Goal: Task Accomplishment & Management: Manage account settings

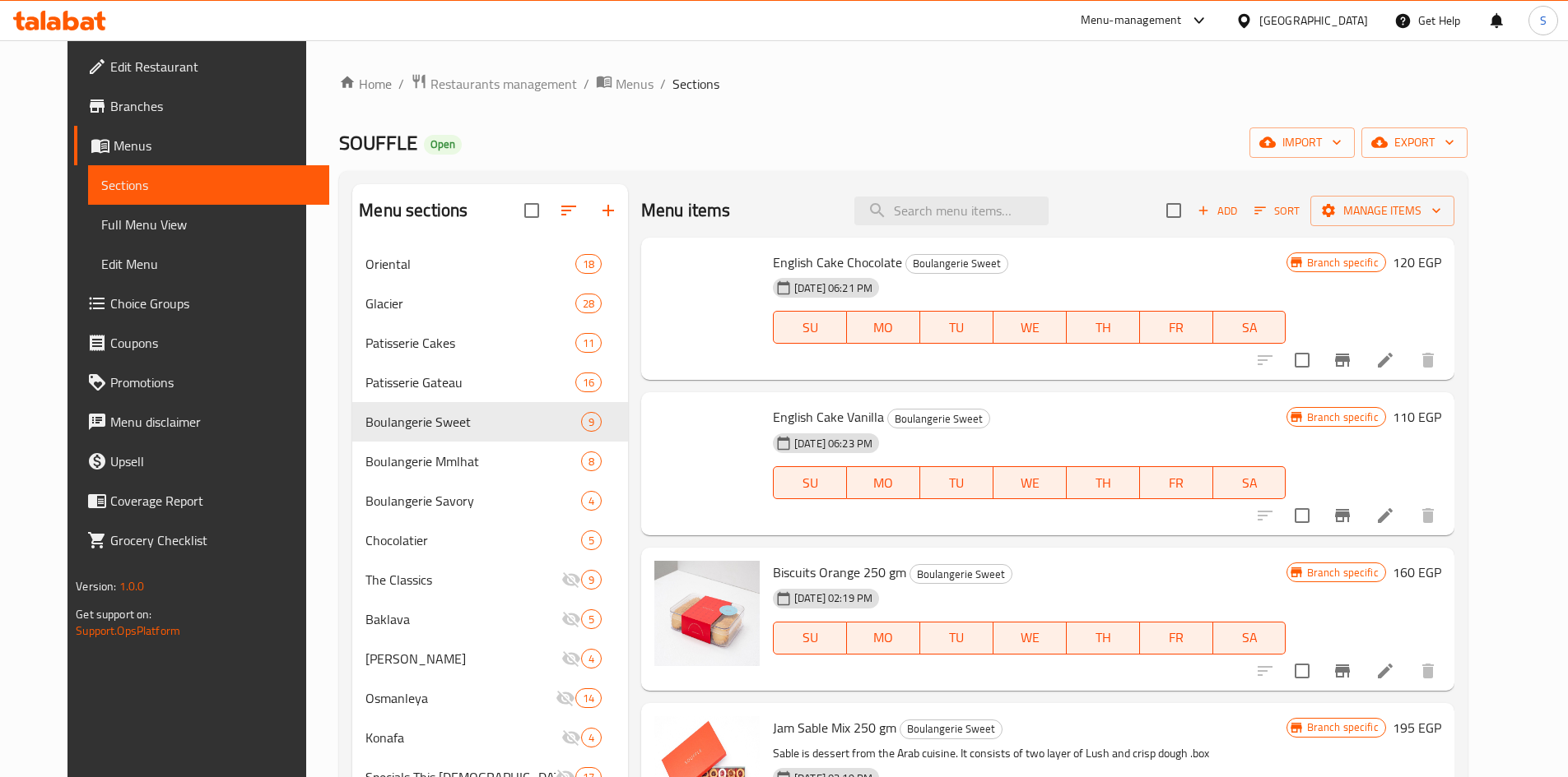
scroll to position [340, 0]
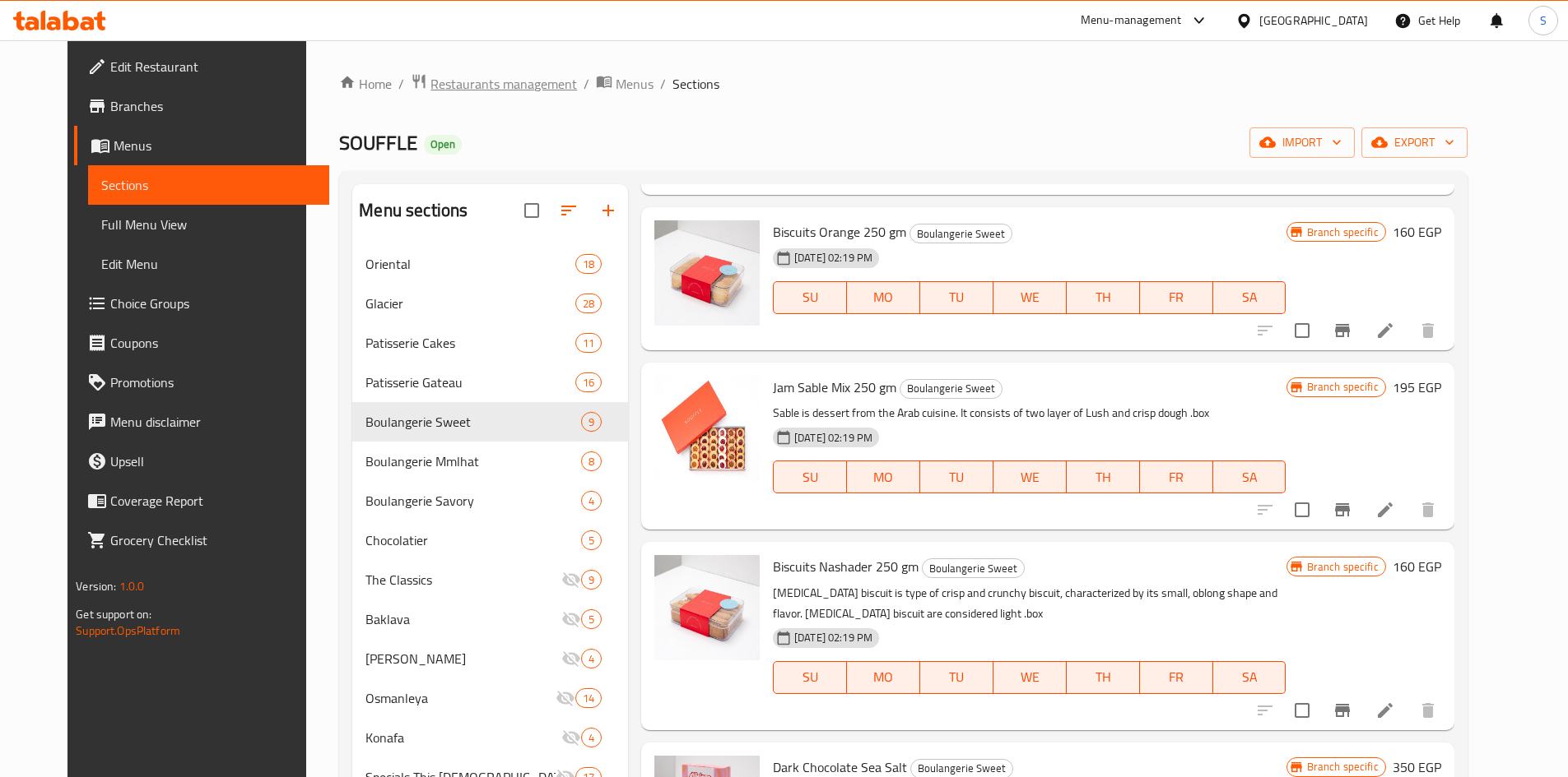
click at [435, 90] on span "Restaurants management" at bounding box center [503, 84] width 147 height 20
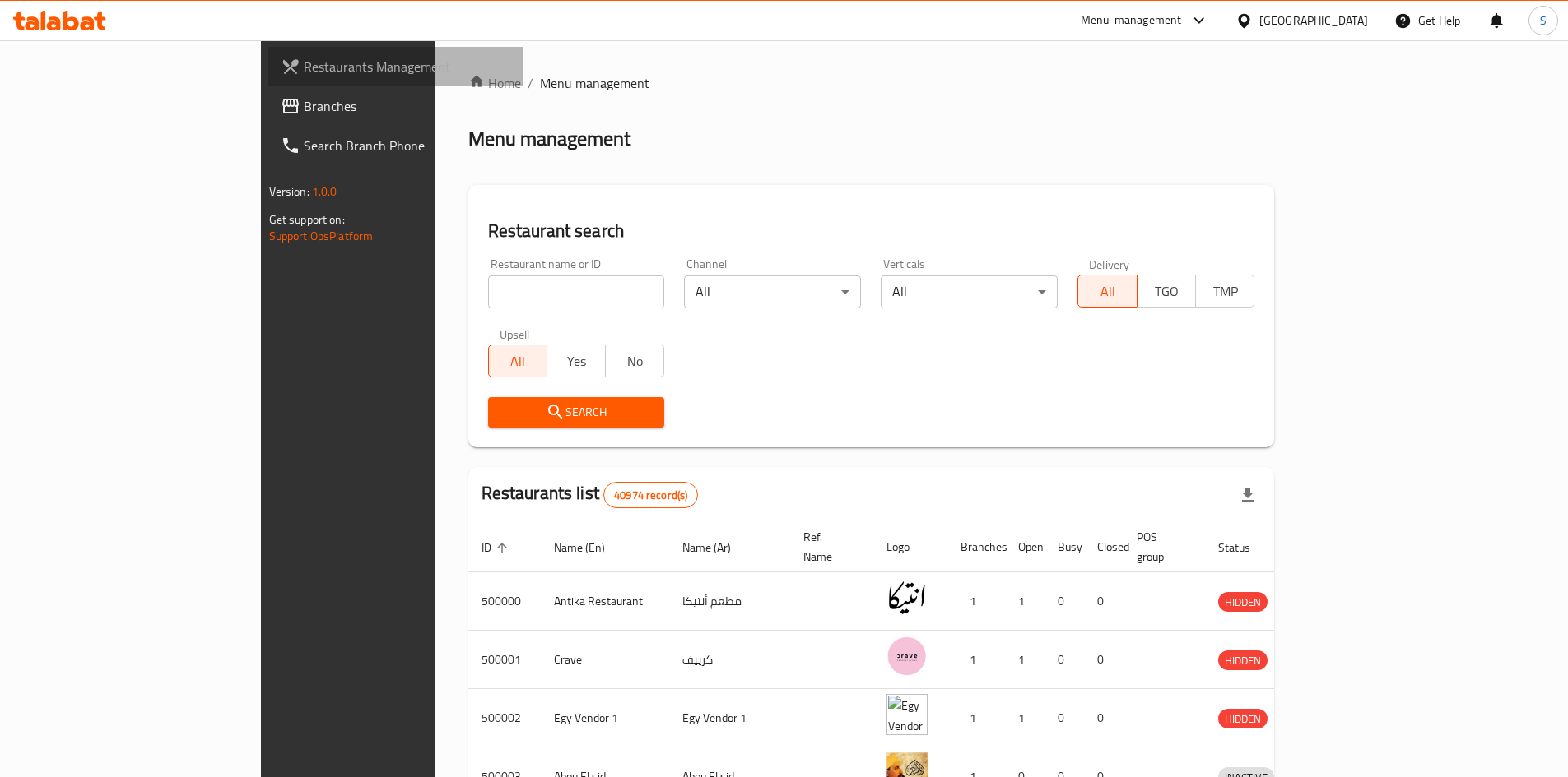
click at [303, 63] on span "Restaurants Management" at bounding box center [406, 67] width 206 height 20
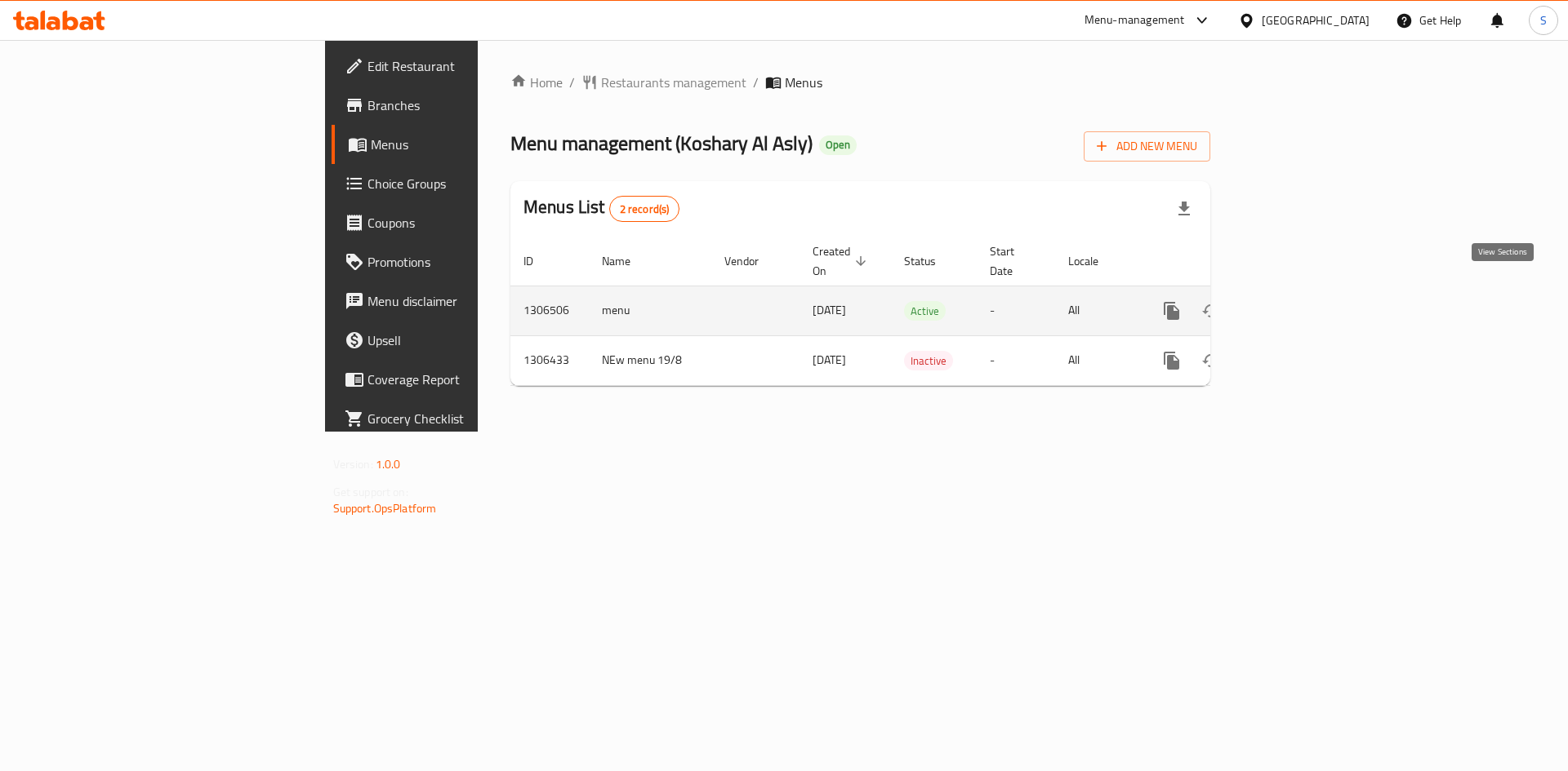
click at [1299, 301] on icon "enhanced table" at bounding box center [1289, 311] width 20 height 20
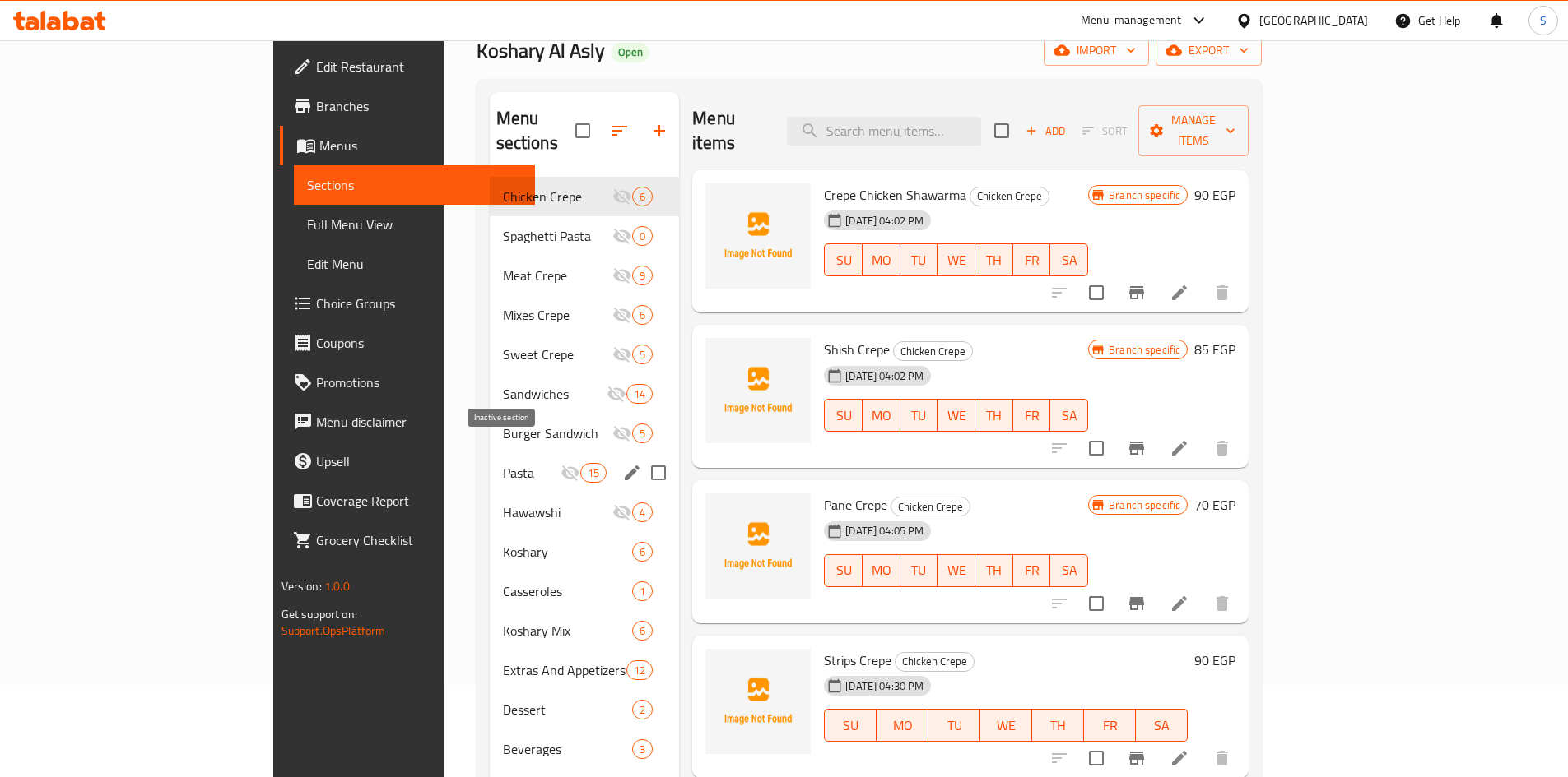
scroll to position [230, 0]
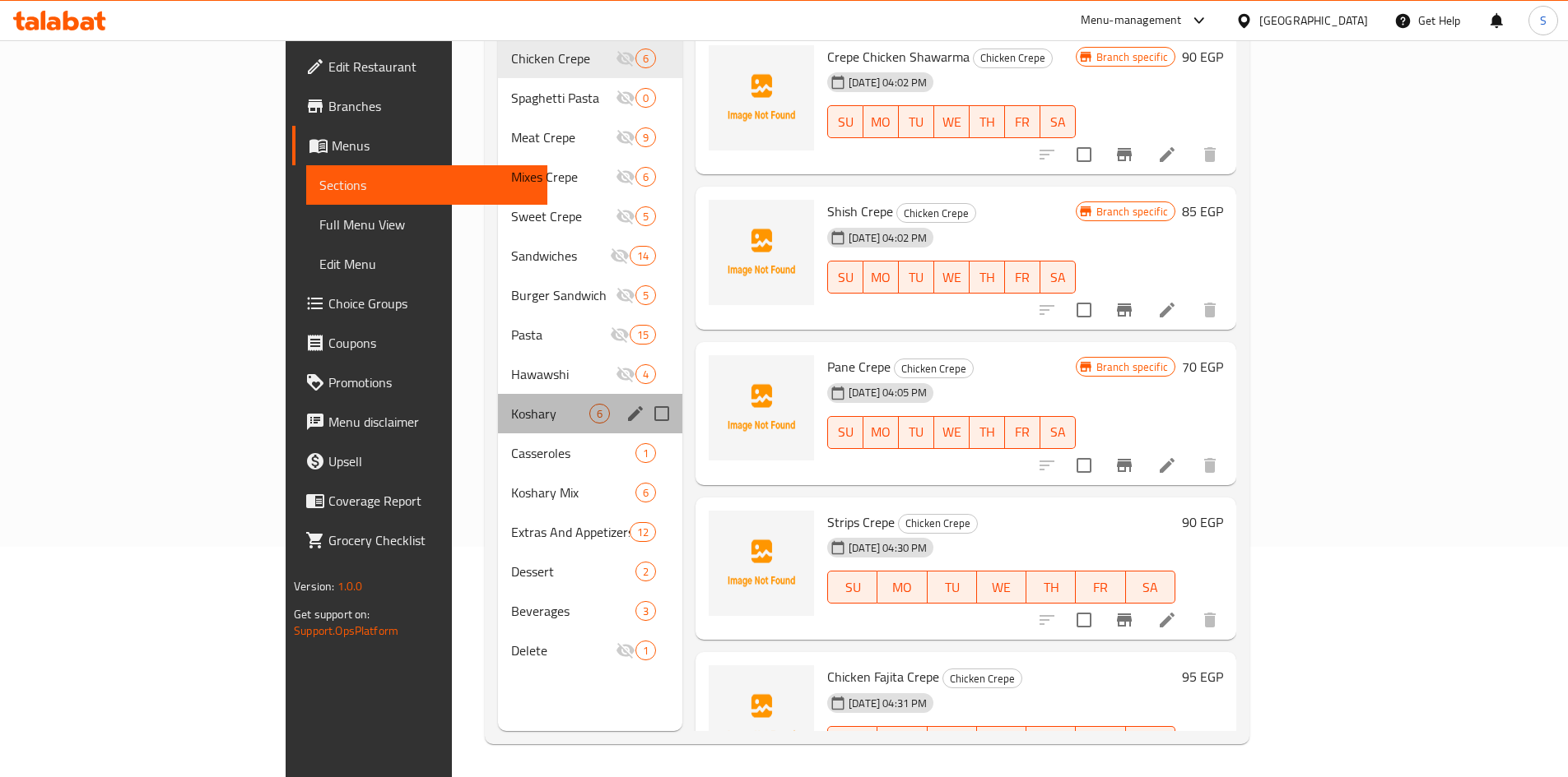
click at [498, 394] on div "Koshary 6" at bounding box center [590, 414] width 184 height 40
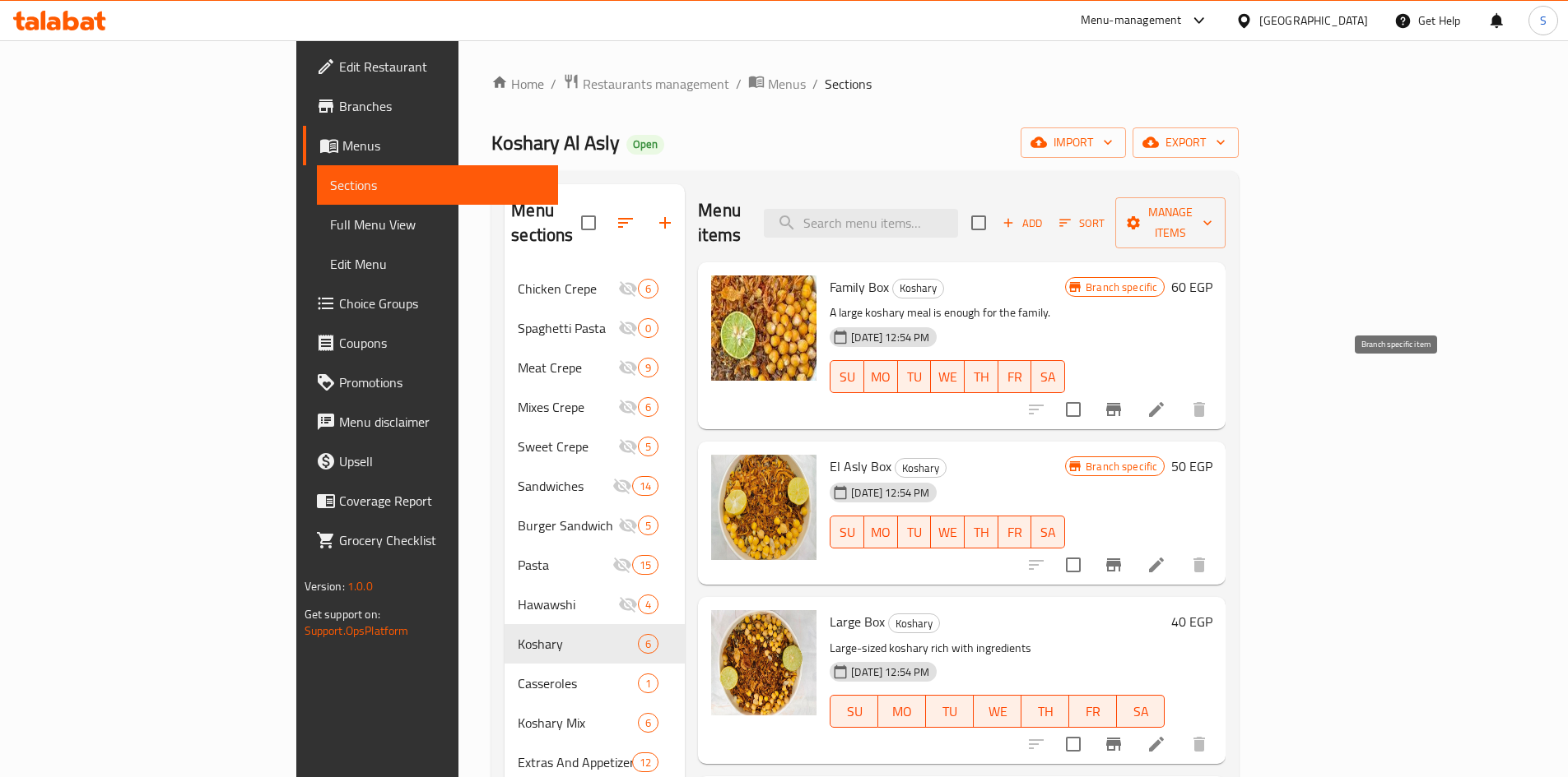
click at [1123, 400] on icon "Branch-specific-item" at bounding box center [1114, 410] width 20 height 20
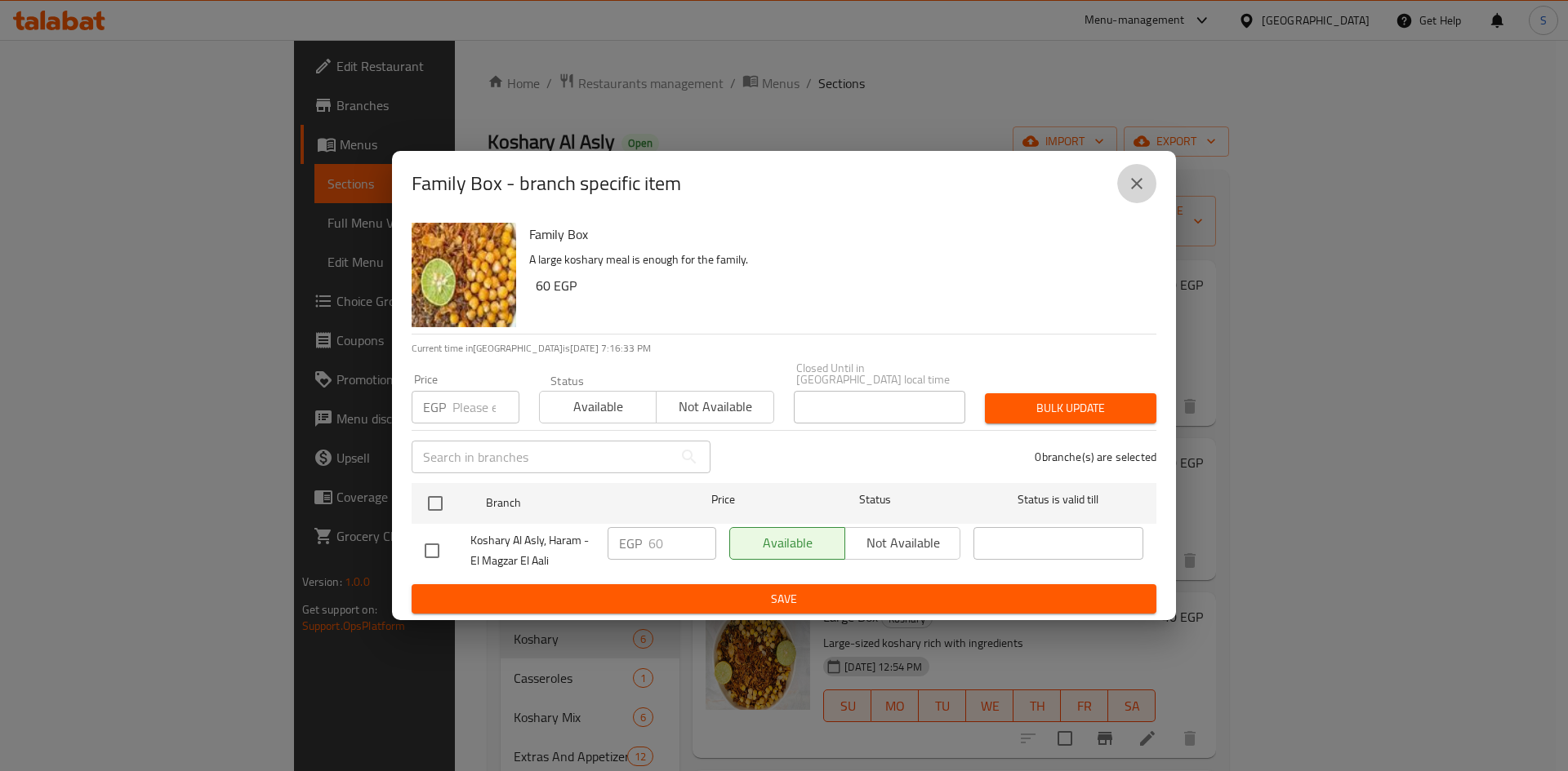
click at [1131, 192] on icon "close" at bounding box center [1136, 184] width 20 height 20
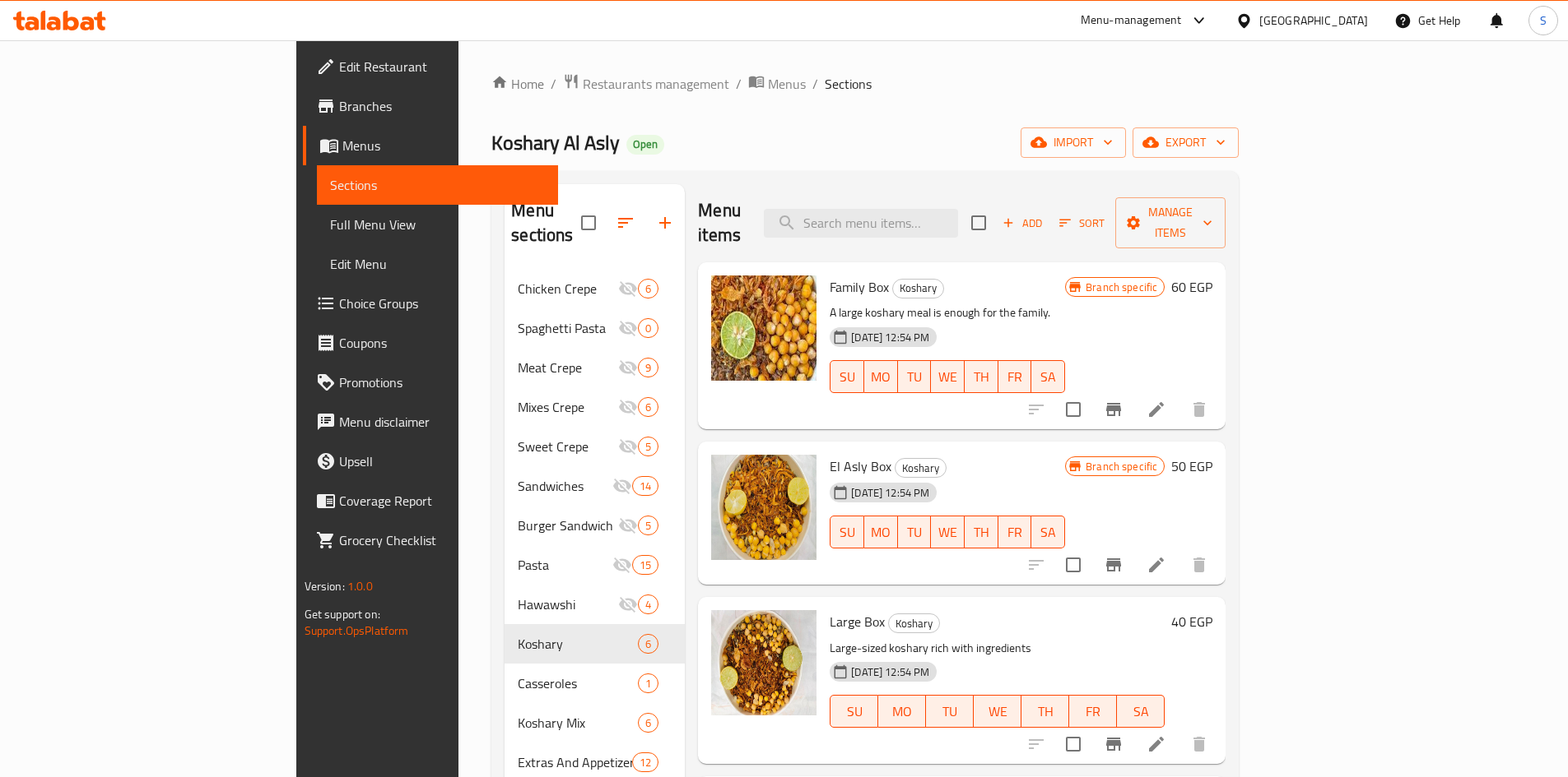
click at [1219, 545] on div at bounding box center [1117, 565] width 202 height 40
click at [1120, 558] on icon "Branch-specific-item" at bounding box center [1114, 565] width 15 height 13
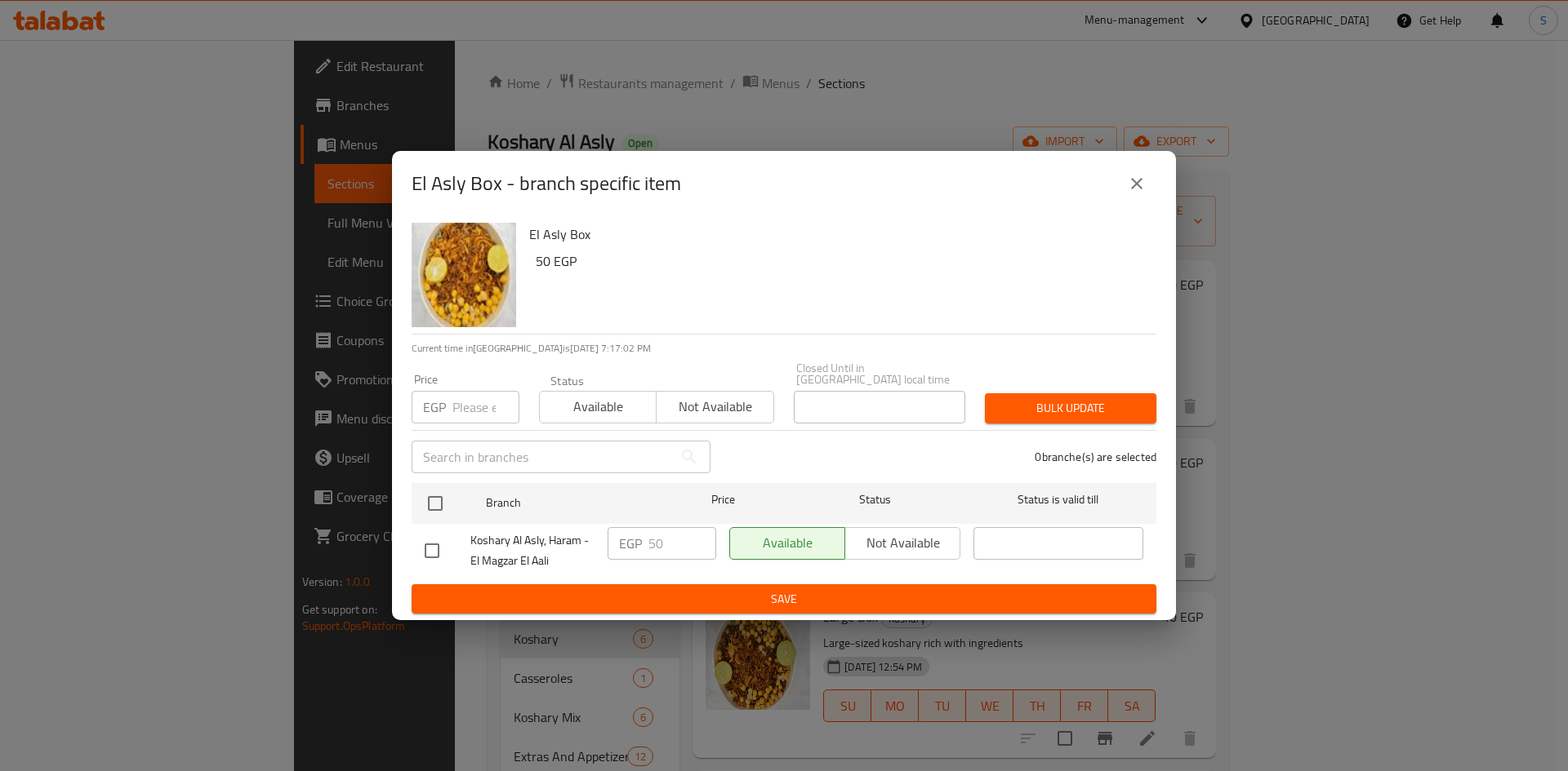
click at [1138, 192] on icon "close" at bounding box center [1136, 184] width 20 height 20
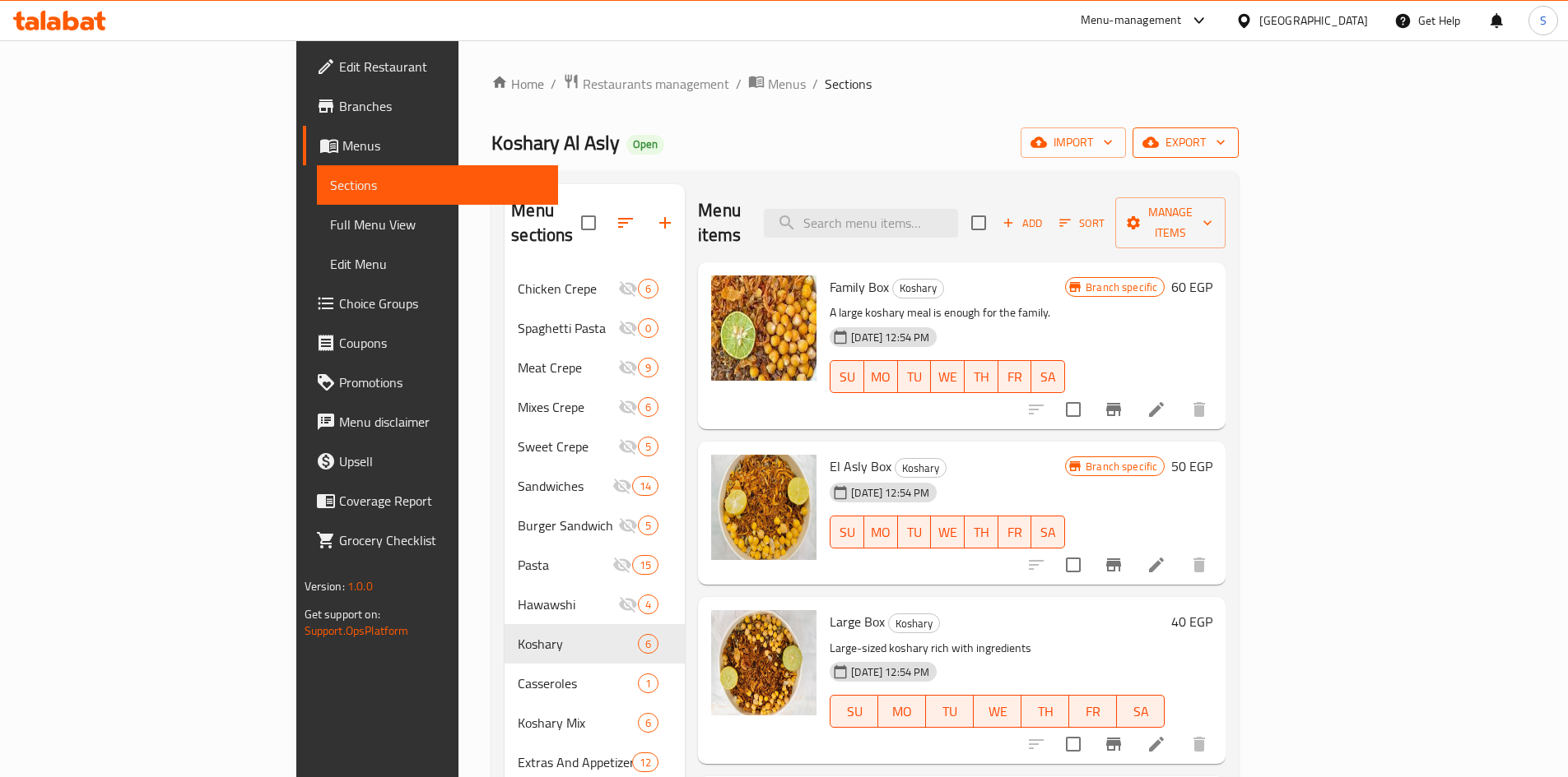
click at [1226, 140] on span "export" at bounding box center [1185, 142] width 80 height 21
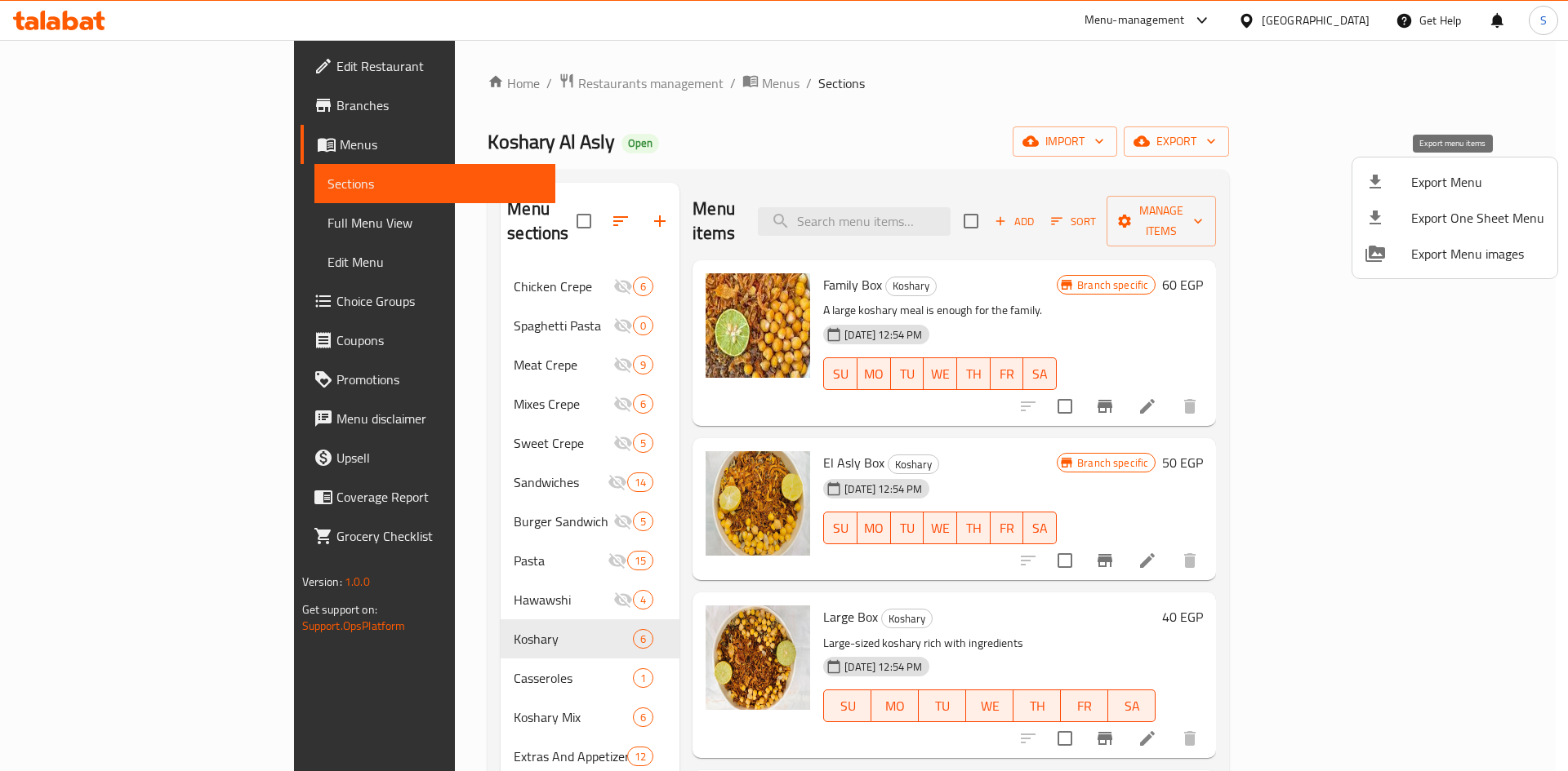
click at [1410, 183] on div at bounding box center [1388, 182] width 46 height 20
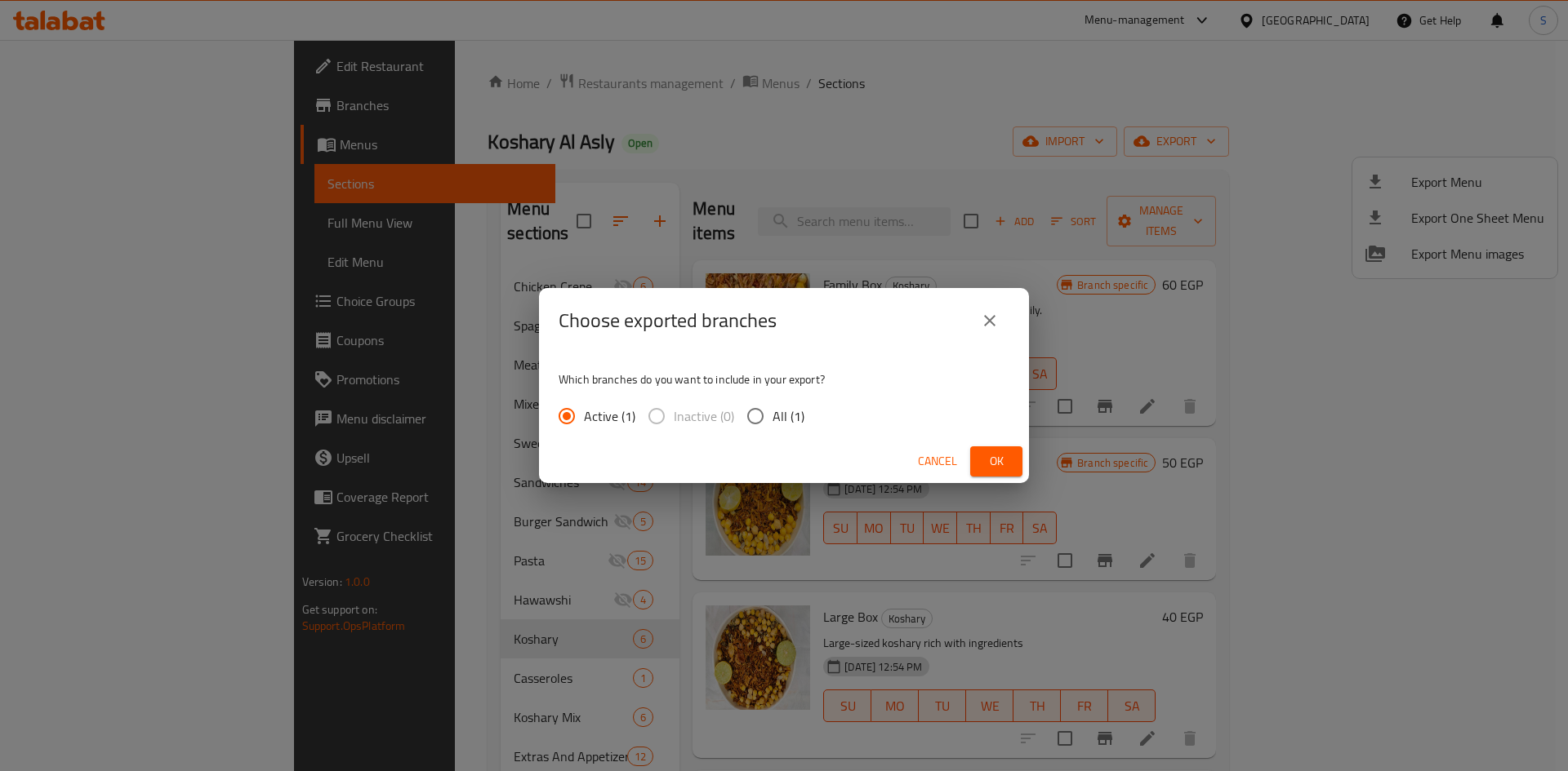
click at [757, 414] on input "All (1)" at bounding box center [756, 417] width 35 height 35
radio input "true"
click at [982, 451] on button "Ok" at bounding box center [997, 461] width 53 height 30
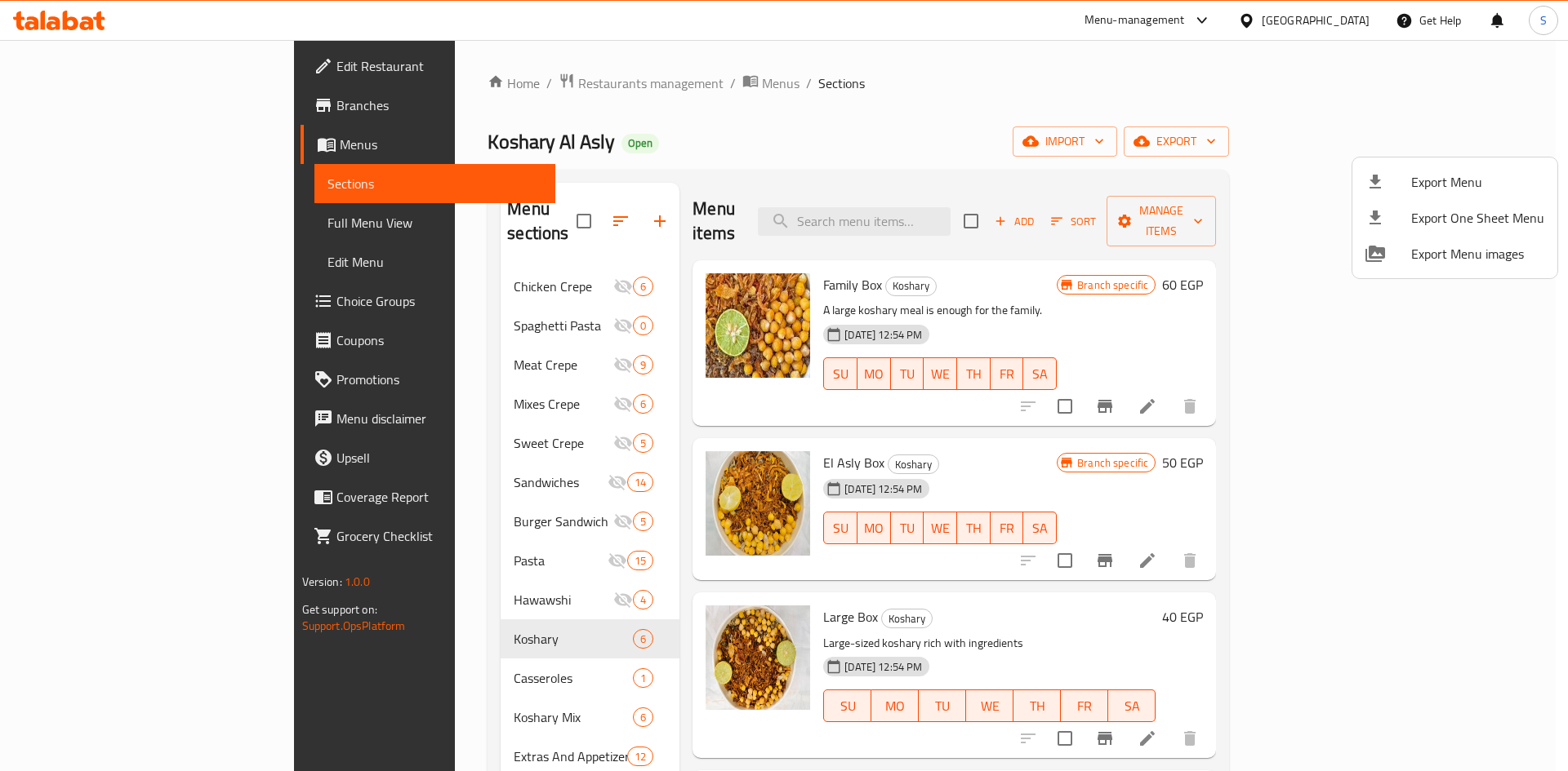
click at [1384, 370] on div at bounding box center [784, 386] width 1568 height 771
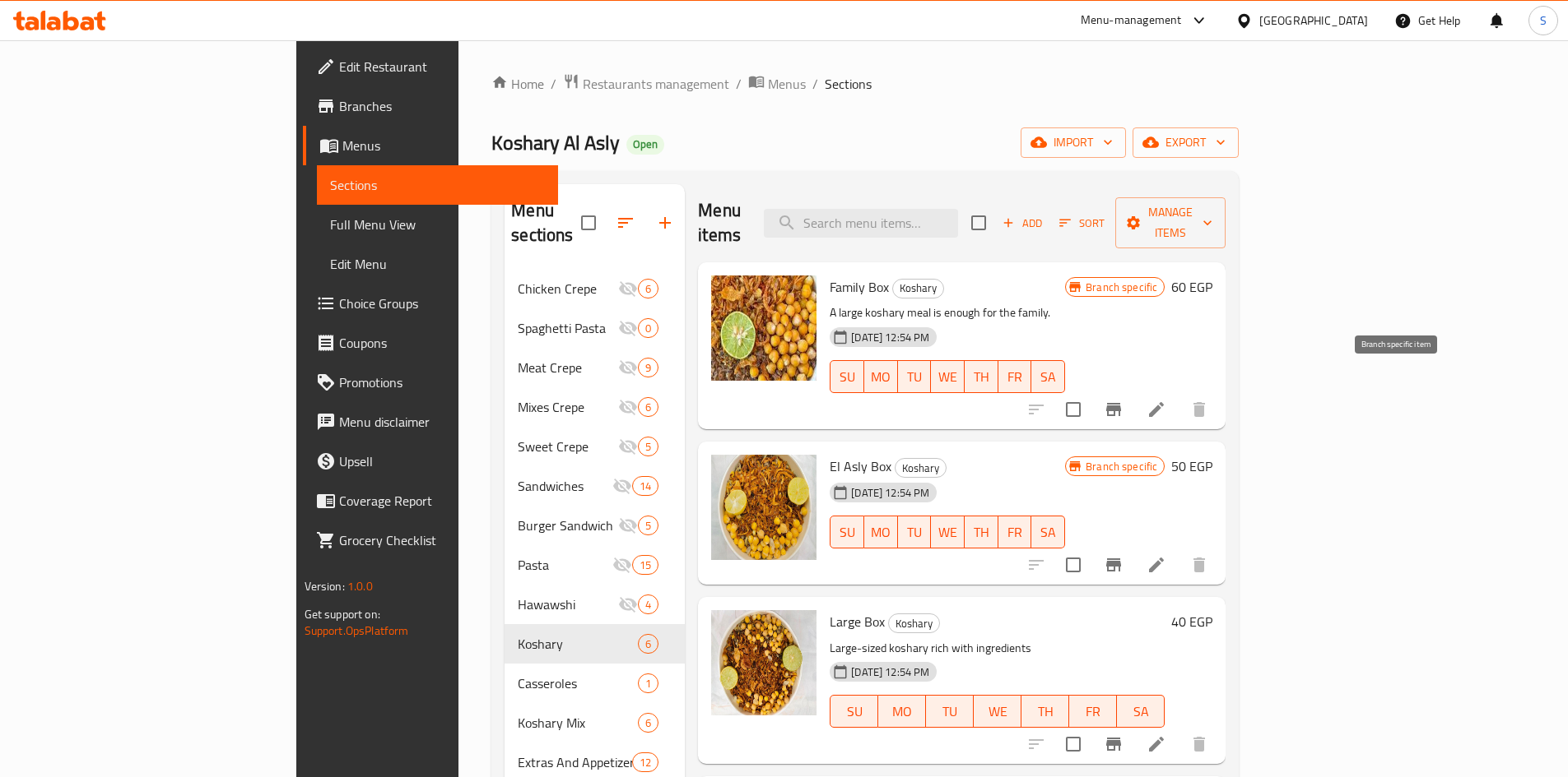
click at [1133, 390] on button "Branch-specific-item" at bounding box center [1114, 410] width 40 height 40
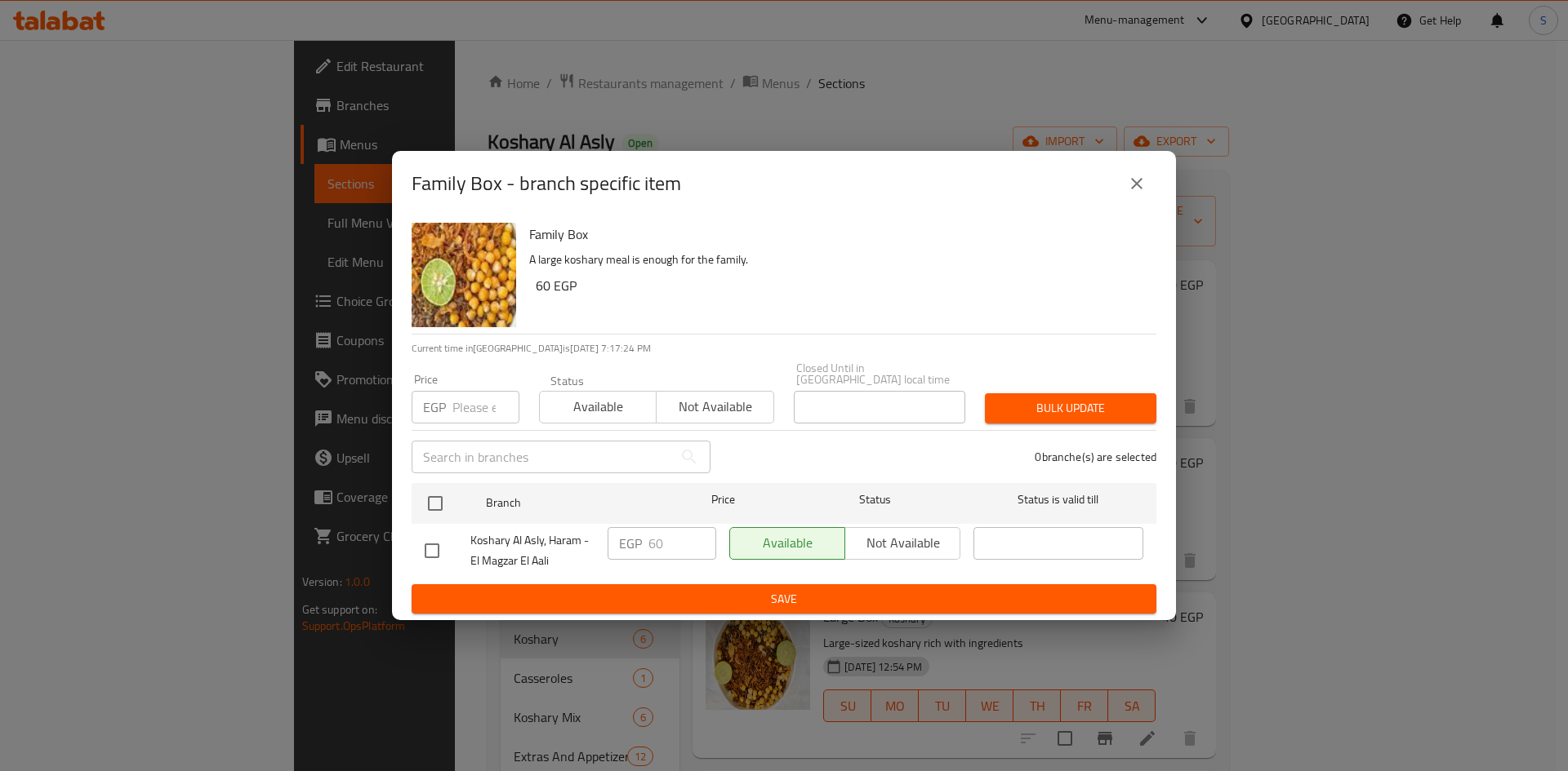
click at [466, 392] on input "number" at bounding box center [485, 408] width 67 height 33
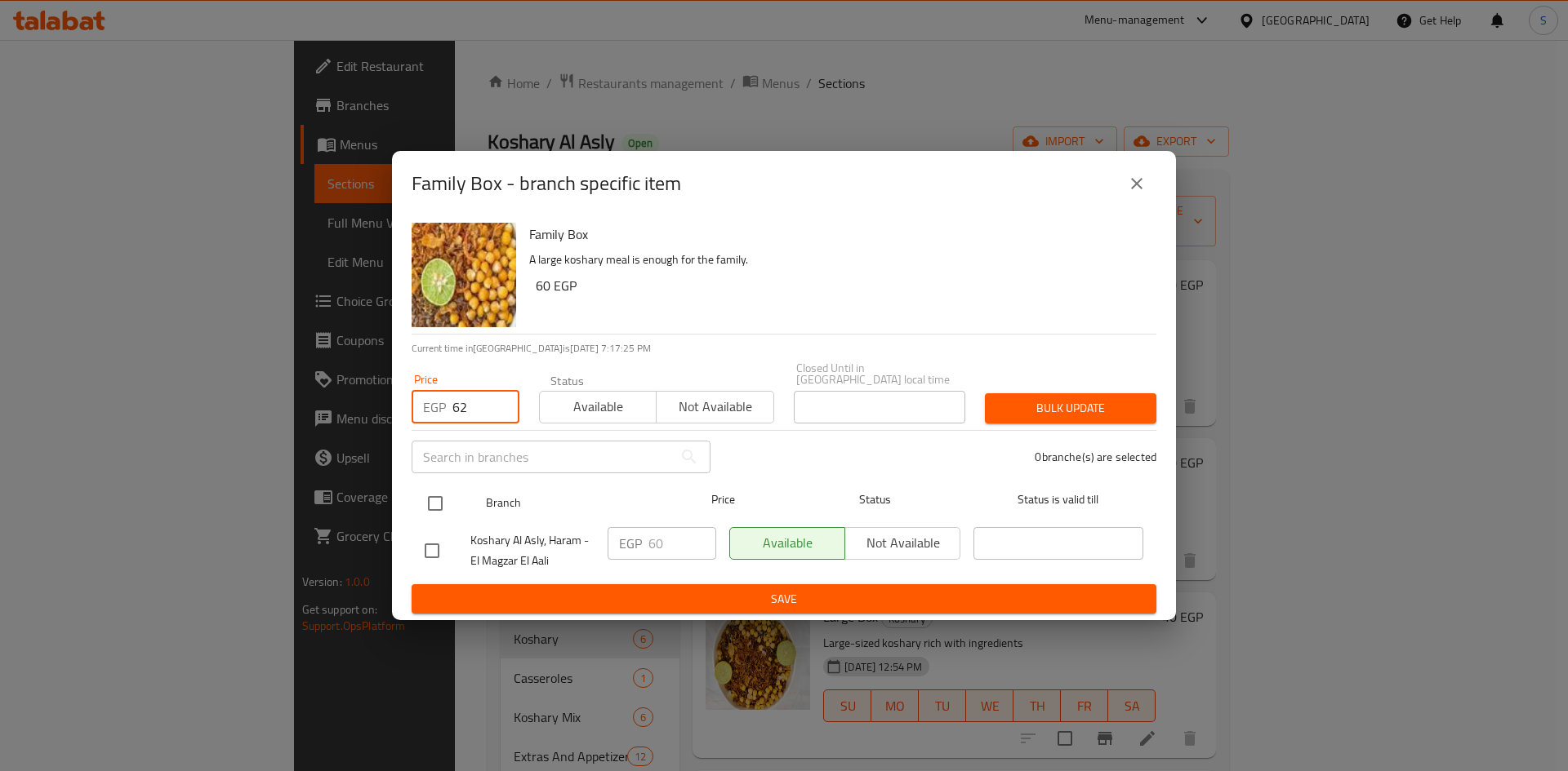
type input "62"
click at [446, 494] on input "checkbox" at bounding box center [435, 504] width 35 height 35
checkbox input "true"
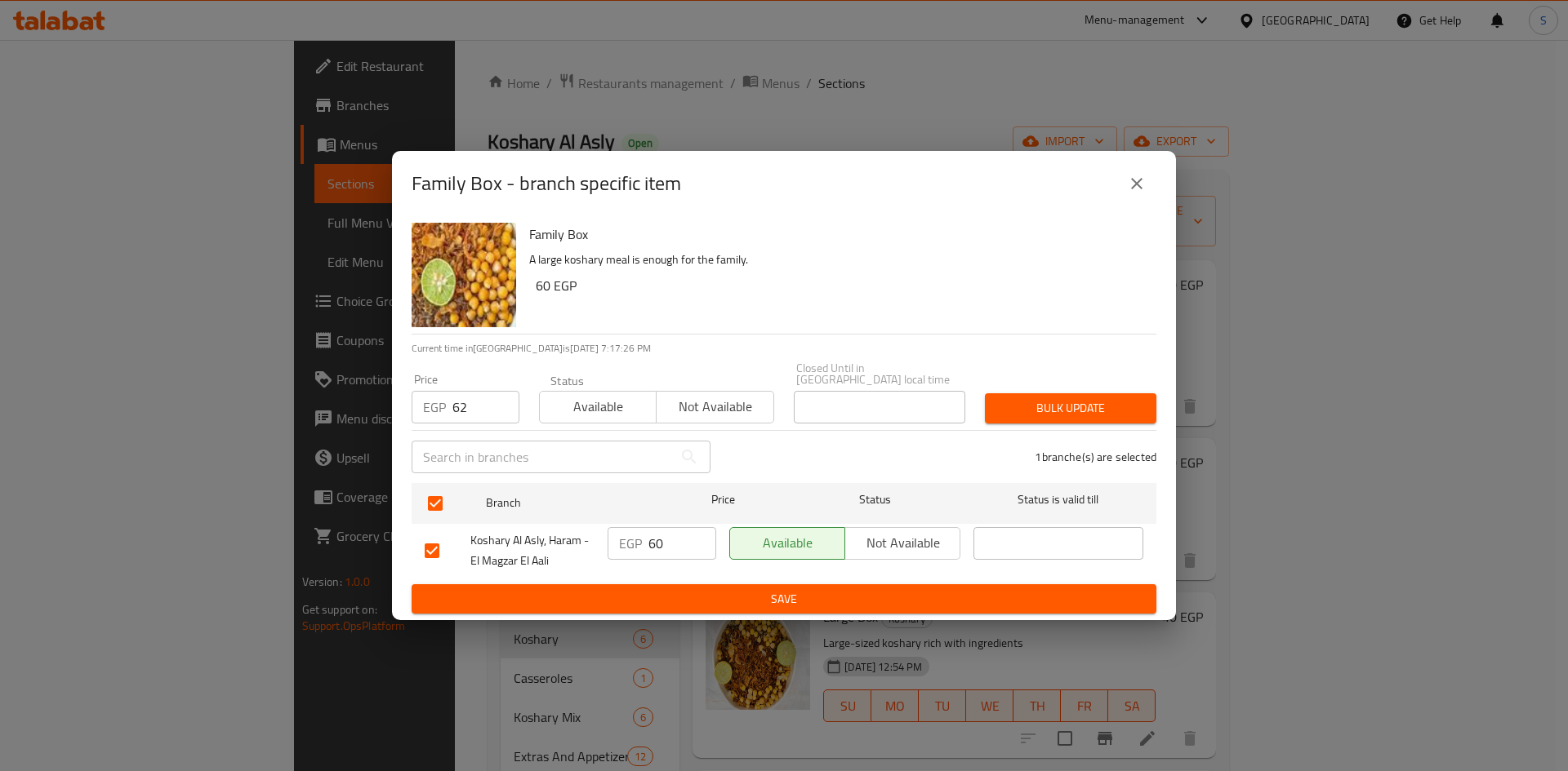
click at [1012, 394] on button "Bulk update" at bounding box center [1071, 409] width 172 height 30
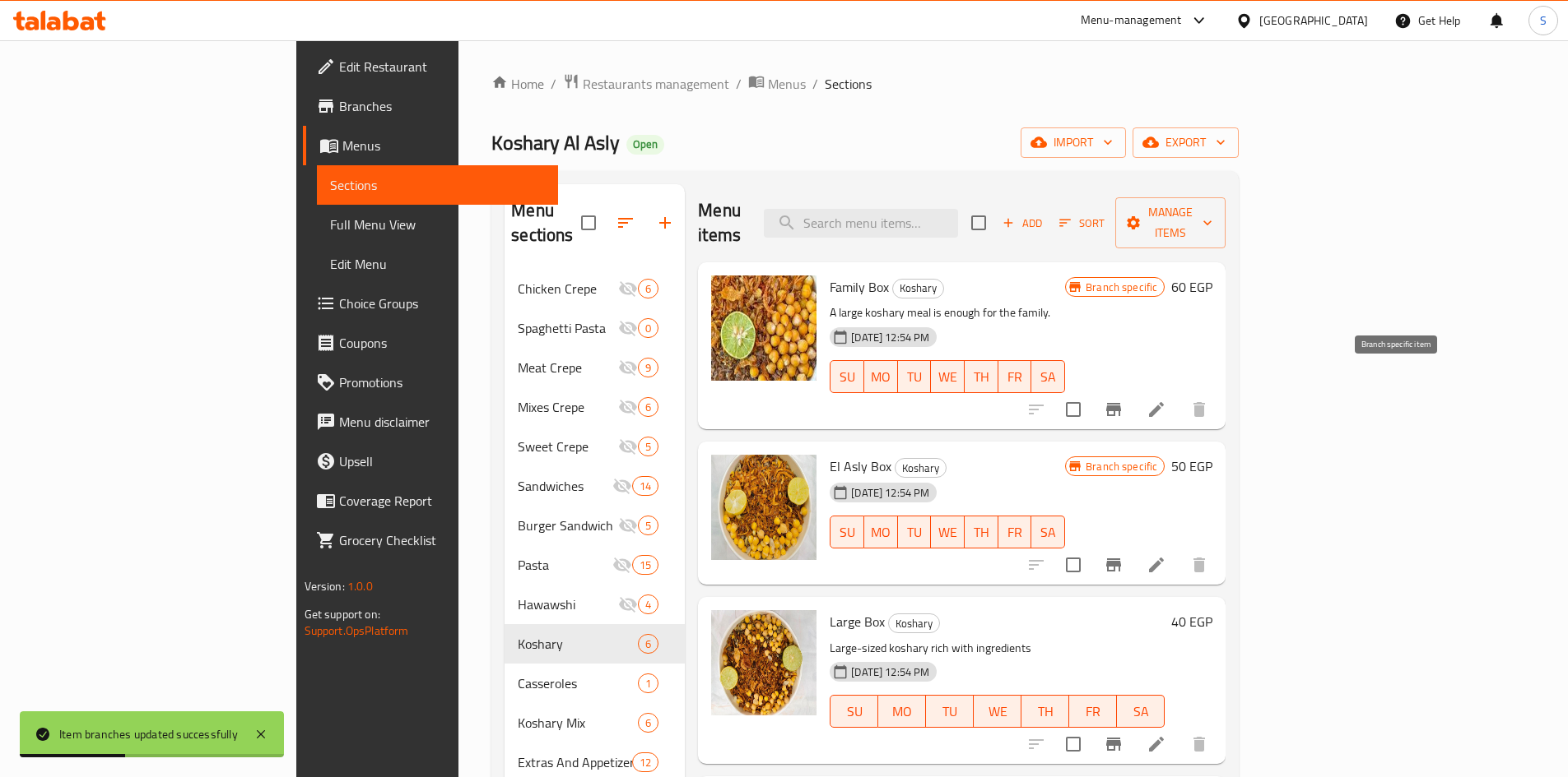
click at [1120, 403] on icon "Branch-specific-item" at bounding box center [1114, 410] width 15 height 13
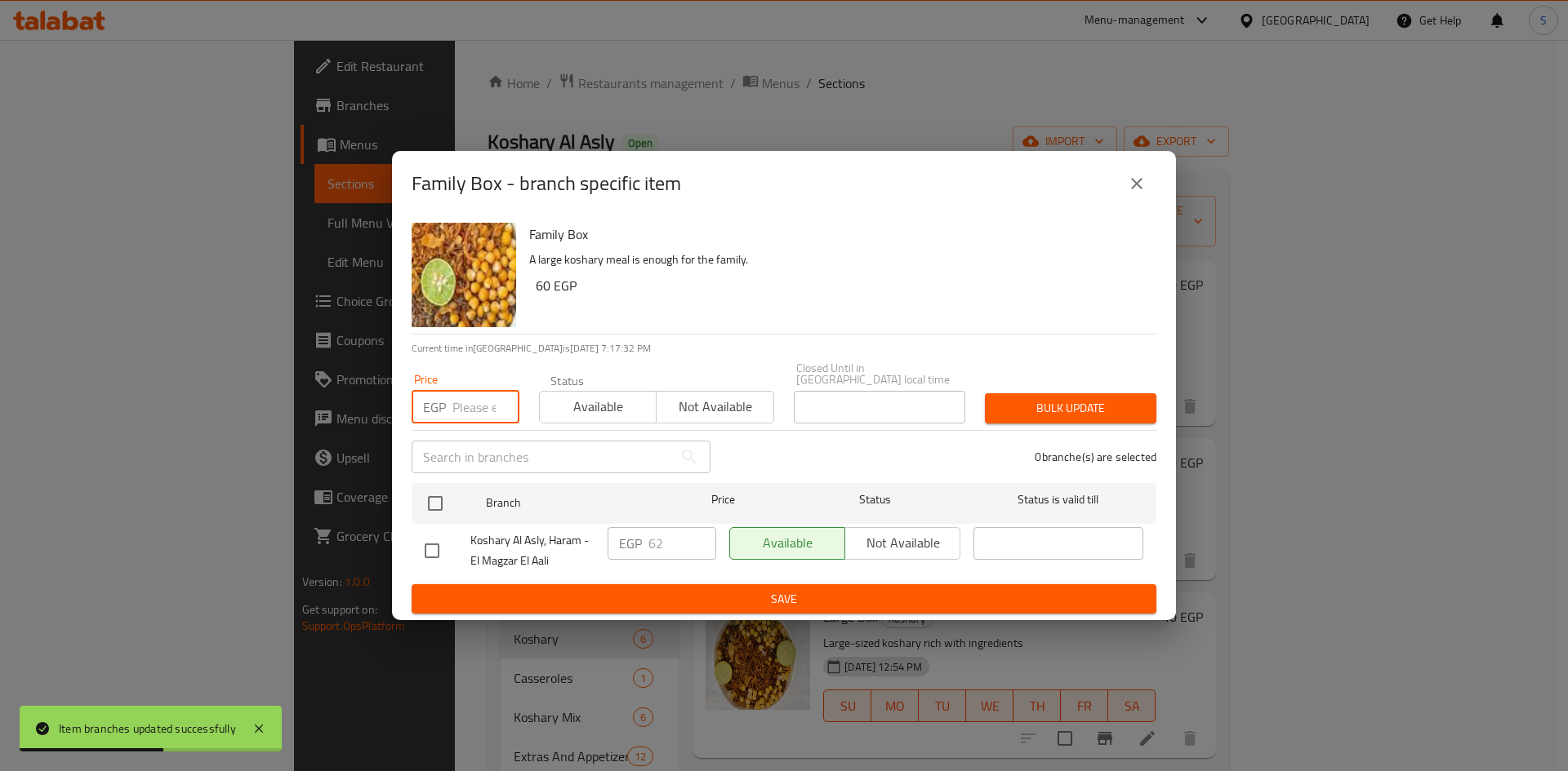
click at [469, 403] on input "number" at bounding box center [485, 408] width 67 height 33
type input "60"
click at [436, 501] on input "checkbox" at bounding box center [435, 504] width 35 height 35
checkbox input "true"
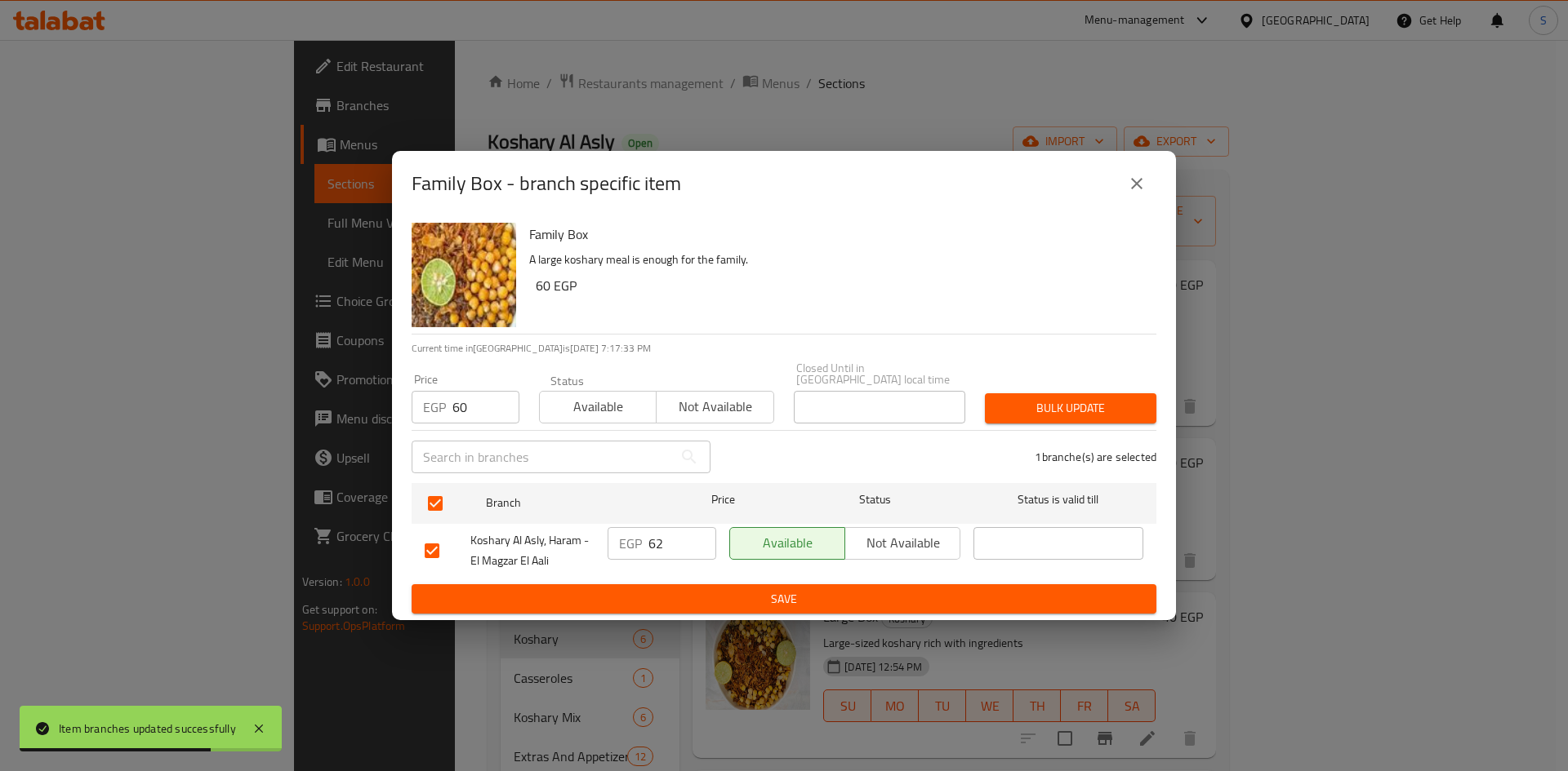
click at [1116, 399] on span "Bulk update" at bounding box center [1070, 409] width 146 height 21
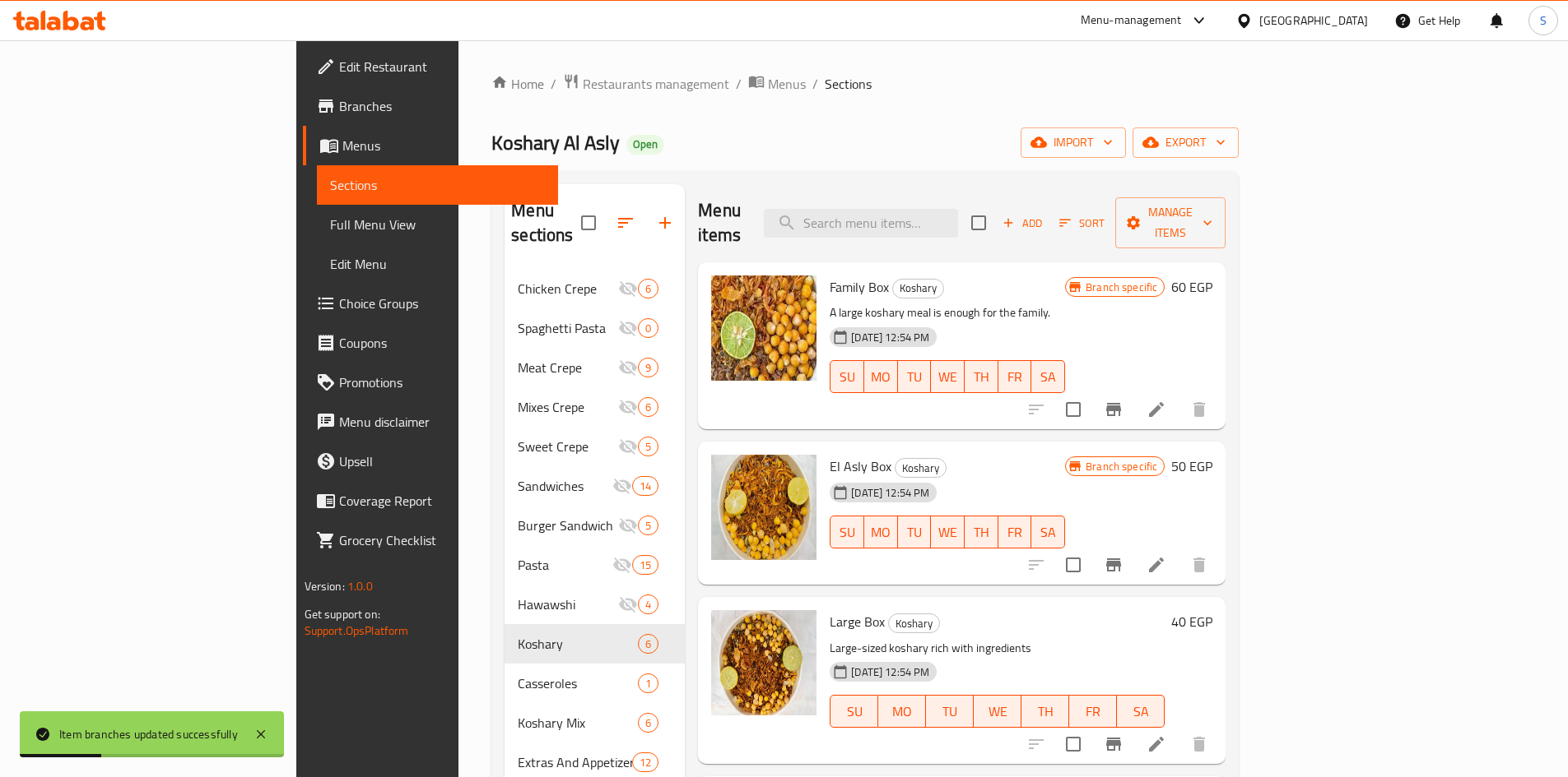
scroll to position [82, 0]
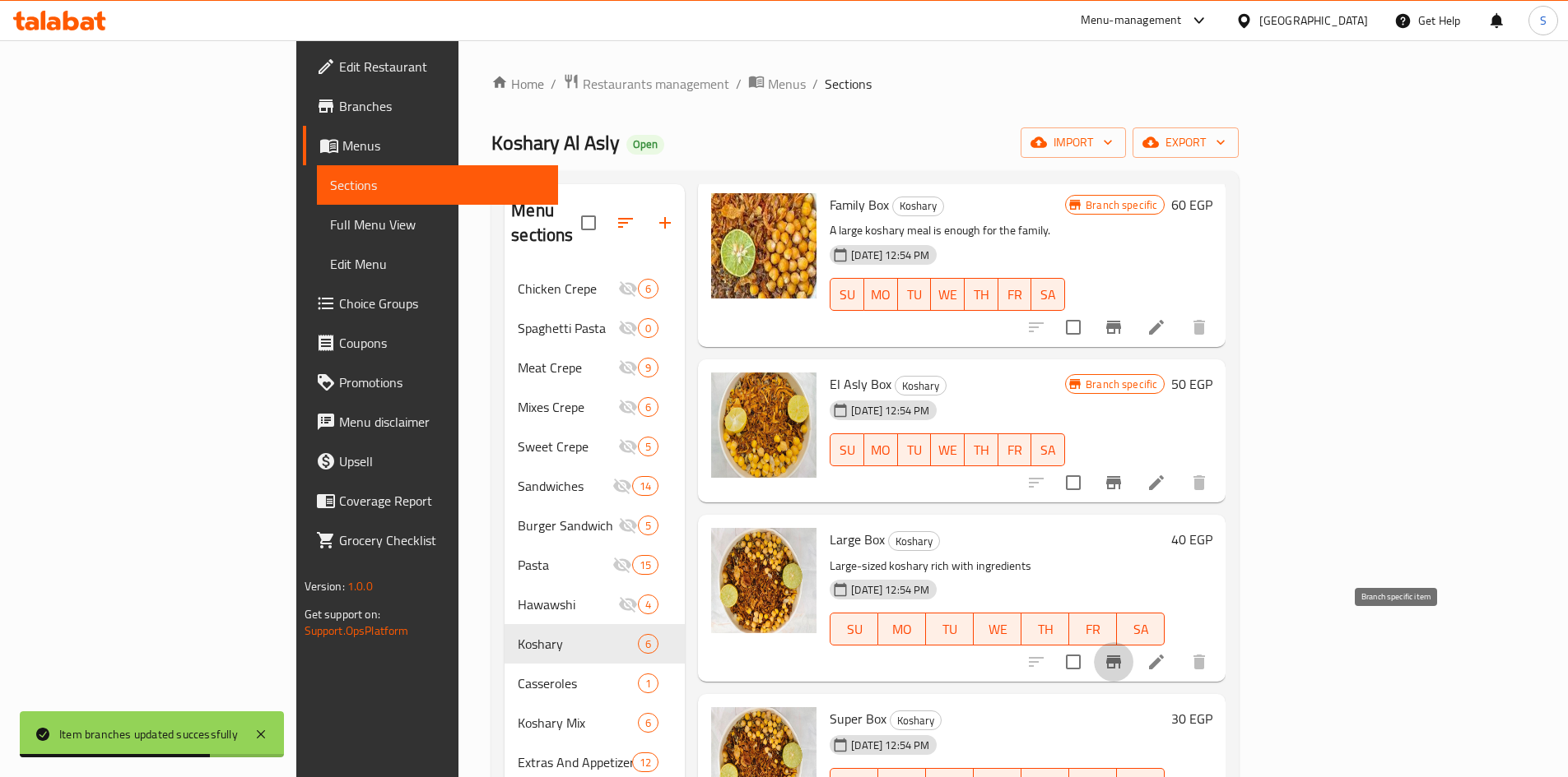
click at [1123, 652] on icon "Branch-specific-item" at bounding box center [1114, 662] width 20 height 20
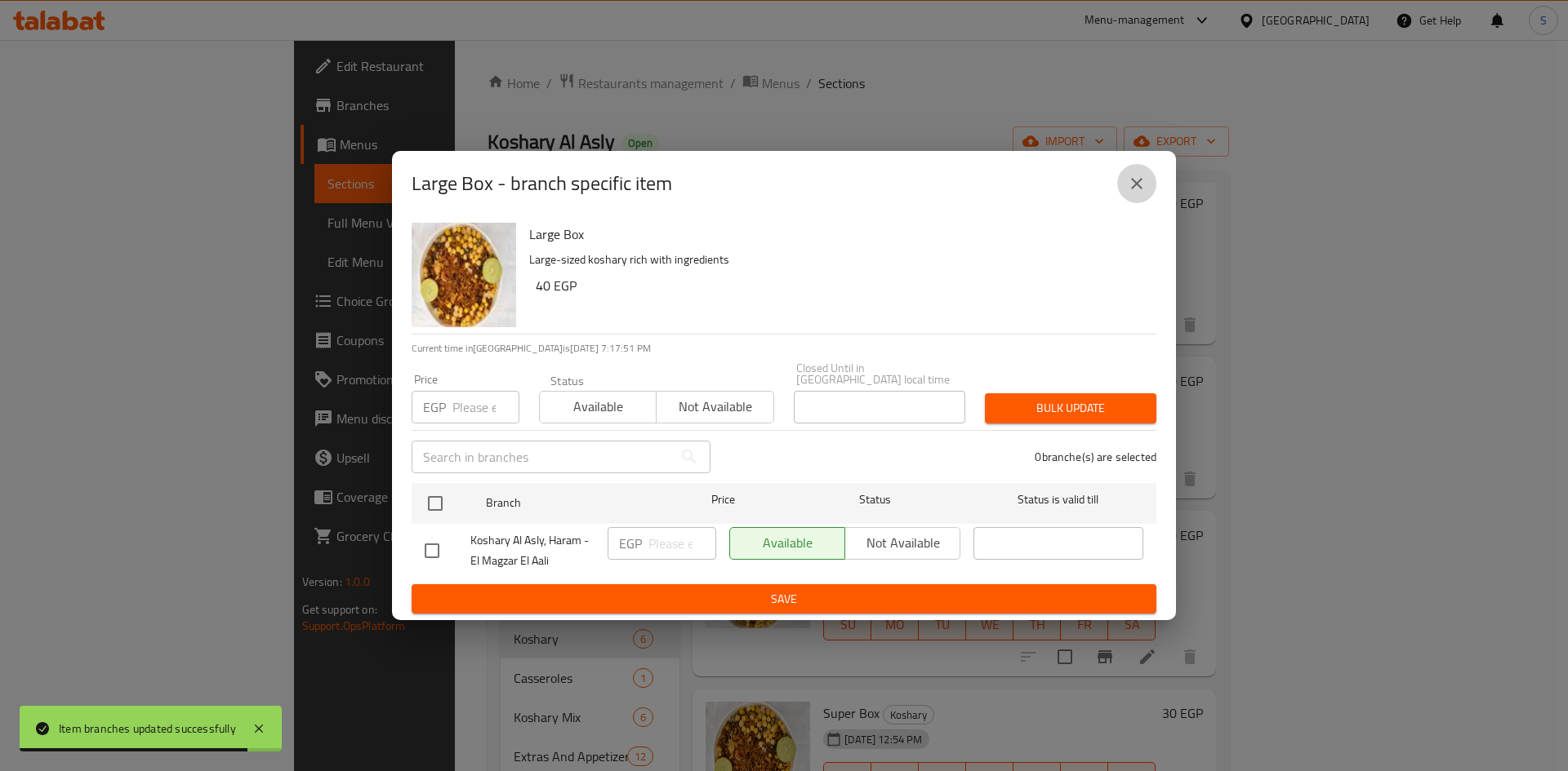
click at [1144, 203] on button "close" at bounding box center [1136, 184] width 39 height 39
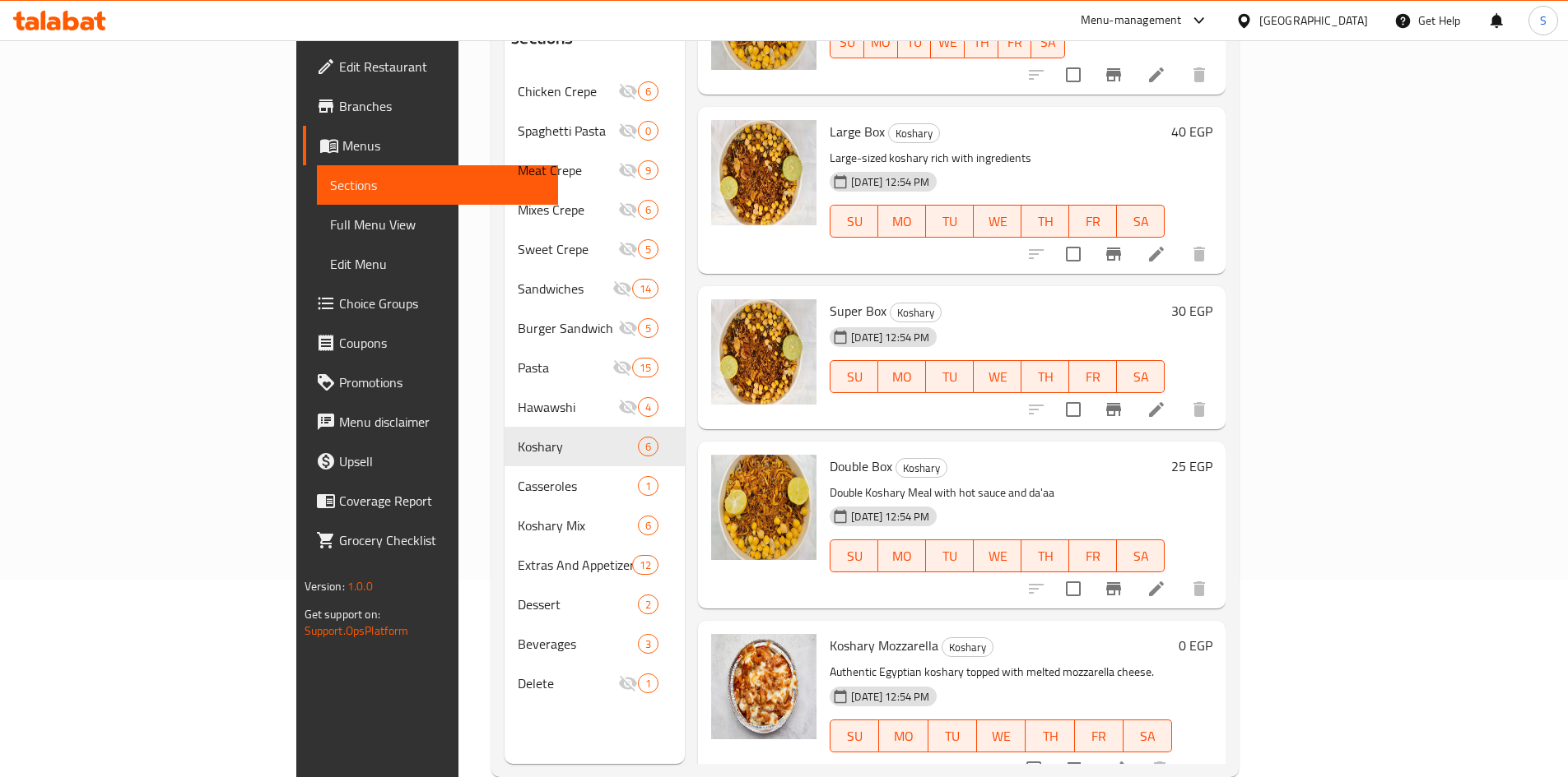
scroll to position [230, 0]
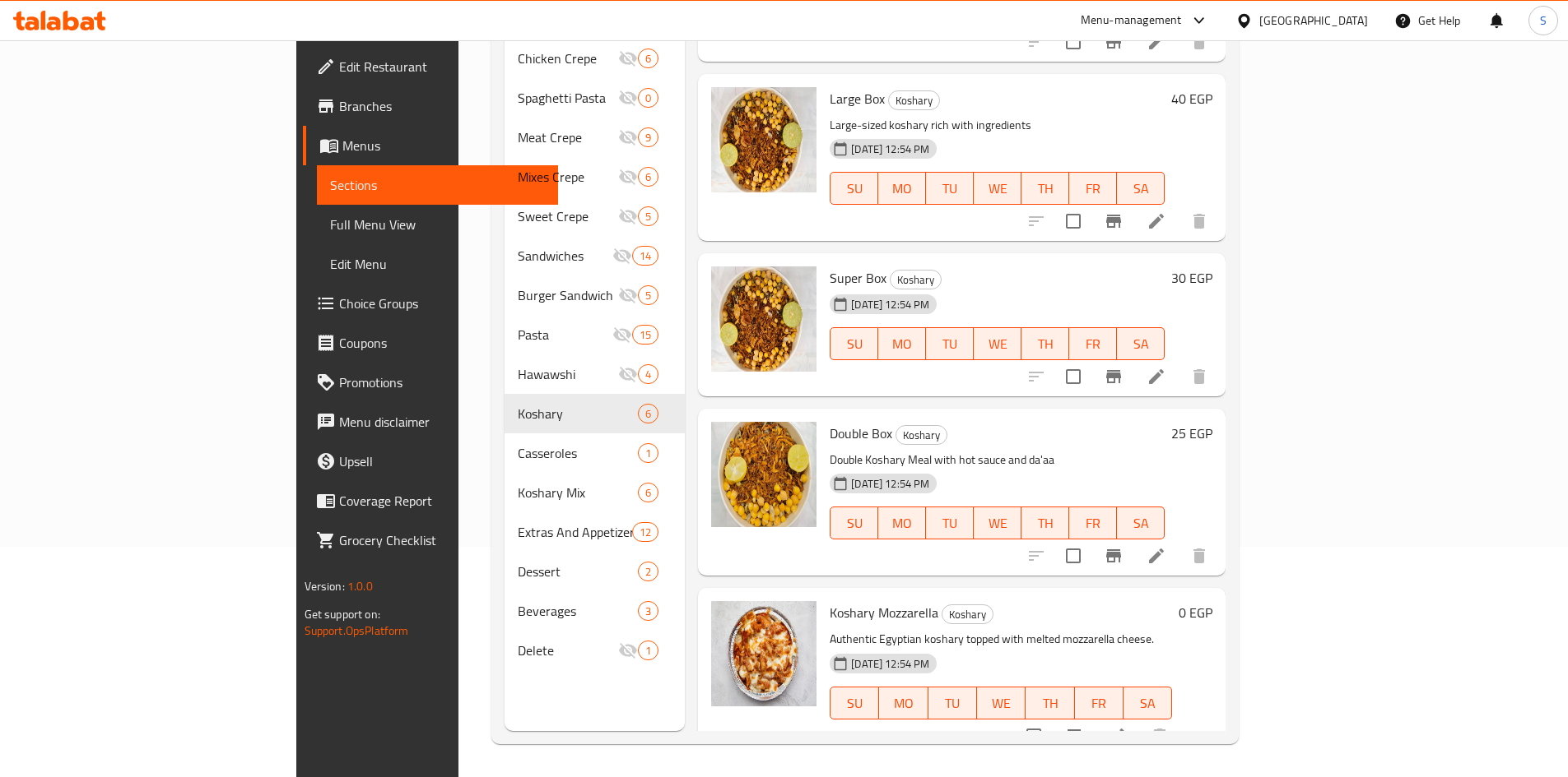
click at [1209, 726] on icon "show more" at bounding box center [1199, 736] width 20 height 20
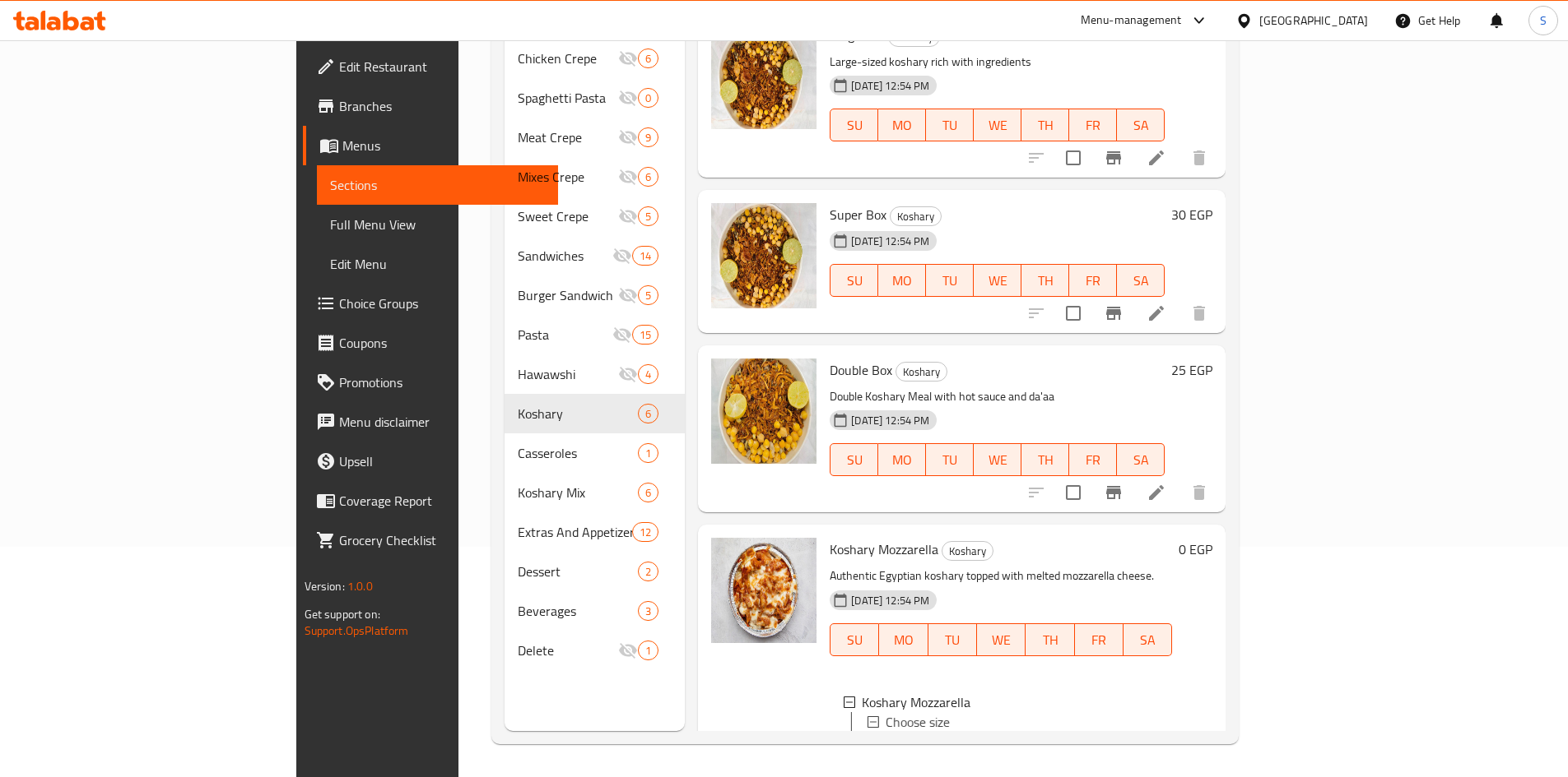
scroll to position [430, 0]
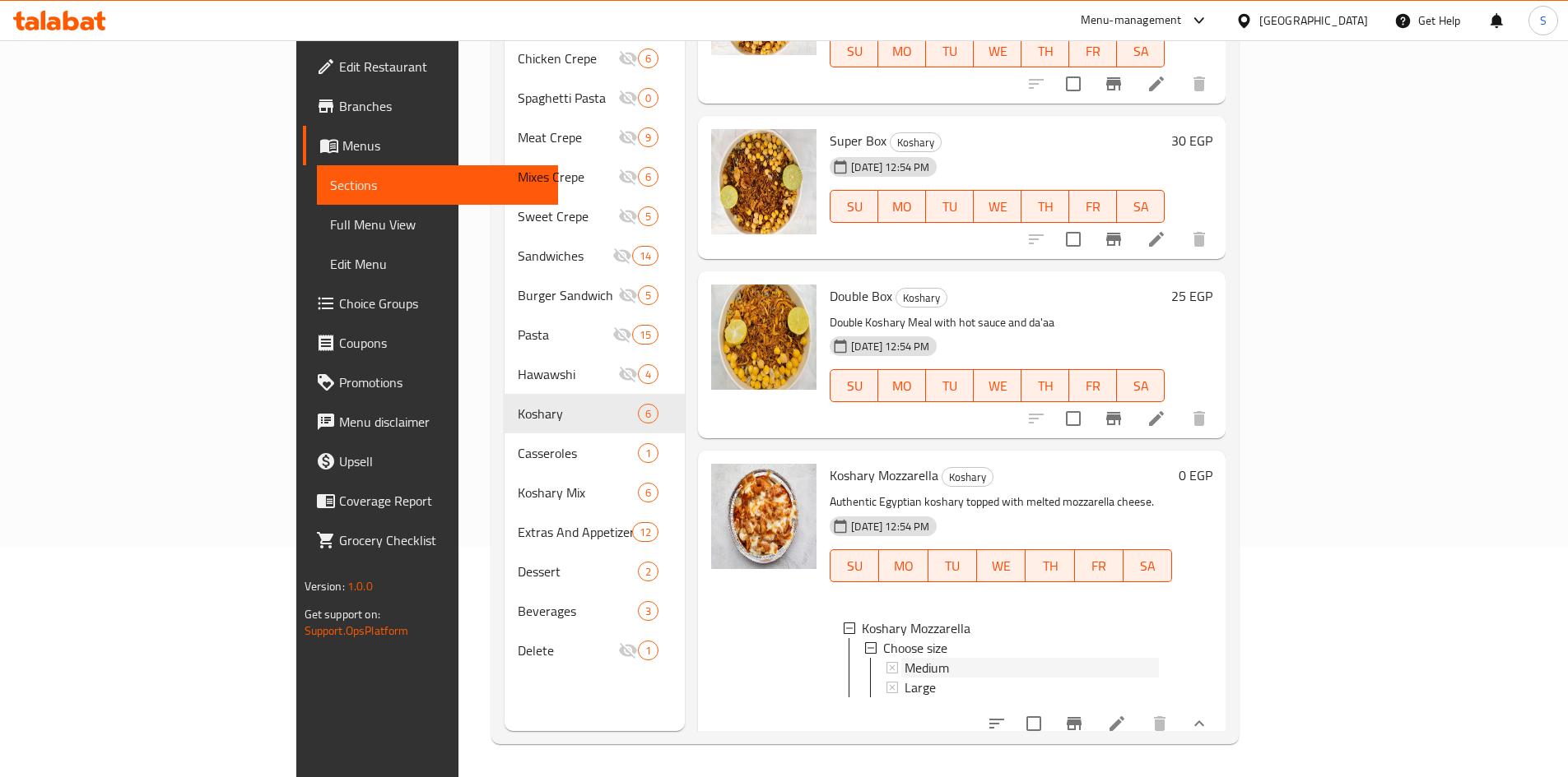
click at [904, 658] on div "Medium" at bounding box center [1031, 668] width 254 height 20
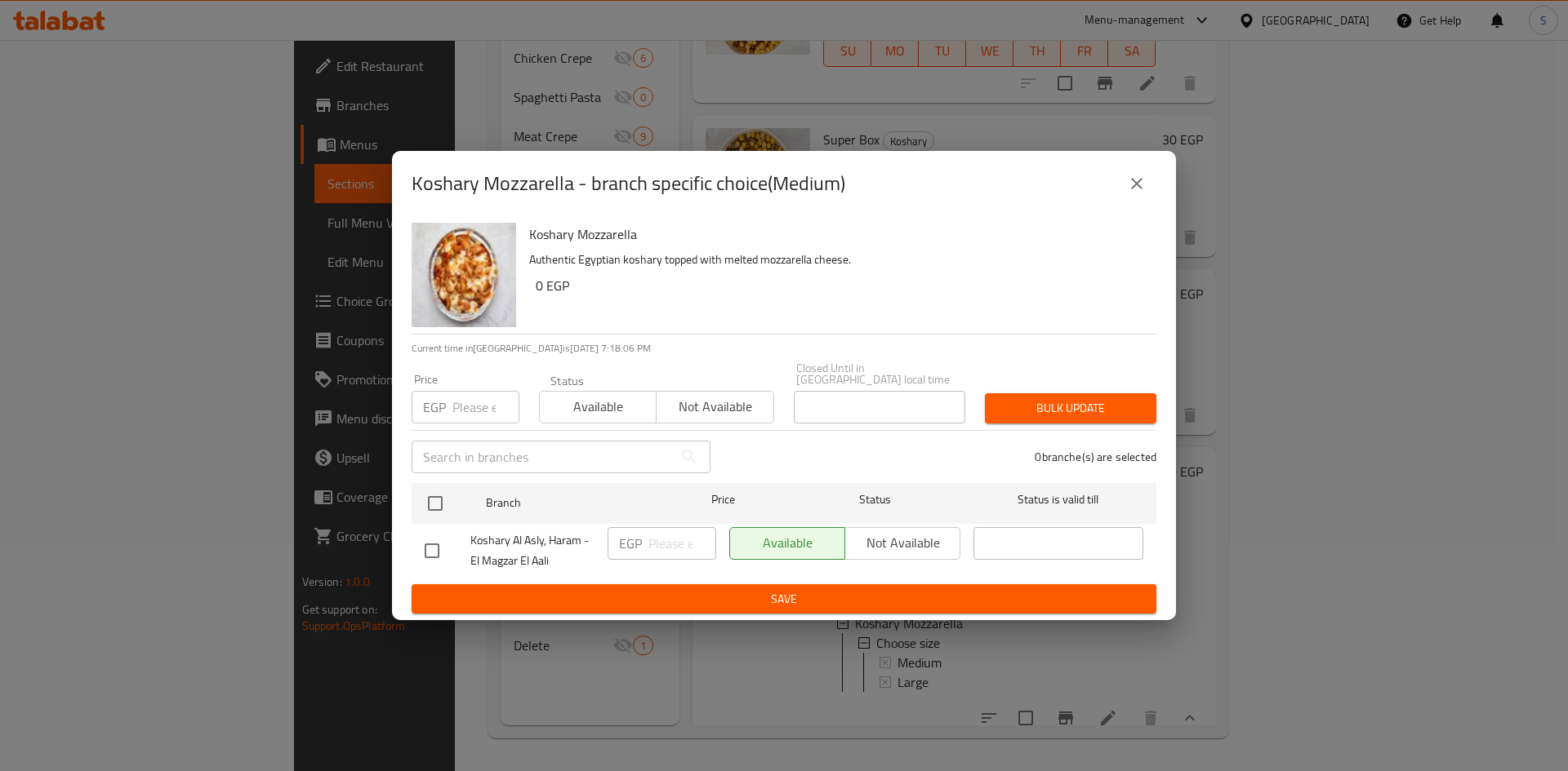
click at [480, 405] on input "number" at bounding box center [485, 408] width 67 height 33
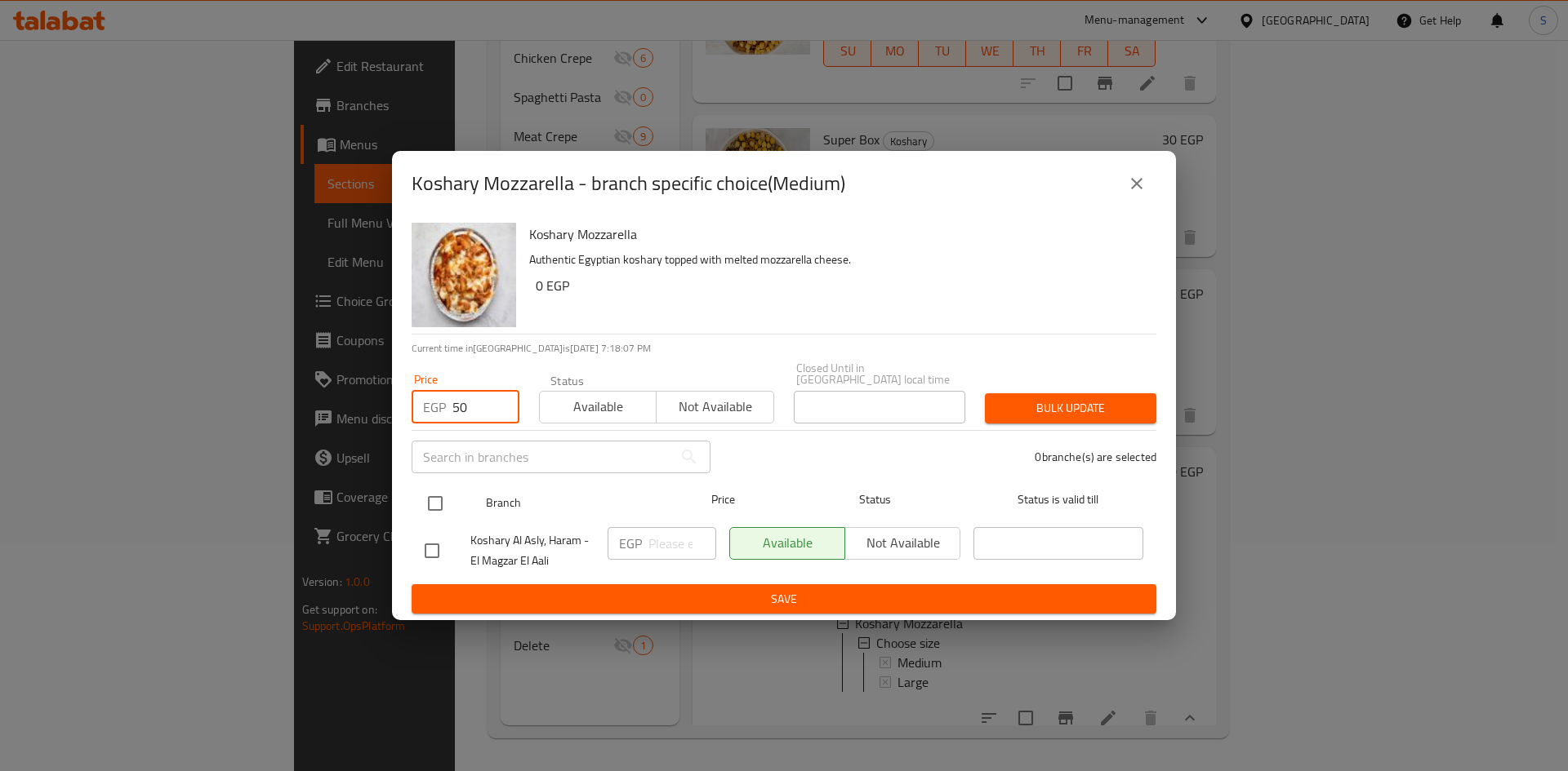
type input "50"
click at [435, 500] on input "checkbox" at bounding box center [435, 504] width 35 height 35
checkbox input "true"
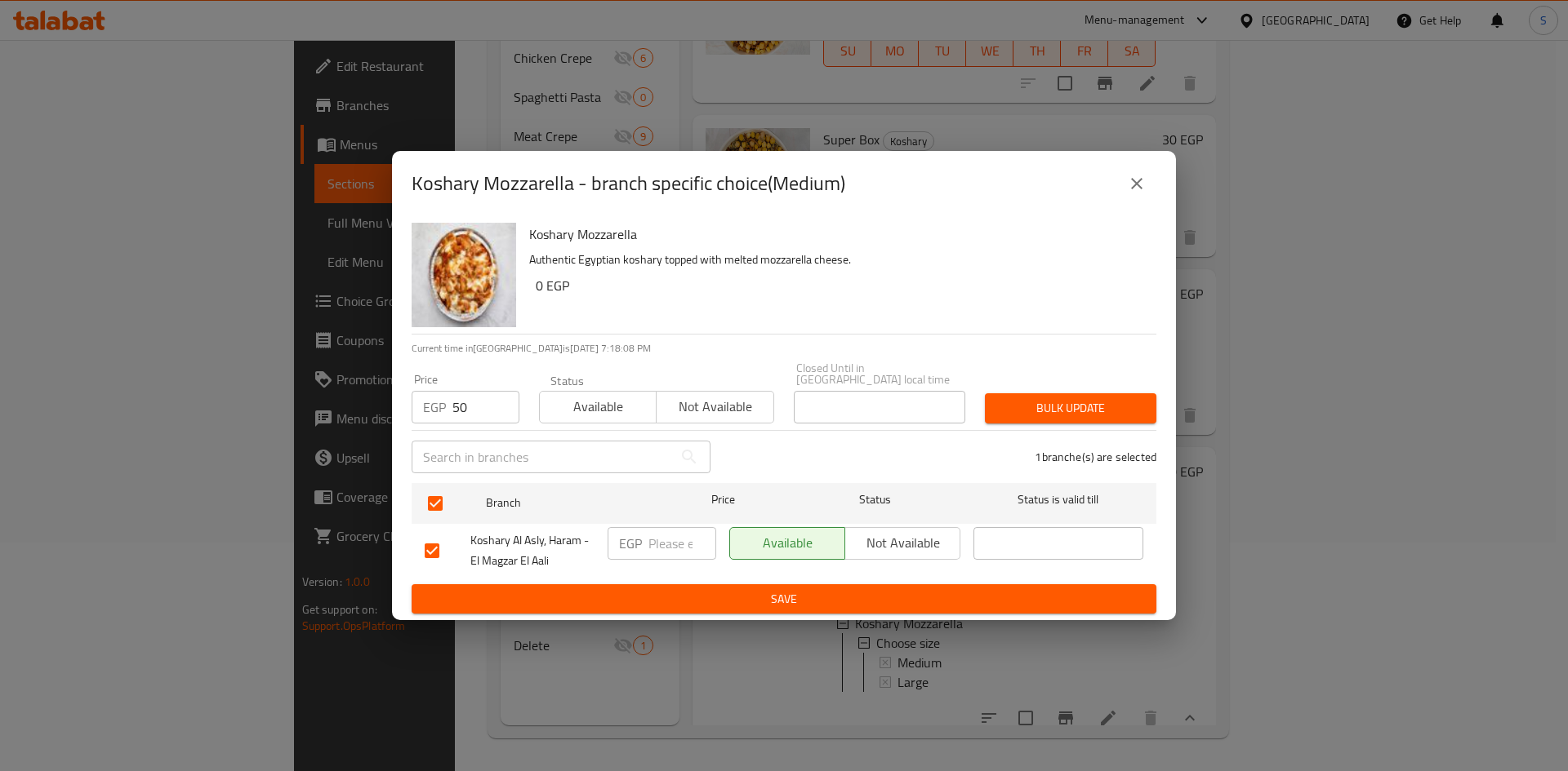
click at [1053, 386] on div "Bulk update" at bounding box center [1071, 409] width 191 height 50
click at [1052, 394] on button "Bulk update" at bounding box center [1071, 409] width 172 height 30
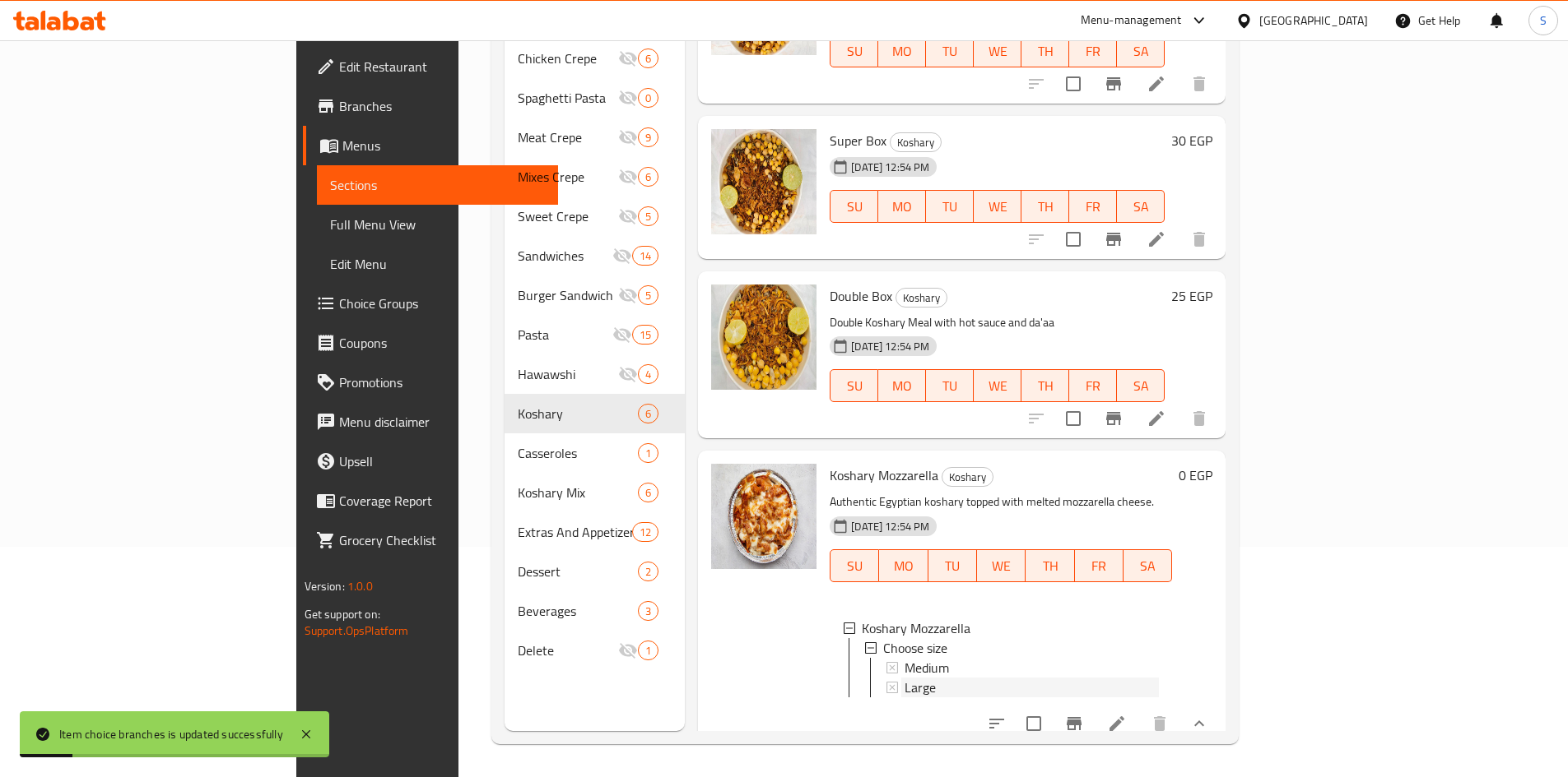
click at [907, 678] on div "Large" at bounding box center [1031, 688] width 254 height 20
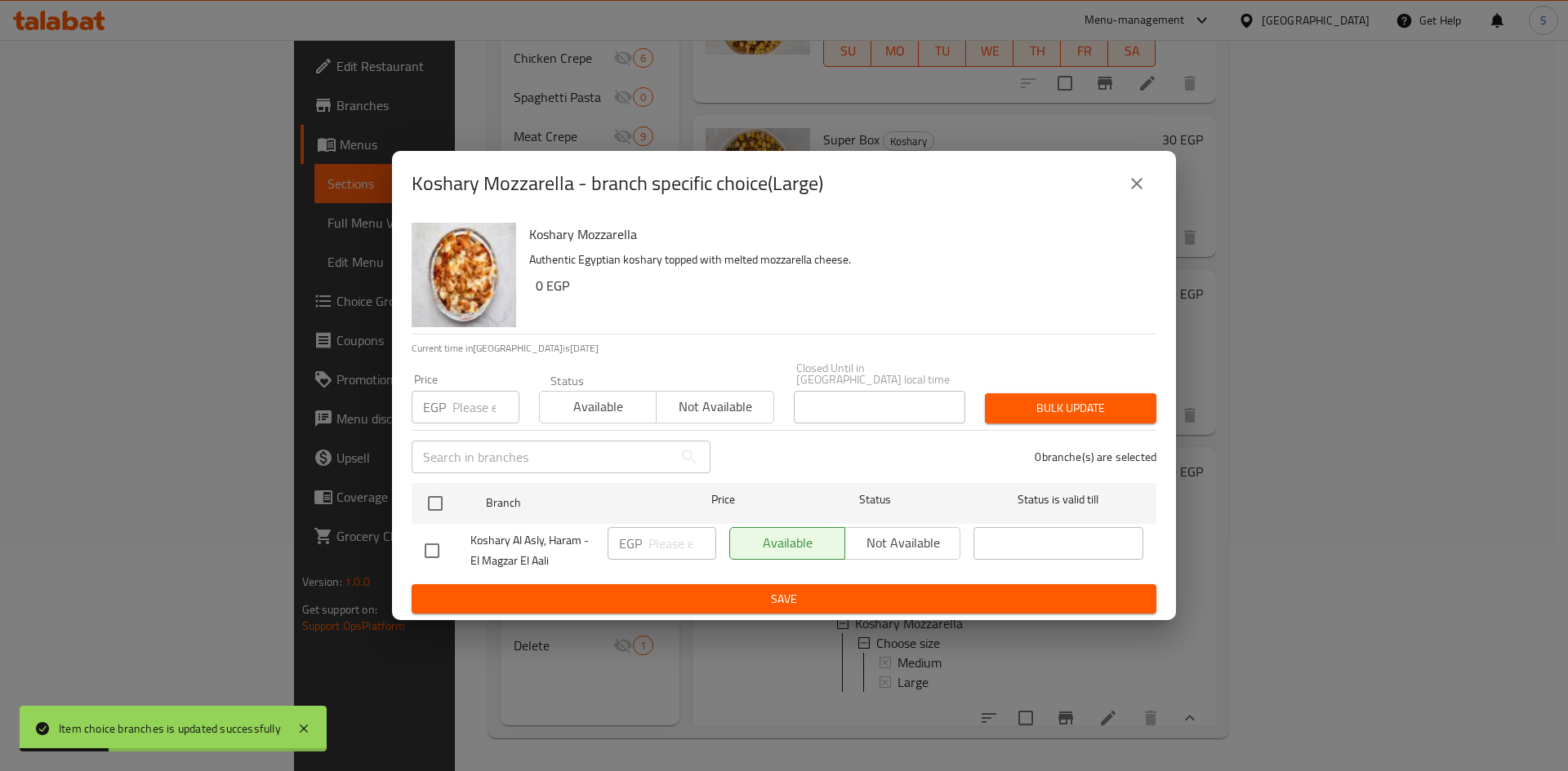
click at [465, 399] on input "number" at bounding box center [485, 408] width 67 height 33
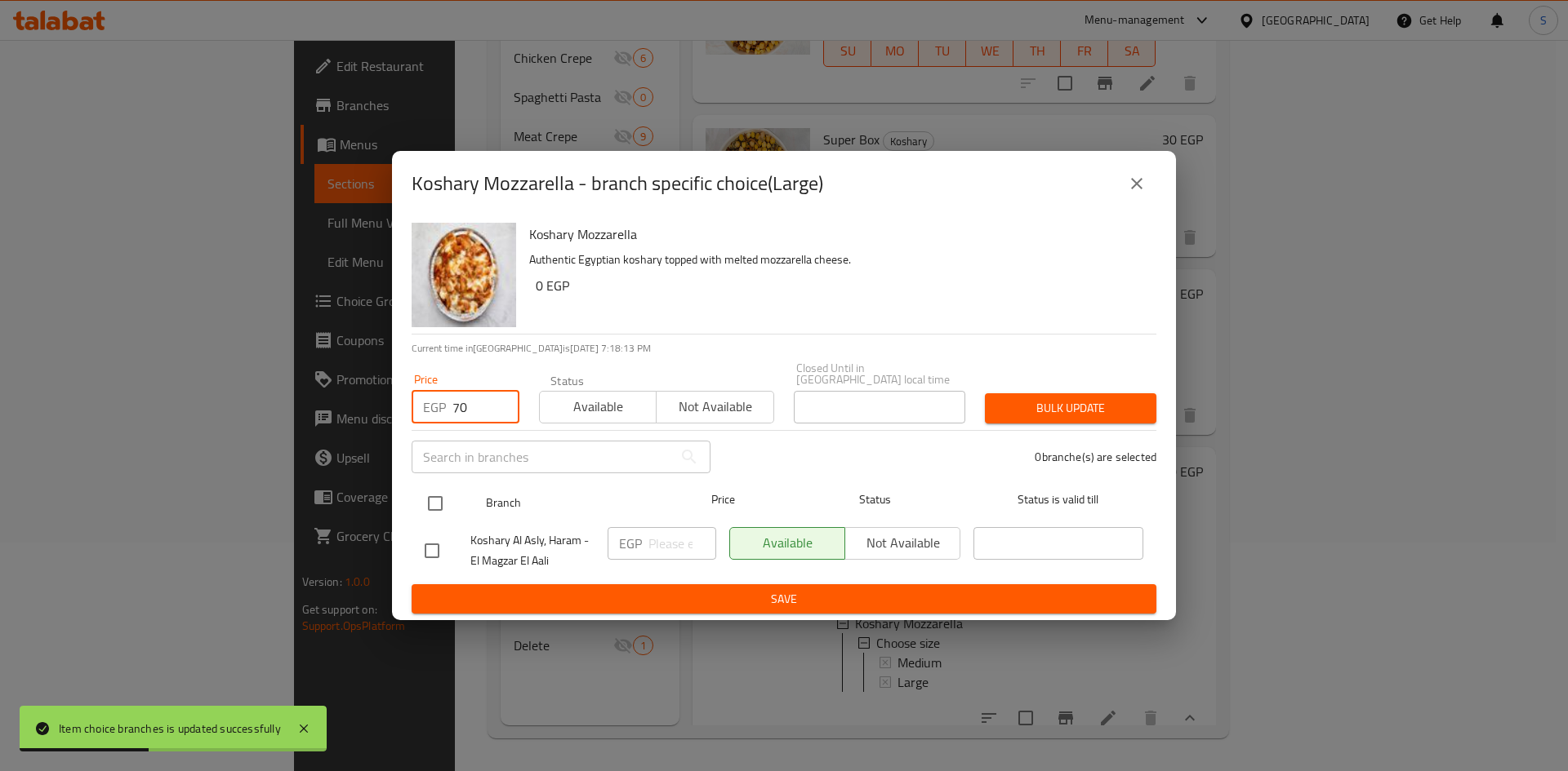
type input "70"
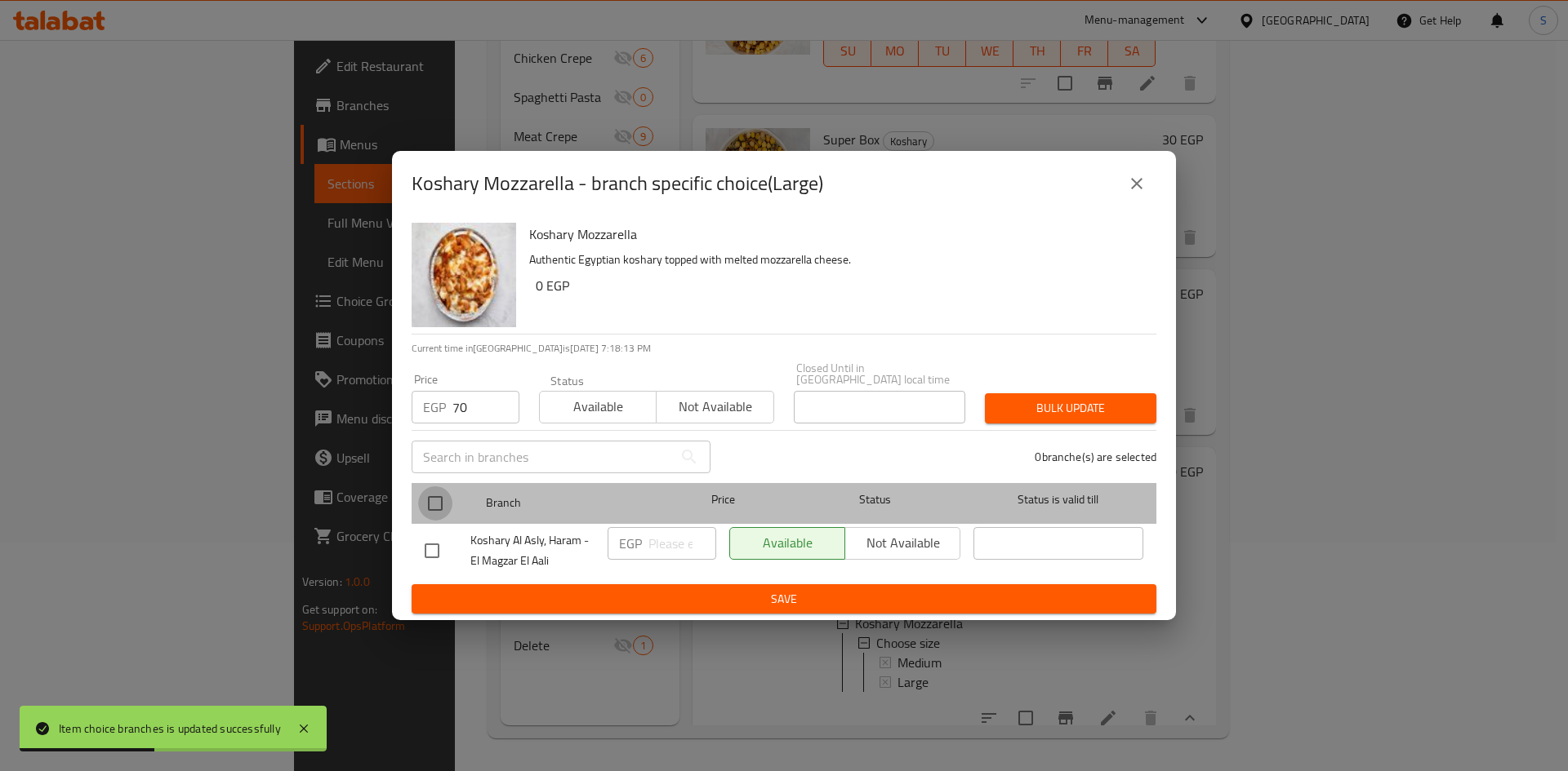
click at [435, 505] on input "checkbox" at bounding box center [435, 504] width 35 height 35
checkbox input "true"
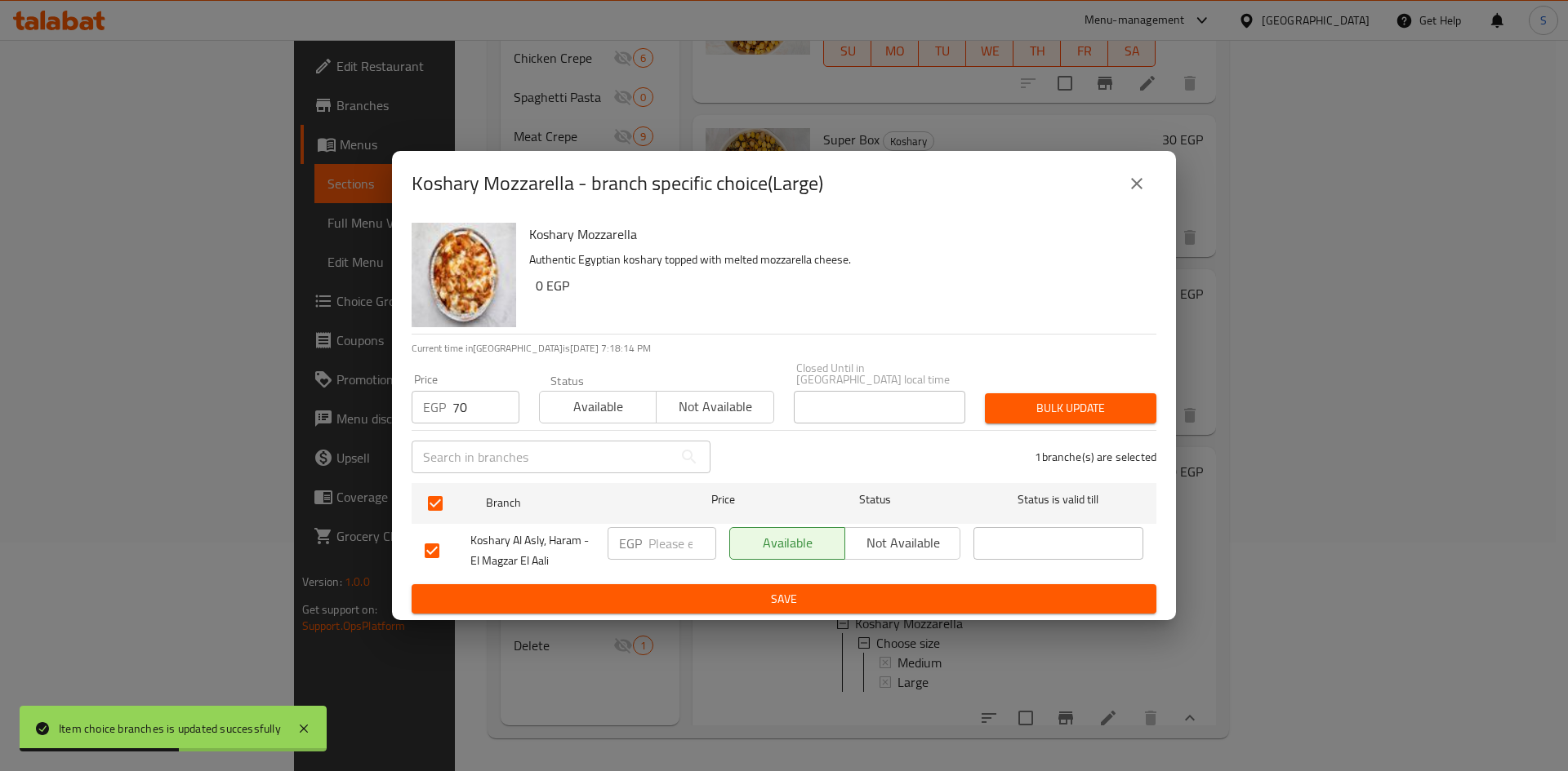
click at [1090, 399] on span "Bulk update" at bounding box center [1070, 409] width 146 height 21
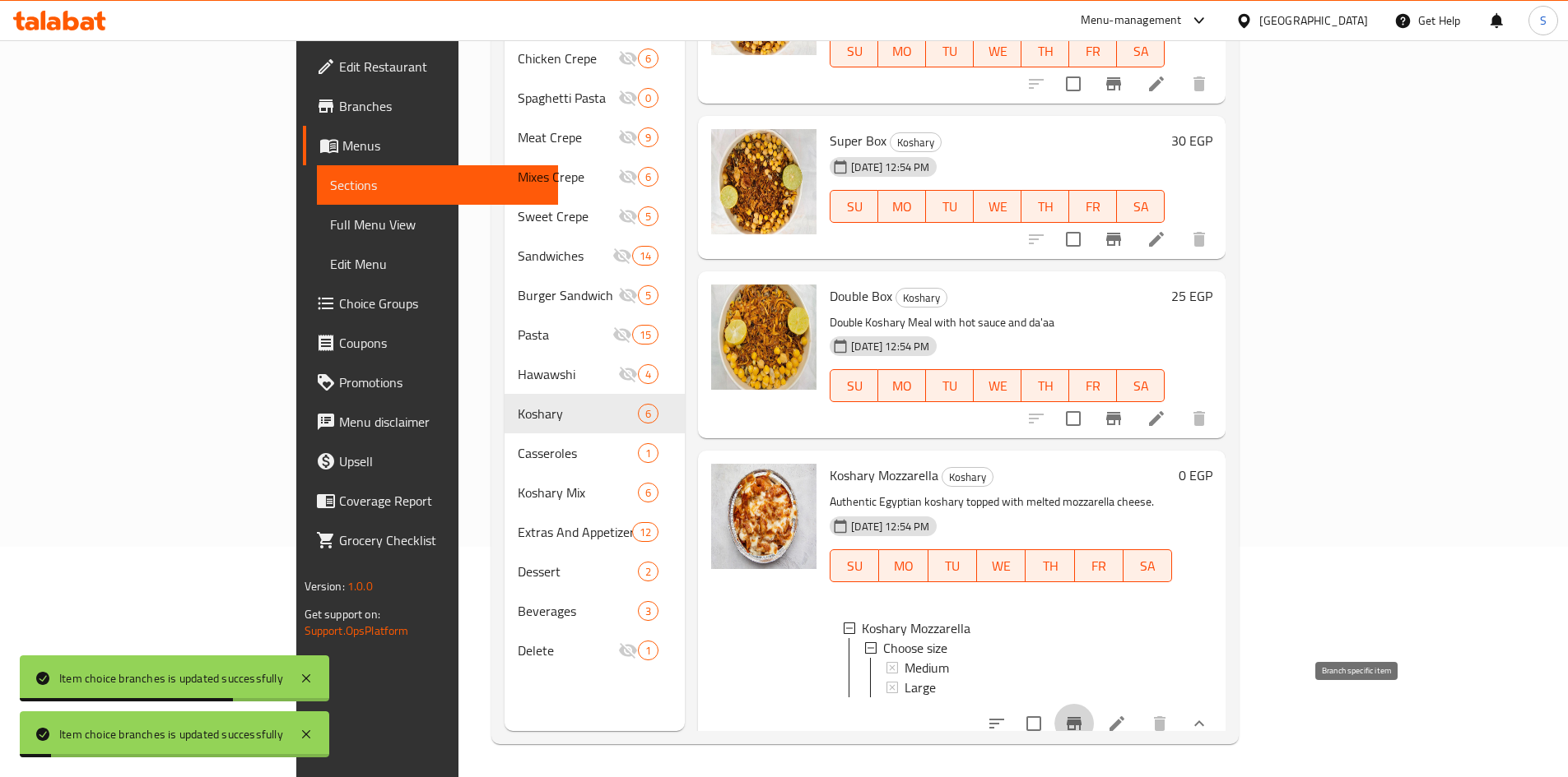
click at [1084, 714] on icon "Branch-specific-item" at bounding box center [1074, 724] width 20 height 20
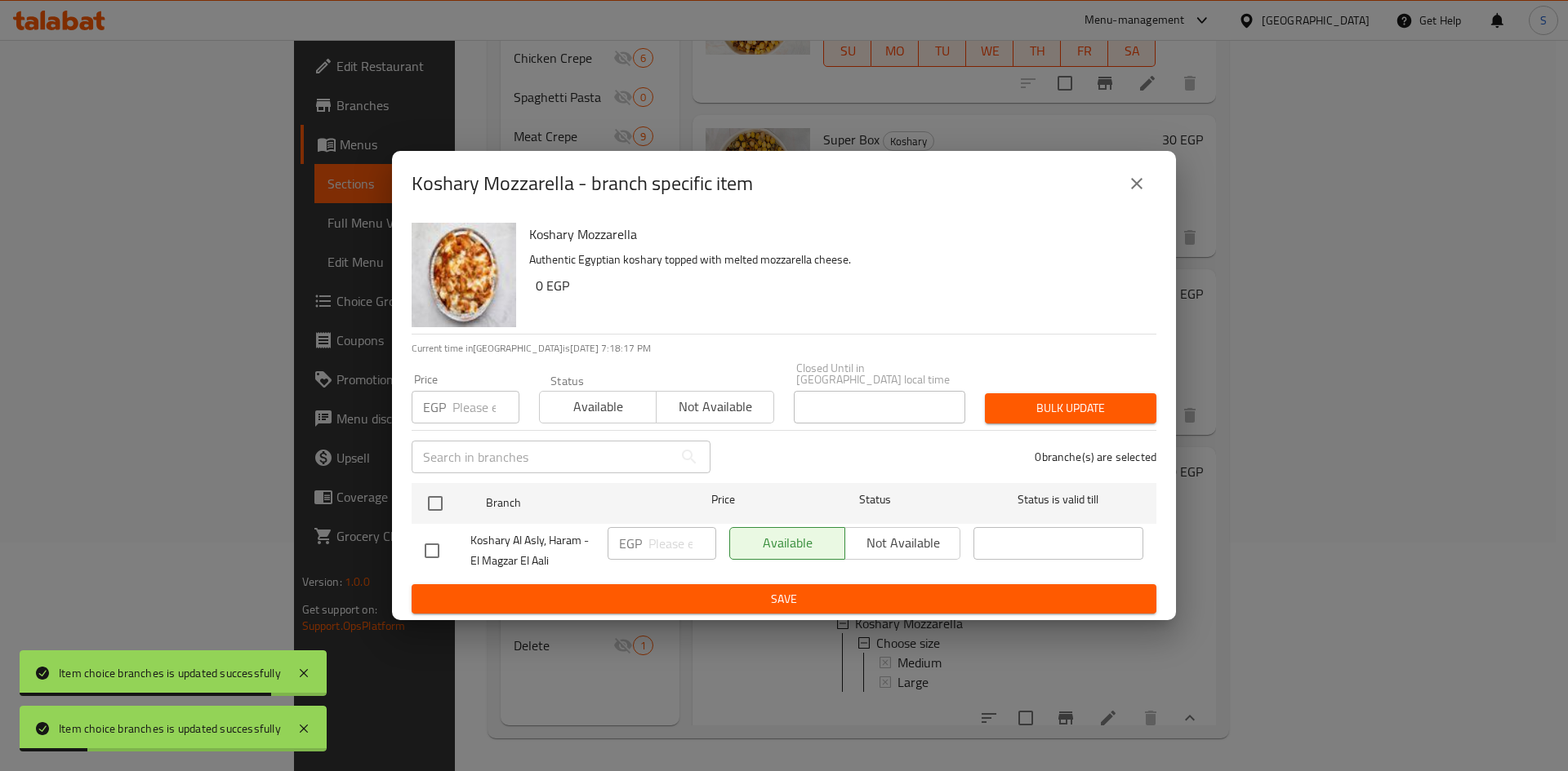
click at [1137, 187] on icon "close" at bounding box center [1136, 184] width 20 height 20
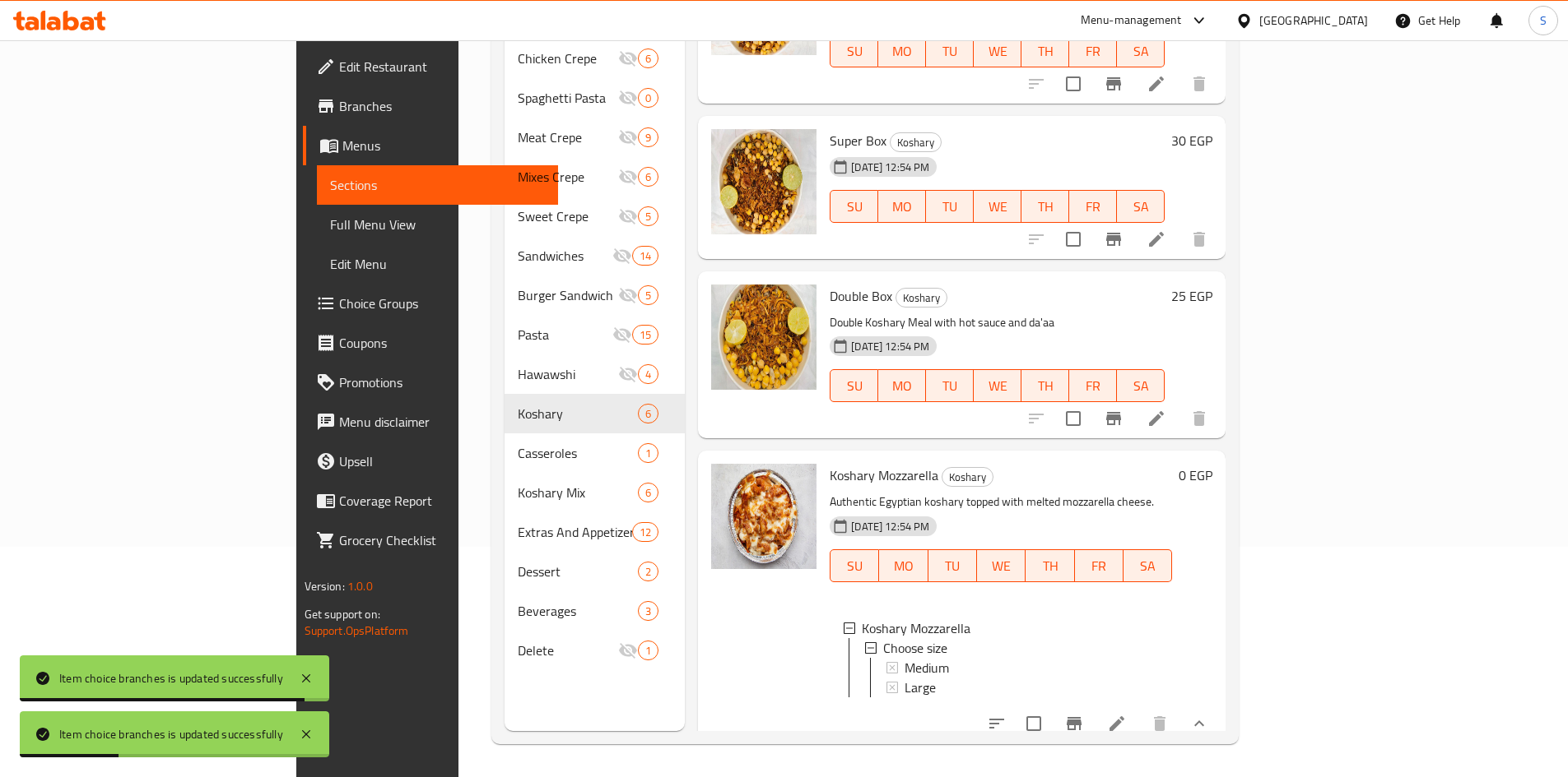
click at [904, 678] on div "Large" at bounding box center [1031, 688] width 254 height 20
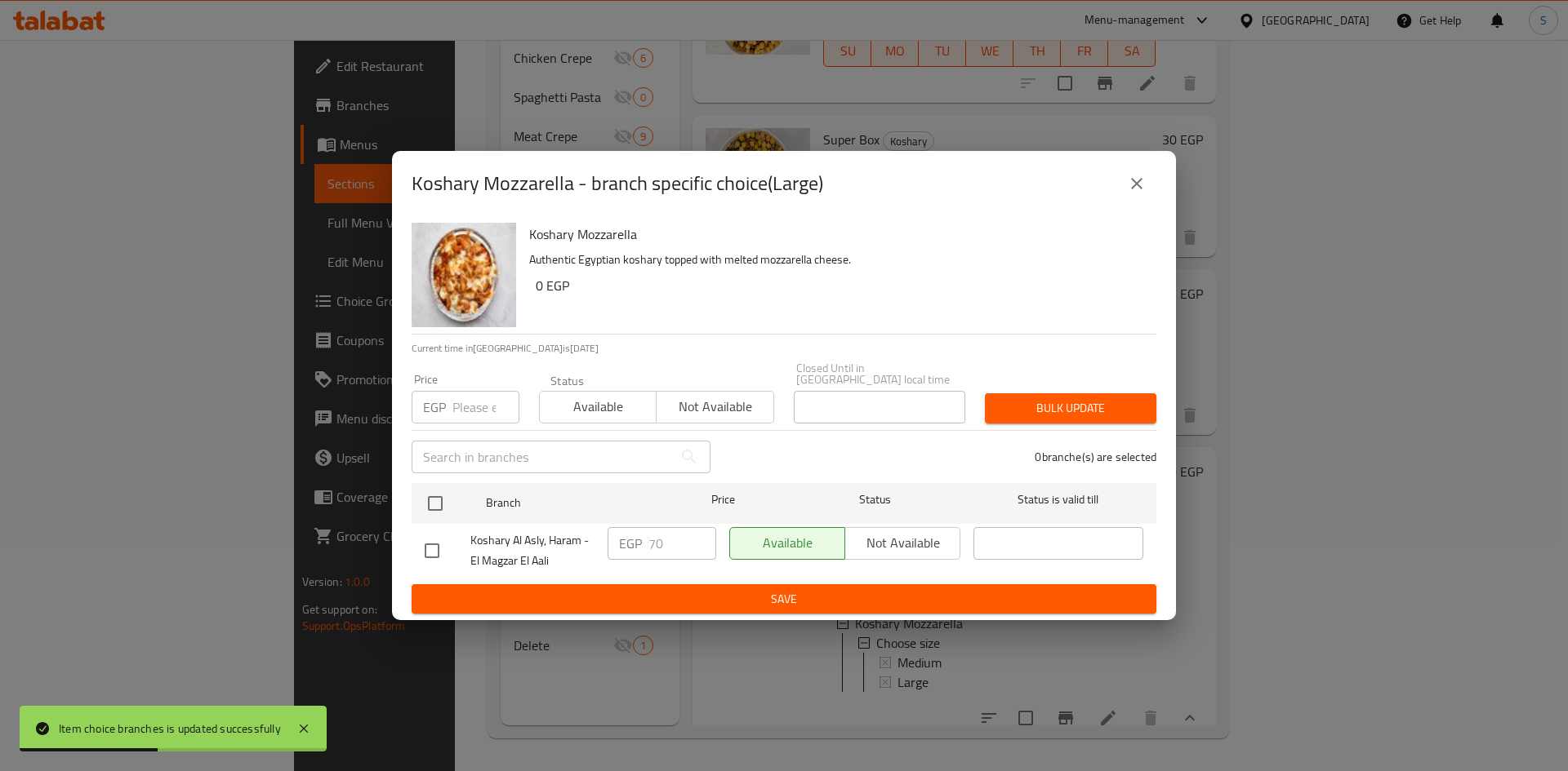
click at [1122, 179] on button "close" at bounding box center [1136, 184] width 39 height 39
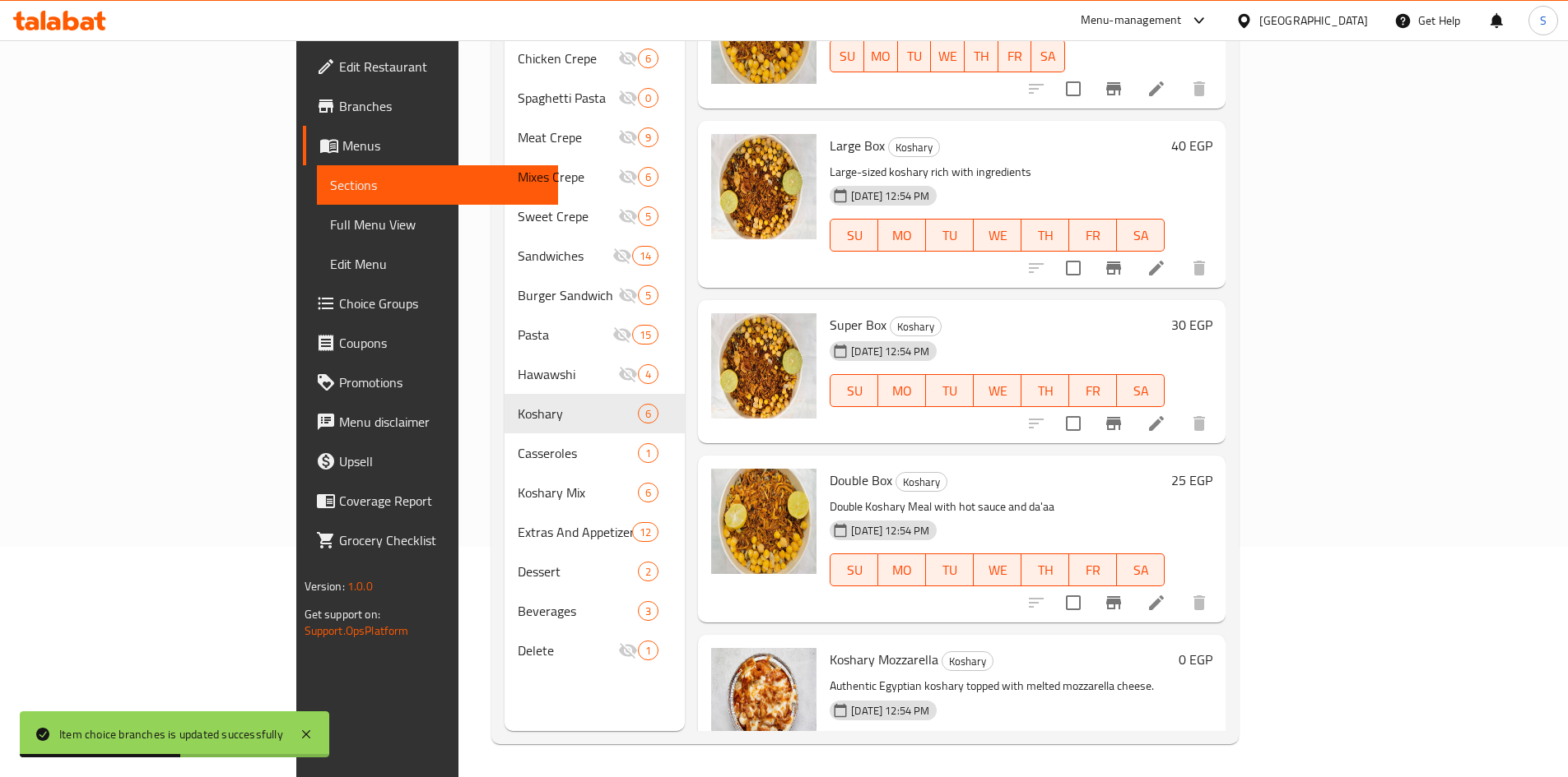
scroll to position [19, 0]
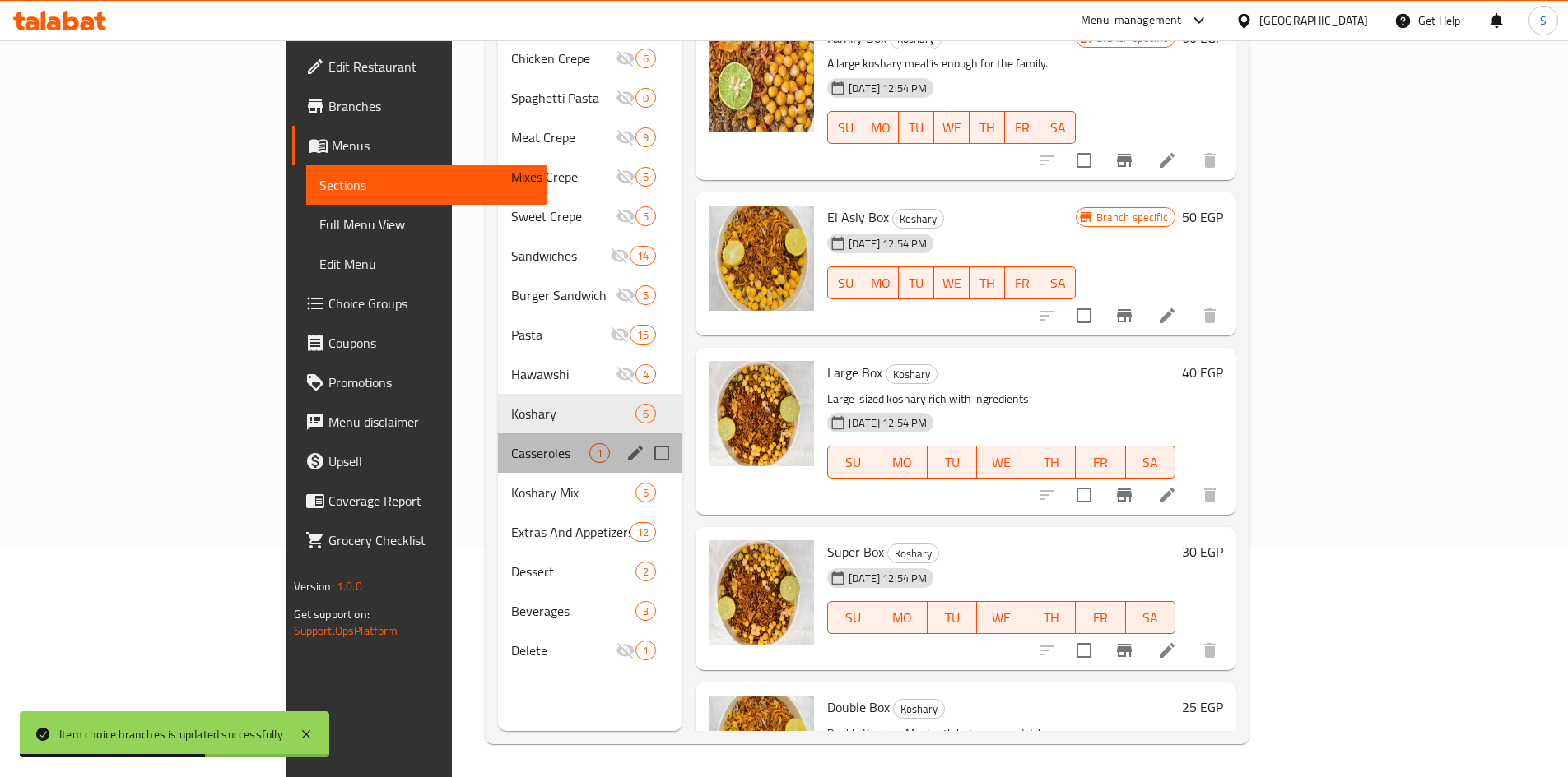
click at [498, 440] on div "Casseroles 1" at bounding box center [590, 453] width 184 height 40
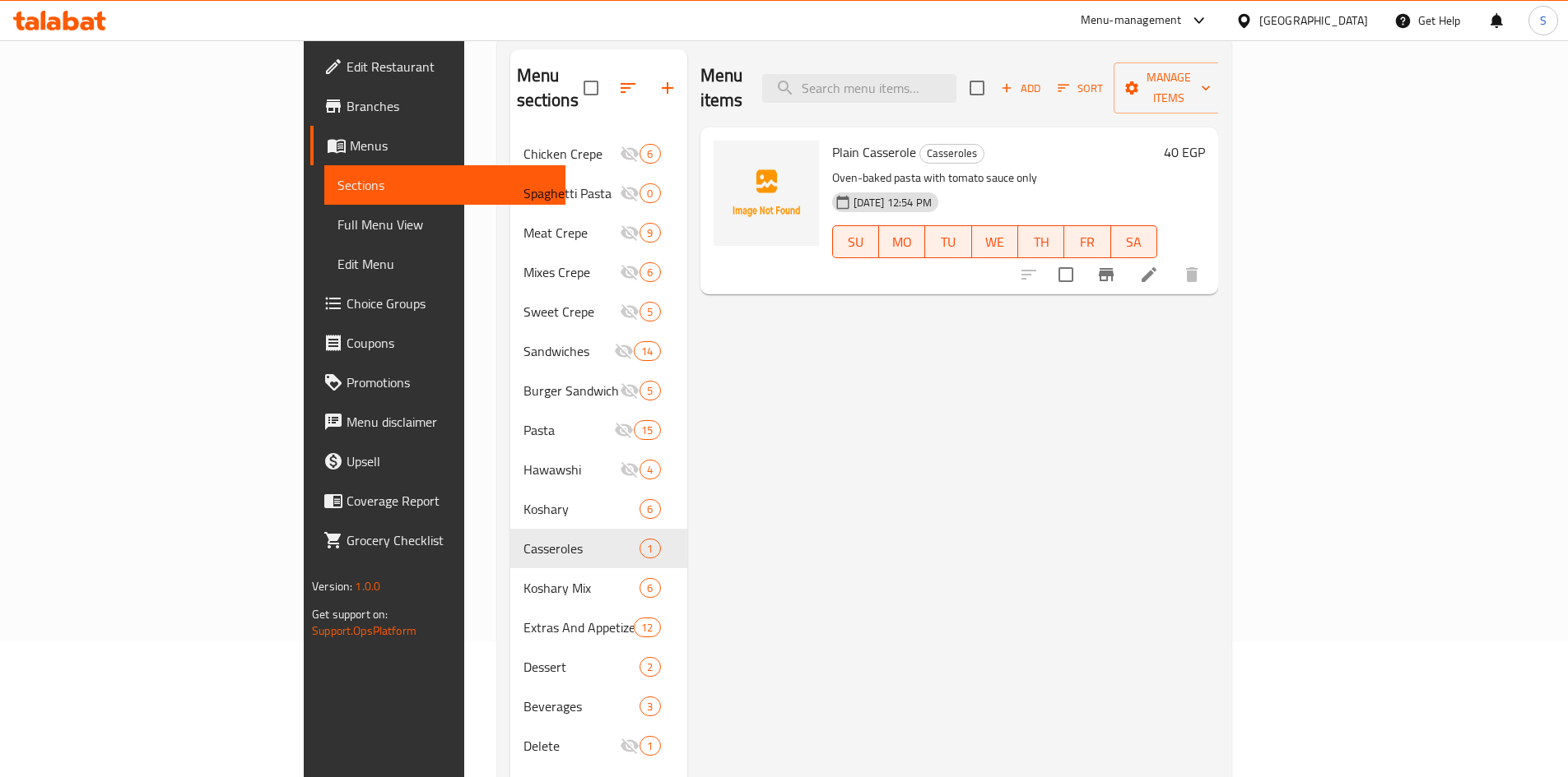
scroll to position [165, 0]
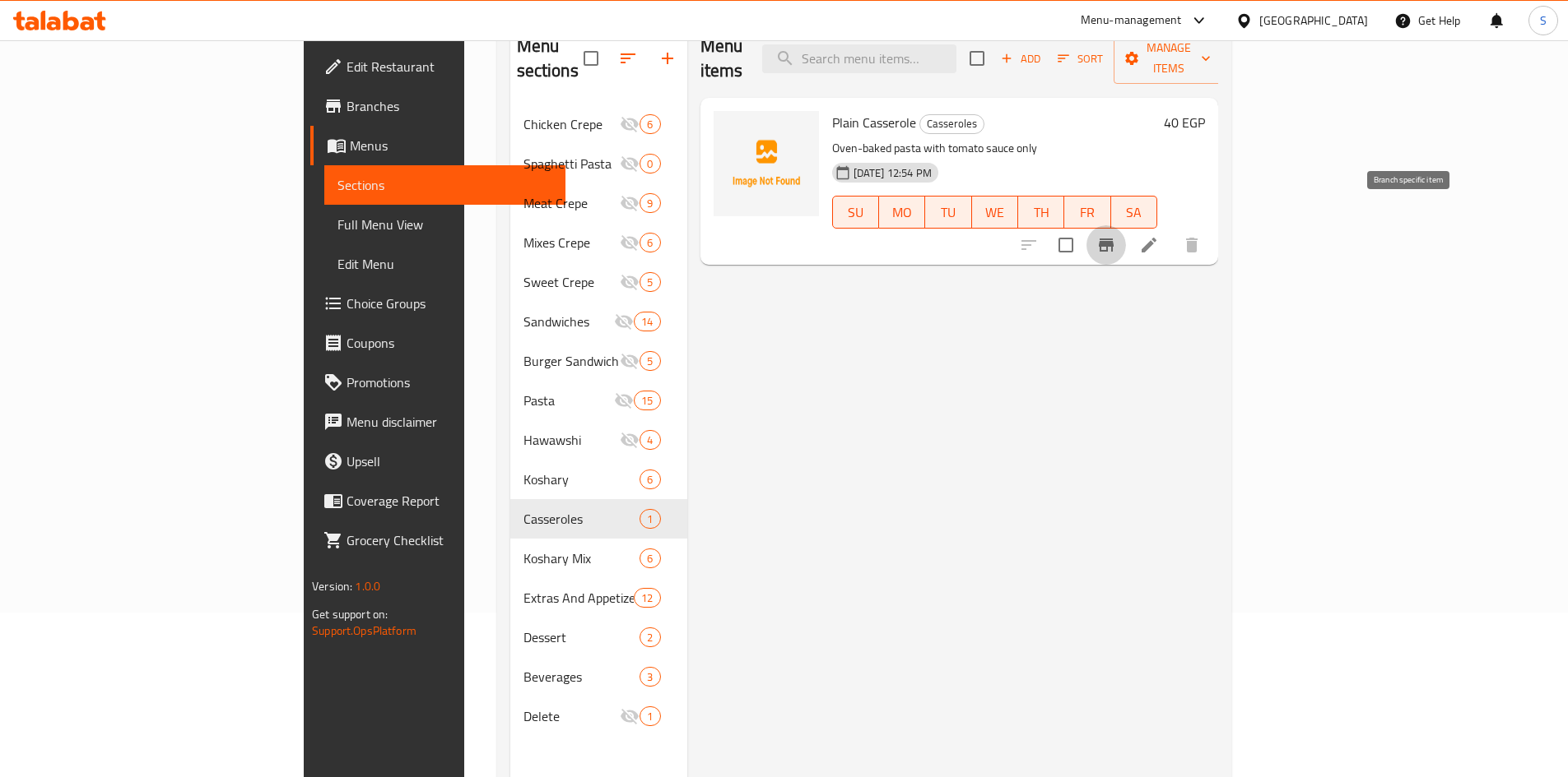
click at [1116, 235] on icon "Branch-specific-item" at bounding box center [1106, 245] width 20 height 20
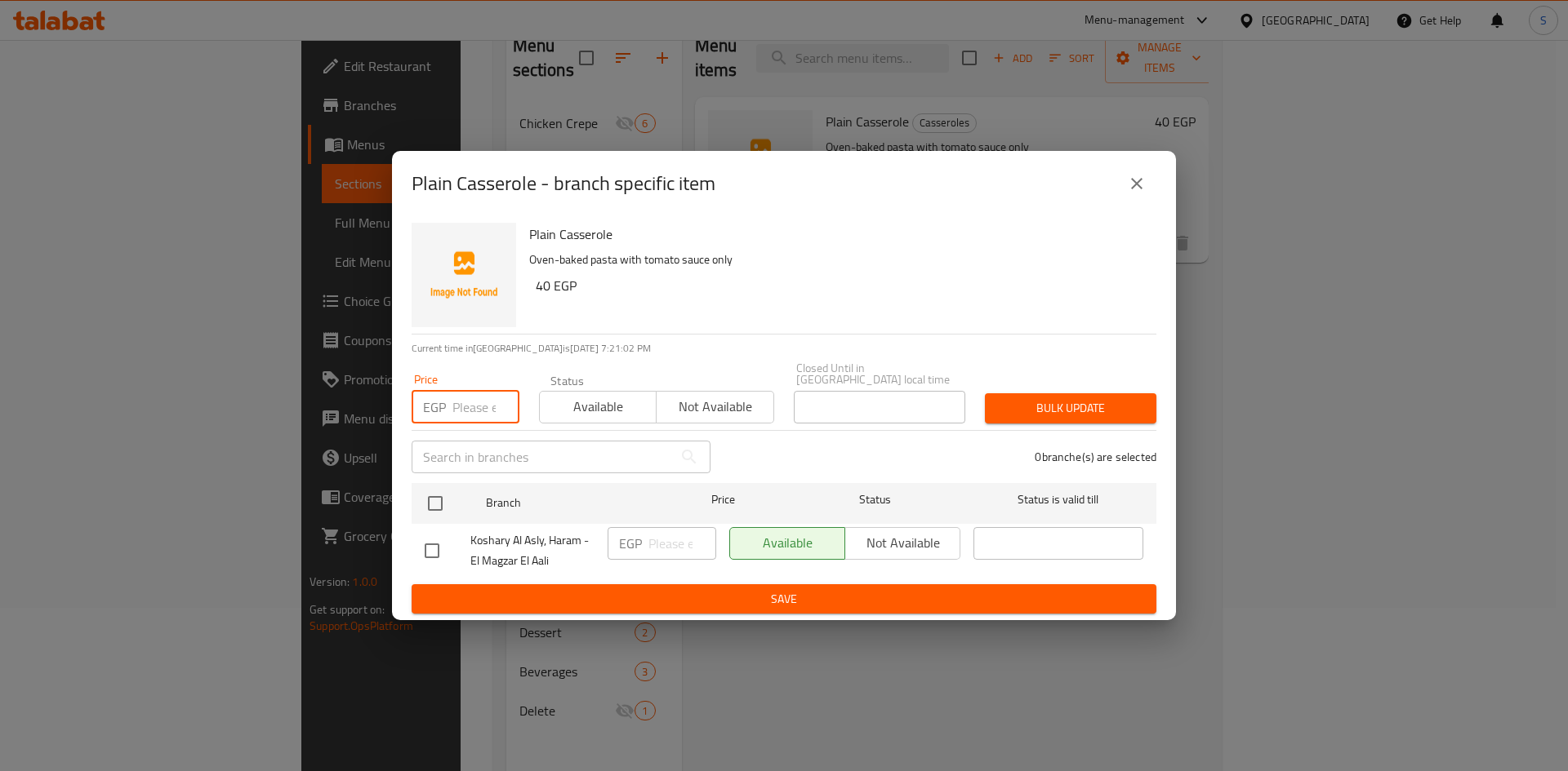
click at [473, 404] on input "number" at bounding box center [485, 408] width 67 height 33
type input "30"
click at [448, 500] on input "checkbox" at bounding box center [435, 504] width 35 height 35
checkbox input "true"
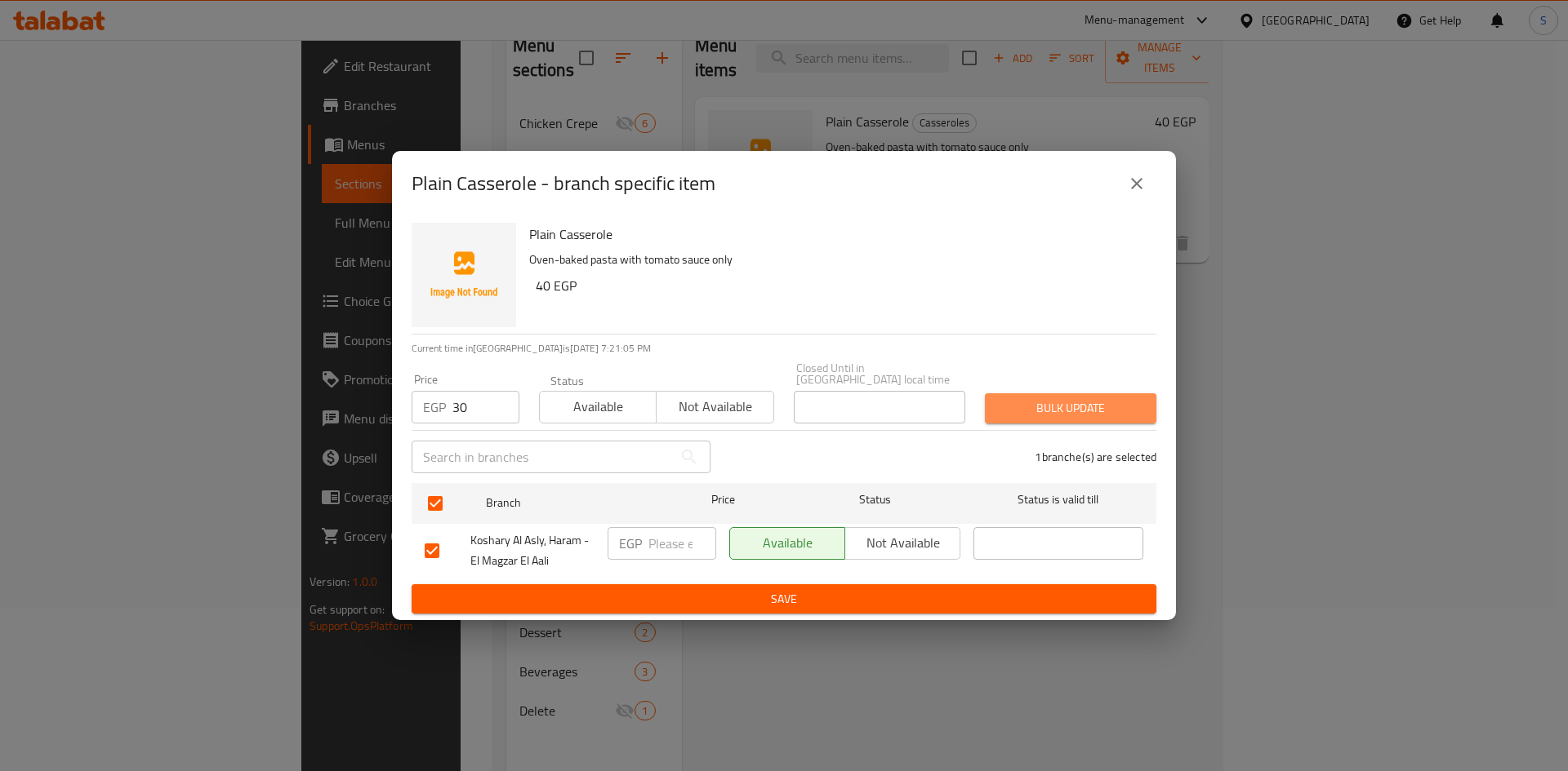
click at [1090, 399] on span "Bulk update" at bounding box center [1070, 409] width 146 height 21
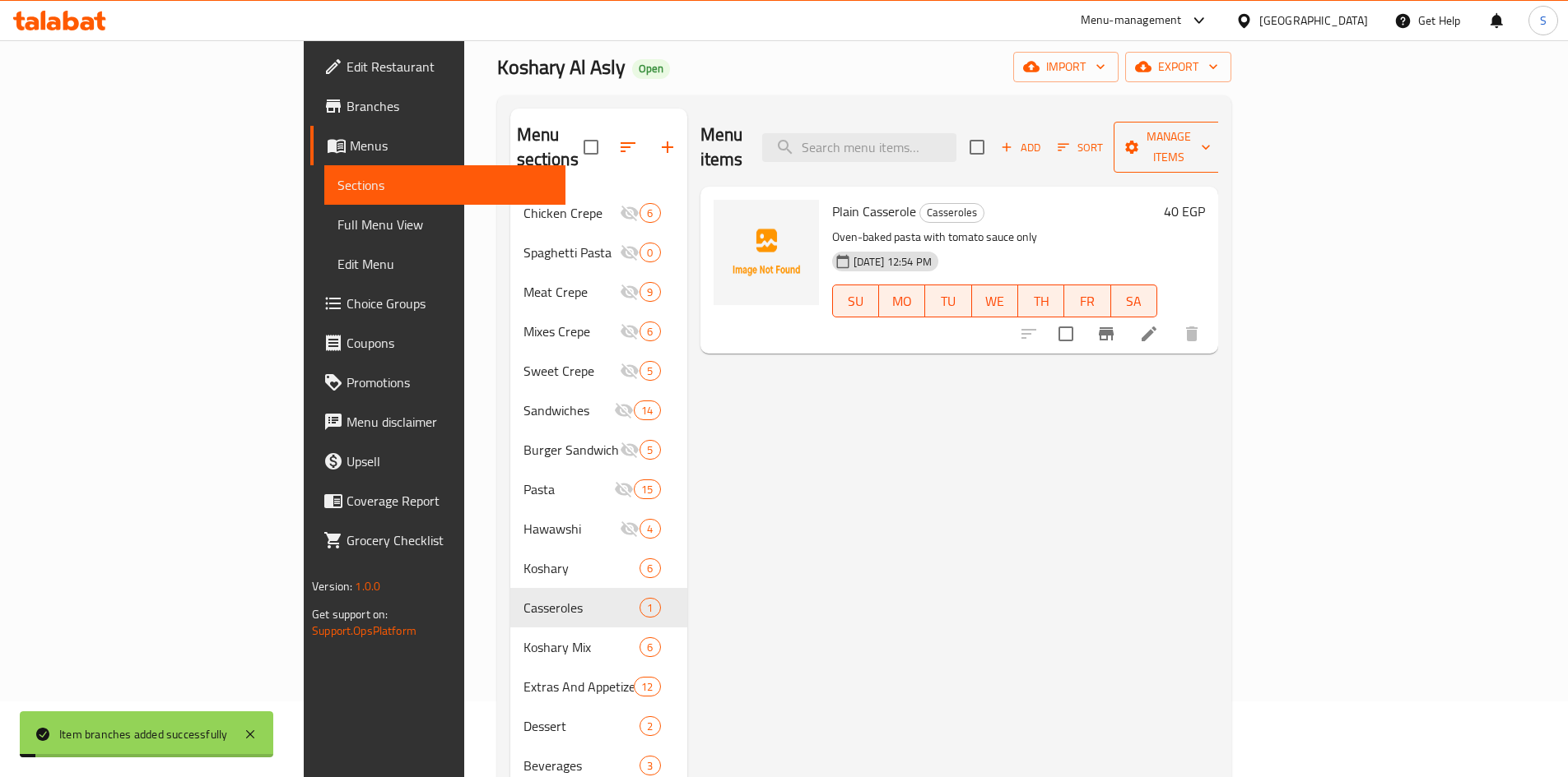
scroll to position [0, 0]
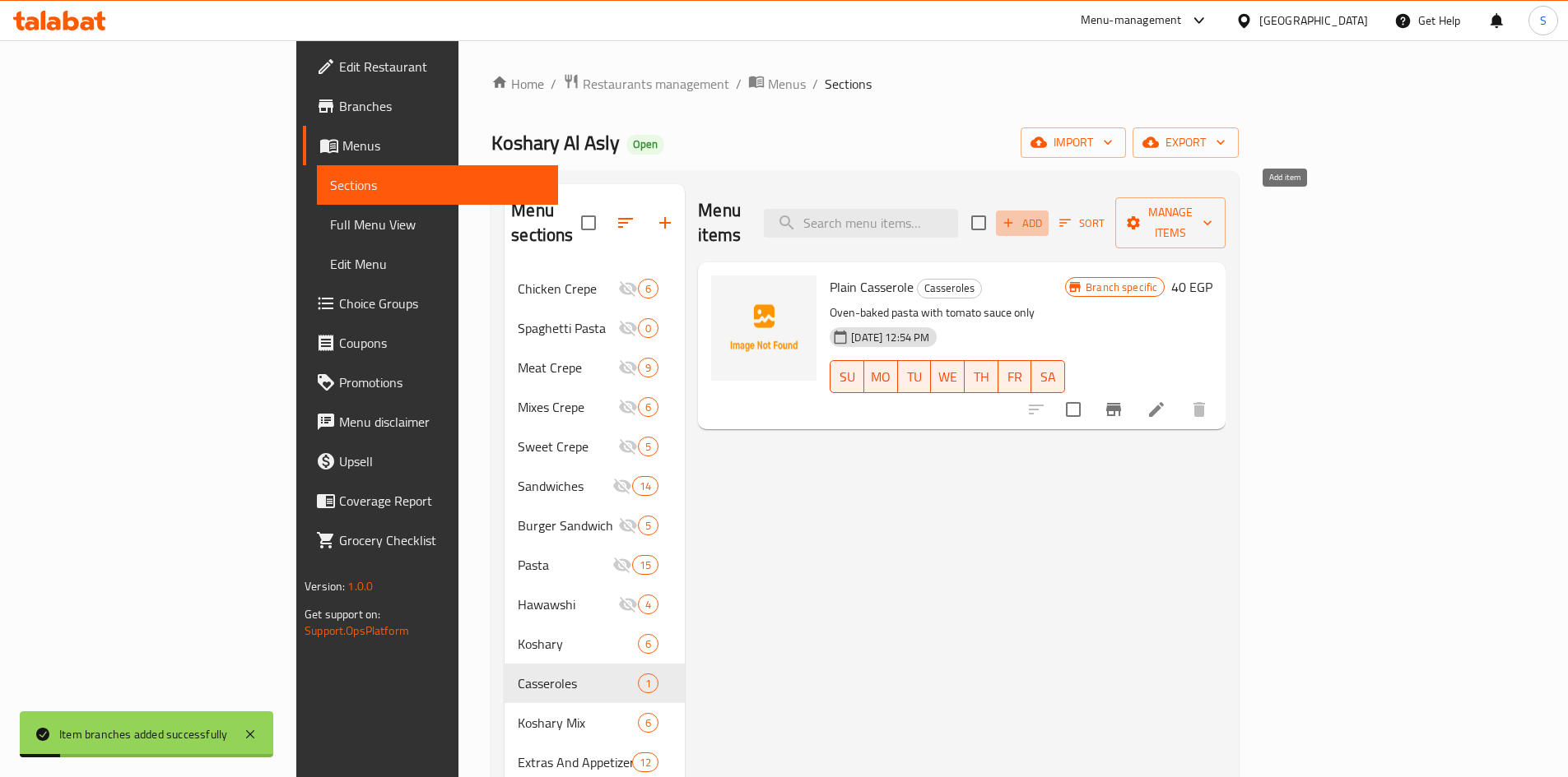
click at [1044, 214] on span "Add" at bounding box center [1022, 223] width 45 height 19
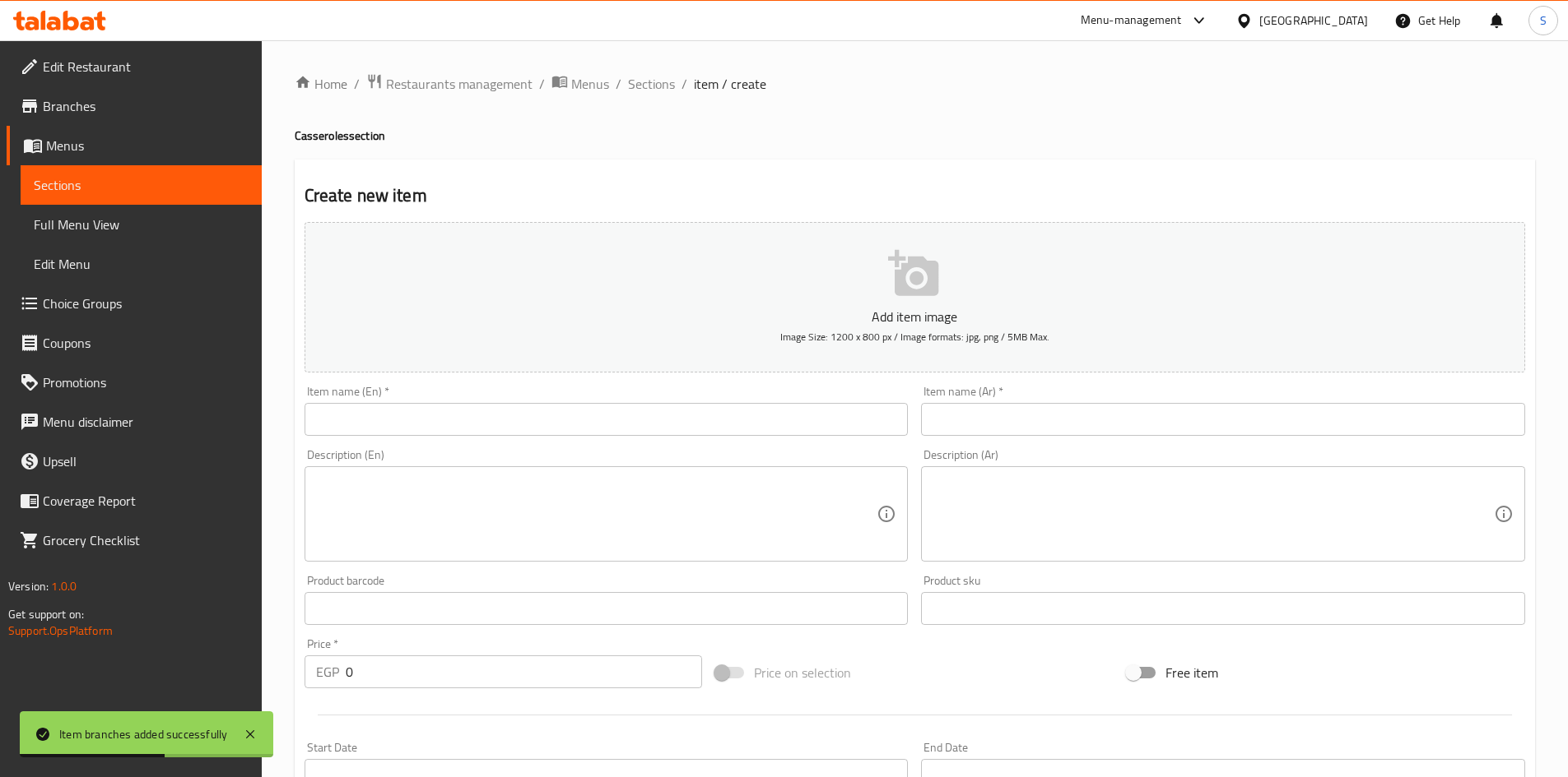
click at [1033, 418] on input "text" at bounding box center [1222, 420] width 604 height 33
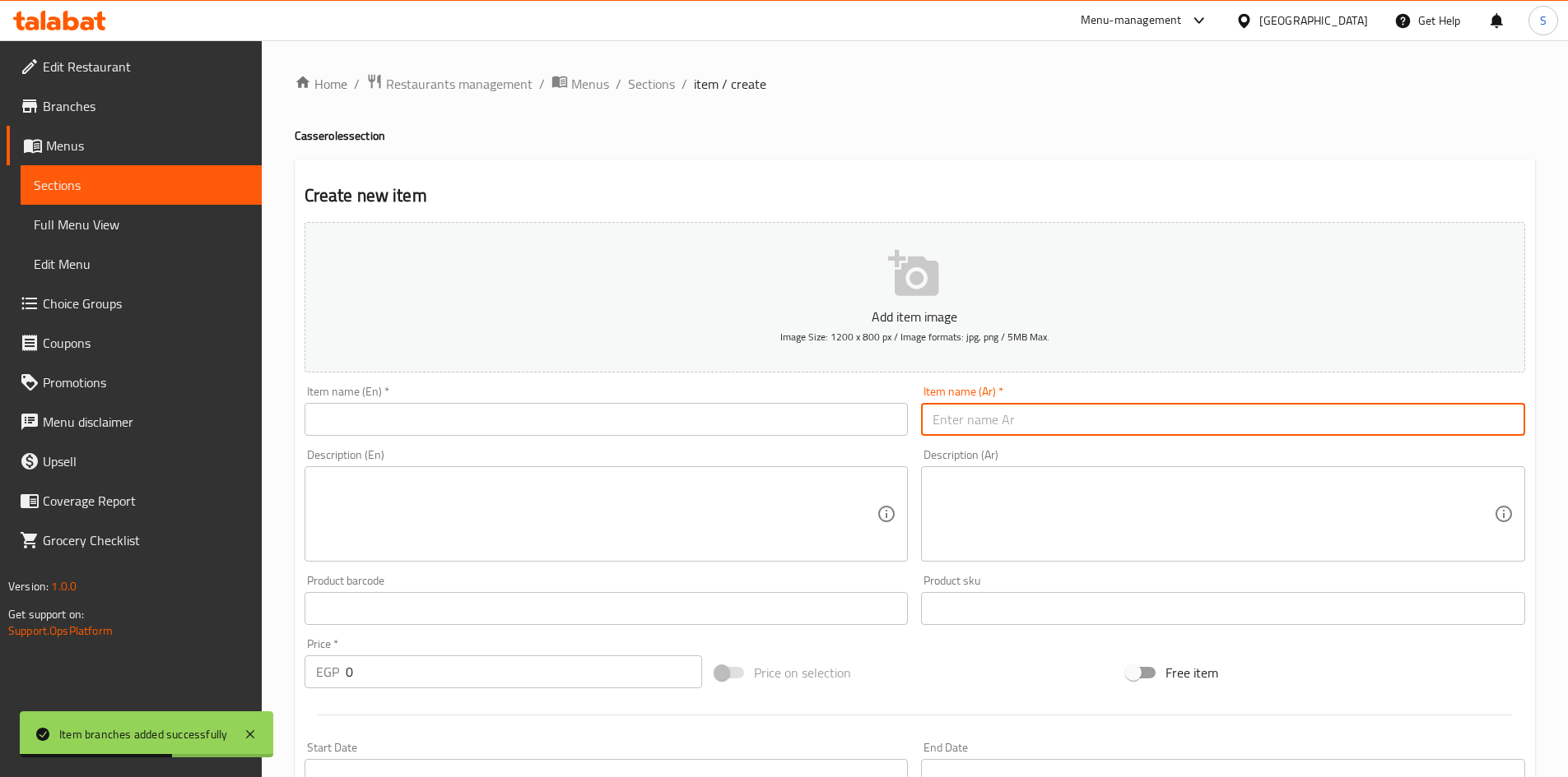
paste input "طاجن فراخ.........."
drag, startPoint x: 988, startPoint y: 416, endPoint x: 1095, endPoint y: 427, distance: 107.6
click at [1095, 427] on input "طاجن فراخ.........." at bounding box center [1222, 420] width 604 height 33
click at [1091, 417] on input "طاجن فراخ" at bounding box center [1222, 420] width 604 height 33
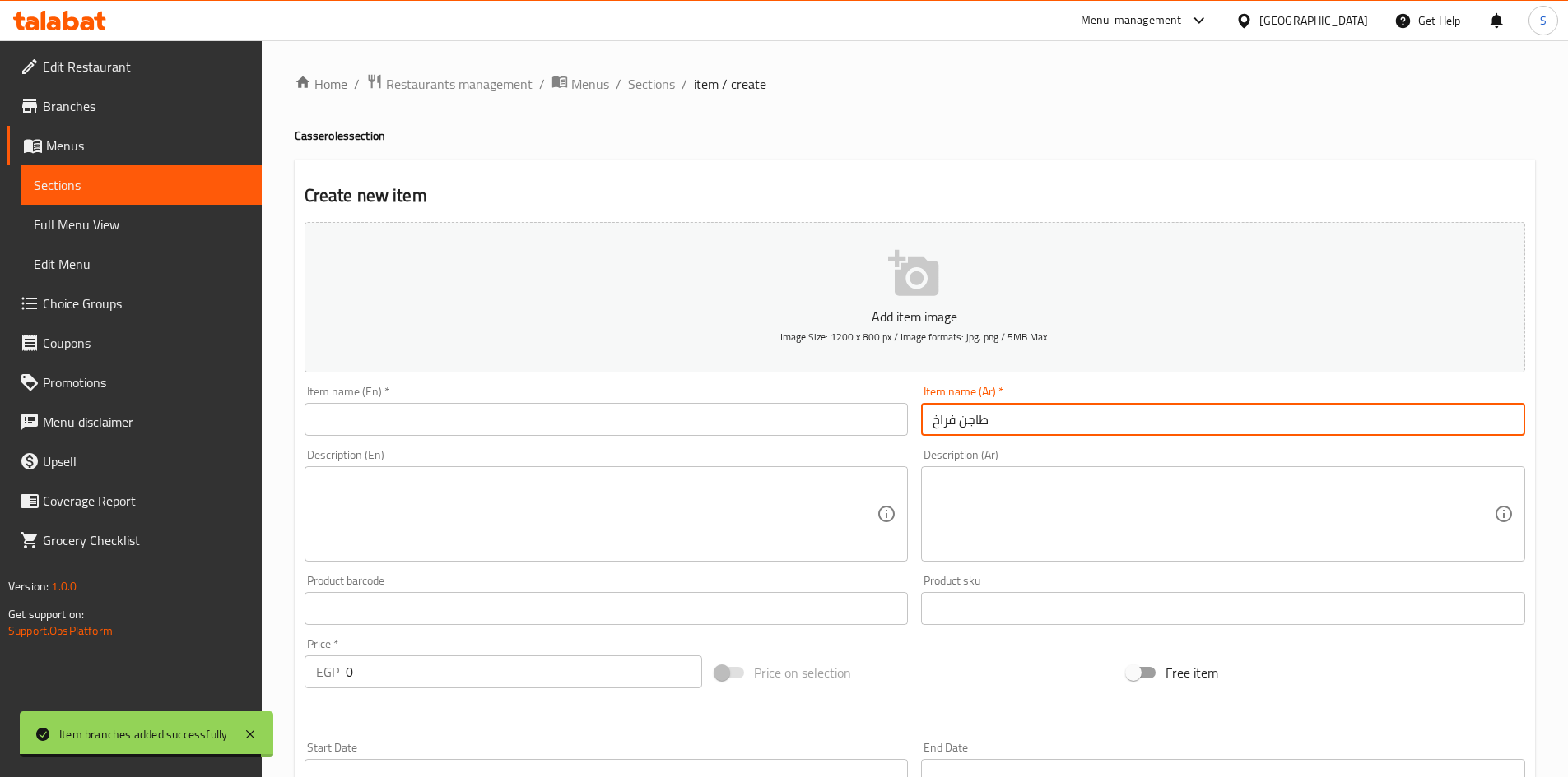
click at [1091, 417] on input "طاجن فراخ" at bounding box center [1222, 420] width 604 height 33
type input "طاجن فراخ"
click at [580, 437] on div "Item name (En)   * Item name (En) *" at bounding box center [606, 411] width 617 height 63
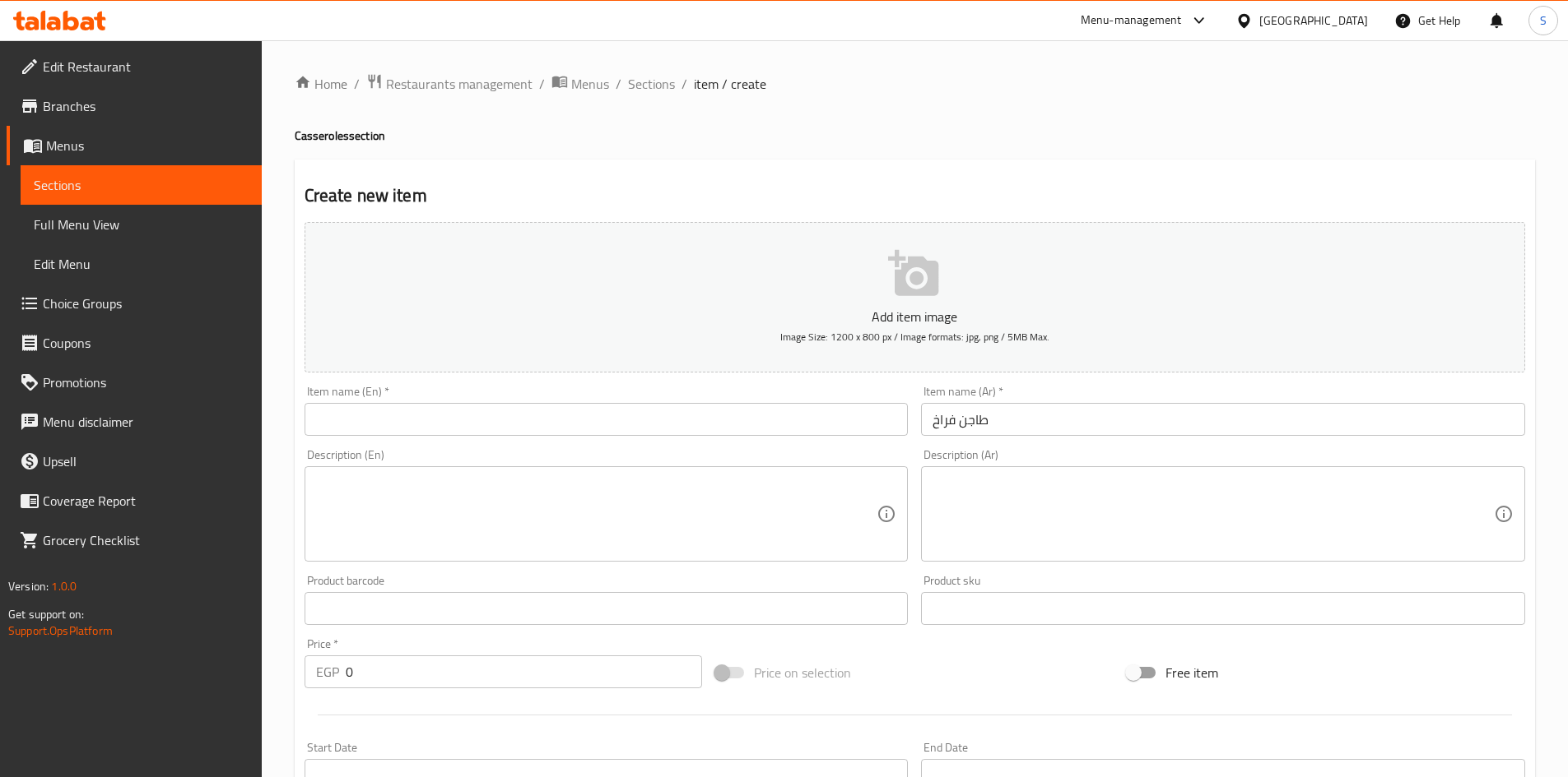
click at [579, 398] on div "Item name (En)   * Item name (En) *" at bounding box center [606, 411] width 604 height 51
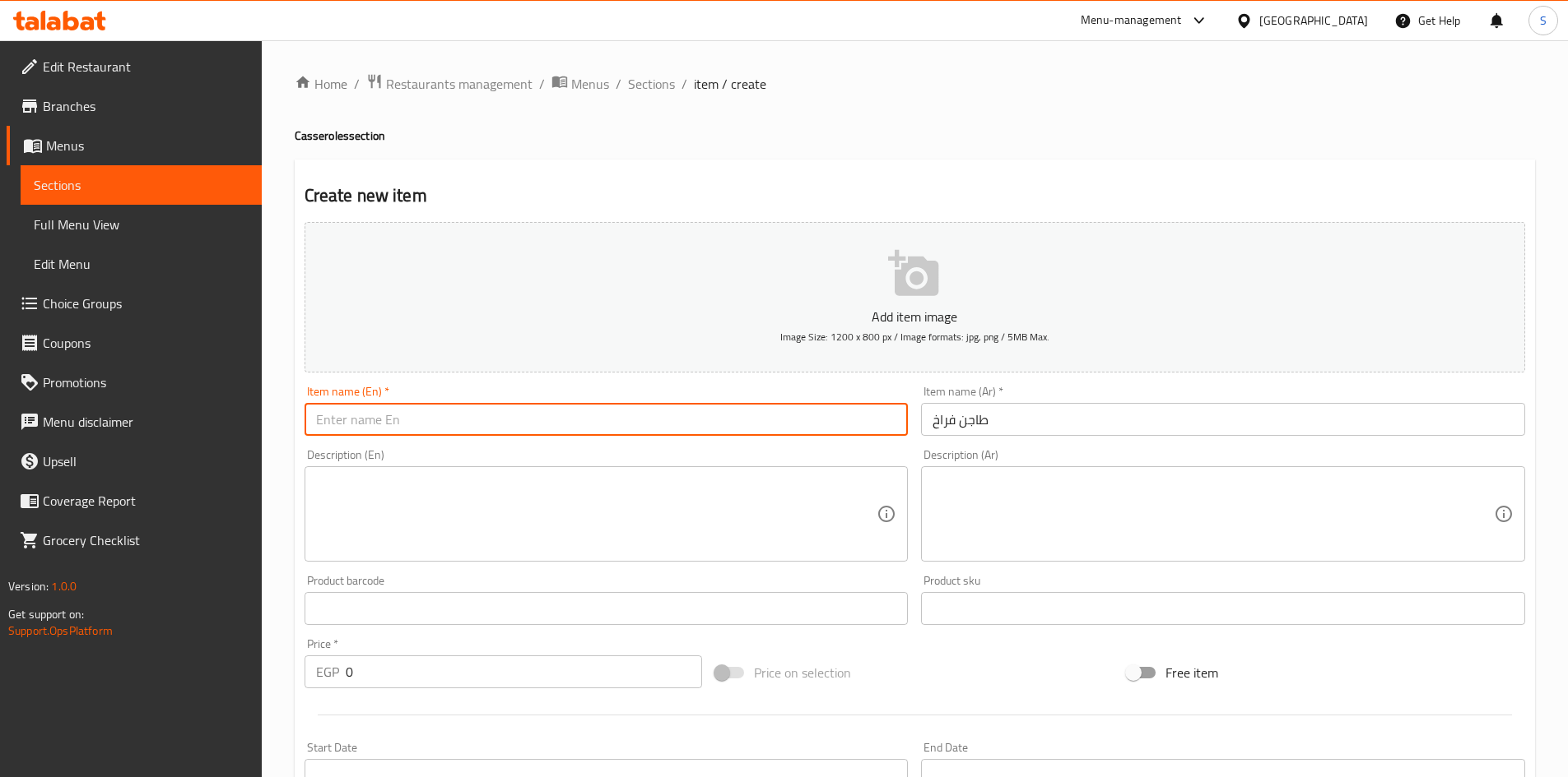
click at [573, 423] on input "text" at bounding box center [606, 420] width 604 height 33
paste input "Chicken casserole"
type input "Chicken casserole"
click at [992, 665] on div "Price on selection" at bounding box center [914, 673] width 411 height 45
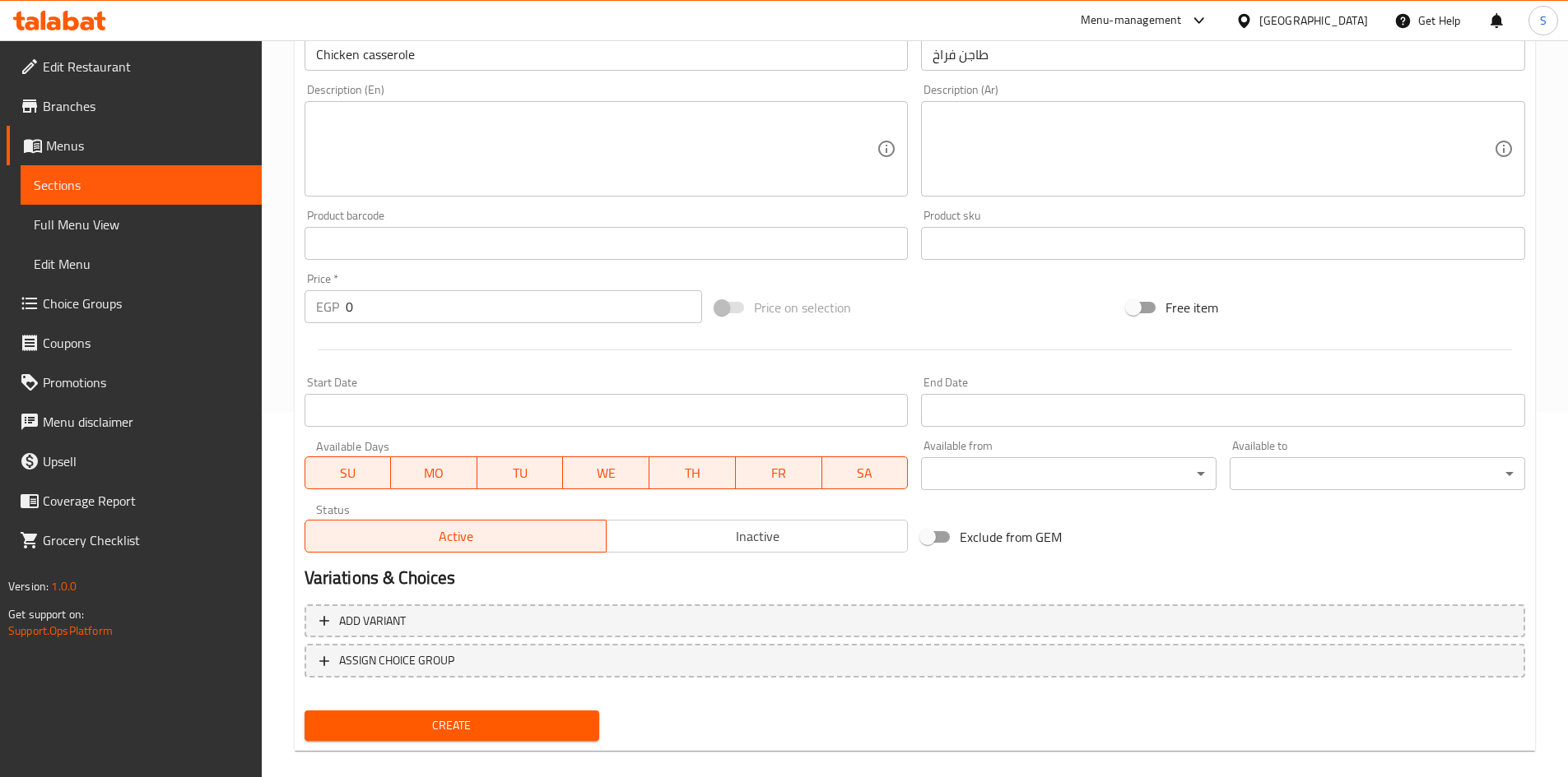
scroll to position [385, 0]
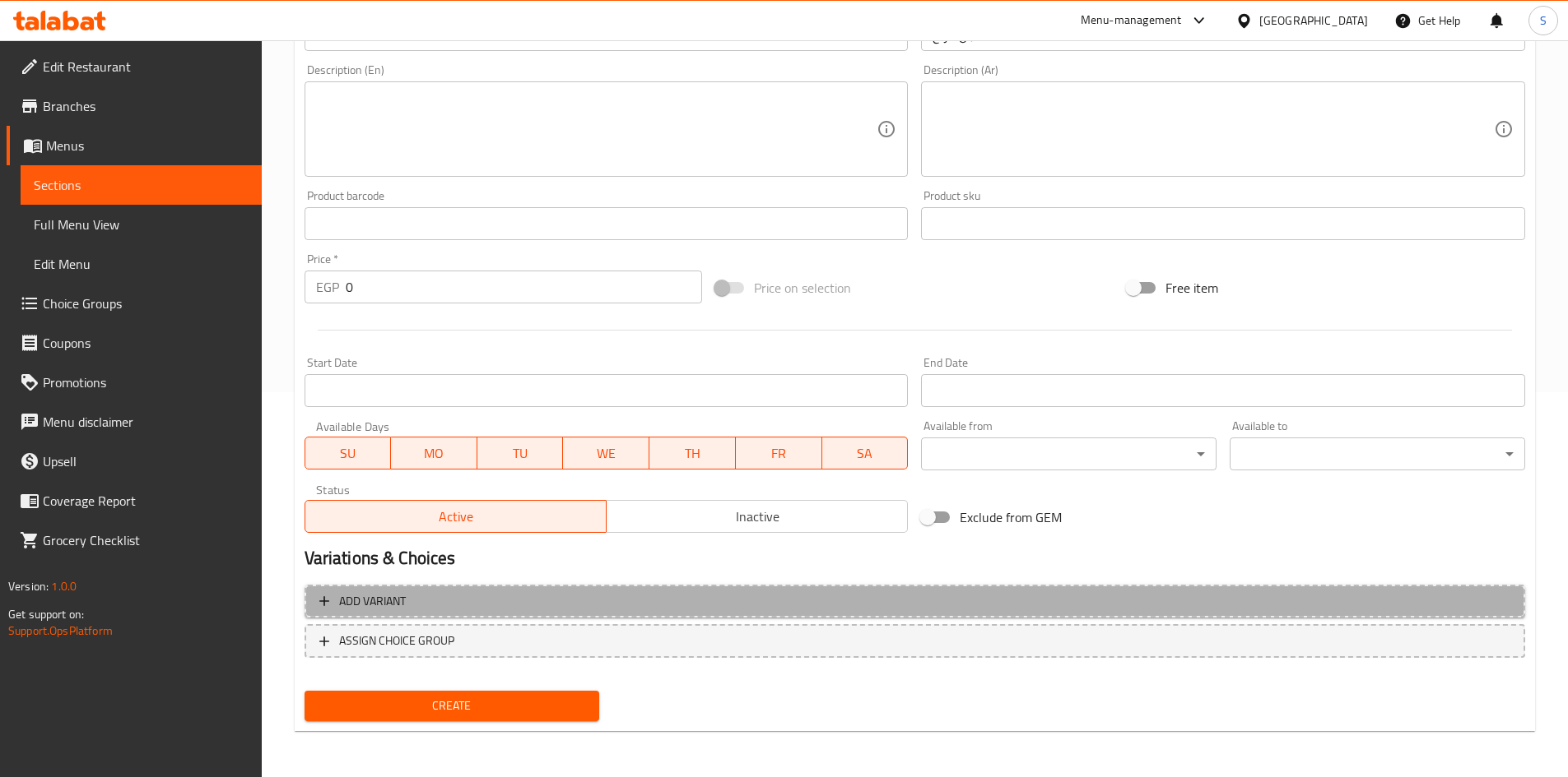
click at [676, 606] on span "Add variant" at bounding box center [914, 601] width 1191 height 21
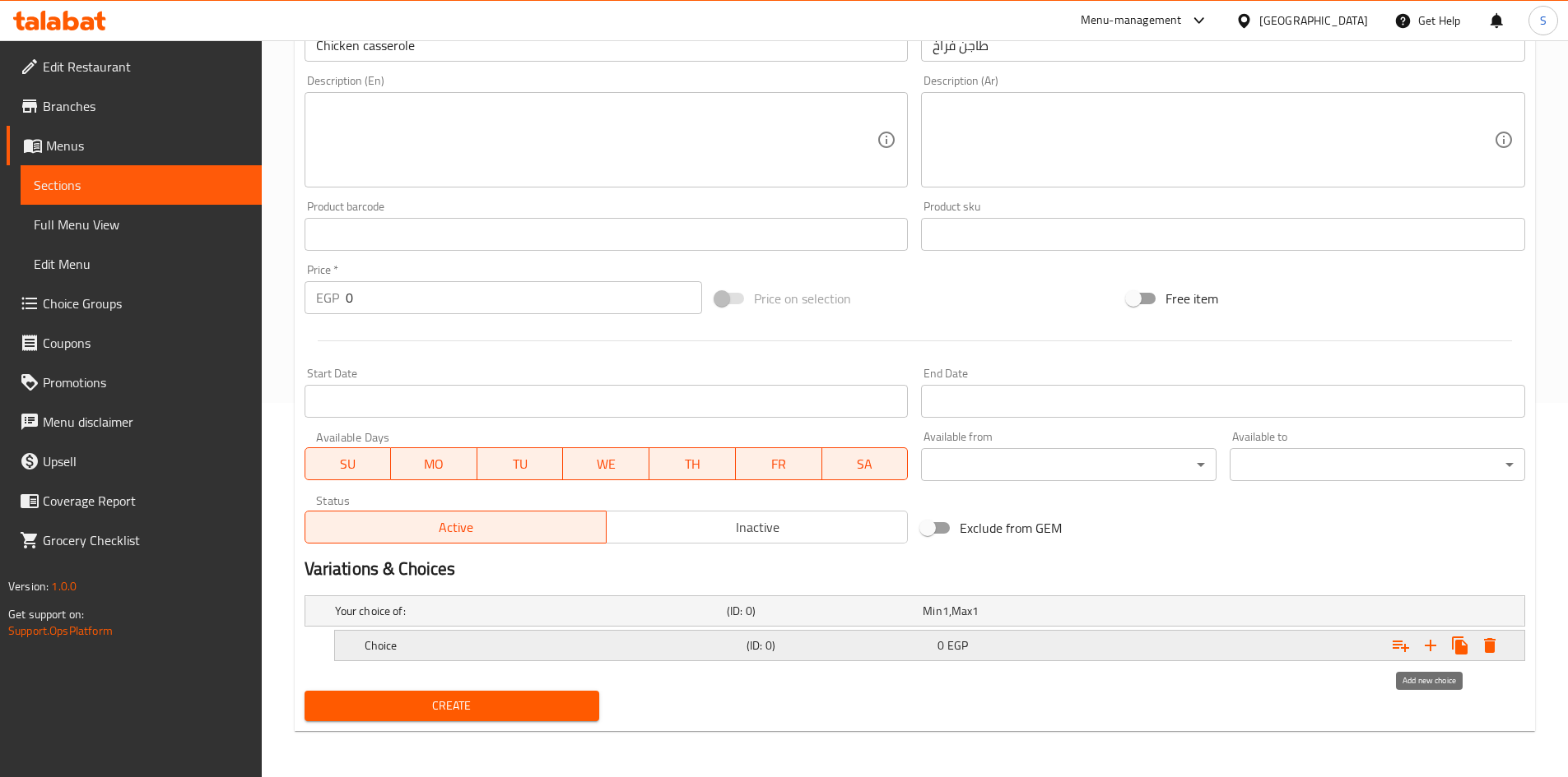
click at [1423, 649] on icon "Expand" at bounding box center [1430, 646] width 20 height 20
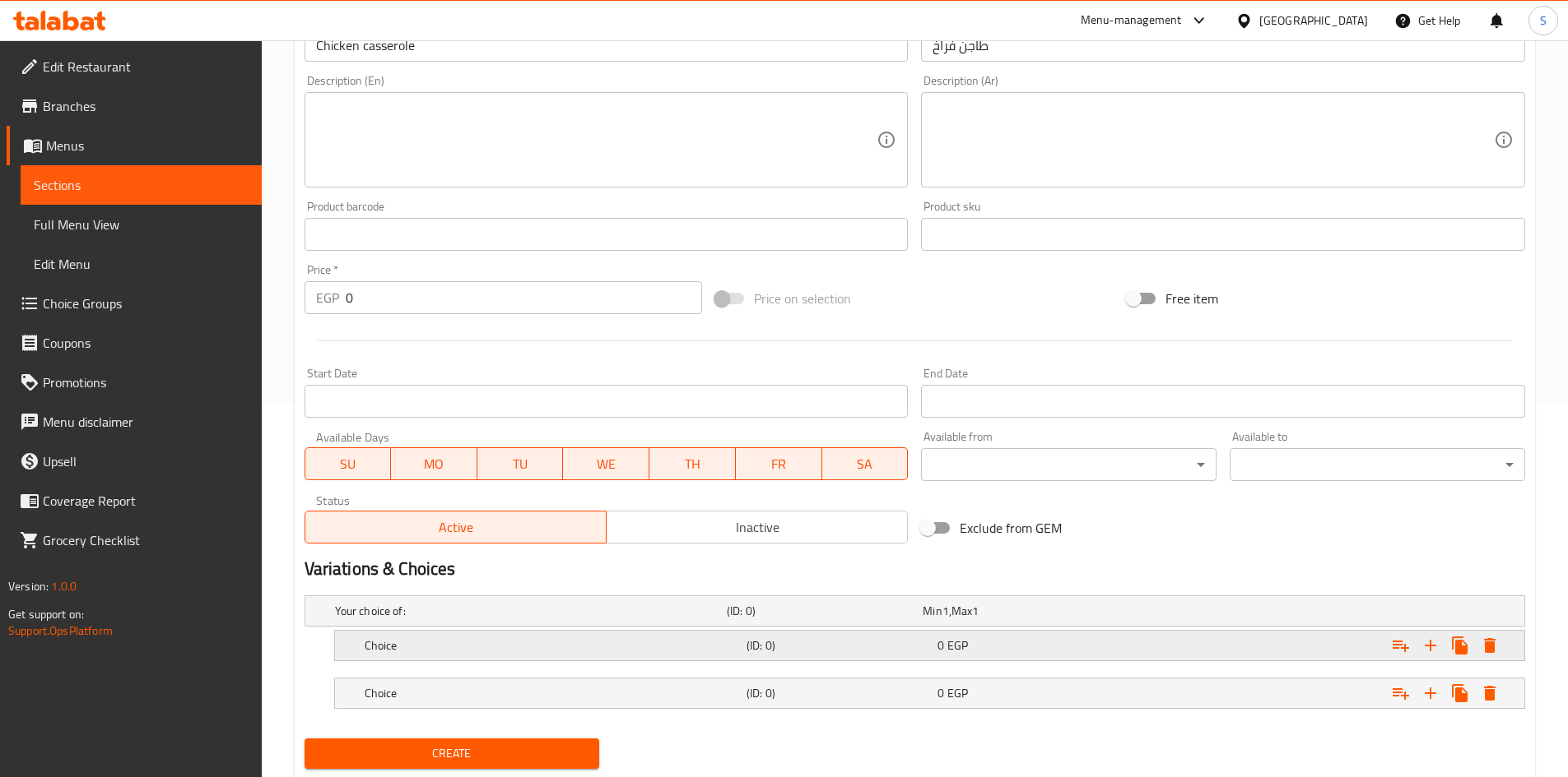
click at [640, 638] on h5 "Choice" at bounding box center [552, 646] width 375 height 17
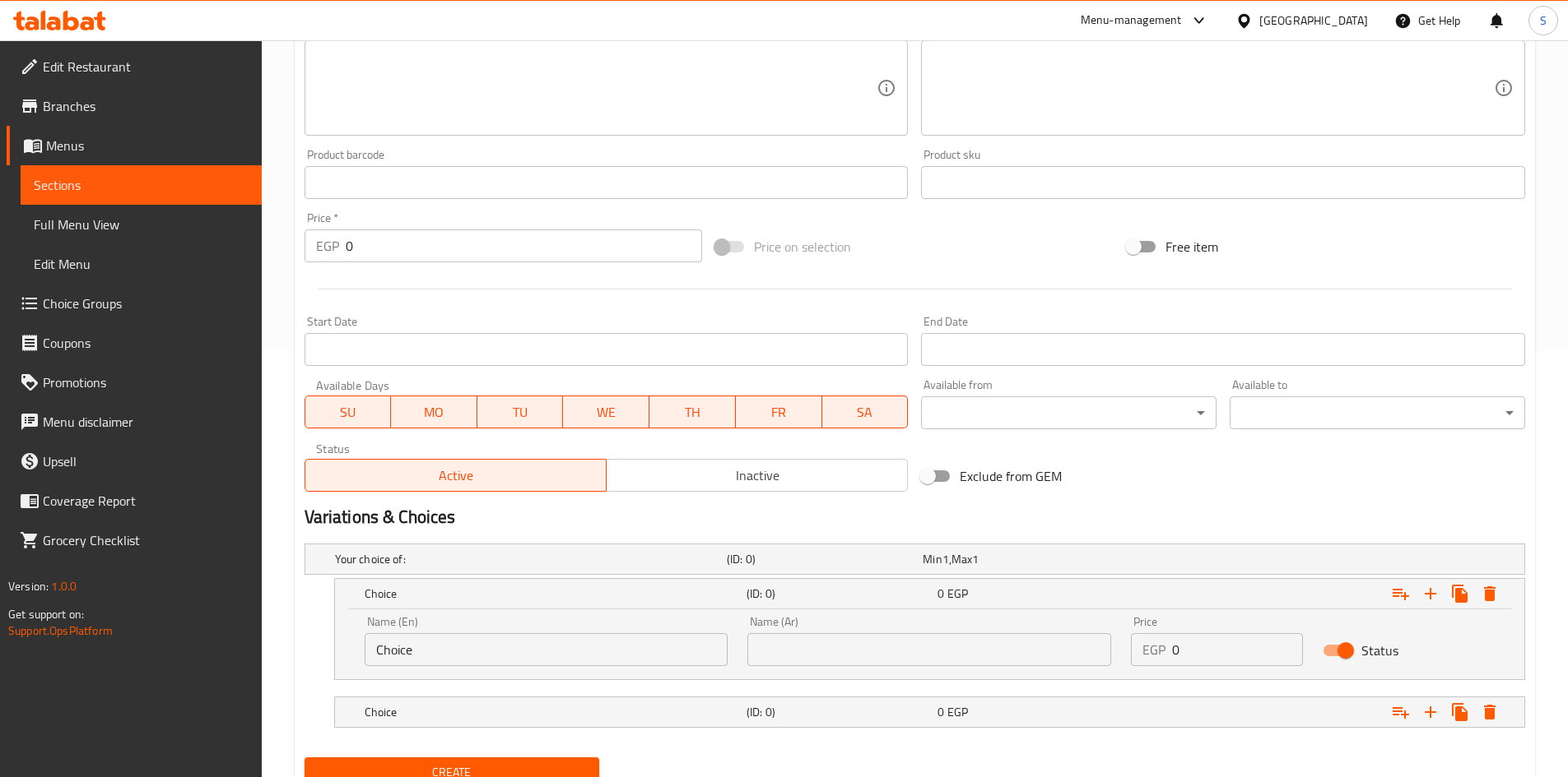
scroll to position [493, 0]
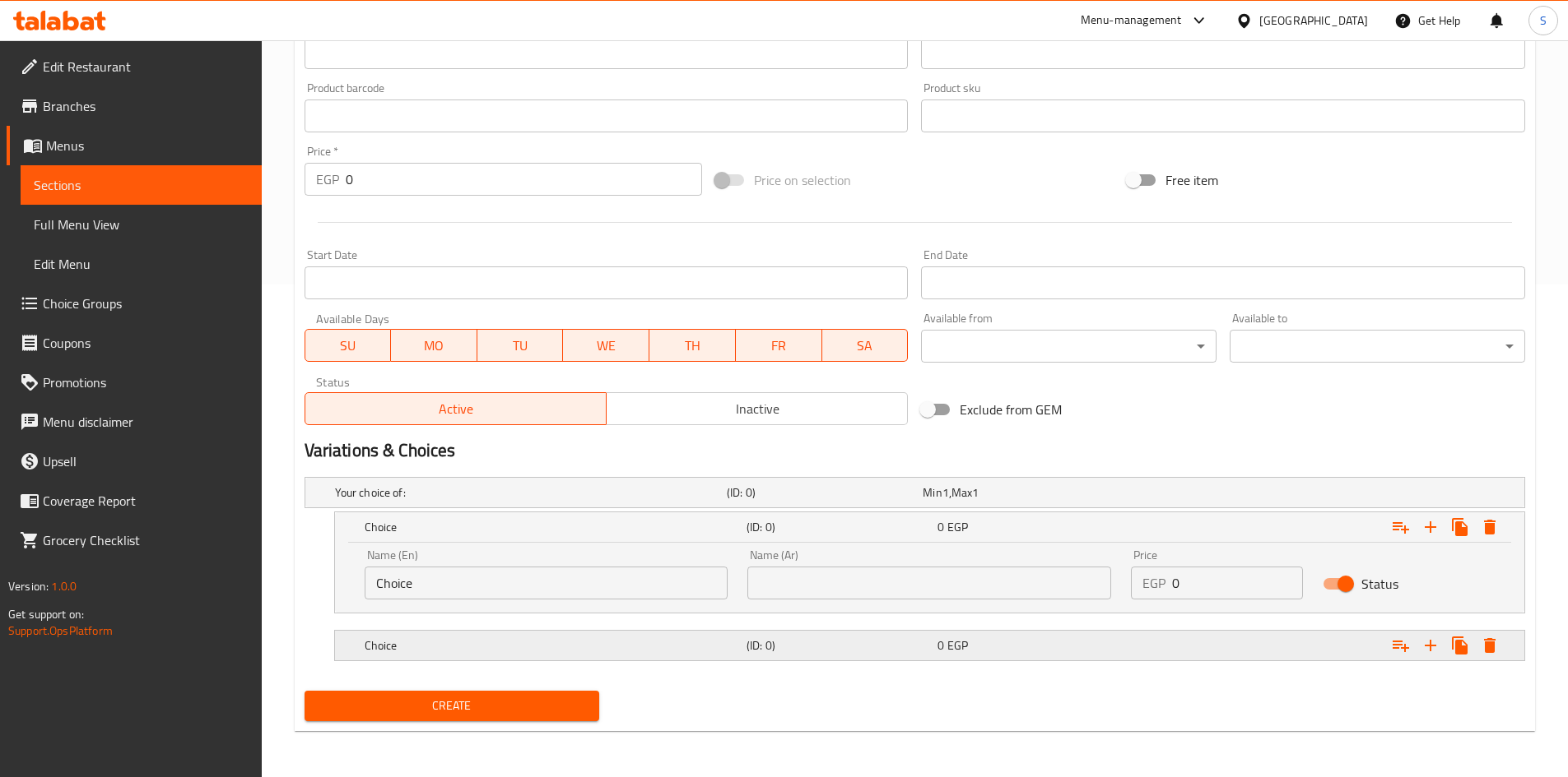
click at [631, 655] on div "Choice" at bounding box center [552, 646] width 382 height 23
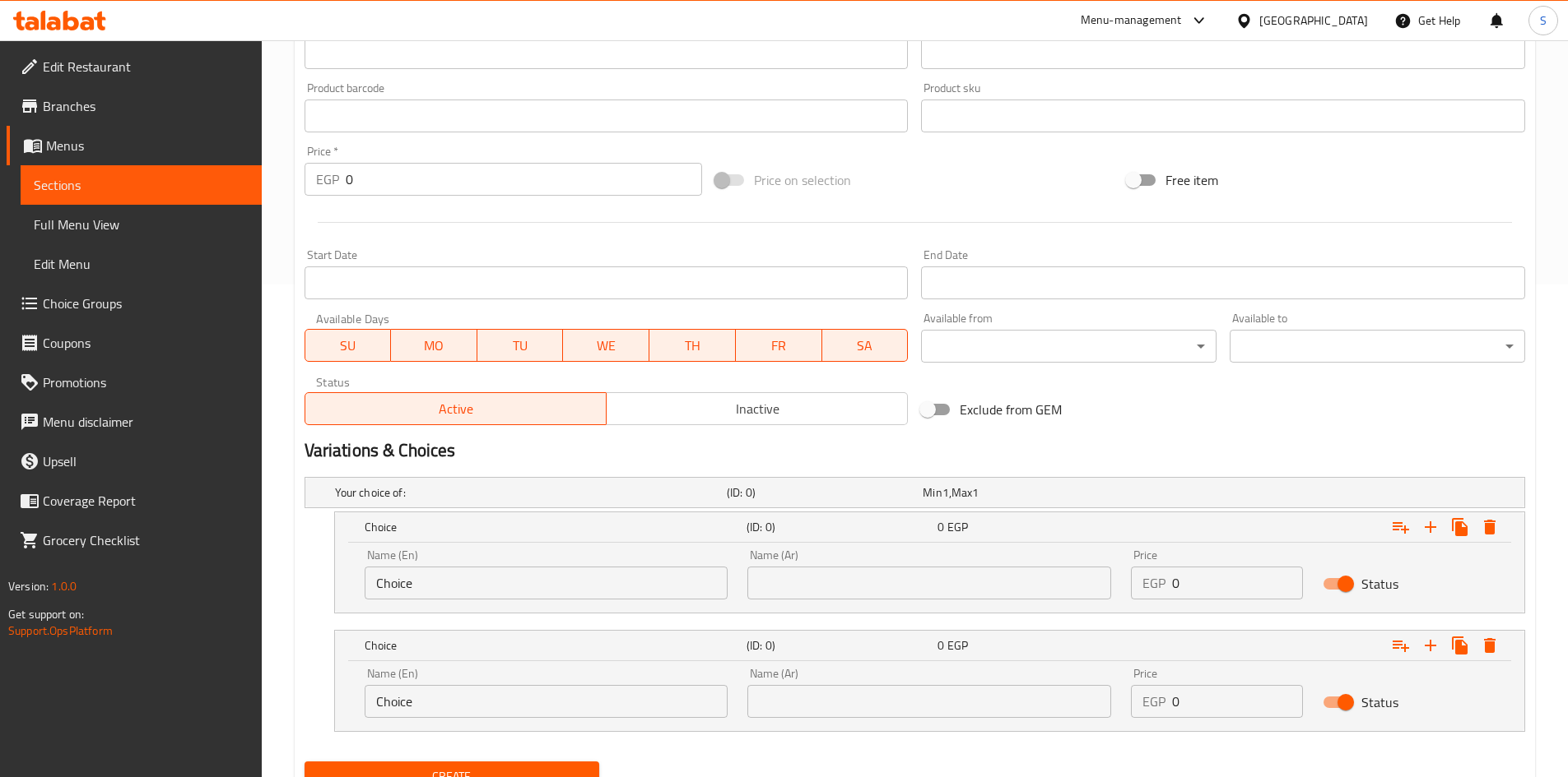
click at [591, 573] on input "Choice" at bounding box center [546, 583] width 364 height 33
type input "Medium"
click at [530, 687] on input "Choice" at bounding box center [546, 702] width 364 height 33
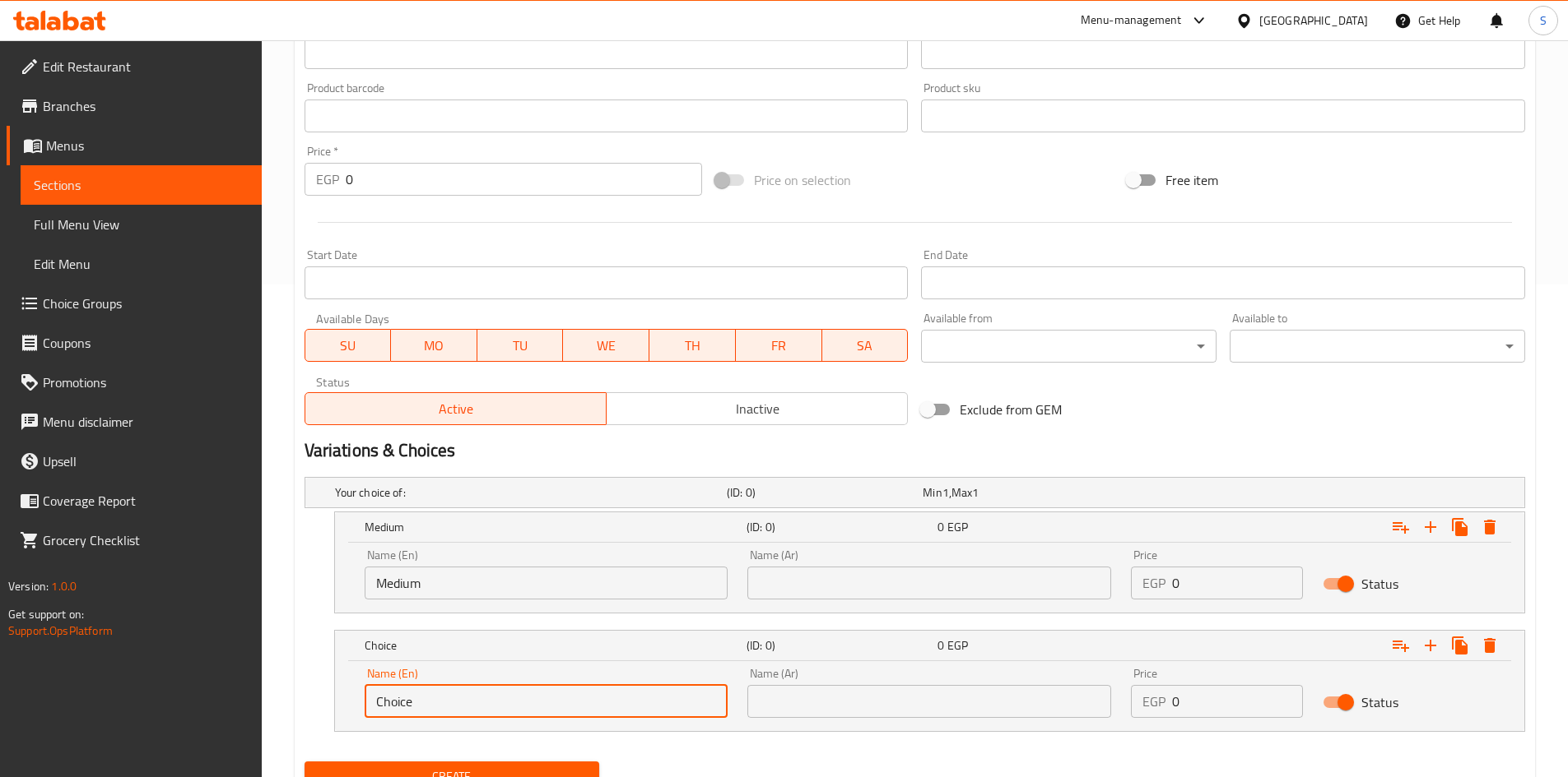
click at [530, 687] on input "Choice" at bounding box center [546, 702] width 364 height 33
type input "Large"
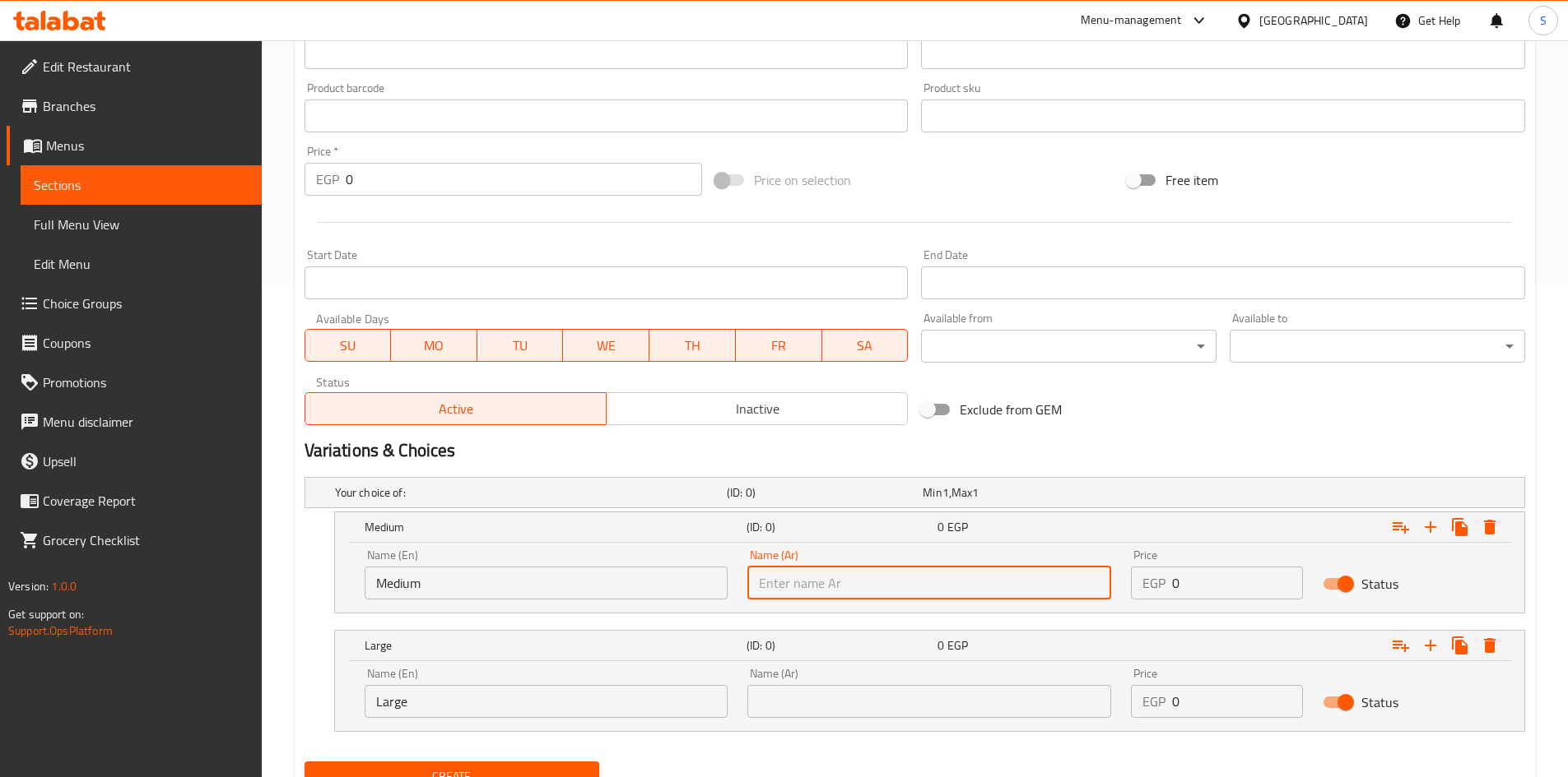
click at [915, 573] on input "text" at bounding box center [929, 583] width 364 height 33
type input "وسط"
click at [859, 721] on div "Name (Ar) Name (Ar)" at bounding box center [929, 693] width 384 height 70
click at [864, 710] on input "text" at bounding box center [929, 702] width 364 height 33
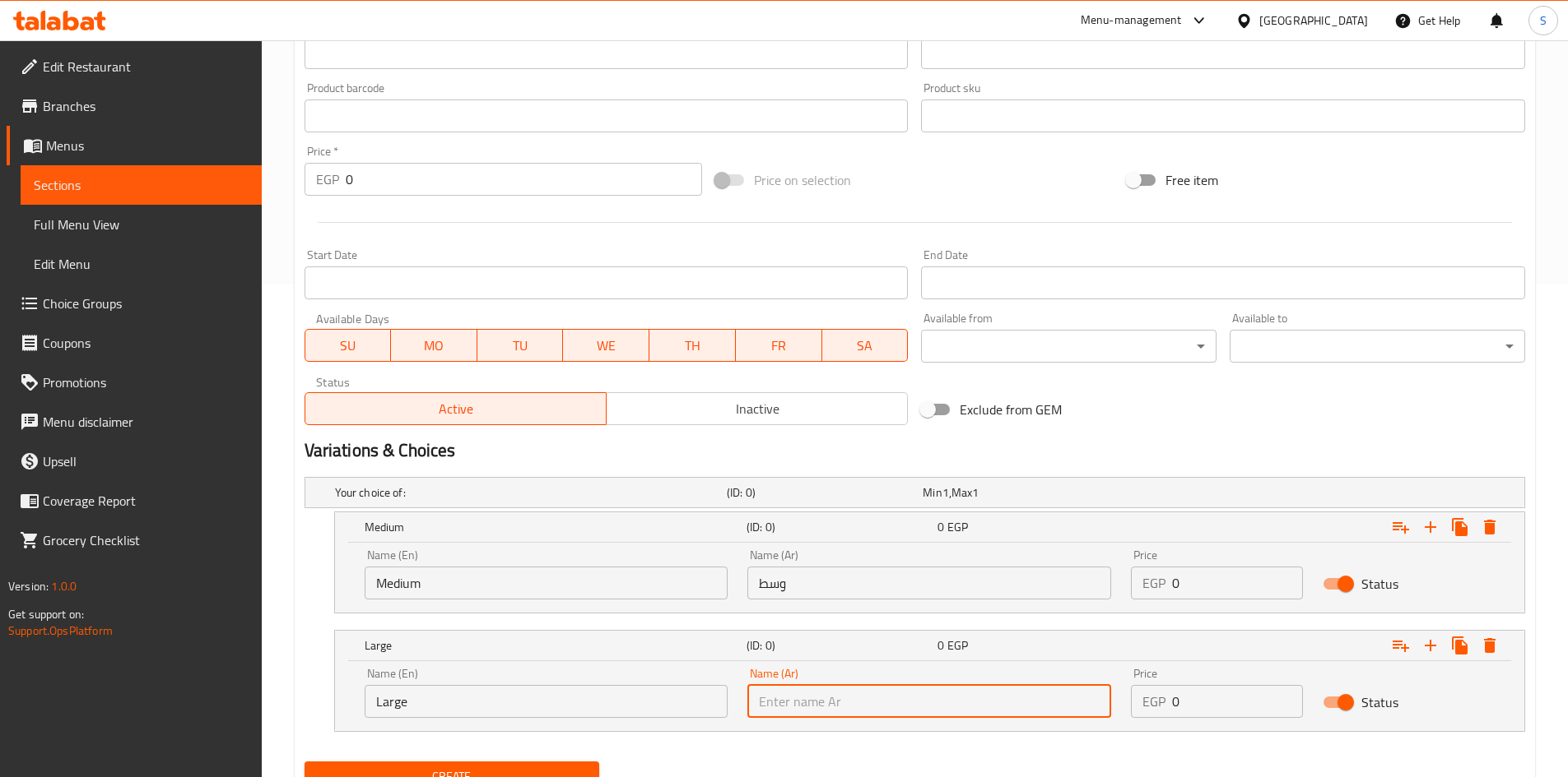
type input "كبير"
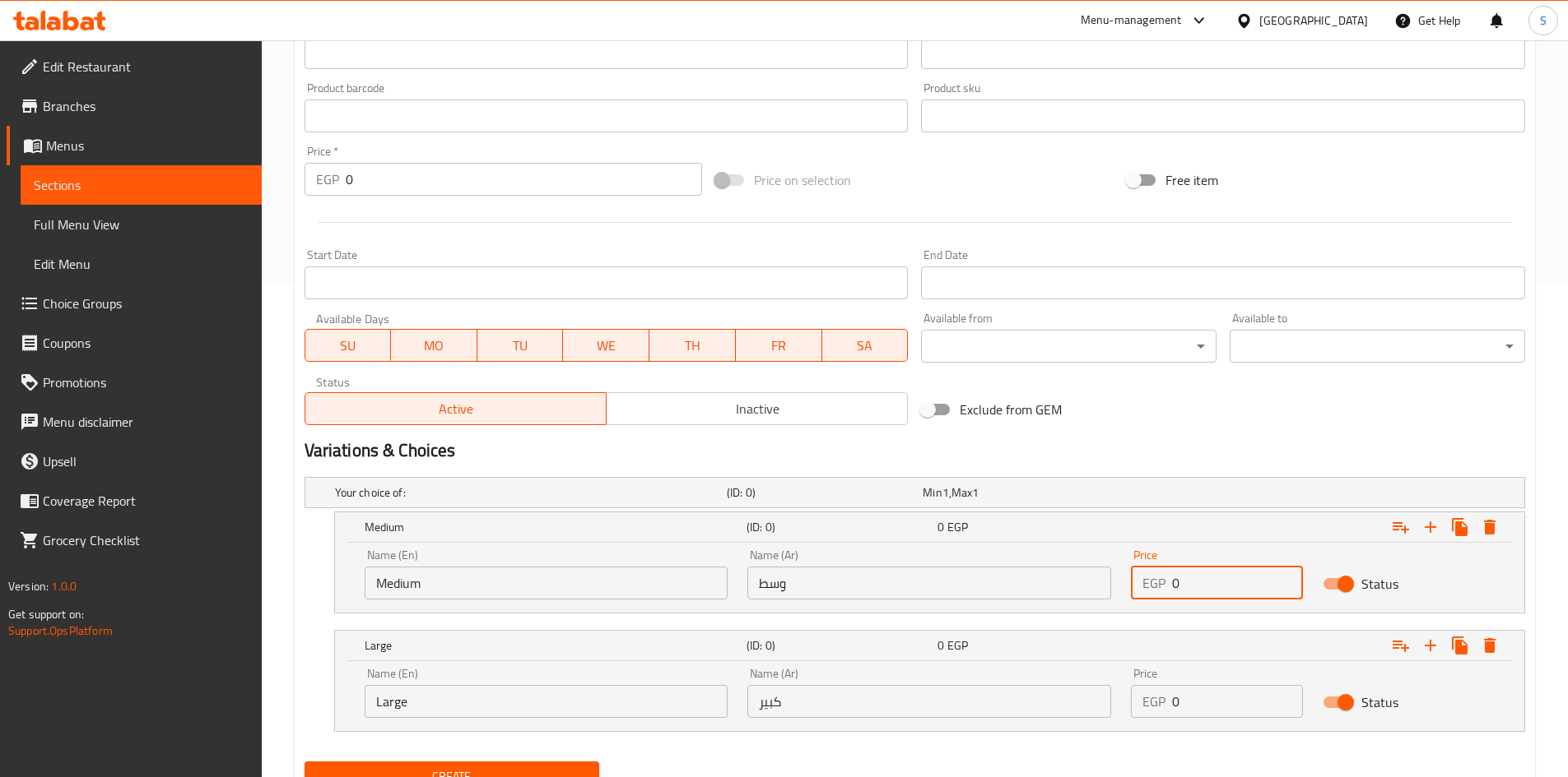
drag, startPoint x: 1206, startPoint y: 591, endPoint x: 1057, endPoint y: 563, distance: 151.6
click at [1057, 563] on div "Name (En) Medium Name (En) Name (Ar) وسط Name (Ar) Price EGP 0 Price Status" at bounding box center [929, 574] width 1149 height 70
type input "50"
drag, startPoint x: 1215, startPoint y: 698, endPoint x: 1125, endPoint y: 698, distance: 90.0
click at [1125, 698] on div "Price EGP 0 Price" at bounding box center [1216, 693] width 191 height 70
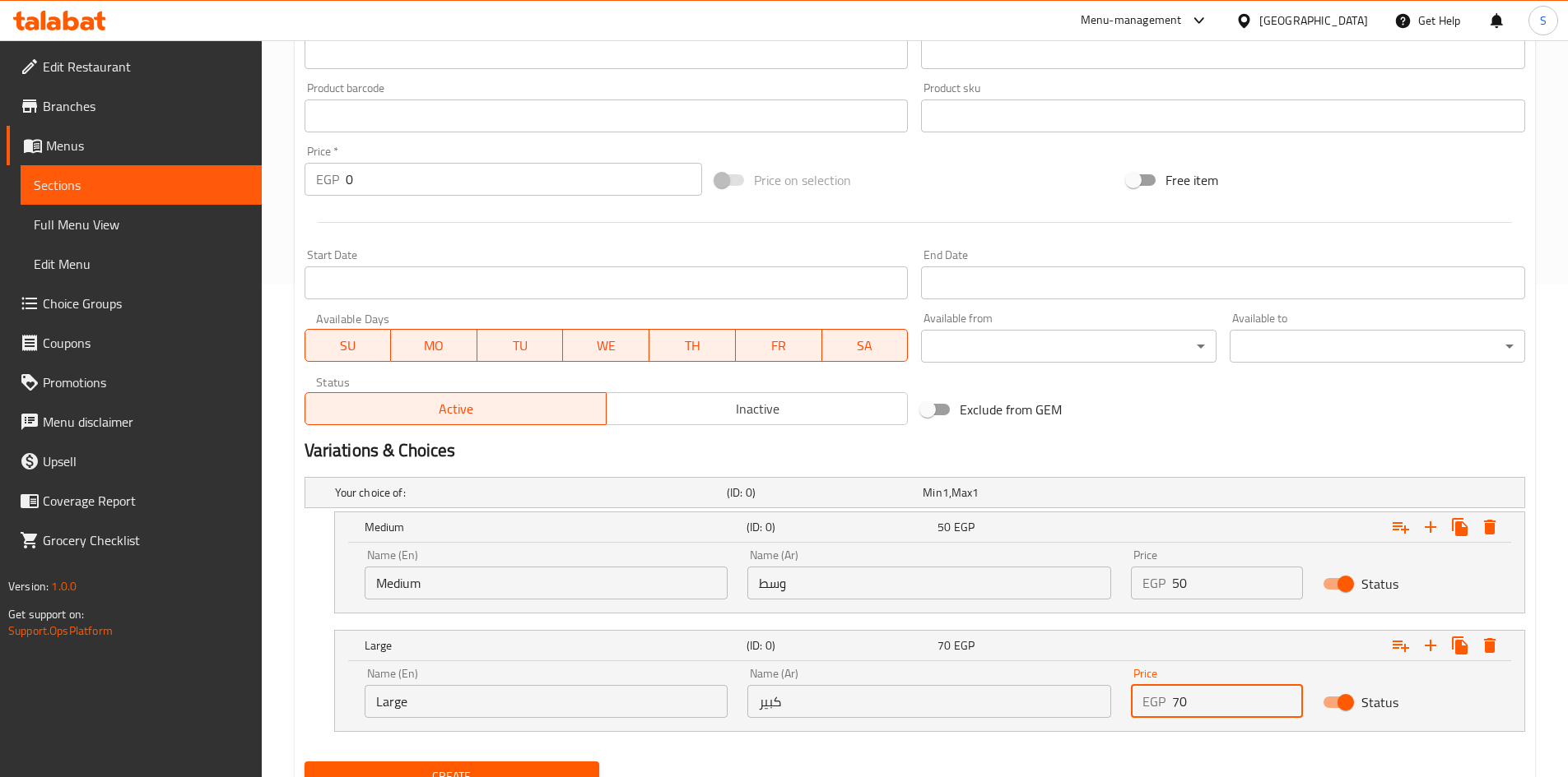
type input "70"
click at [1059, 749] on div "Your choice of: (ID: 0) Min 1 , Max 1 Name (En) Your choice of: Name (En) Name …" at bounding box center [914, 613] width 1233 height 285
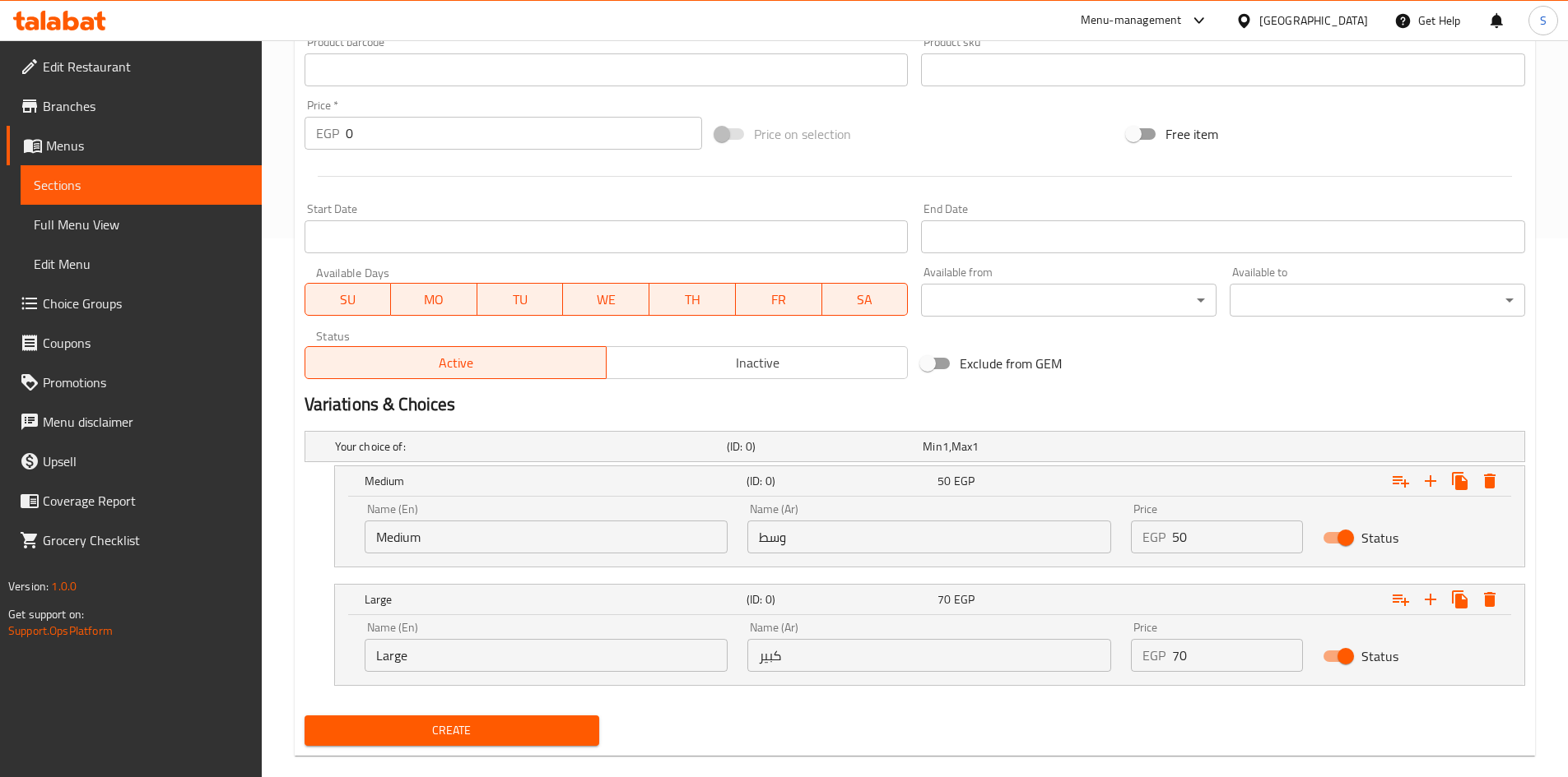
scroll to position [563, 0]
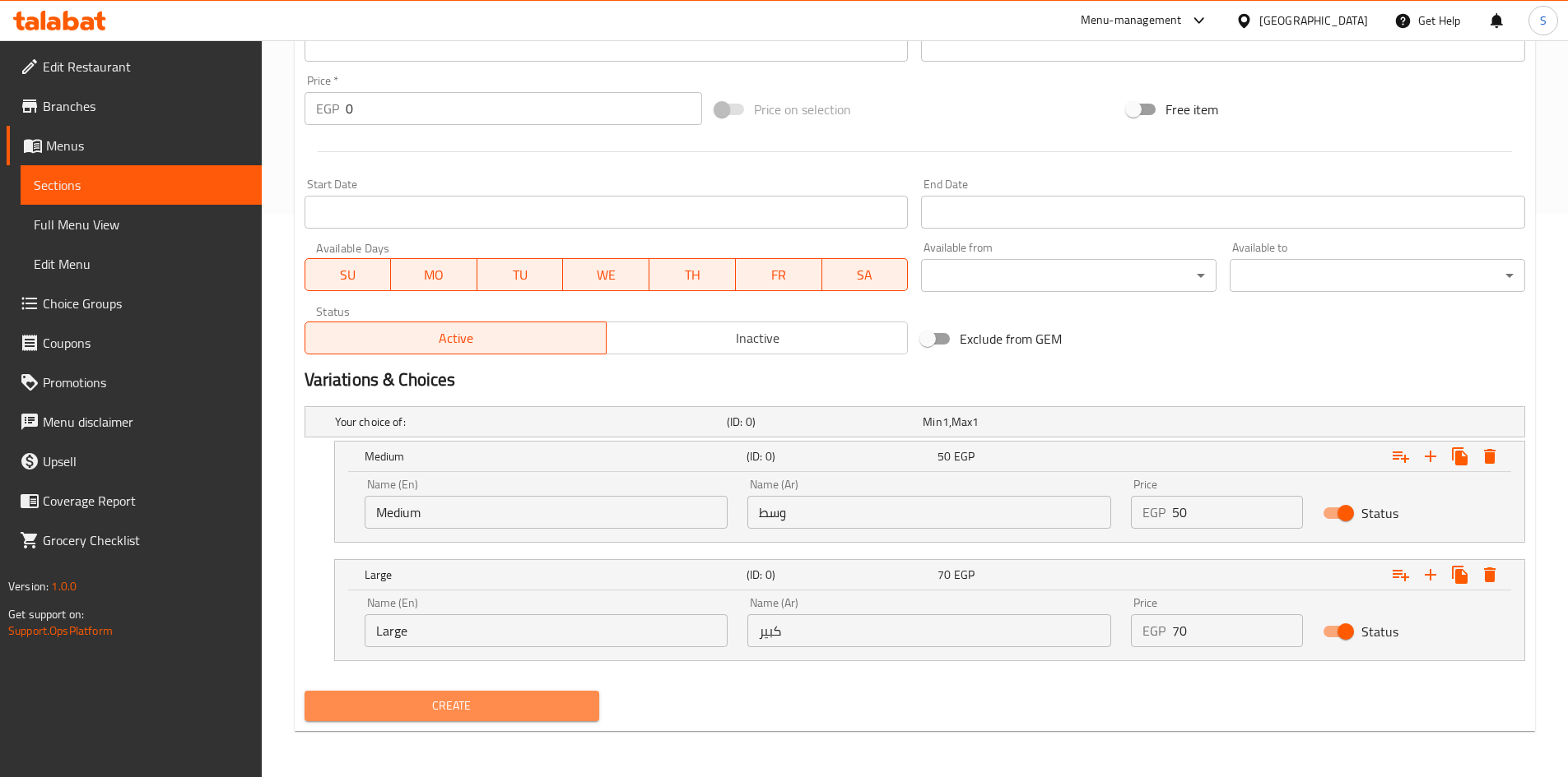
click at [509, 708] on span "Create" at bounding box center [452, 706] width 269 height 21
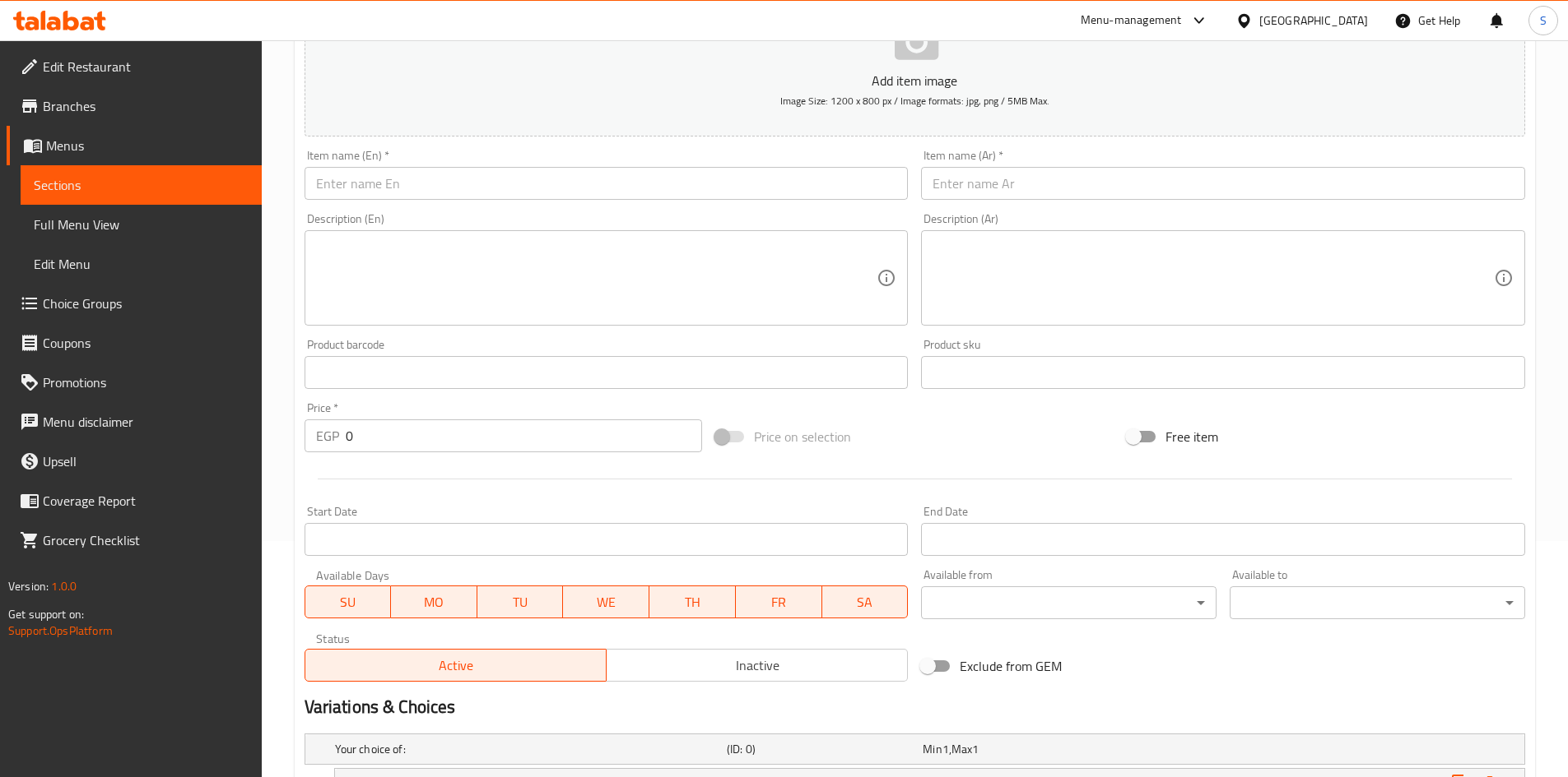
scroll to position [234, 0]
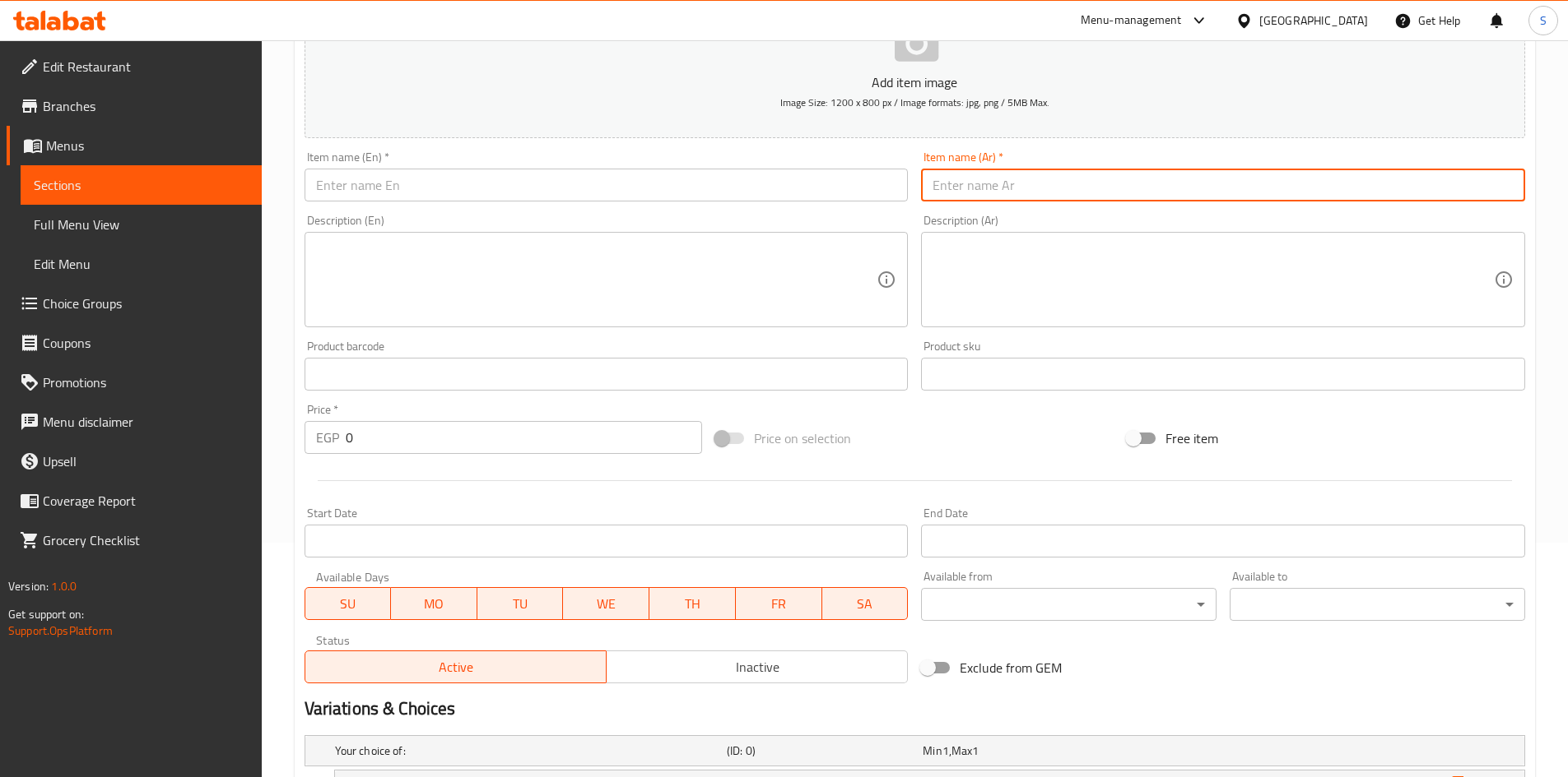
click at [1023, 181] on input "text" at bounding box center [1222, 186] width 604 height 33
paste input "طاجن سجق ..."
drag, startPoint x: 994, startPoint y: 188, endPoint x: 1101, endPoint y: 215, distance: 110.4
click at [1101, 215] on div "Add item image Image Size: 1200 x 800 px / Image formats: jpg, png / 5MB Max. I…" at bounding box center [914, 335] width 1233 height 709
click at [978, 191] on input "طاجن سجق" at bounding box center [1222, 186] width 604 height 33
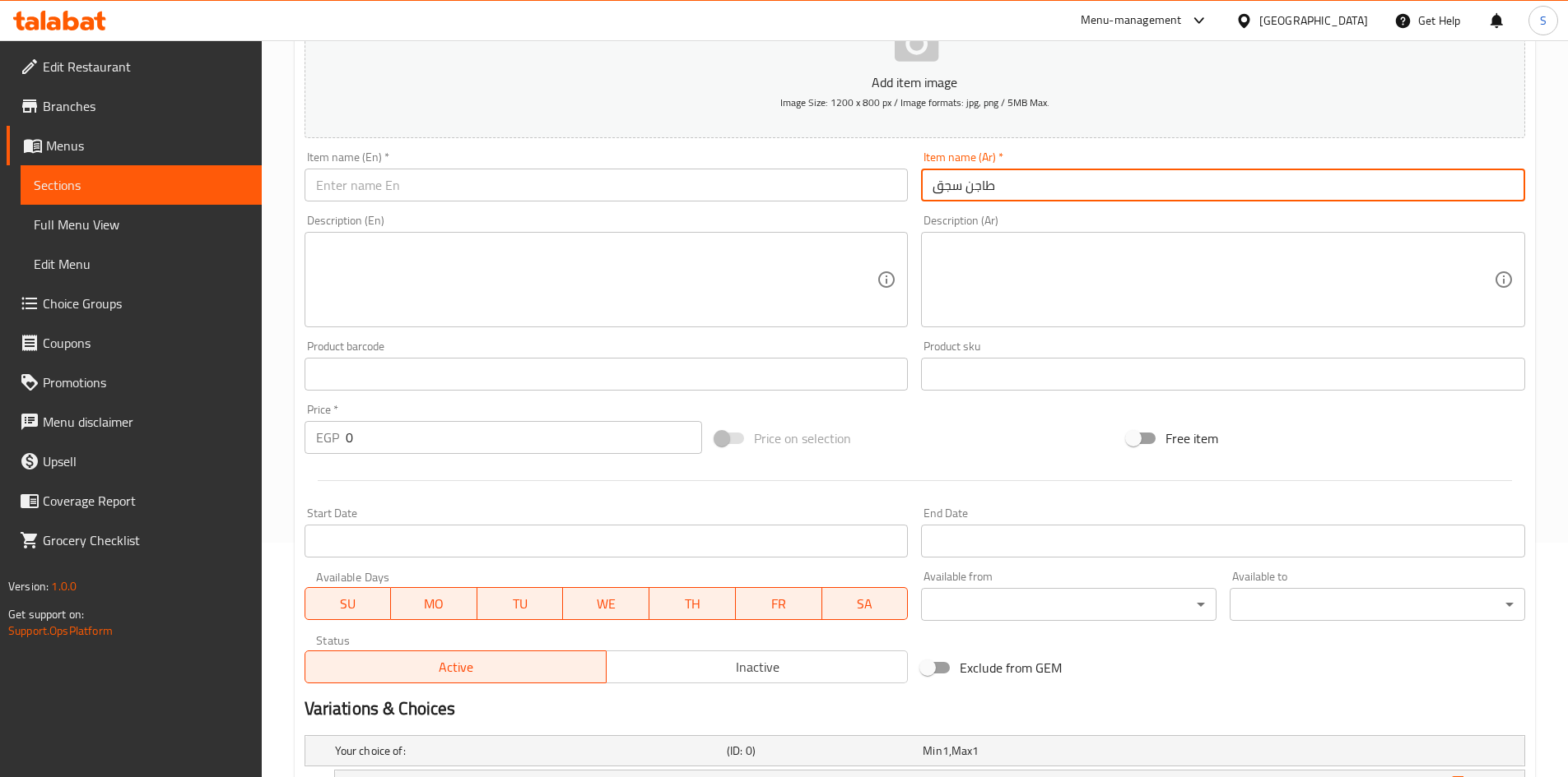
click at [978, 191] on input "طاجن سجق" at bounding box center [1222, 186] width 604 height 33
type input "طاجن سجق"
click at [595, 177] on input "text" at bounding box center [606, 186] width 604 height 33
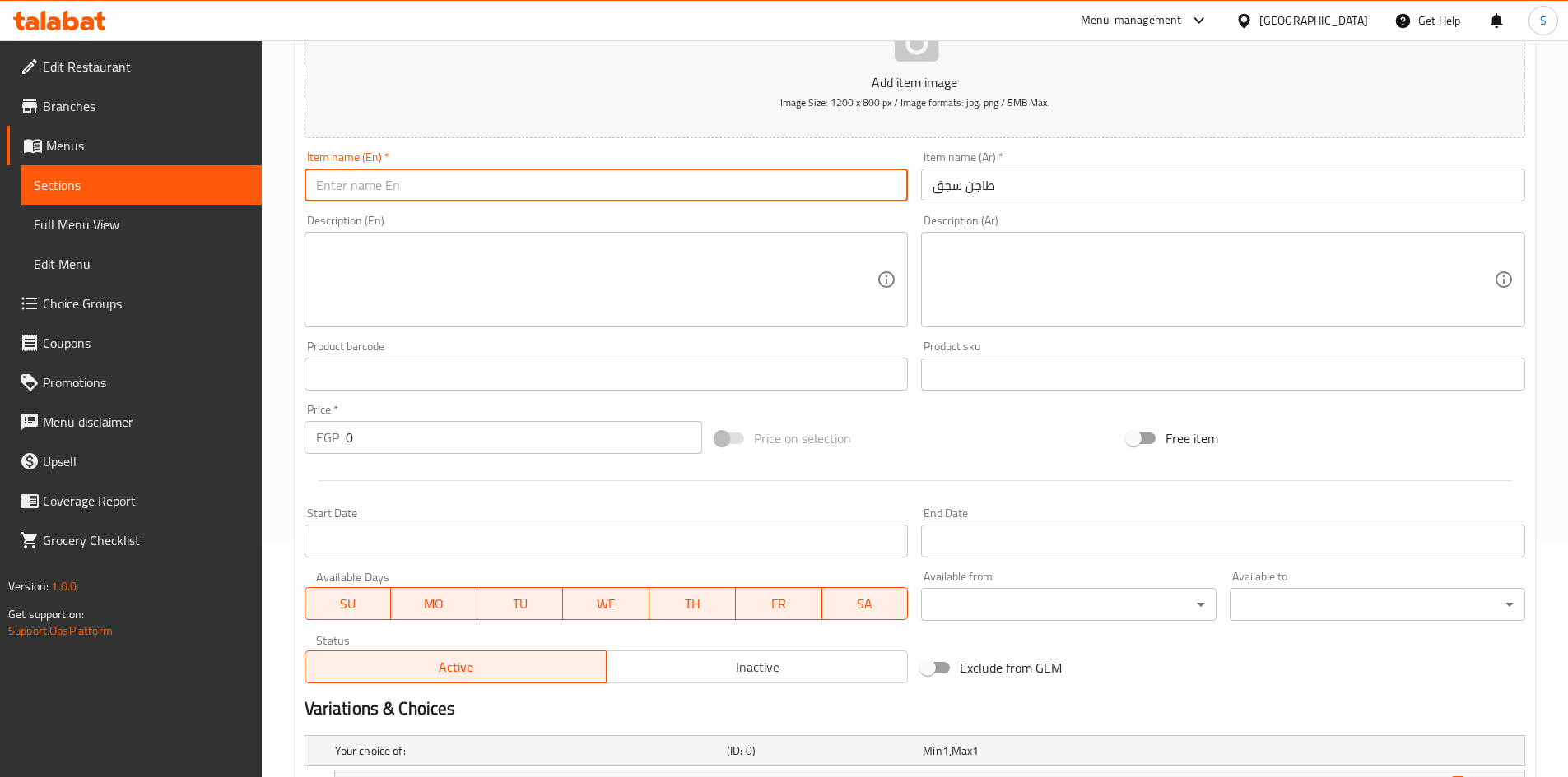
paste input "Sausage casserole"
click at [394, 193] on input "Sausage casserole" at bounding box center [606, 186] width 604 height 33
type input "Sausage Casserole"
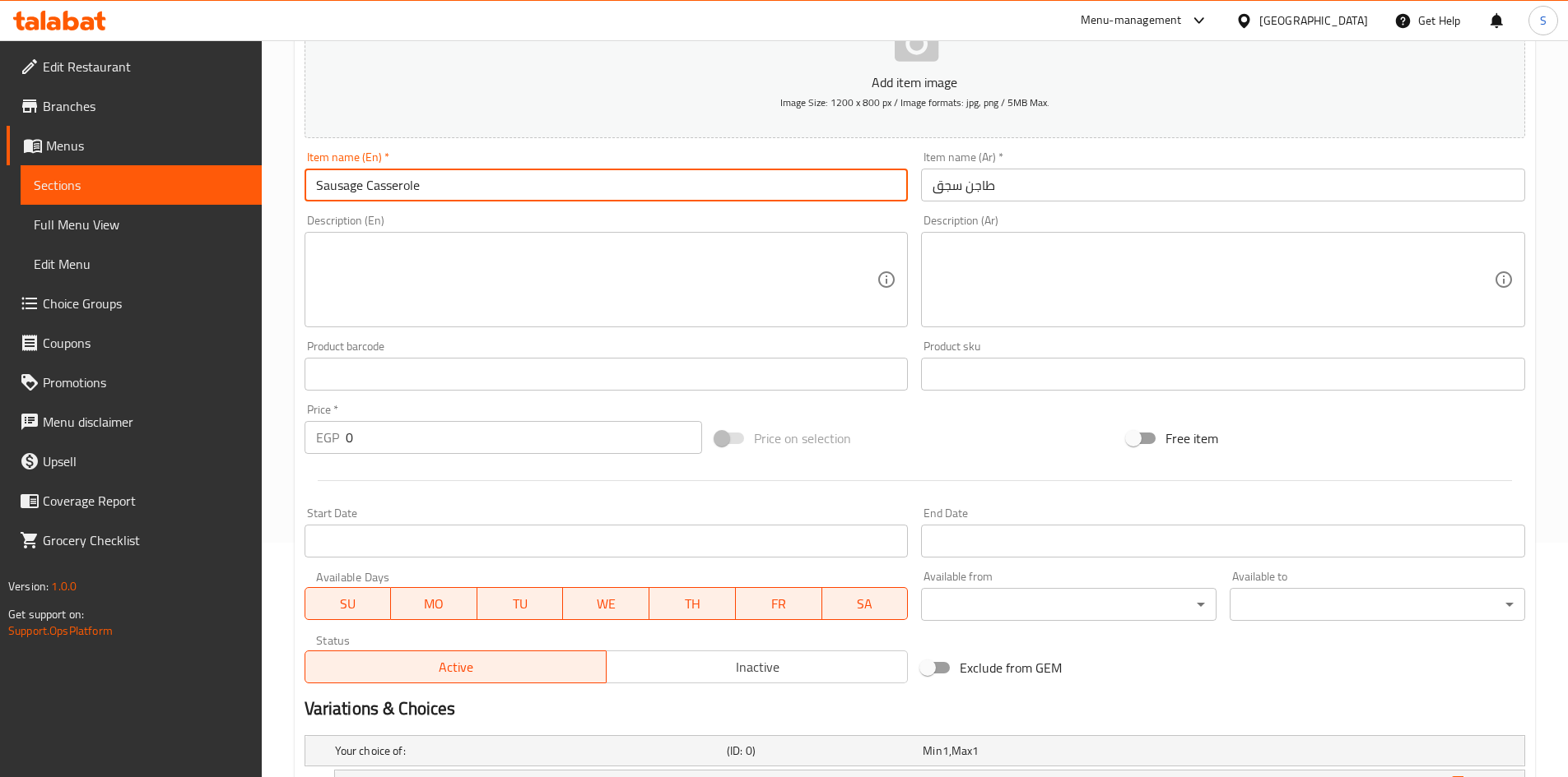
click at [417, 267] on textarea at bounding box center [596, 280] width 561 height 78
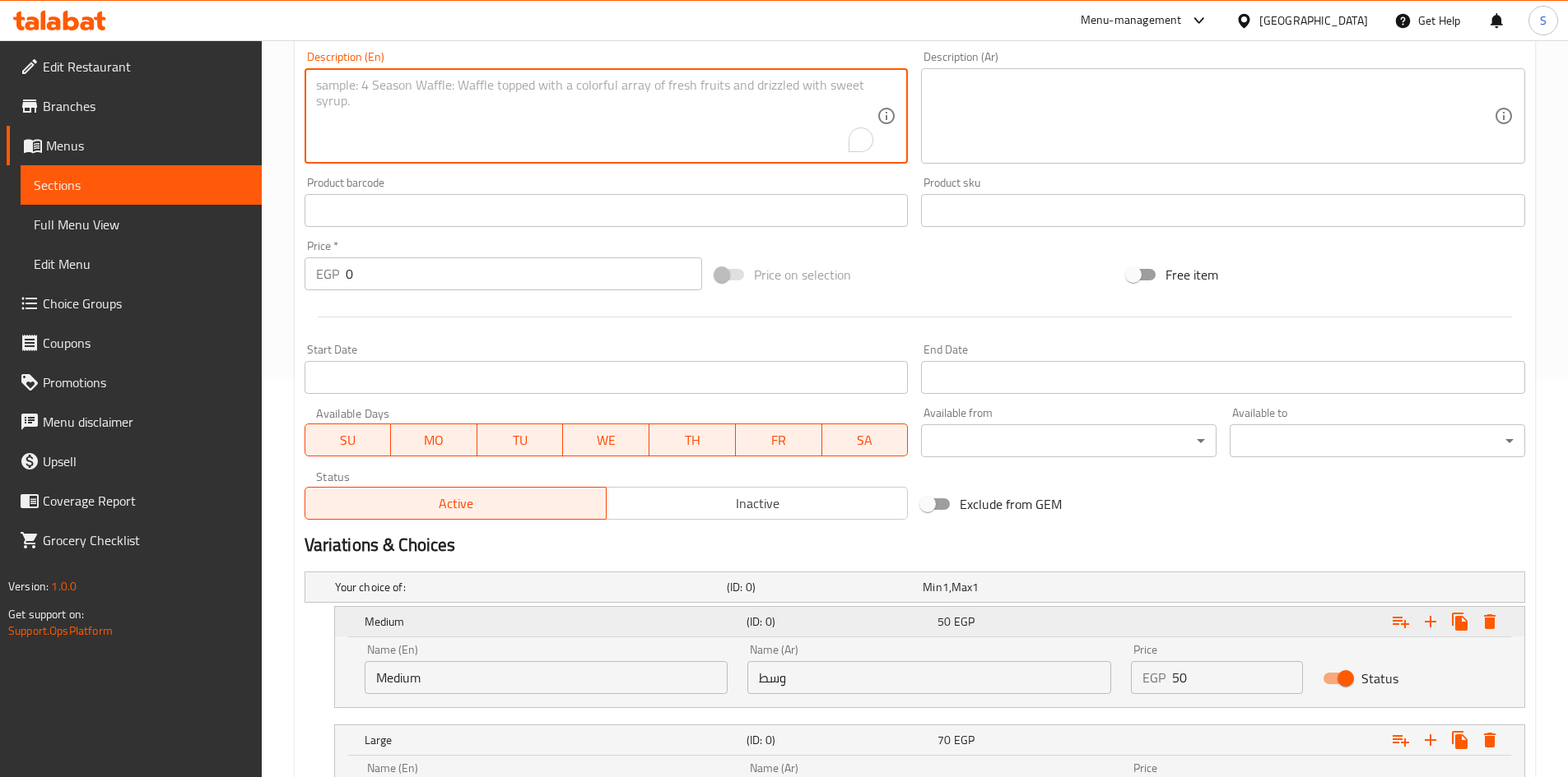
scroll to position [399, 0]
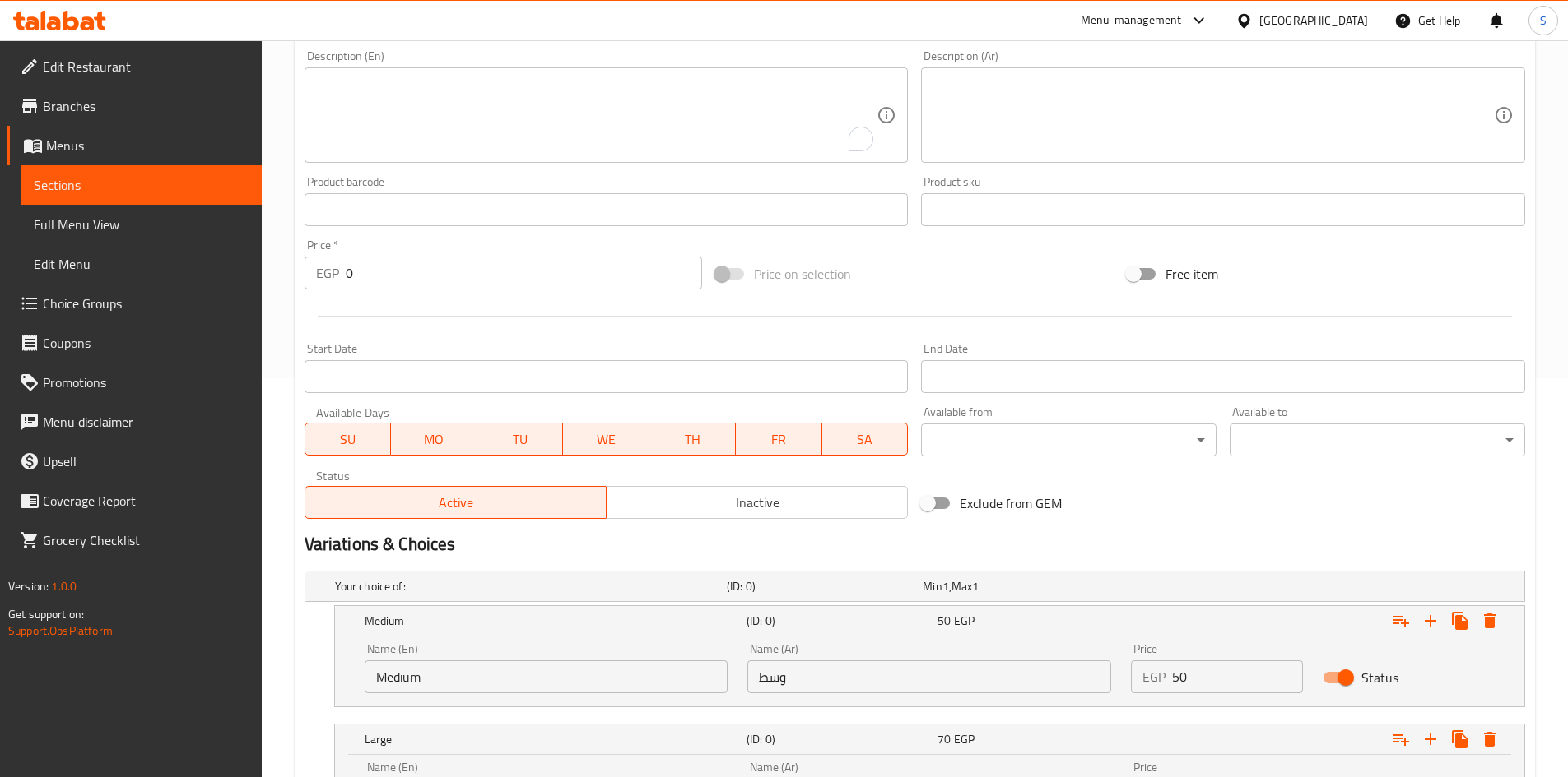
click at [622, 694] on div "Name (En) Medium Name (En)" at bounding box center [546, 668] width 384 height 70
click at [598, 693] on input "Medium" at bounding box center [546, 677] width 364 height 33
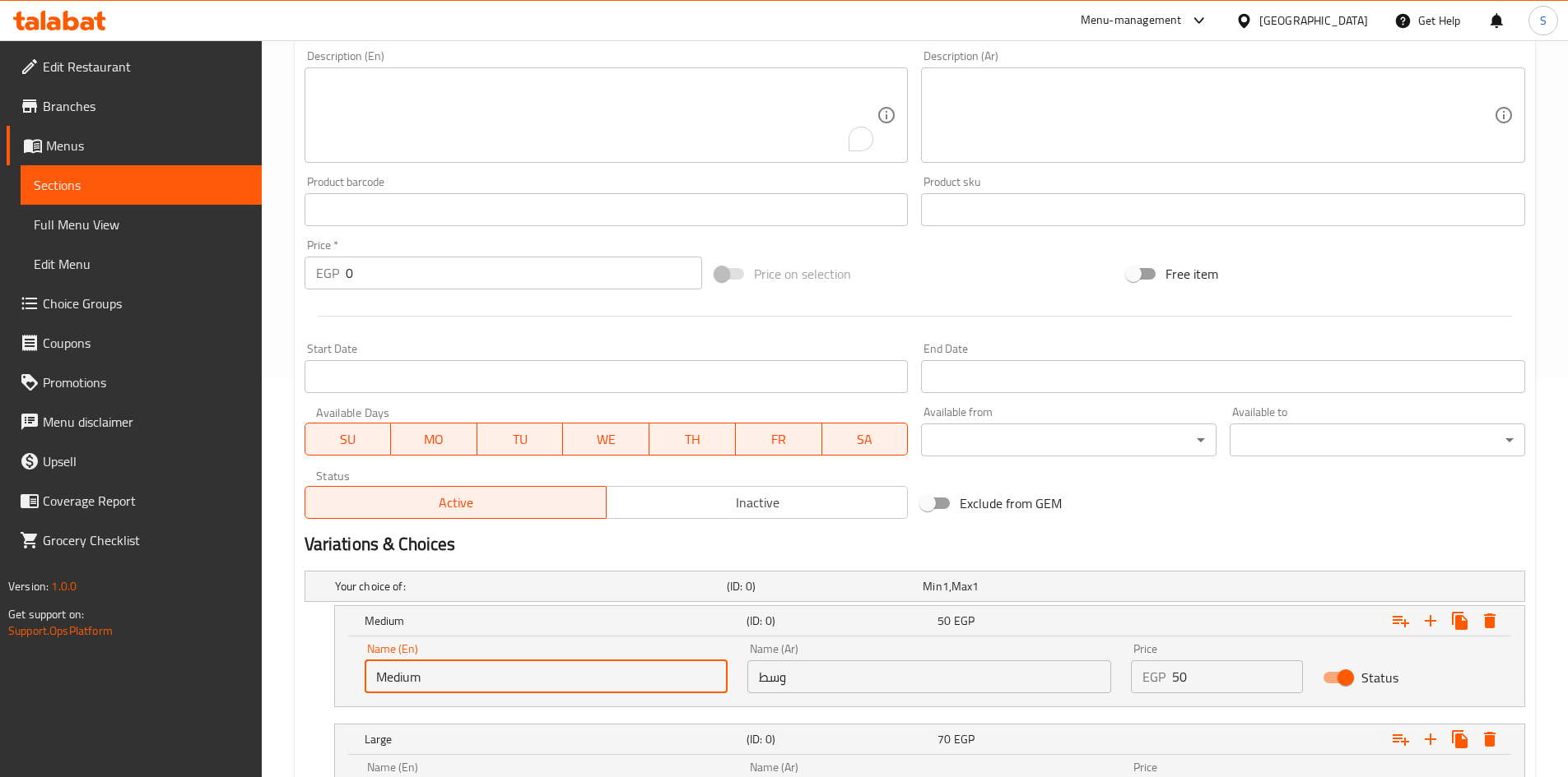
click at [598, 693] on input "Medium" at bounding box center [546, 677] width 364 height 33
type input "Choice"
type input "Medium"
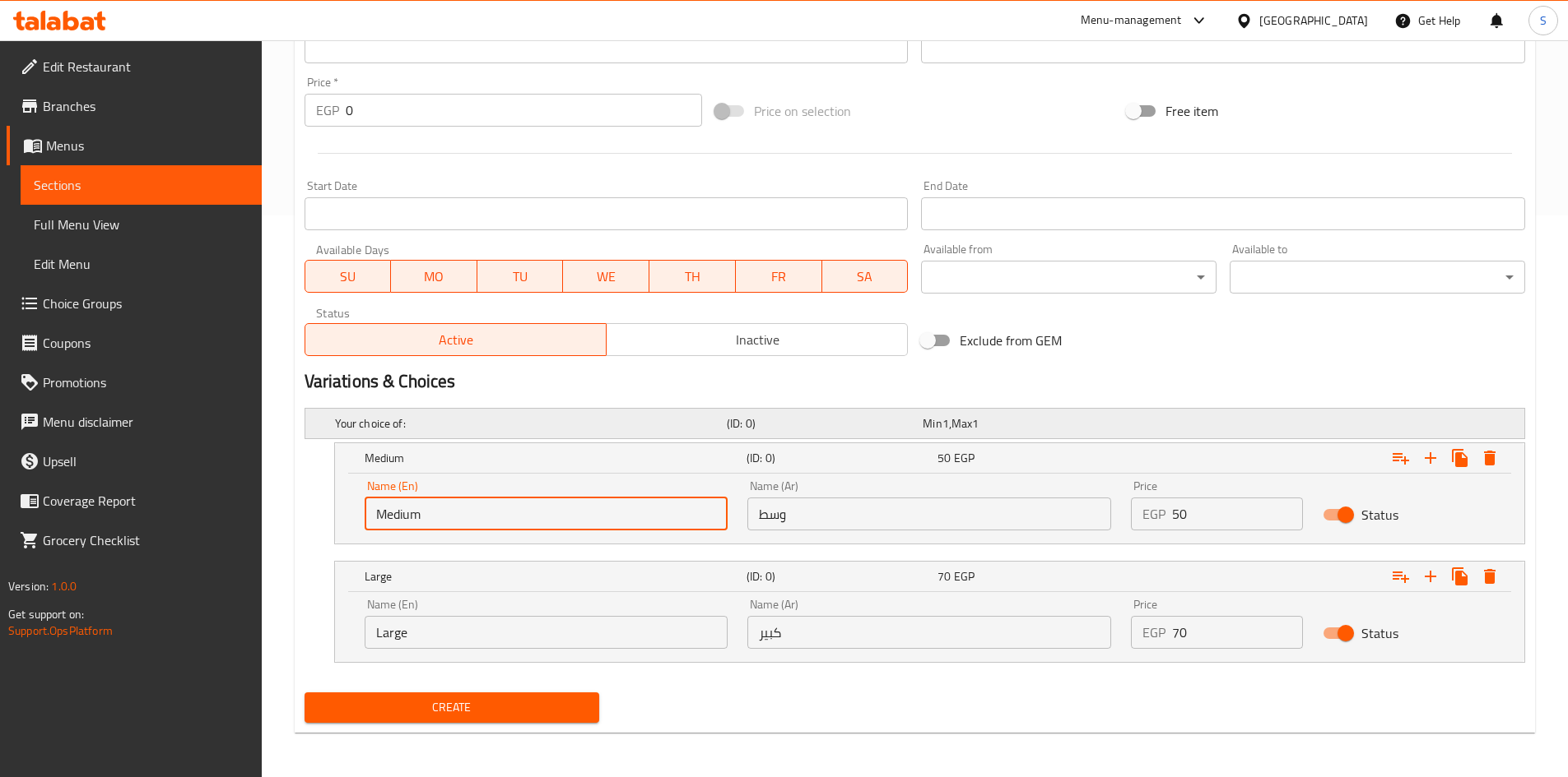
scroll to position [563, 0]
click at [548, 639] on input "Large" at bounding box center [546, 631] width 364 height 33
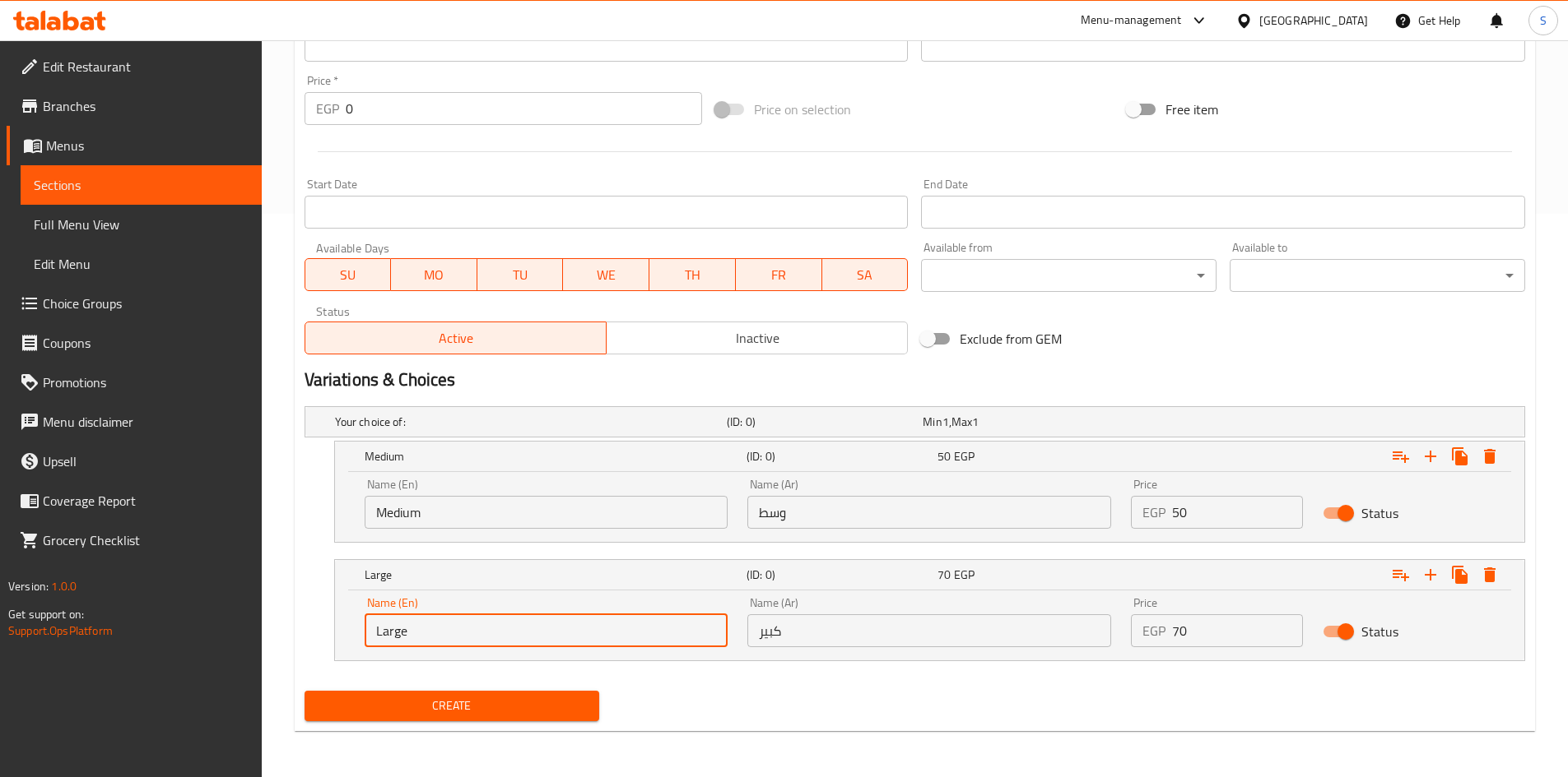
click at [548, 639] on input "Large" at bounding box center [546, 631] width 364 height 33
type input "Choice"
click at [548, 639] on input "text" at bounding box center [546, 631] width 364 height 33
type input "Large"
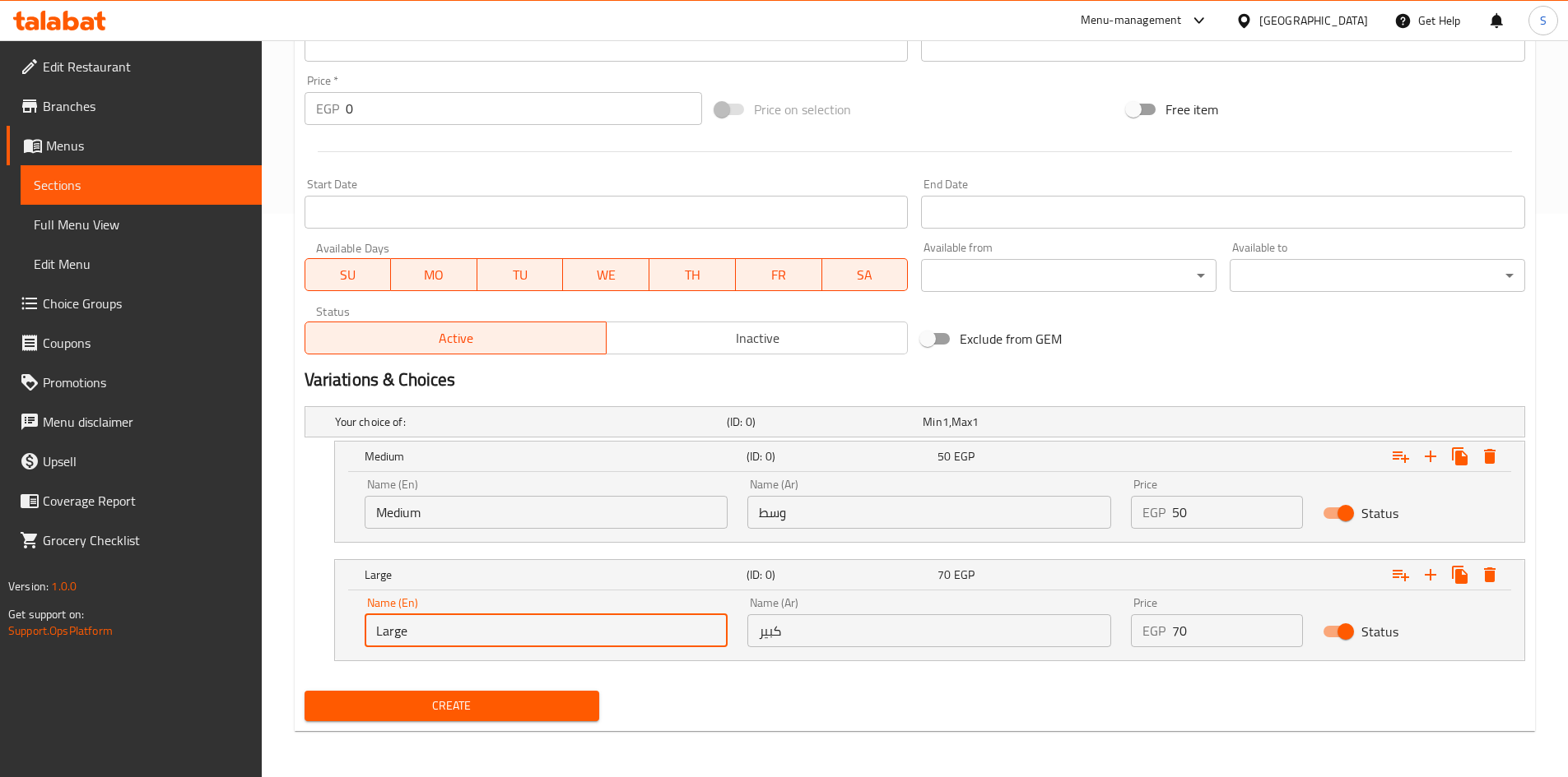
click at [862, 519] on input "وسط" at bounding box center [929, 513] width 364 height 33
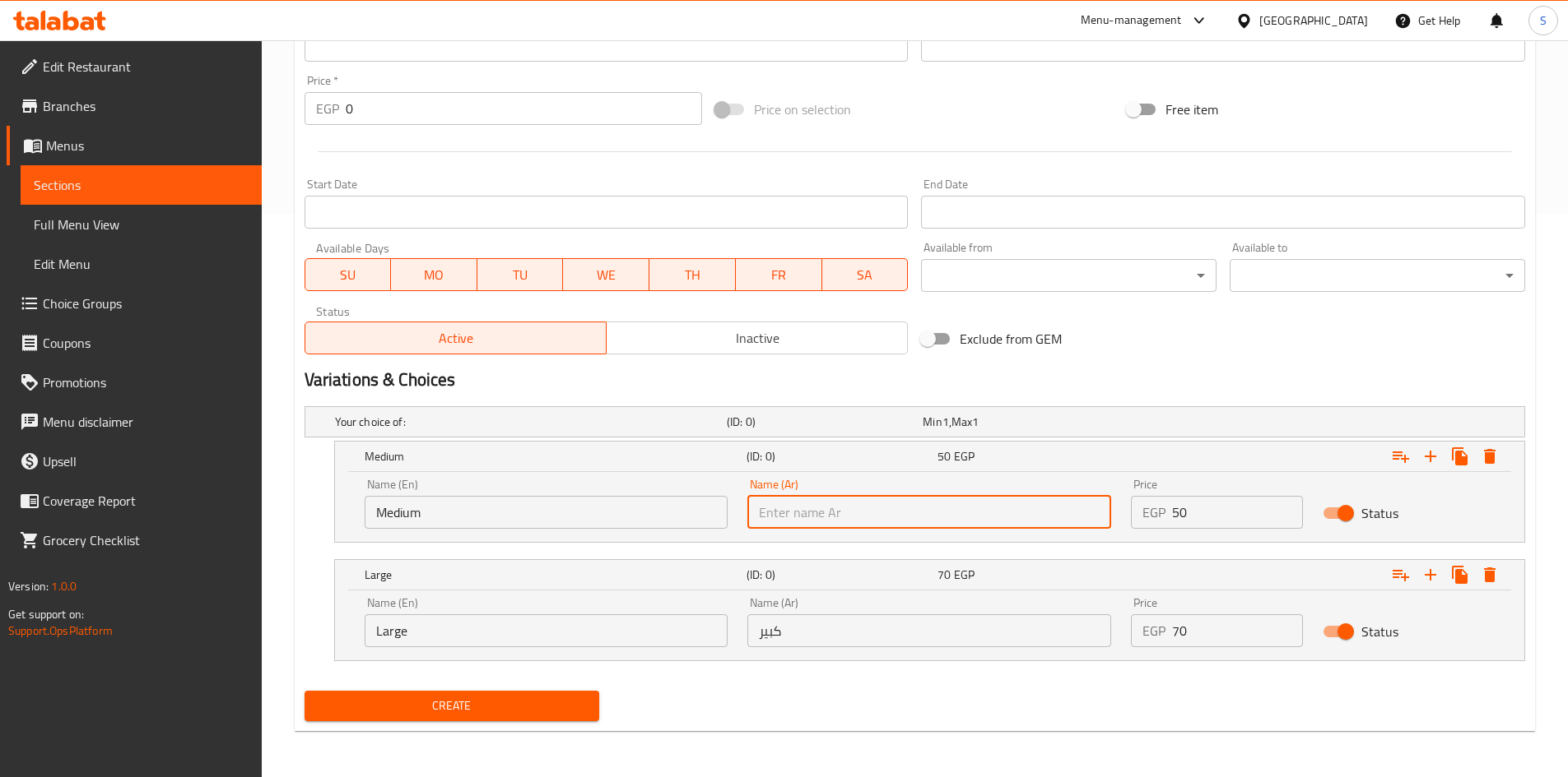
type input "وسط"
click at [859, 644] on input "كبير" at bounding box center [929, 631] width 364 height 33
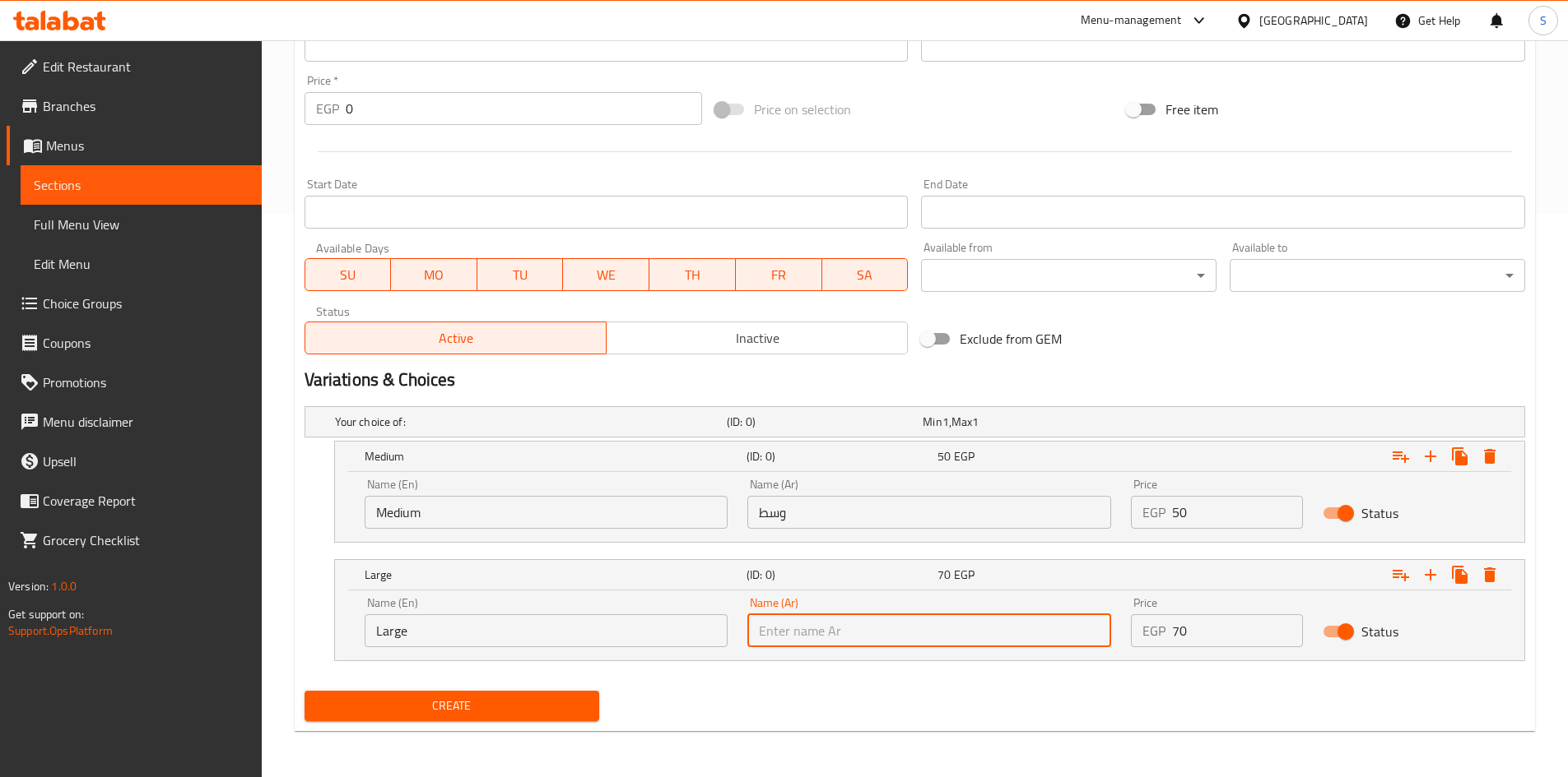
type input "كبير"
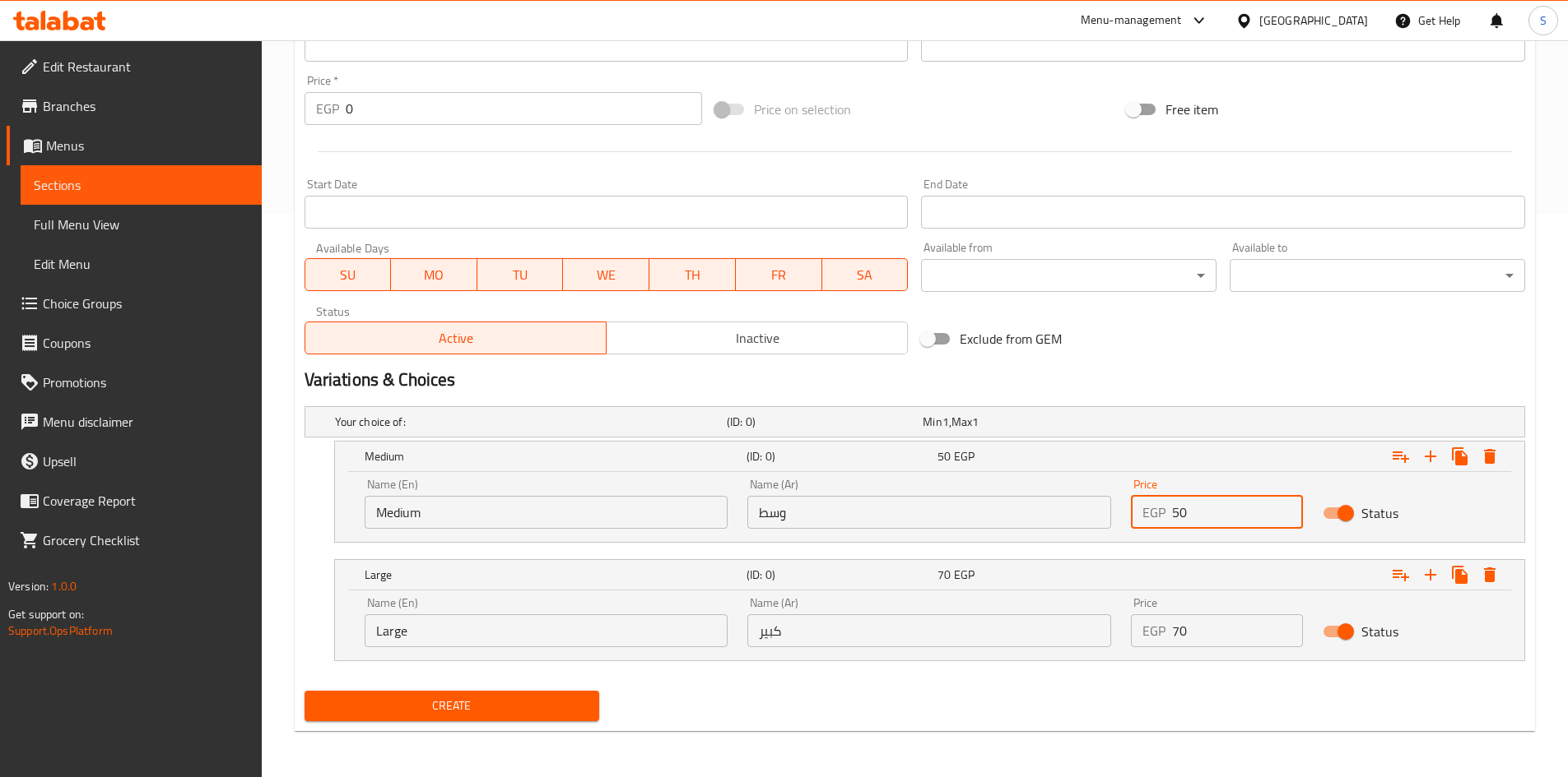
drag, startPoint x: 1200, startPoint y: 514, endPoint x: 1101, endPoint y: 495, distance: 100.8
click at [1101, 495] on div "Name (En) Medium Name (En) Name (Ar) وسط Name (Ar) Price EGP 50 Price Status" at bounding box center [929, 504] width 1149 height 70
type input "50"
drag, startPoint x: 1207, startPoint y: 633, endPoint x: 1120, endPoint y: 633, distance: 87.0
click at [1120, 633] on div "Price EGP 70 Price" at bounding box center [1216, 622] width 191 height 70
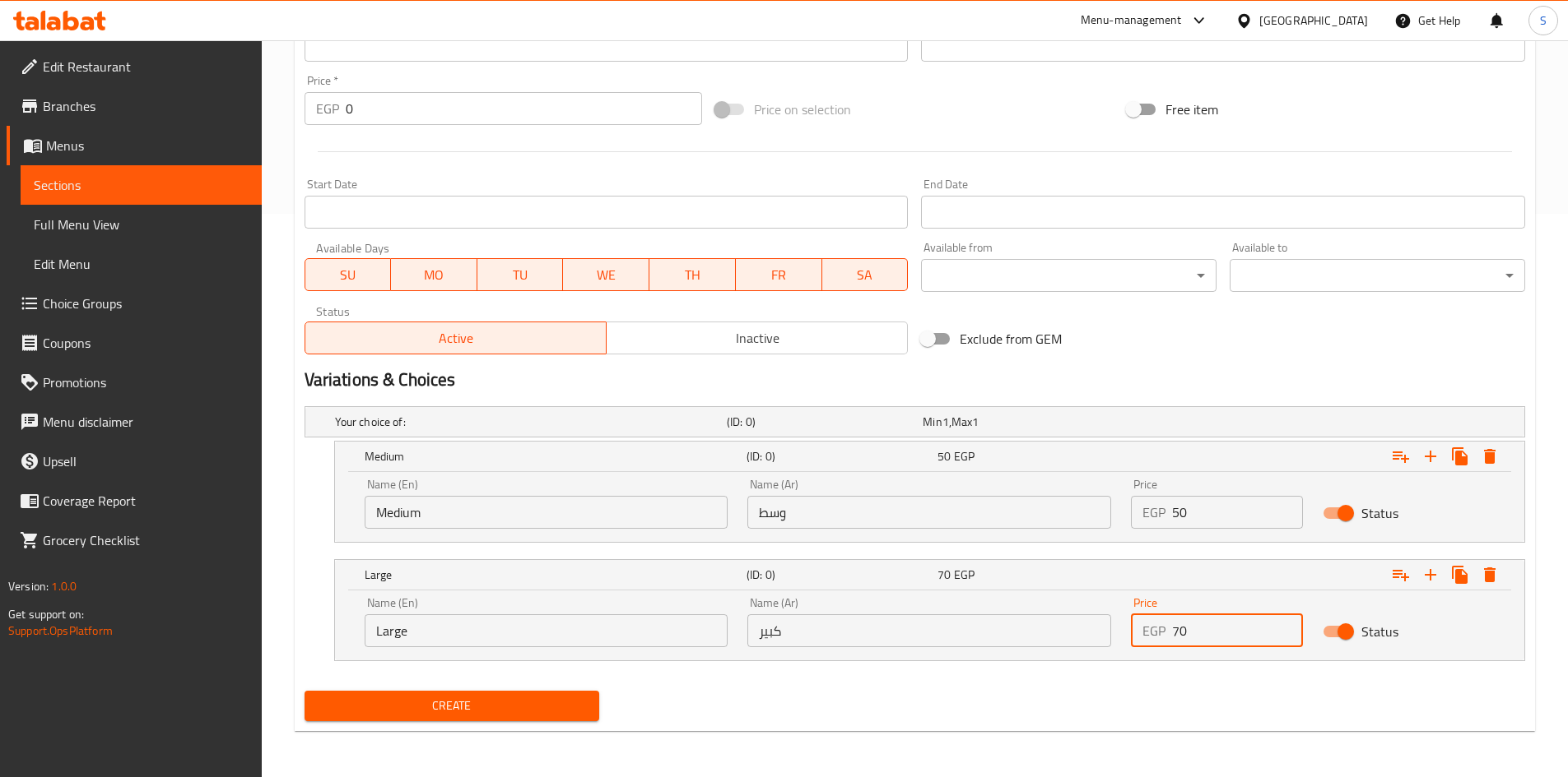
type input "70"
click at [999, 709] on div "Create" at bounding box center [914, 706] width 1233 height 44
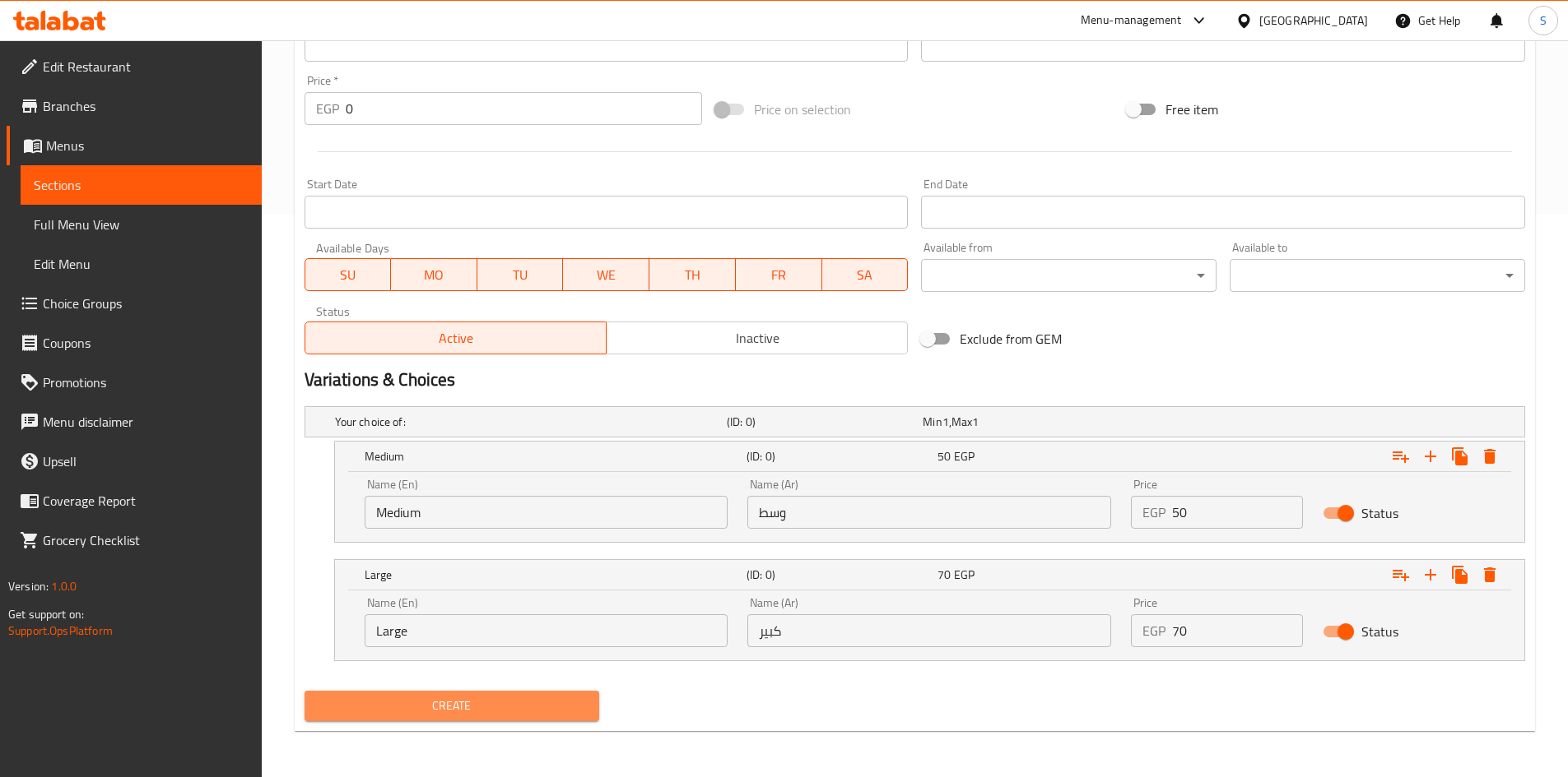
click at [501, 715] on span "Create" at bounding box center [452, 706] width 269 height 21
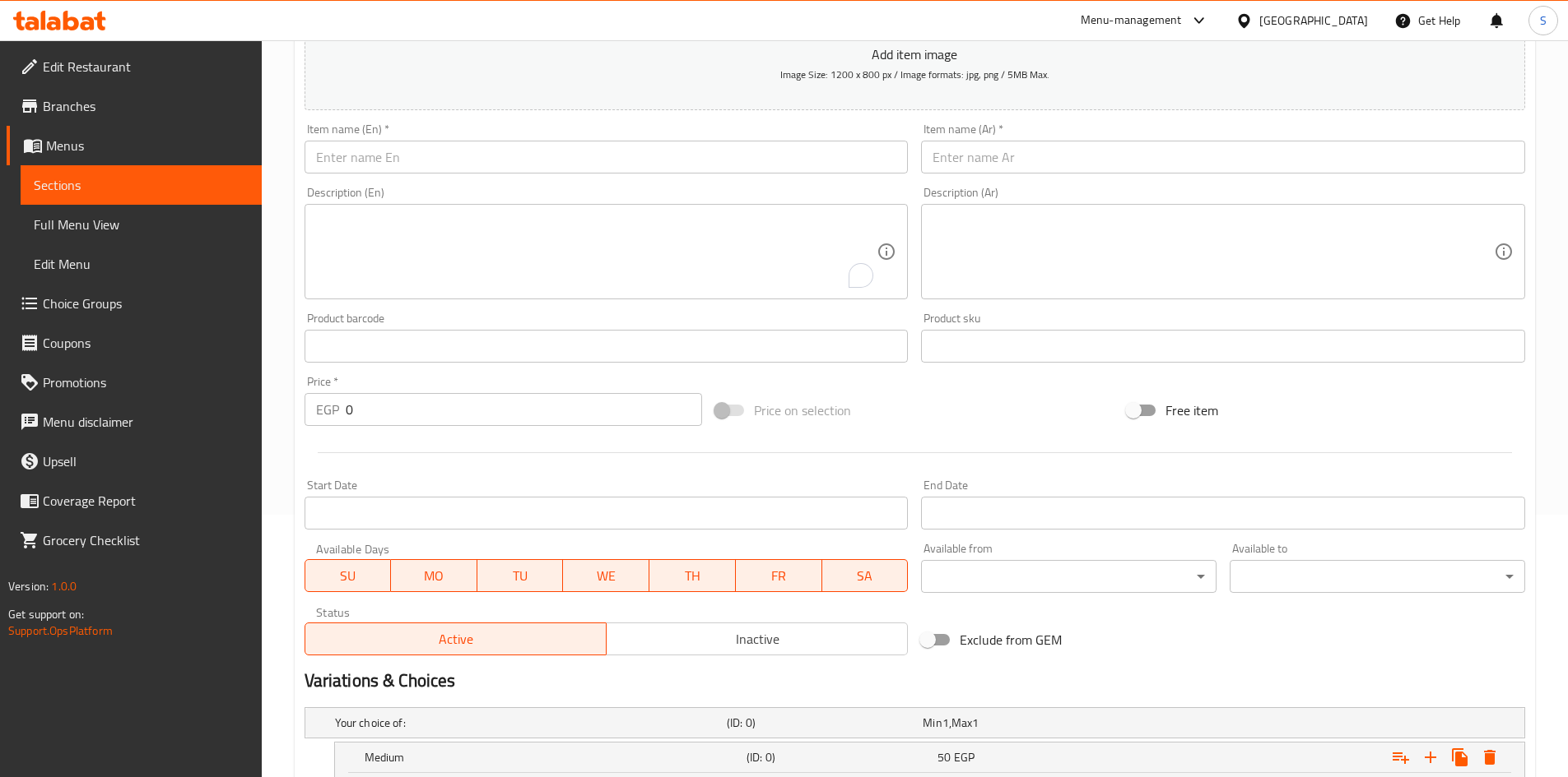
scroll to position [234, 0]
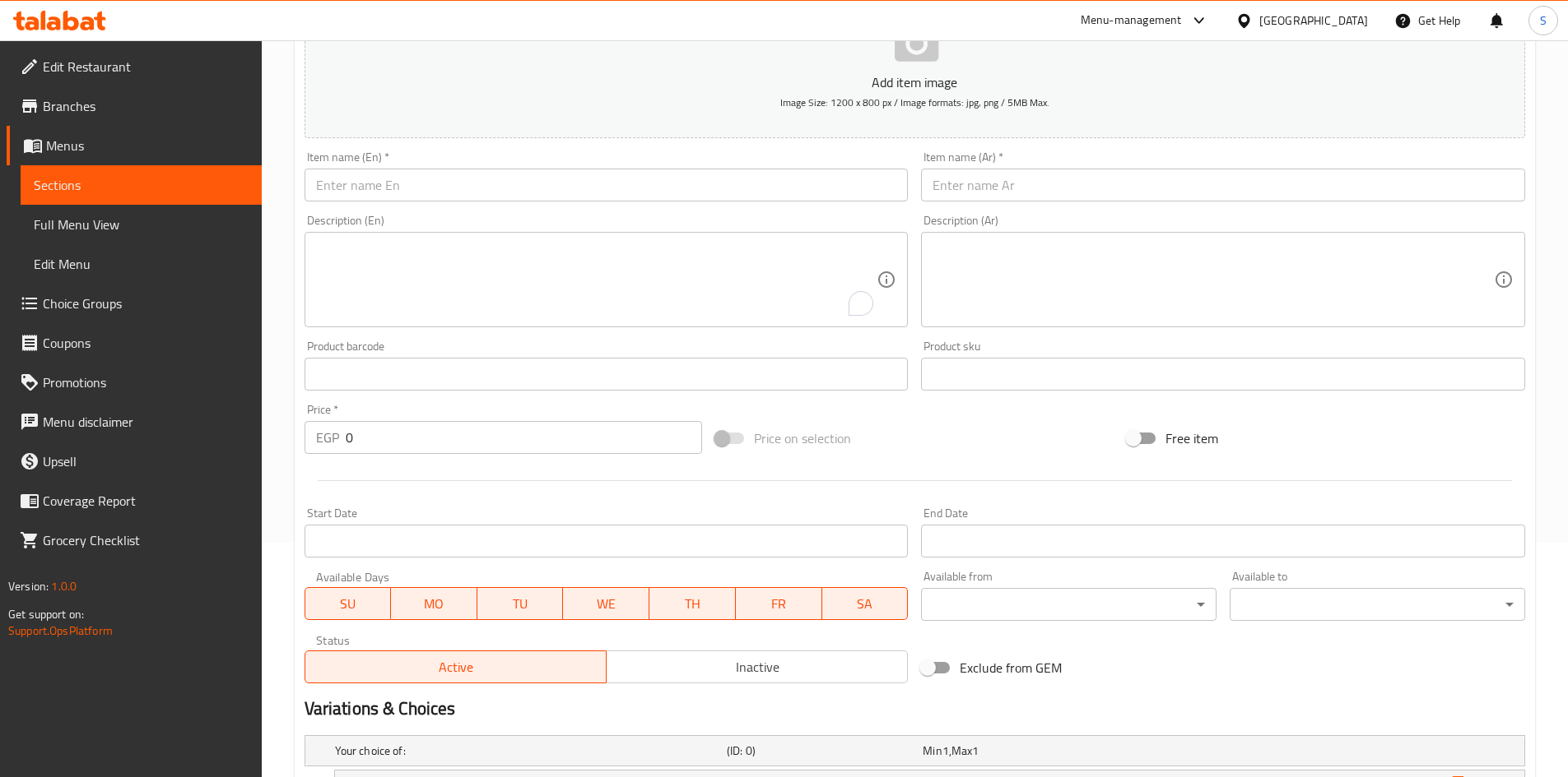
click at [1025, 195] on input "text" at bounding box center [1222, 186] width 604 height 33
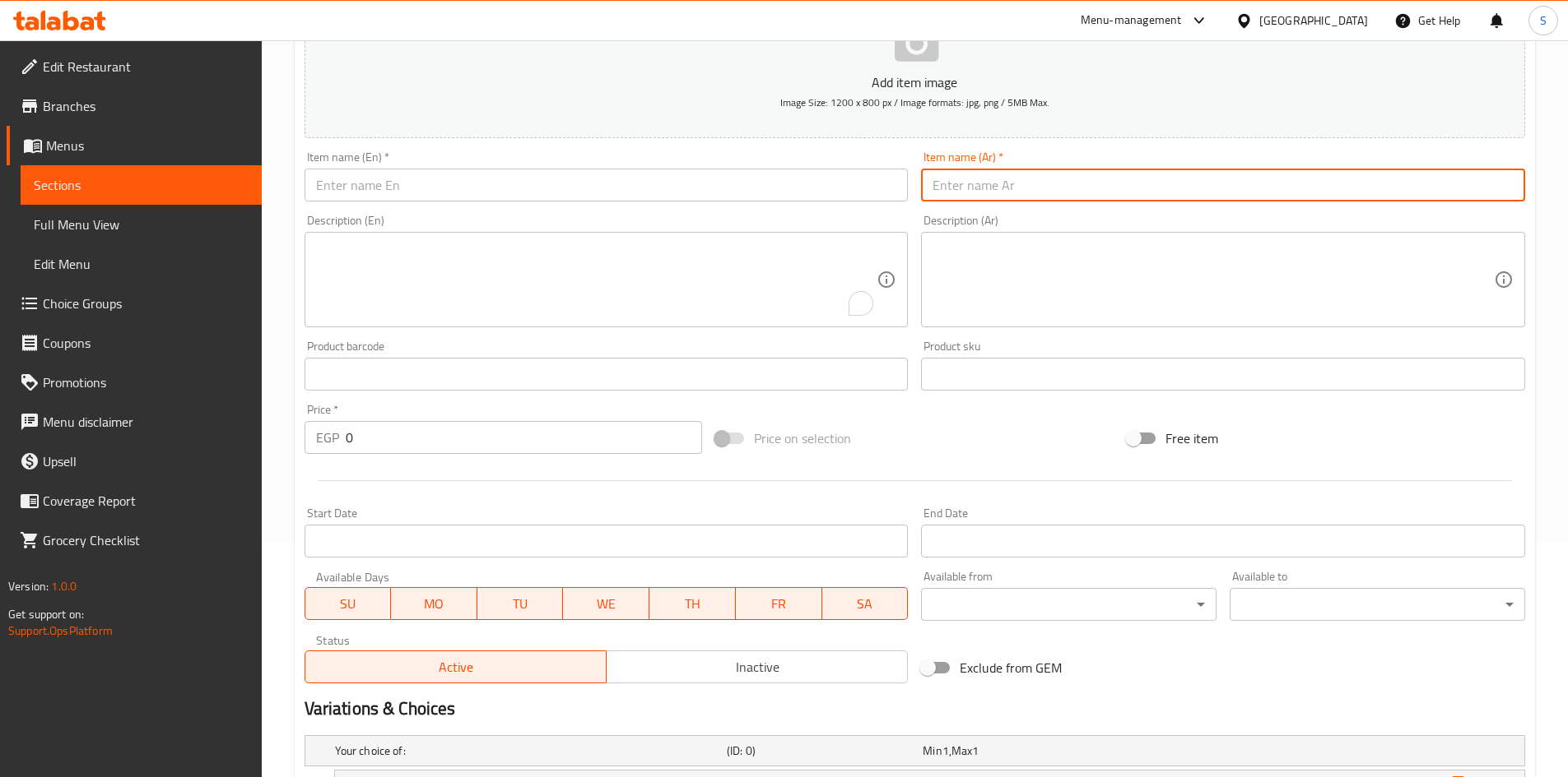
paste input "طاجن لحمة.."
drag, startPoint x: 993, startPoint y: 185, endPoint x: 1010, endPoint y: 186, distance: 17.0
click at [1010, 186] on input "طاجن لحمة.." at bounding box center [1222, 186] width 604 height 33
click at [1008, 181] on input "طاجن لحمة" at bounding box center [1222, 186] width 604 height 33
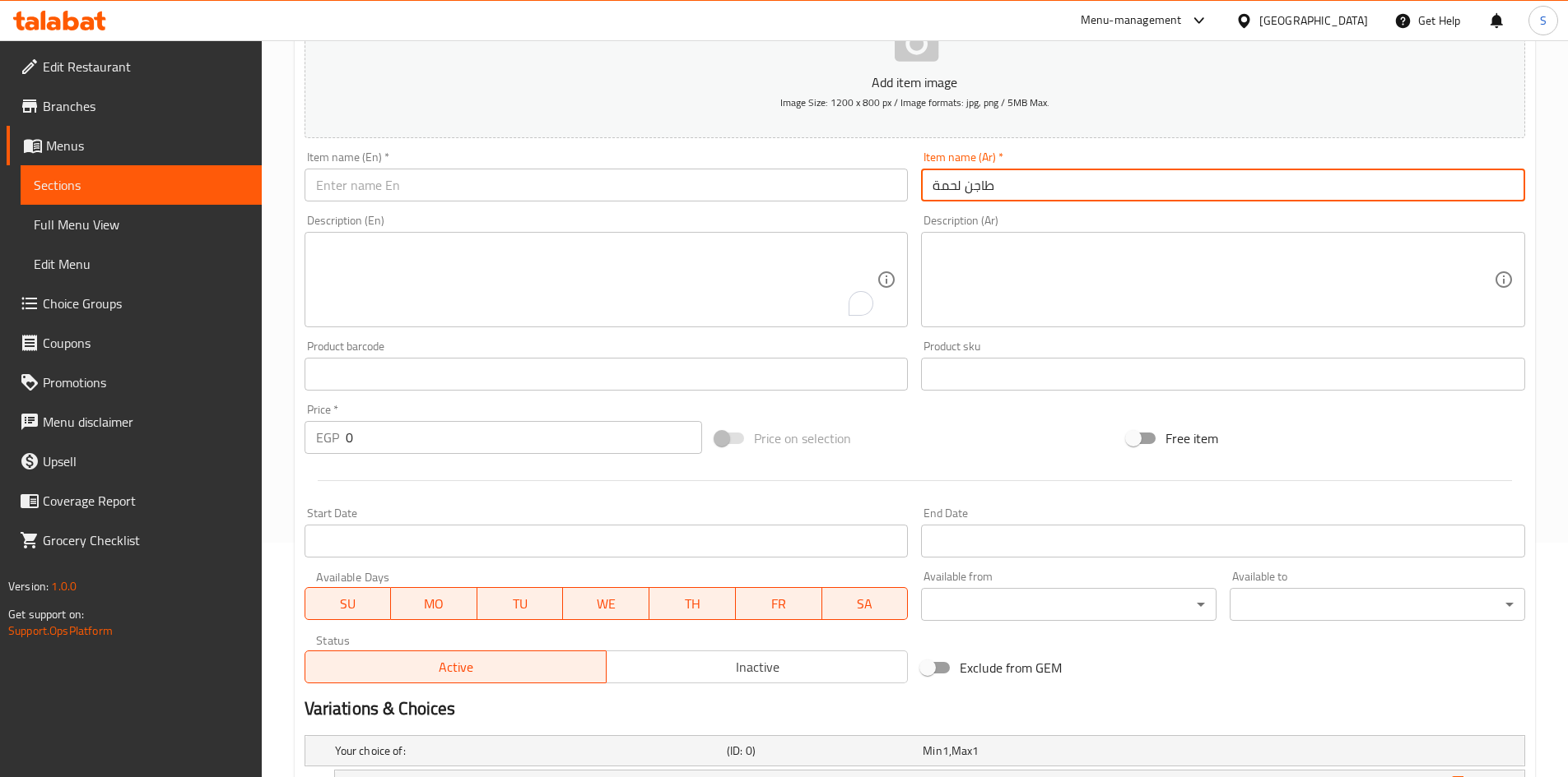
click at [1008, 181] on input "طاجن لحمة" at bounding box center [1222, 186] width 604 height 33
type input "طاجن لحمة"
click at [683, 190] on input "text" at bounding box center [606, 186] width 604 height 33
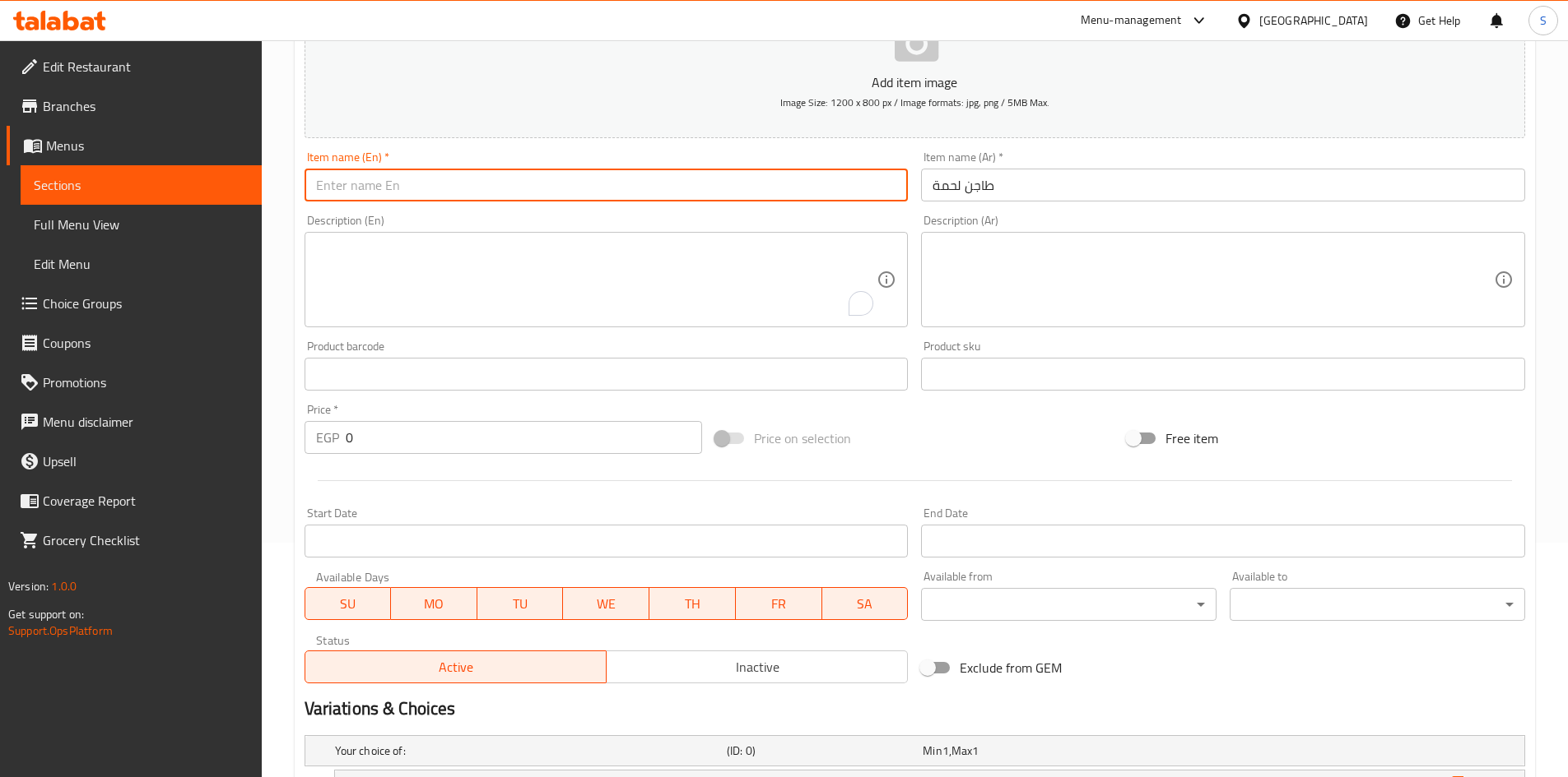
paste input "Meat casserole"
click at [380, 186] on input "Meat casserole" at bounding box center [606, 186] width 604 height 33
click at [385, 197] on input "Meat casseRole" at bounding box center [606, 186] width 604 height 33
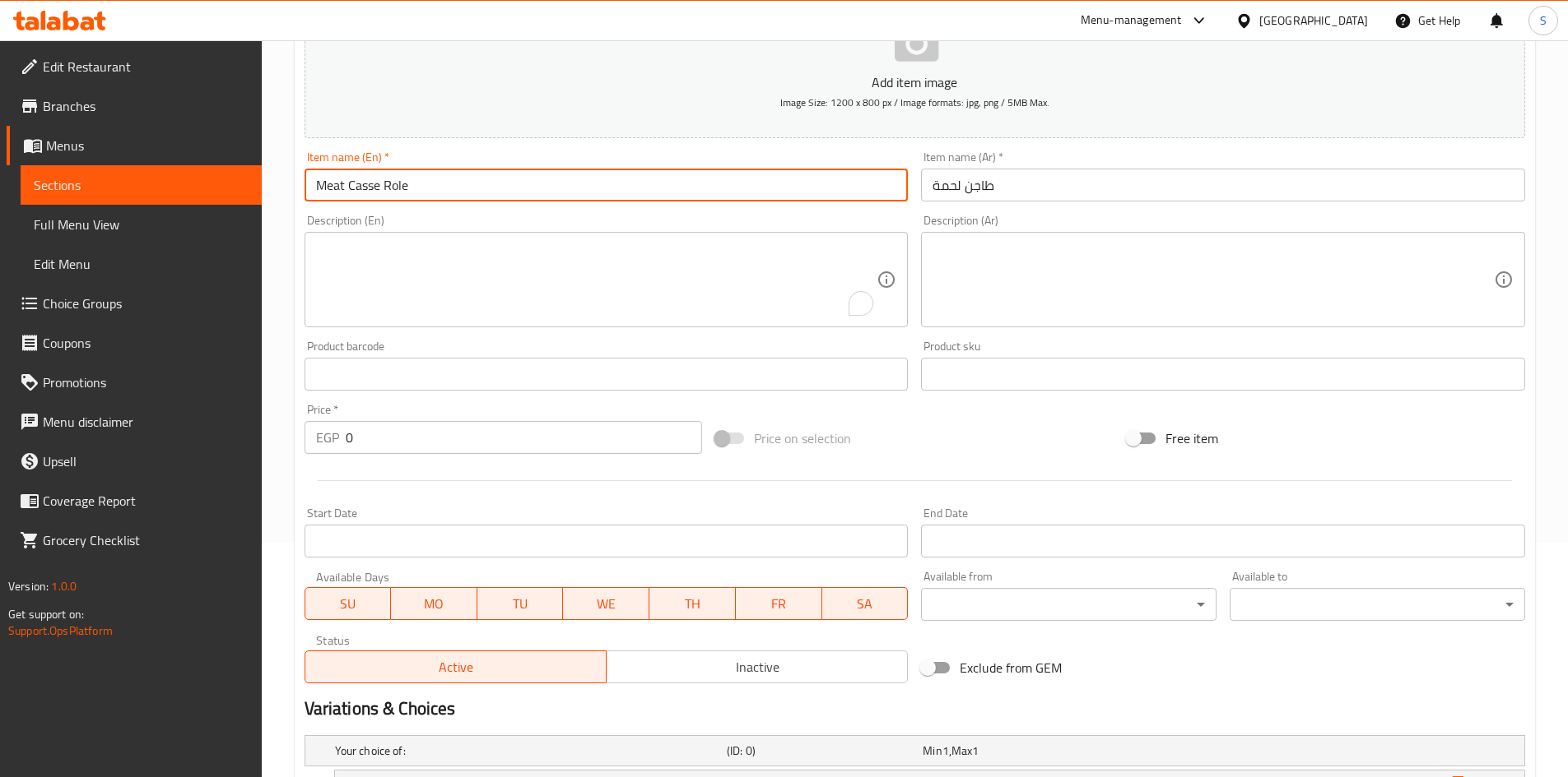
click at [384, 191] on input "Meat Casse Role" at bounding box center [606, 186] width 604 height 33
click at [390, 184] on input "Meat Casse Role" at bounding box center [606, 186] width 604 height 33
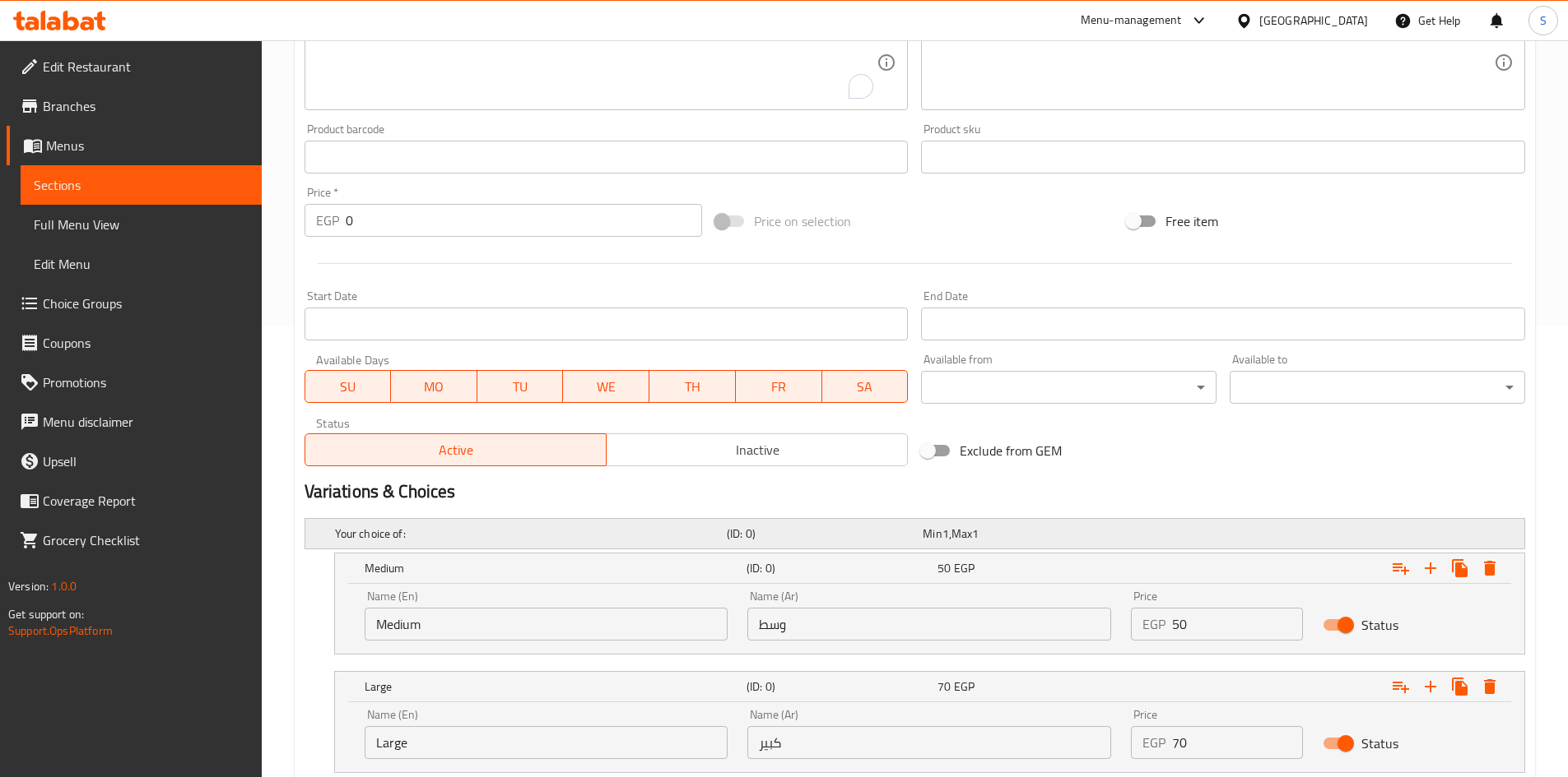
scroll to position [481, 0]
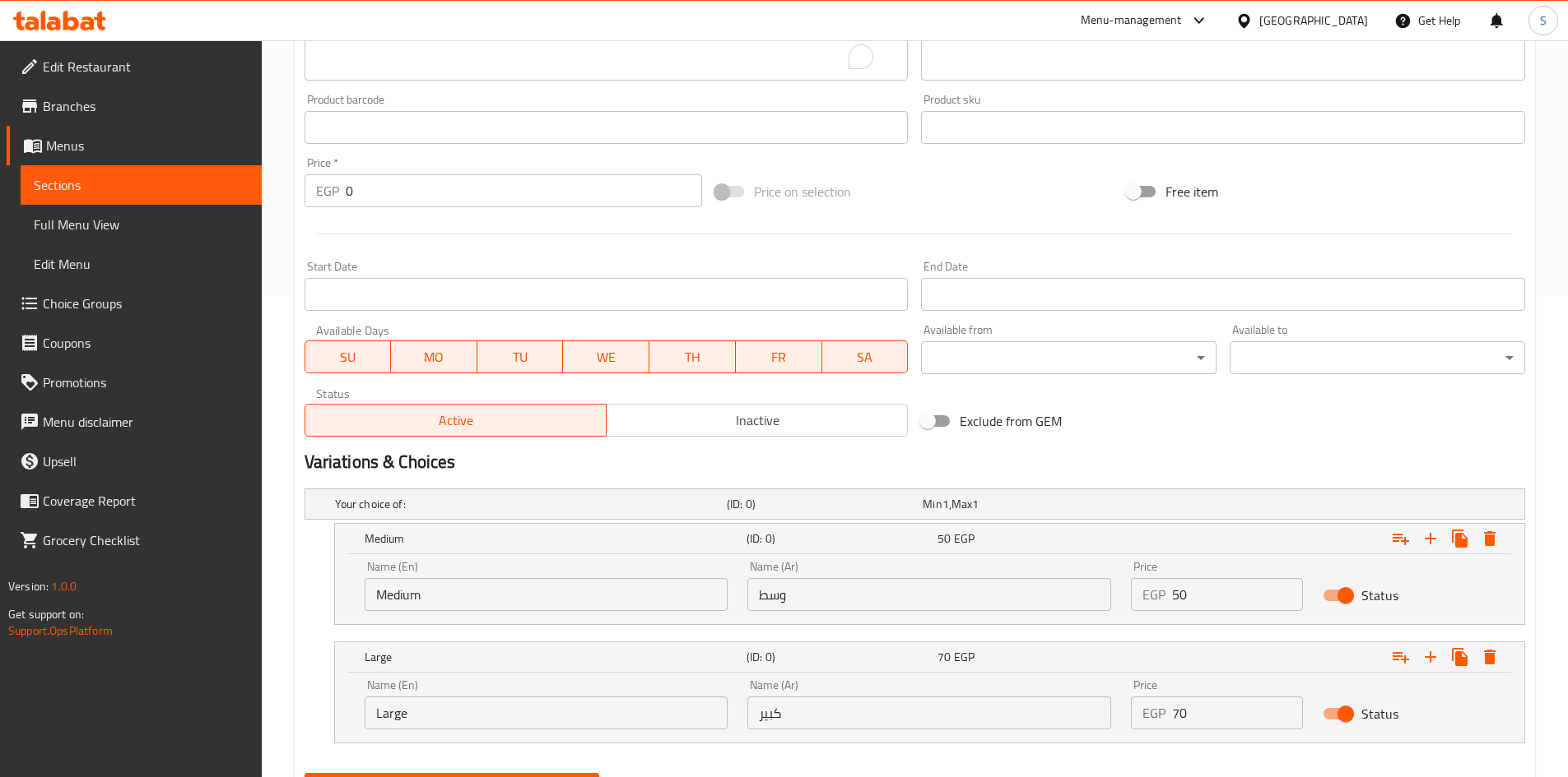
type input "Meat Casserole"
click at [622, 589] on input "Medium" at bounding box center [546, 595] width 364 height 33
type input "Choice"
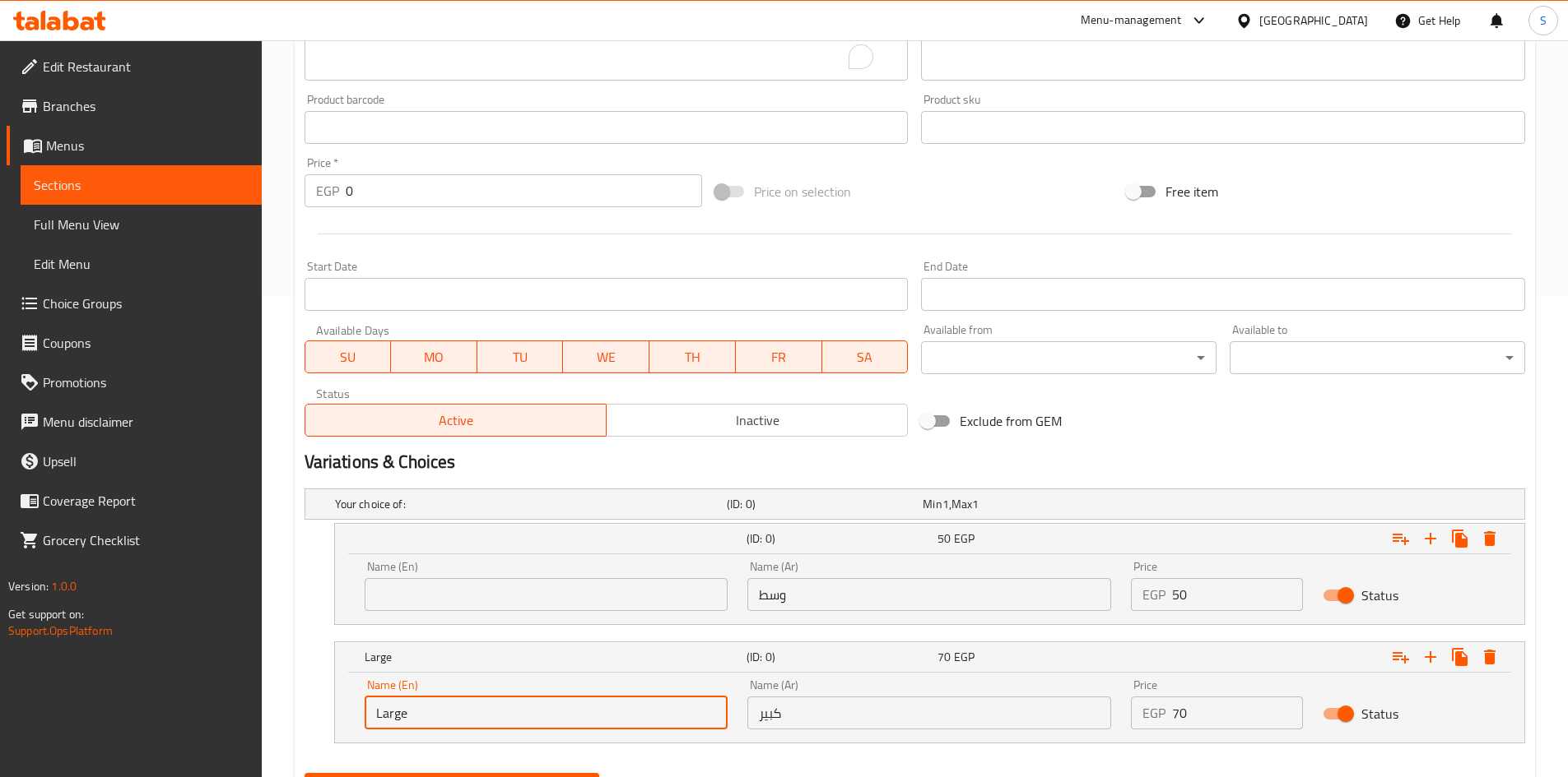
click at [478, 701] on input "Large" at bounding box center [546, 713] width 364 height 33
click at [477, 705] on input "Large" at bounding box center [546, 713] width 364 height 33
type input "Choice"
click at [504, 589] on input "text" at bounding box center [546, 595] width 364 height 33
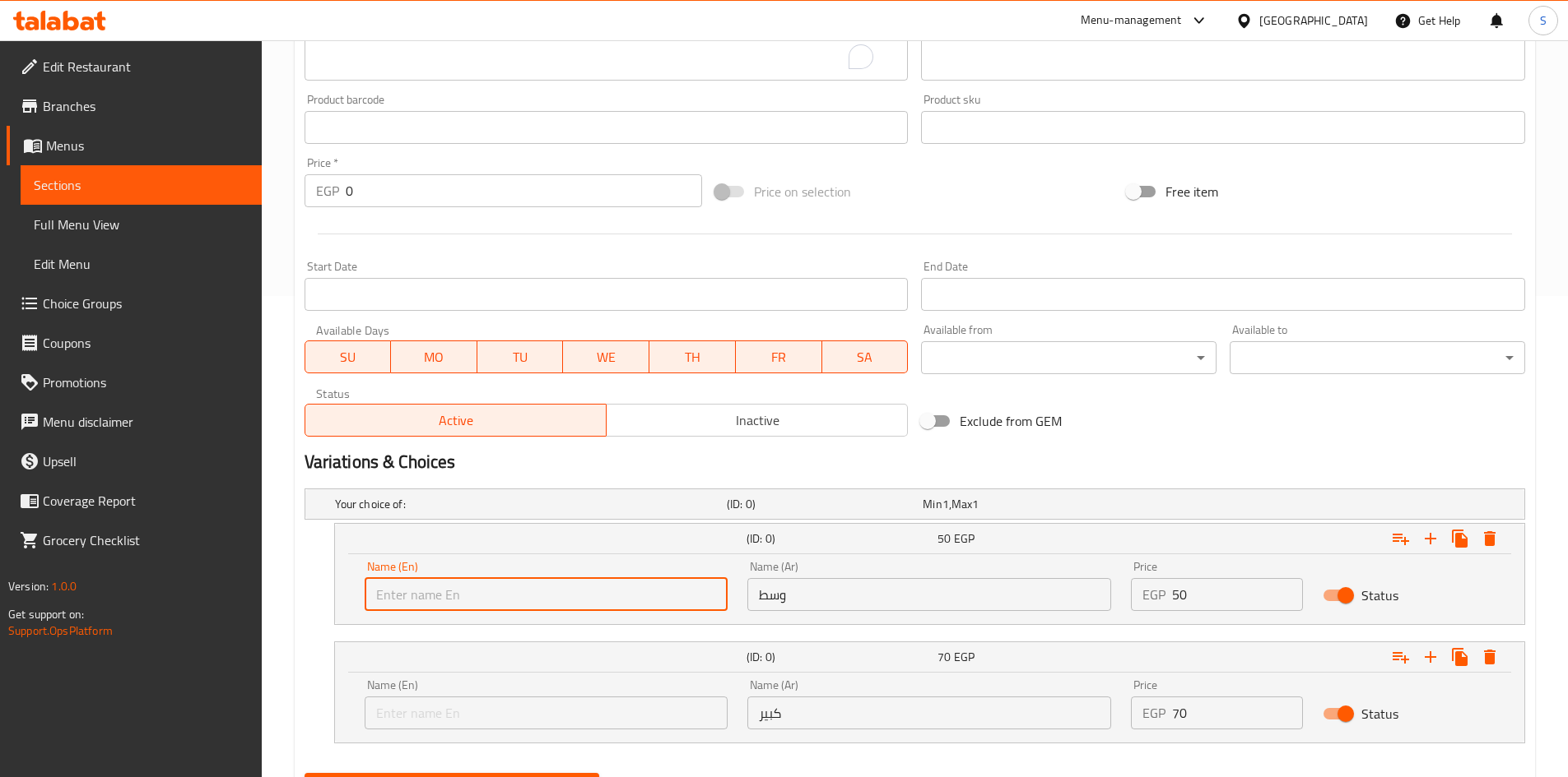
type input "Medium"
click at [433, 709] on input "text" at bounding box center [546, 713] width 364 height 33
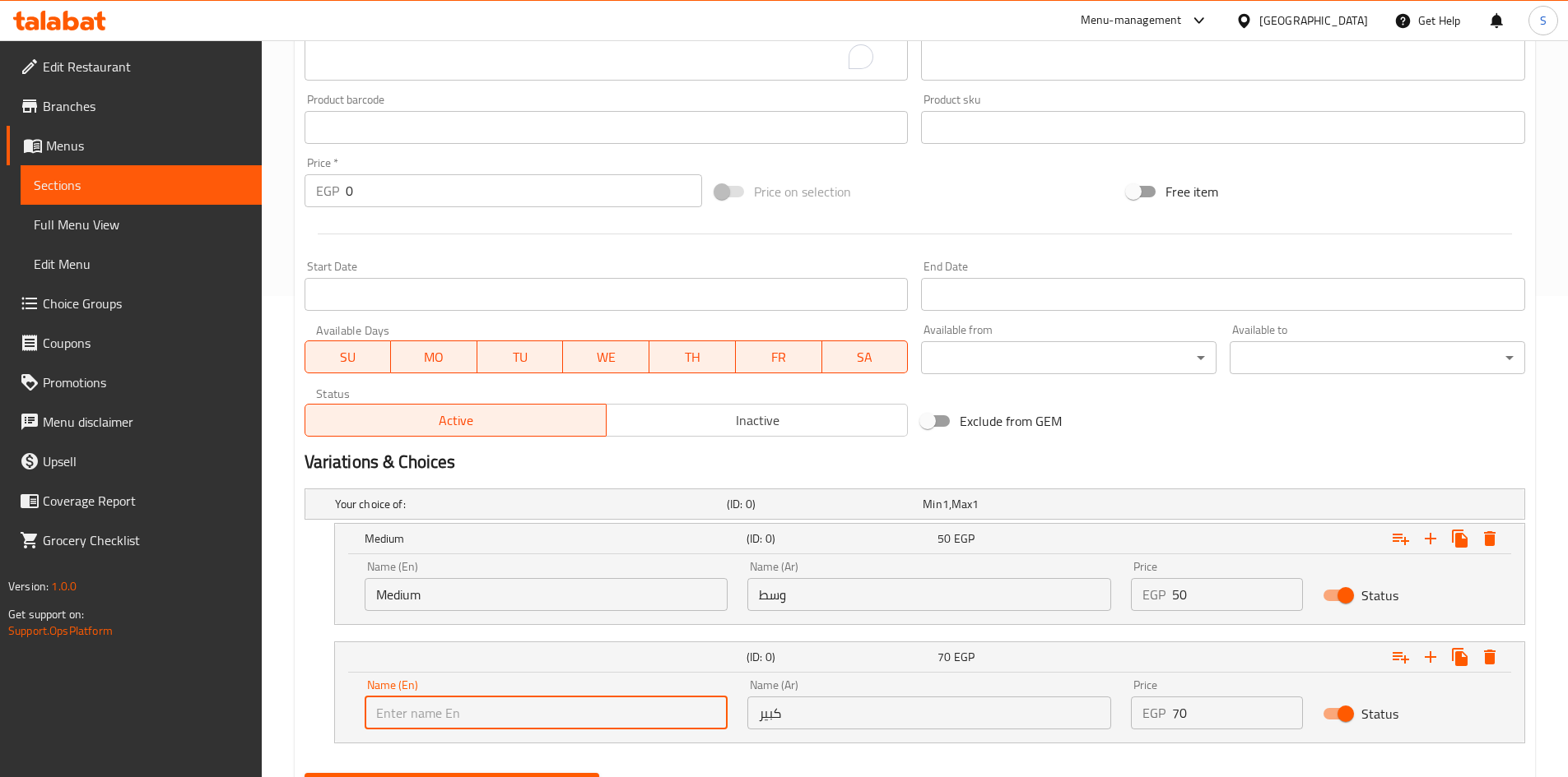
type input "Large"
click at [820, 602] on input "وسط" at bounding box center [929, 595] width 364 height 33
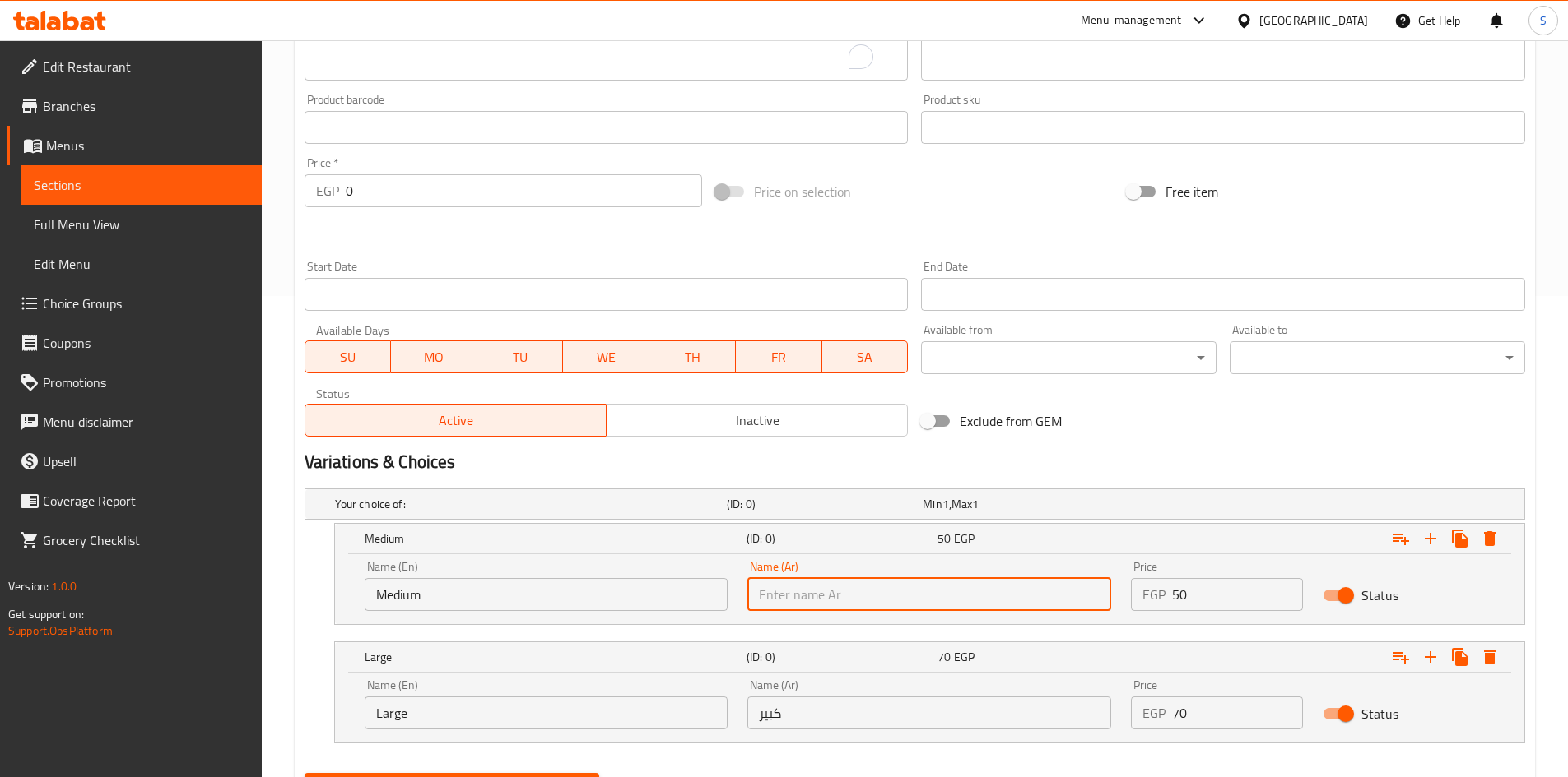
type input "وسط"
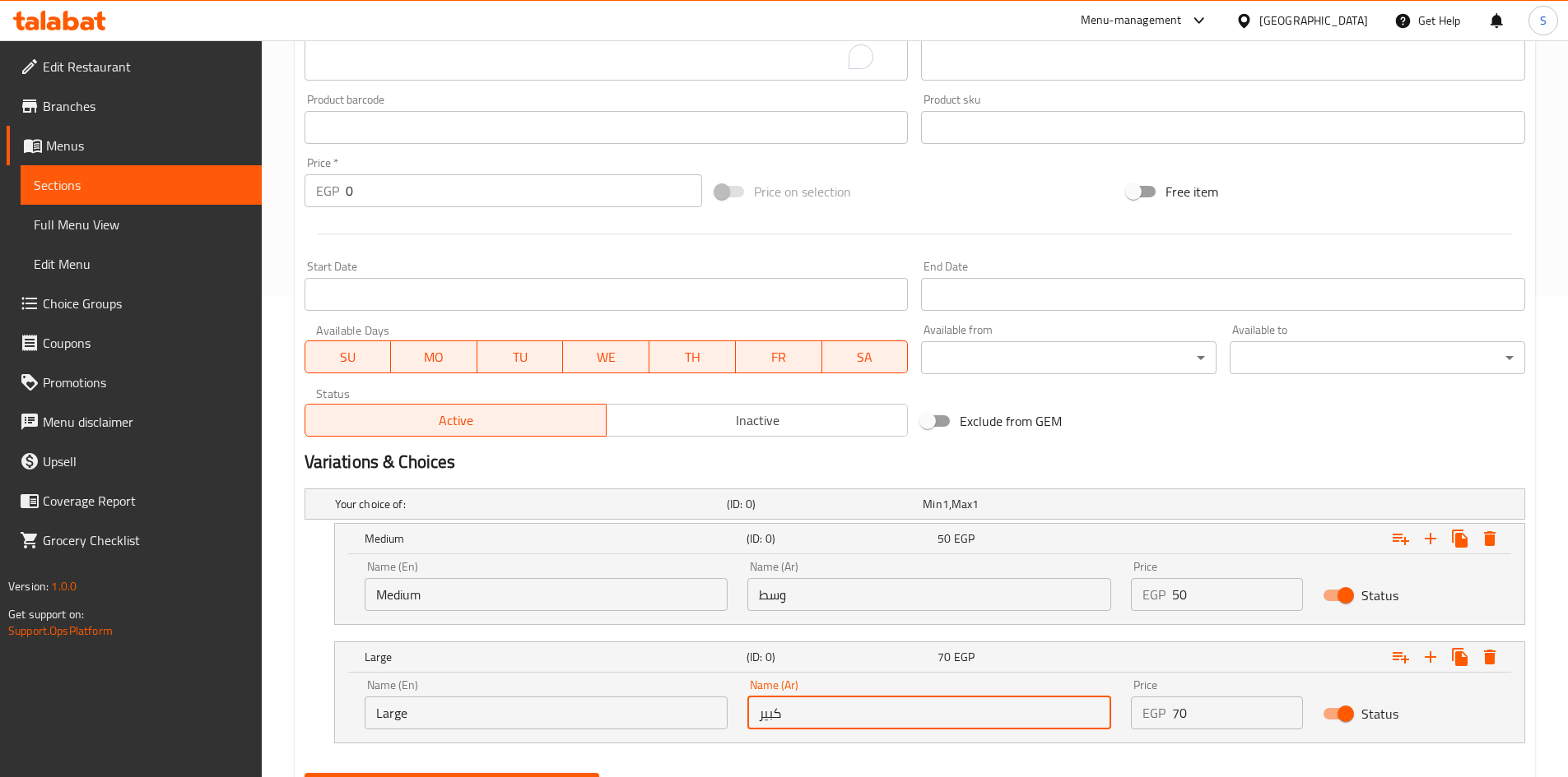
click at [843, 708] on input "كبير" at bounding box center [929, 713] width 364 height 33
type input "كبير"
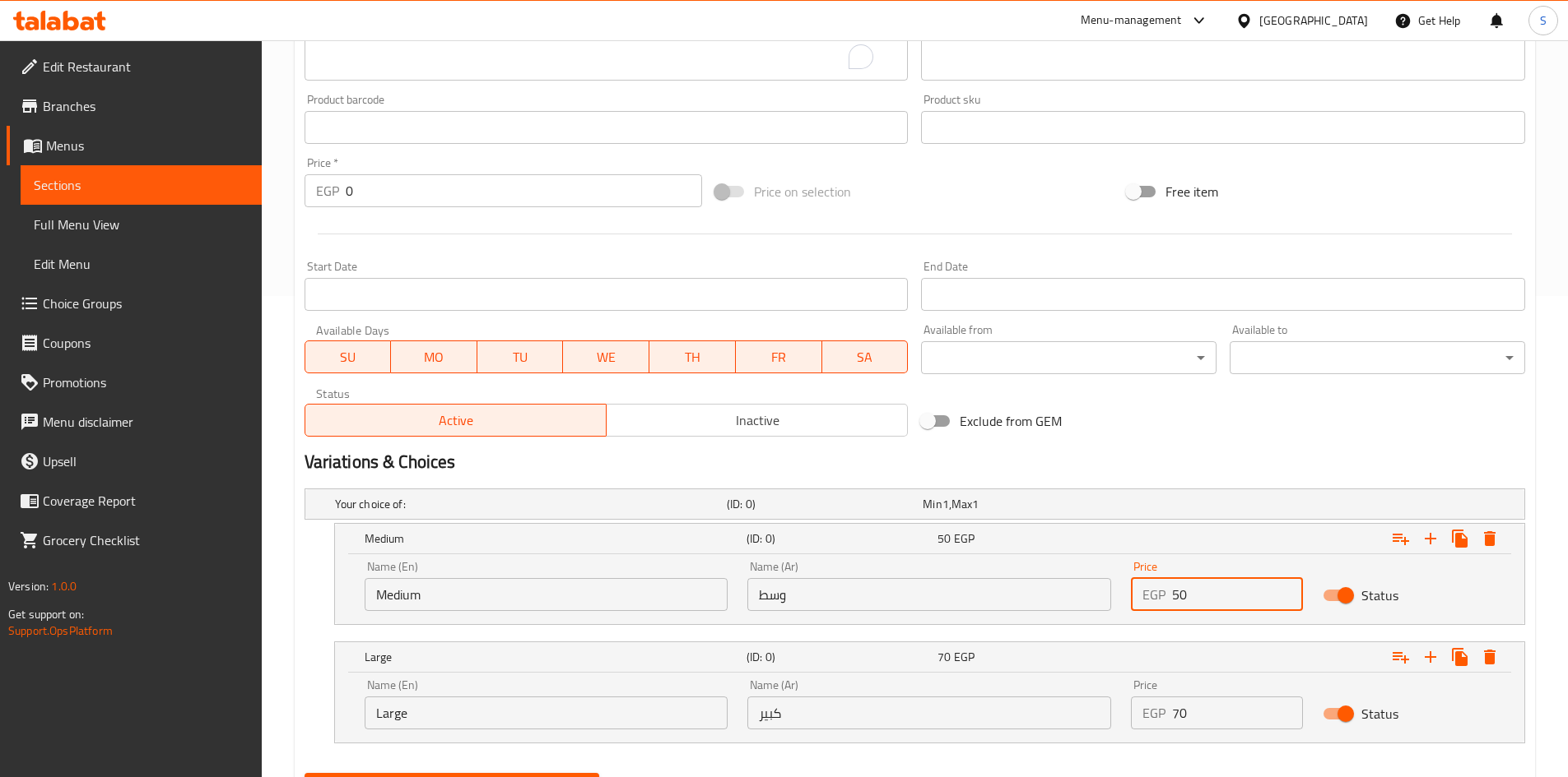
drag, startPoint x: 1124, startPoint y: 594, endPoint x: 1027, endPoint y: 592, distance: 97.0
click at [1027, 592] on div "Name (En) Medium Name (En) Name (Ar) وسط Name (Ar) Price EGP 50 Price Status" at bounding box center [929, 586] width 1149 height 70
type input "45"
drag, startPoint x: 1198, startPoint y: 721, endPoint x: 1062, endPoint y: 710, distance: 136.4
click at [1062, 710] on div "Name (En) Large Name (En) Name (Ar) كبير Name (Ar) Price EGP 70 Price Status" at bounding box center [929, 704] width 1149 height 70
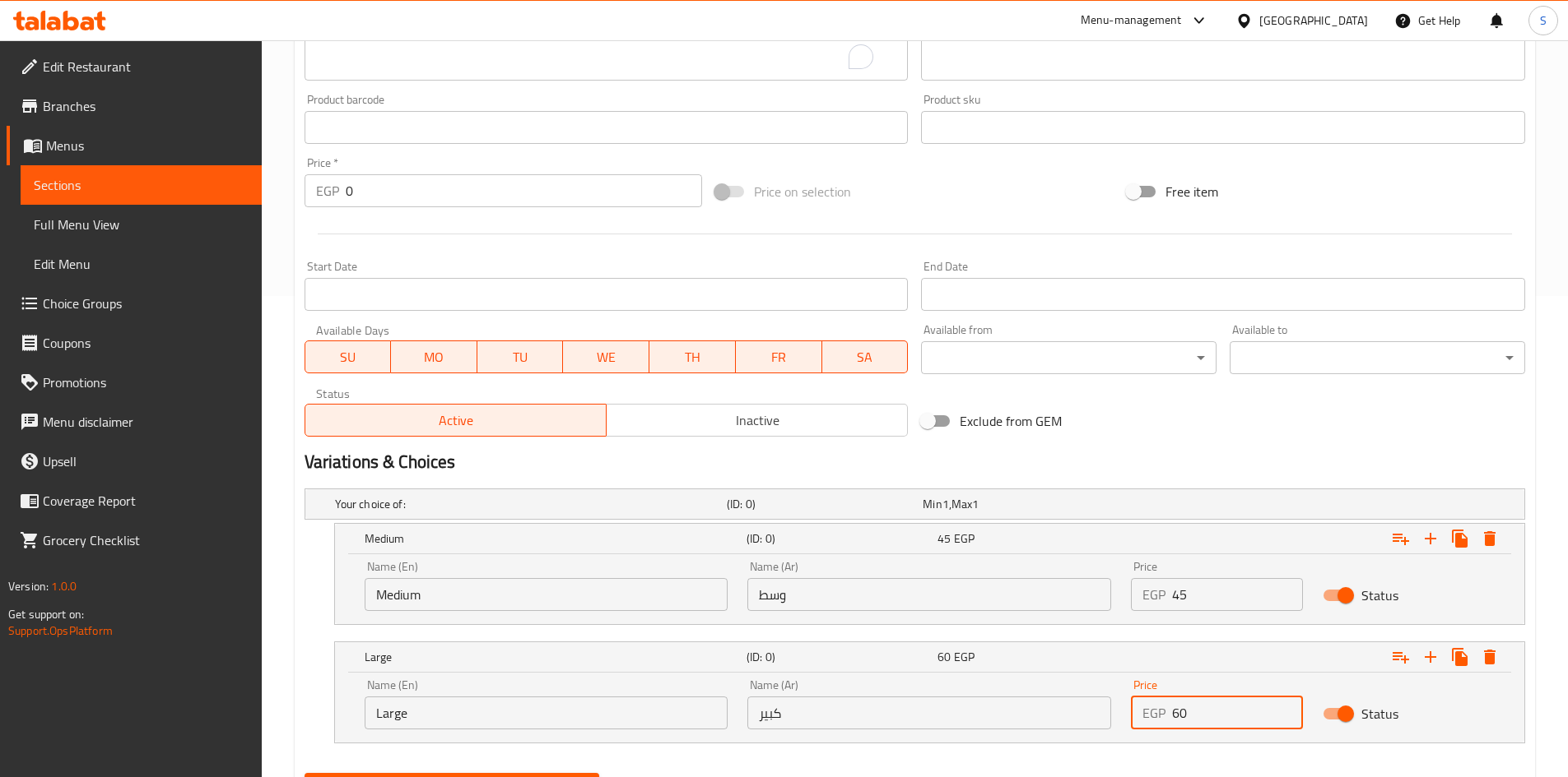
type input "60"
click at [1112, 759] on nav at bounding box center [914, 754] width 1221 height 13
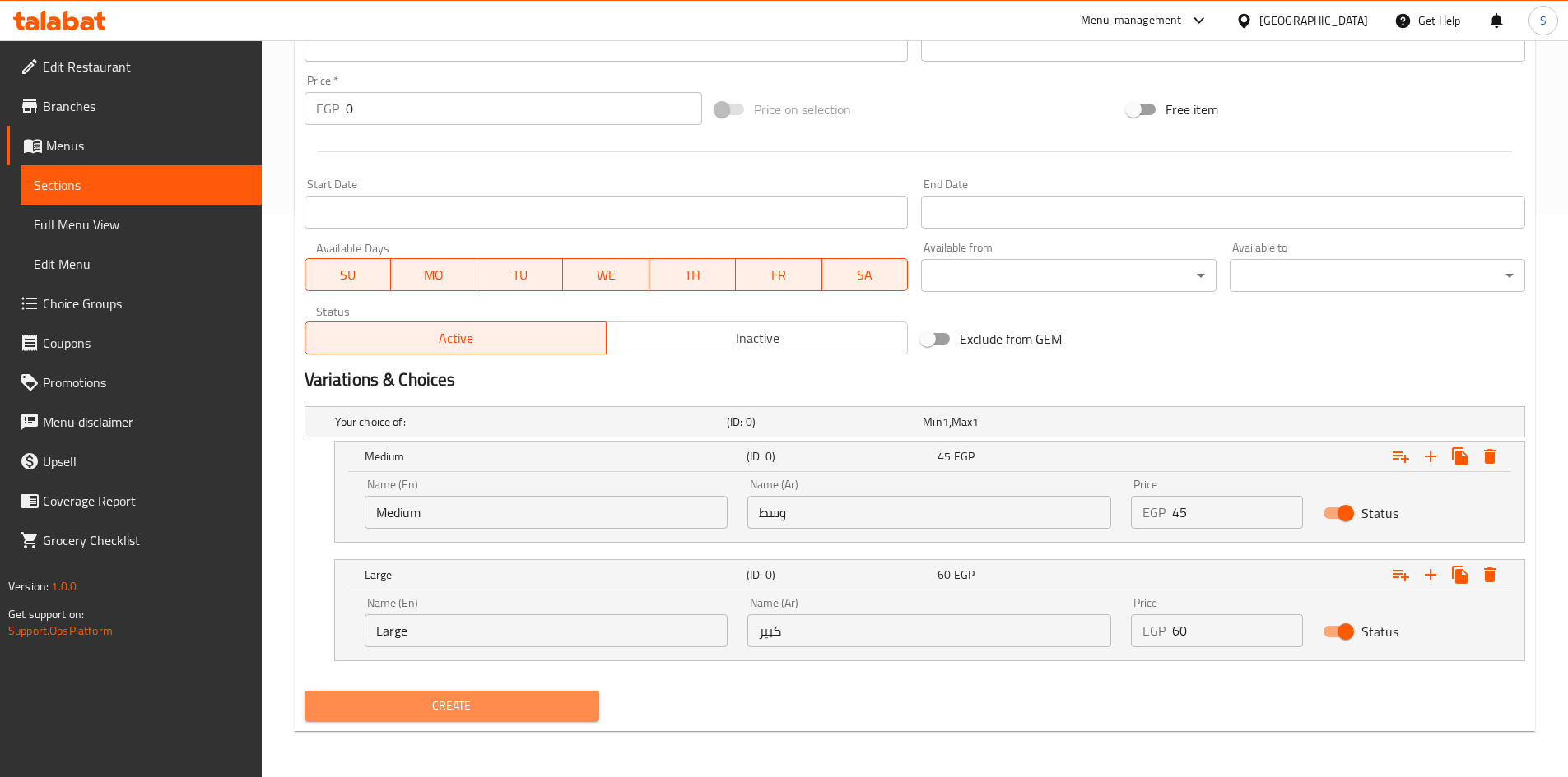
click at [394, 709] on span "Create" at bounding box center [452, 706] width 269 height 21
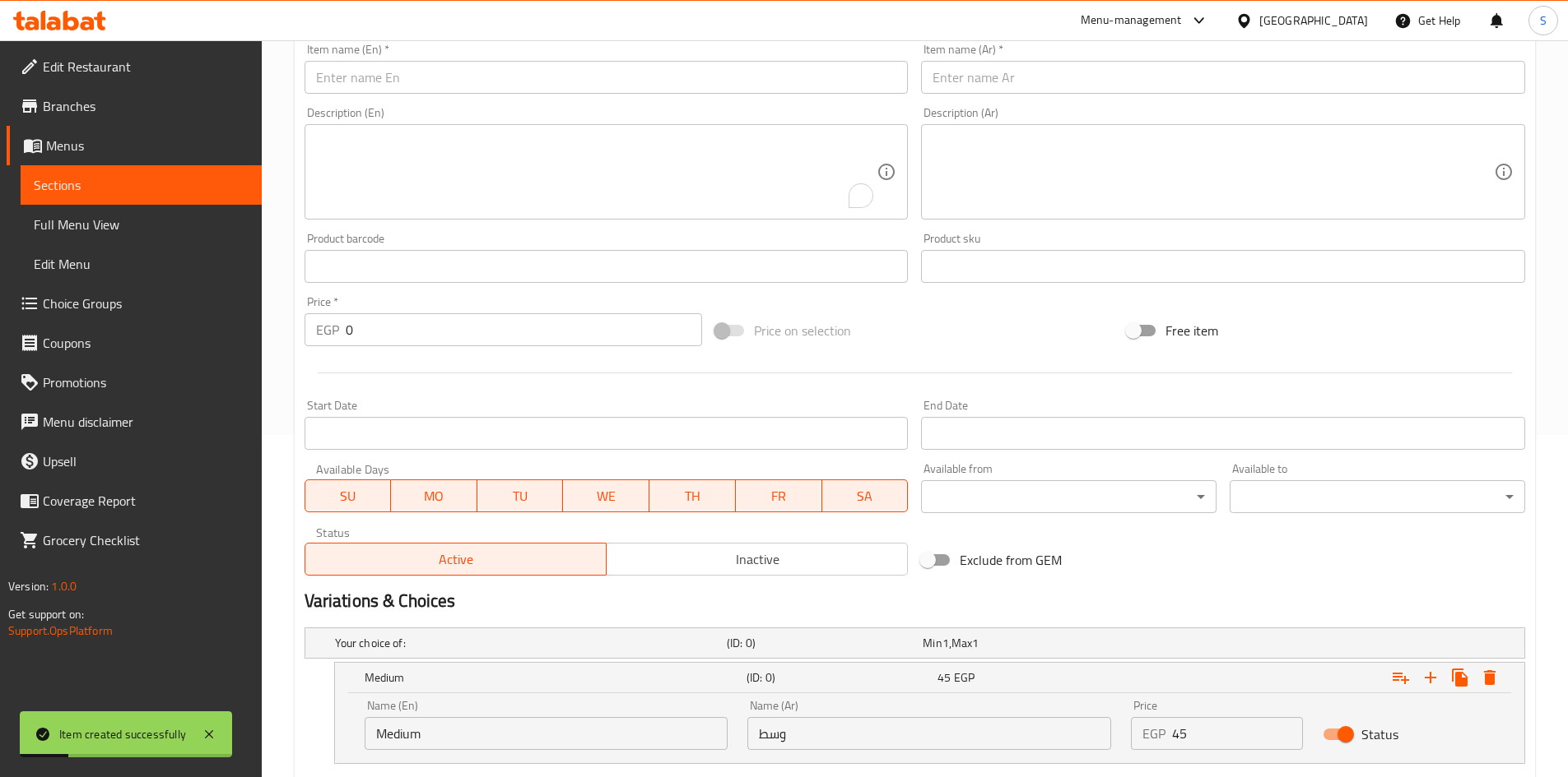
scroll to position [234, 0]
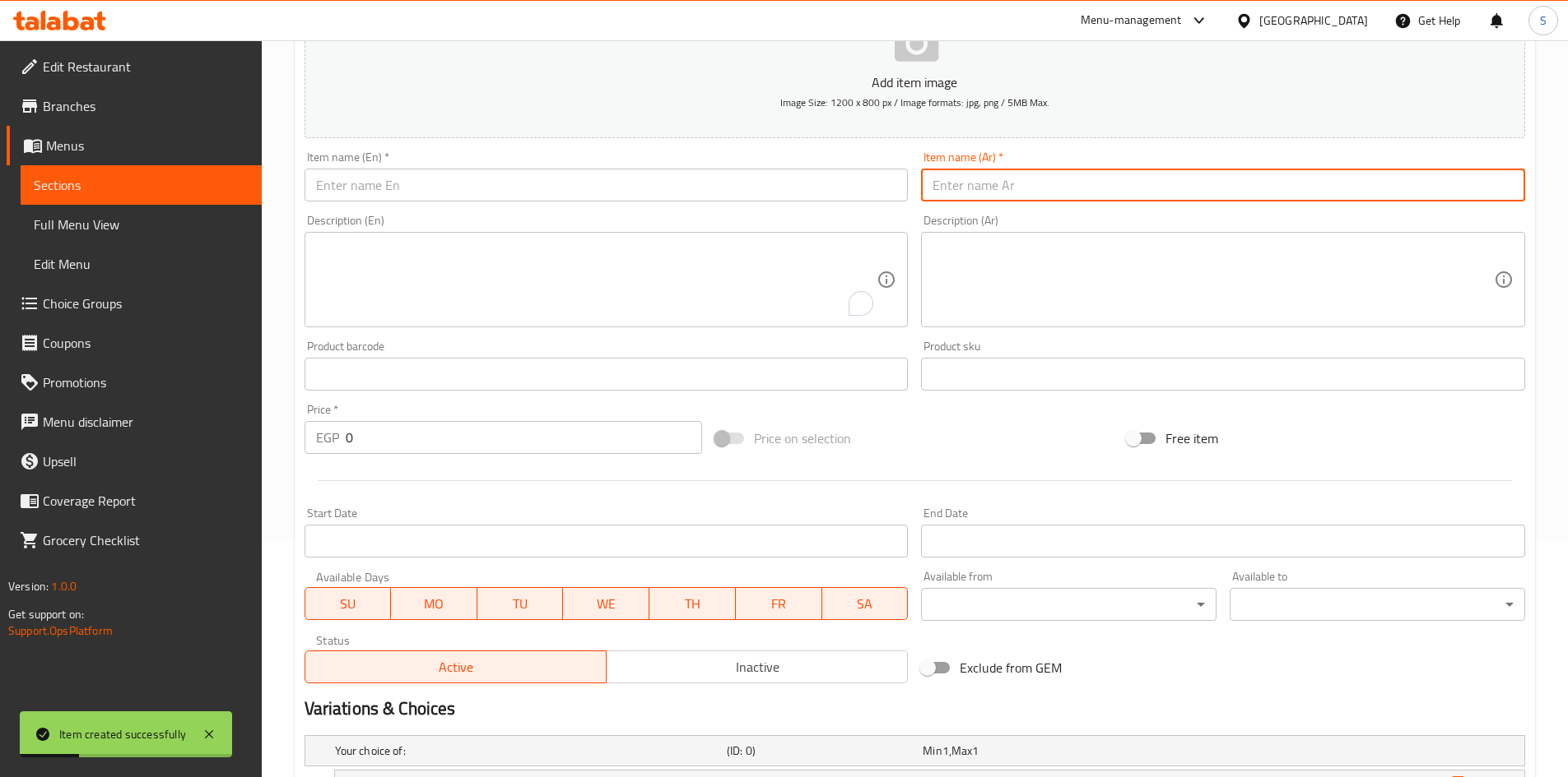
click at [999, 194] on input "text" at bounding box center [1222, 186] width 604 height 33
paste input "طاجن كبدة..."
drag, startPoint x: 990, startPoint y: 192, endPoint x: 1048, endPoint y: 200, distance: 58.5
click at [1048, 200] on input "طاجن كبدة..." at bounding box center [1222, 186] width 604 height 33
click at [1047, 181] on input "طاجن كبدة" at bounding box center [1222, 186] width 604 height 33
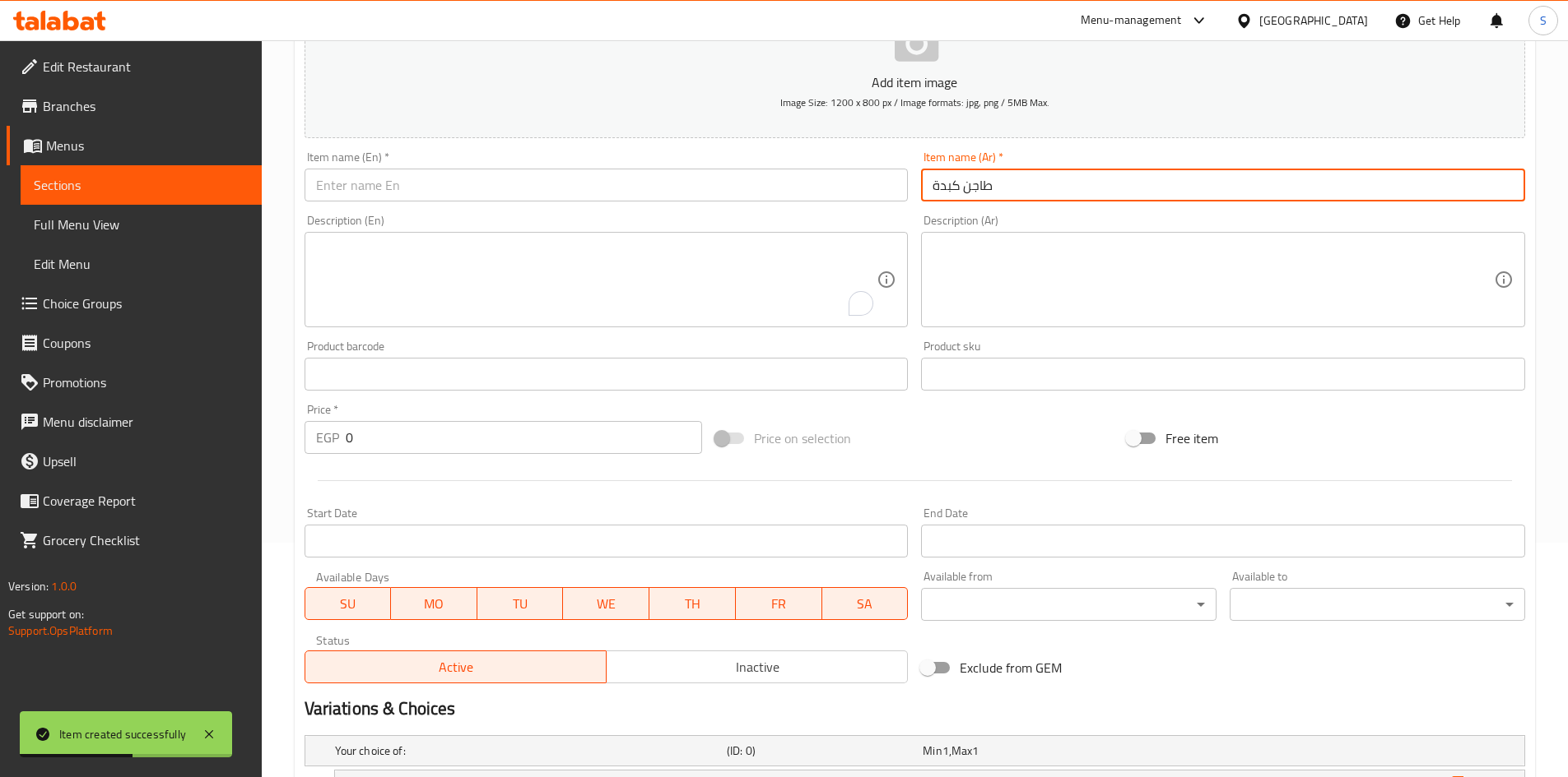
click at [1047, 181] on input "طاجن كبدة" at bounding box center [1222, 186] width 604 height 33
type input "طاجن كبدة"
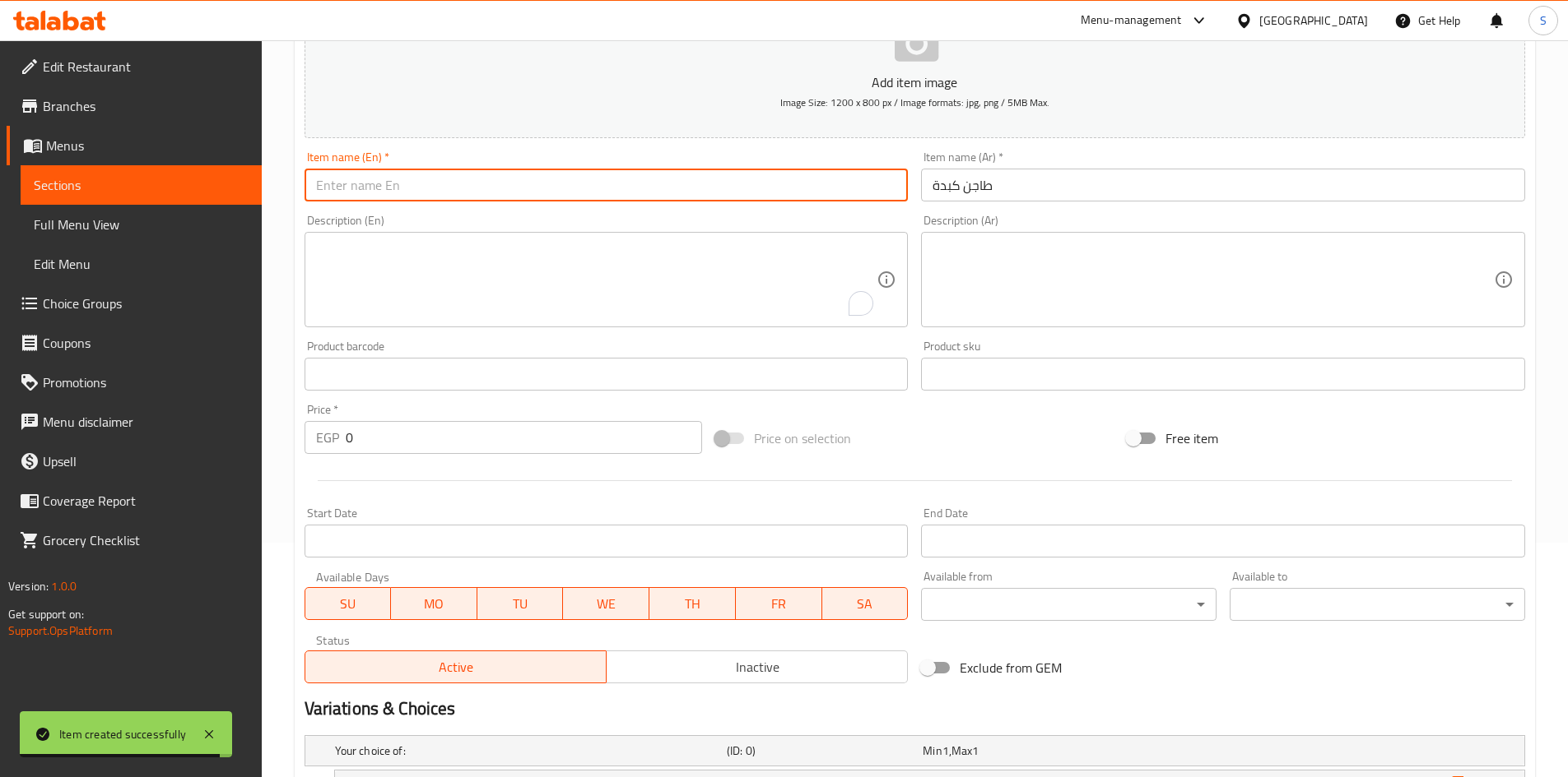
click at [699, 178] on input "text" at bounding box center [606, 186] width 604 height 33
paste input "Liver casserole"
click at [365, 189] on input "Liver casserole" at bounding box center [606, 186] width 604 height 33
type input "Liver Casserole"
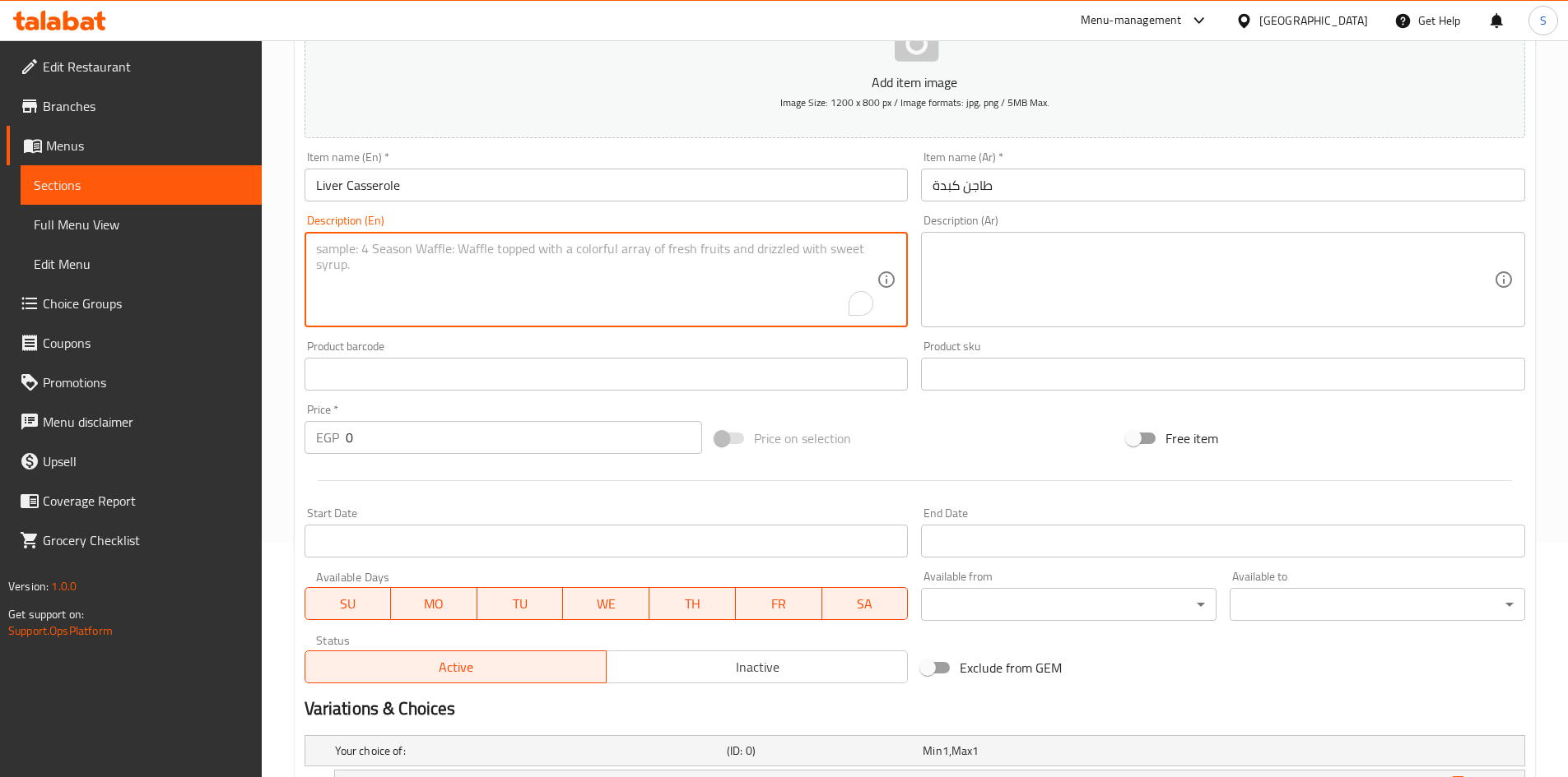
click at [642, 258] on textarea "To enrich screen reader interactions, please activate Accessibility in Grammarl…" at bounding box center [596, 280] width 561 height 78
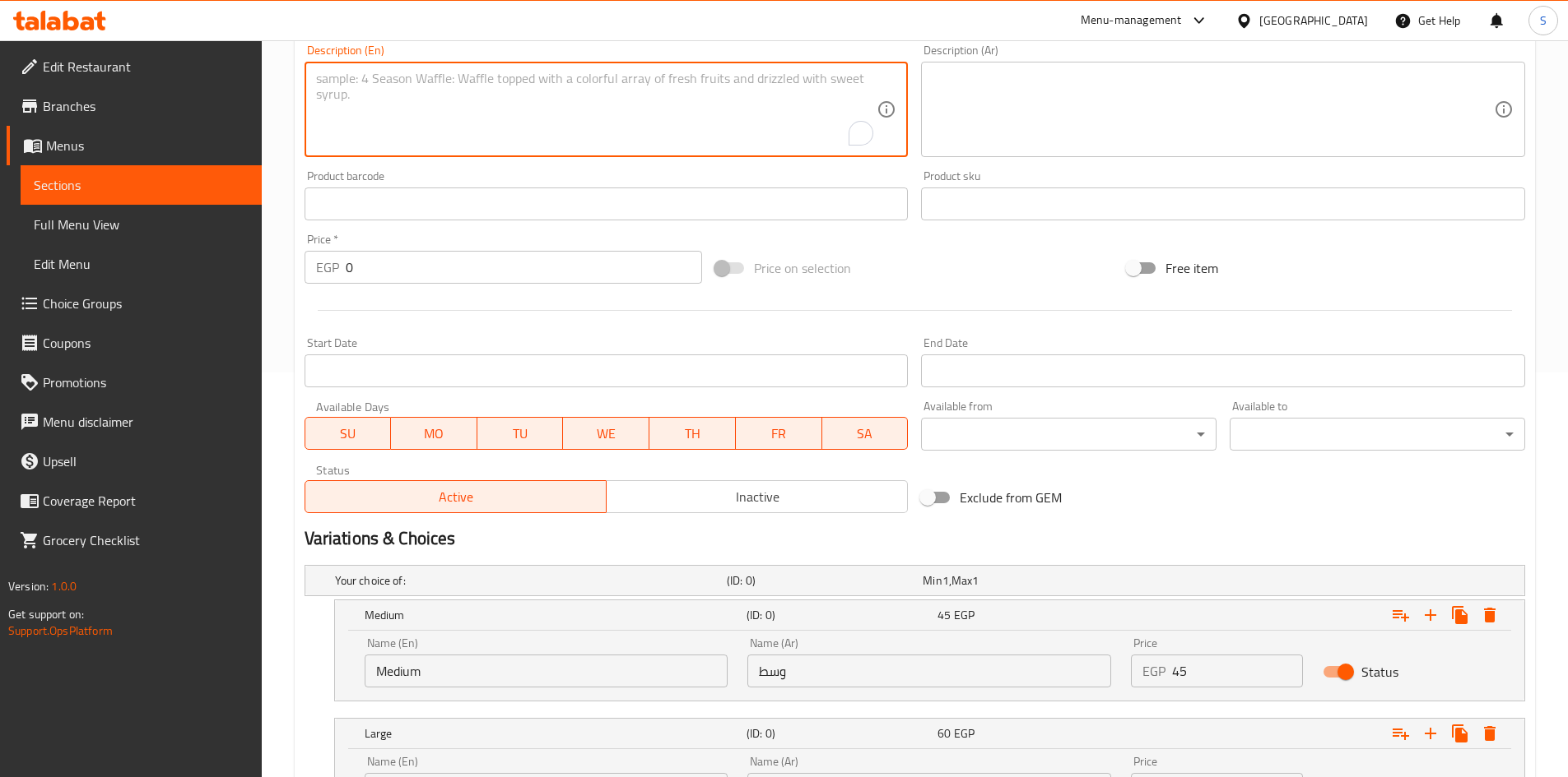
scroll to position [481, 0]
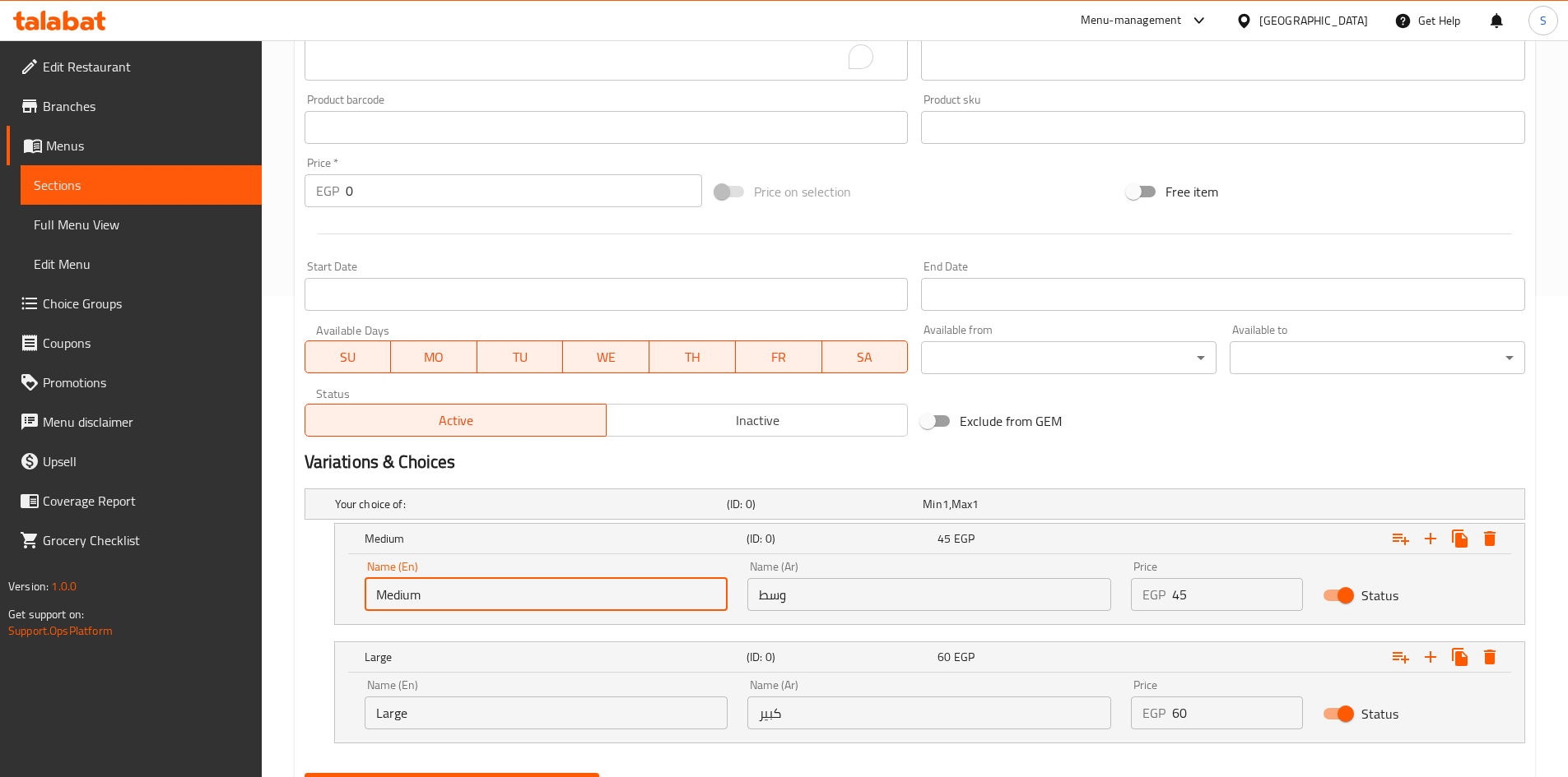
drag, startPoint x: 547, startPoint y: 595, endPoint x: 333, endPoint y: 596, distance: 214.0
click at [334, 596] on div "Medium (ID: 0) 45 EGP Name (En) Medium Name (En) Name (Ar) وسط Name (Ar) Price …" at bounding box center [929, 574] width 1191 height 102
type input "Choice"
click at [420, 743] on div "Your choice of: (ID: 0) Min 1 , Max 1 Name (En) Your choice of: Name (En) Name …" at bounding box center [914, 625] width 1233 height 285
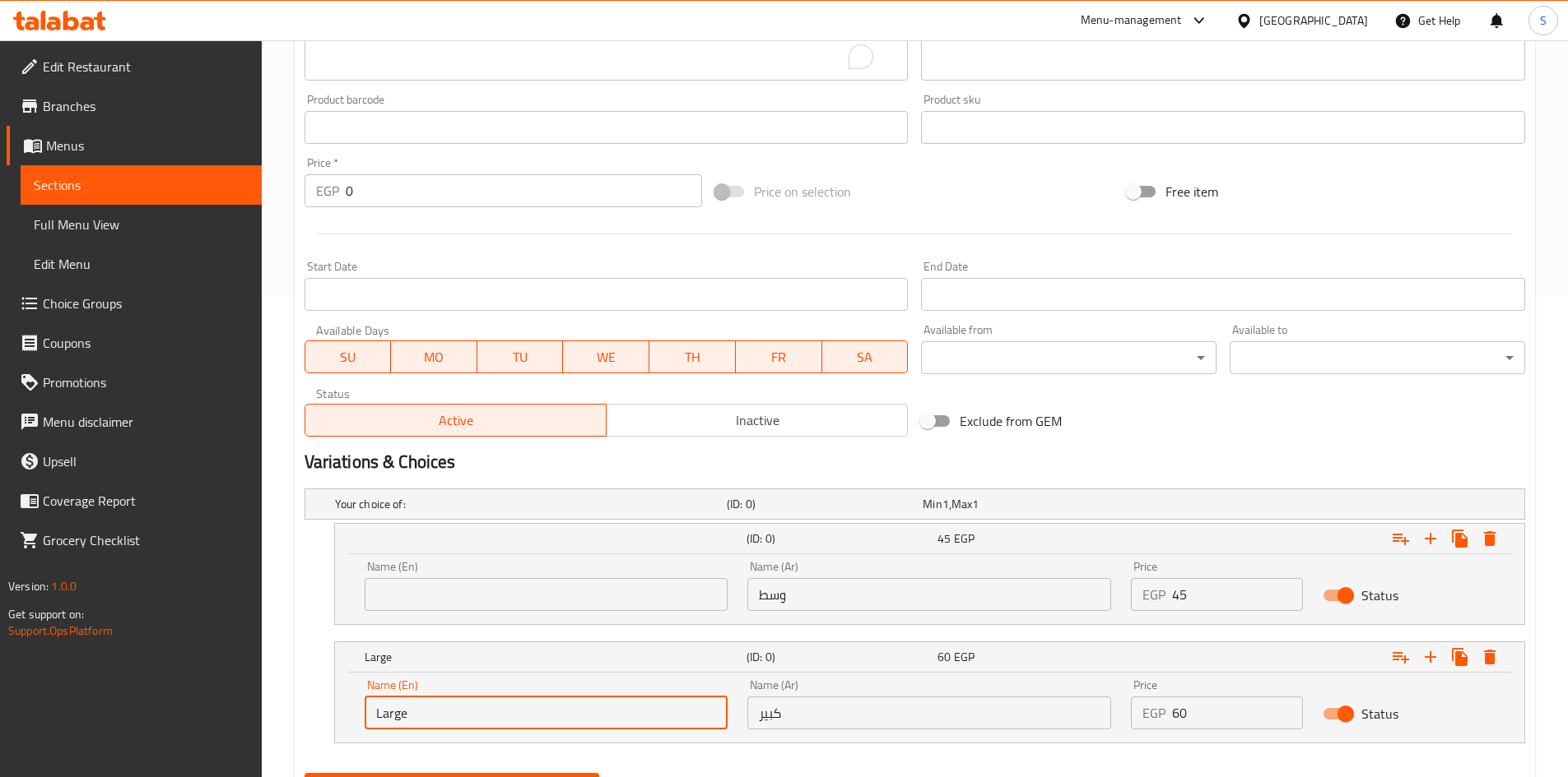
drag, startPoint x: 434, startPoint y: 714, endPoint x: 345, endPoint y: 714, distance: 89.0
click at [345, 714] on div "Name (En) Large Name (En) Name (Ar) كبير Name (Ar) Price EGP 60 Price Status" at bounding box center [929, 707] width 1189 height 70
type input "Choice"
click at [525, 606] on input "text" at bounding box center [546, 595] width 364 height 33
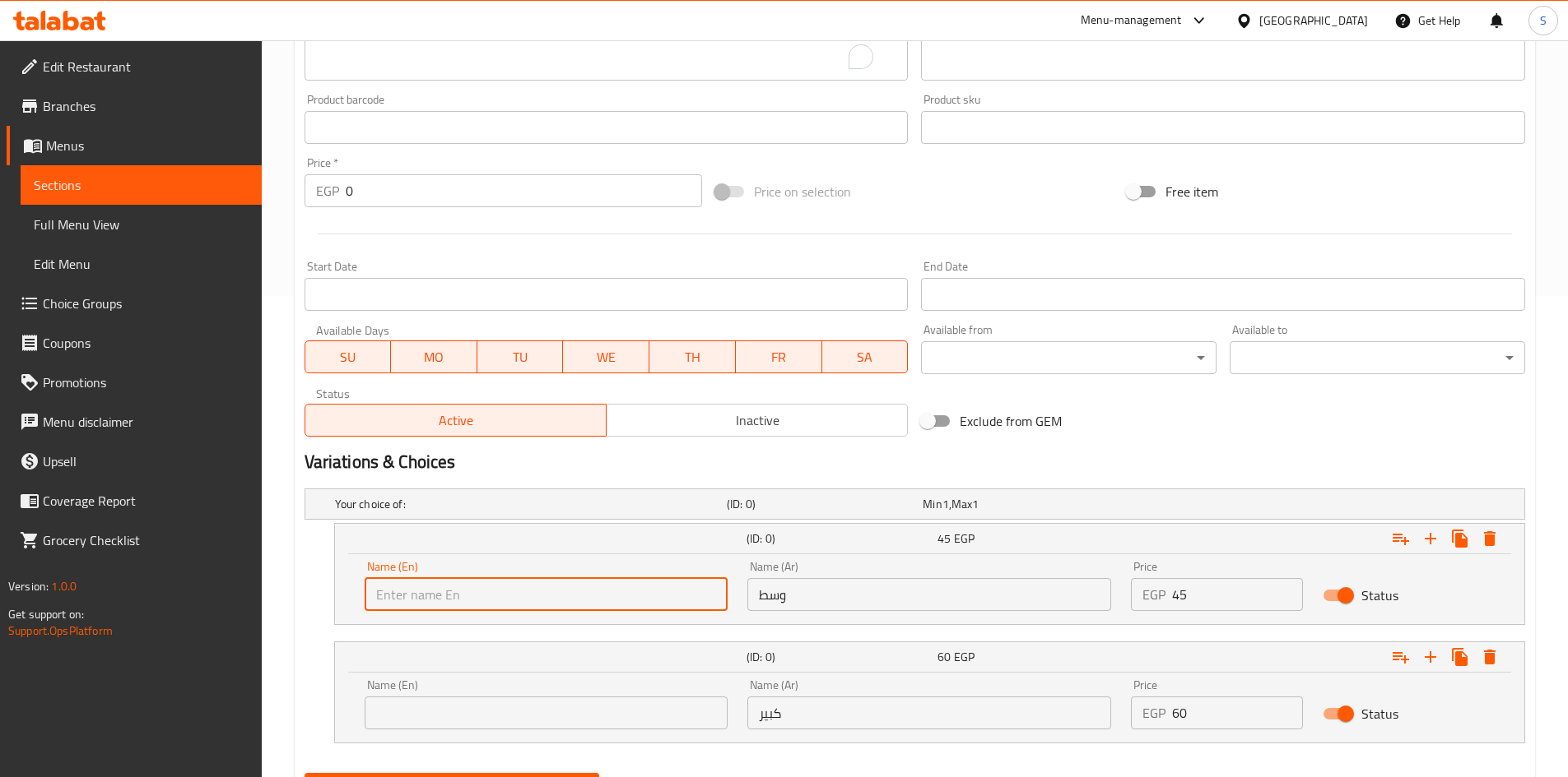
type input "Medium"
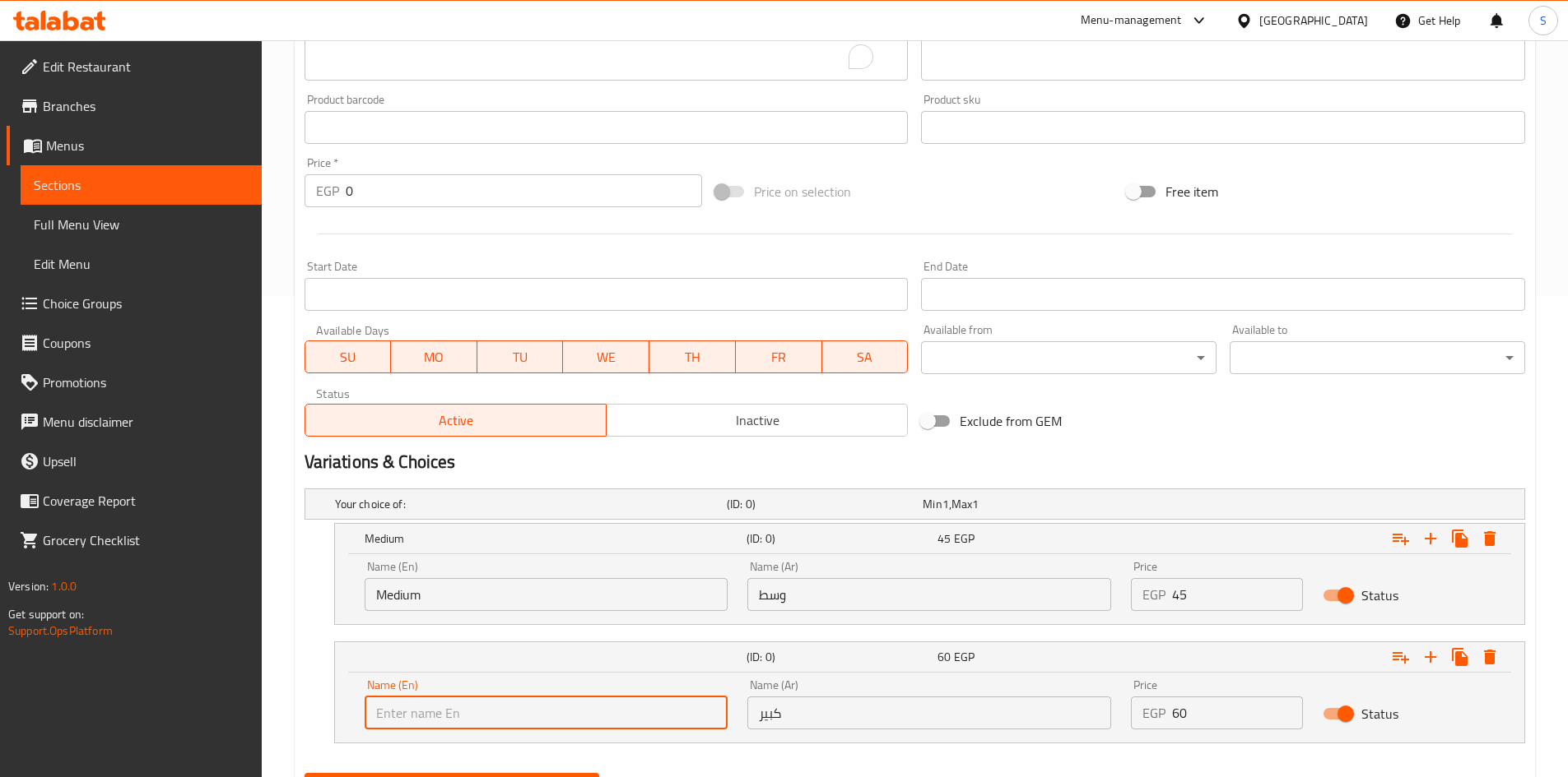
click at [479, 697] on input "text" at bounding box center [546, 713] width 364 height 33
type input "Large"
click at [875, 586] on input "وسط" at bounding box center [929, 595] width 364 height 33
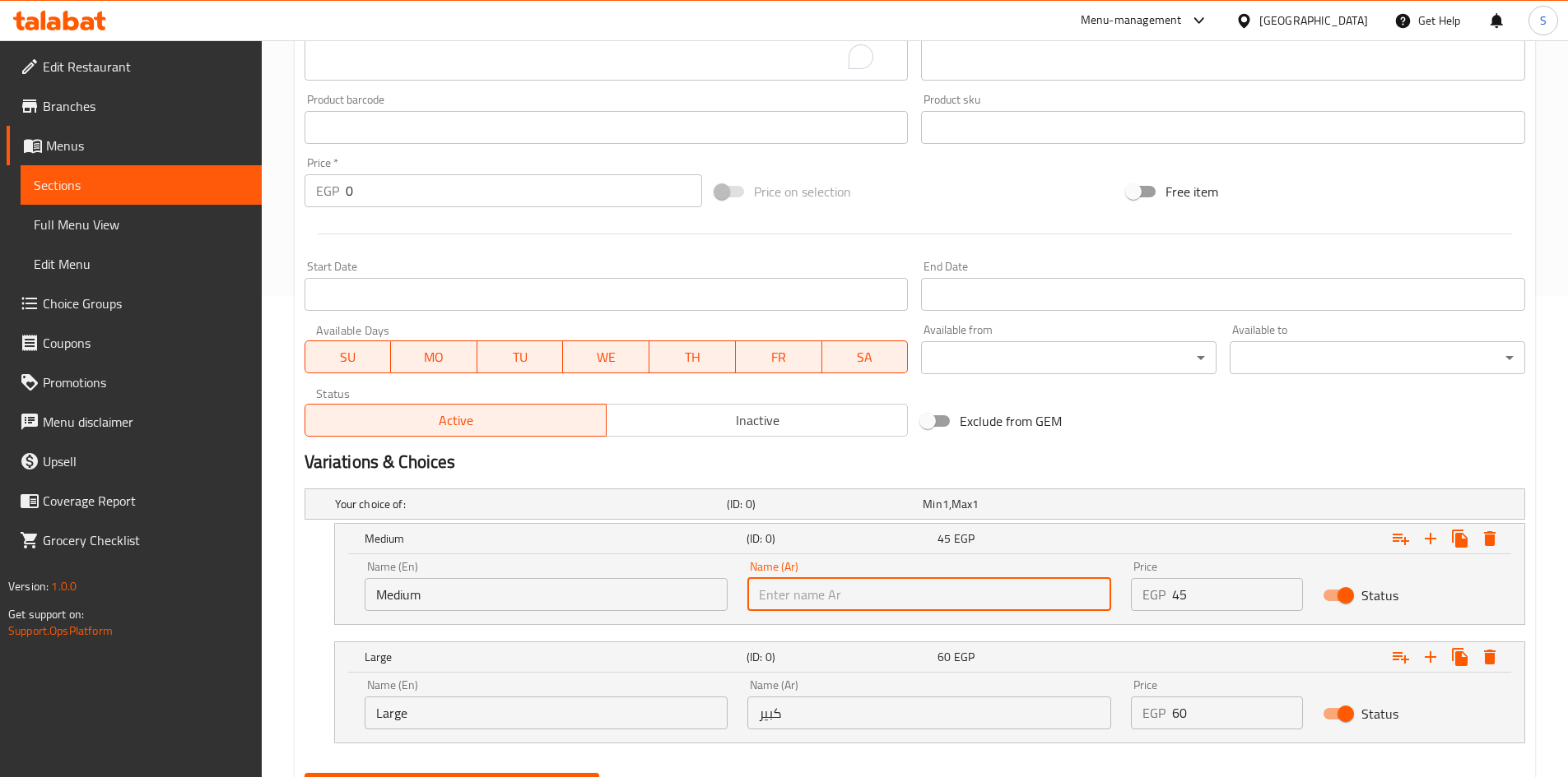
type input "وسط"
click at [912, 709] on input "كبير" at bounding box center [929, 713] width 364 height 33
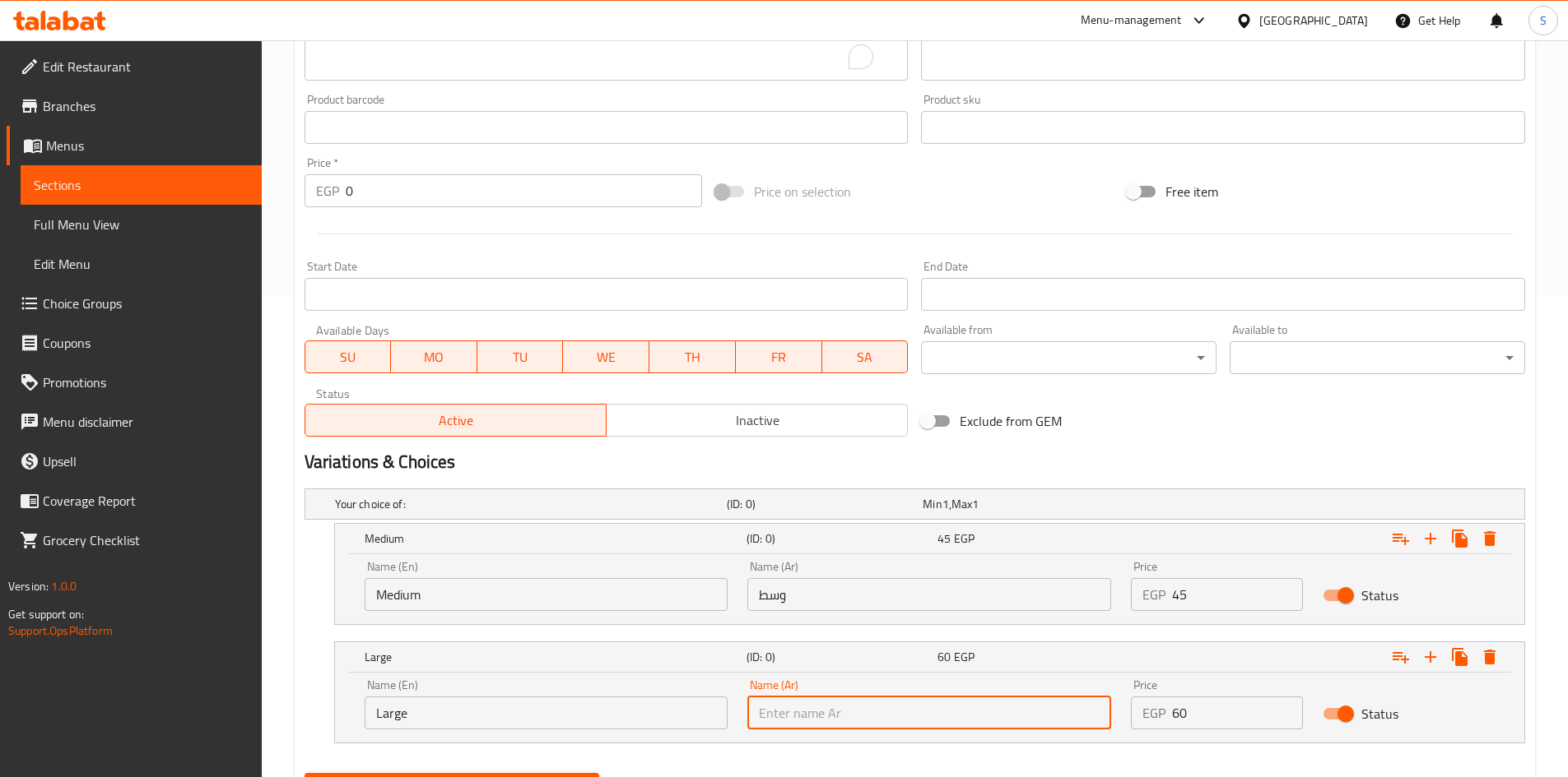
type input "كبير"
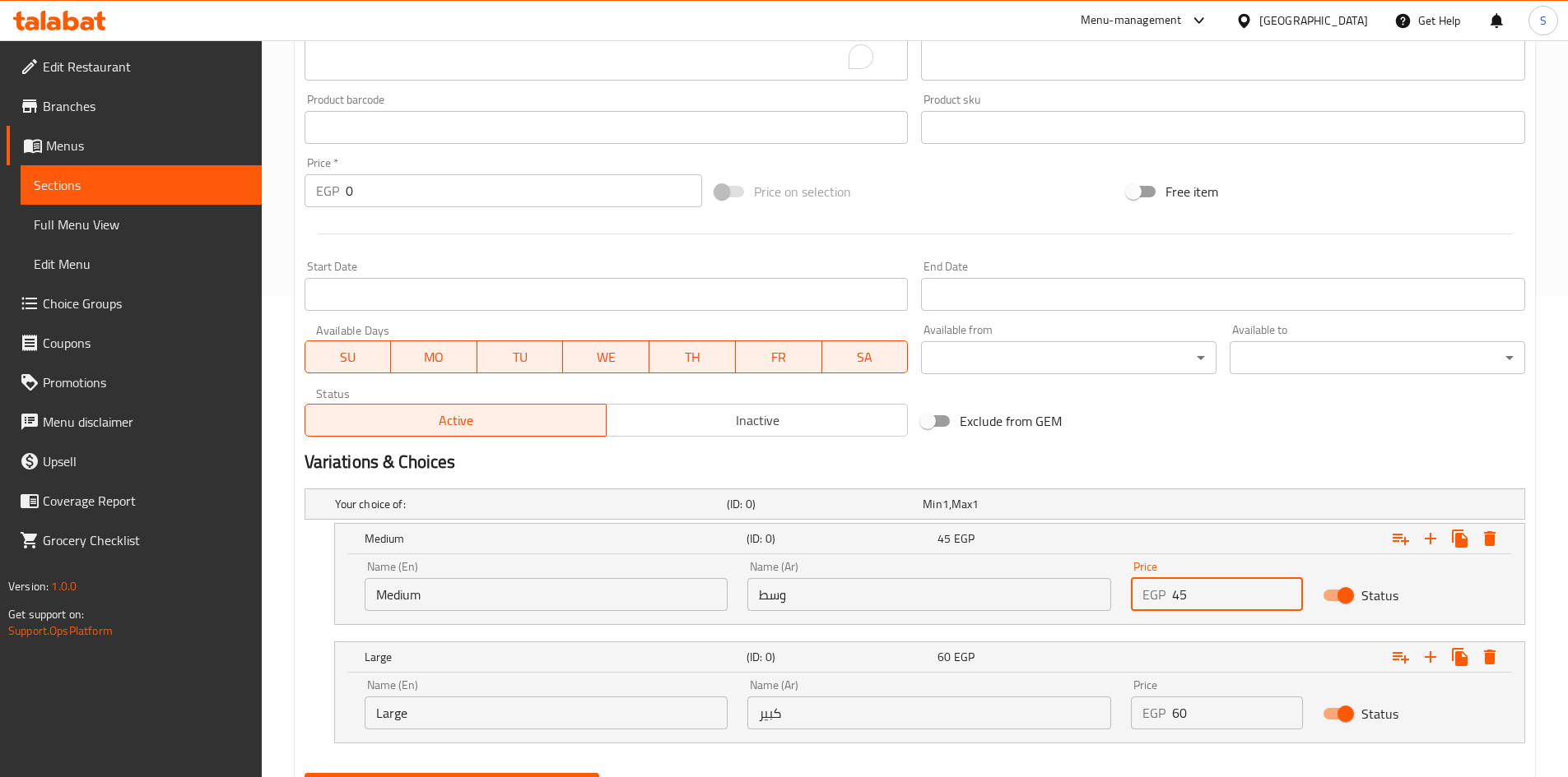
drag, startPoint x: 1188, startPoint y: 603, endPoint x: 1089, endPoint y: 591, distance: 99.7
click at [1089, 592] on div "Name (En) Medium Name (En) Name (Ar) وسط Name (Ar) Price EGP 45 Price Status" at bounding box center [929, 586] width 1149 height 70
type input "45"
drag, startPoint x: 1185, startPoint y: 711, endPoint x: 1039, endPoint y: 700, distance: 146.4
click at [1039, 700] on div "Name (En) Large Name (En) Name (Ar) كبير Name (Ar) Price EGP 6 Price Status" at bounding box center [929, 704] width 1149 height 70
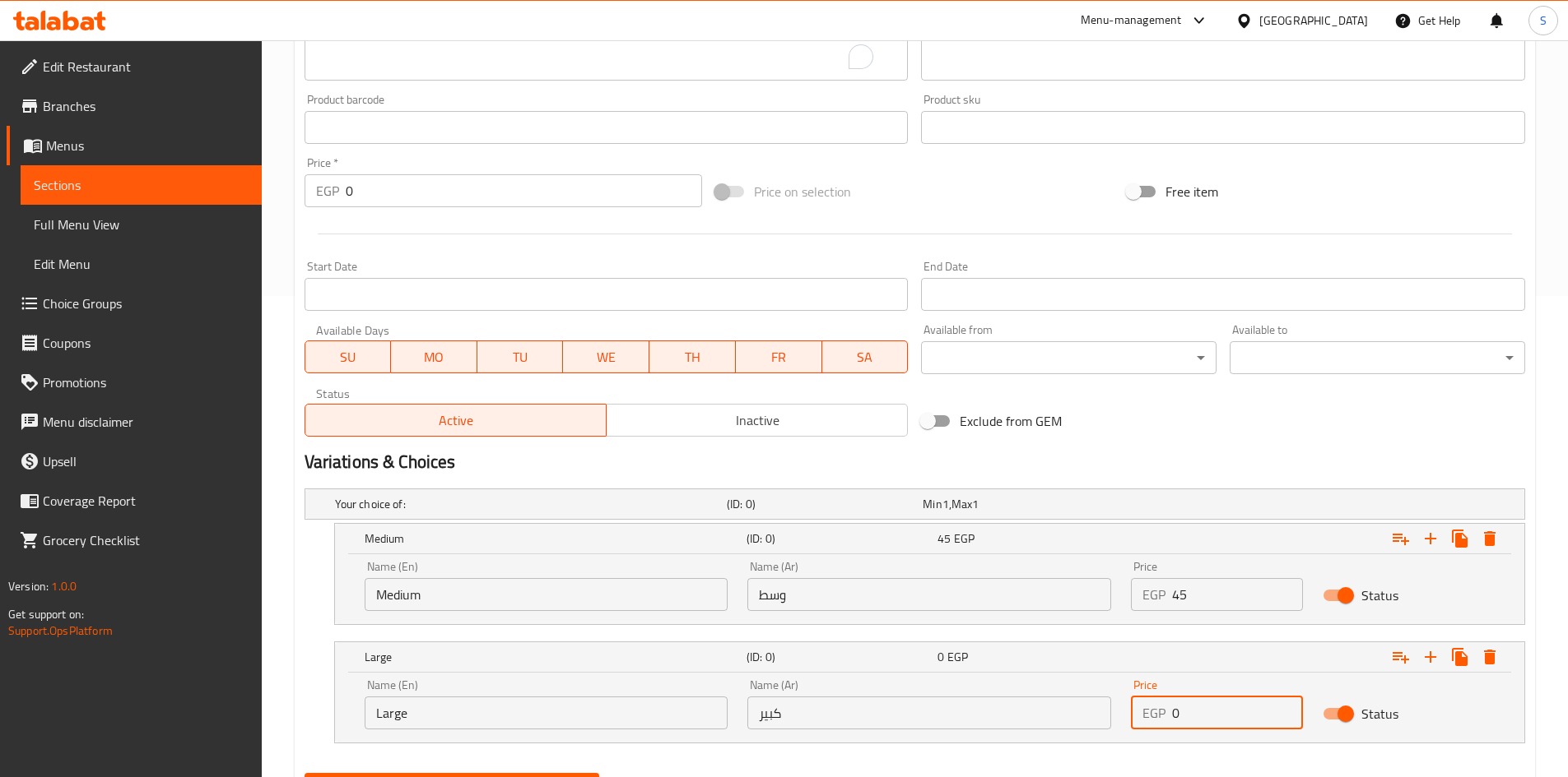
drag, startPoint x: 1190, startPoint y: 716, endPoint x: 1108, endPoint y: 707, distance: 82.5
click at [1108, 707] on div "Name (En) Large Name (En) Name (Ar) كبير Name (Ar) Price EGP 0 Price Status" at bounding box center [929, 704] width 1149 height 70
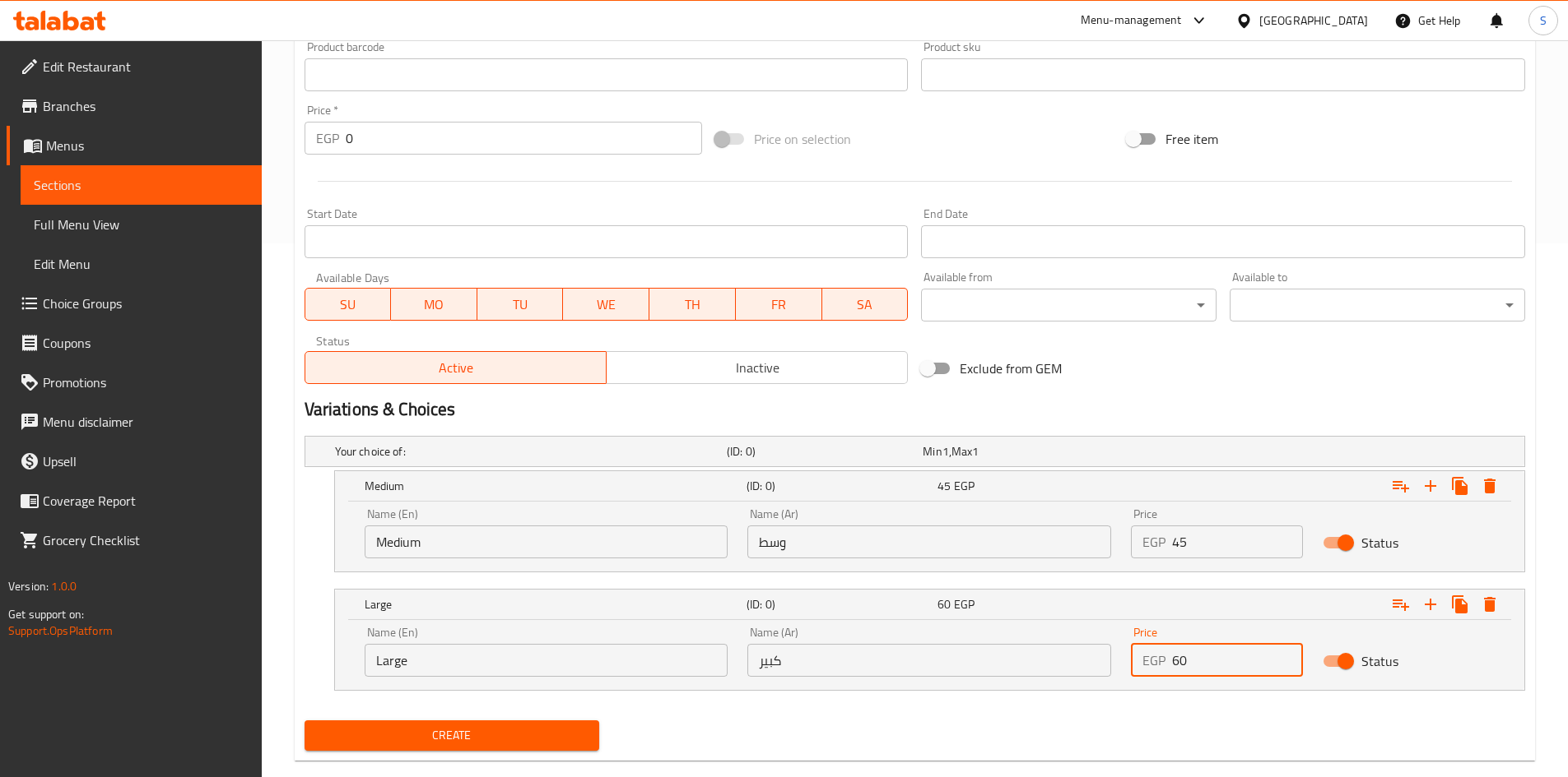
scroll to position [563, 0]
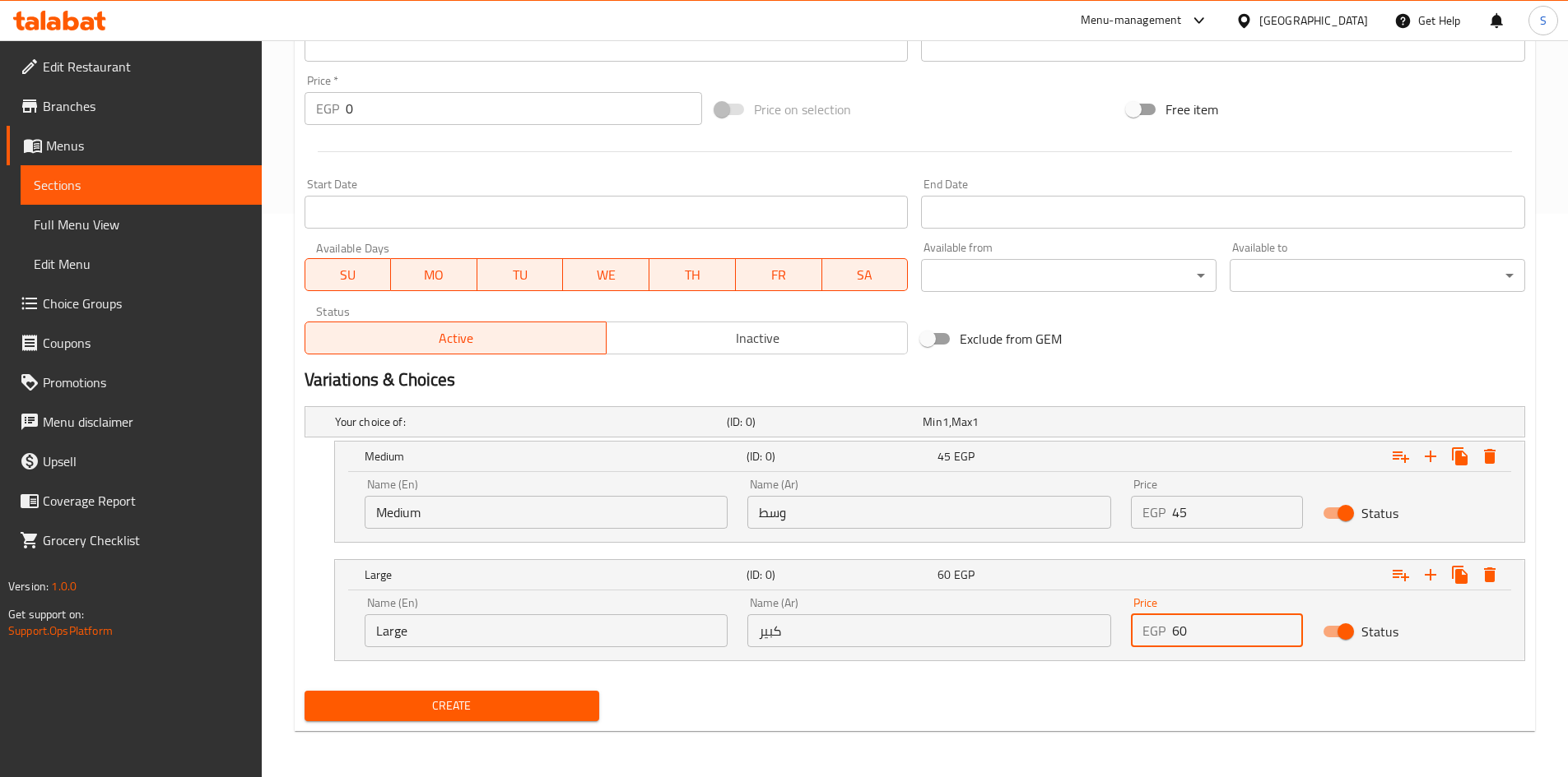
type input "60"
drag, startPoint x: 1001, startPoint y: 723, endPoint x: 535, endPoint y: 717, distance: 466.0
click at [856, 702] on div "Create" at bounding box center [914, 706] width 1233 height 44
click at [501, 722] on div "Create" at bounding box center [452, 706] width 308 height 44
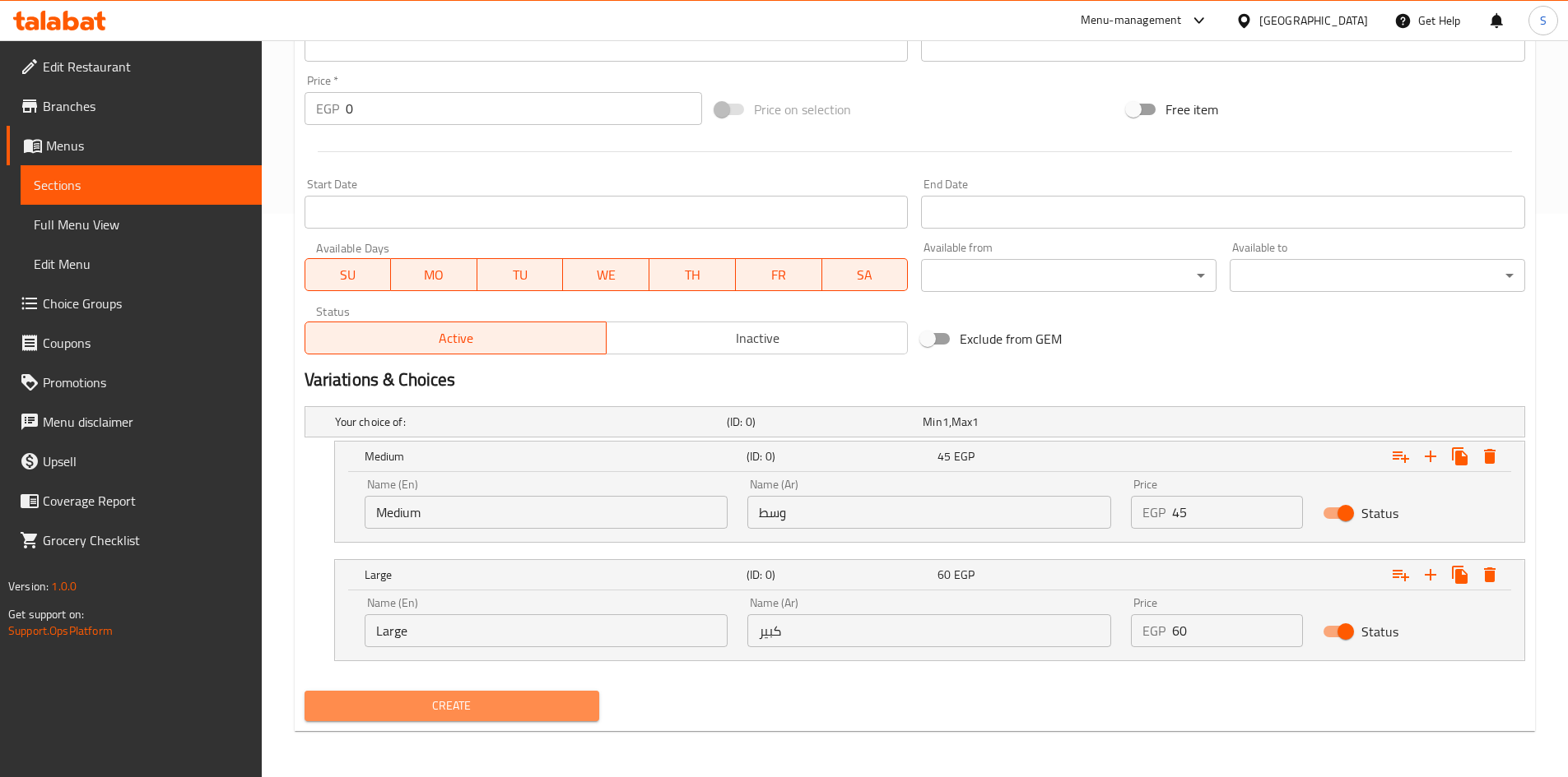
click at [493, 704] on span "Create" at bounding box center [452, 706] width 269 height 21
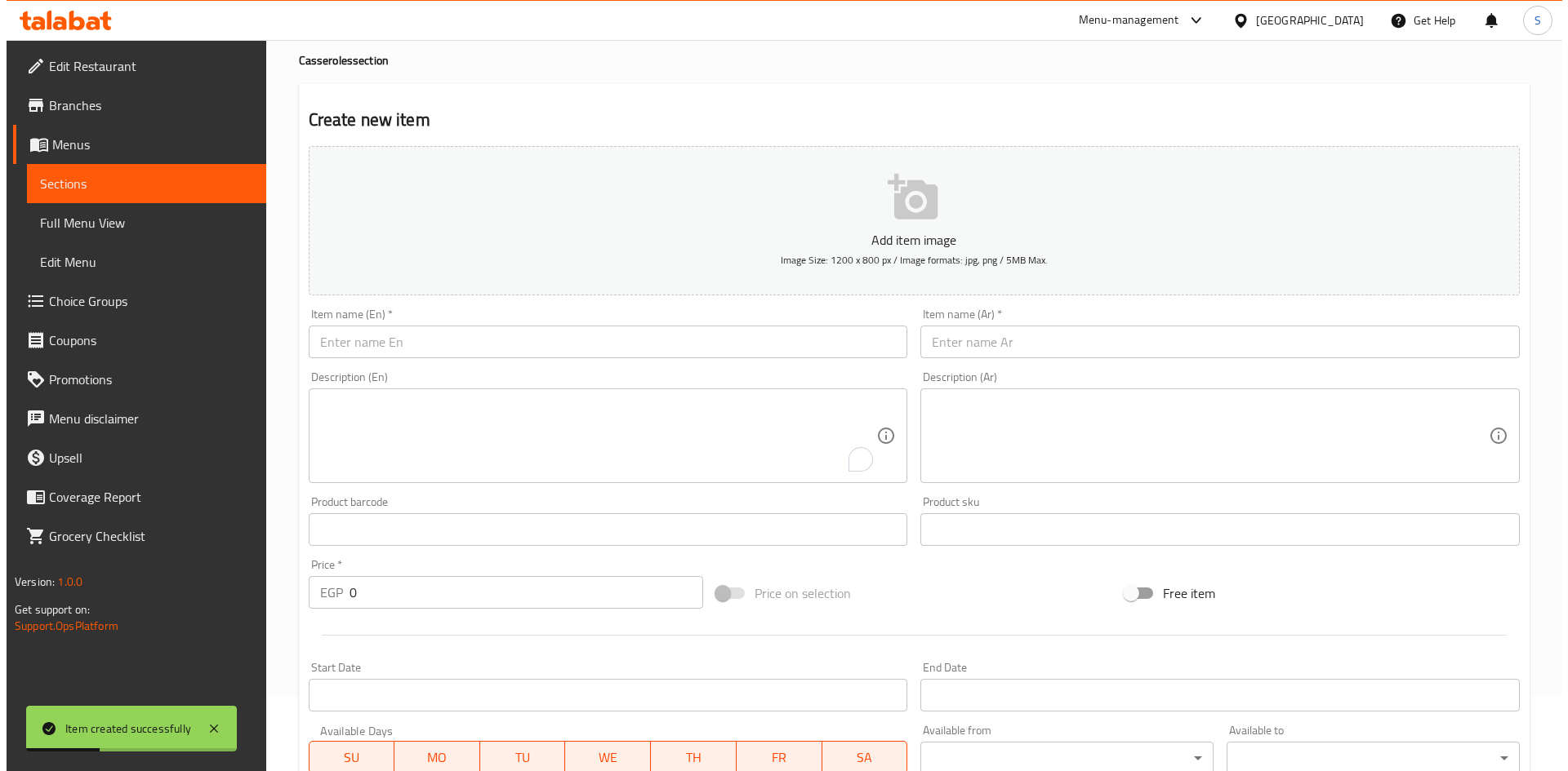
scroll to position [0, 0]
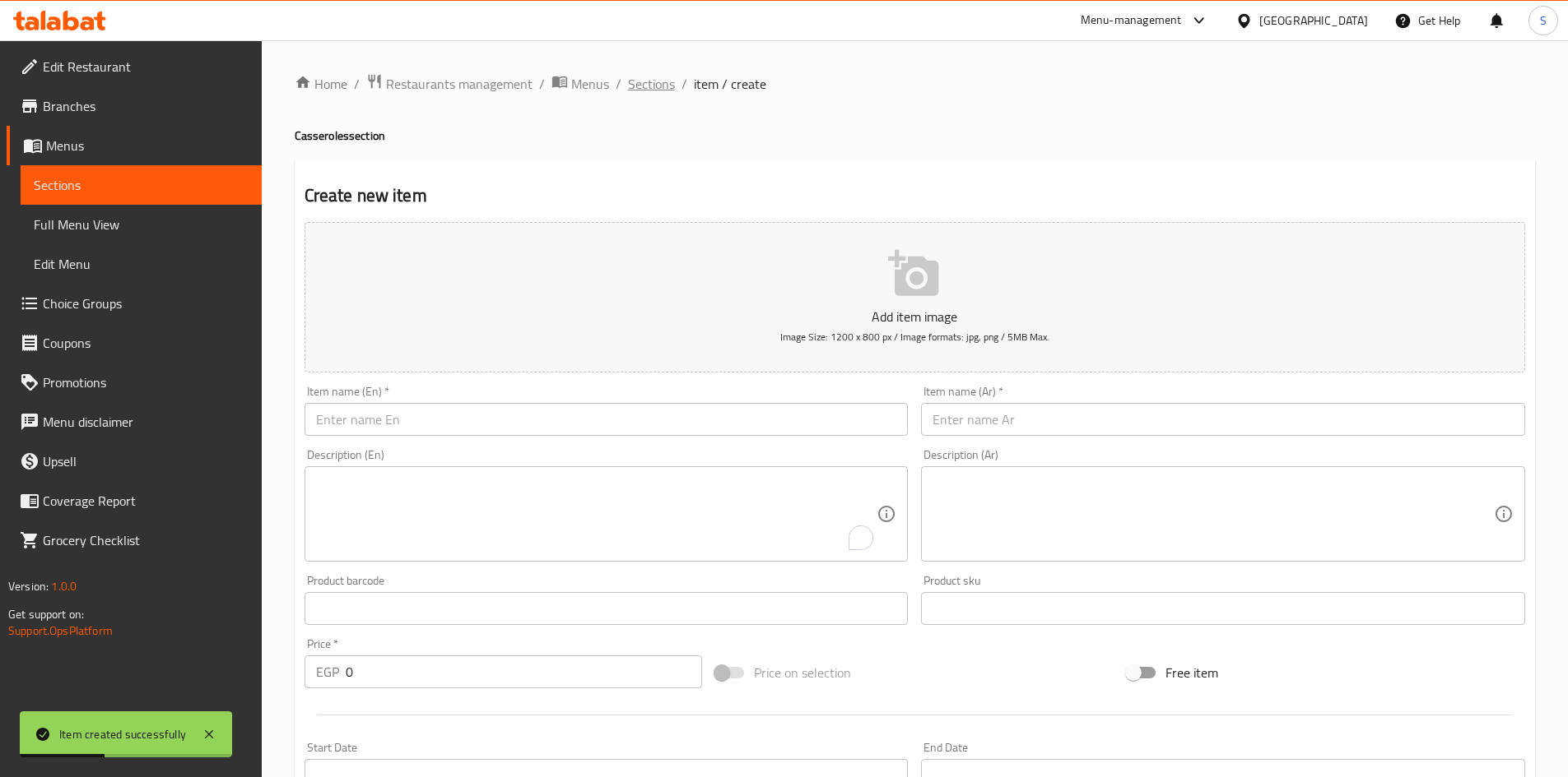
click at [629, 78] on span "Sections" at bounding box center [651, 84] width 47 height 20
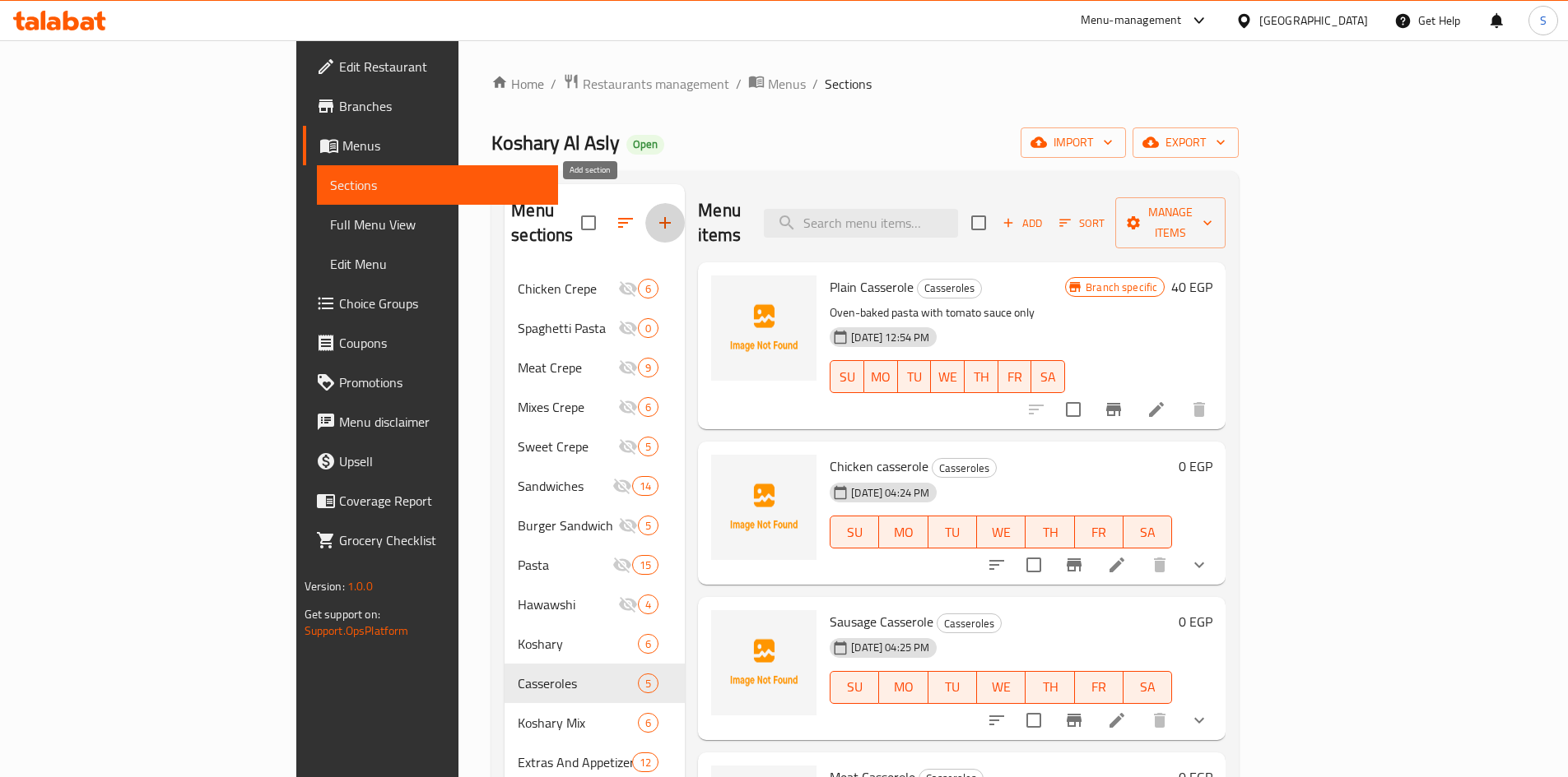
click at [659, 217] on icon "button" at bounding box center [665, 223] width 12 height 12
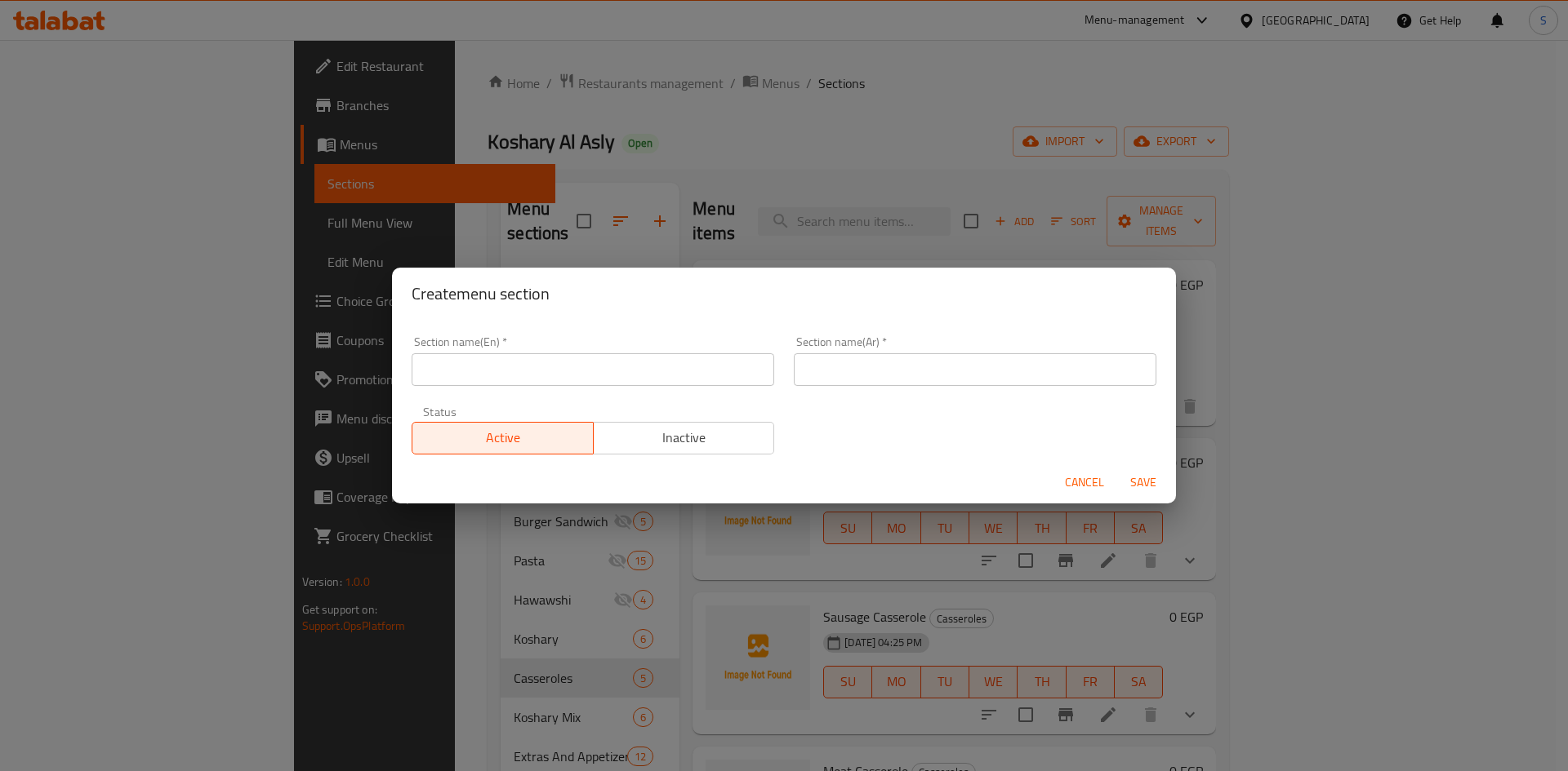
click at [639, 364] on input "text" at bounding box center [592, 370] width 363 height 33
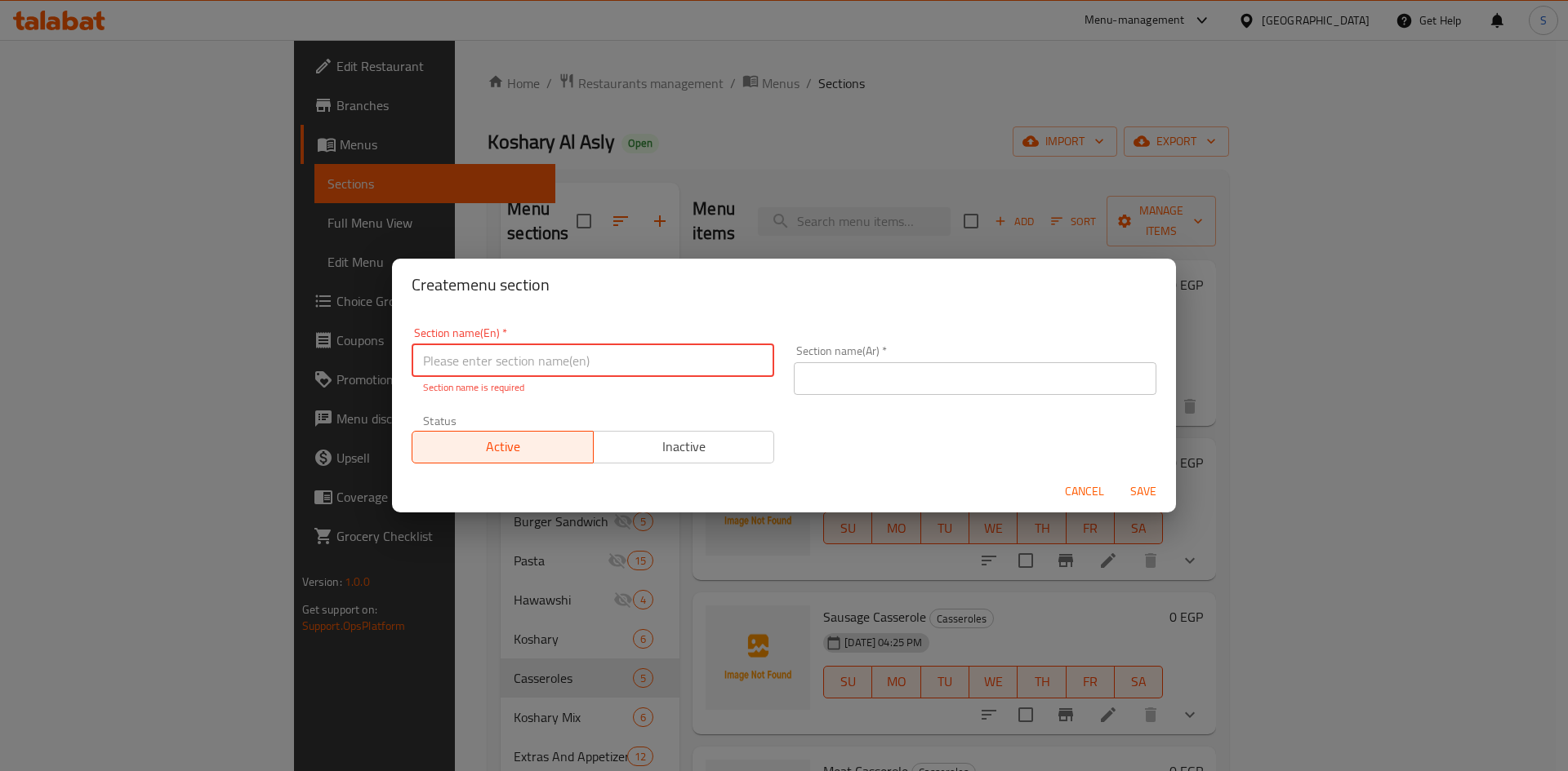
click at [611, 349] on input "text" at bounding box center [592, 361] width 363 height 33
paste input "Mozzarella casseroles"
type input "Mozzarella casseroles"
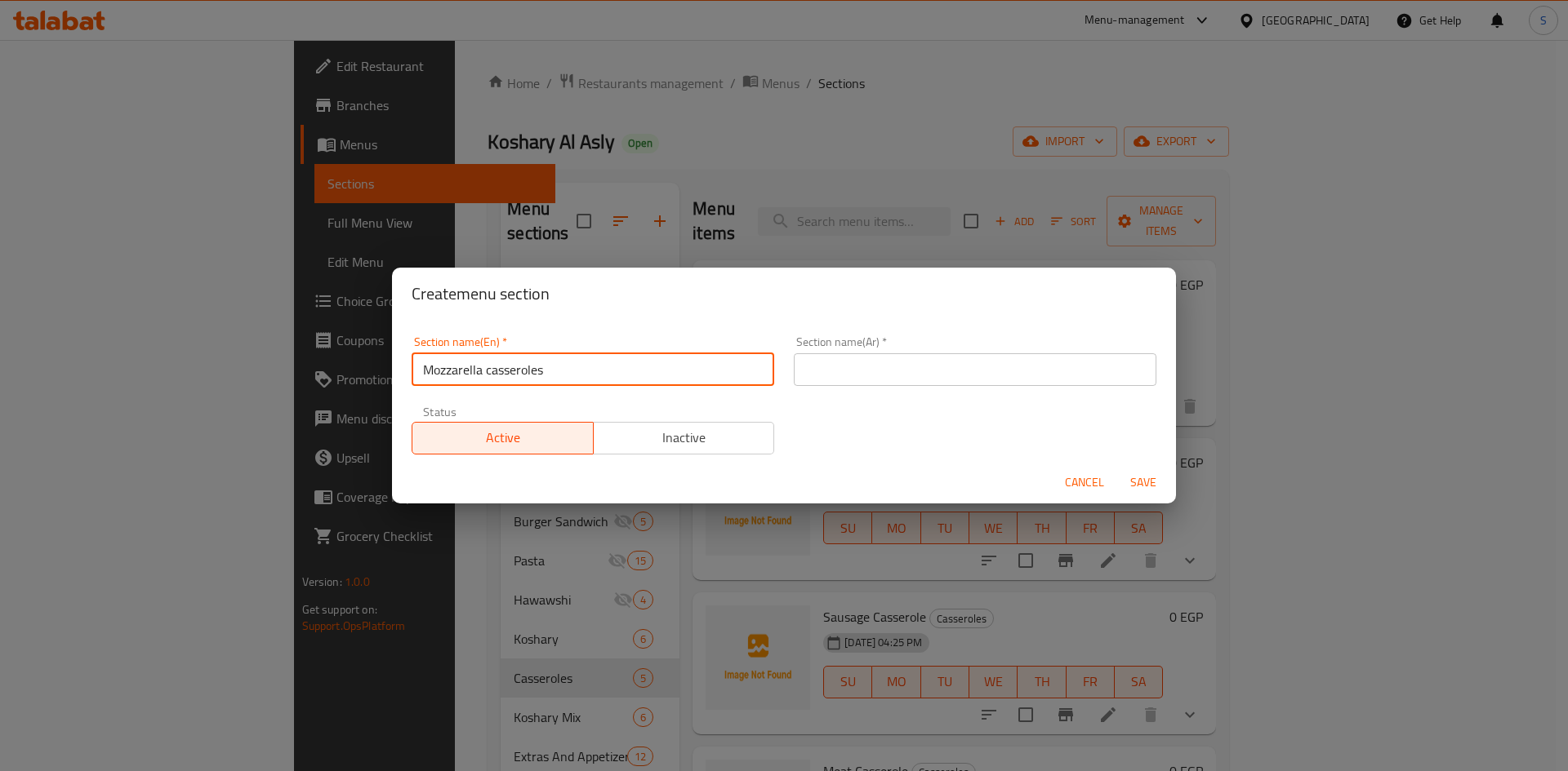
click at [888, 369] on input "text" at bounding box center [974, 370] width 363 height 33
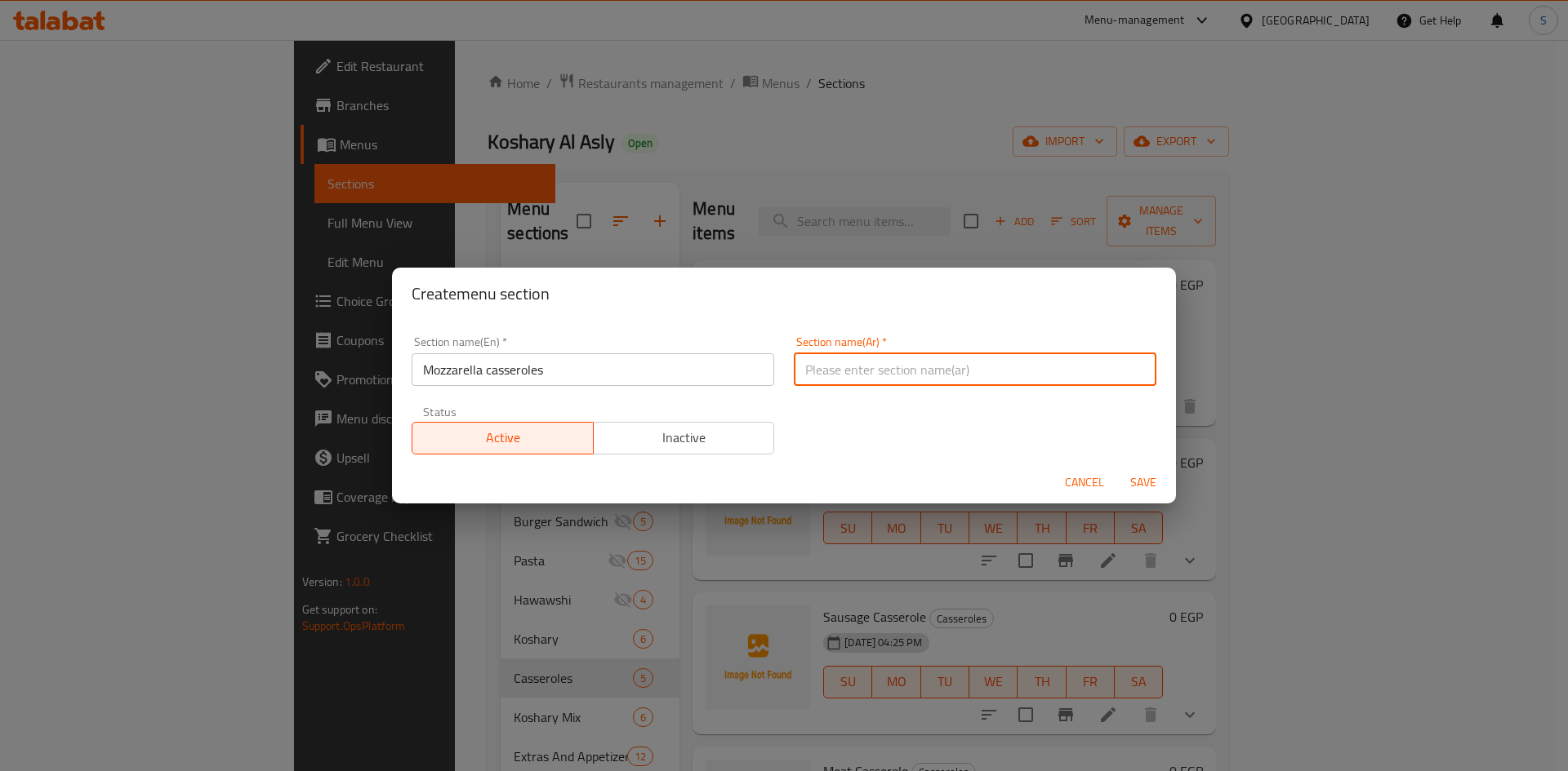
paste input "طواجن موتزاريلا"
type input "طواجن موتزاريلا"
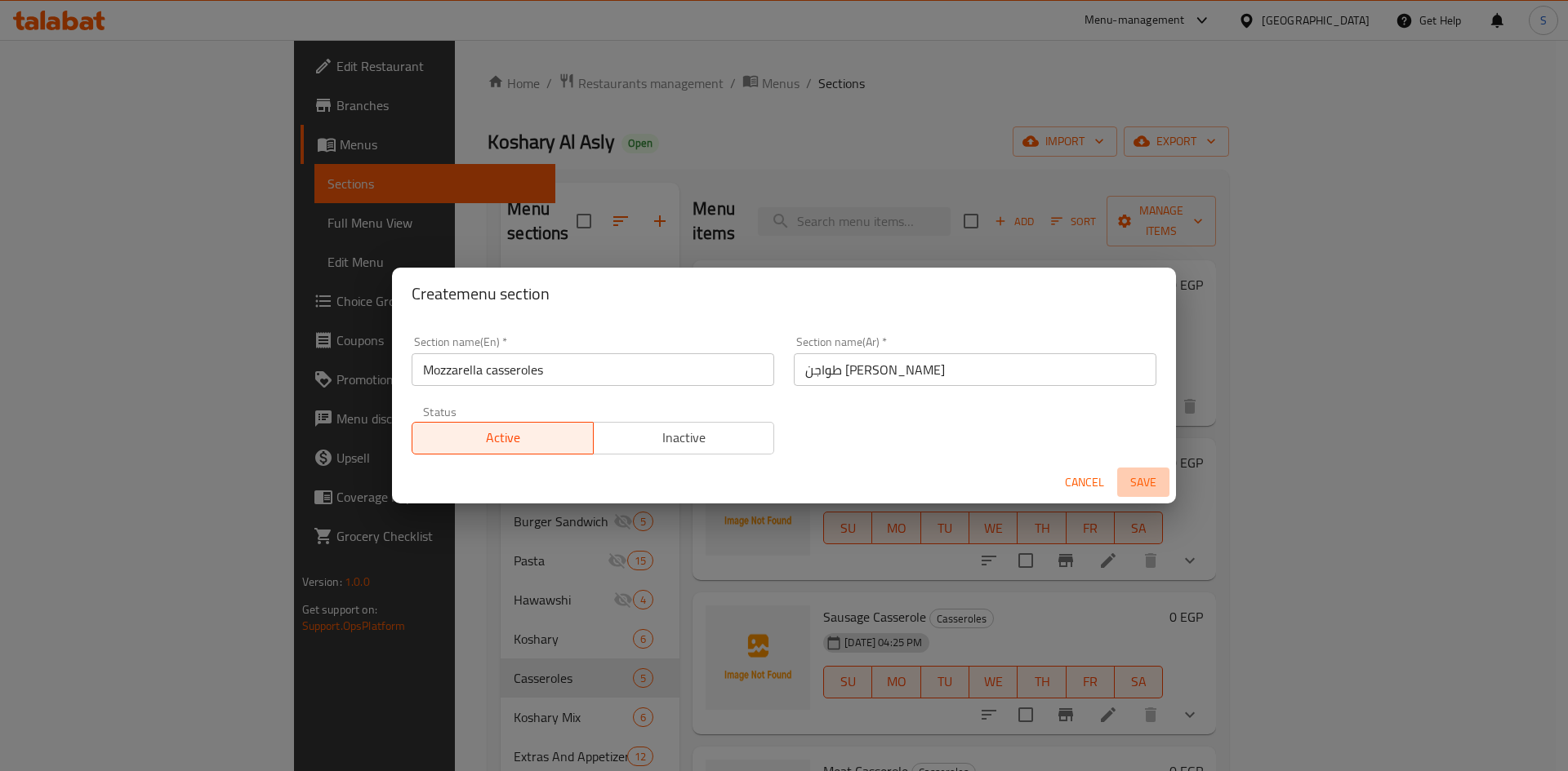
click at [1148, 485] on span "Save" at bounding box center [1143, 482] width 39 height 21
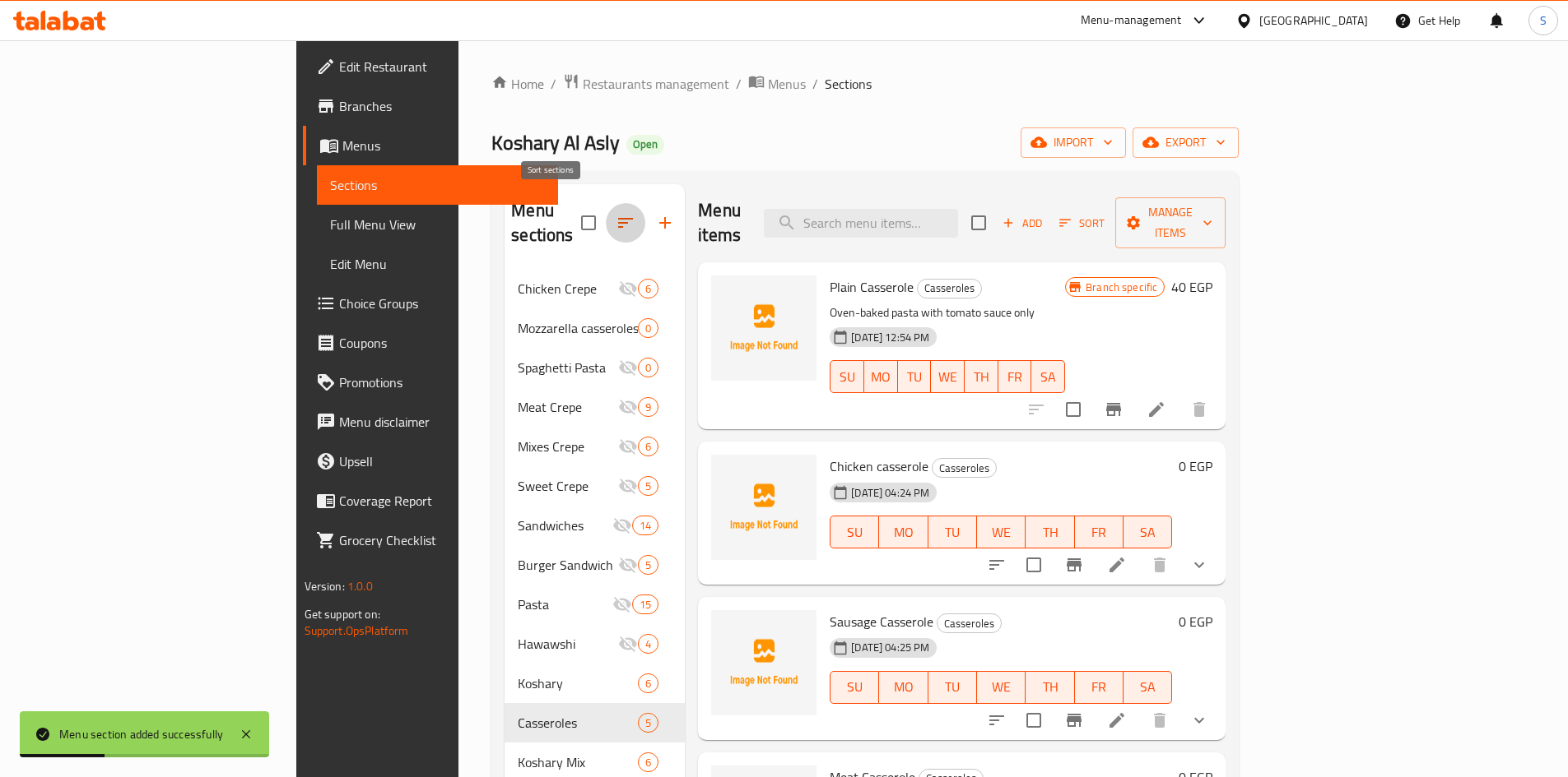
click at [616, 213] on icon "button" at bounding box center [626, 223] width 20 height 20
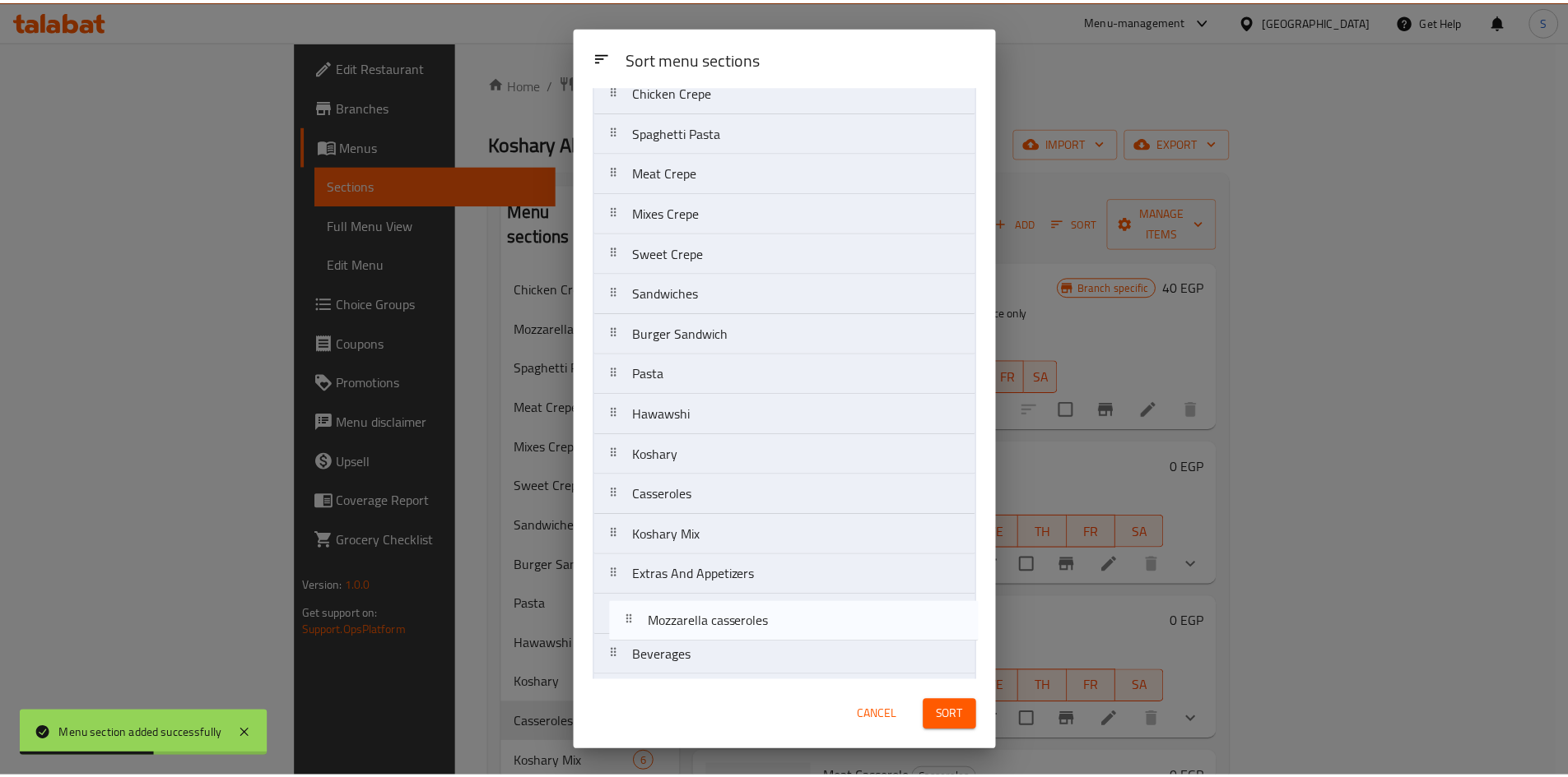
scroll to position [145, 0]
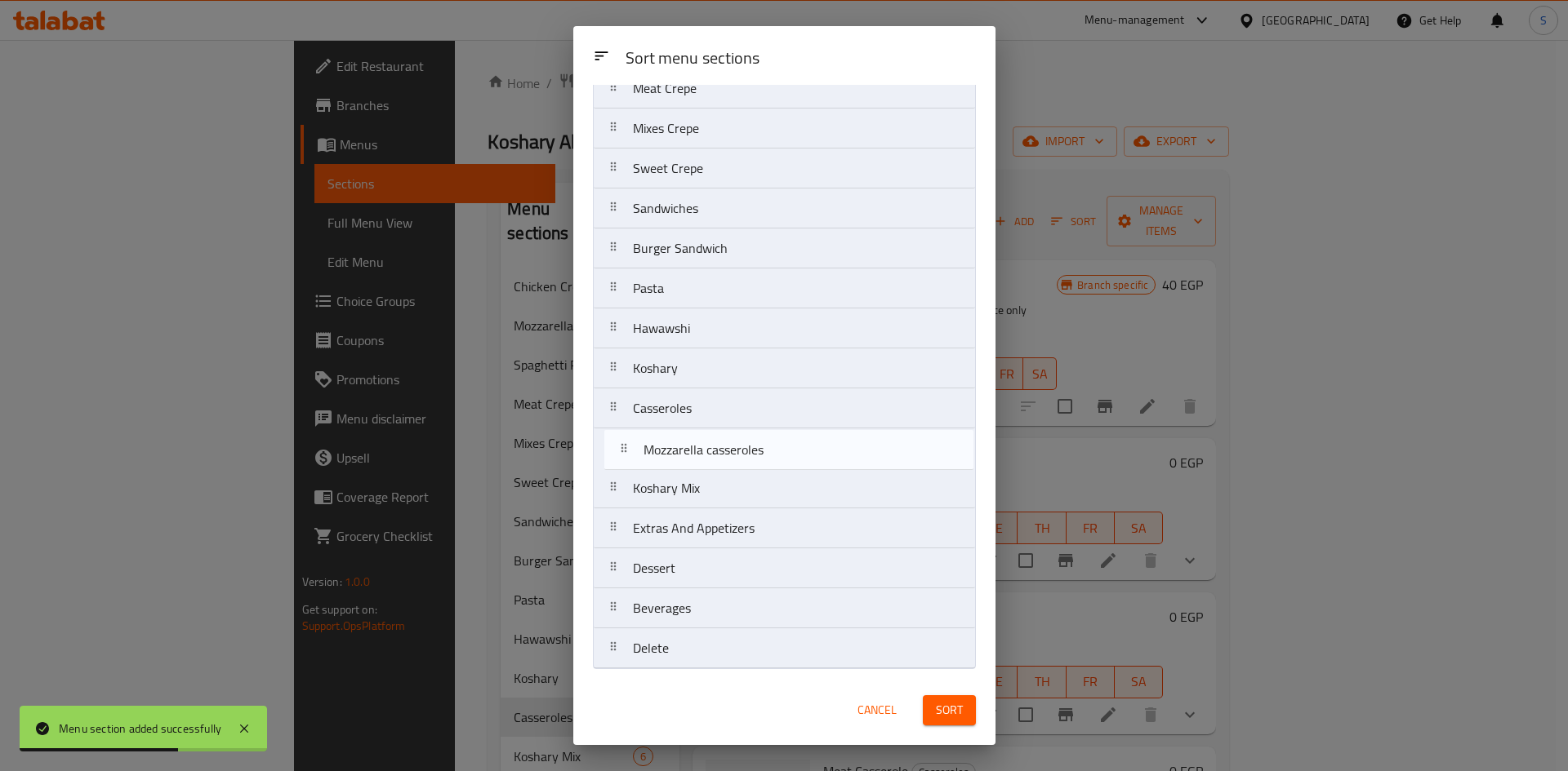
drag, startPoint x: 700, startPoint y: 196, endPoint x: 710, endPoint y: 470, distance: 274.2
click at [710, 470] on nav "Chicken Crepe Mozzarella casseroles Spaghetti Pasta Meat Crepe Mixes Crepe Swee…" at bounding box center [784, 328] width 383 height 681
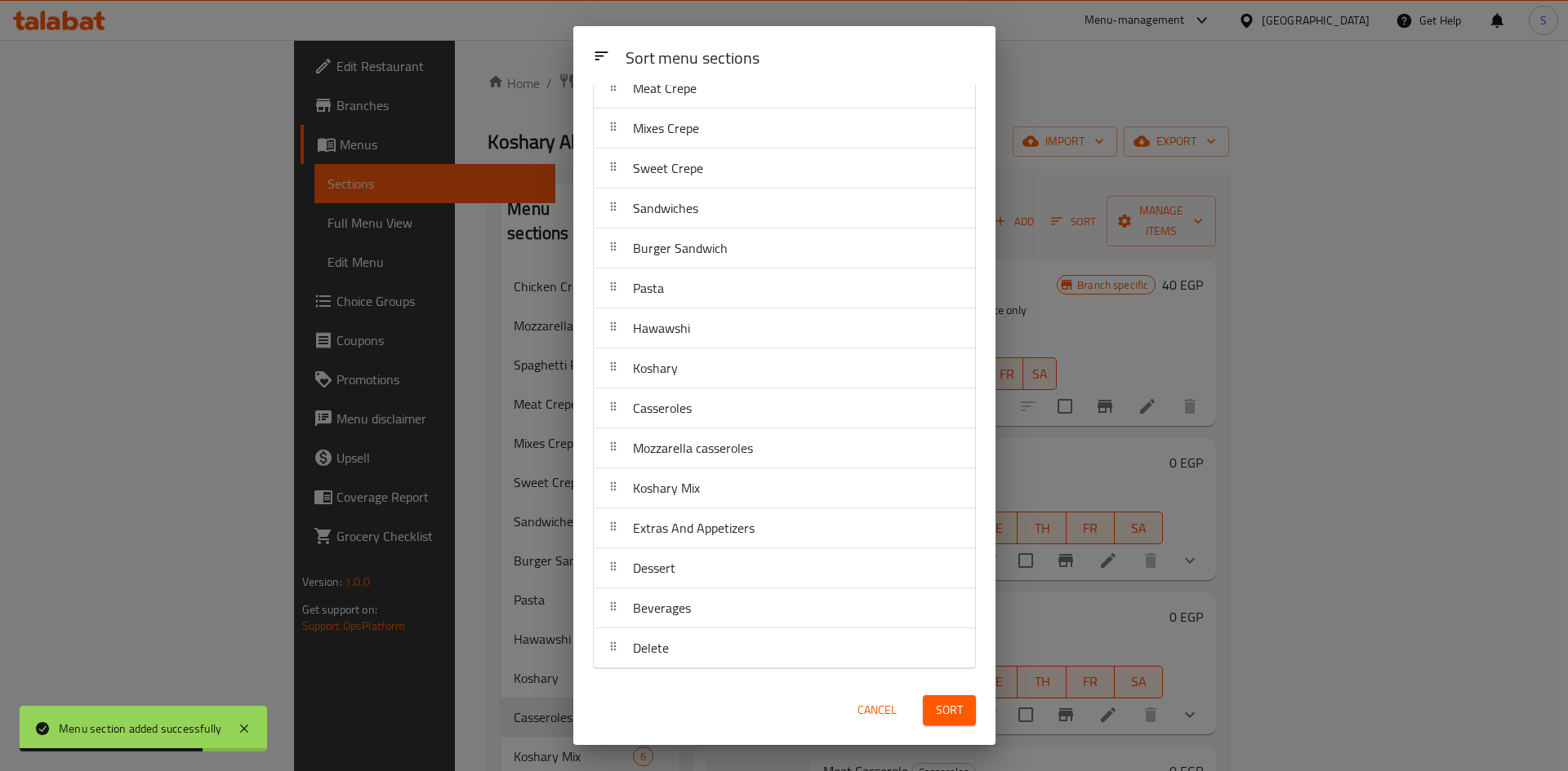
click at [955, 712] on span "Sort" at bounding box center [949, 710] width 27 height 21
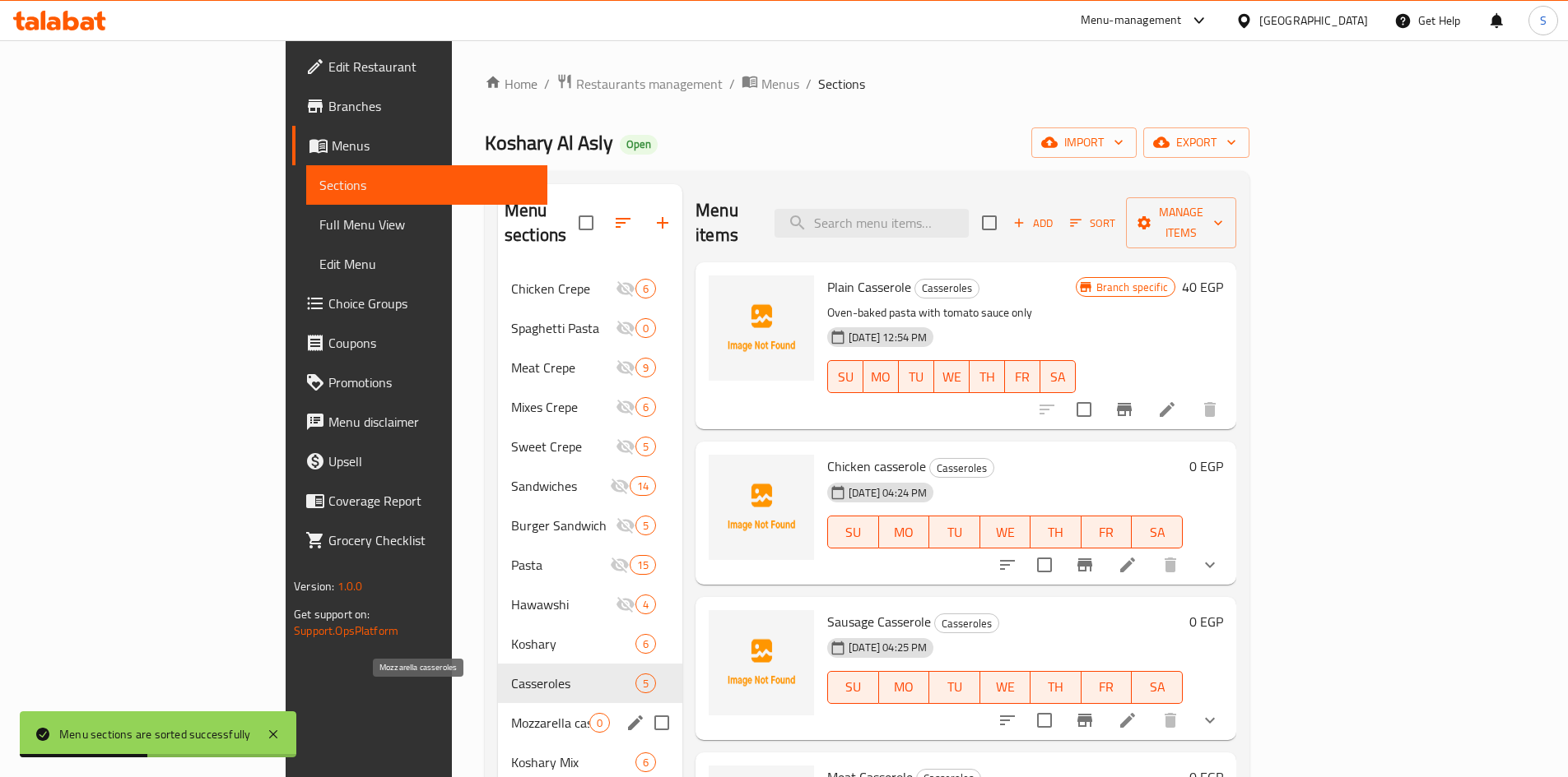
click at [511, 713] on span "Mozzarella casseroles" at bounding box center [550, 723] width 78 height 20
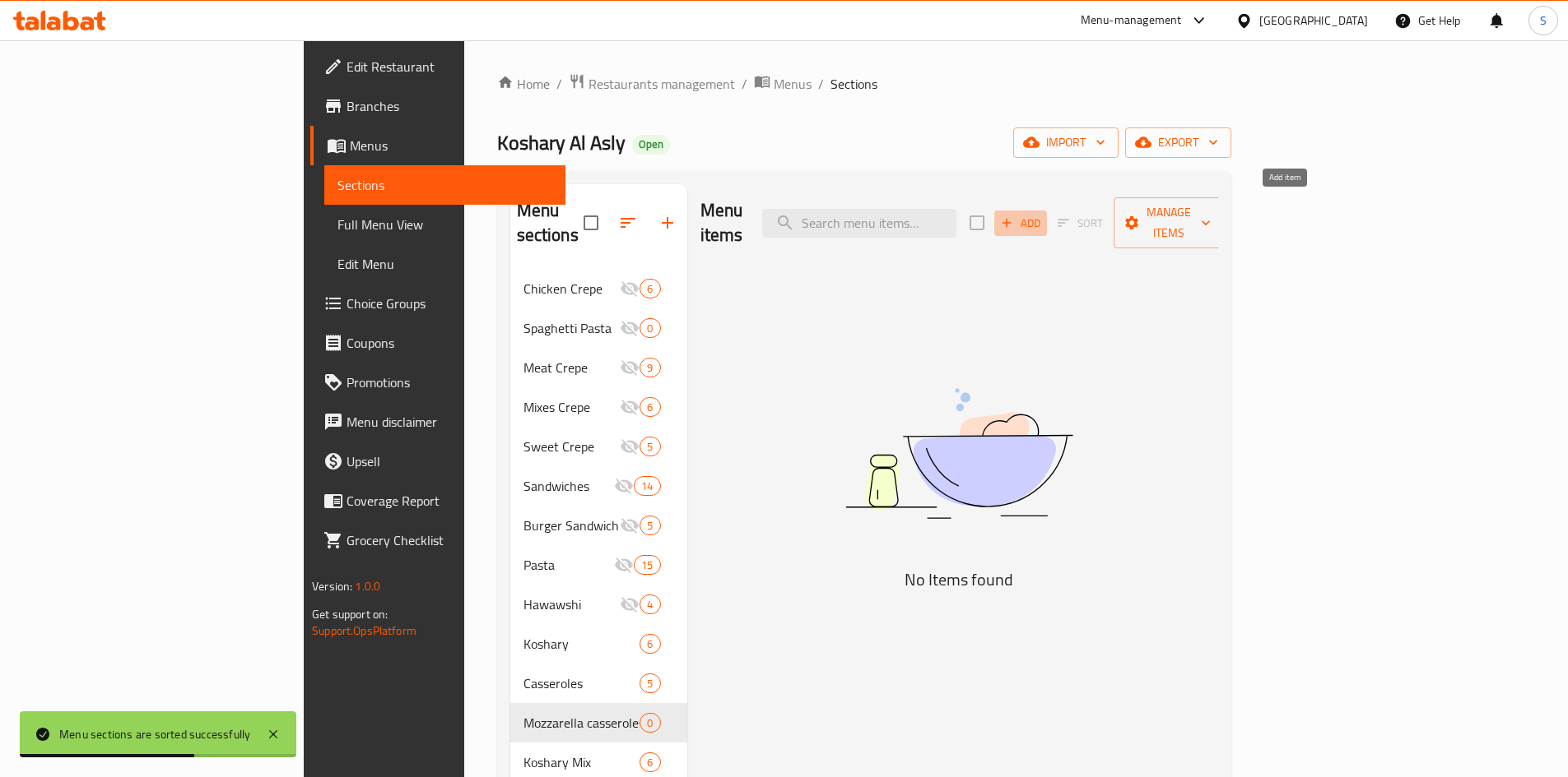
click at [1043, 214] on span "Add" at bounding box center [1020, 223] width 45 height 19
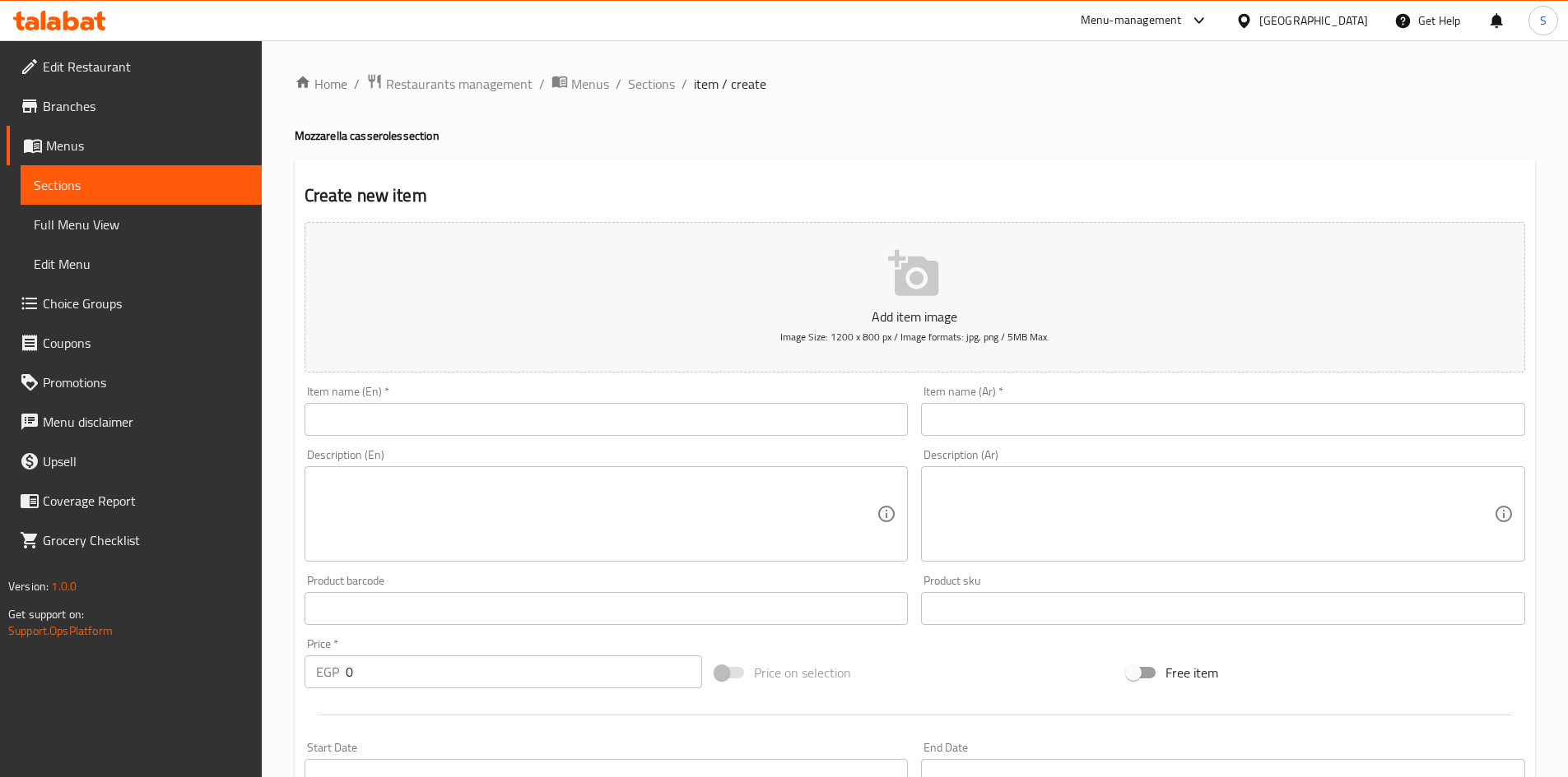
click at [593, 430] on input "text" at bounding box center [606, 420] width 604 height 33
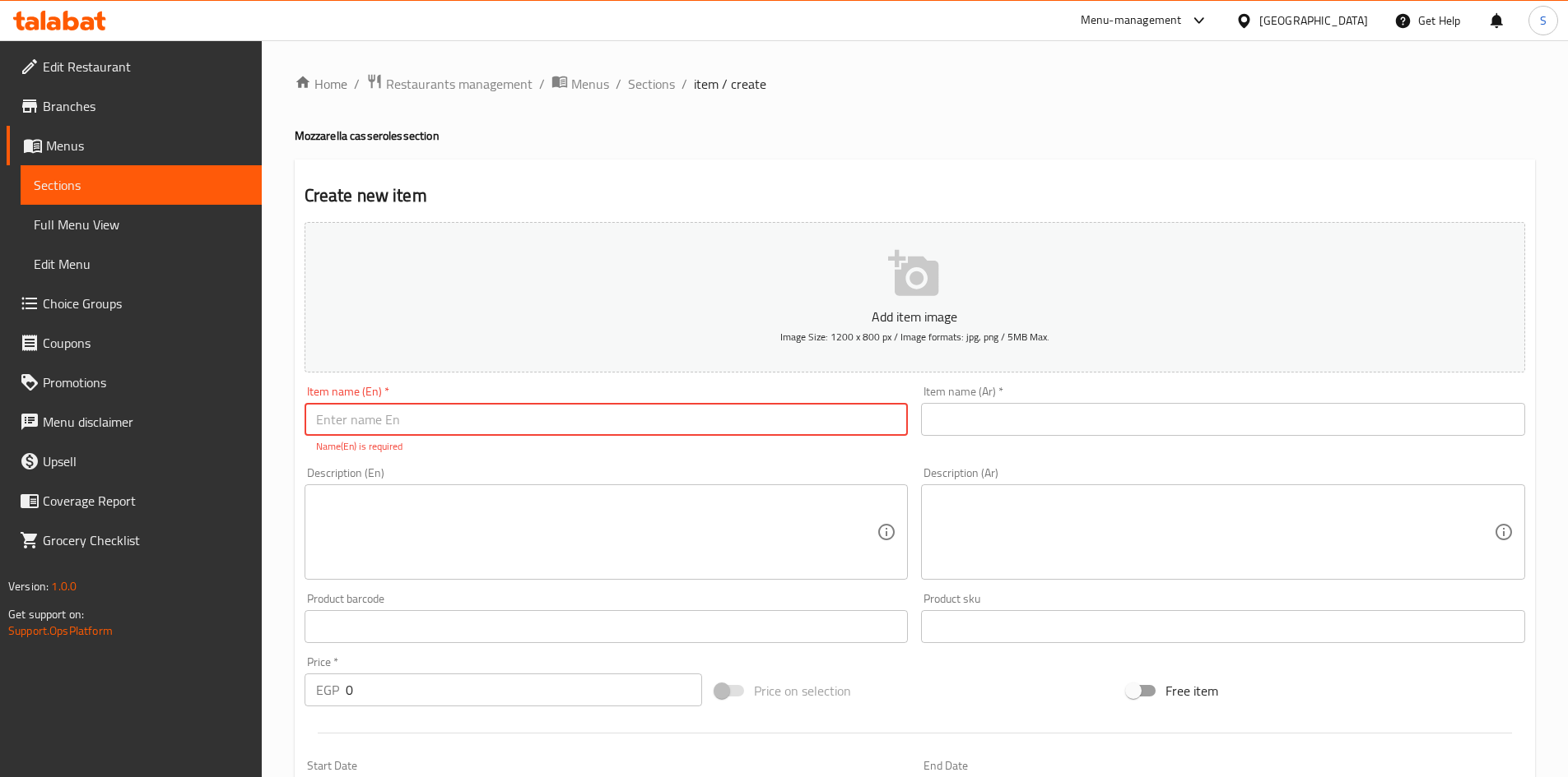
click at [997, 417] on input "text" at bounding box center [1222, 420] width 604 height 33
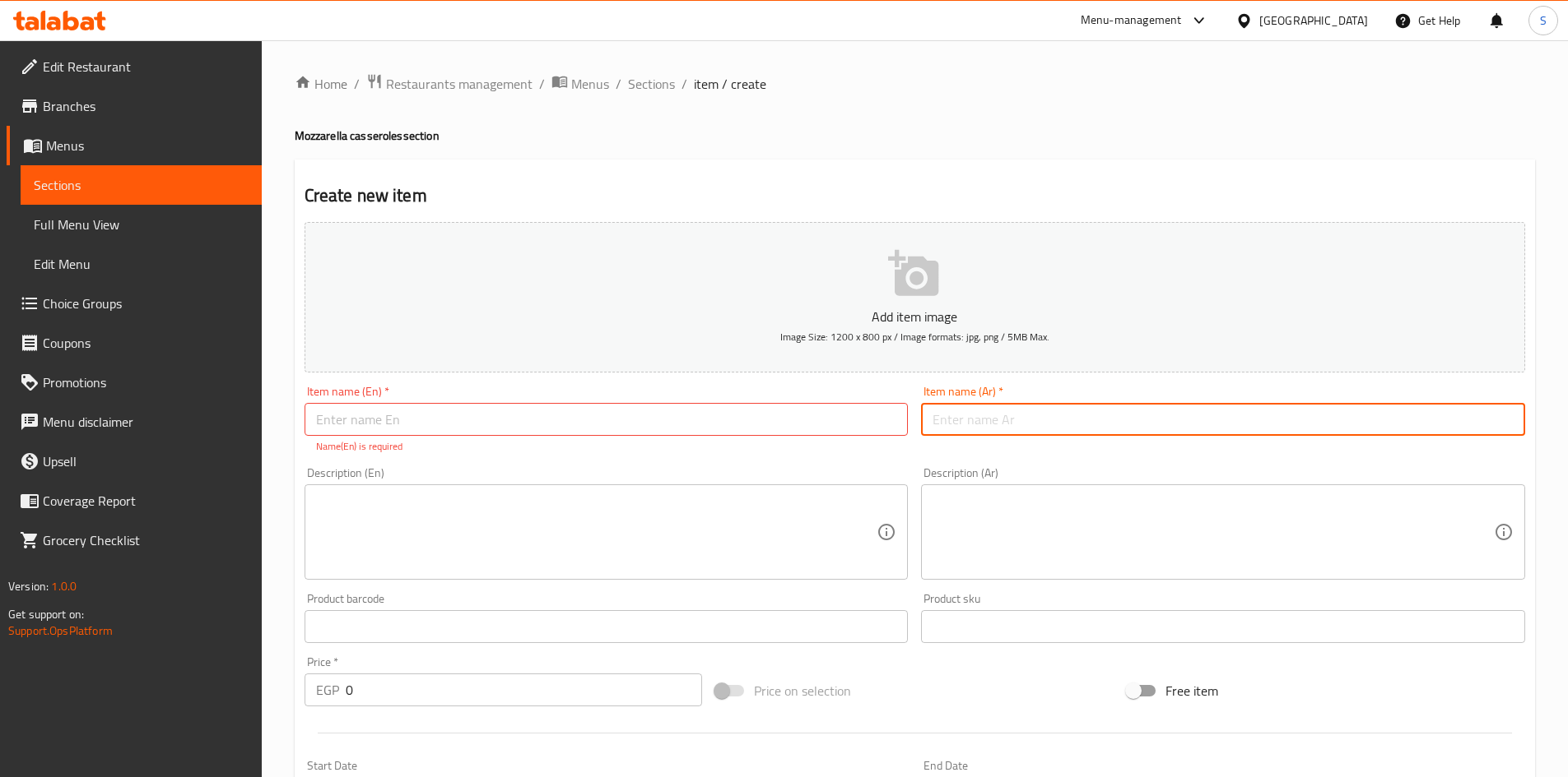
paste input "طاحن فراخ...."
drag, startPoint x: 989, startPoint y: 423, endPoint x: 1119, endPoint y: 462, distance: 135.7
click at [1119, 462] on div "Add item image Image Size: 1200 x 800 px / Image formats: jpg, png / 5MB Max. I…" at bounding box center [914, 579] width 1233 height 727
type input "طاحن فراخ"
click at [627, 411] on input "text" at bounding box center [606, 420] width 604 height 33
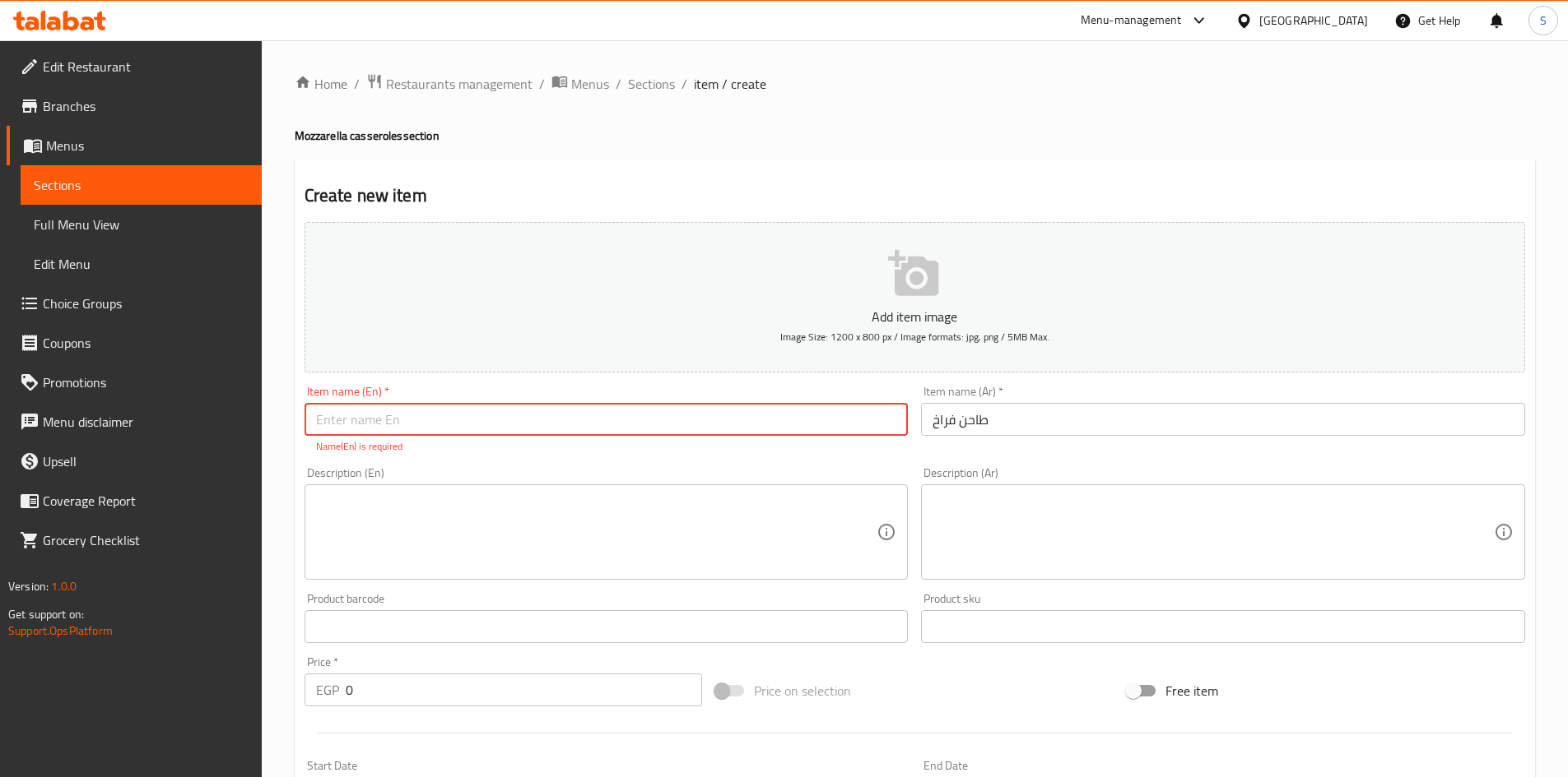
paste input "Chicken casserole"
click at [627, 411] on input "Chicken casserole" at bounding box center [606, 420] width 604 height 33
type input "Chicken Casserole"
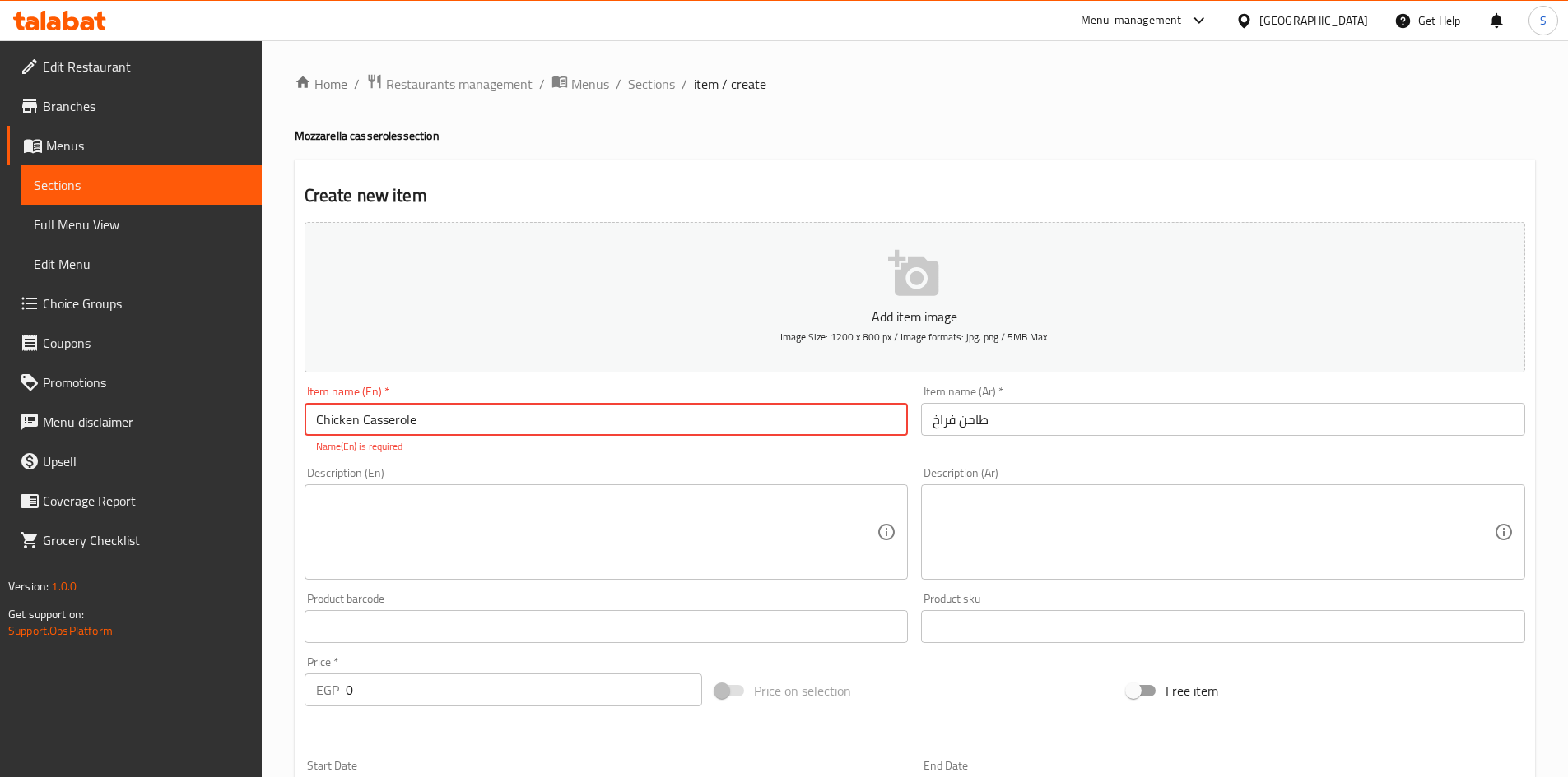
click at [675, 468] on div "Description (En) Description (En)" at bounding box center [606, 524] width 604 height 113
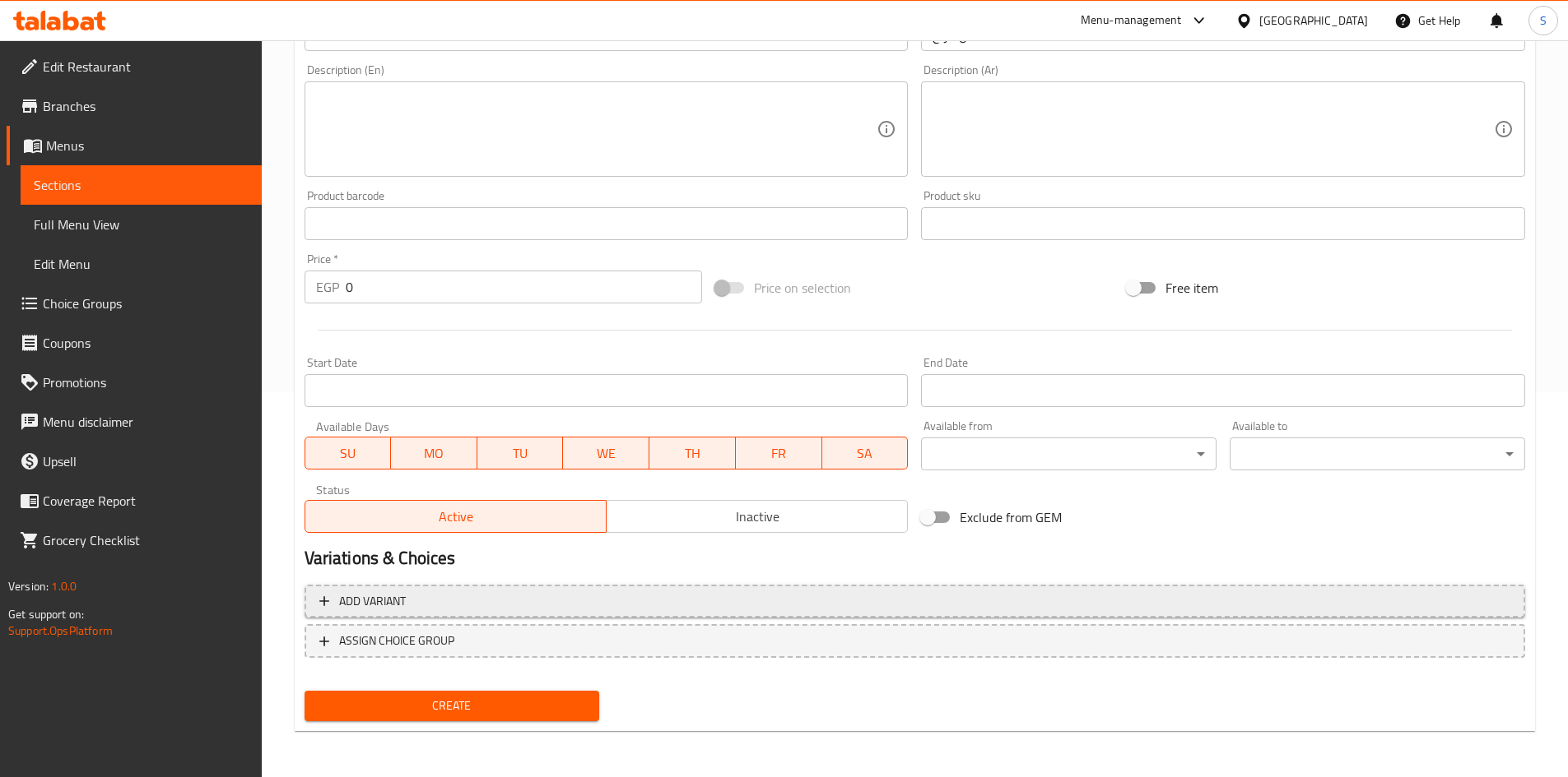
click at [657, 614] on button "Add variant" at bounding box center [914, 601] width 1221 height 34
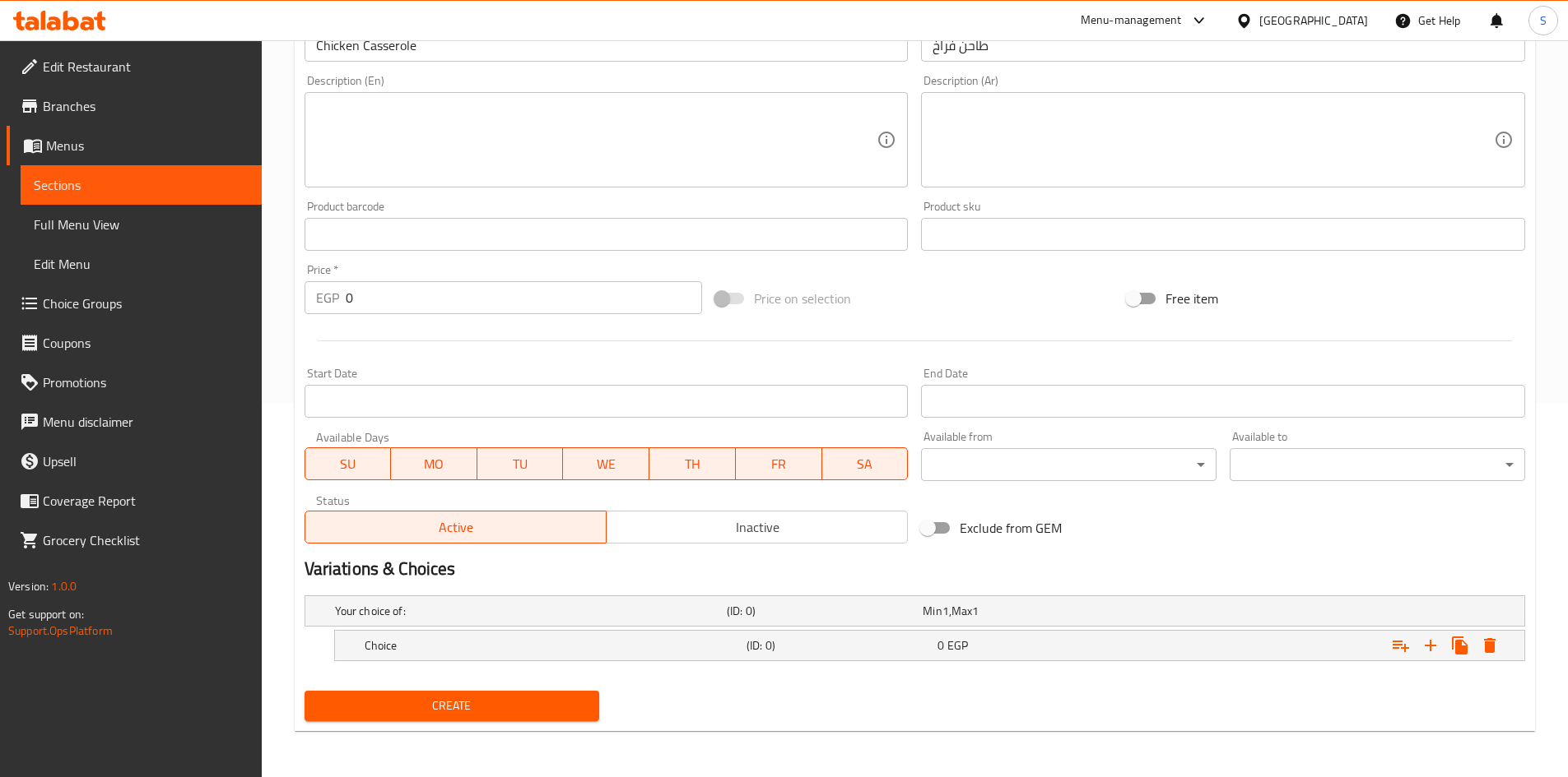
scroll to position [374, 0]
click at [1430, 649] on icon "Expand" at bounding box center [1430, 646] width 12 height 12
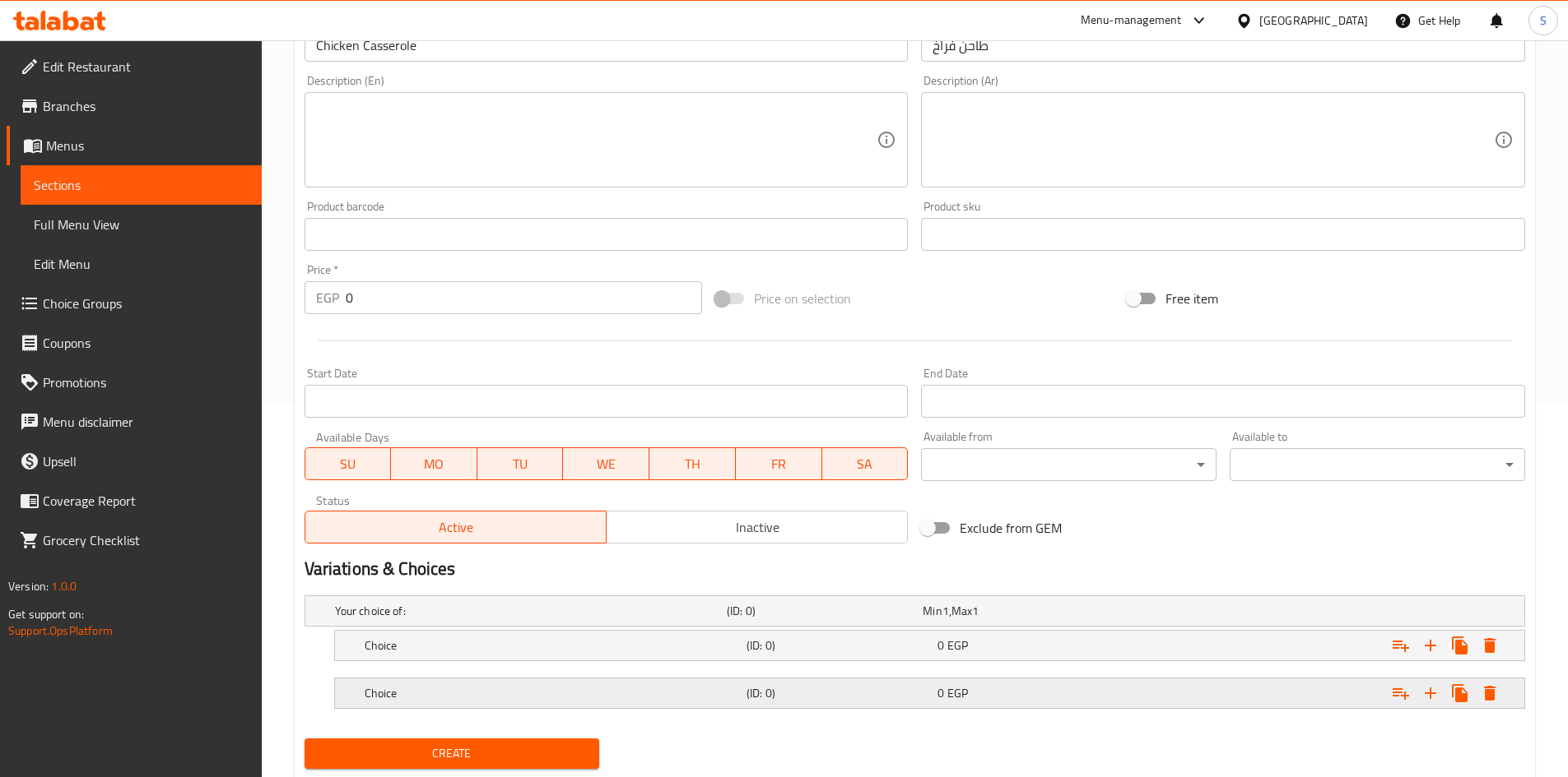
click at [529, 702] on div "Choice" at bounding box center [552, 693] width 382 height 23
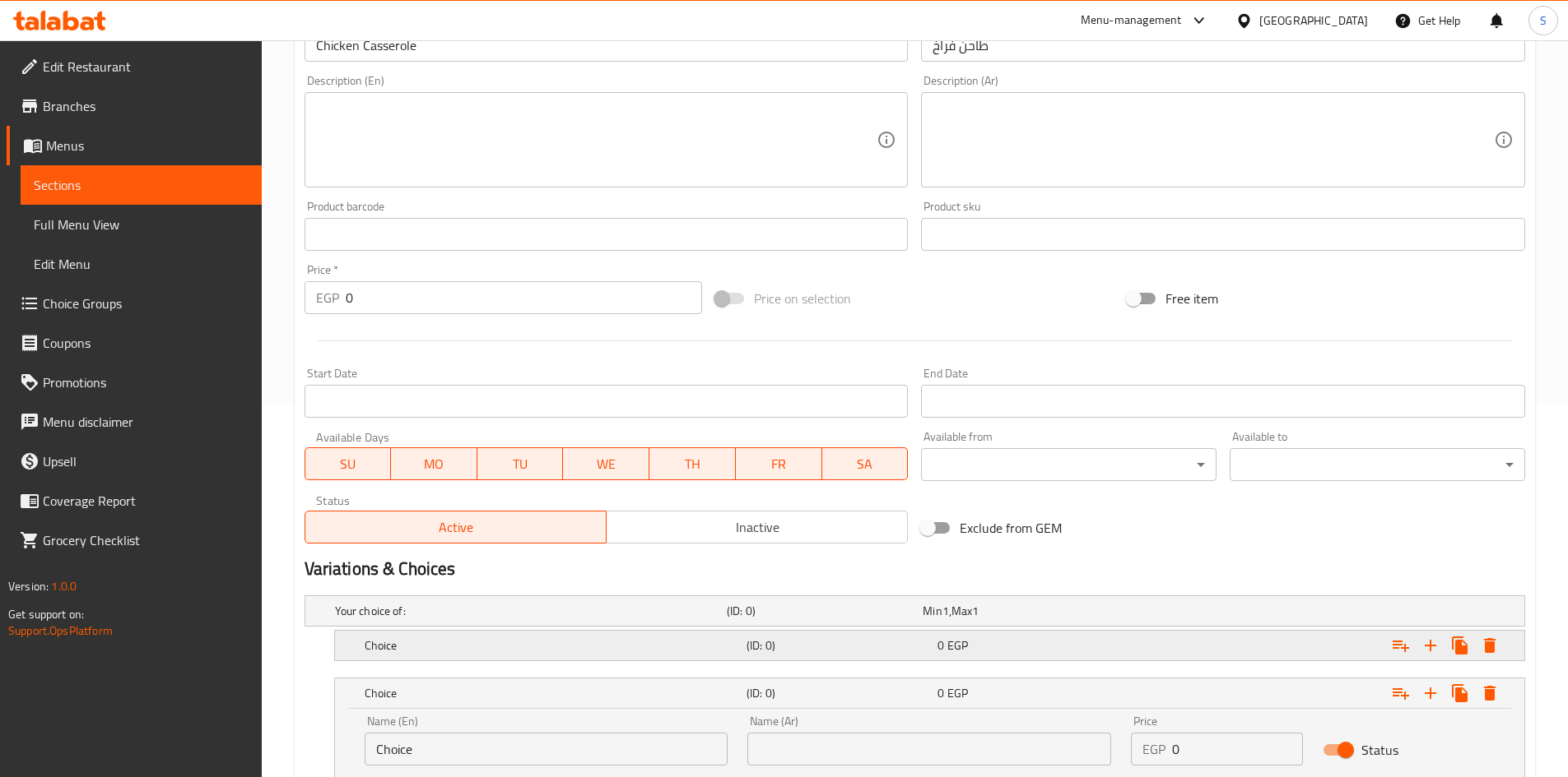
drag, startPoint x: 533, startPoint y: 649, endPoint x: 507, endPoint y: 586, distance: 68.2
click at [532, 648] on h5 "Choice" at bounding box center [552, 646] width 375 height 17
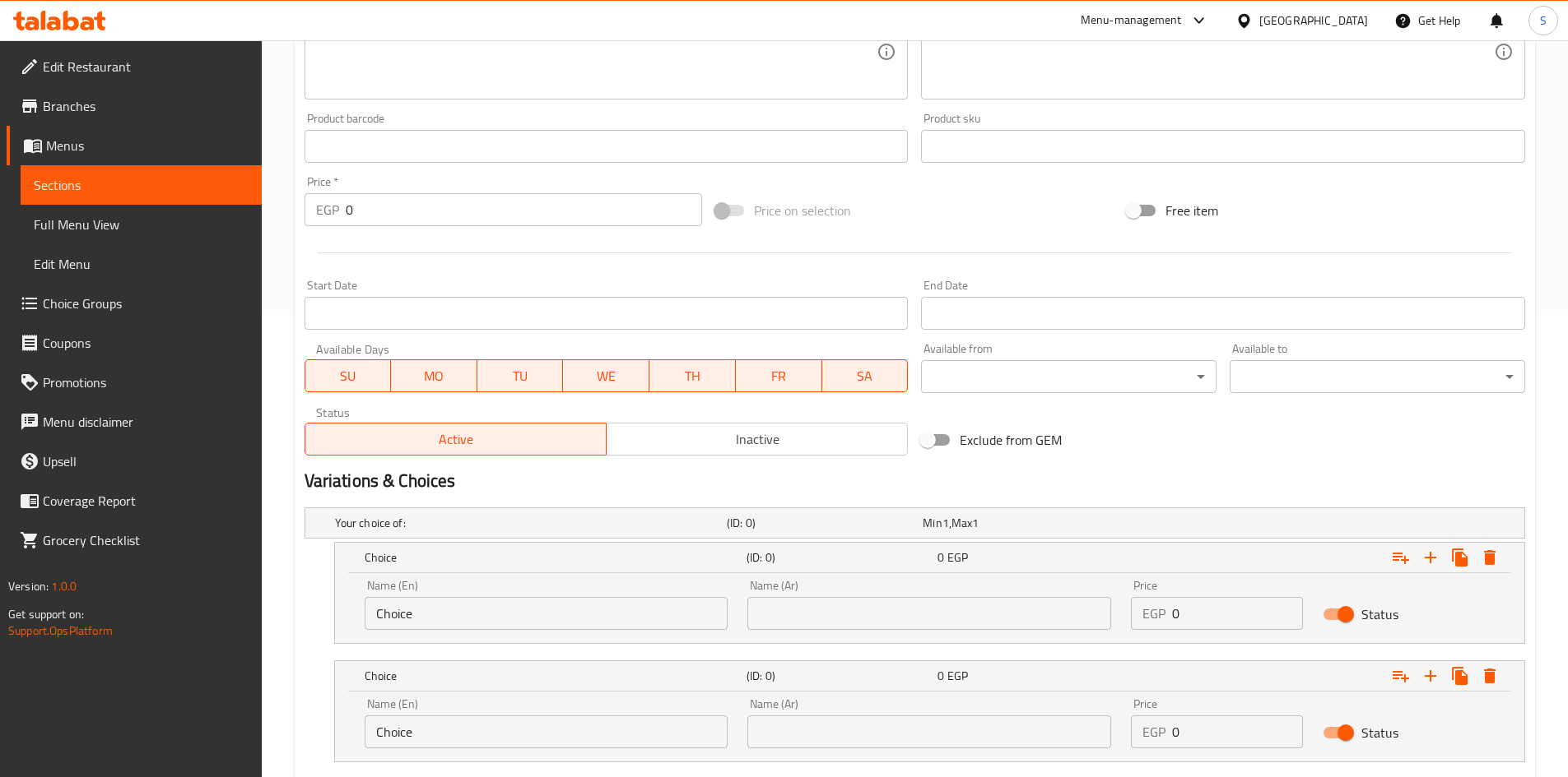
scroll to position [563, 0]
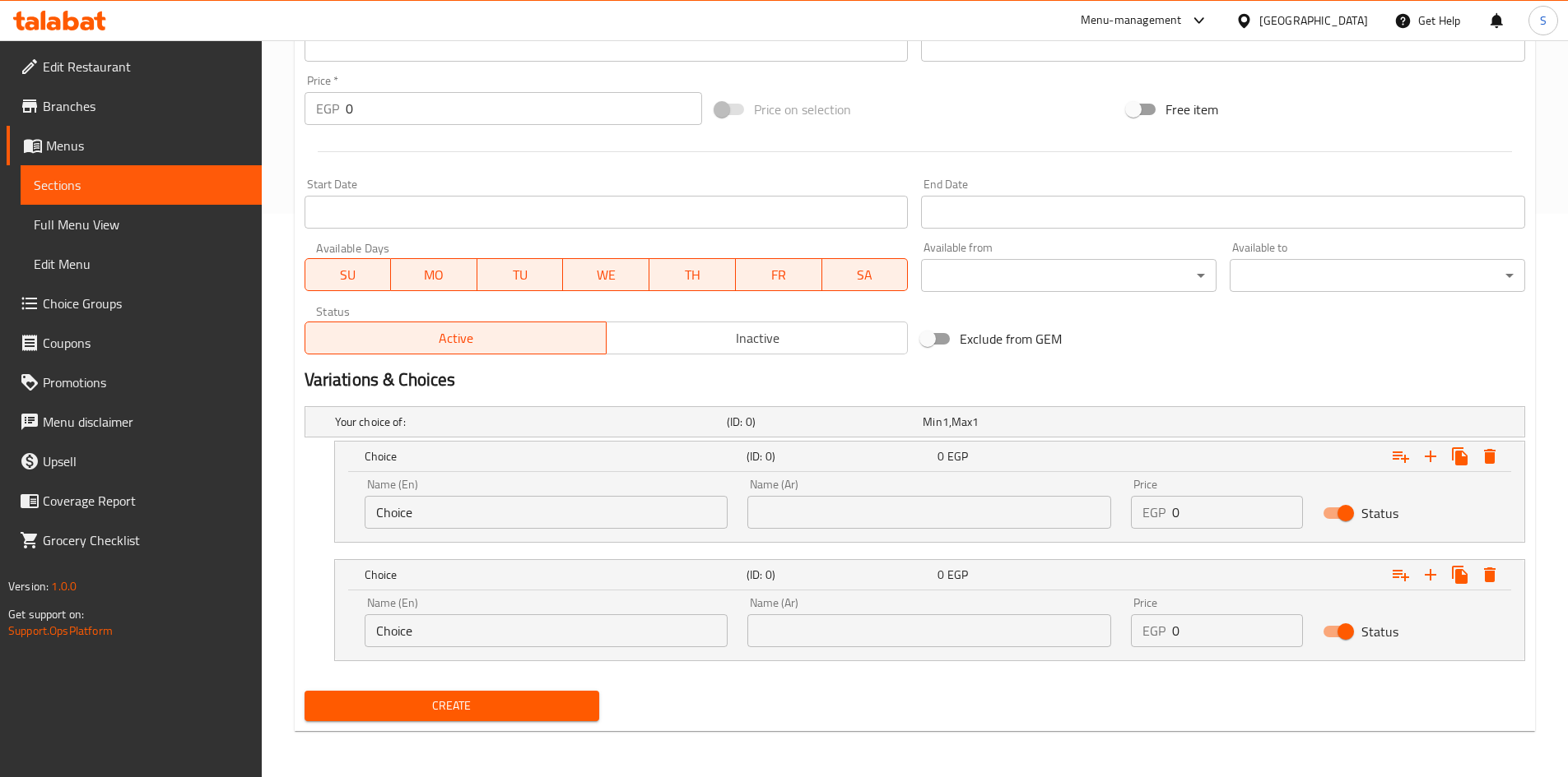
click at [492, 516] on input "Choice" at bounding box center [546, 513] width 364 height 33
click at [479, 627] on input "Choice" at bounding box center [546, 631] width 364 height 33
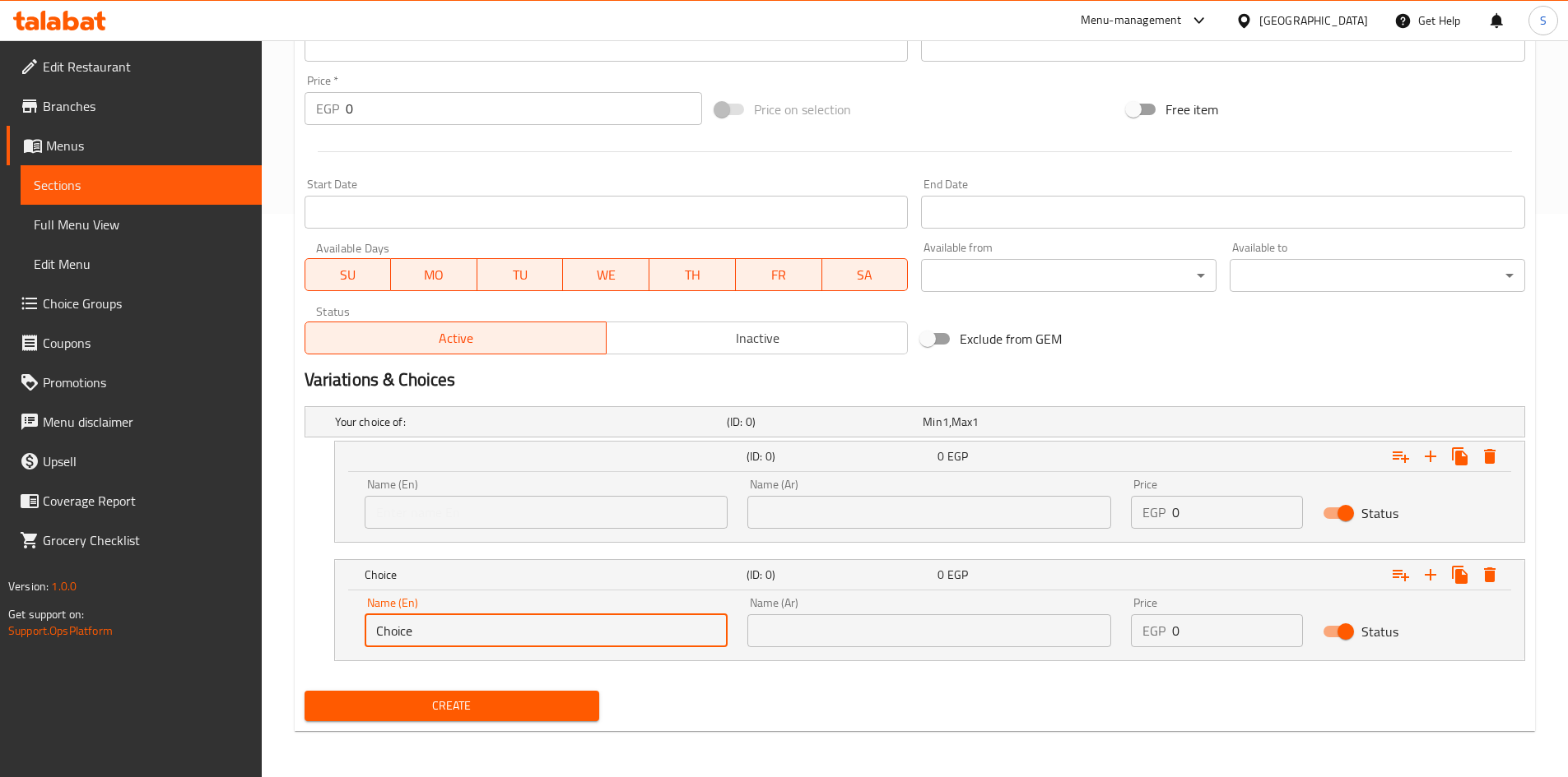
click at [479, 627] on input "Choice" at bounding box center [546, 631] width 364 height 33
click at [539, 486] on div "Name (En) Name (En)" at bounding box center [546, 504] width 364 height 51
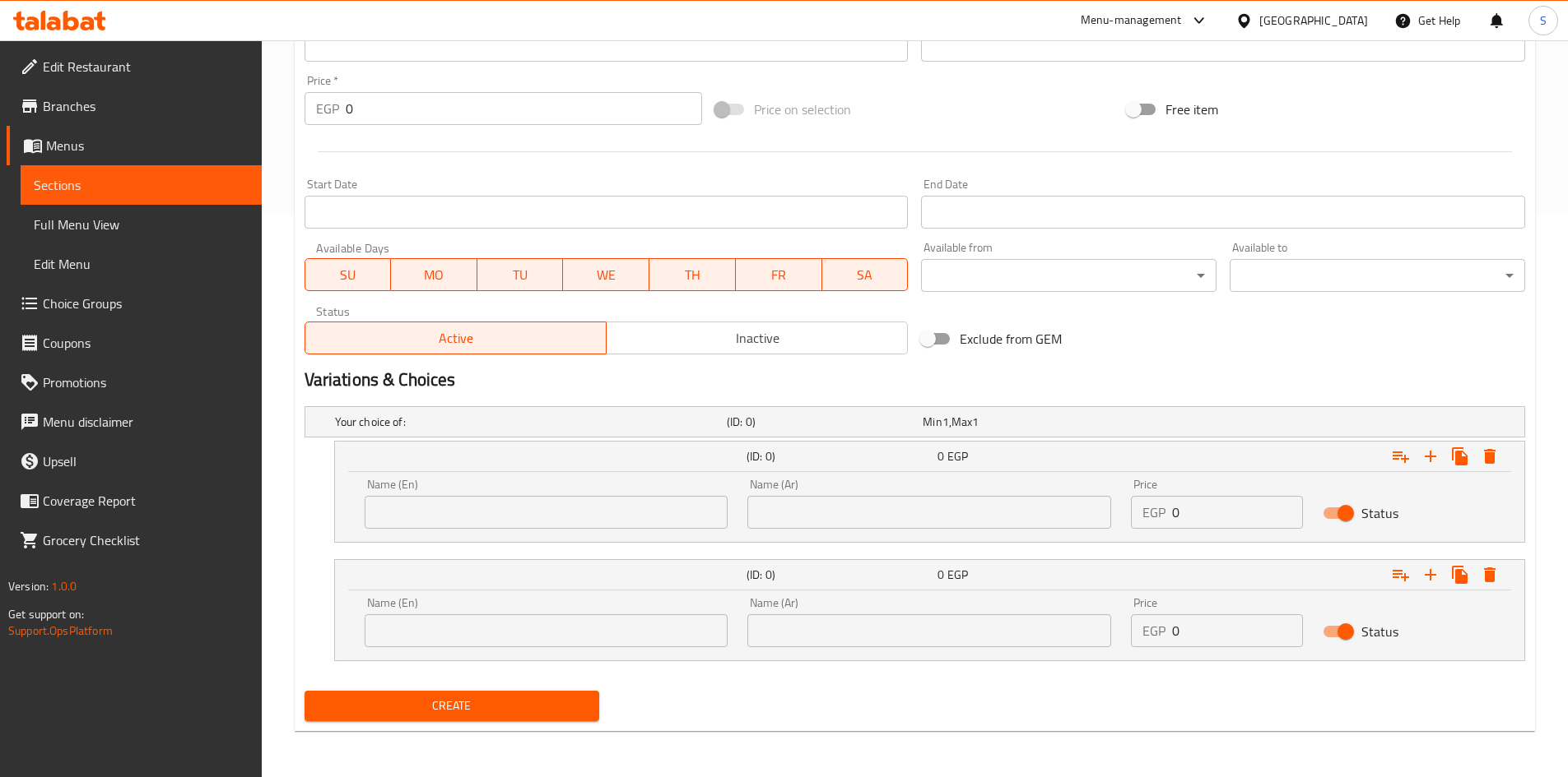
click at [531, 504] on input "text" at bounding box center [546, 513] width 364 height 33
type input "Medium"
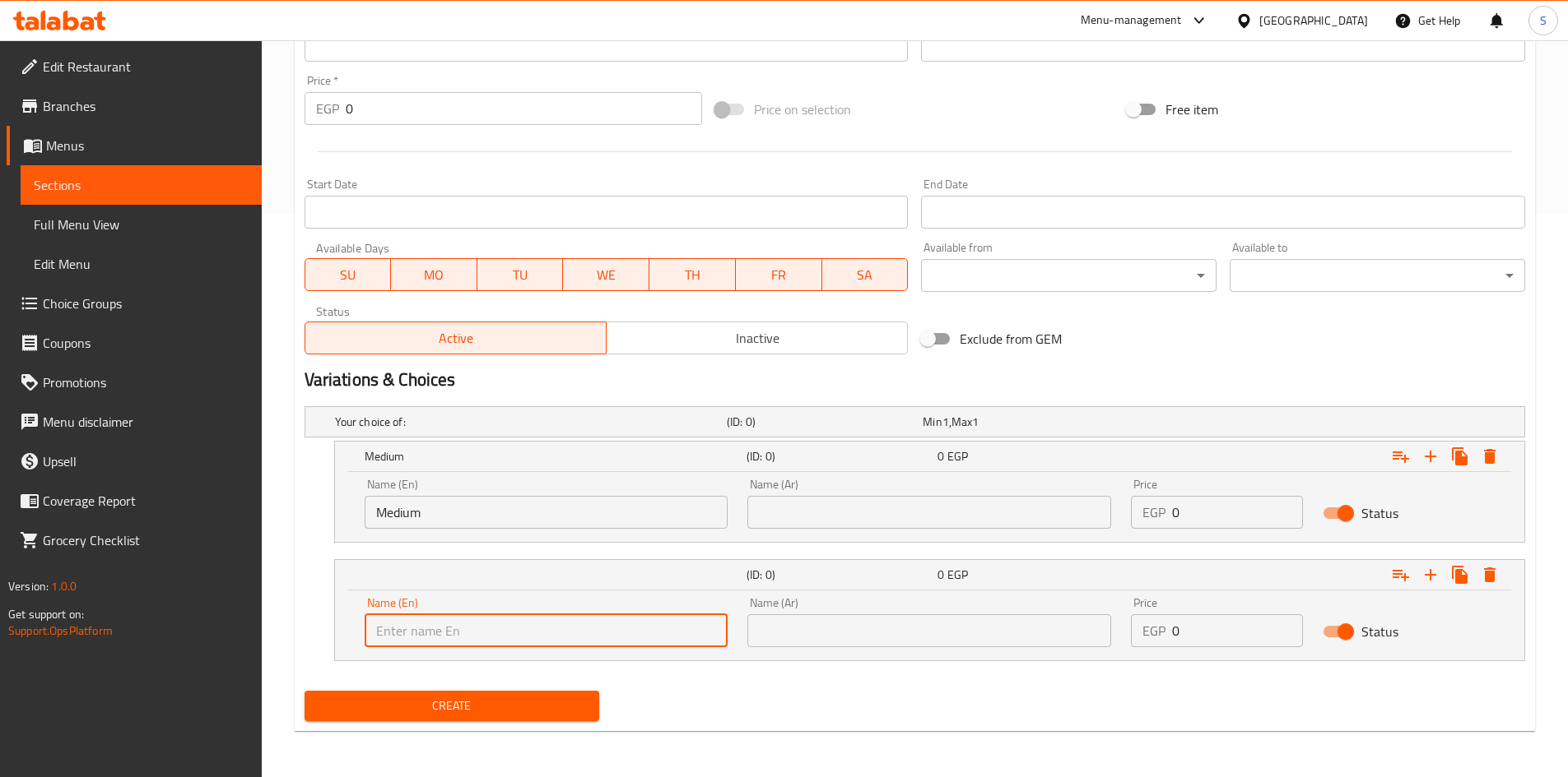
click at [486, 640] on input "text" at bounding box center [546, 631] width 364 height 33
type input "Large"
click at [809, 515] on input "text" at bounding box center [929, 513] width 364 height 33
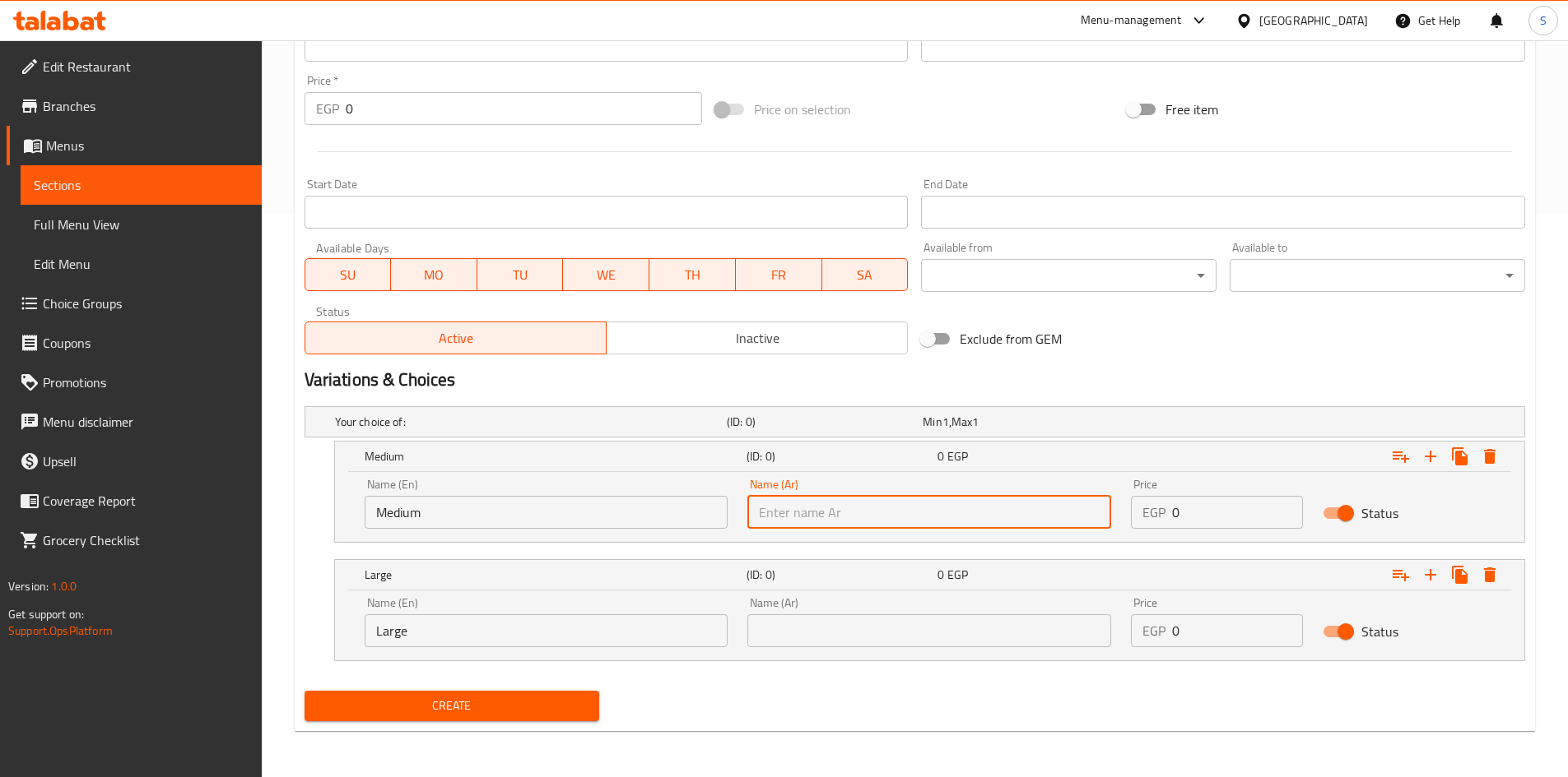
type input "وسط"
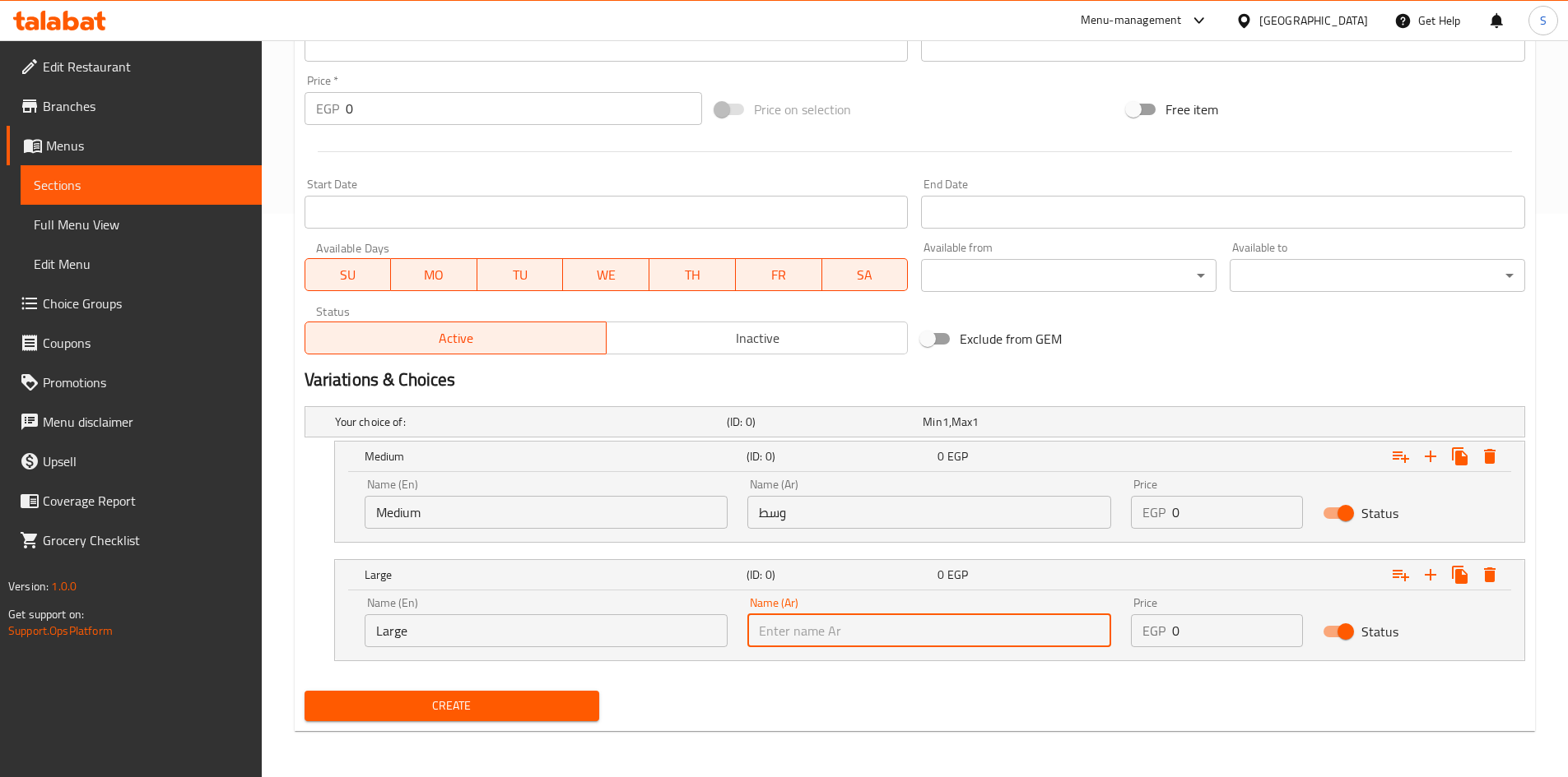
click at [901, 640] on input "text" at bounding box center [929, 631] width 364 height 33
type input "كبير"
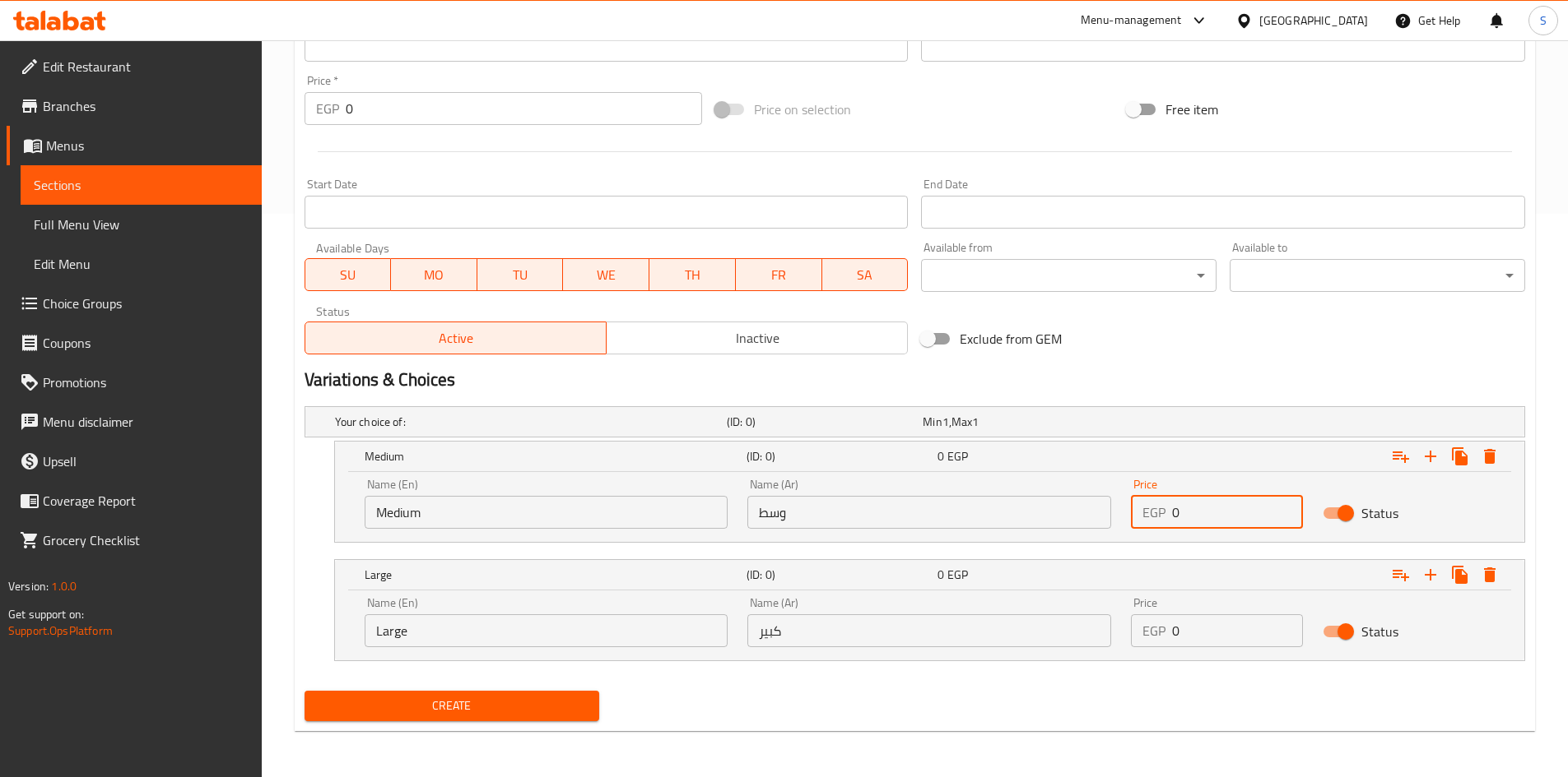
drag, startPoint x: 1204, startPoint y: 518, endPoint x: 1103, endPoint y: 516, distance: 101.0
click at [1103, 516] on div "Name (En) Medium Name (En) Name (Ar) وسط Name (Ar) Price EGP 0 Price Status" at bounding box center [929, 504] width 1149 height 70
type input "65"
drag, startPoint x: 1207, startPoint y: 641, endPoint x: 1107, endPoint y: 628, distance: 100.8
click at [1107, 628] on div "Name (En) Large Name (En) Name (Ar) كبير Name (Ar) Price EGP 0 Price Status" at bounding box center [929, 622] width 1149 height 70
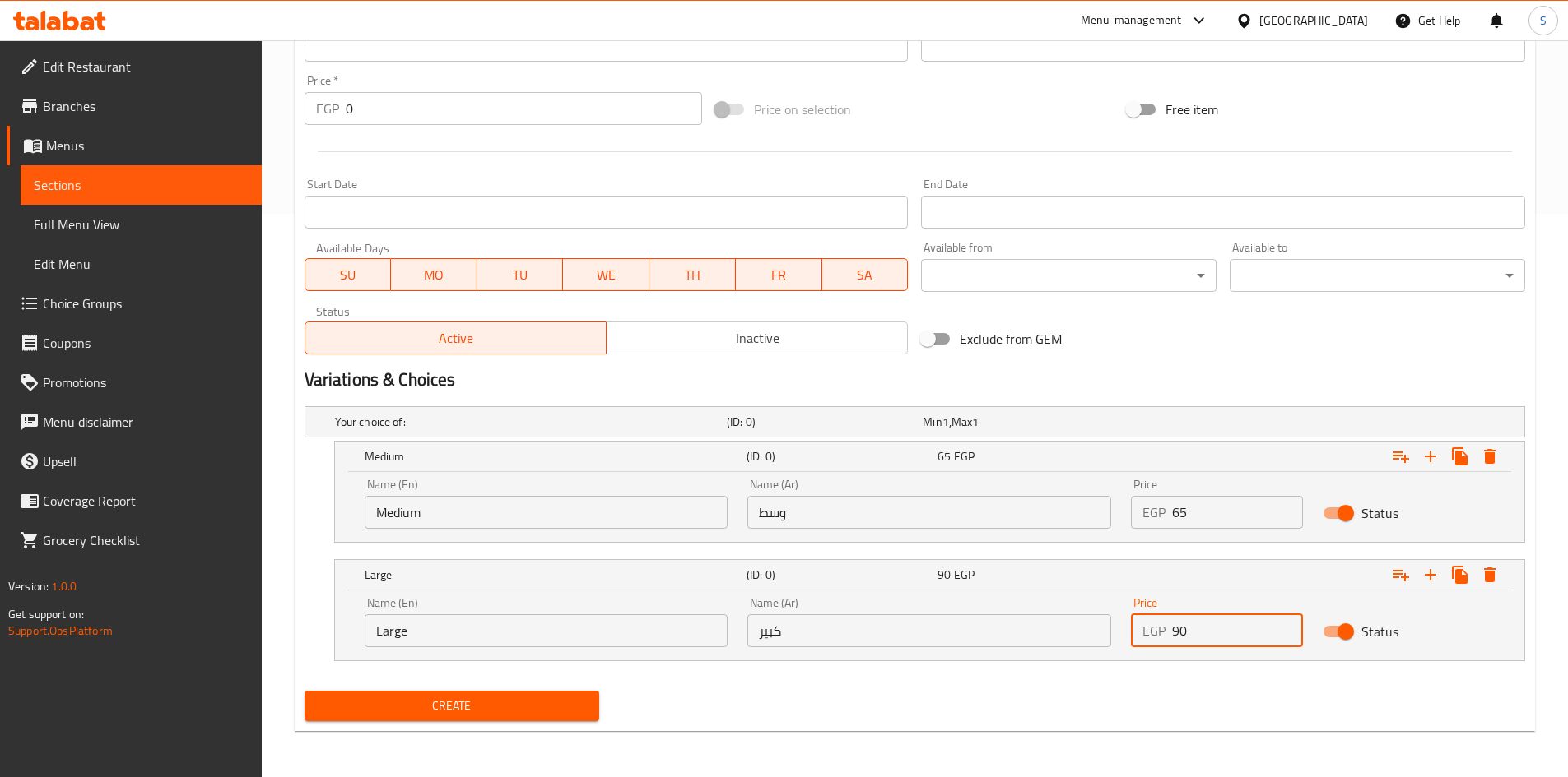
type input "90"
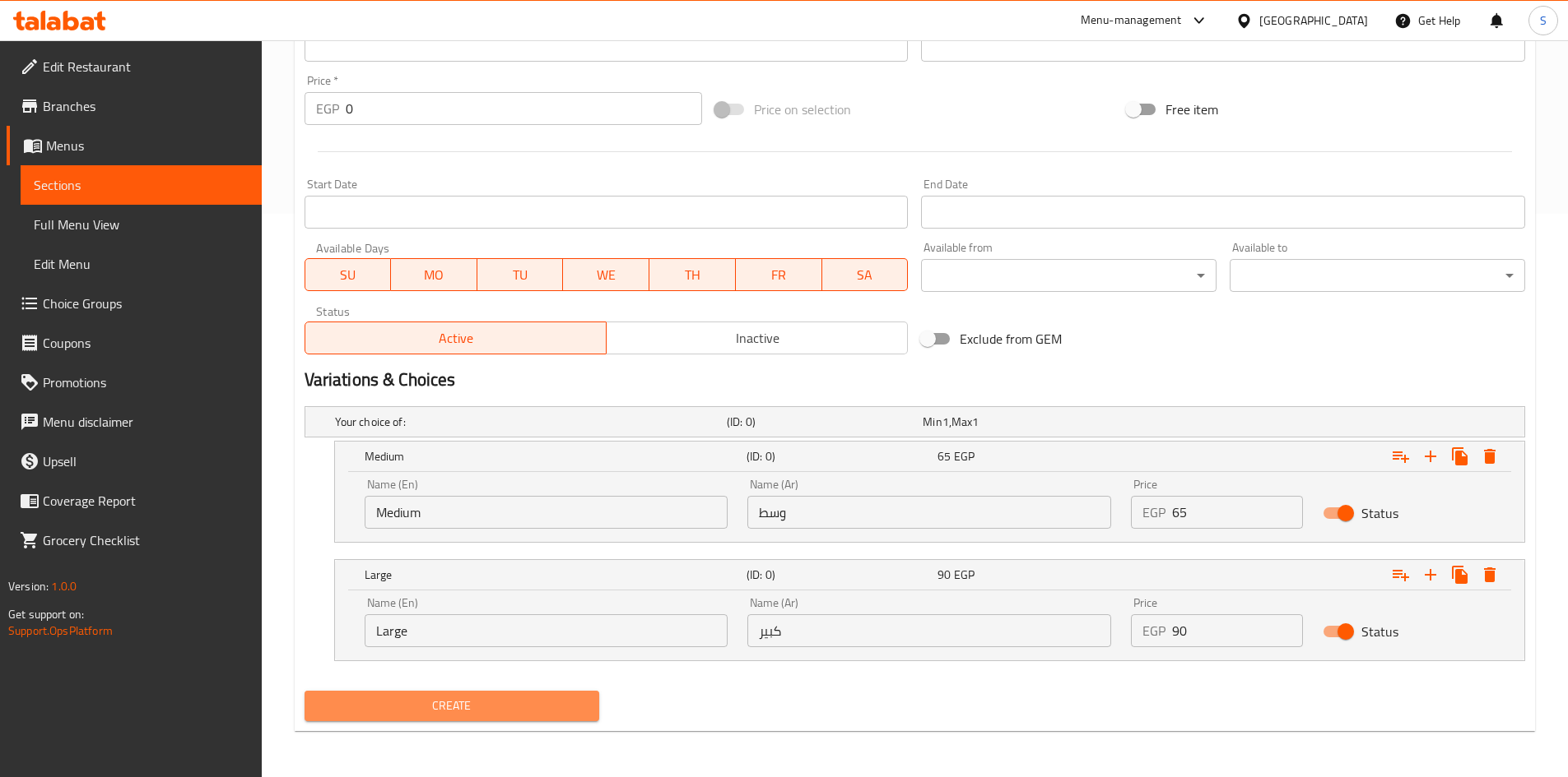
click at [544, 702] on span "Create" at bounding box center [452, 706] width 269 height 21
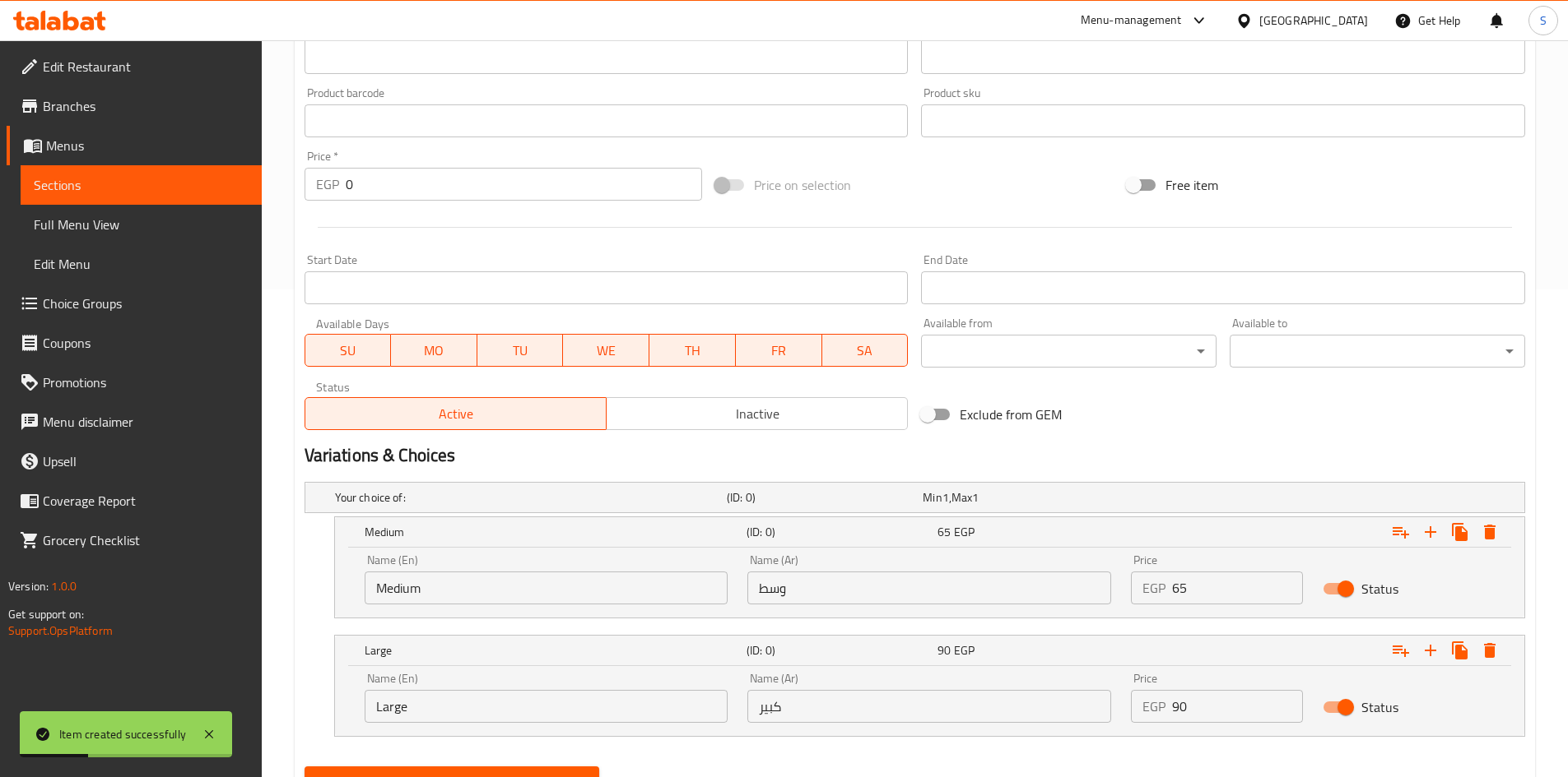
scroll to position [234, 0]
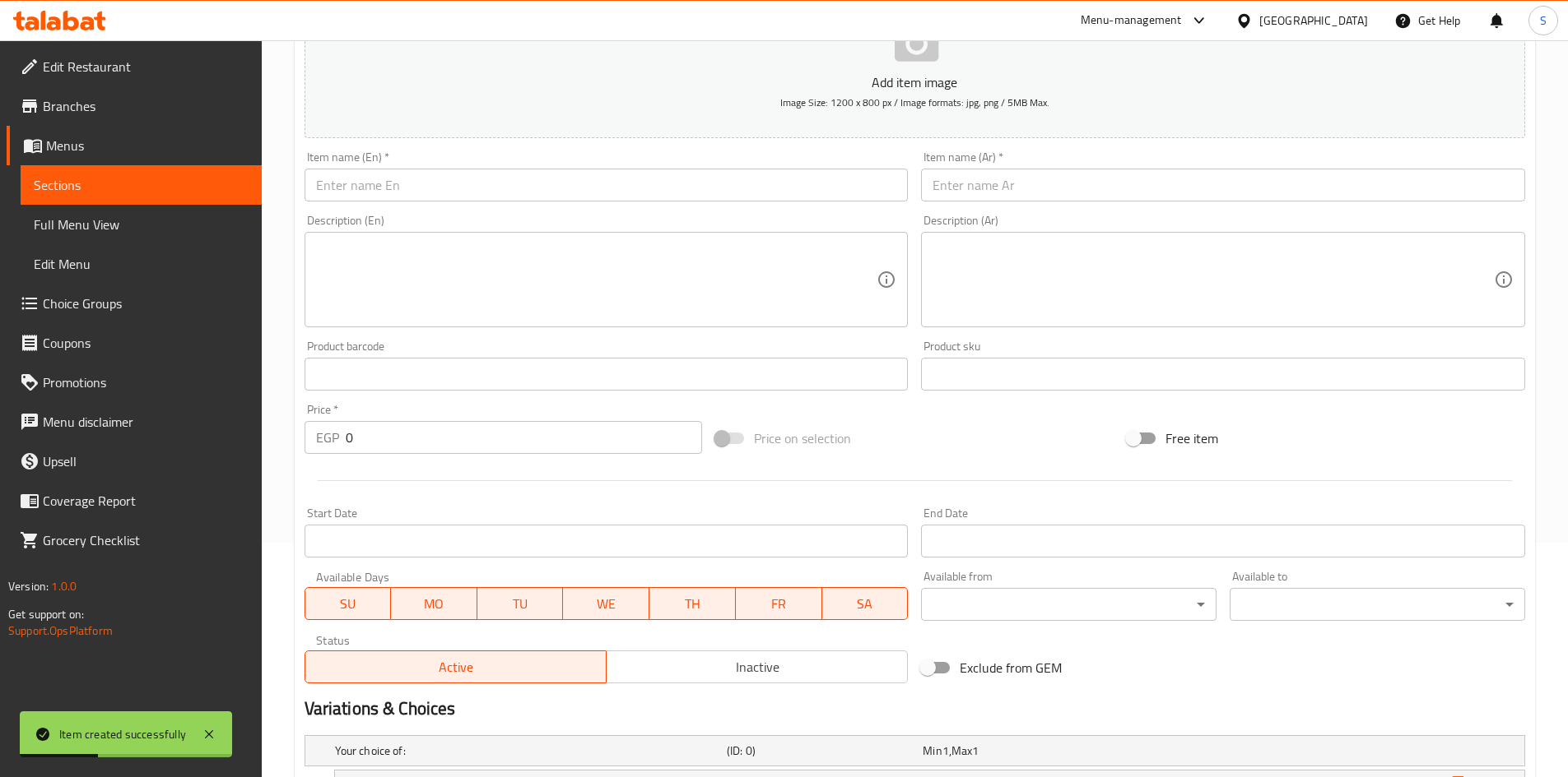
click at [988, 200] on input "text" at bounding box center [1222, 186] width 604 height 33
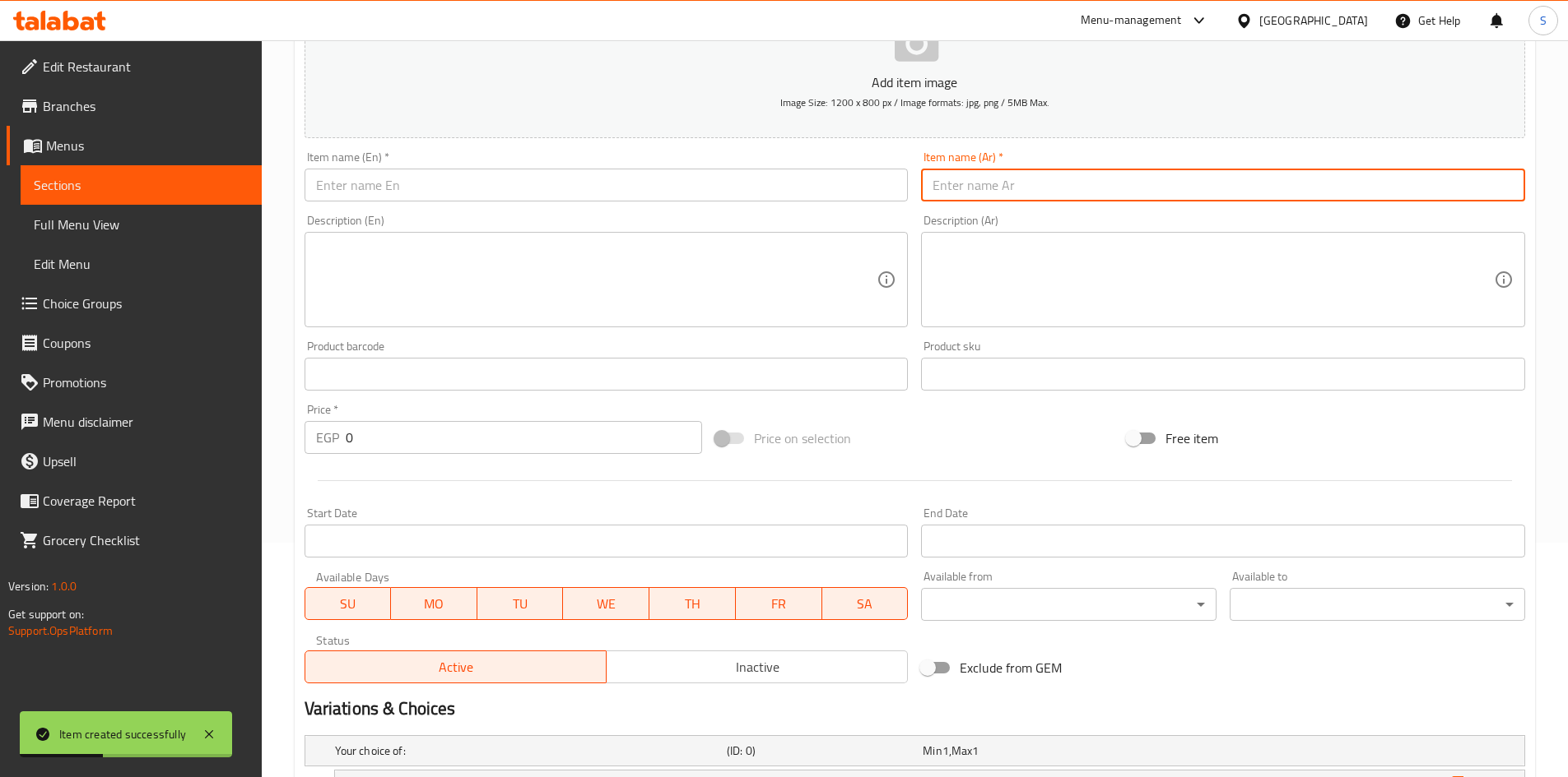
paste input "طاجن سجق"
type input "طاجن سجق"
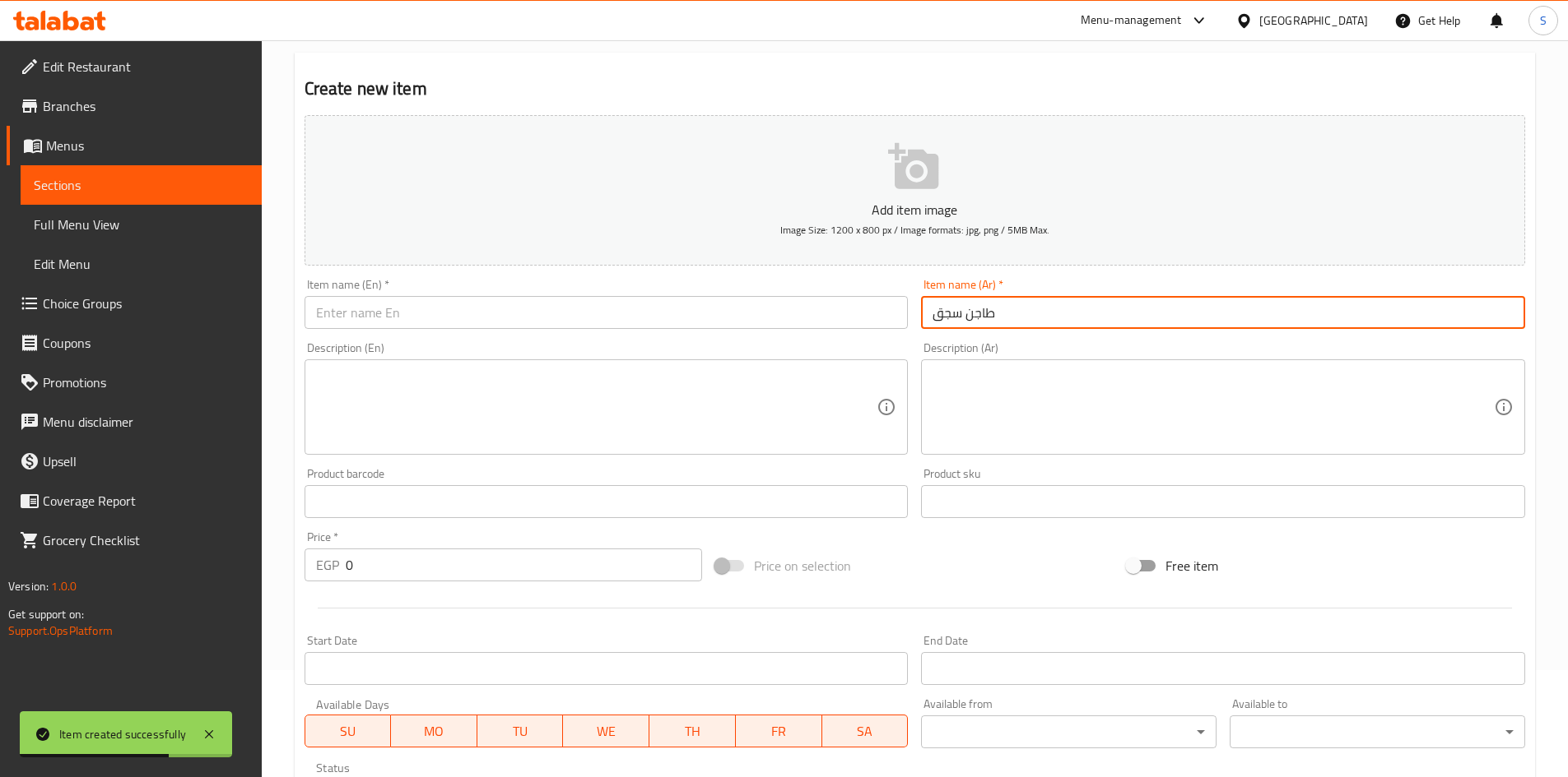
scroll to position [0, 0]
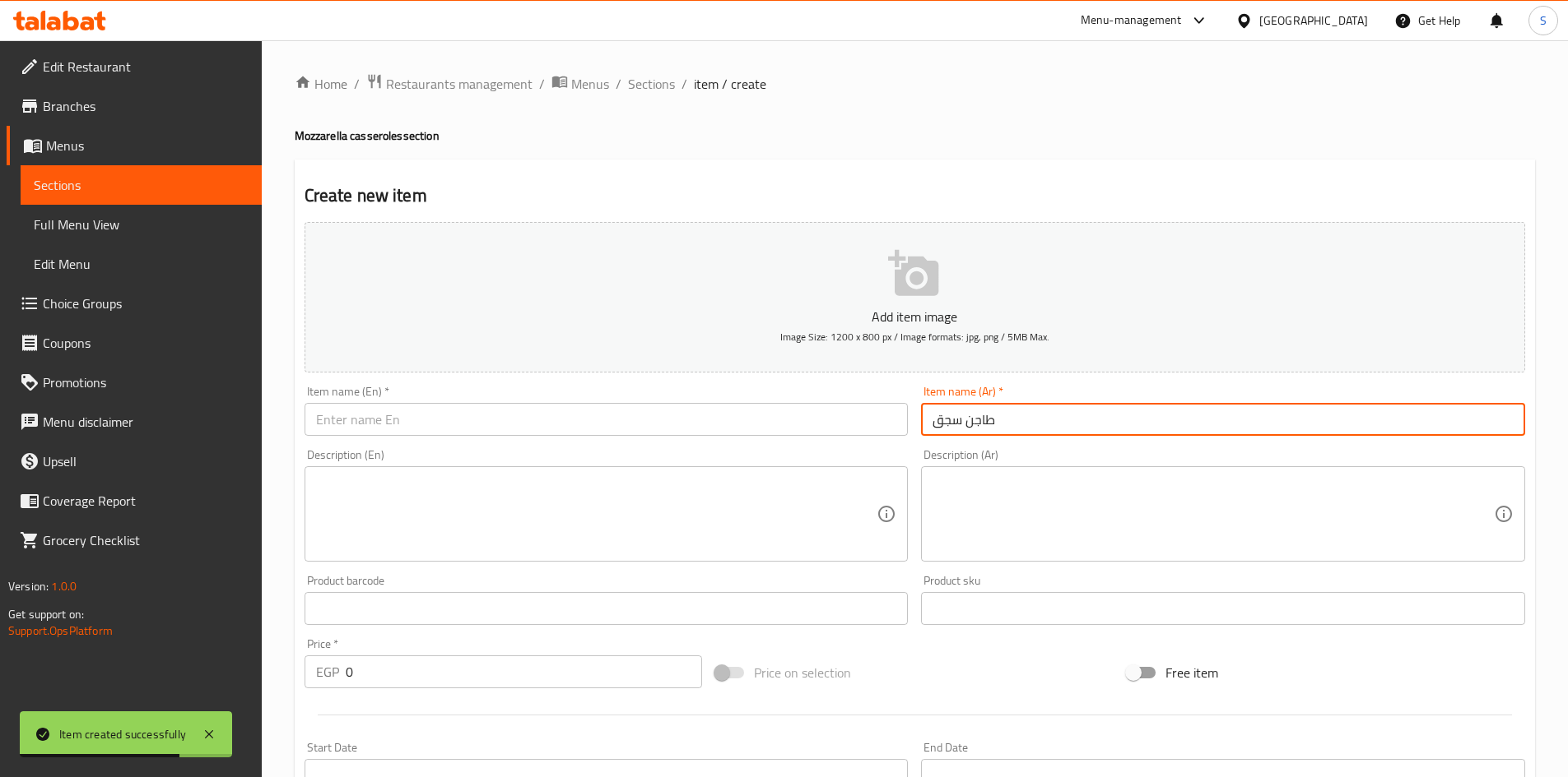
click at [599, 415] on input "text" at bounding box center [606, 420] width 604 height 33
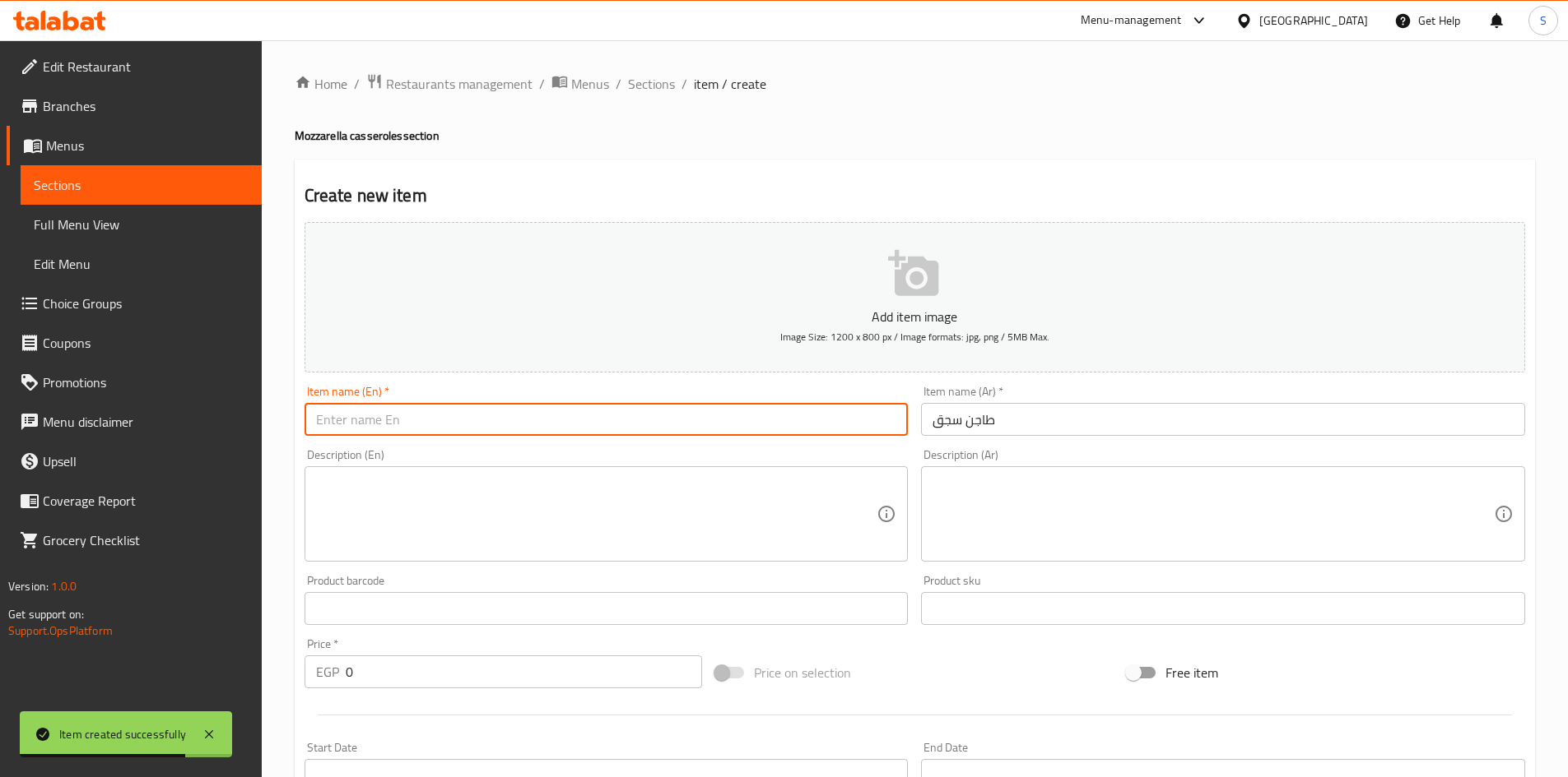
paste input "Sausage casserole"
click at [440, 432] on input "Sausage casserole" at bounding box center [606, 420] width 604 height 33
type input "Sausage Casserole"
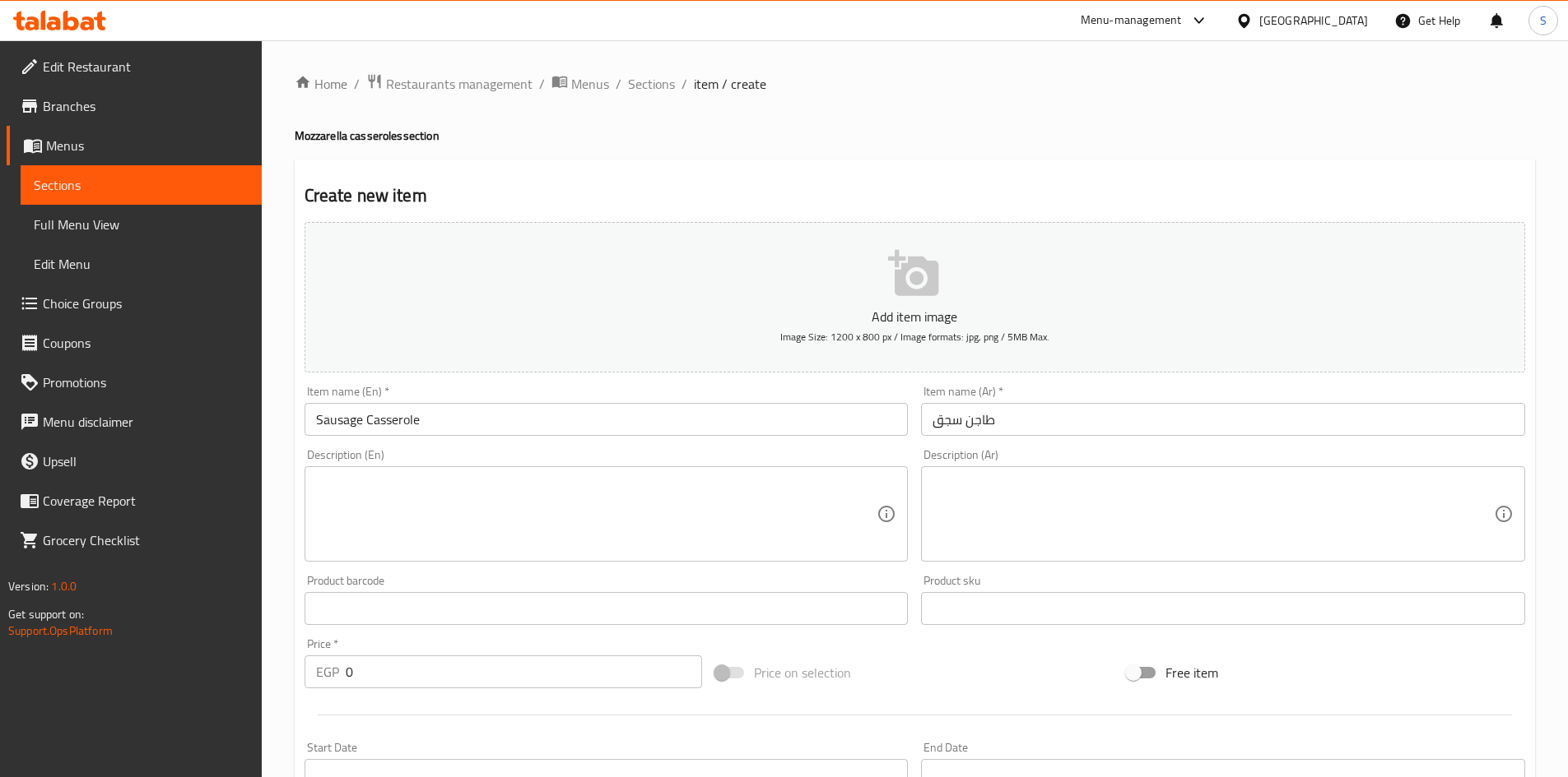
click at [535, 457] on div "Description (En) Description (En)" at bounding box center [606, 505] width 604 height 113
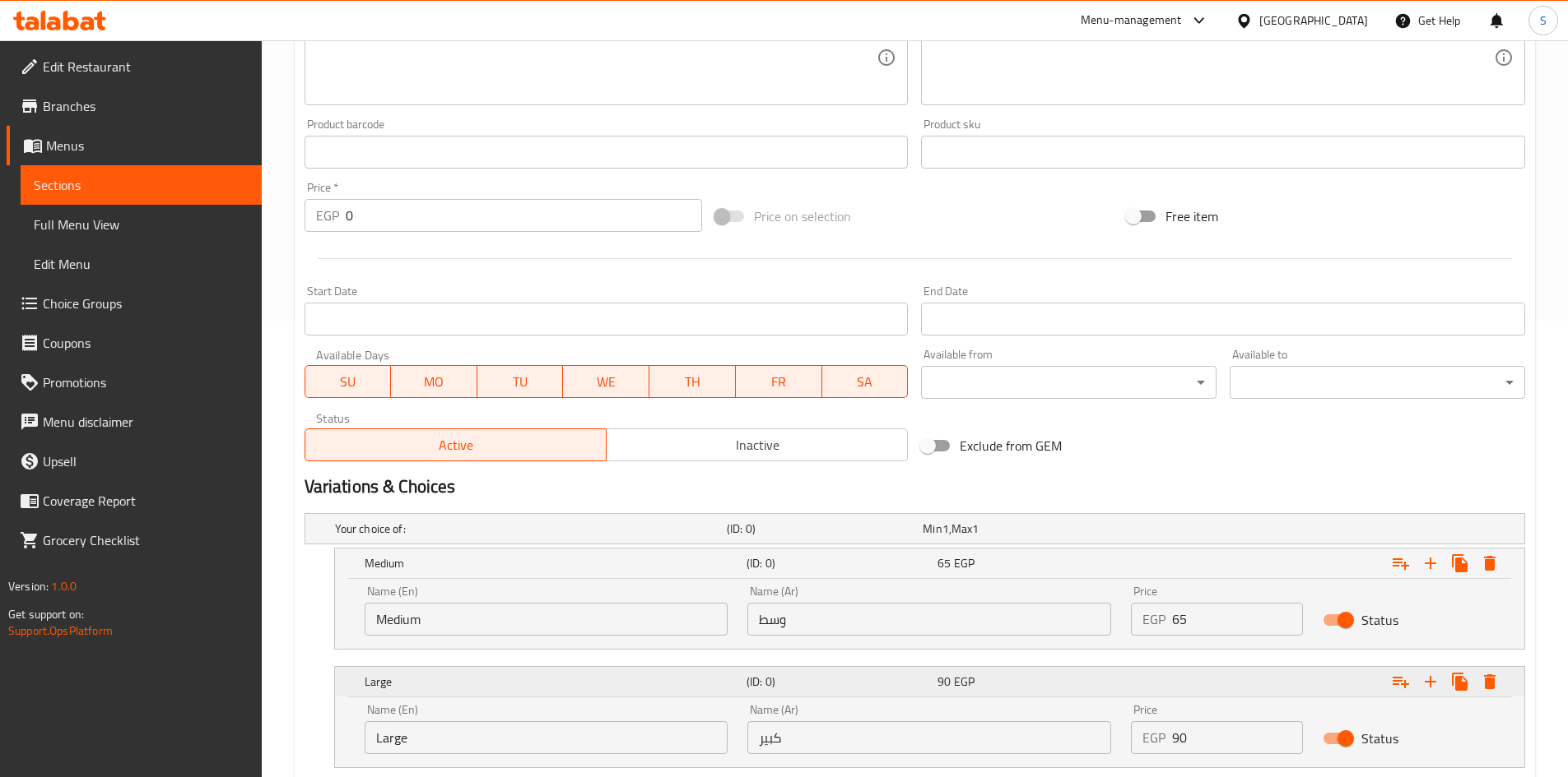
scroll to position [563, 0]
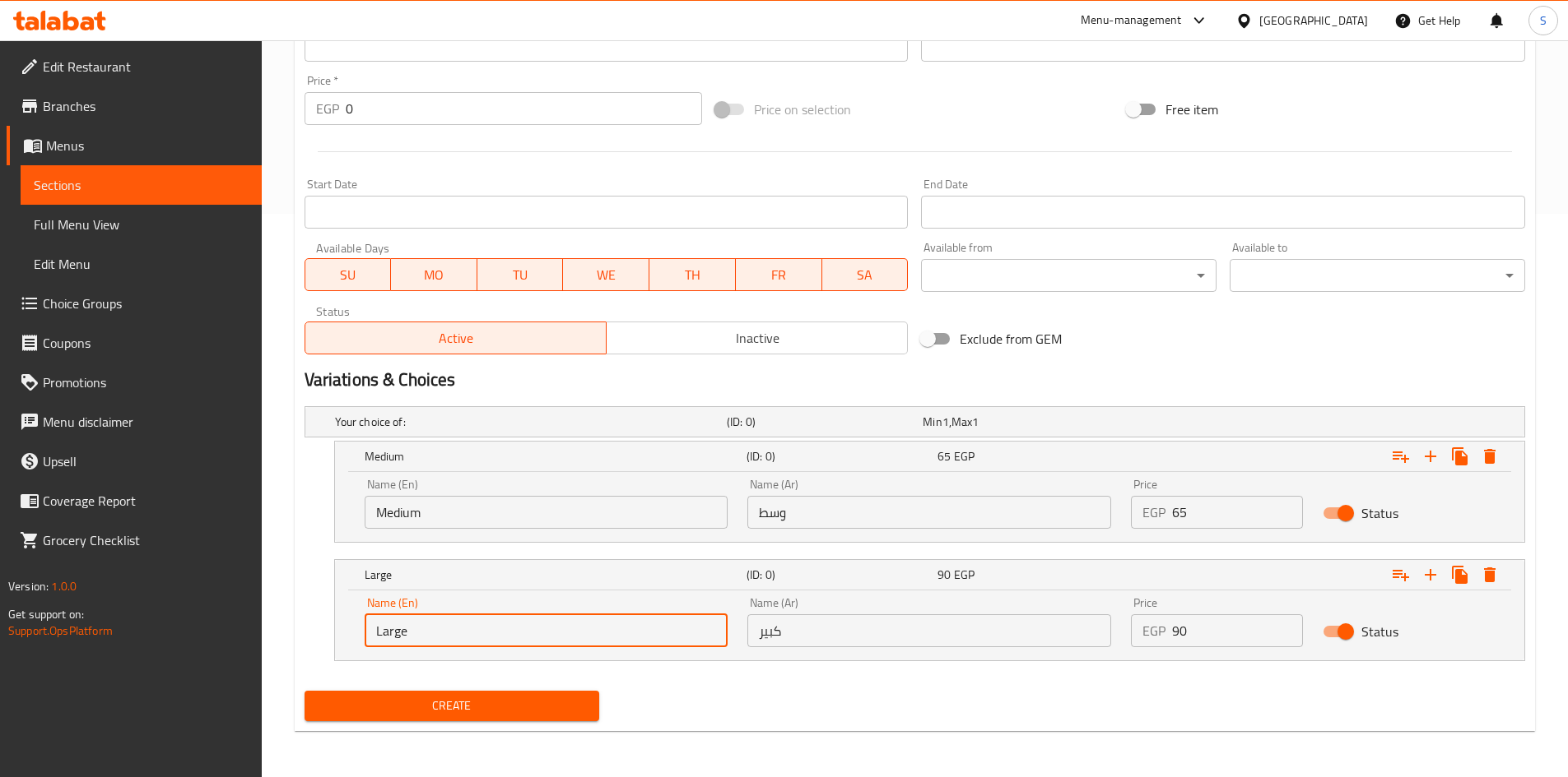
click at [535, 632] on input "Large" at bounding box center [546, 631] width 364 height 33
type input "Choice"
click at [535, 632] on input "text" at bounding box center [546, 631] width 364 height 33
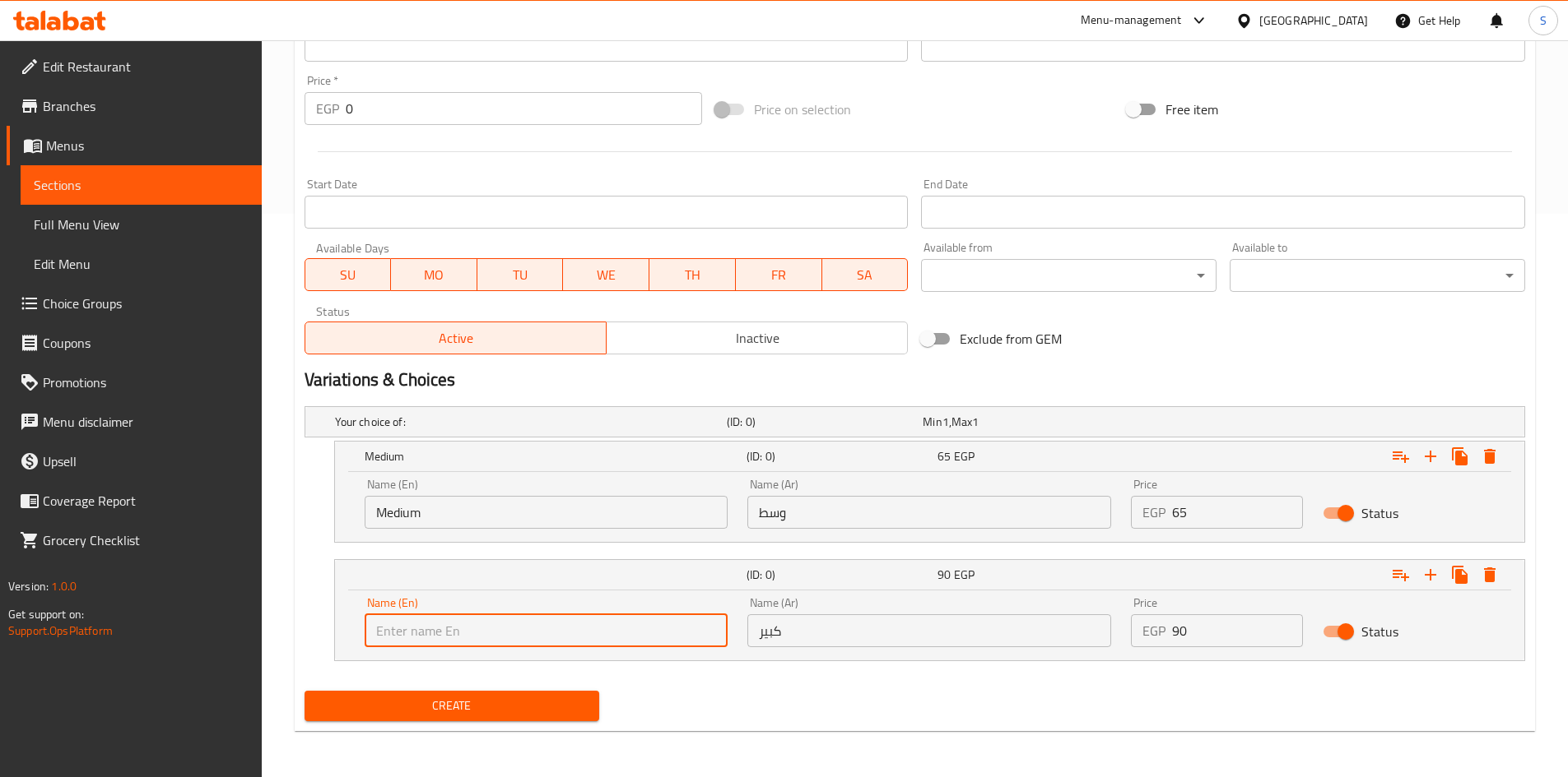
type input "Large"
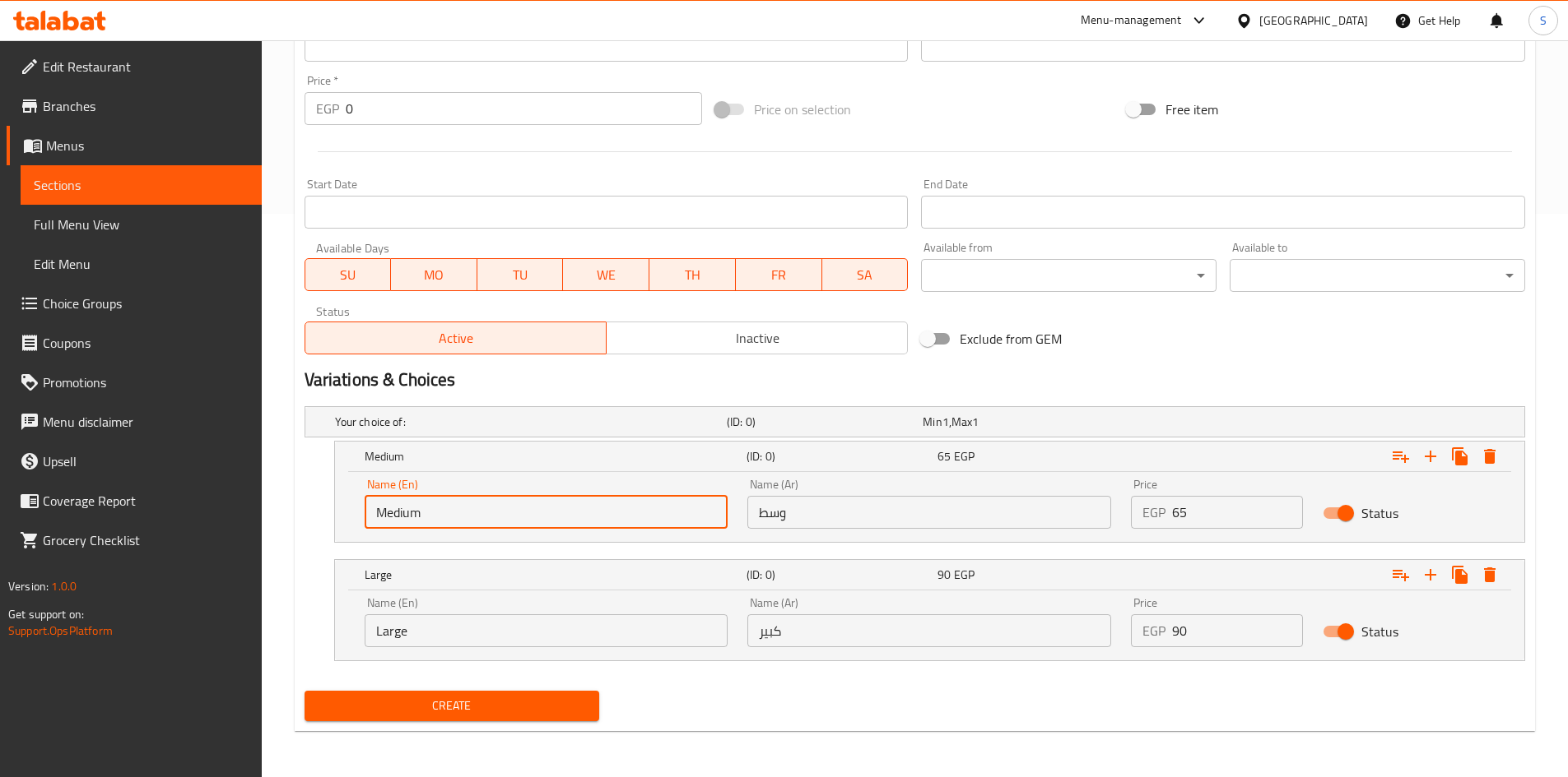
click at [530, 527] on input "Medium" at bounding box center [546, 513] width 364 height 33
type input "Choice"
click at [523, 509] on input "text" at bounding box center [546, 513] width 364 height 33
type input "Medium"
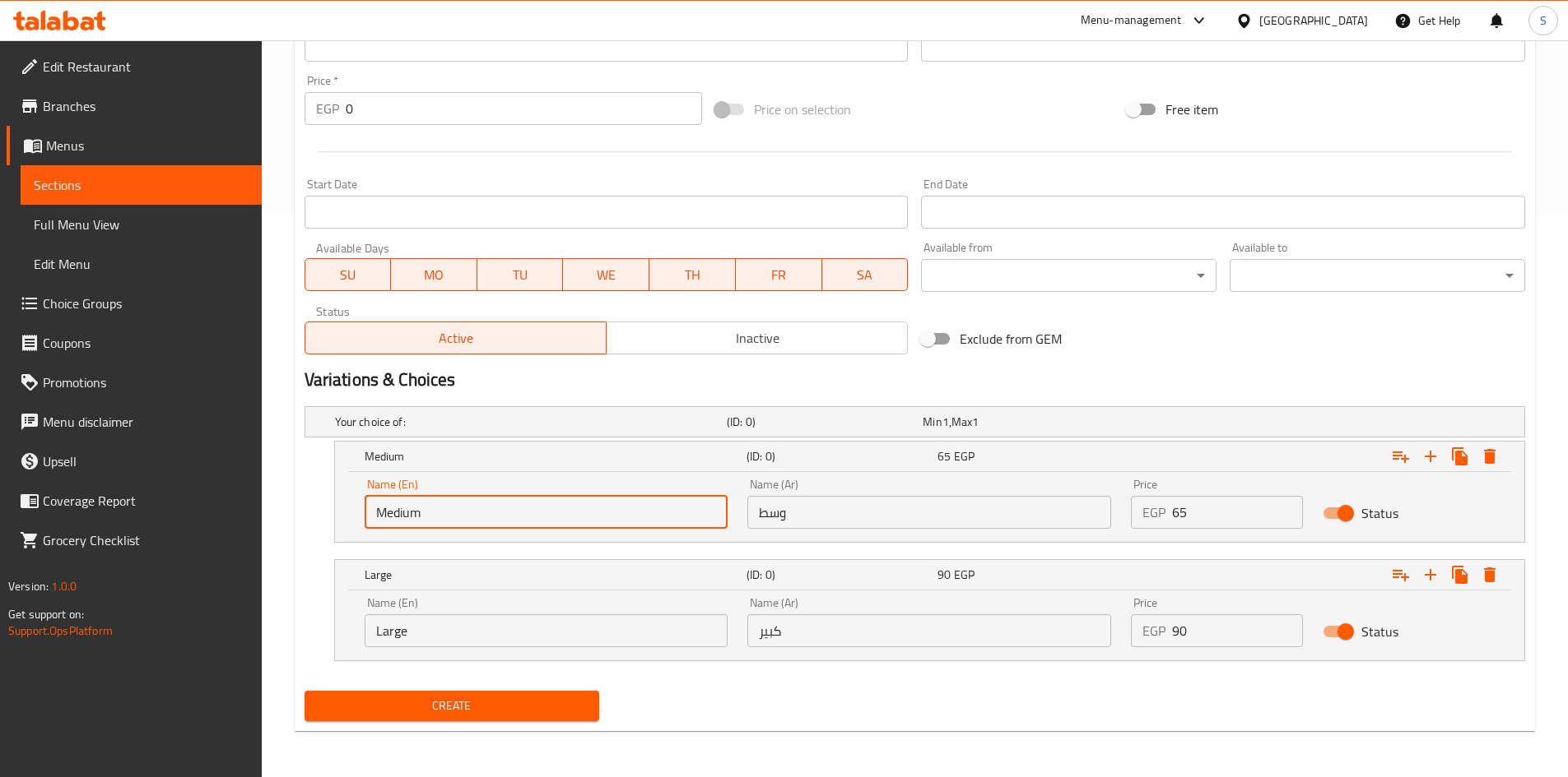
click at [831, 531] on div "Name (Ar) وسط Name (Ar)" at bounding box center [929, 504] width 384 height 70
click at [835, 519] on input "وسط" at bounding box center [929, 513] width 364 height 33
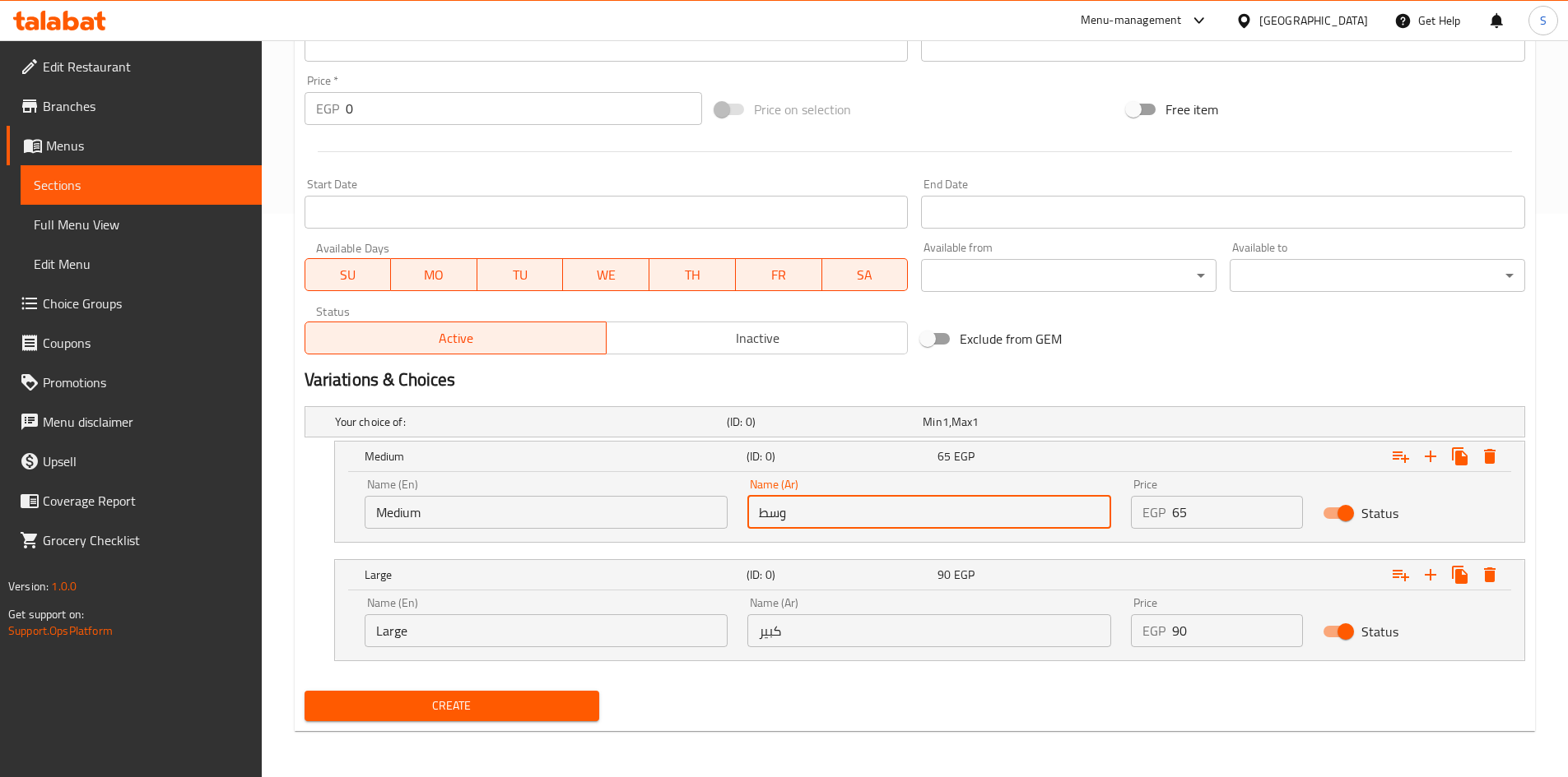
type input "وسط"
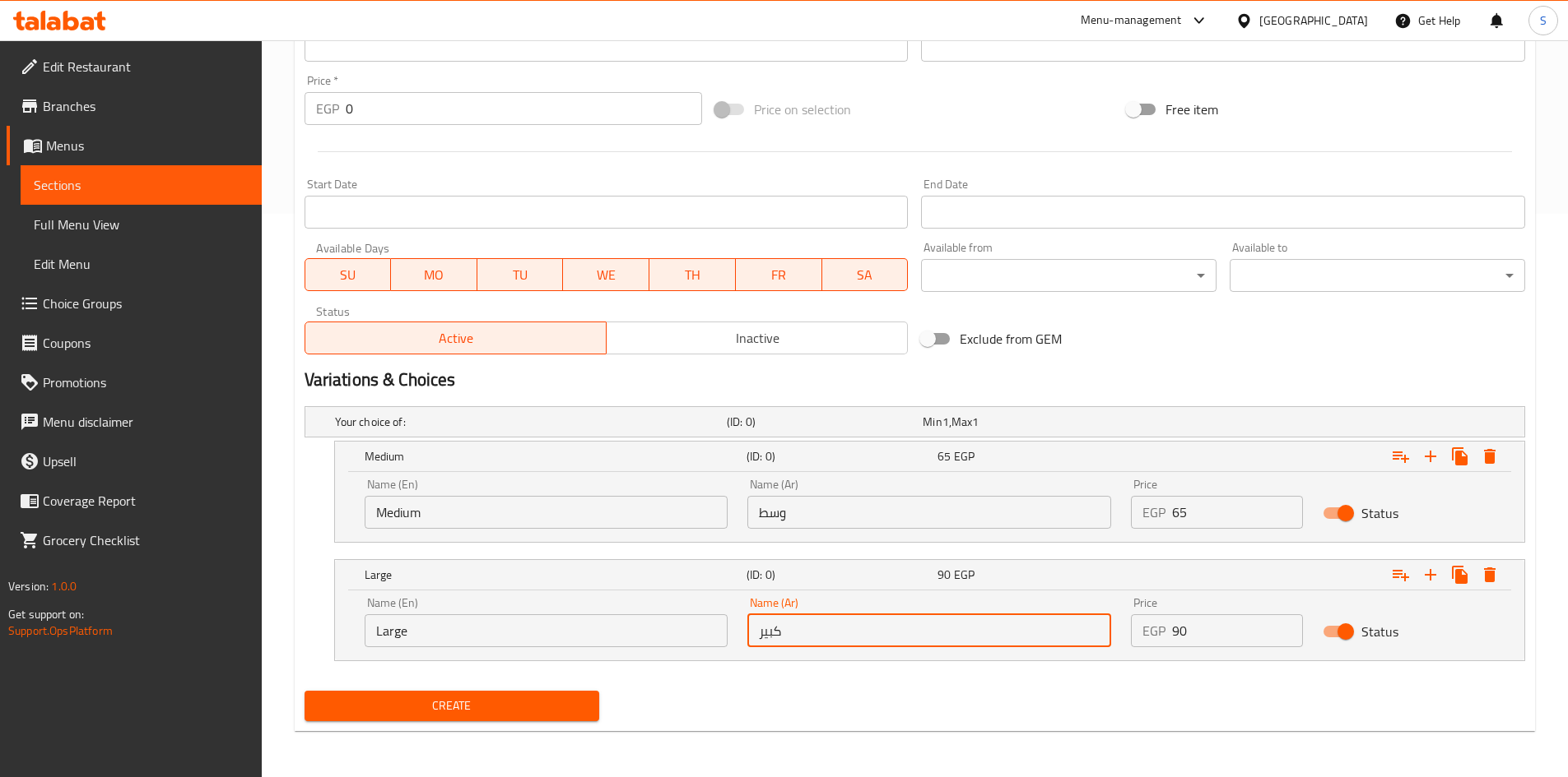
click at [836, 616] on input "كبير" at bounding box center [929, 631] width 364 height 33
type input "كبير"
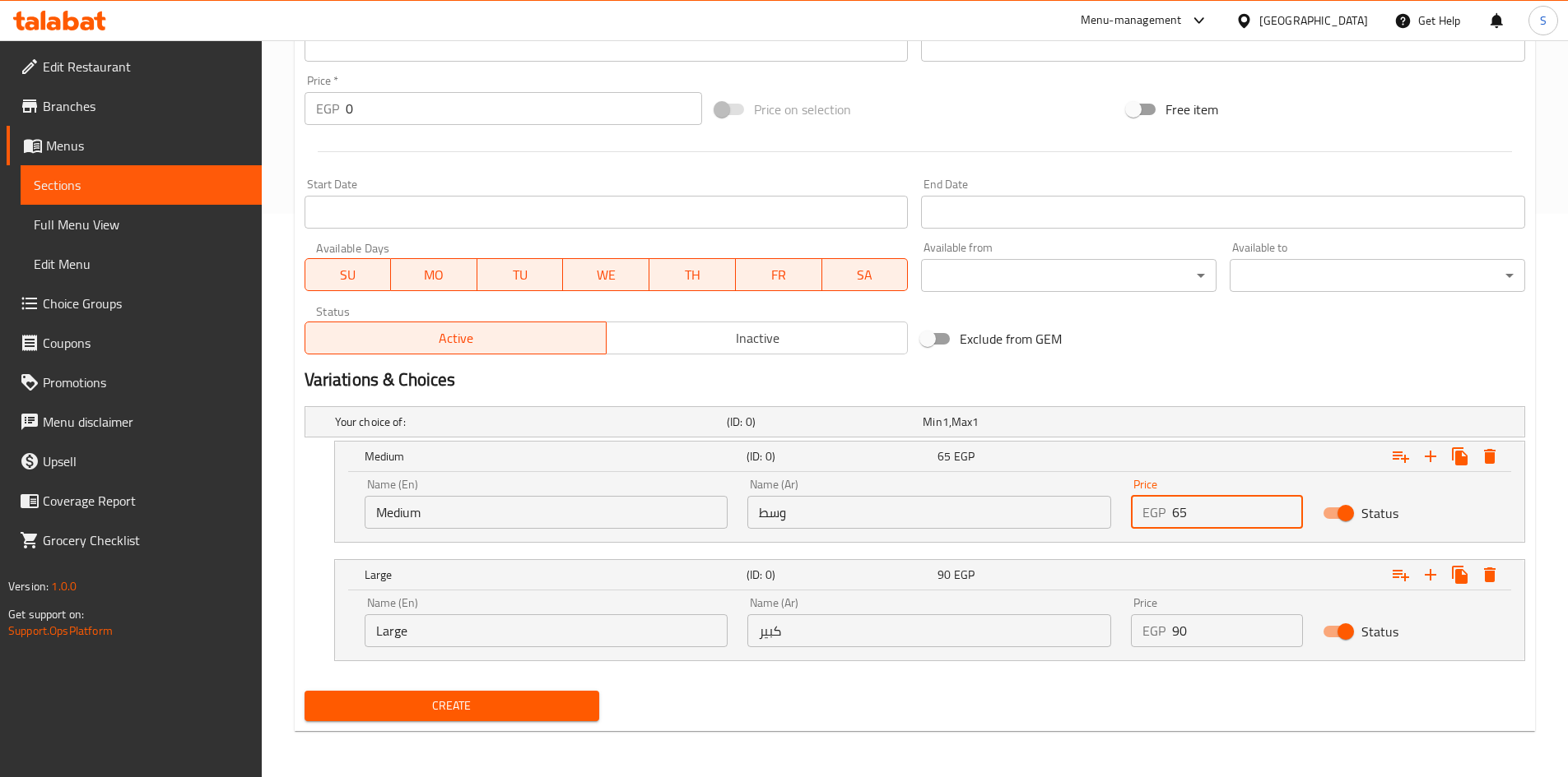
drag, startPoint x: 1203, startPoint y: 511, endPoint x: 1072, endPoint y: 499, distance: 131.5
click at [1072, 499] on div "Name (En) Medium Name (En) Name (Ar) وسط Name (Ar) Price EGP 65 Price Status" at bounding box center [929, 504] width 1149 height 70
type input "65"
drag, startPoint x: 1212, startPoint y: 626, endPoint x: 1048, endPoint y: 629, distance: 164.0
click at [1048, 629] on div "Name (En) Large Name (En) Name (Ar) كبير Name (Ar) Price EGP 90 Price Status" at bounding box center [929, 622] width 1149 height 70
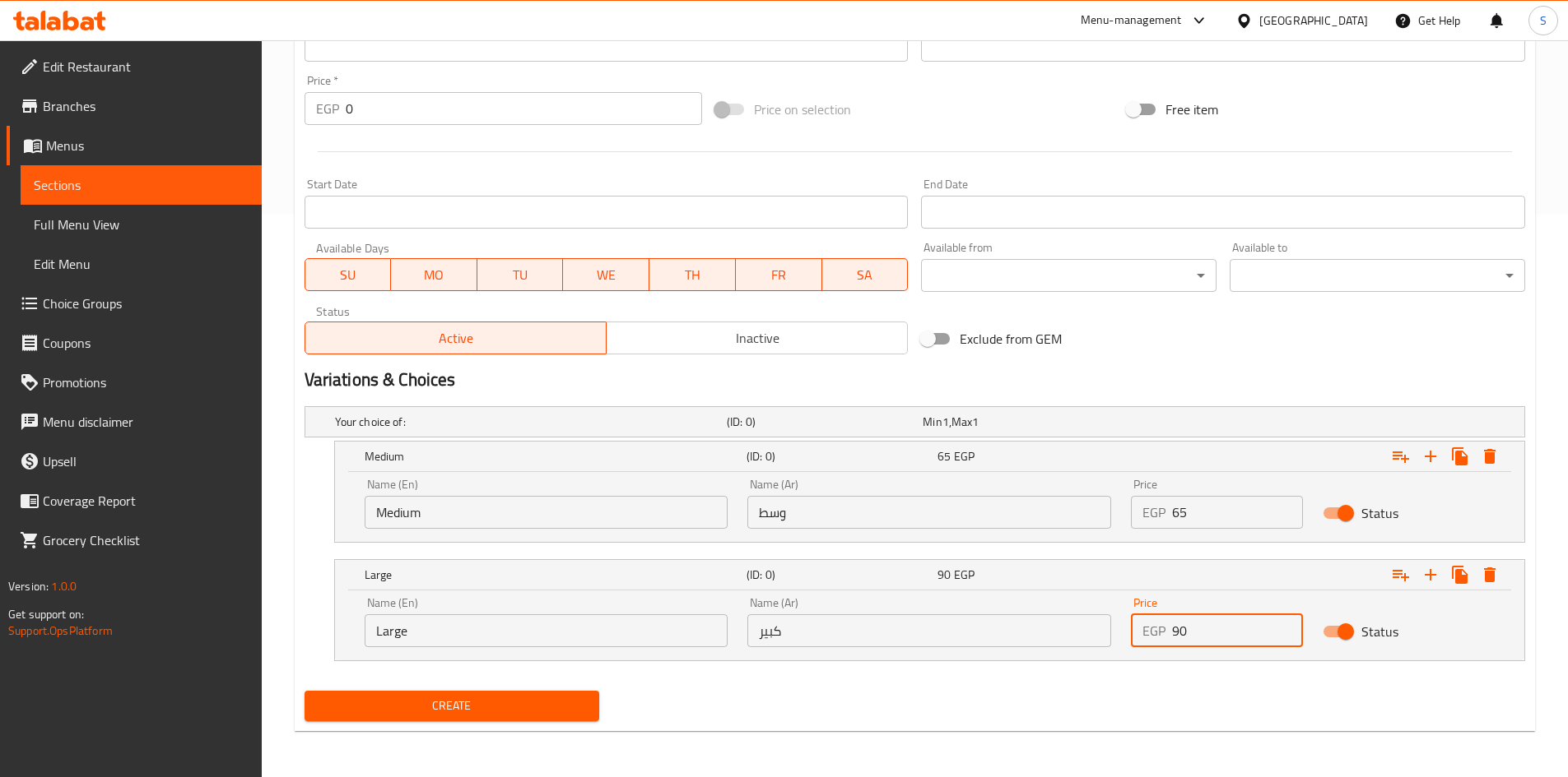
type input "90"
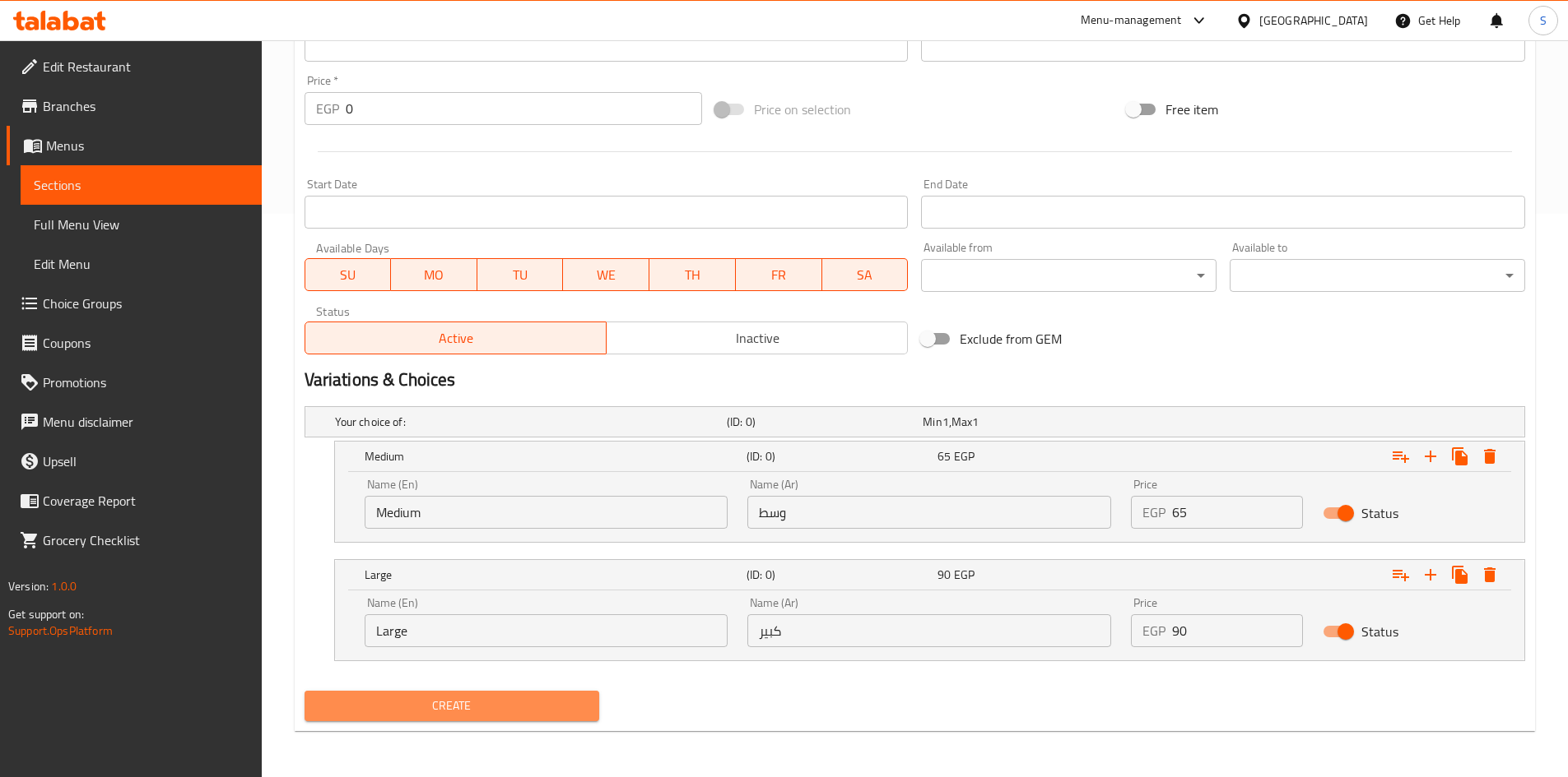
click at [548, 696] on span "Create" at bounding box center [452, 706] width 269 height 21
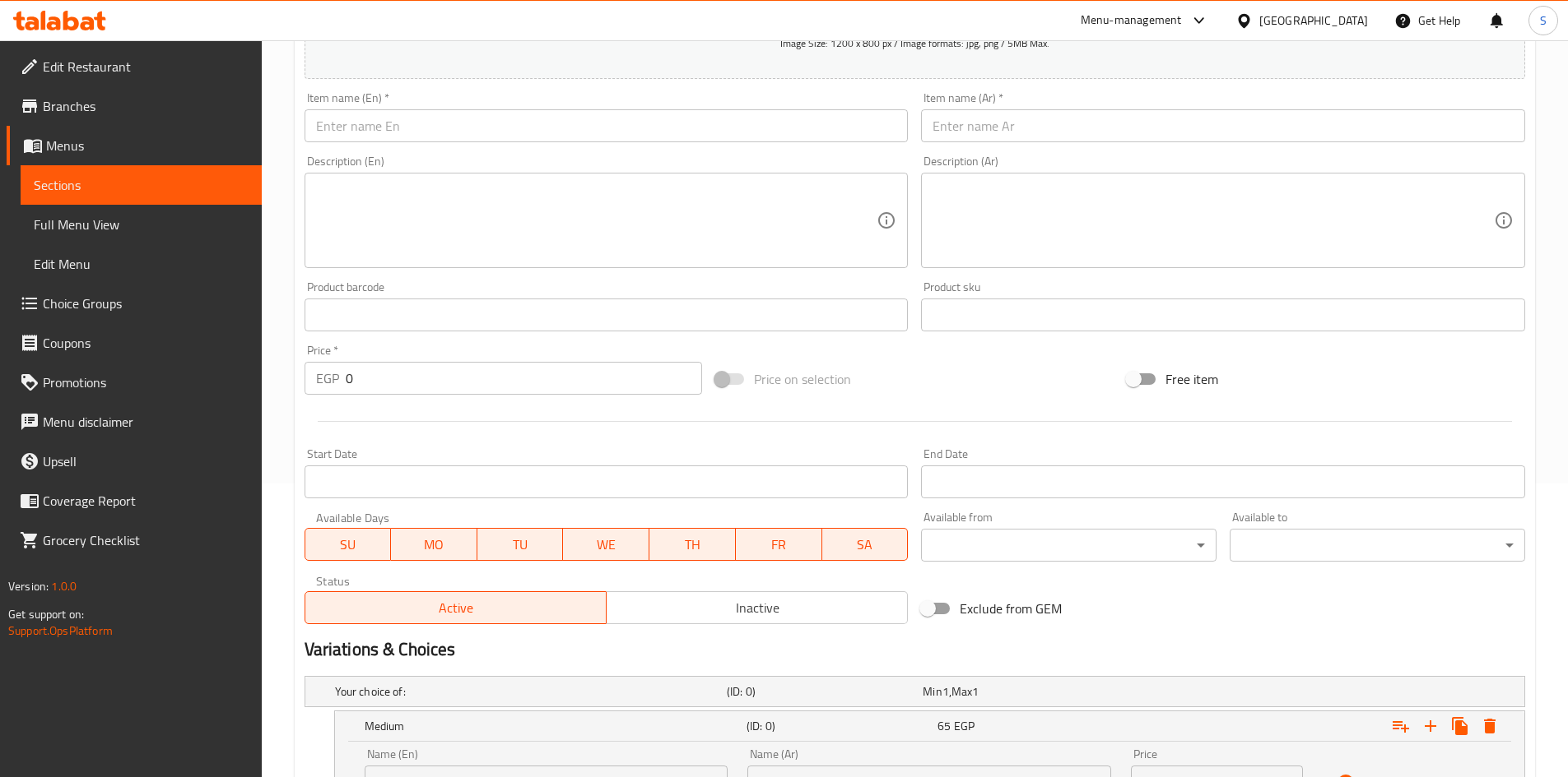
scroll to position [70, 0]
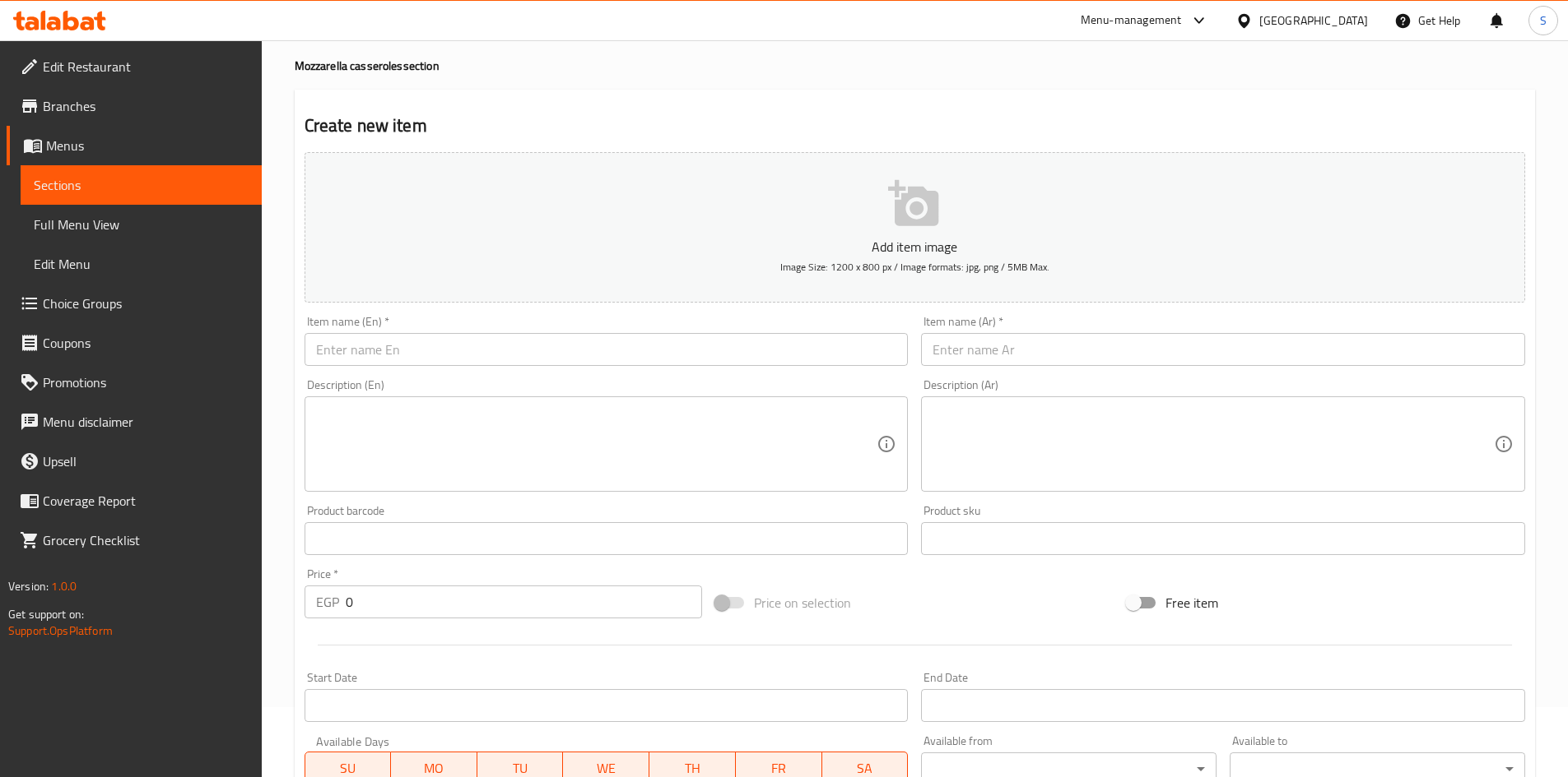
click at [1105, 340] on input "text" at bounding box center [1222, 350] width 604 height 33
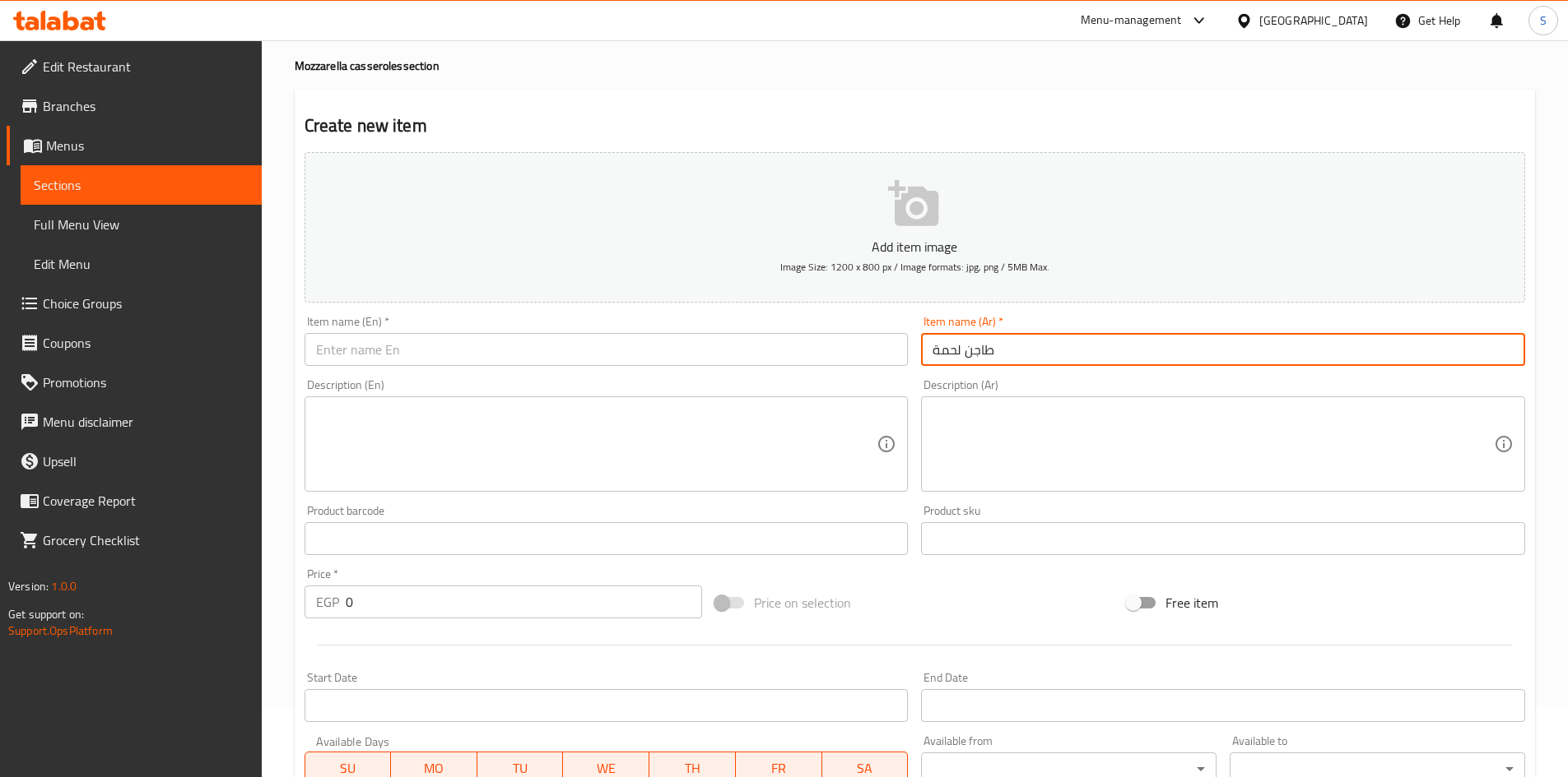
click at [1048, 355] on input "طاجن لحمة" at bounding box center [1222, 350] width 604 height 33
type input "طاجن لحمة"
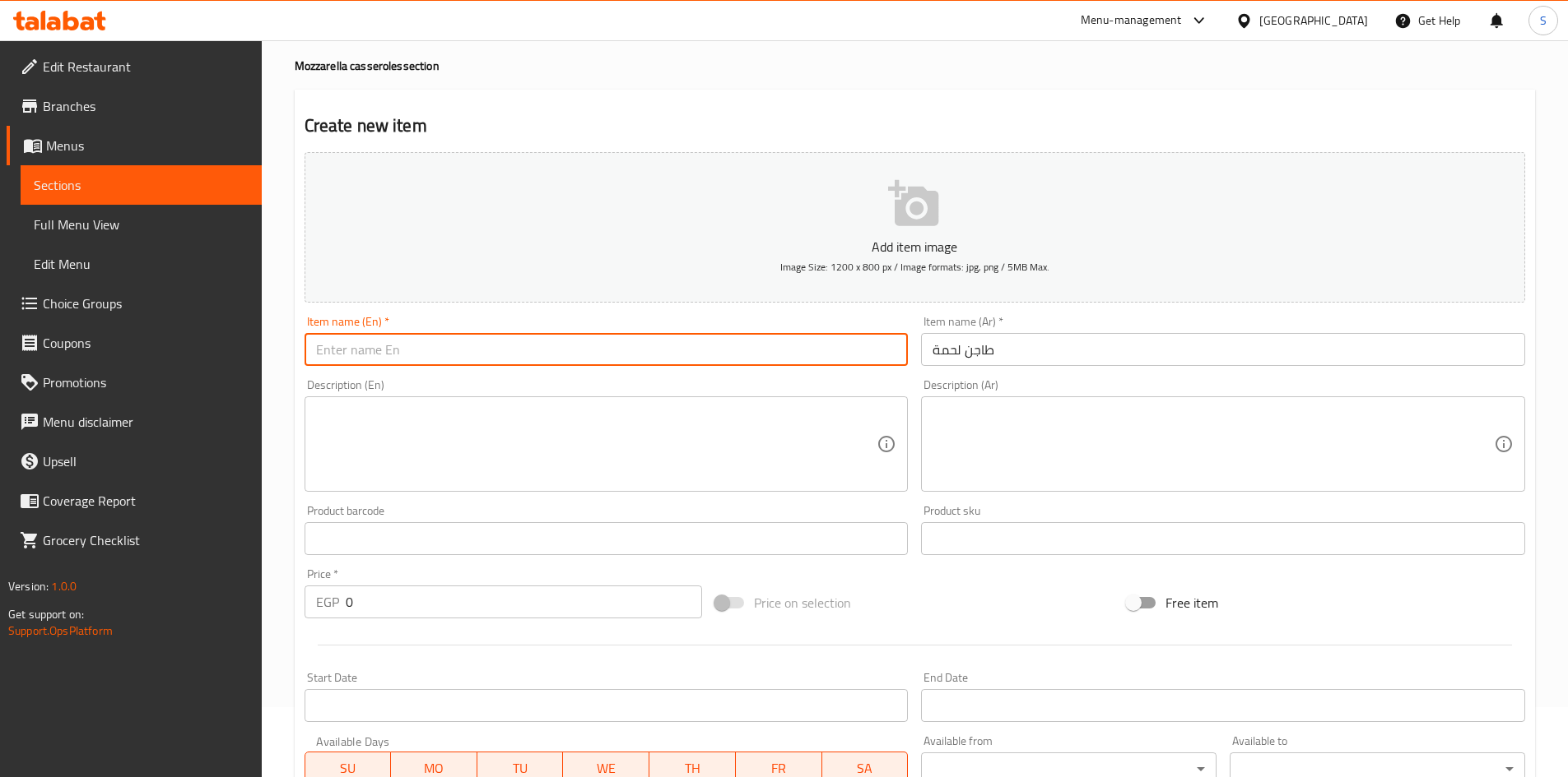
click at [712, 362] on input "text" at bounding box center [606, 350] width 604 height 33
paste input "Meat casserole"
click at [379, 355] on input "Meat casserole" at bounding box center [606, 350] width 604 height 33
type input "Meat Casserole"
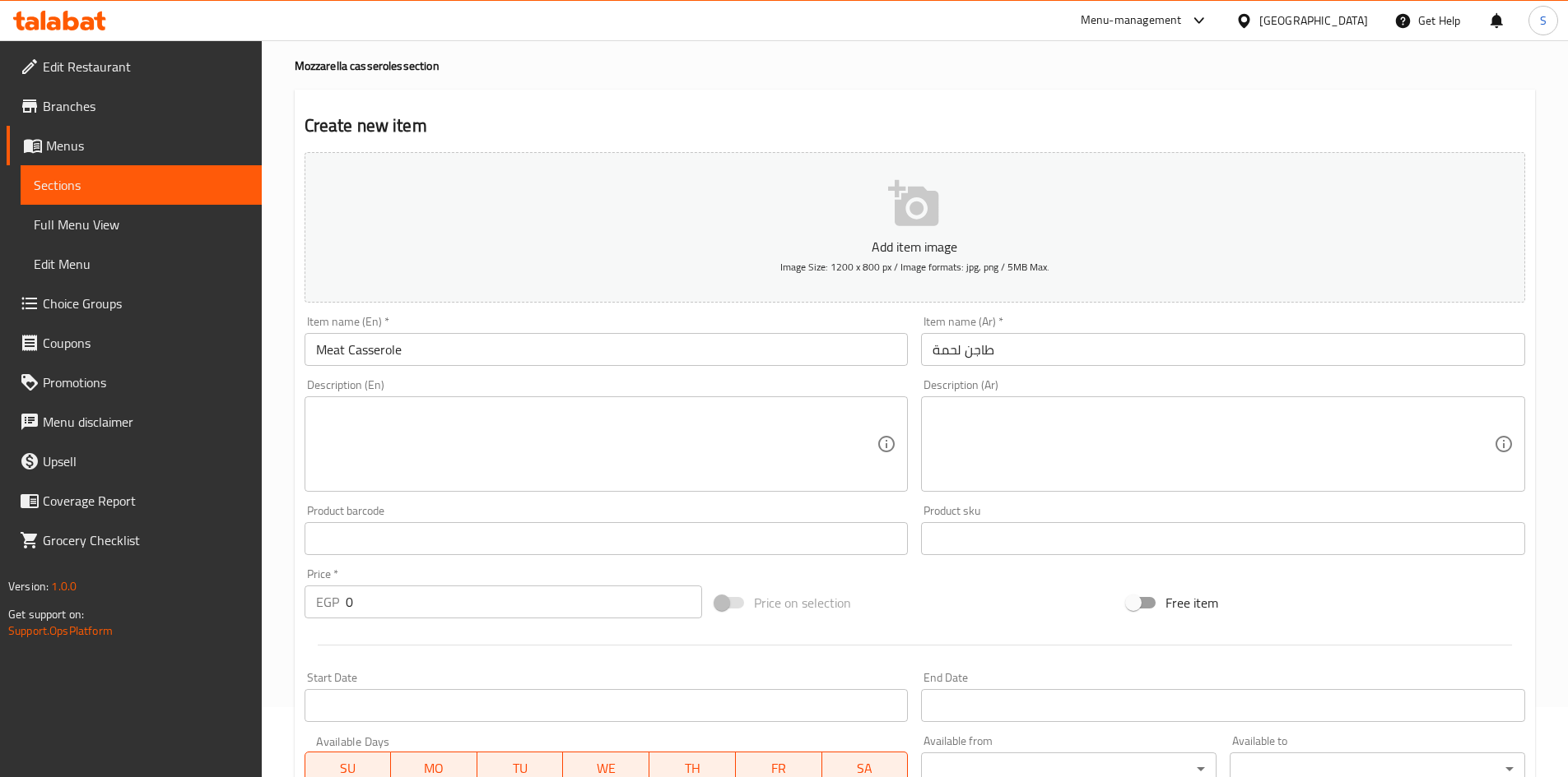
click at [540, 374] on div "Description (En) Description (En)" at bounding box center [606, 436] width 617 height 126
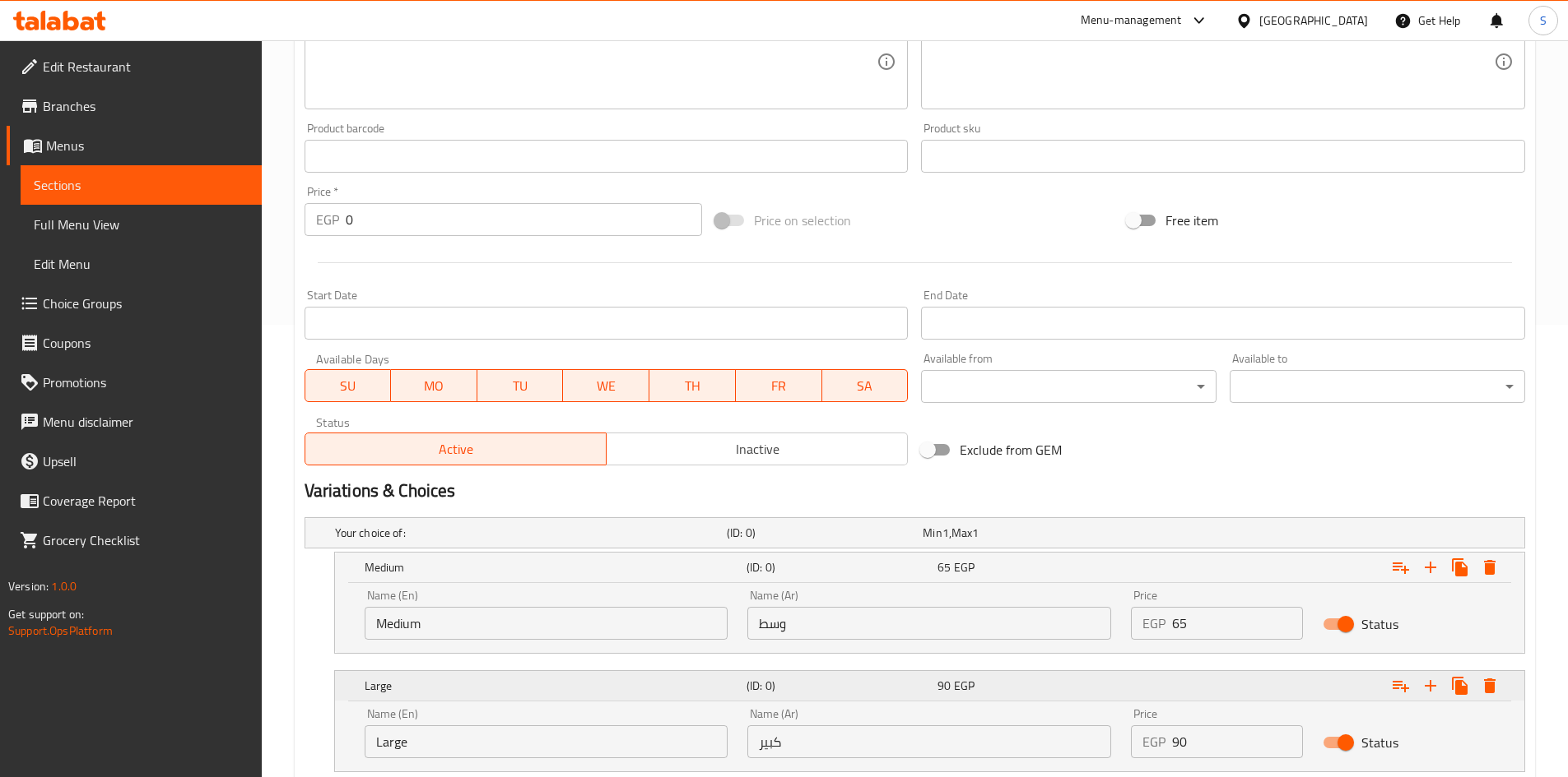
scroll to position [481, 0]
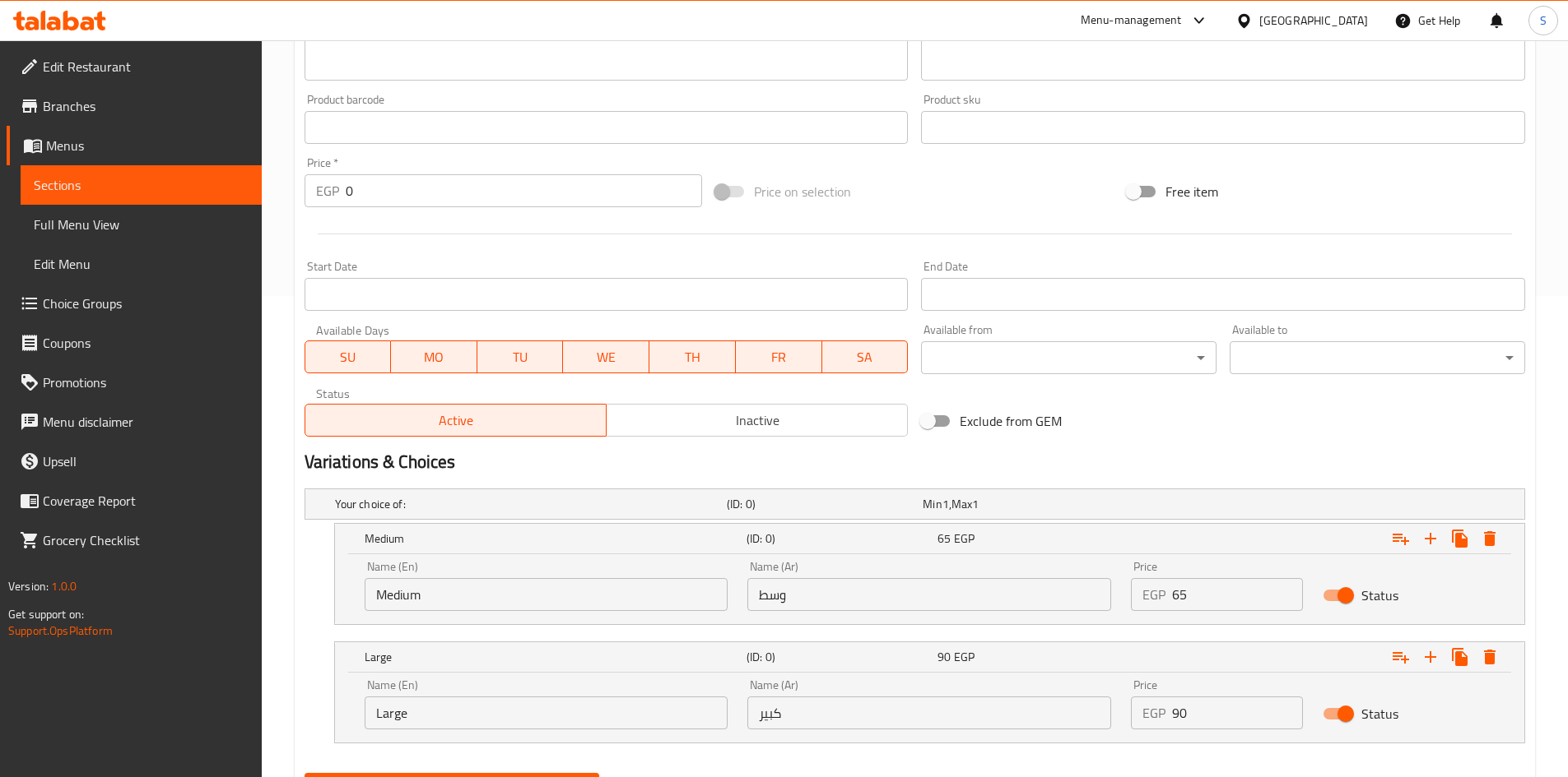
click at [519, 605] on input "Medium" at bounding box center [546, 595] width 364 height 33
type input "Choice"
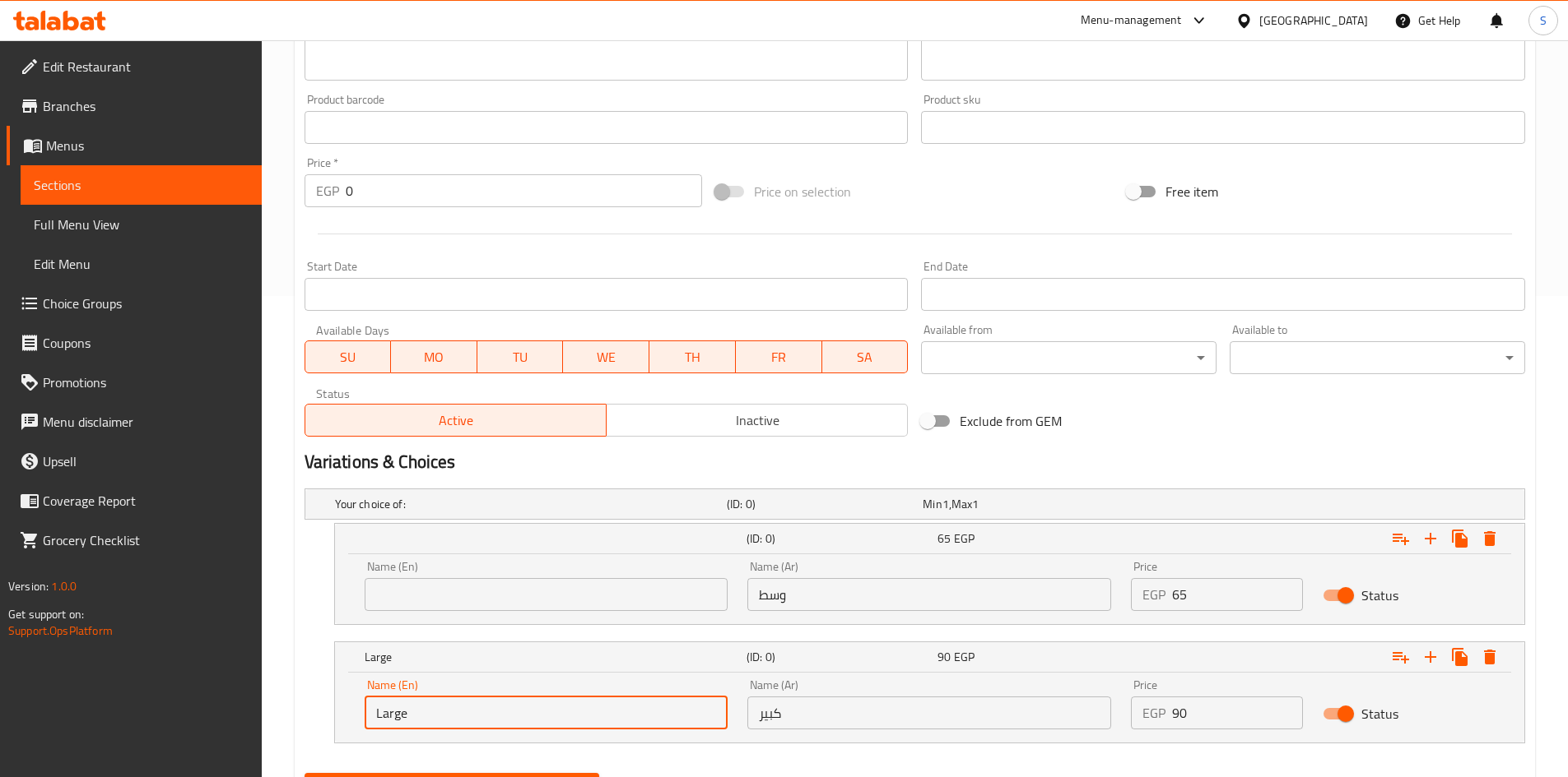
click at [448, 724] on input "Large" at bounding box center [546, 713] width 364 height 33
type input "Choice"
click at [456, 597] on input "text" at bounding box center [546, 595] width 364 height 33
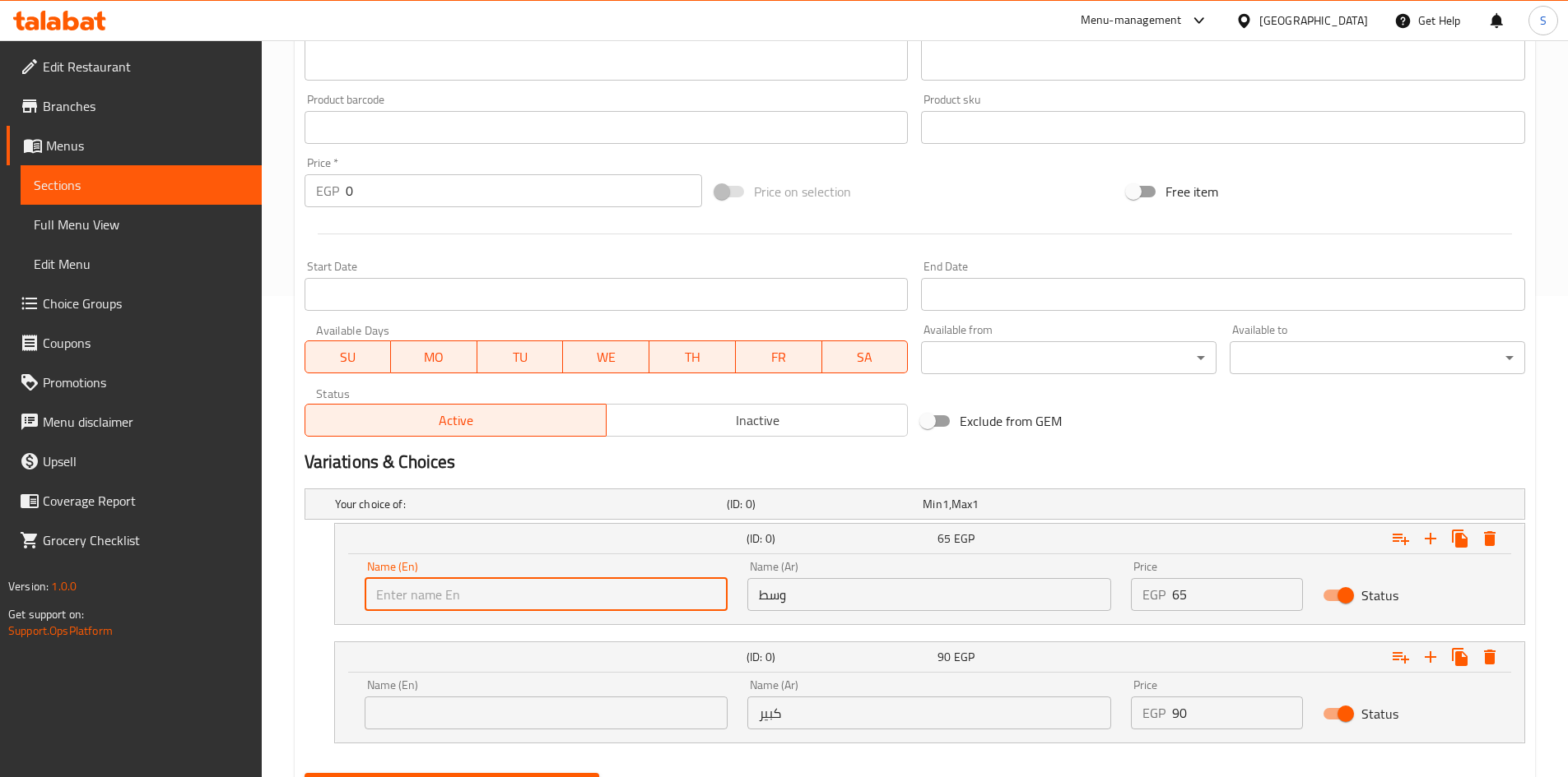
type input "Medium"
click at [522, 709] on input "text" at bounding box center [546, 713] width 364 height 33
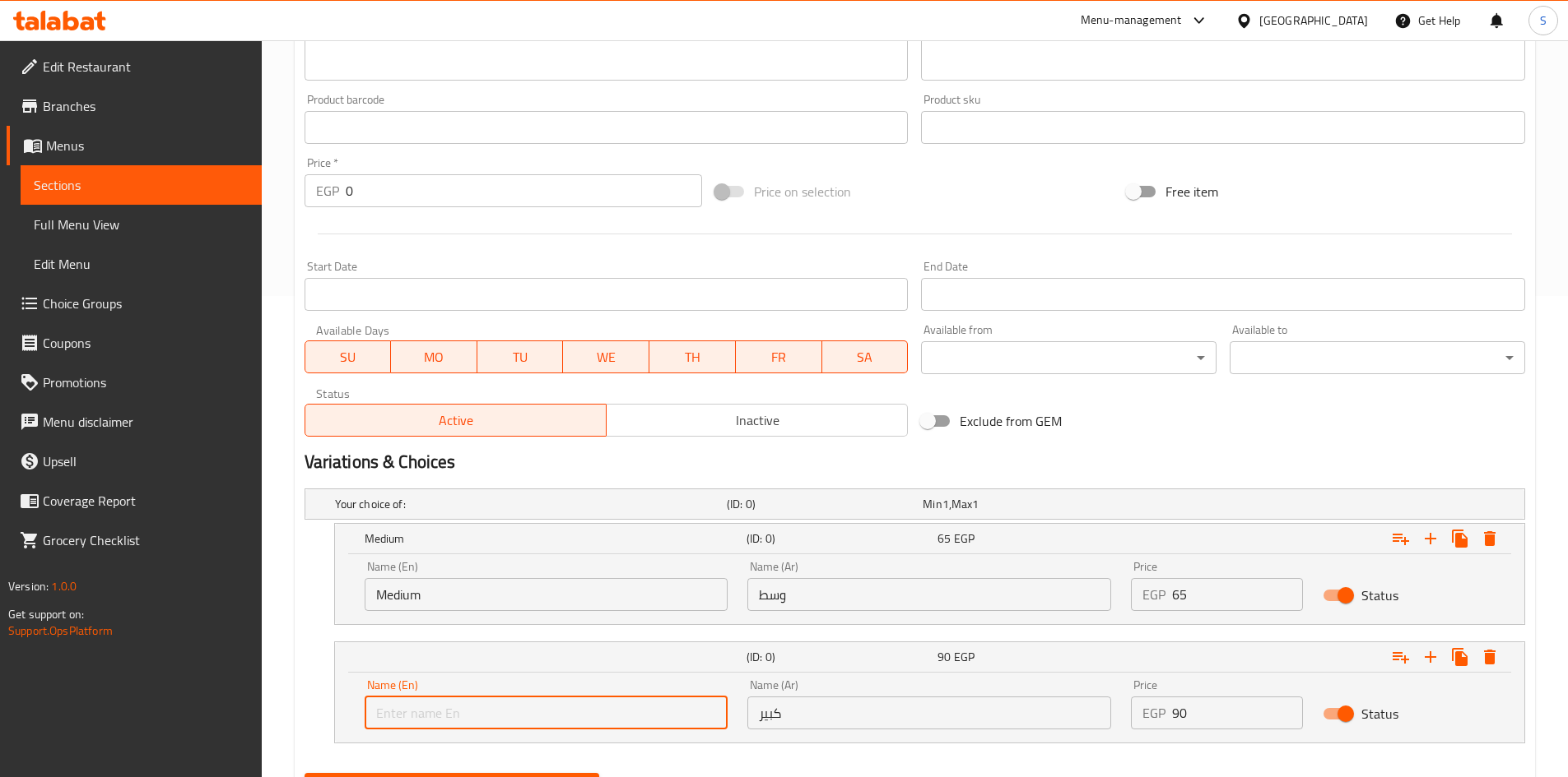
type input "Large"
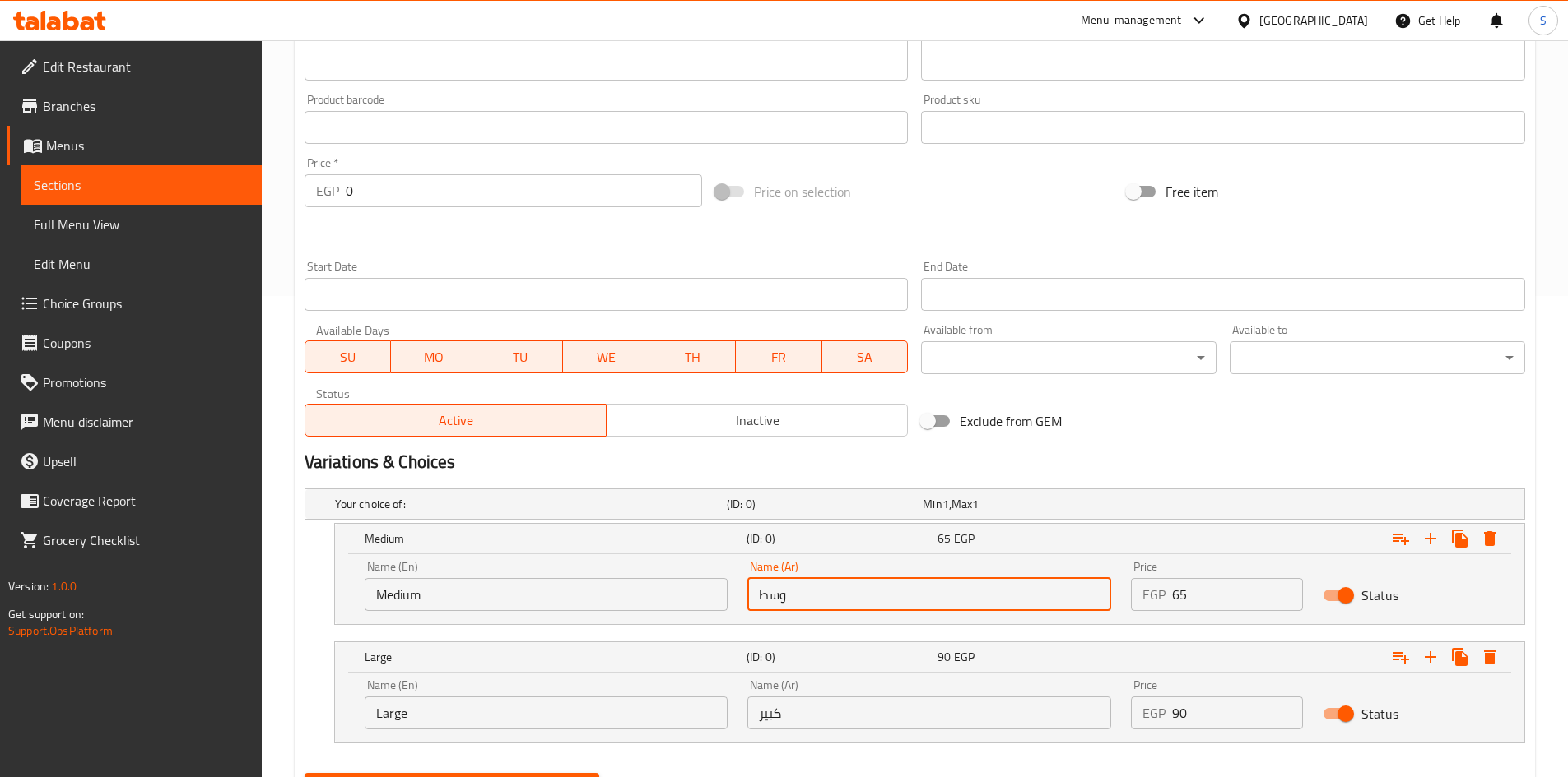
click at [848, 604] on input "وسط" at bounding box center [929, 595] width 364 height 33
type input "وسط"
click at [873, 709] on input "كبير" at bounding box center [929, 713] width 364 height 33
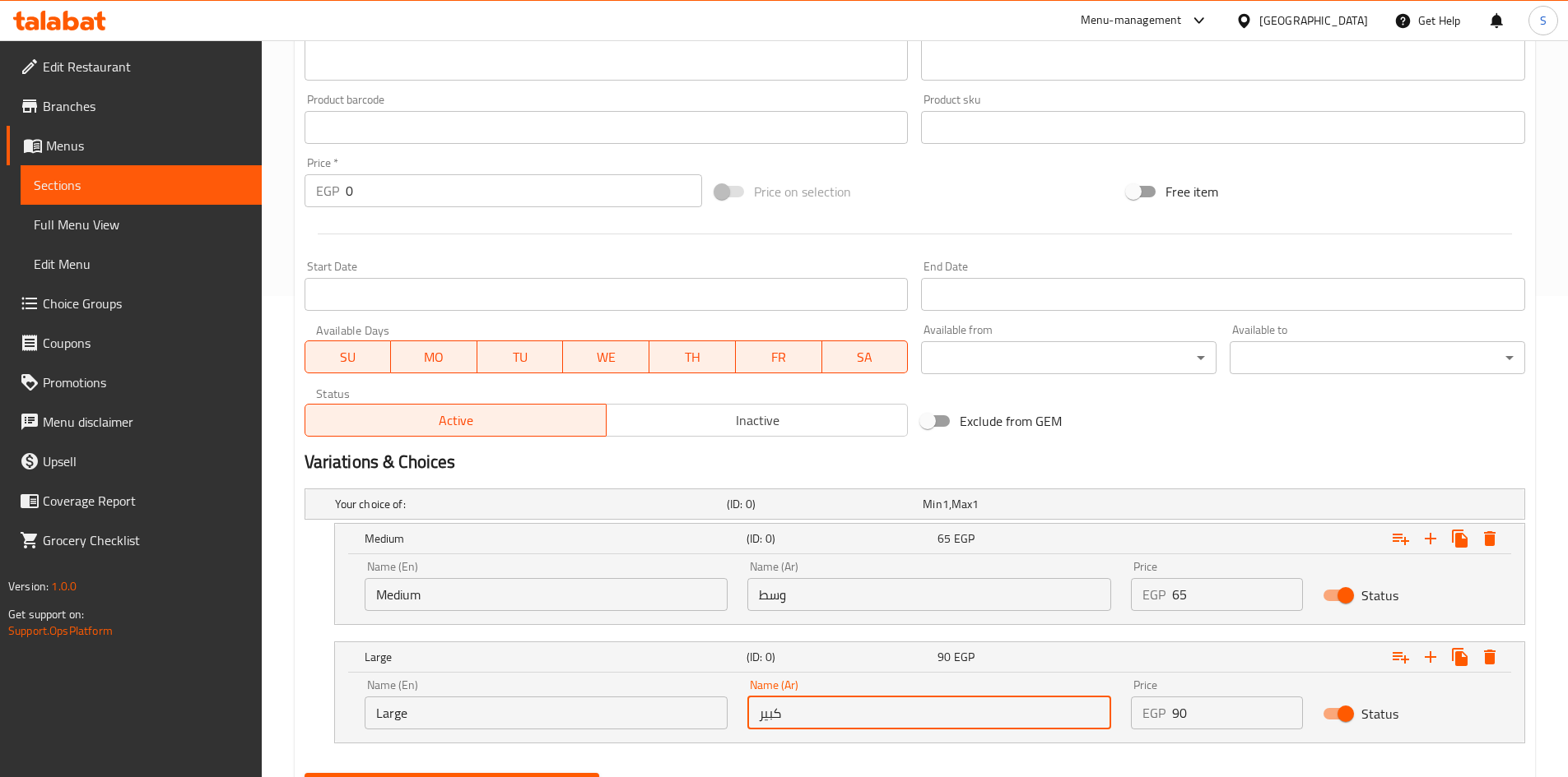
type input "كبير"
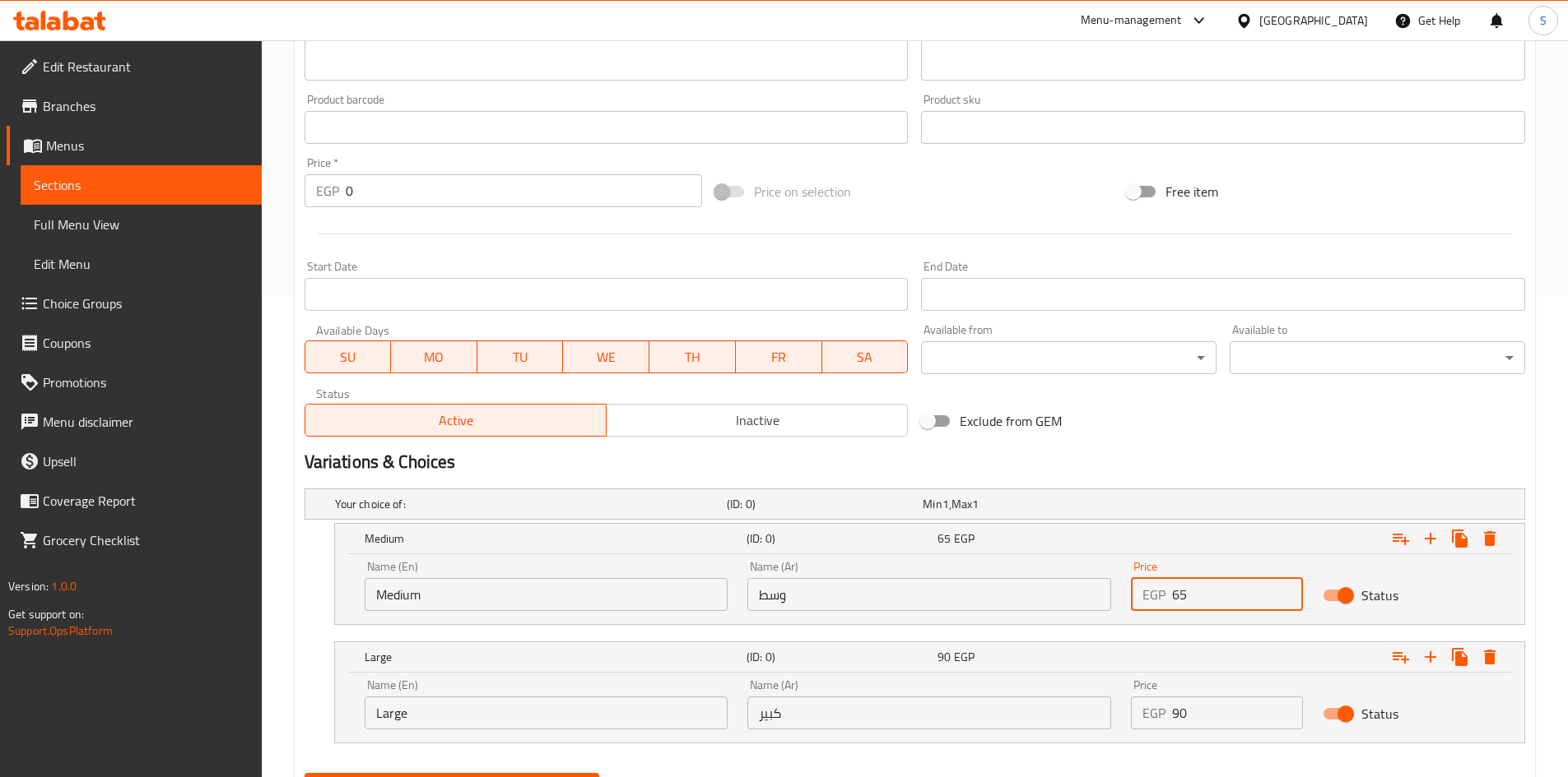
drag, startPoint x: 1207, startPoint y: 597, endPoint x: 1127, endPoint y: 591, distance: 80.2
click at [1127, 591] on div "Price EGP 65 Price" at bounding box center [1216, 586] width 191 height 70
type input "50"
drag, startPoint x: 1210, startPoint y: 710, endPoint x: 1079, endPoint y: 712, distance: 131.0
click at [1079, 712] on div "Name (En) Large Name (En) Name (Ar) كبير Name (Ar) Price EGP 90 Price Status" at bounding box center [929, 704] width 1149 height 70
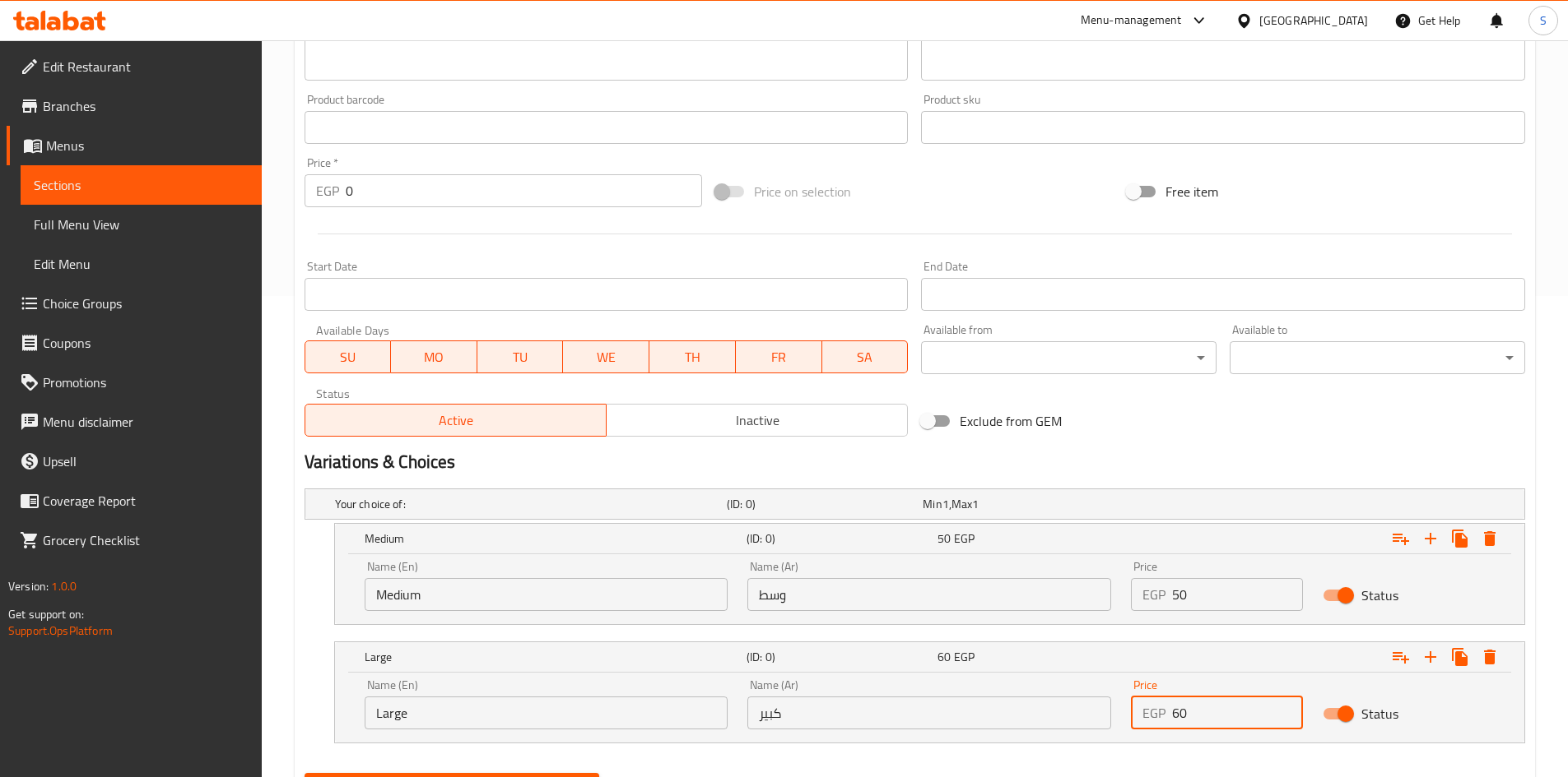
type input "60"
click at [1175, 416] on div "Exclude from GEM" at bounding box center [1120, 422] width 411 height 45
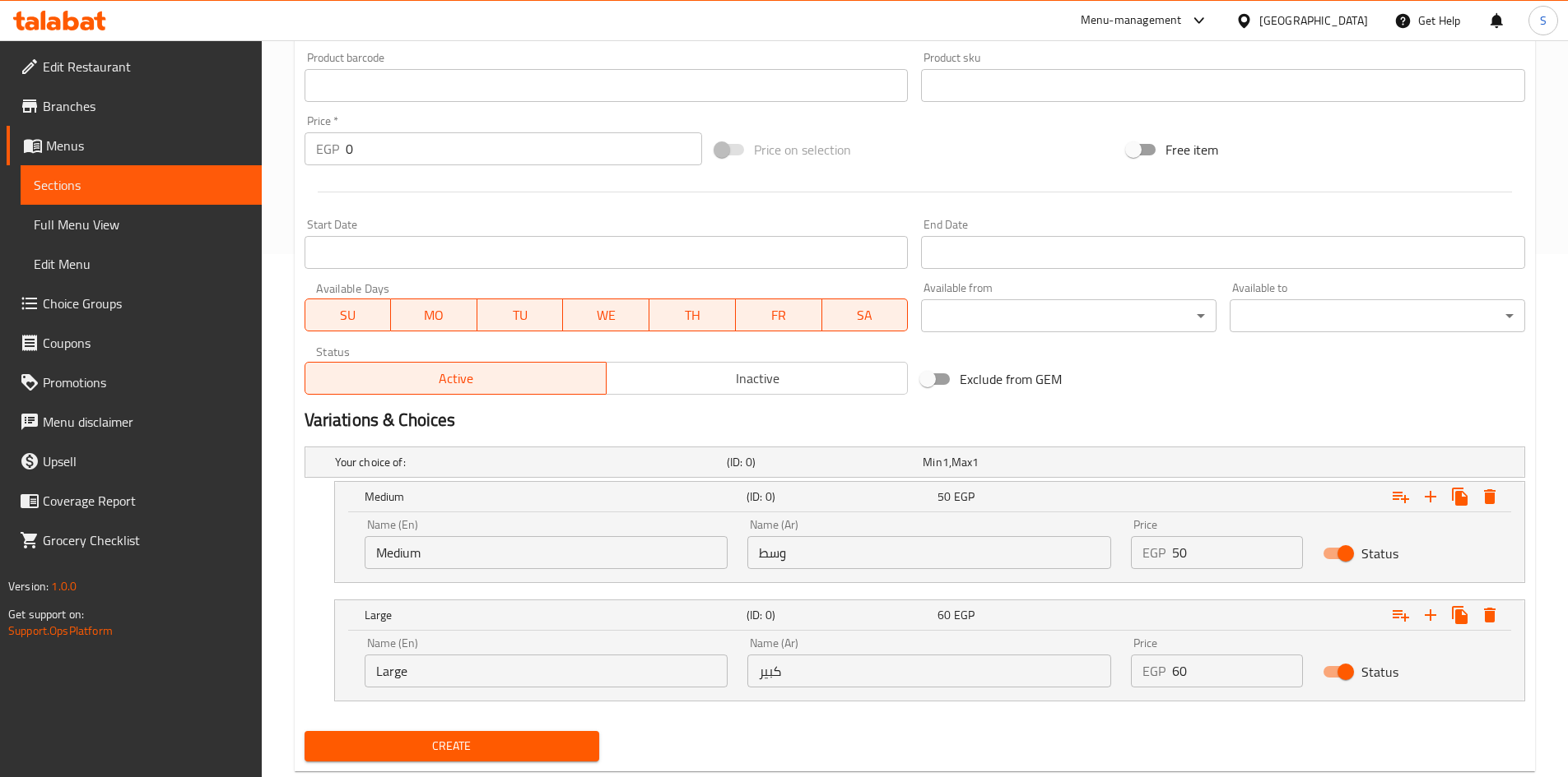
scroll to position [563, 0]
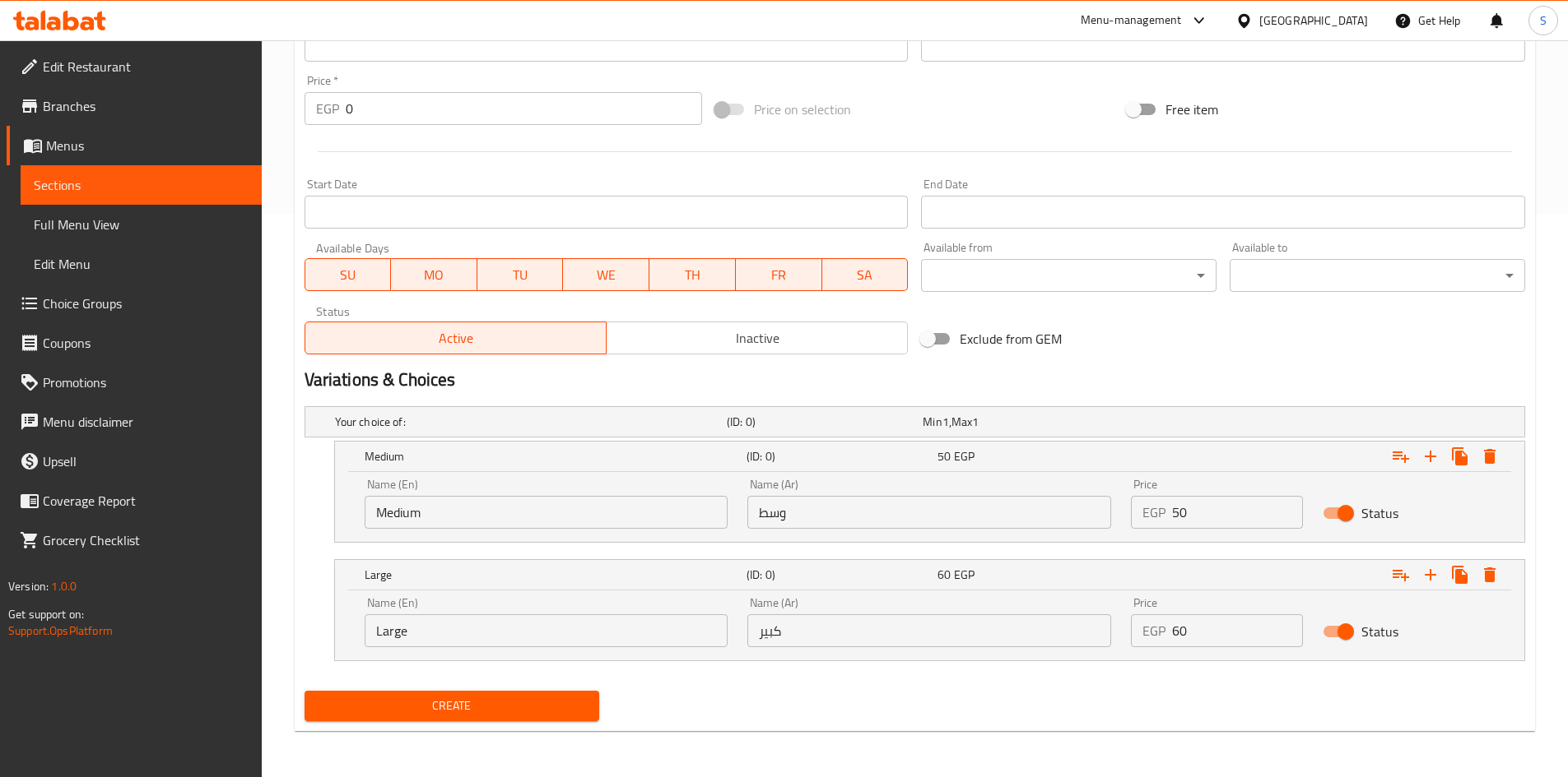
click at [447, 709] on span "Create" at bounding box center [452, 706] width 269 height 21
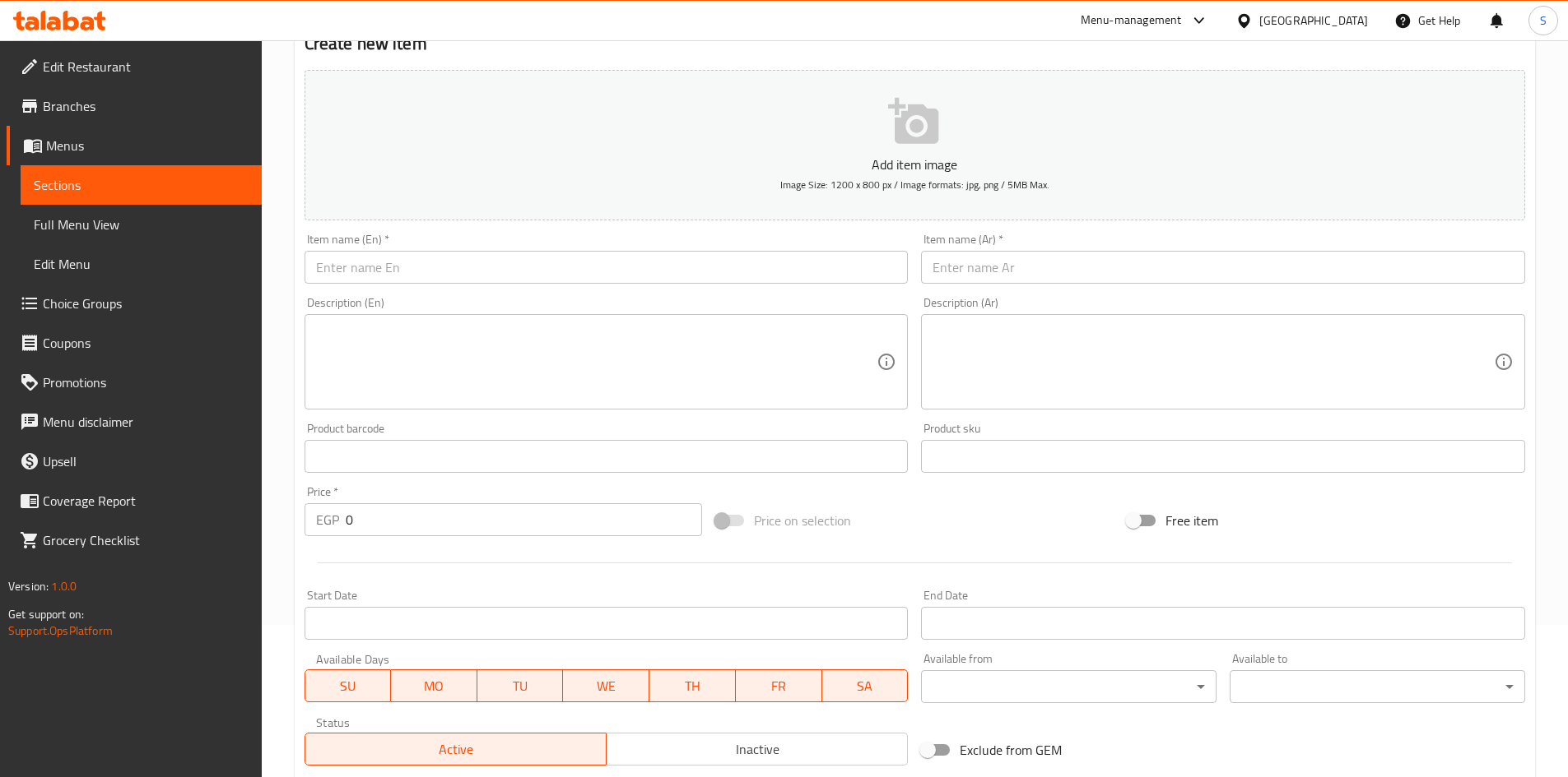
scroll to position [0, 0]
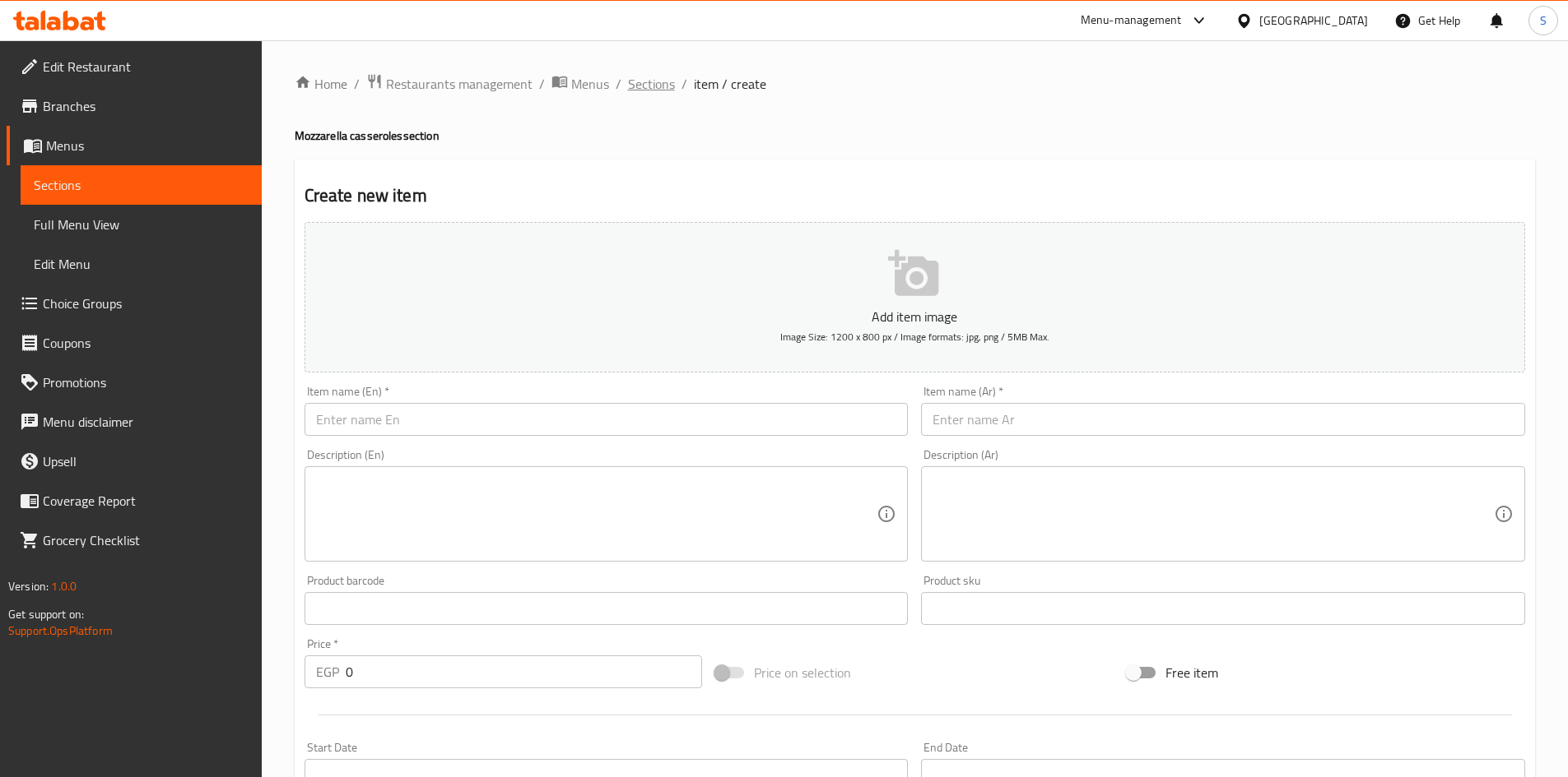
click at [665, 87] on span "Sections" at bounding box center [651, 84] width 47 height 20
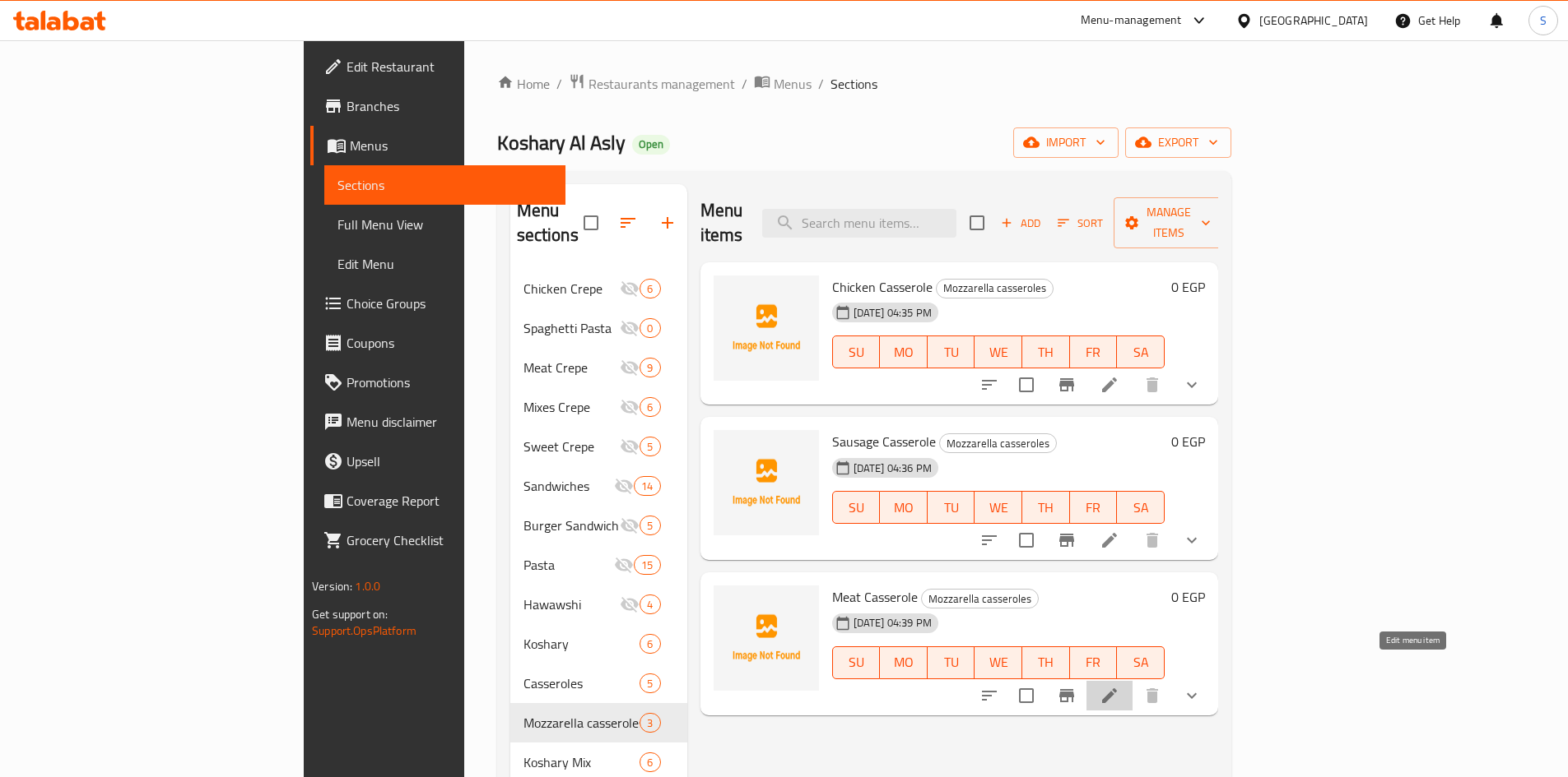
click at [1119, 686] on icon at bounding box center [1110, 696] width 20 height 20
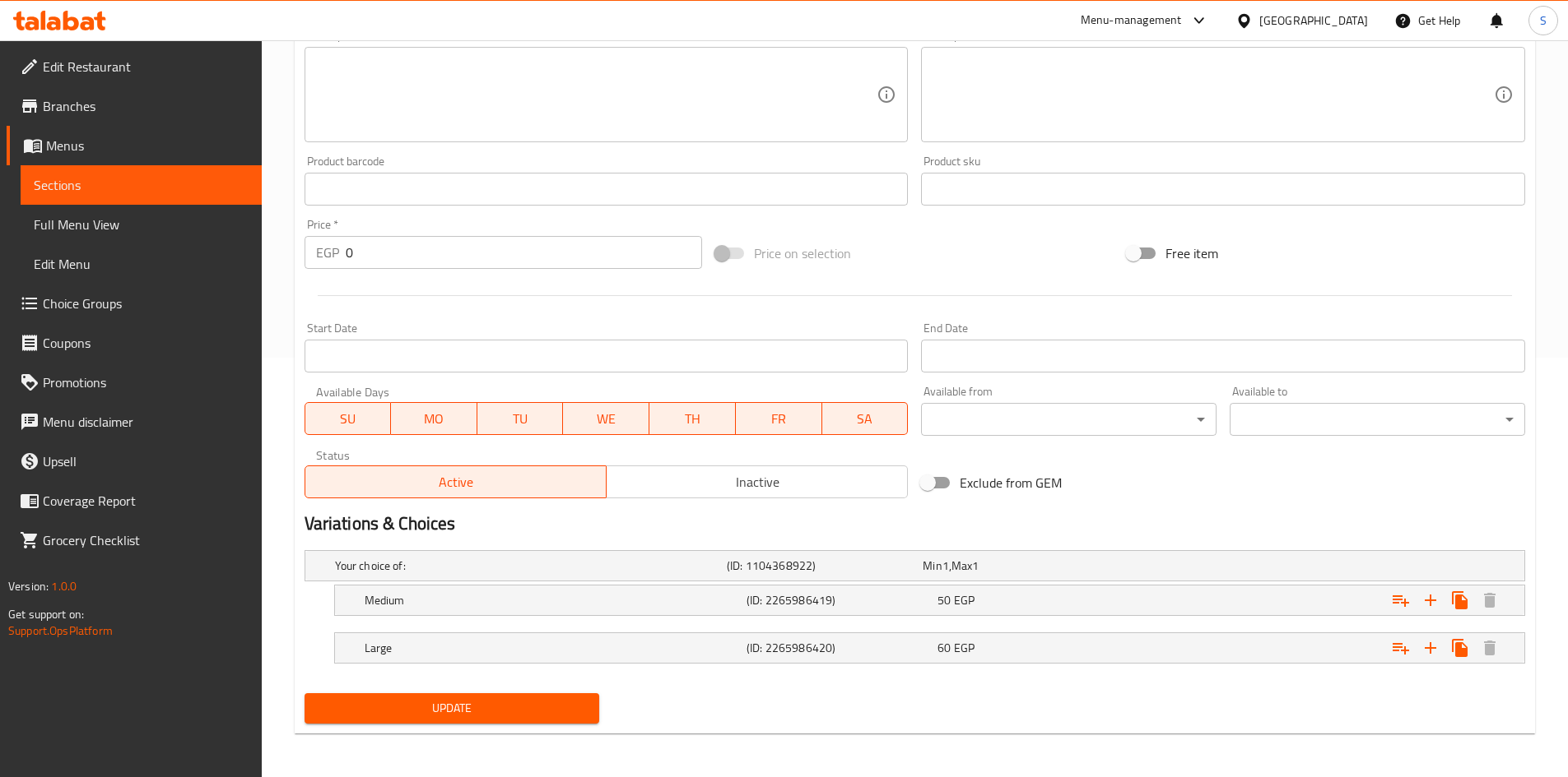
scroll to position [422, 0]
click at [1048, 596] on div "50 EGP" at bounding box center [1029, 598] width 184 height 17
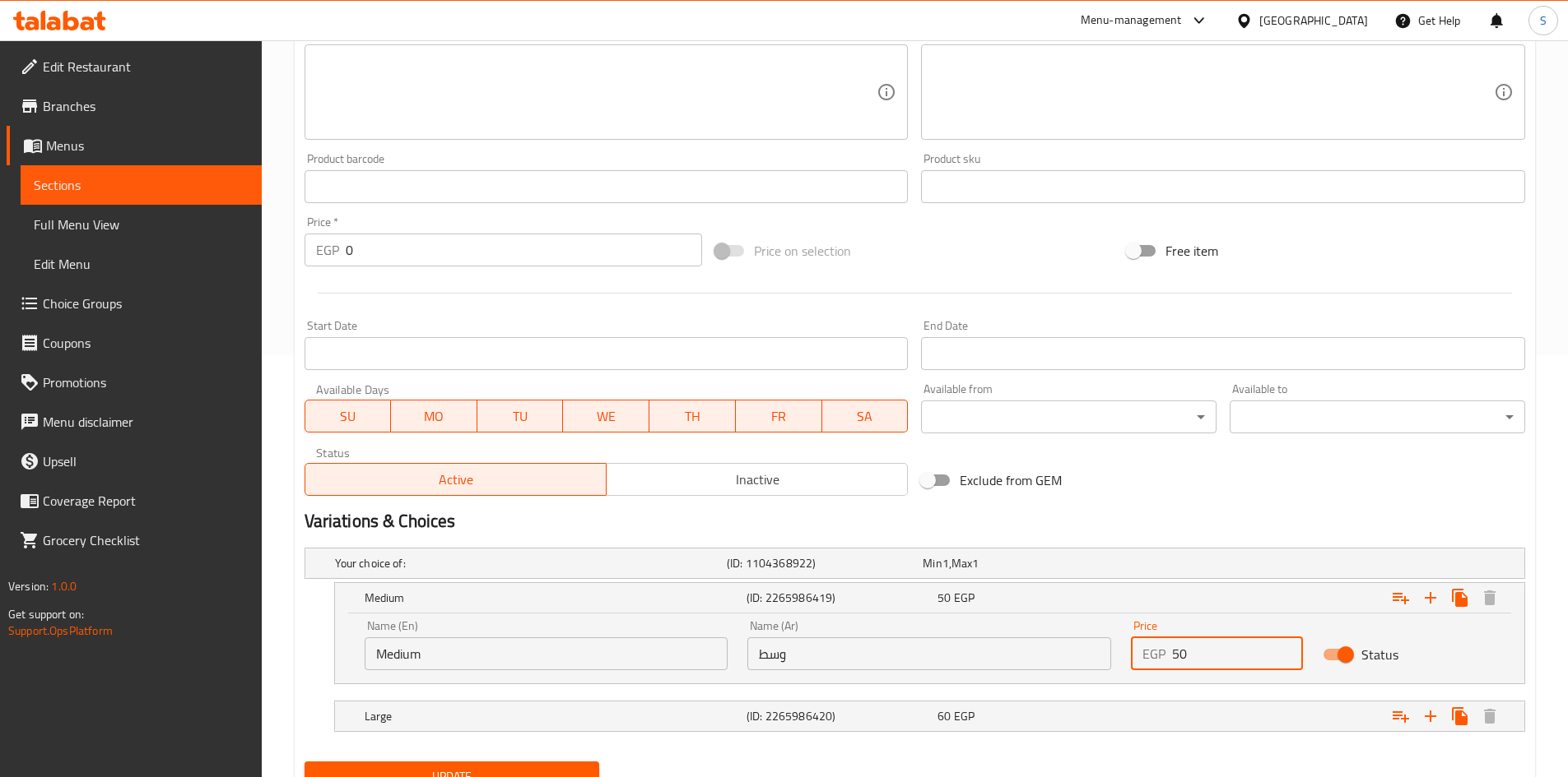
drag, startPoint x: 1183, startPoint y: 657, endPoint x: 1144, endPoint y: 655, distance: 39.1
click at [1144, 655] on div "EGP 50 Price" at bounding box center [1217, 654] width 172 height 33
drag, startPoint x: 1207, startPoint y: 650, endPoint x: 1061, endPoint y: 669, distance: 147.2
click at [1061, 669] on div "Name (En) Medium Name (En) Name (Ar) وسط Name (Ar) Price EGP 55 Price Status" at bounding box center [929, 645] width 1149 height 70
type input "60"
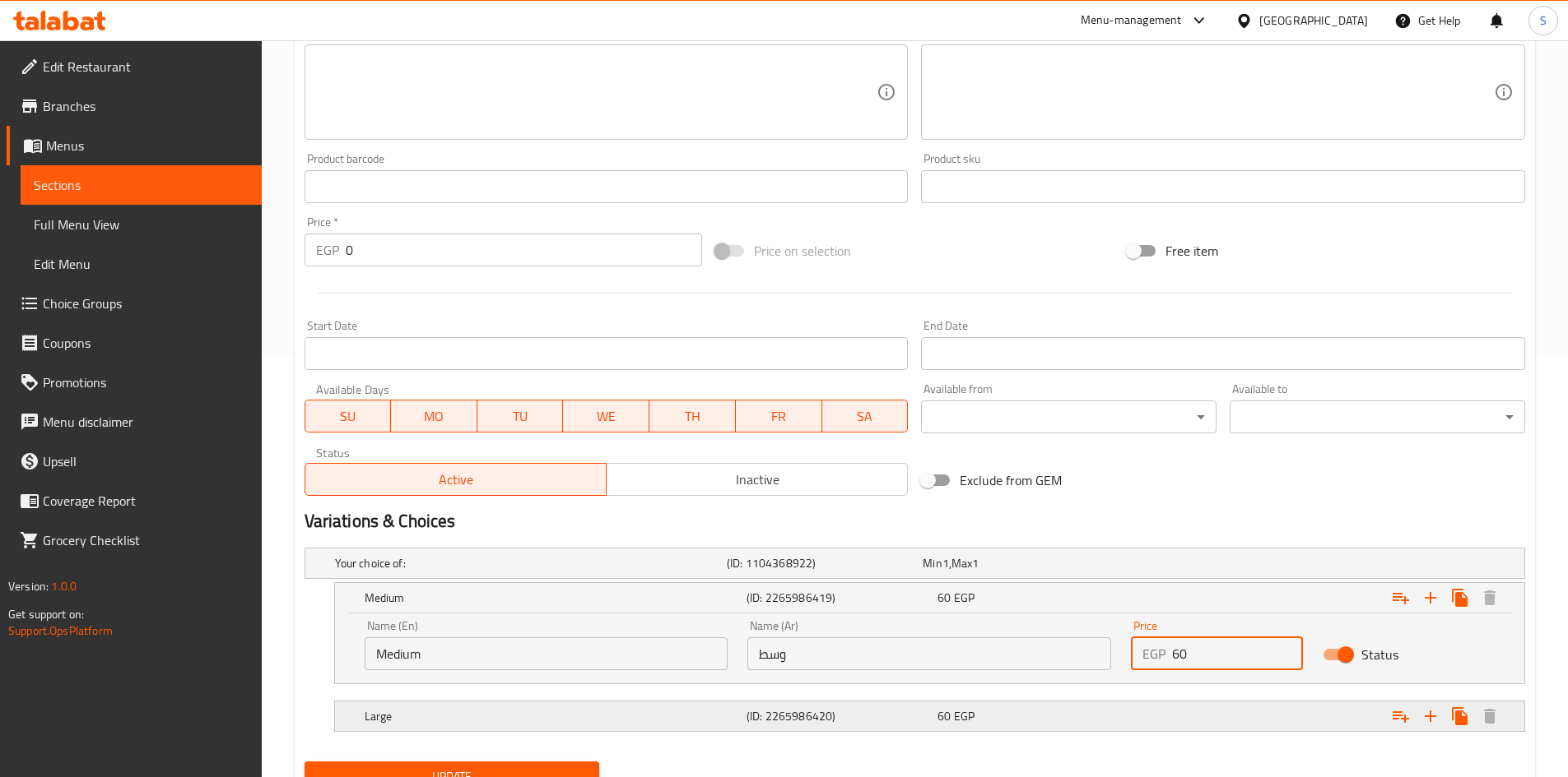
click at [1069, 718] on div "60 EGP" at bounding box center [1029, 717] width 184 height 17
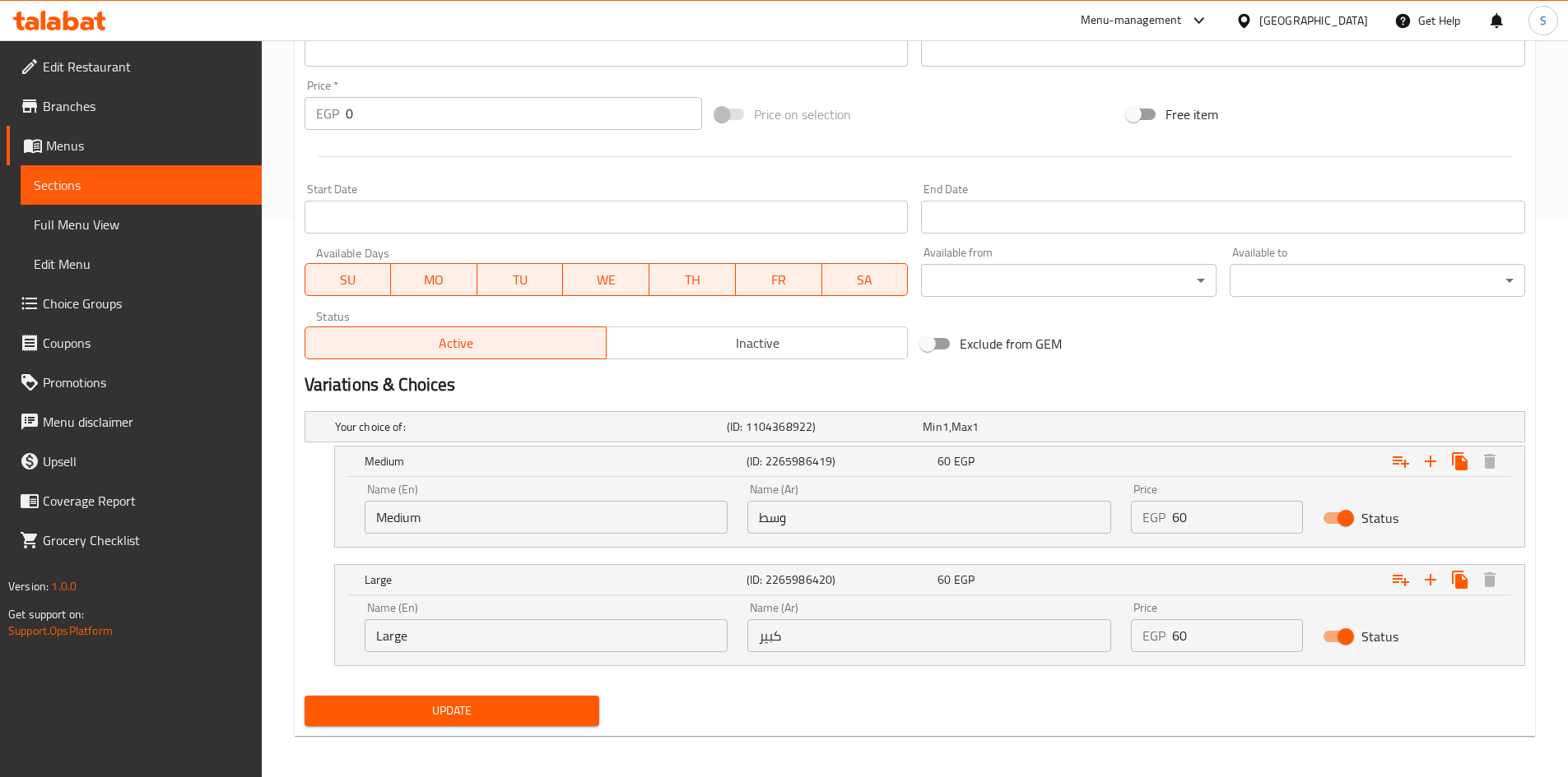
scroll to position [563, 0]
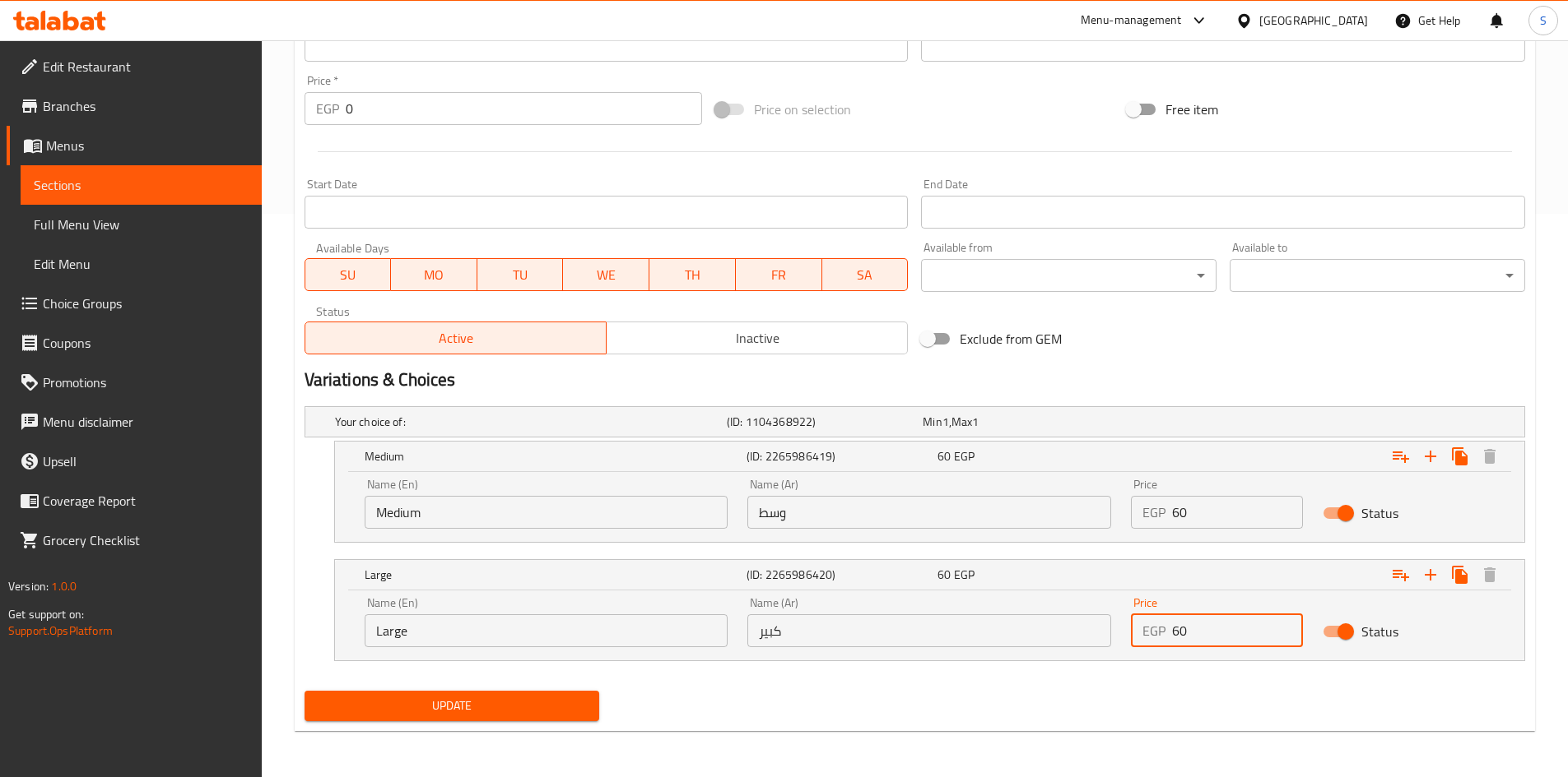
drag, startPoint x: 1168, startPoint y: 627, endPoint x: 1109, endPoint y: 619, distance: 59.5
click at [1109, 619] on div "Name (En) Large Name (En) Name (Ar) كبير Name (Ar) Price EGP 60 Price Status" at bounding box center [929, 622] width 1149 height 70
type input "80"
click at [485, 721] on button "Update" at bounding box center [452, 706] width 295 height 31
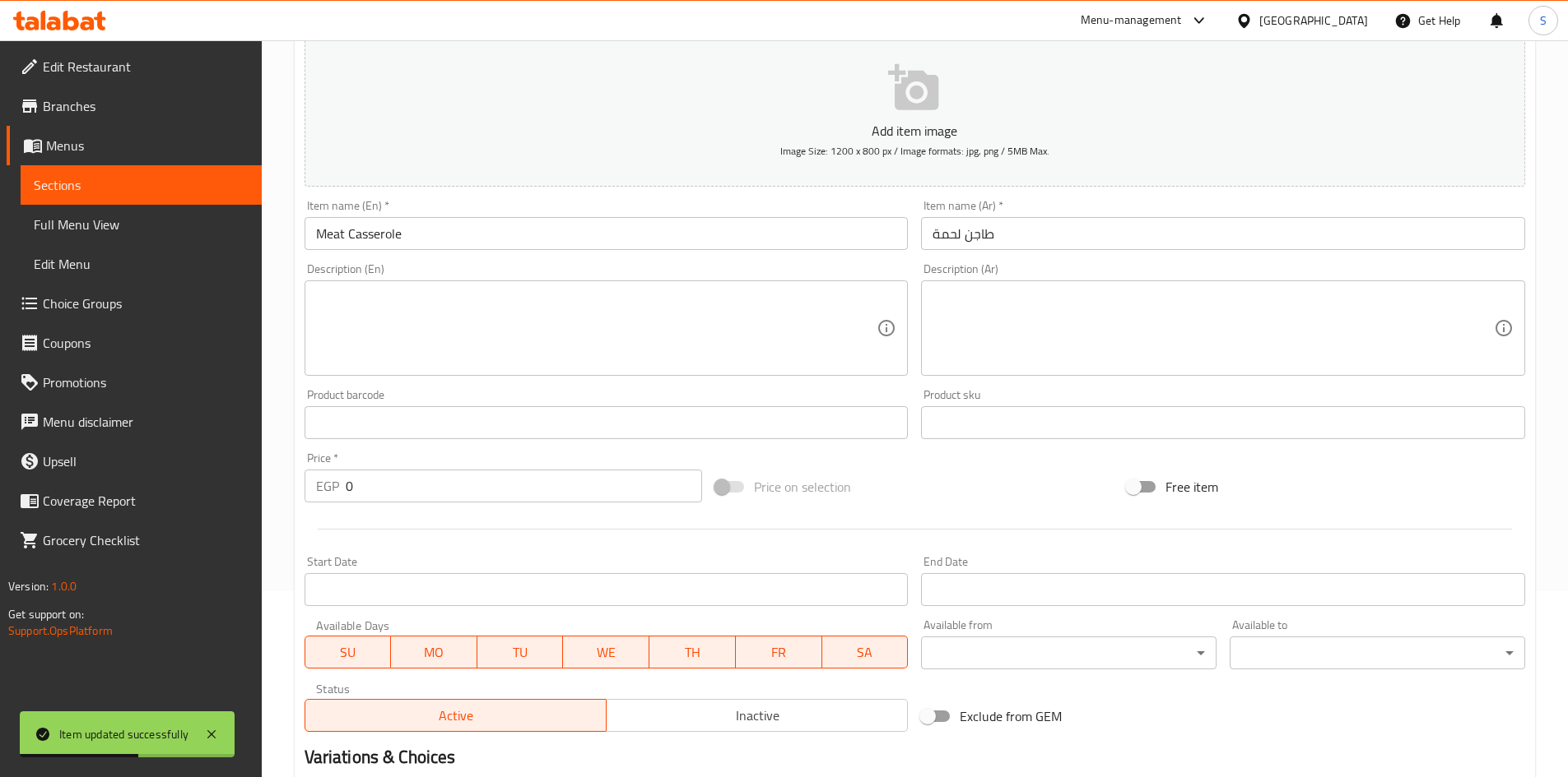
scroll to position [152, 0]
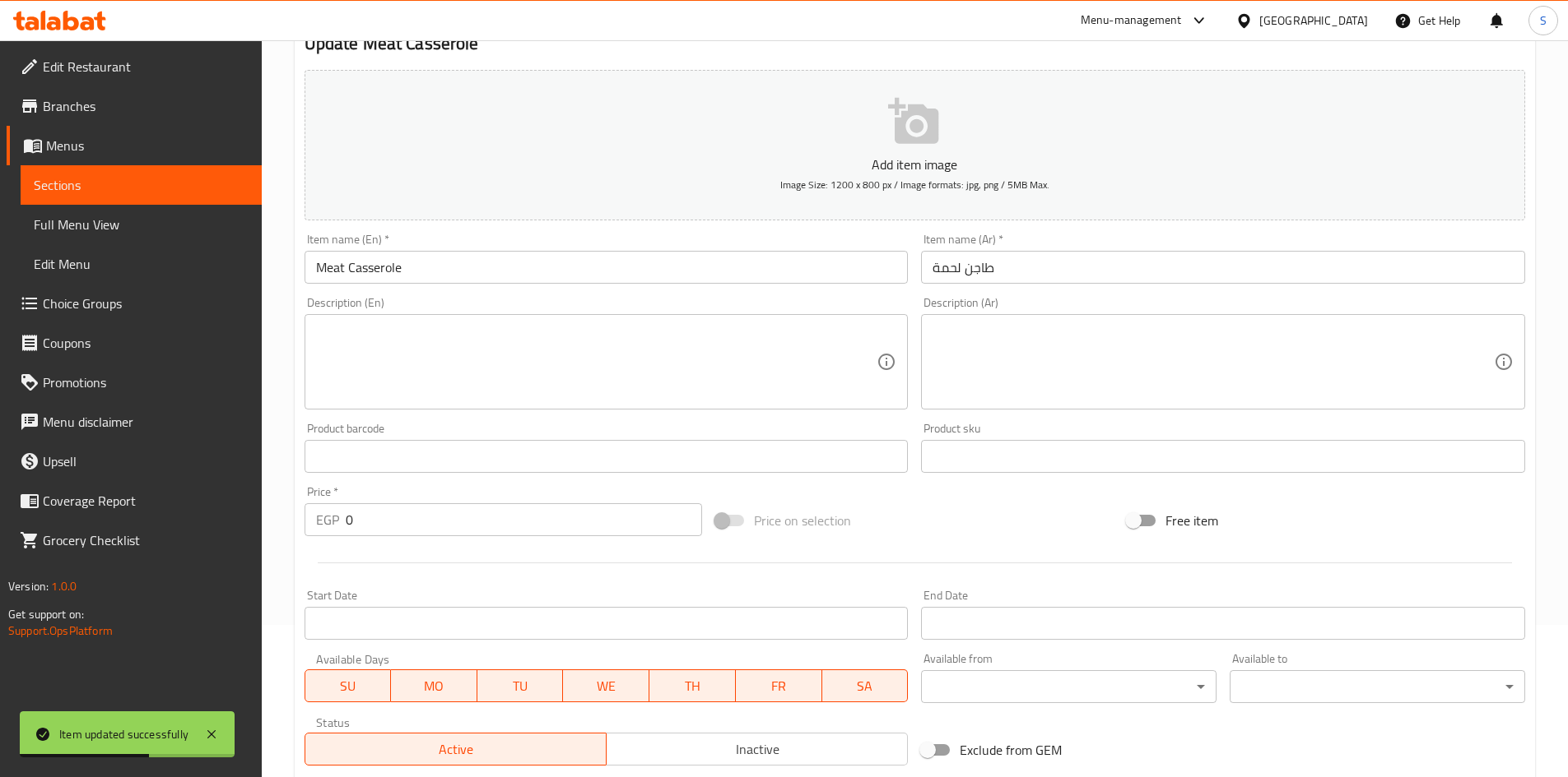
click at [1112, 269] on input "طاجن لحمة" at bounding box center [1222, 268] width 604 height 33
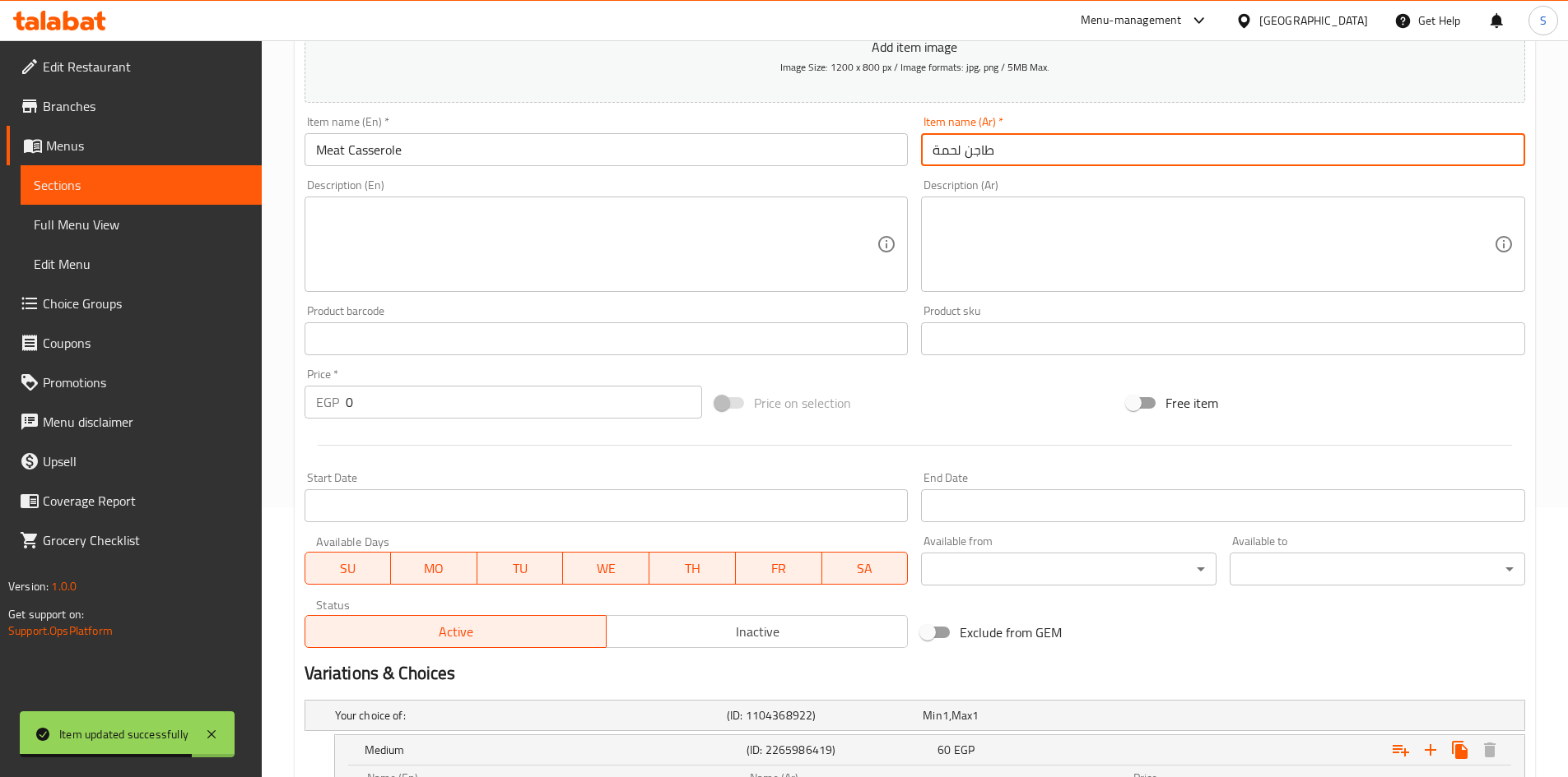
scroll to position [0, 0]
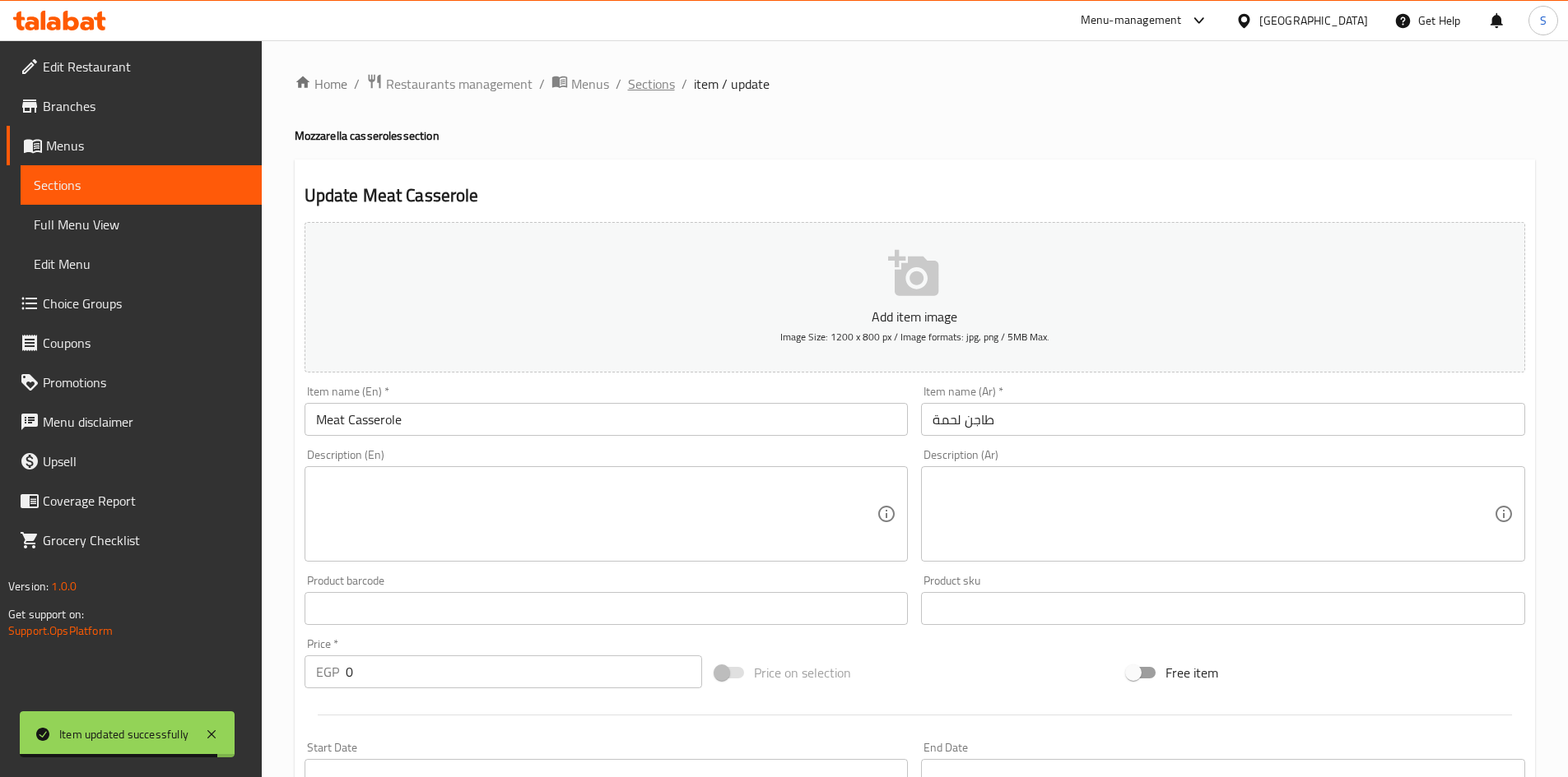
click at [665, 94] on span "Sections" at bounding box center [651, 84] width 47 height 20
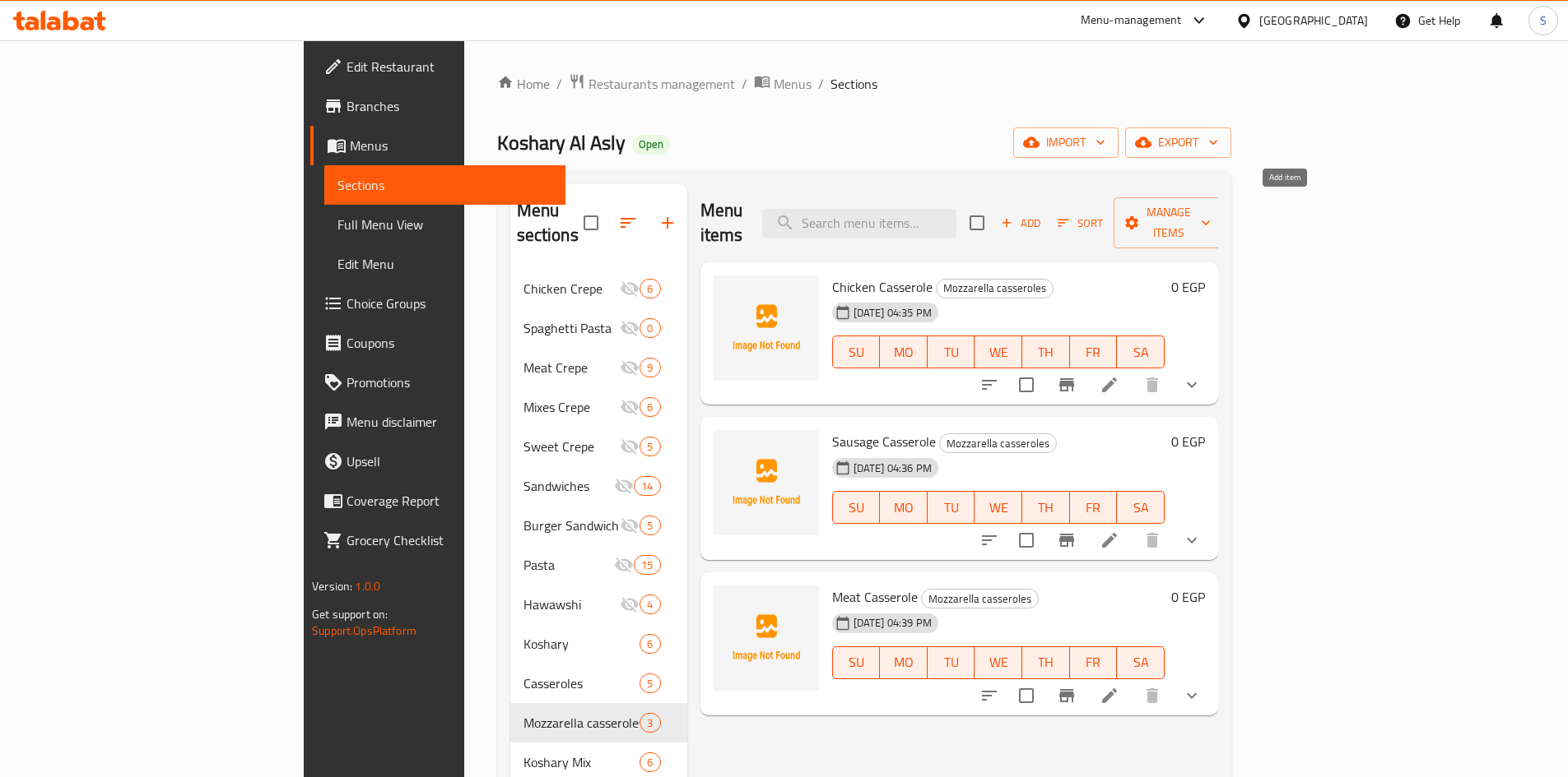
click at [1043, 217] on span "Add" at bounding box center [1020, 223] width 45 height 19
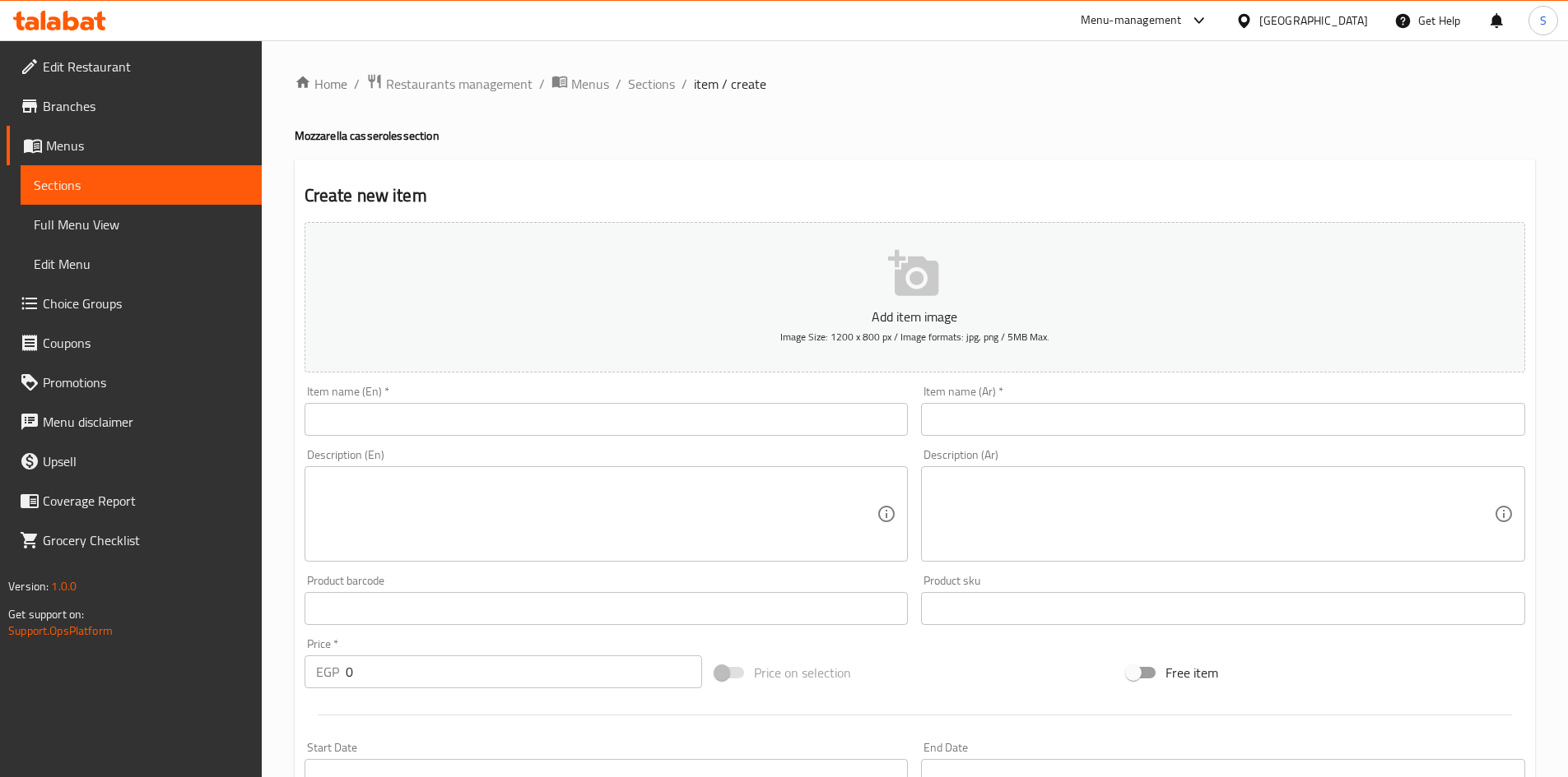
click at [1163, 427] on input "text" at bounding box center [1222, 420] width 604 height 33
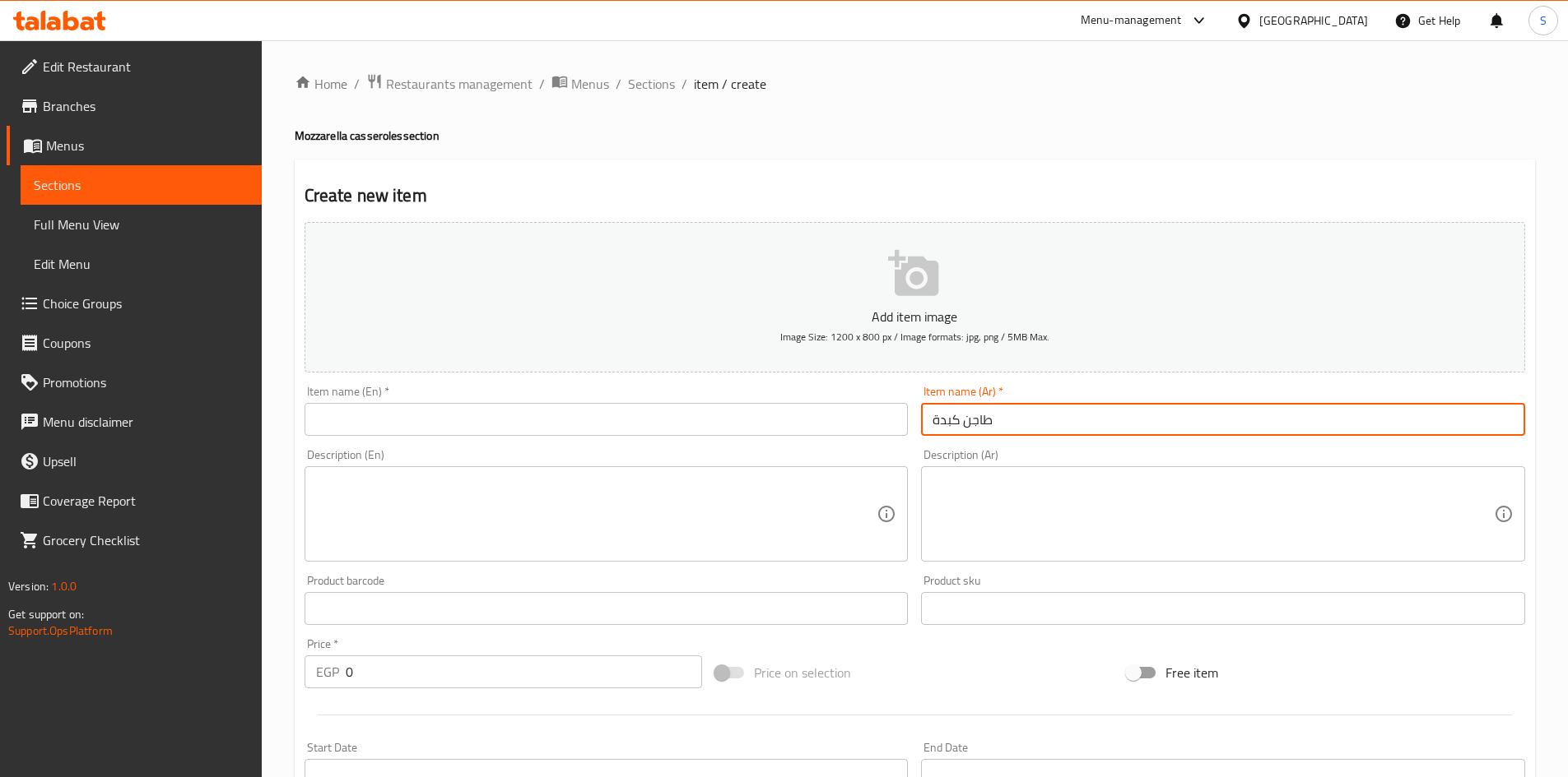
click at [1007, 415] on input "طاجن كبدة" at bounding box center [1222, 420] width 604 height 33
type input "طاجن كبدة"
click at [550, 427] on input "text" at bounding box center [606, 420] width 604 height 33
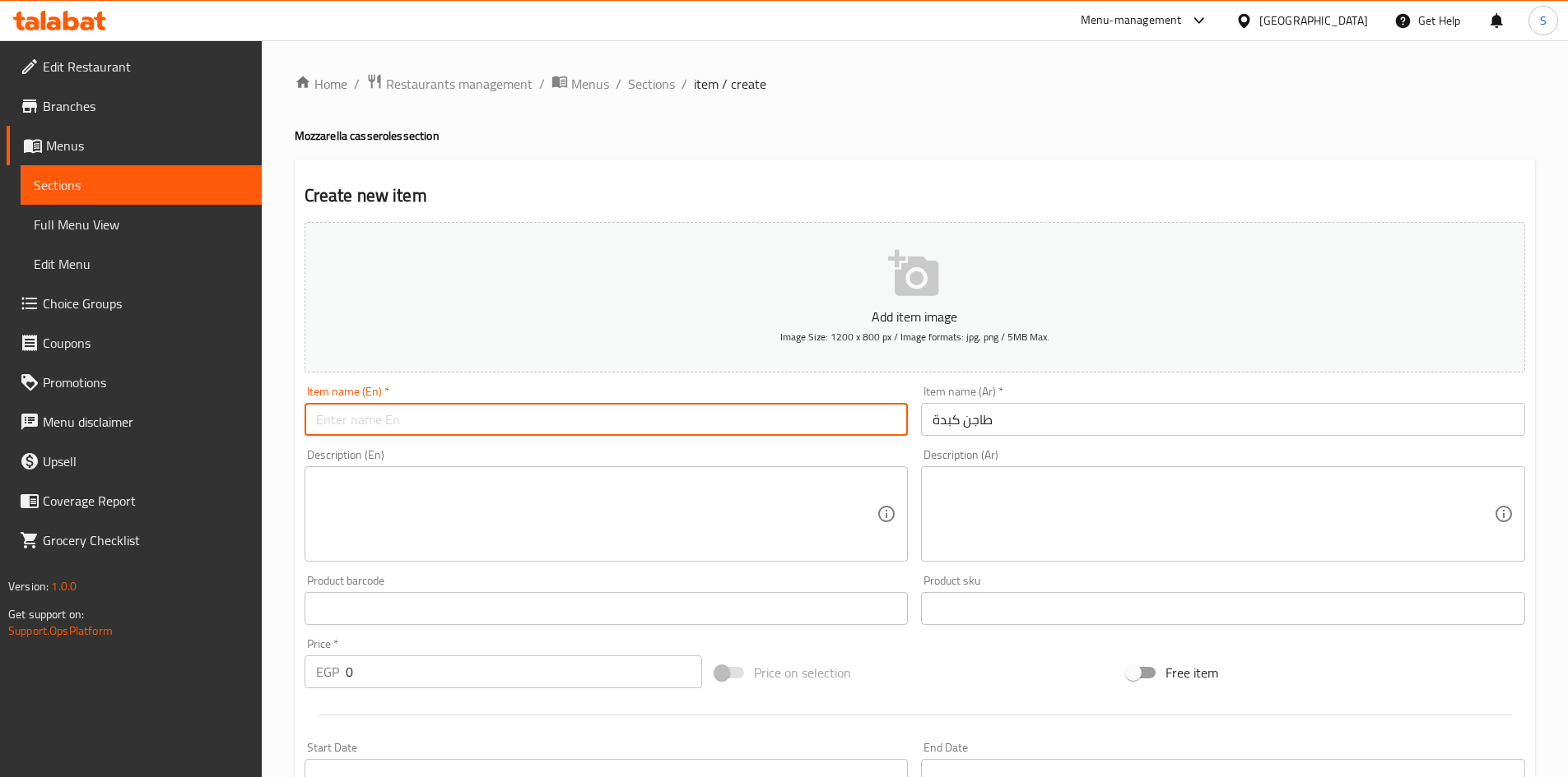
paste input "Liver casserole"
click at [379, 427] on input "Liver casserole" at bounding box center [606, 420] width 604 height 33
type input "Liver Casserole"
click at [1009, 692] on div "Price on selection" at bounding box center [914, 673] width 411 height 45
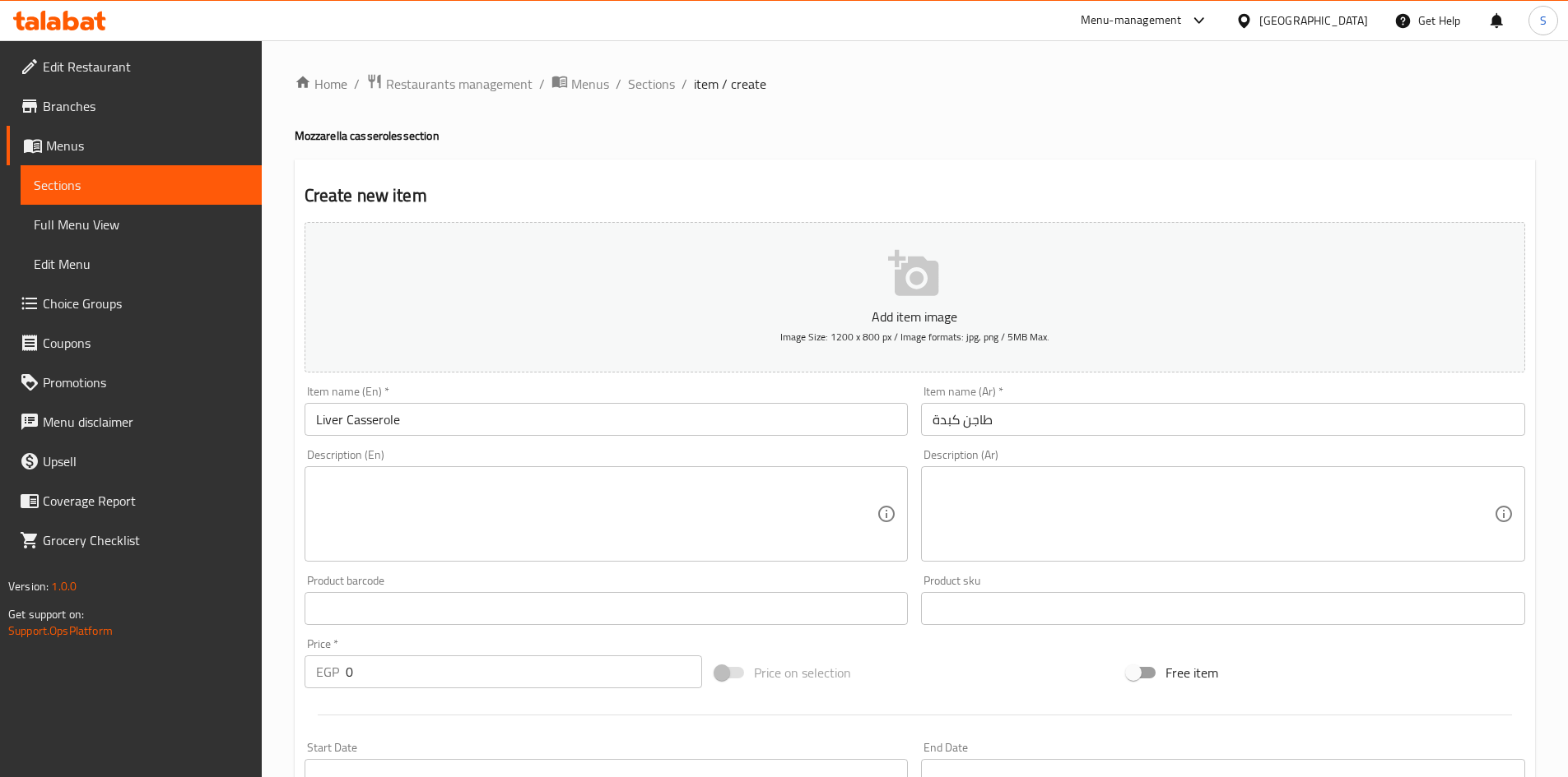
scroll to position [385, 0]
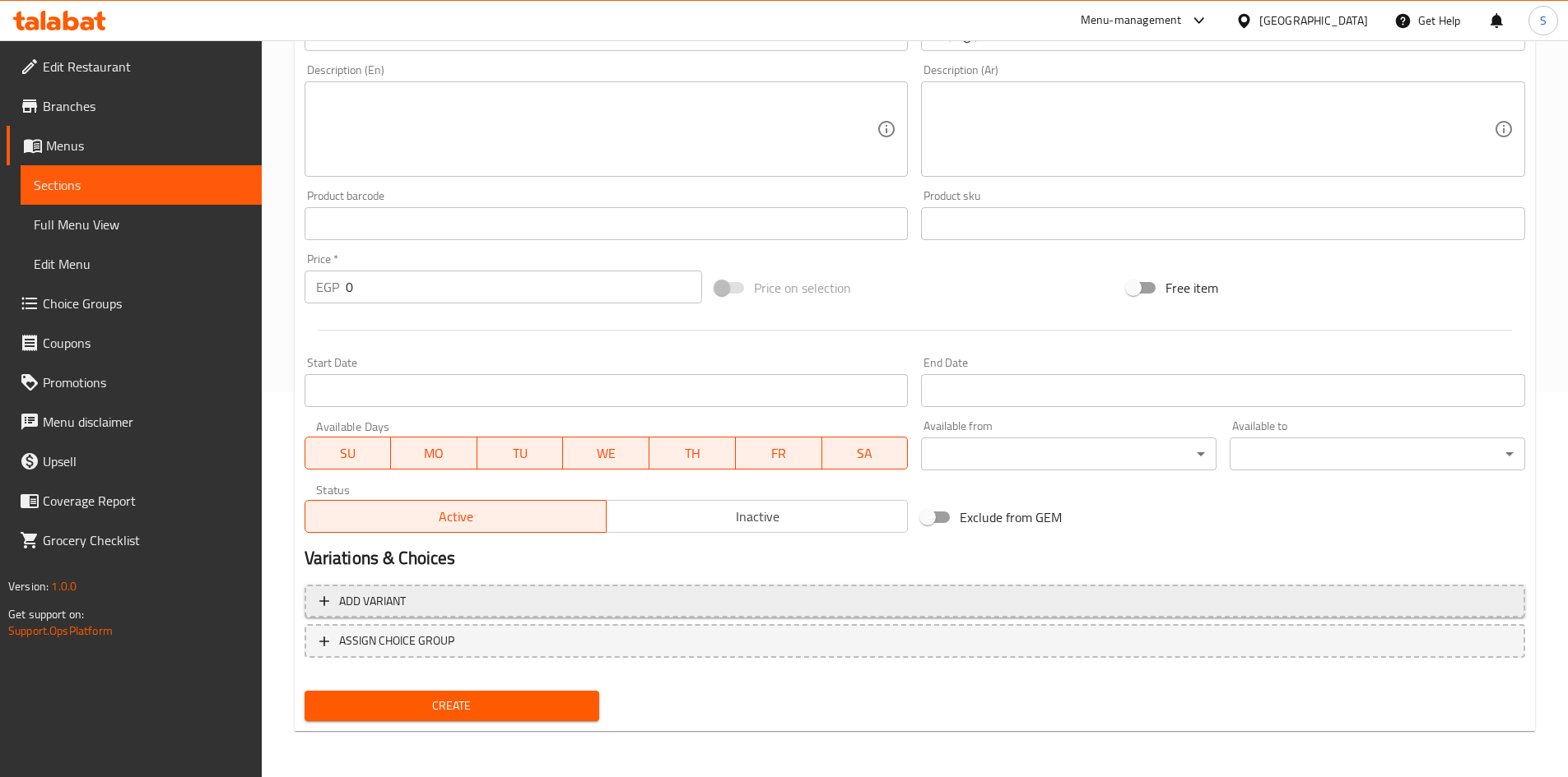
click at [769, 616] on button "Add variant" at bounding box center [914, 601] width 1221 height 34
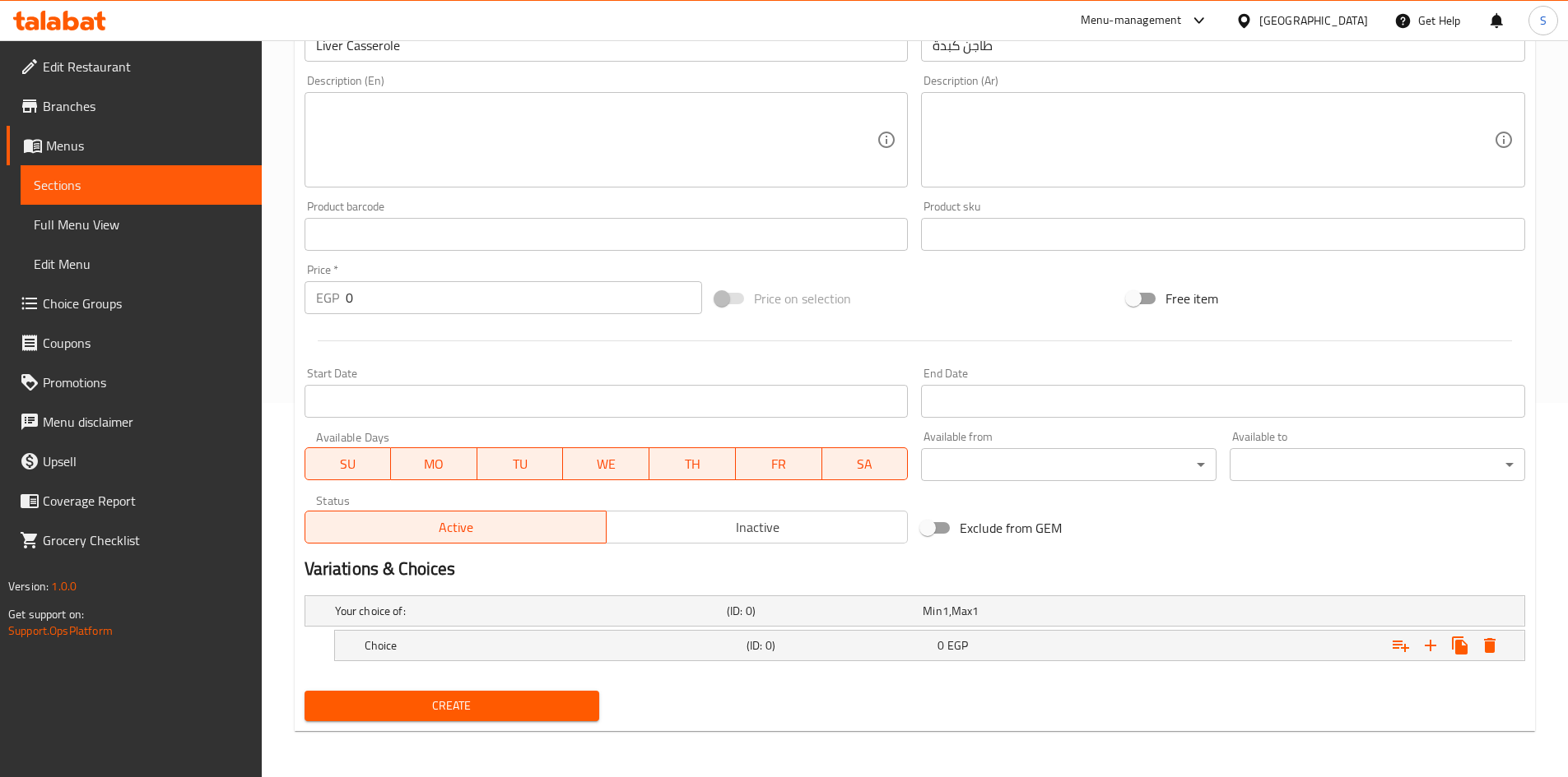
scroll to position [374, 0]
click at [1416, 648] on button "Expand" at bounding box center [1430, 646] width 30 height 30
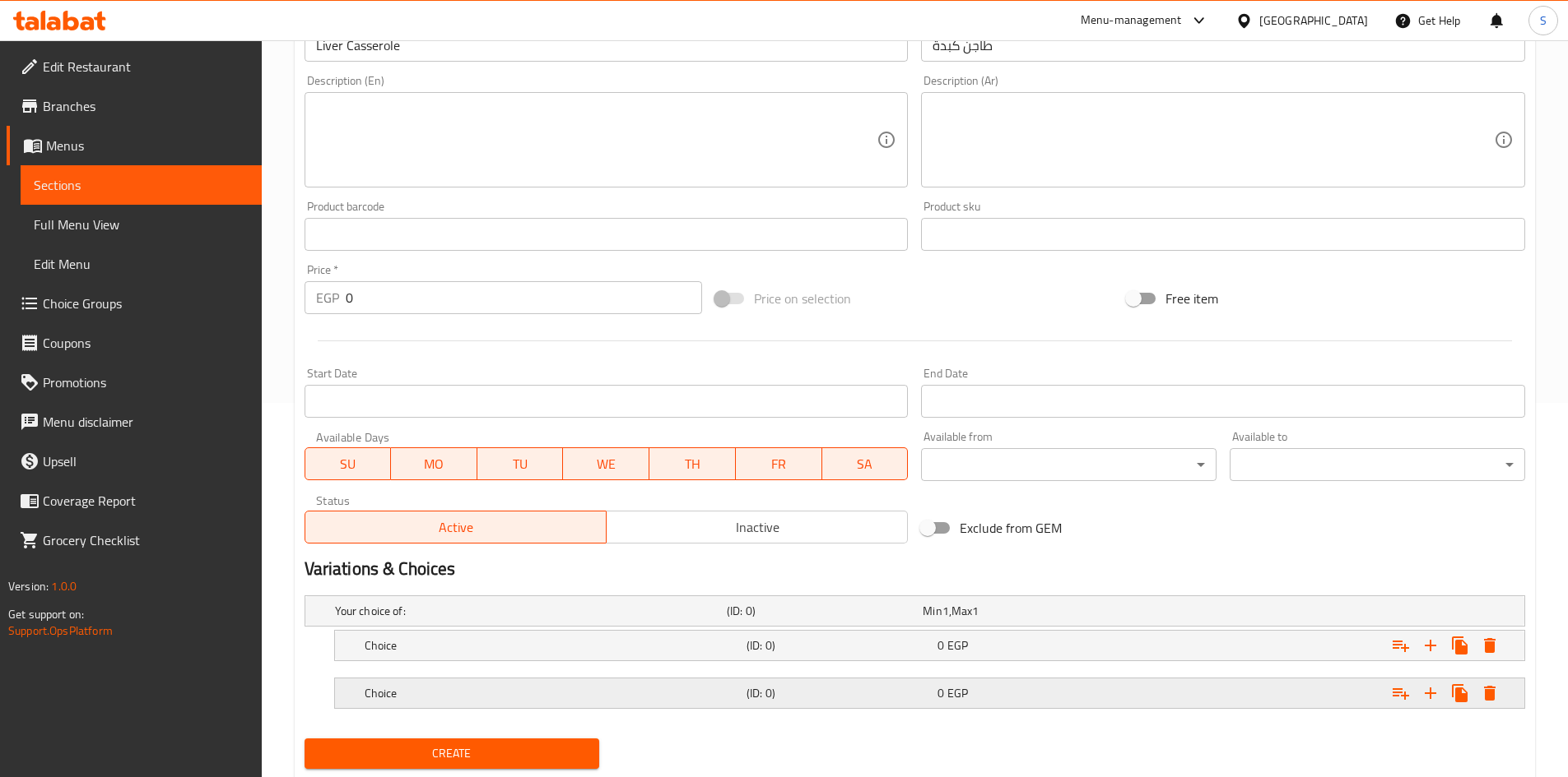
click at [977, 701] on div "0 EGP" at bounding box center [1029, 693] width 184 height 17
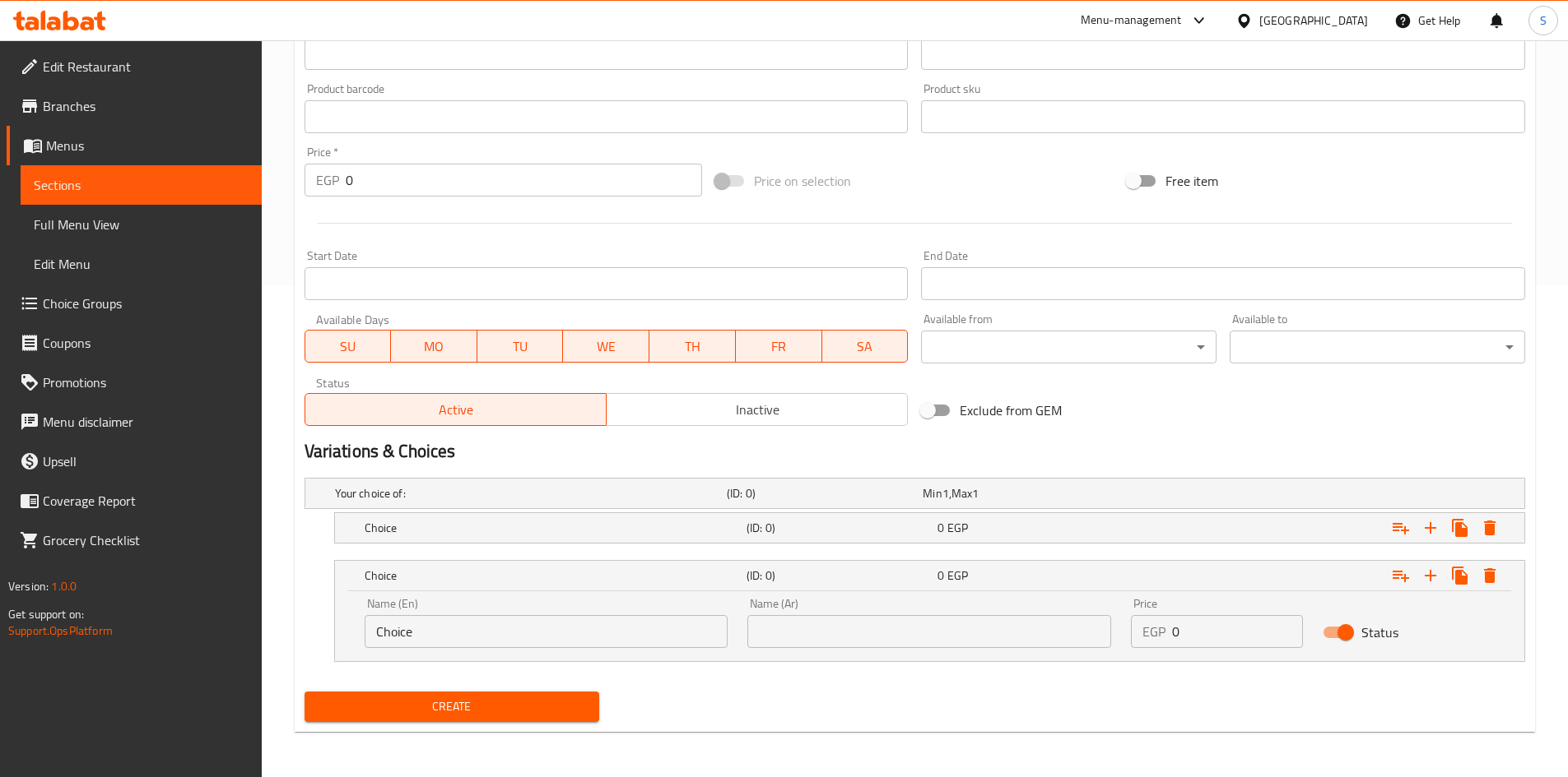
scroll to position [493, 0]
click at [540, 532] on h5 "Choice" at bounding box center [552, 528] width 375 height 17
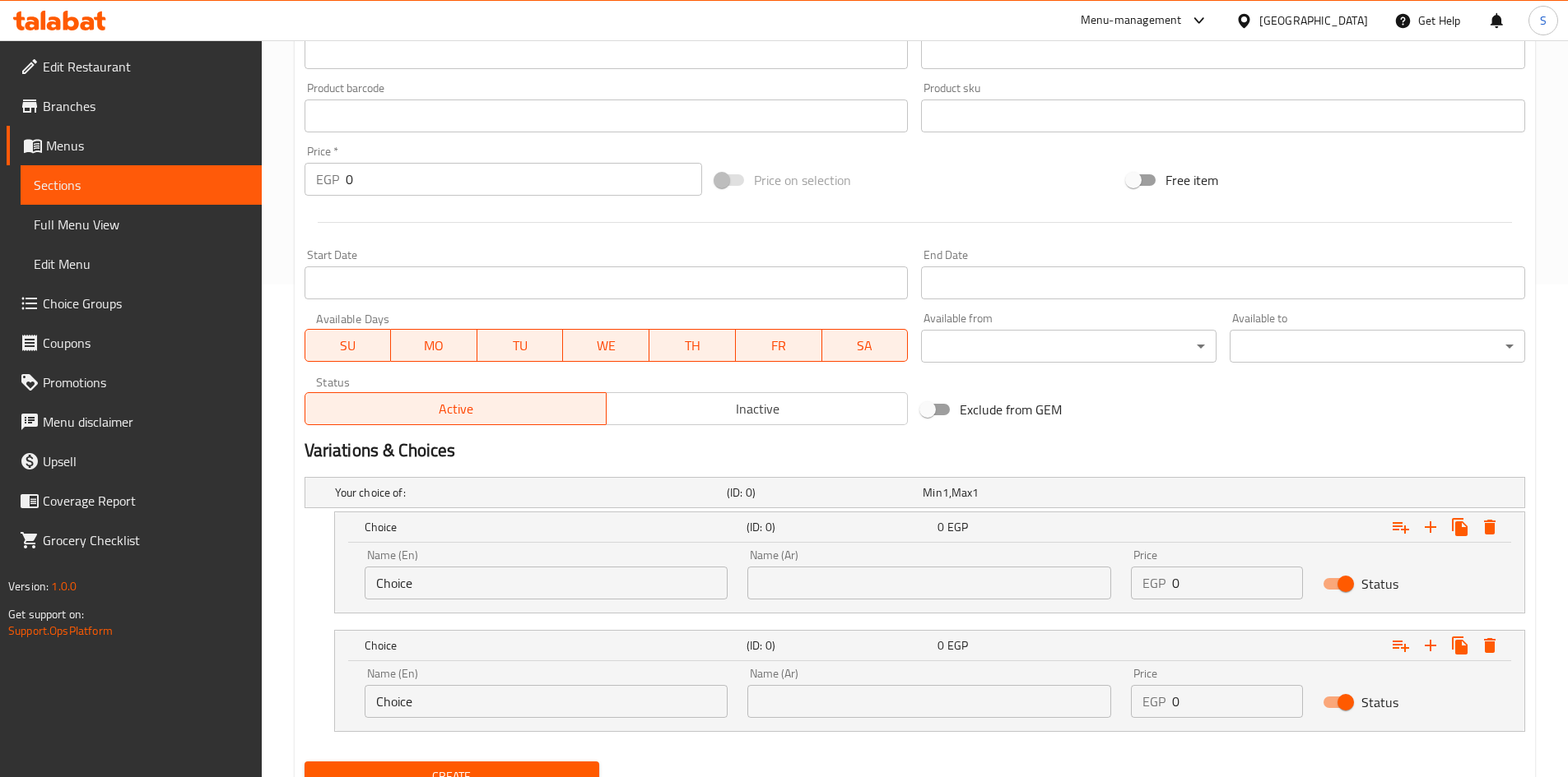
click at [533, 689] on input "Choice" at bounding box center [546, 702] width 364 height 33
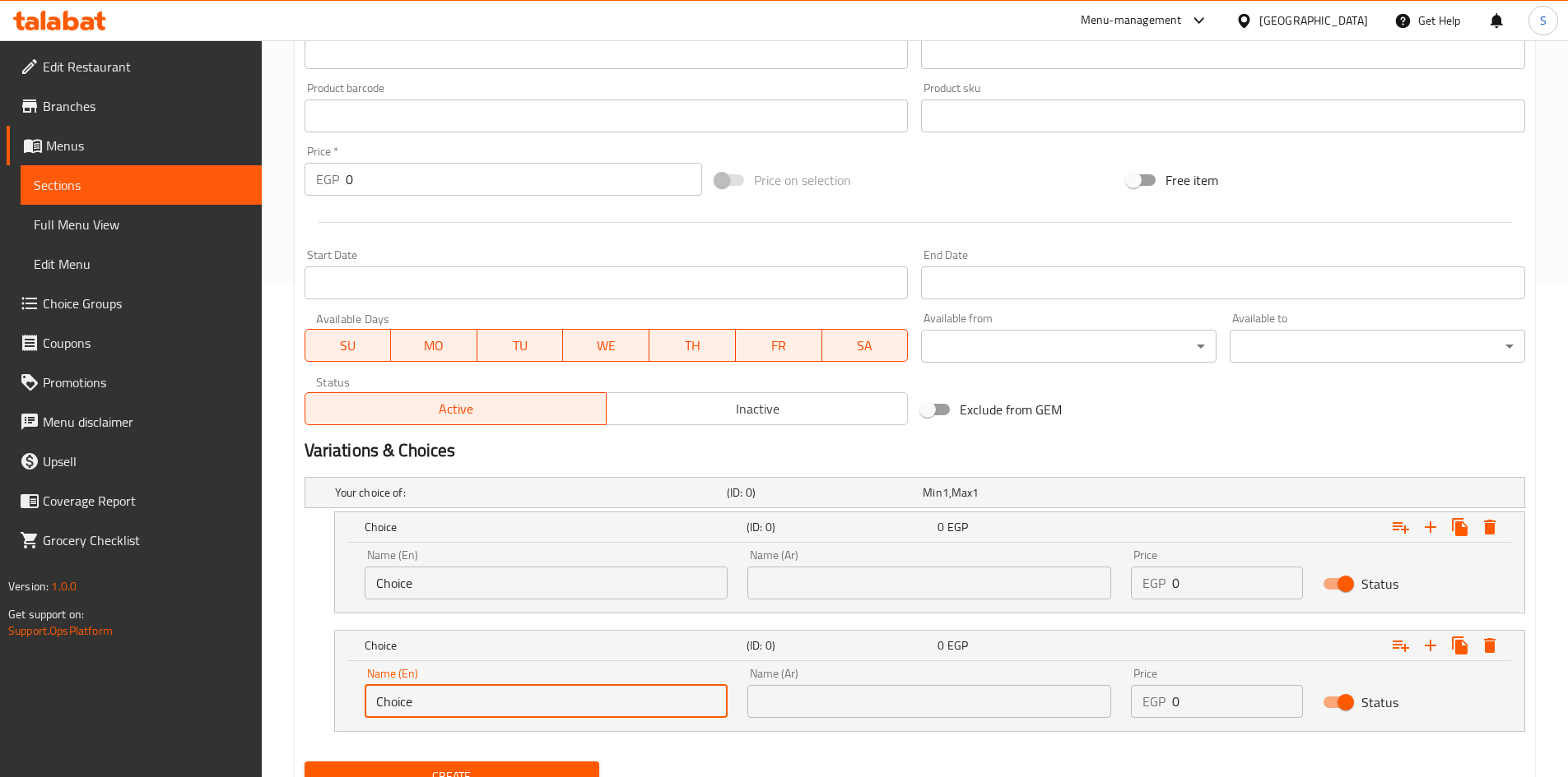
click at [533, 689] on input "Choice" at bounding box center [546, 702] width 364 height 33
click at [451, 570] on input "Choice" at bounding box center [546, 583] width 364 height 33
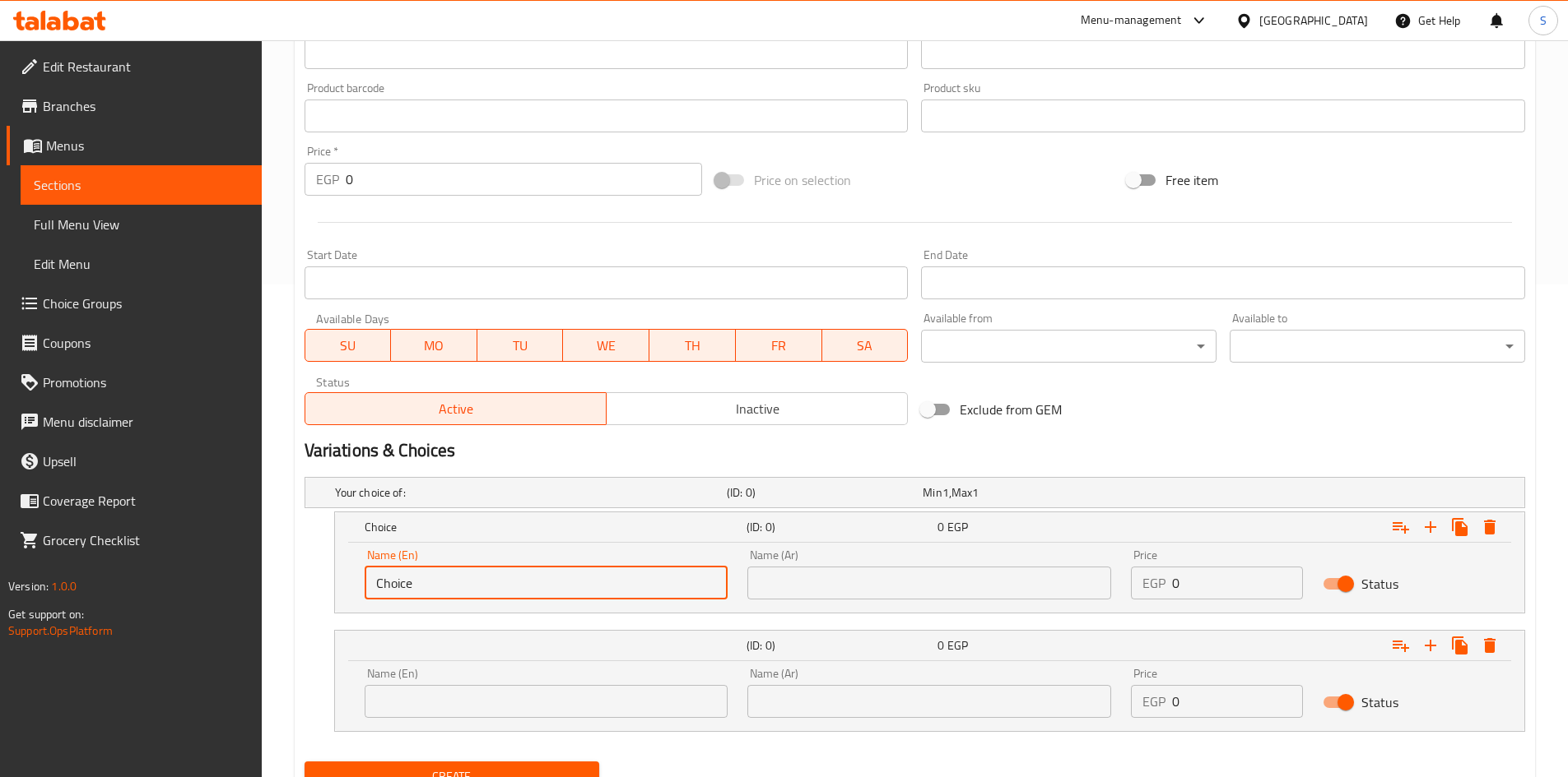
click at [451, 570] on input "Choice" at bounding box center [546, 583] width 364 height 33
click at [648, 604] on div "Name (En) Name (En)" at bounding box center [546, 574] width 384 height 70
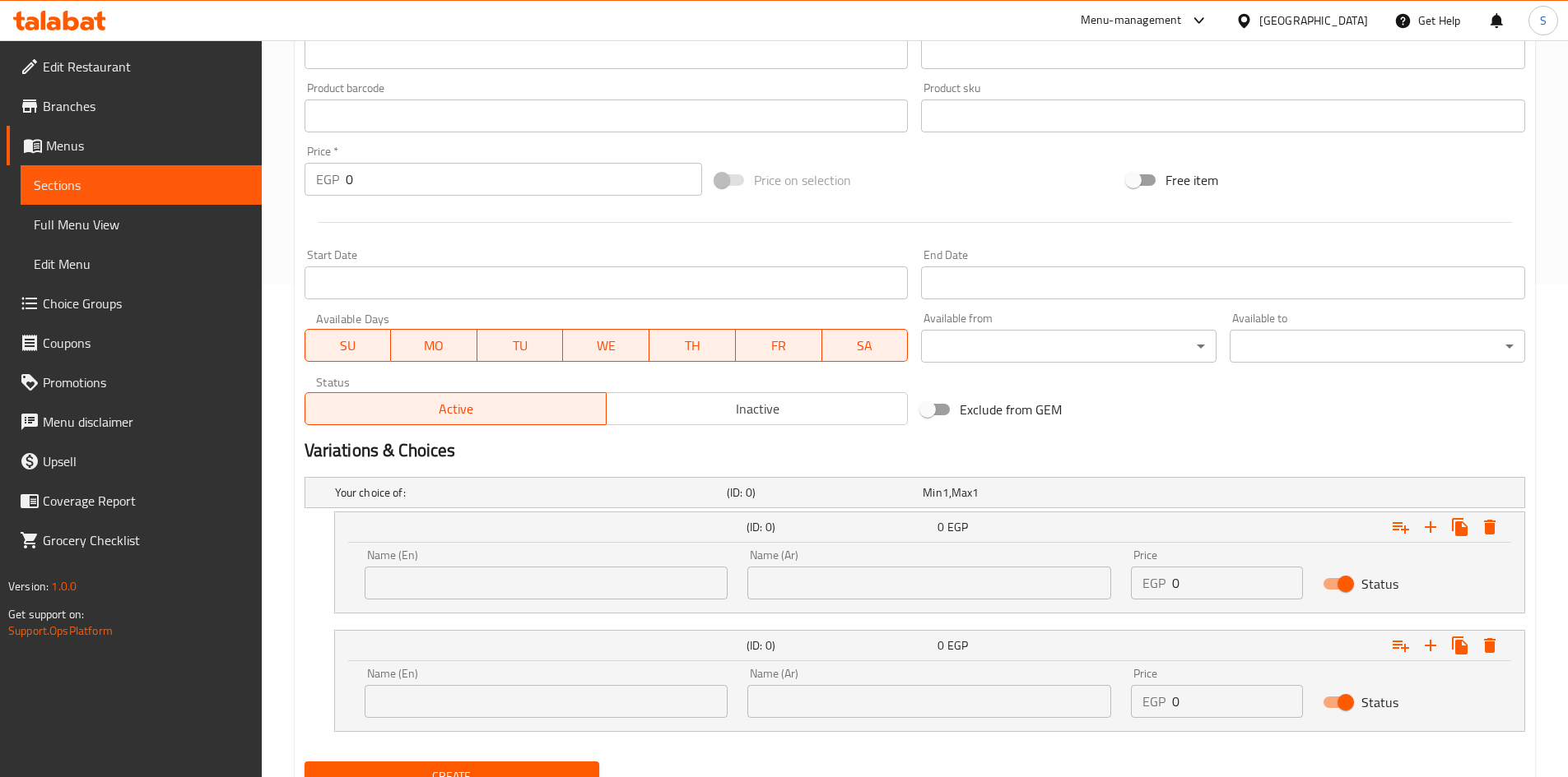
click at [641, 592] on input "text" at bounding box center [546, 583] width 364 height 33
type input "Medium"
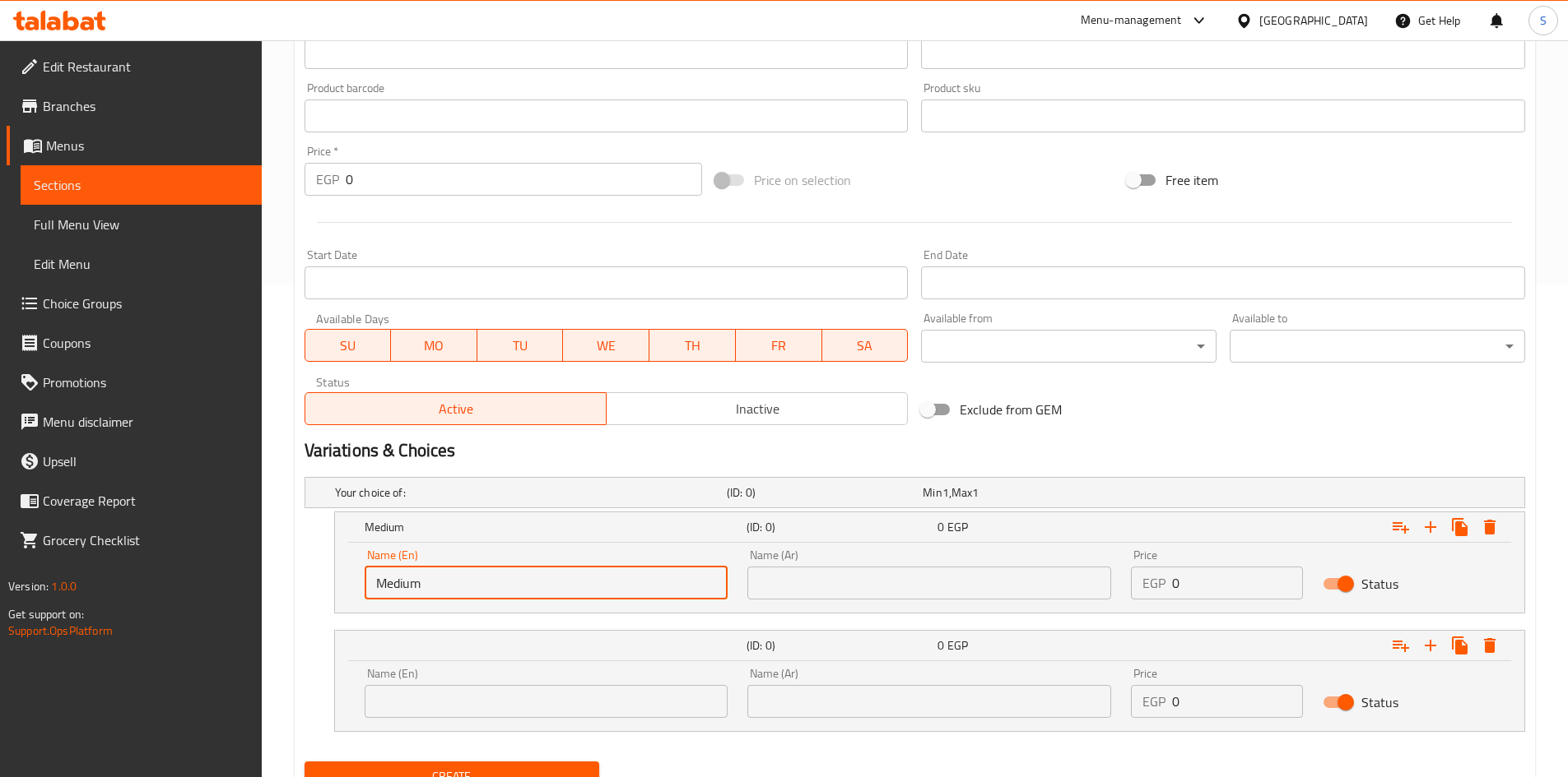
drag, startPoint x: 585, startPoint y: 692, endPoint x: 585, endPoint y: 678, distance: 14.0
click at [585, 692] on input "text" at bounding box center [546, 702] width 364 height 33
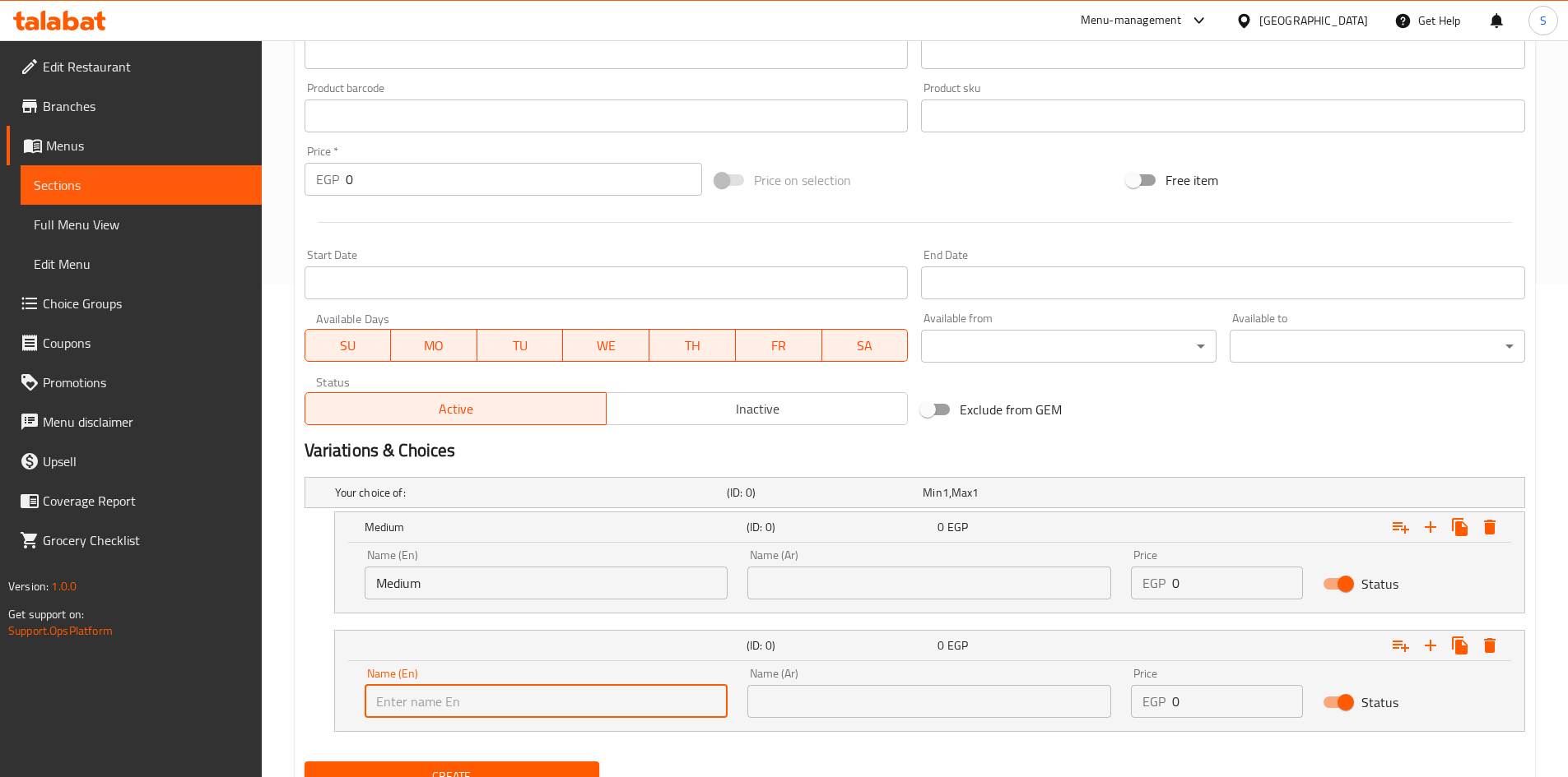
type input "Large"
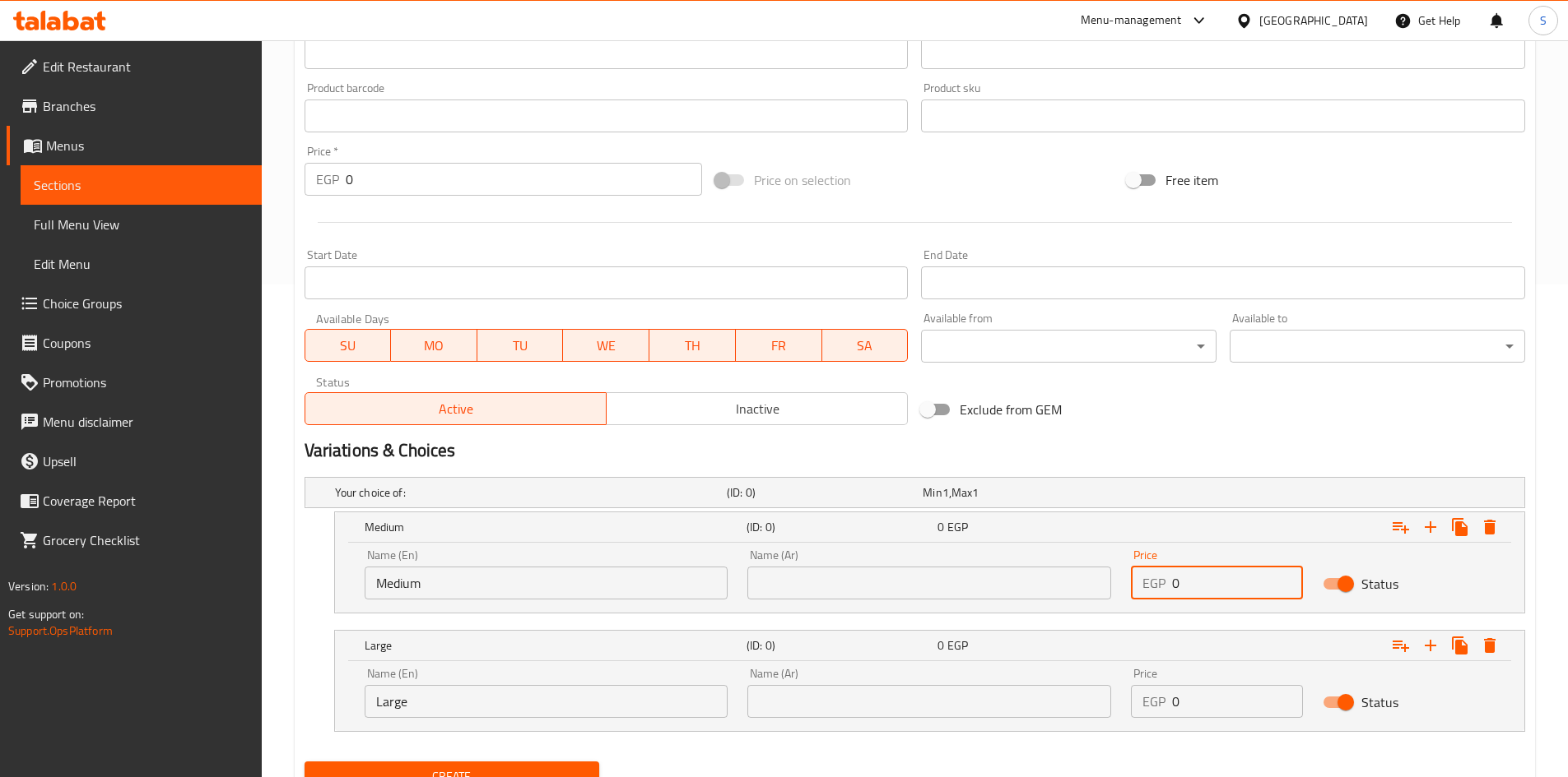
drag, startPoint x: 1189, startPoint y: 586, endPoint x: 1079, endPoint y: 588, distance: 110.0
click at [1079, 588] on div "Name (En) Medium Name (En) Name (Ar) Name (Ar) Price EGP 0 Price Status" at bounding box center [929, 574] width 1149 height 70
type input "60"
drag, startPoint x: 1231, startPoint y: 700, endPoint x: 1077, endPoint y: 703, distance: 154.0
click at [1077, 703] on div "Name (En) Large Name (En) Name (Ar) Name (Ar) Price EGP 0 Price Status" at bounding box center [929, 693] width 1149 height 70
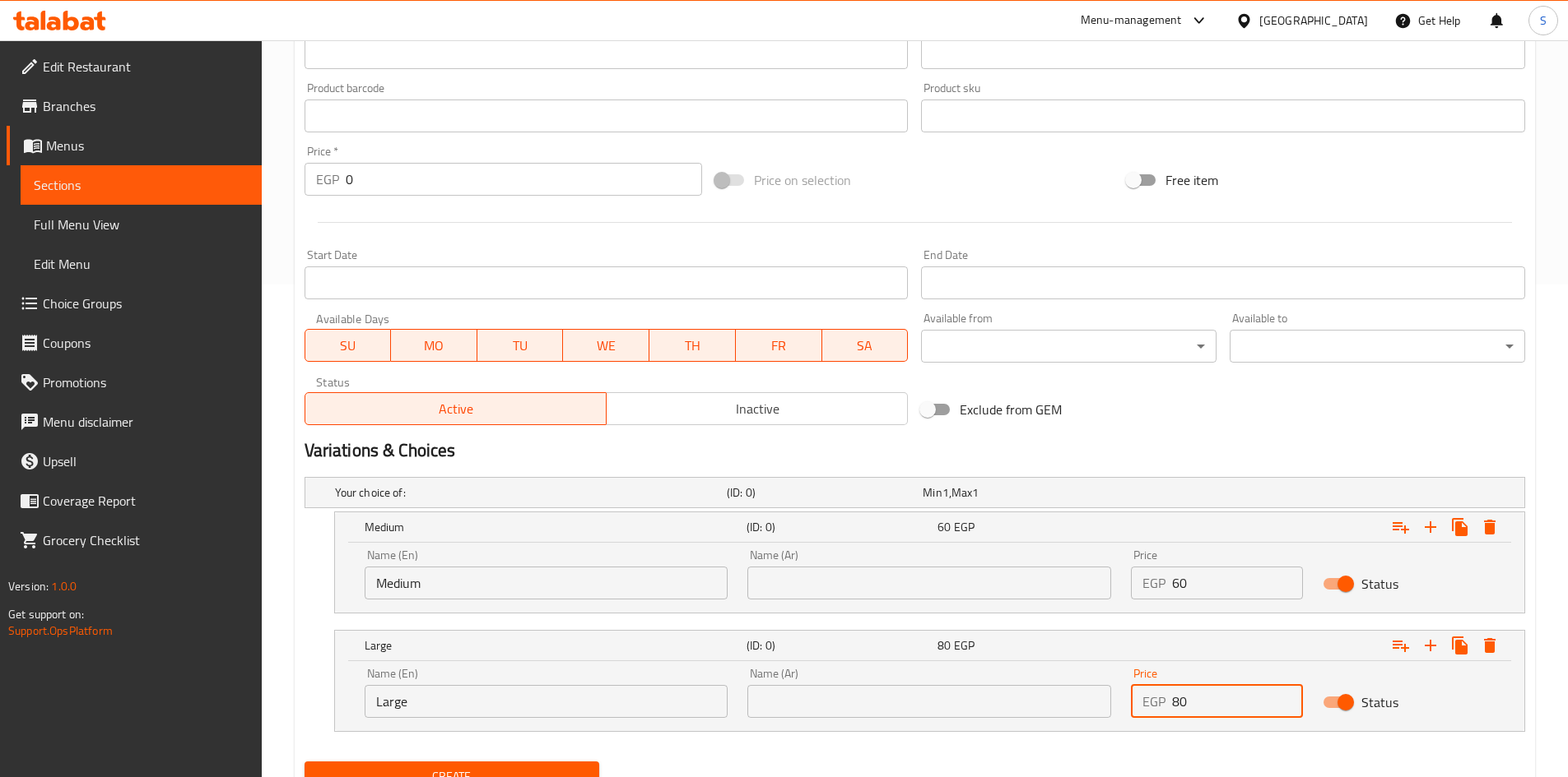
type input "80"
click at [1099, 741] on nav at bounding box center [914, 742] width 1221 height 13
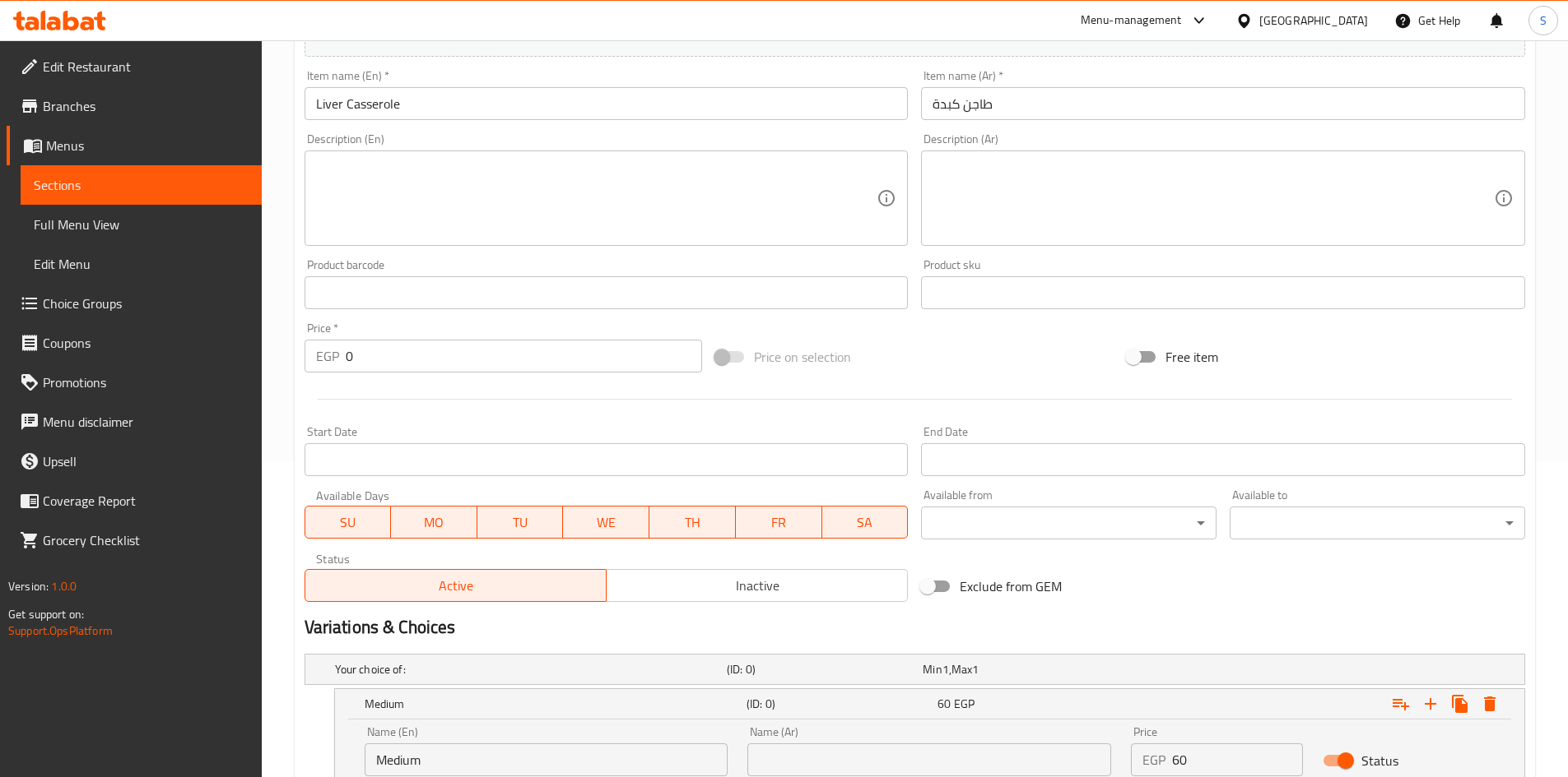
scroll to position [563, 0]
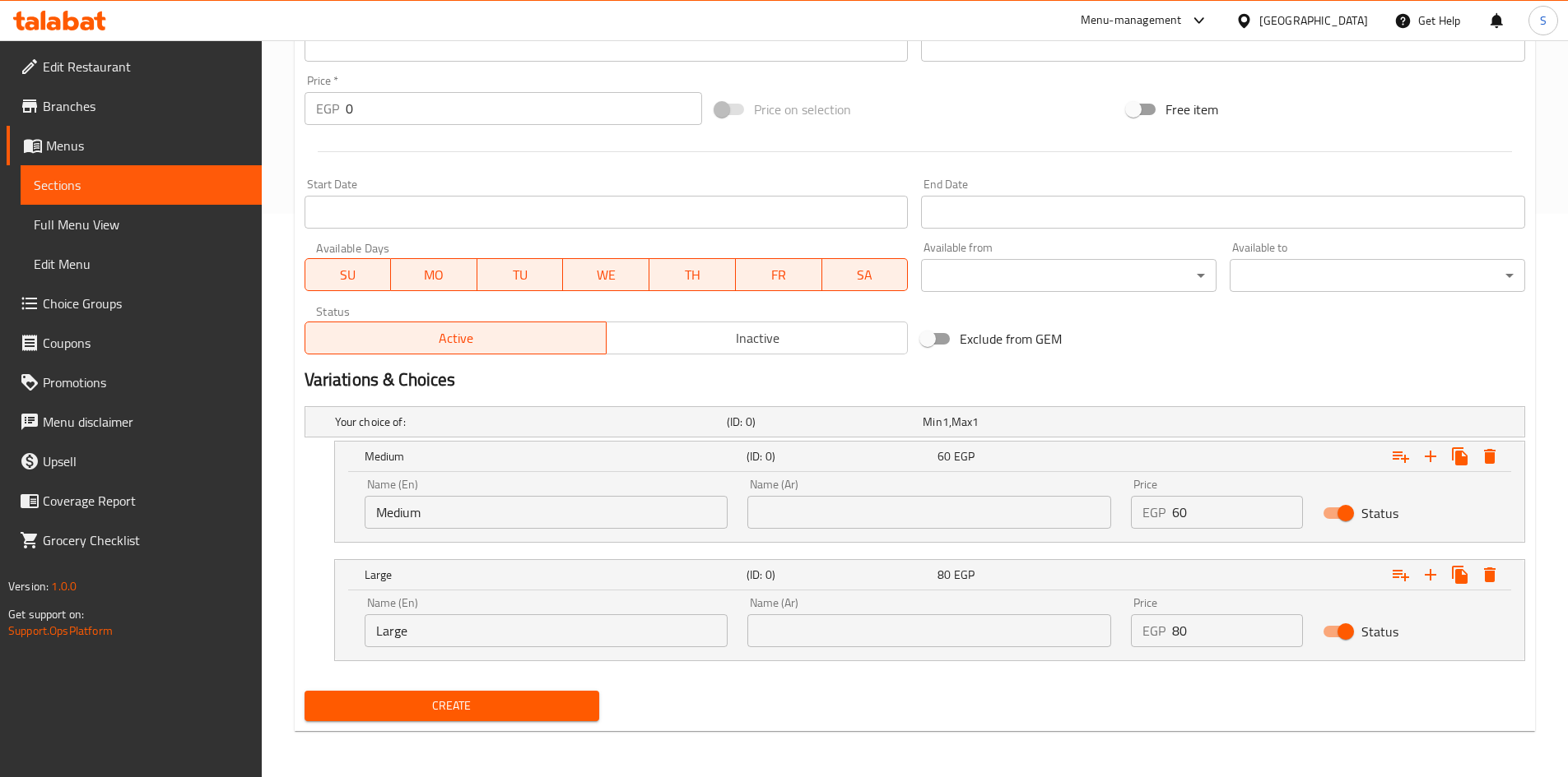
click at [414, 700] on span "Create" at bounding box center [452, 706] width 269 height 21
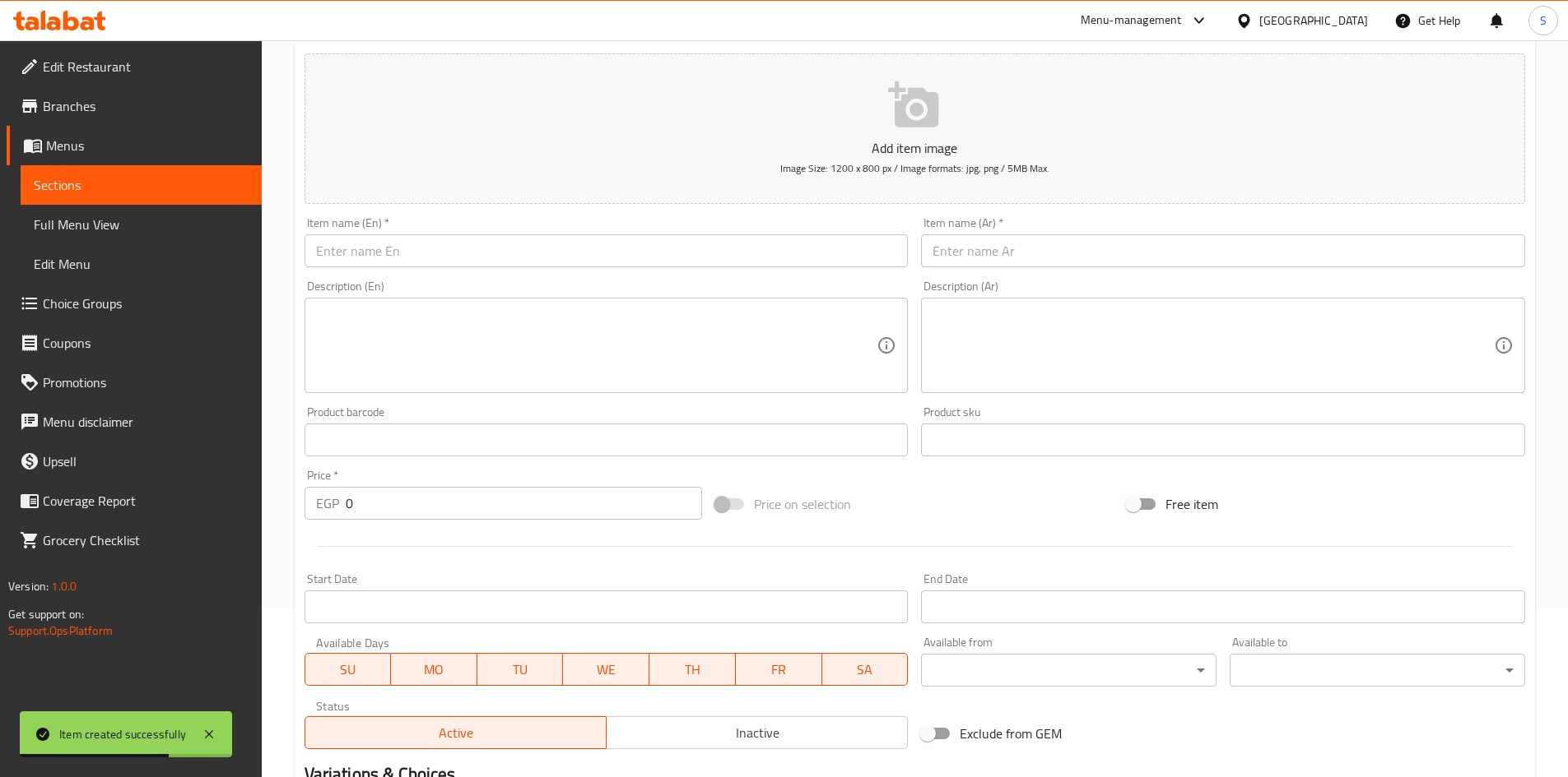
scroll to position [152, 0]
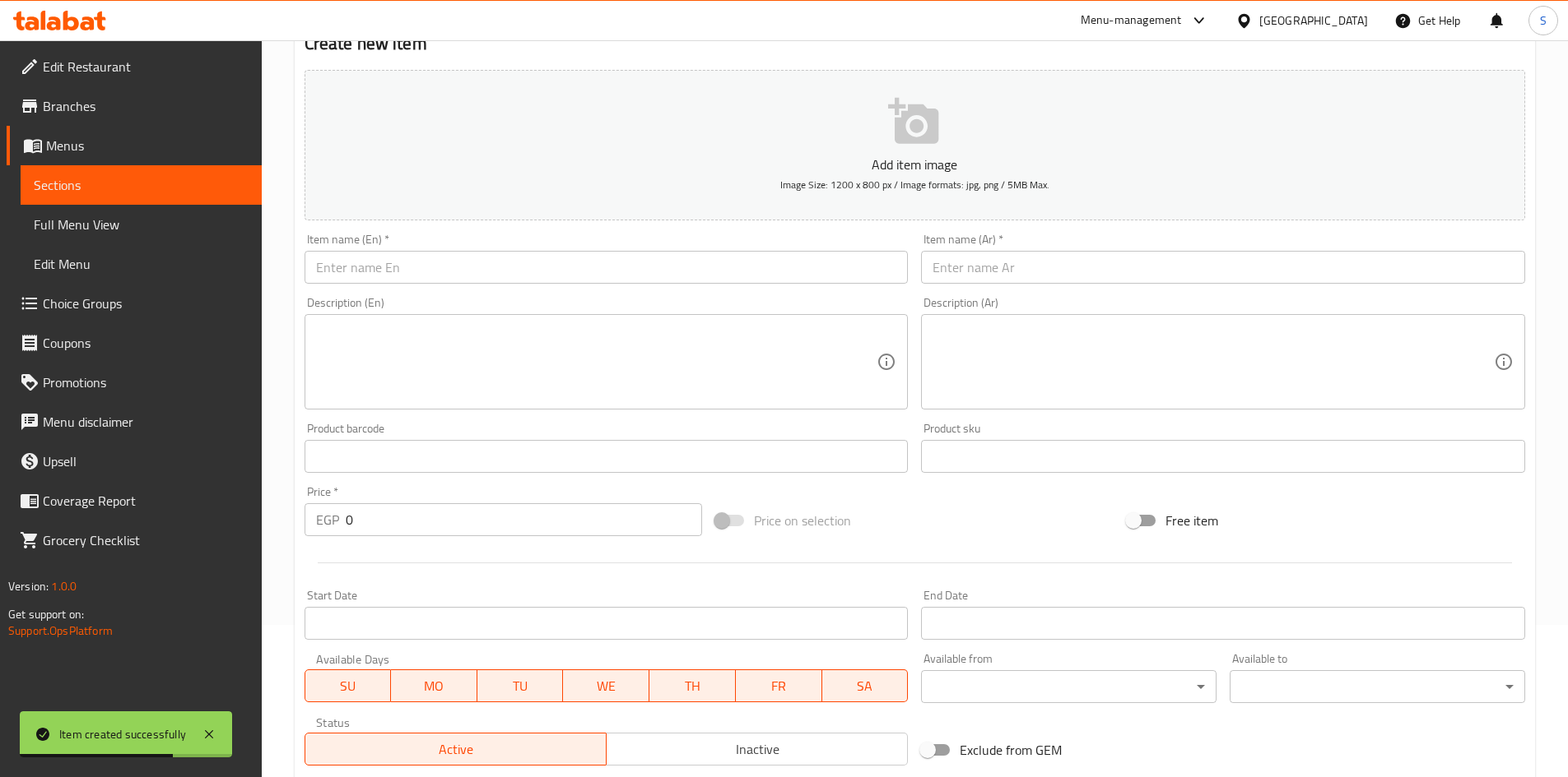
click at [1084, 293] on div "Description (Ar) Description (Ar)" at bounding box center [1222, 354] width 617 height 126
click at [1110, 270] on input "text" at bounding box center [1222, 268] width 604 height 33
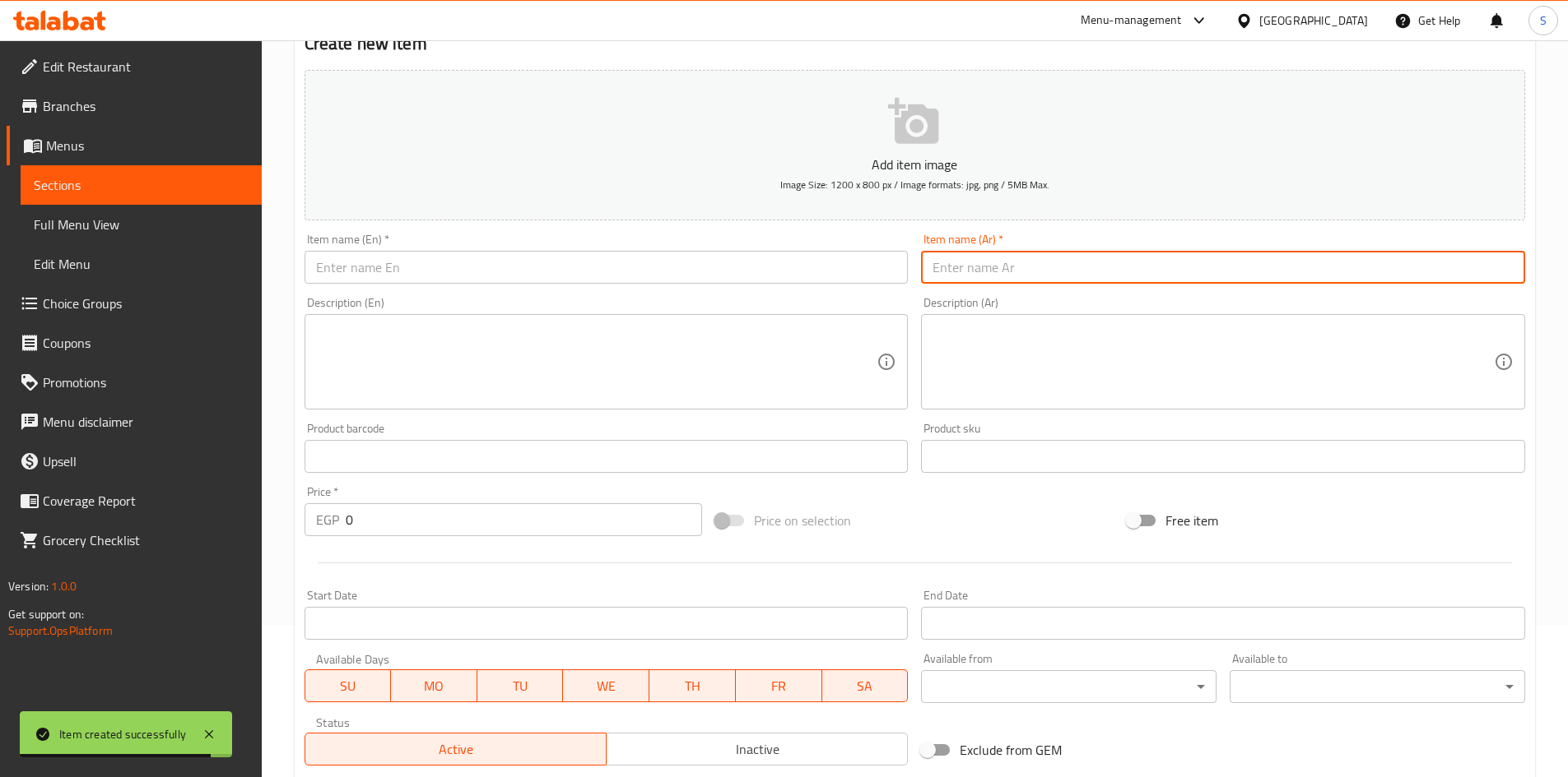
paste input "طاجن سادة موتزاريلا"
click at [1111, 270] on input "طاجن سادة موتزاريلا" at bounding box center [1222, 268] width 604 height 33
type input "طاجن سادة موتزاريلا"
click at [629, 276] on input "text" at bounding box center [606, 268] width 604 height 33
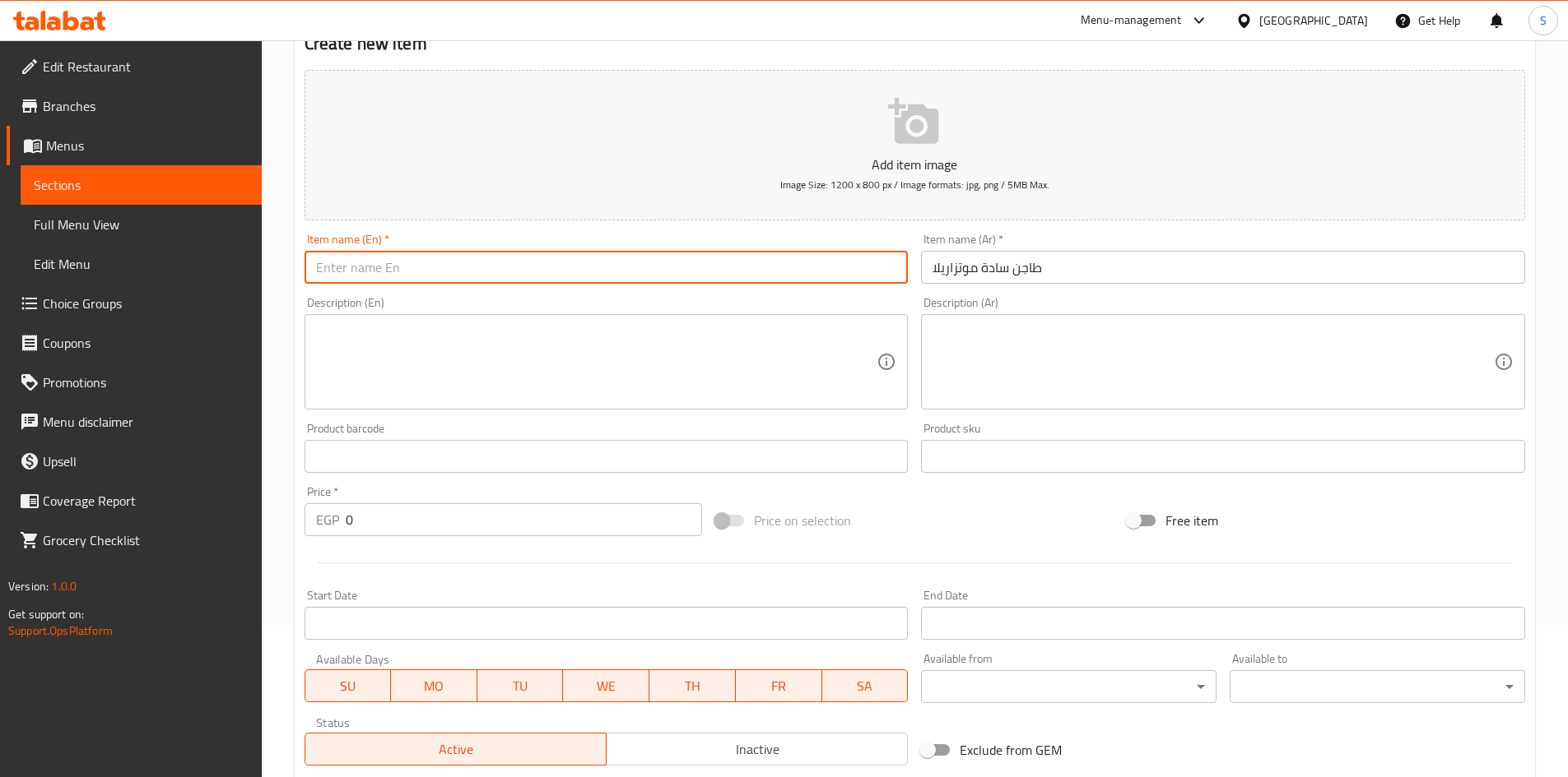
paste input "Plain mozzarella casserole"
click at [433, 264] on input "Plain mozzarella casserole" at bounding box center [606, 268] width 604 height 33
type input "Plain Mozzarella Casserole"
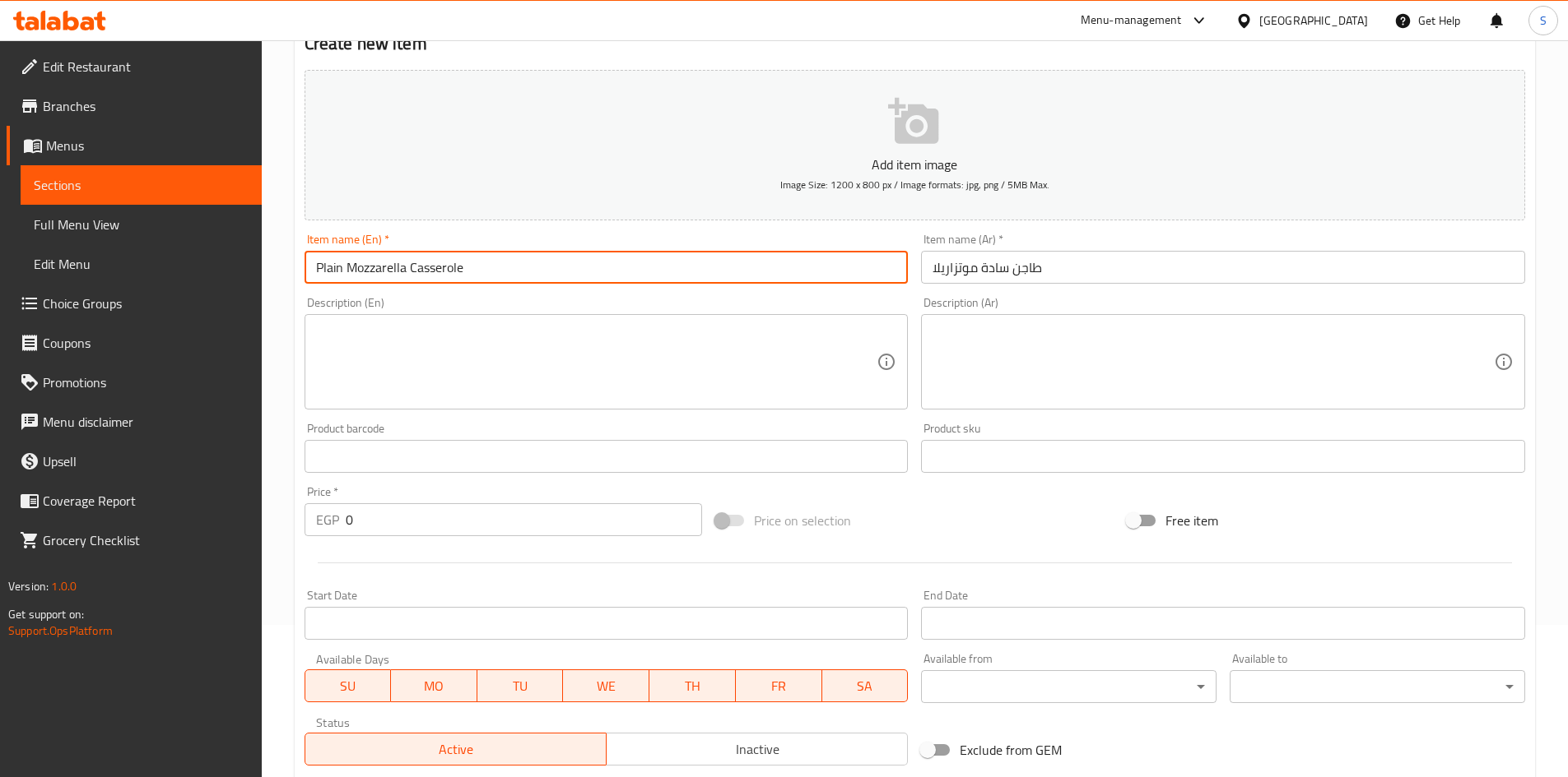
click at [639, 231] on div "Item name (En)   * Plain Mozzarella Casserole Item name (En) *" at bounding box center [606, 258] width 617 height 63
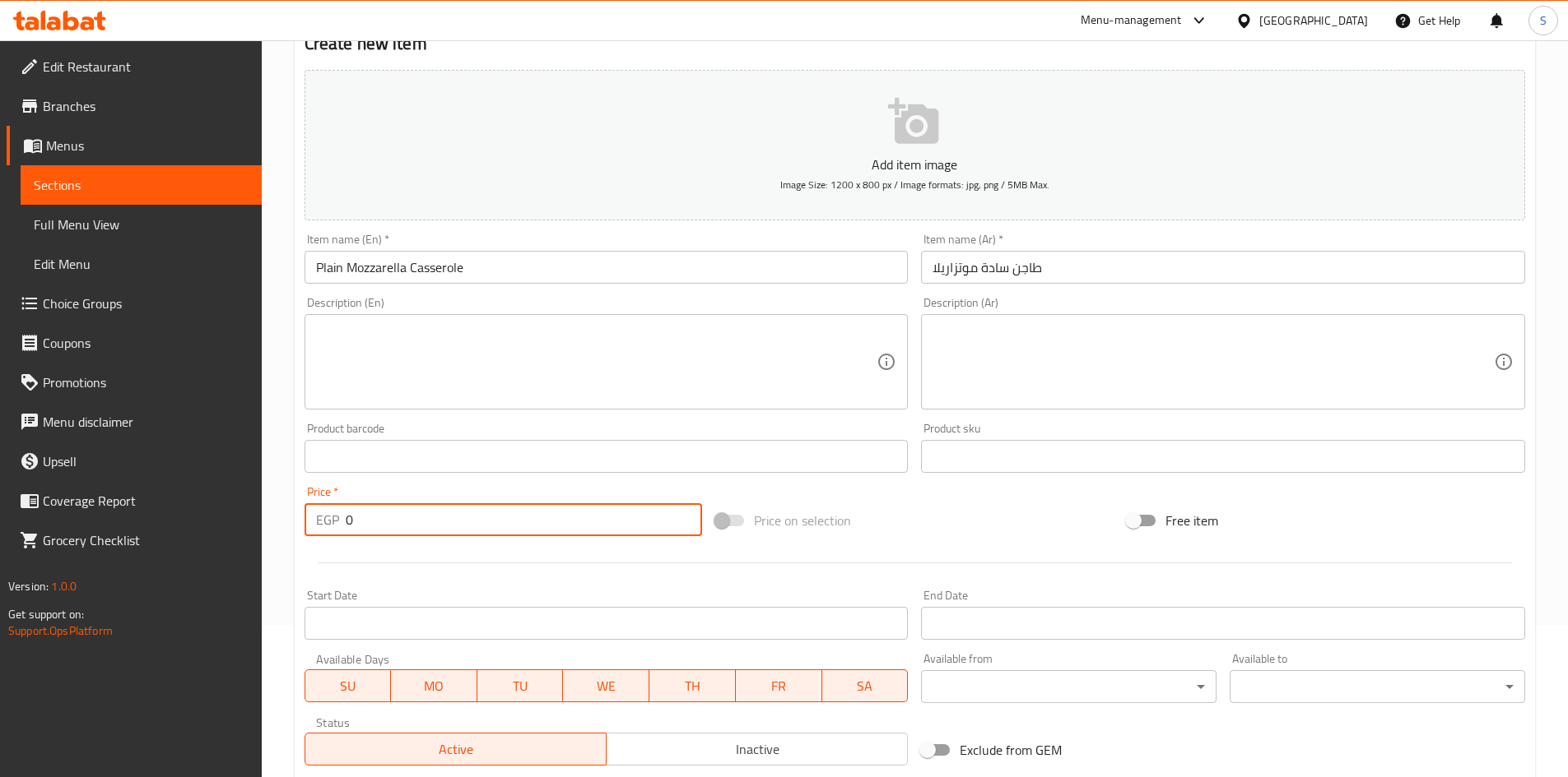
drag, startPoint x: 390, startPoint y: 516, endPoint x: 319, endPoint y: 511, distance: 71.2
click at [319, 511] on div "EGP 0 Price *" at bounding box center [503, 520] width 399 height 33
type input "45"
click at [946, 500] on div "Price on selection" at bounding box center [914, 521] width 411 height 45
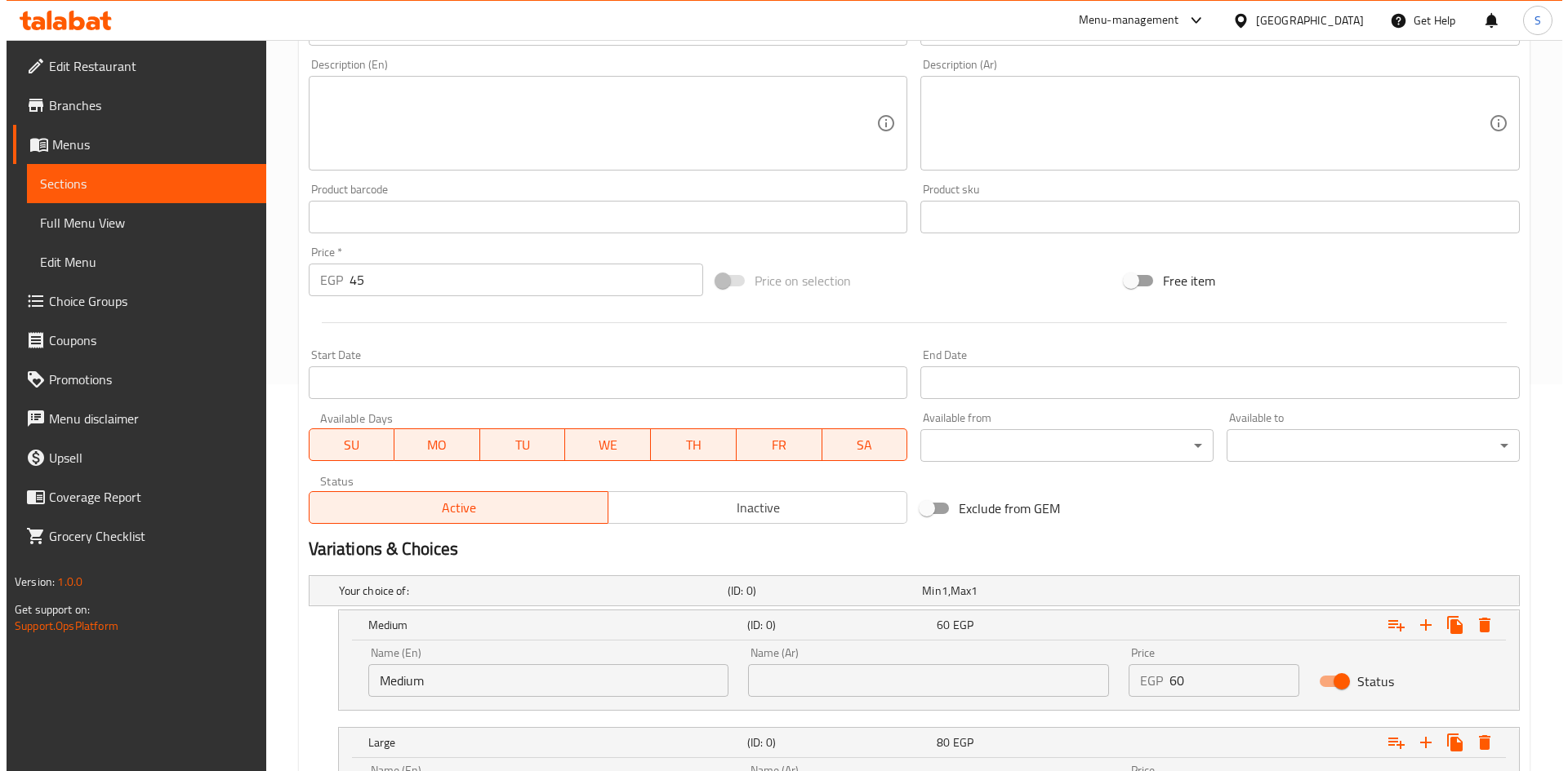
scroll to position [559, 0]
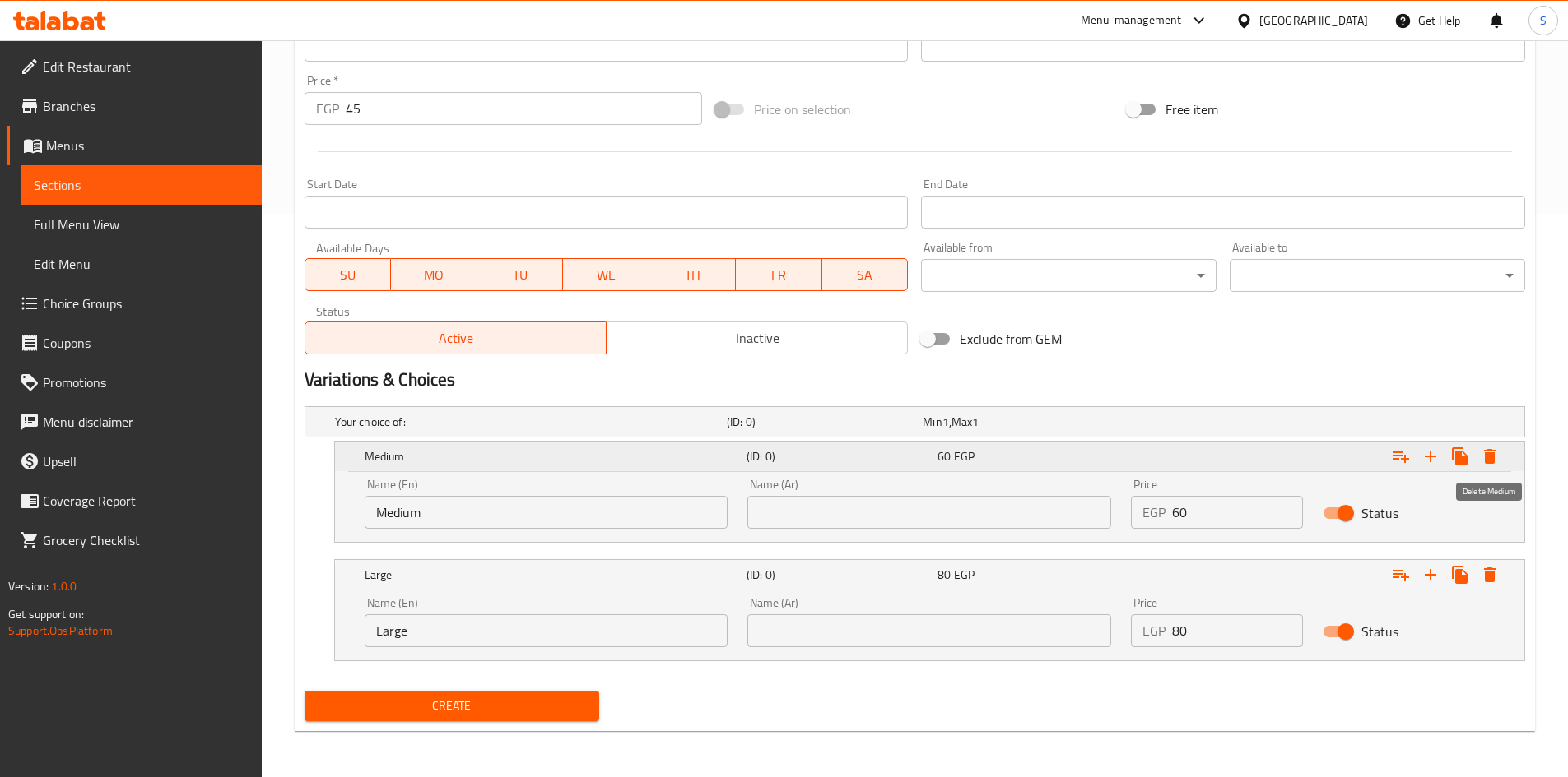
click at [1488, 465] on icon "Expand" at bounding box center [1489, 456] width 20 height 20
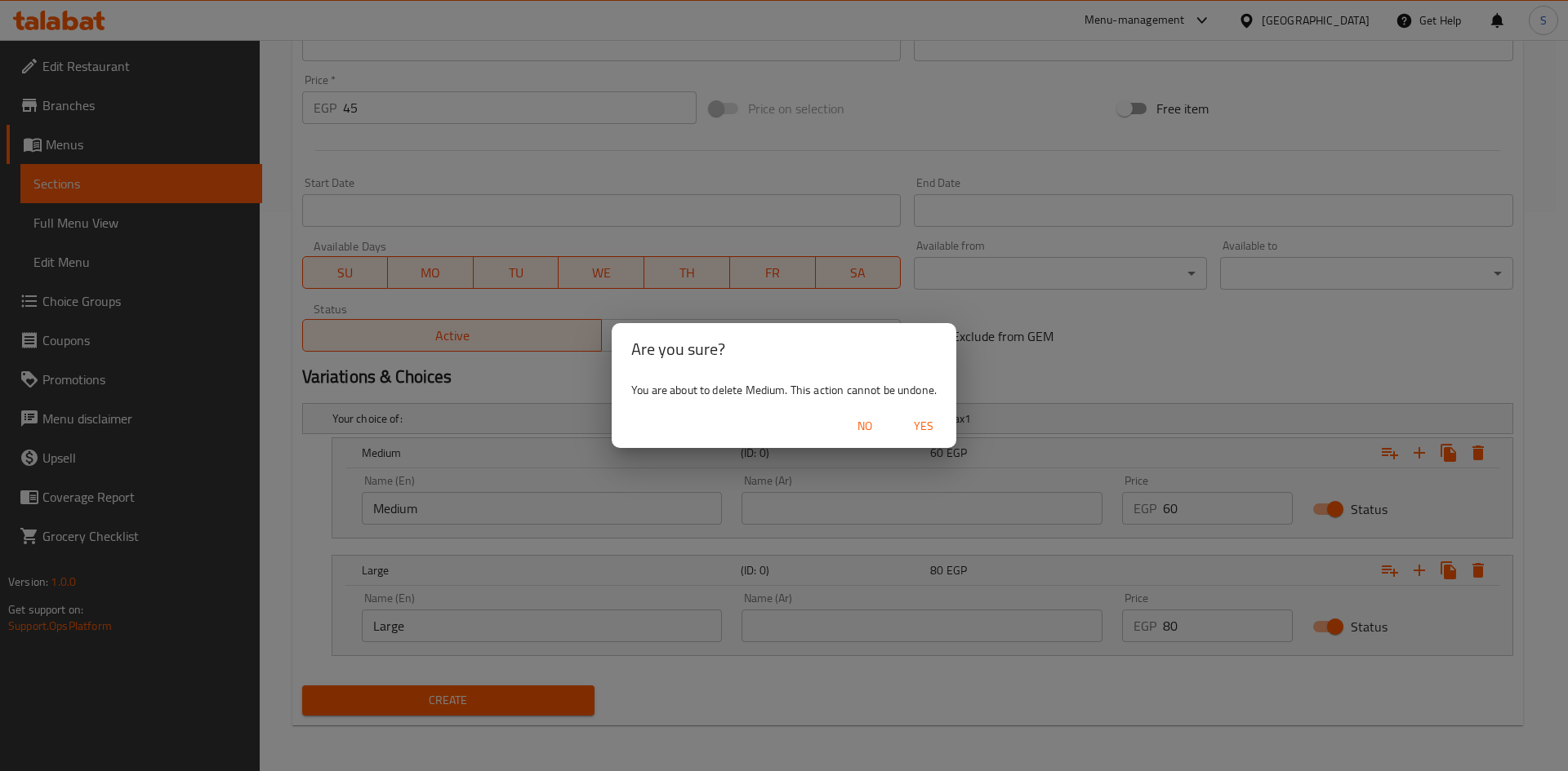
click at [908, 423] on span "Yes" at bounding box center [923, 426] width 39 height 21
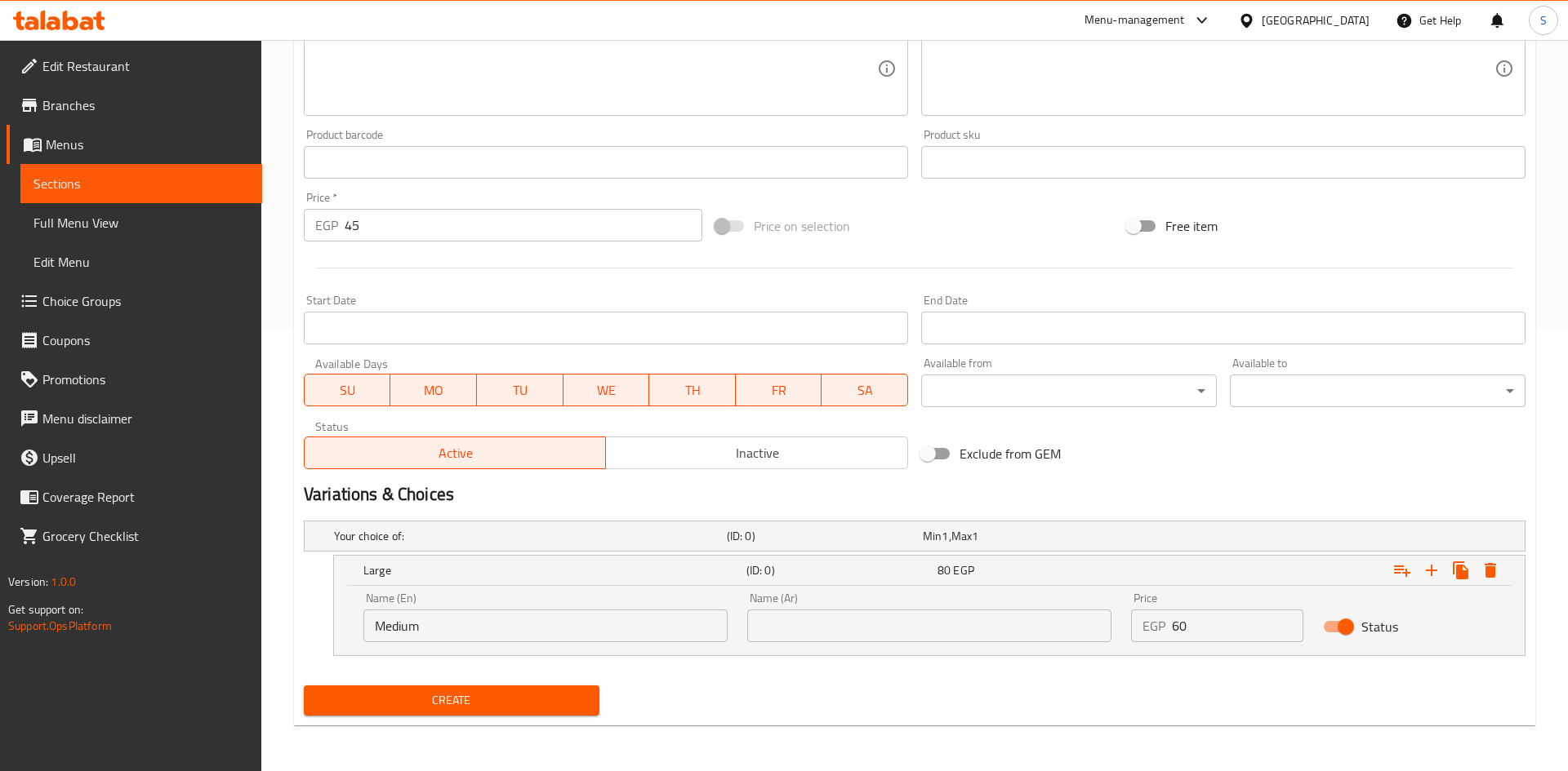
scroll to position [441, 0]
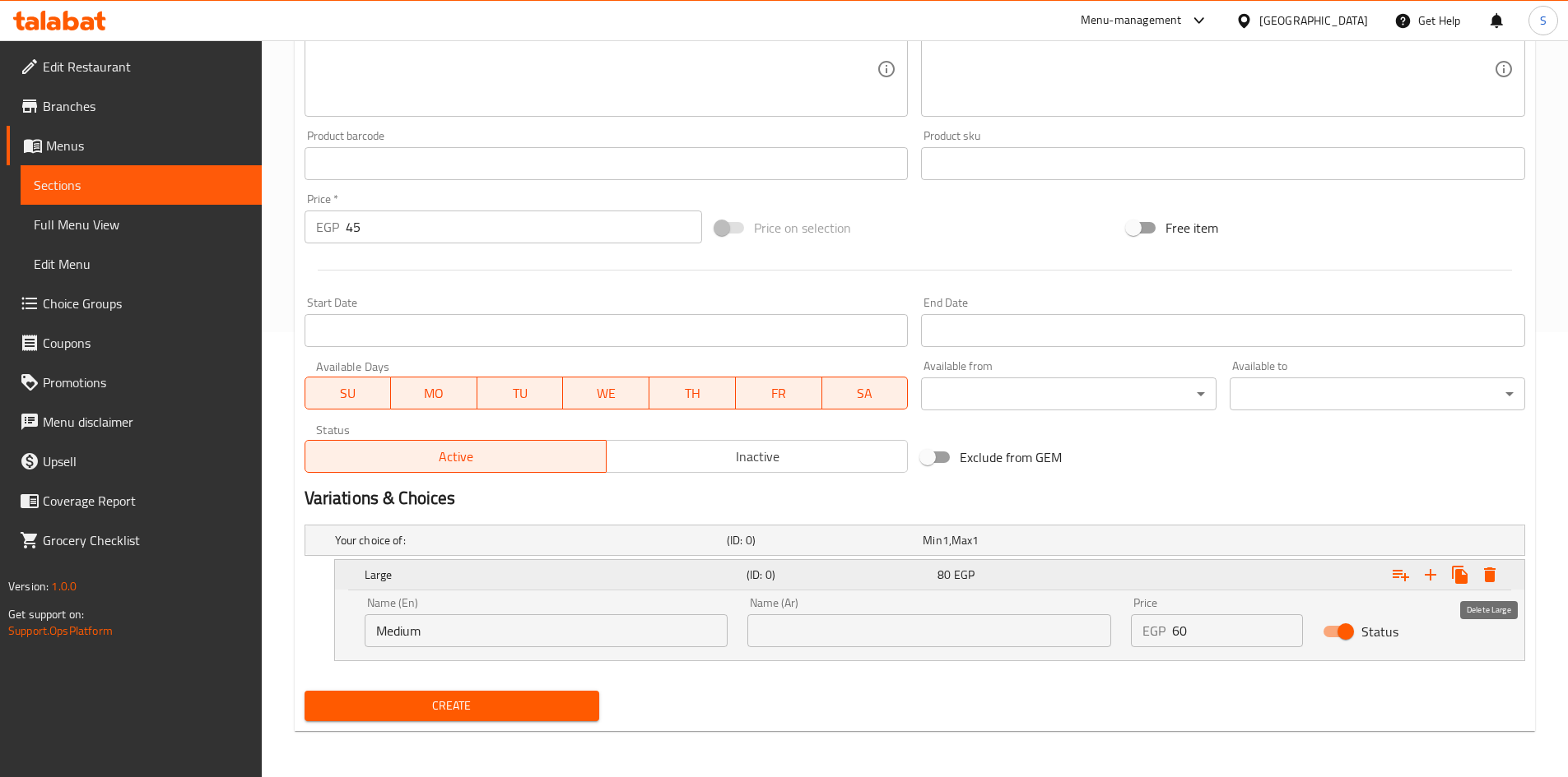
click at [1495, 585] on button "Expand" at bounding box center [1489, 575] width 30 height 30
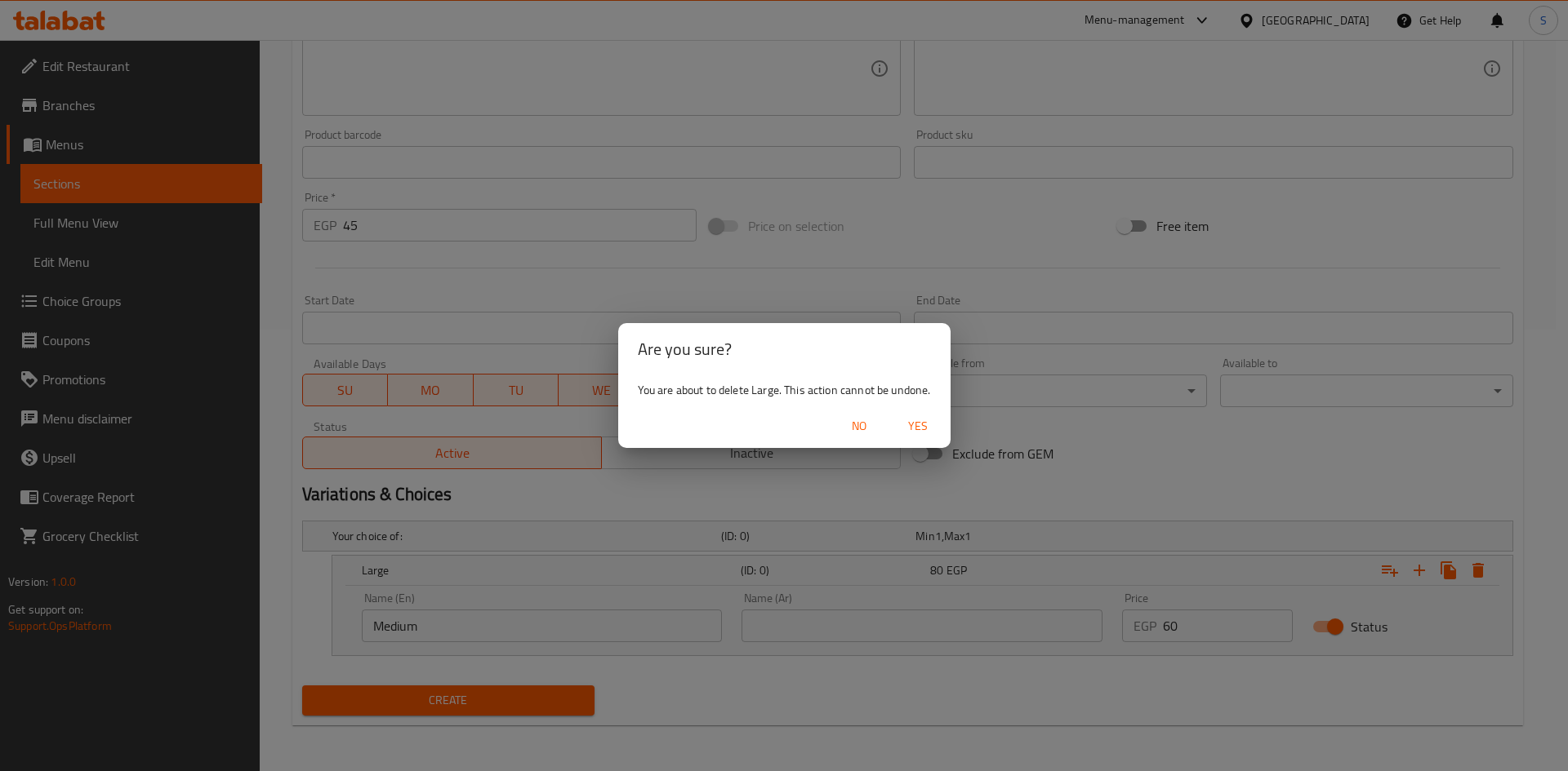
click at [910, 426] on span "Yes" at bounding box center [918, 426] width 39 height 21
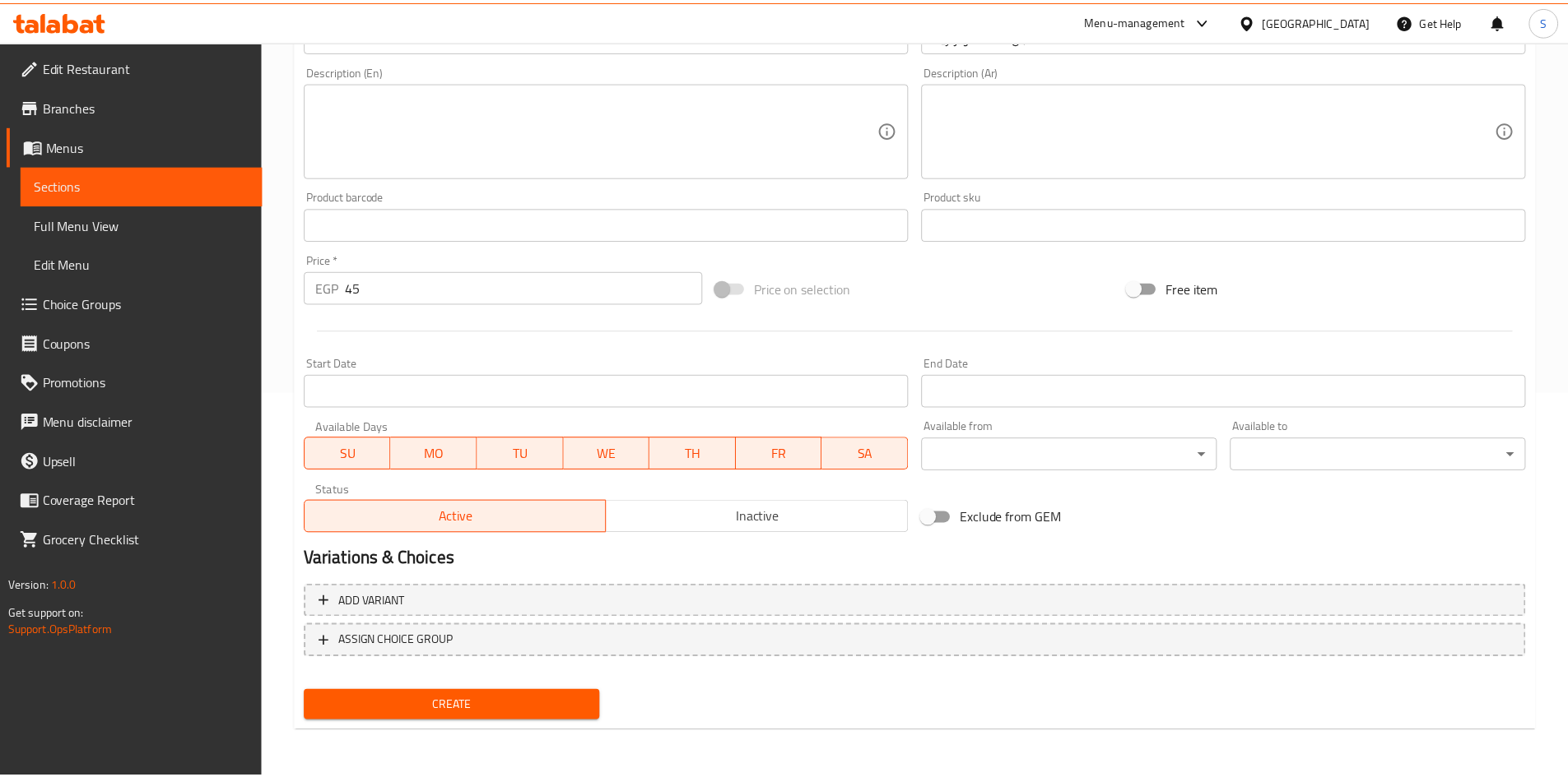
scroll to position [385, 0]
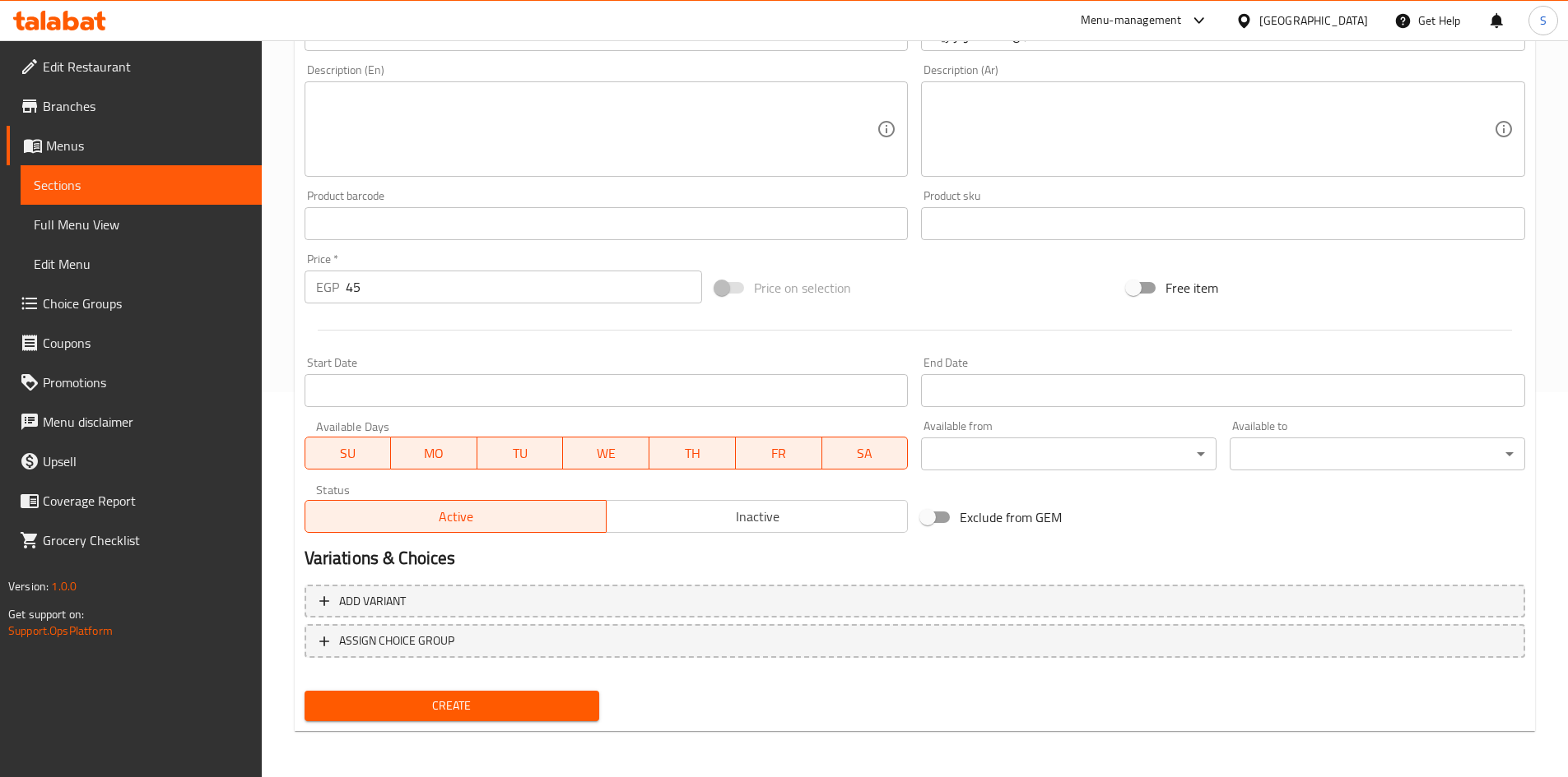
click at [385, 712] on span "Create" at bounding box center [452, 706] width 269 height 21
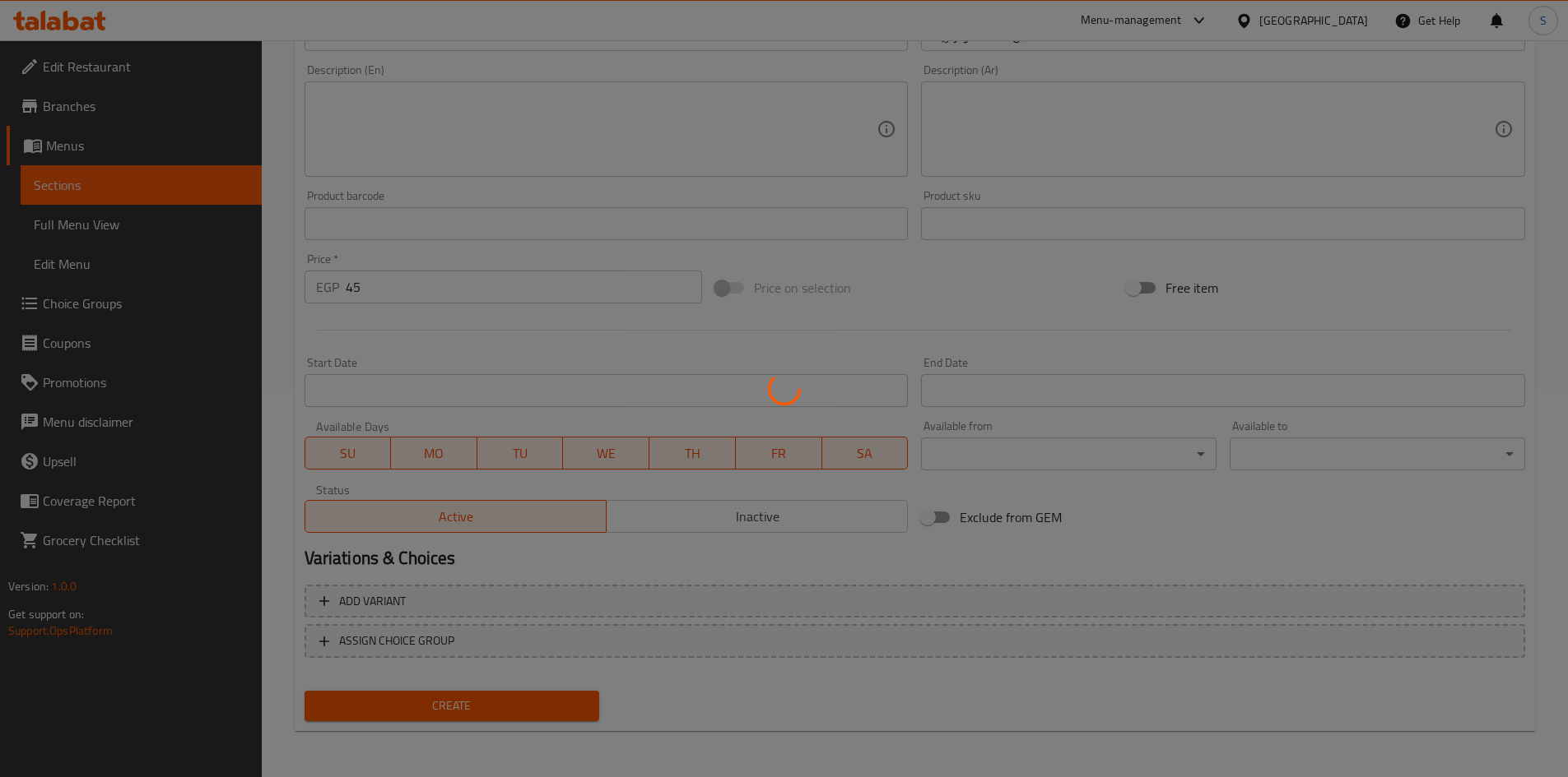
type input "0"
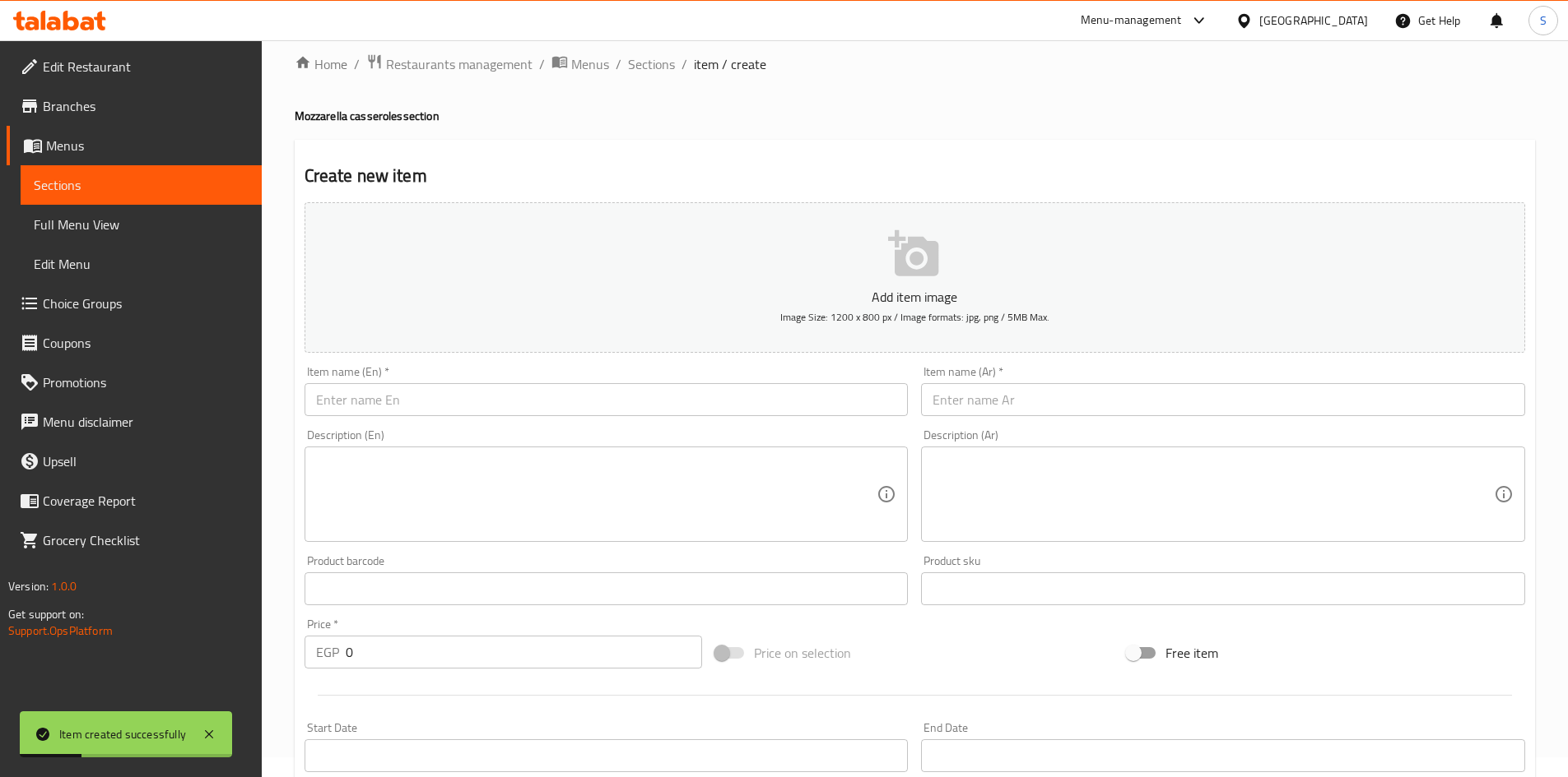
scroll to position [0, 0]
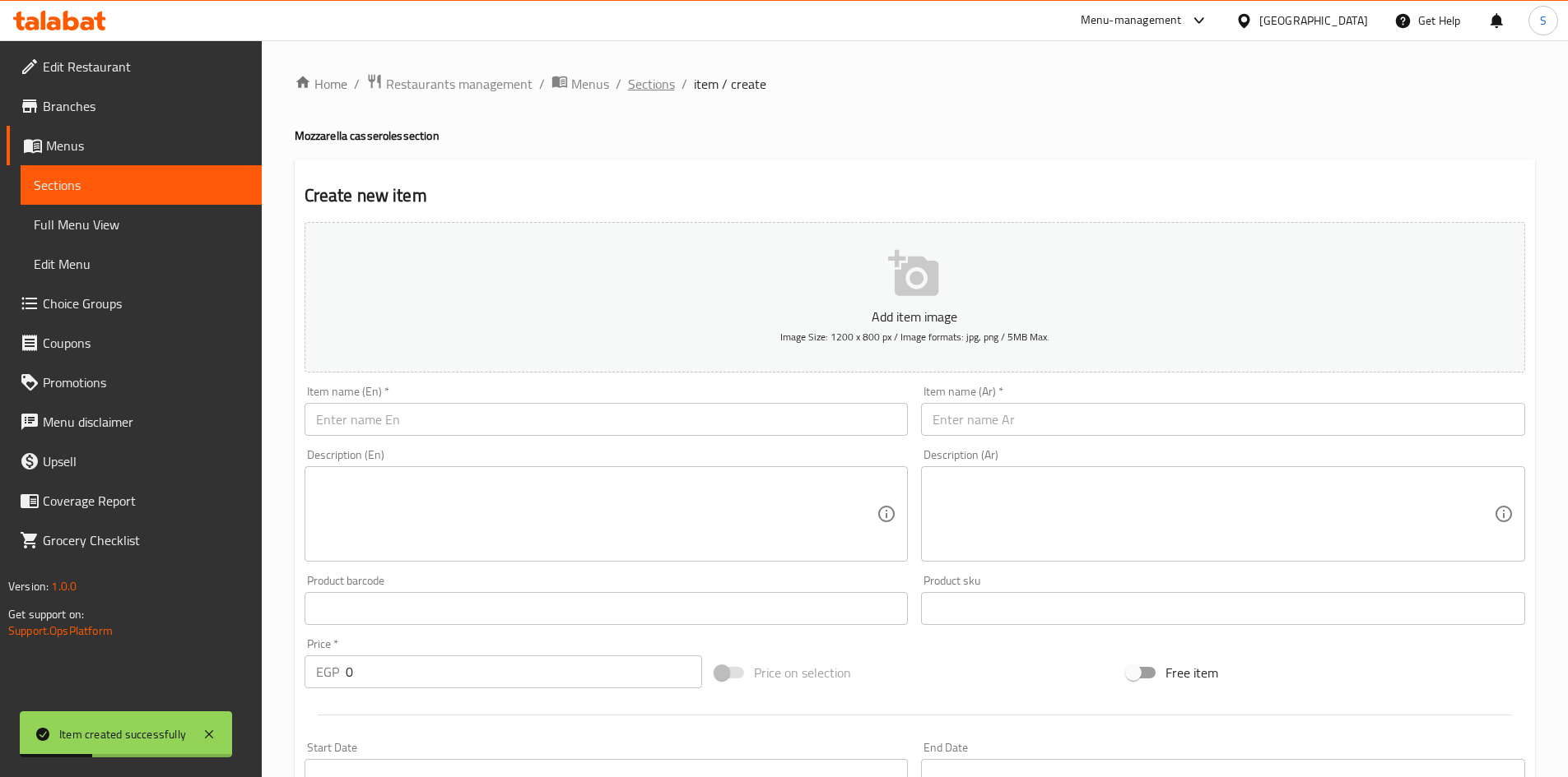
click at [669, 76] on span "Sections" at bounding box center [651, 84] width 47 height 20
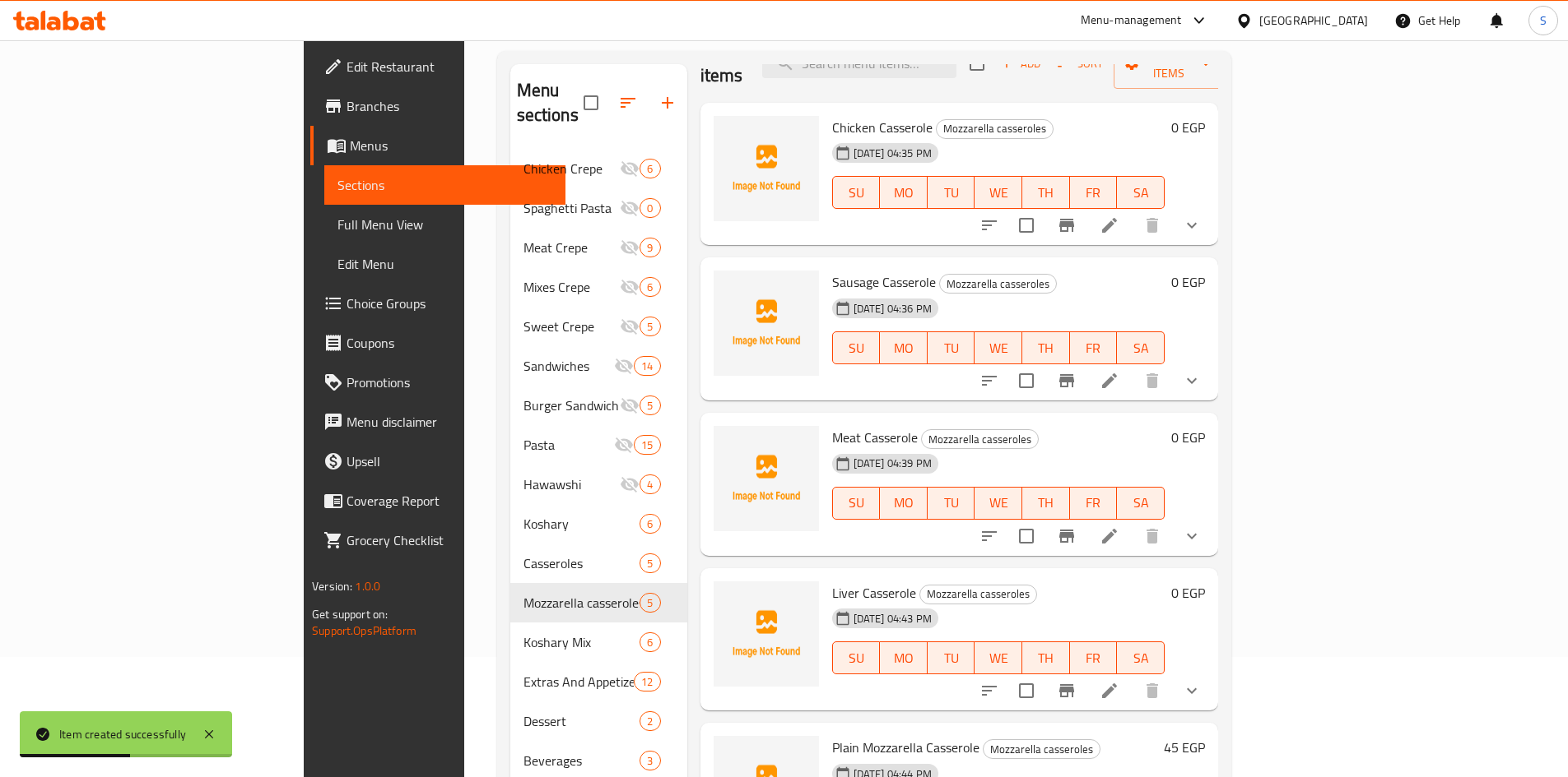
scroll to position [230, 0]
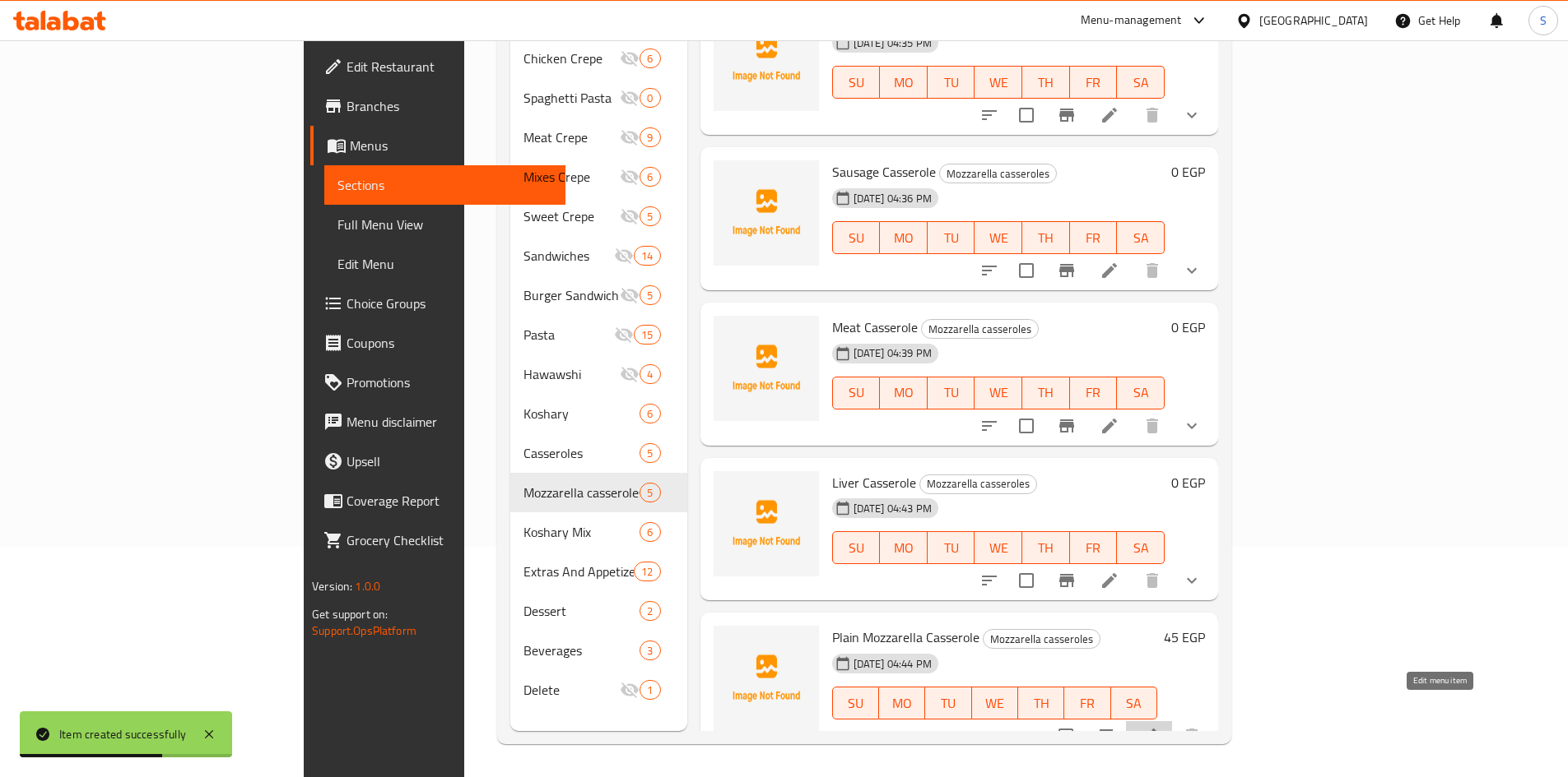
click at [1159, 726] on icon at bounding box center [1149, 736] width 20 height 20
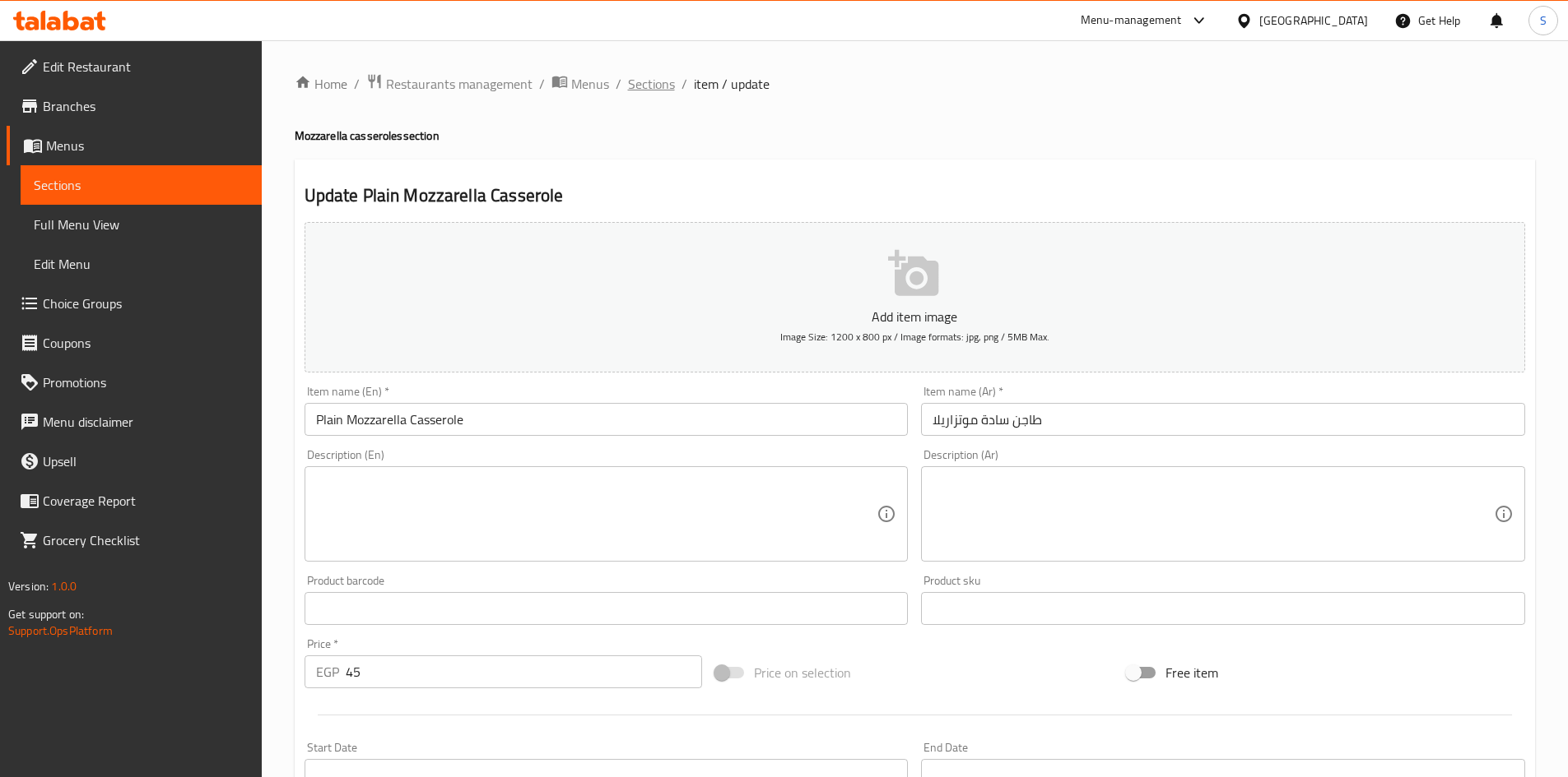
click at [662, 83] on span "Sections" at bounding box center [651, 84] width 47 height 20
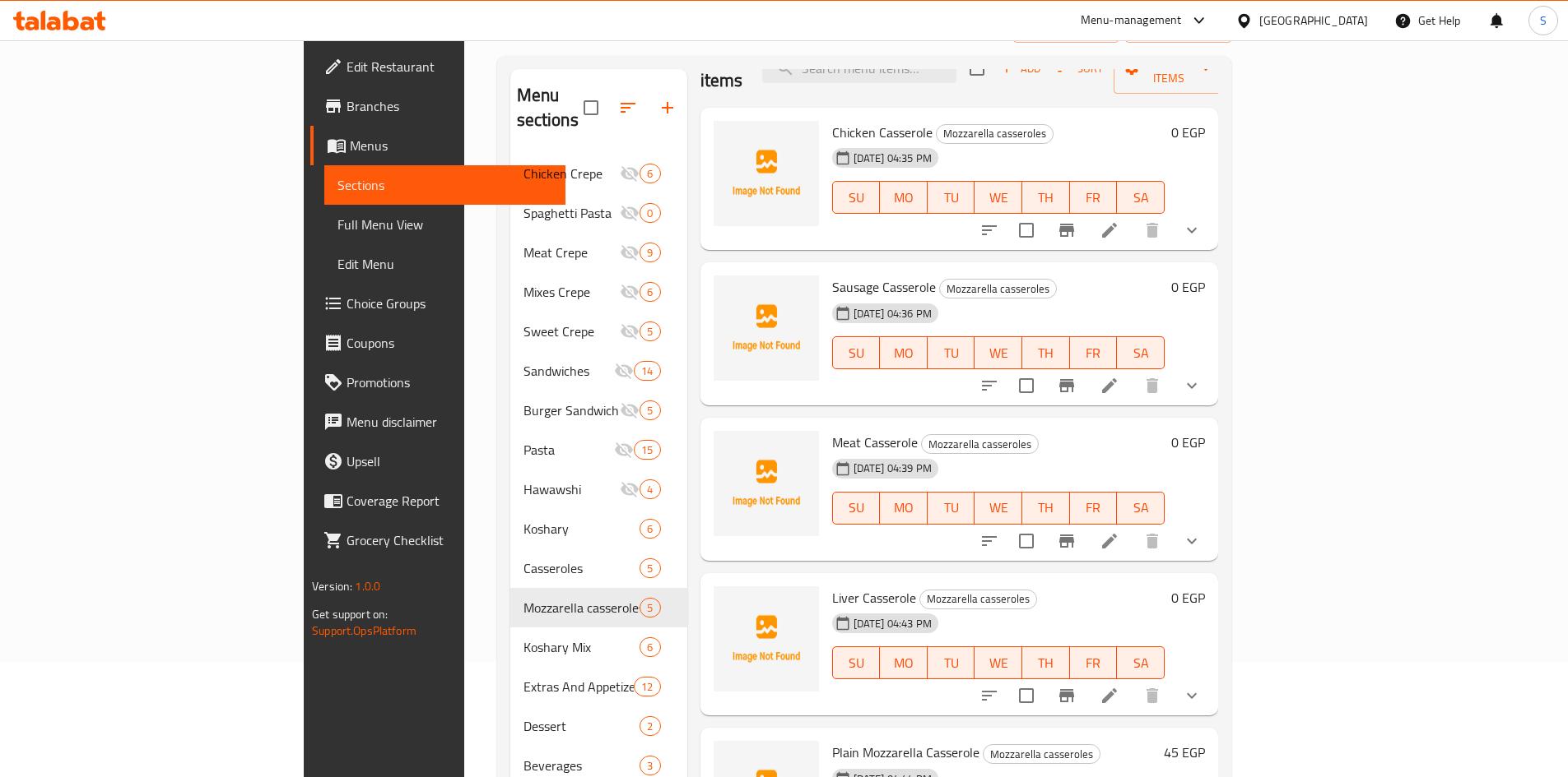
scroll to position [230, 0]
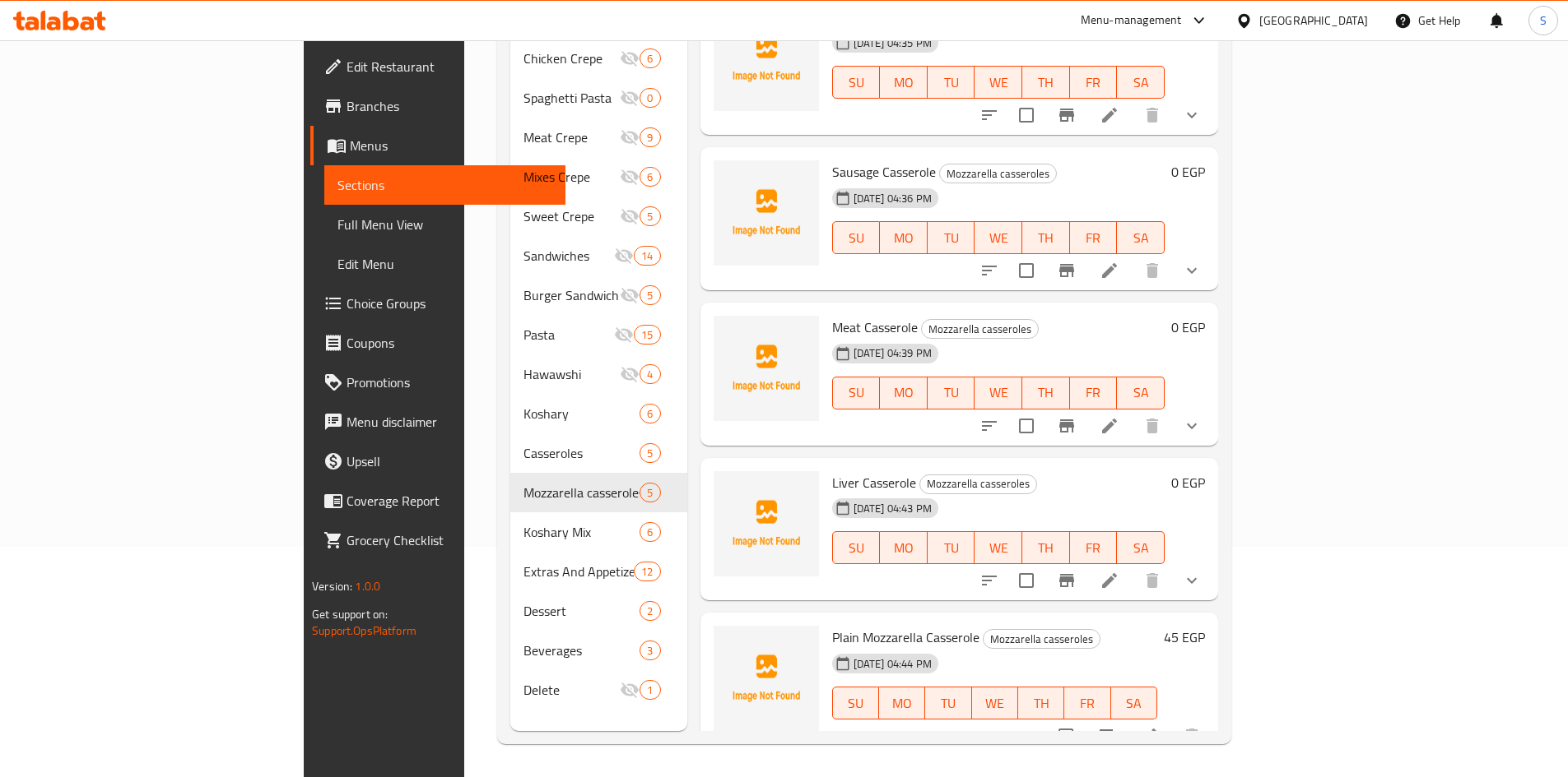
click at [1172, 722] on li at bounding box center [1149, 736] width 46 height 30
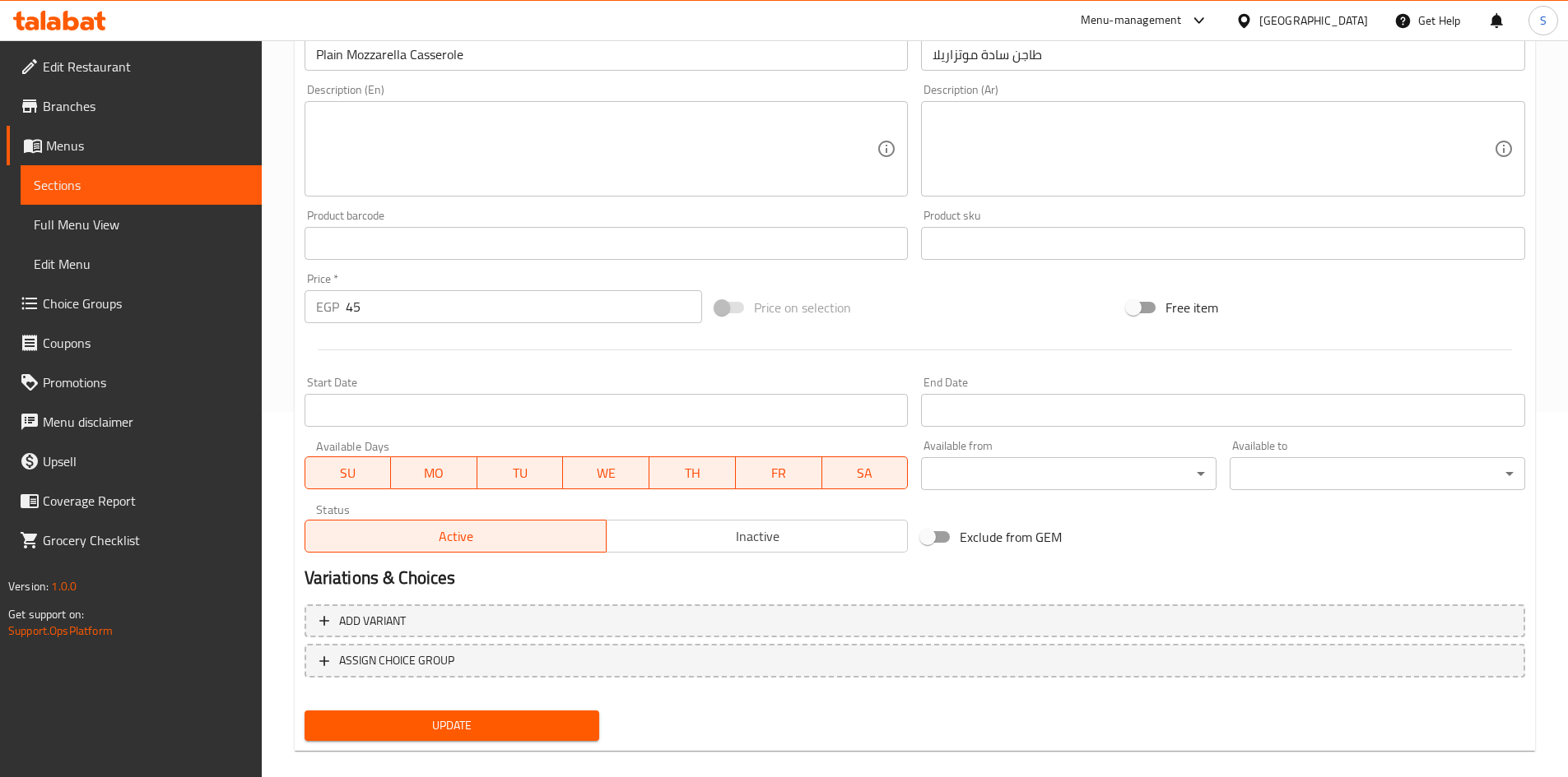
scroll to position [385, 0]
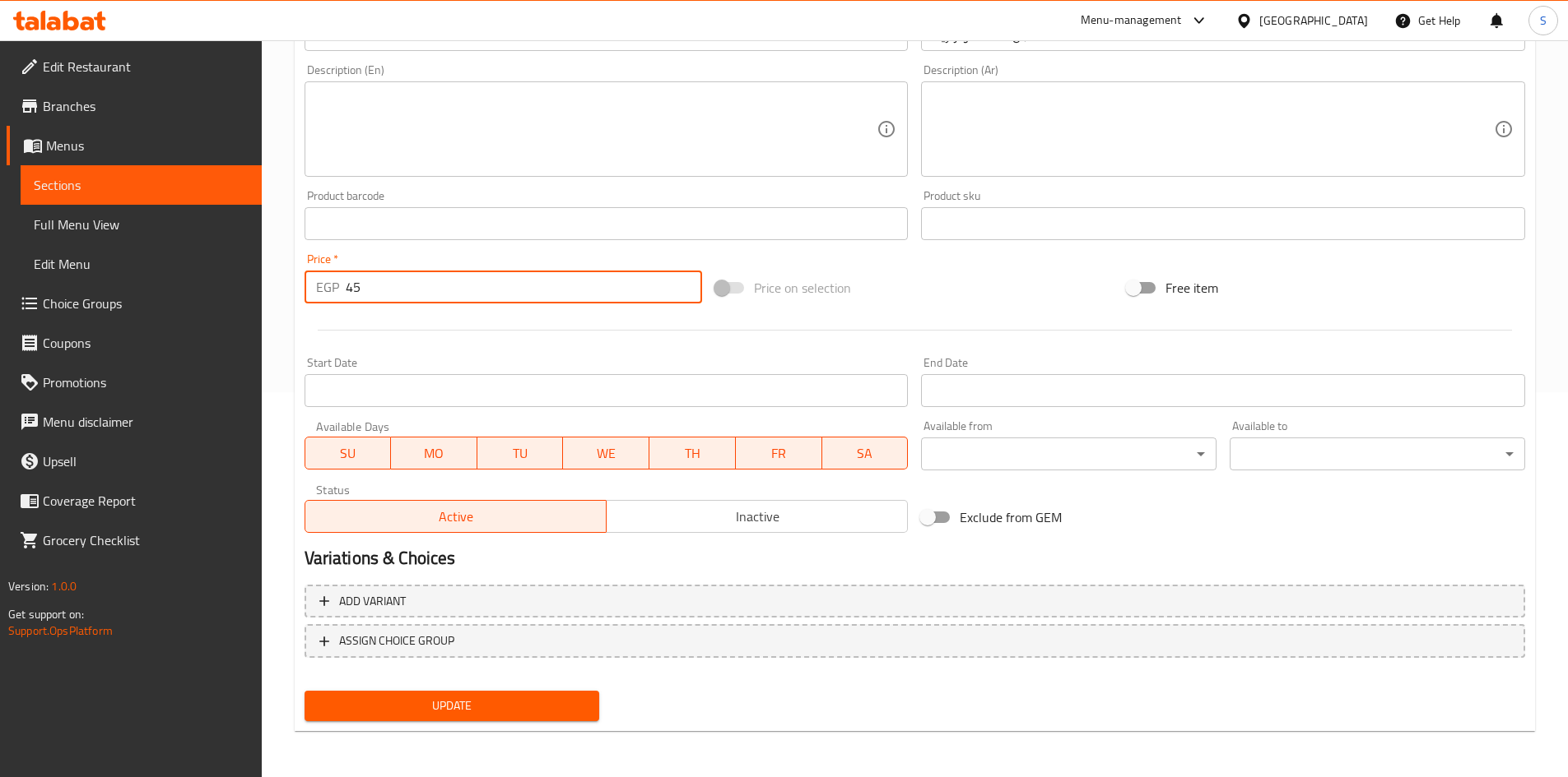
drag, startPoint x: 390, startPoint y: 291, endPoint x: 232, endPoint y: 268, distance: 159.7
click at [232, 268] on div "Edit Restaurant Branches Menus Sections Full Menu View Edit Menu Choice Groups …" at bounding box center [784, 216] width 1568 height 1122
type input "50"
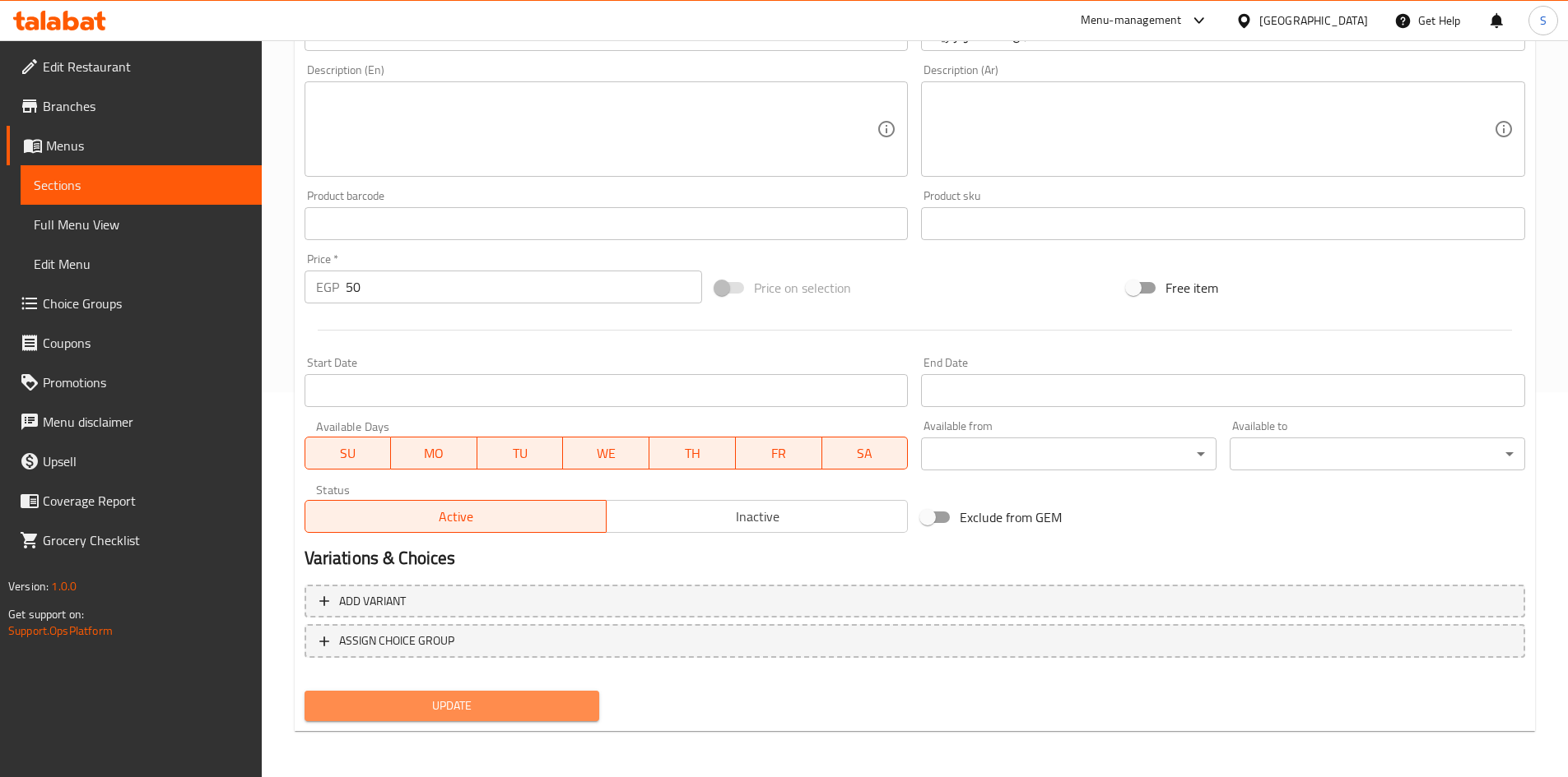
click at [489, 714] on span "Update" at bounding box center [452, 706] width 269 height 21
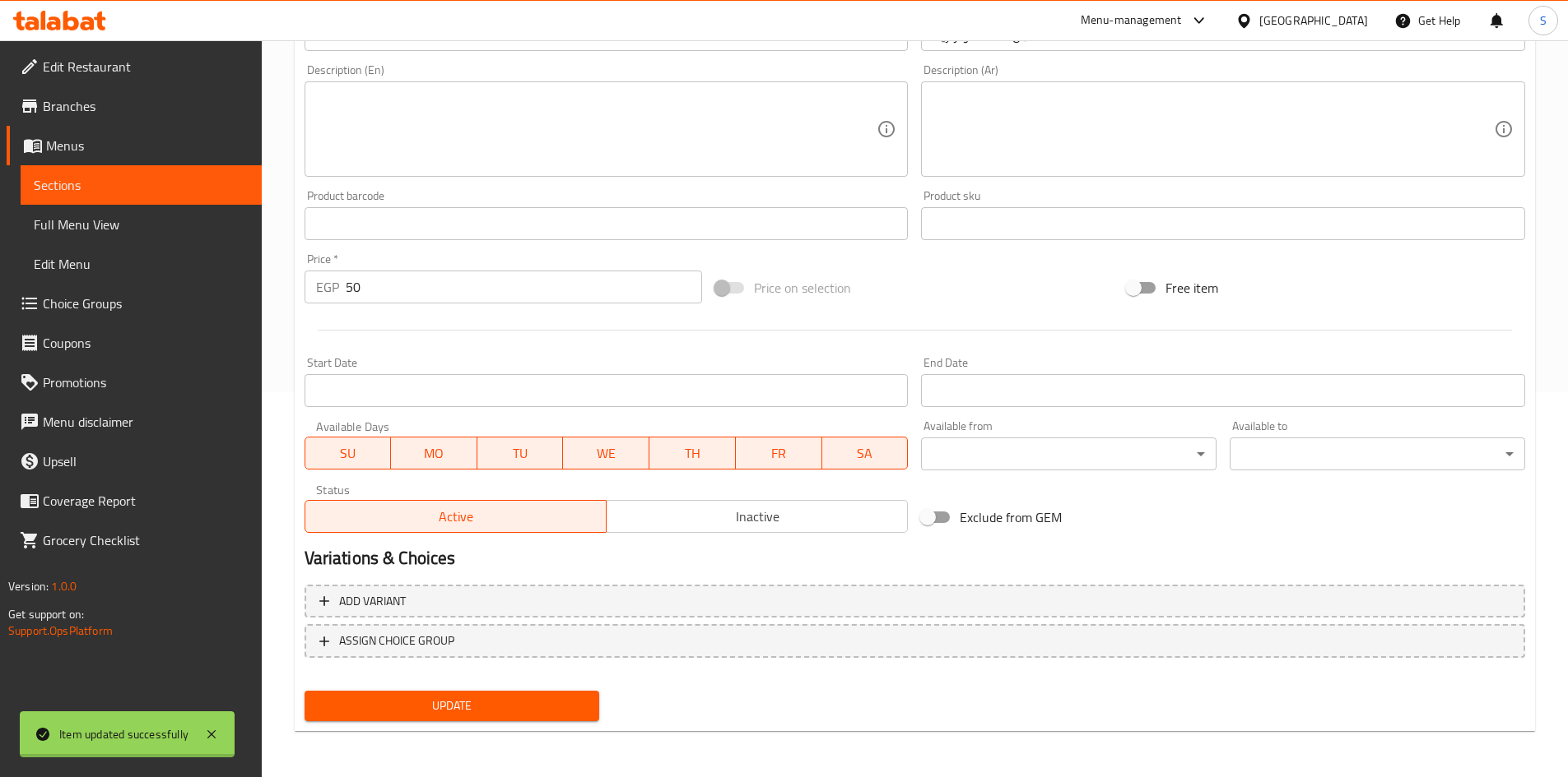
scroll to position [0, 0]
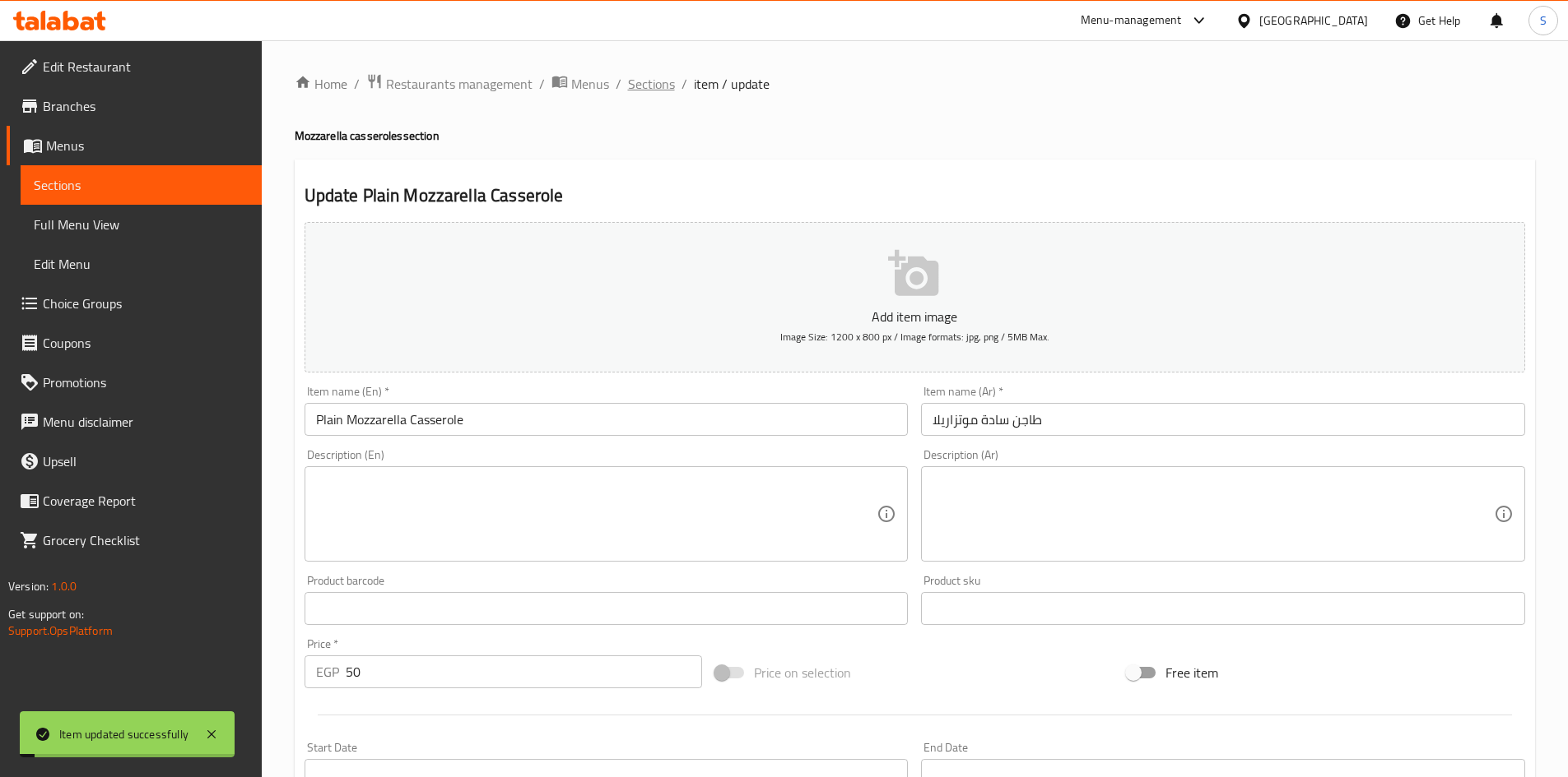
click at [653, 81] on span "Sections" at bounding box center [651, 84] width 47 height 20
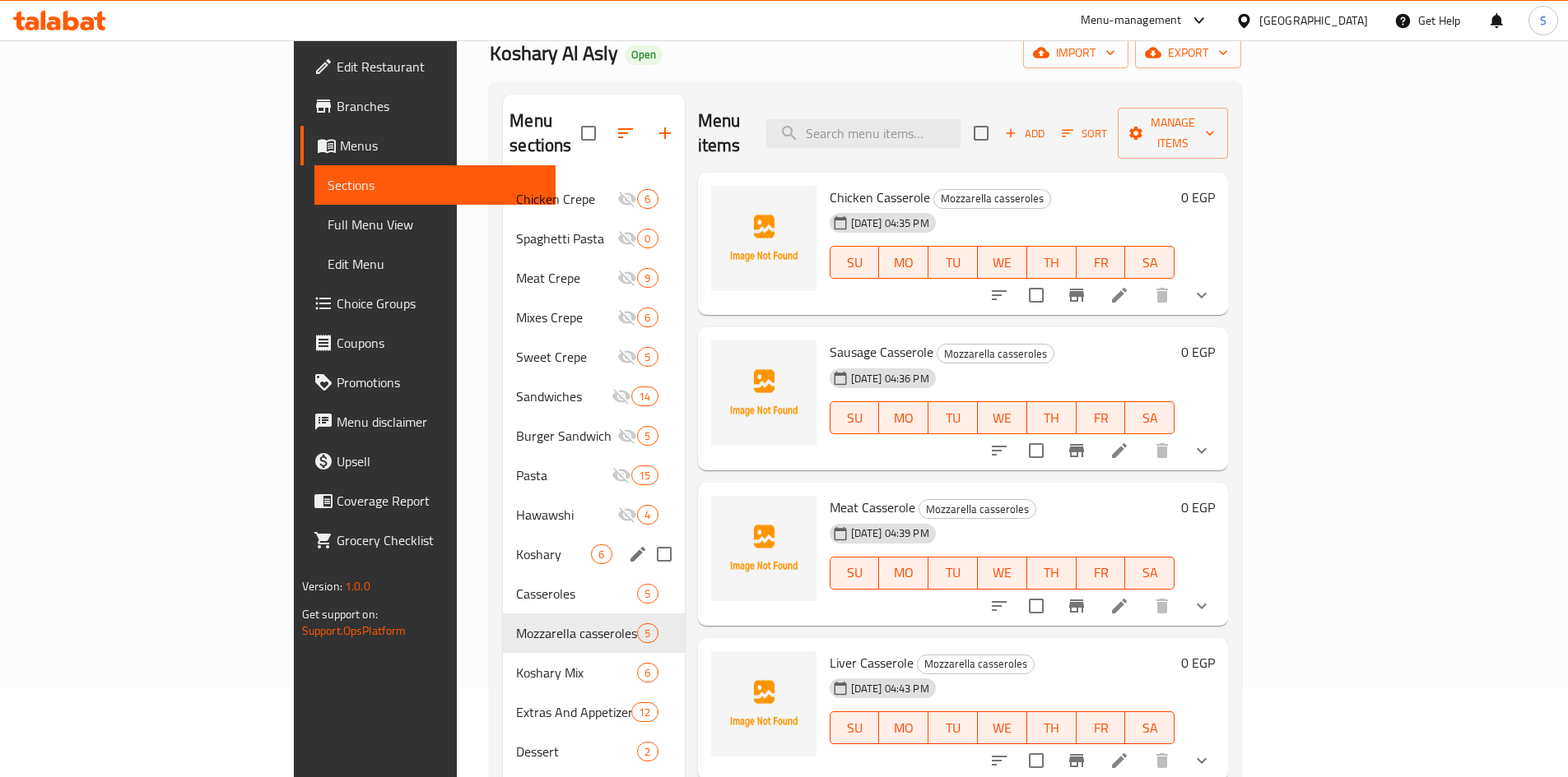
scroll to position [230, 0]
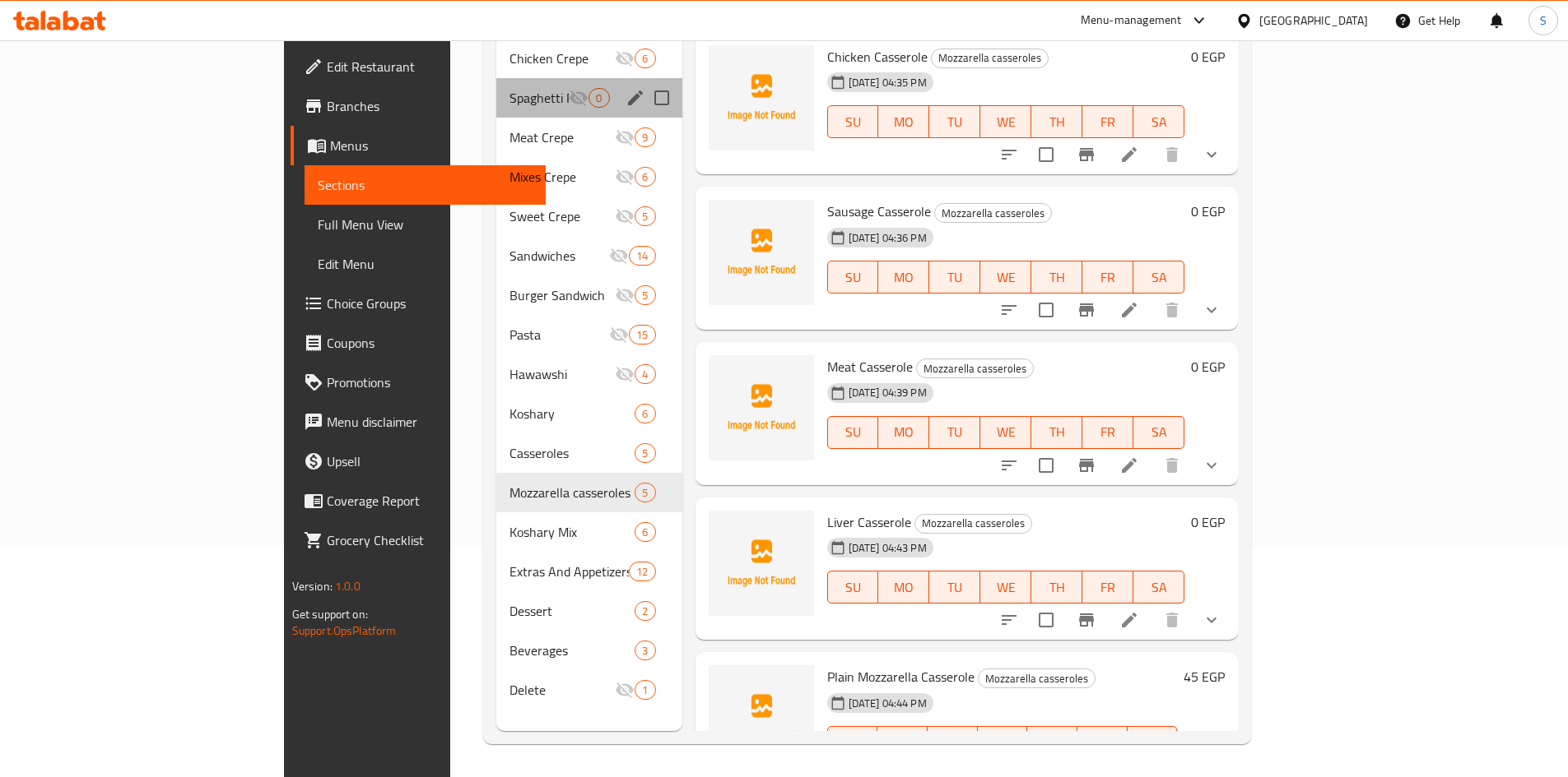
click at [496, 84] on div "Spaghetti Pasta 0" at bounding box center [588, 98] width 185 height 40
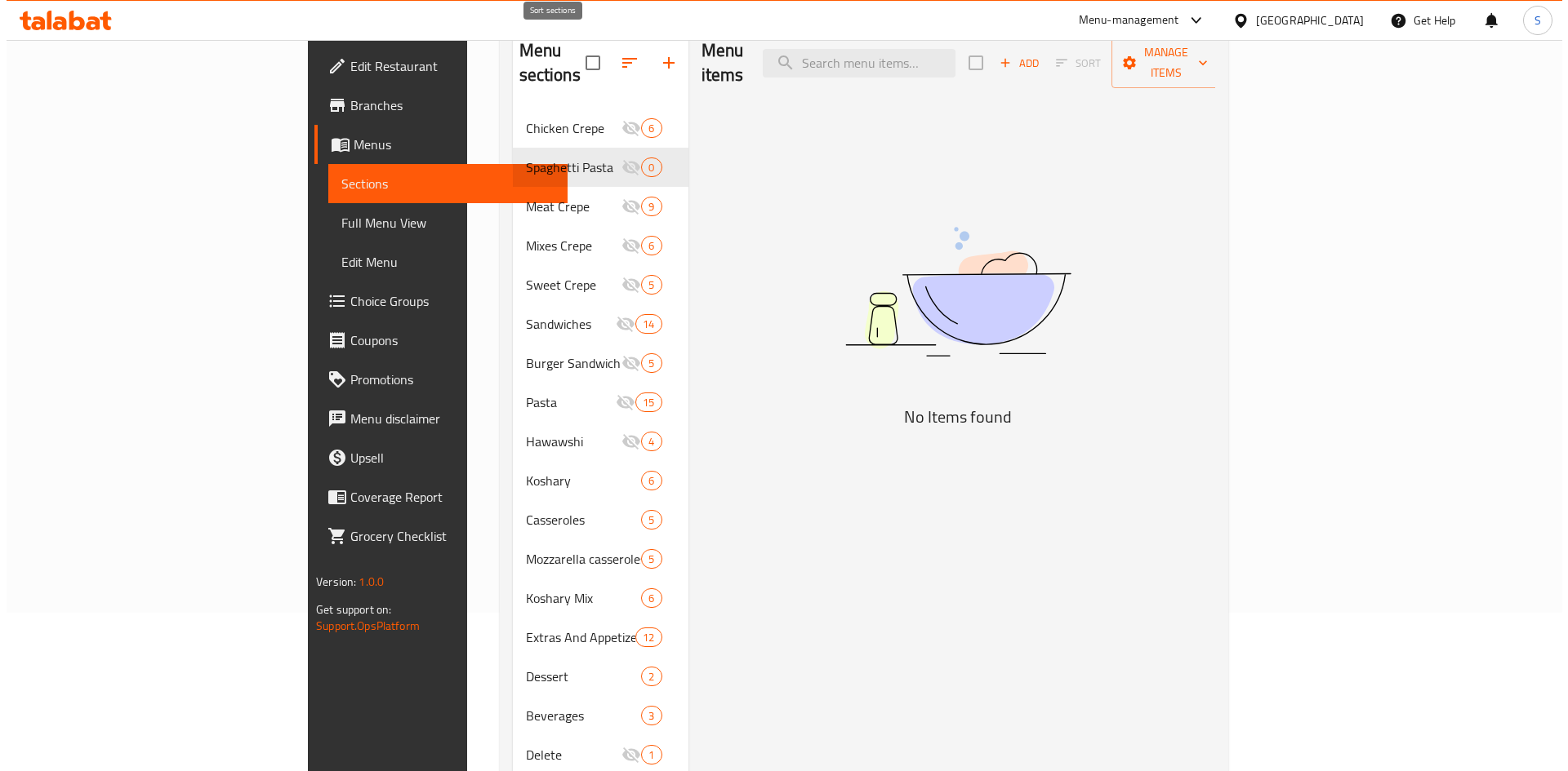
scroll to position [65, 0]
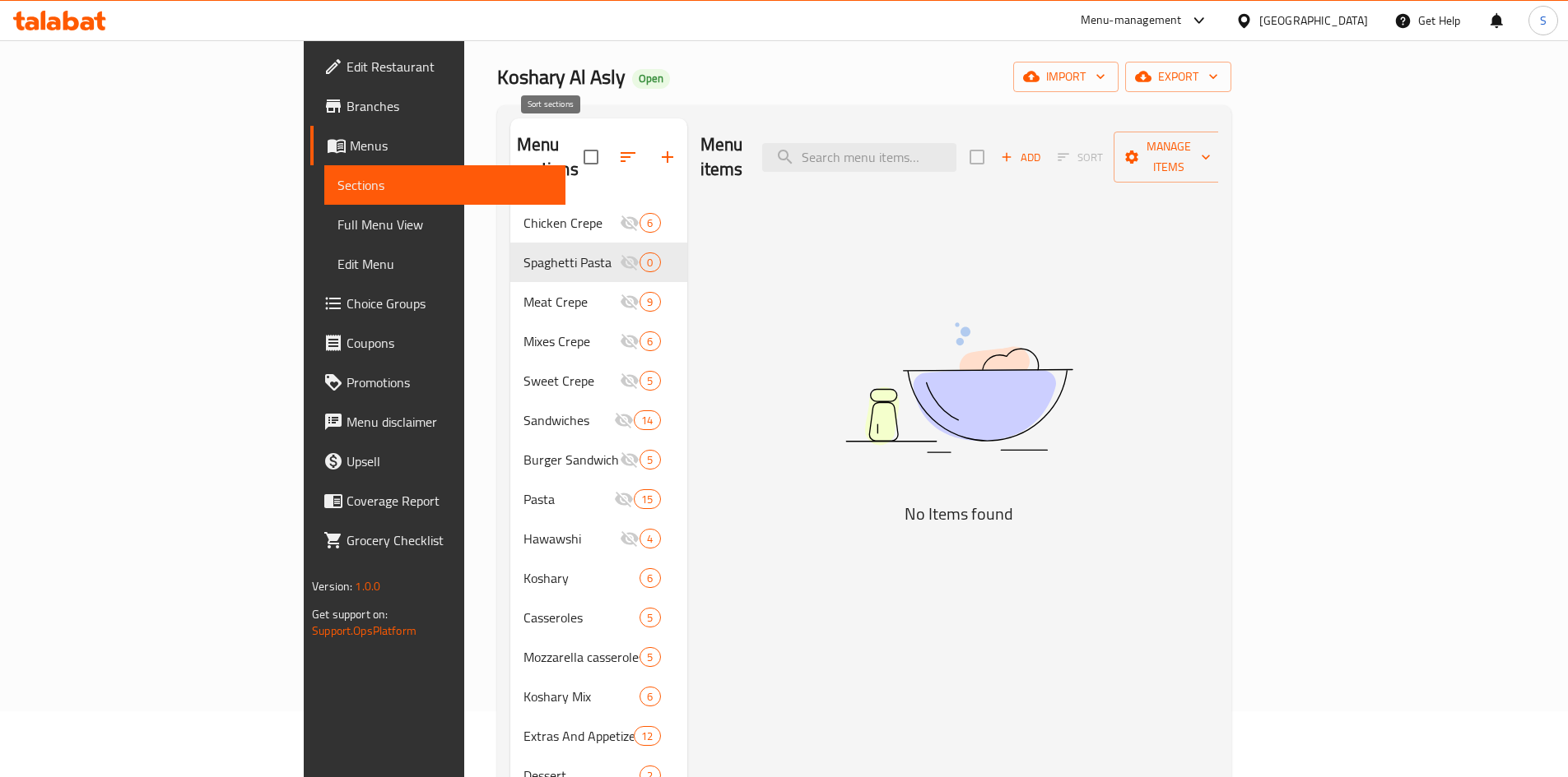
click at [618, 147] on icon "button" at bounding box center [628, 157] width 20 height 20
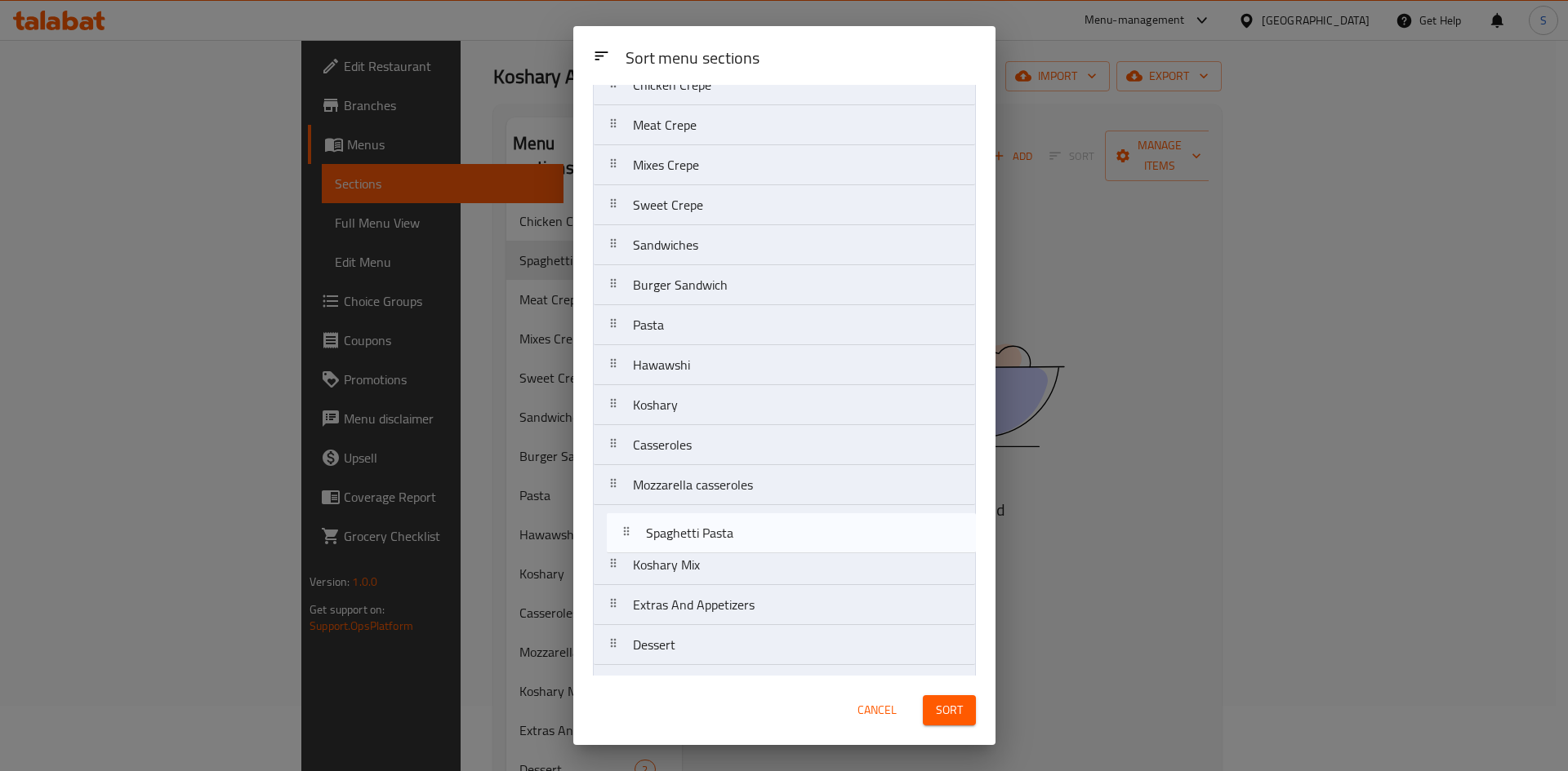
drag, startPoint x: 730, startPoint y: 196, endPoint x: 743, endPoint y: 552, distance: 356.2
click at [743, 552] on nav "Chicken Crepe Spaghetti Pasta Meat Crepe Mixes Crepe Sweet Crepe Sandwiches Bur…" at bounding box center [784, 404] width 383 height 681
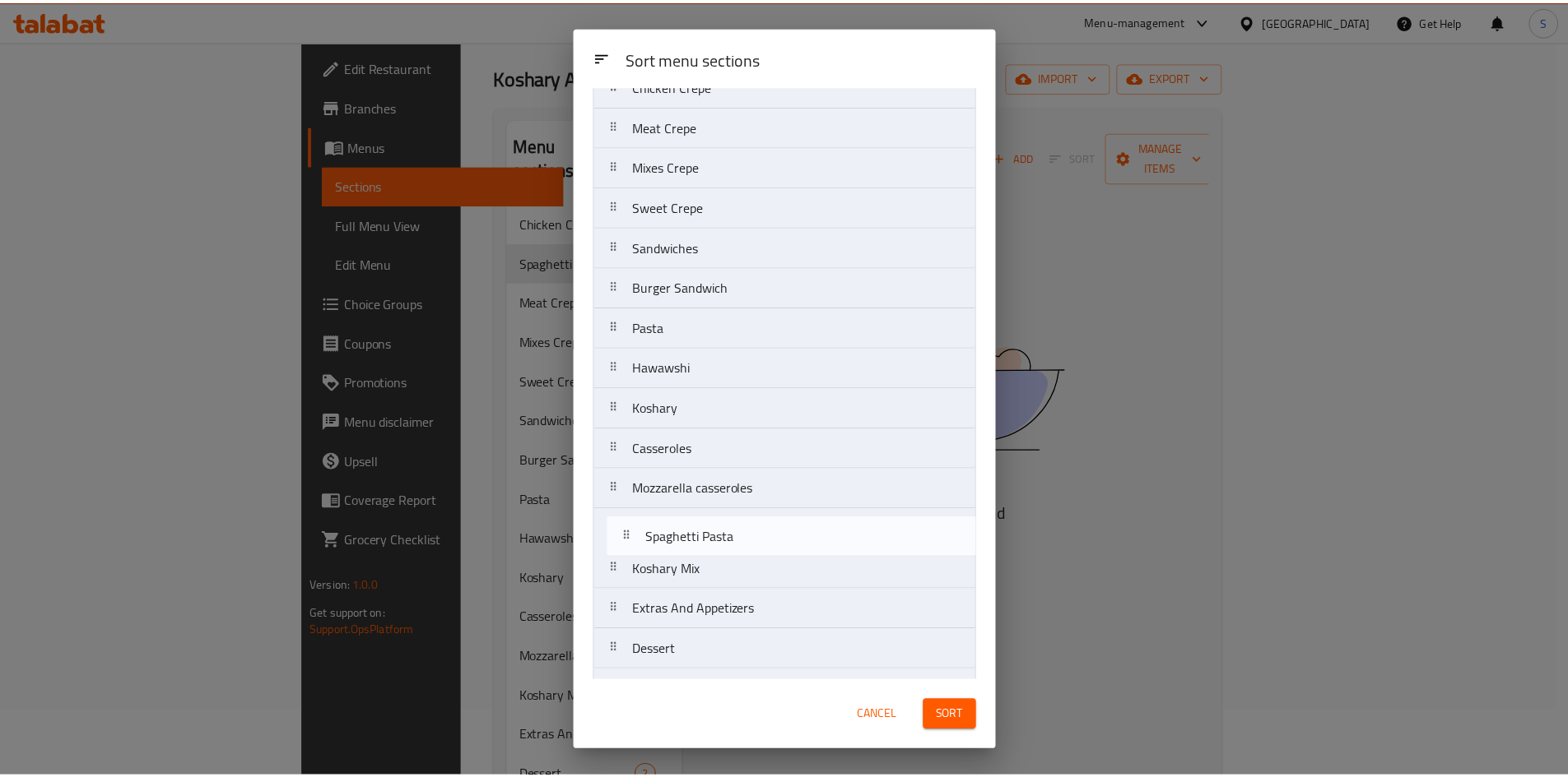
scroll to position [71, 0]
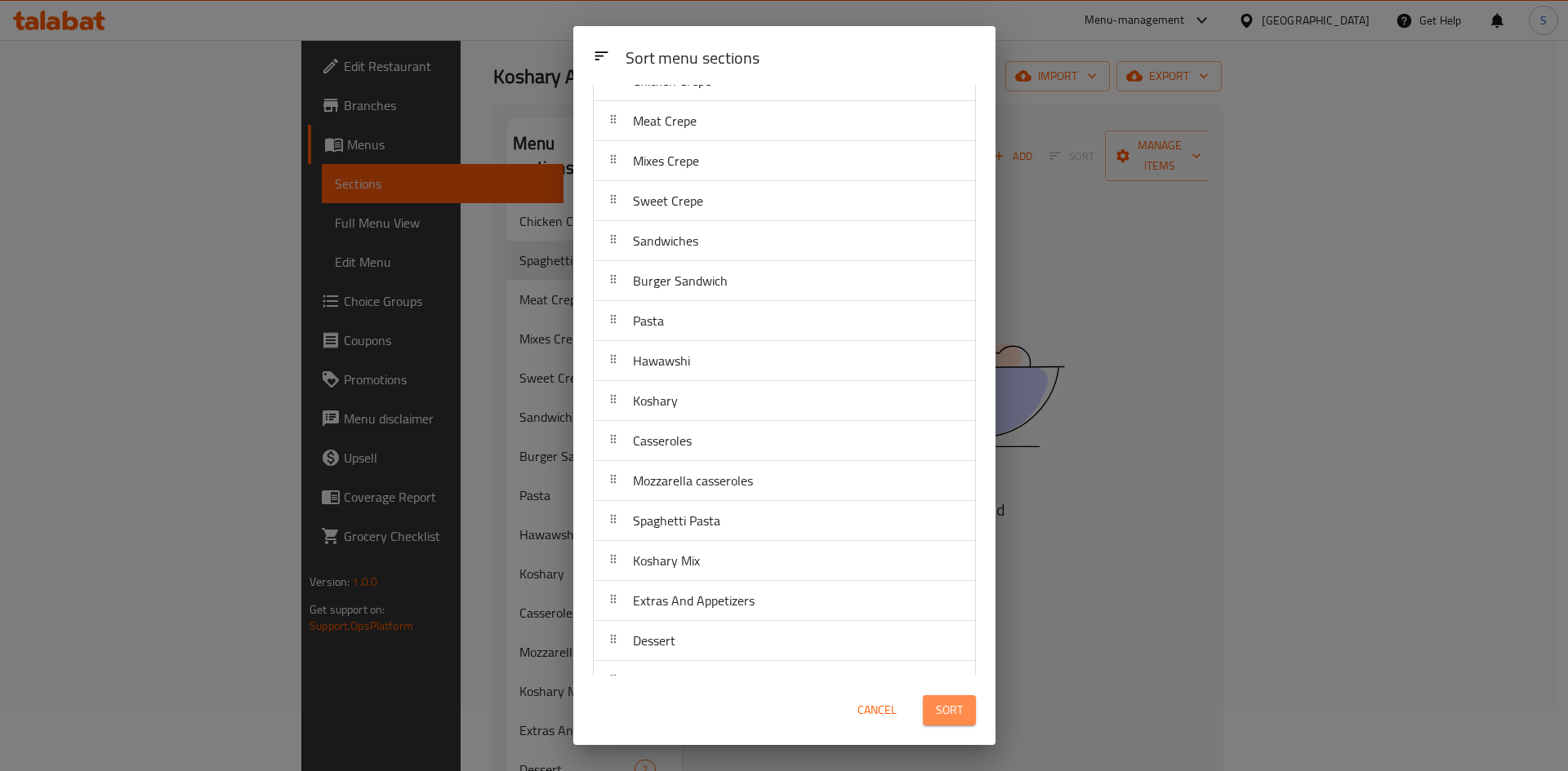
click at [968, 716] on button "Sort" at bounding box center [949, 710] width 53 height 30
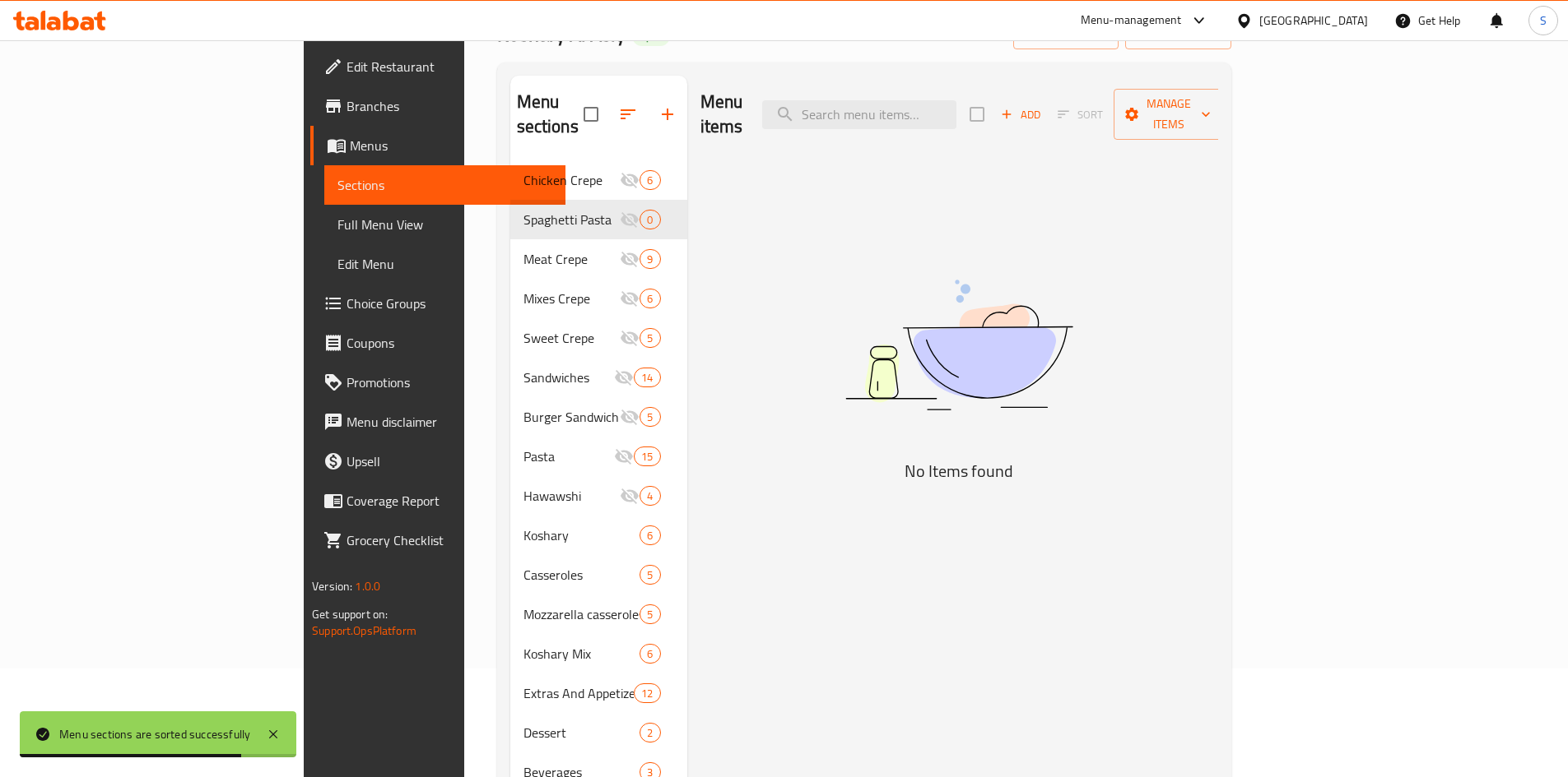
scroll to position [165, 0]
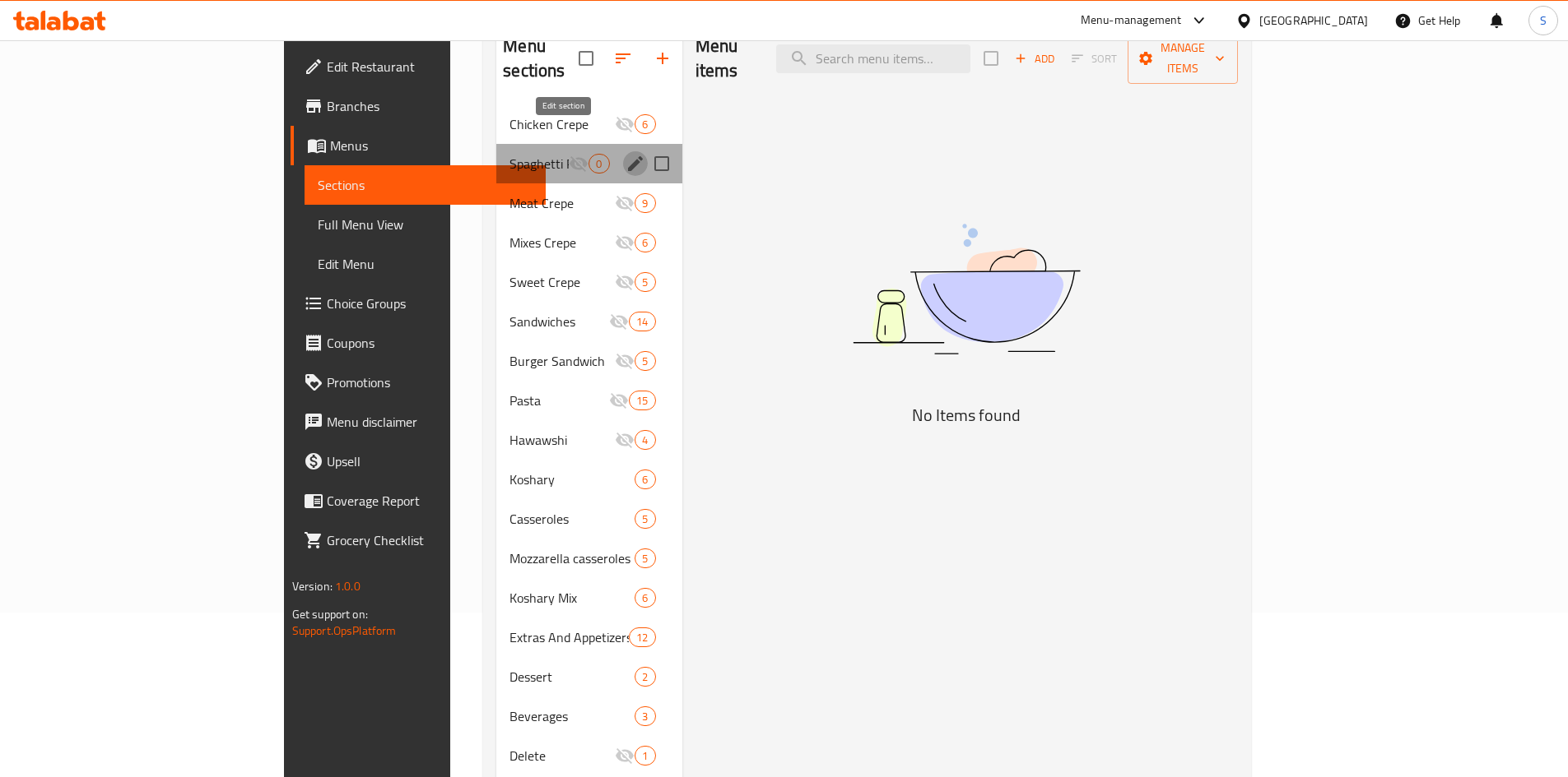
click icon "edit"
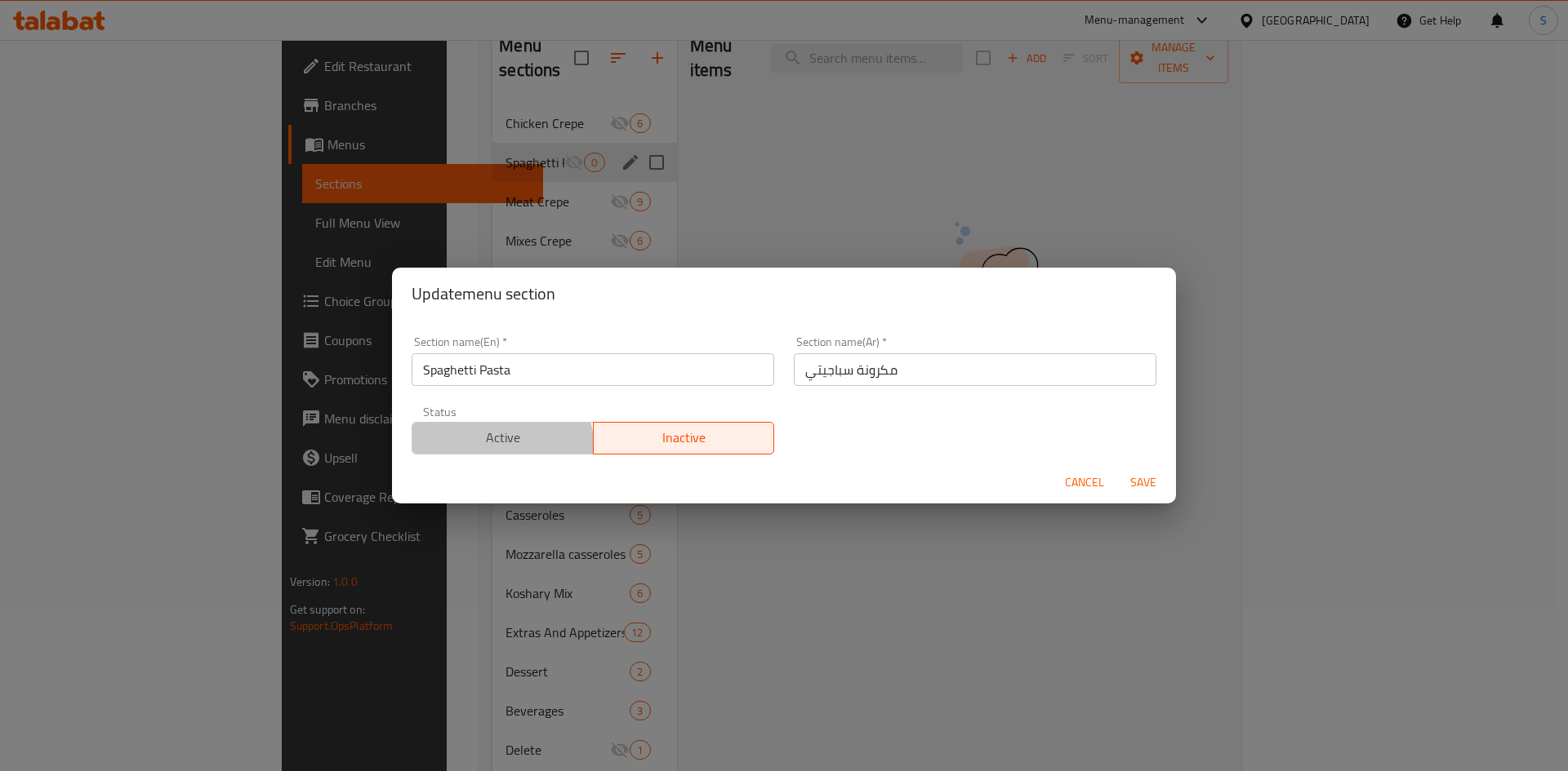
click button "Active"
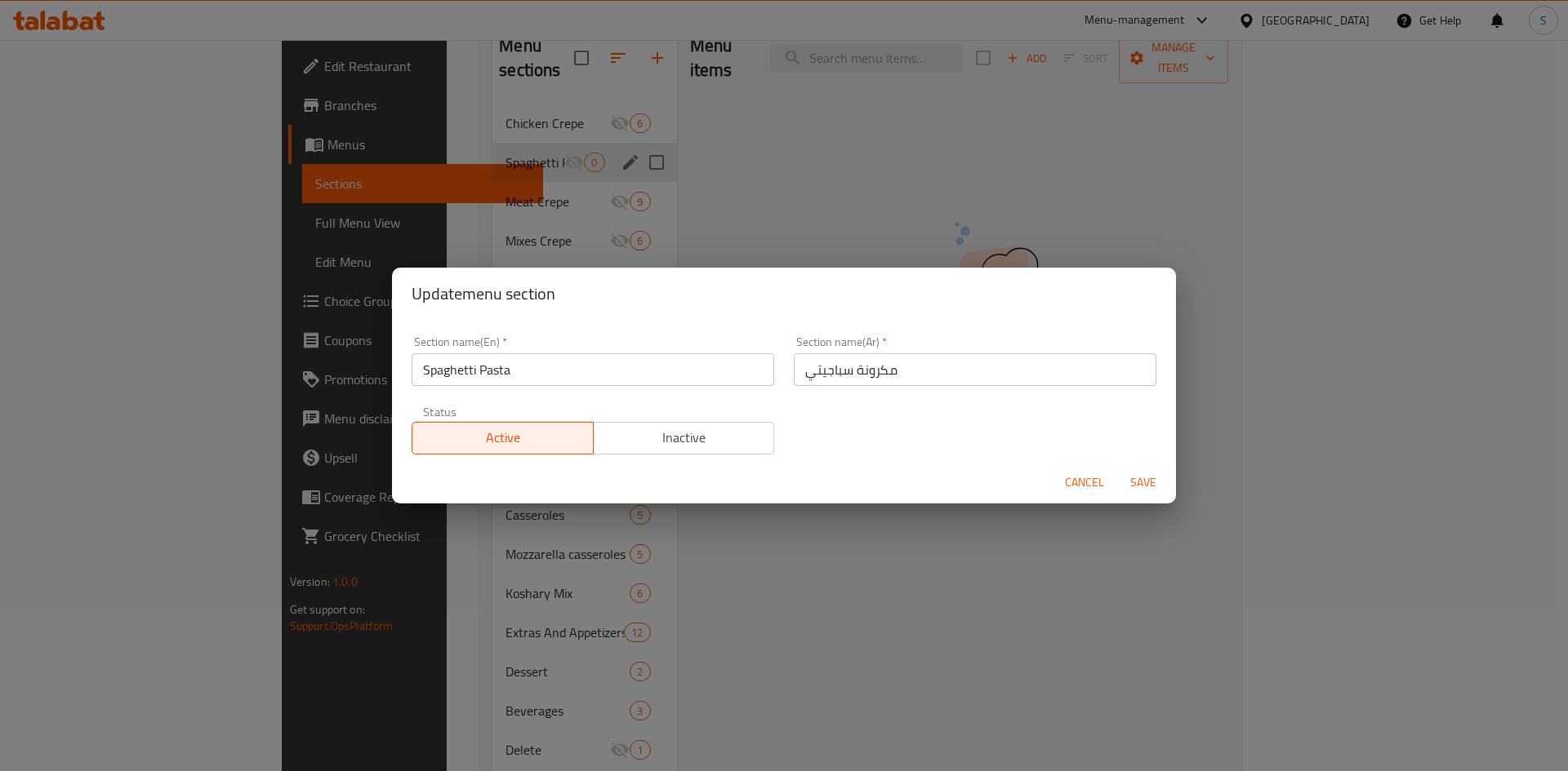
click span "Save"
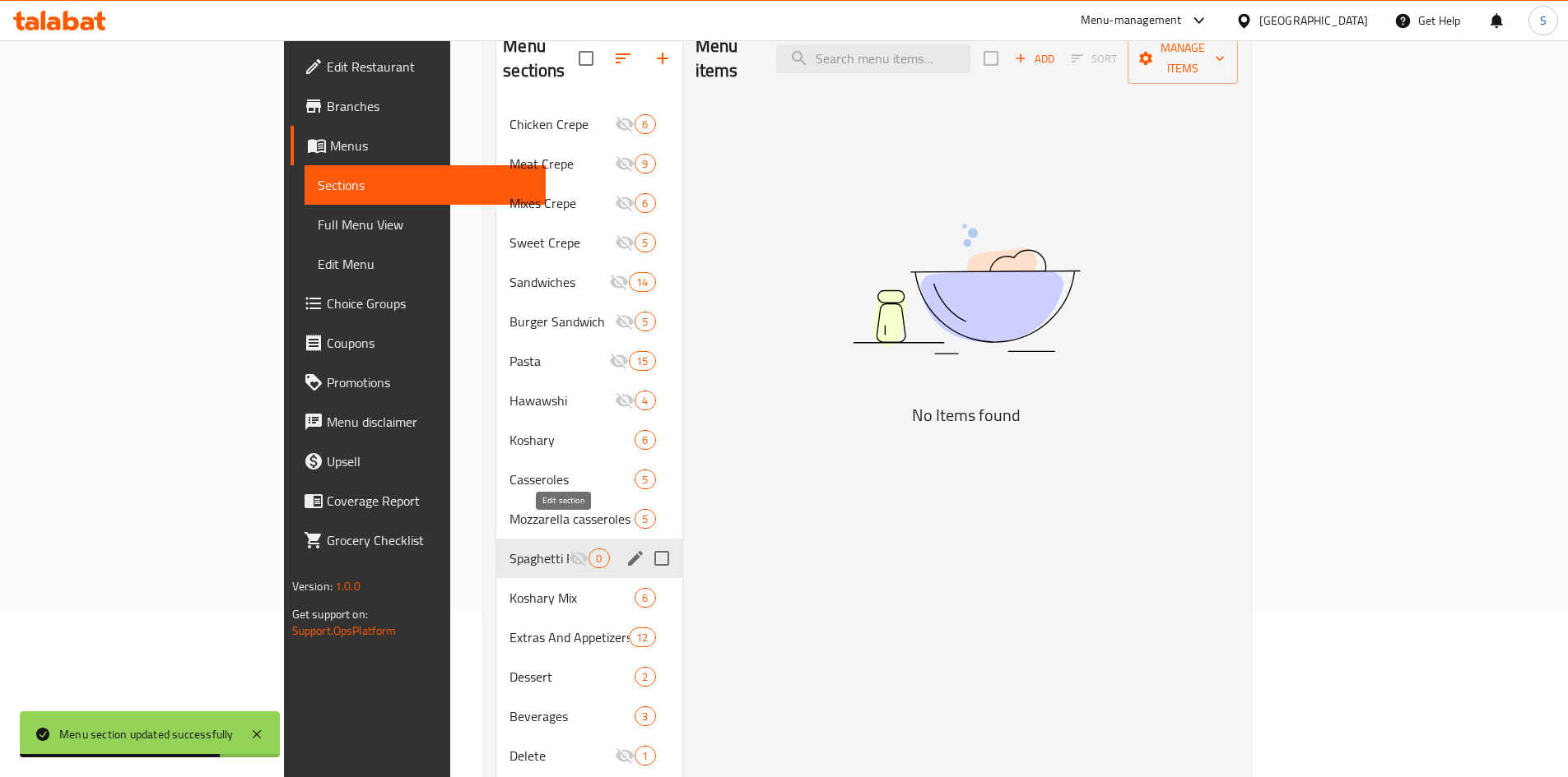
click icon "edit"
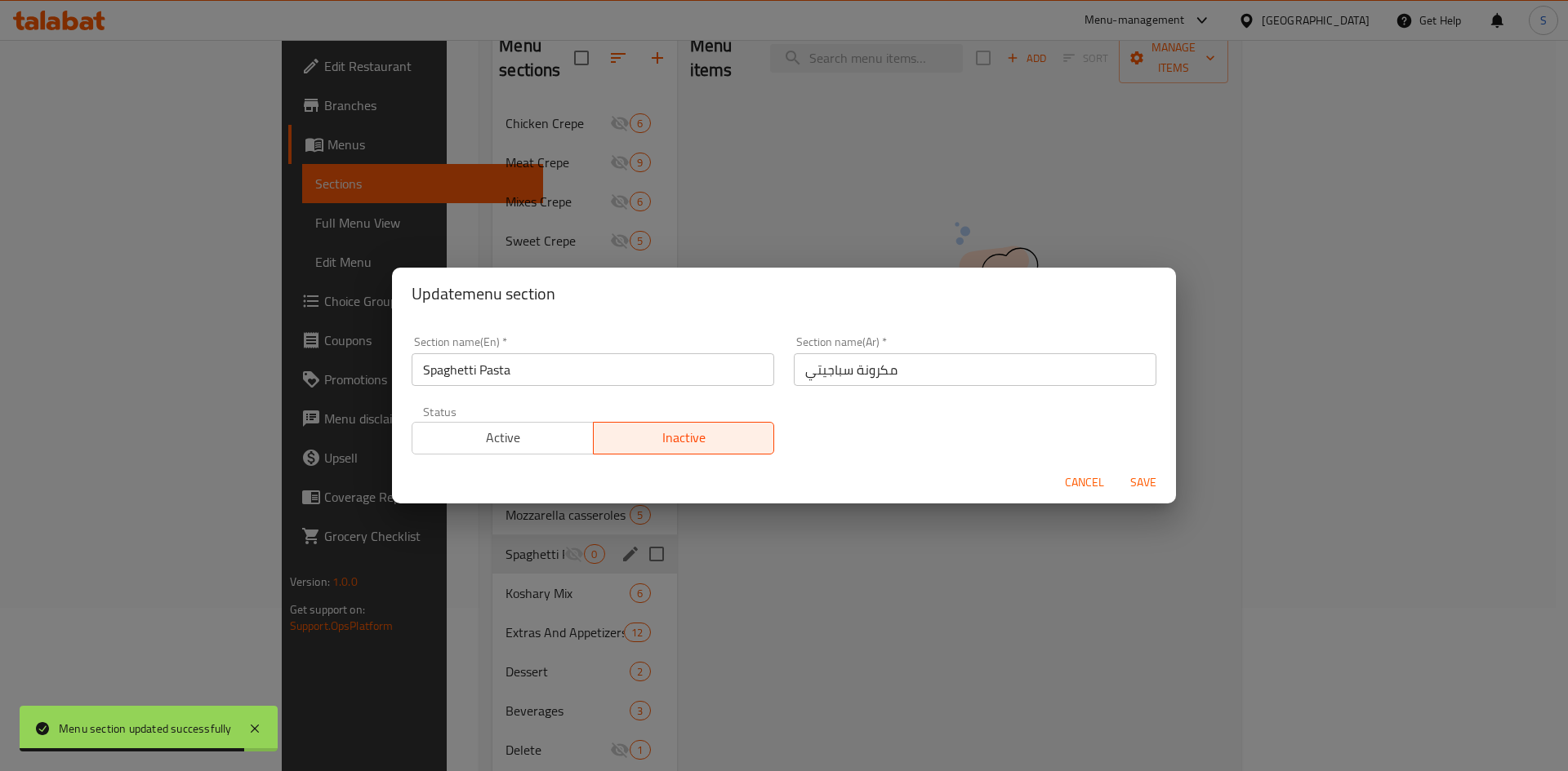
click div "Status Active Inactive"
click span "Active"
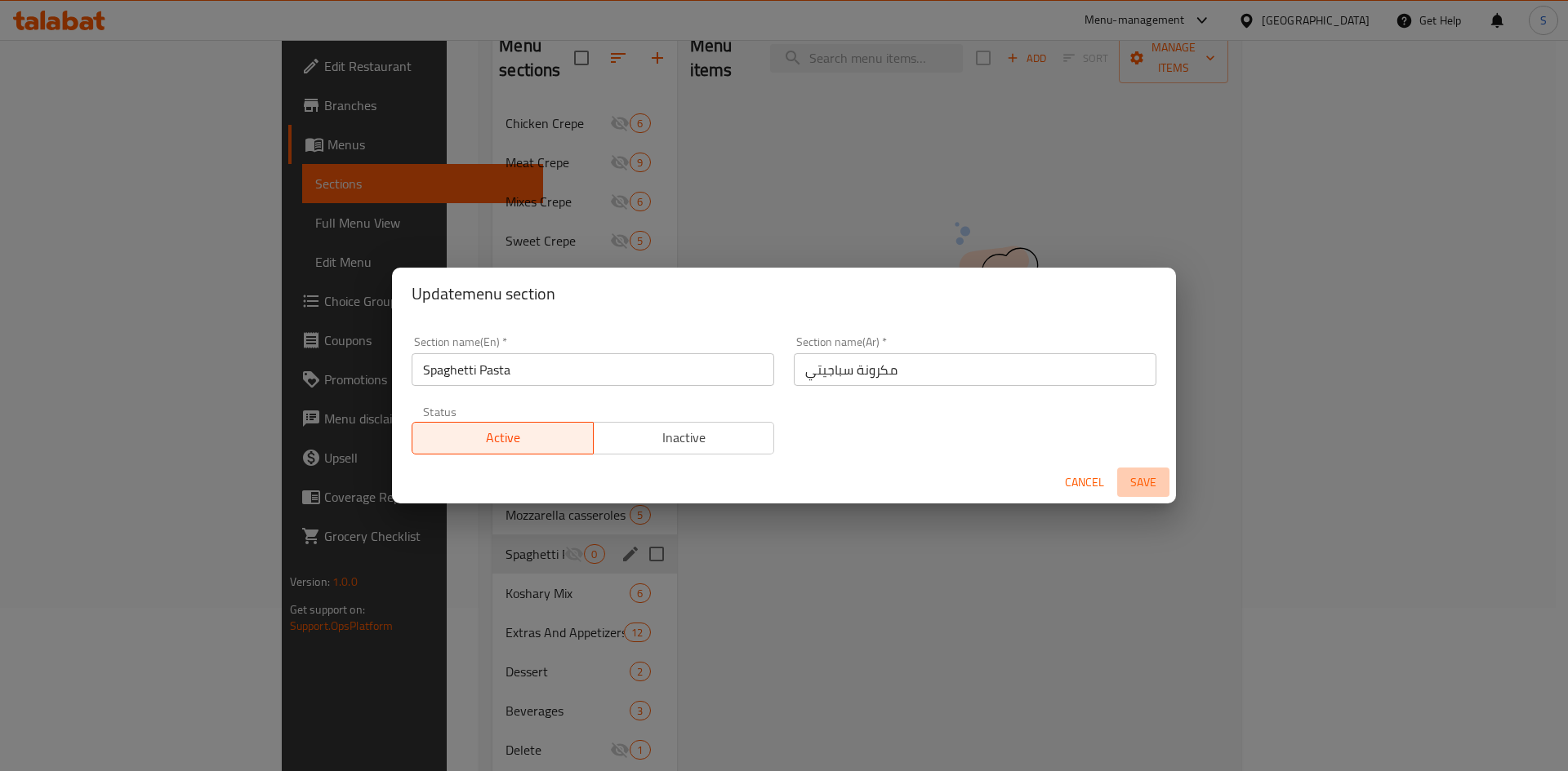
click span "Save"
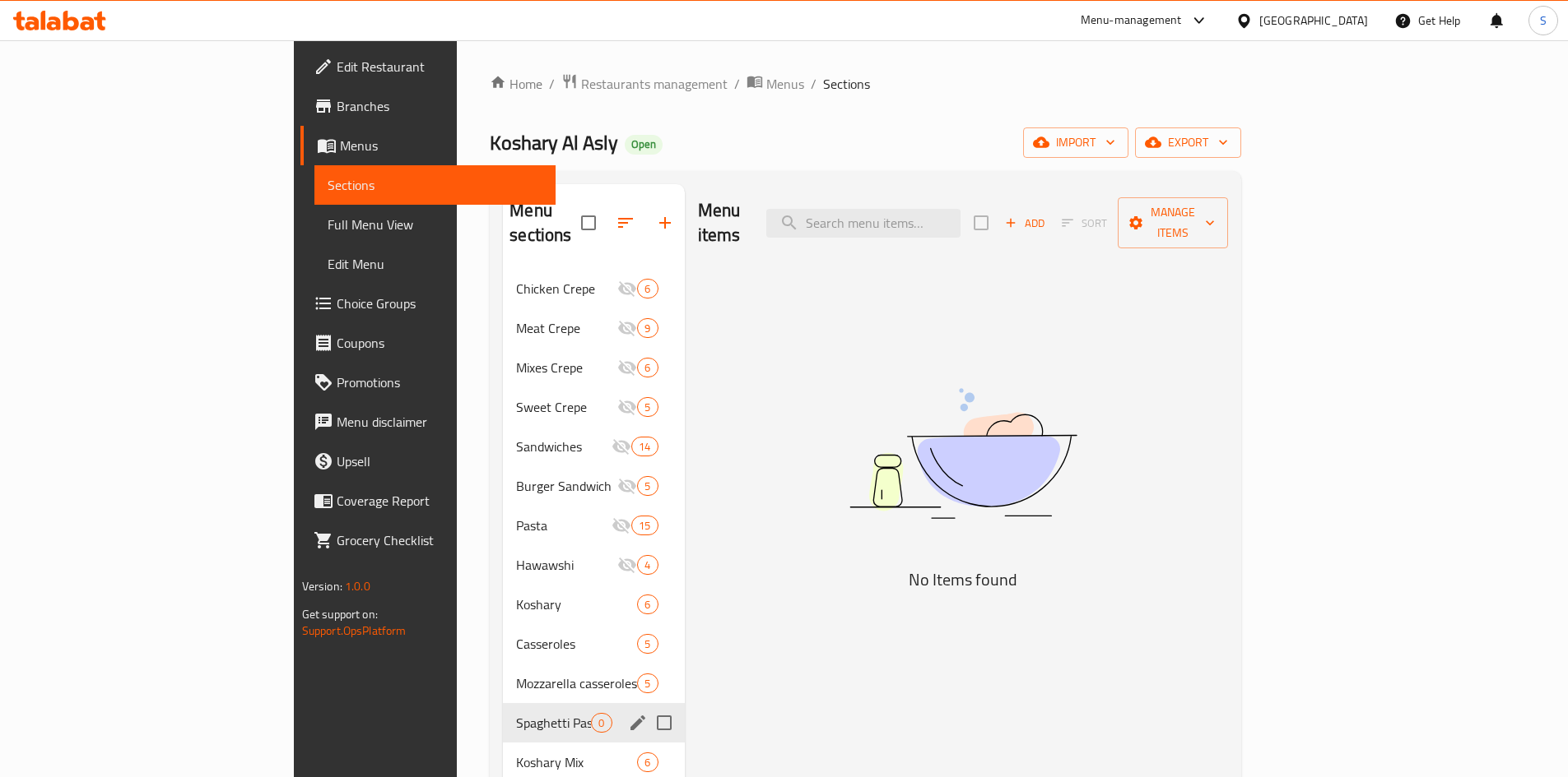
scroll to position [82, 0]
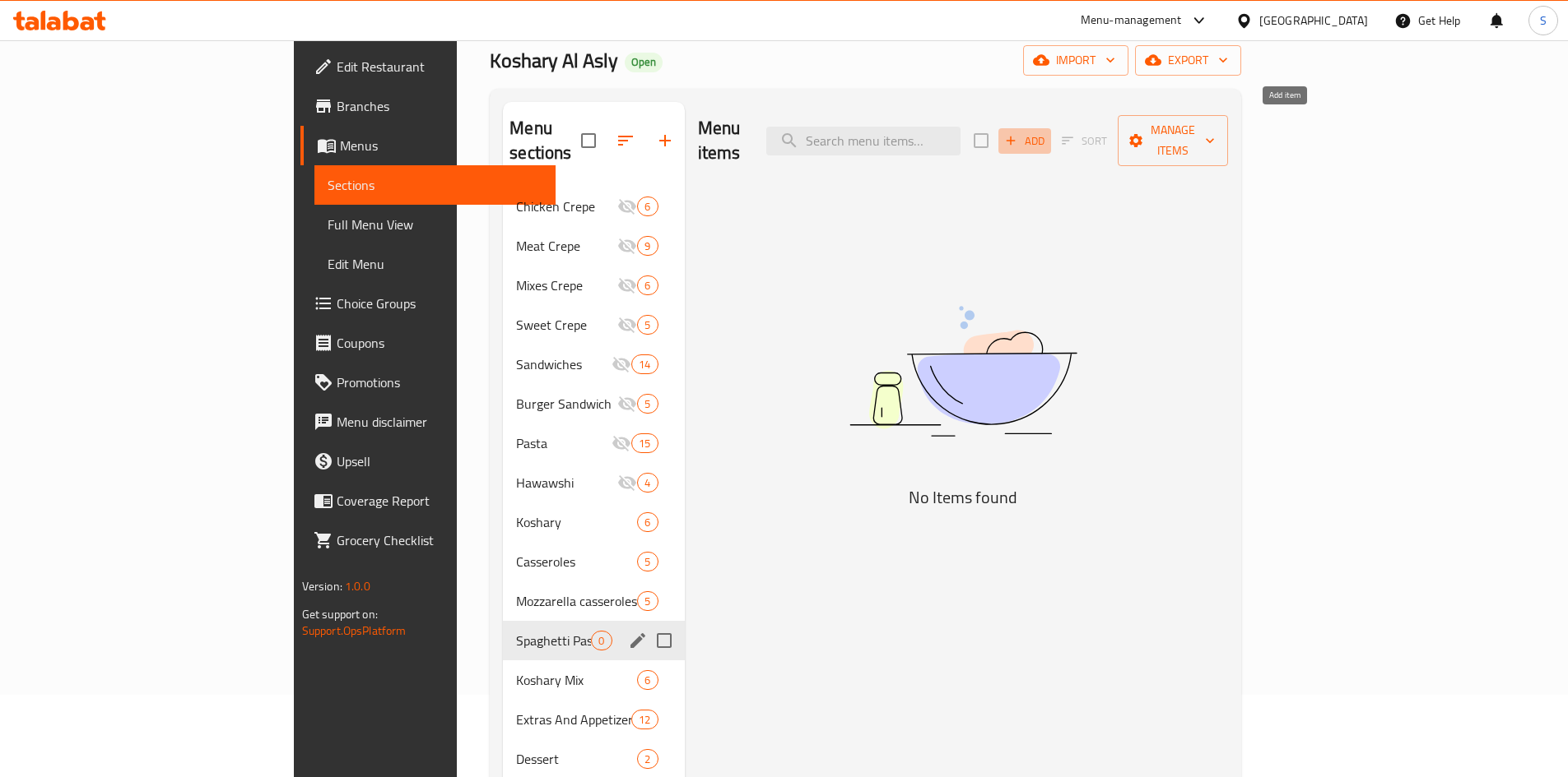
click span "Add"
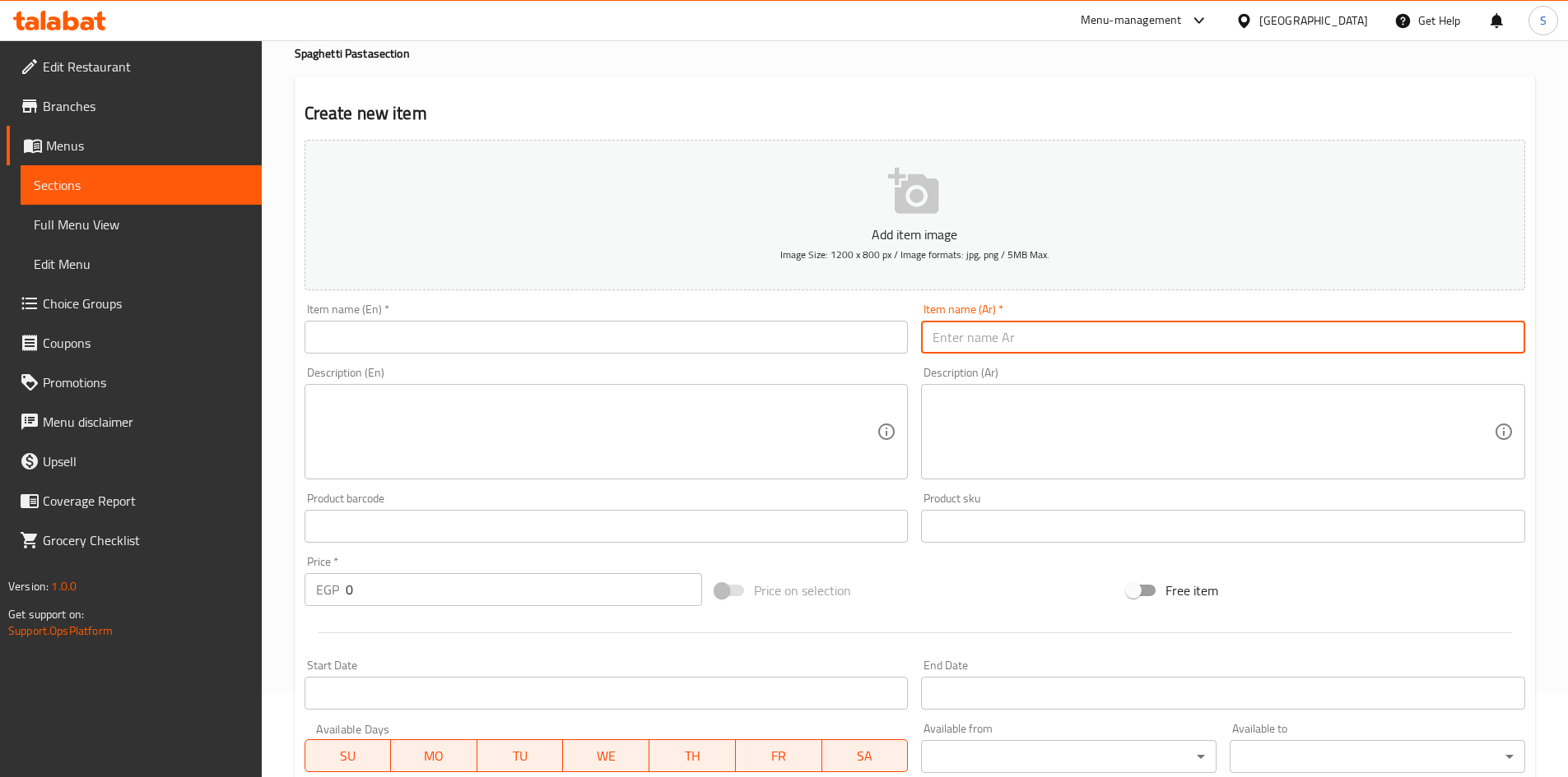
click input "text"
paste input "إسباجتي فراخ..."
drag, startPoint x: 1004, startPoint y: 340, endPoint x: 1109, endPoint y: 340, distance: 105.0
click input "إسباجتي فراخ..."
click input "إسباجتي فراخ"
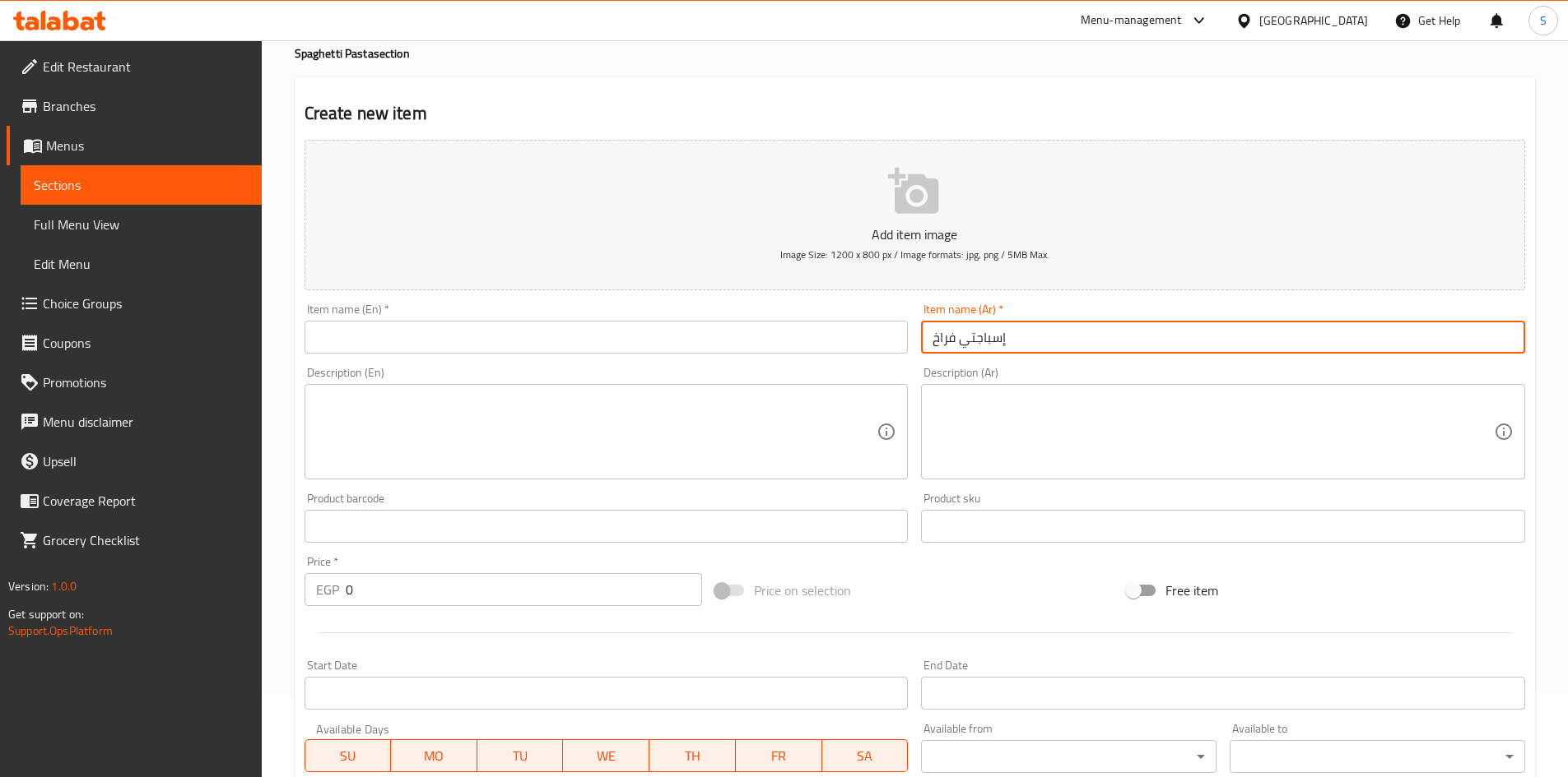
click input "إسباجتي فراخ"
type input "إسباجتي فراخ"
click input "text"
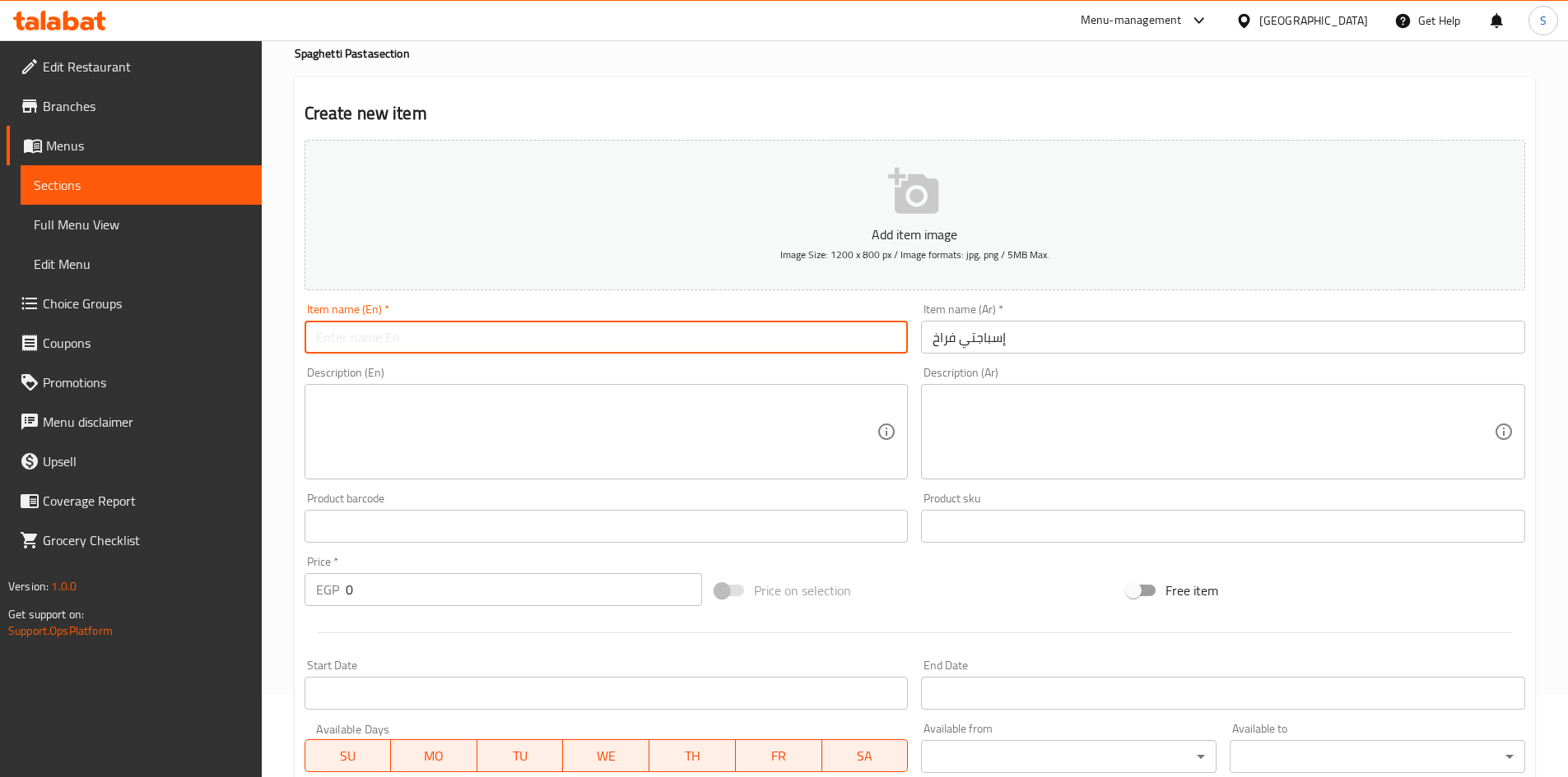
paste input "Chicken spaghetti"
click input "Chicken spaghetti"
type input "Chicken Spaghetti"
click div "Price on selection"
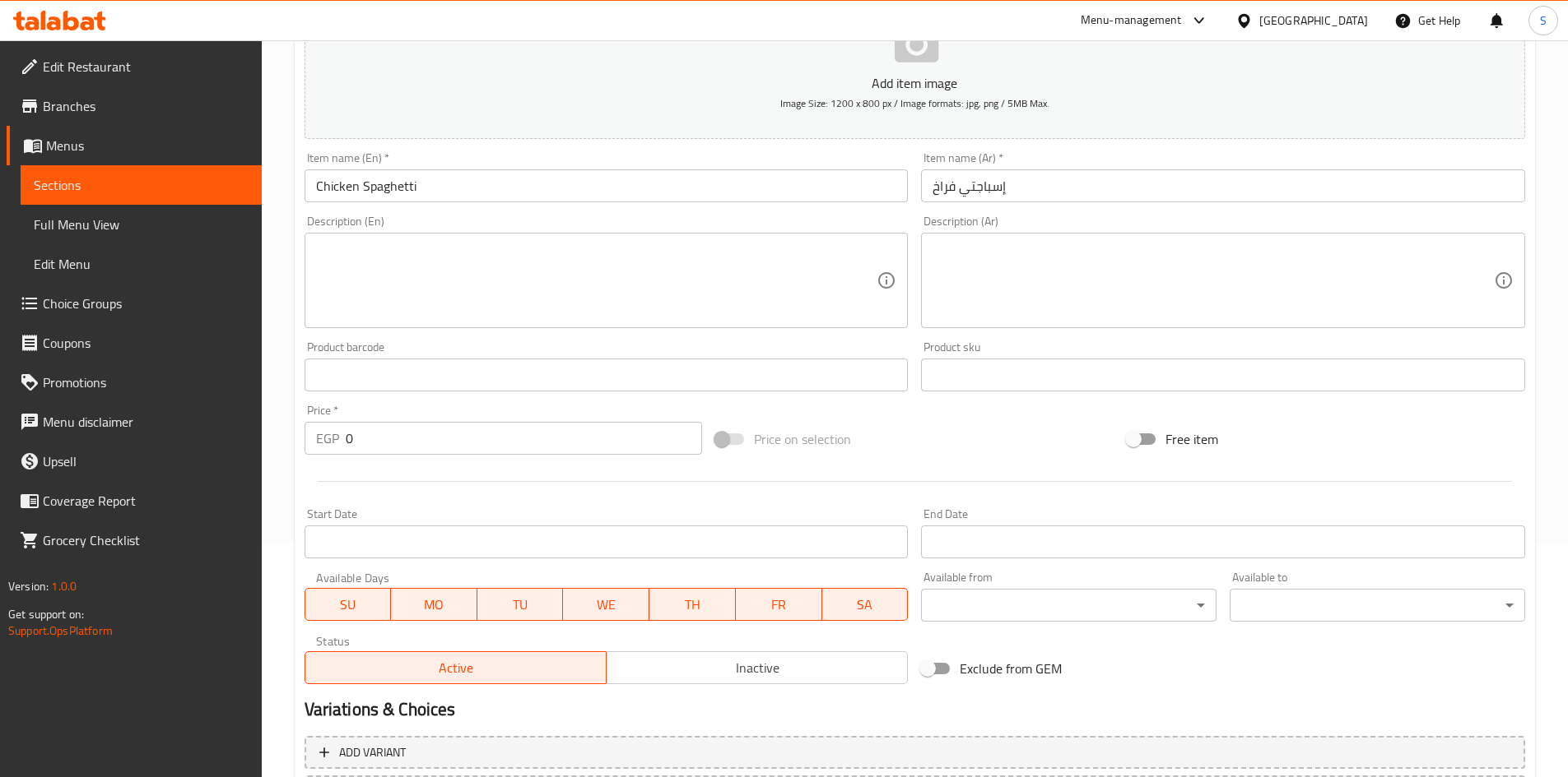
scroll to position [385, 0]
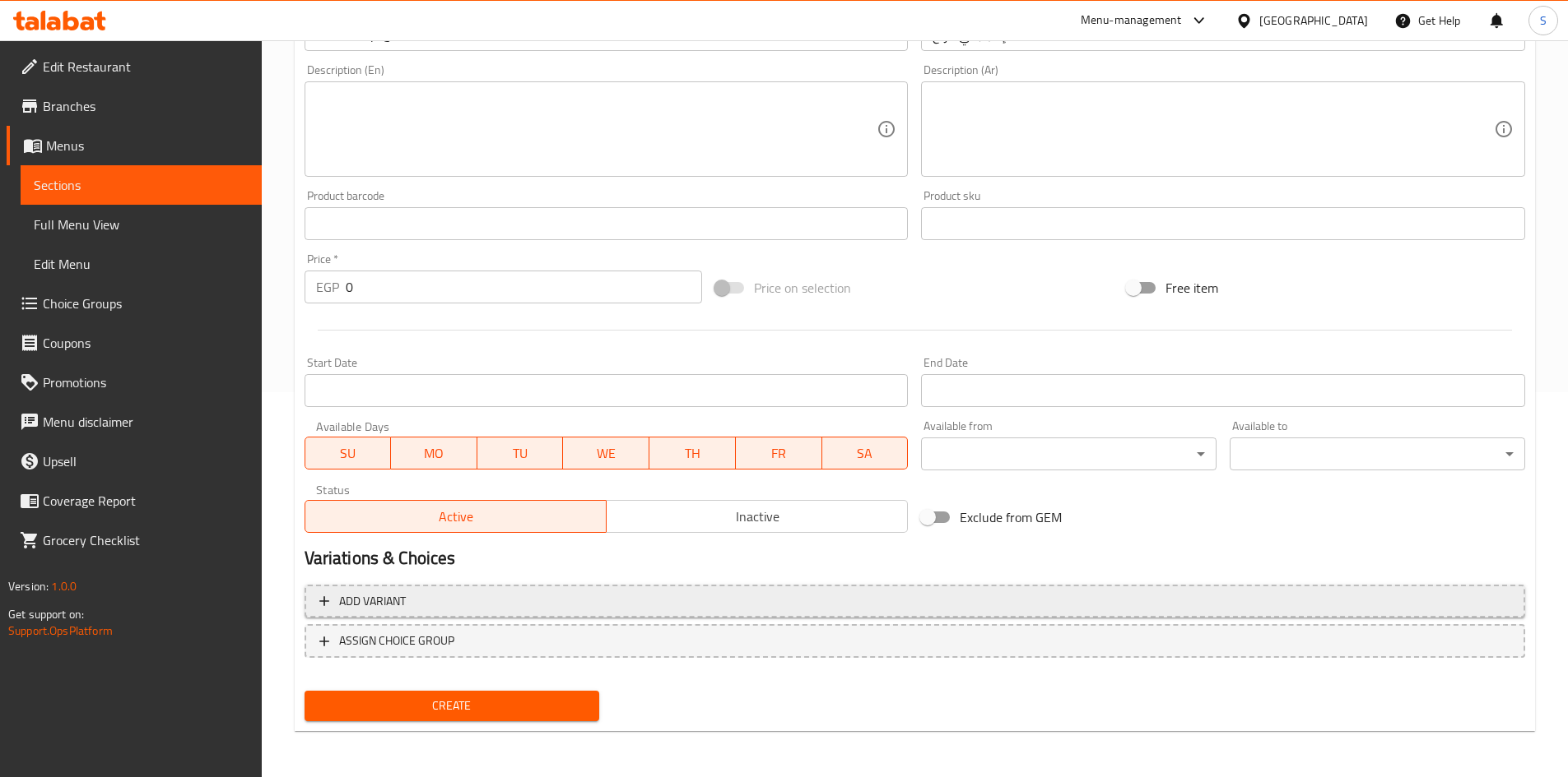
click button "Add variant"
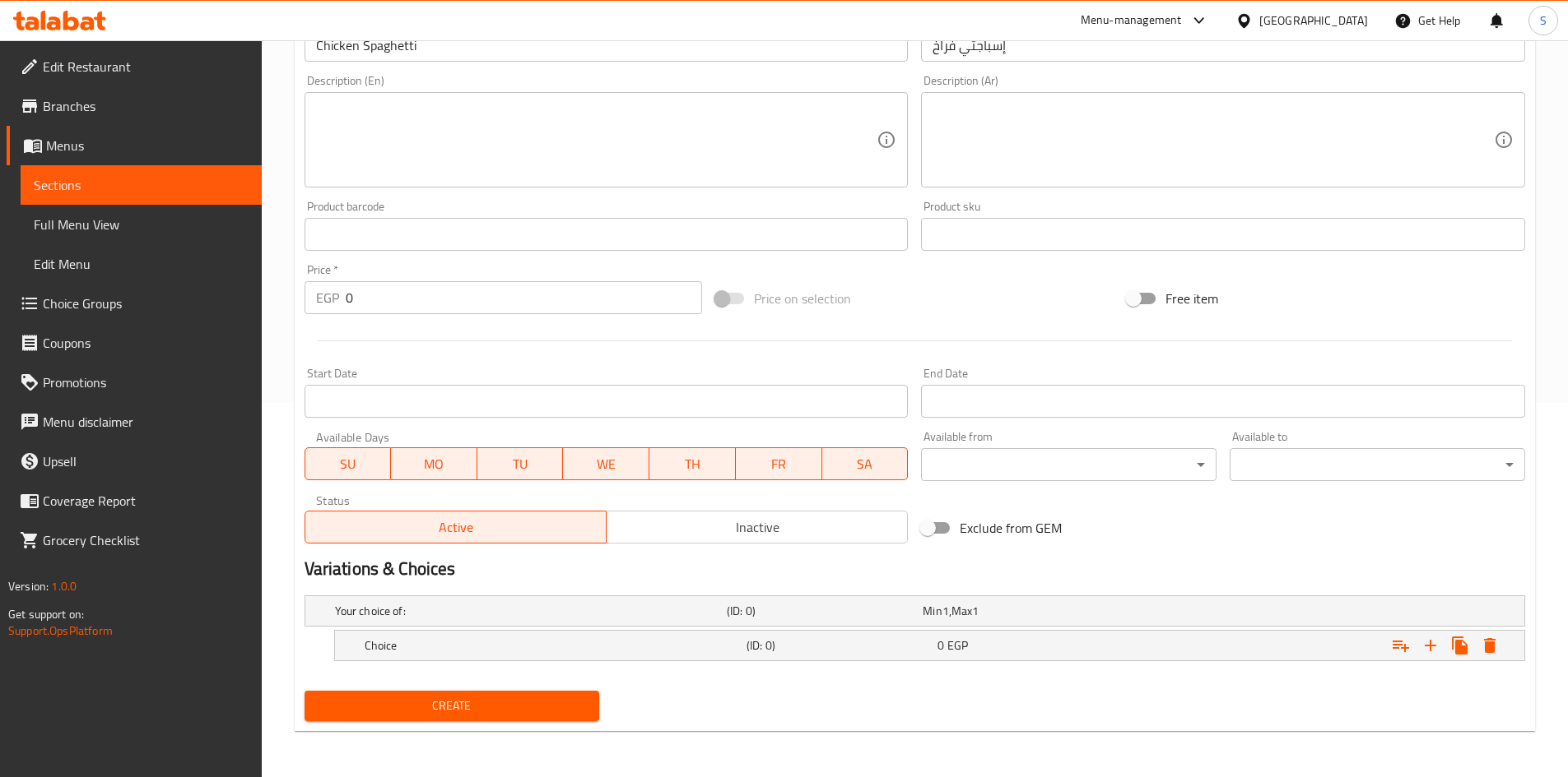
scroll to position [374, 0]
click icon "Expand"
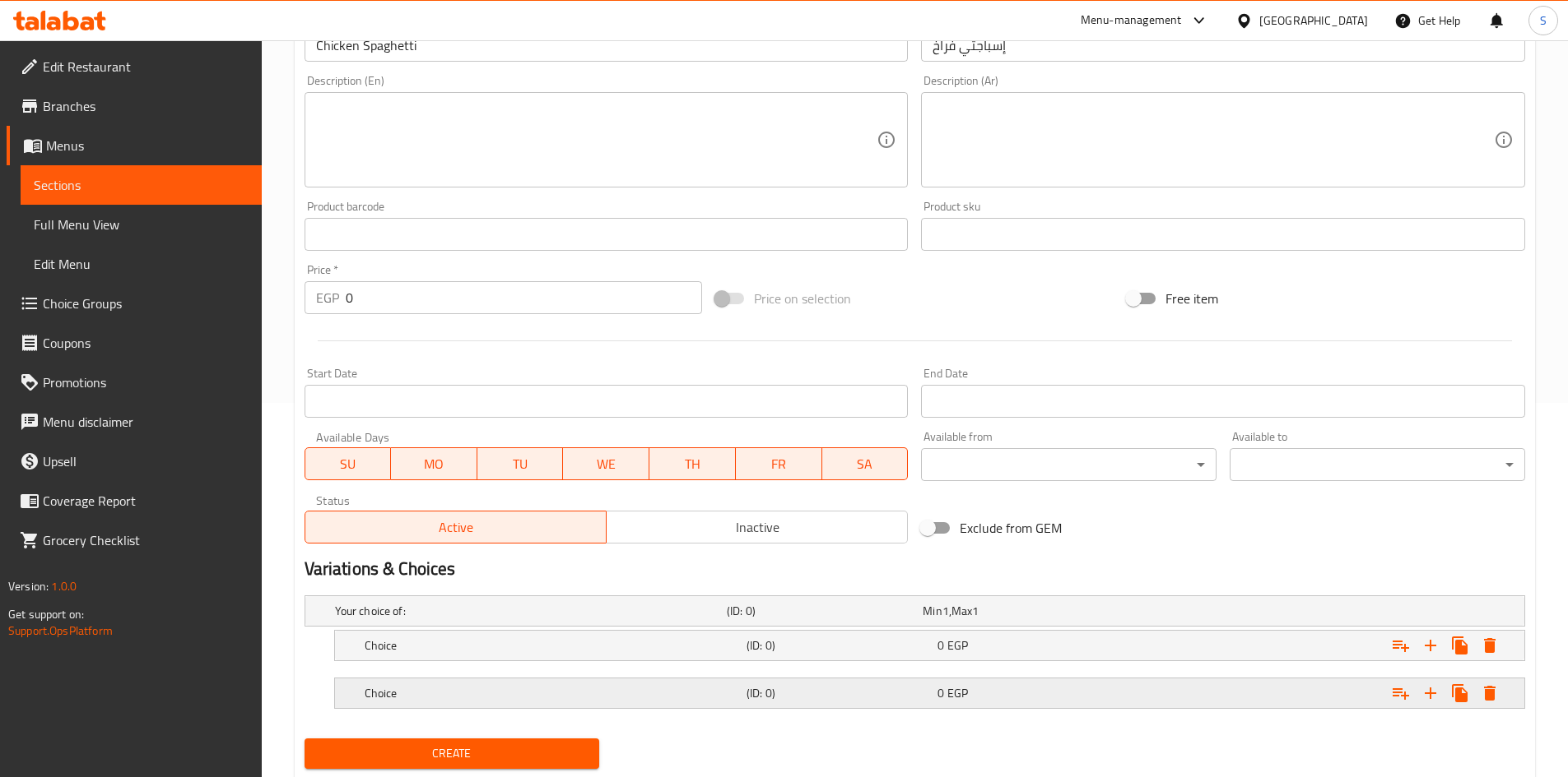
click h5 "Choice"
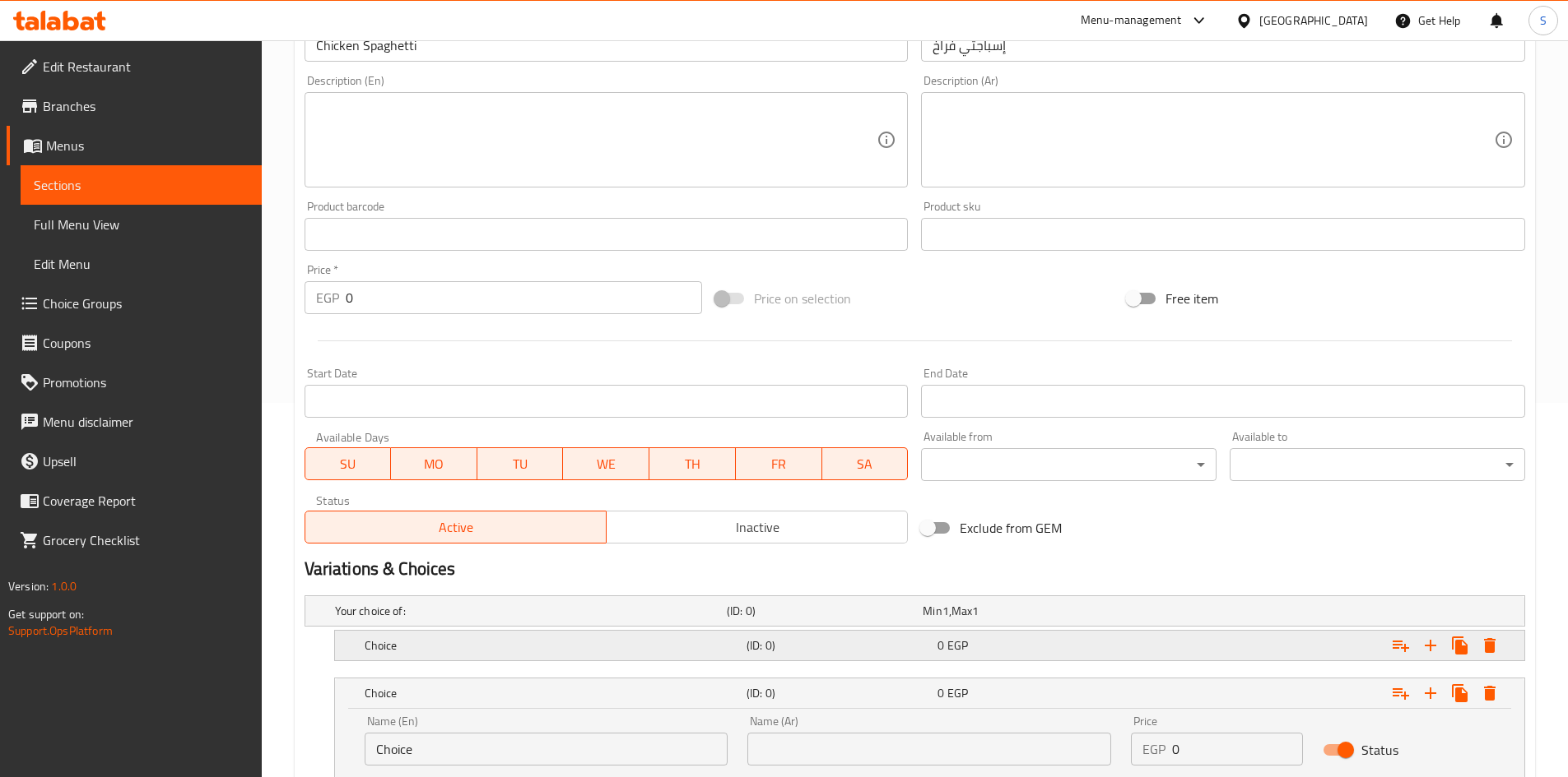
click div "Choice"
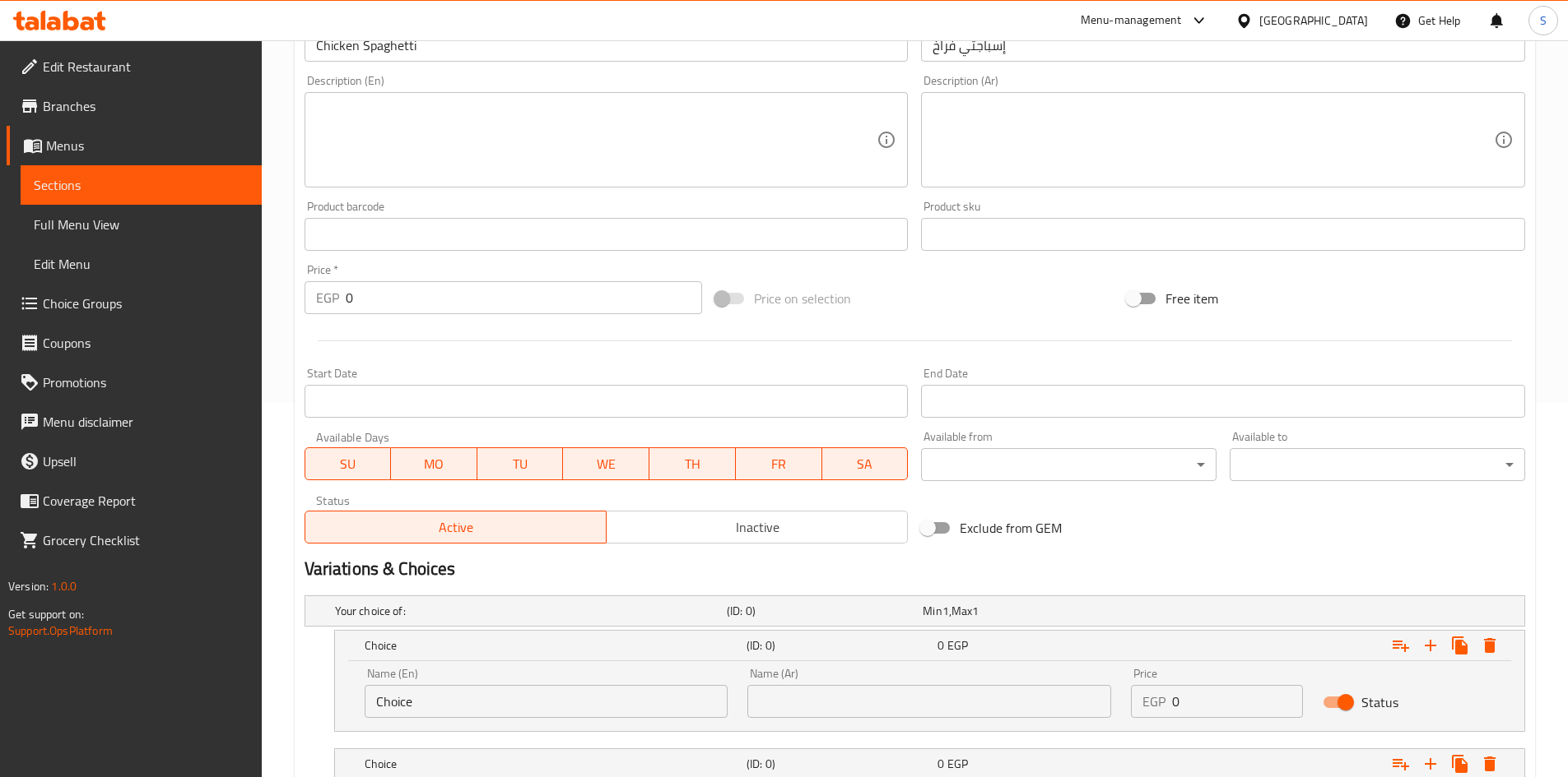
click input "Choice"
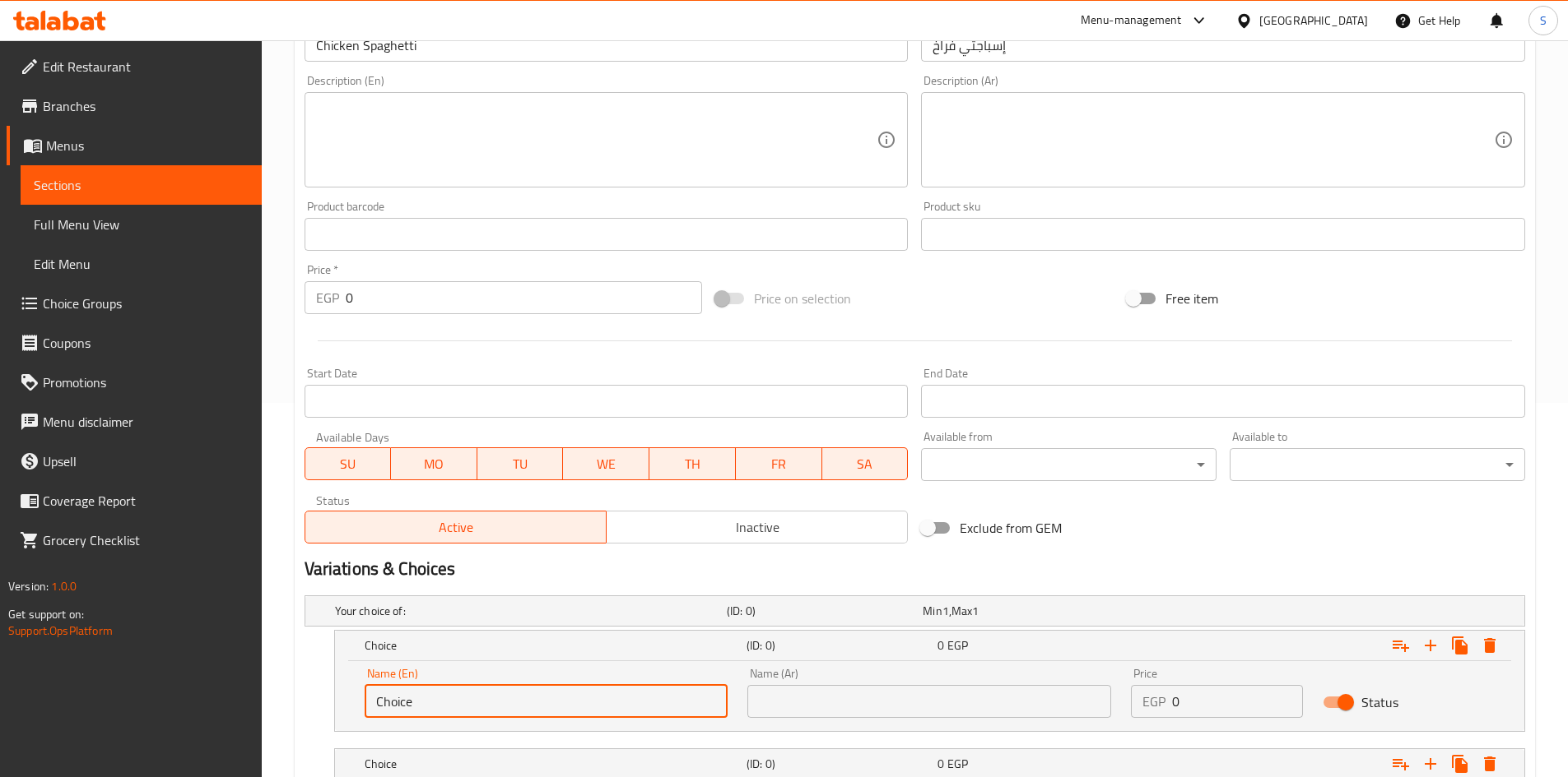
click input "Choice"
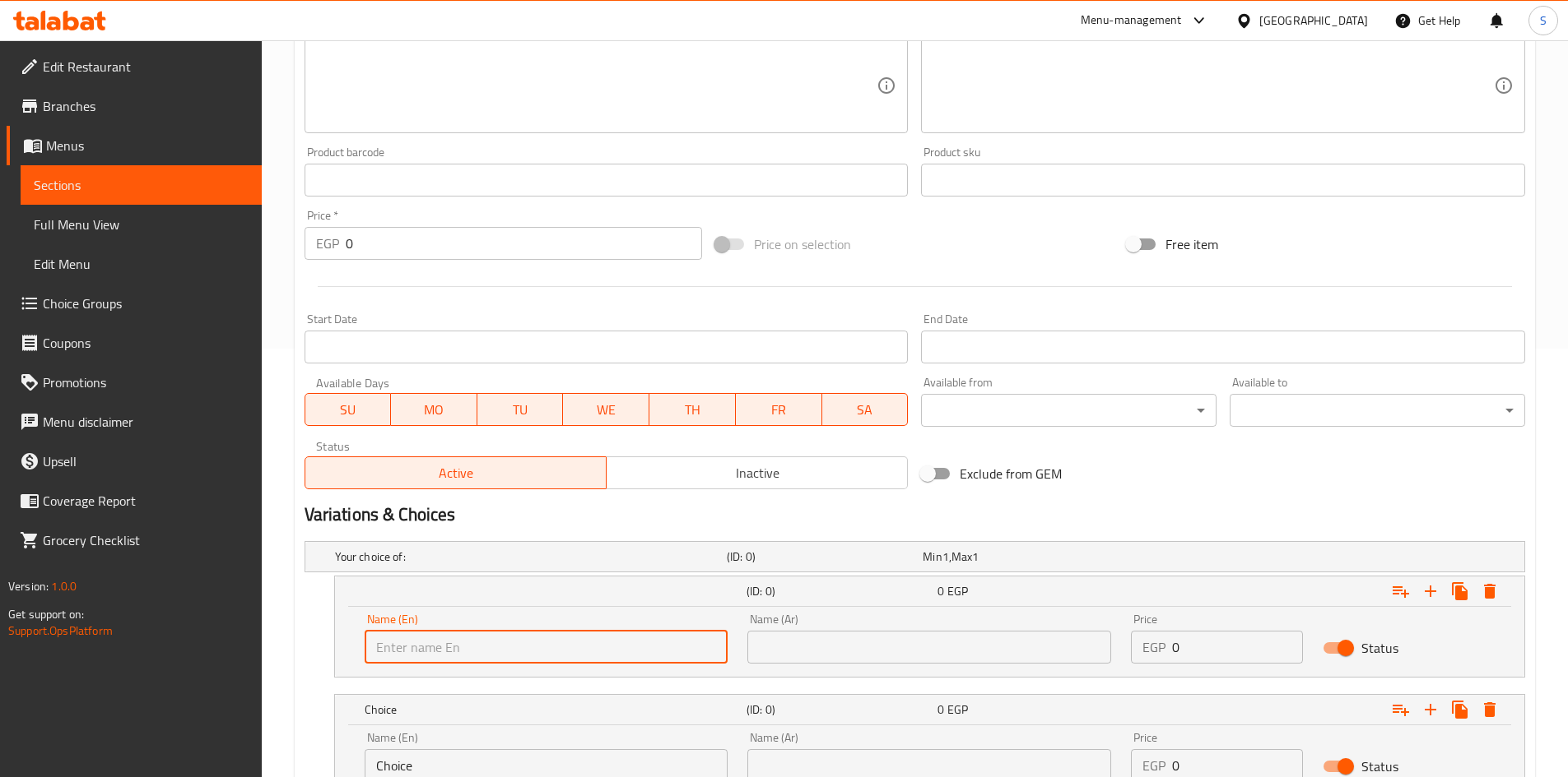
scroll to position [538, 0]
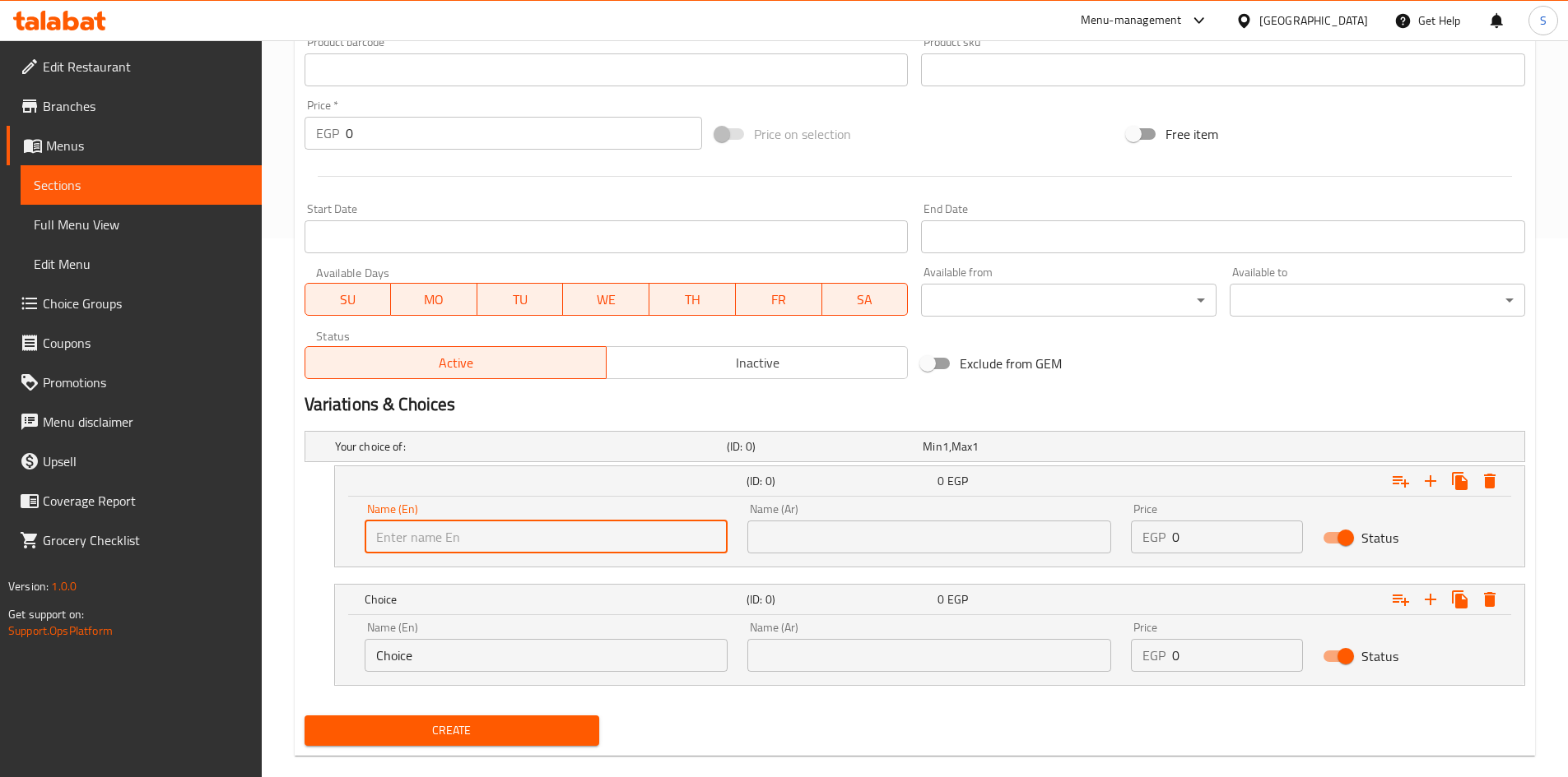
click input "Choice"
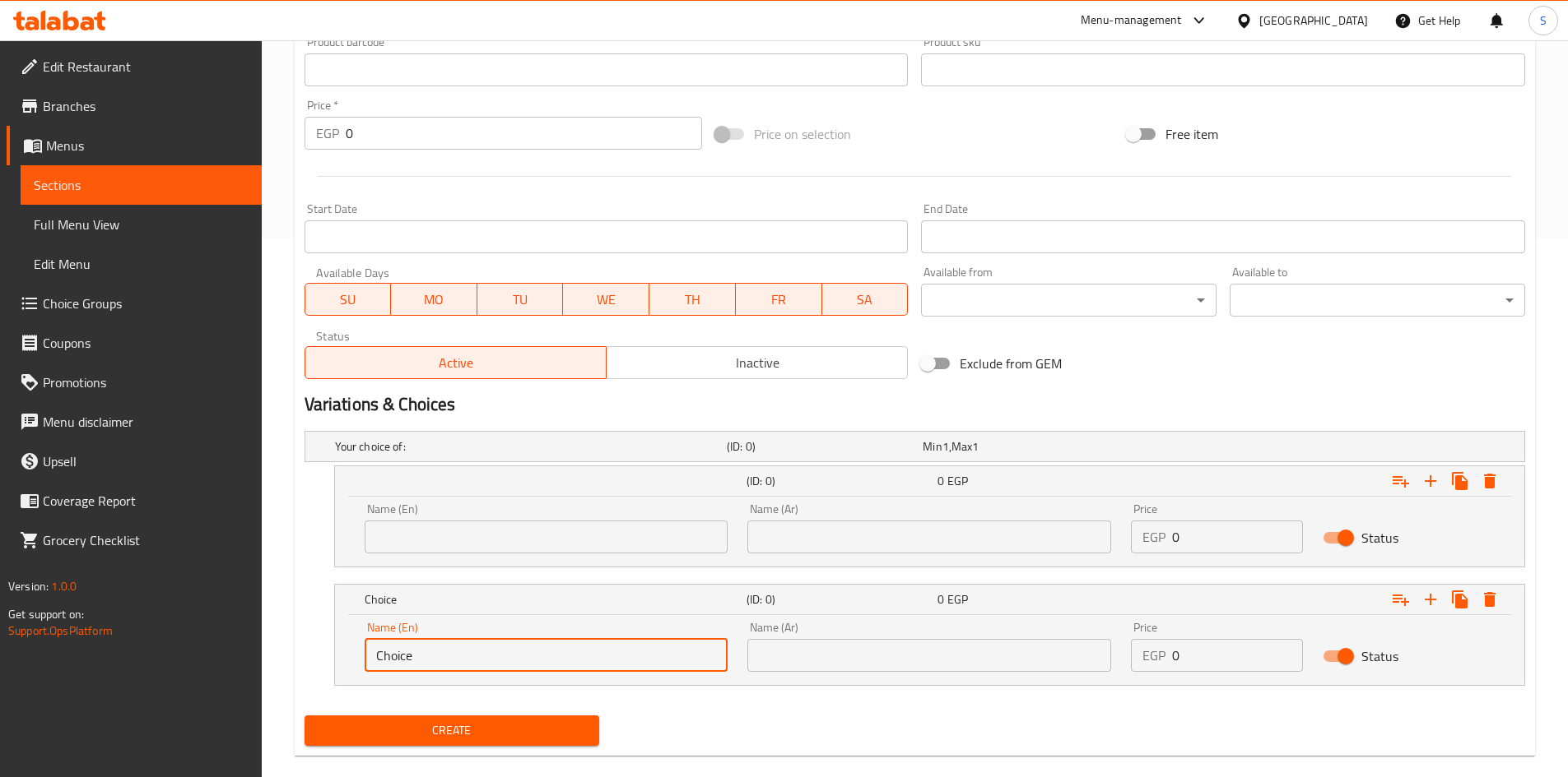
click input "Choice"
click input "text"
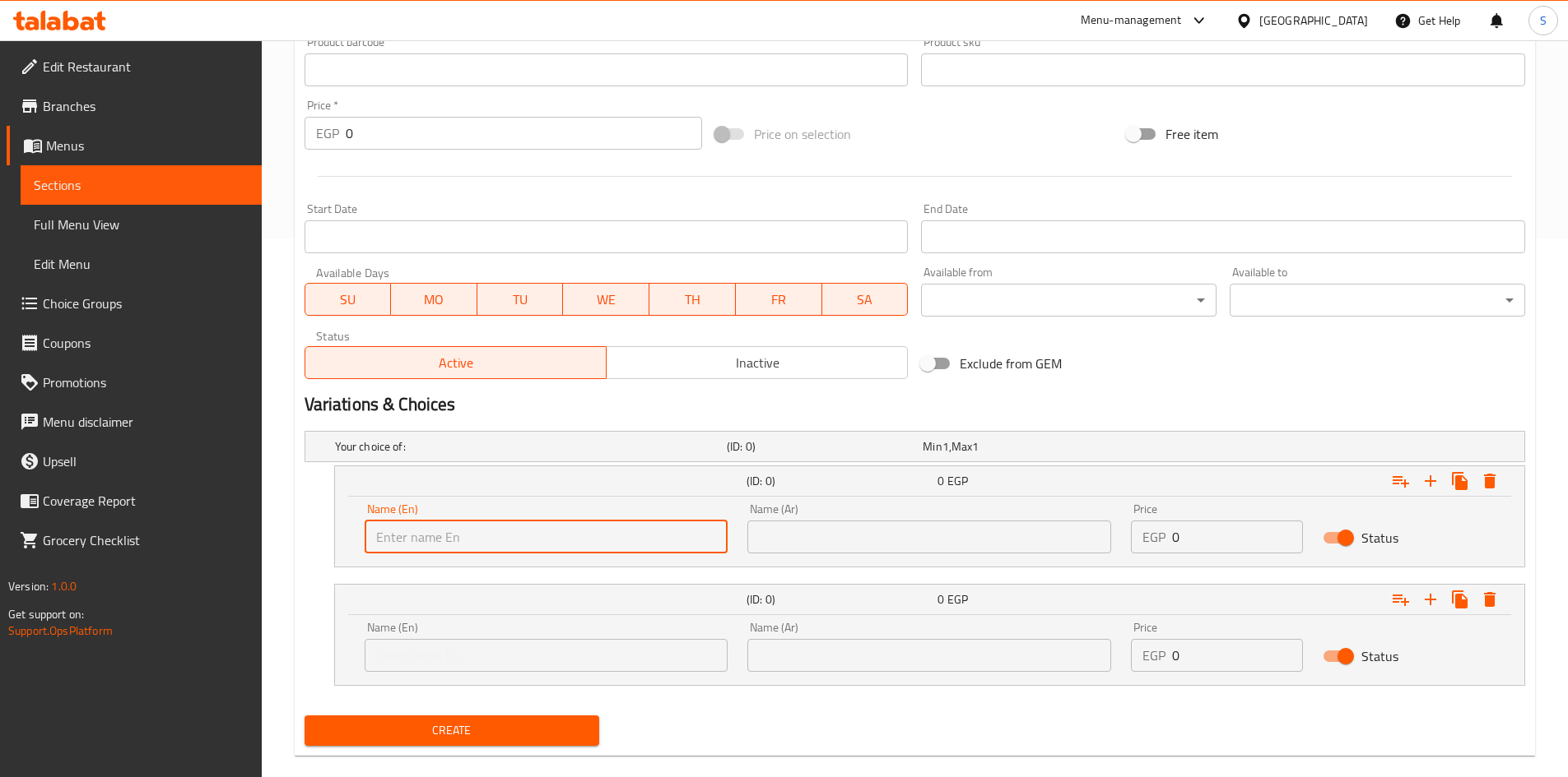
type input "Medium"
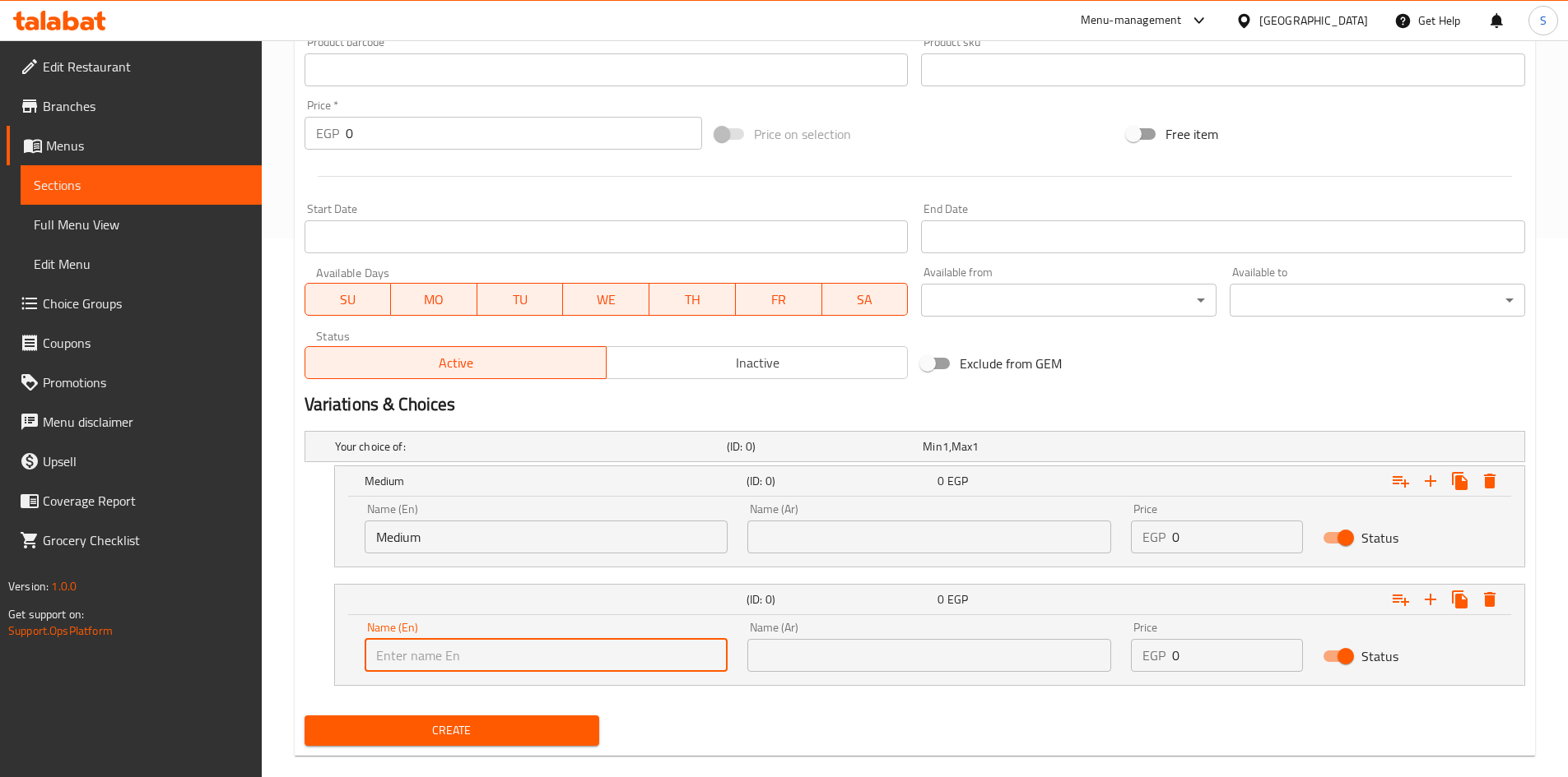
click input "text"
type input "Large"
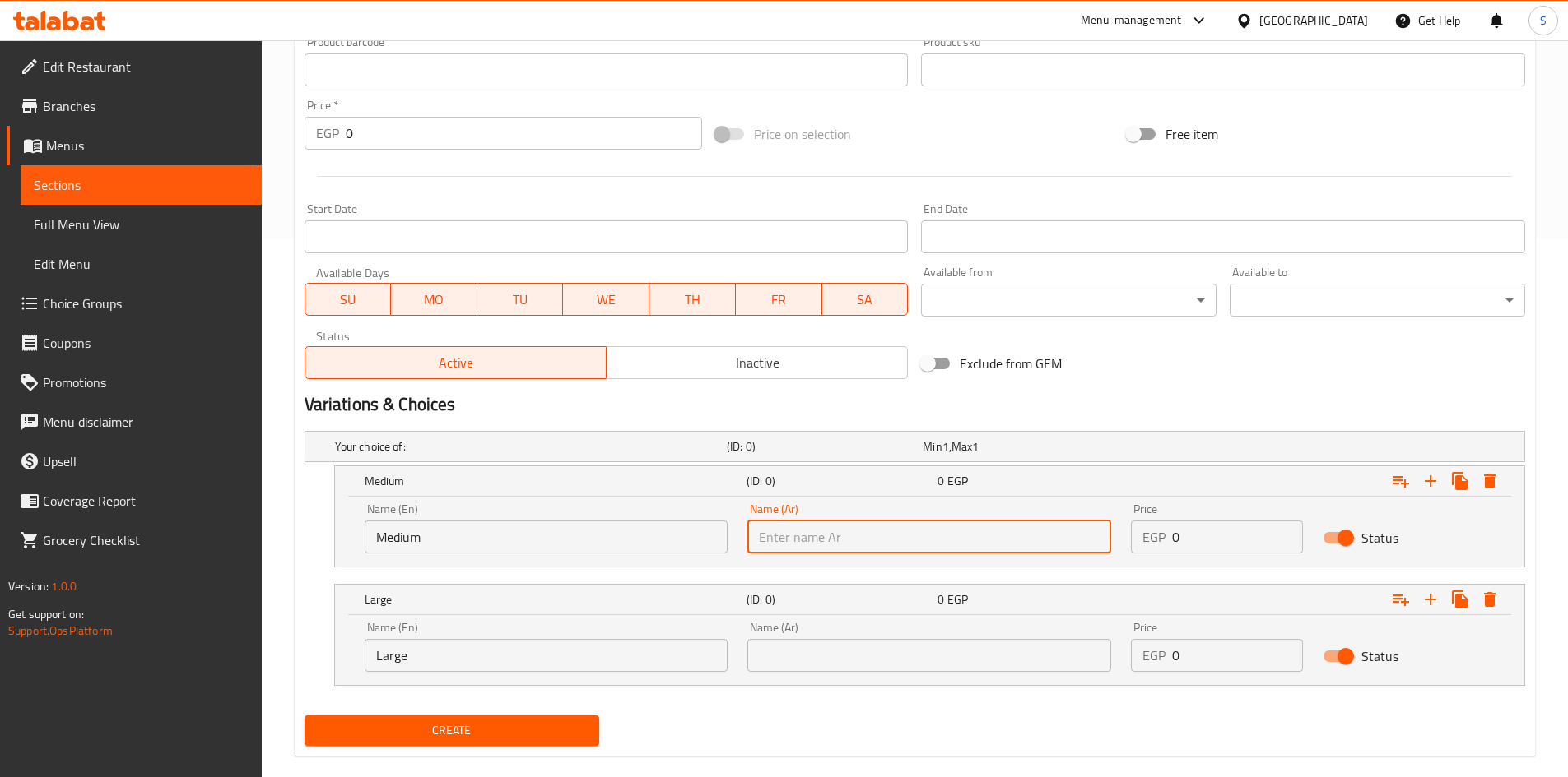
click input "text"
type input "وسط"
click input "text"
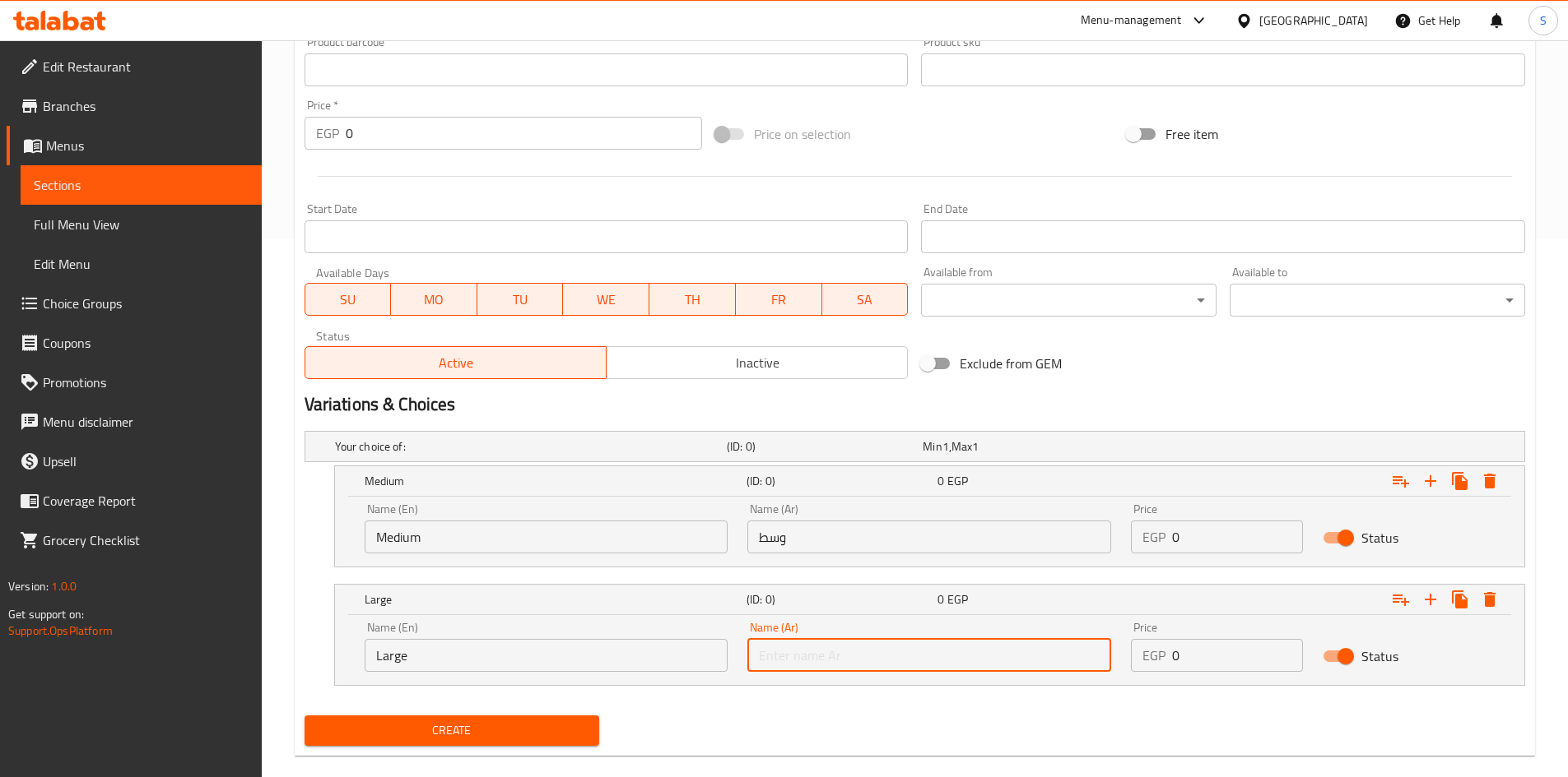
type input "كبير"
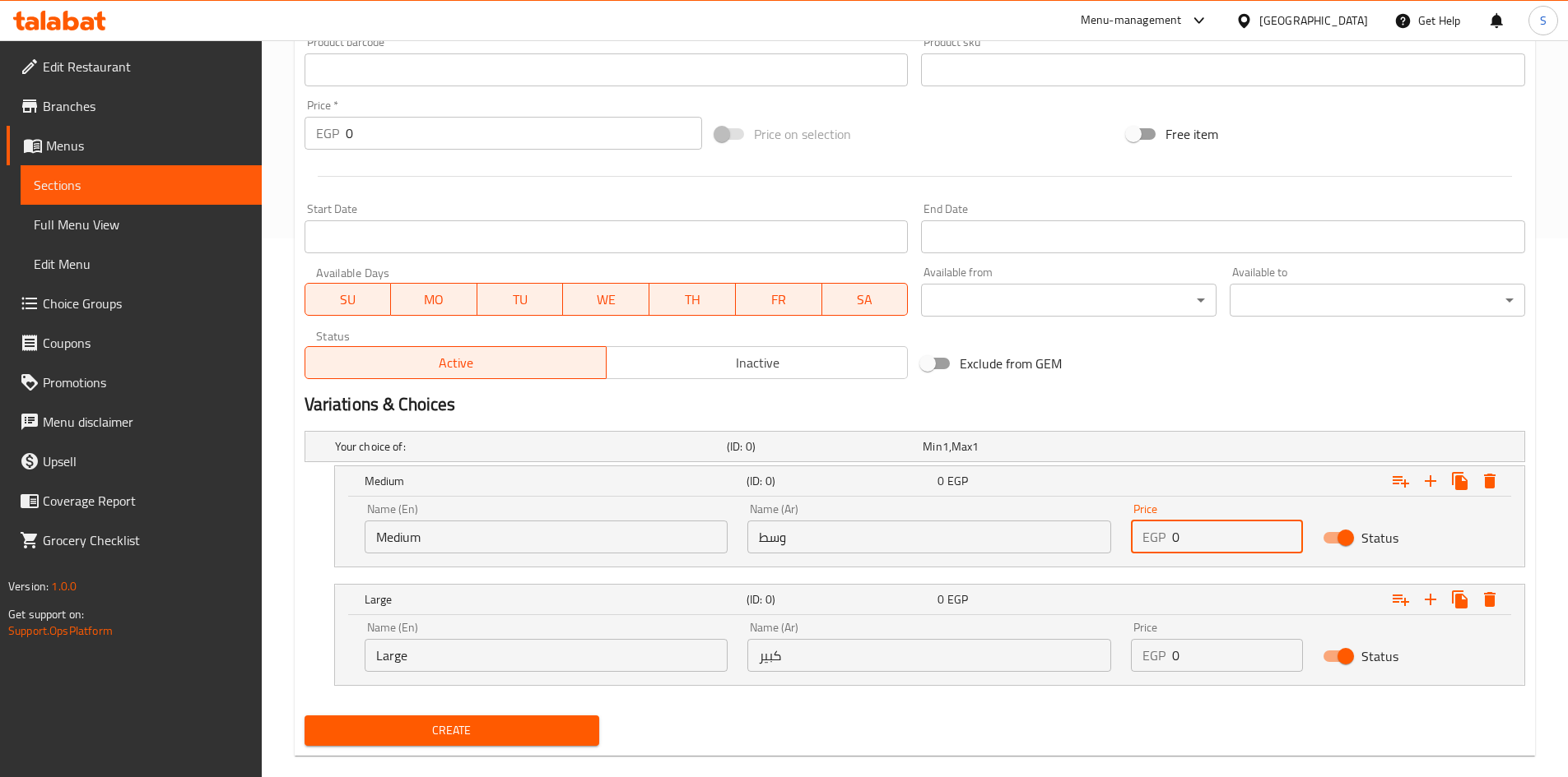
drag, startPoint x: 1206, startPoint y: 532, endPoint x: 1128, endPoint y: 532, distance: 78.0
click div "Price EGP 0 Price"
type input "55"
drag, startPoint x: 1167, startPoint y: 659, endPoint x: 1098, endPoint y: 662, distance: 69.1
click div "Price EGP 0 Price"
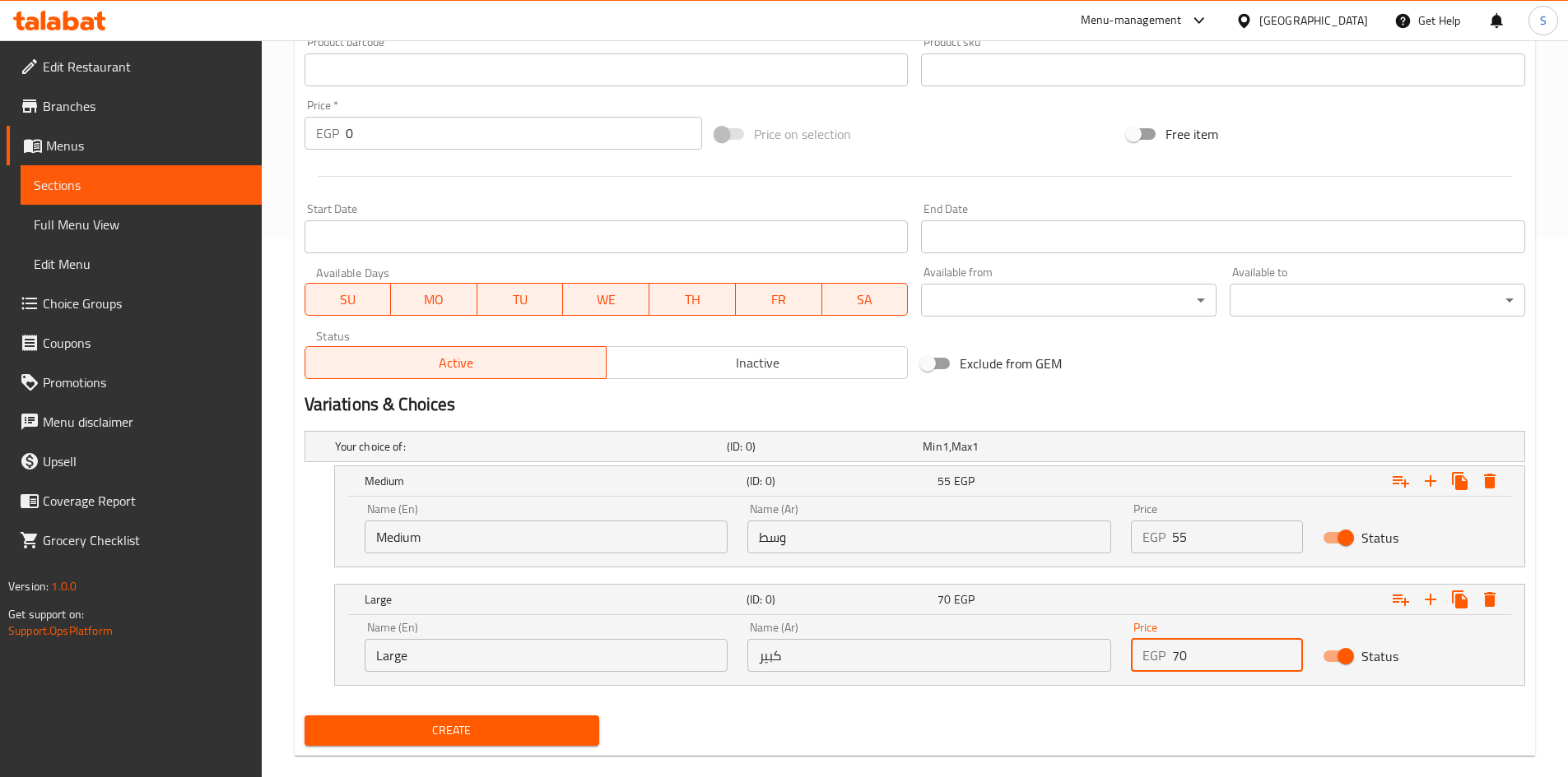
type input "70"
click div "Create"
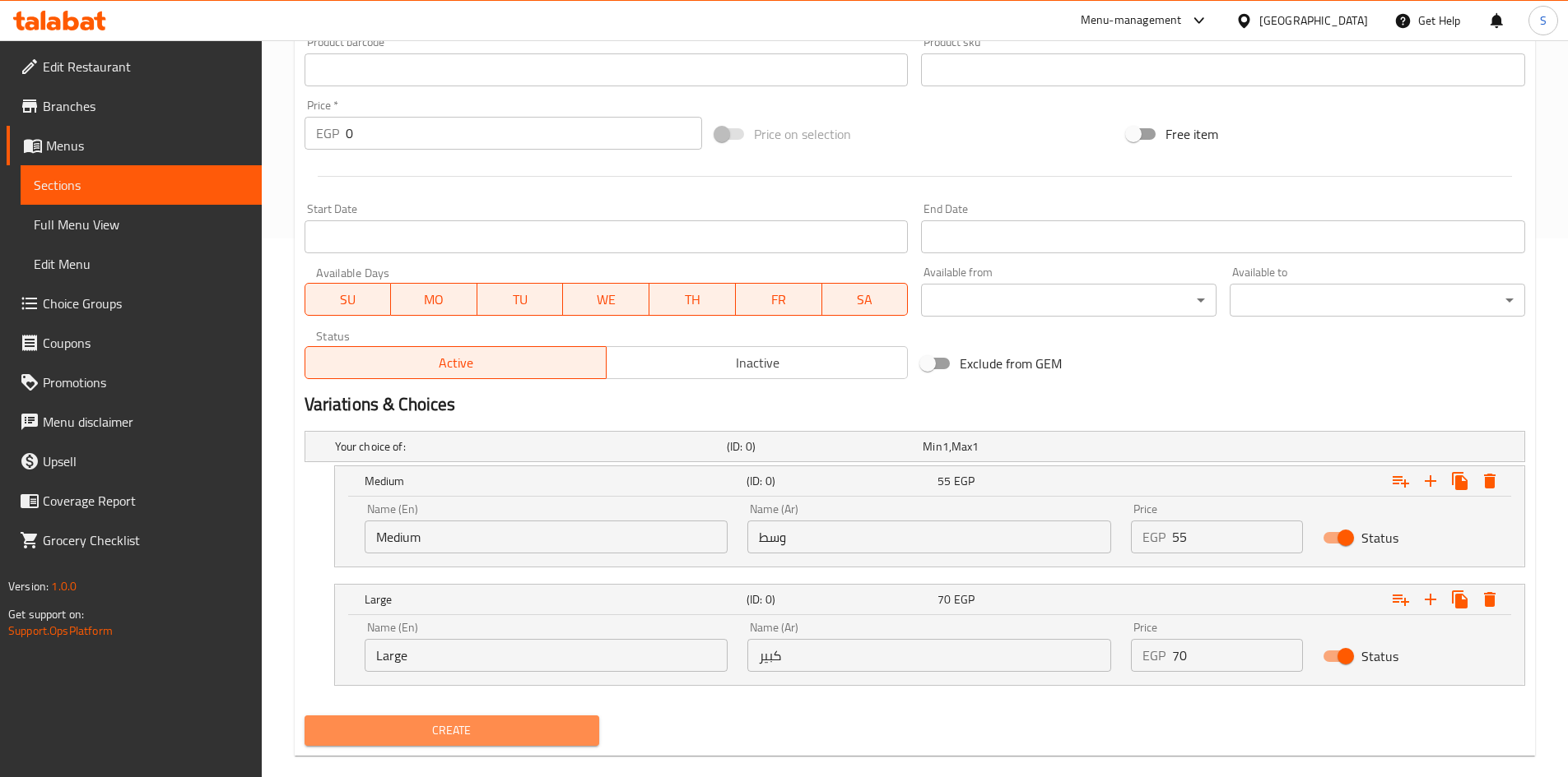
click span "Create"
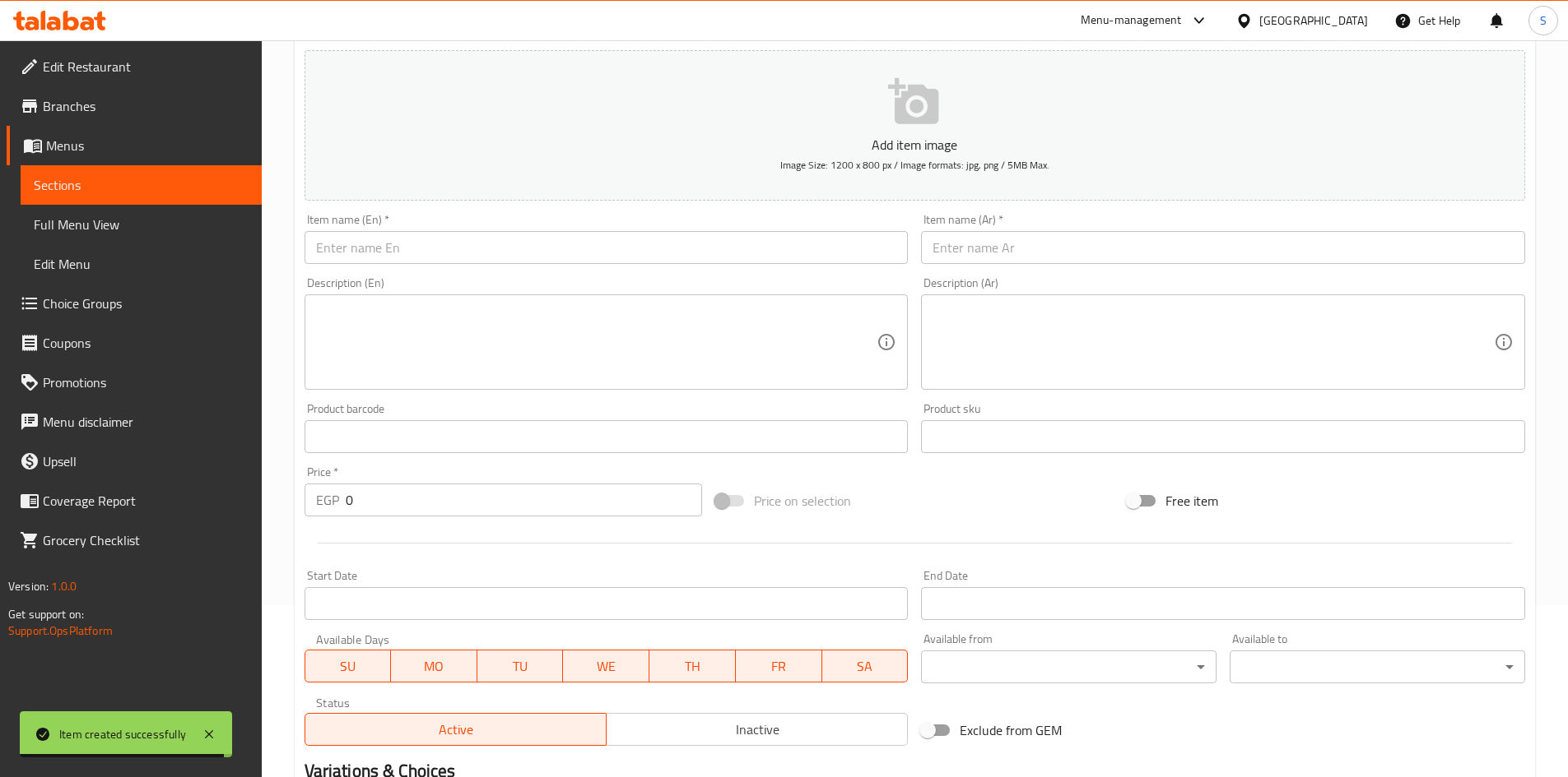
scroll to position [46, 0]
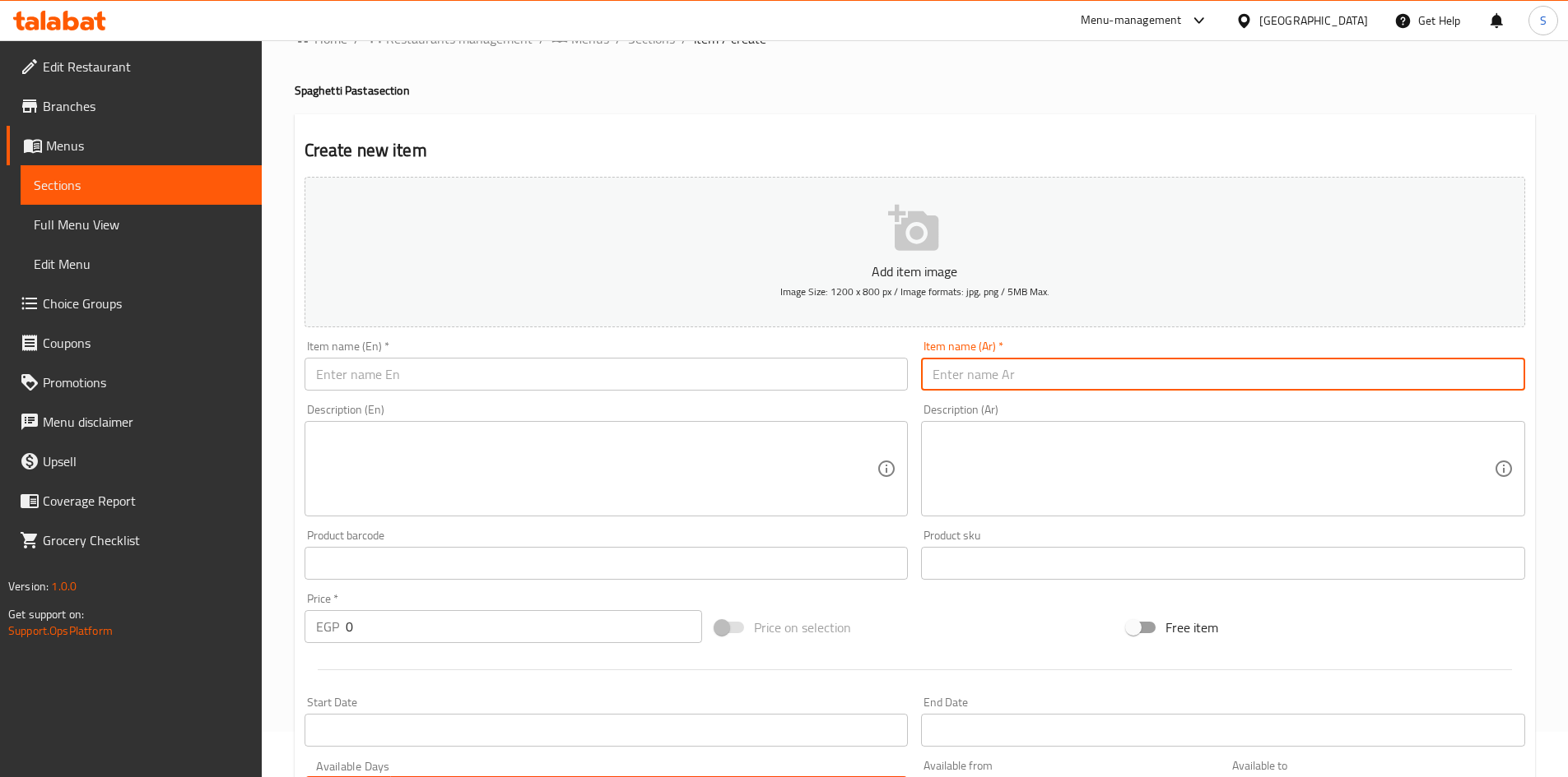
click input "text"
click input "اسباجيتي لحمة"
type input "اسباجيتي لحمة"
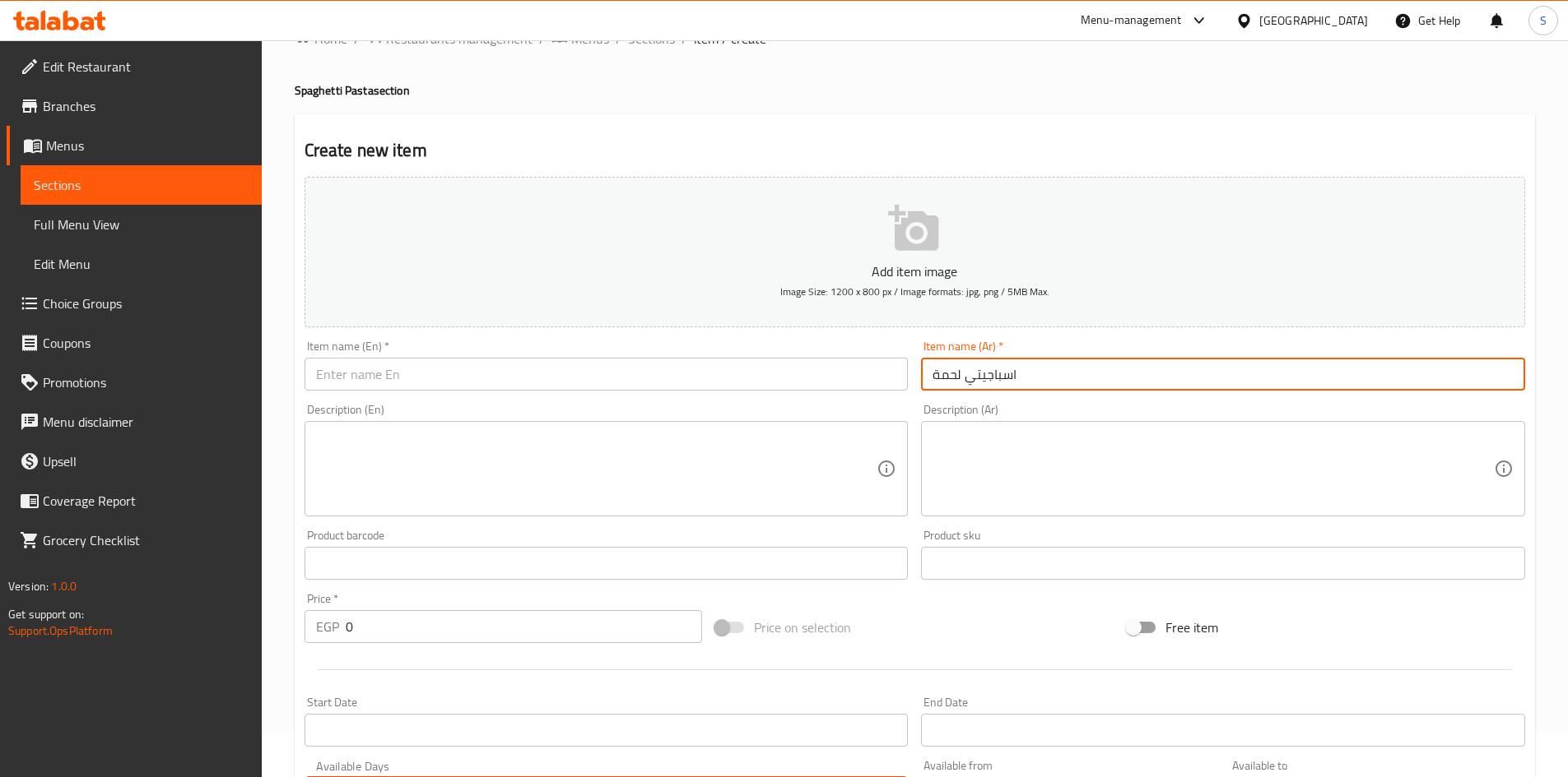
click input "text"
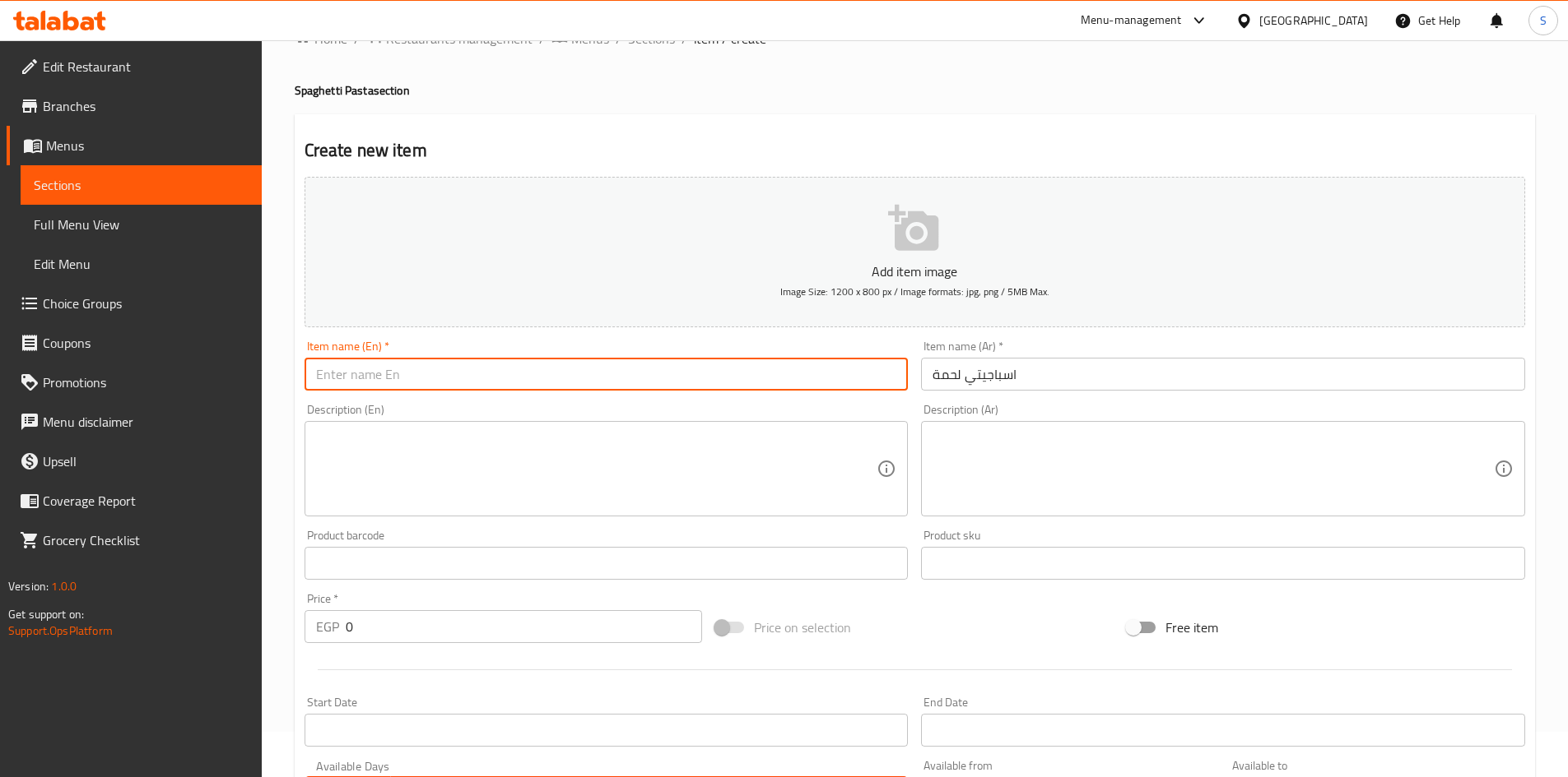
paste input "Spaghetti with meat"
click input "Spaghetti with meat"
drag, startPoint x: 368, startPoint y: 376, endPoint x: 591, endPoint y: 405, distance: 224.9
click div "Add item image Image Size: 1200 x 800 px / Image formats: jpg, png / 5MB Max. I…"
click input "Spaghetti"
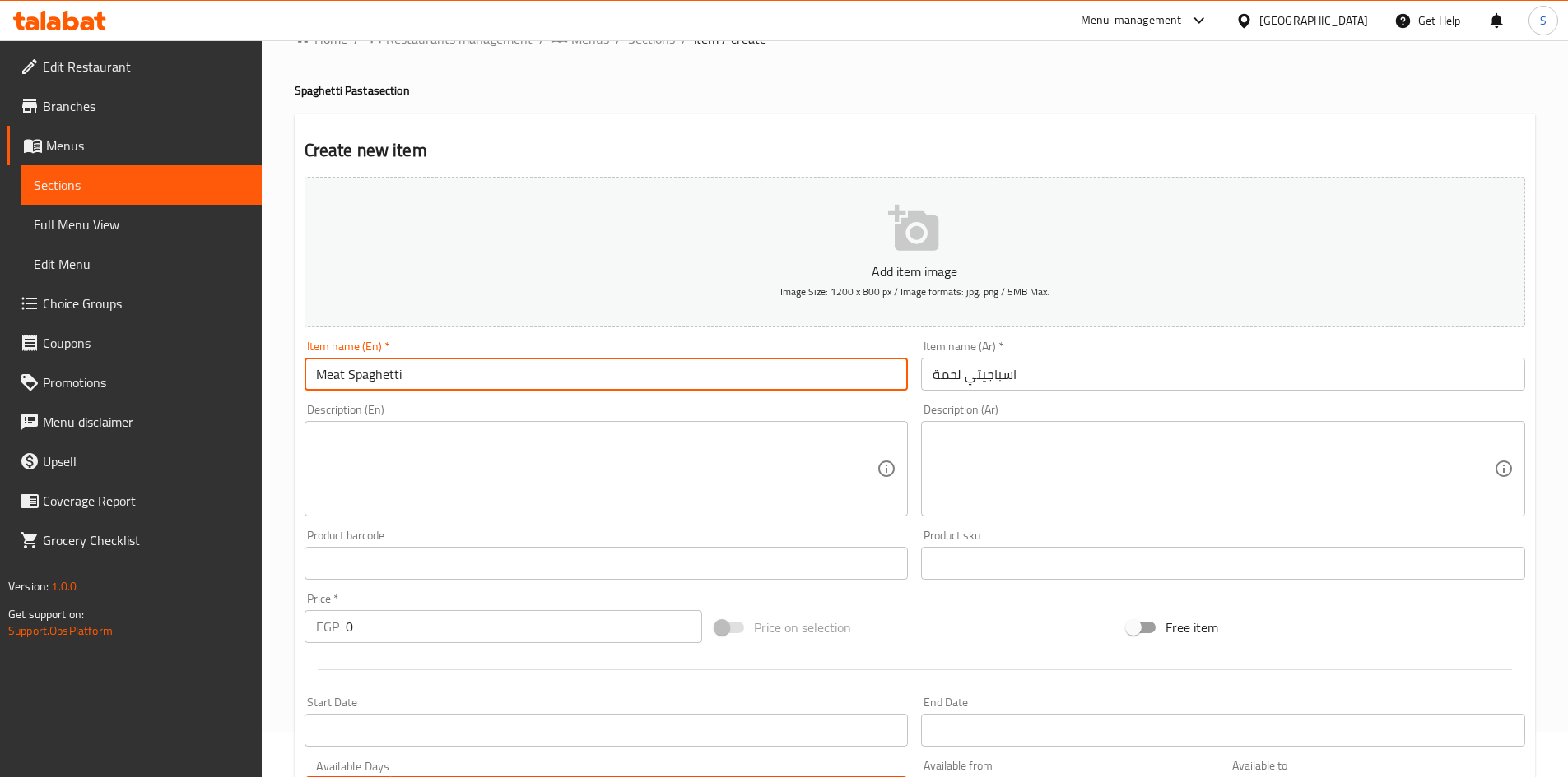
type input "Meat Spaghetti"
click div "Add item image Image Size: 1200 x 800 px / Image formats: jpg, png / 5MB Max. I…"
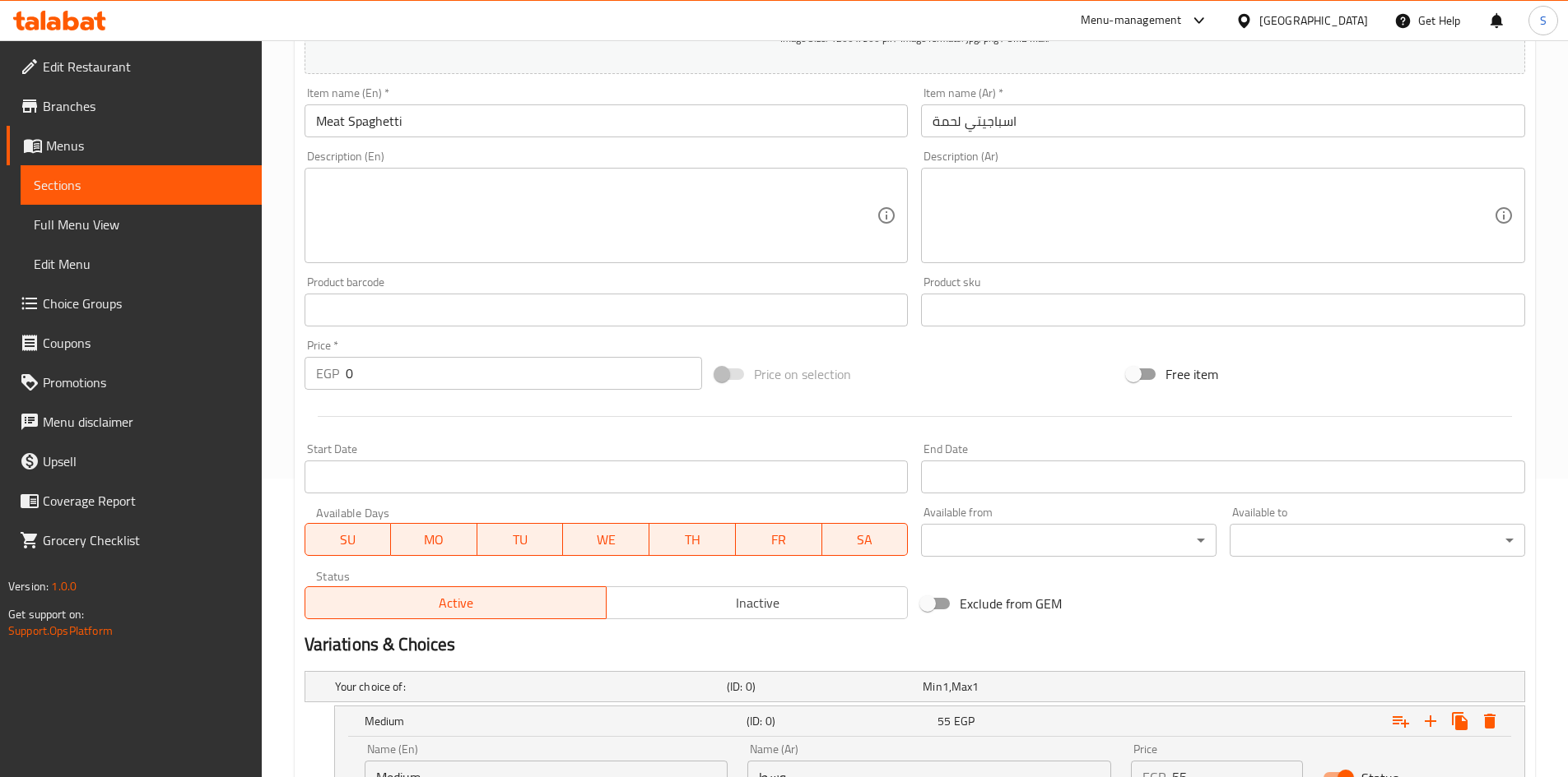
scroll to position [456, 0]
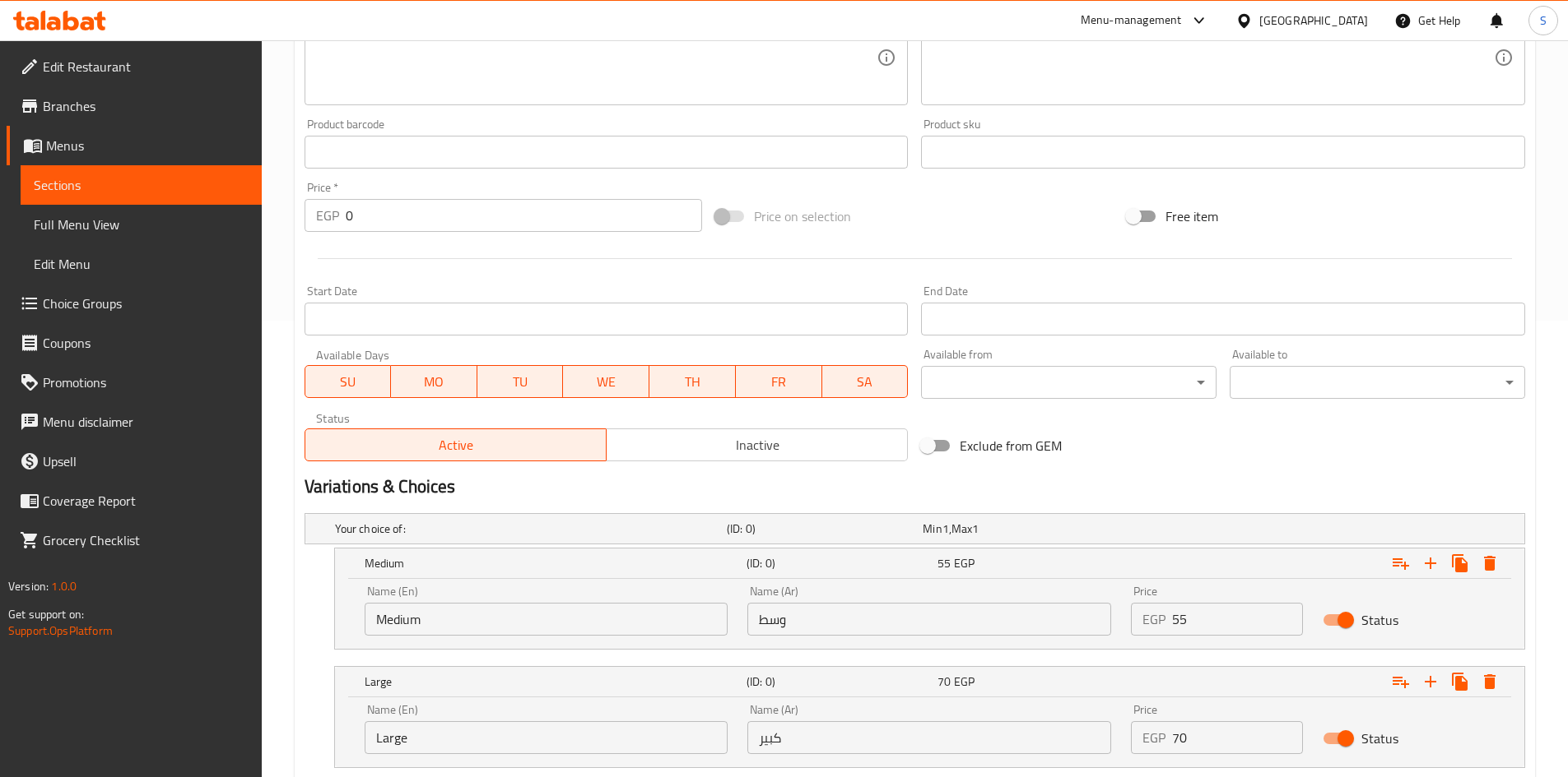
click input "Medium"
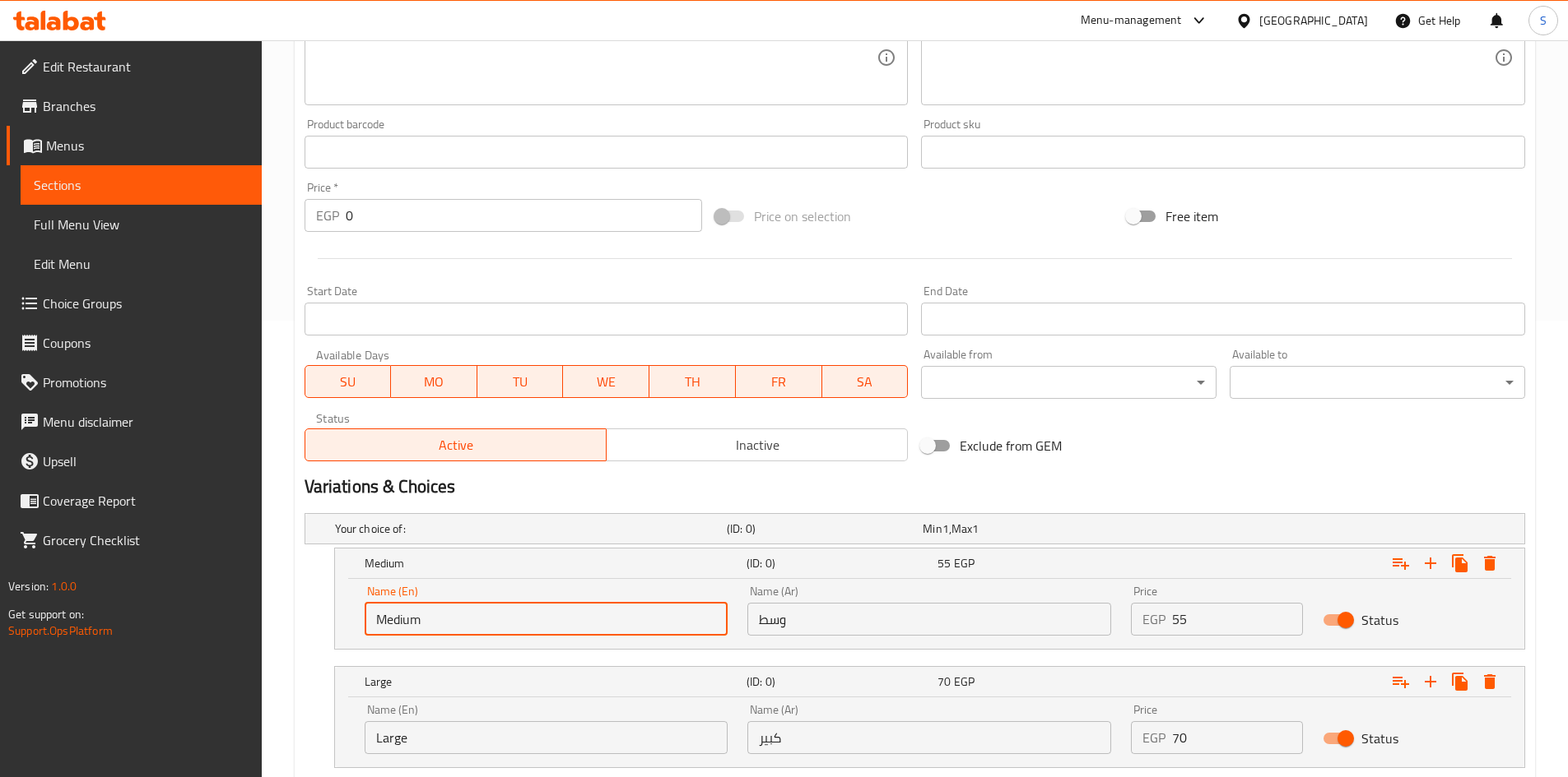
click input "Medium"
type input "Choice"
click input "text"
type input "Medium"
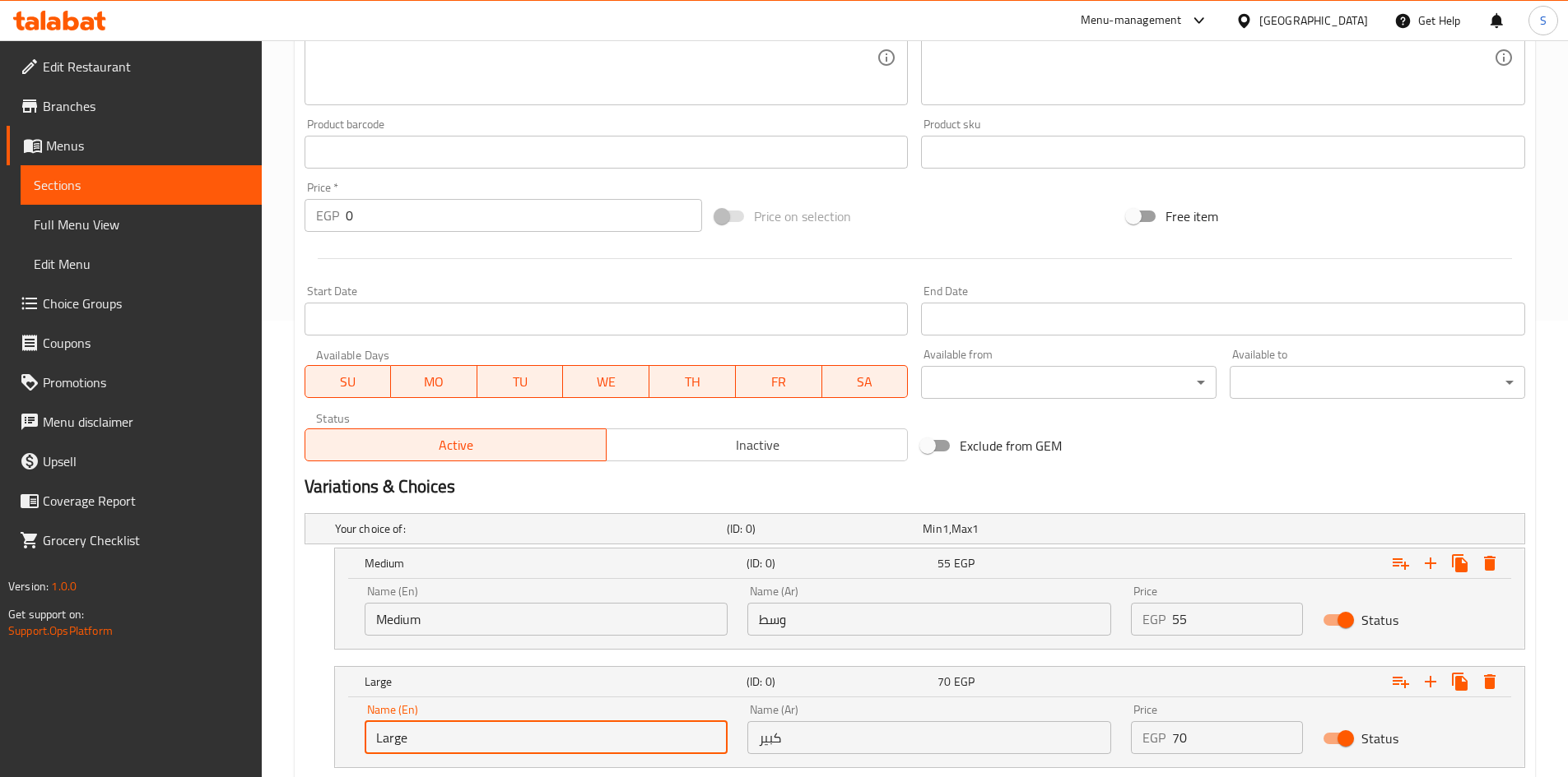
click input "Large"
type input "Choice"
click input "text"
type input "Large"
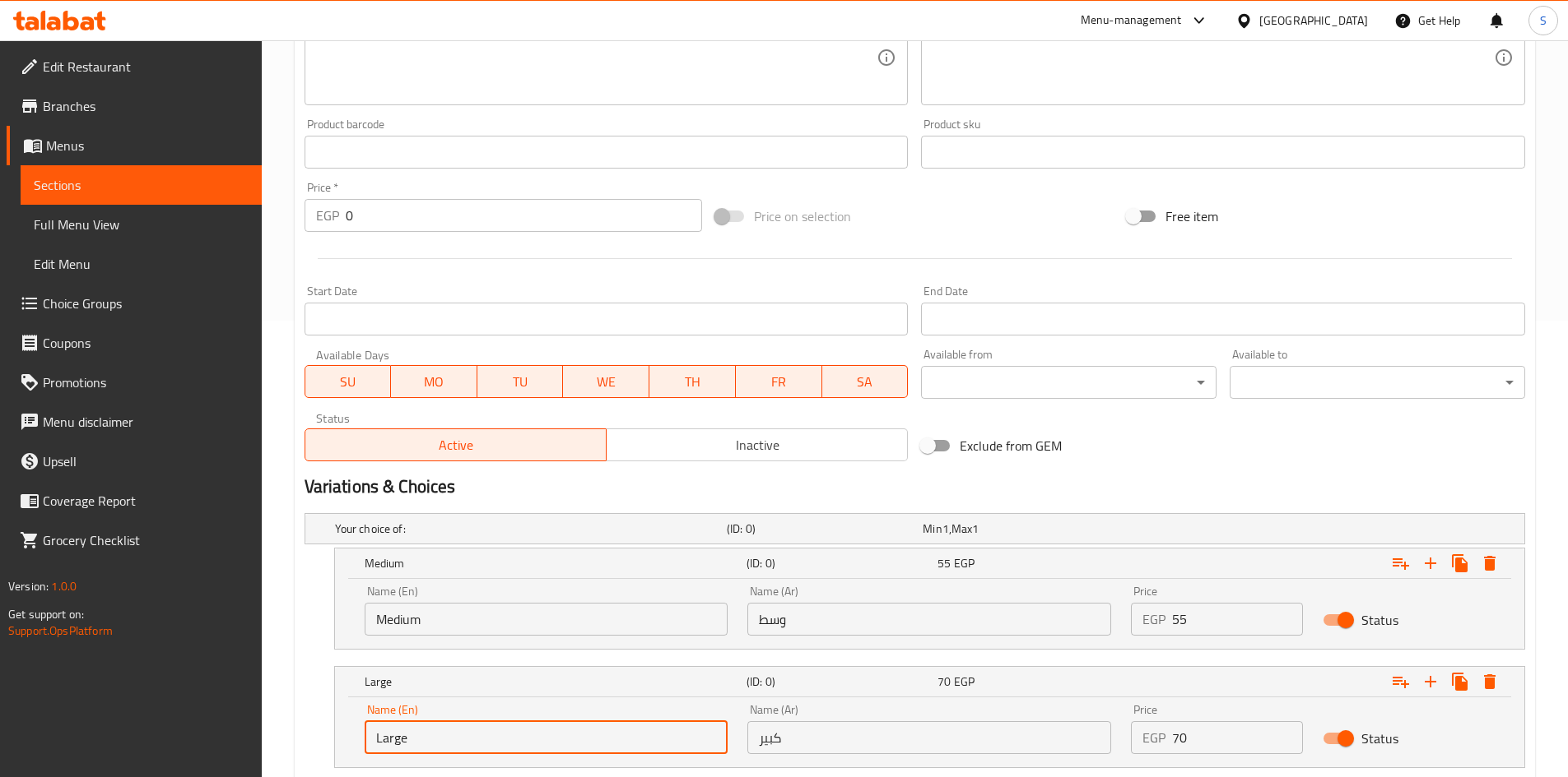
click input "وسط"
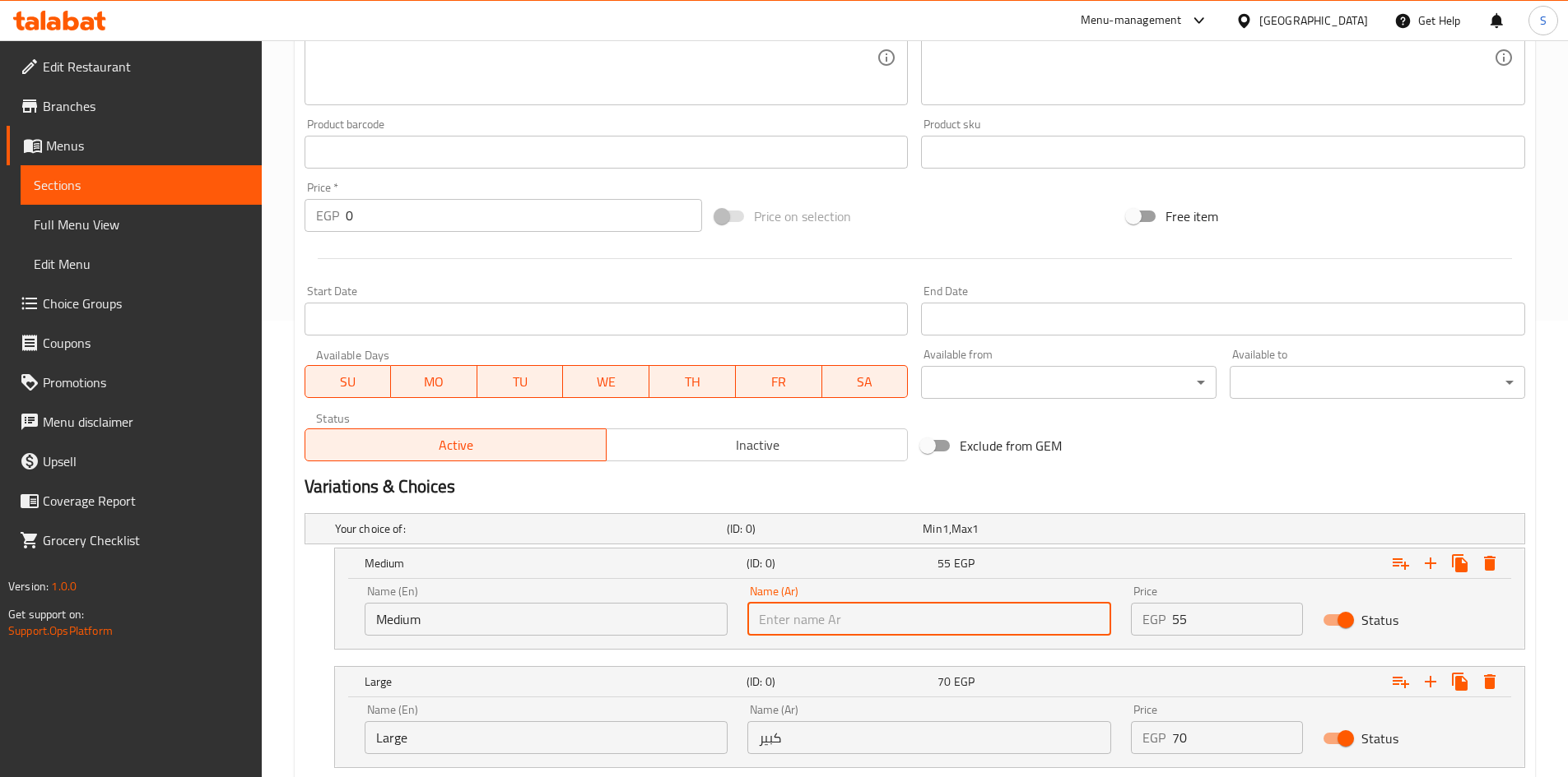
type input "وسط"
click input "كبير"
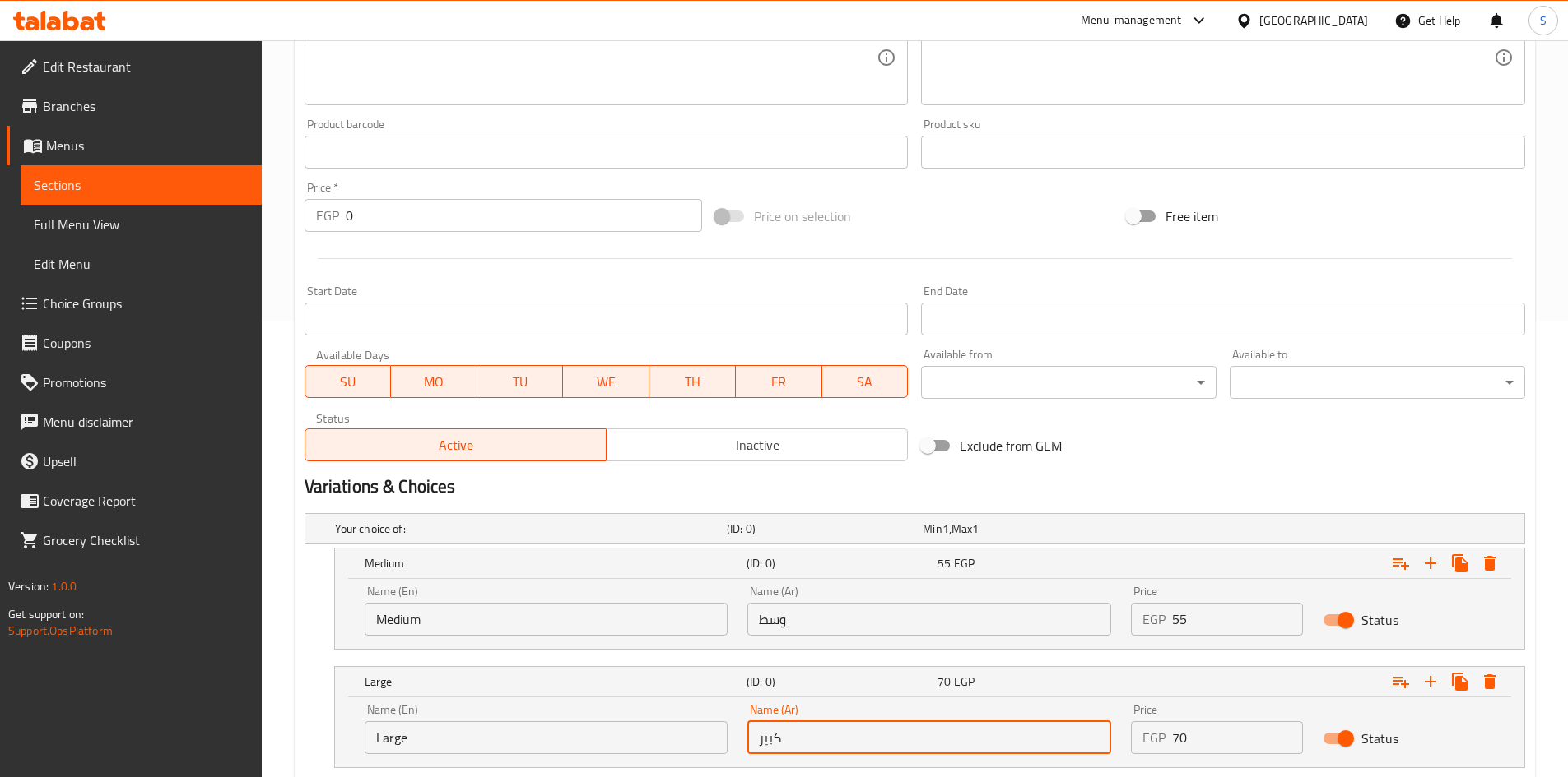
type input "كبير"
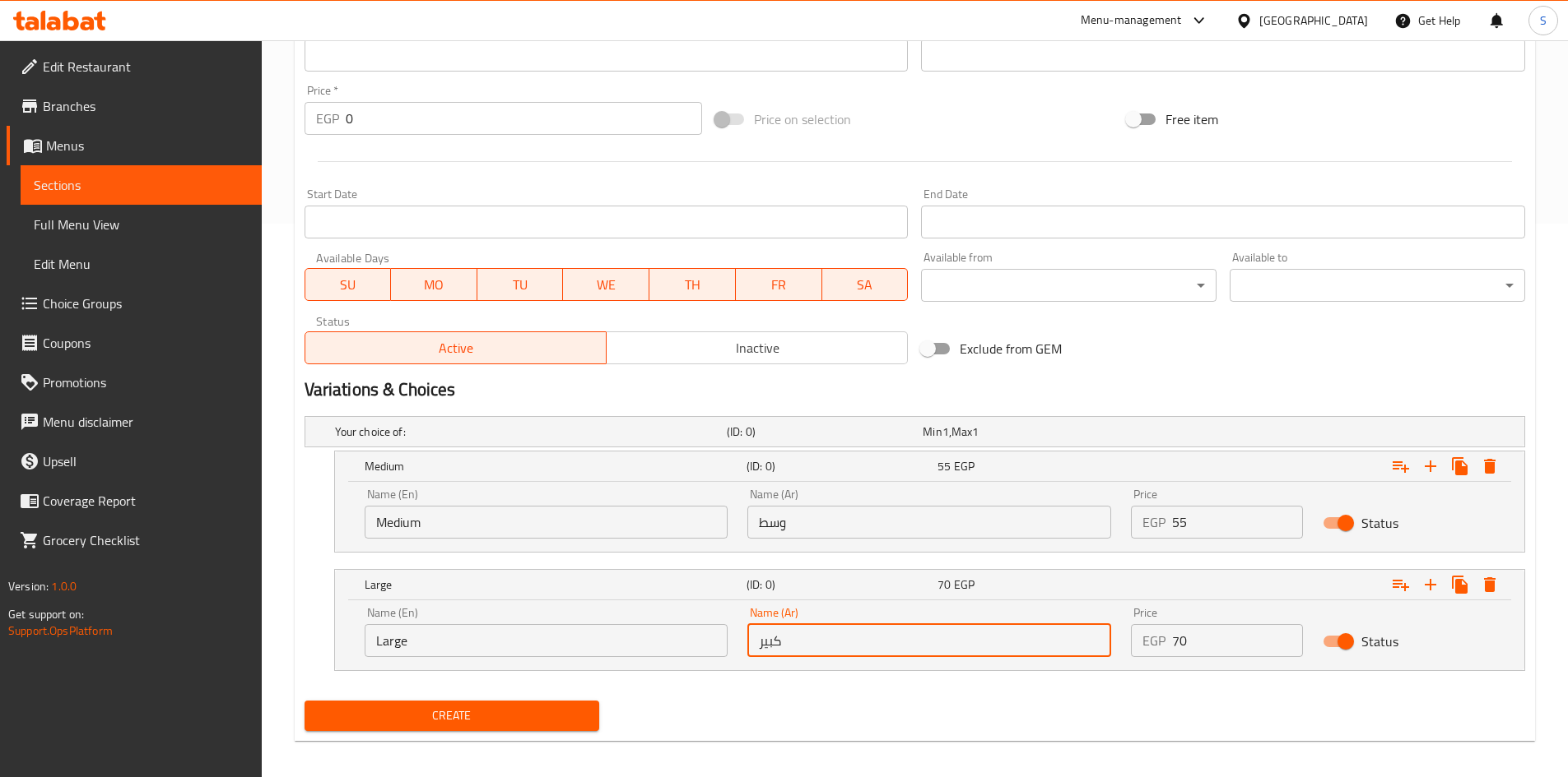
scroll to position [563, 0]
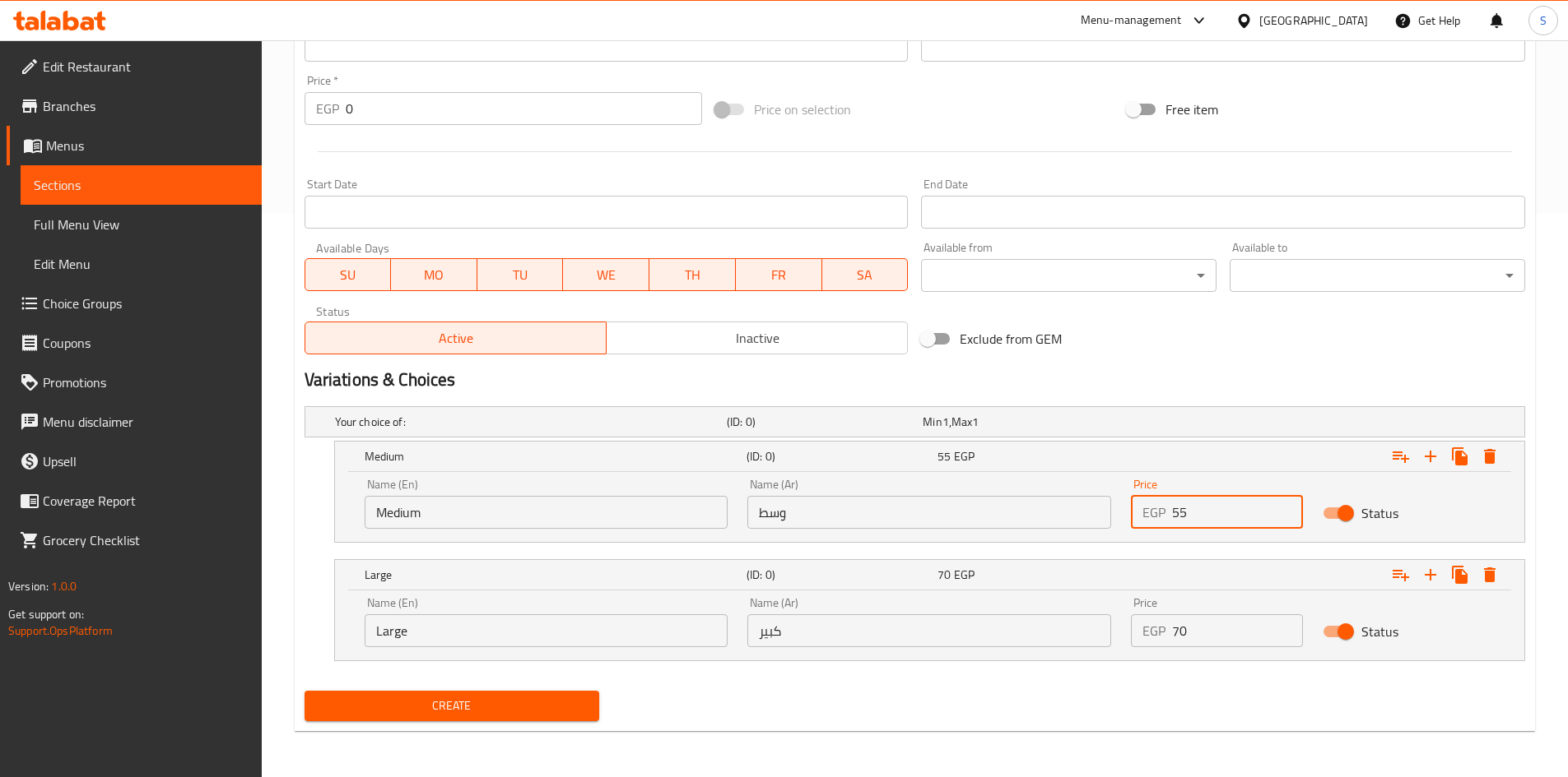
drag, startPoint x: 1207, startPoint y: 523, endPoint x: 1084, endPoint y: 507, distance: 124.0
click div "Name (En) Medium Name (En) Name (Ar) وسط Name (Ar) Price EGP 55 Price Status"
type input "50"
drag, startPoint x: 1207, startPoint y: 646, endPoint x: 992, endPoint y: 592, distance: 221.7
click div "Large (ID: 0) 70 EGP Name (En) Large Name (En) Name (Ar) كبير Name (Ar) Price E…"
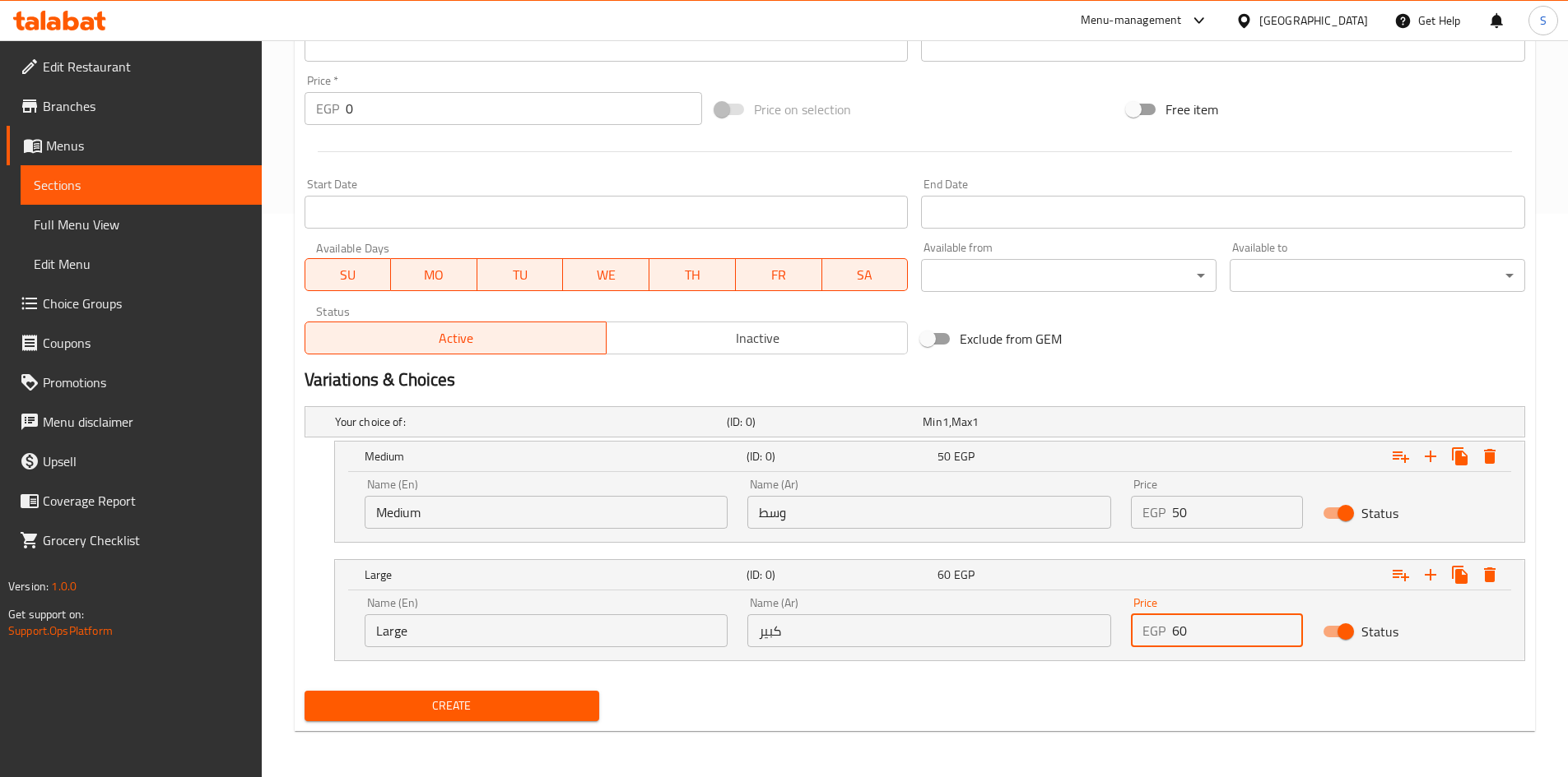
type input "60"
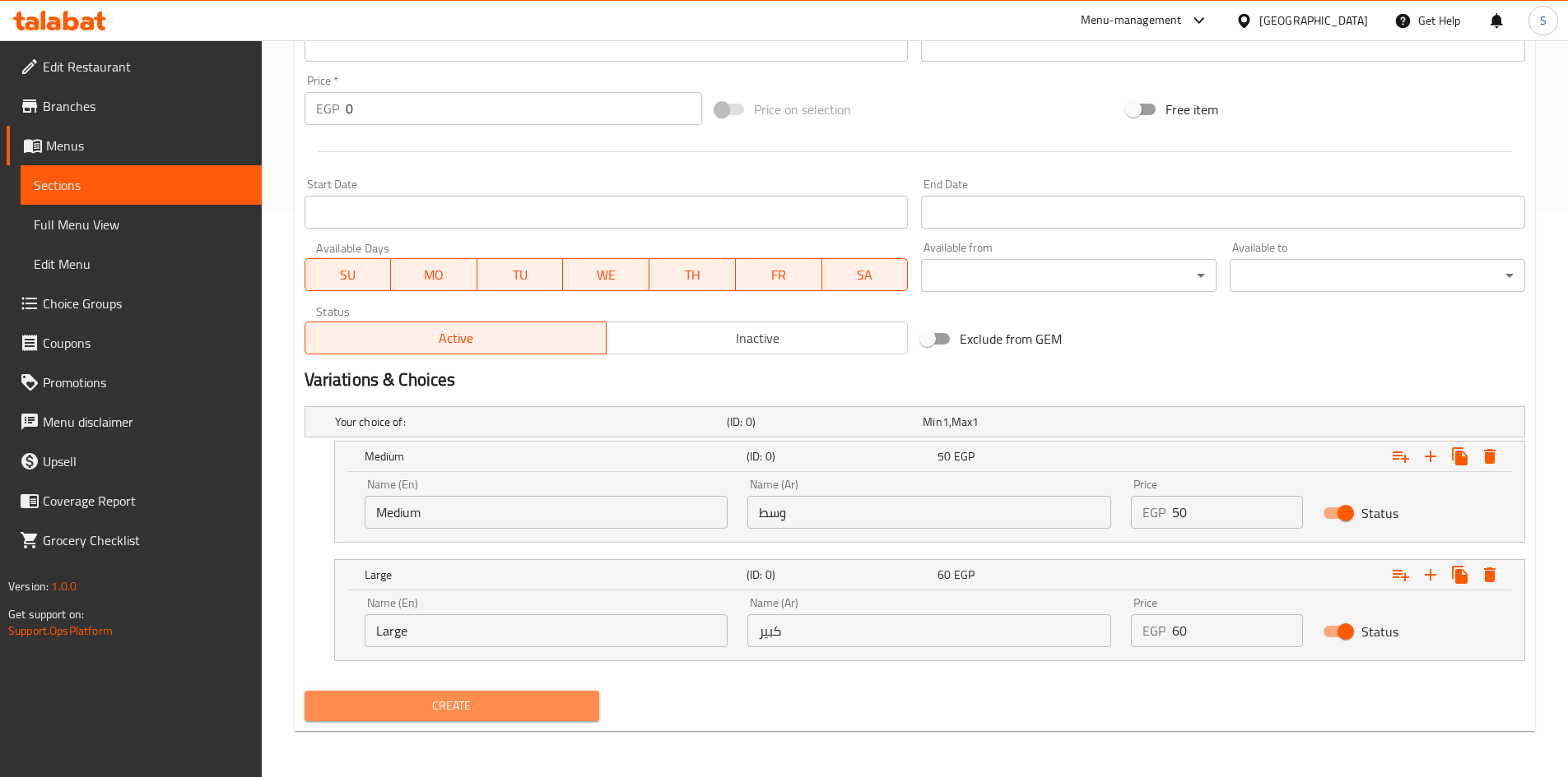
click span "Create"
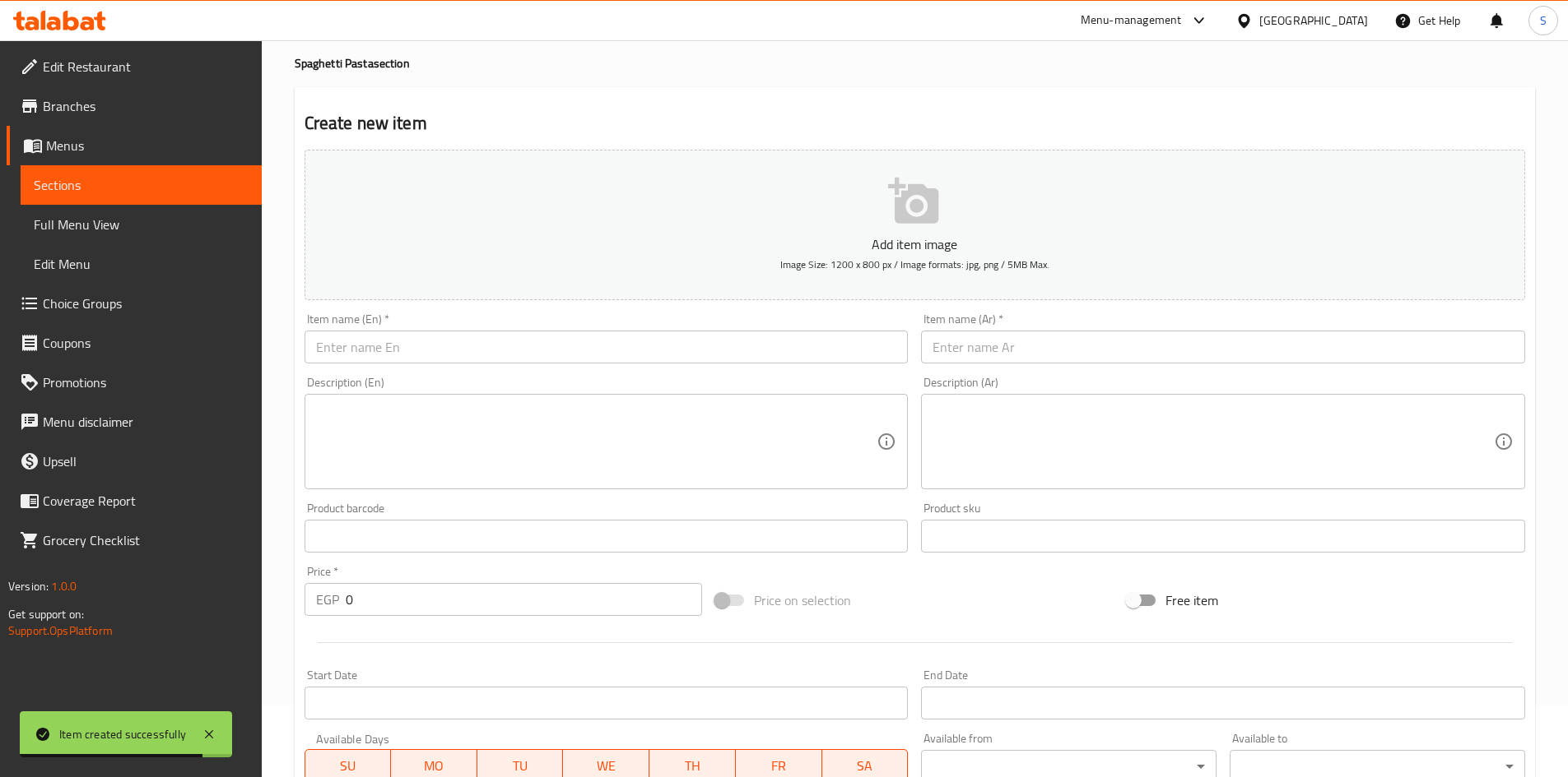
scroll to position [0, 0]
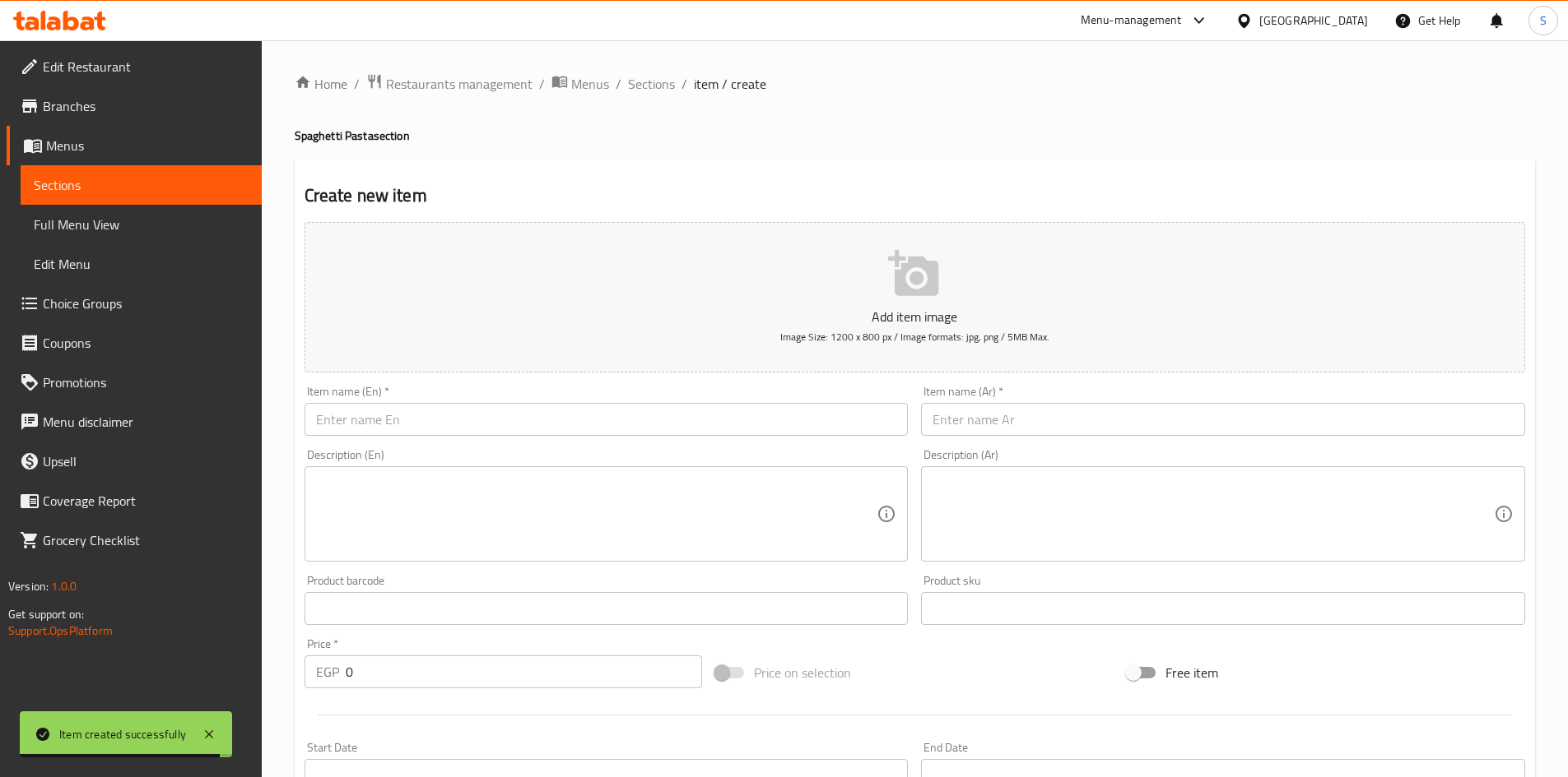
click ol "Home / Restaurants management / Menus / Sections / item / create"
click span "Sections"
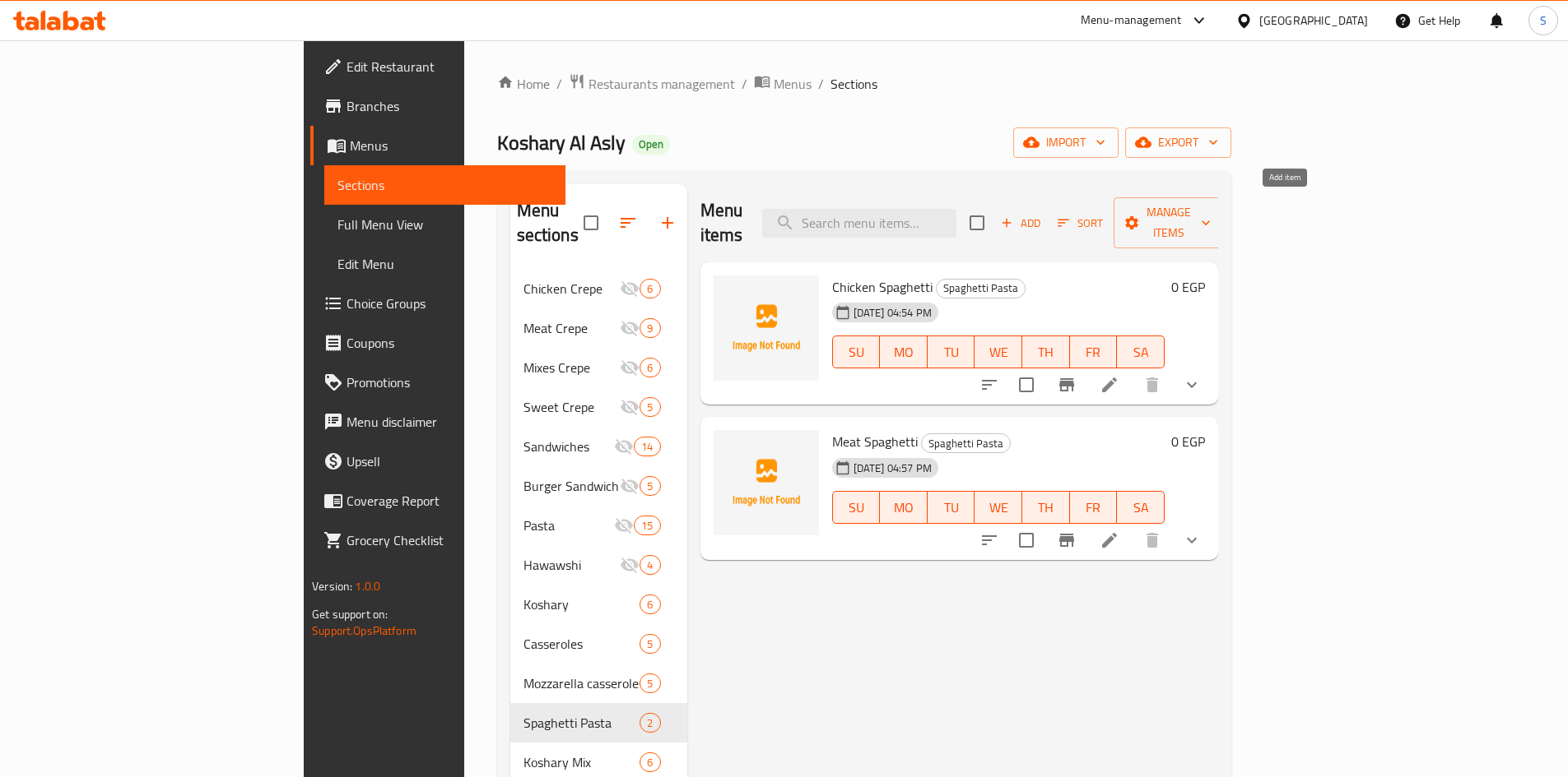
click span "Add"
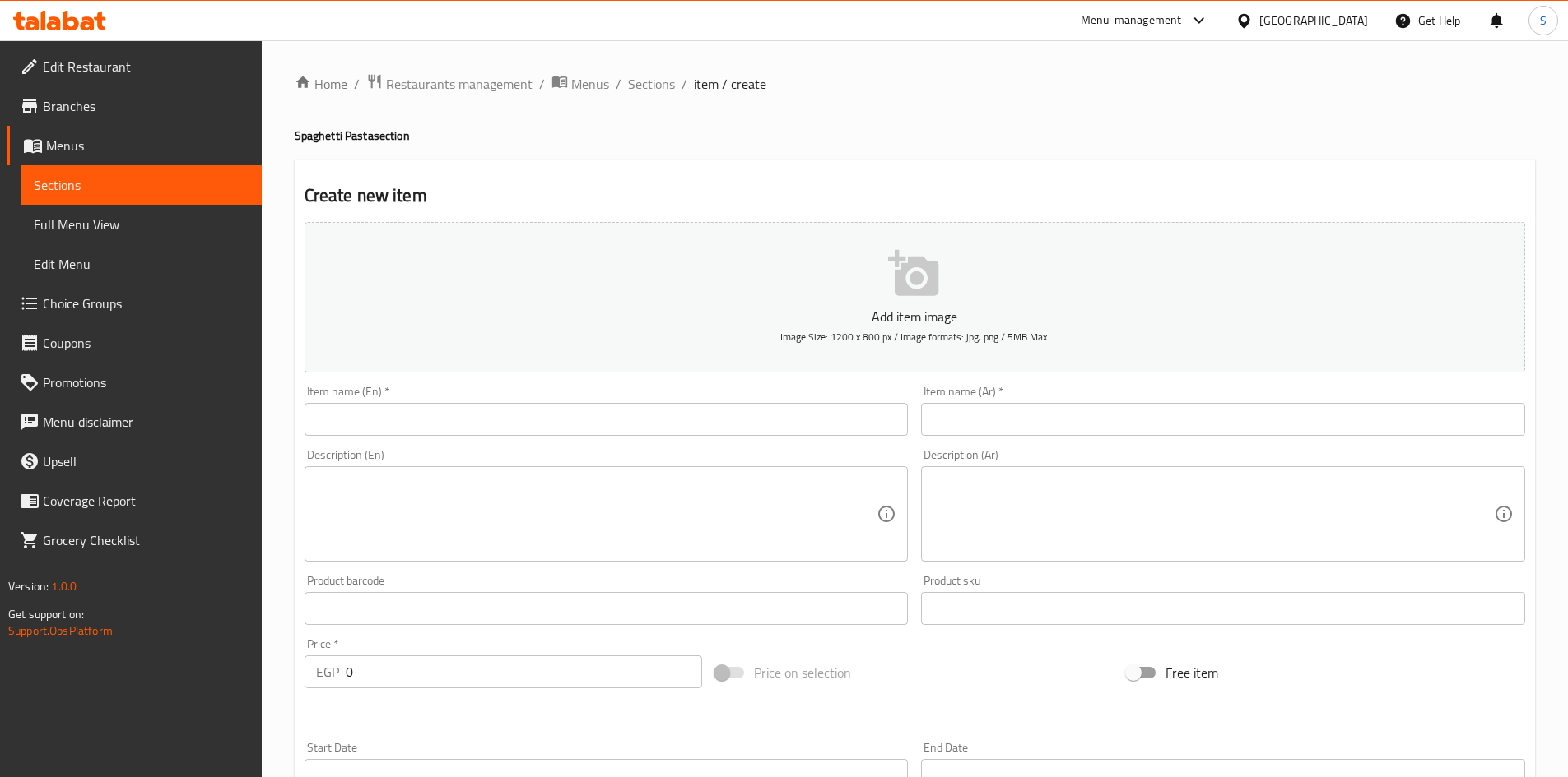
click input "text"
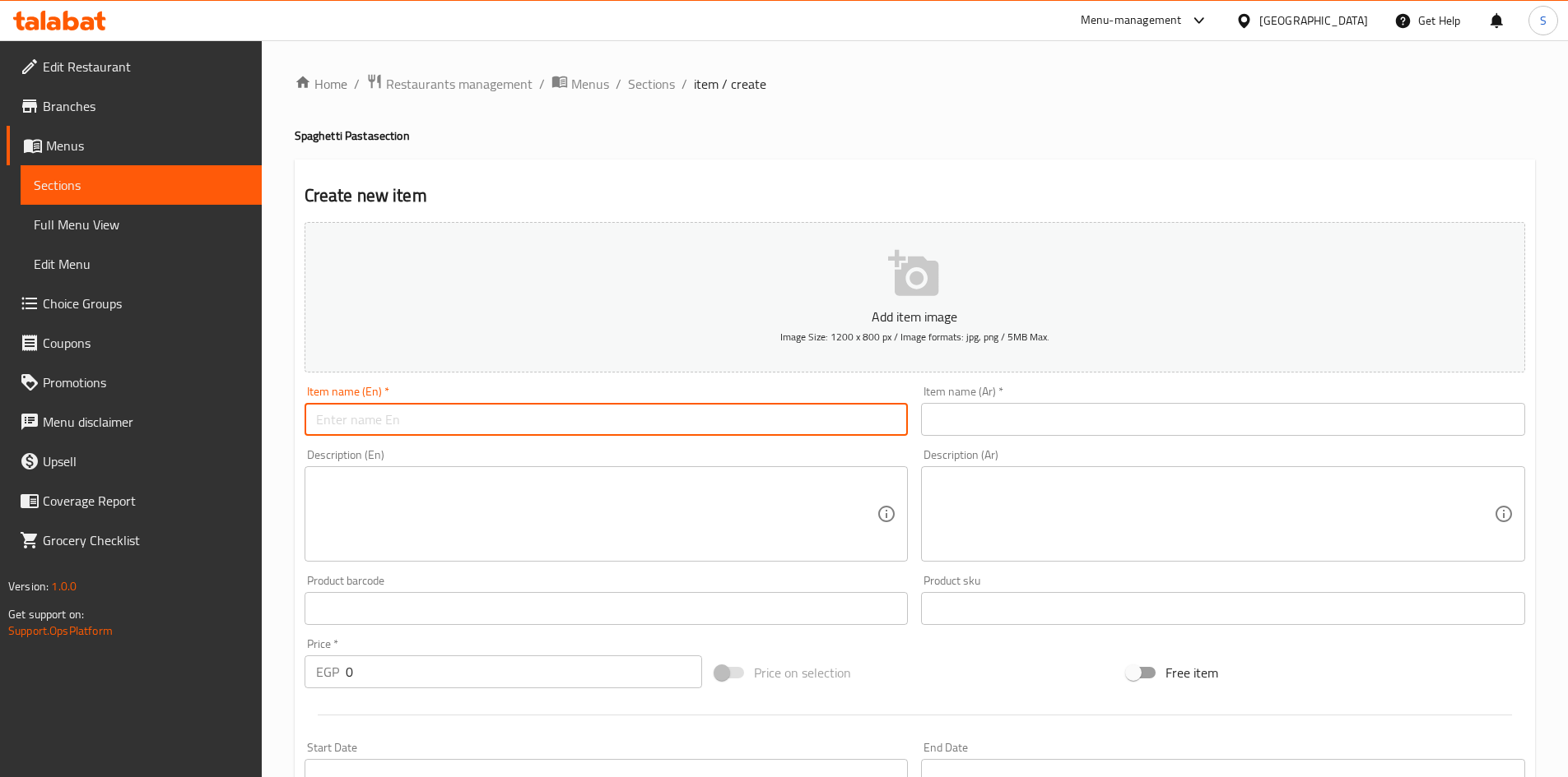
paste input "إسباجتي كبدة."
click input "إسباجتي كبدة."
type input "إسباجتي كبدة."
click input "text"
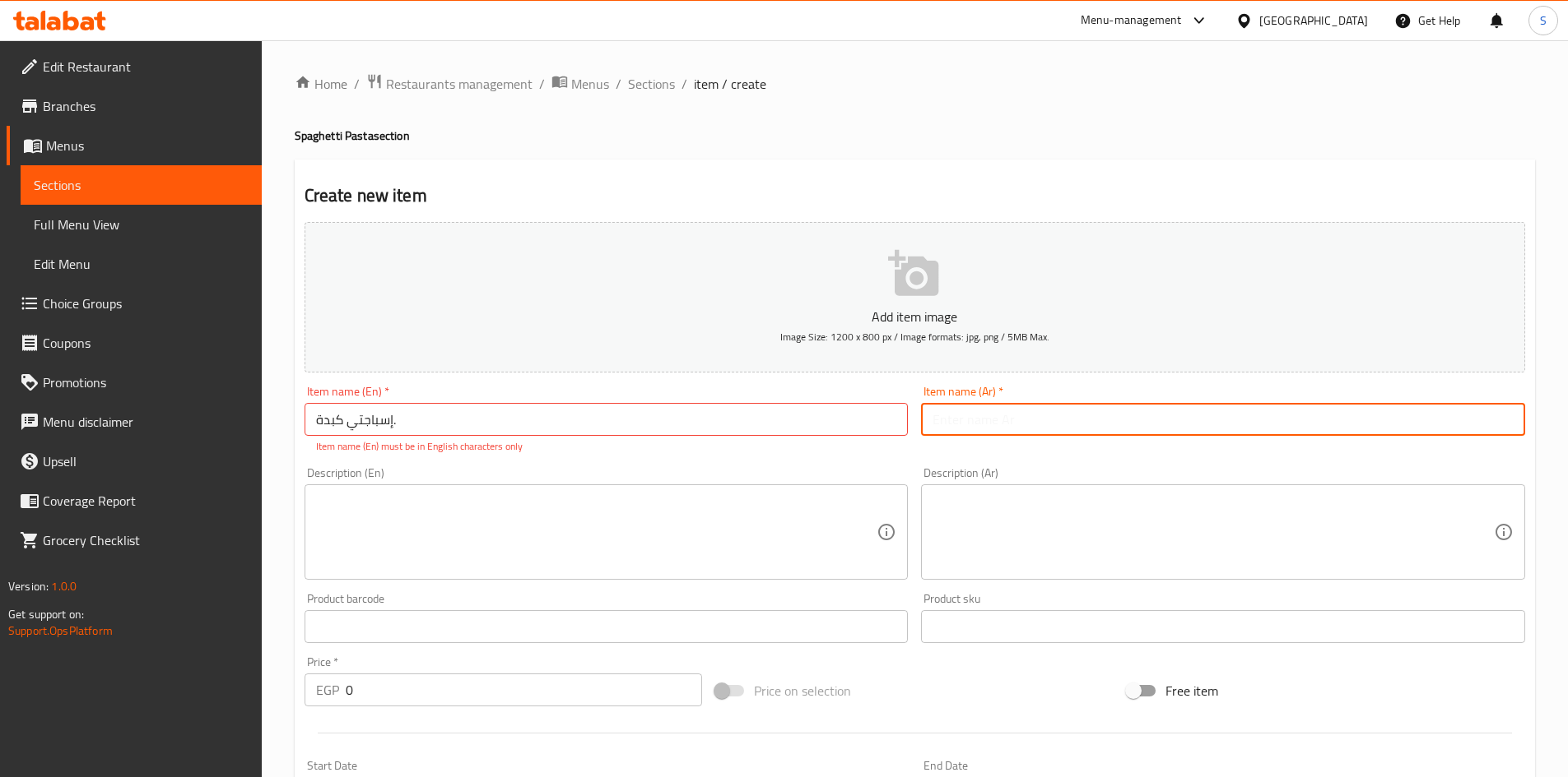
paste input "إسباجتي كبدة."
drag, startPoint x: 1009, startPoint y: 424, endPoint x: 1041, endPoint y: 428, distance: 32.2
click input "إسباجتي كبدة."
click input "إسباجتي كبدة"
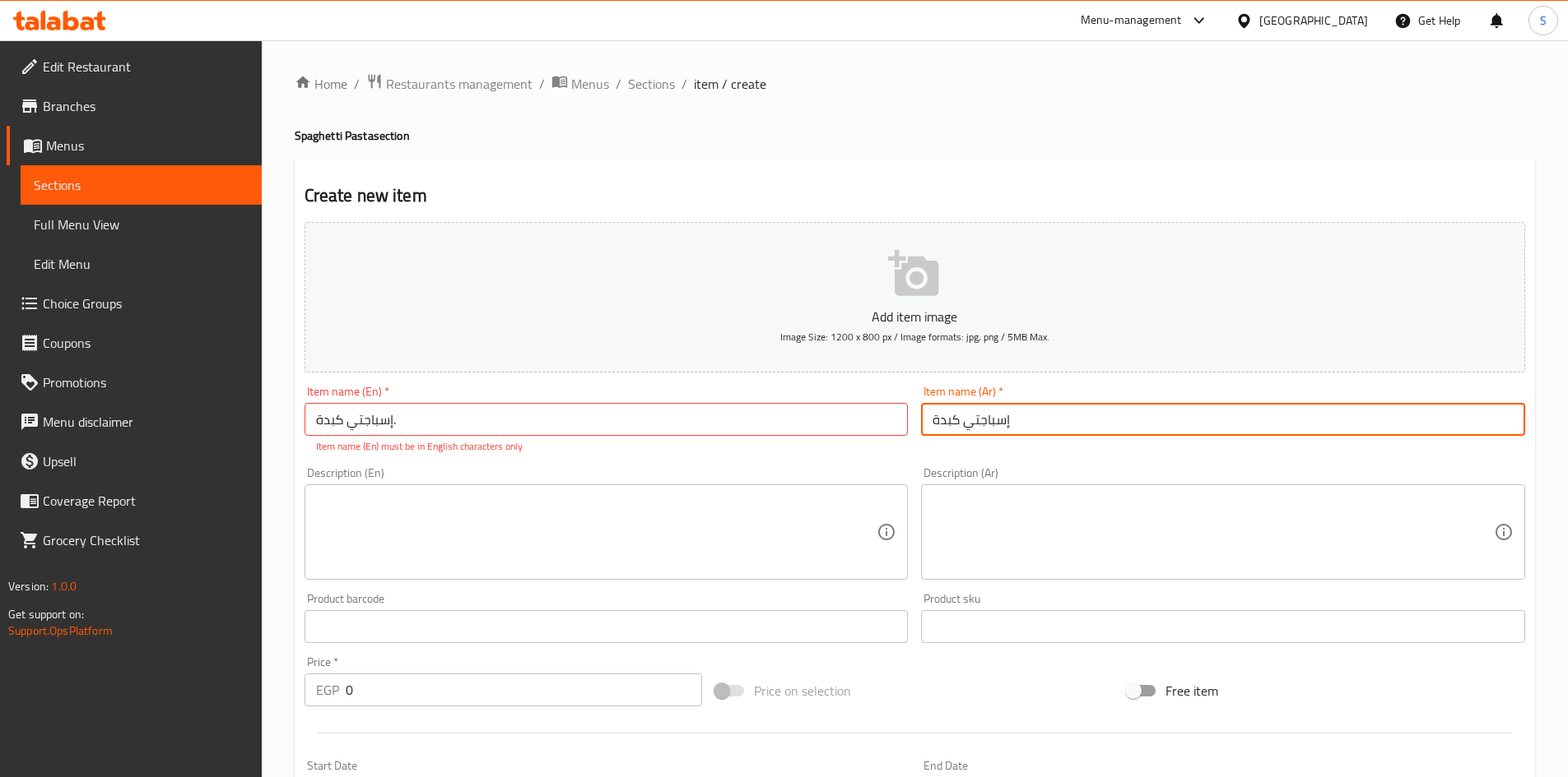
click input "إسباجتي كبدة"
type input "إسباجتي كبدة"
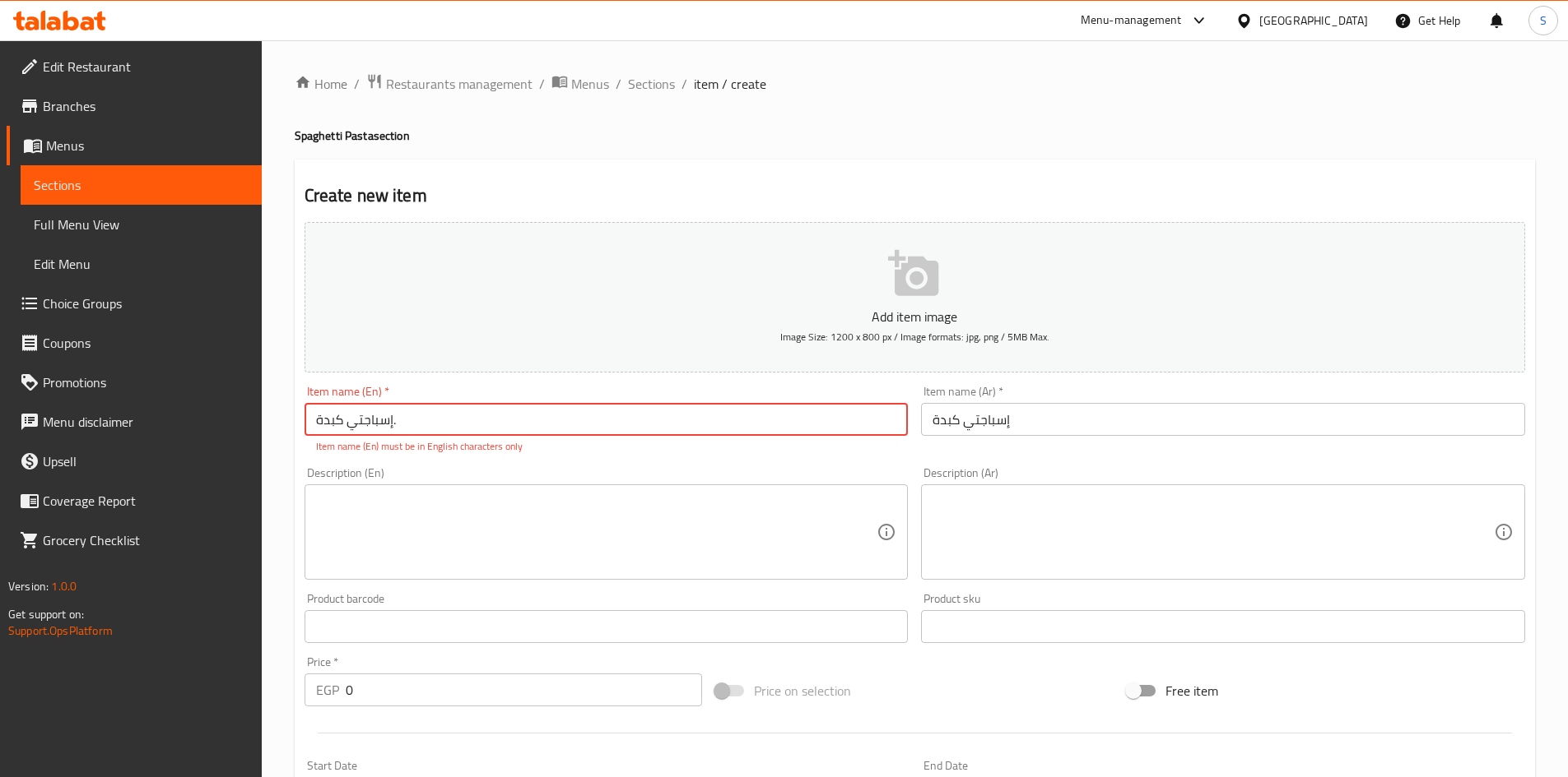
click input "إسباجتي كبدة."
paste input "Liver spaghetti"
click input "Liver spaghetti"
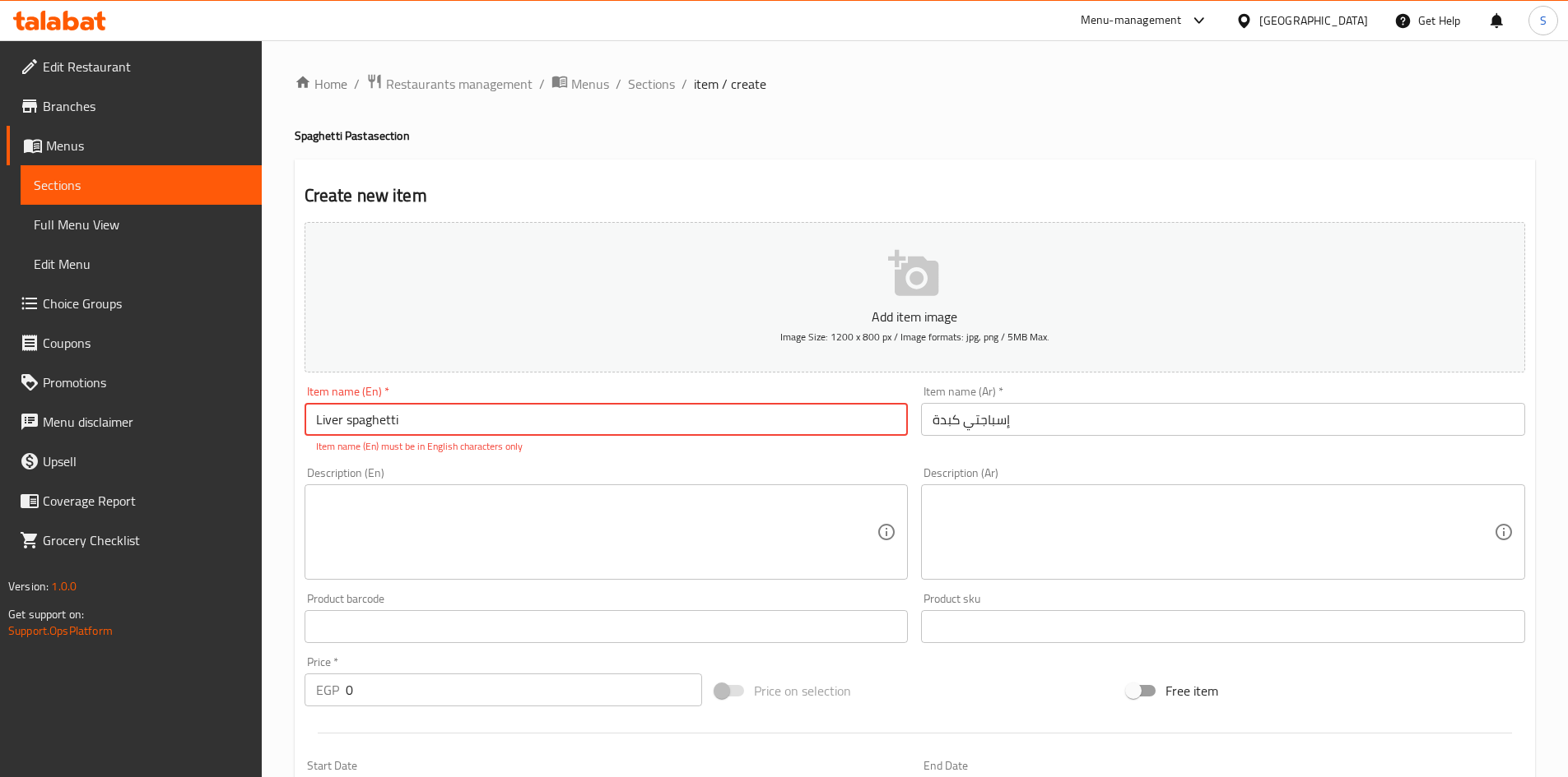
click input "Liver spaghetti"
type input "Liver Spaghetti"
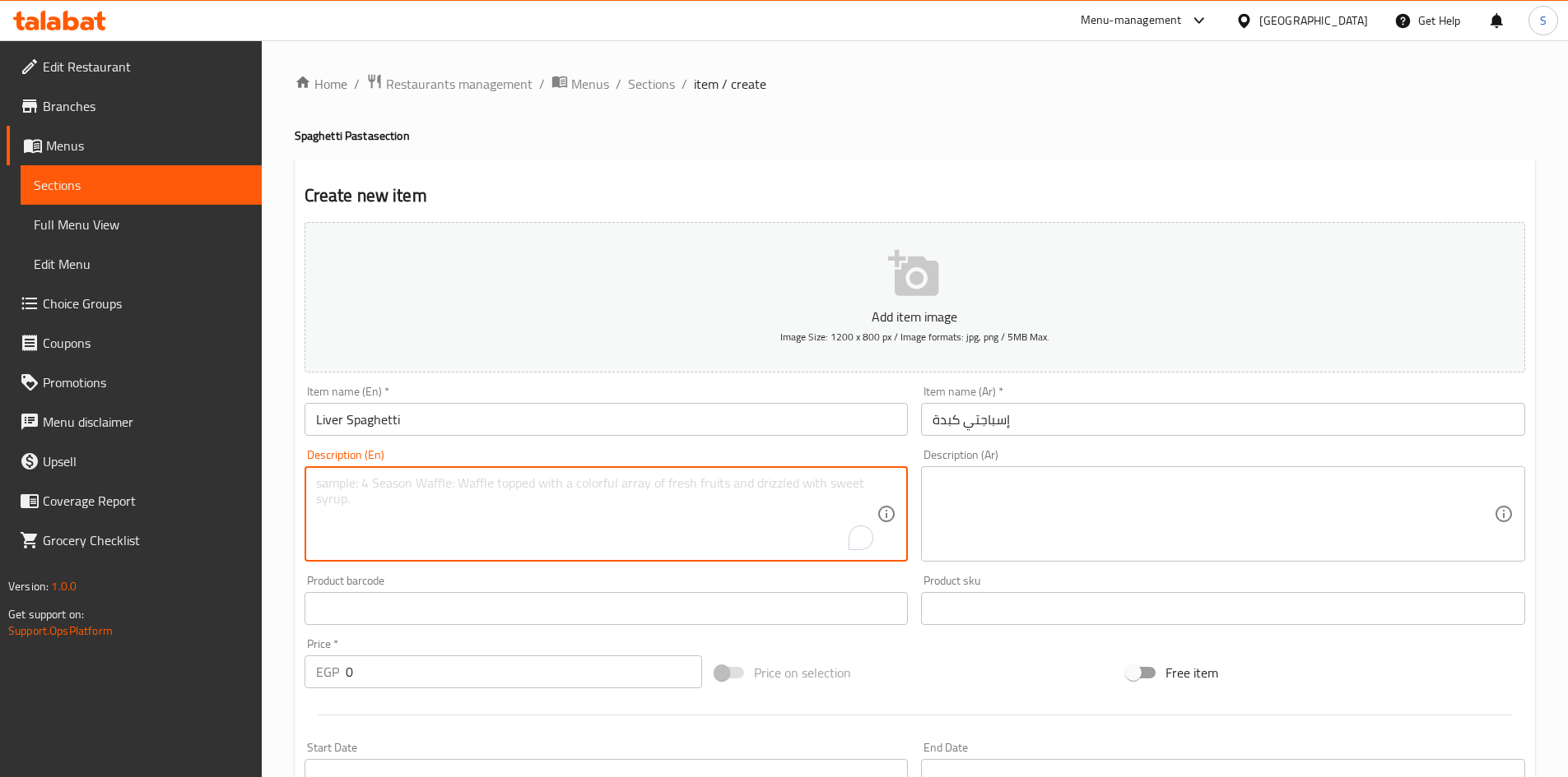
click textarea "To enrich screen reader interactions, please activate Accessibility in Grammarl…"
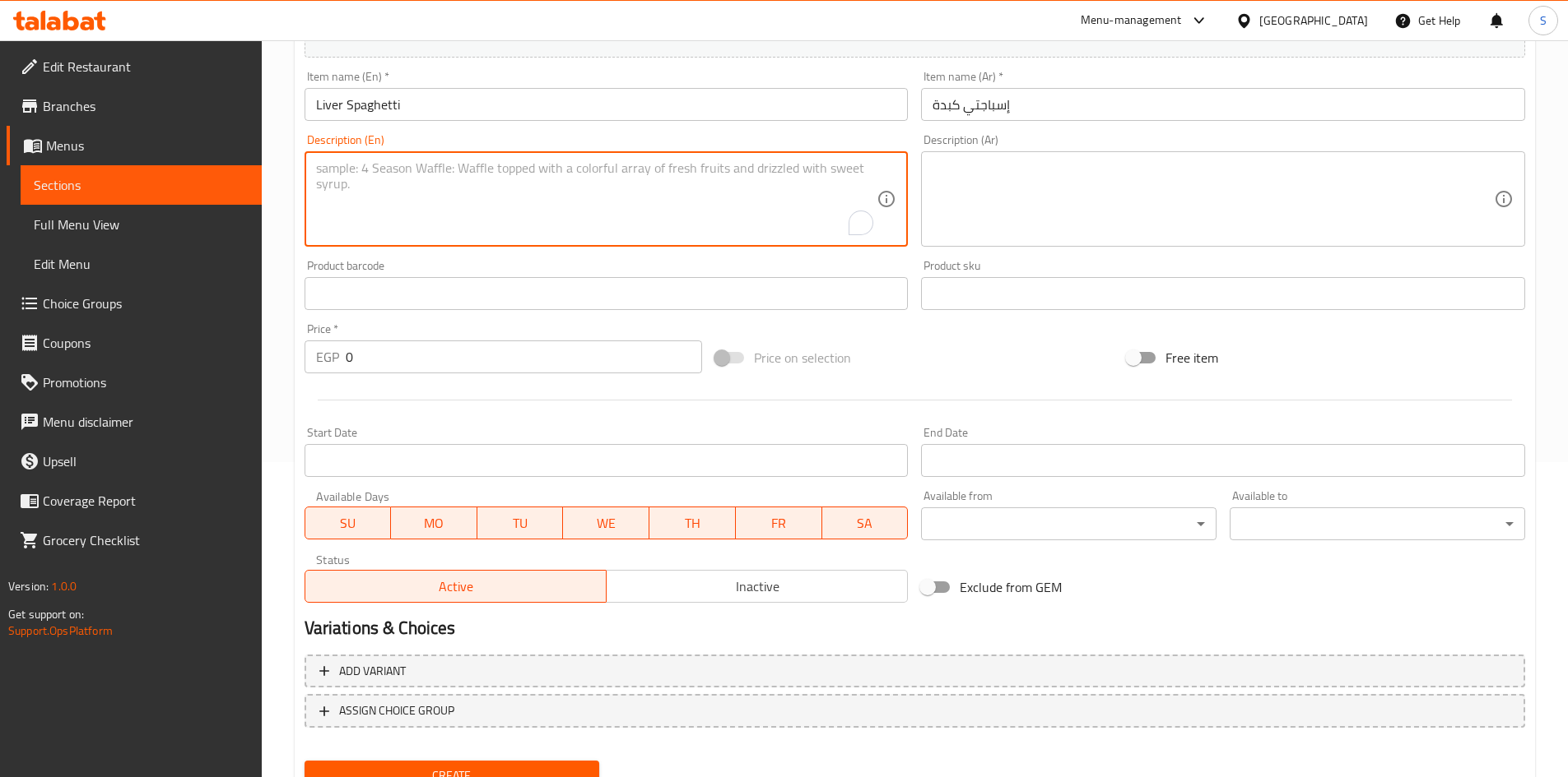
scroll to position [329, 0]
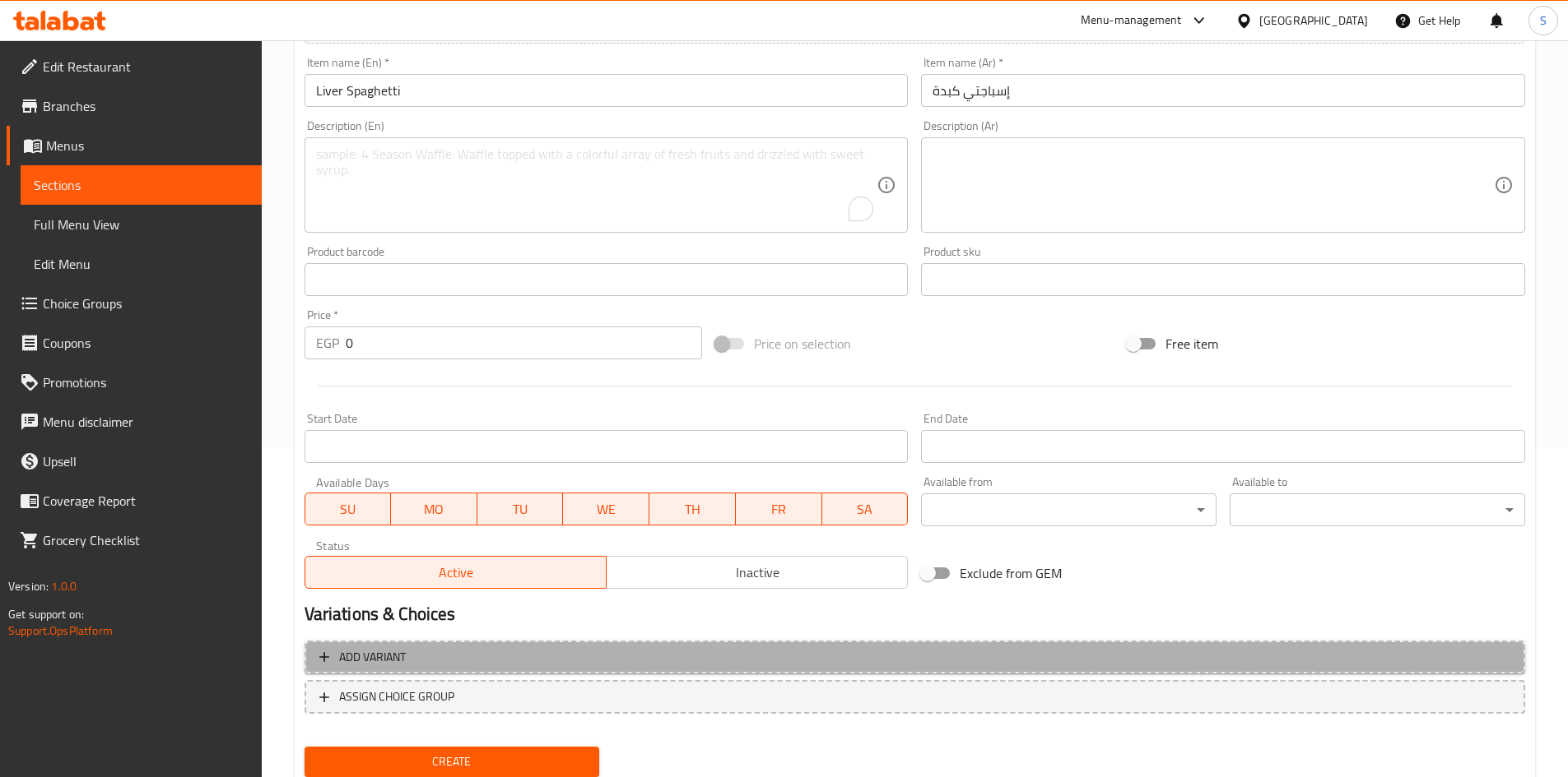
click span "Add variant"
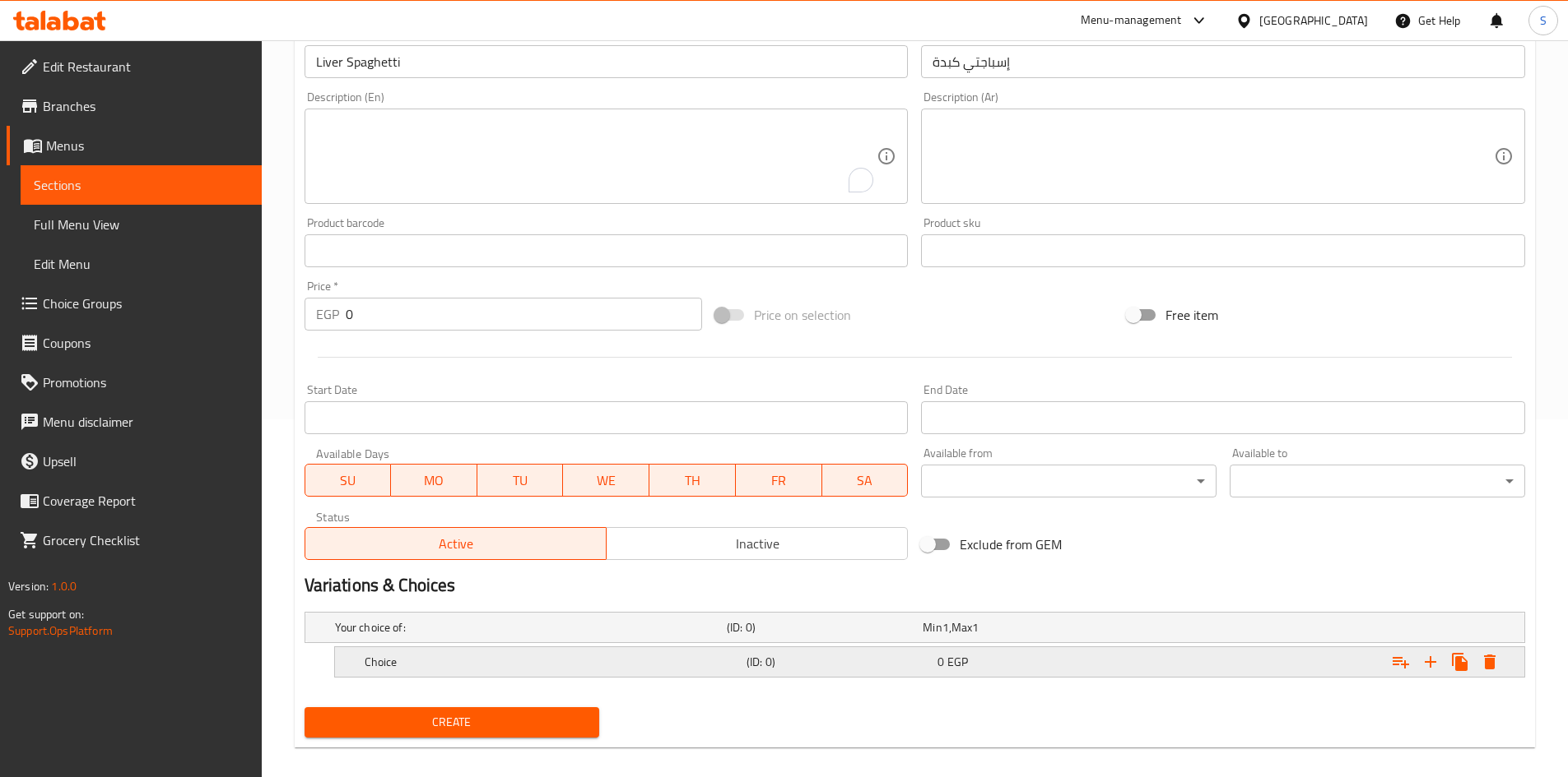
scroll to position [374, 0]
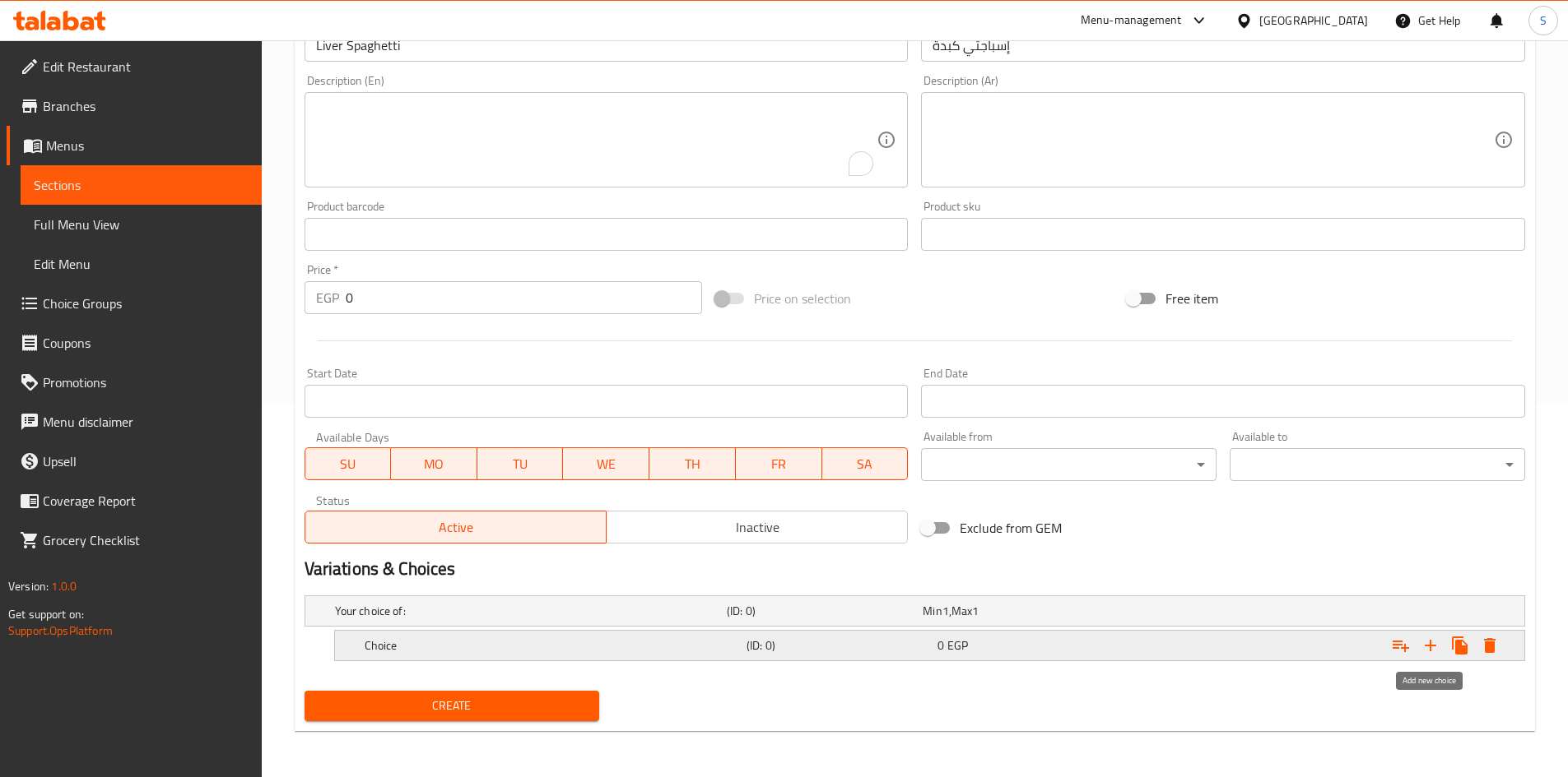
click icon "Expand"
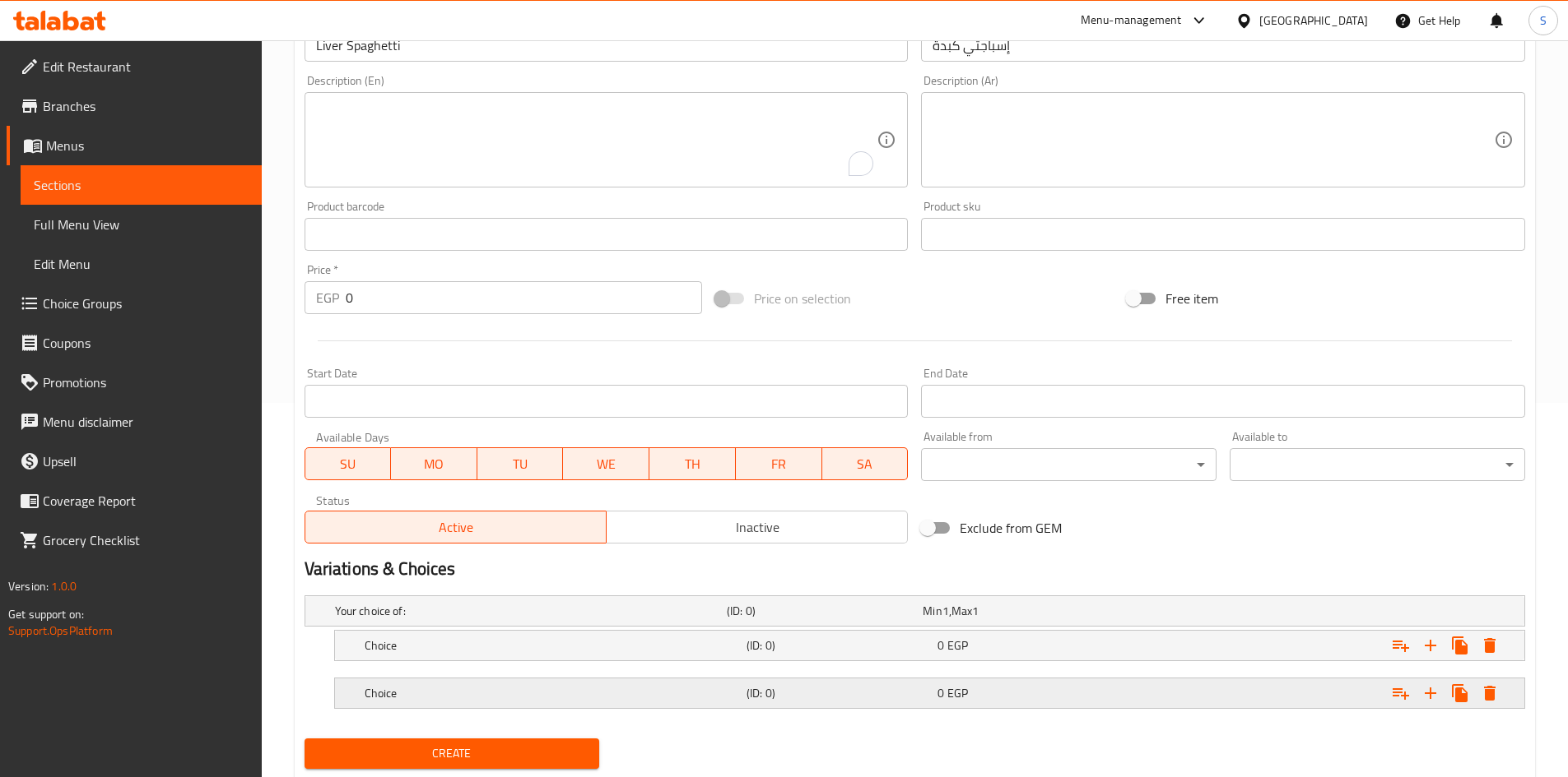
click span "EGP"
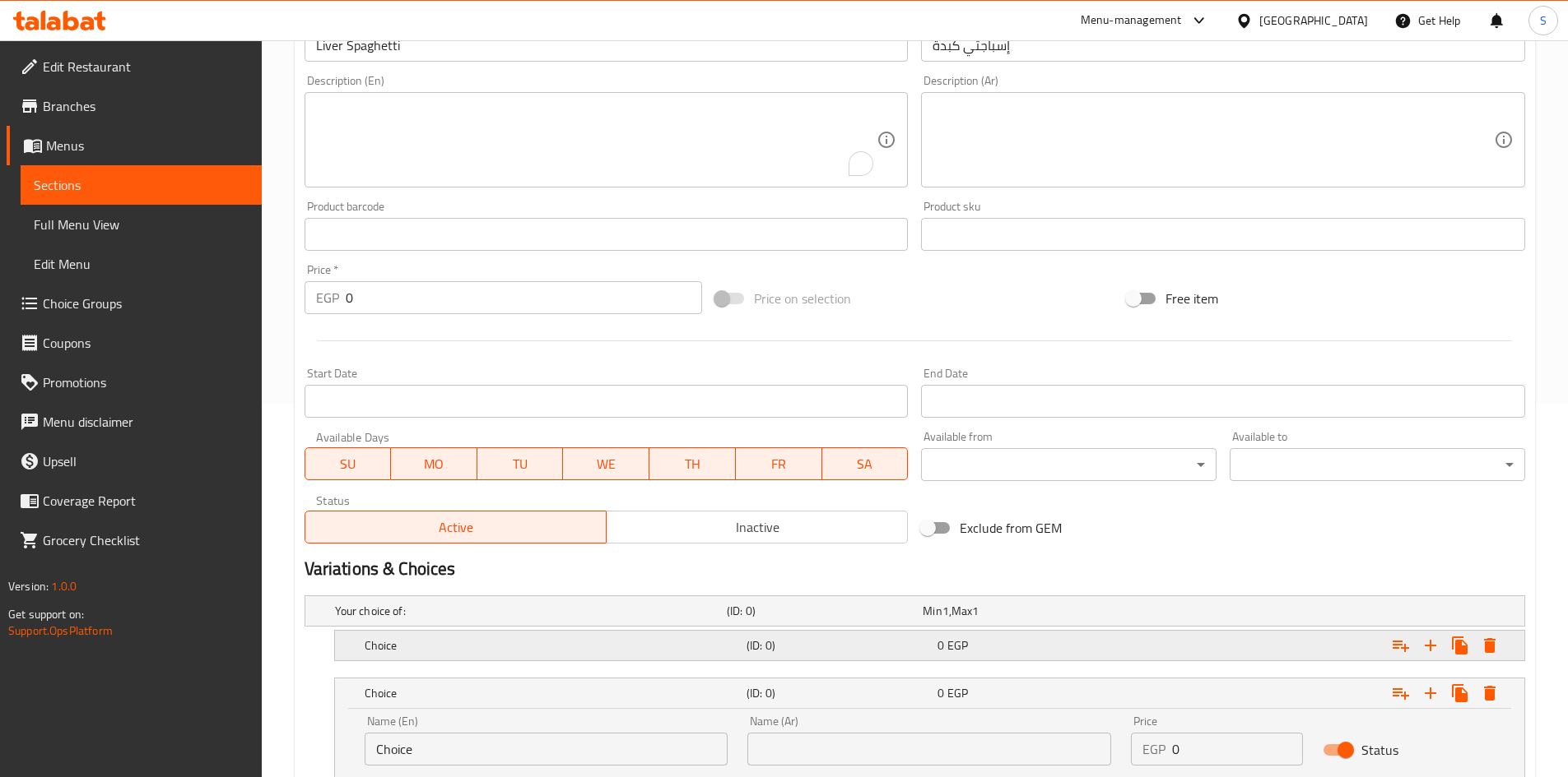
click h5 "(ID: 0)"
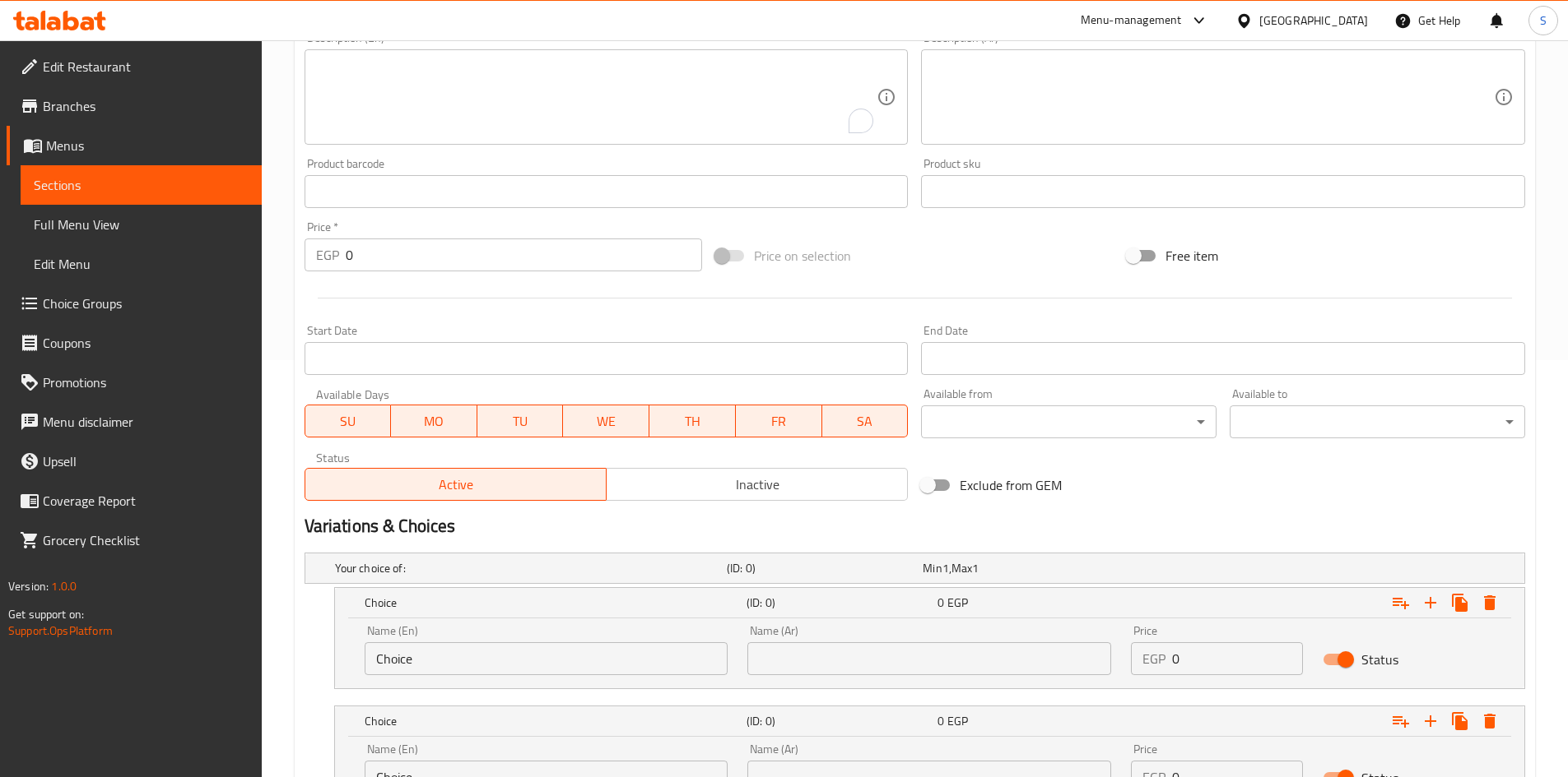
scroll to position [456, 0]
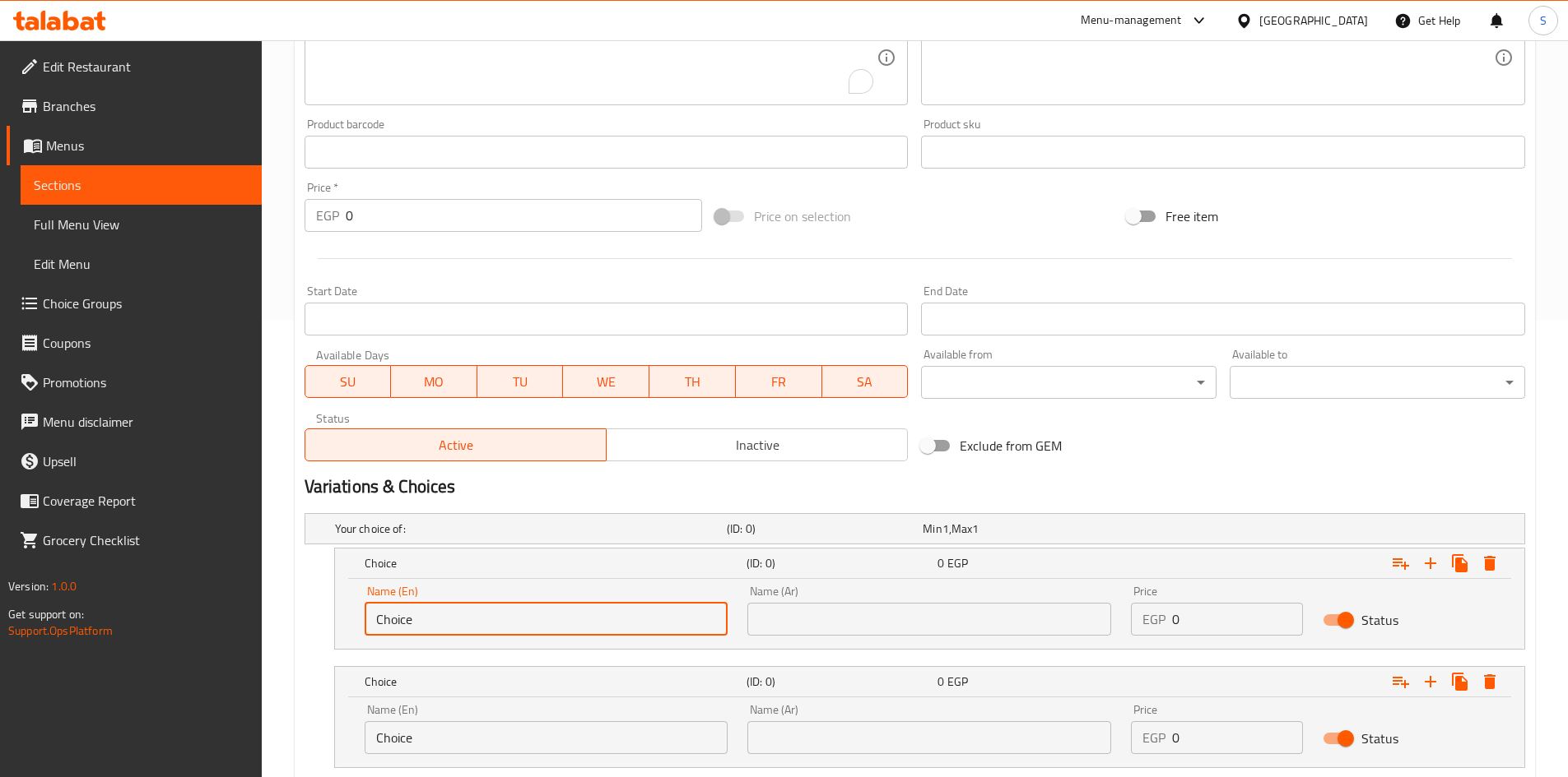
click input "Choice"
click input "text"
type input "Medium"
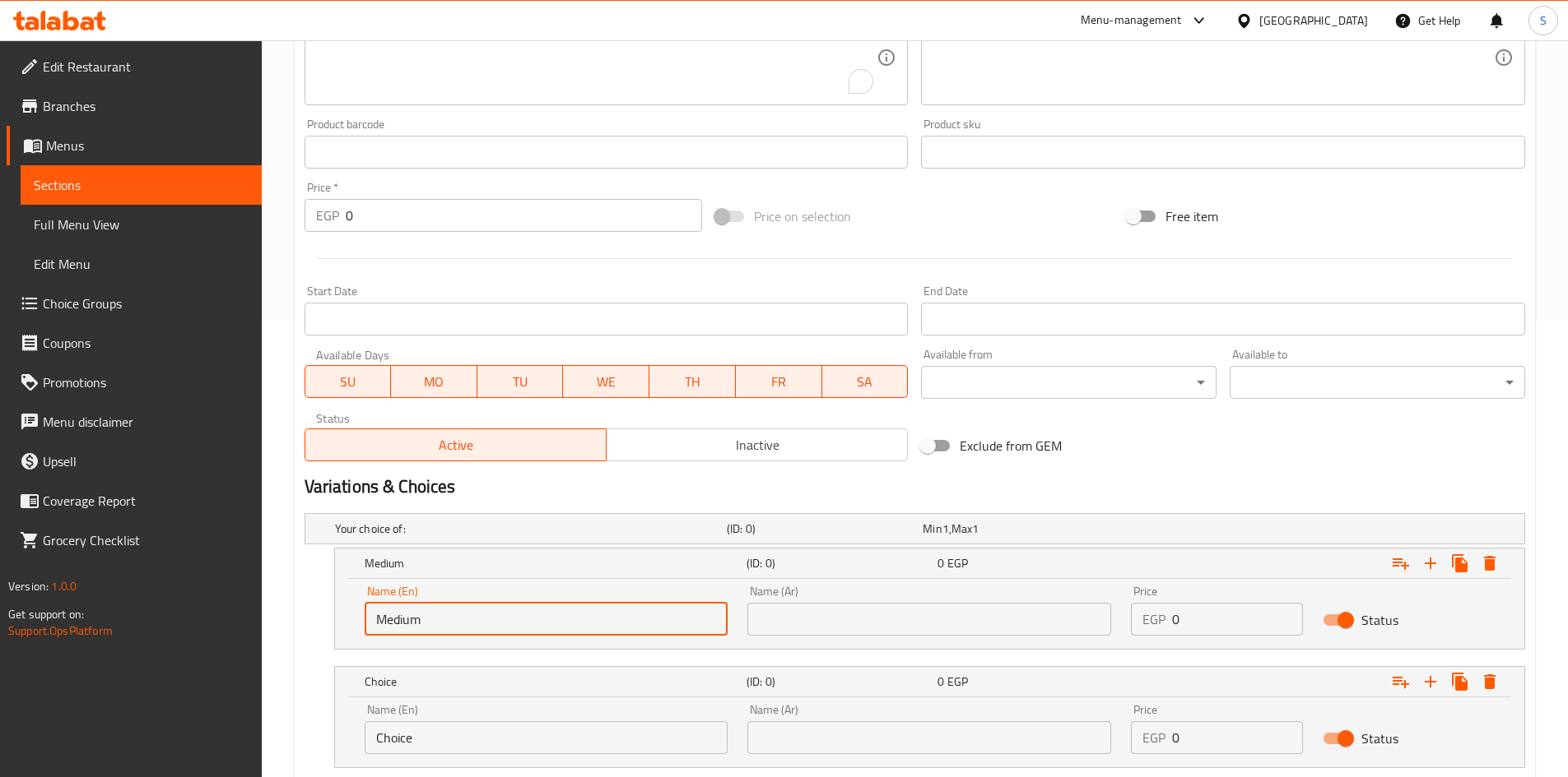
click input "Choice"
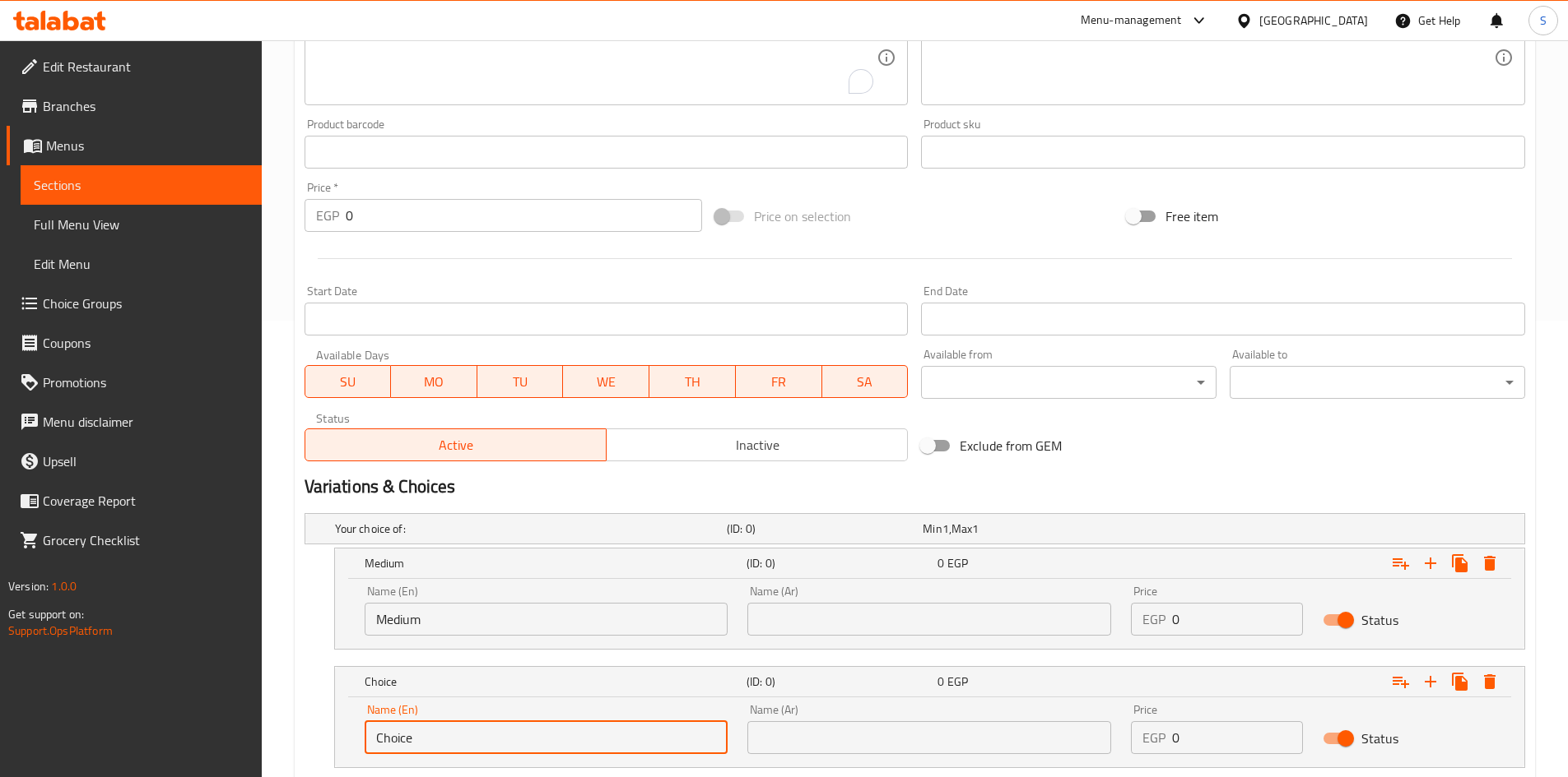
click input "Choice"
click input "text"
type input "Large"
click input "text"
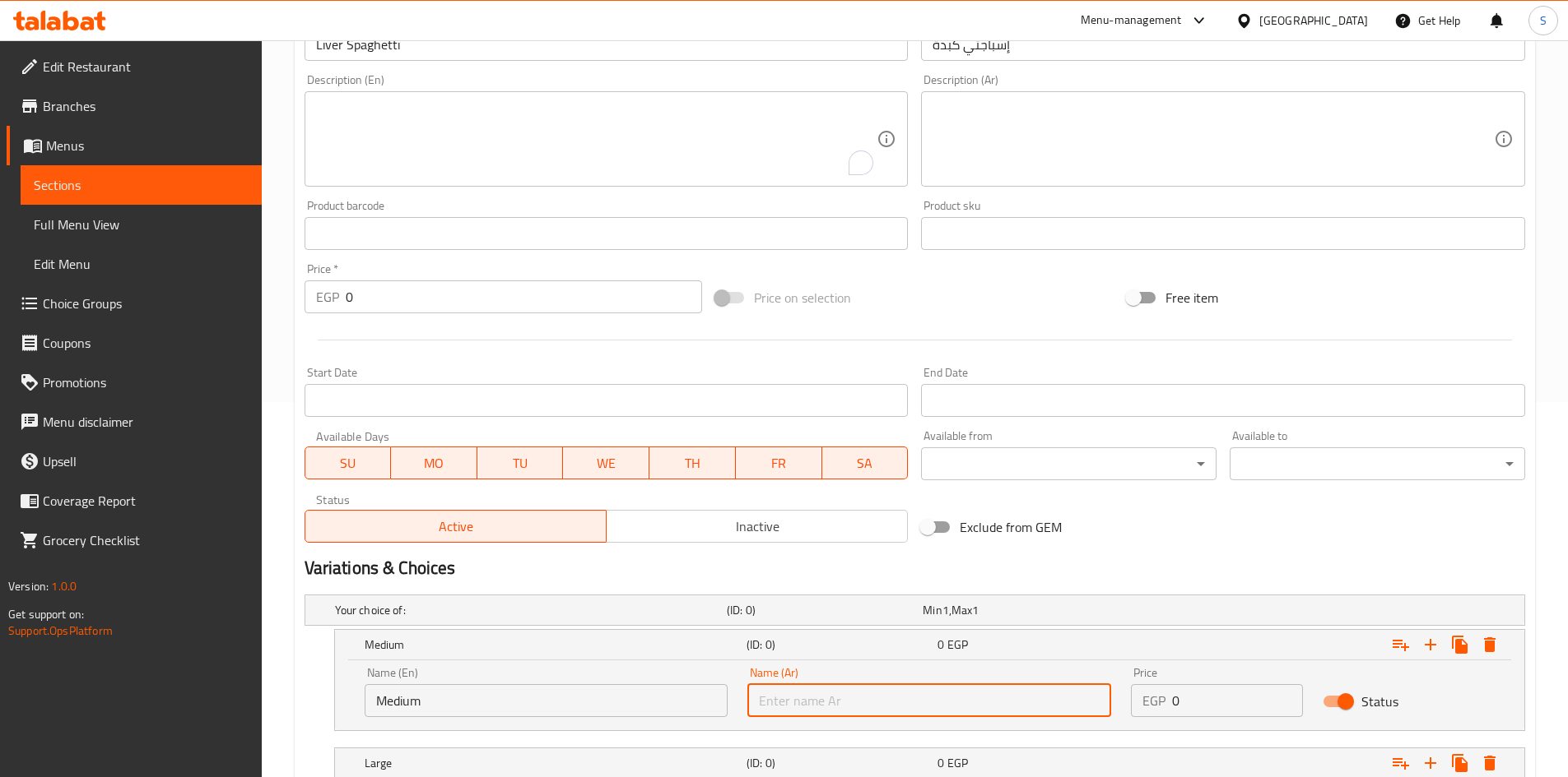
scroll to position [563, 0]
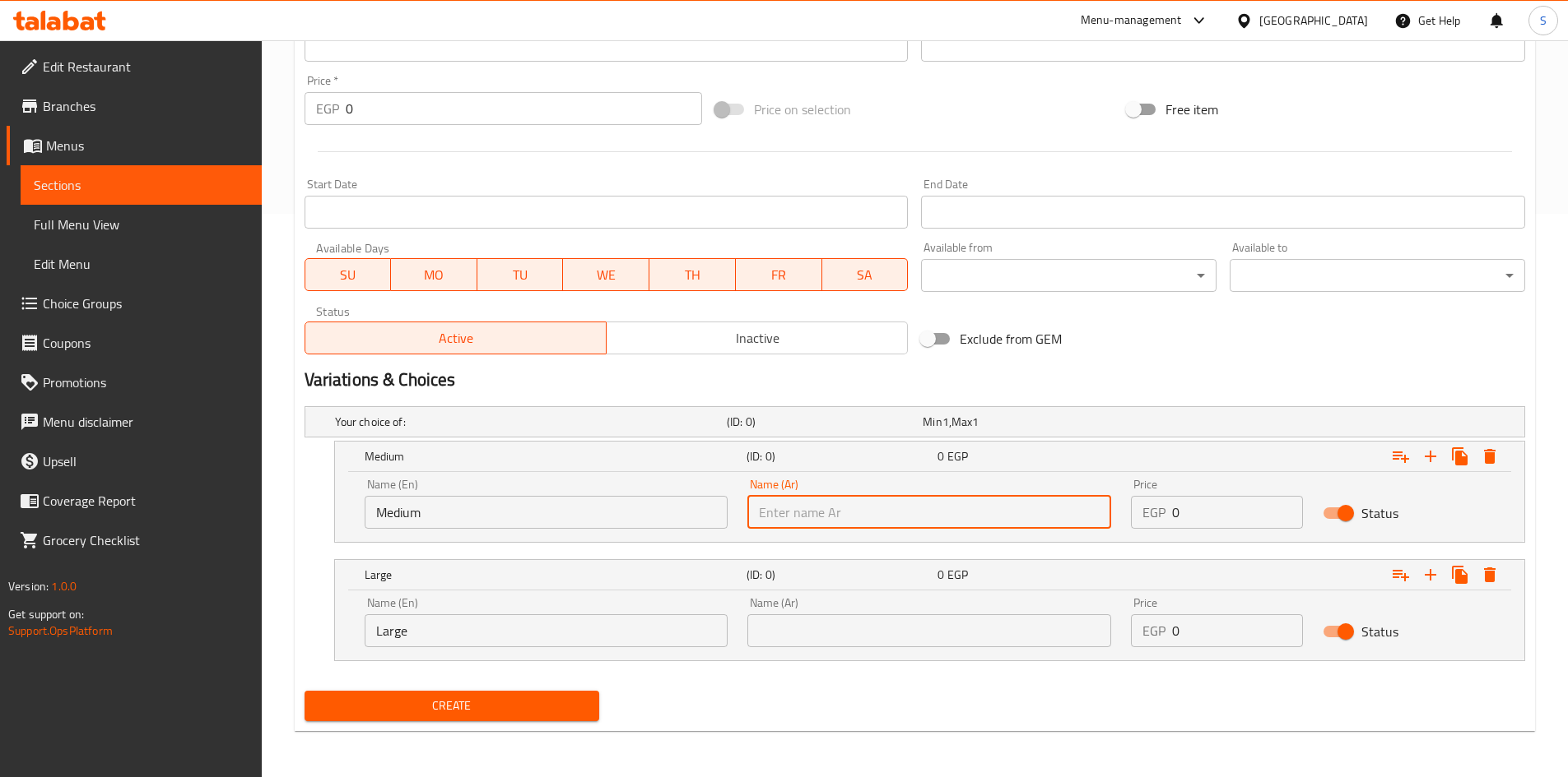
click input "text"
type input "وسط"
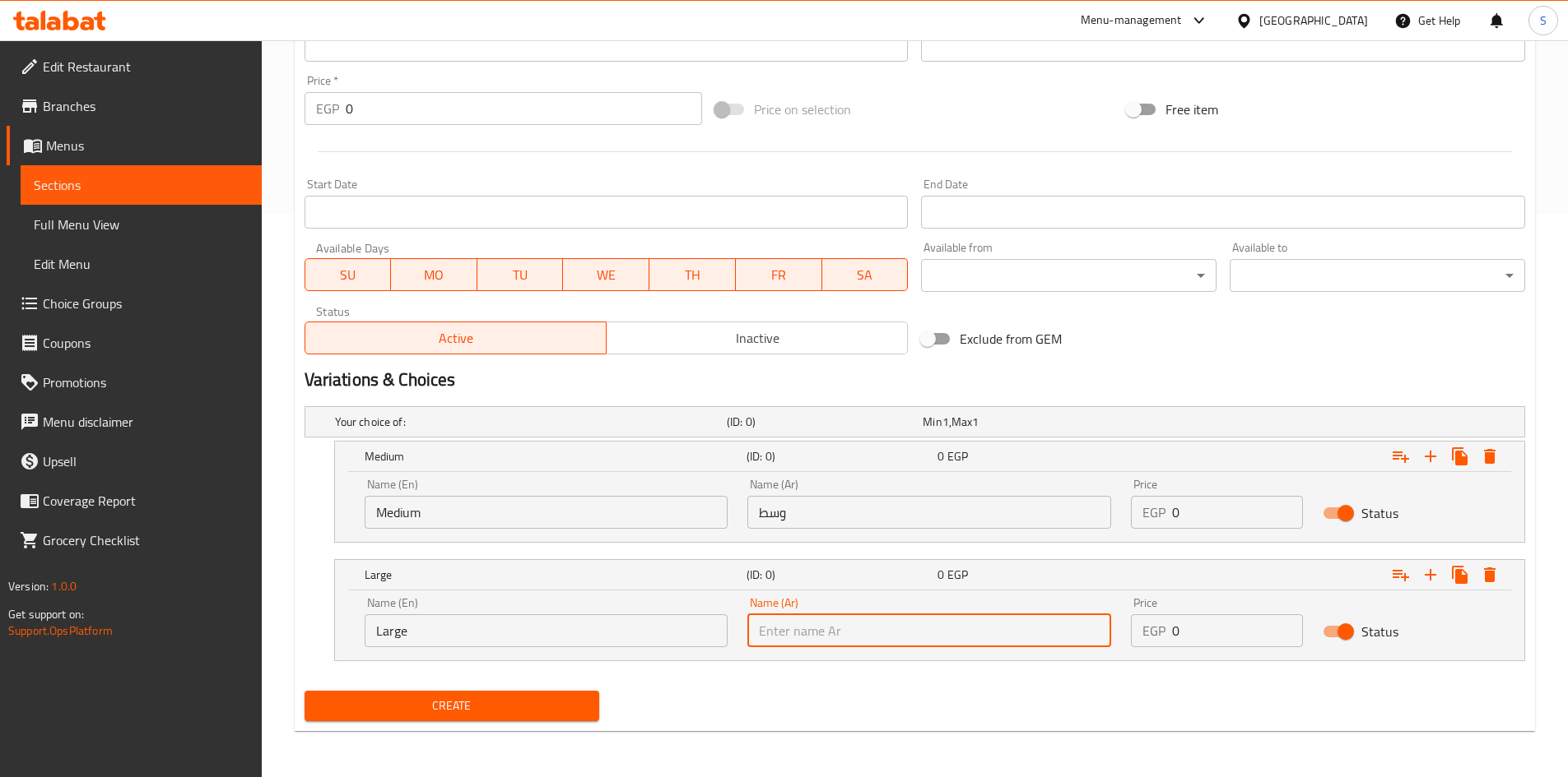
click input "text"
type input "كبير"
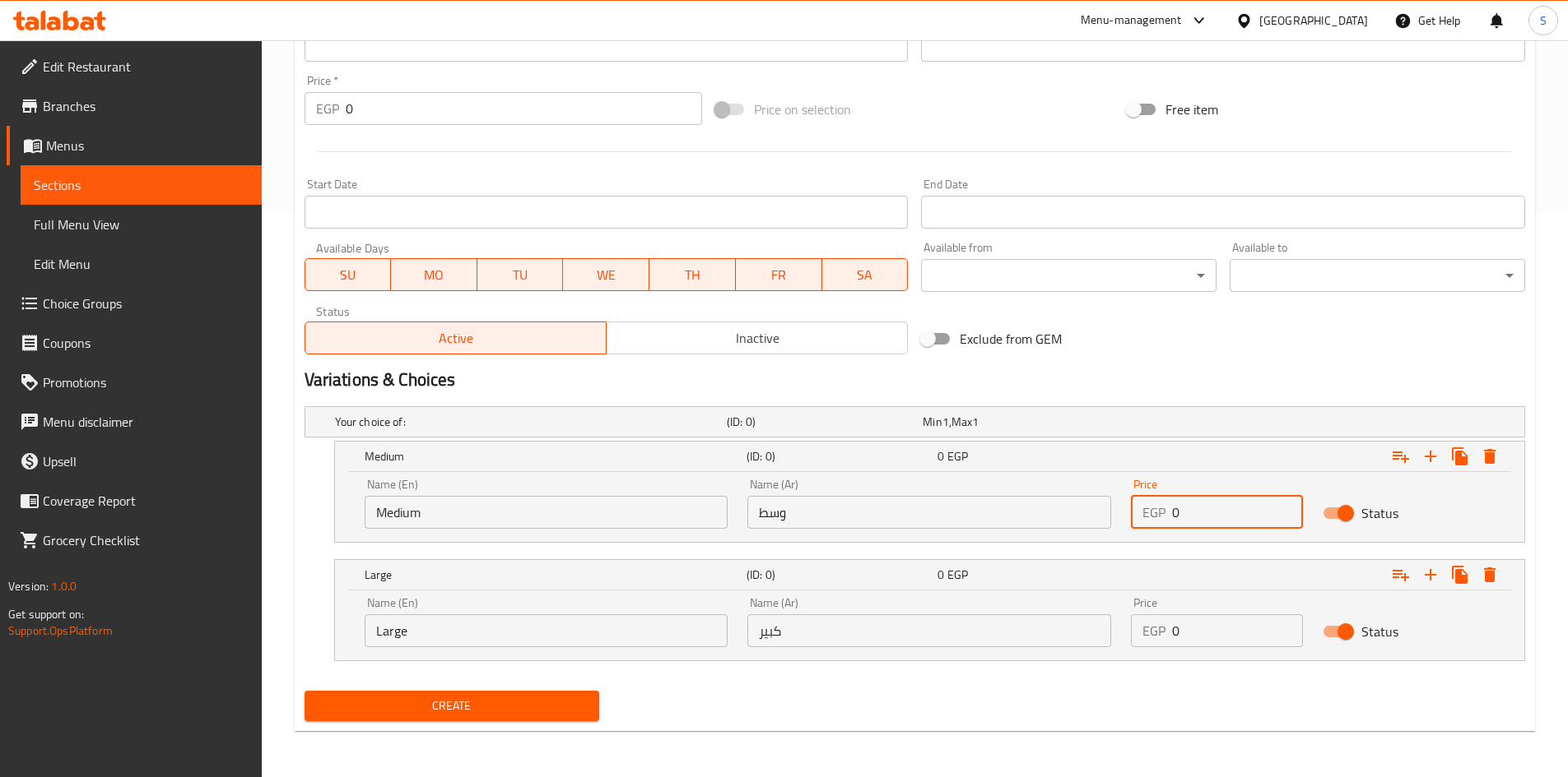
drag, startPoint x: 1241, startPoint y: 521, endPoint x: 1124, endPoint y: 505, distance: 118.1
click div "Price EGP 0 Price"
type input "50"
drag, startPoint x: 1229, startPoint y: 625, endPoint x: 1086, endPoint y: 636, distance: 143.4
click div "Name (En) Large Name (En) Name (Ar) كبير Name (Ar) Price EGP 0 Price Status"
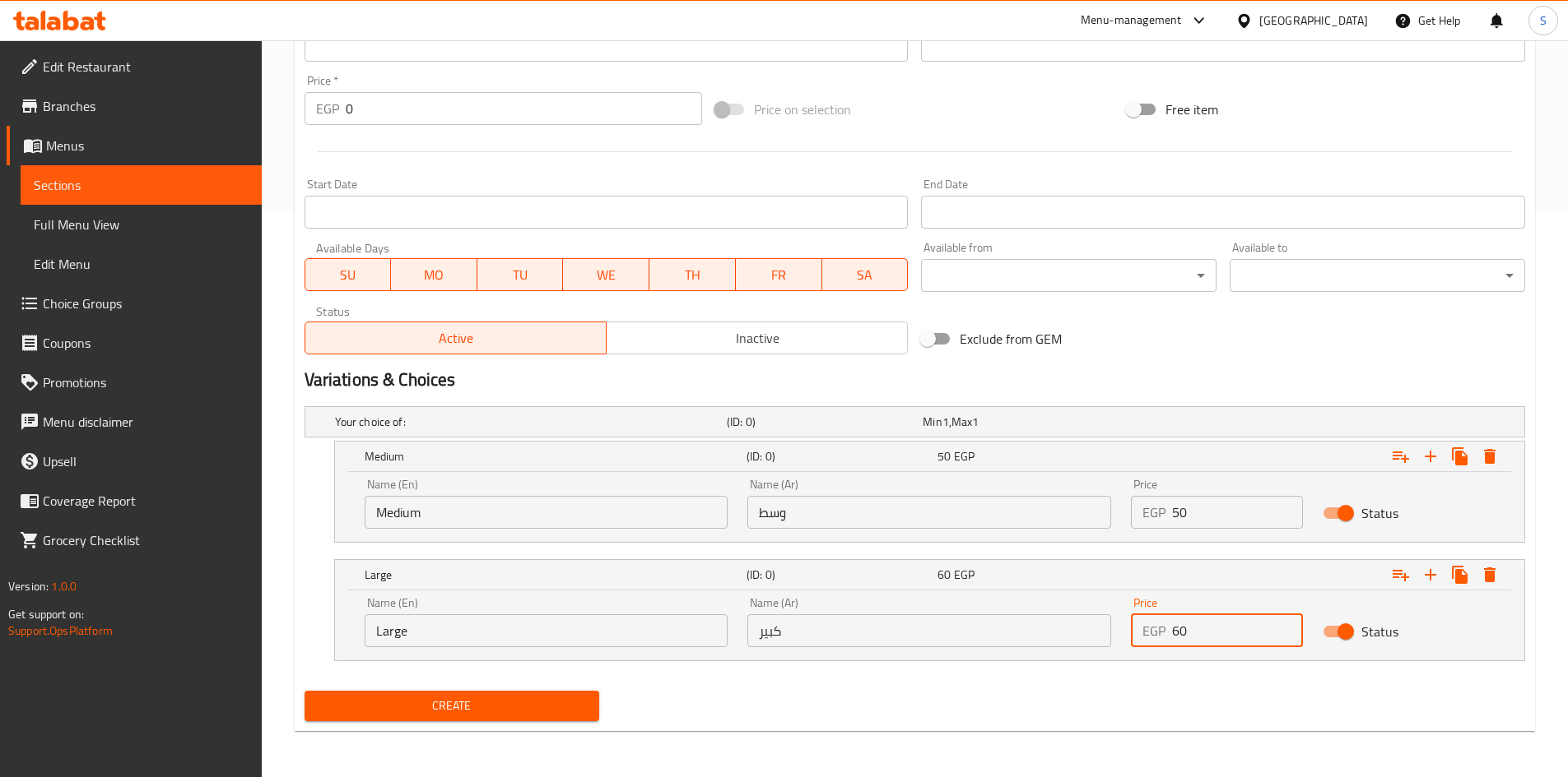
type input "60"
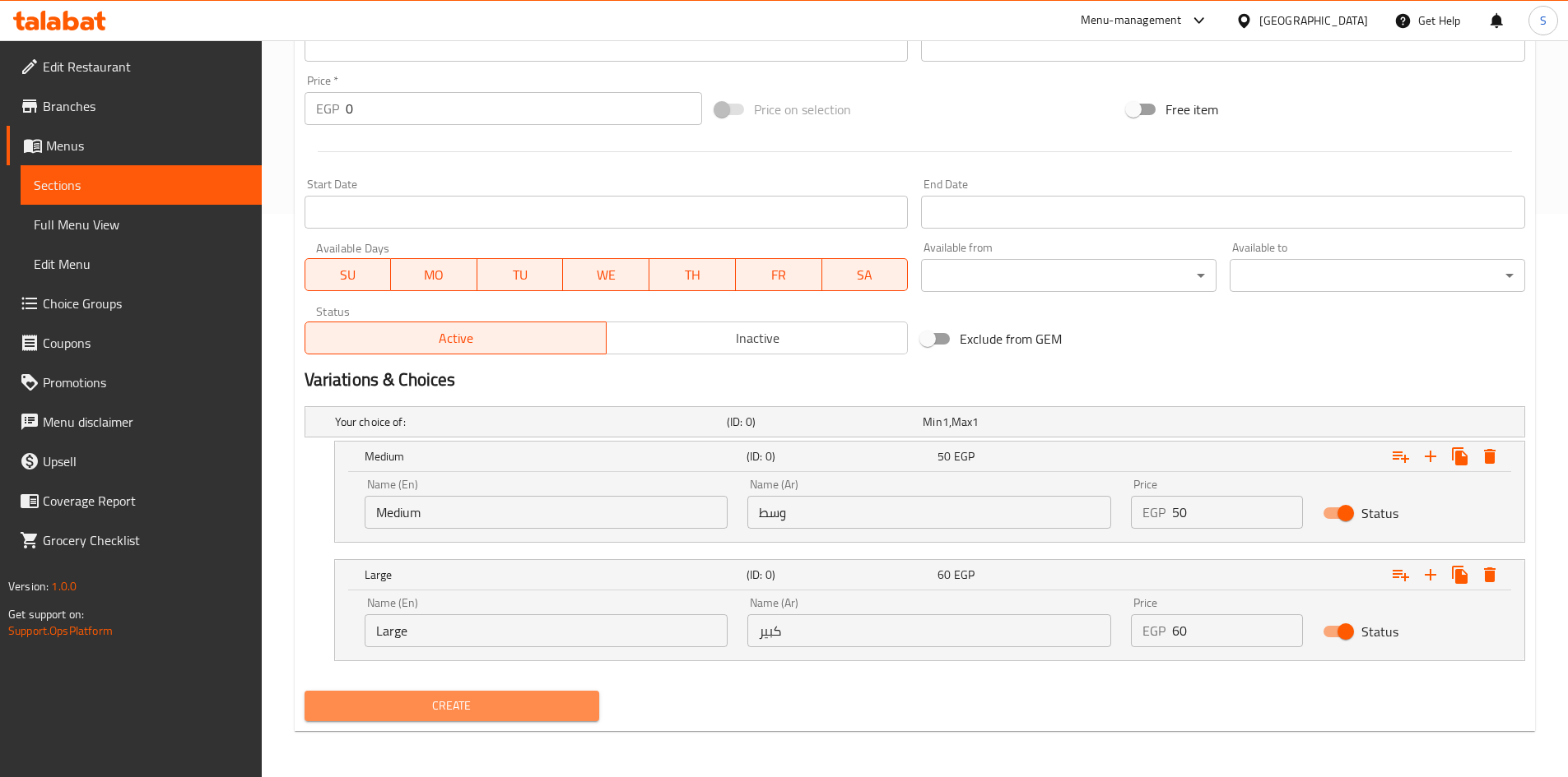
click button "Create"
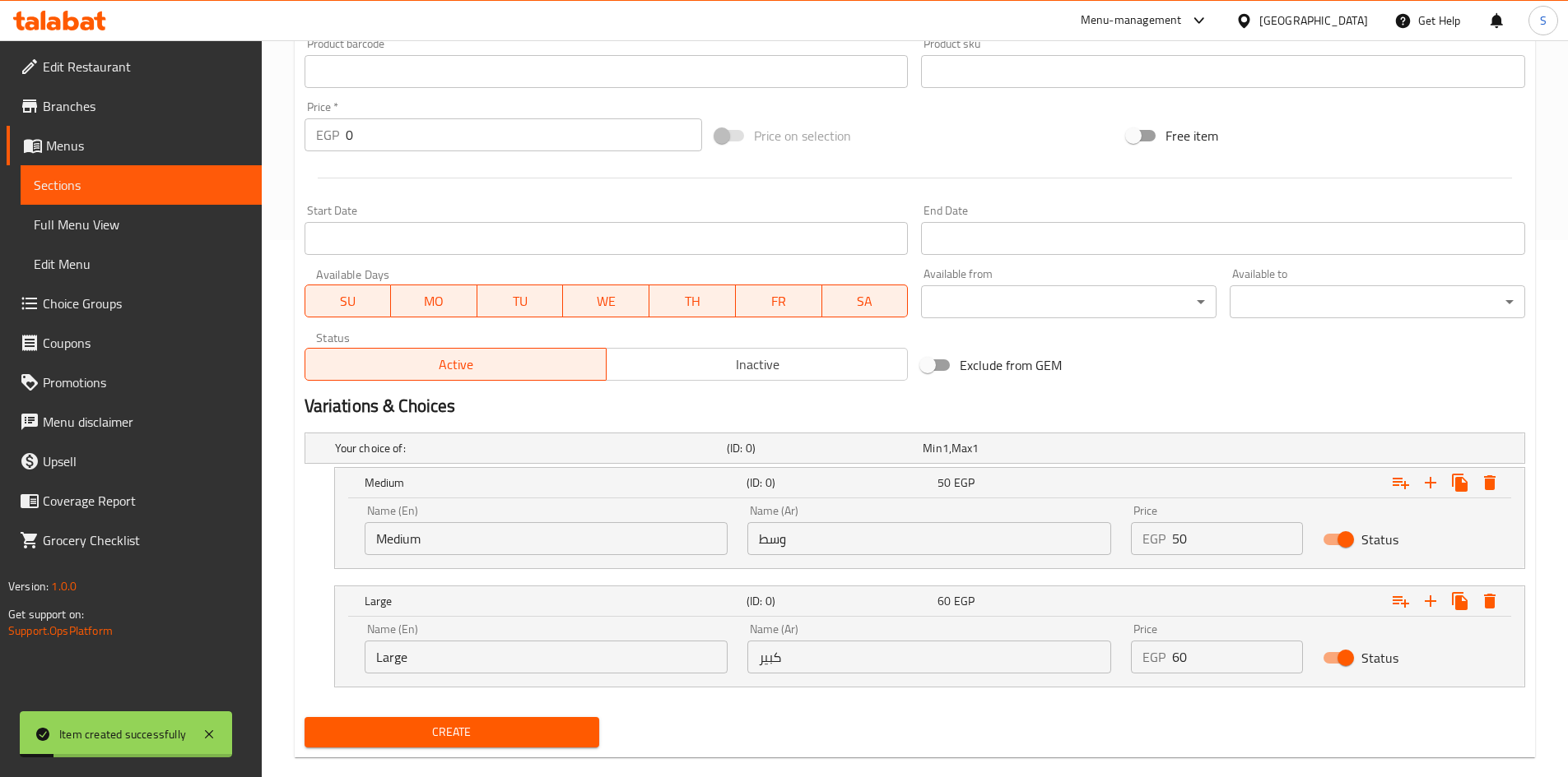
scroll to position [234, 0]
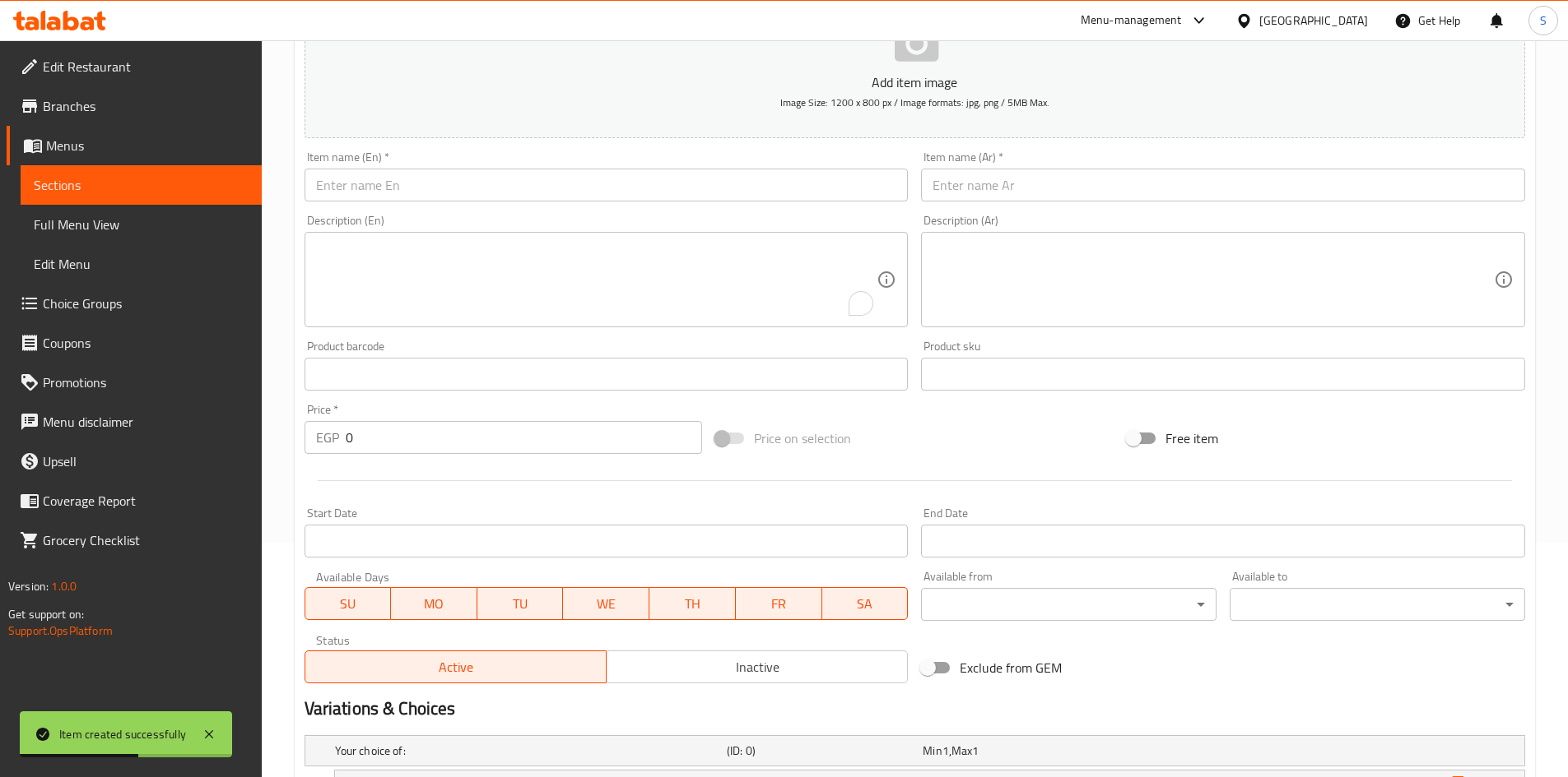
click input "text"
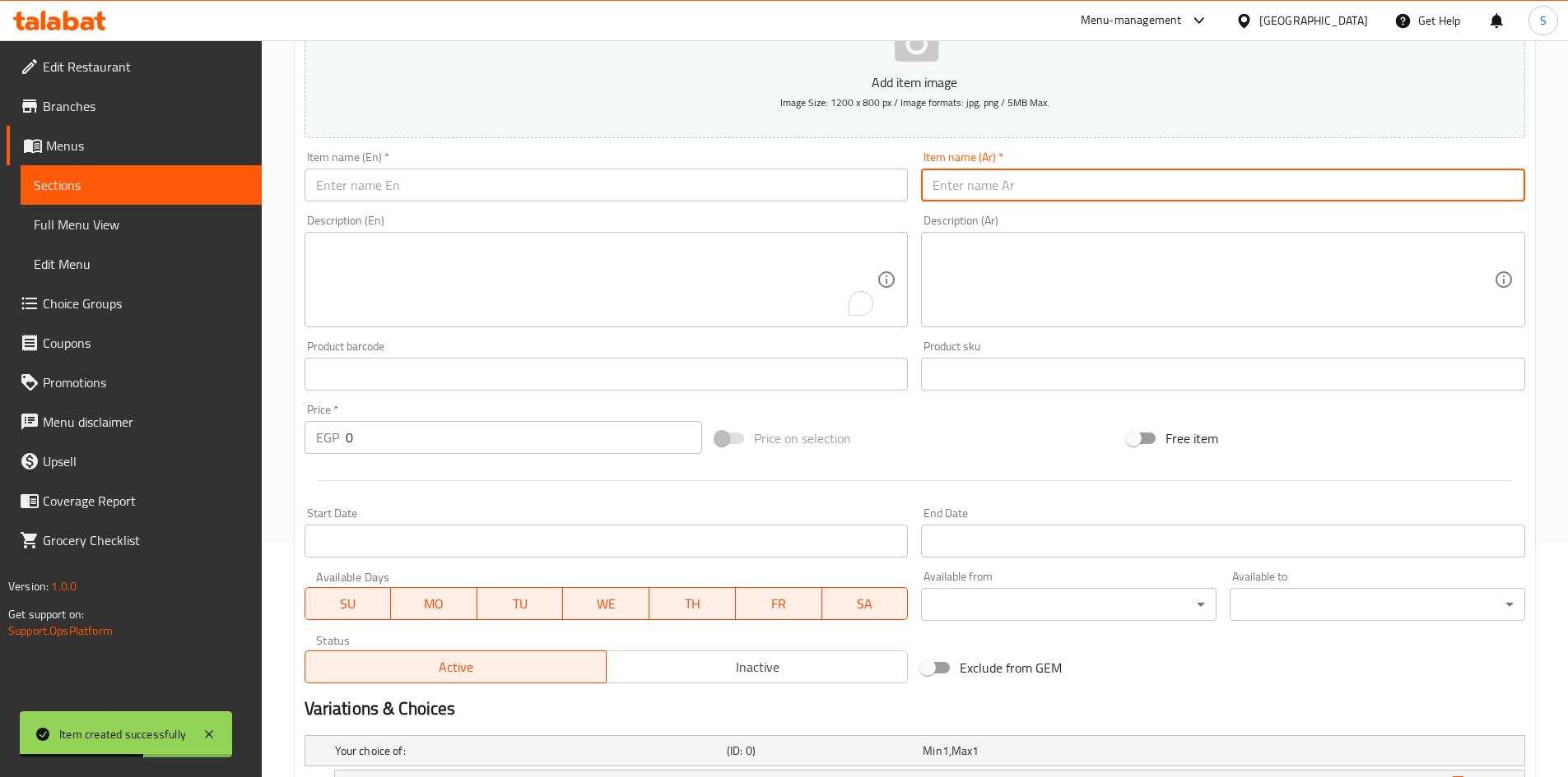
paste input "إسباجتي سجق"
type input "إسباجتي سجق"
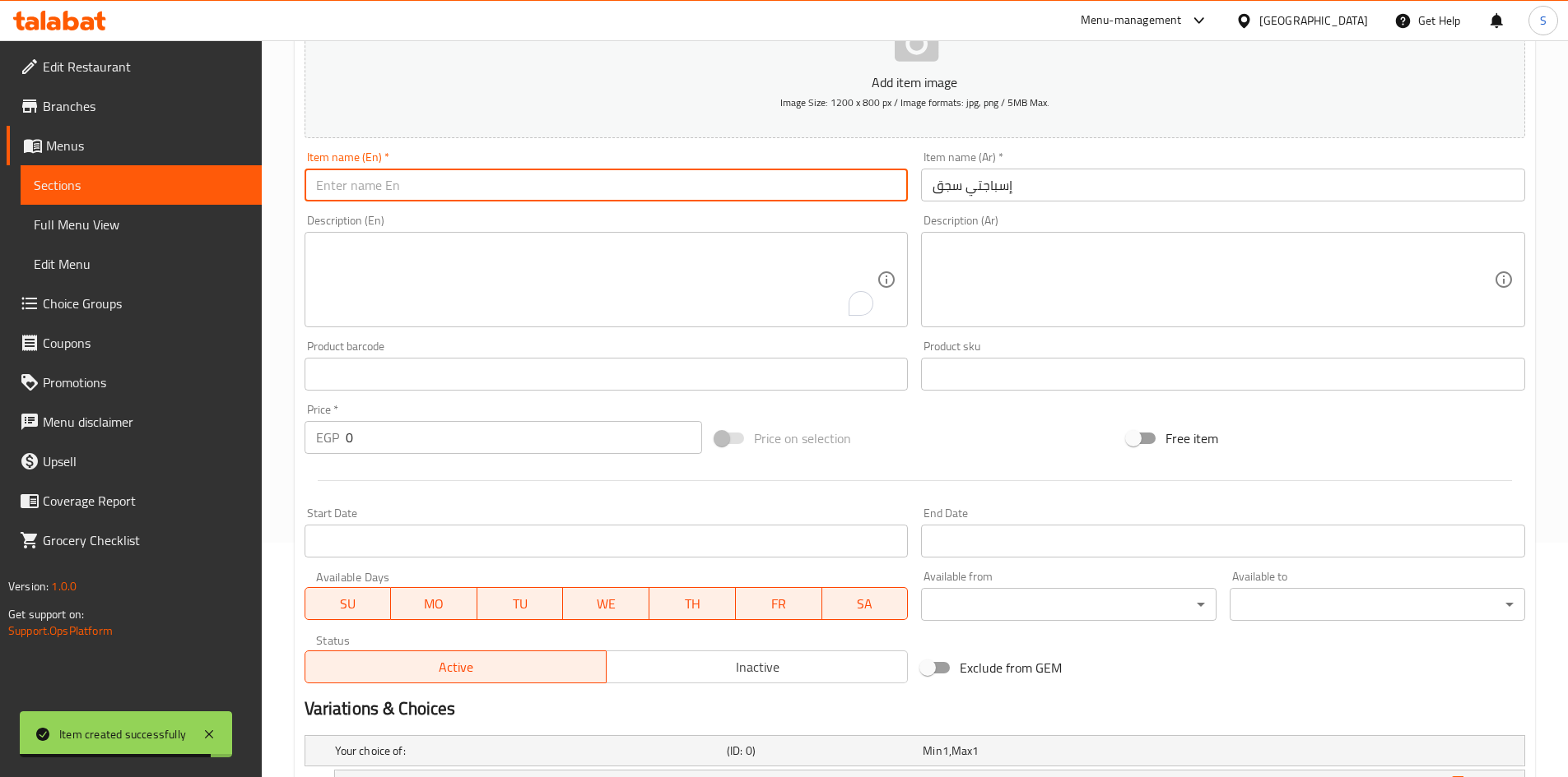
click input "text"
paste input "Spaghetti with sausage"
drag, startPoint x: 402, startPoint y: 189, endPoint x: 507, endPoint y: 197, distance: 105.3
click input "Spaghetti with sausage"
paste input "sausage"
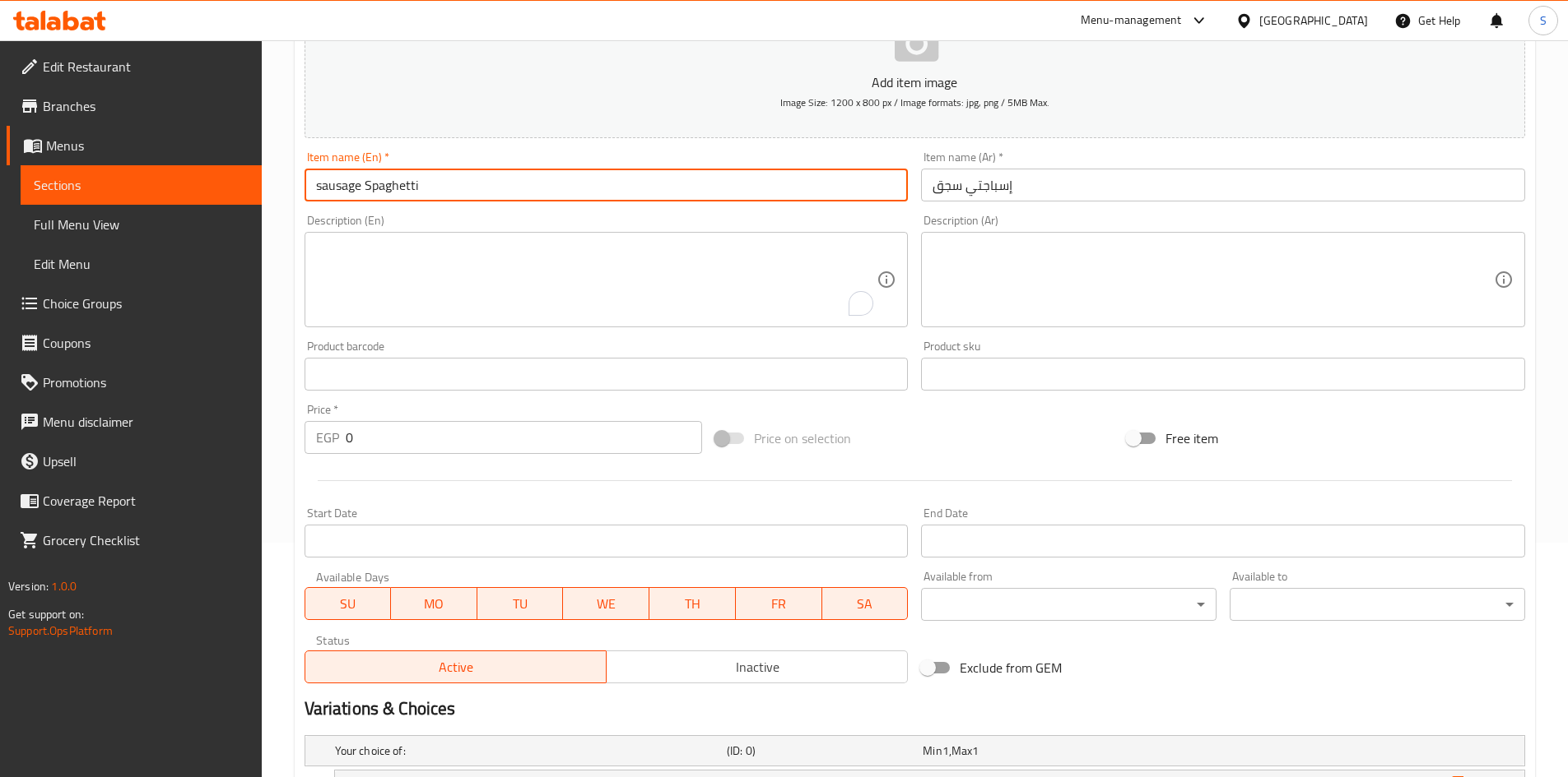
click input "sausage Spaghetti"
type input "Sausage Spaghetti"
click div "Description (En)"
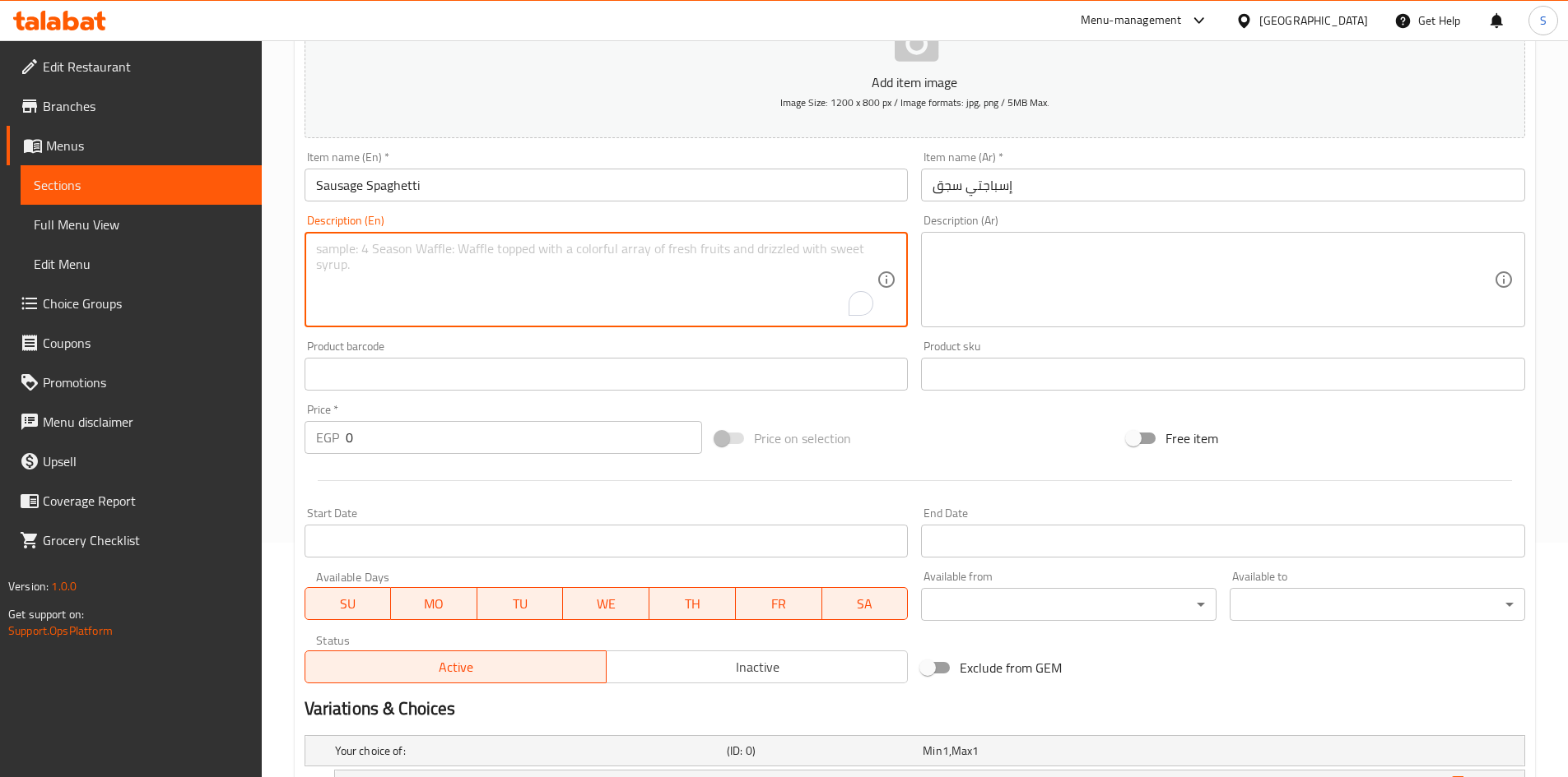
click div "Item name (En)   * Sausage Spaghetti Item name (En) *"
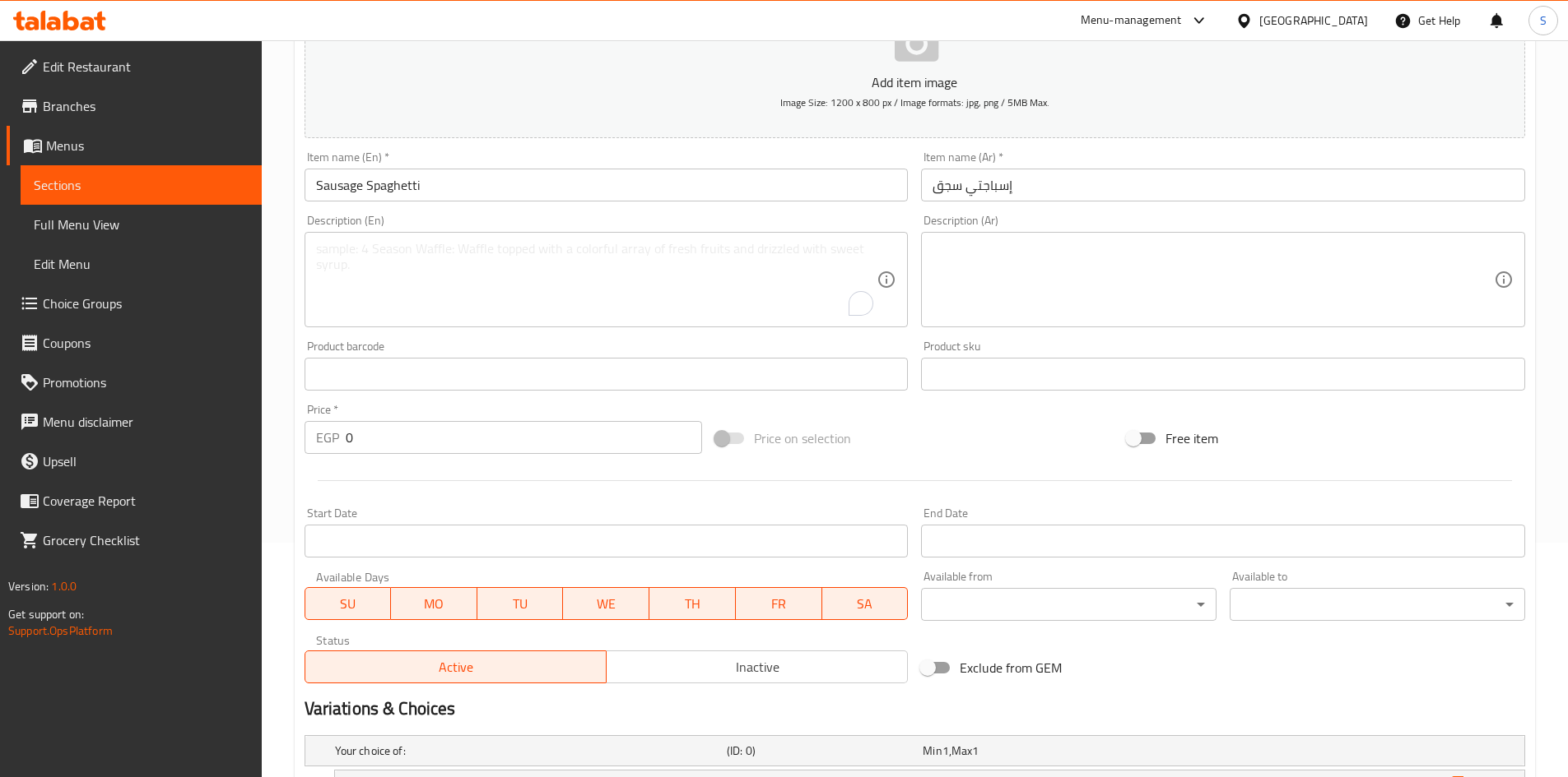
scroll to position [563, 0]
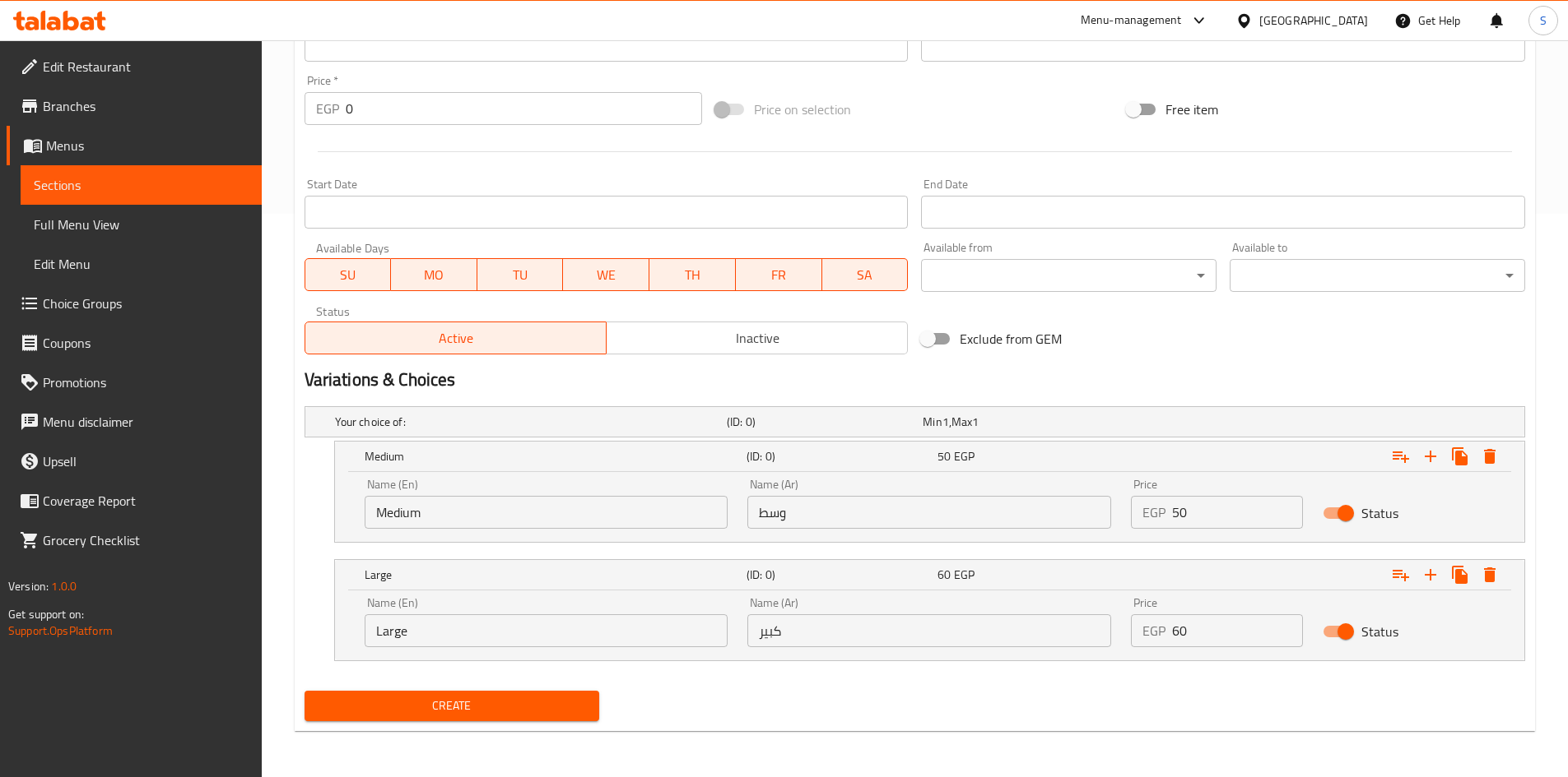
click div "Name (En) Medium Name (En)"
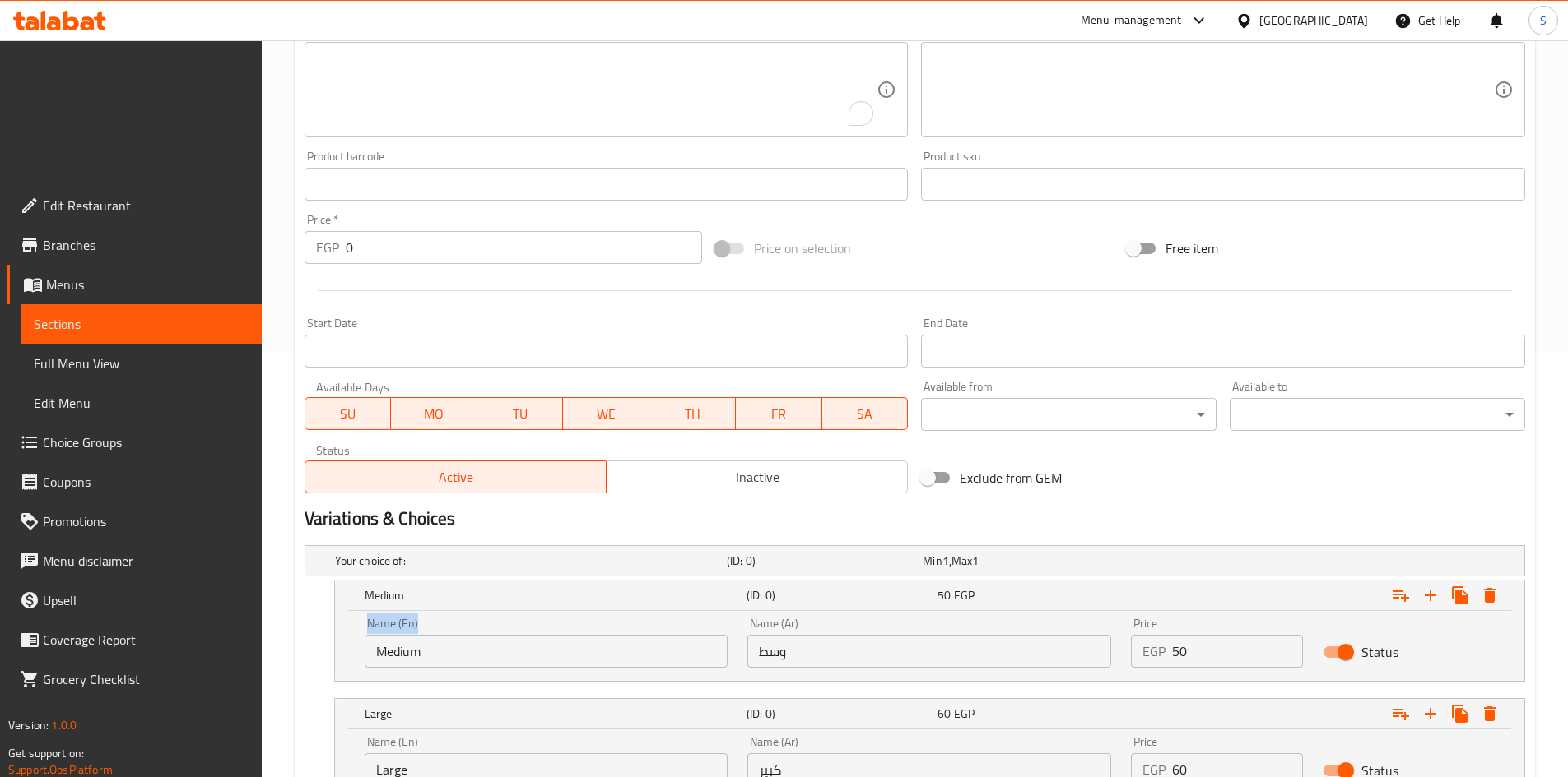
click div "Name (En) Medium Name (En)"
click input "Medium"
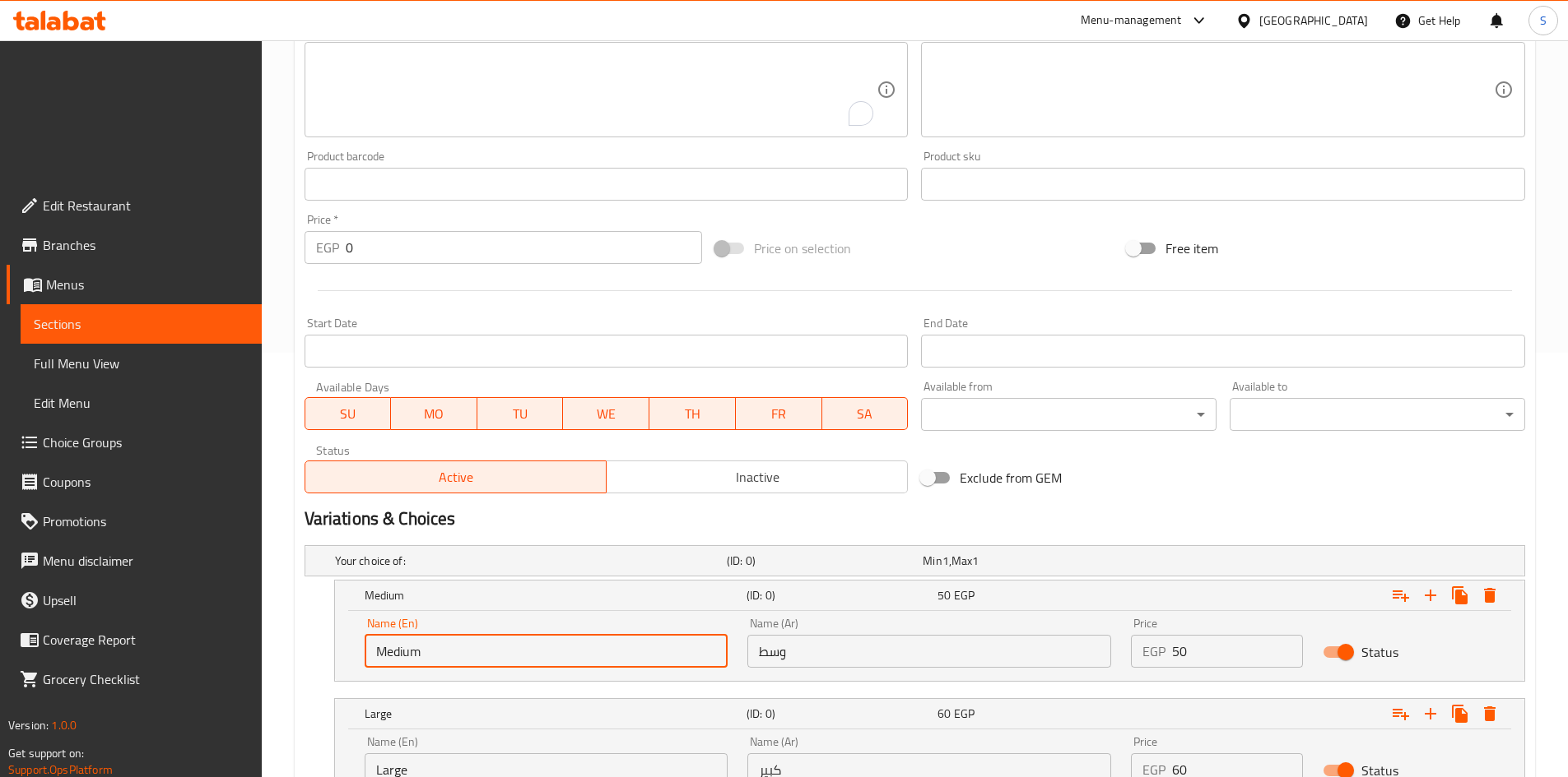
click input "Medium"
type input "Choice"
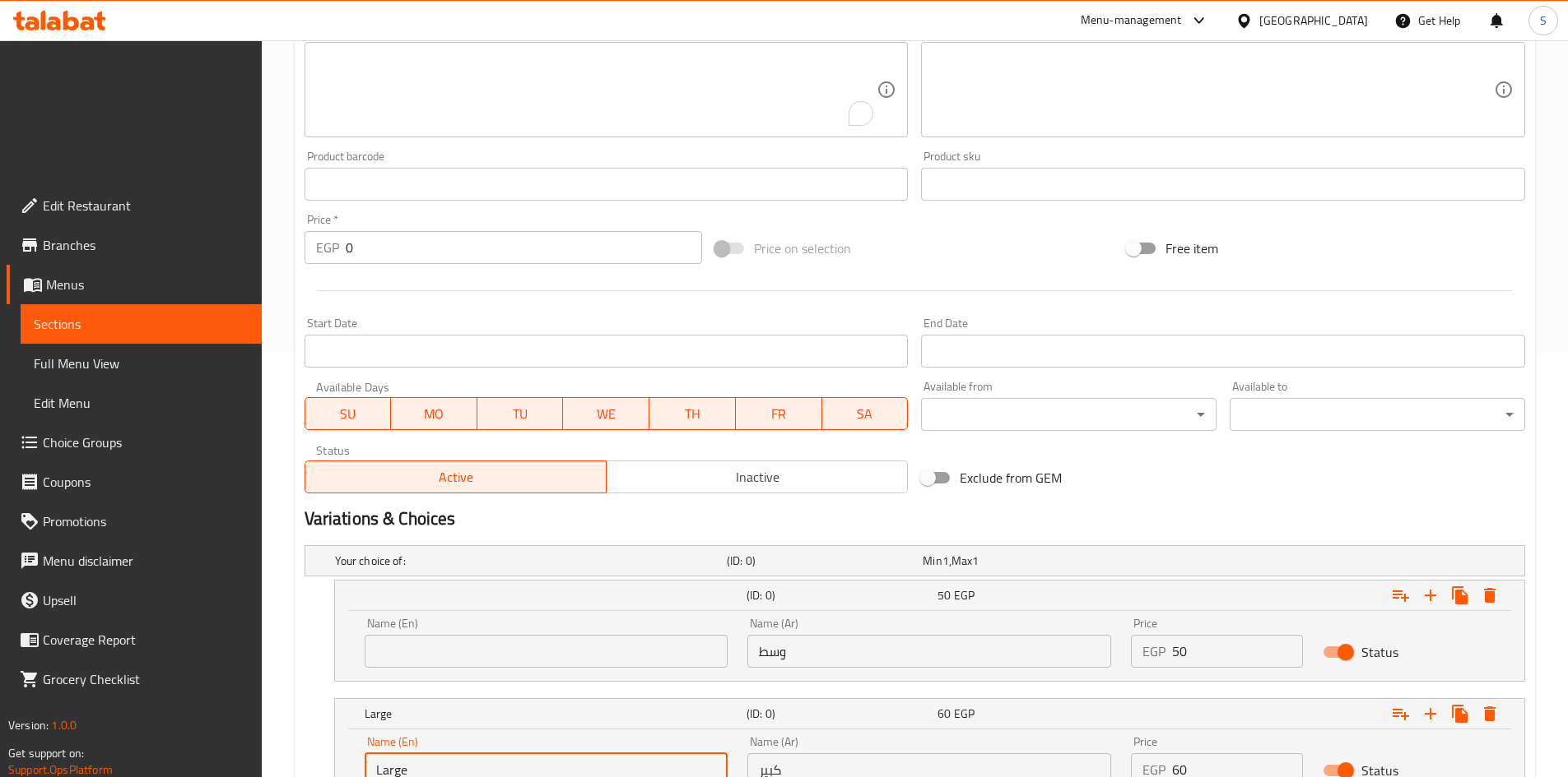
click input "Large"
type input "Choice"
click input "Choice"
click input "text"
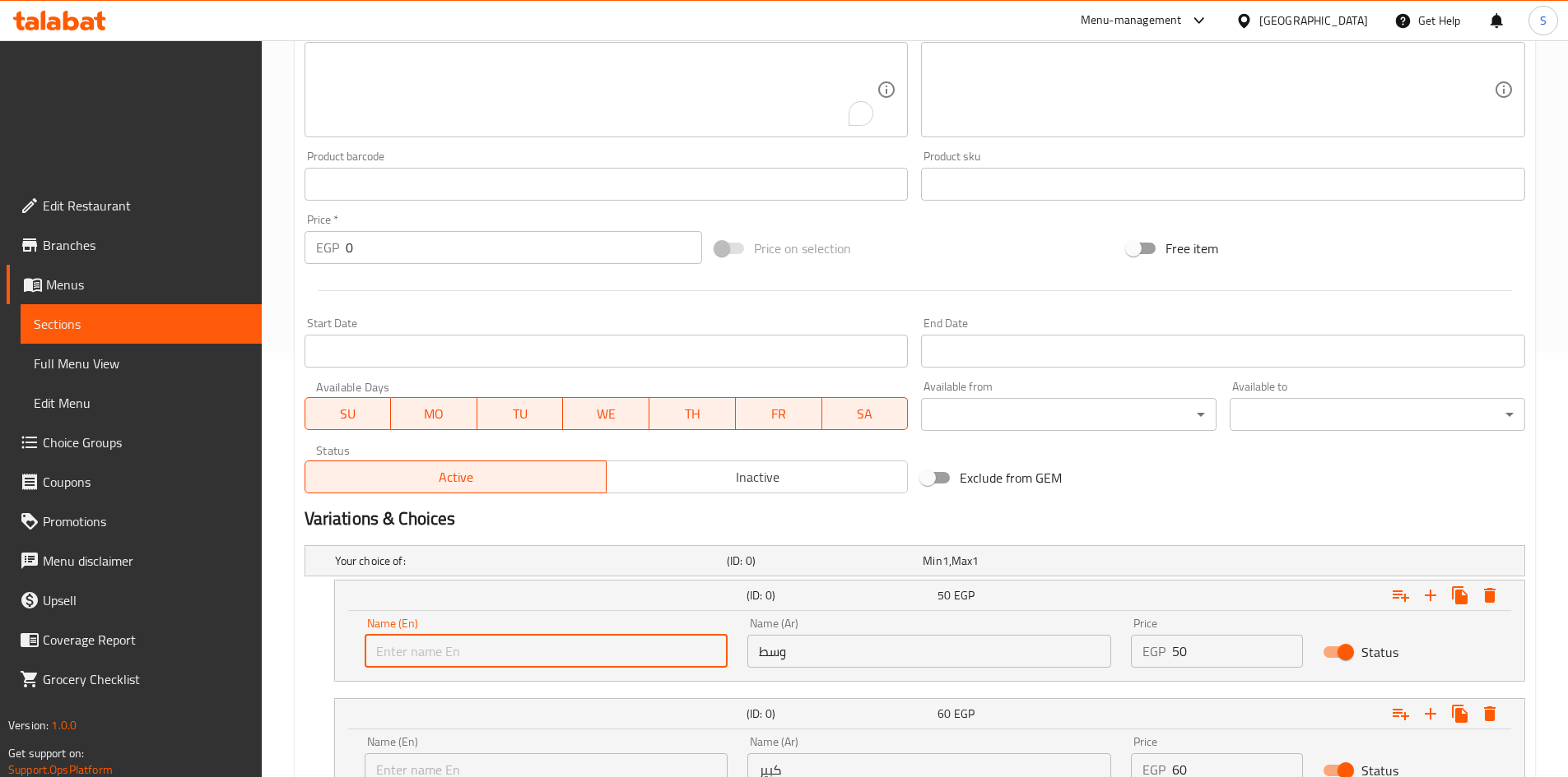
type input "Medium"
drag, startPoint x: 489, startPoint y: 598, endPoint x: 486, endPoint y: 615, distance: 17.3
click div "Name (En) Name (En)"
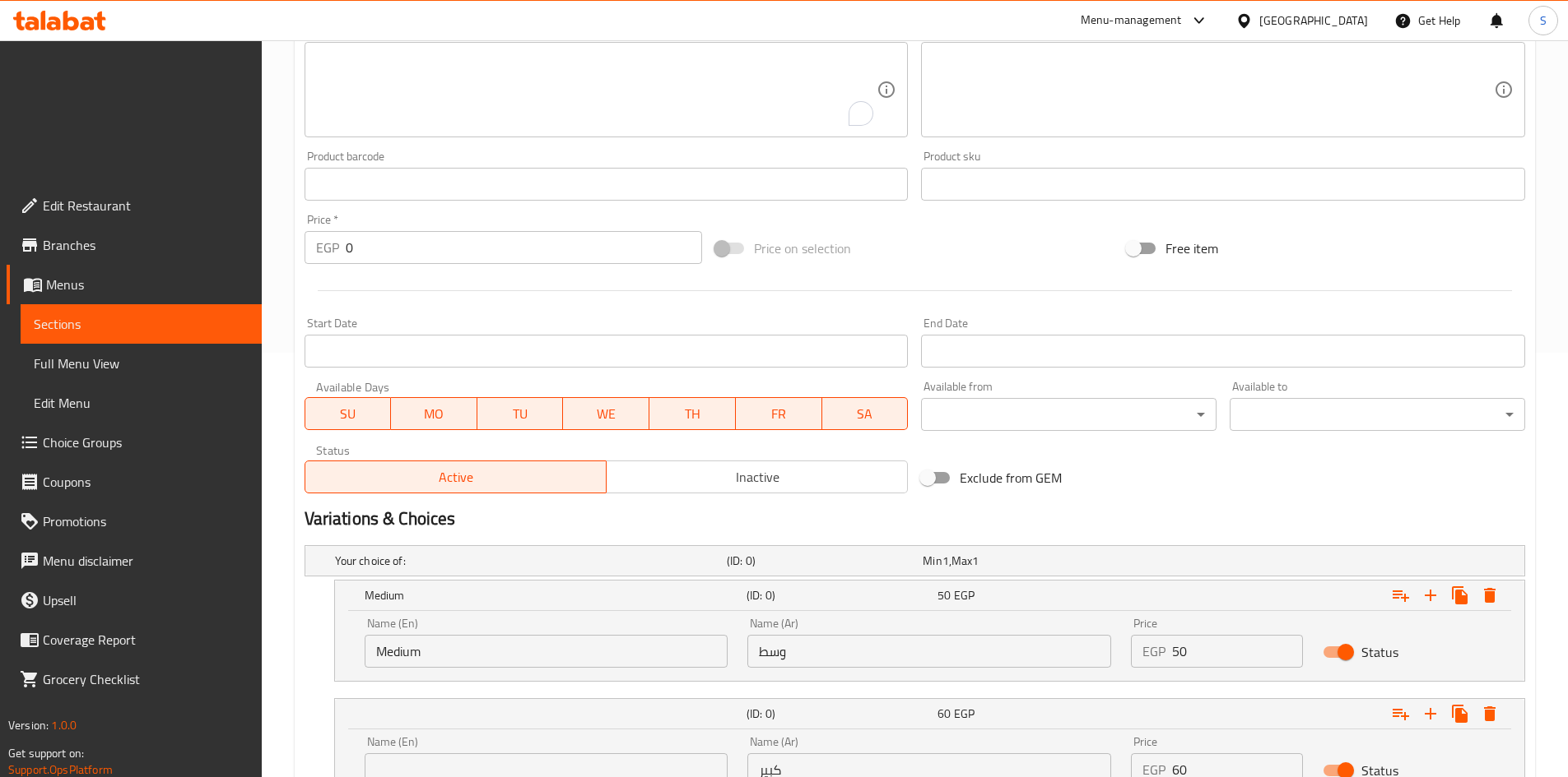
click input "text"
type input "Large"
drag, startPoint x: 786, startPoint y: 506, endPoint x: 804, endPoint y: 498, distance: 19.7
click input "وسط"
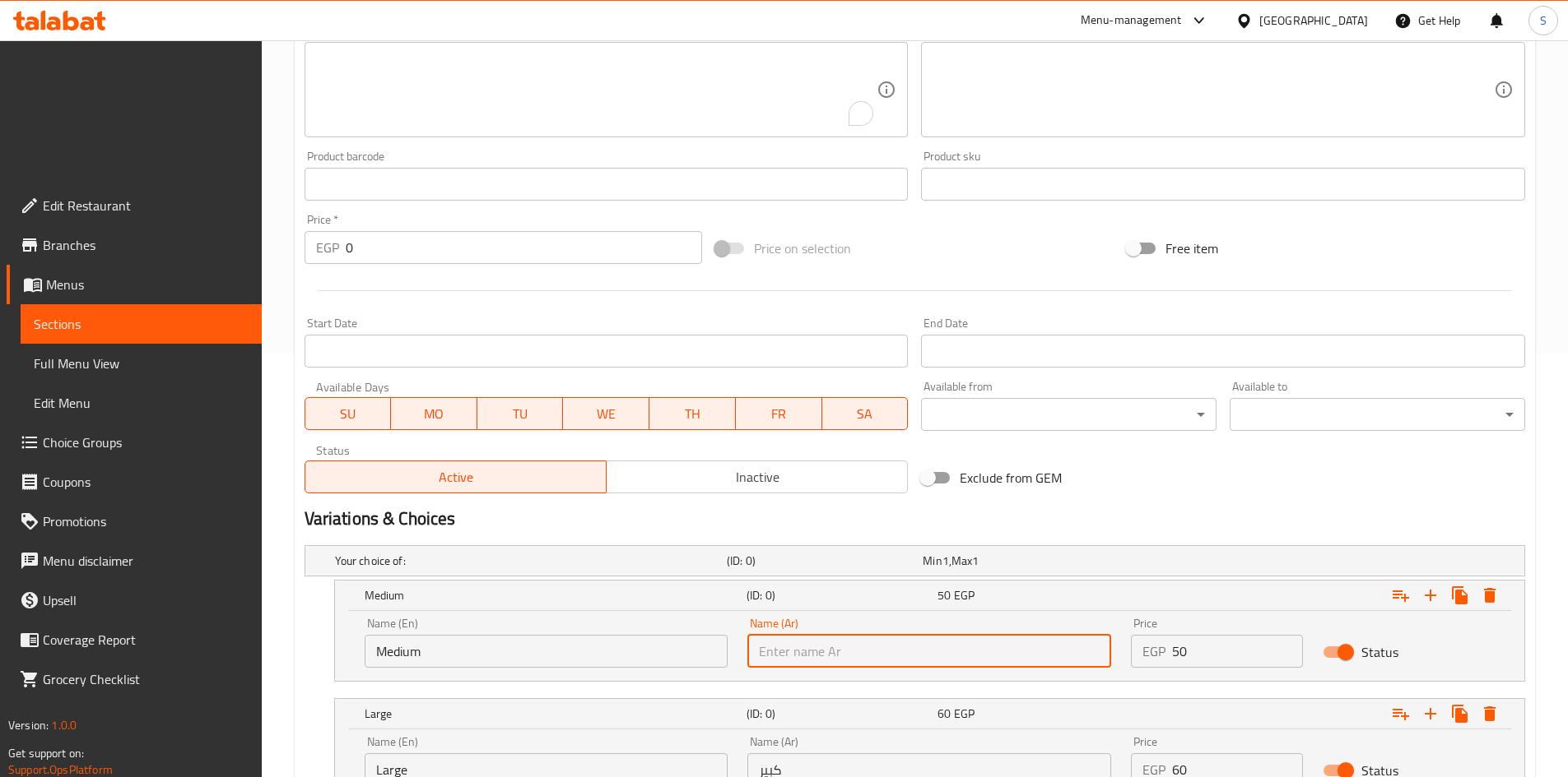
type input "وسط"
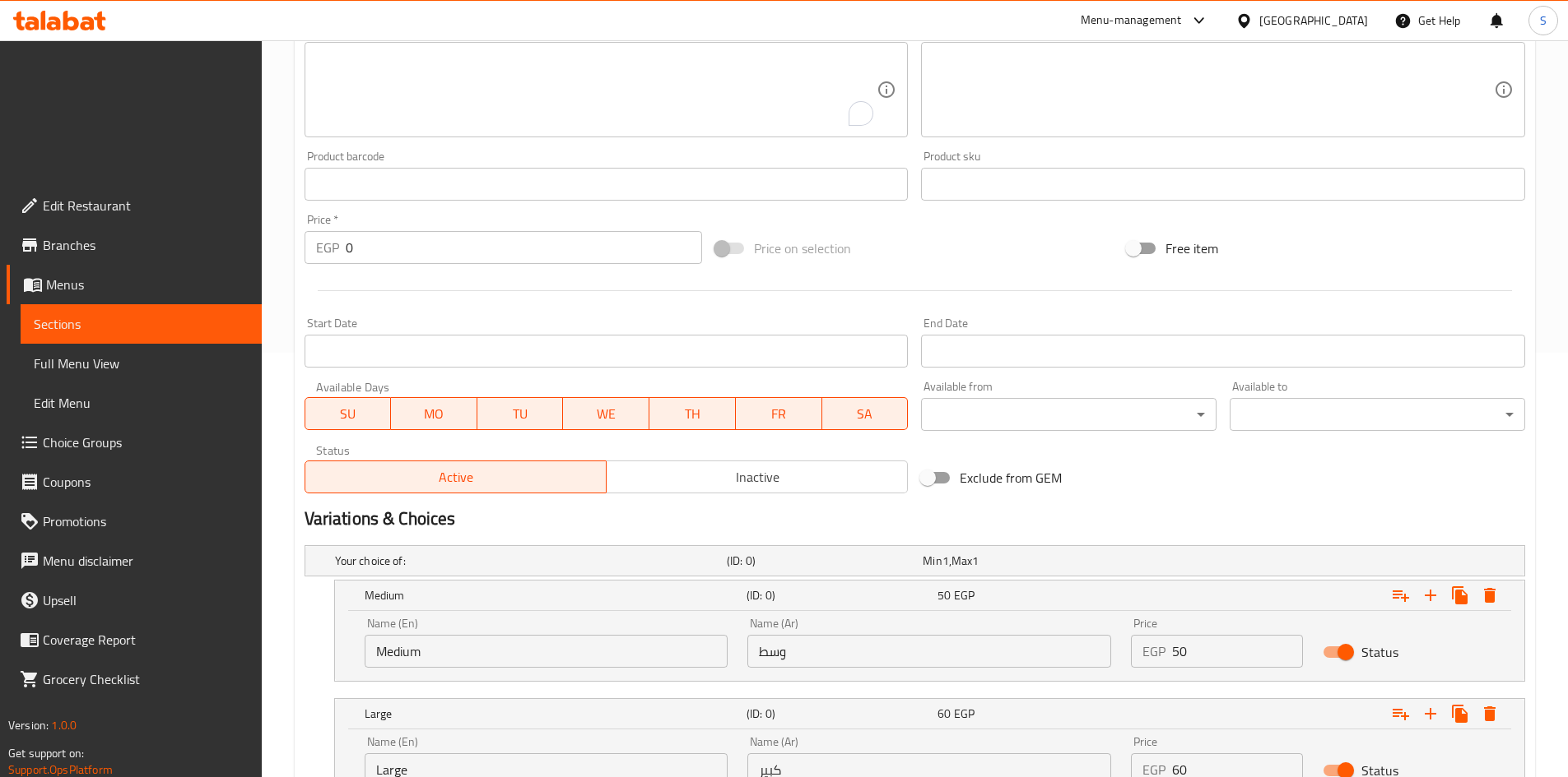
click div "Name (Ar) كبير Name (Ar)"
click input "كبير"
type input "كبير"
click input "50"
type input "0"
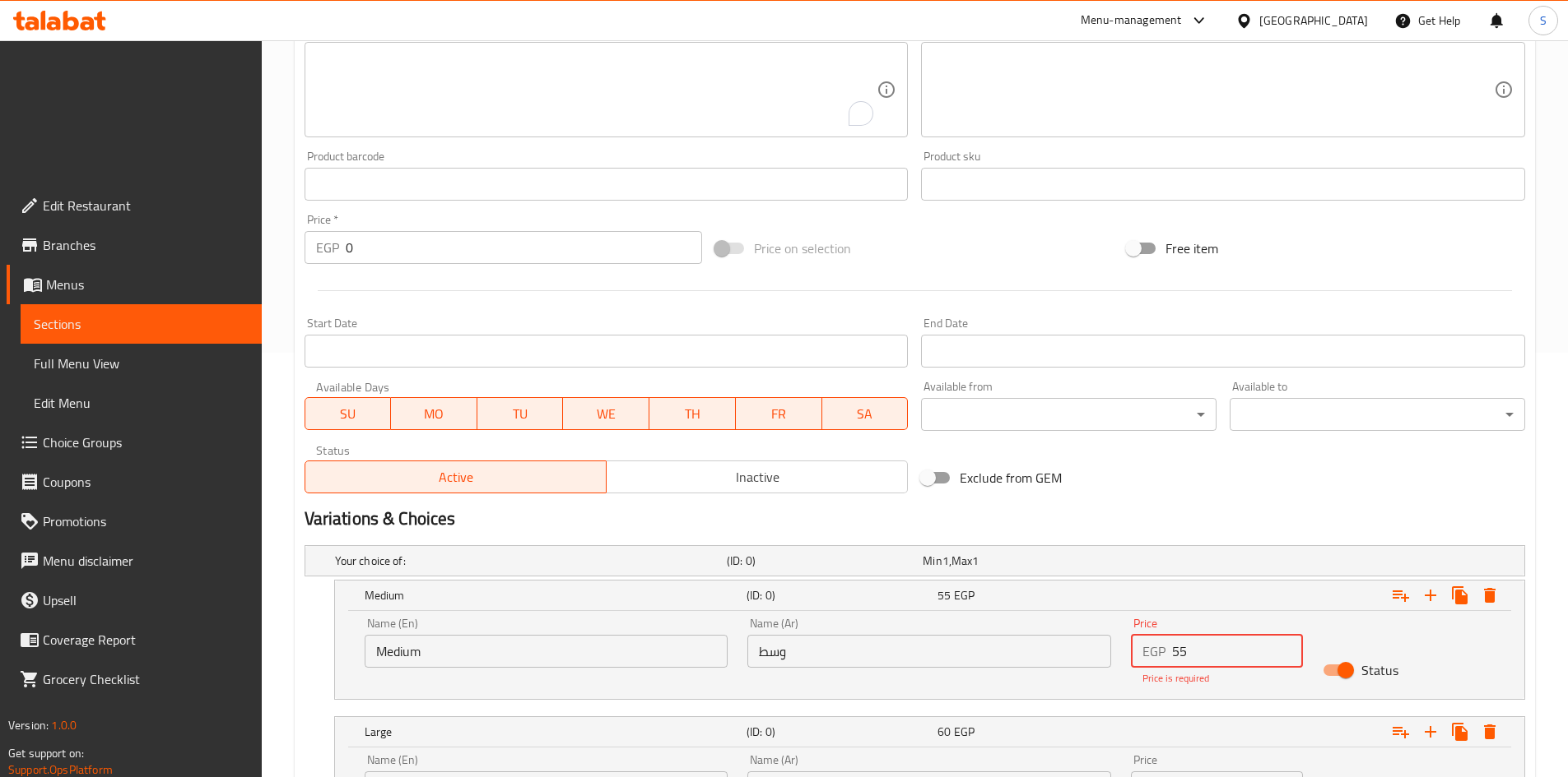
type input "55"
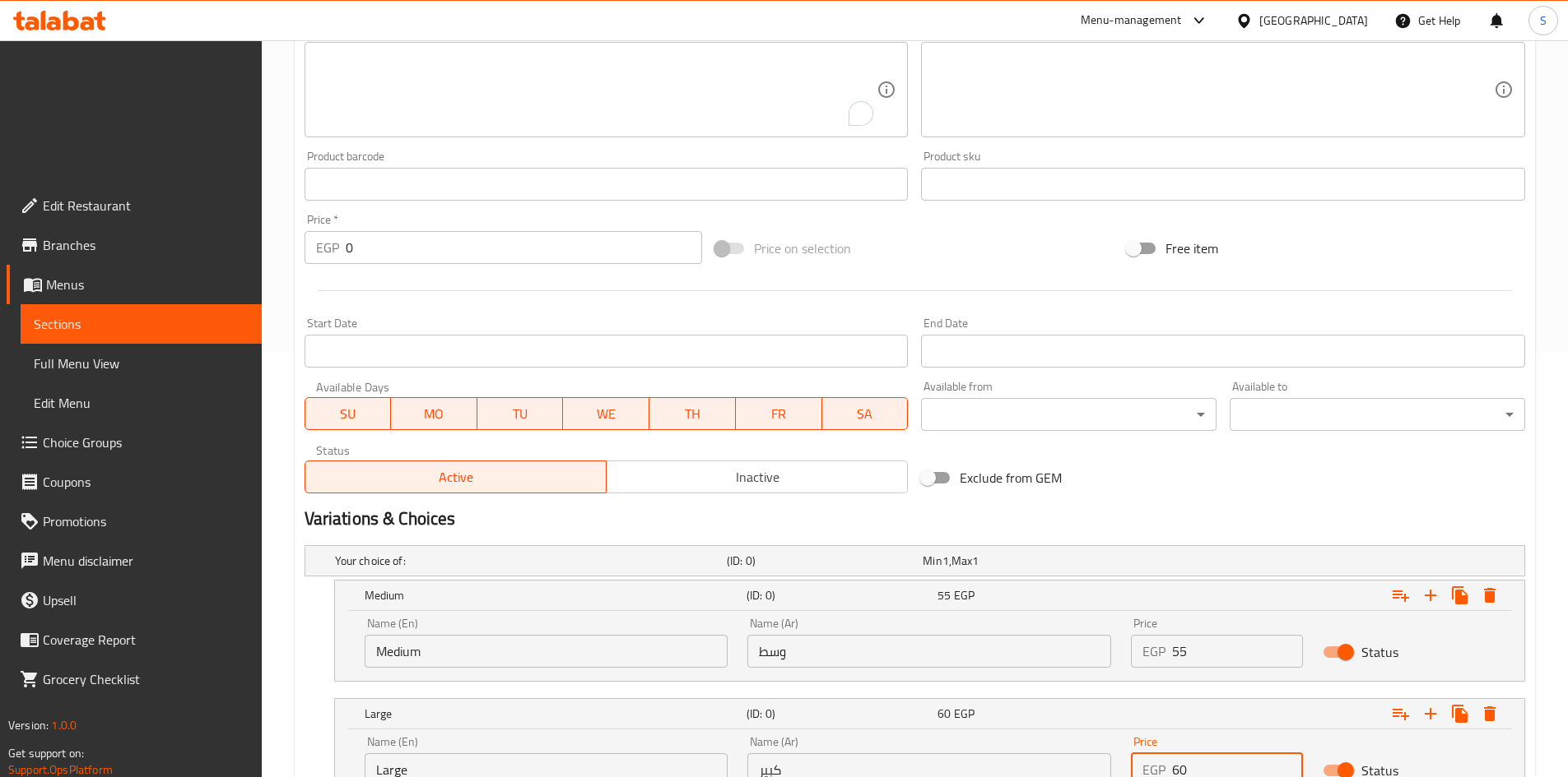
drag, startPoint x: 1240, startPoint y: 653, endPoint x: 1067, endPoint y: 667, distance: 173.6
click div "Your choice of: (ID: 0) Min 1 , Max 1 Name (En) Your choice of: Name (En) Name …"
type input "70"
click button "Create"
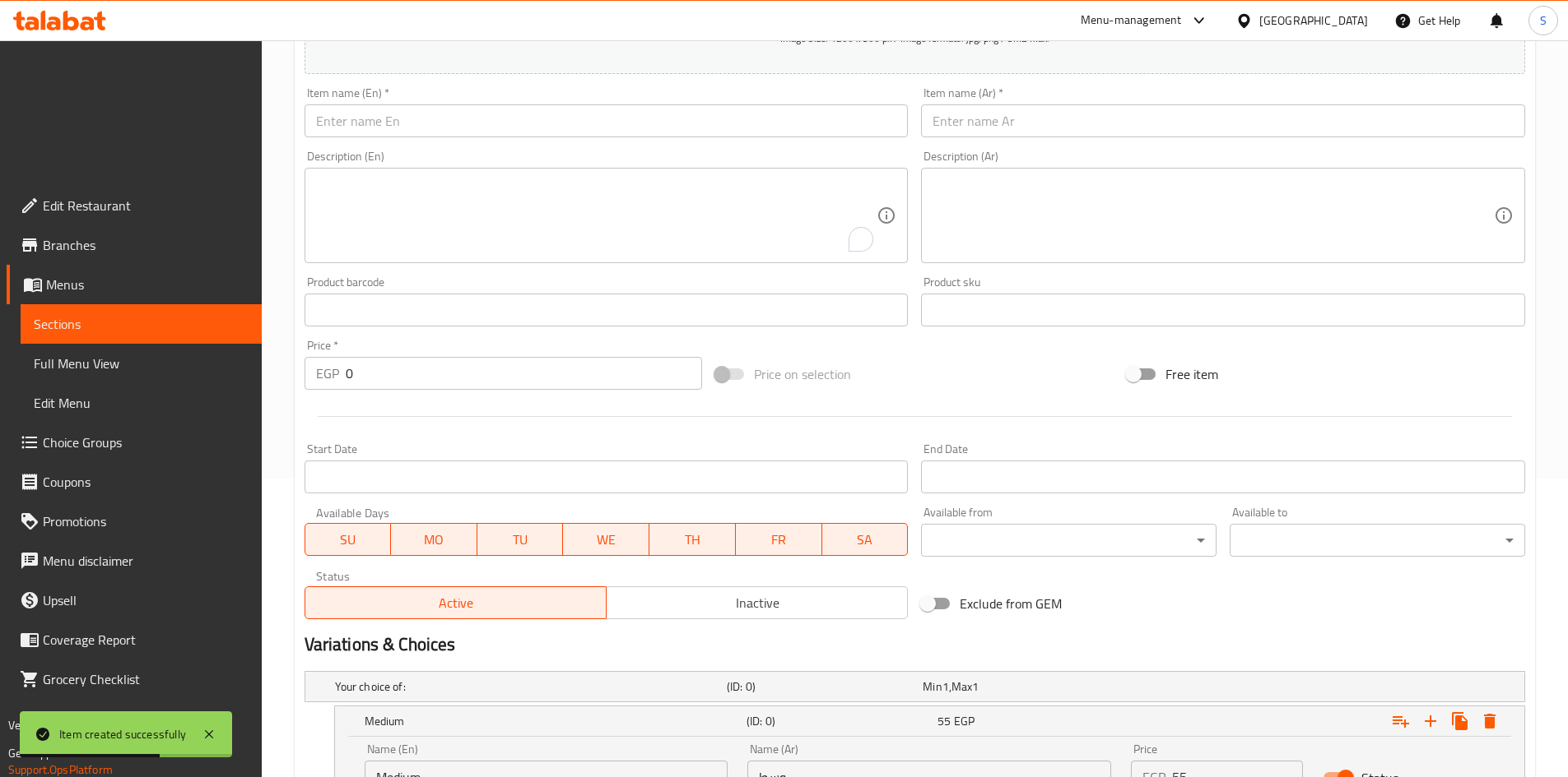
scroll to position [234, 0]
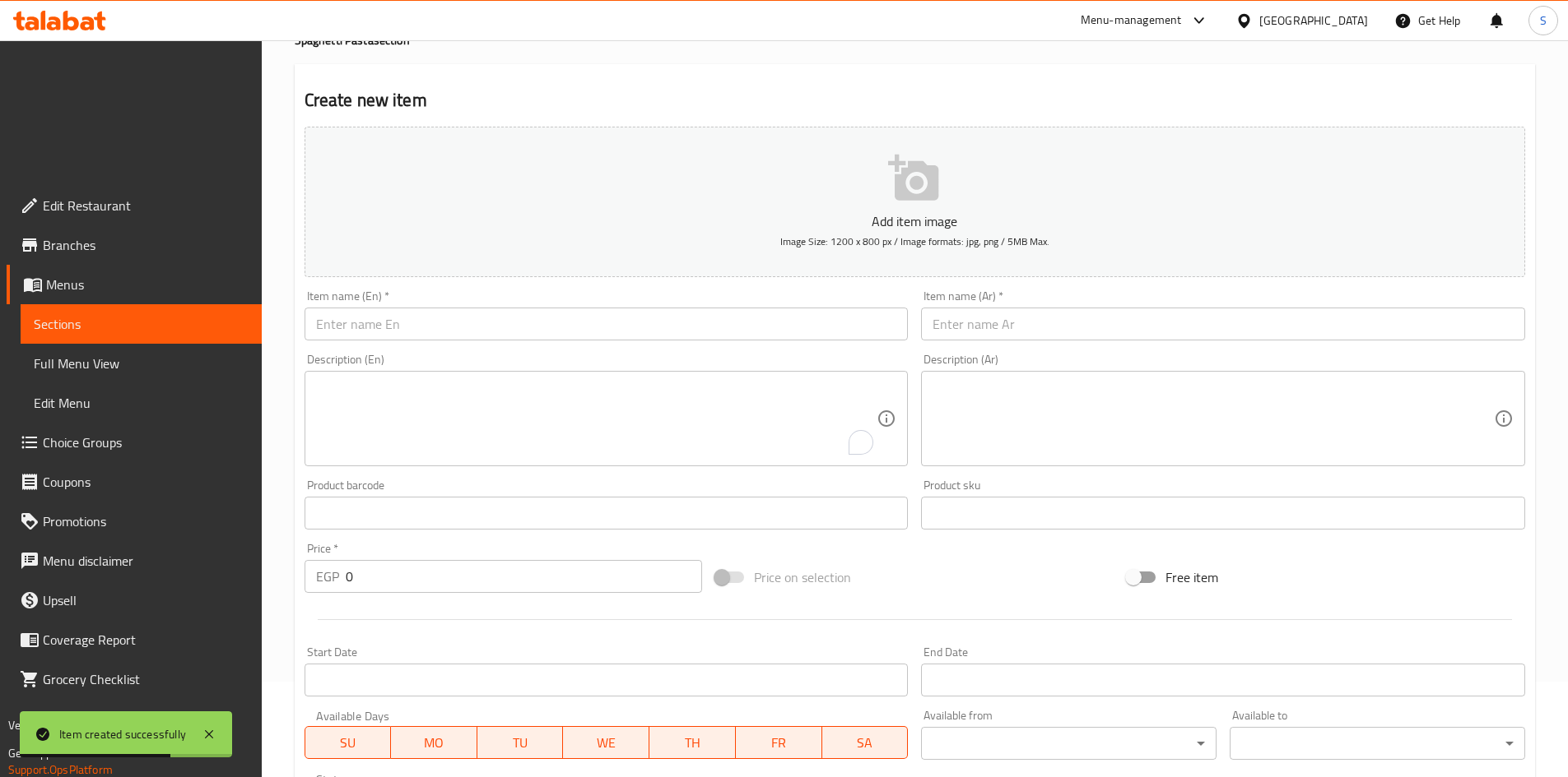
click input "text"
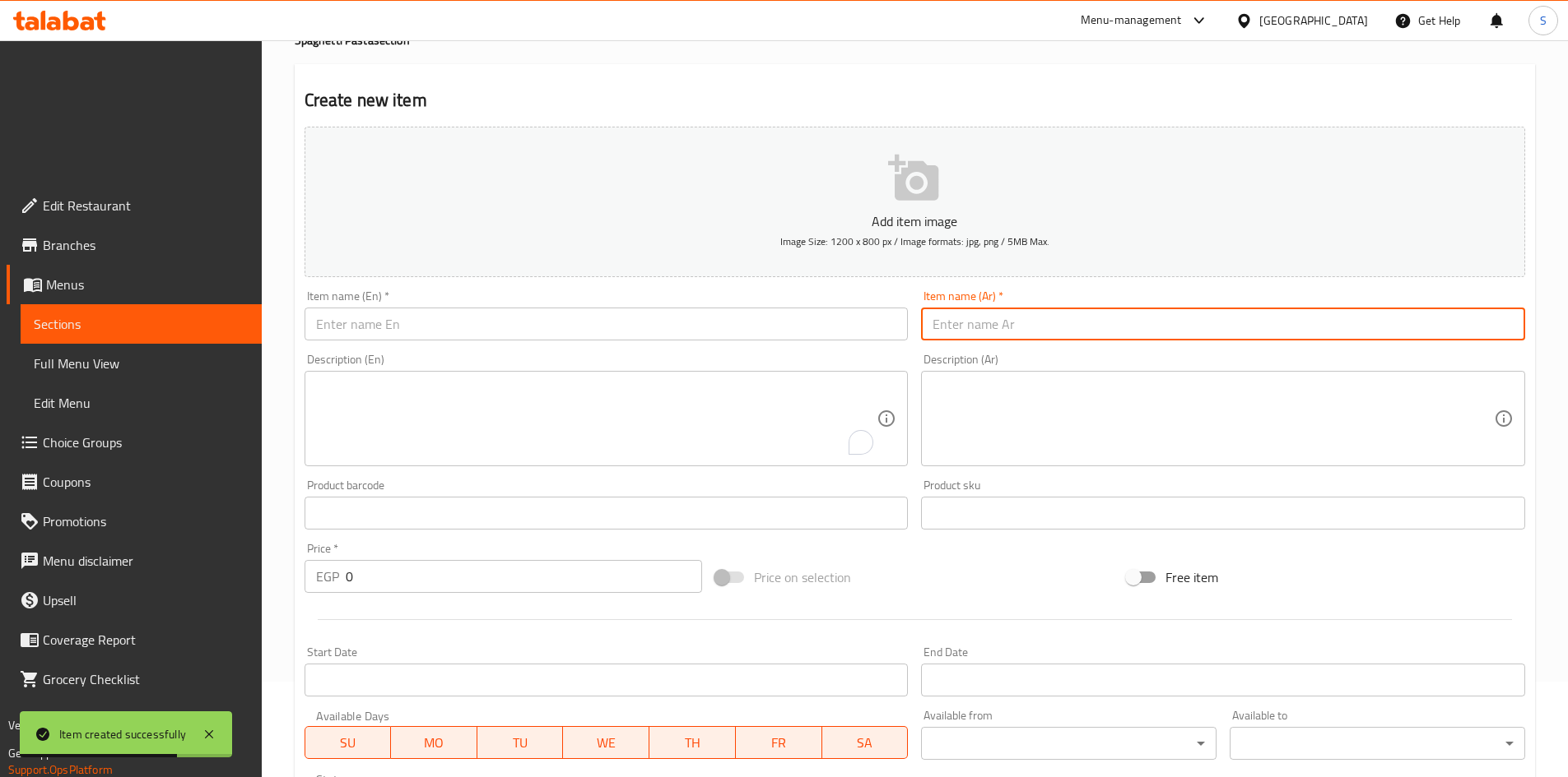
paste input "sausage"
type input "sausage"
type input "اسباجيتي سادة"
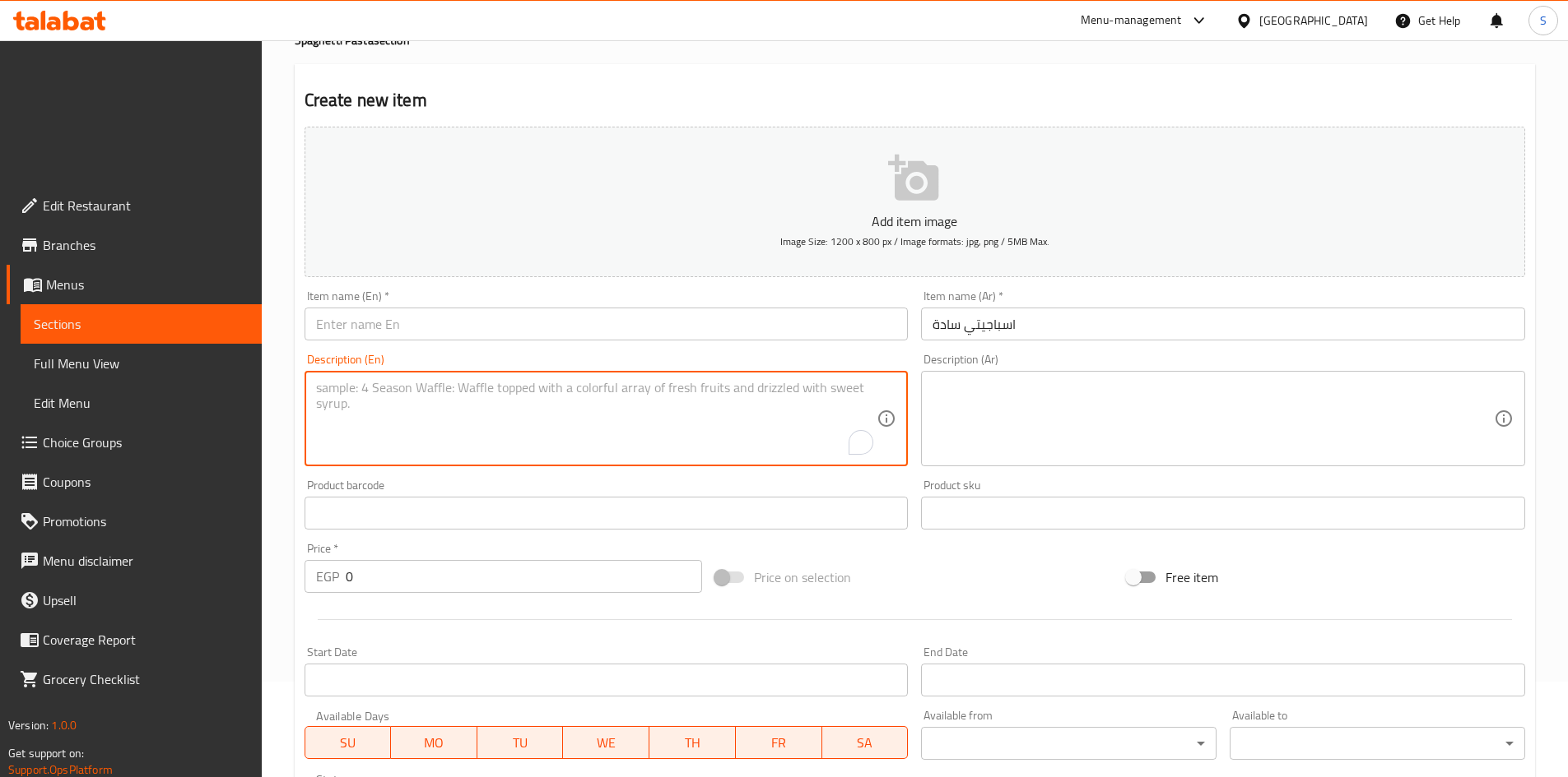
click textarea "To enrich screen reader interactions, please activate Accessibility in Grammarl…"
click input "اسباجيتي سادة"
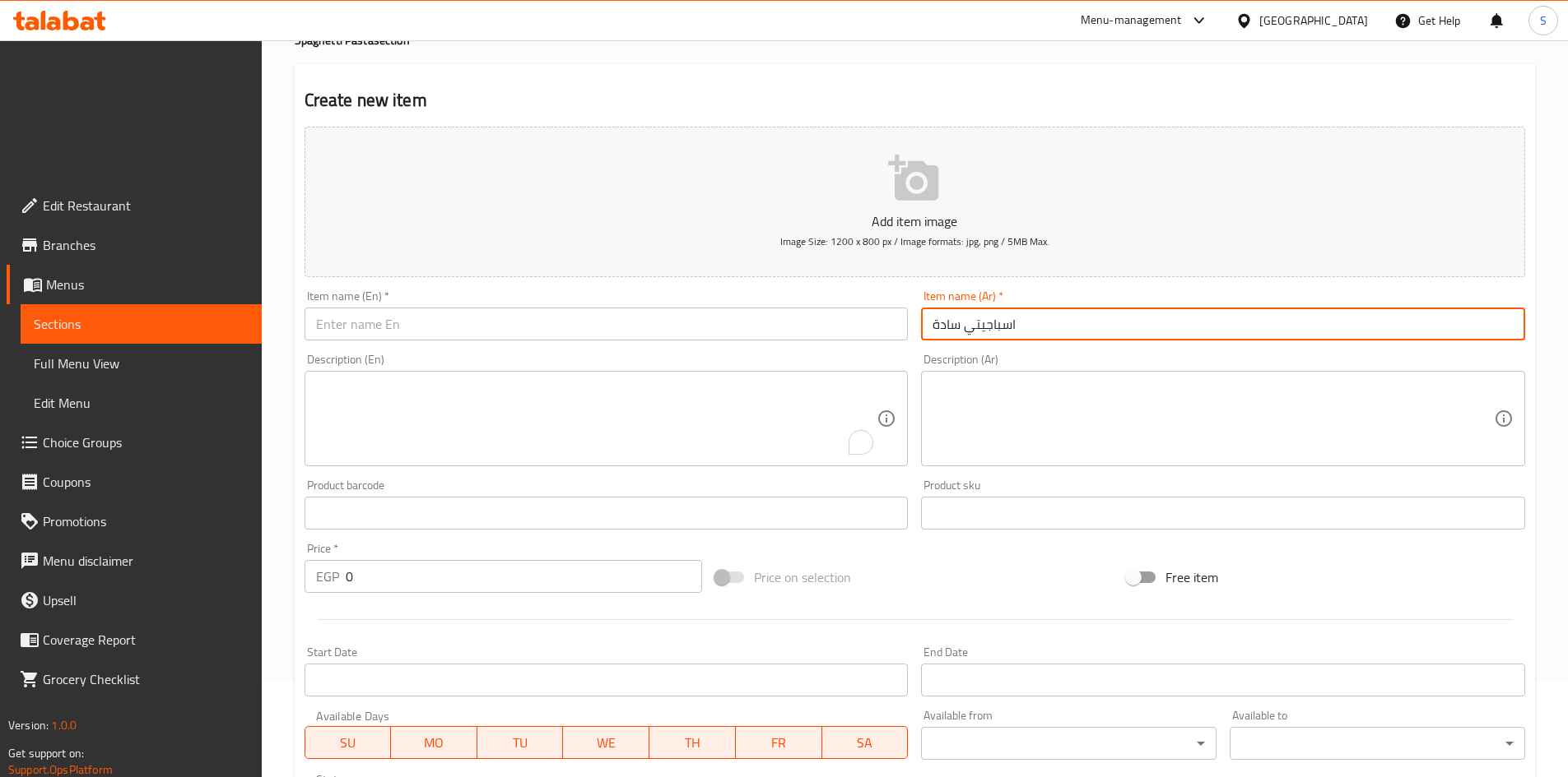
click input "اسباجيتي سادة"
click input "text"
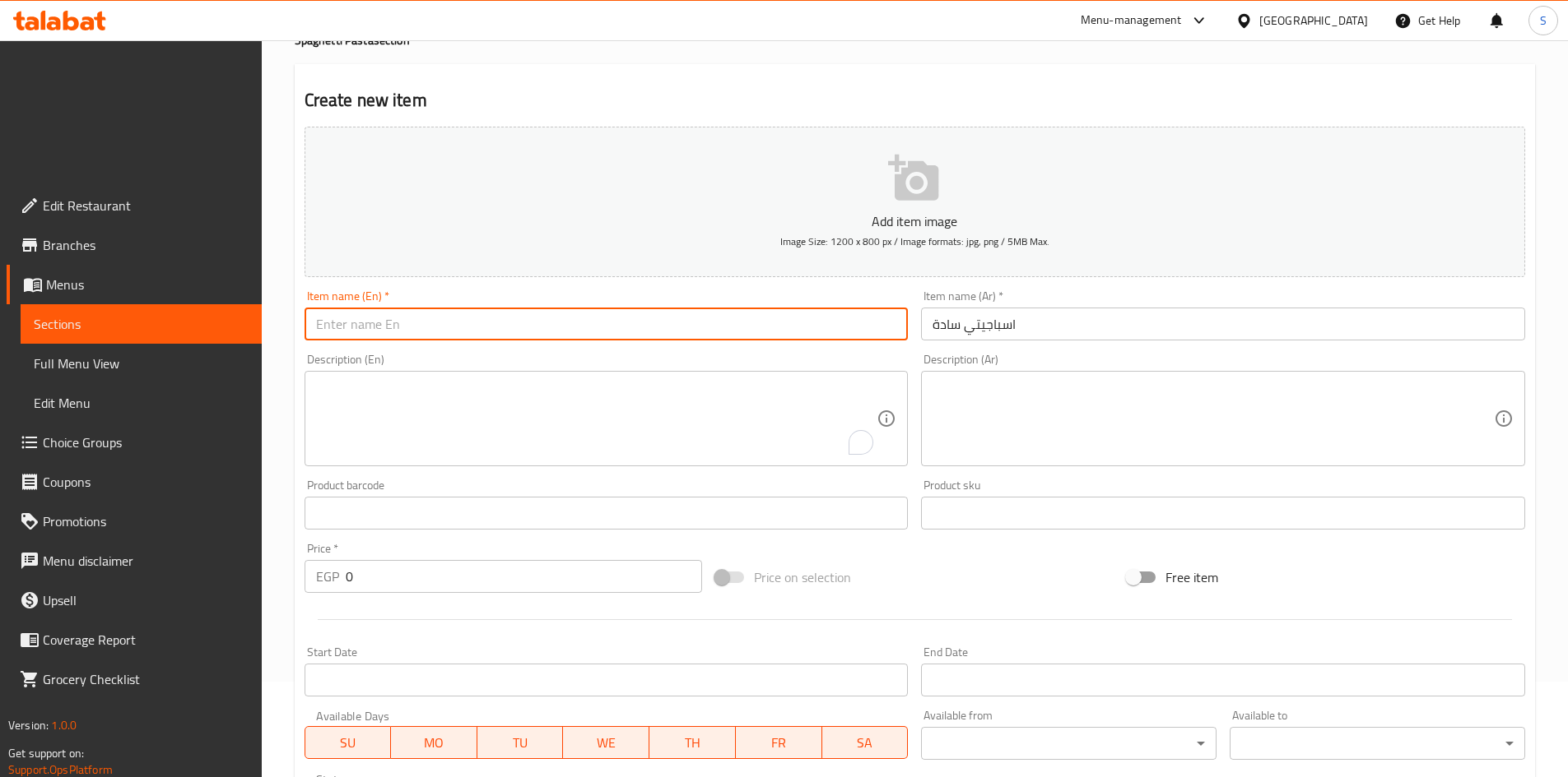
paste input "Plain spaghetti"
type input "Plain spaghetti"
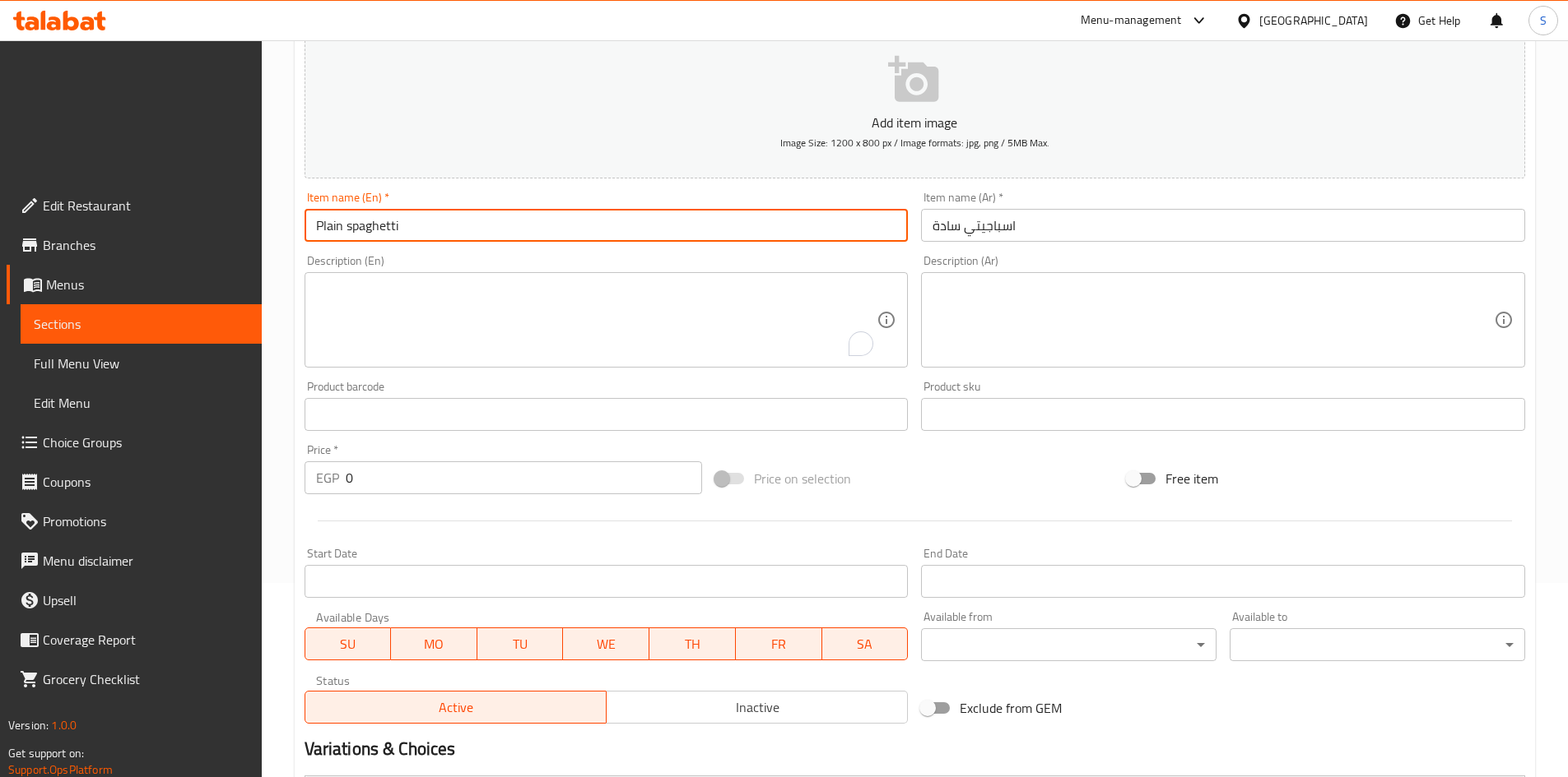
scroll to position [481, 0]
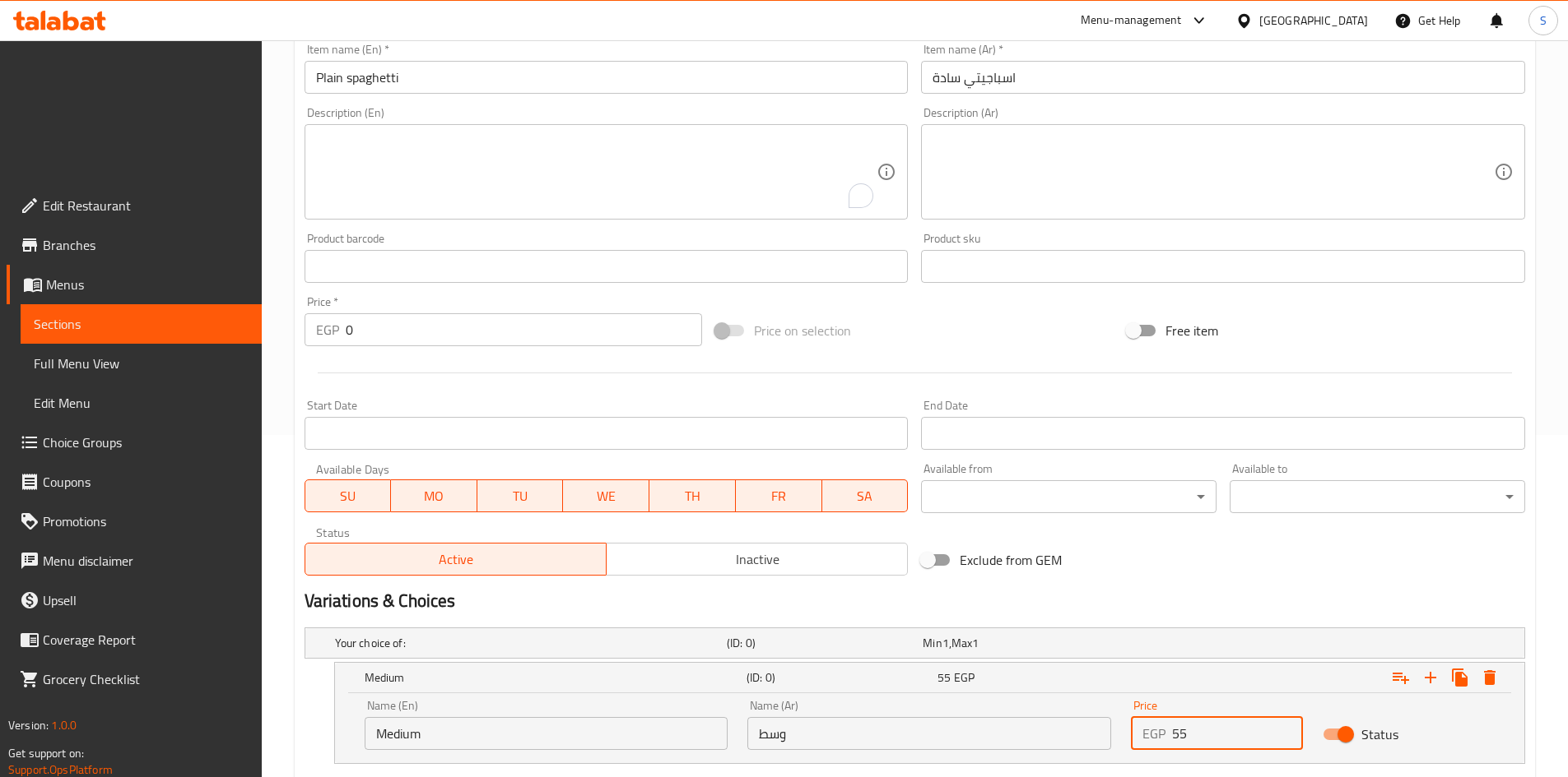
drag, startPoint x: 1201, startPoint y: 591, endPoint x: 1107, endPoint y: 577, distance: 95.0
click div "Name (En) Medium Name (En) Name (Ar) وسط Name (Ar) Price EGP 55 Price Status"
type input "40"
drag, startPoint x: 1208, startPoint y: 704, endPoint x: 1087, endPoint y: 721, distance: 122.2
click div "Name (En) Large Name (En) Name (Ar) كبير Name (Ar) Price EGP 70 Price Status"
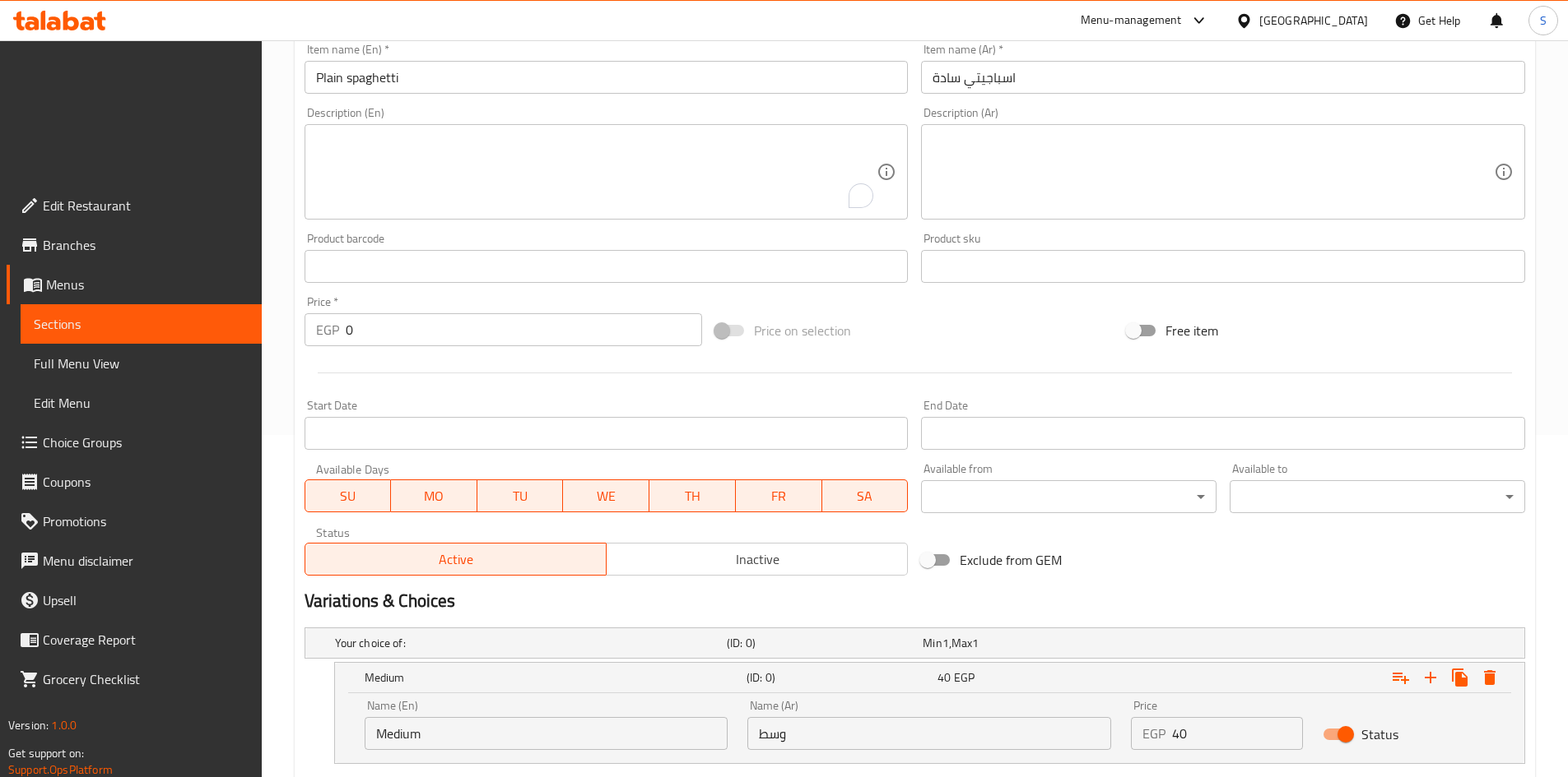
type input "55"
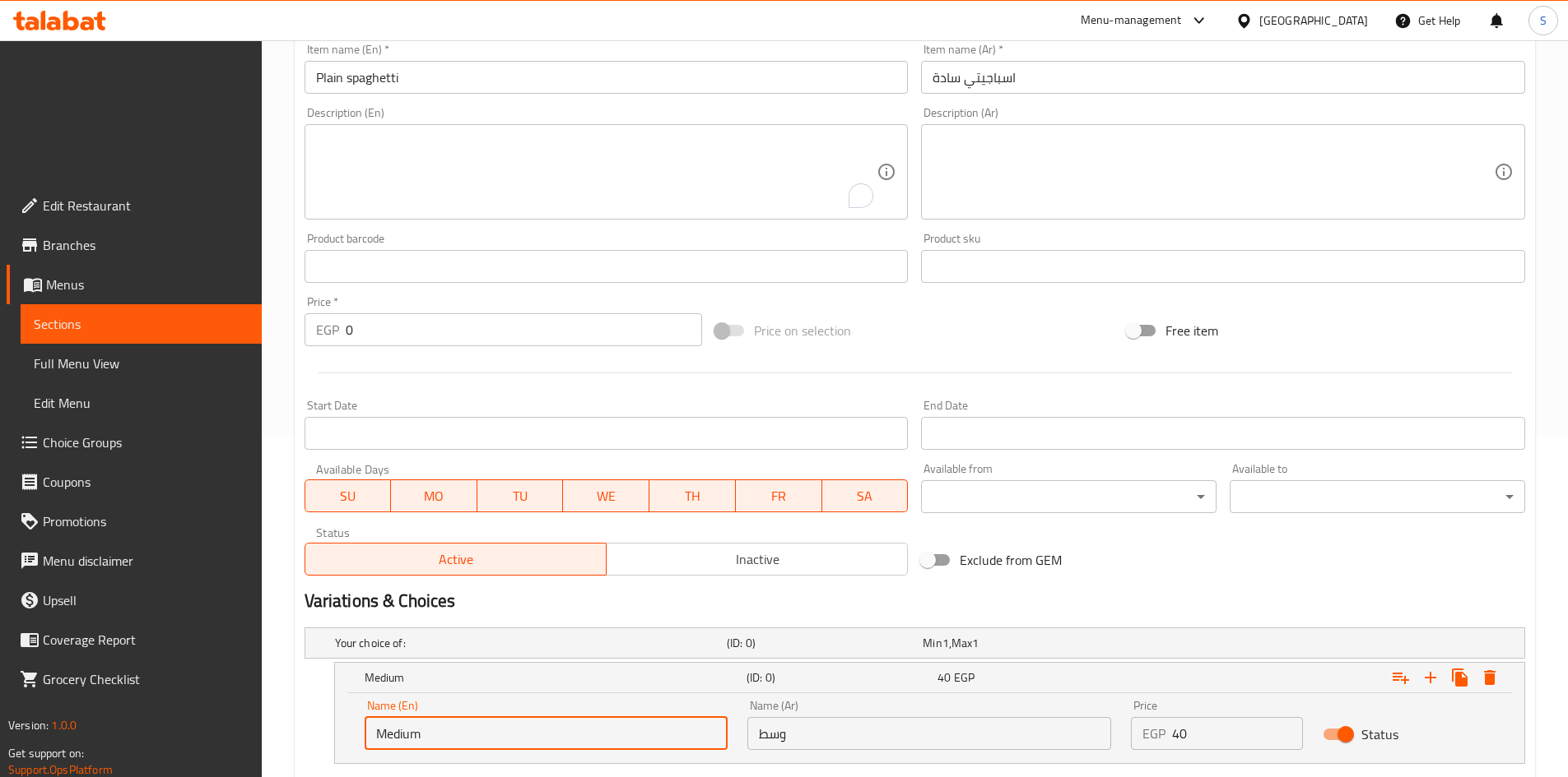
click input "Medium"
type input "Choice"
click input "Large"
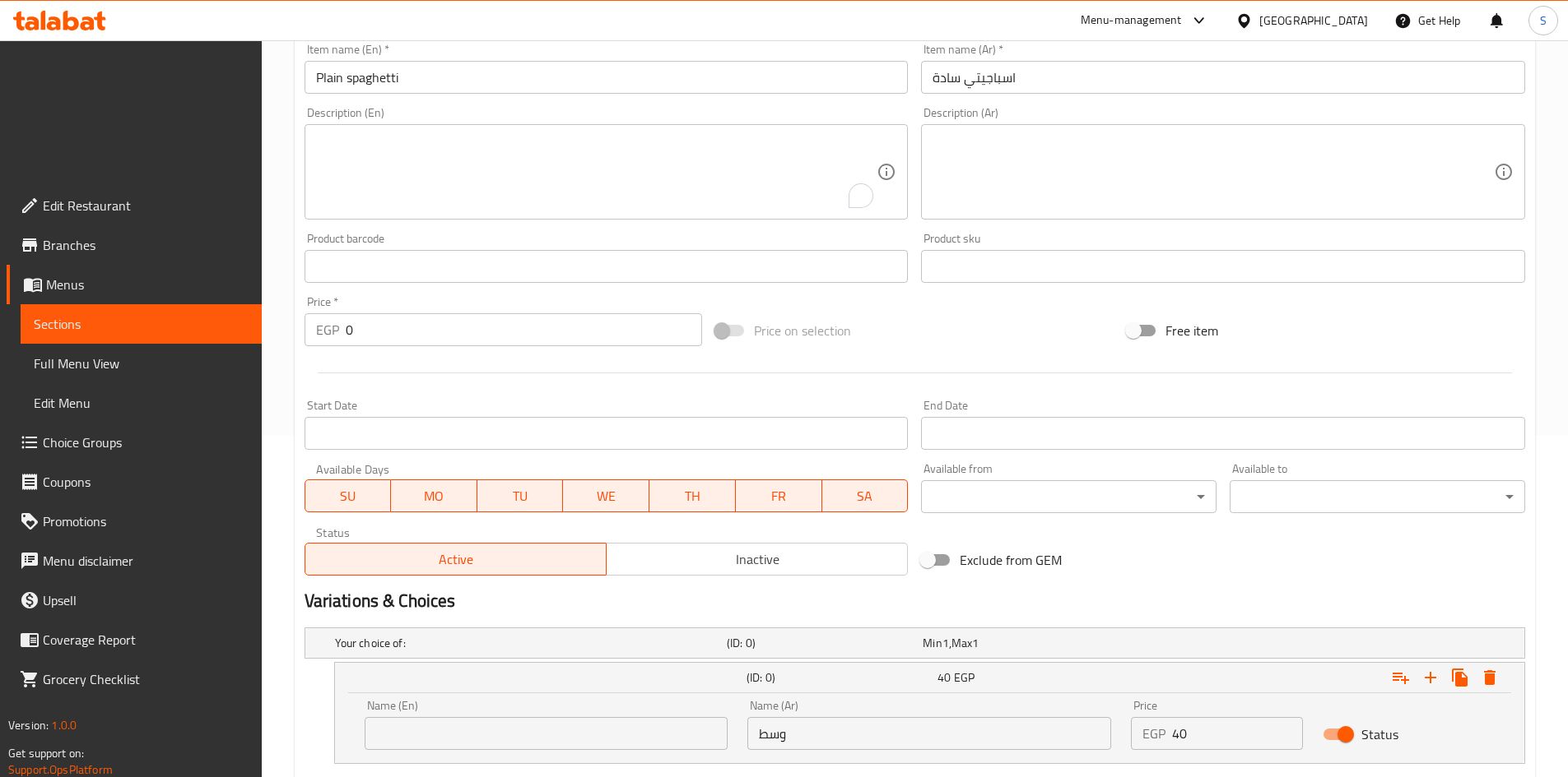
click input "Large"
type input "Choice"
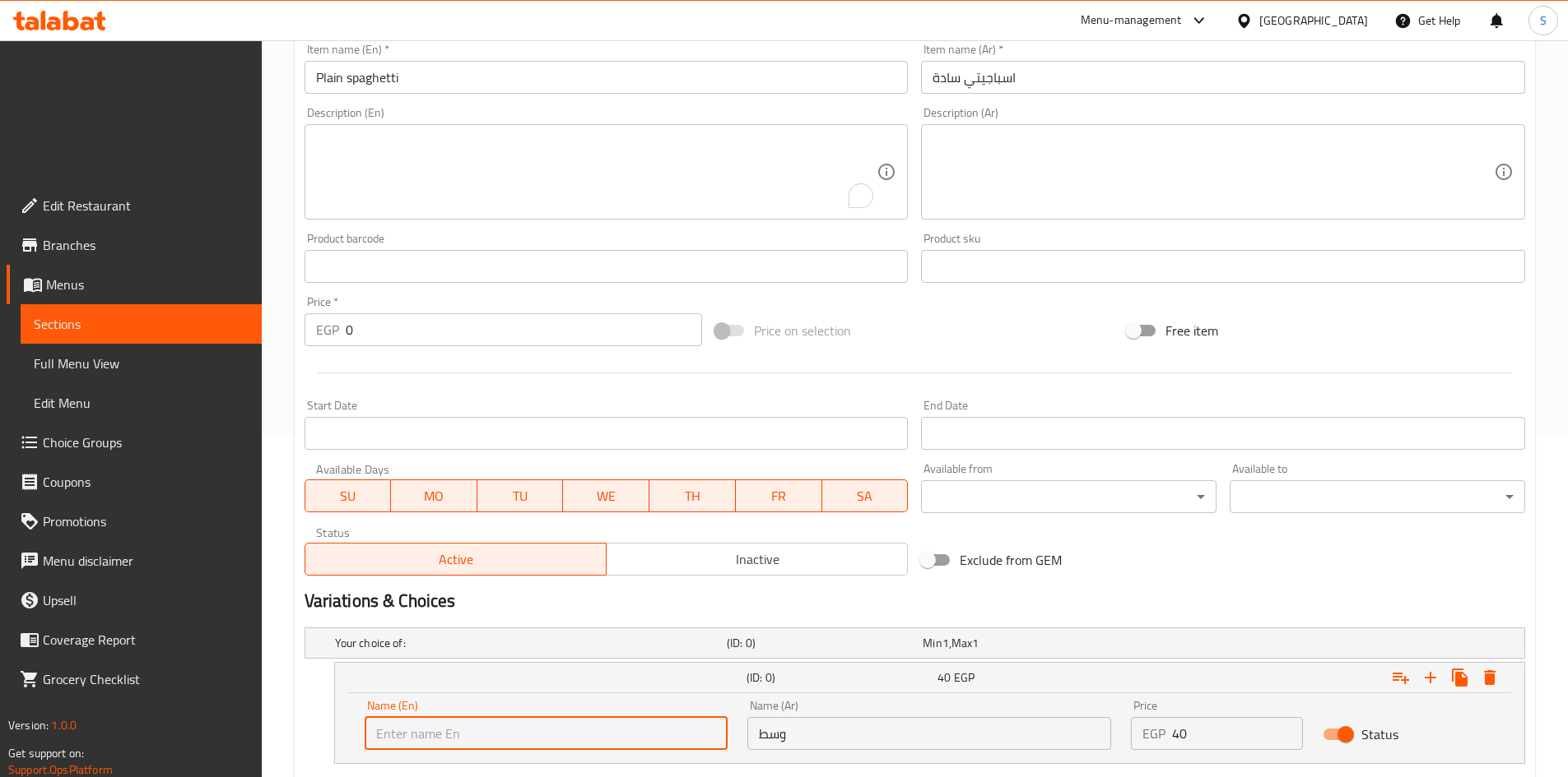
click input "text"
type input "Medium"
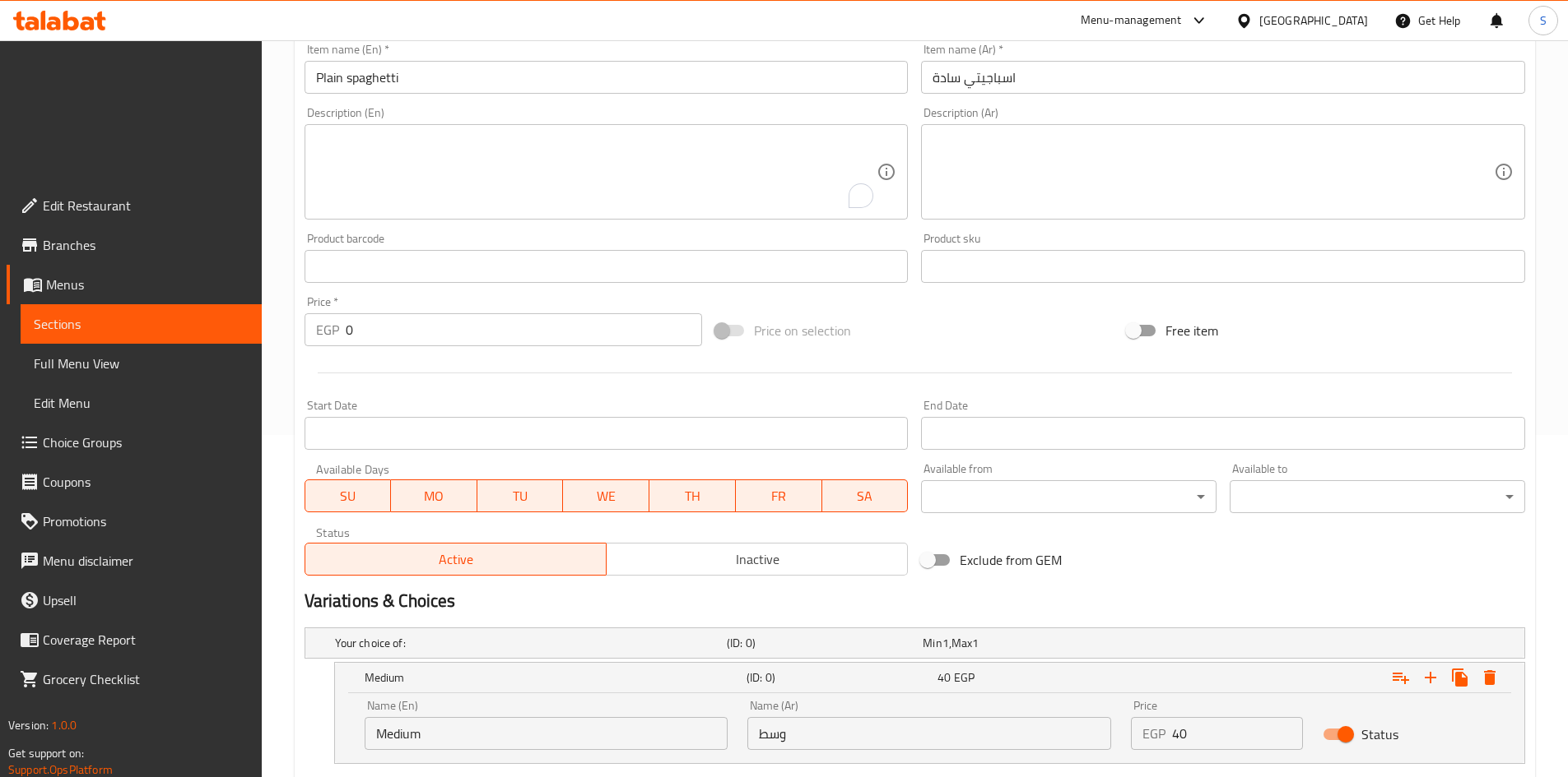
click input "text"
type input "Large"
click input "وسط"
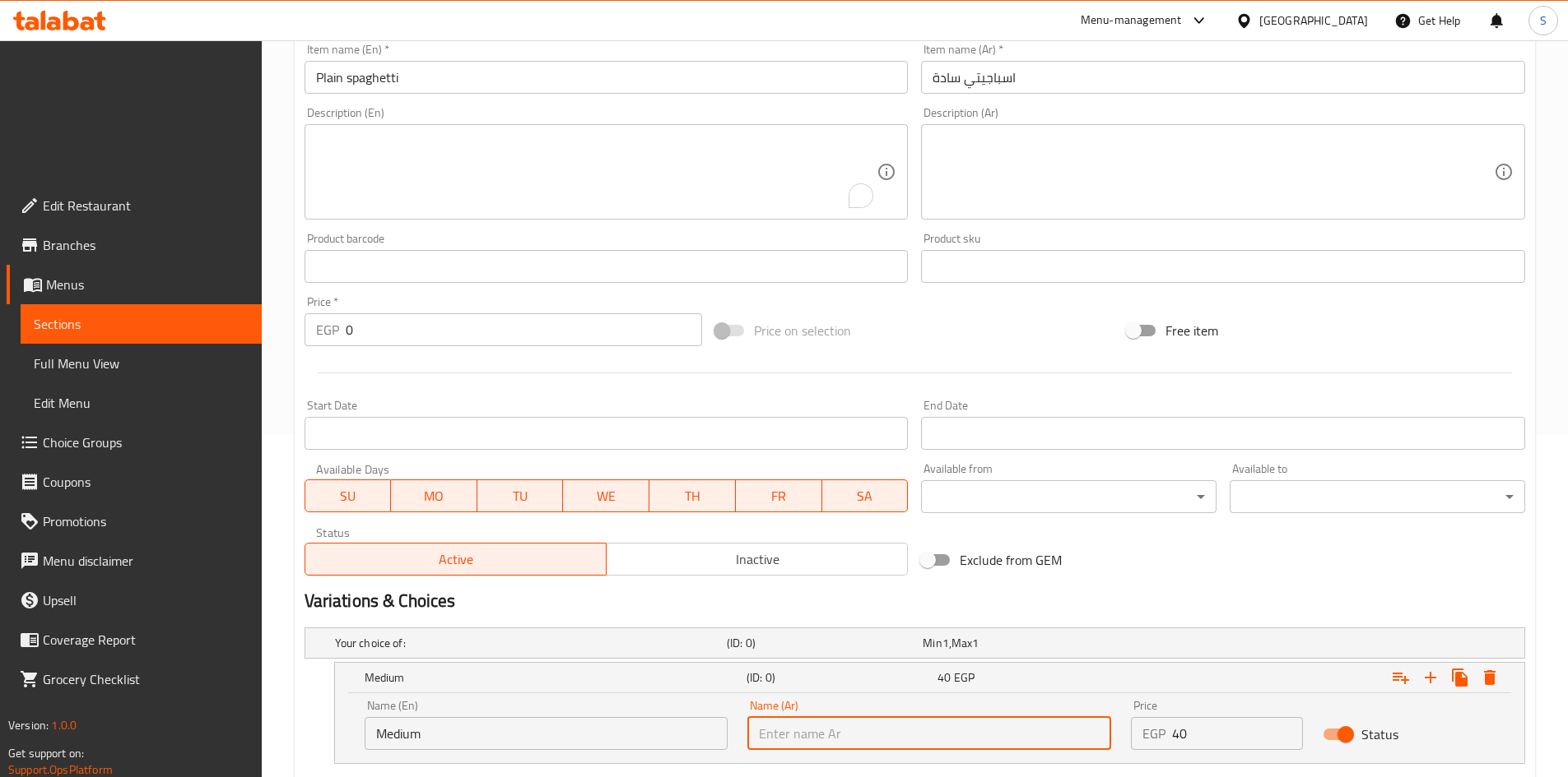
type input "وسط"
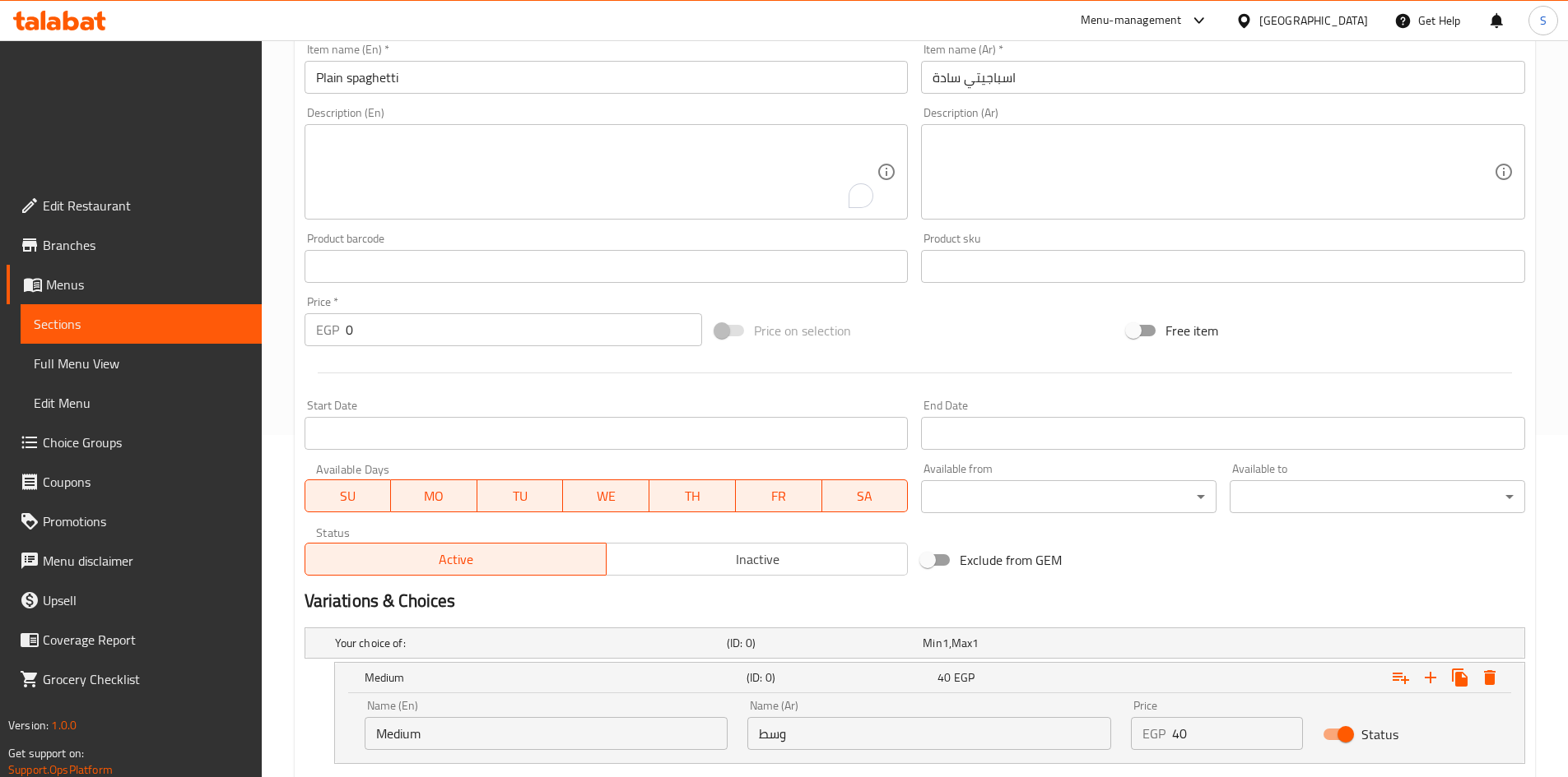
click input "كبير"
type input "كبير"
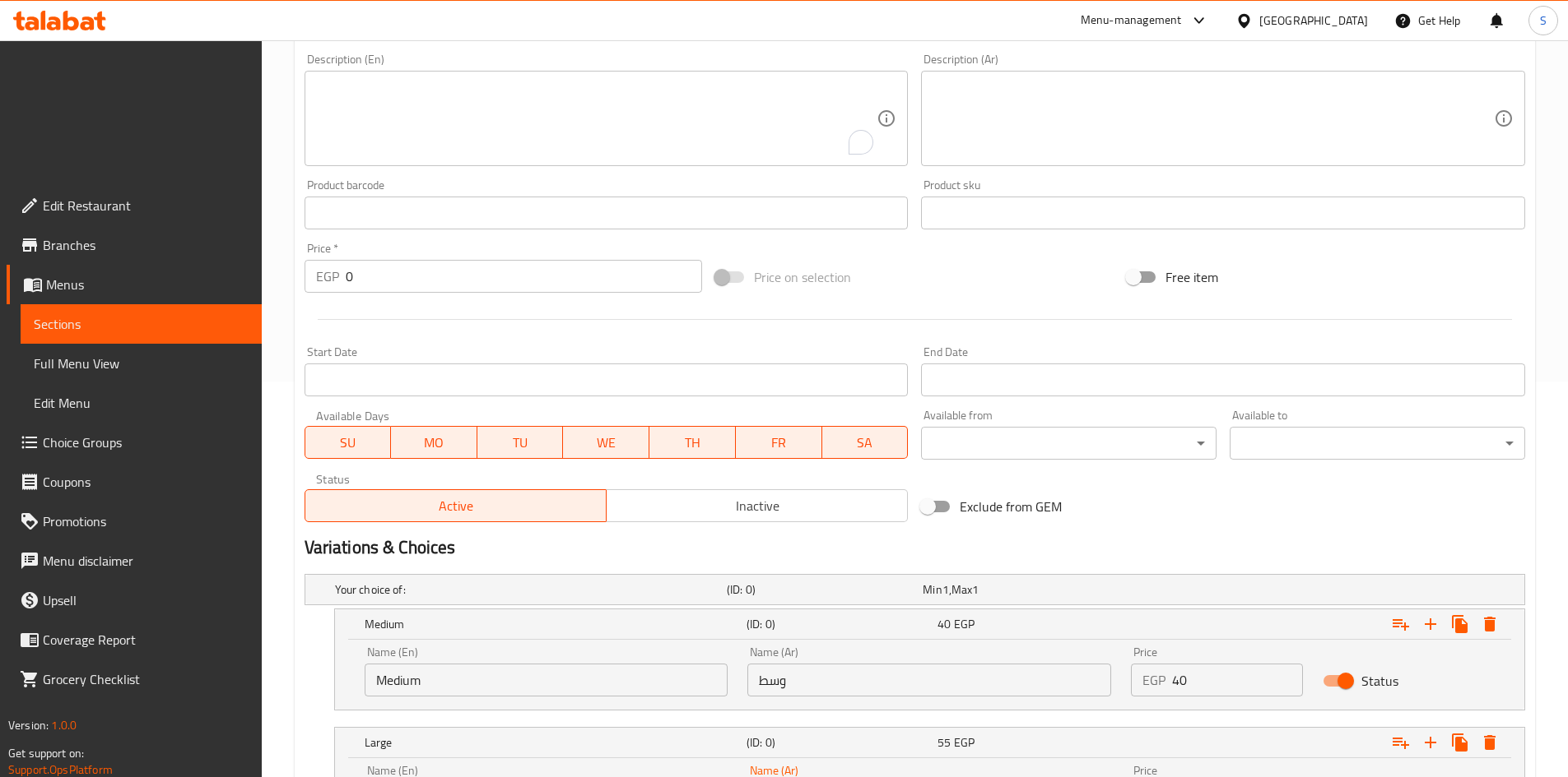
scroll to position [563, 0]
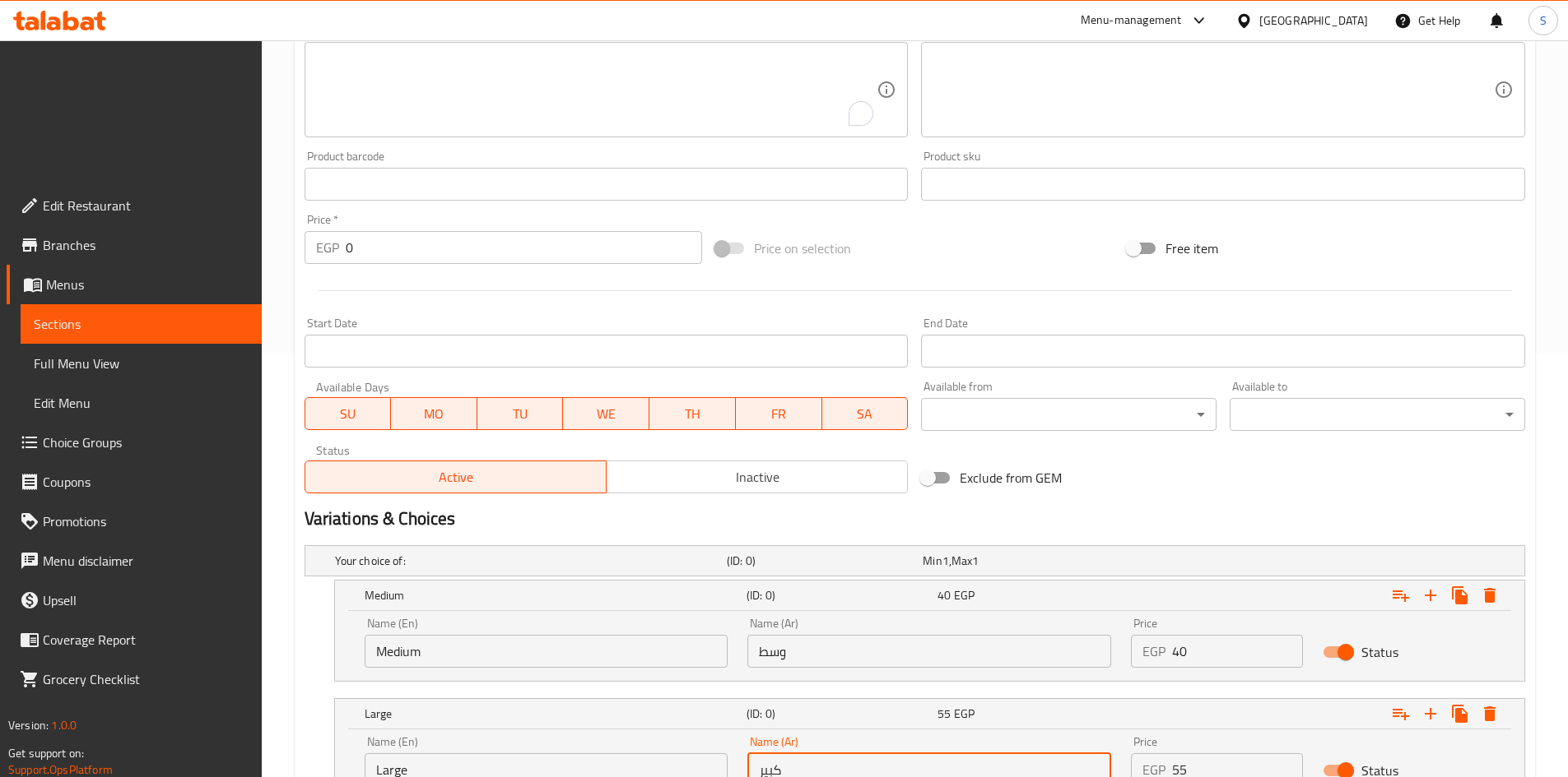
click span "Create"
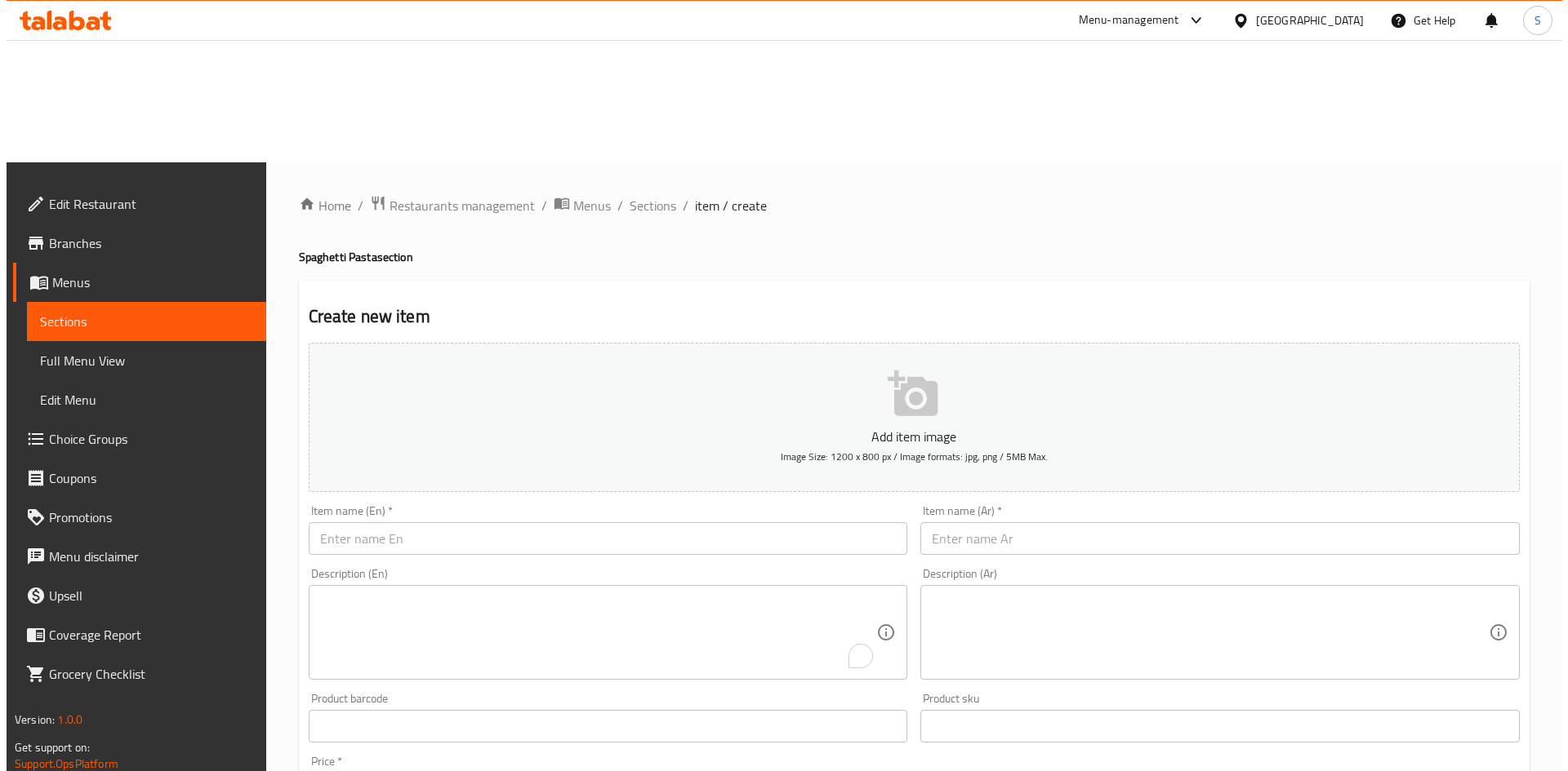
scroll to position [0, 0]
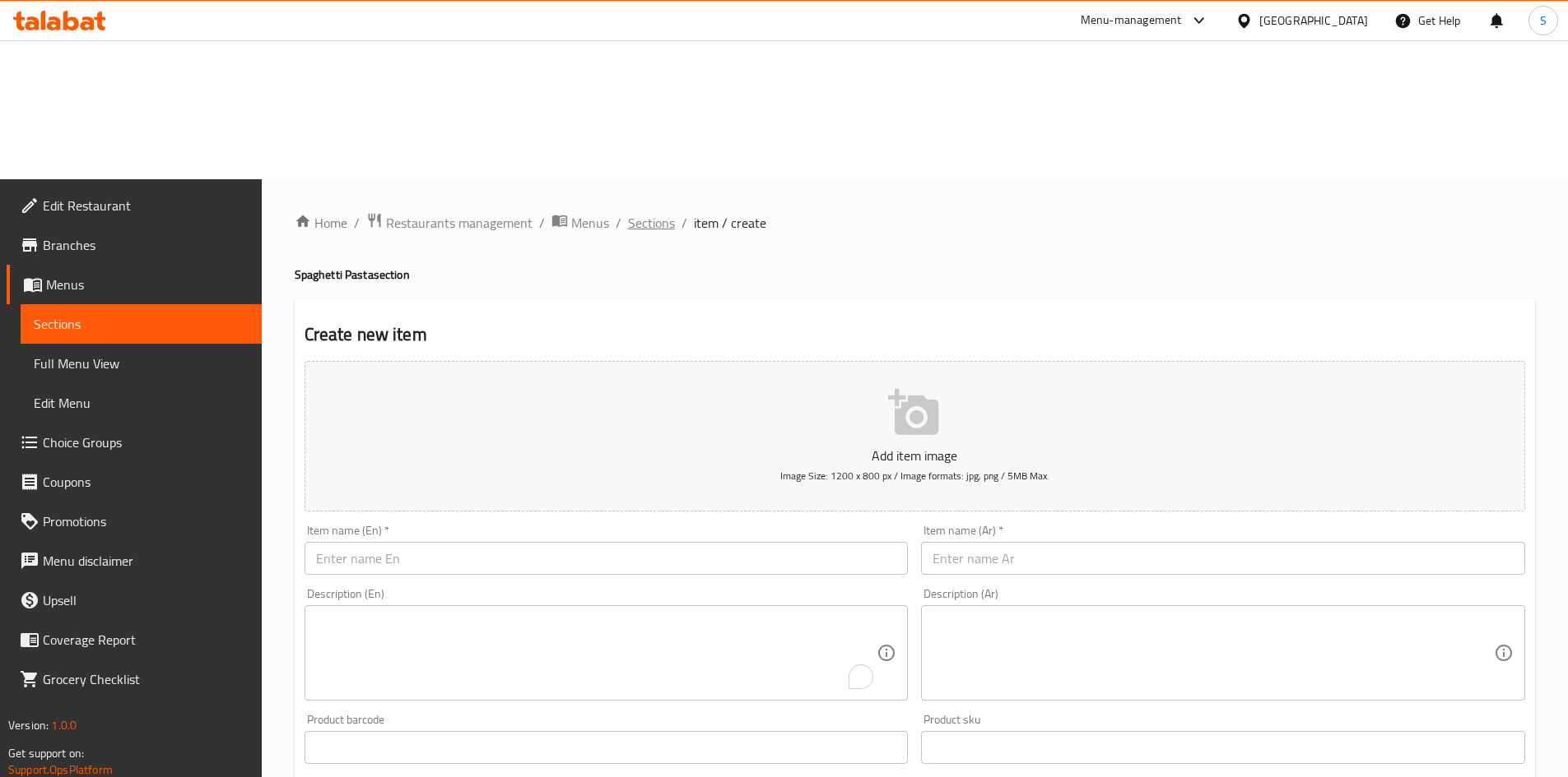
click span "Sections"
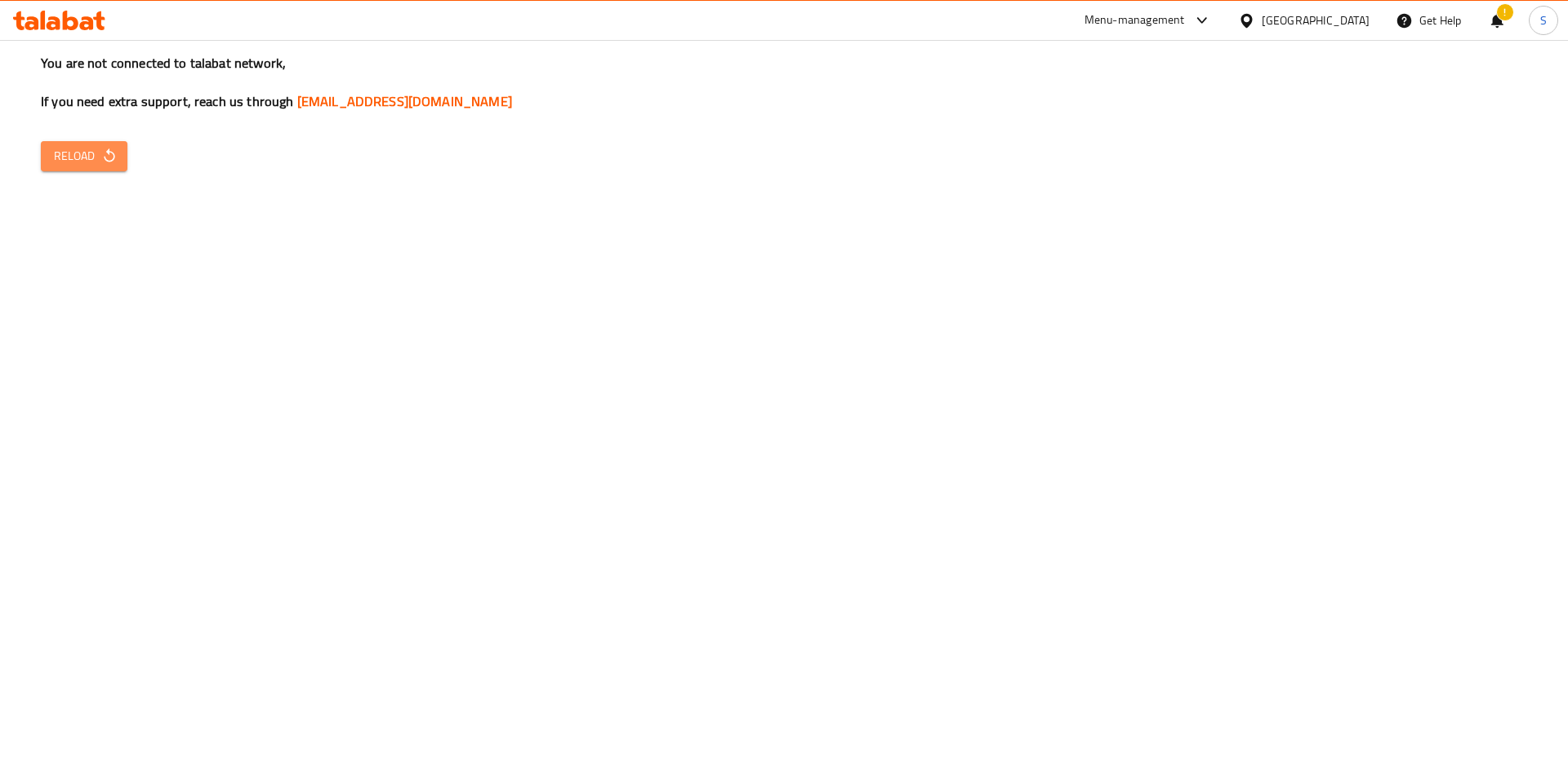
click button "Reload"
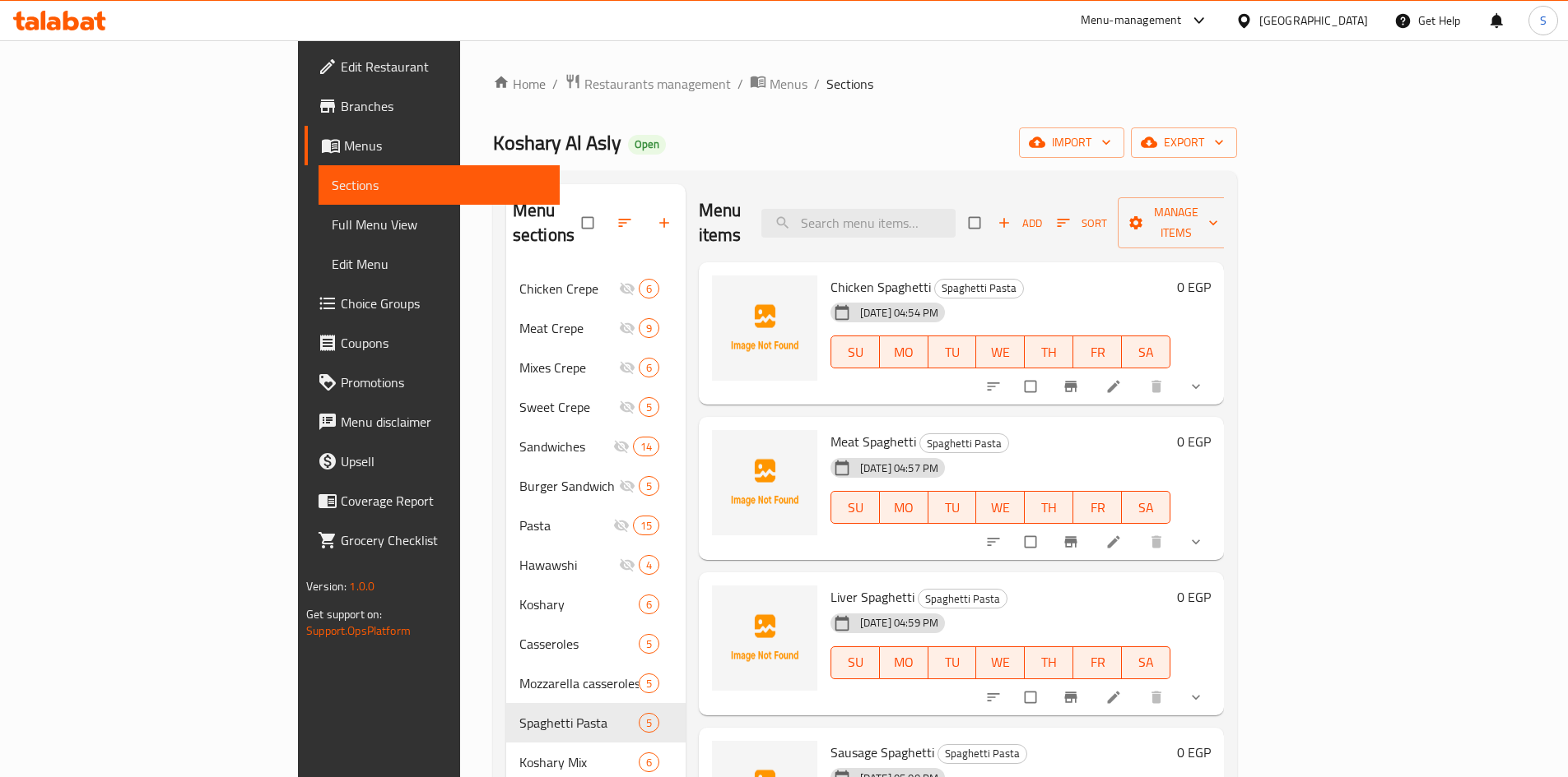
click at [304, 290] on link "Choice Groups" at bounding box center [432, 304] width 255 height 40
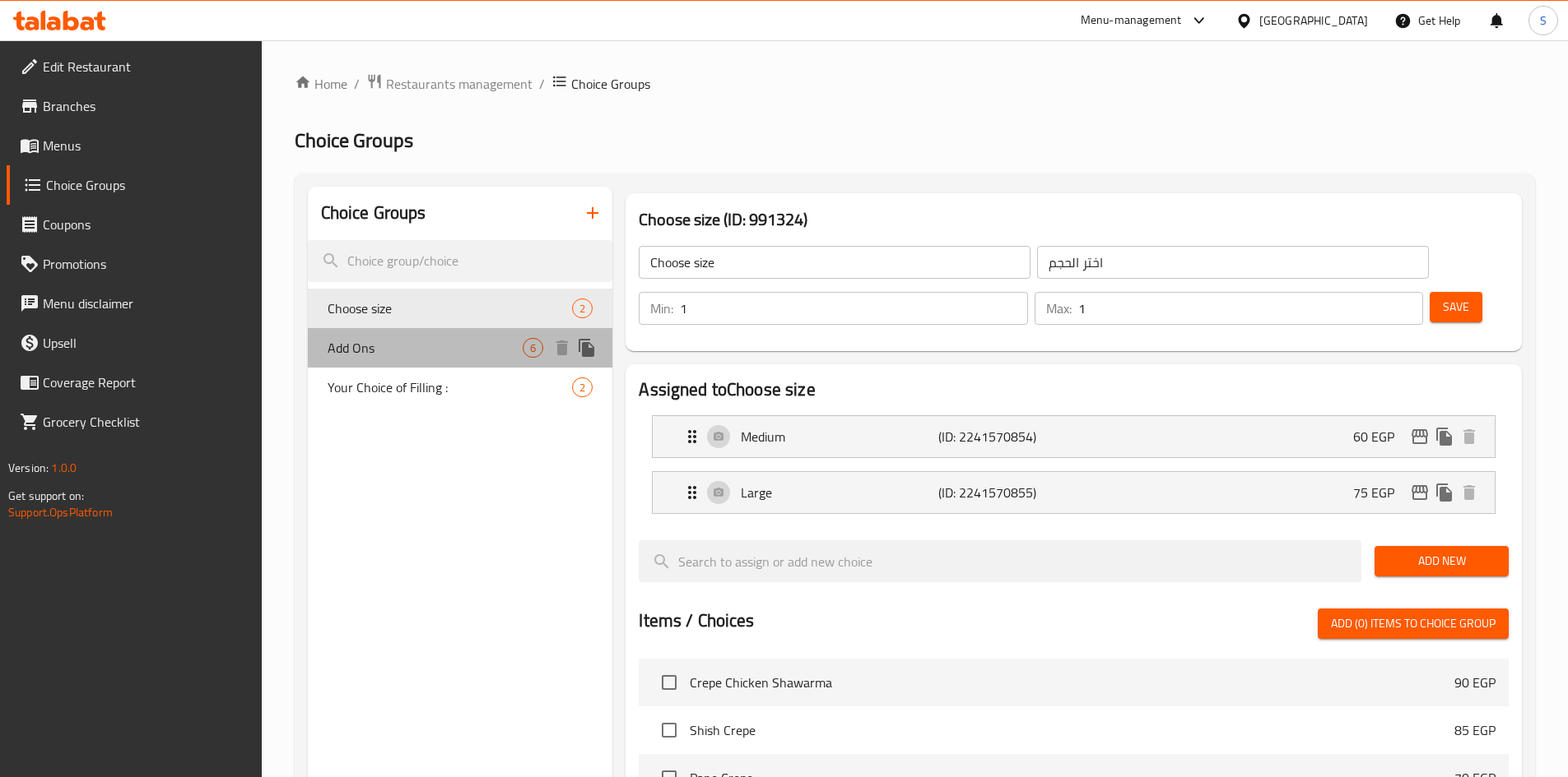
click at [476, 338] on span "Add Ons" at bounding box center [425, 348] width 196 height 20
type input "Add Ons"
type input "الاضافات"
type input "0"
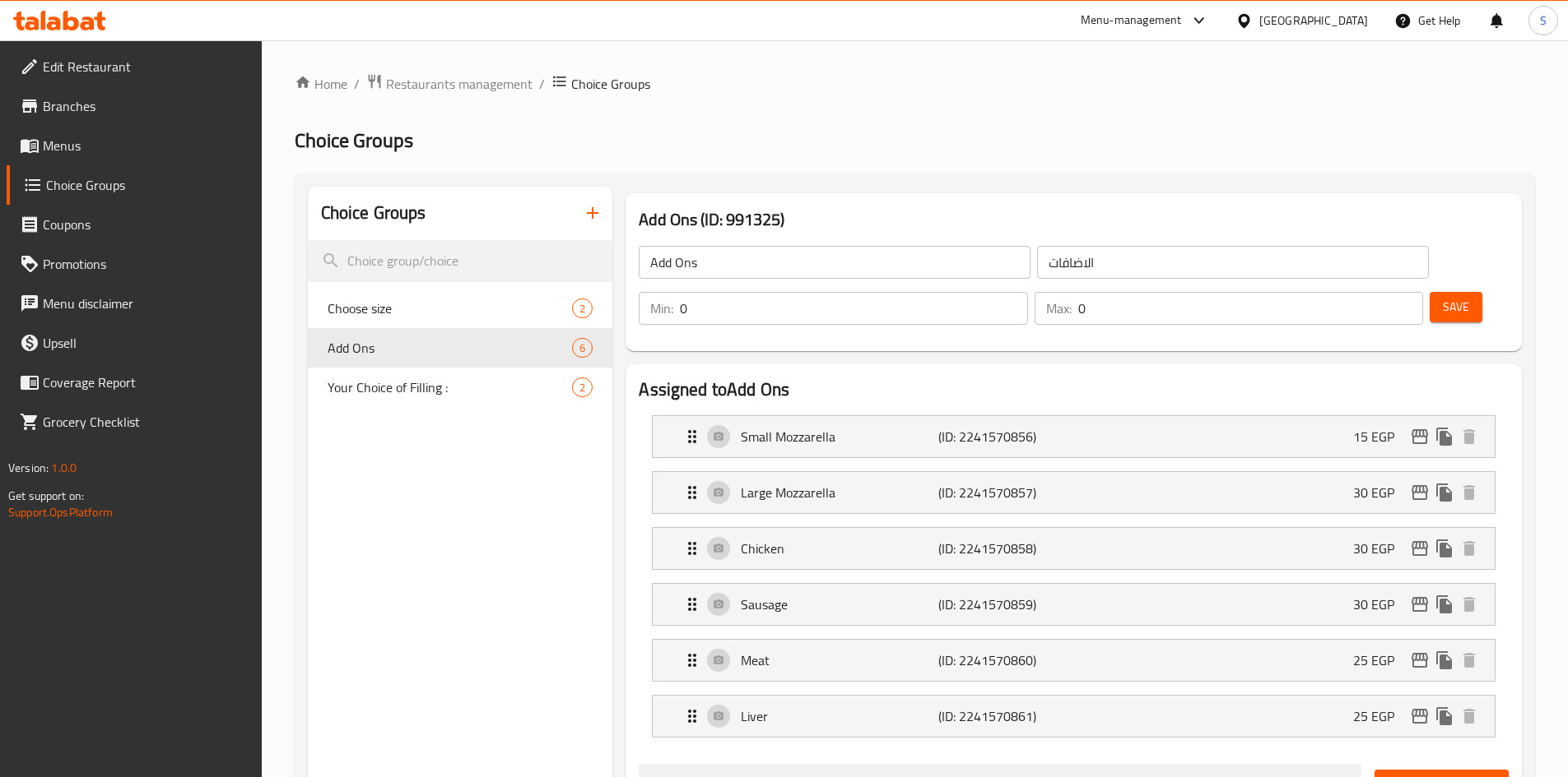
click at [584, 207] on icon "button" at bounding box center [593, 213] width 20 height 20
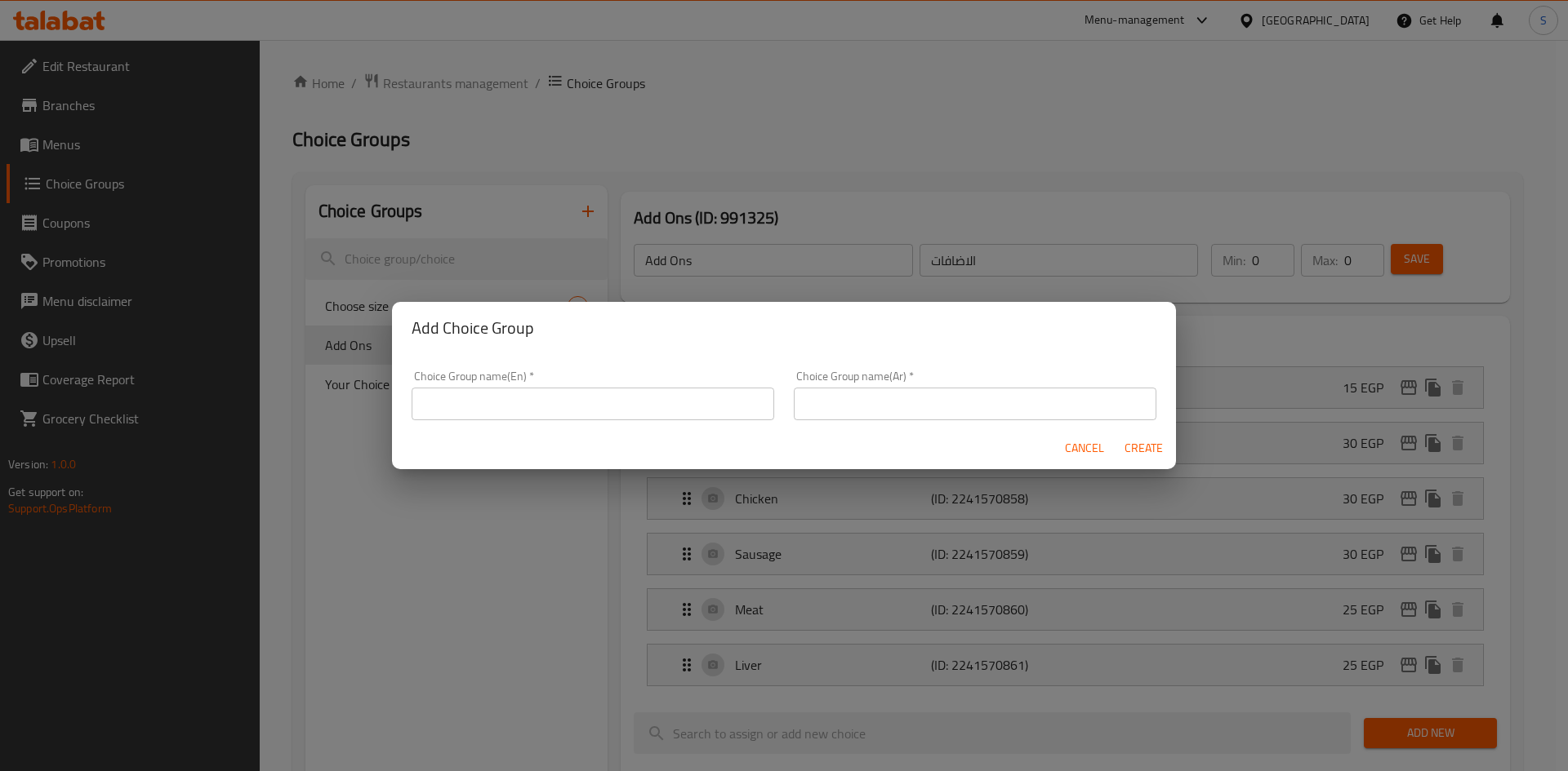
click at [627, 388] on input "text" at bounding box center [592, 404] width 363 height 33
type input "Addons"
click at [850, 409] on input "text" at bounding box center [974, 404] width 363 height 33
type input "اضافات"
click at [1139, 450] on span "Create" at bounding box center [1143, 448] width 39 height 21
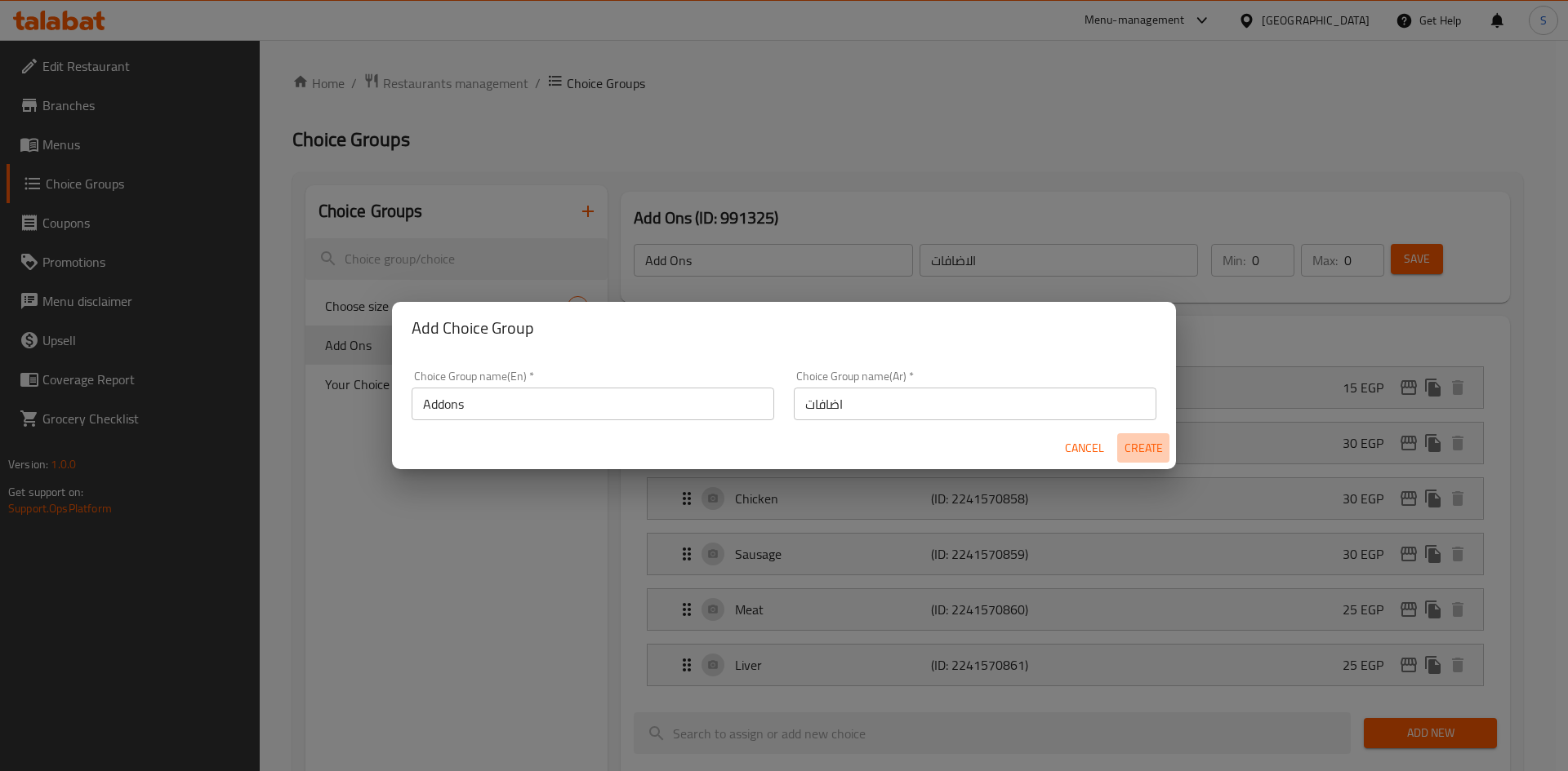
type input "Addons"
type input "اضافات"
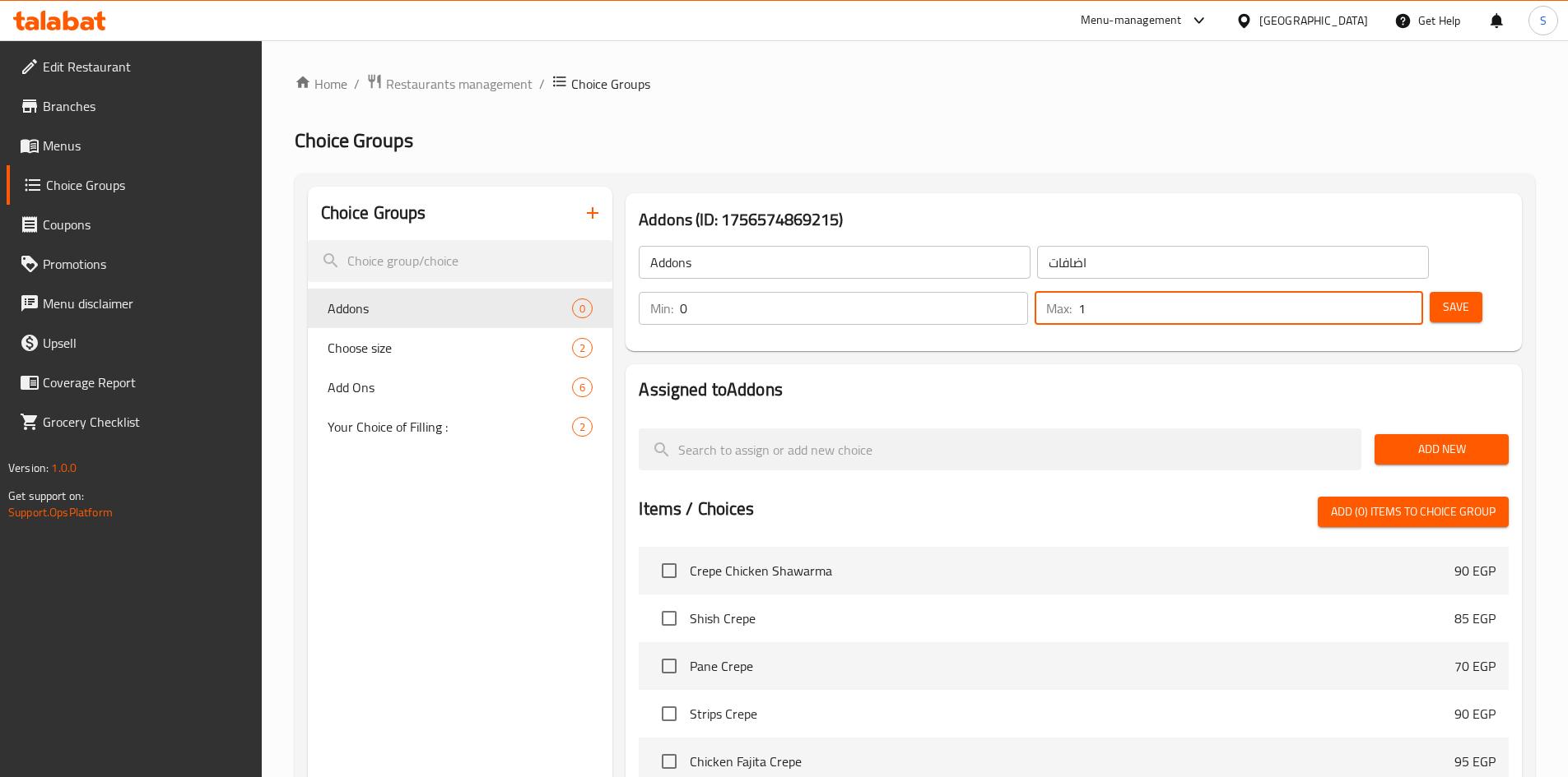
type input "1"
click at [1379, 292] on input "1" at bounding box center [1251, 309] width 345 height 33
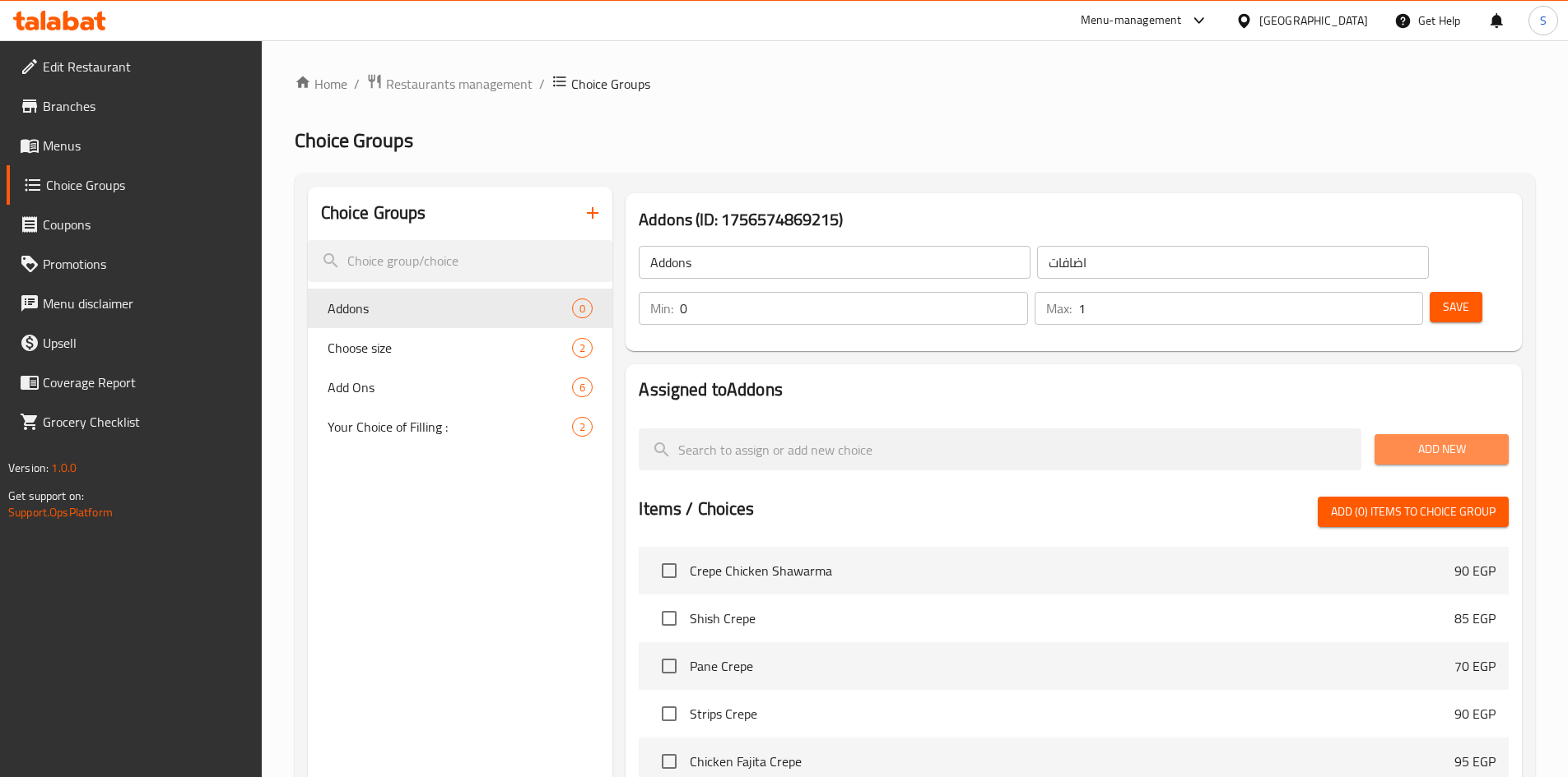
click at [1475, 439] on span "Add New" at bounding box center [1441, 449] width 108 height 21
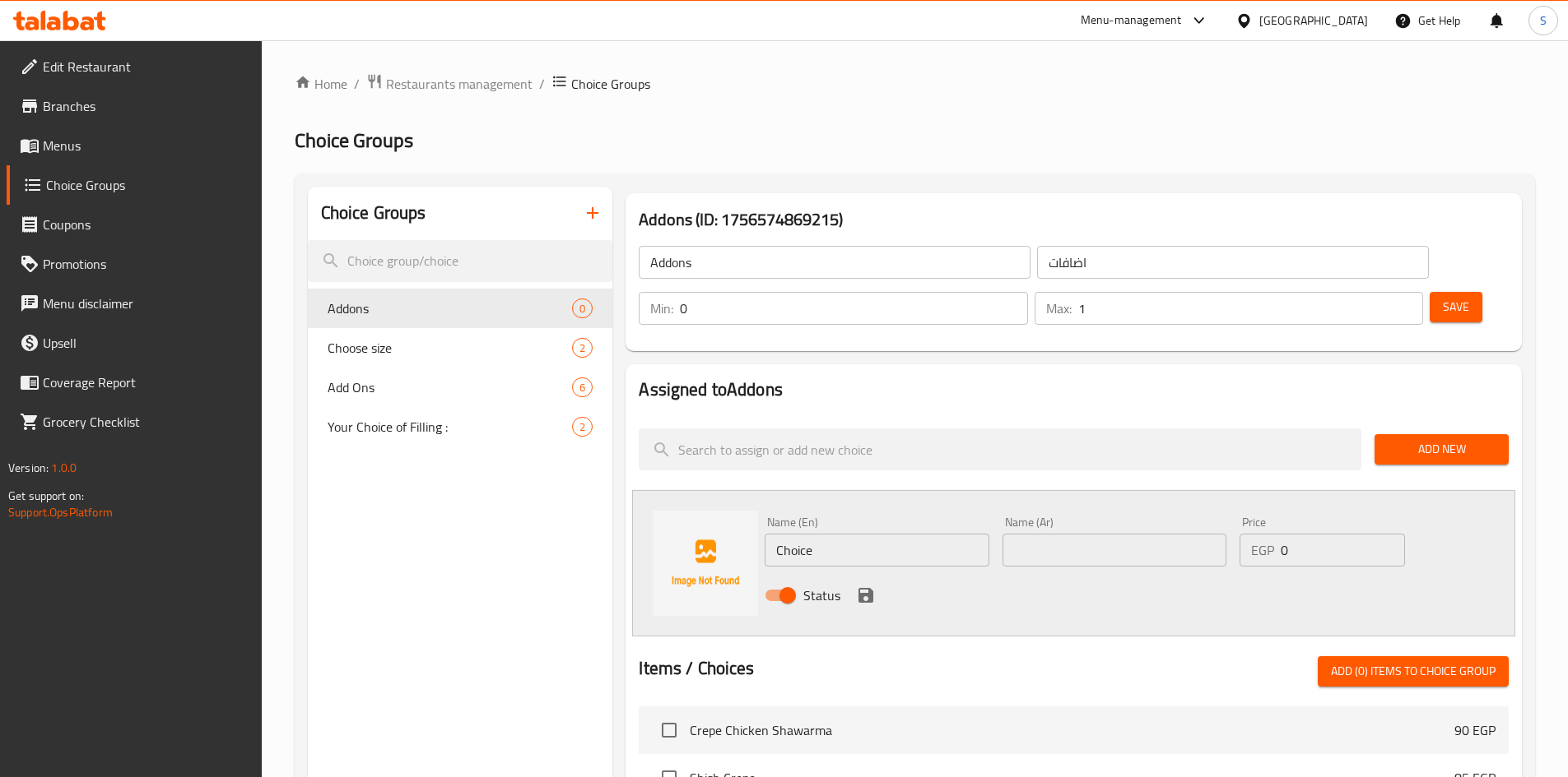
click at [1060, 533] on input "text" at bounding box center [1114, 550] width 224 height 33
click at [1119, 533] on input "اضافة [PERSON_NAME]" at bounding box center [1114, 550] width 224 height 33
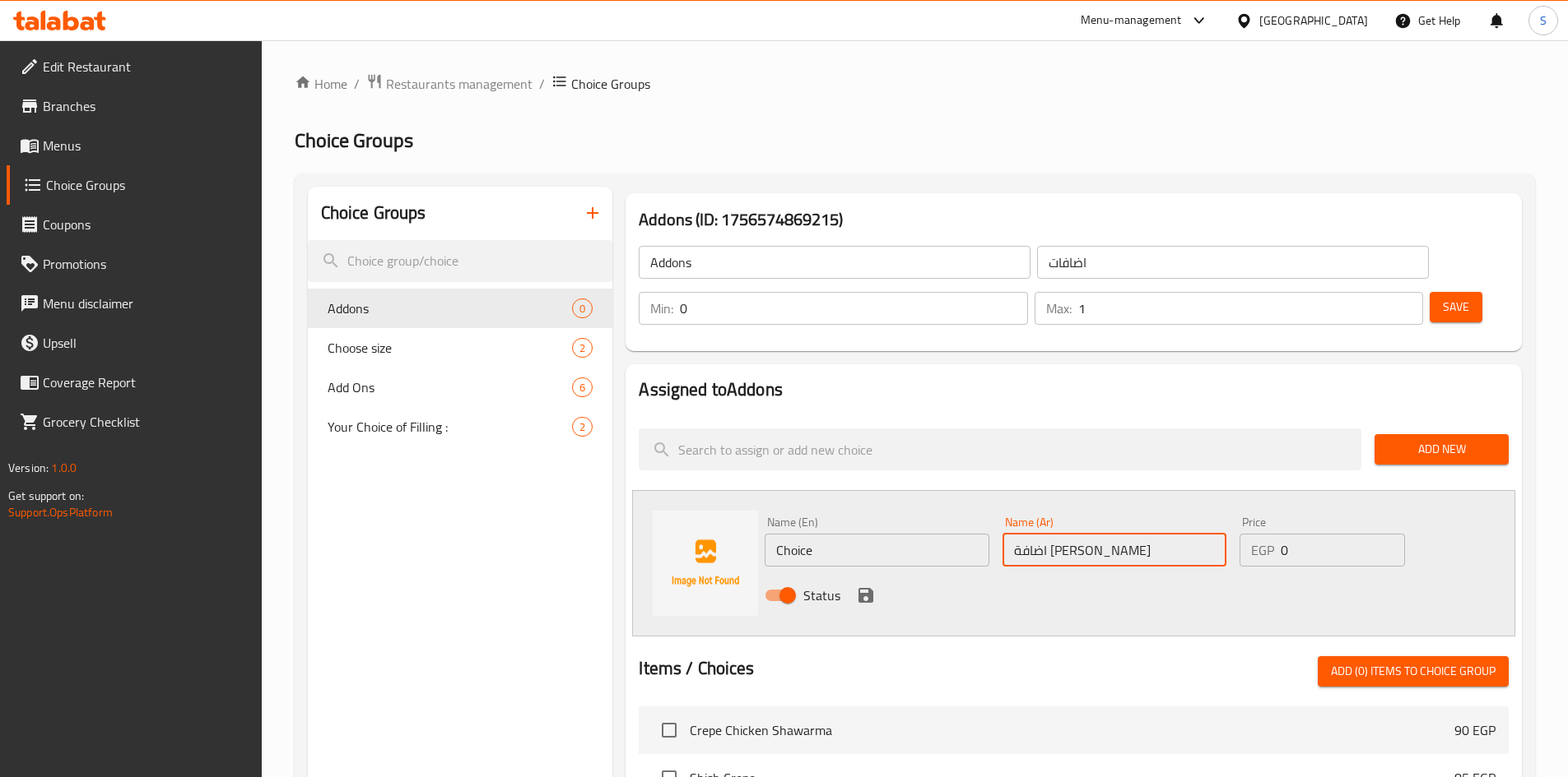
click at [1119, 533] on input "اضافة [PERSON_NAME]" at bounding box center [1114, 550] width 224 height 33
type input "اضافة [PERSON_NAME]"
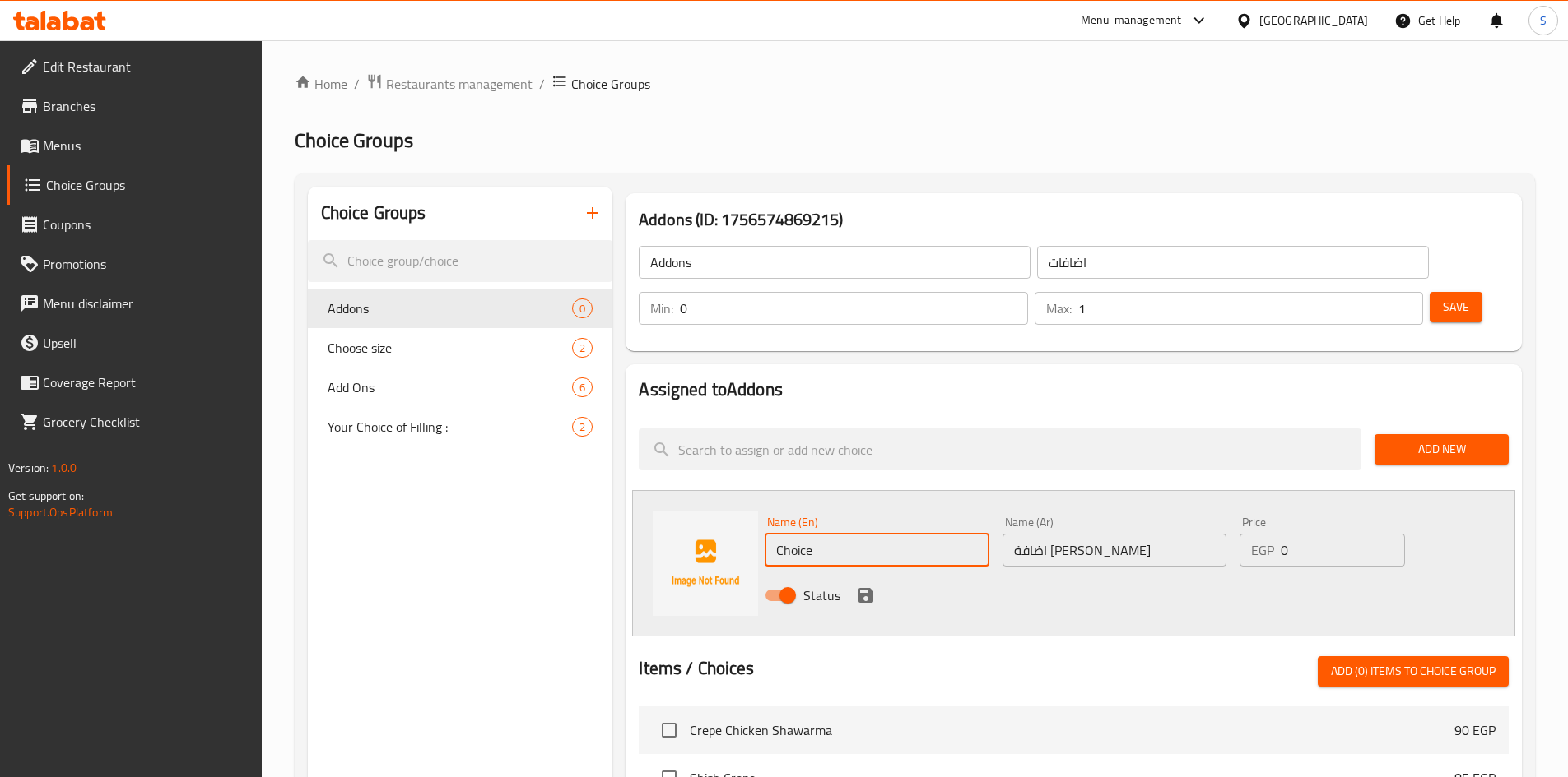
click at [873, 533] on input "Choice" at bounding box center [876, 550] width 224 height 33
paste input "Add mozzarella"
click at [916, 533] on input "Add mozzarella" at bounding box center [876, 550] width 224 height 33
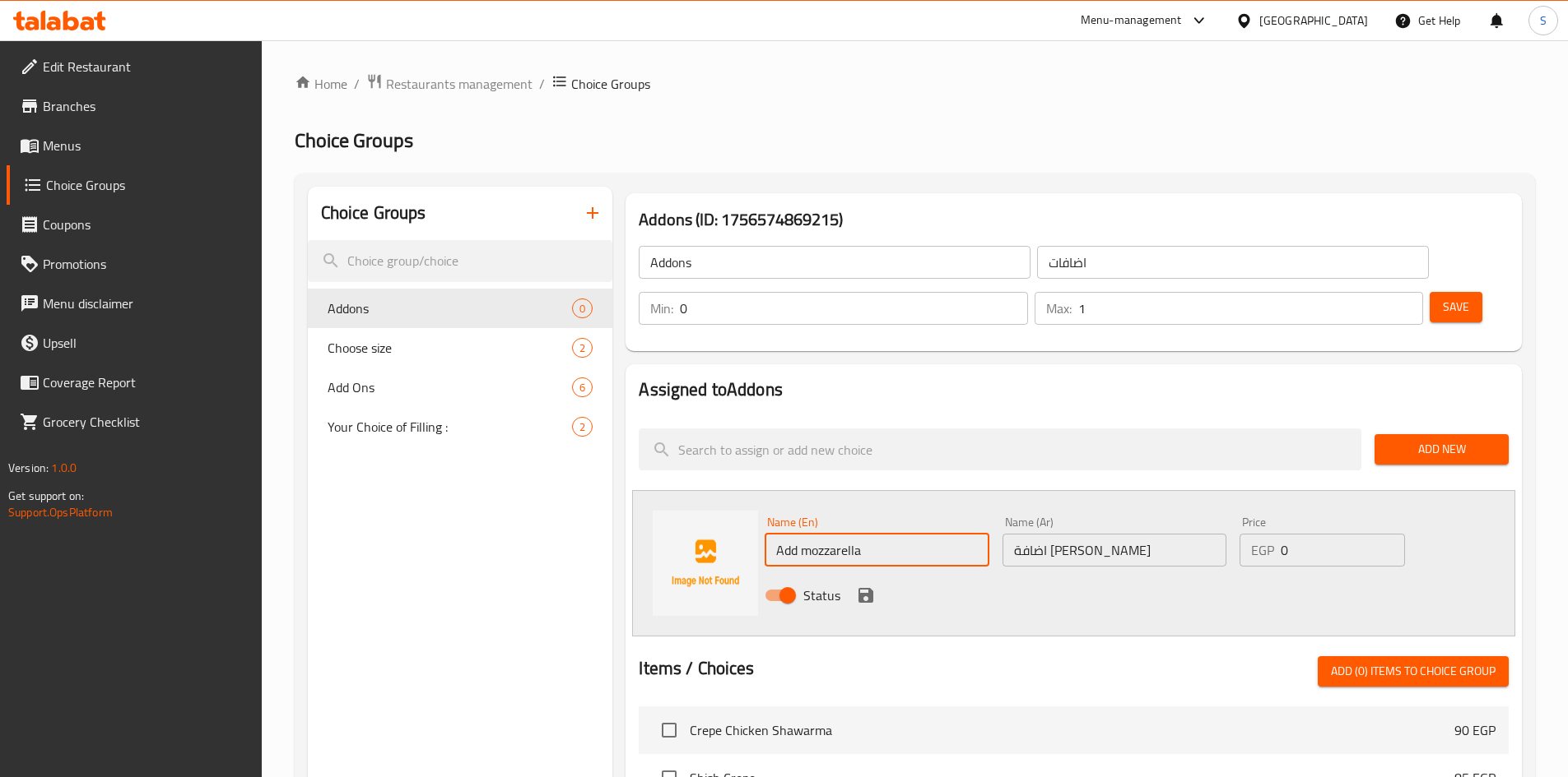
click at [916, 533] on input "Add mozzarella" at bounding box center [876, 550] width 224 height 33
click at [888, 533] on input "Add Mozzarella" at bounding box center [876, 550] width 224 height 33
type input "Add Mozzarella M"
click at [888, 533] on input "Add Mozzarella M" at bounding box center [876, 550] width 224 height 33
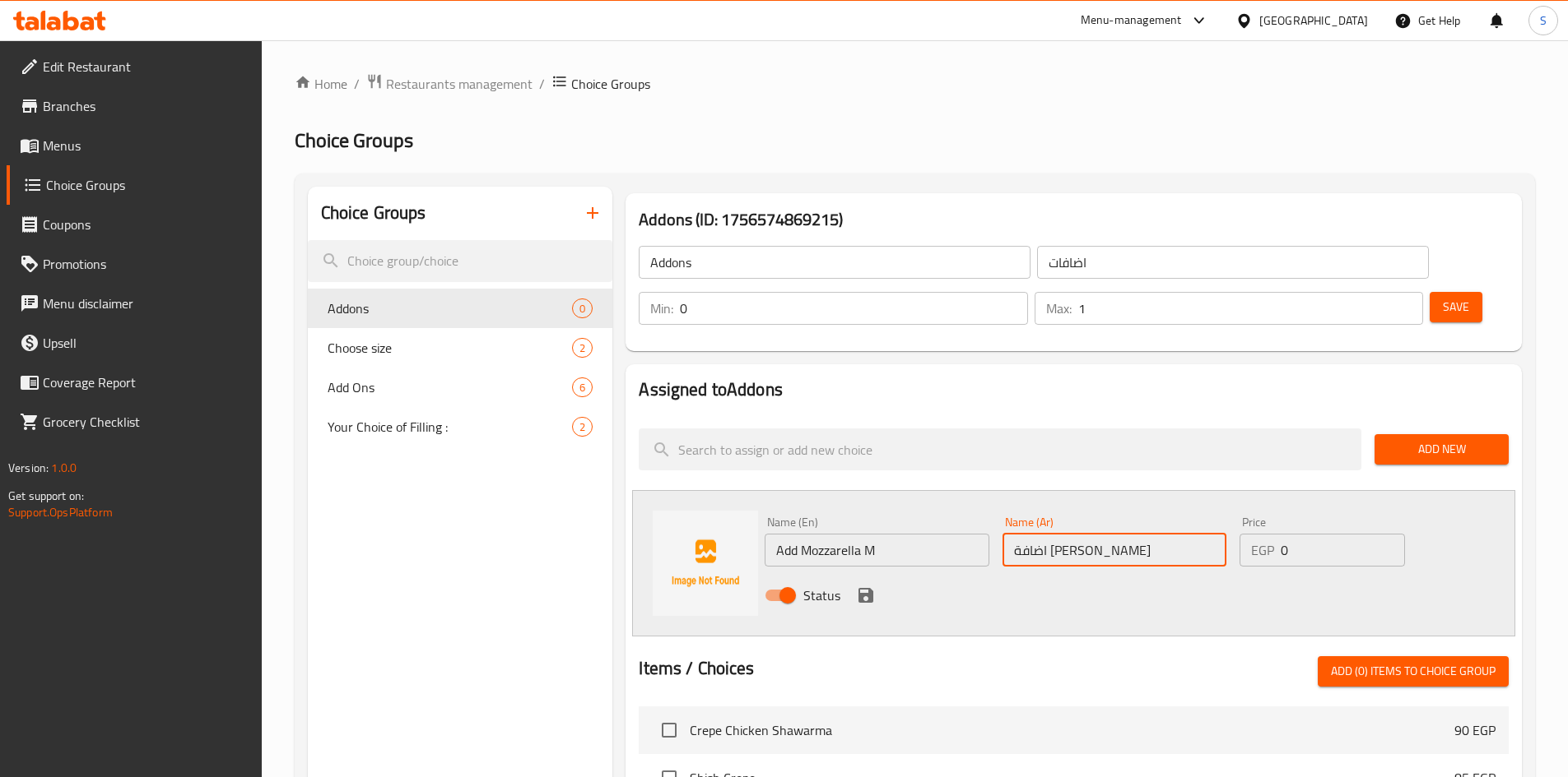
type input "اضافة [PERSON_NAME]"
click at [903, 533] on input "Add Mozzarella M" at bounding box center [876, 550] width 224 height 33
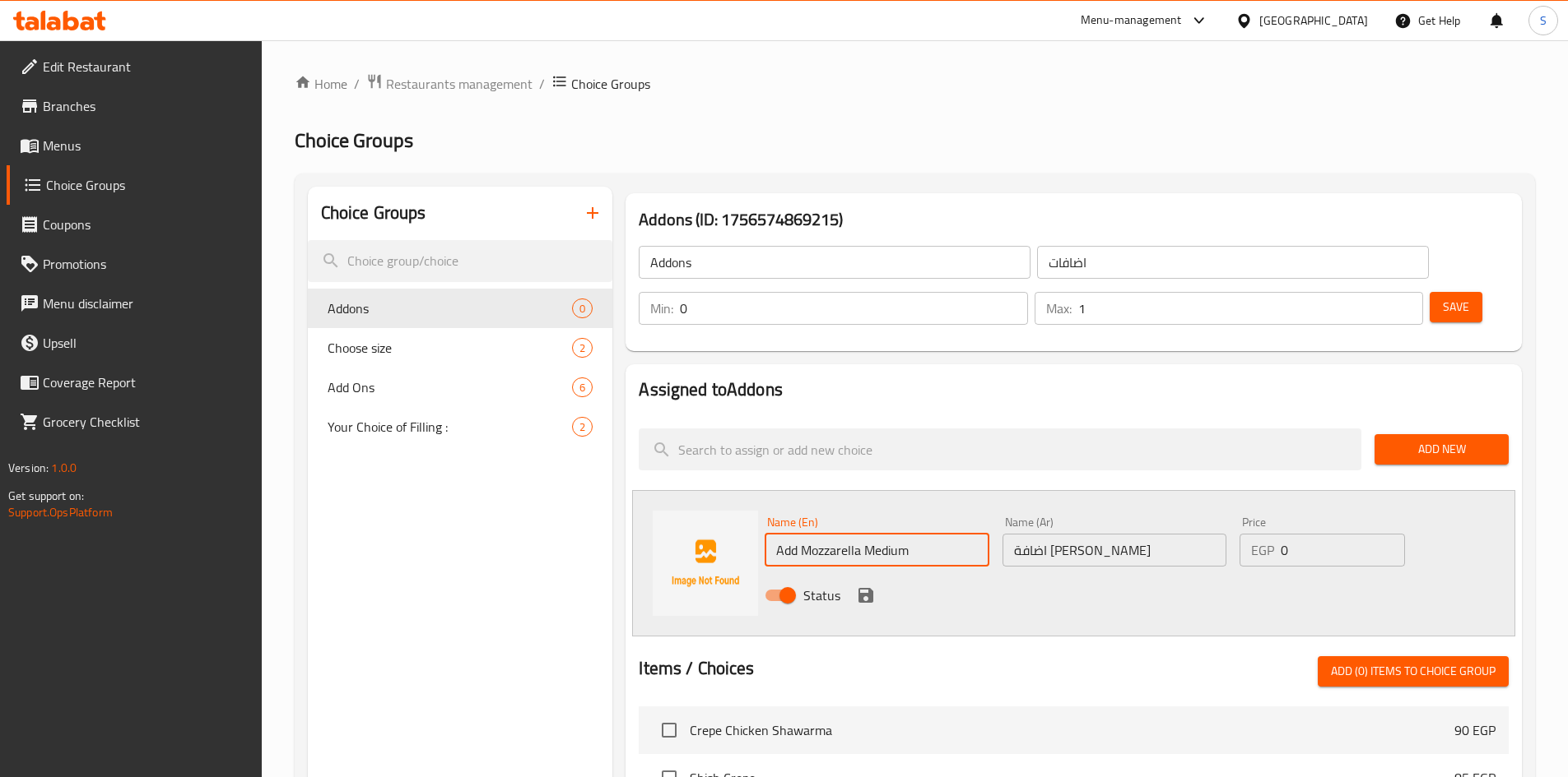
type input "Add Mozzarella Medium"
click at [1114, 533] on input "اضافة [PERSON_NAME]" at bounding box center [1114, 550] width 224 height 33
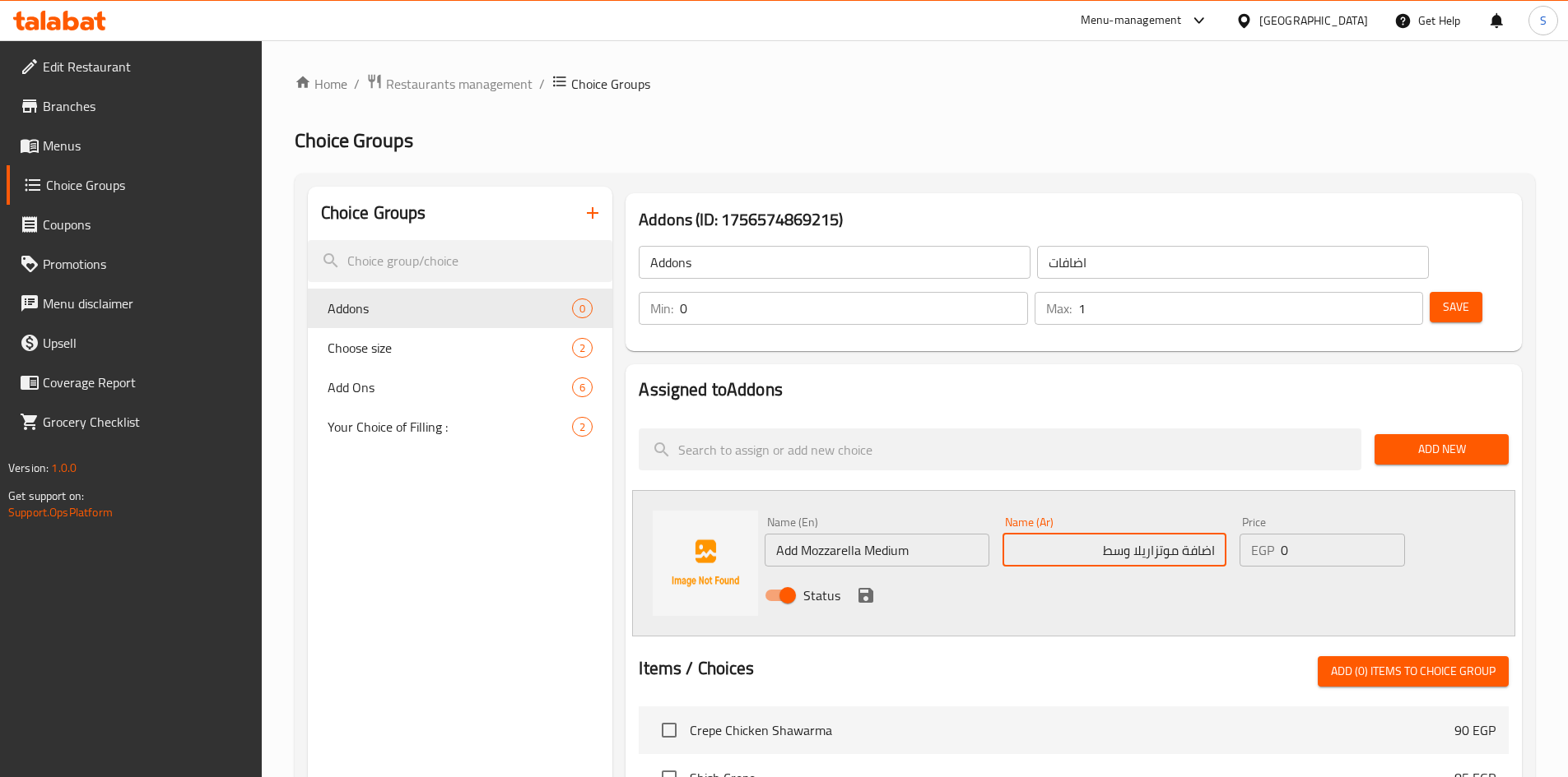
type input "اضافة موتزاريلا وسط"
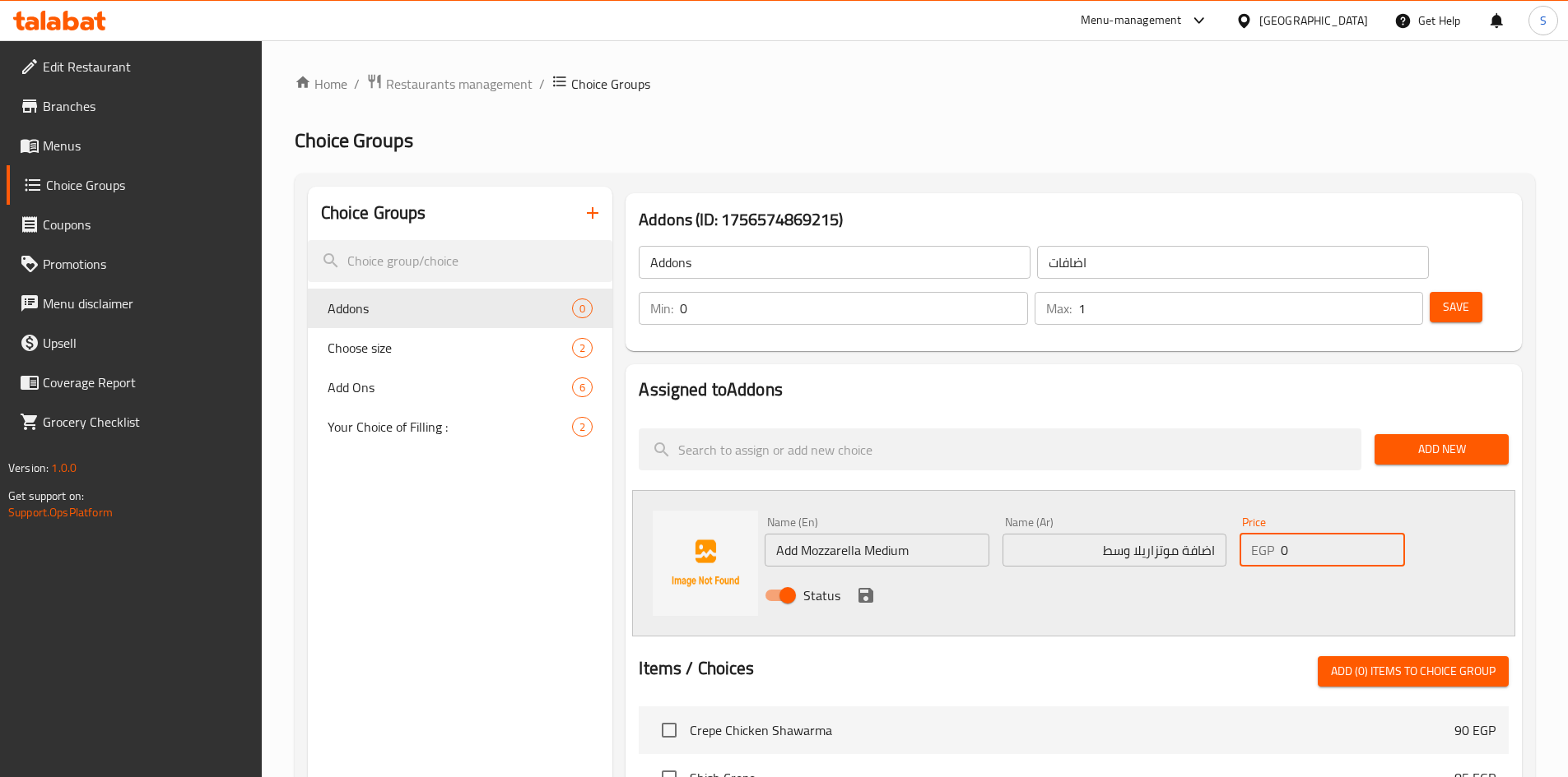
drag, startPoint x: 1301, startPoint y: 512, endPoint x: 1228, endPoint y: 501, distance: 73.8
click at [1228, 510] on div "Name (En) Add Mozzarella Medium Name (En) Name (Ar) اضافة موتزاريلا وسط Name (A…" at bounding box center [1115, 564] width 713 height 108
type input "15"
click at [864, 586] on icon "save" at bounding box center [866, 596] width 20 height 20
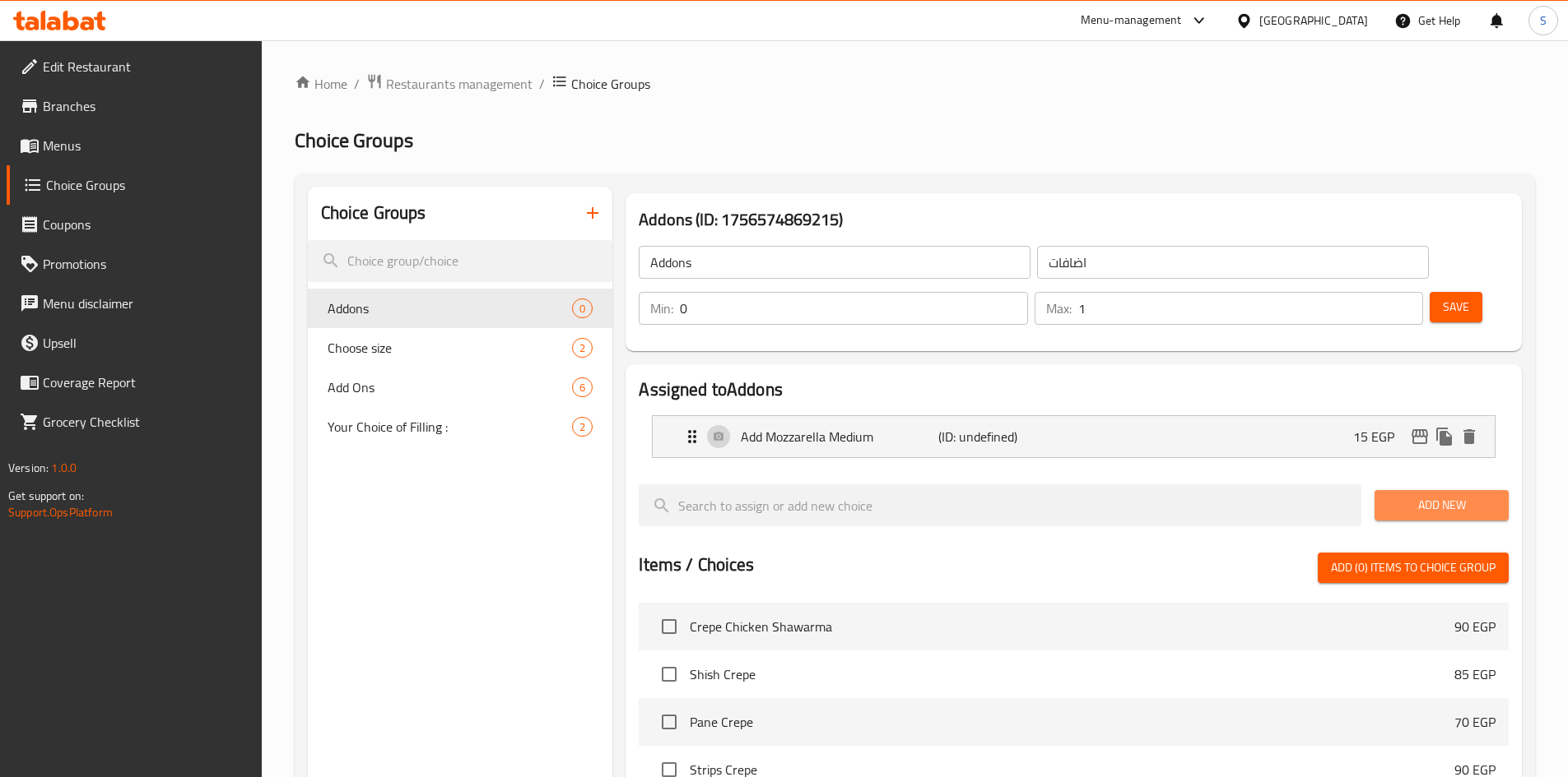
click at [1387, 490] on button "Add New" at bounding box center [1441, 505] width 134 height 31
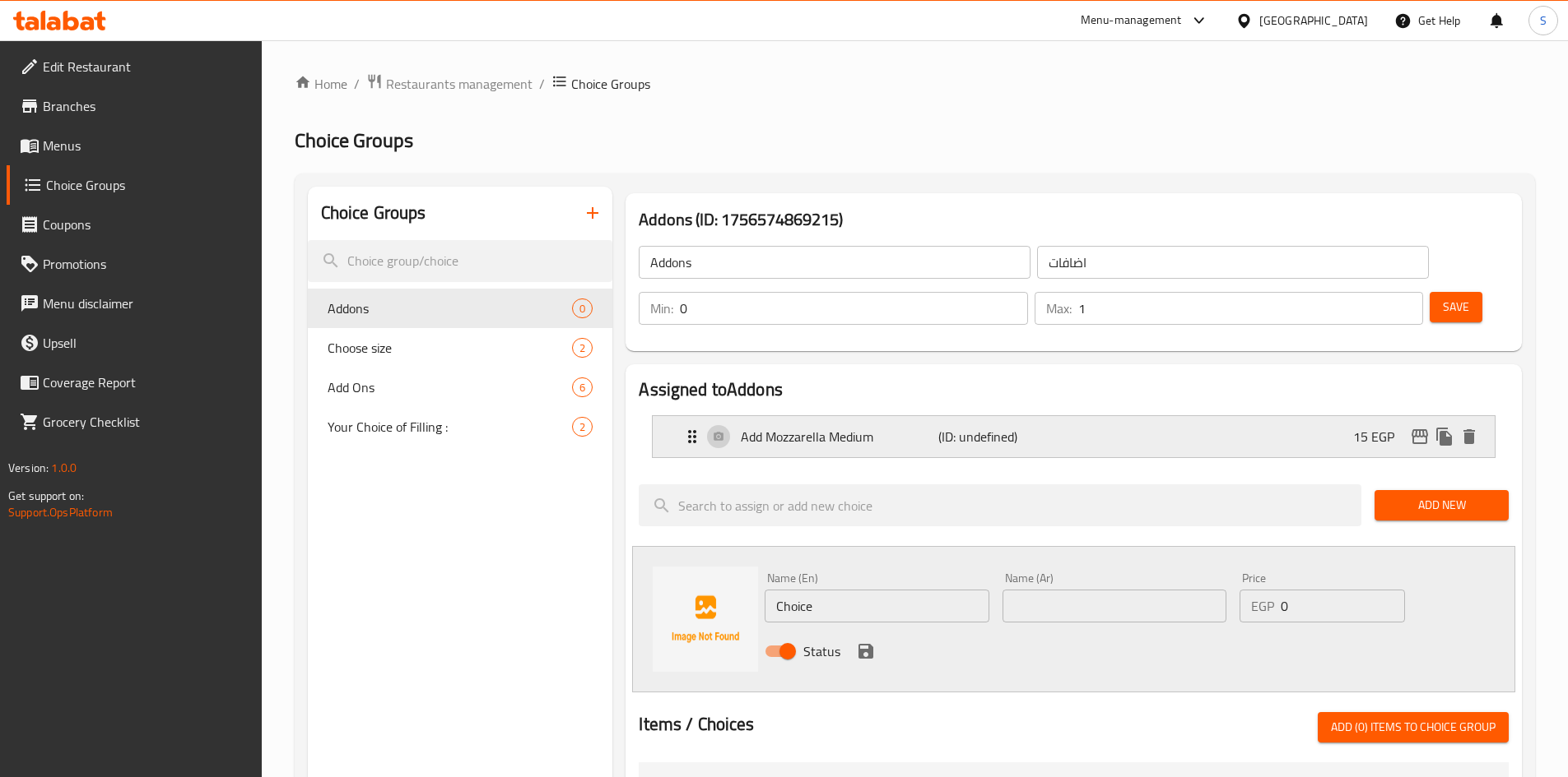
click at [903, 427] on p "Add Mozzarella Medium" at bounding box center [839, 437] width 196 height 20
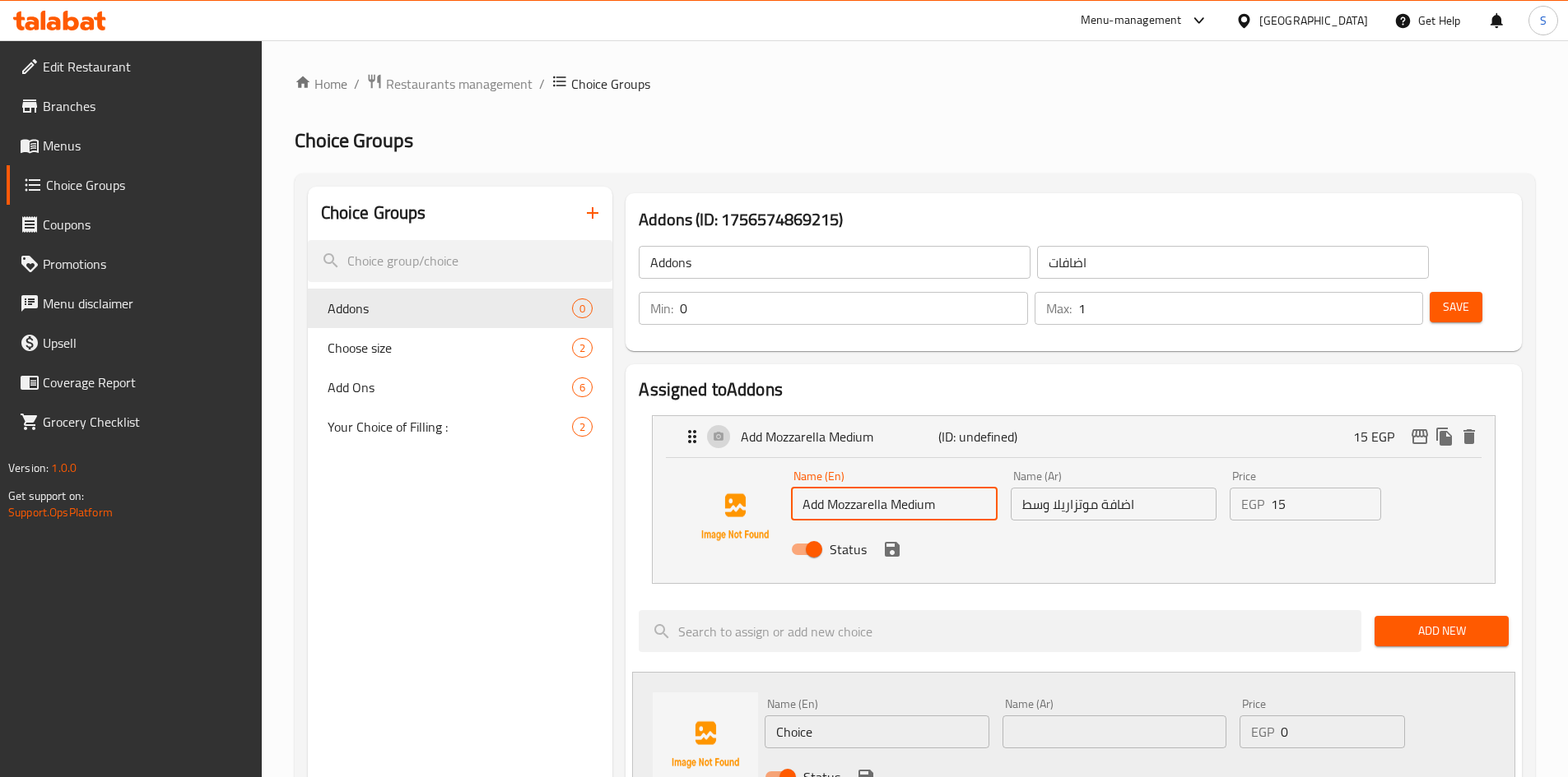
click at [927, 488] on input "Add Mozzarella Medium" at bounding box center [893, 504] width 206 height 33
drag, startPoint x: 888, startPoint y: 462, endPoint x: 787, endPoint y: 466, distance: 101.1
click at [787, 466] on div "Name (En) Add Mozzarella Medium Name (En) Name (Ar) اضافة موتزاريلا وسط Name (A…" at bounding box center [1073, 517] width 789 height 112
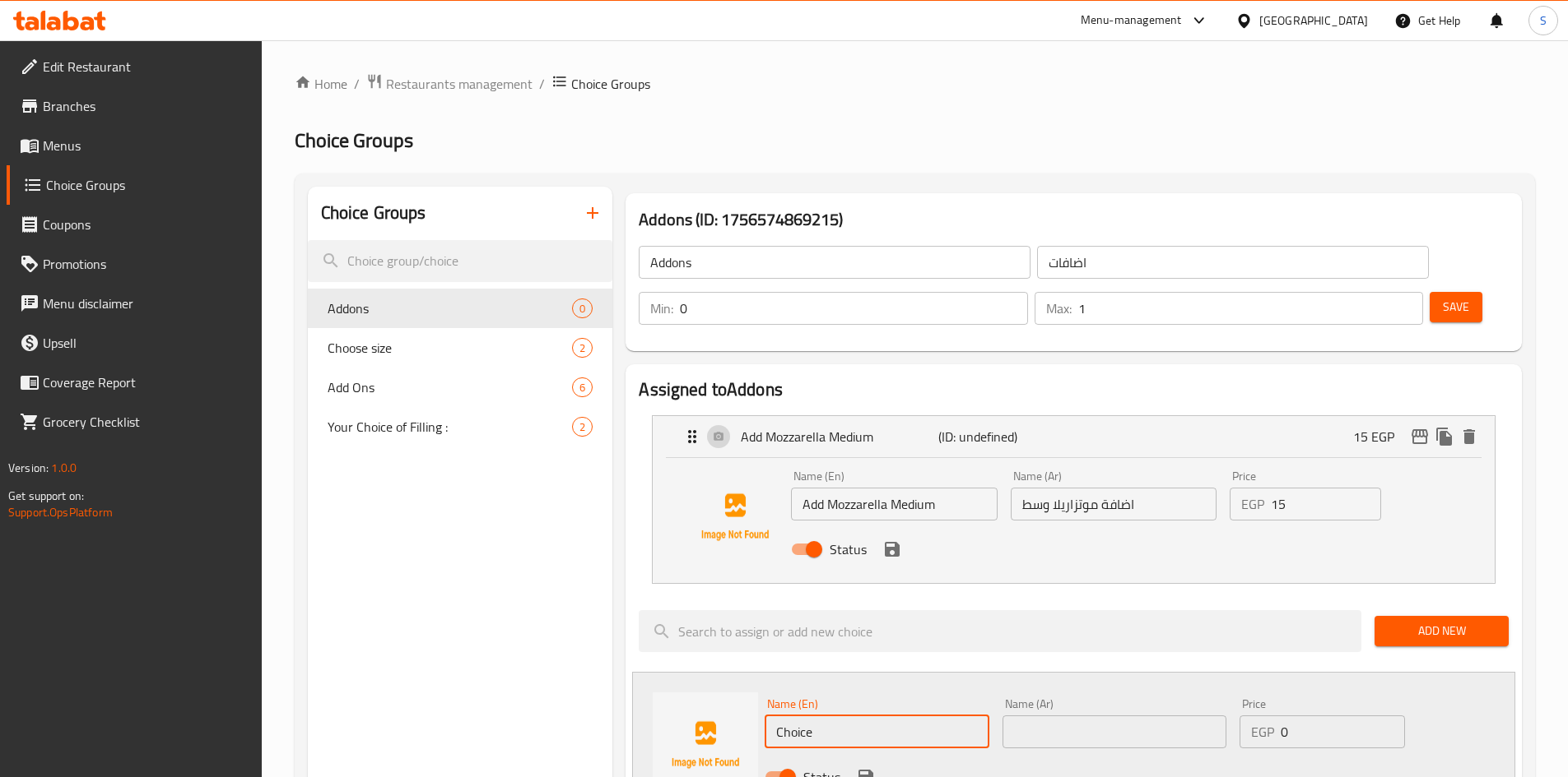
click at [854, 716] on input "Choice" at bounding box center [876, 732] width 224 height 33
paste input "Add Mozzarella"
type input "Add Mozzarella Large"
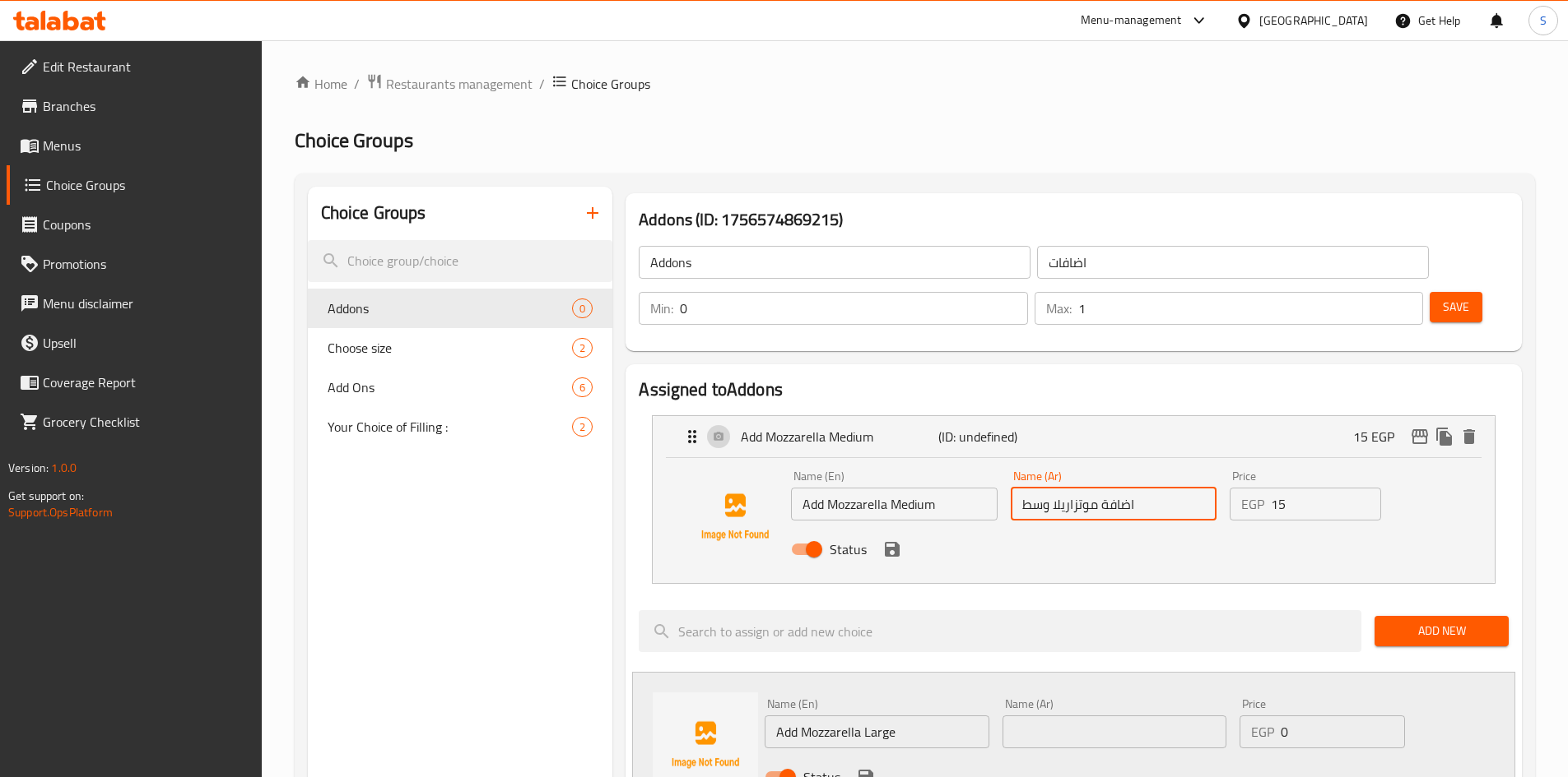
drag, startPoint x: 1134, startPoint y: 459, endPoint x: 1052, endPoint y: 472, distance: 83.0
click at [1052, 488] on input "اضافة موتزاريلا وسط" at bounding box center [1113, 504] width 206 height 33
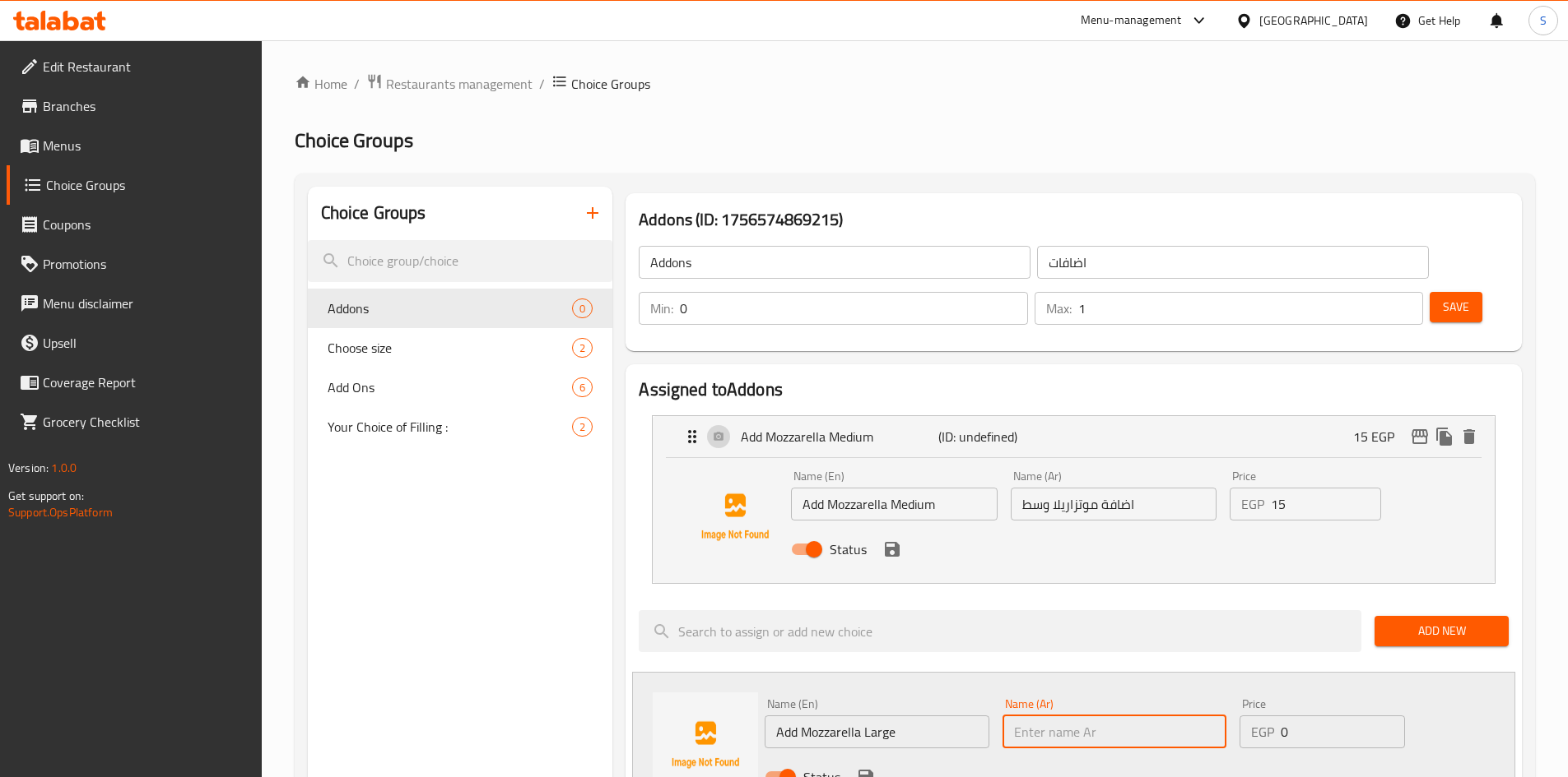
click at [1119, 716] on input "text" at bounding box center [1114, 732] width 224 height 33
paste input "اضافة [PERSON_NAME]"
type input "اضافة [PERSON_NAME]"
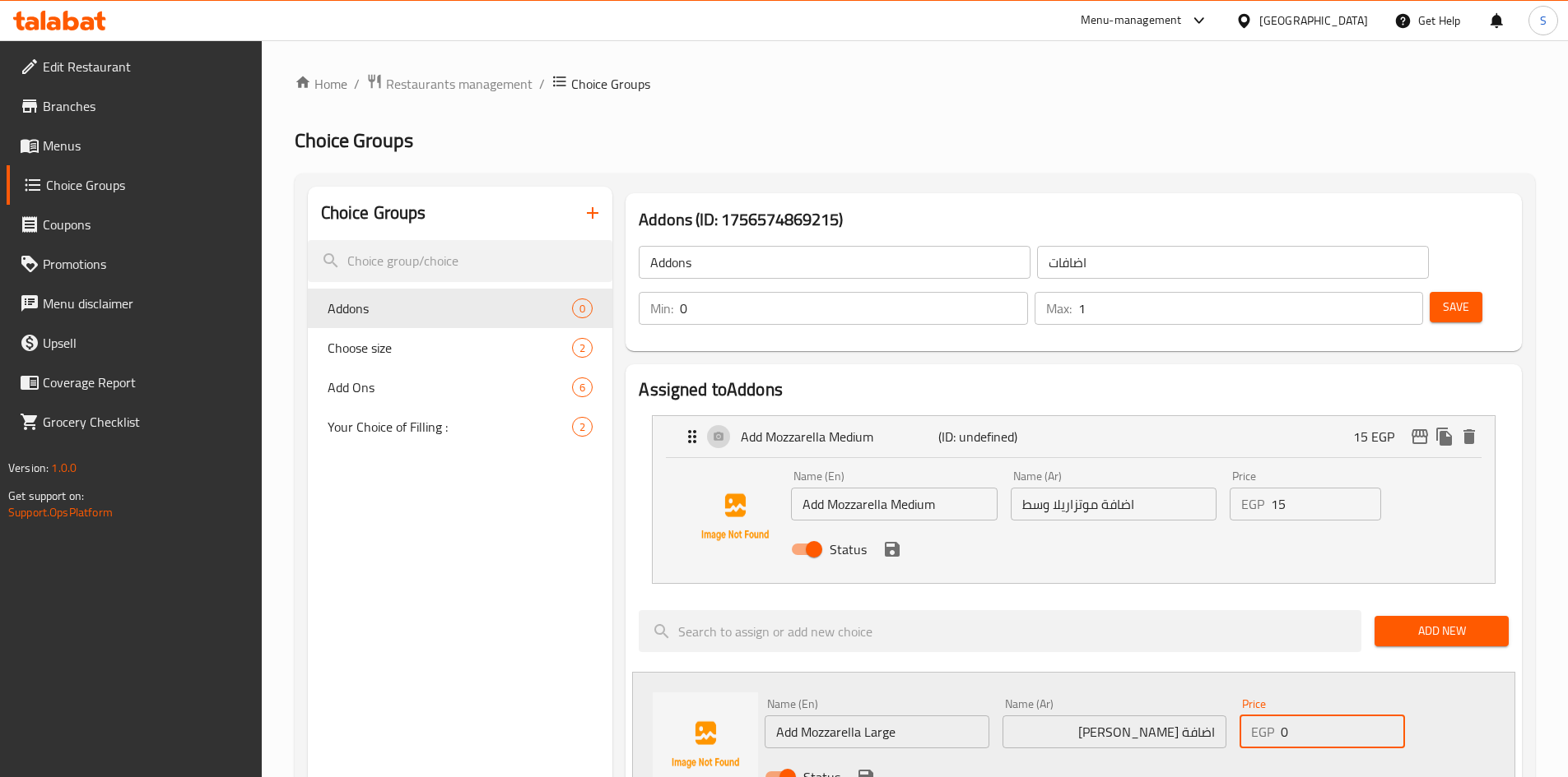
drag, startPoint x: 1307, startPoint y: 693, endPoint x: 1200, endPoint y: 673, distance: 108.9
click at [1200, 692] on div "Name (En) Add Mozzarella Large Name (En) Name (Ar) اضافة موتزاريلا لارج Name (A…" at bounding box center [1115, 746] width 713 height 108
type input "30"
click at [866, 767] on icon "save" at bounding box center [866, 777] width 20 height 20
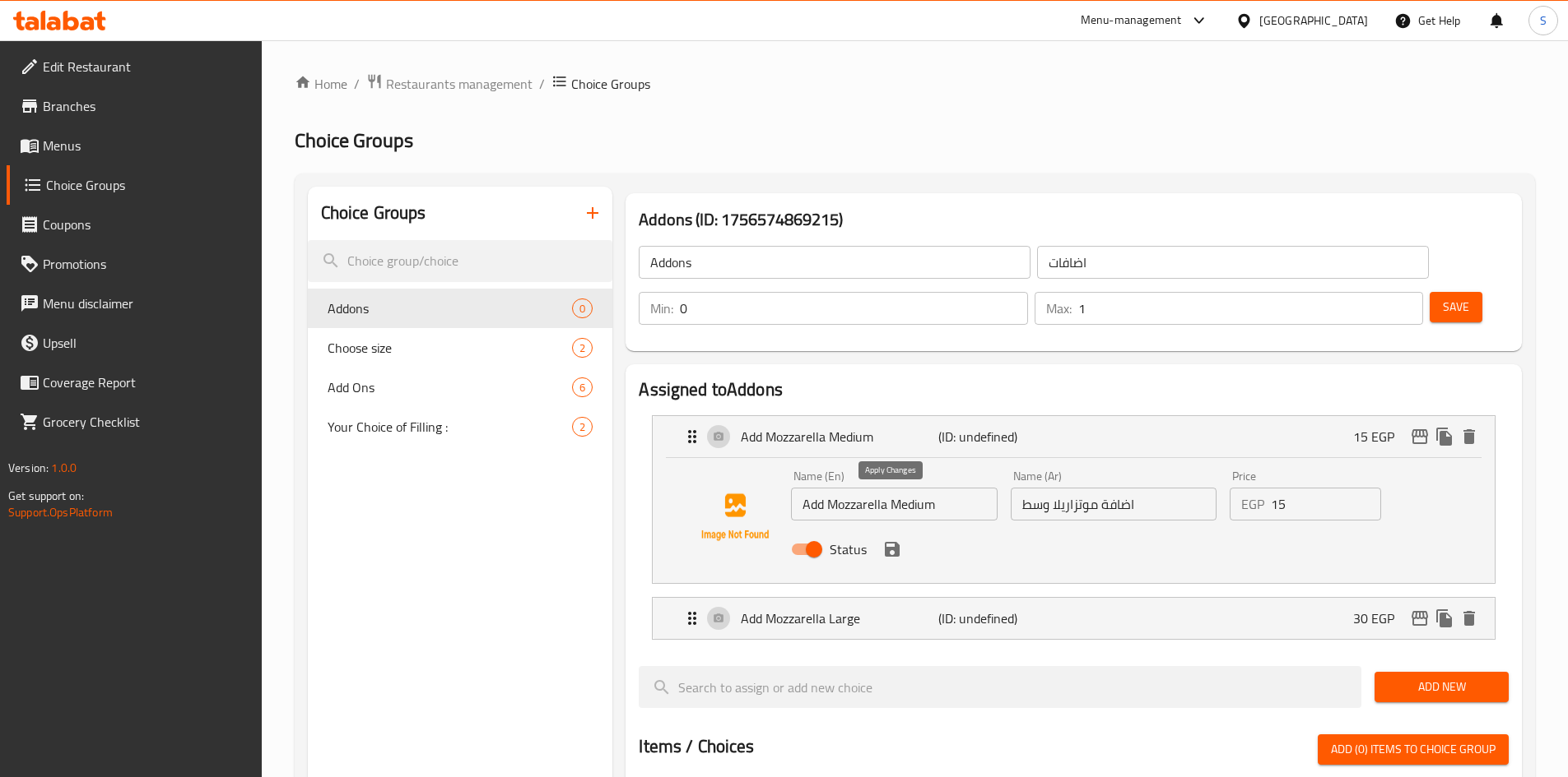
click at [894, 542] on icon "save" at bounding box center [892, 549] width 15 height 15
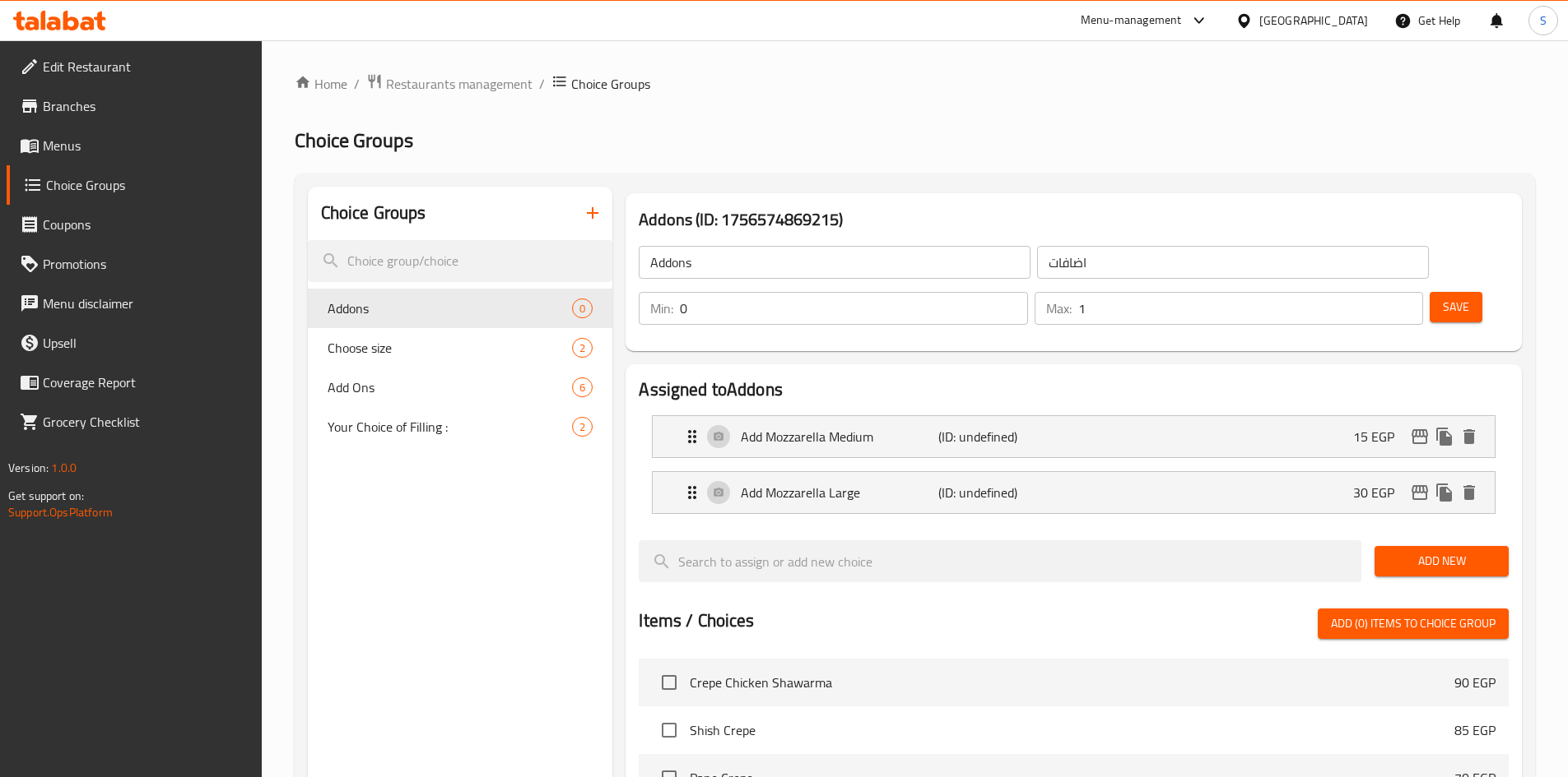
click at [1446, 551] on span "Add New" at bounding box center [1441, 561] width 108 height 21
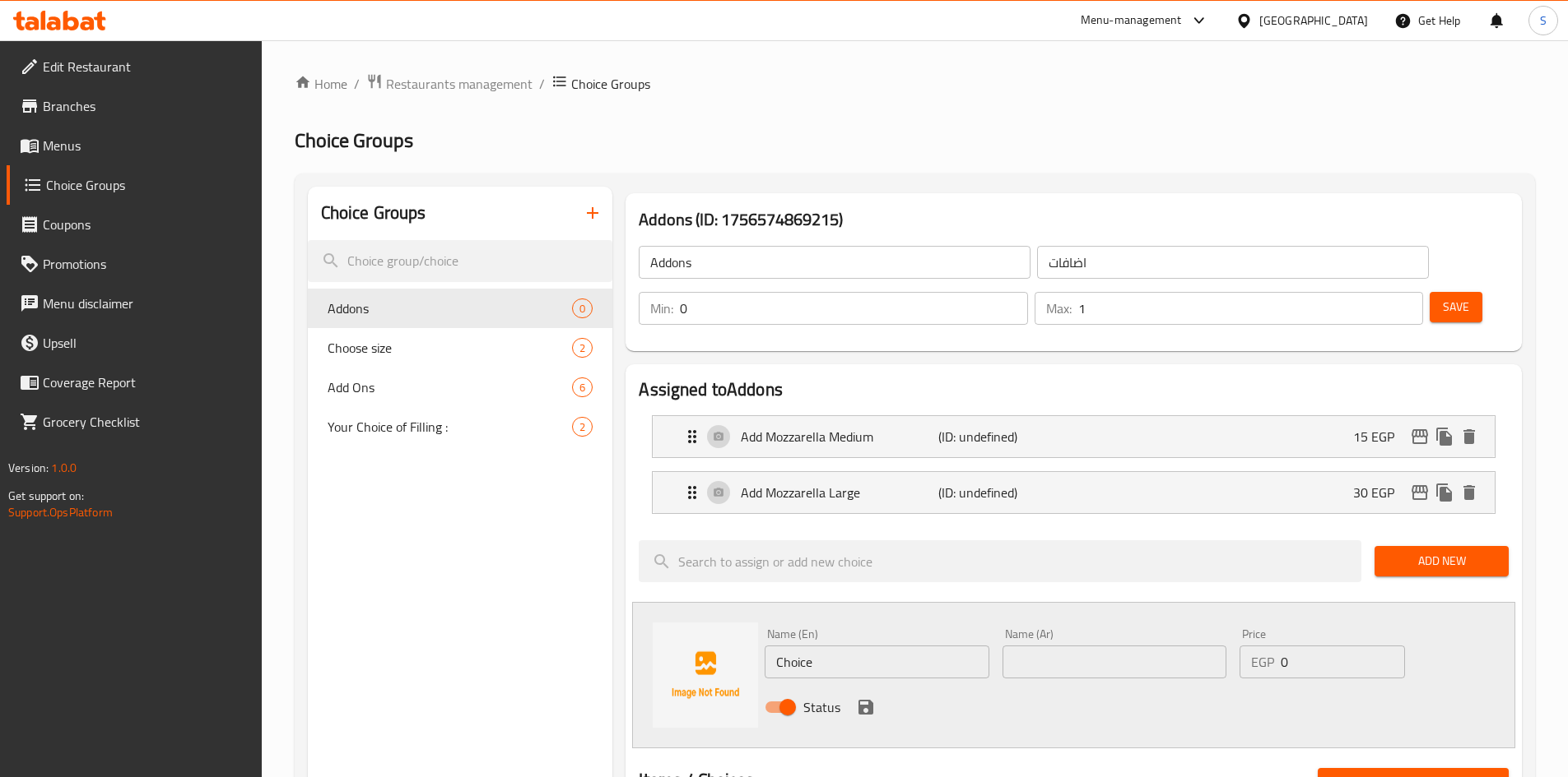
click at [869, 645] on input "Choice" at bounding box center [876, 662] width 224 height 33
type input "ش"
type input "Add Chicken"
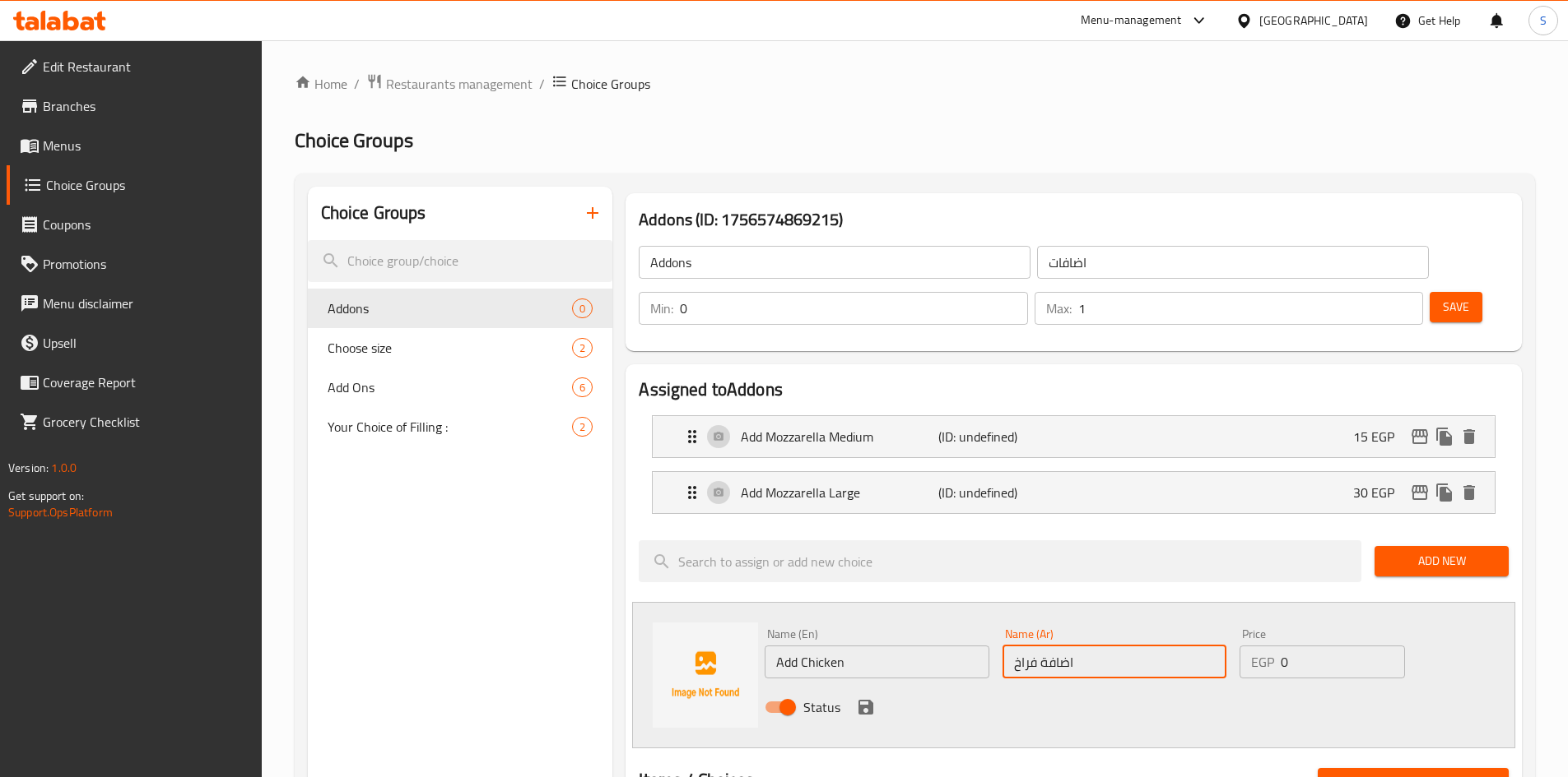
type input "اضافة فراخ"
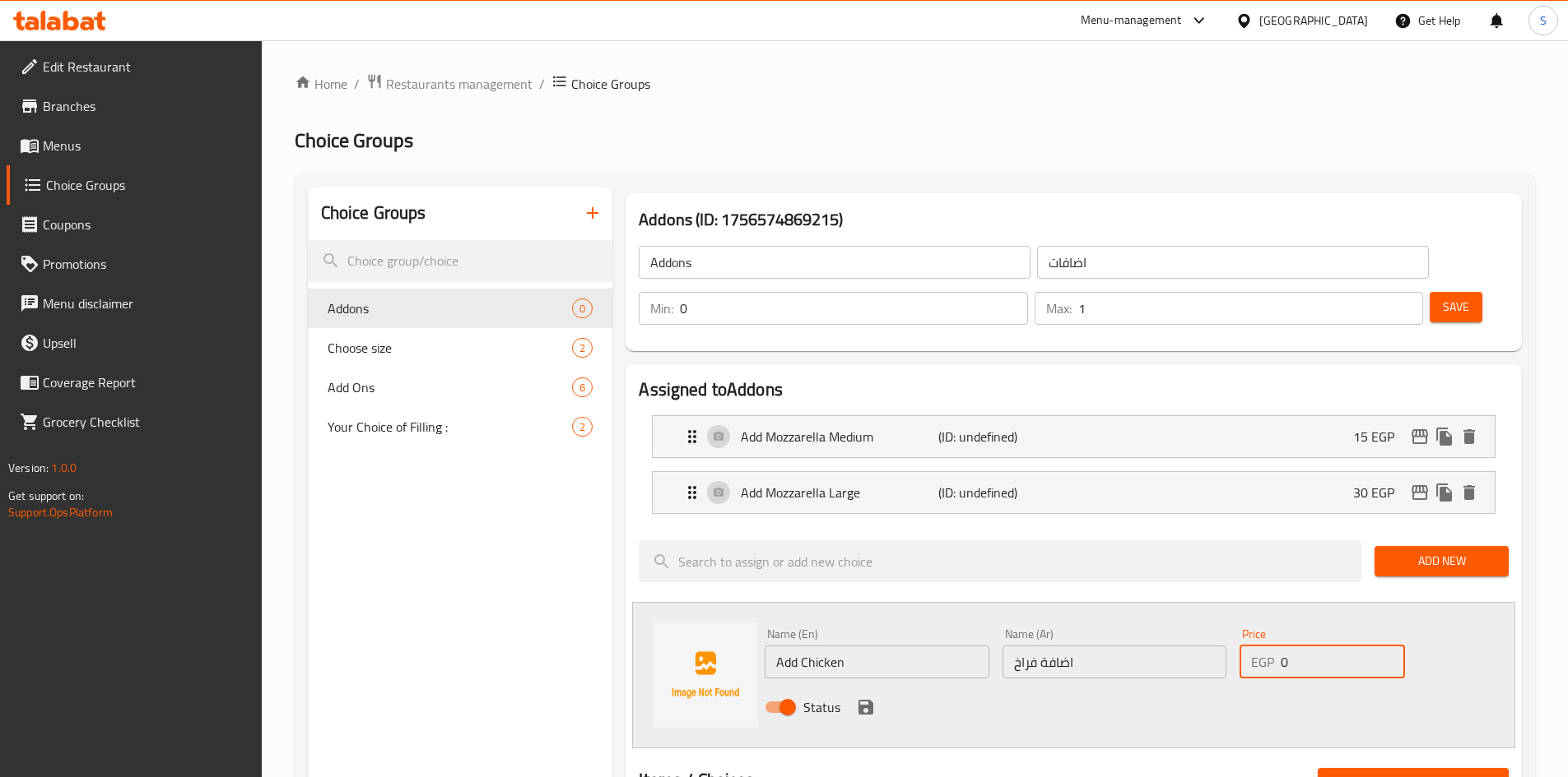
drag, startPoint x: 1256, startPoint y: 595, endPoint x: 1233, endPoint y: 586, distance: 24.7
click at [1233, 622] on div "Price EGP 0 Price" at bounding box center [1321, 654] width 177 height 63
type input "30"
click at [879, 685] on div "Status" at bounding box center [1115, 707] width 713 height 45
click at [864, 697] on icon "save" at bounding box center [866, 707] width 20 height 20
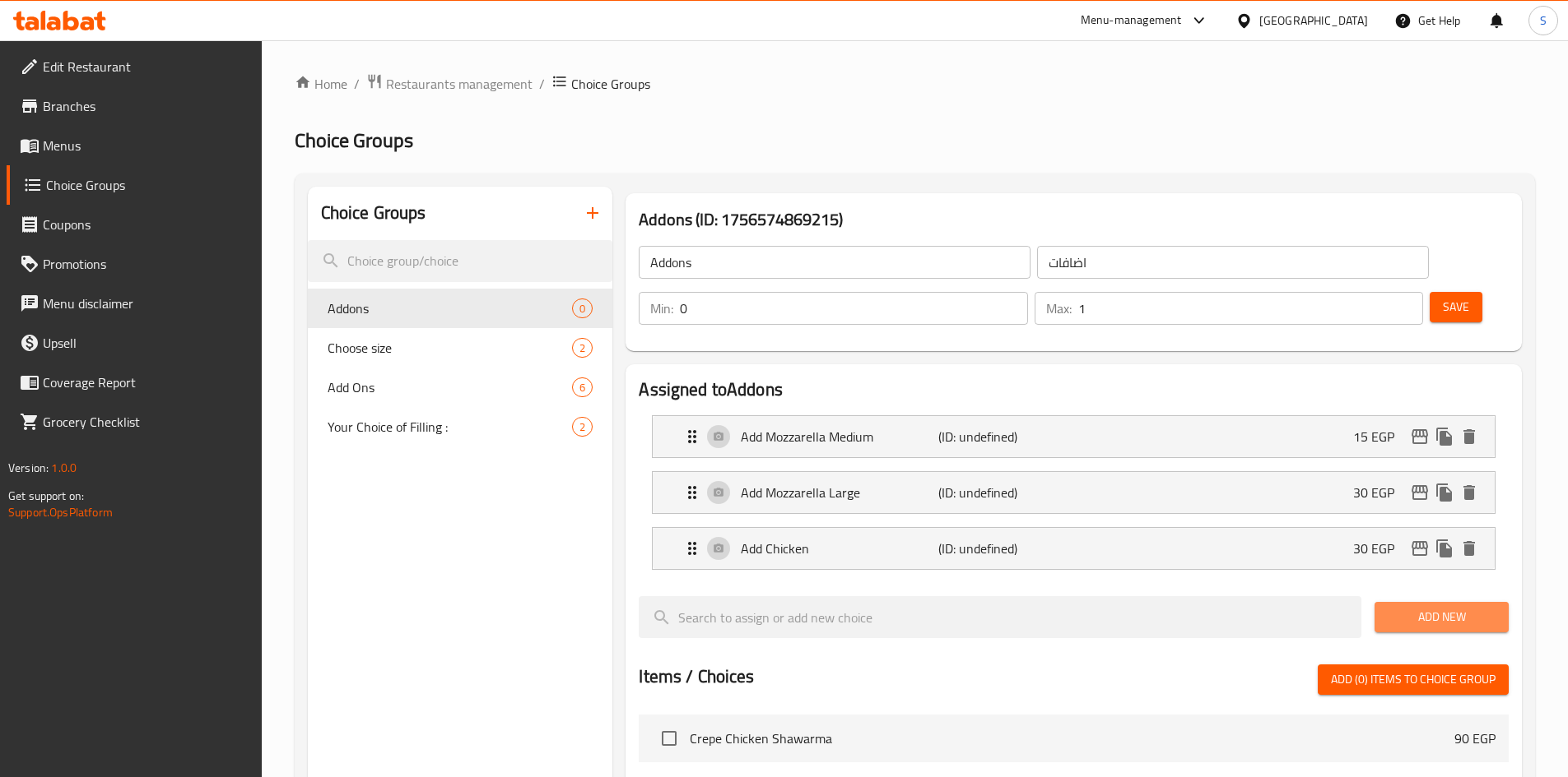
click at [1424, 602] on button "Add New" at bounding box center [1441, 617] width 134 height 31
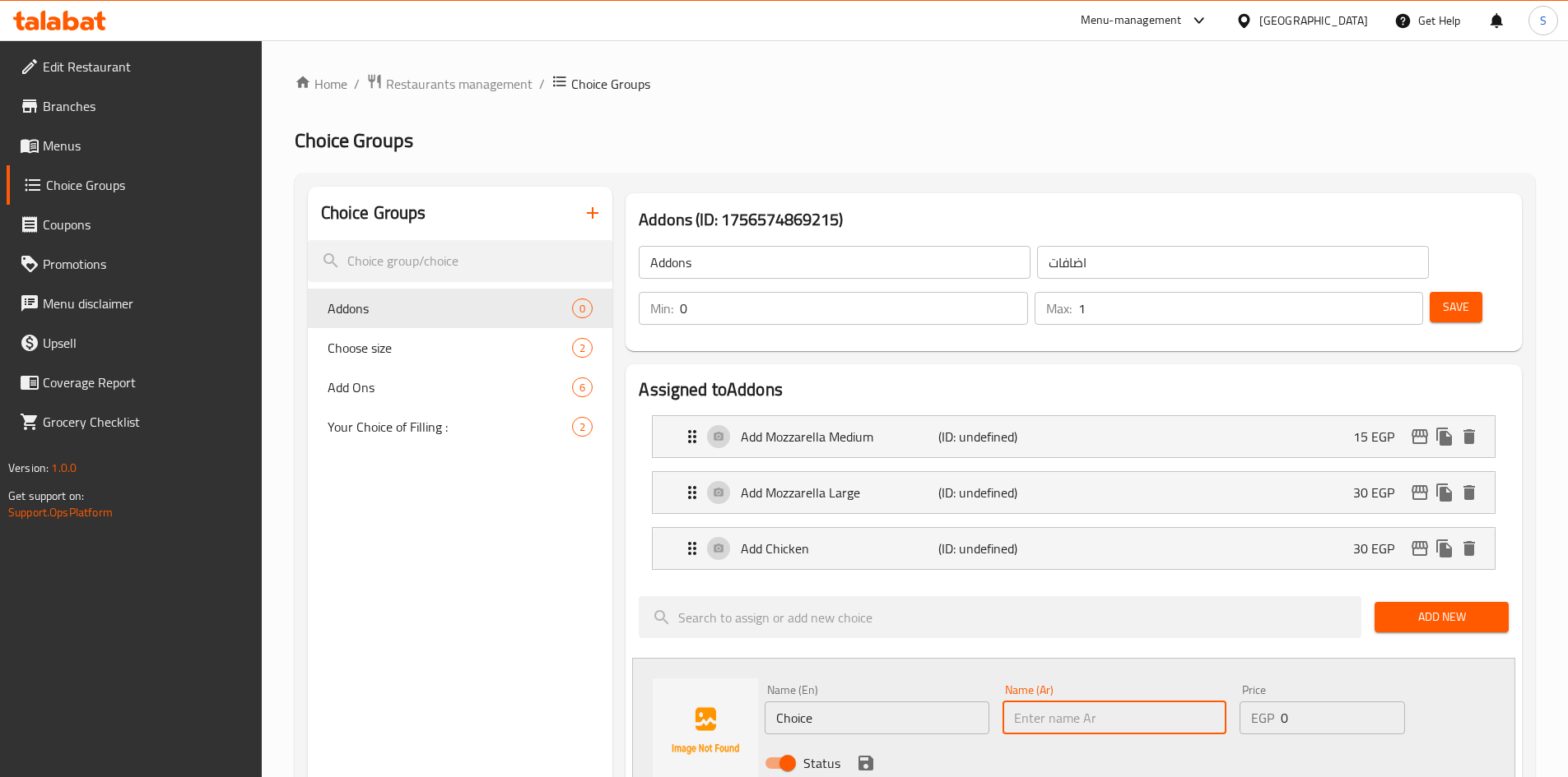
click at [1057, 702] on input "text" at bounding box center [1114, 718] width 224 height 33
click at [1057, 702] on input "اضافة سجق" at bounding box center [1114, 718] width 224 height 33
type input "اضافة سجق"
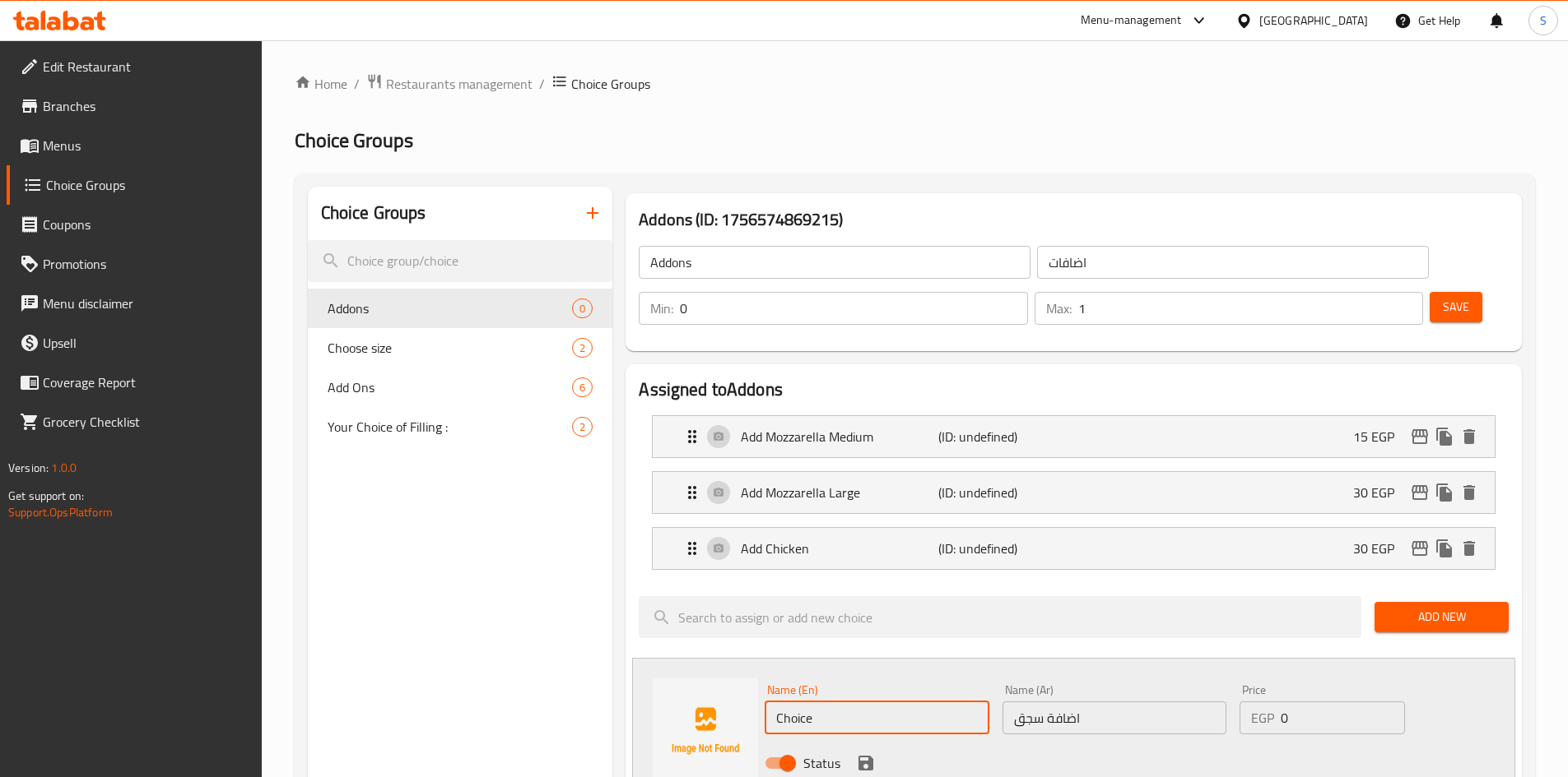
click at [844, 702] on input "Choice" at bounding box center [876, 718] width 224 height 33
paste input "Add sausag"
click at [846, 702] on input "Add sausage" at bounding box center [876, 718] width 224 height 33
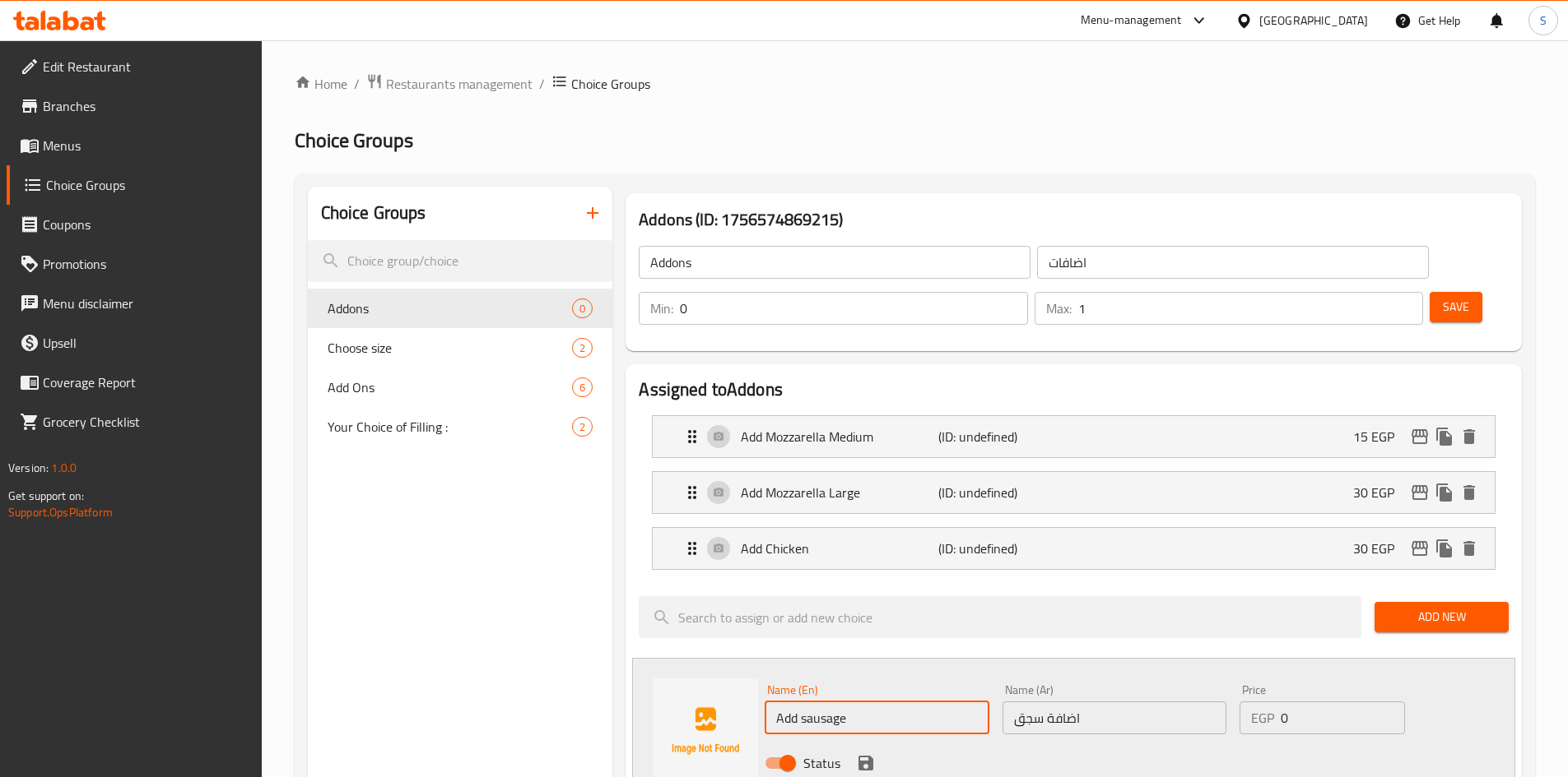
click at [846, 702] on input "Add sausage" at bounding box center [876, 718] width 224 height 33
type input "Add Sausage"
drag, startPoint x: 999, startPoint y: 723, endPoint x: 1064, endPoint y: 704, distance: 67.7
click at [999, 741] on div "Status" at bounding box center [1115, 764] width 713 height 45
drag, startPoint x: 1319, startPoint y: 670, endPoint x: 1198, endPoint y: 668, distance: 121.0
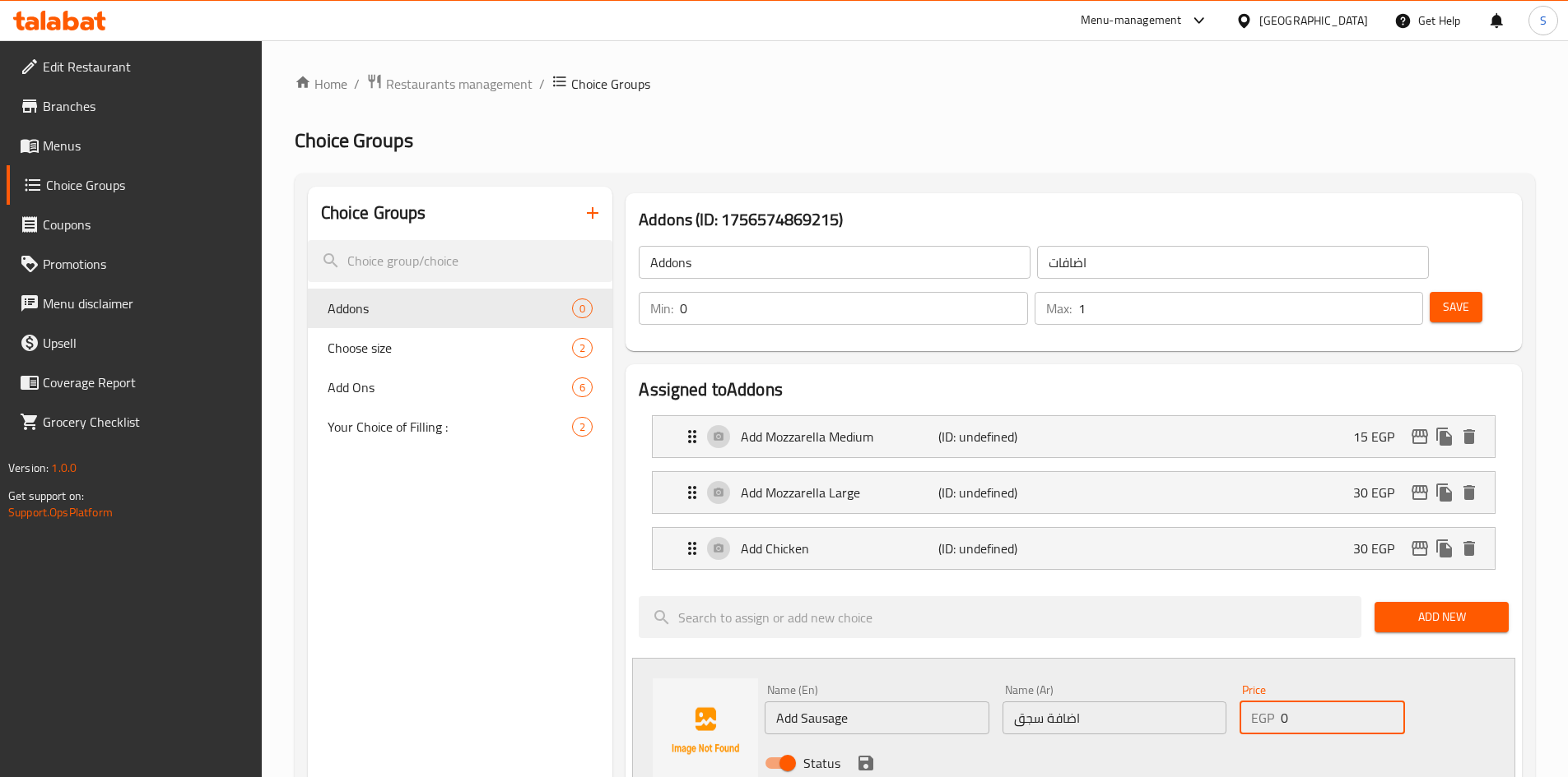
click at [1198, 678] on div "Name (En) Add Sausage Name (En) Name (Ar) اضافة سجق Name (Ar) Price EGP 0 Price…" at bounding box center [1115, 731] width 713 height 108
type input "30"
click at [861, 756] on icon "save" at bounding box center [866, 764] width 15 height 15
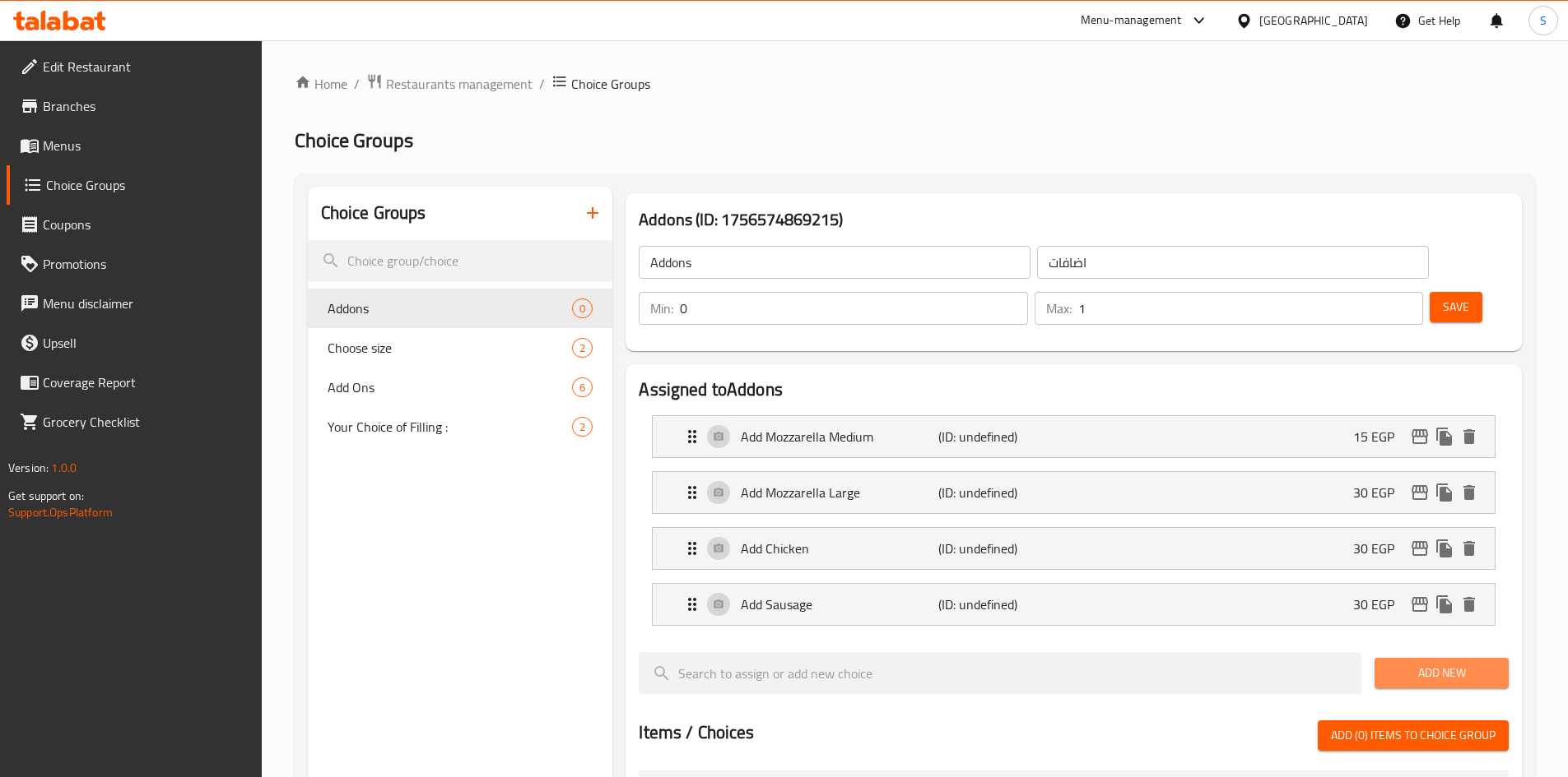
click at [1424, 663] on span "Add New" at bounding box center [1441, 673] width 108 height 21
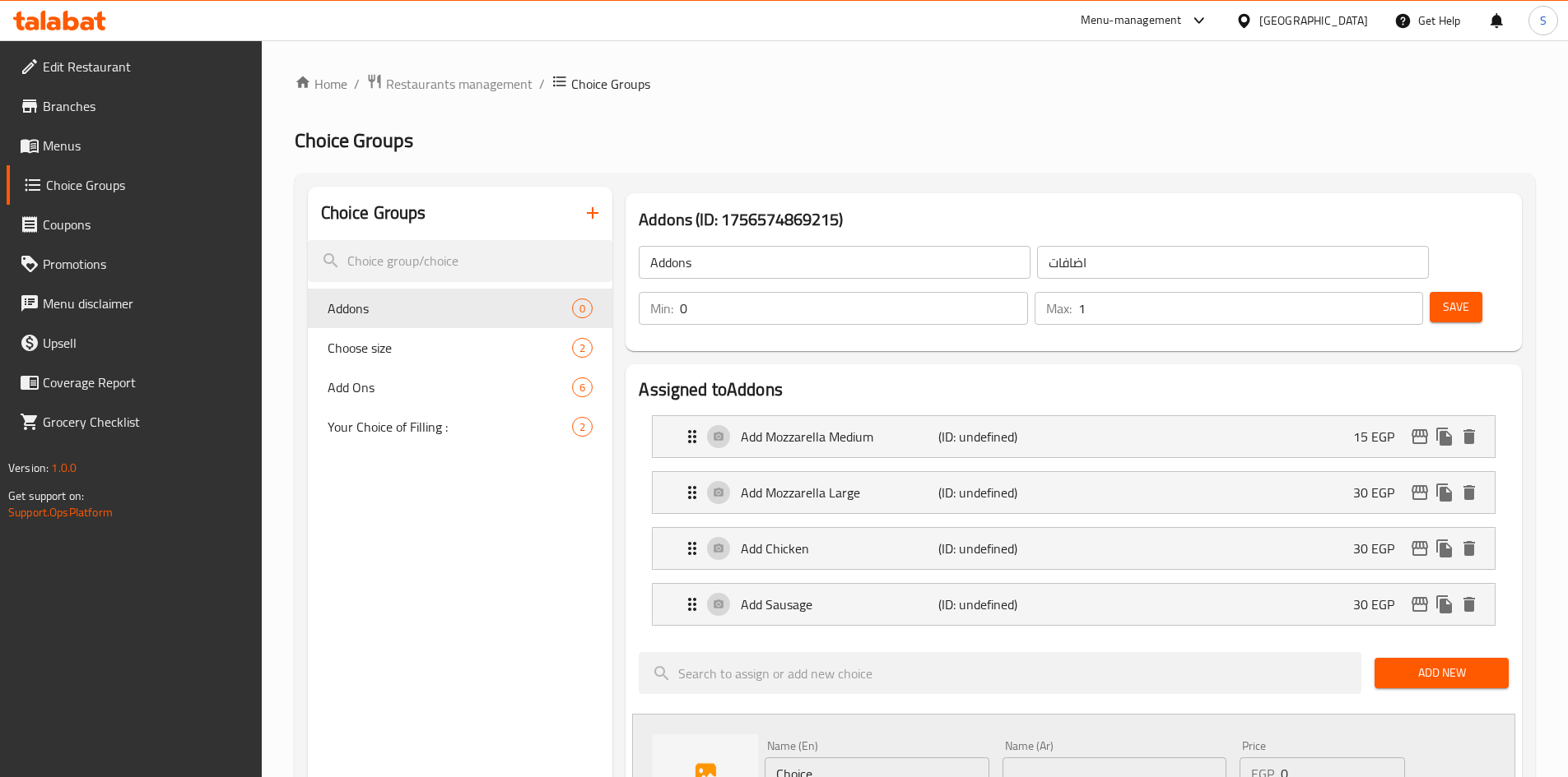
click at [1463, 663] on span "Add New" at bounding box center [1441, 673] width 108 height 21
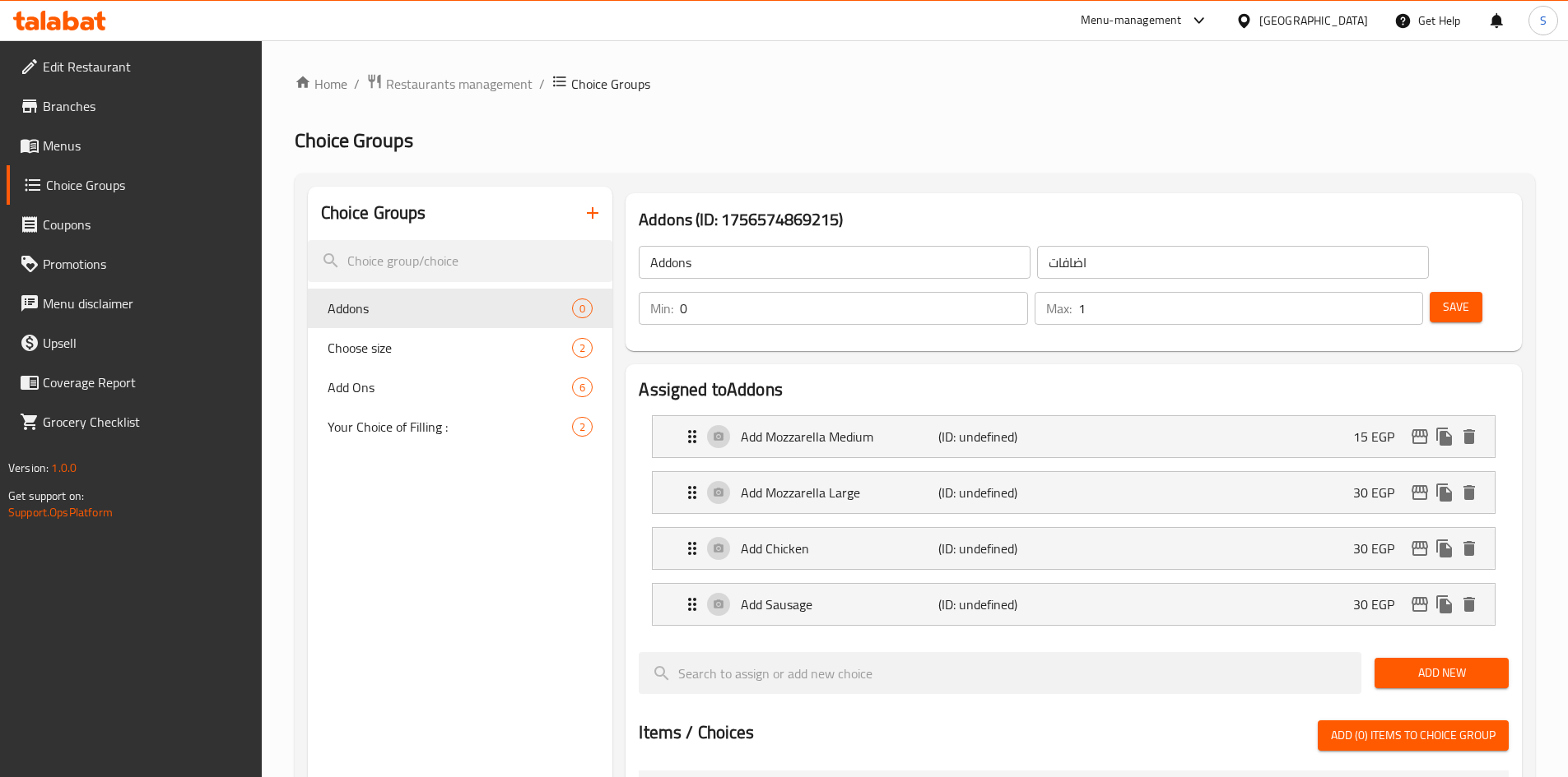
click at [1432, 658] on button "Add New" at bounding box center [1441, 673] width 134 height 31
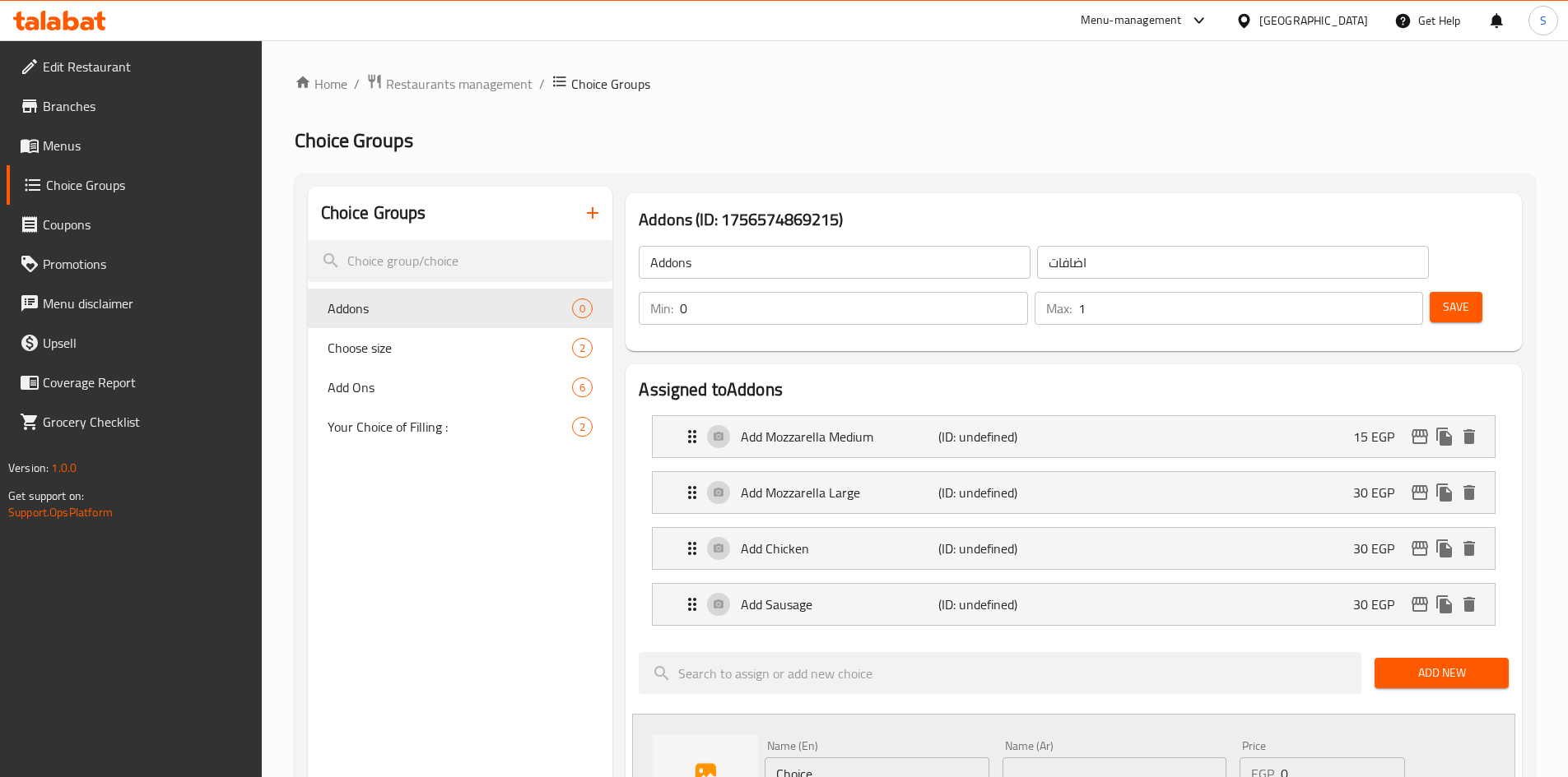
click at [890, 758] on input "Choice" at bounding box center [876, 775] width 224 height 33
type input "Add Meat"
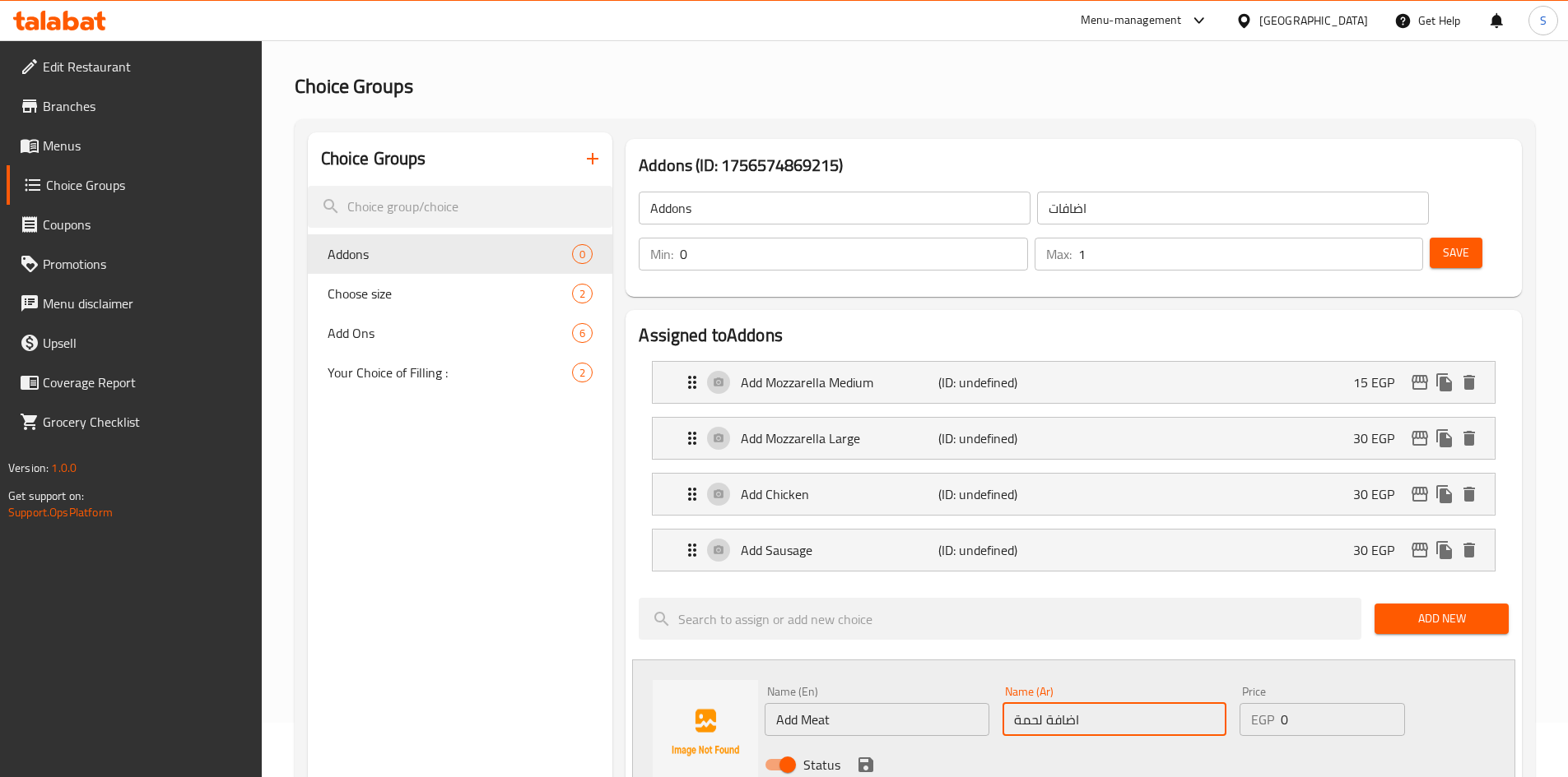
scroll to position [82, 0]
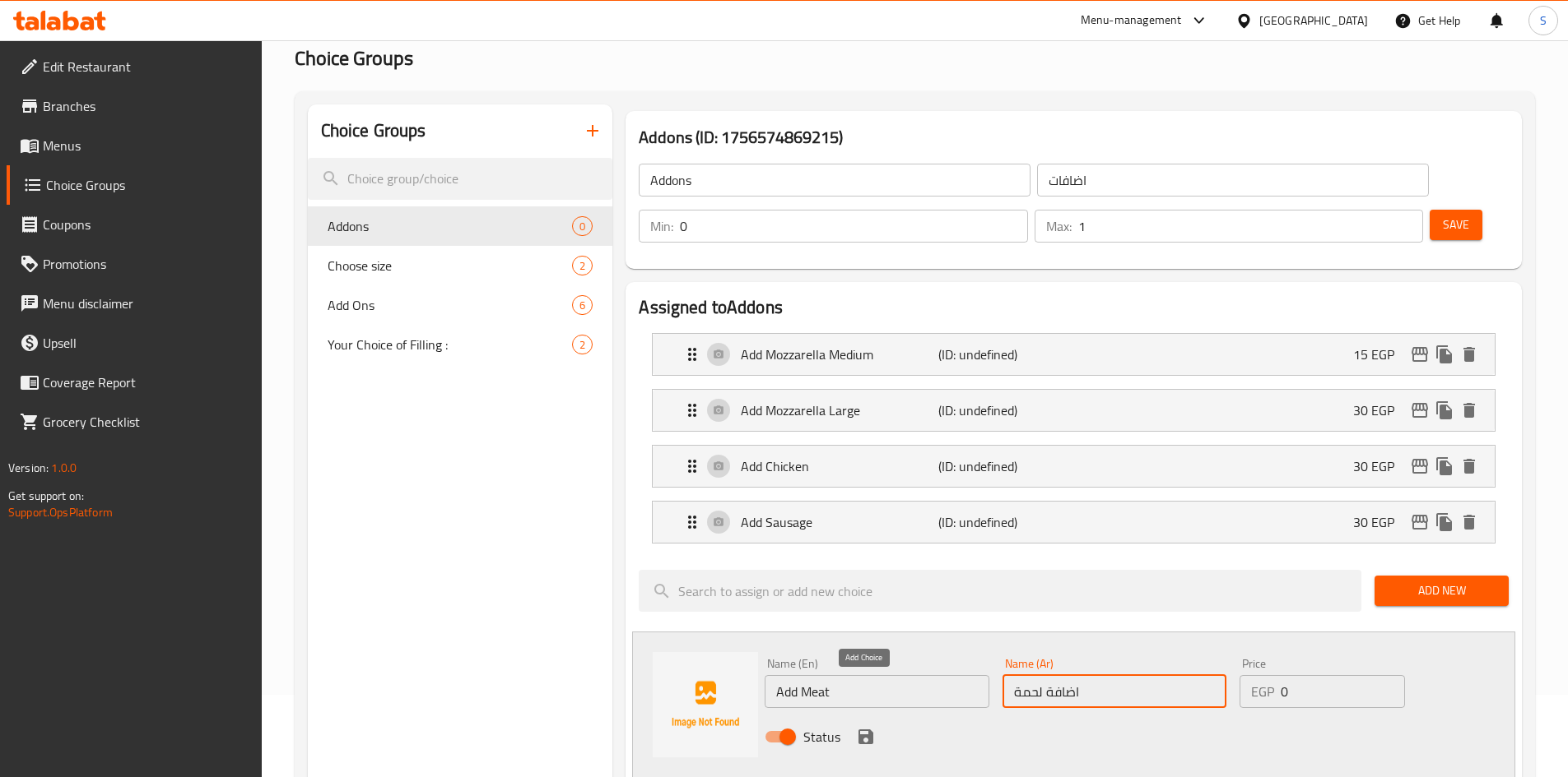
type input "اضافة لحمة"
click at [865, 730] on icon "save" at bounding box center [866, 737] width 15 height 15
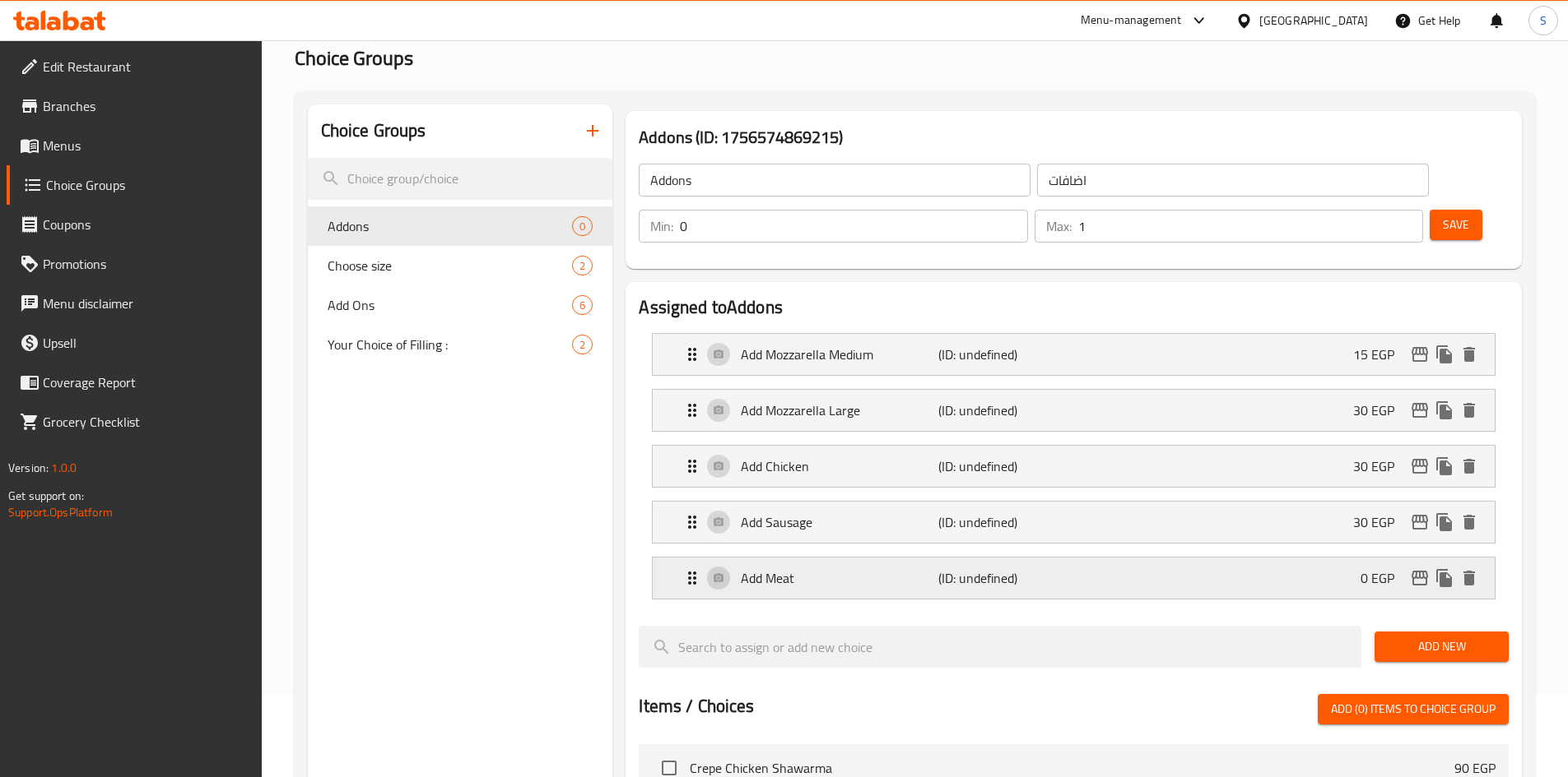
click at [1325, 557] on div "Add Meat (ID: undefined) 0 EGP" at bounding box center [1078, 578] width 792 height 41
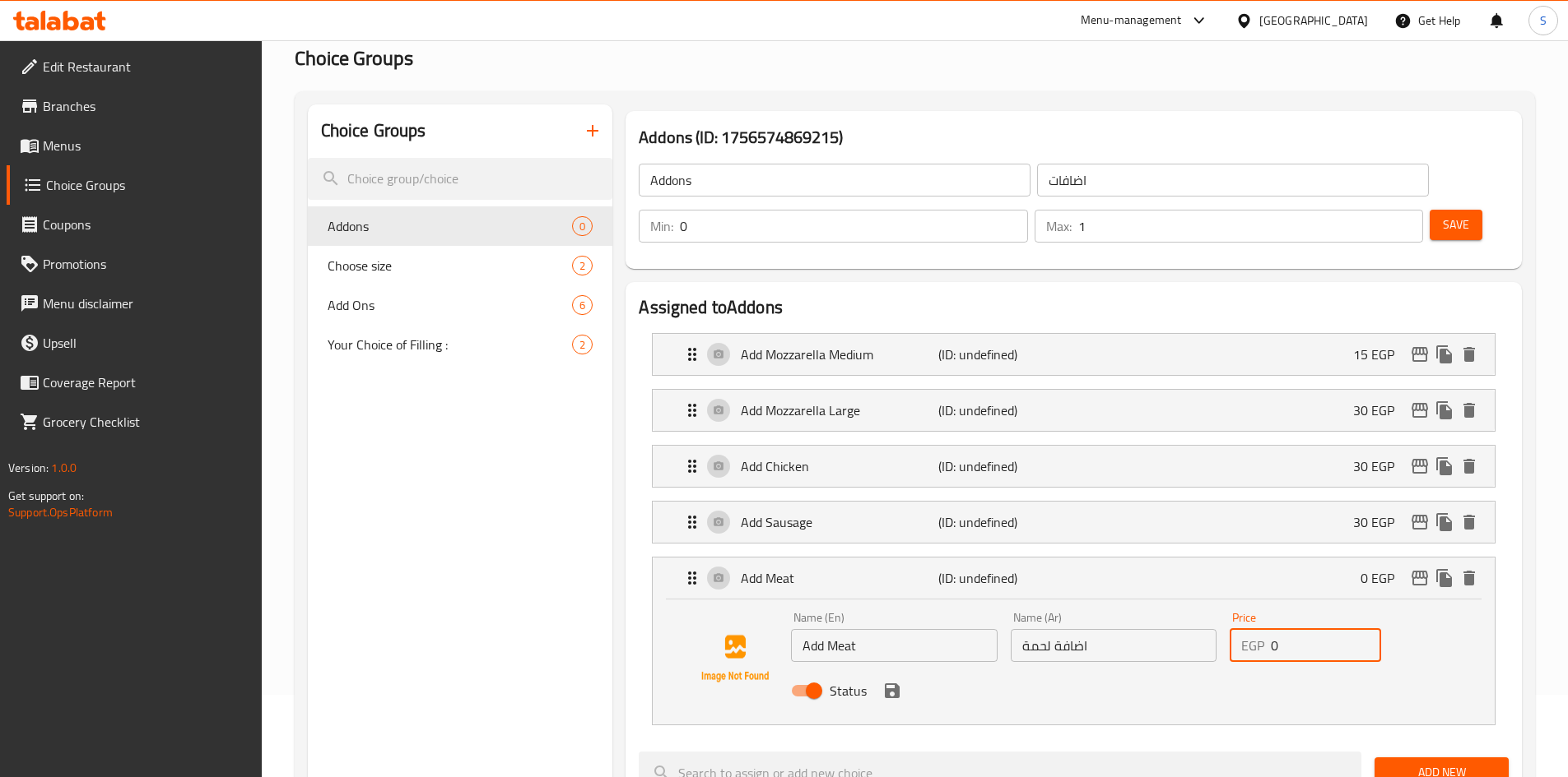
drag, startPoint x: 1304, startPoint y: 595, endPoint x: 1228, endPoint y: 591, distance: 76.1
click at [1228, 606] on div "Price EGP 0 Price" at bounding box center [1305, 637] width 165 height 63
drag, startPoint x: 885, startPoint y: 642, endPoint x: 974, endPoint y: 644, distance: 89.0
click at [884, 681] on icon "save" at bounding box center [892, 691] width 20 height 20
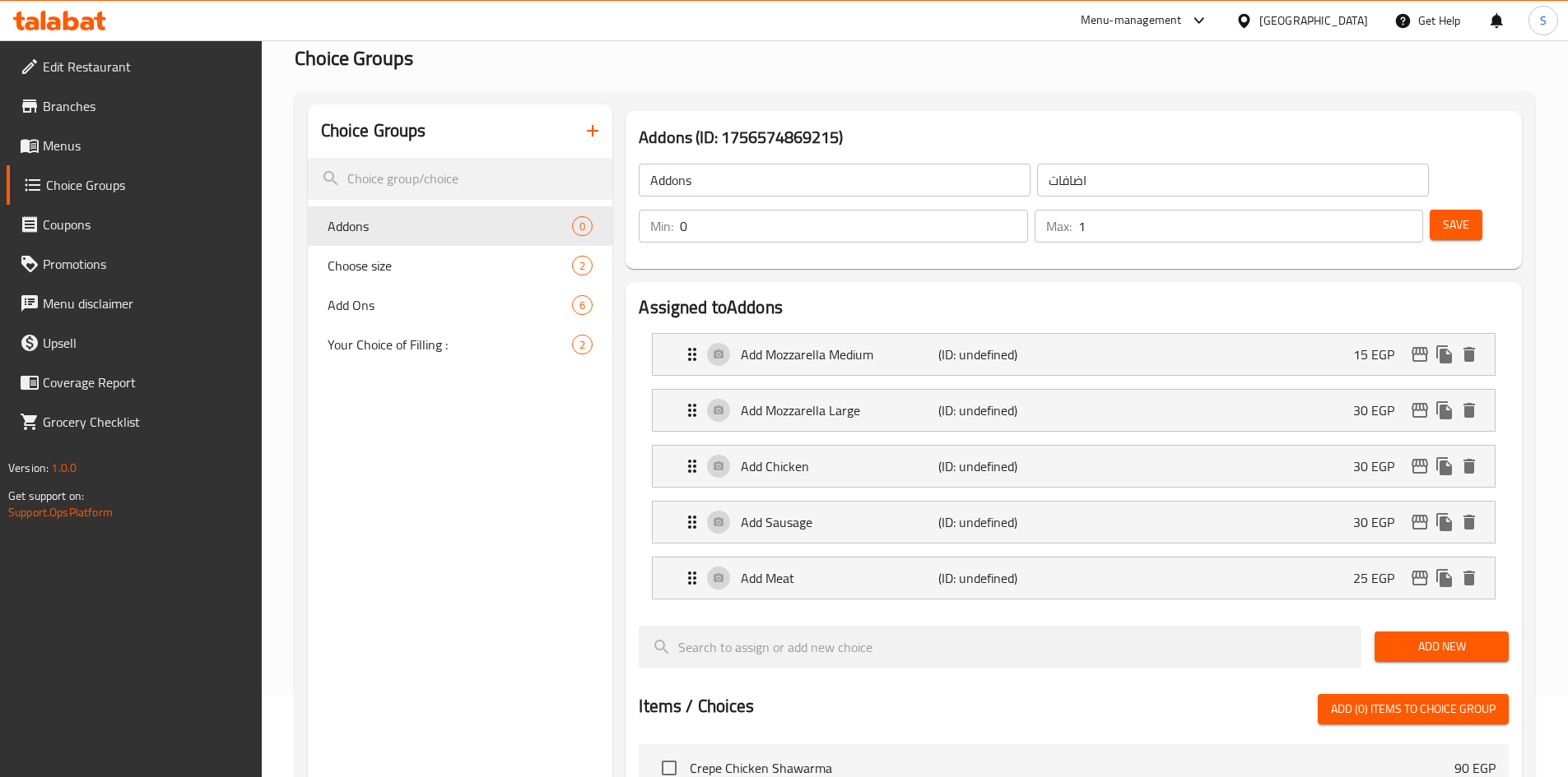
type input "25"
click at [1451, 637] on span "Add New" at bounding box center [1441, 647] width 108 height 21
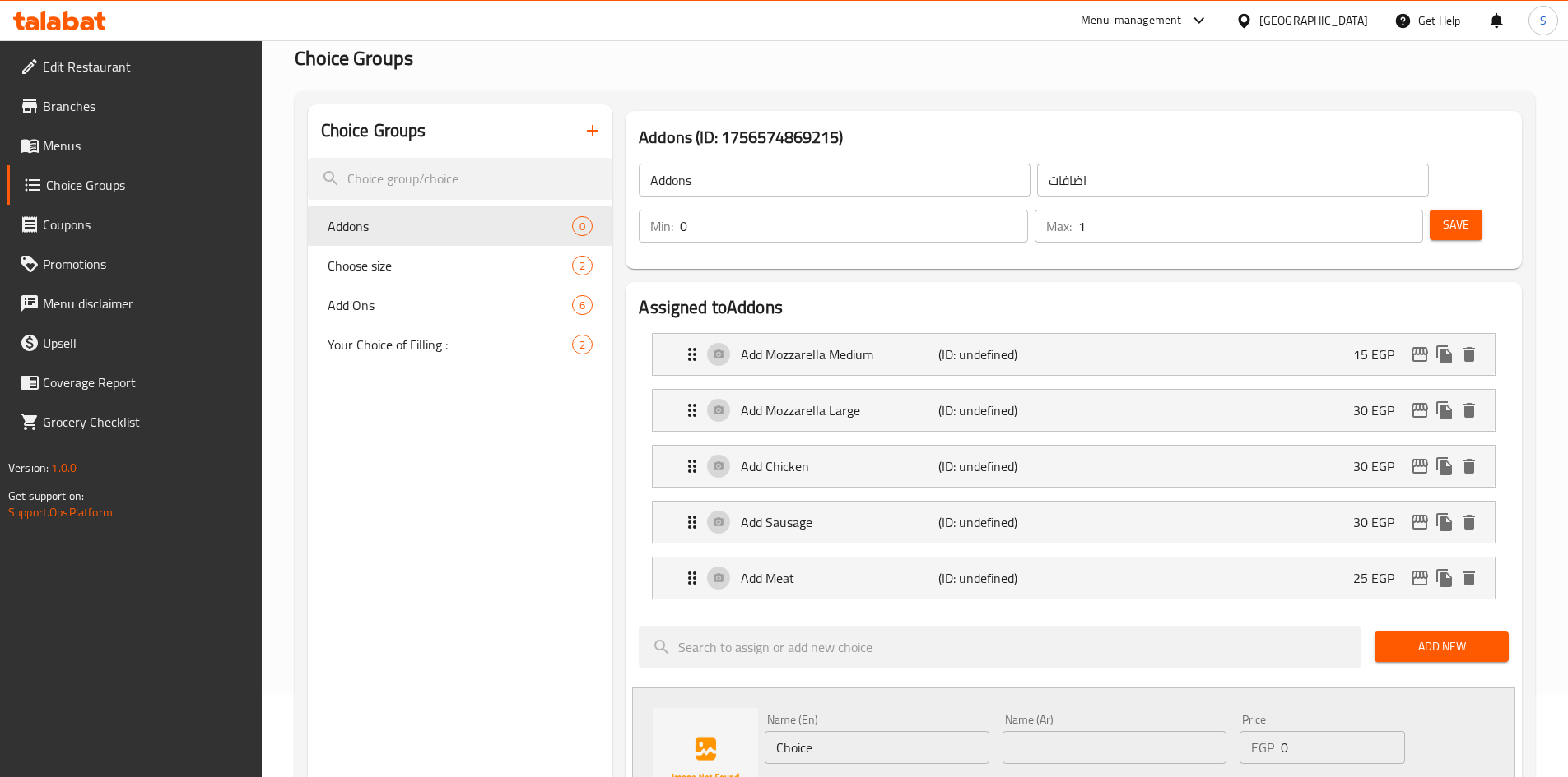
click at [893, 731] on input "Choice" at bounding box center [876, 748] width 224 height 33
type input "Add Liver"
type input "اضافة كبدة"
drag, startPoint x: 1338, startPoint y: 714, endPoint x: 1229, endPoint y: 707, distance: 109.2
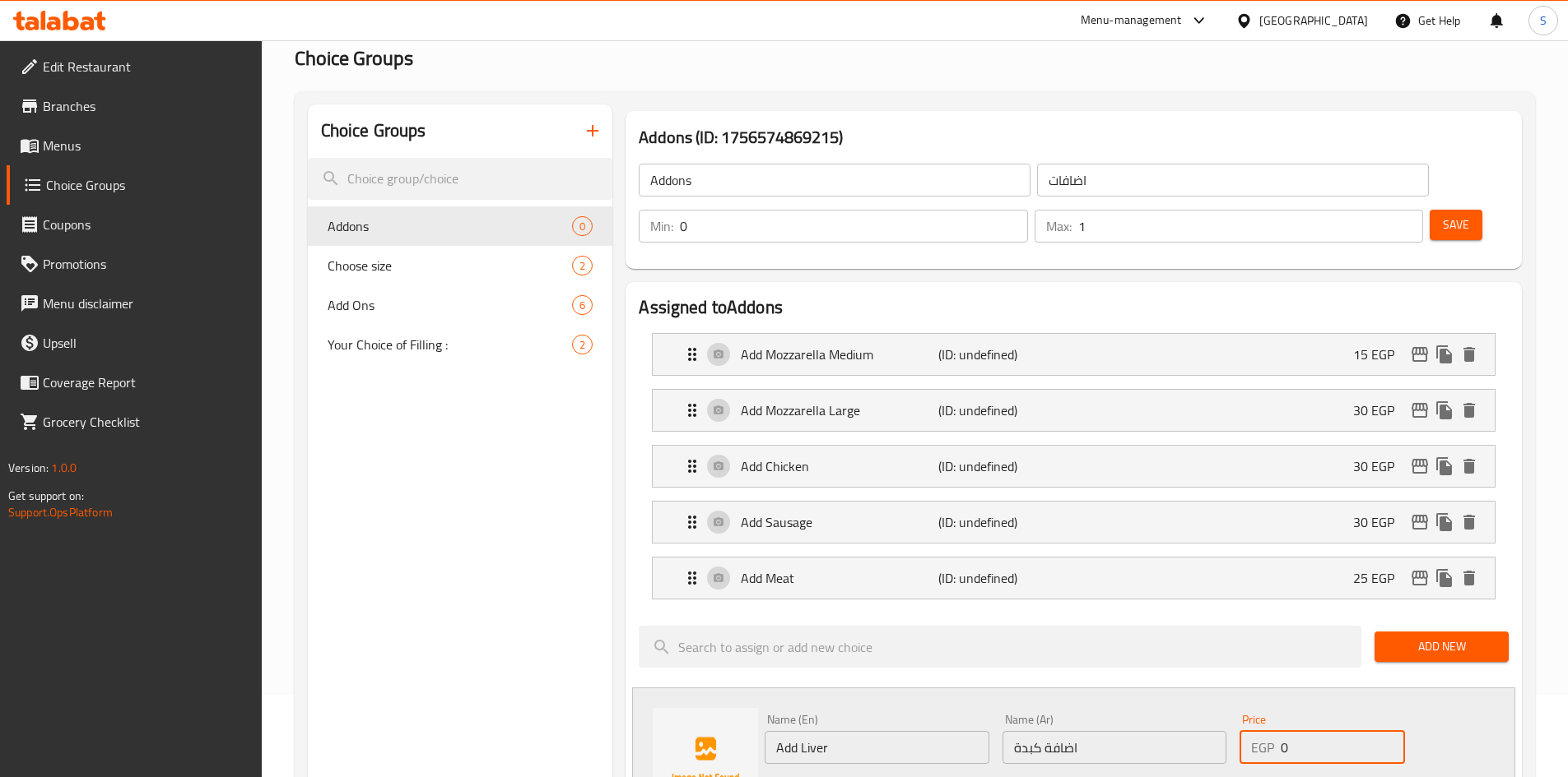
click at [1227, 708] on div "Name (En) Add Liver Name (En) Name (Ar) اضافة كبدة Name (Ar) Price EGP 0 Price …" at bounding box center [1115, 761] width 713 height 108
type input "25"
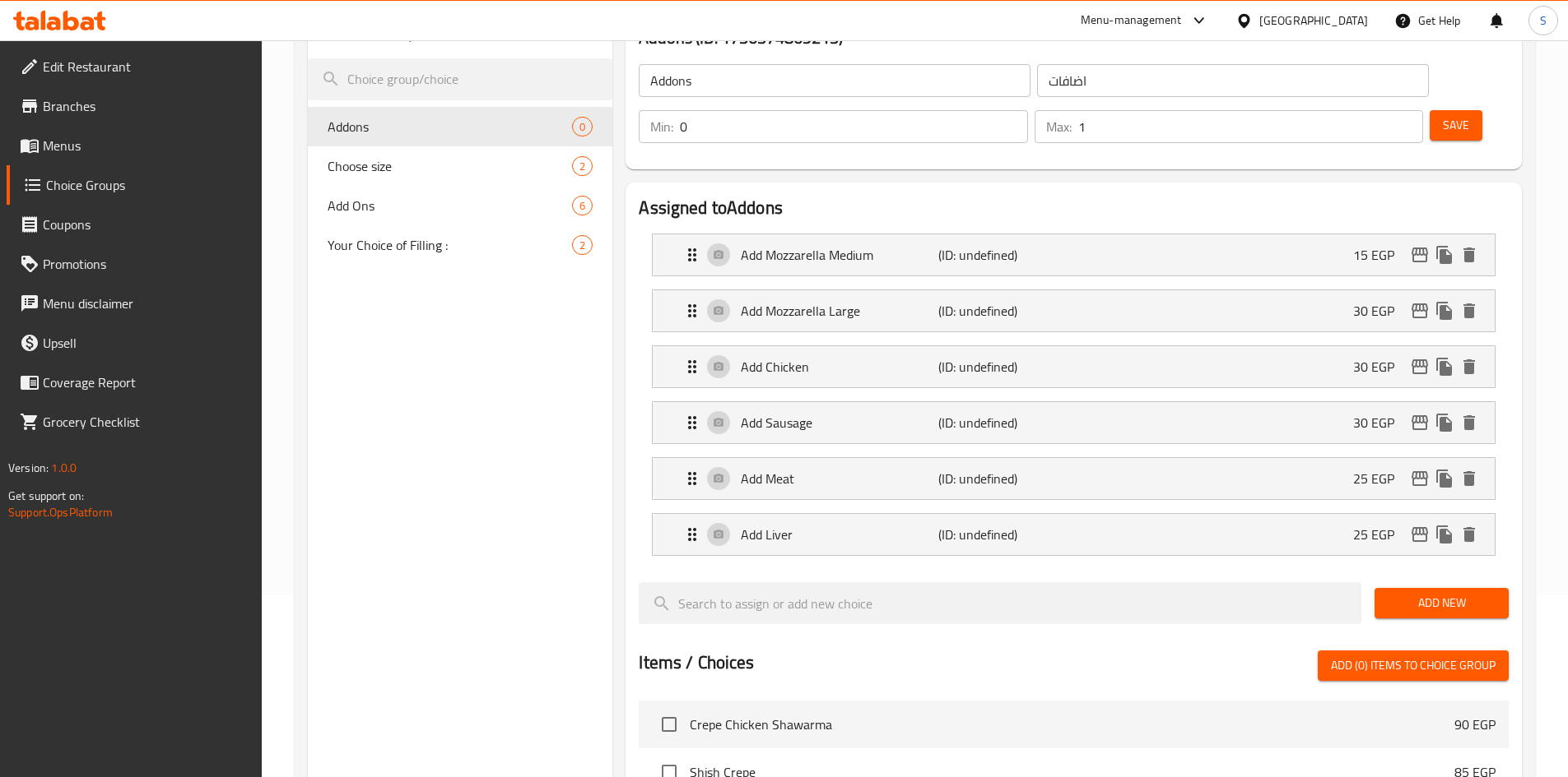
scroll to position [0, 0]
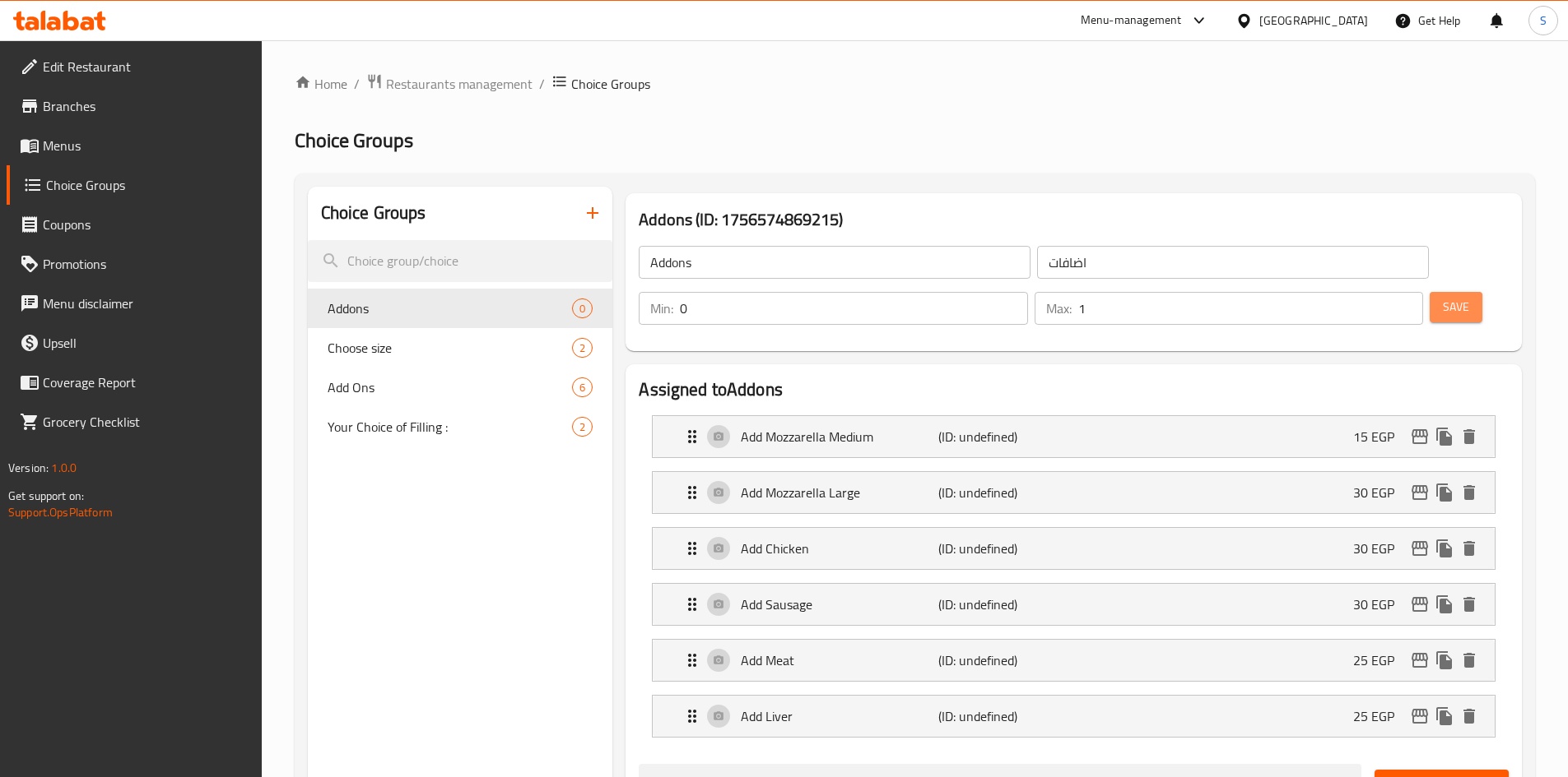
click at [1443, 297] on span "Save" at bounding box center [1456, 306] width 27 height 21
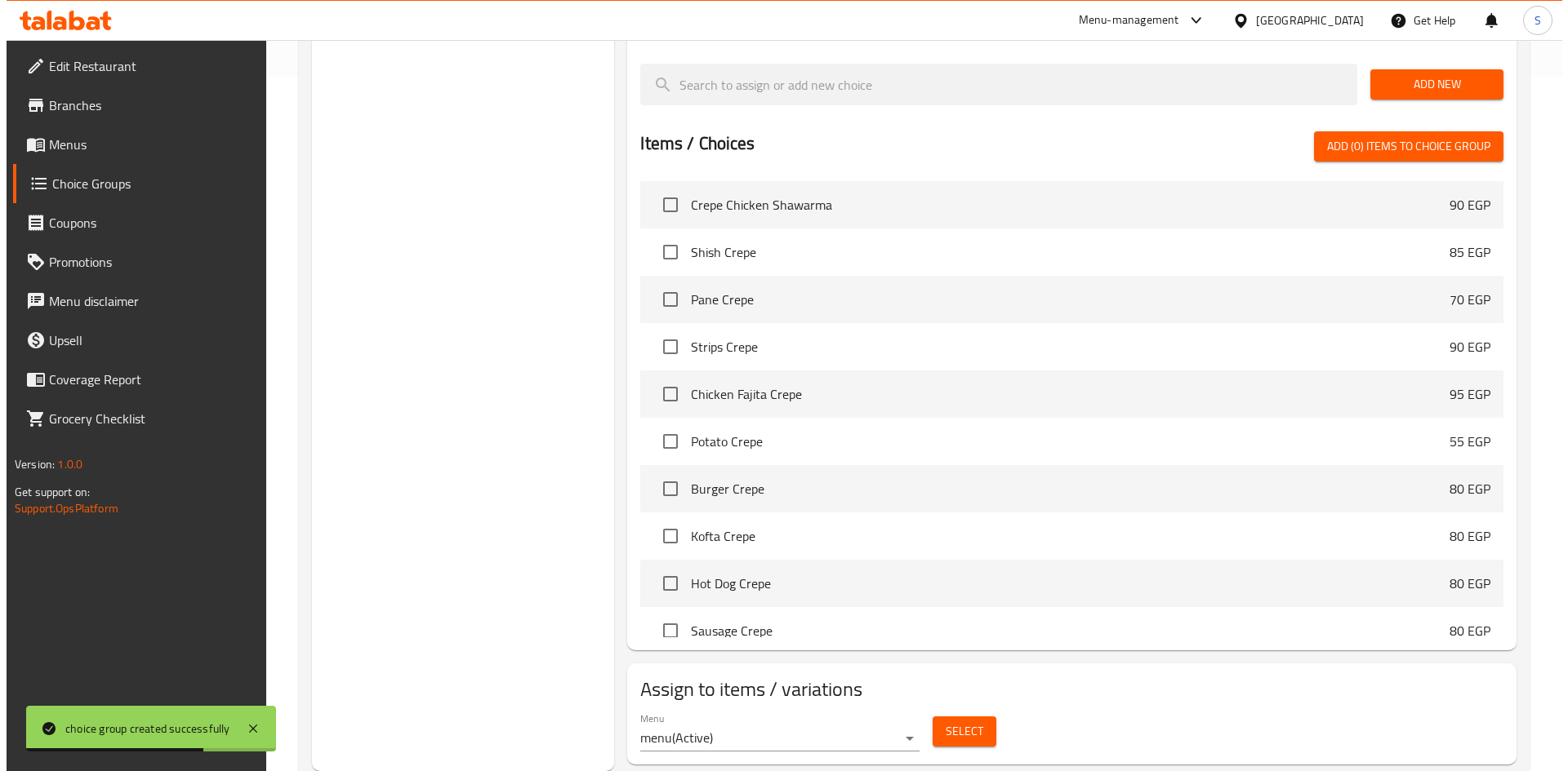
scroll to position [408, 0]
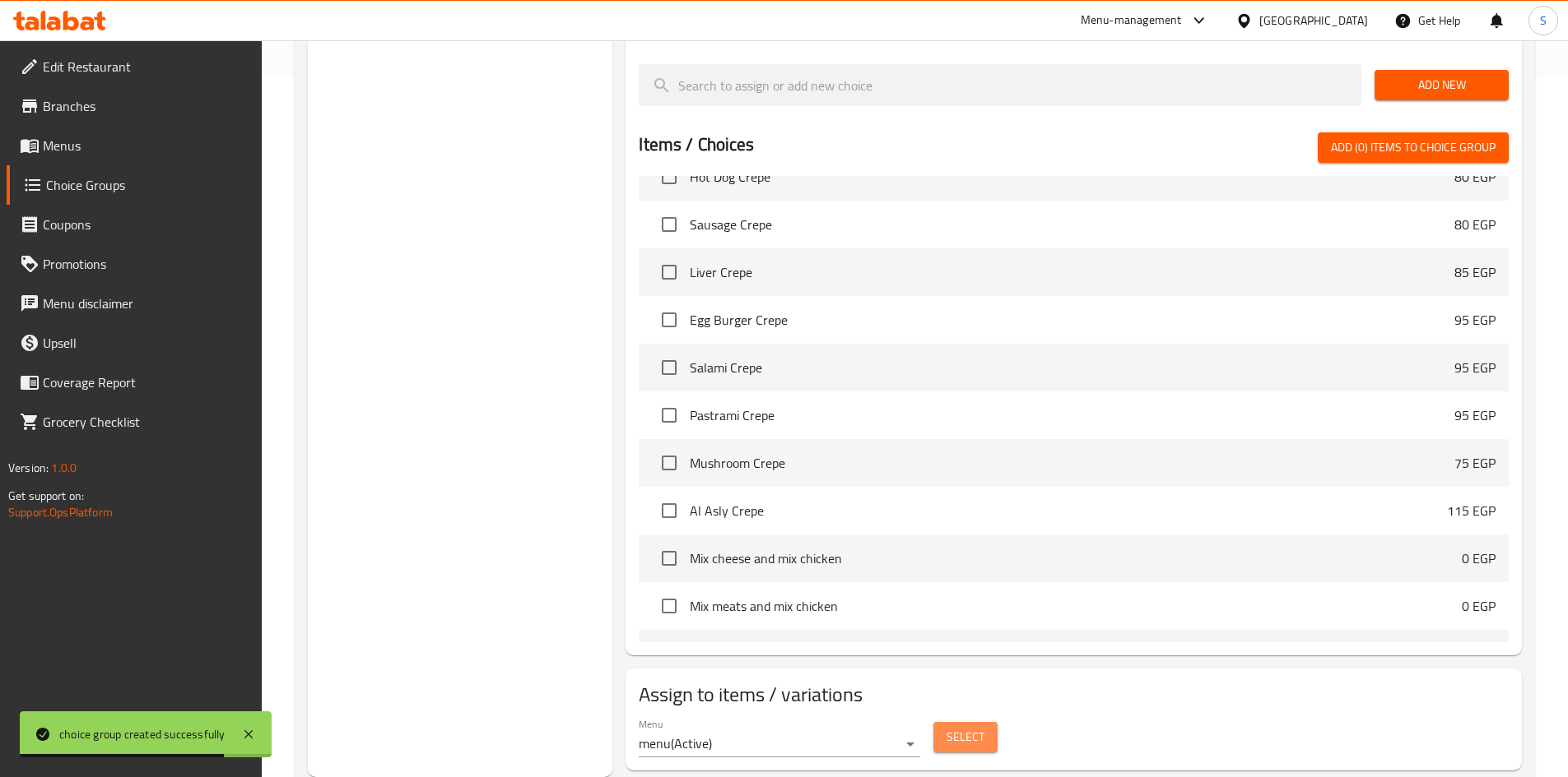
click at [956, 727] on span "Select" at bounding box center [965, 737] width 38 height 21
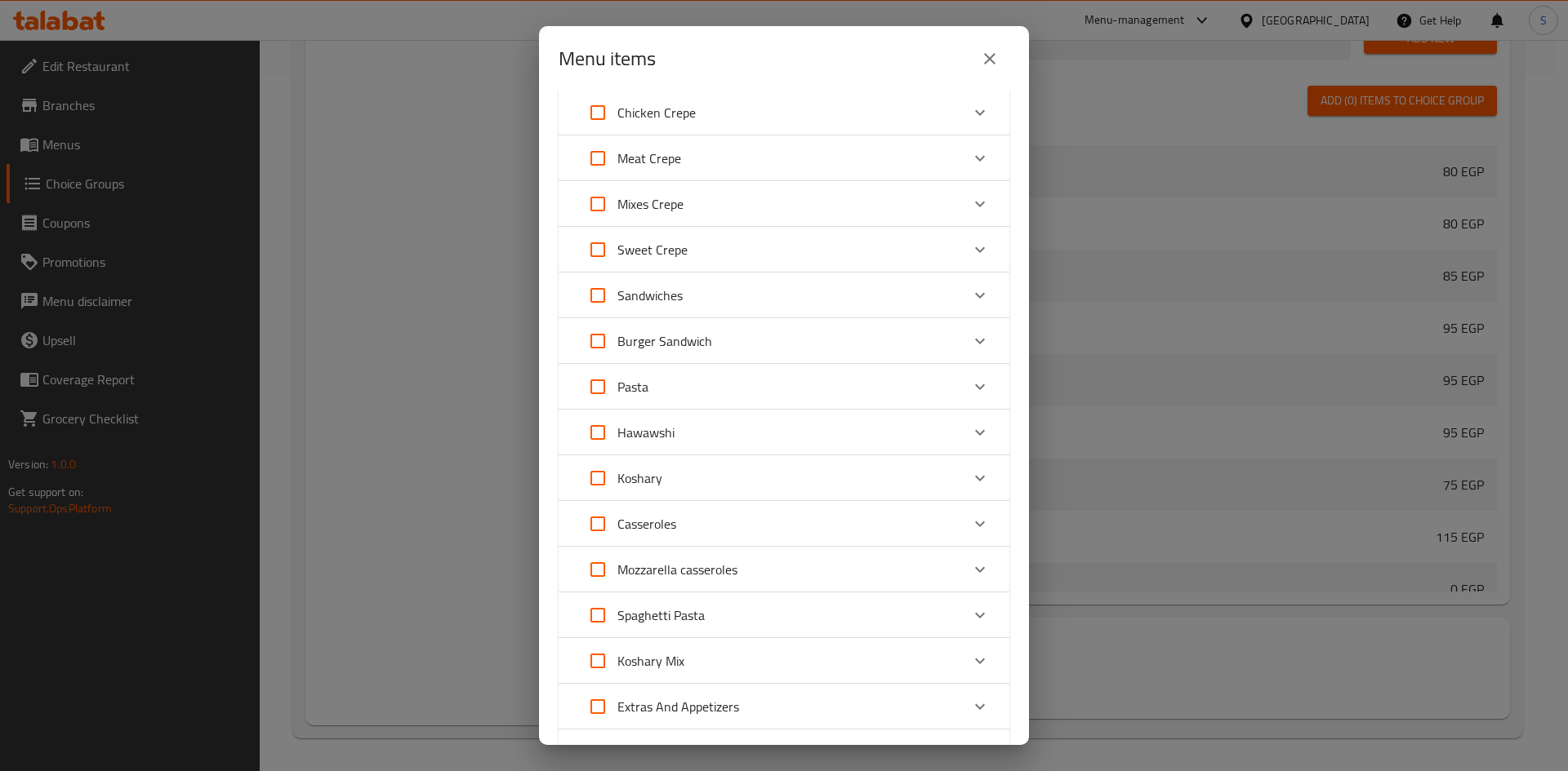
scroll to position [81, 0]
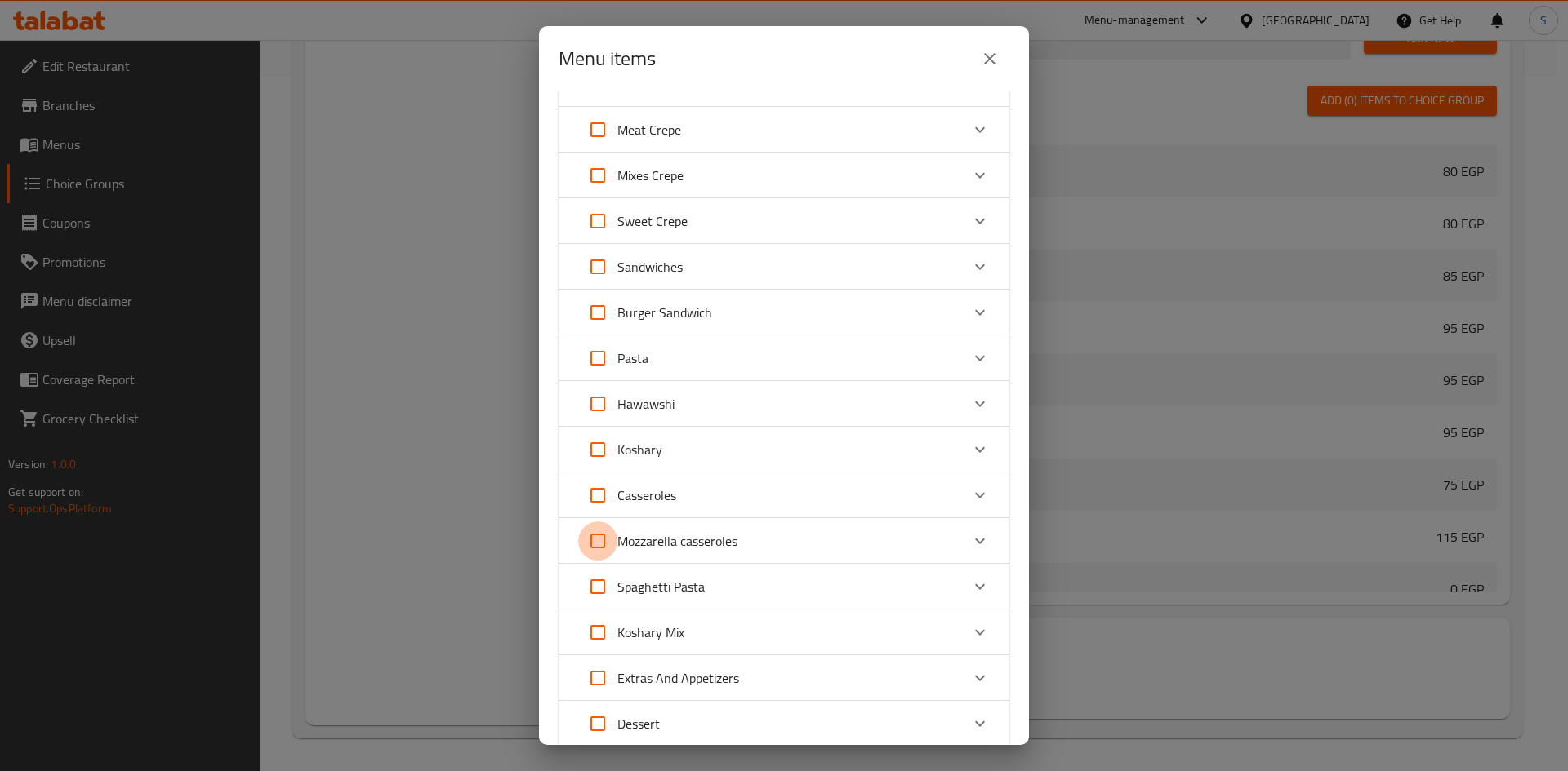
click at [600, 540] on input "Expand" at bounding box center [598, 542] width 39 height 39
checkbox input "true"
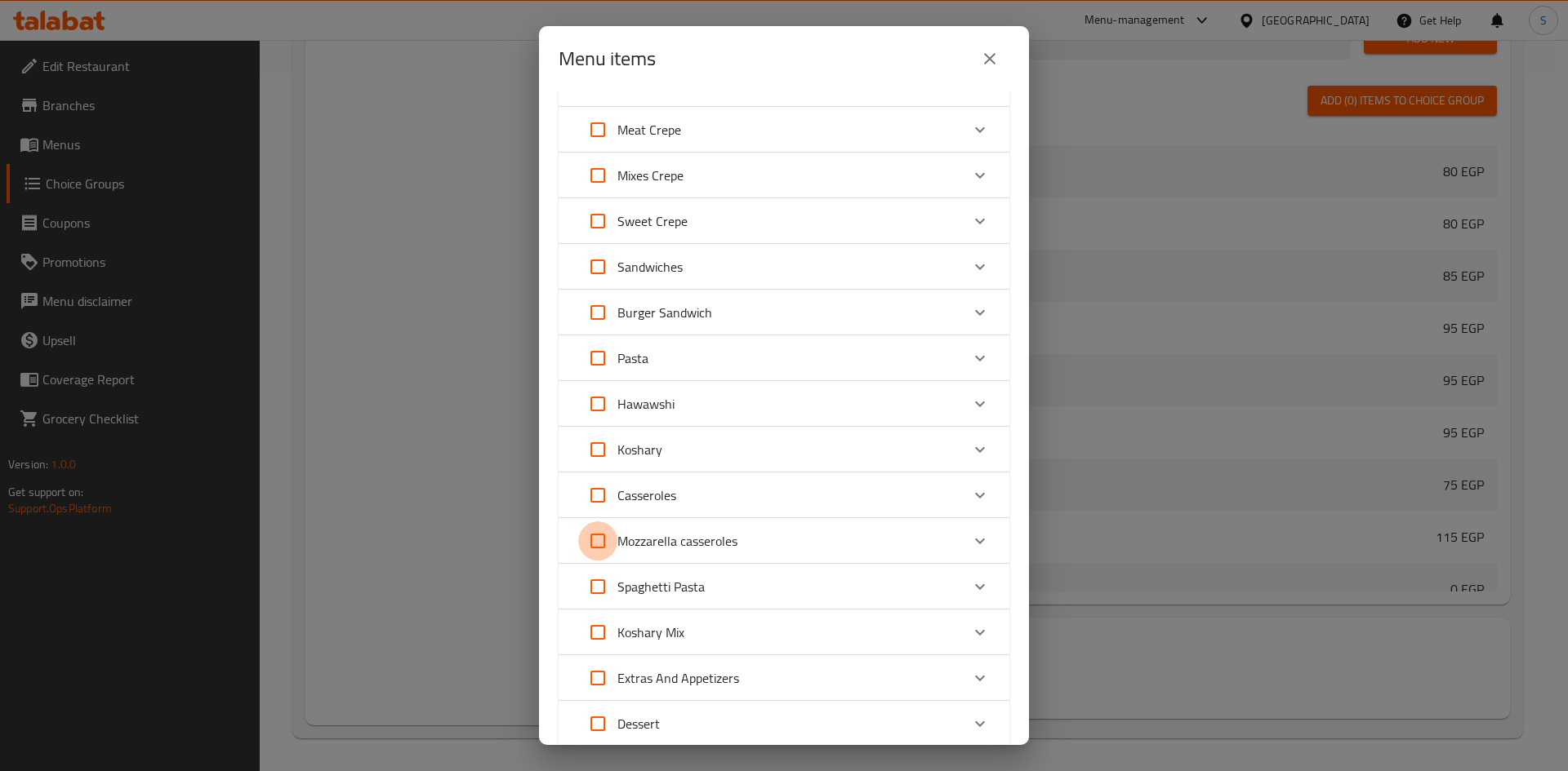
checkbox input "true"
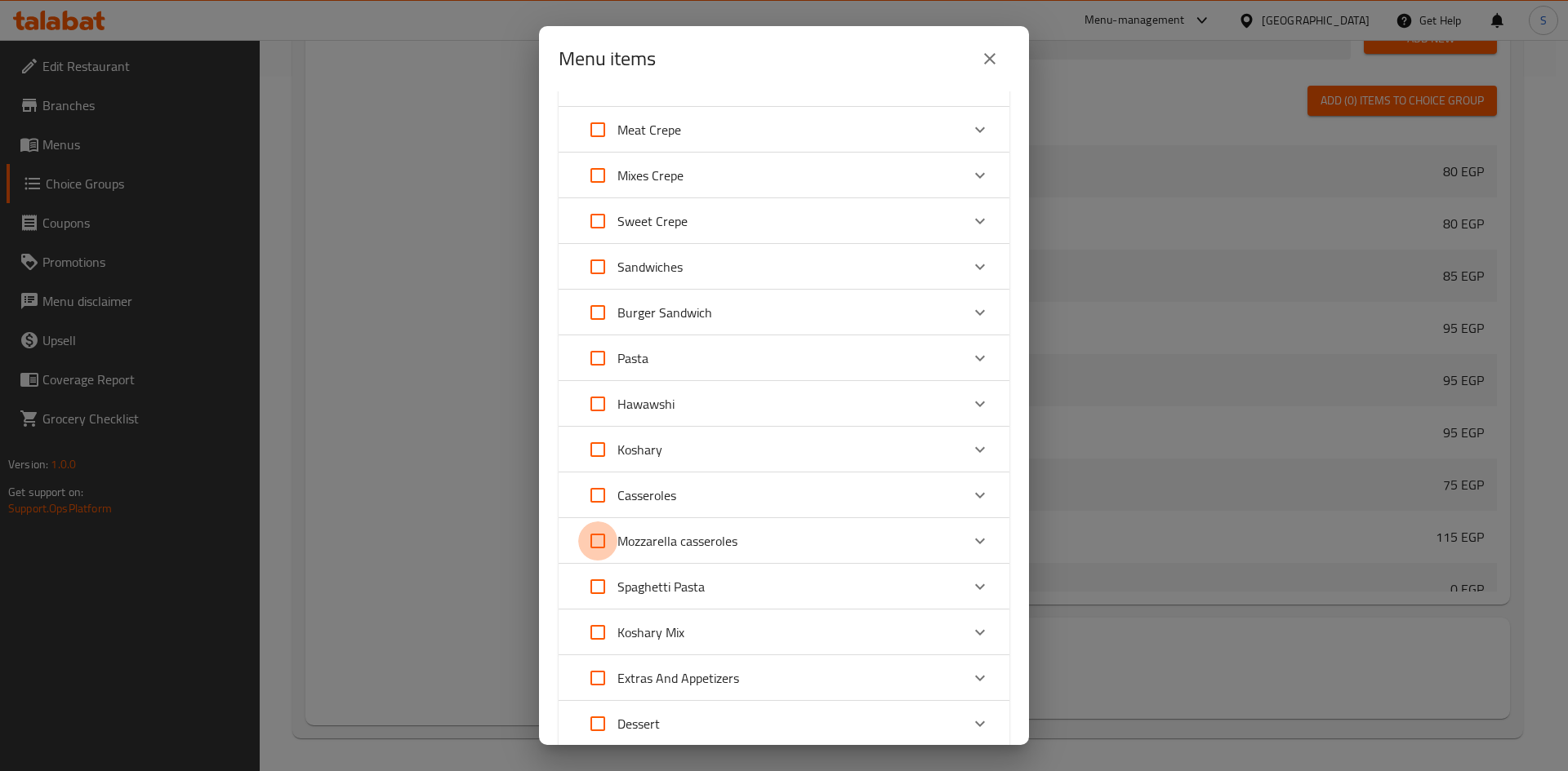
checkbox input "true"
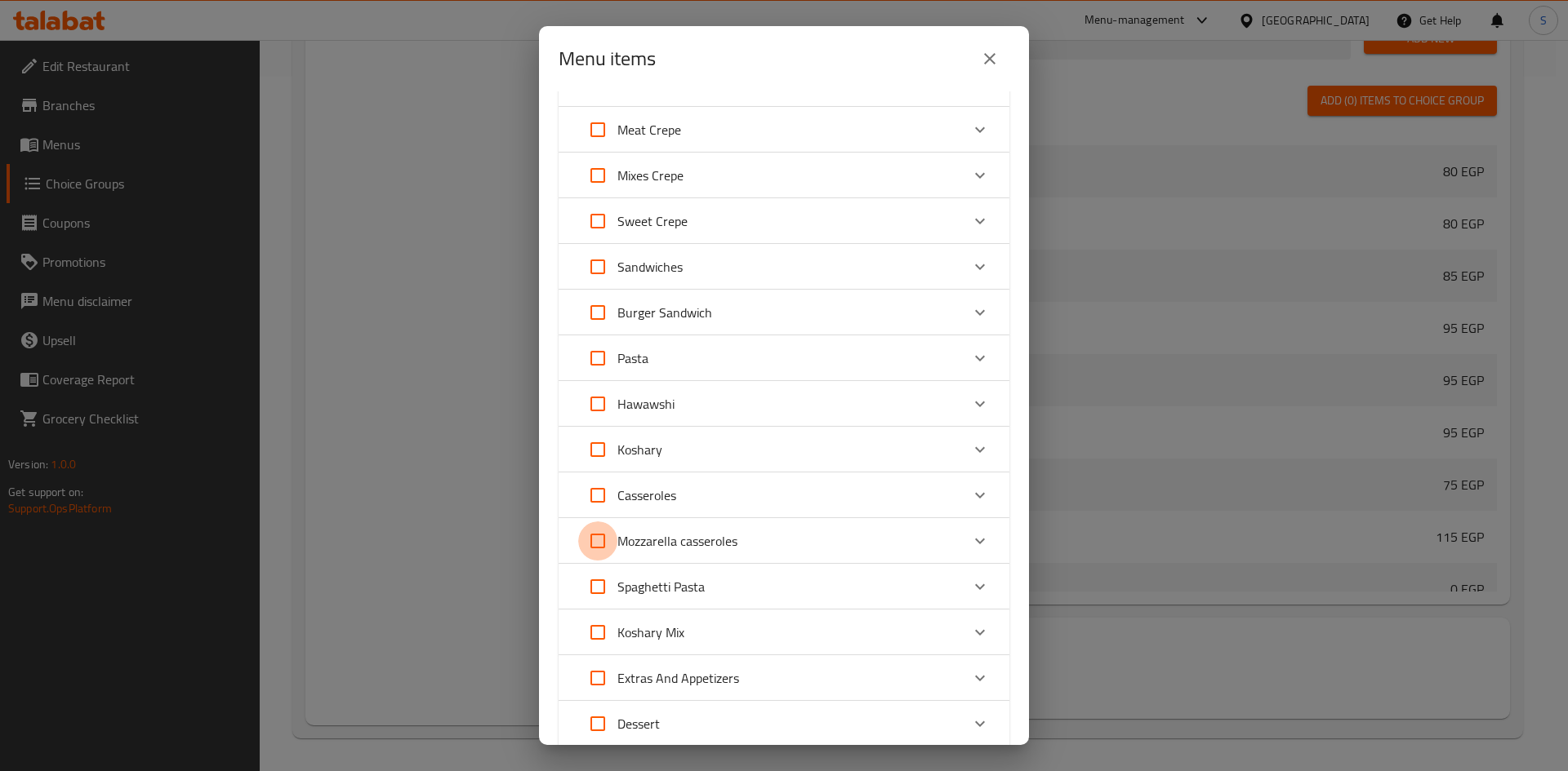
checkbox input "true"
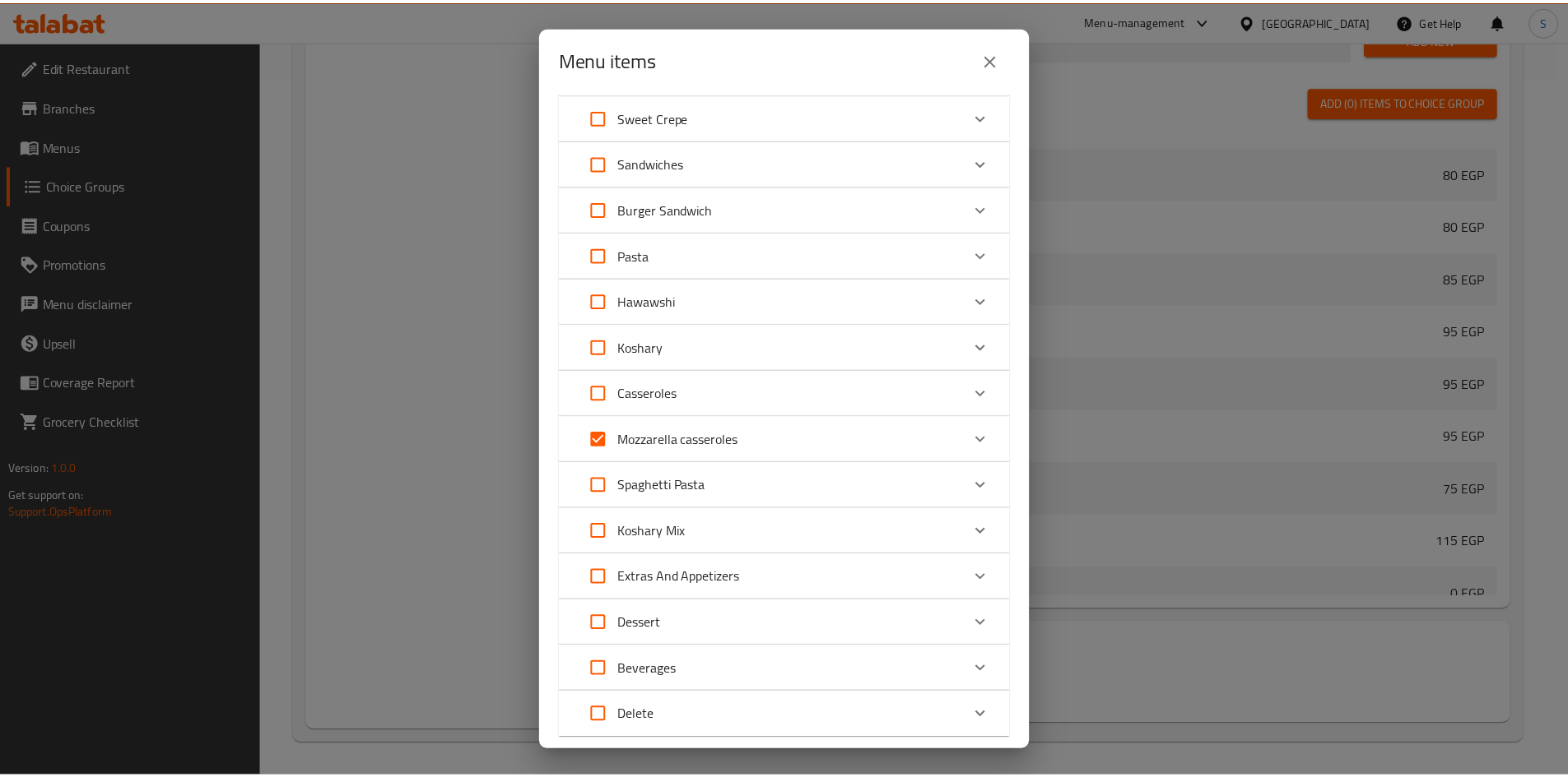
scroll to position [291, 0]
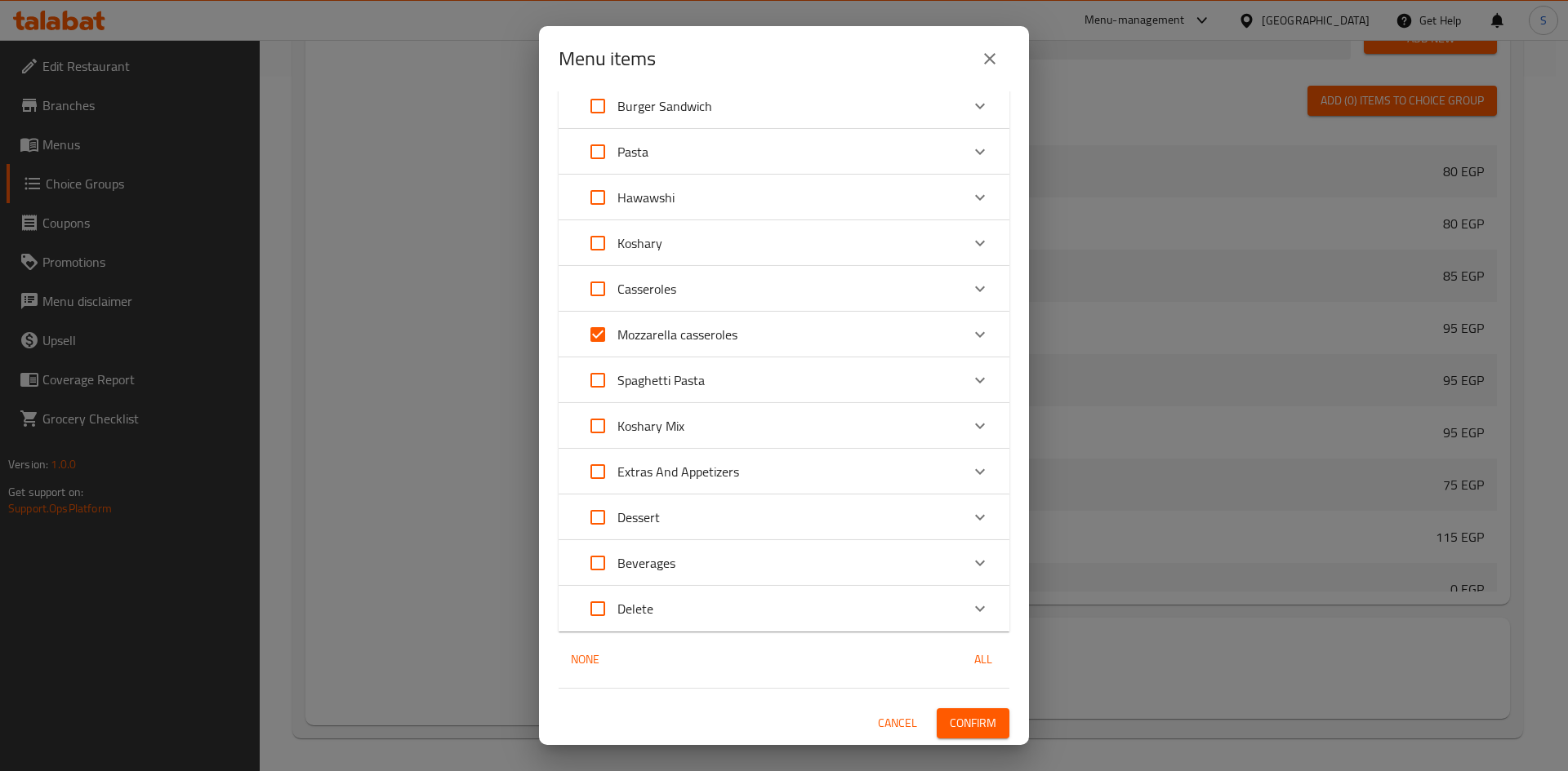
click at [970, 715] on span "Confirm" at bounding box center [973, 723] width 47 height 21
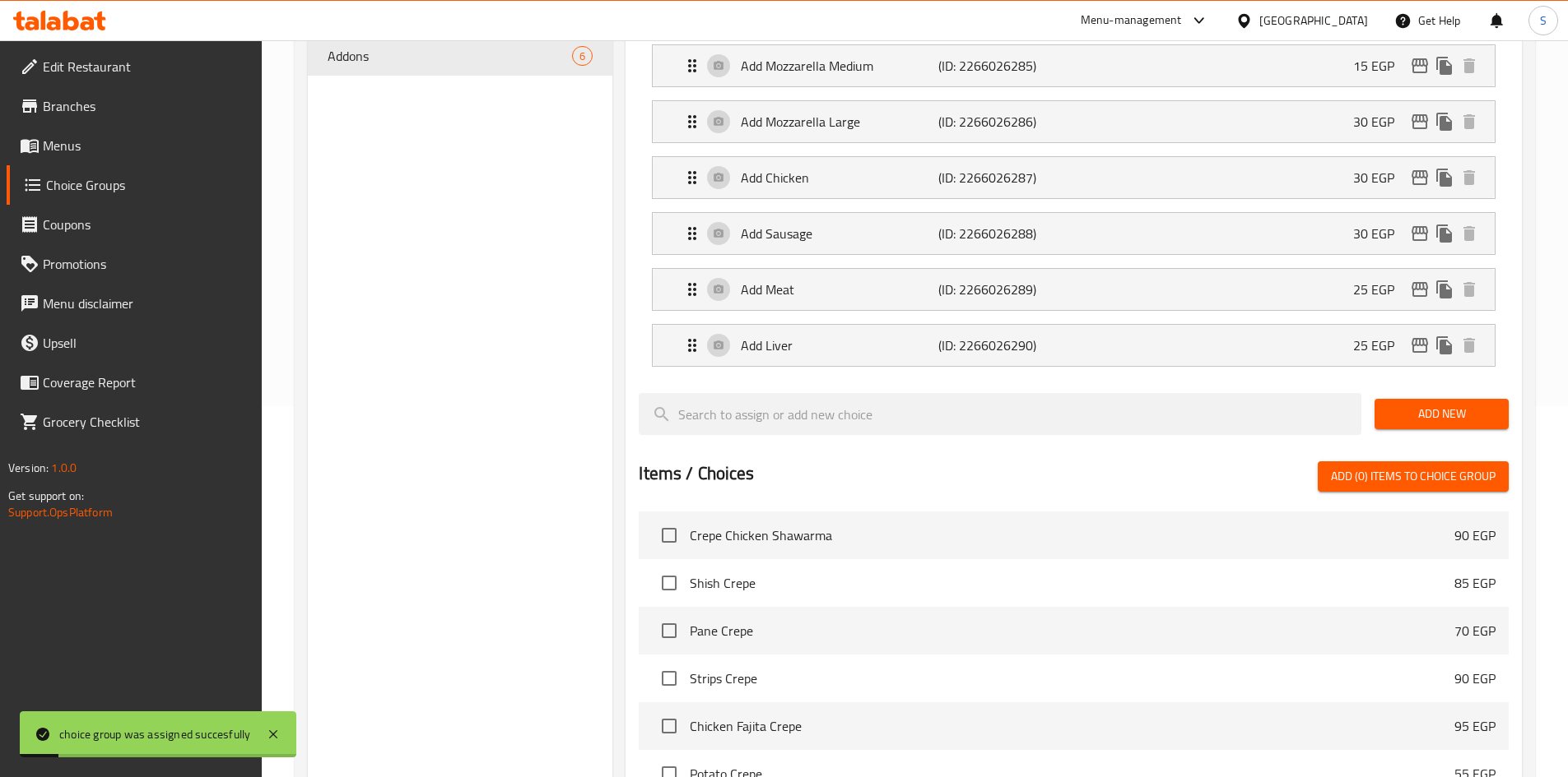
scroll to position [0, 0]
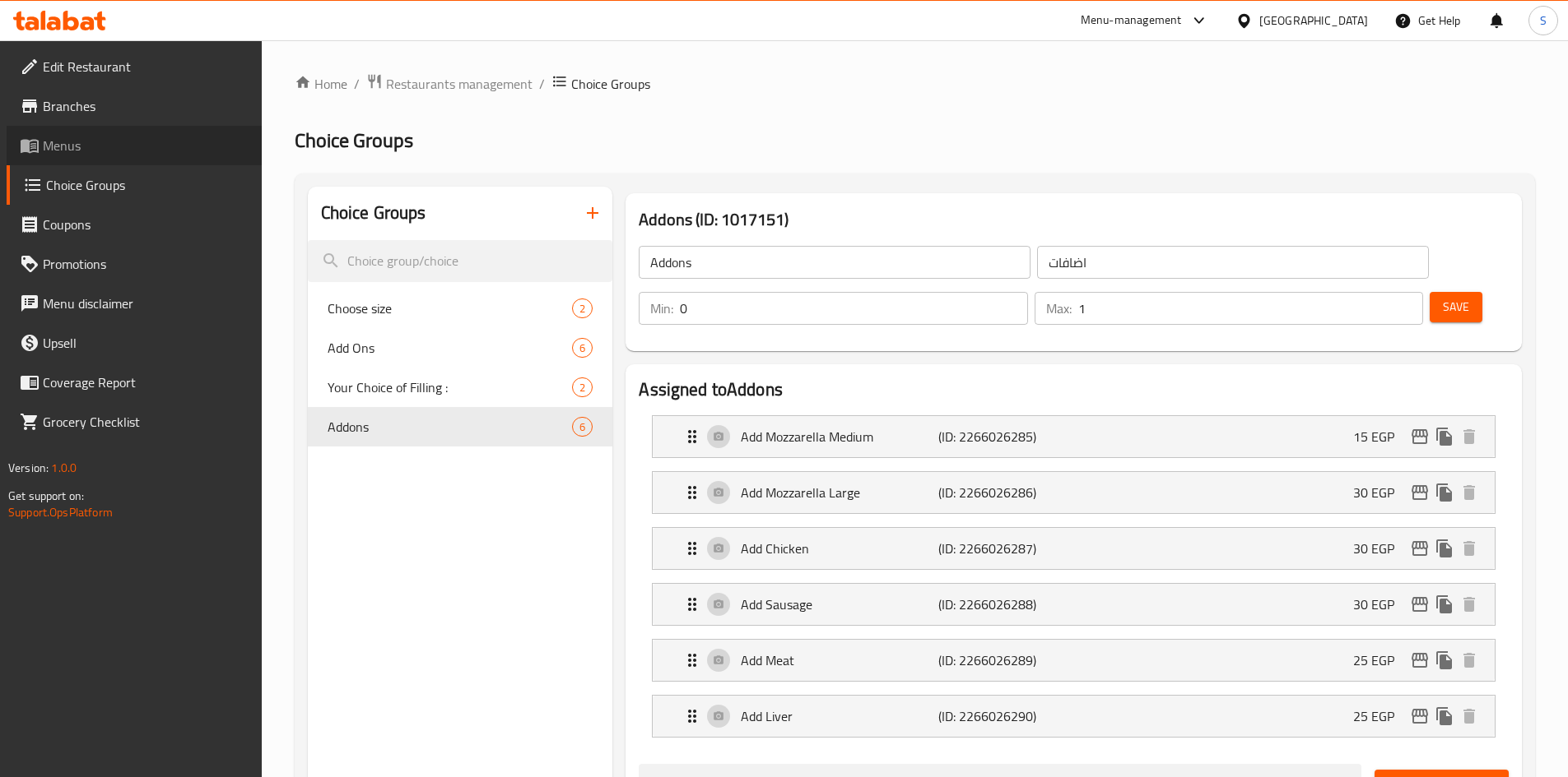
click at [97, 134] on link "Menus" at bounding box center [134, 146] width 255 height 40
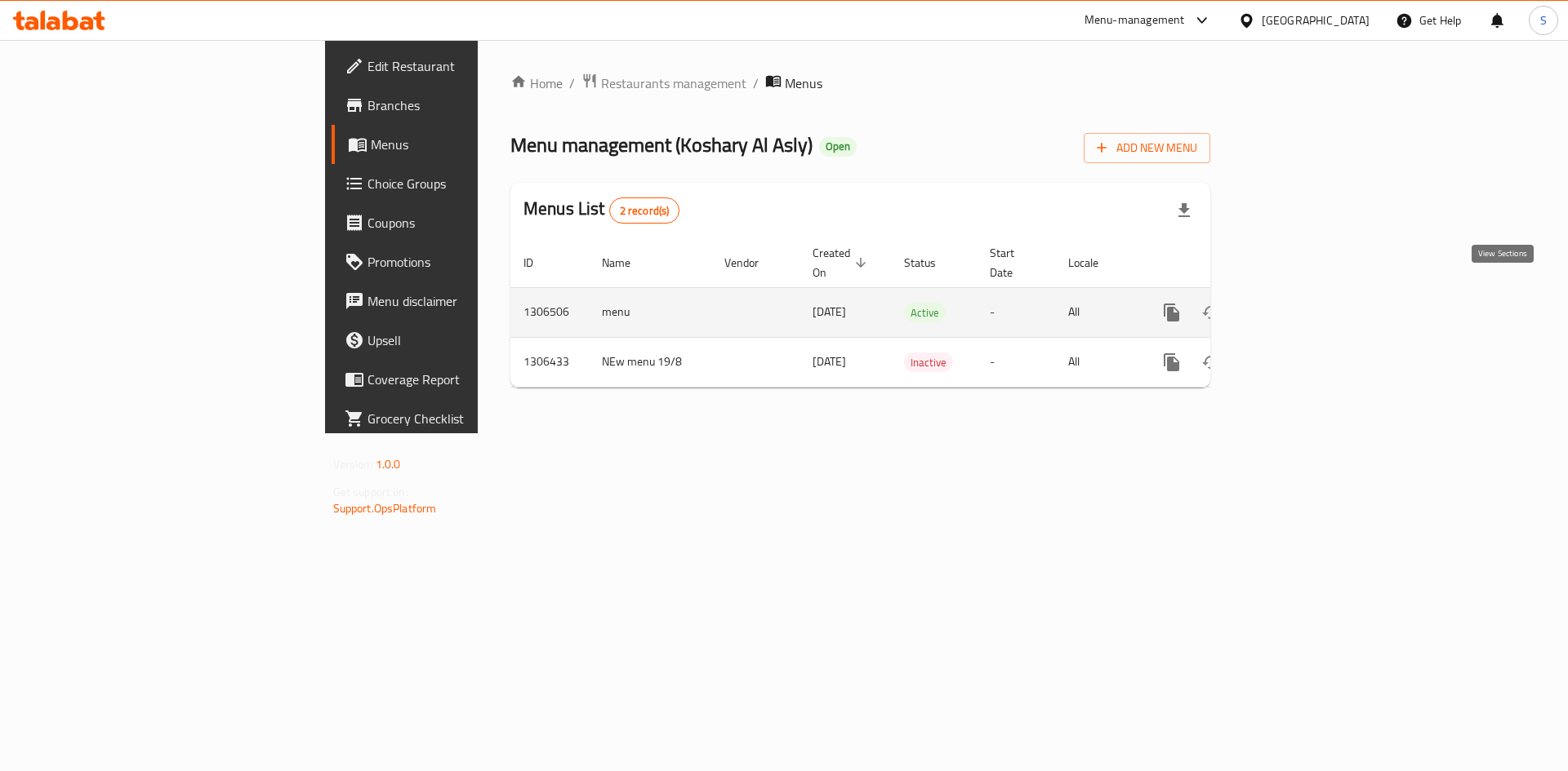
click at [1309, 296] on link "enhanced table" at bounding box center [1289, 312] width 39 height 39
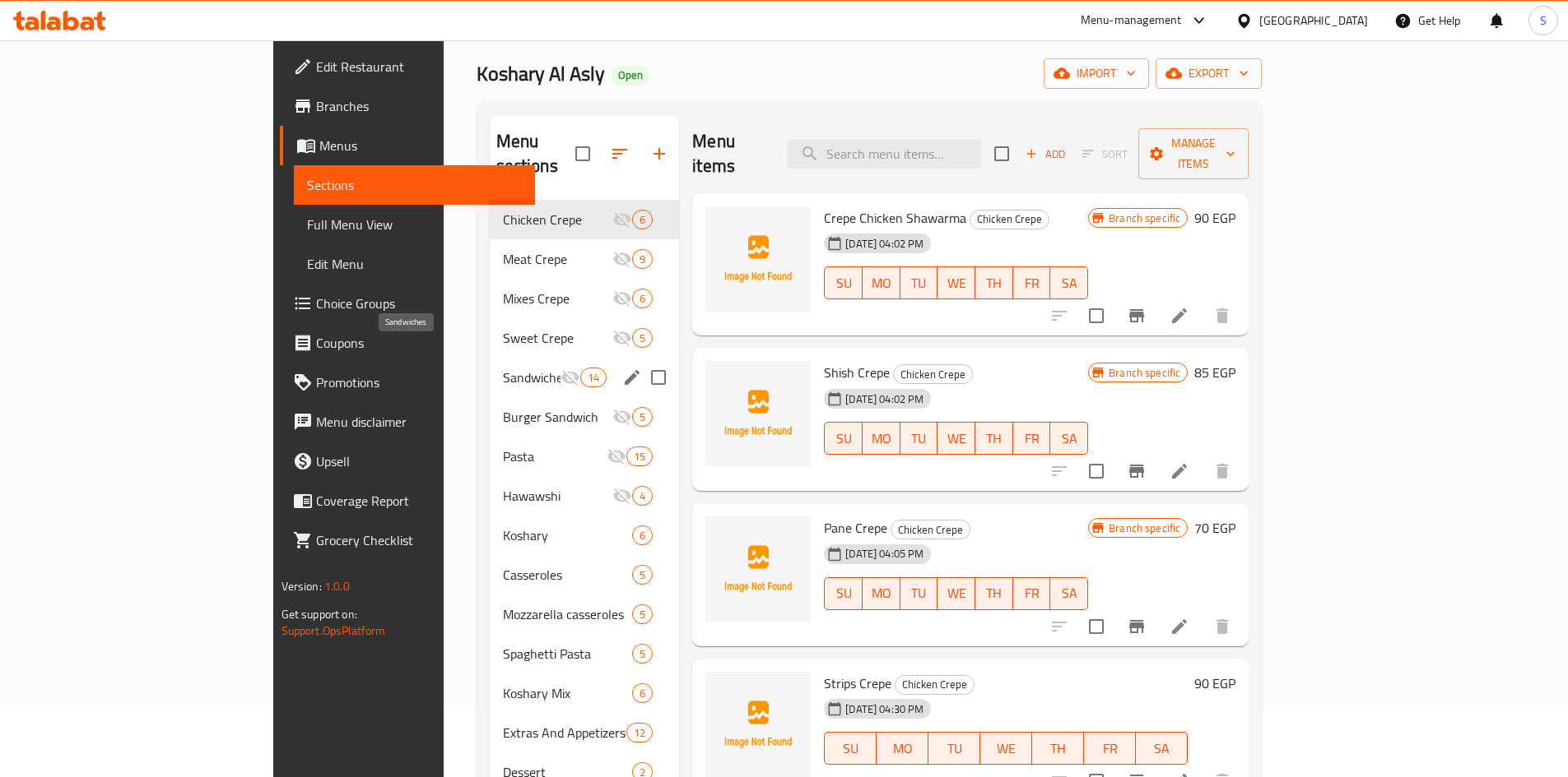
scroll to position [165, 0]
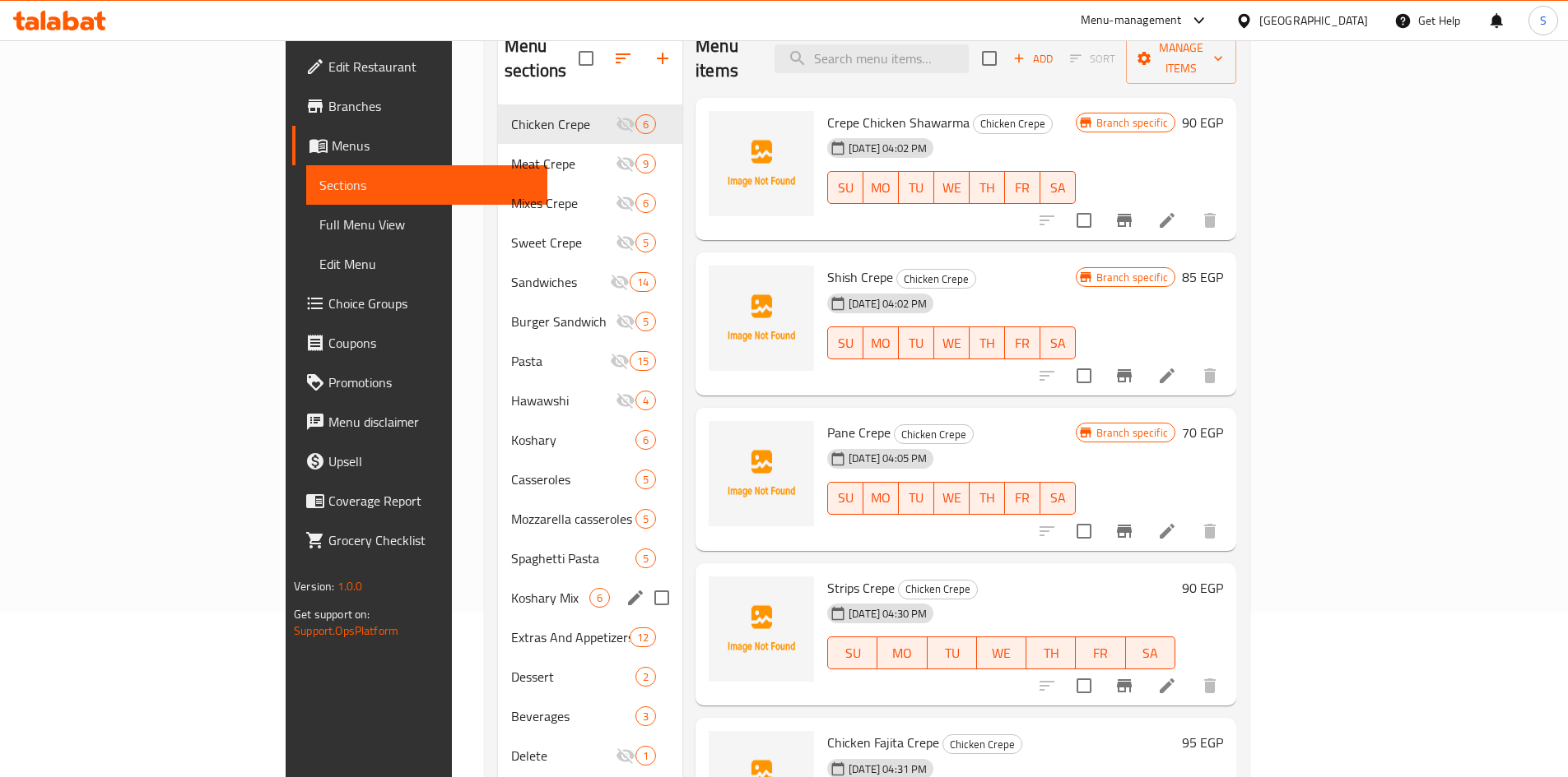
click at [498, 586] on div "Koshary Mix 6" at bounding box center [590, 598] width 184 height 40
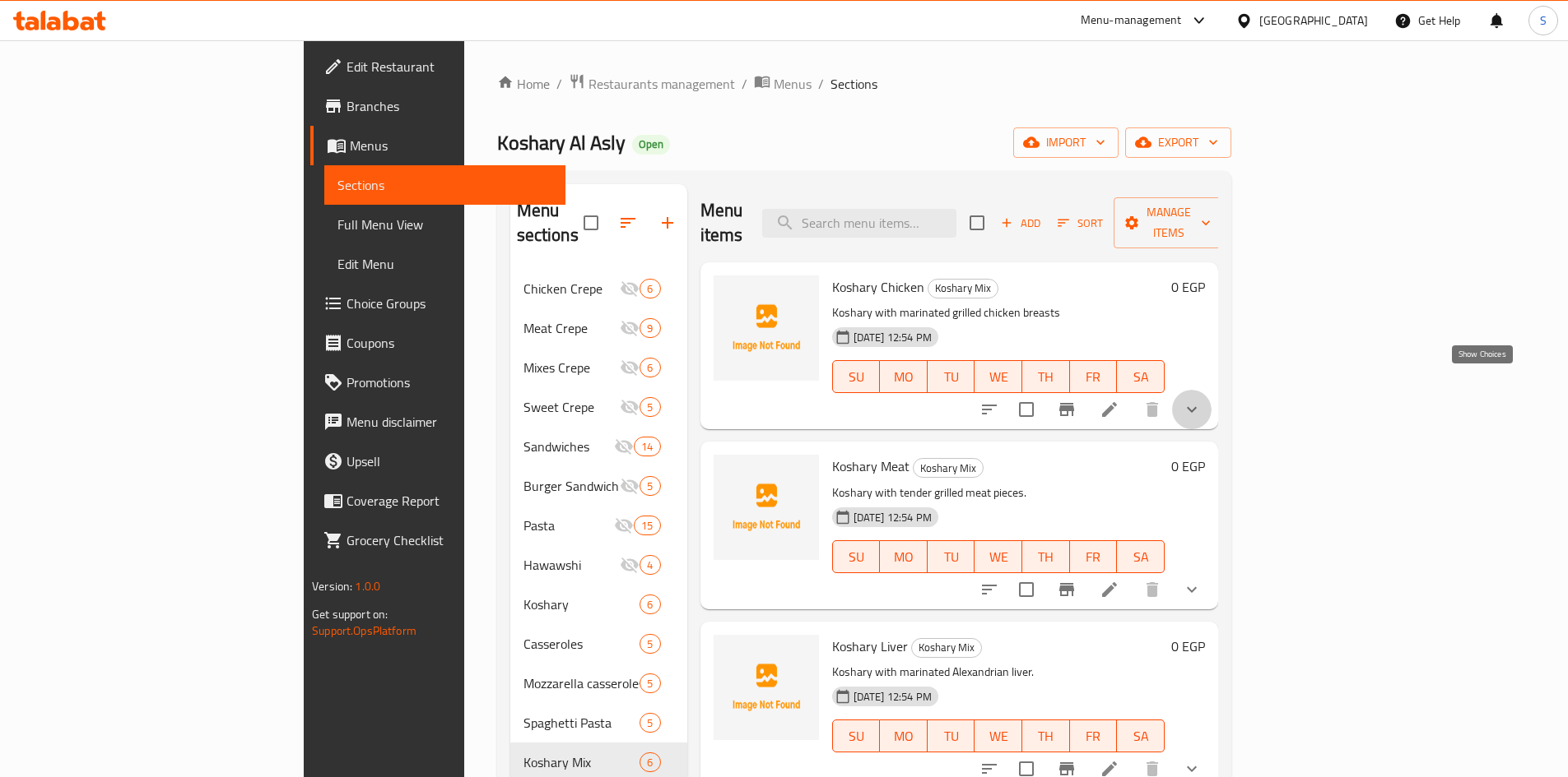
click at [1202, 400] on icon "show more" at bounding box center [1192, 410] width 20 height 20
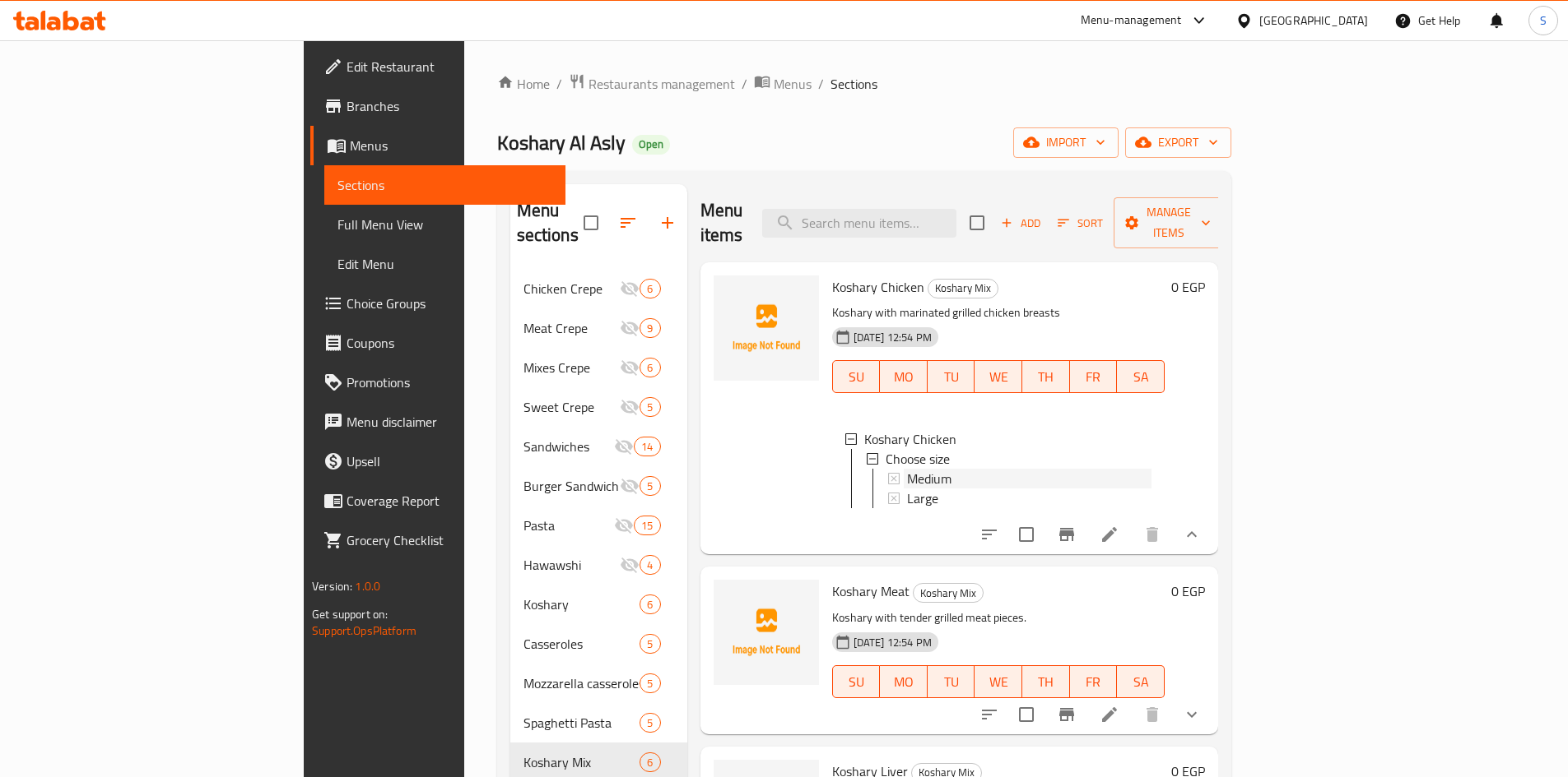
click at [907, 469] on span "Medium" at bounding box center [929, 479] width 45 height 20
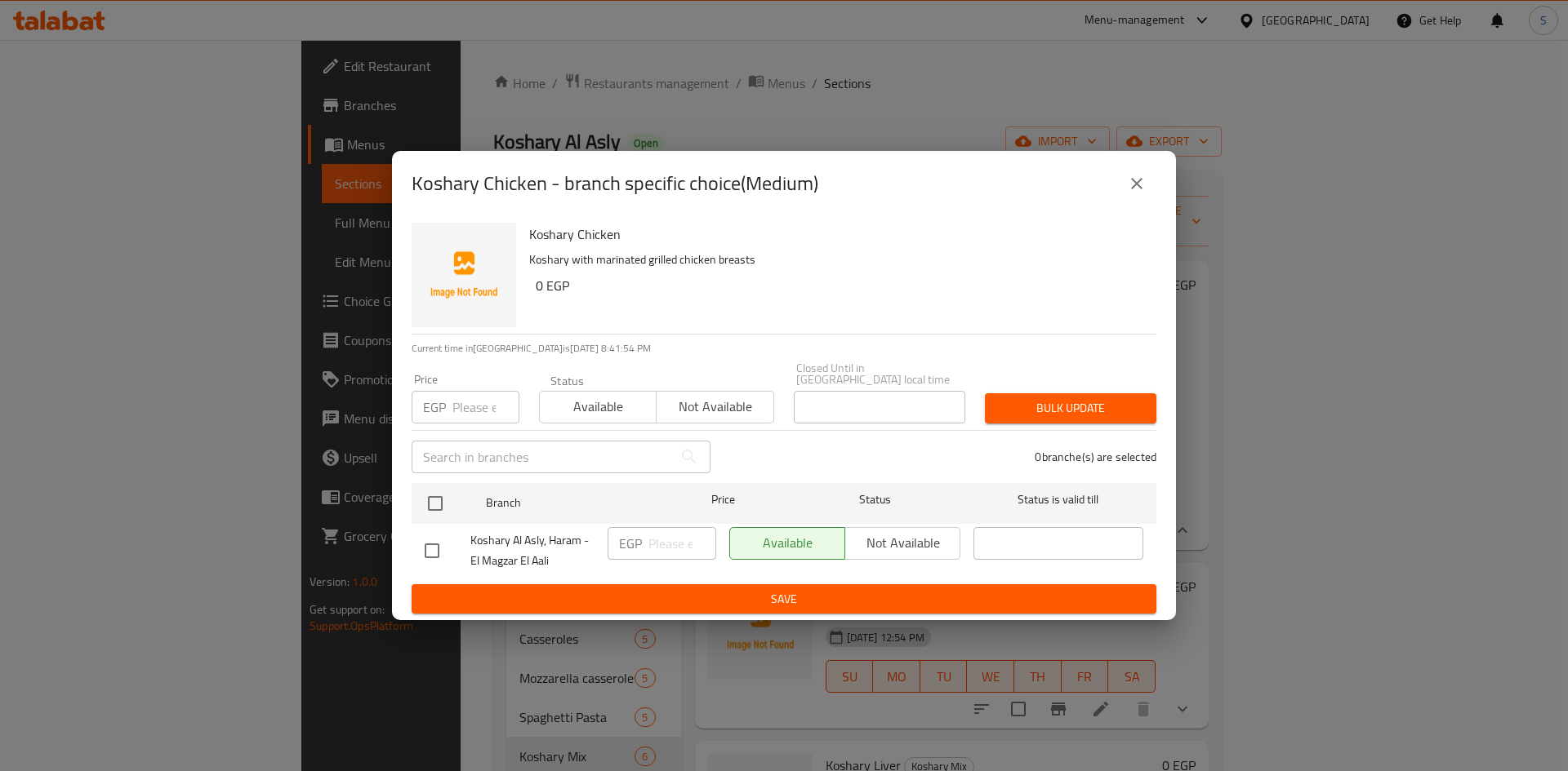
click at [456, 396] on input "number" at bounding box center [485, 408] width 67 height 33
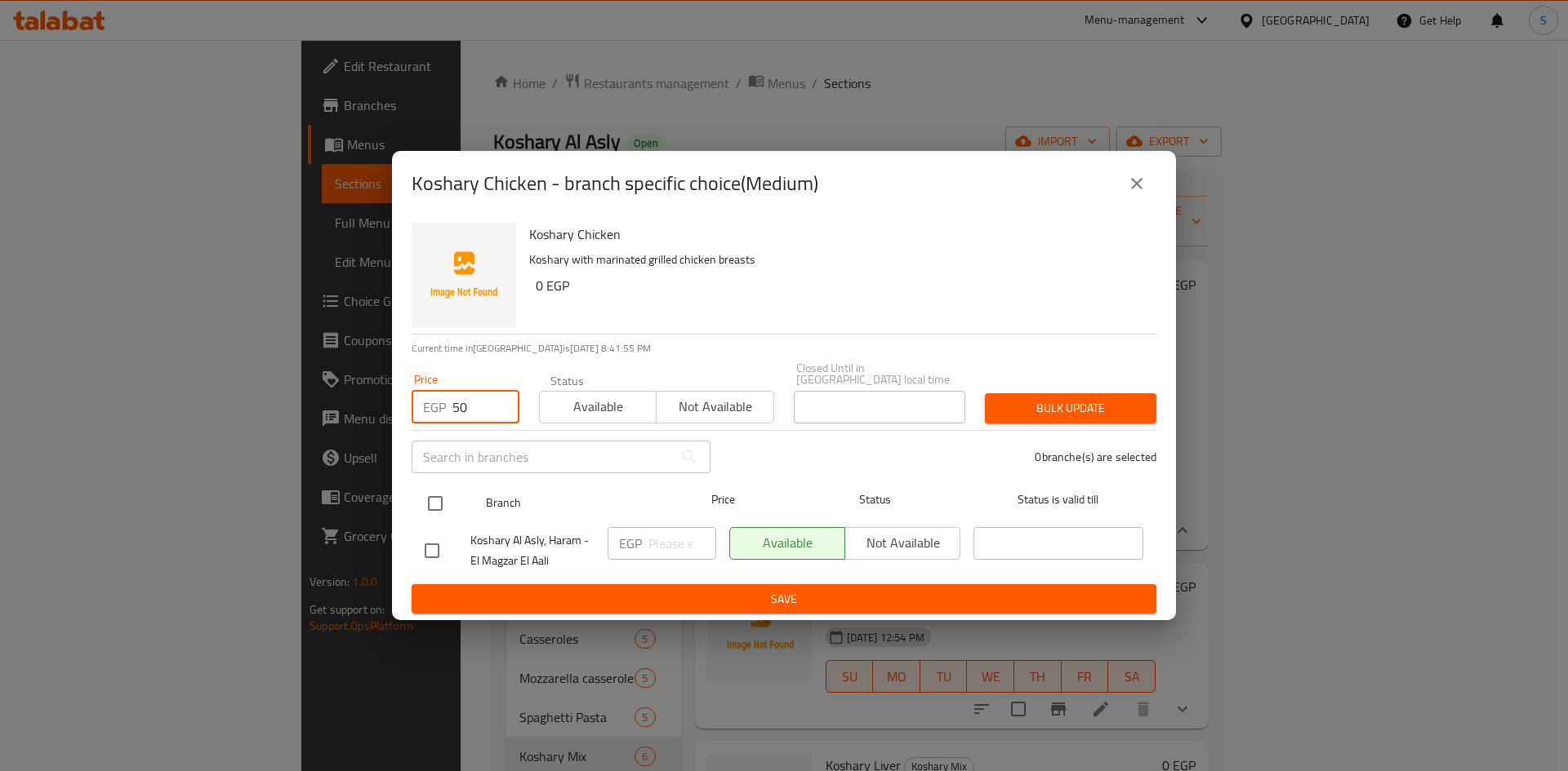
type input "50"
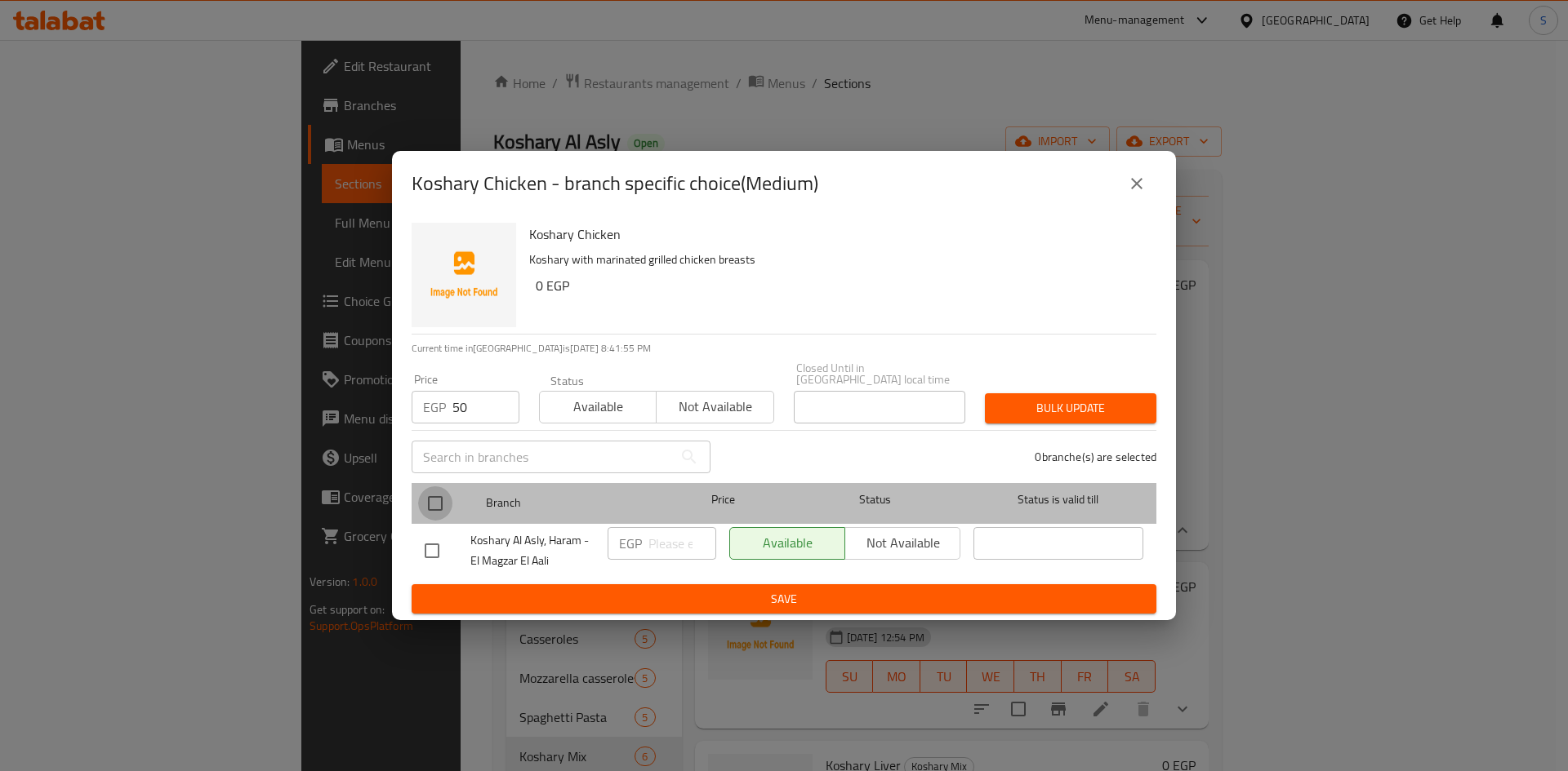
click at [436, 491] on input "checkbox" at bounding box center [435, 504] width 35 height 35
checkbox input "true"
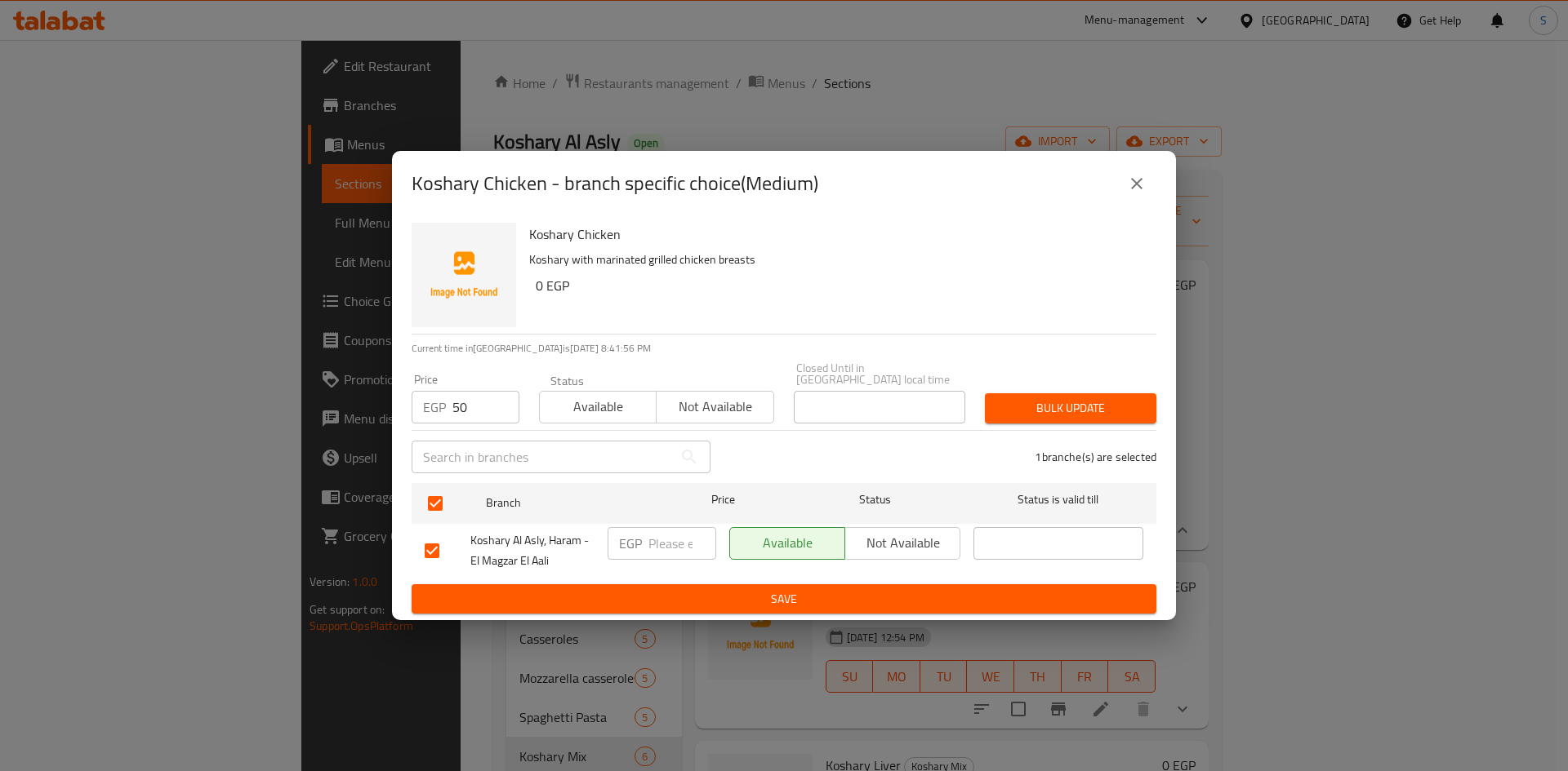
click at [1034, 386] on div "Bulk update" at bounding box center [1071, 409] width 191 height 50
click at [1030, 399] on span "Bulk update" at bounding box center [1070, 409] width 146 height 21
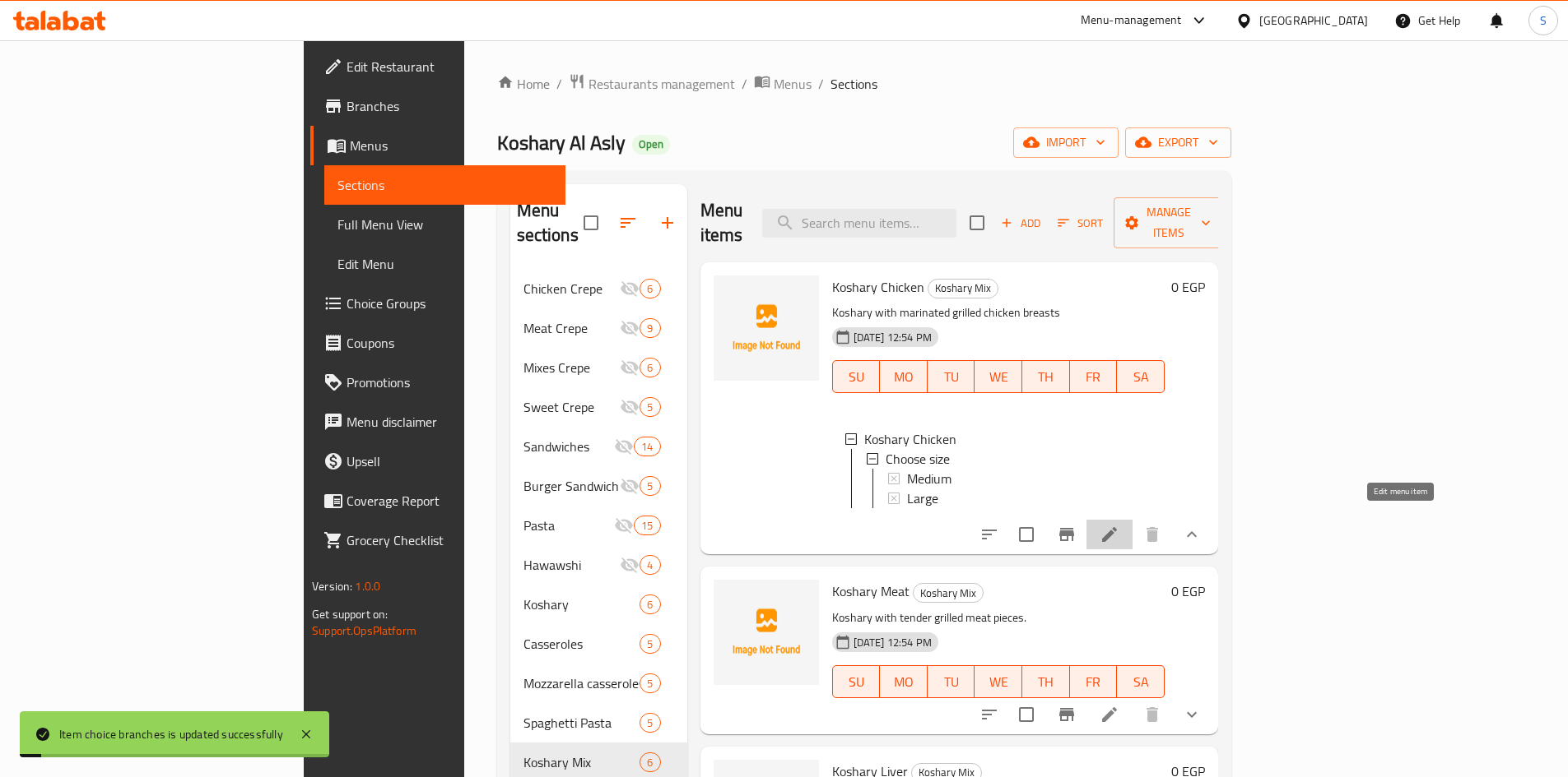
click at [1116, 527] on icon at bounding box center [1110, 534] width 15 height 15
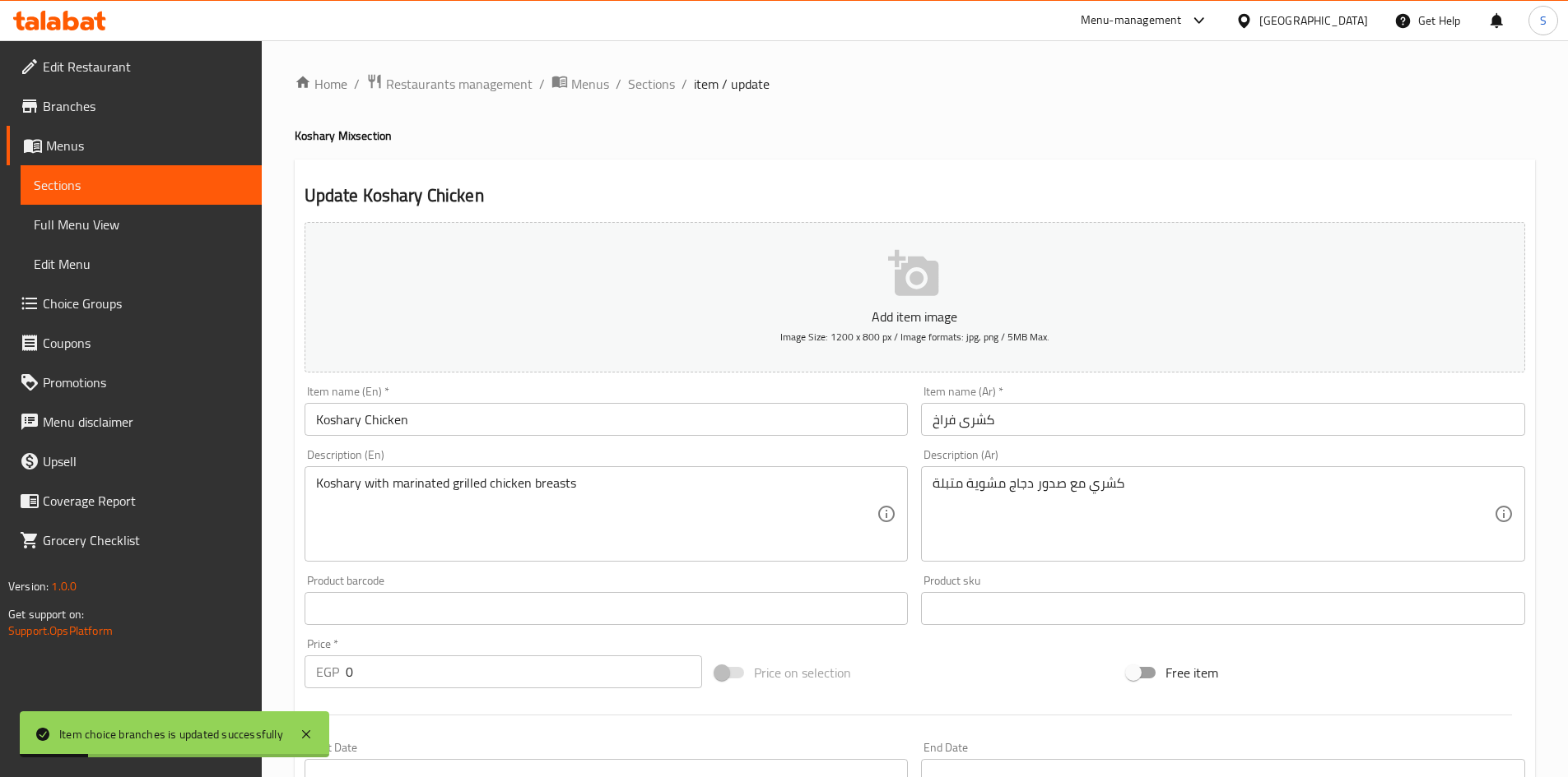
click at [649, 96] on div "Home / Restaurants management / Menus / Sections / item / update Koshary Mix se…" at bounding box center [914, 620] width 1240 height 1093
click at [646, 86] on span "Sections" at bounding box center [651, 84] width 47 height 20
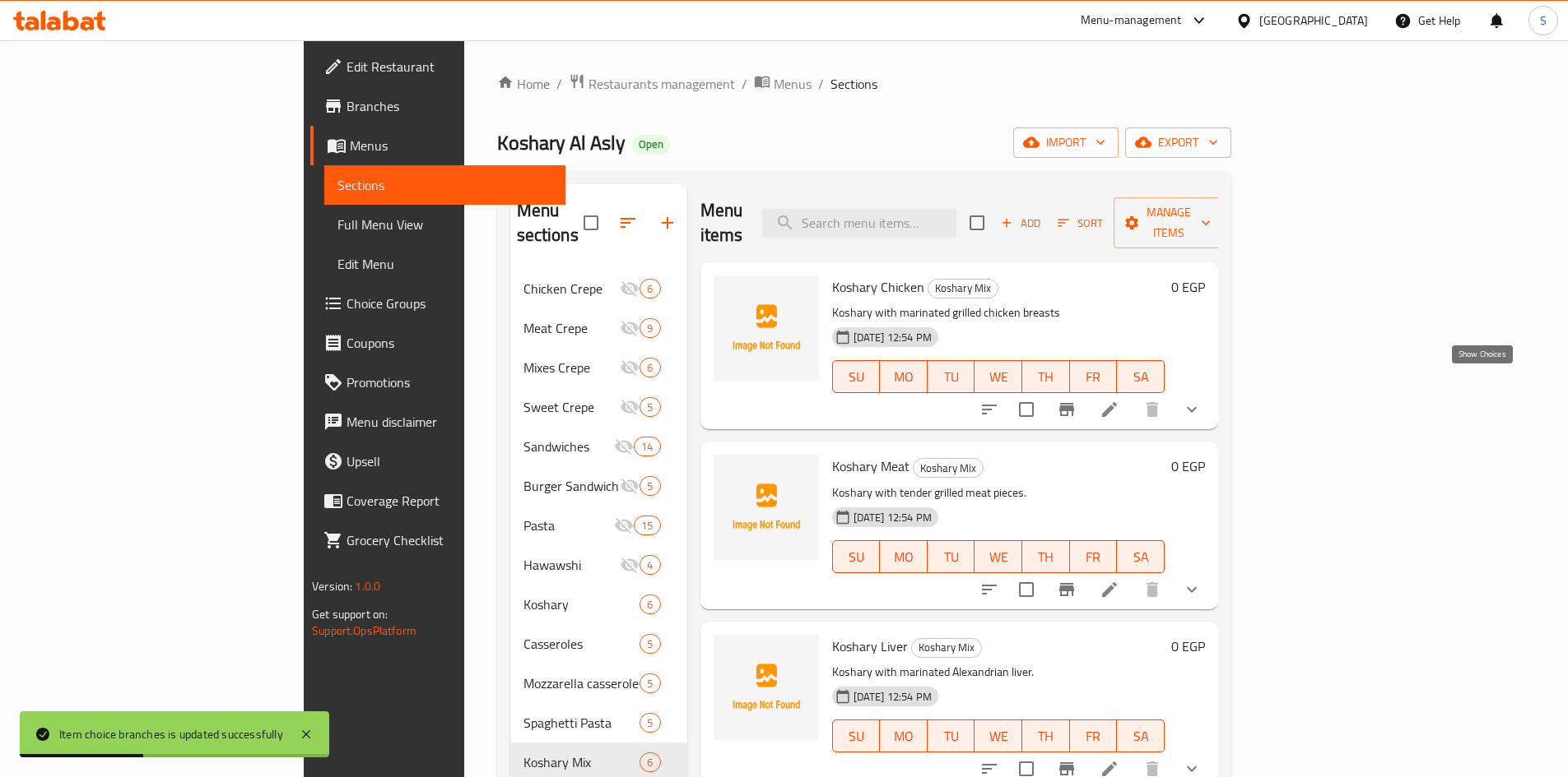
click at [1202, 400] on icon "show more" at bounding box center [1192, 410] width 20 height 20
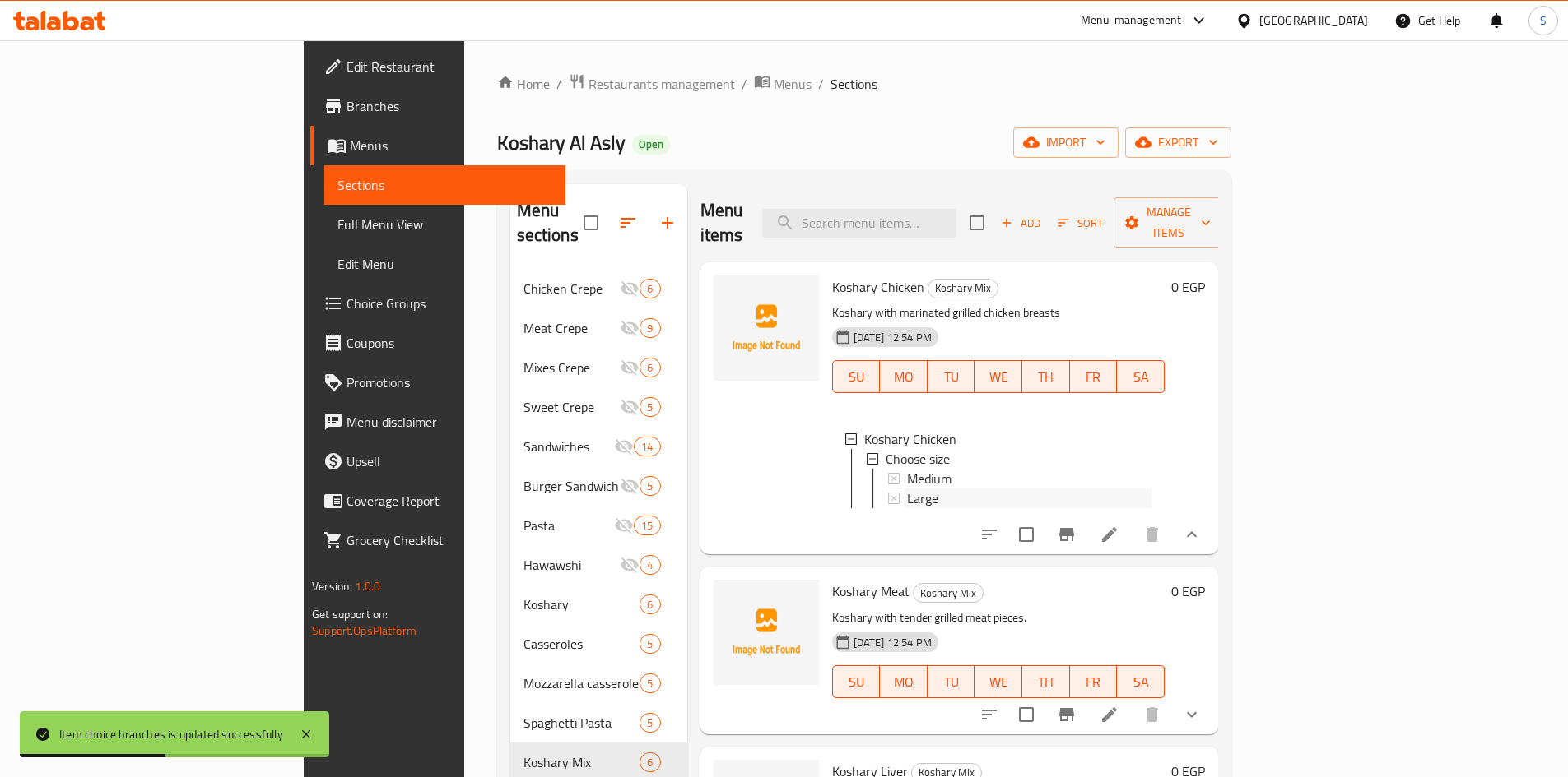
click at [907, 489] on span "Large" at bounding box center [922, 499] width 31 height 20
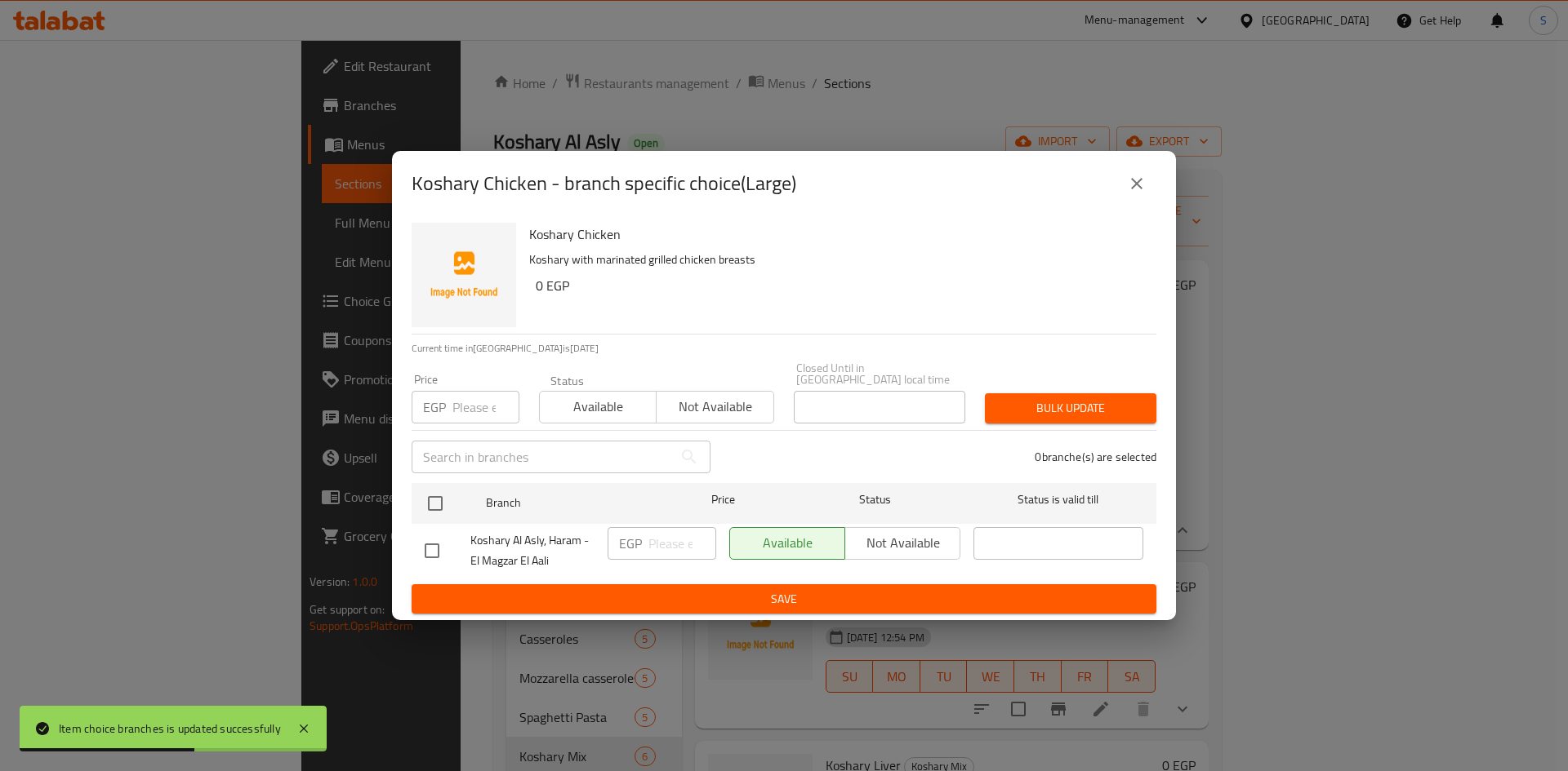
click at [461, 404] on input "number" at bounding box center [485, 408] width 67 height 33
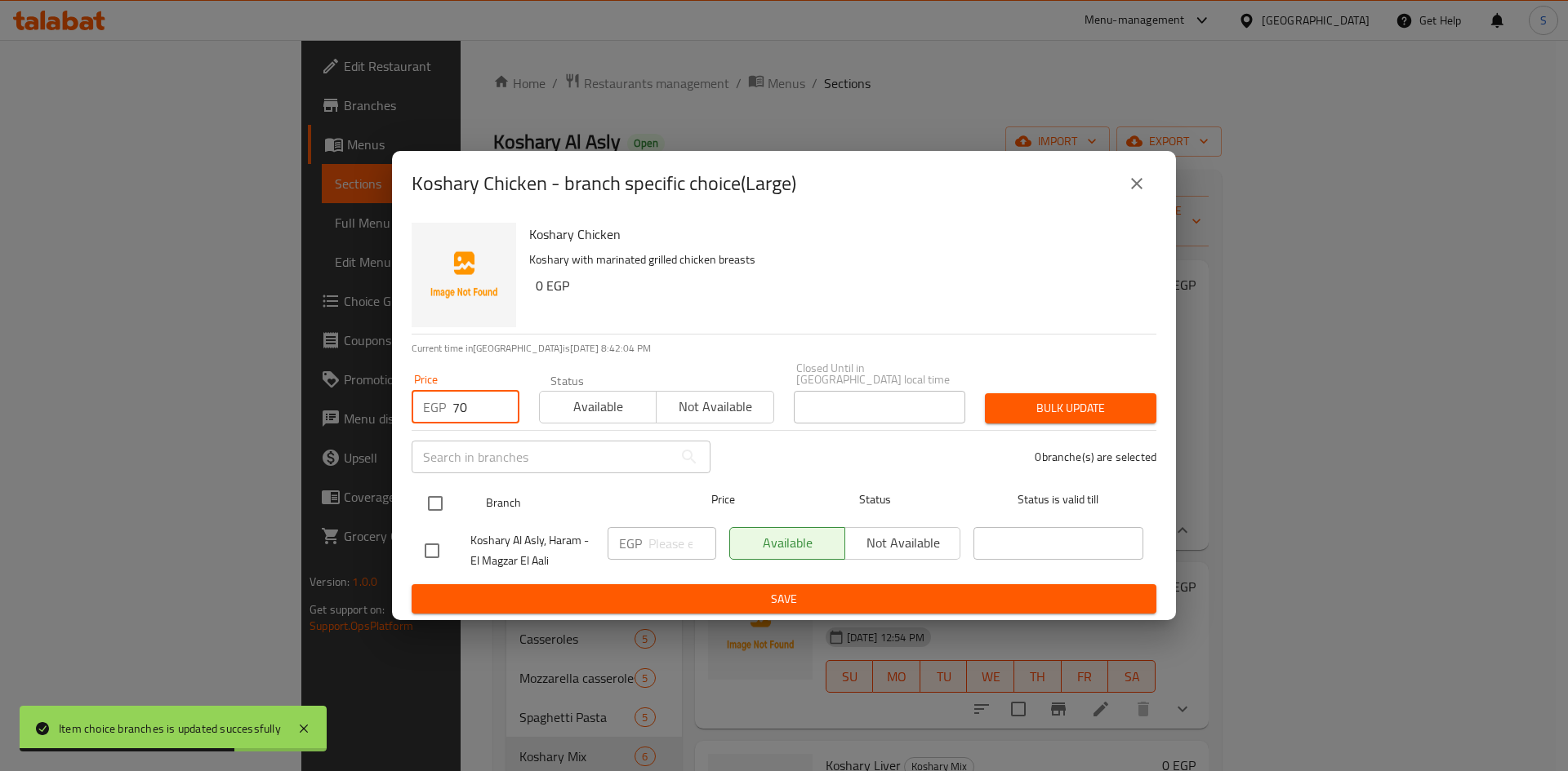
type input "70"
click at [442, 499] on input "checkbox" at bounding box center [435, 504] width 35 height 35
checkbox input "true"
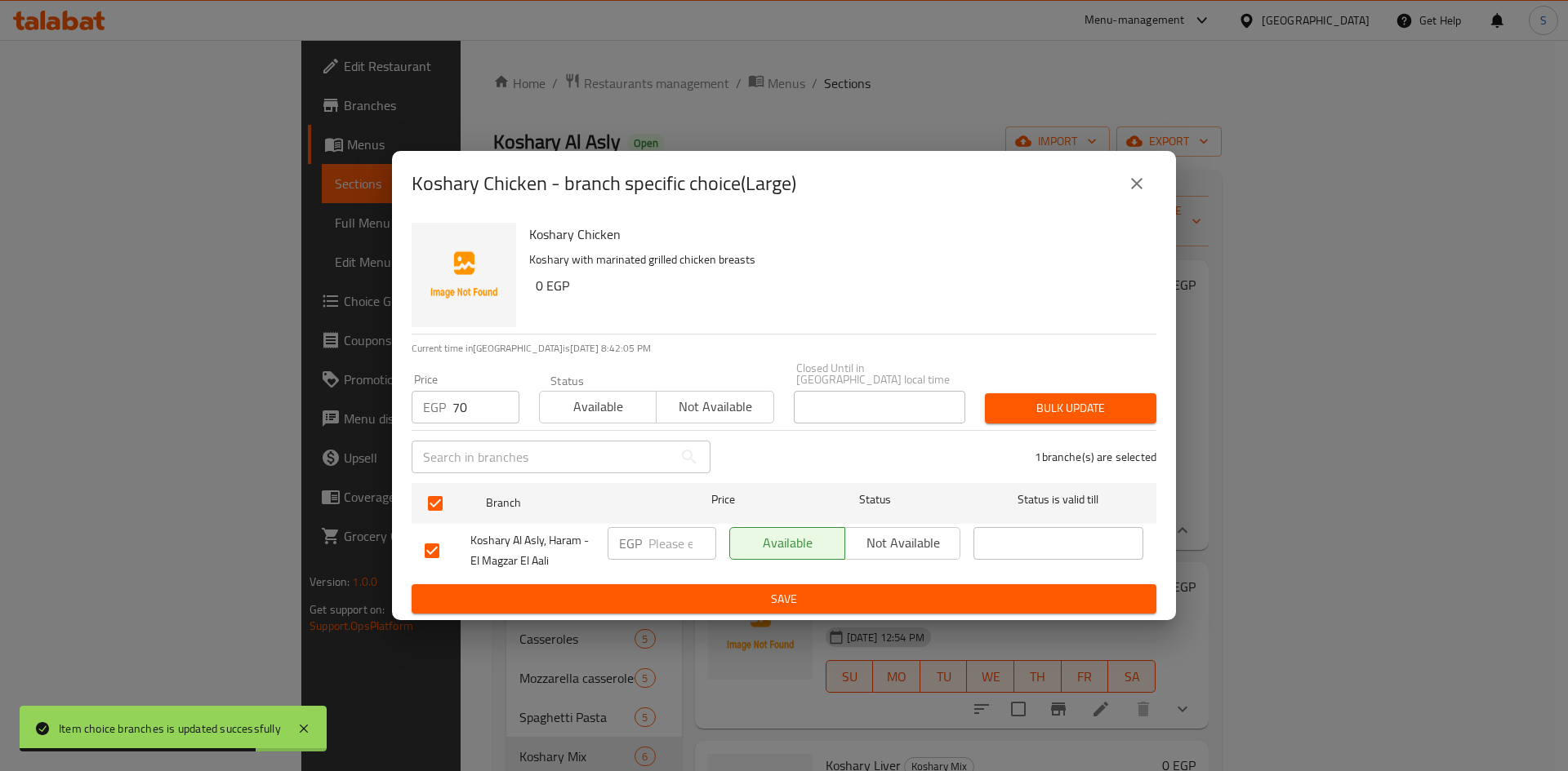
click at [1071, 409] on span "Bulk update" at bounding box center [1070, 409] width 146 height 21
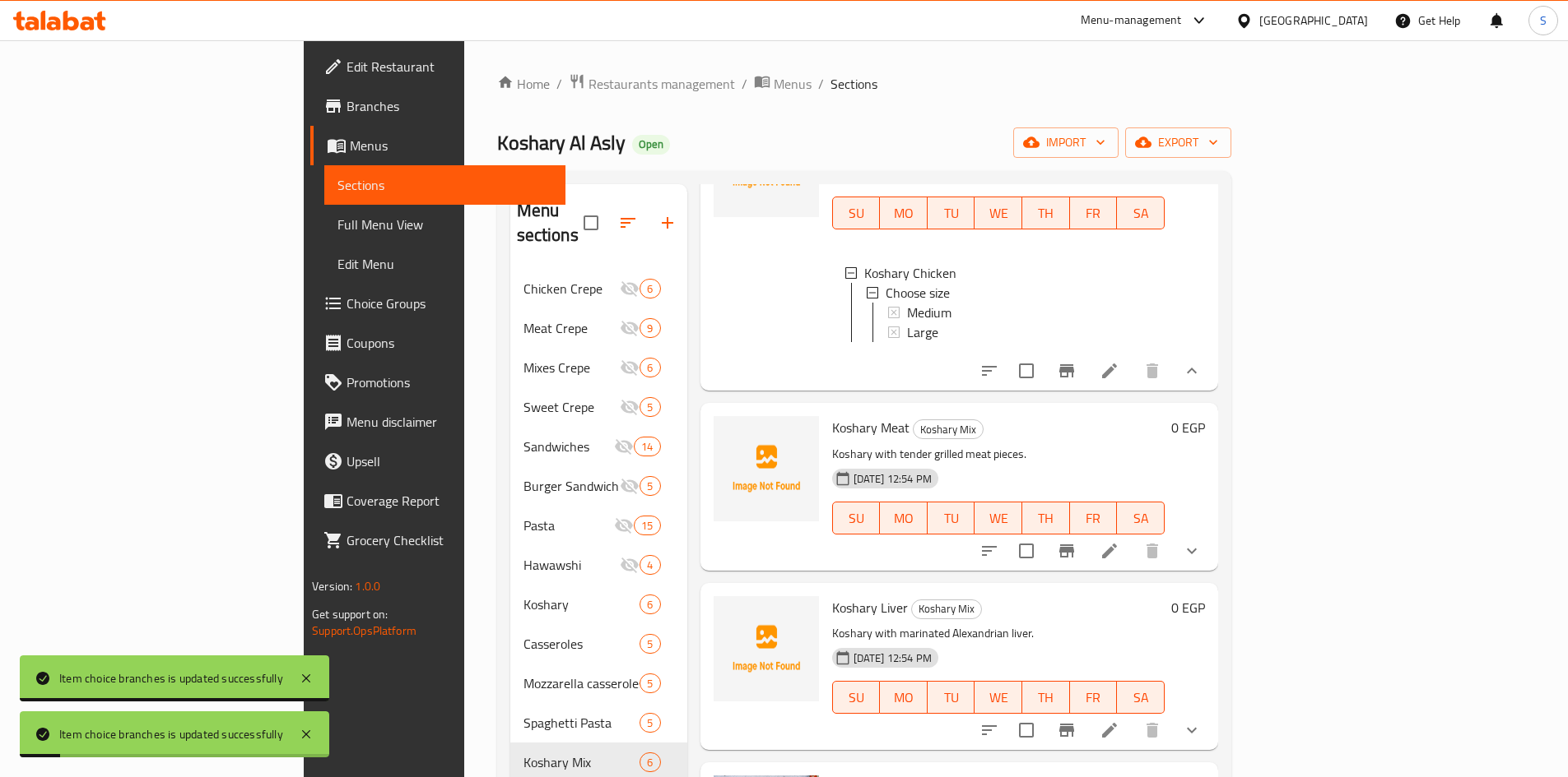
scroll to position [165, 0]
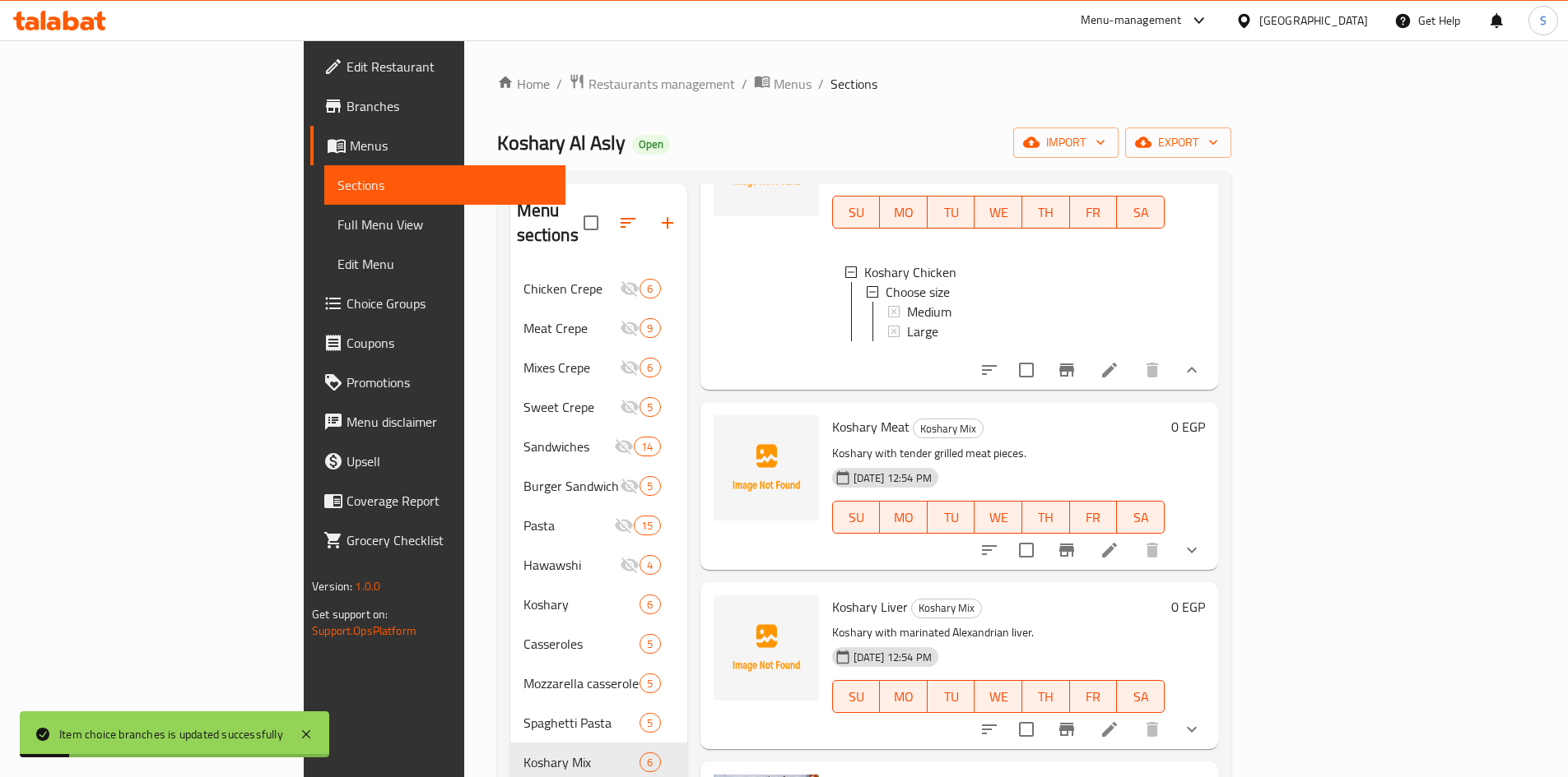
click at [1212, 530] on div at bounding box center [1091, 550] width 242 height 40
click at [1202, 543] on icon "show more" at bounding box center [1192, 550] width 20 height 20
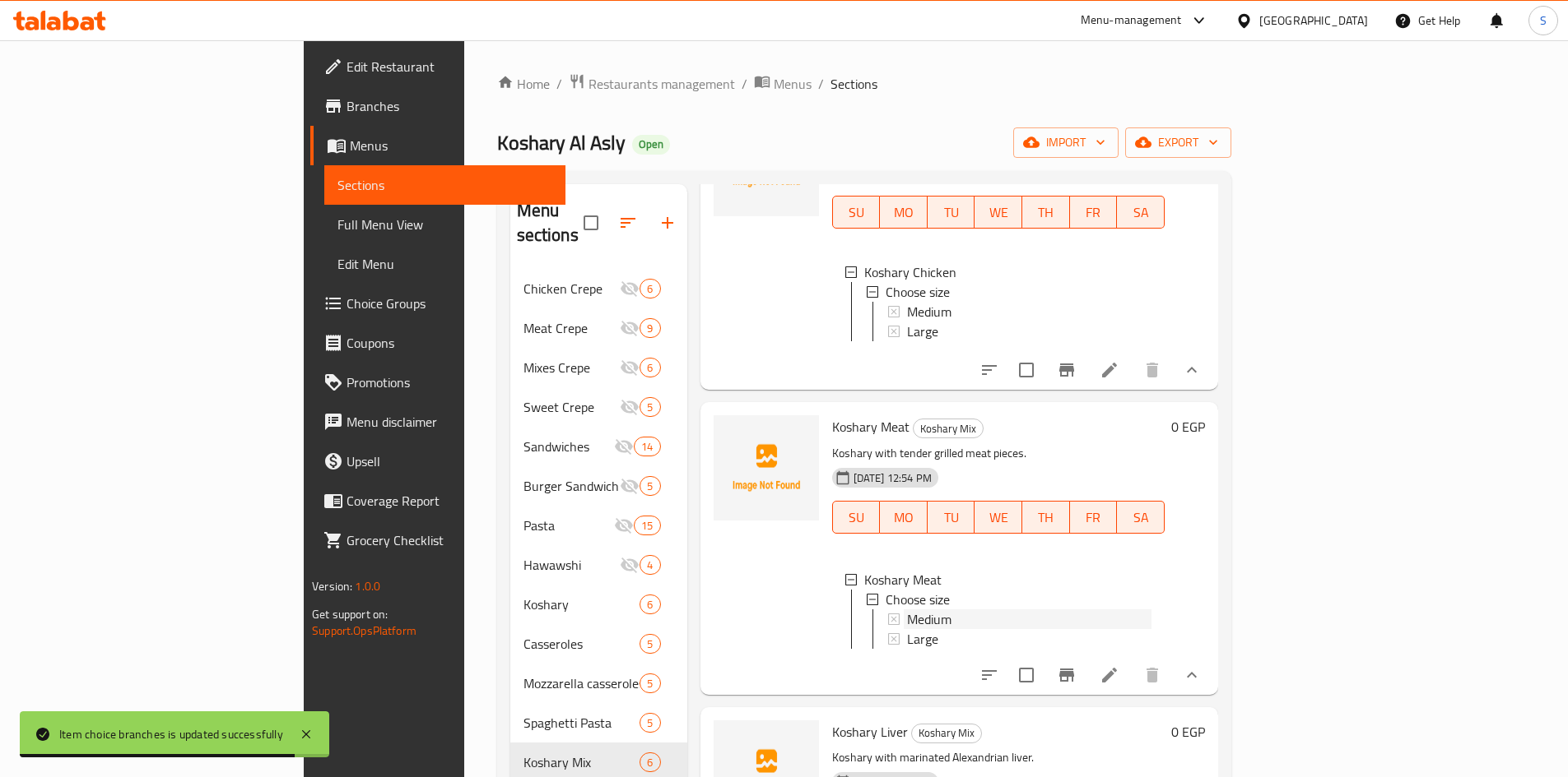
click span "Medium"
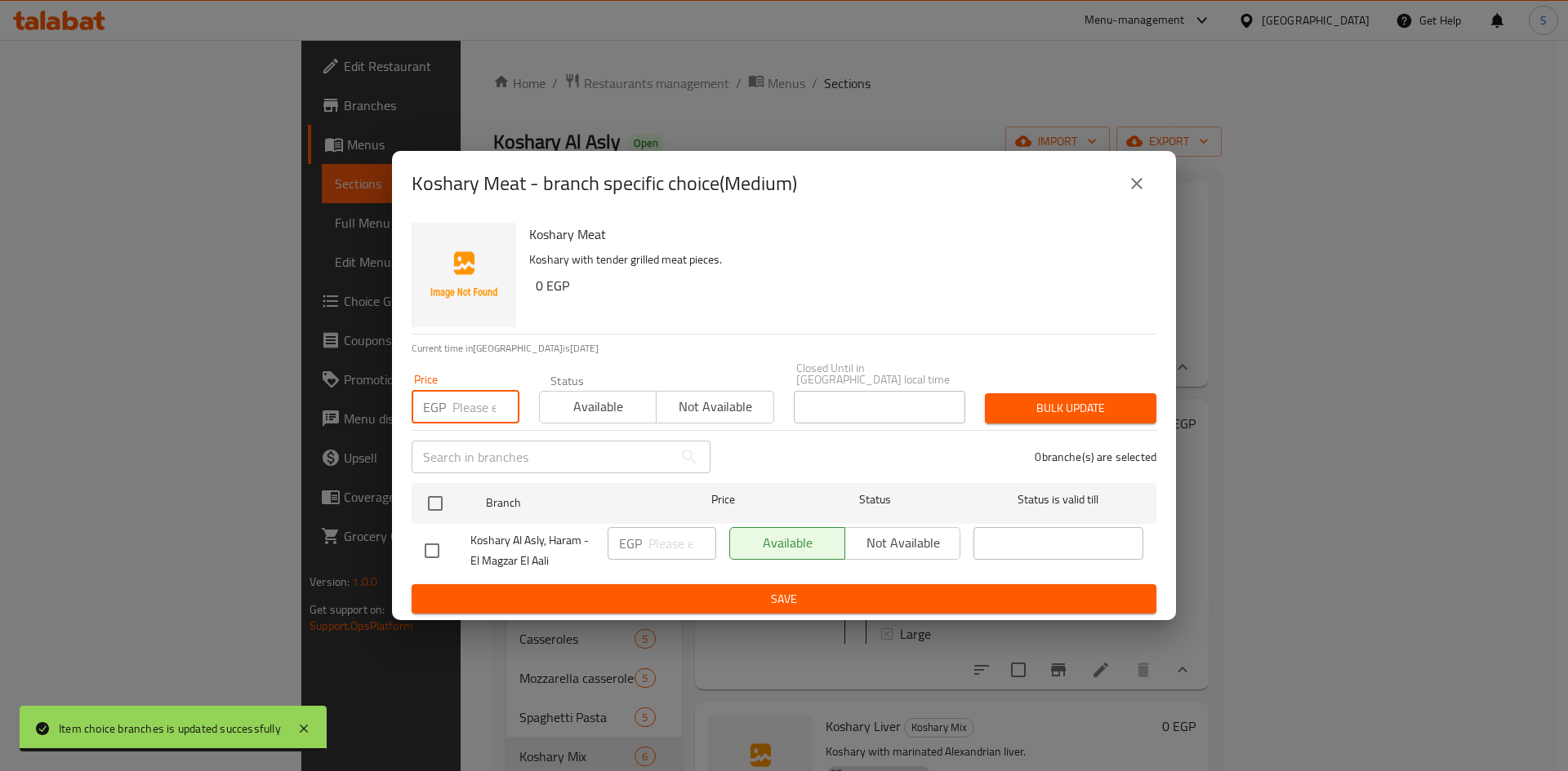
click input "number"
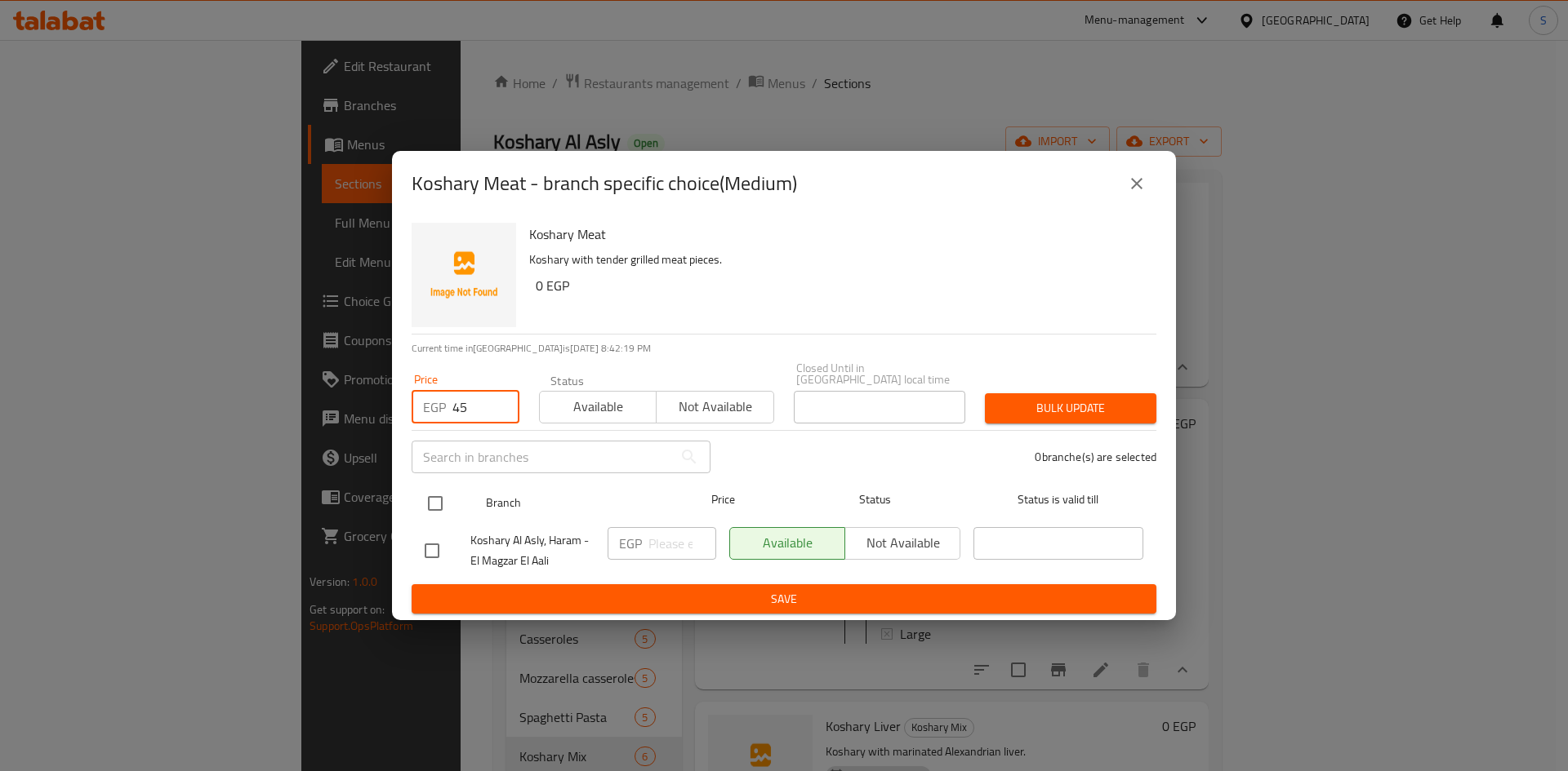
type input "45"
click input "checkbox"
checkbox input "true"
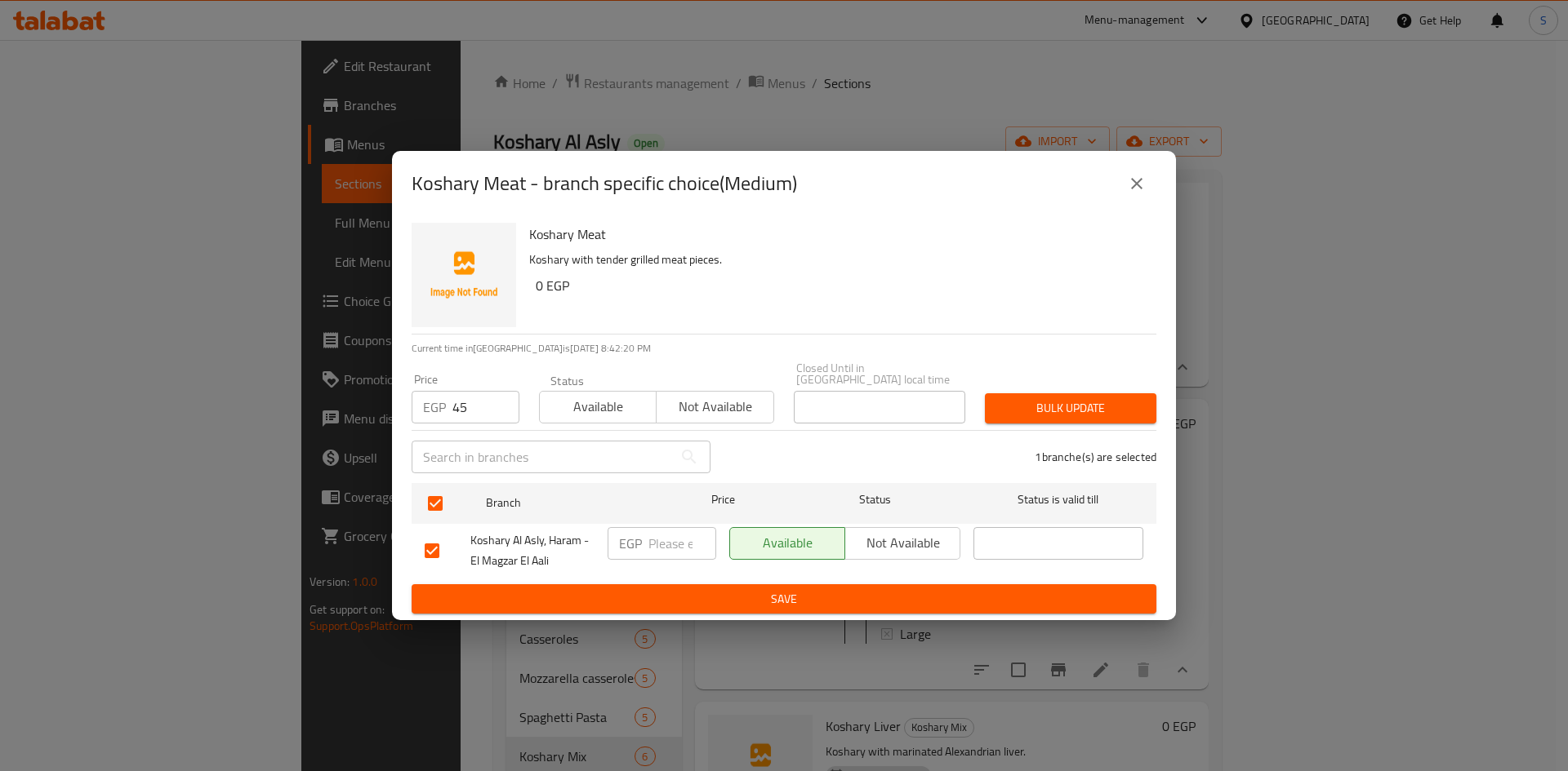
click span "Bulk update"
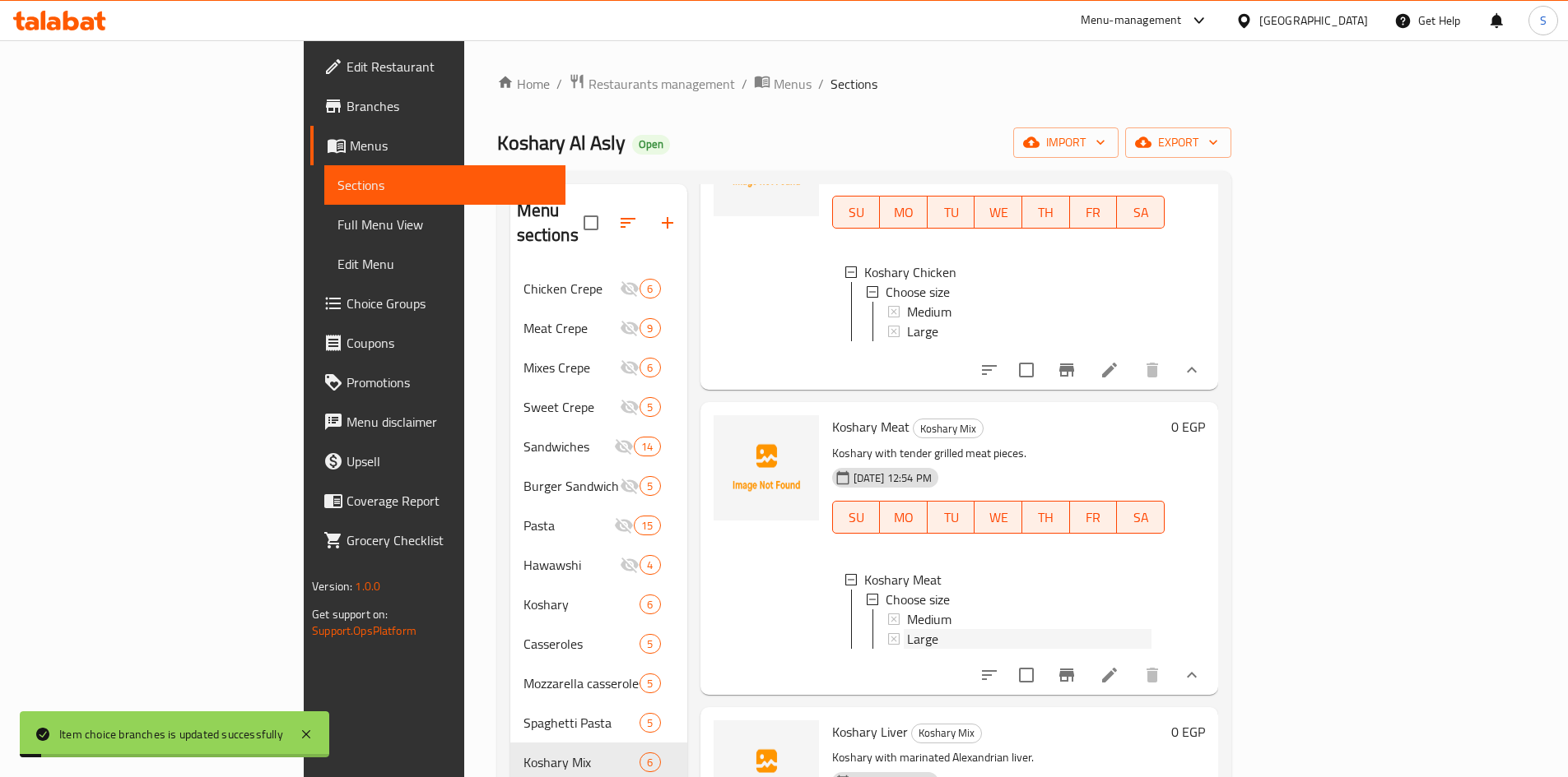
click div "Large"
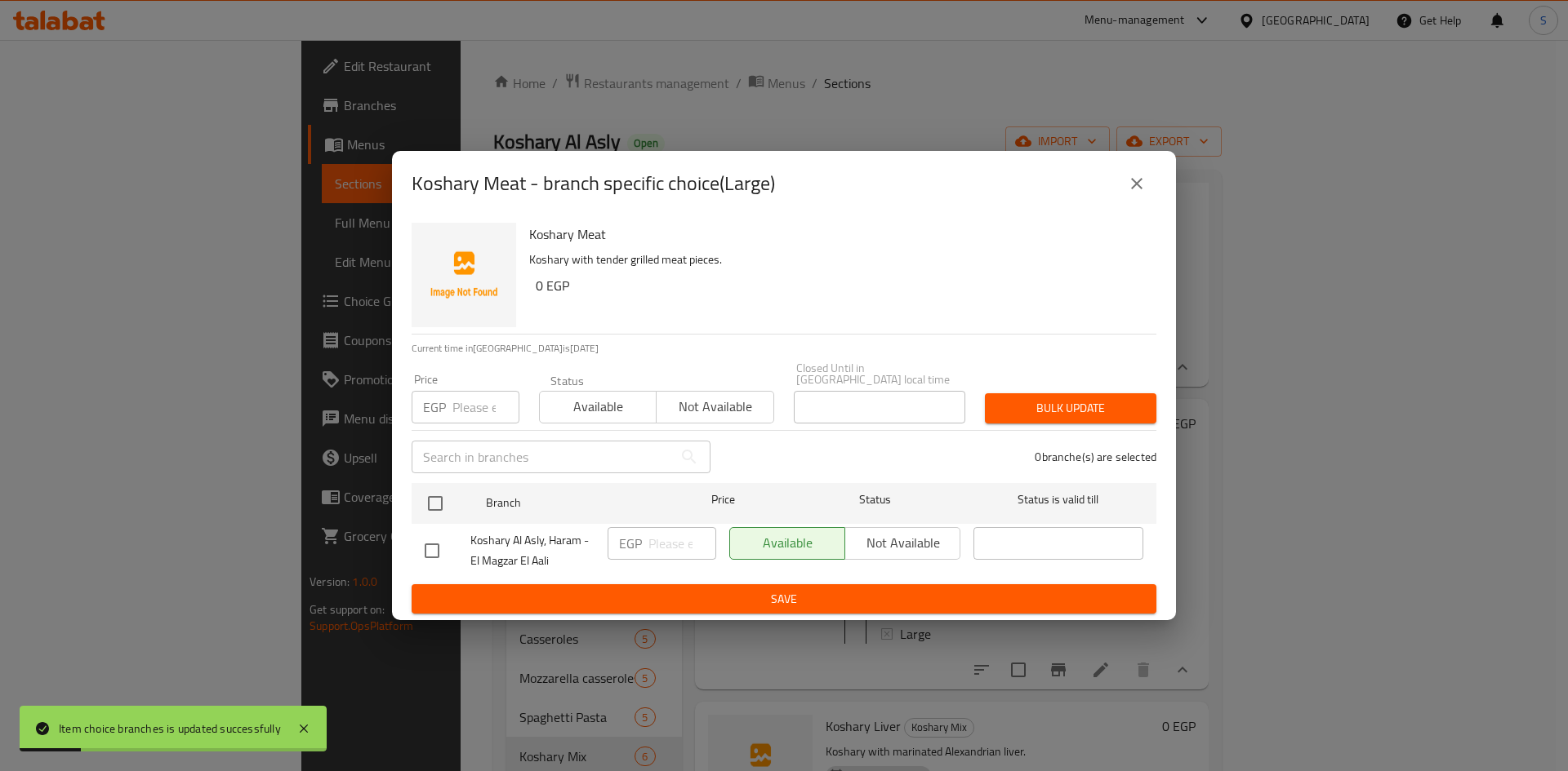
click input "number"
drag, startPoint x: 471, startPoint y: 404, endPoint x: 423, endPoint y: 405, distance: 48.0
click div "EGP 9 Price"
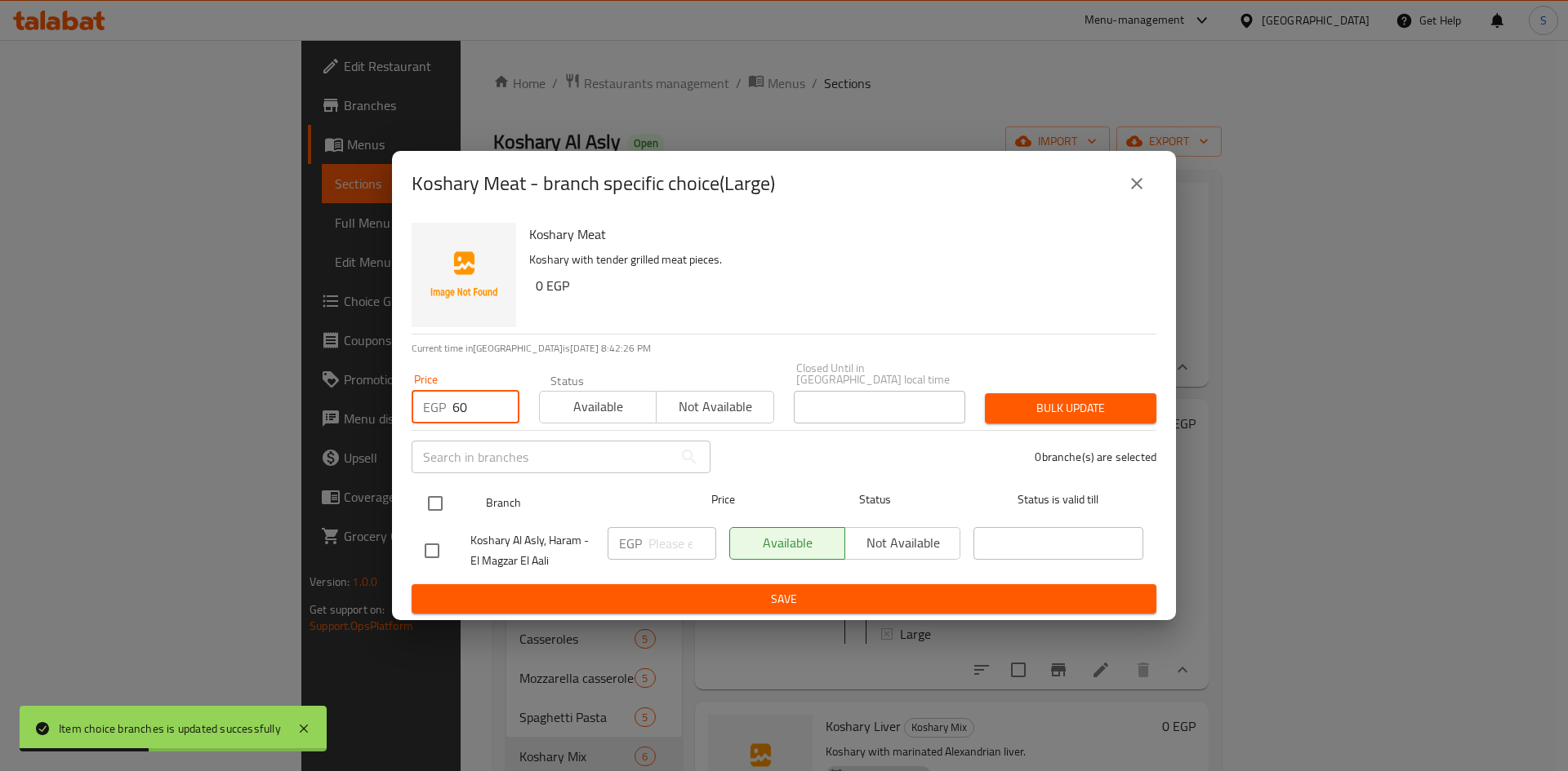
type input "60"
click input "checkbox"
checkbox input "true"
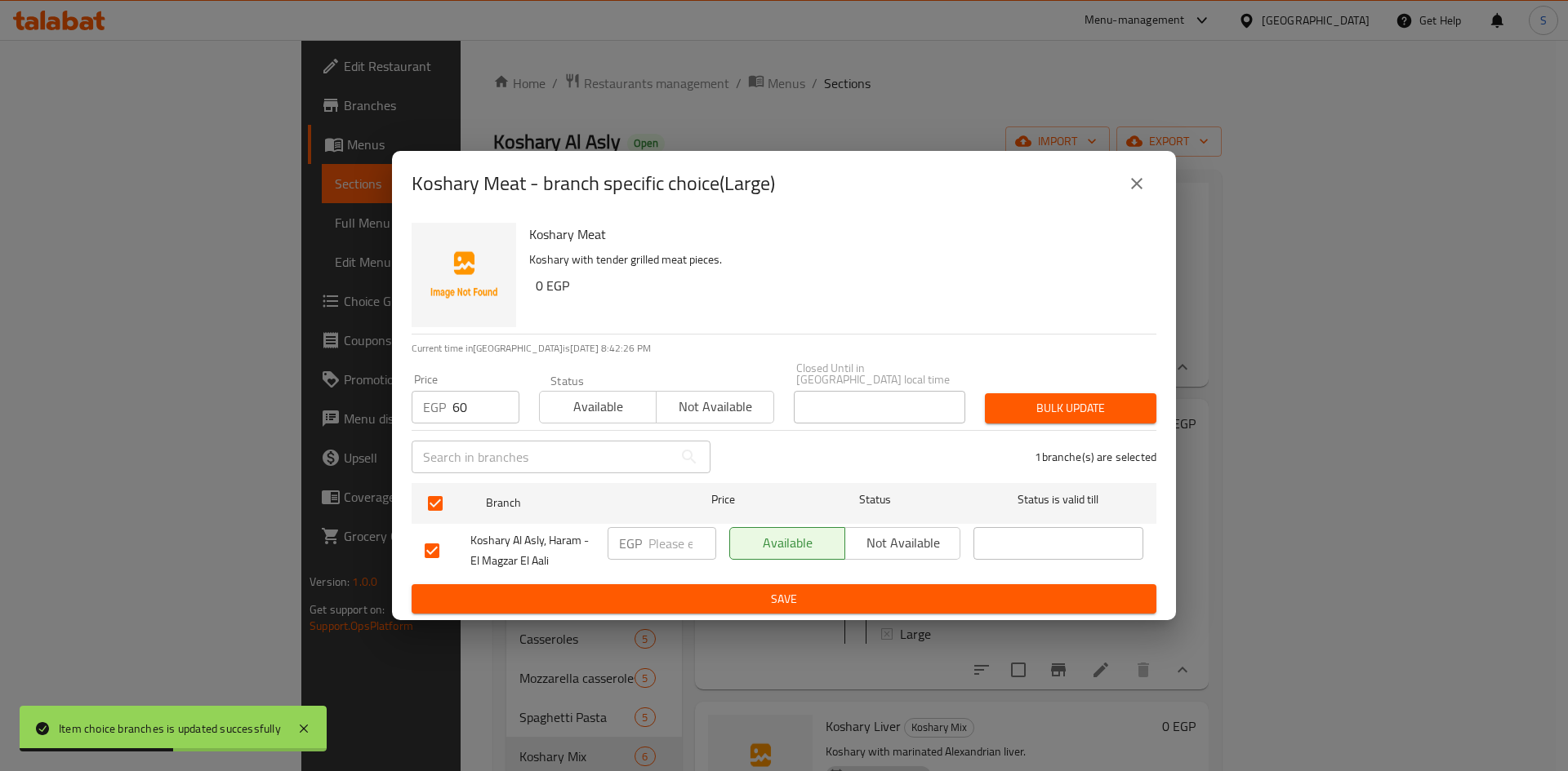
click span "Bulk update"
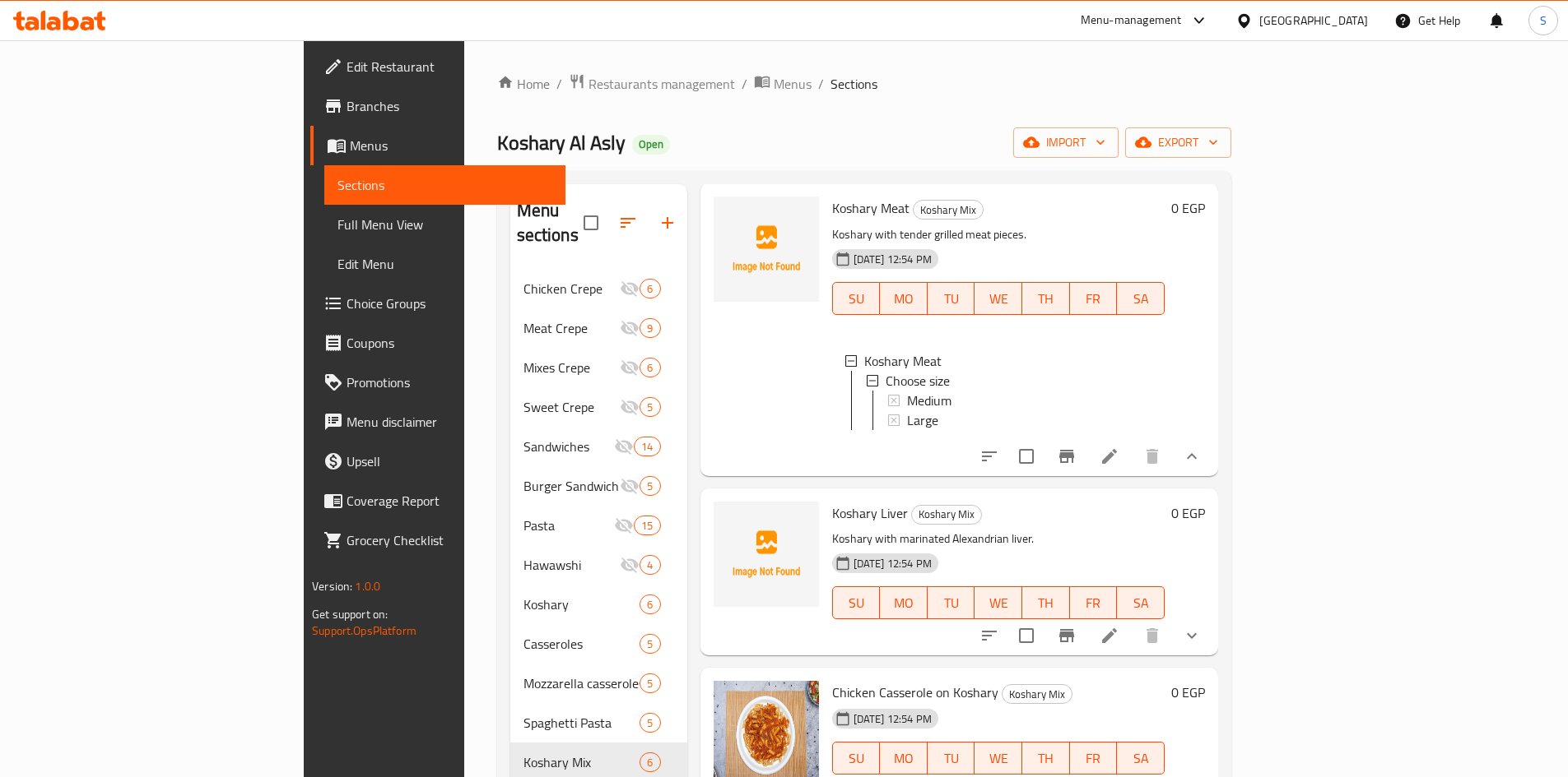
scroll to position [411, 0]
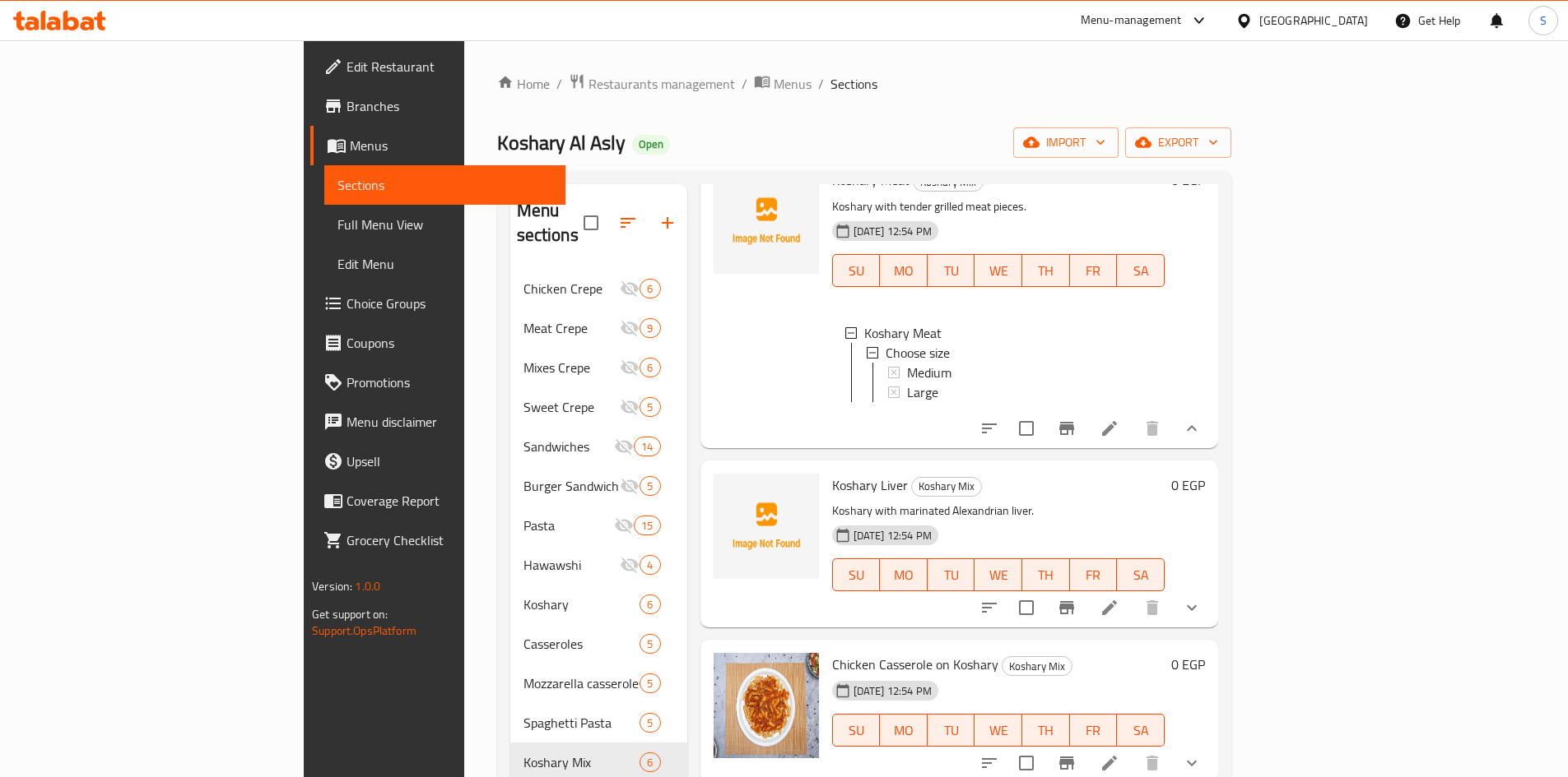
click icon "show more"
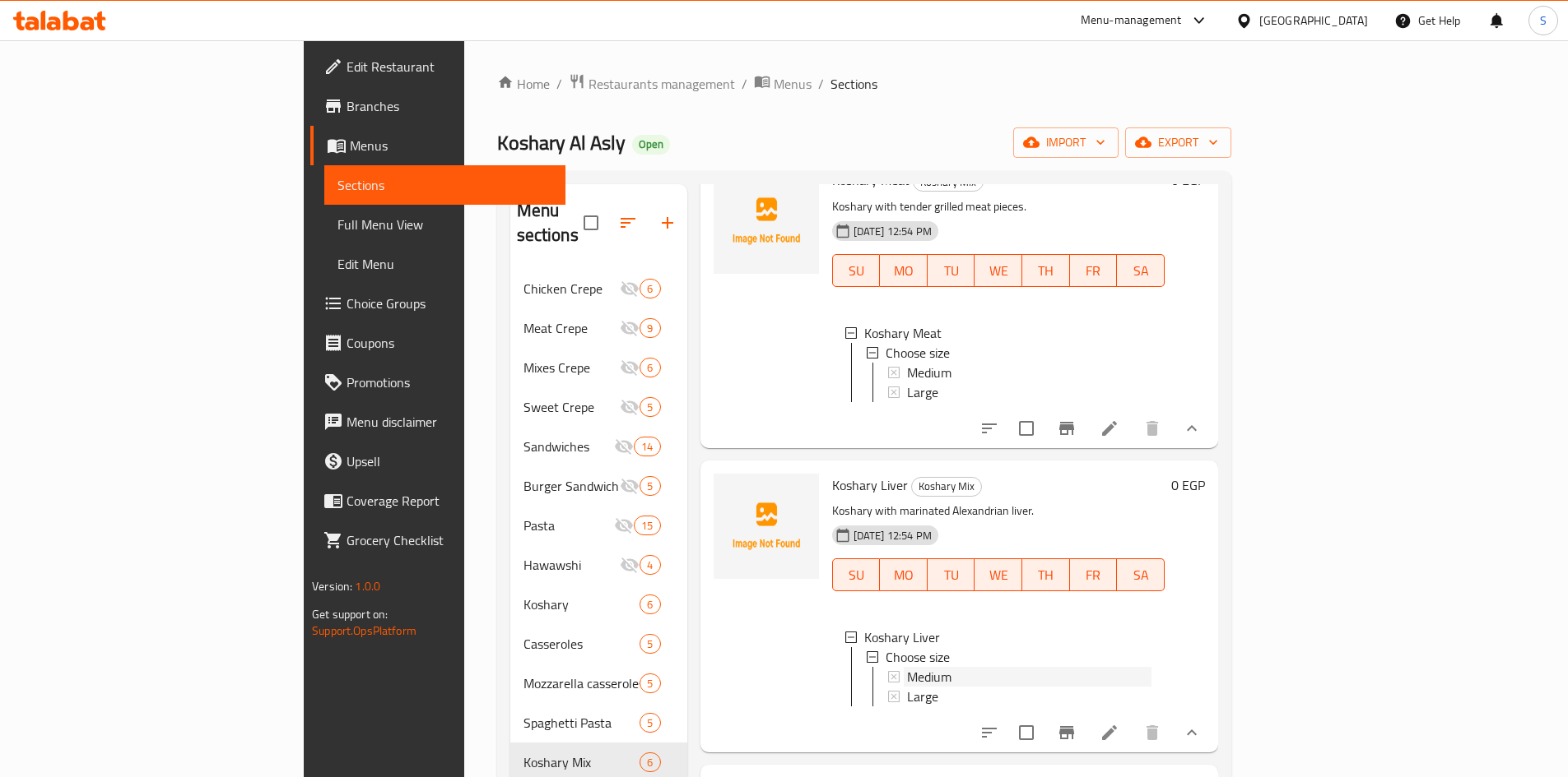
click span "Medium"
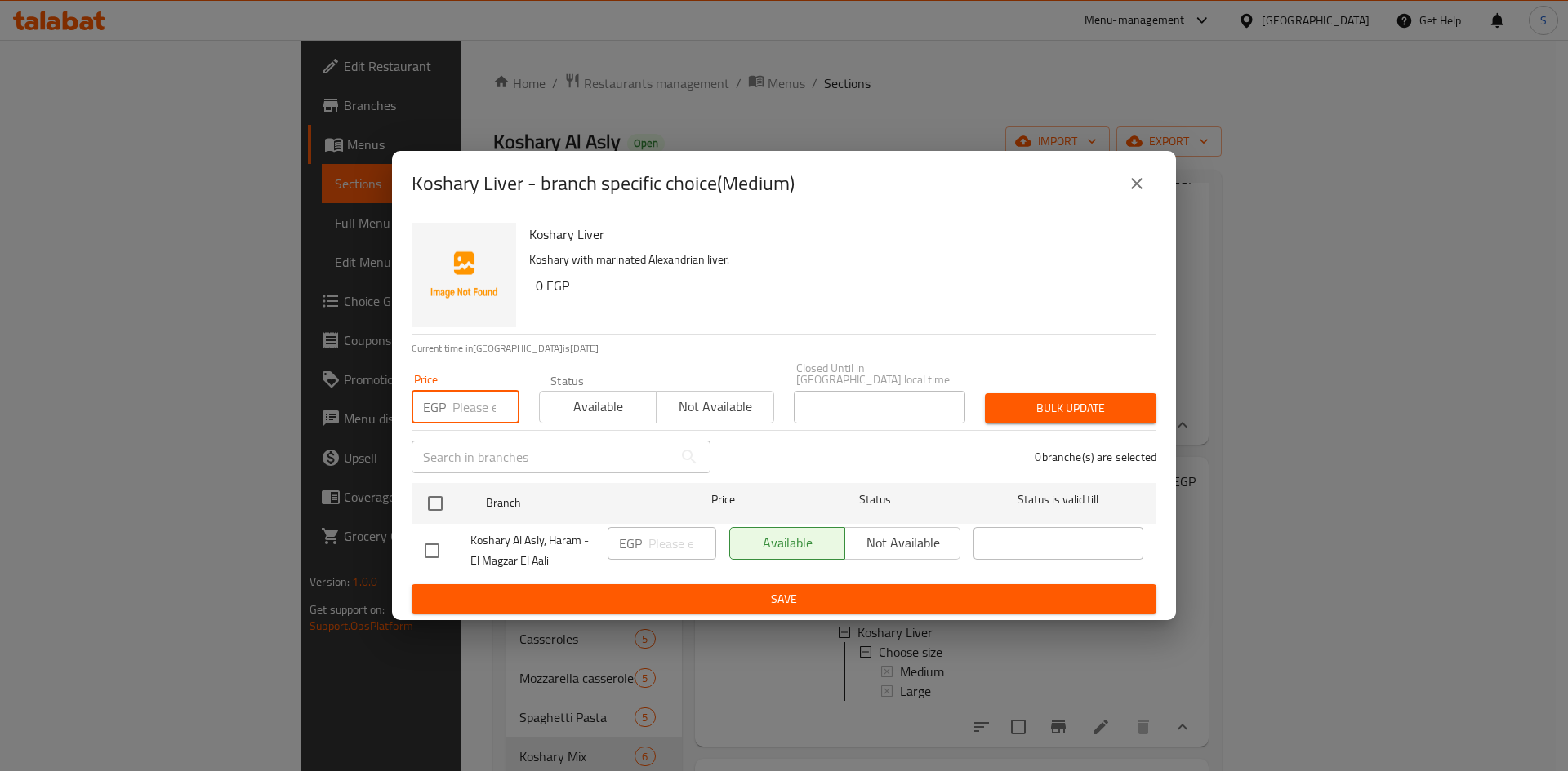
click input "number"
type input "45"
click input "checkbox"
checkbox input "true"
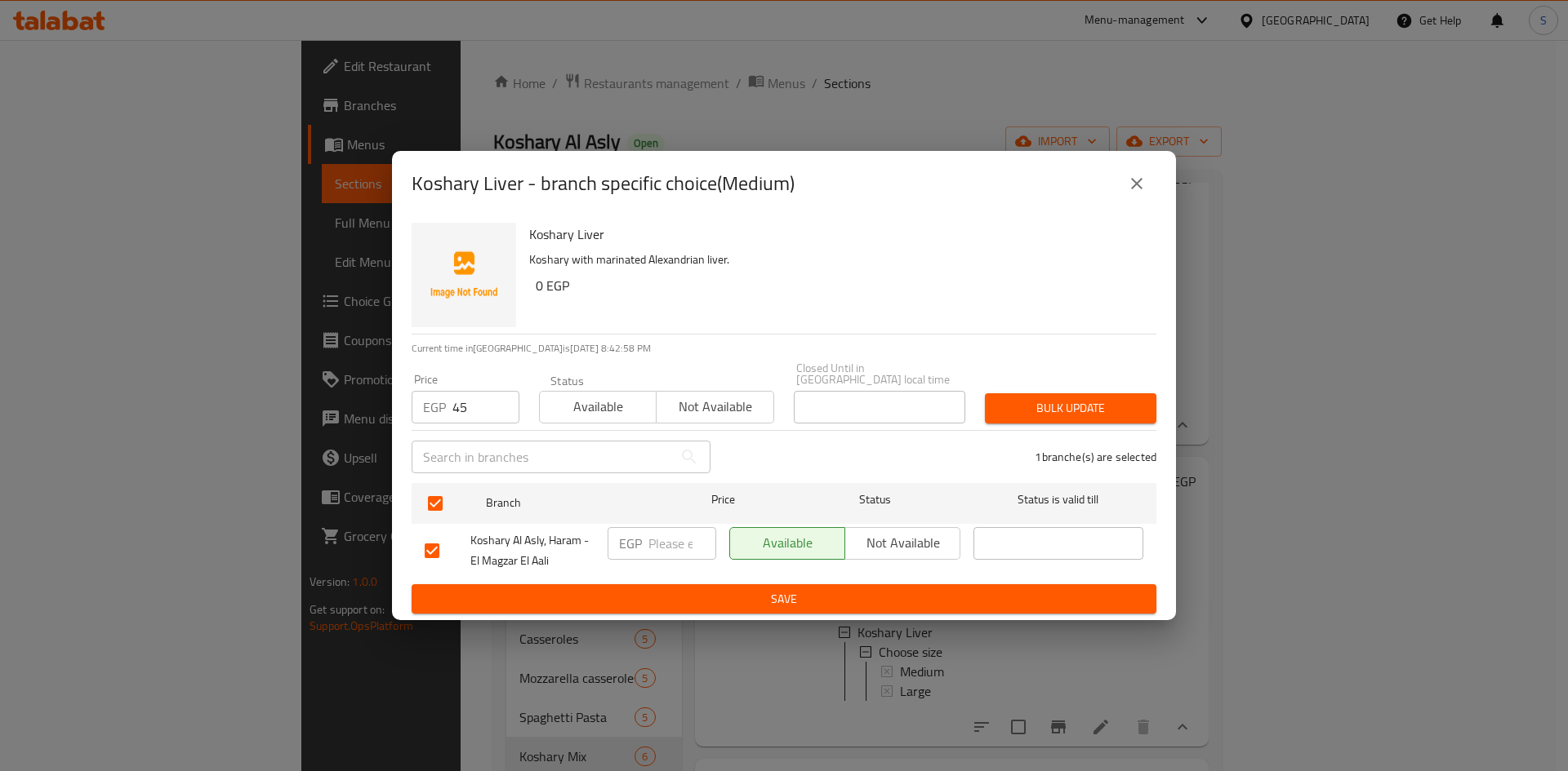
click span "Bulk update"
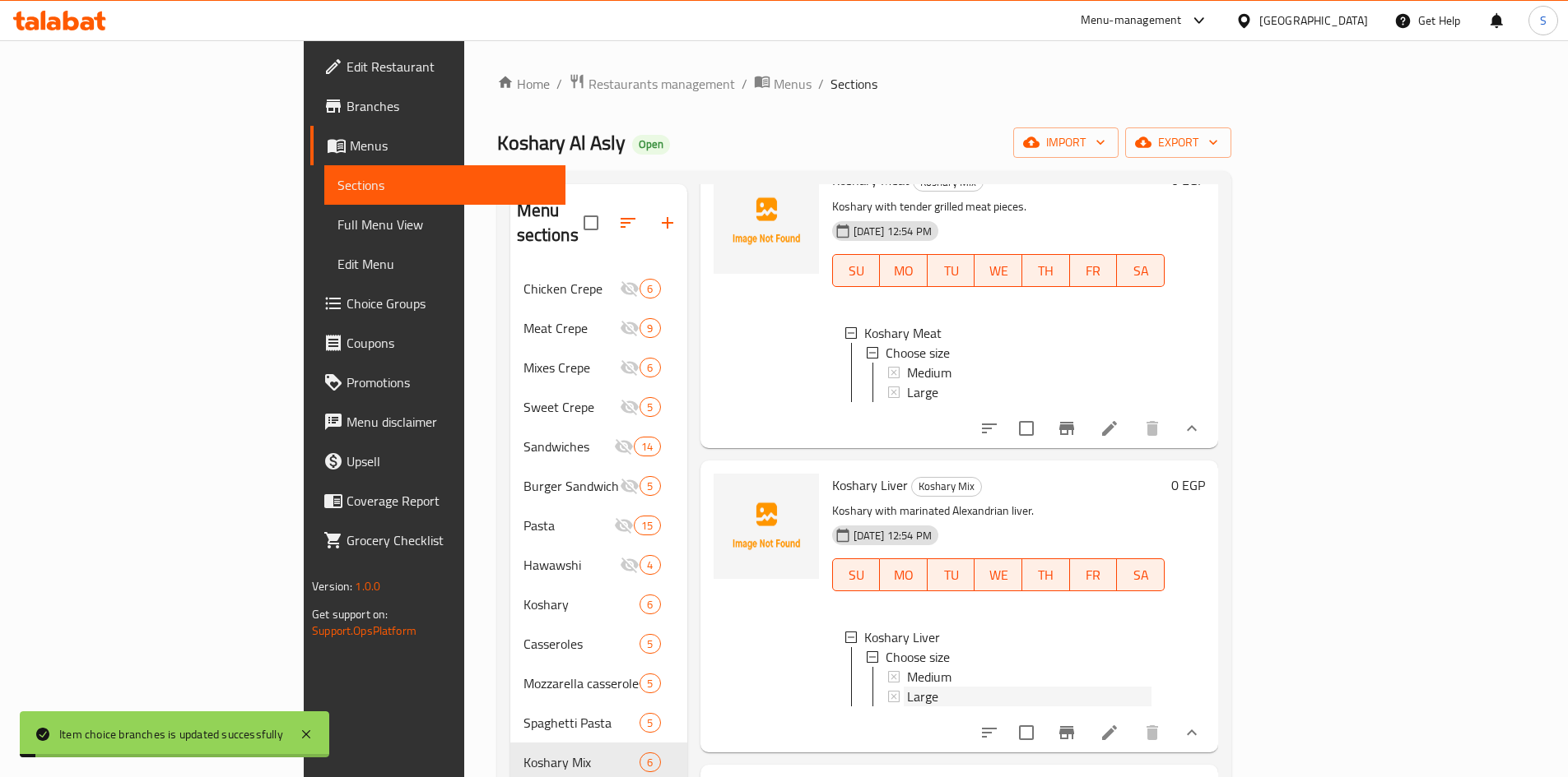
click span "Large"
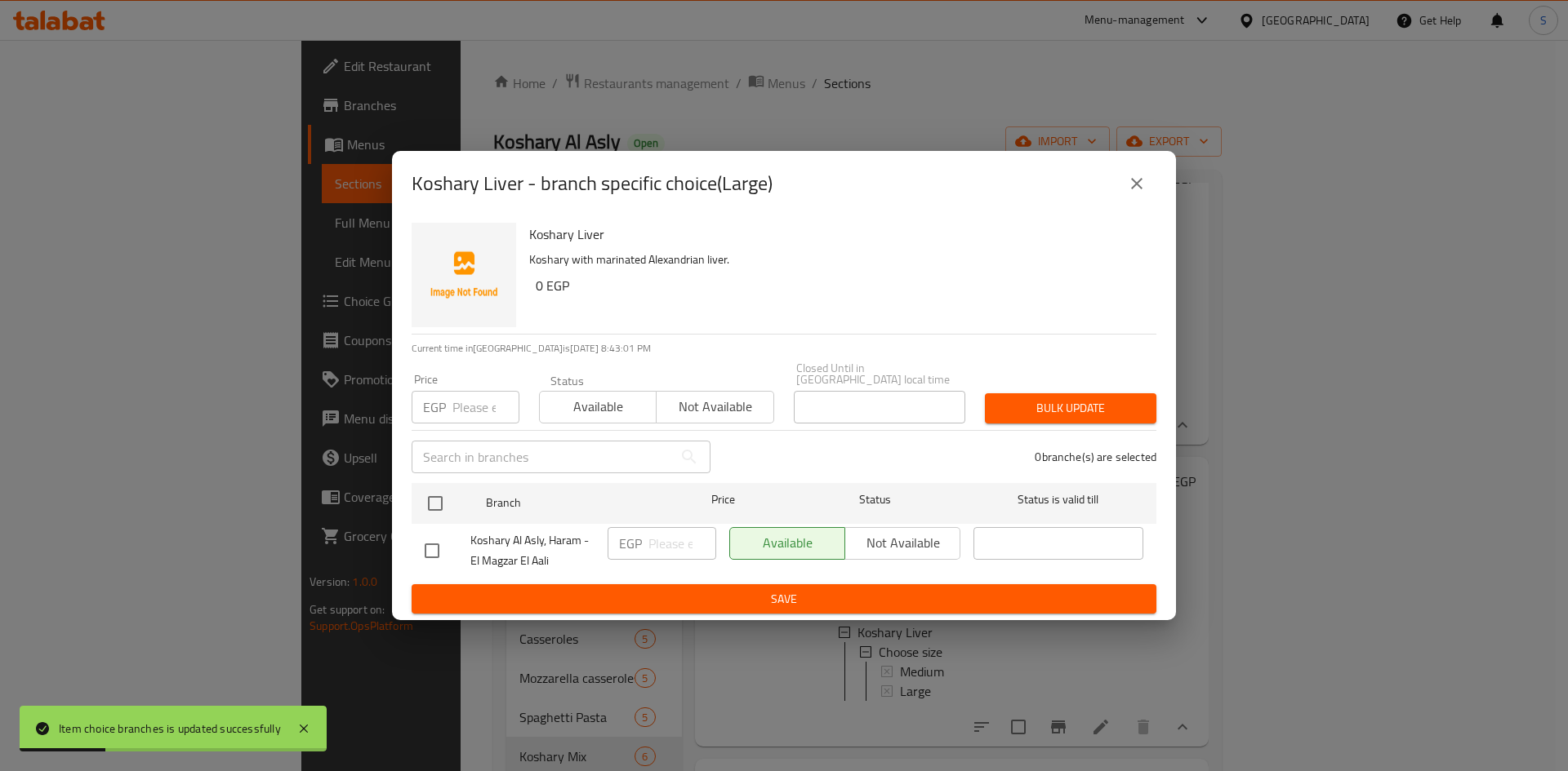
click input "number"
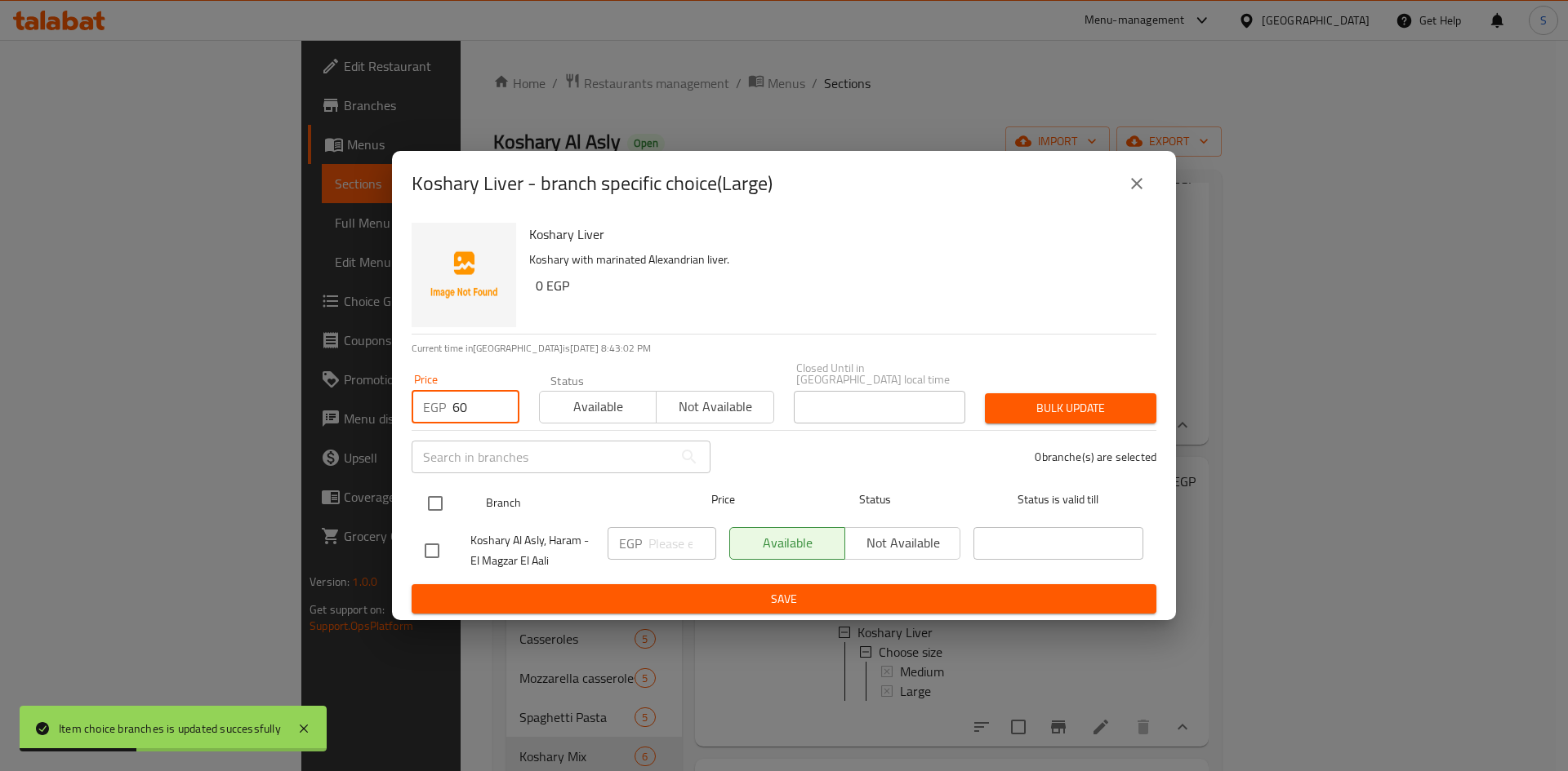
type input "60"
click input "checkbox"
checkbox input "true"
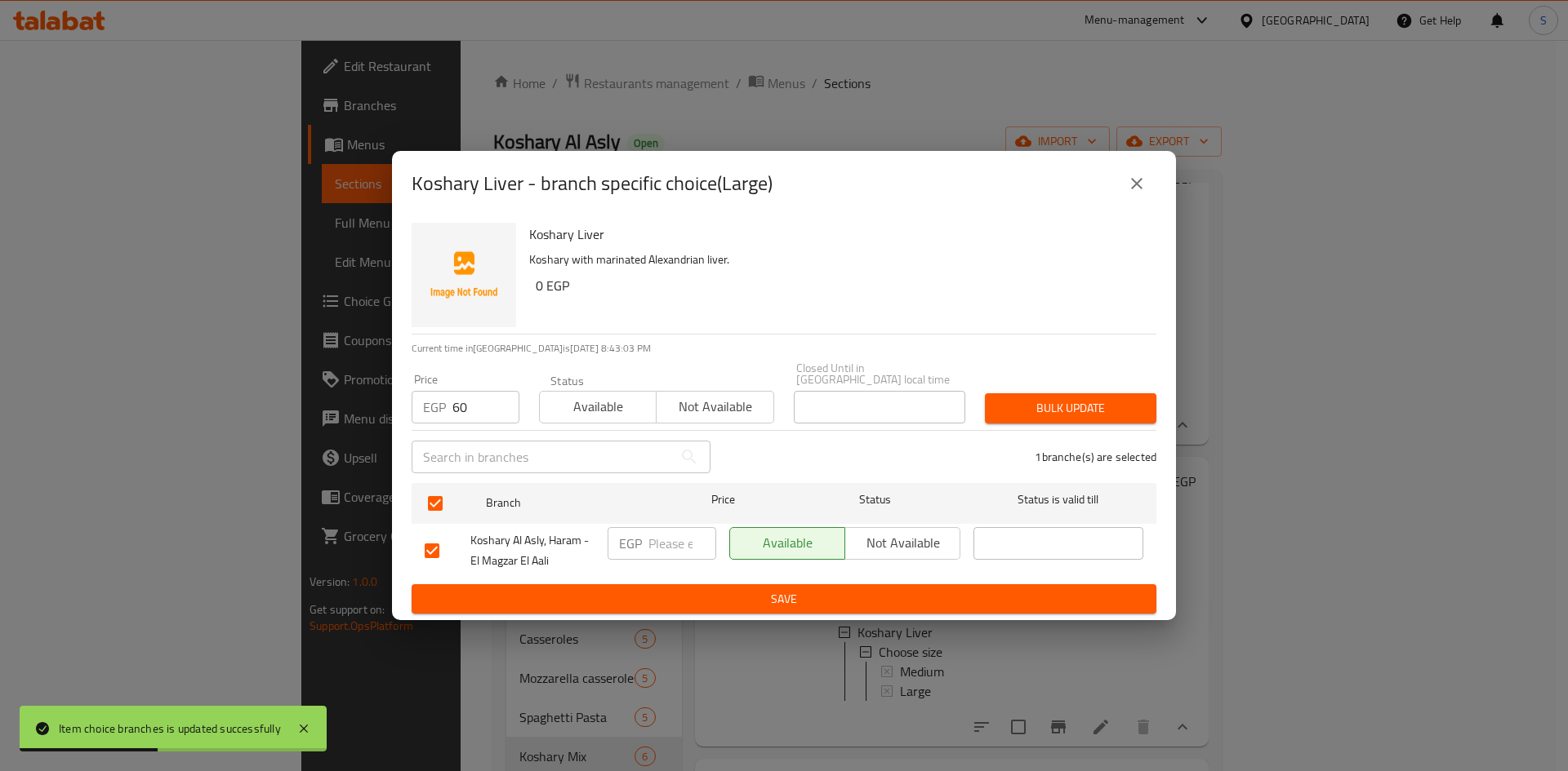
click div "Bulk update"
click span "Bulk update"
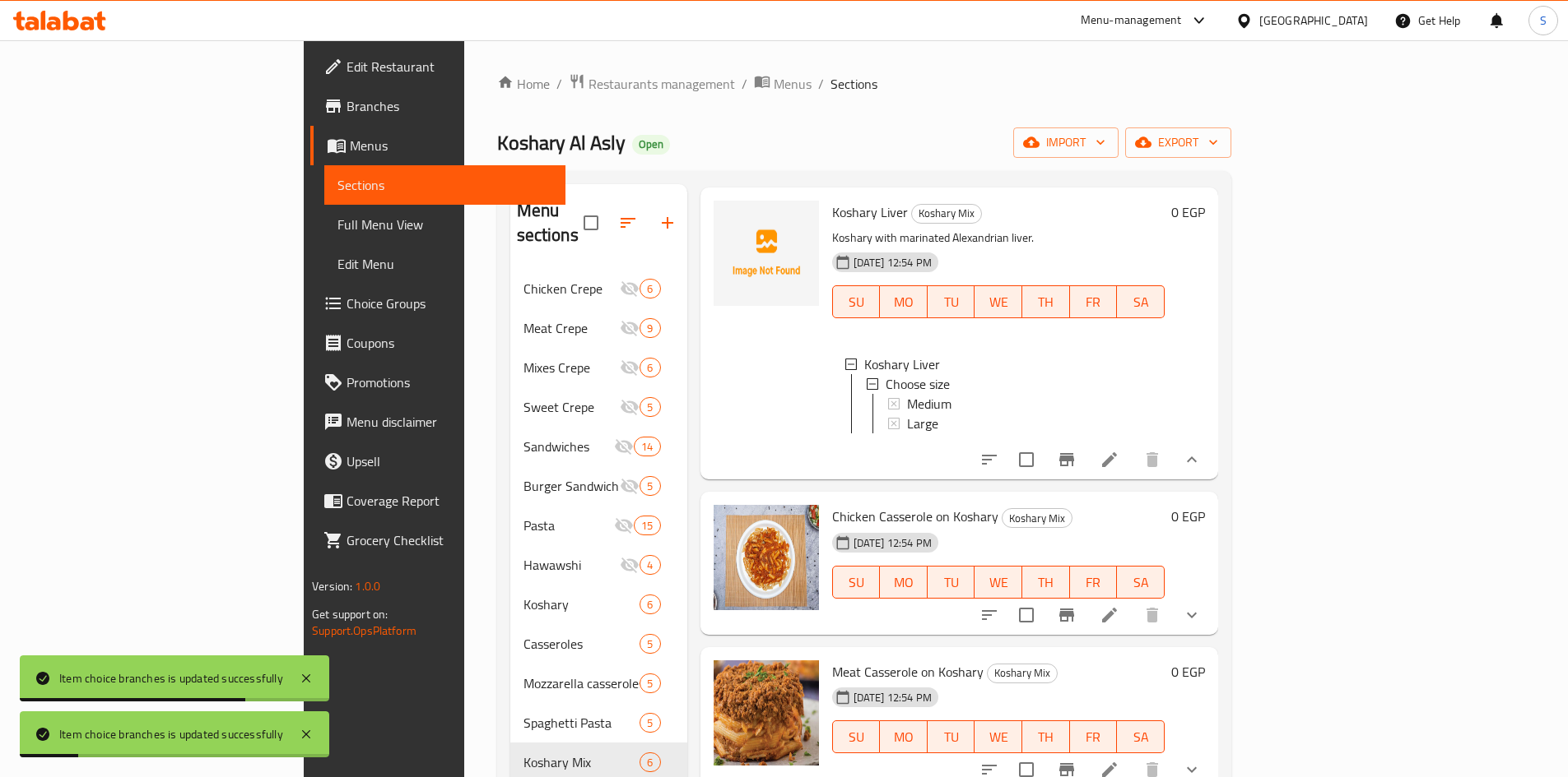
scroll to position [705, 0]
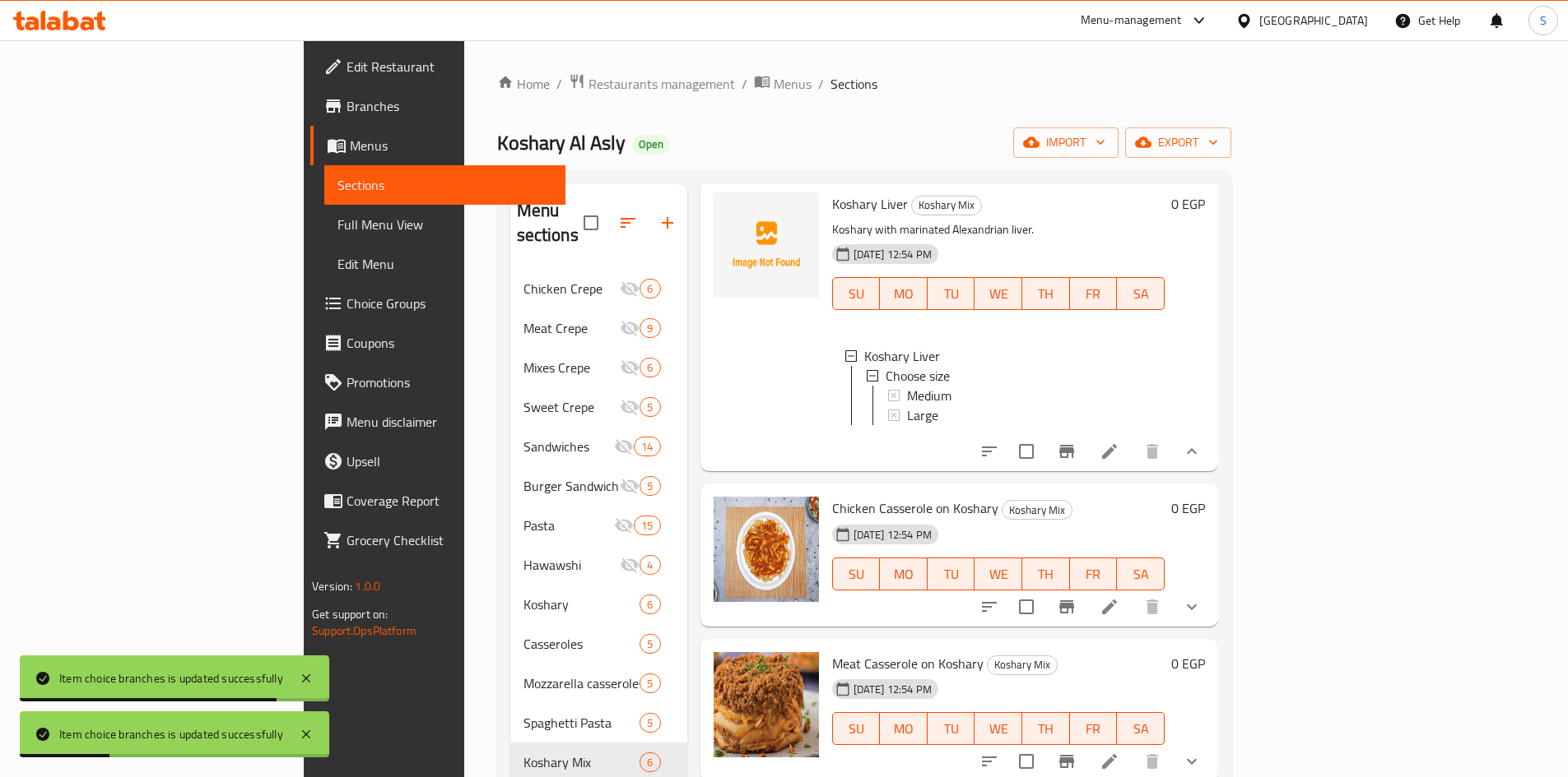
click icon "show more"
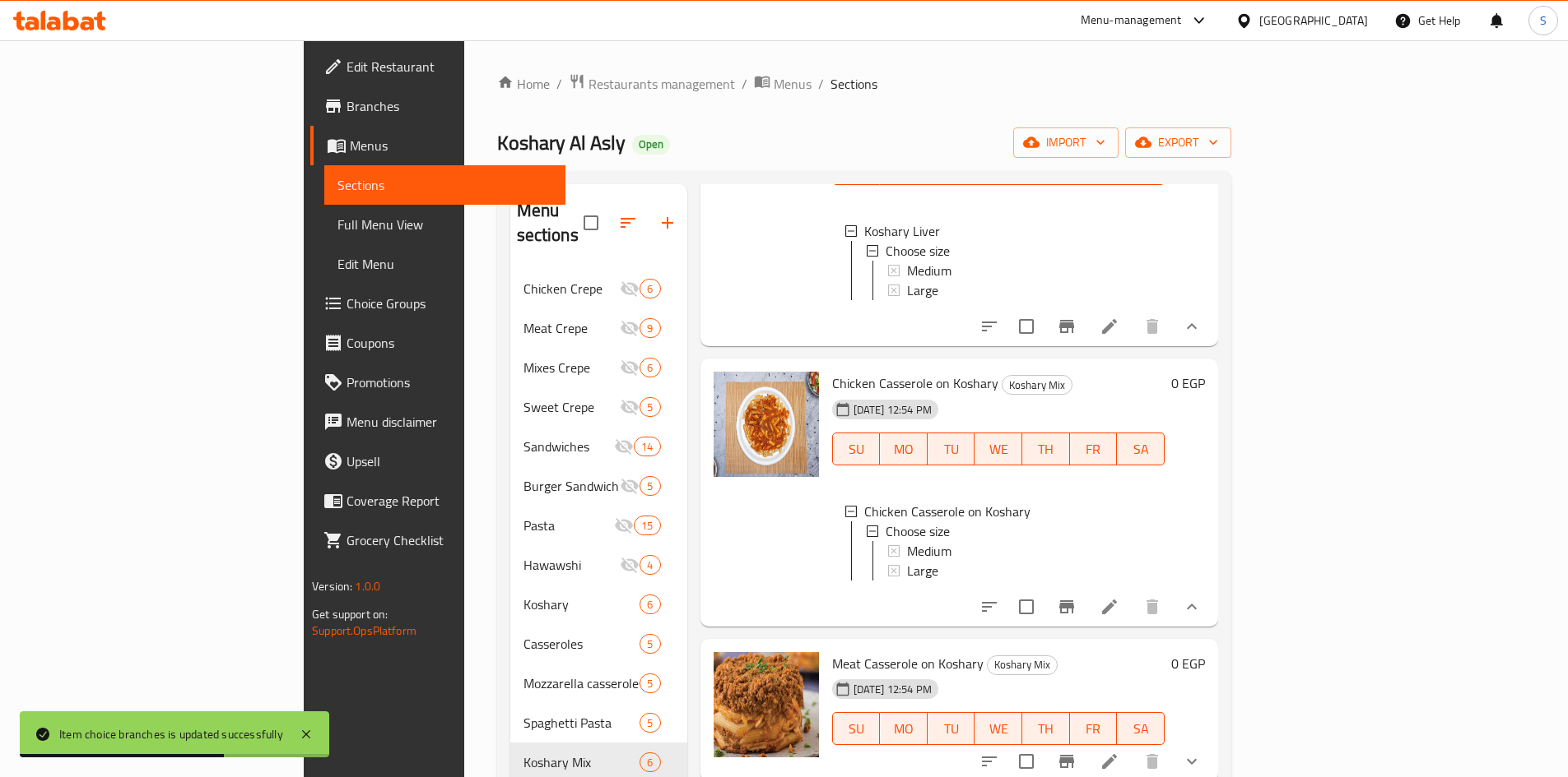
scroll to position [842, 0]
click span "Medium"
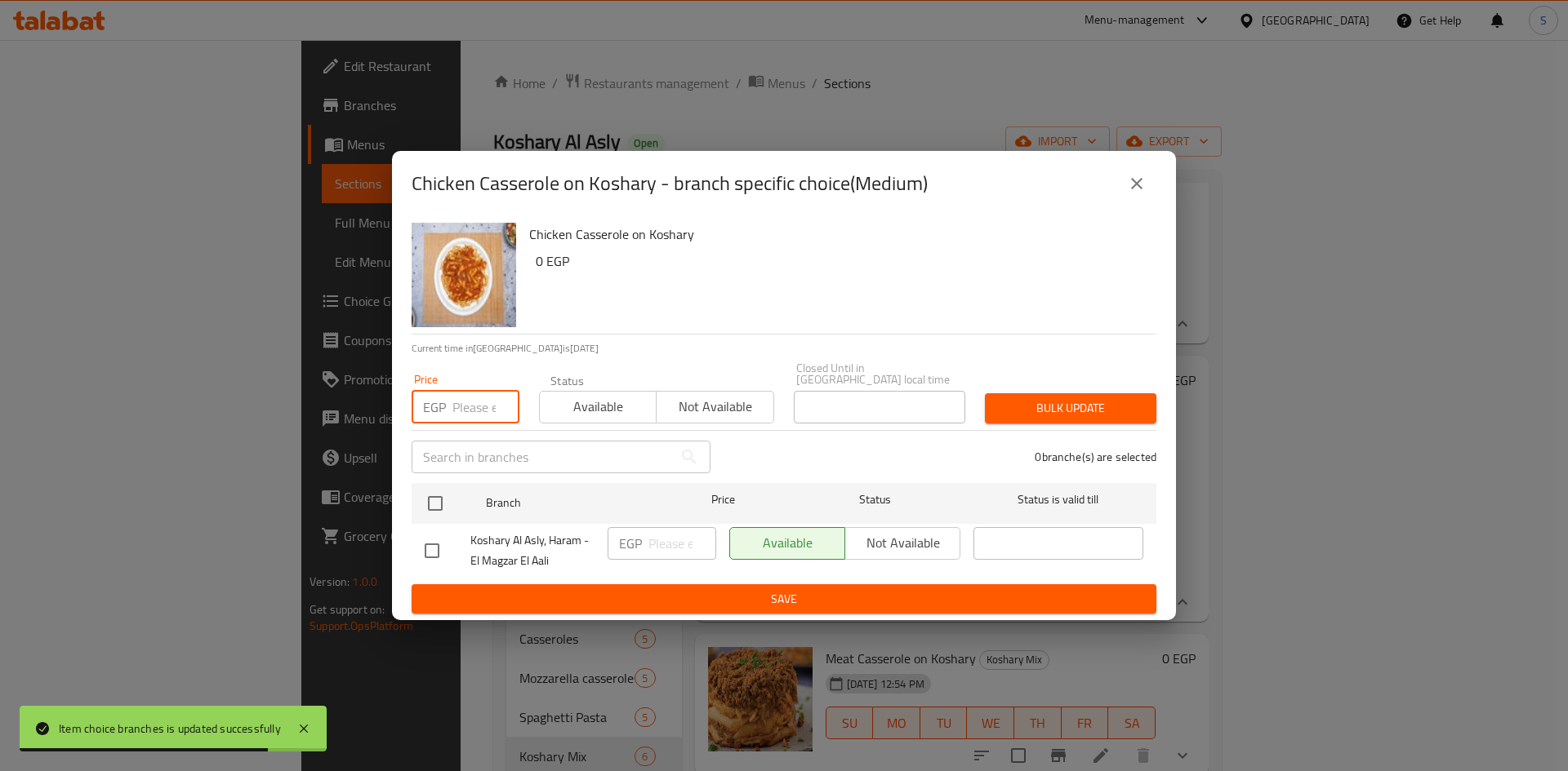
click input "number"
type input "65"
click input "checkbox"
checkbox input "true"
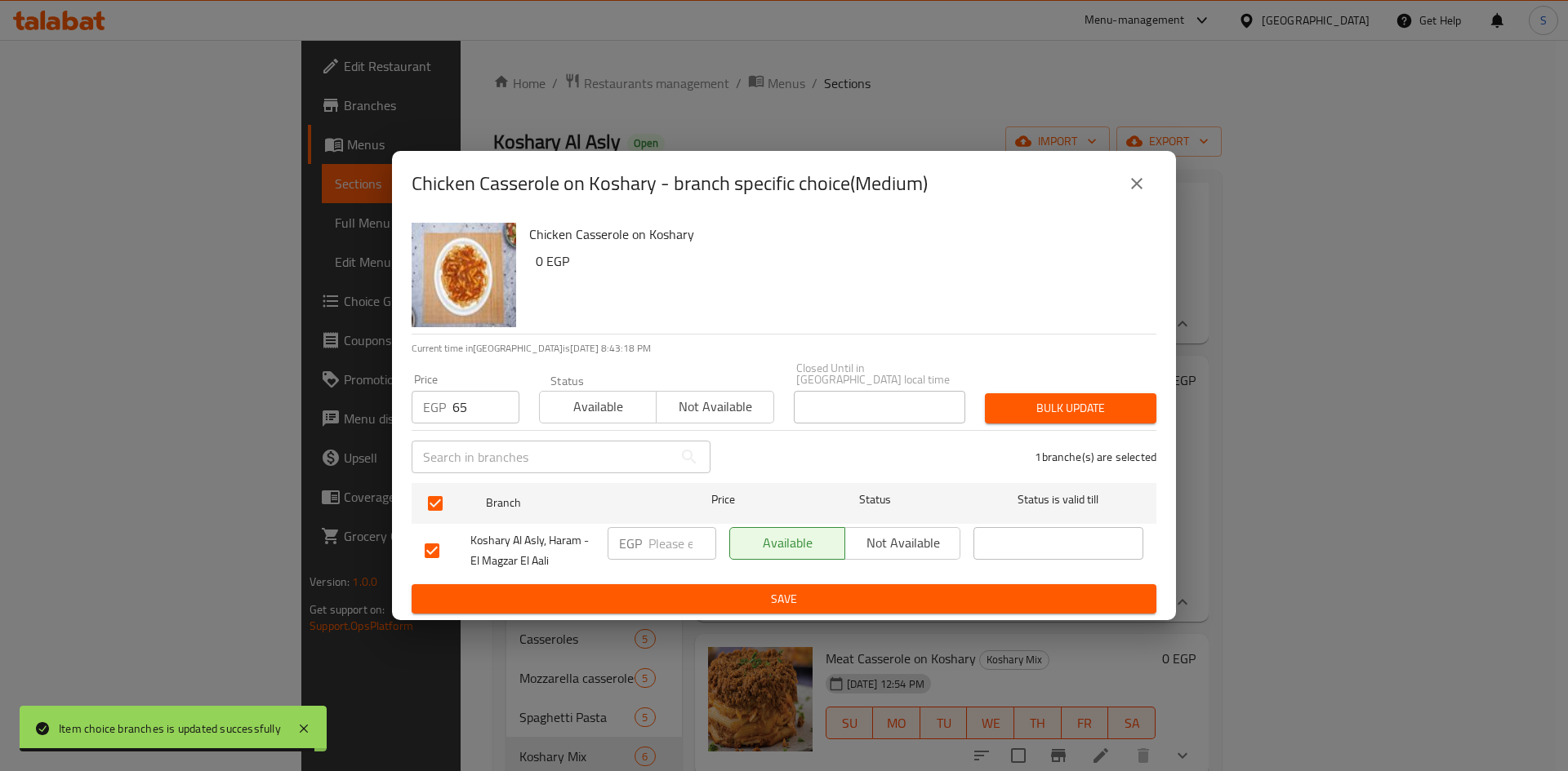
click span "Bulk update"
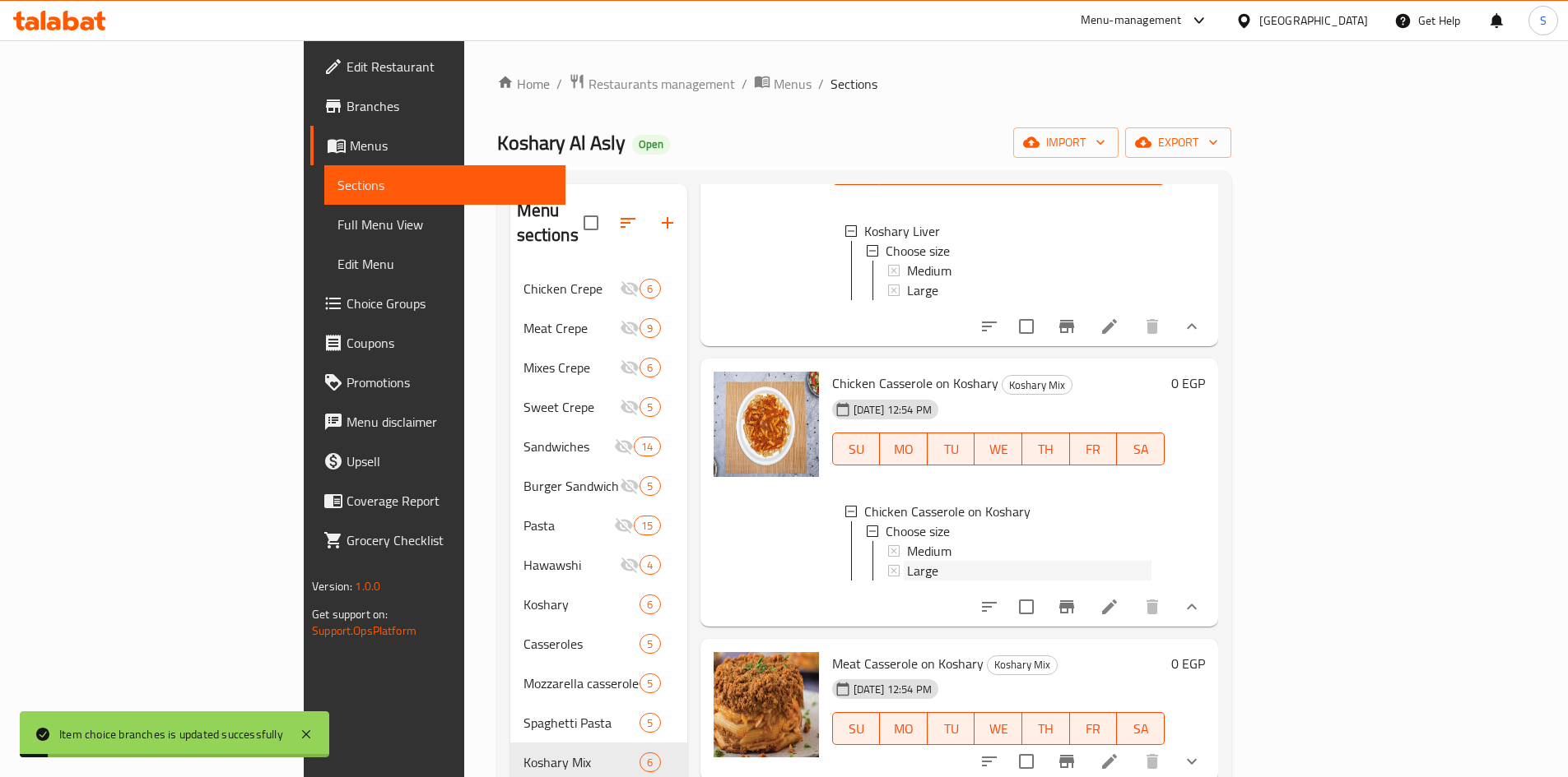
click span "Large"
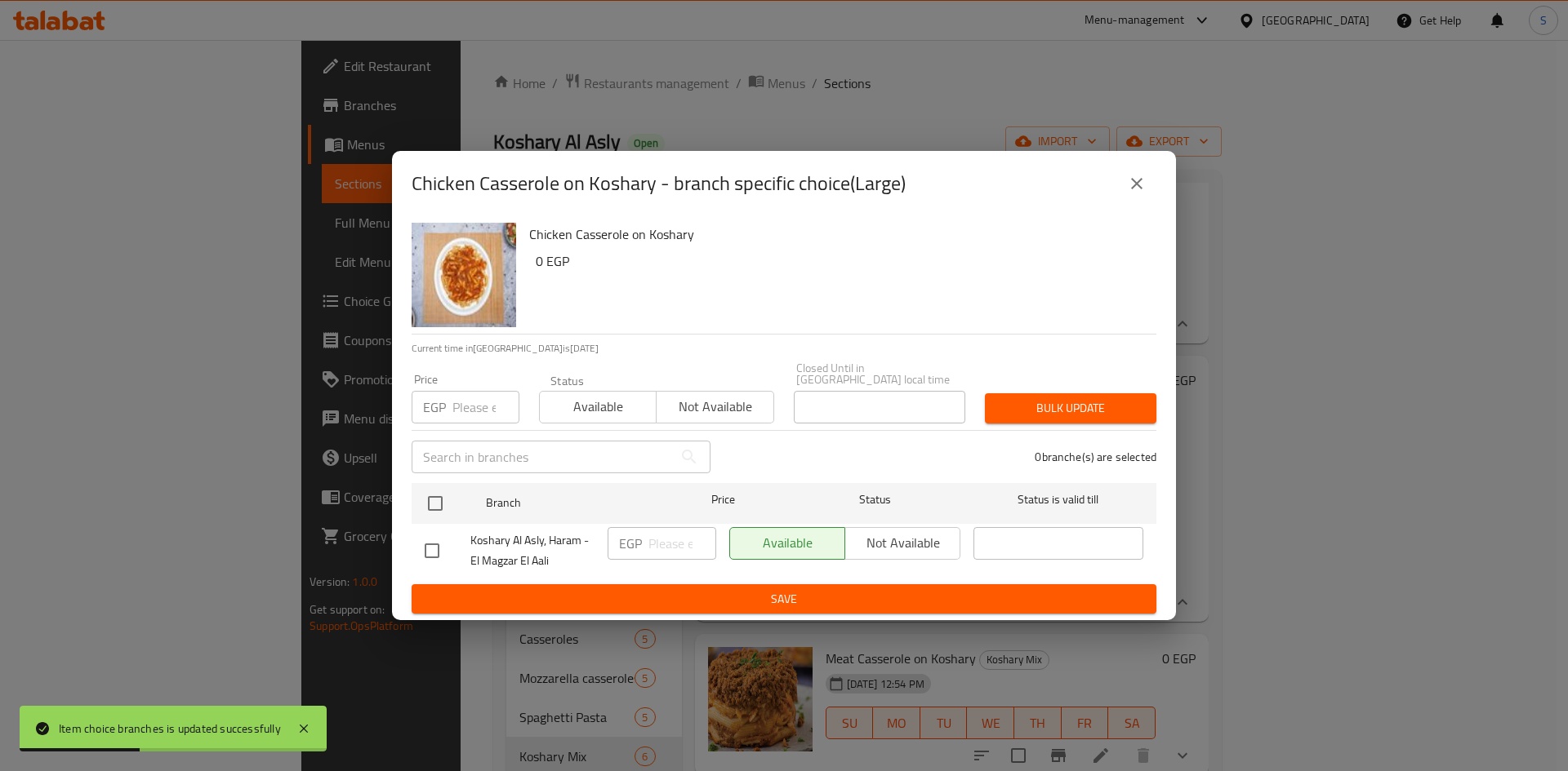
click input "number"
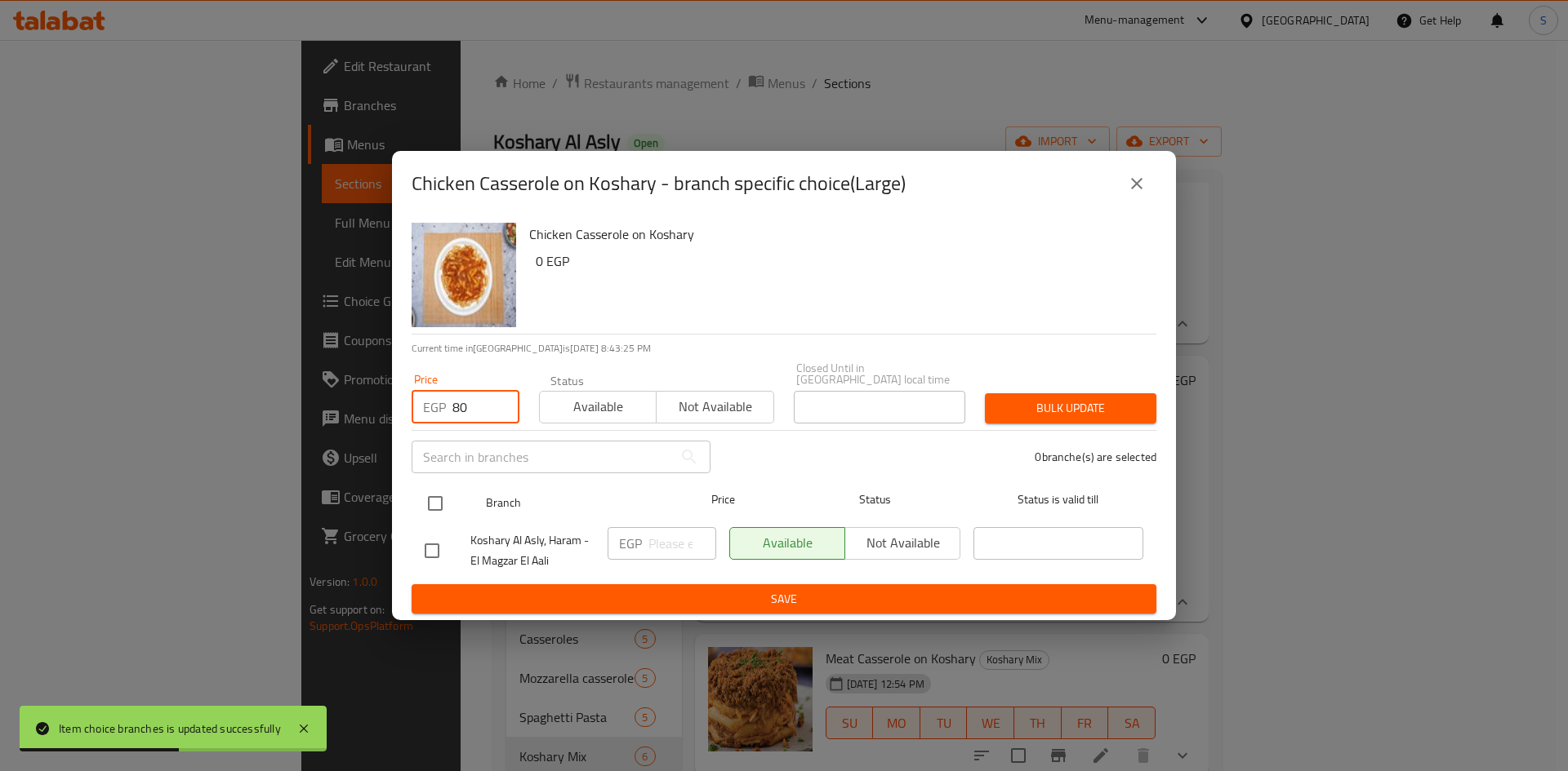
type input "80"
click input "checkbox"
checkbox input "true"
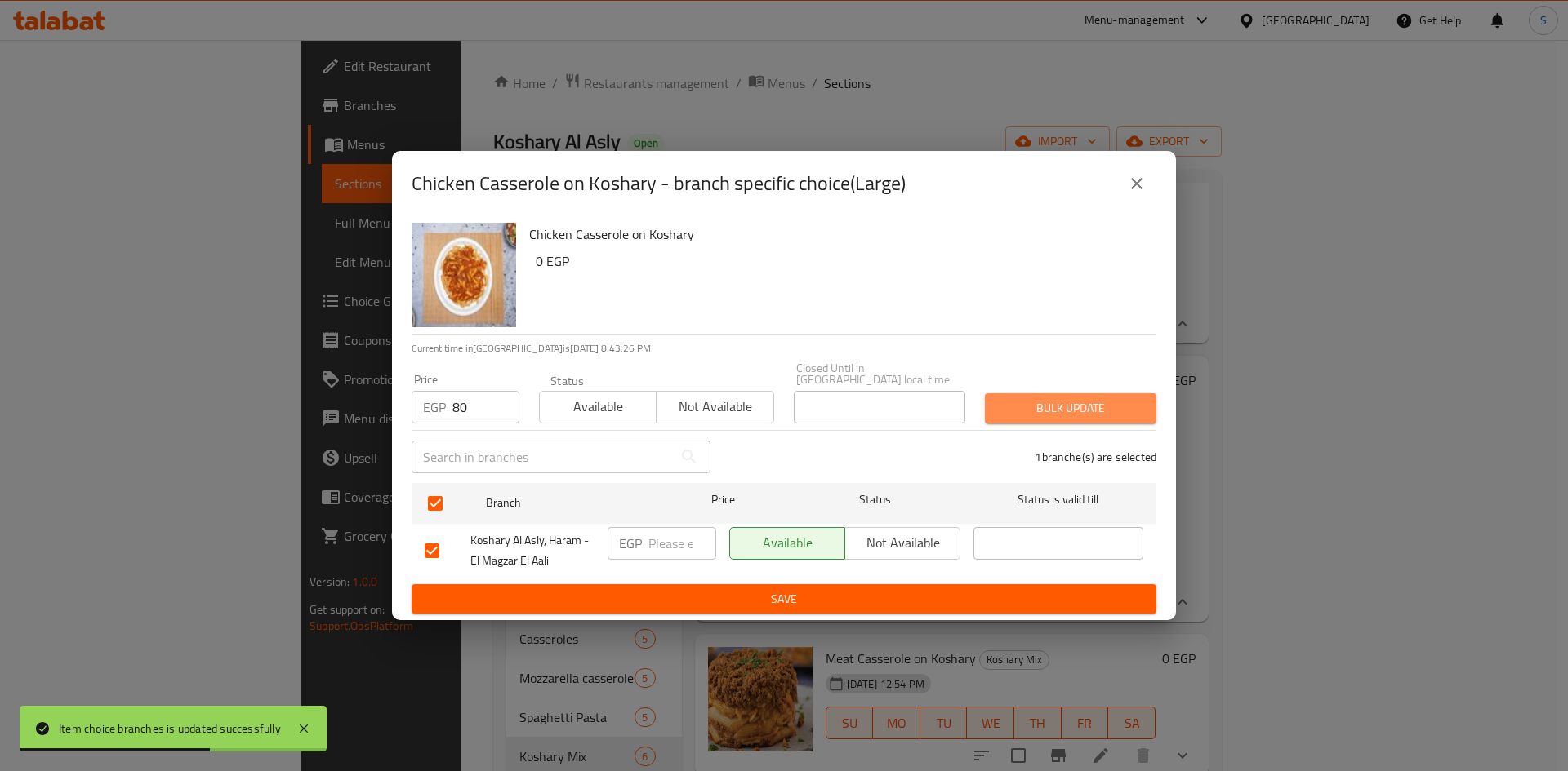
click span "Bulk update"
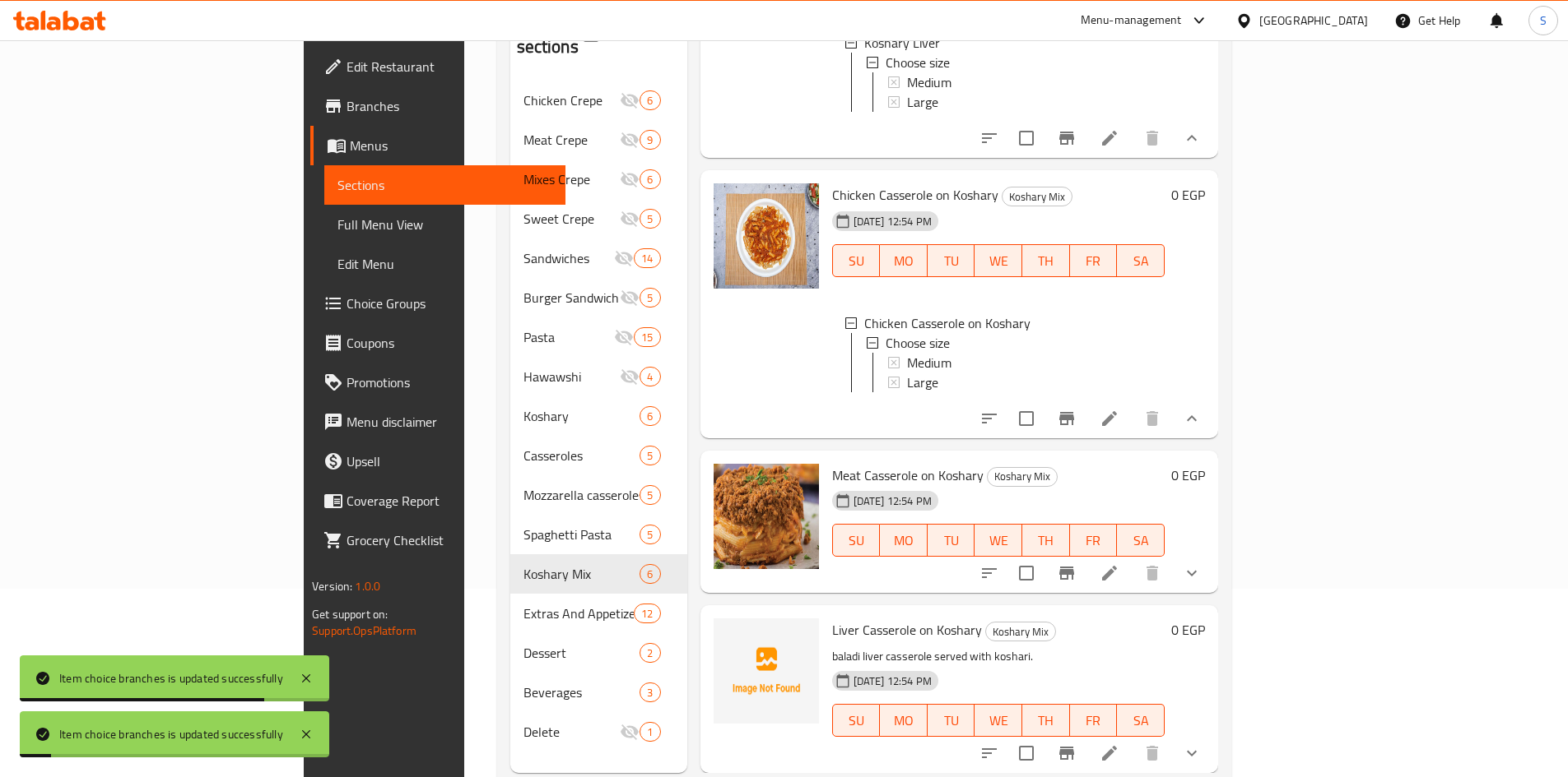
scroll to position [230, 0]
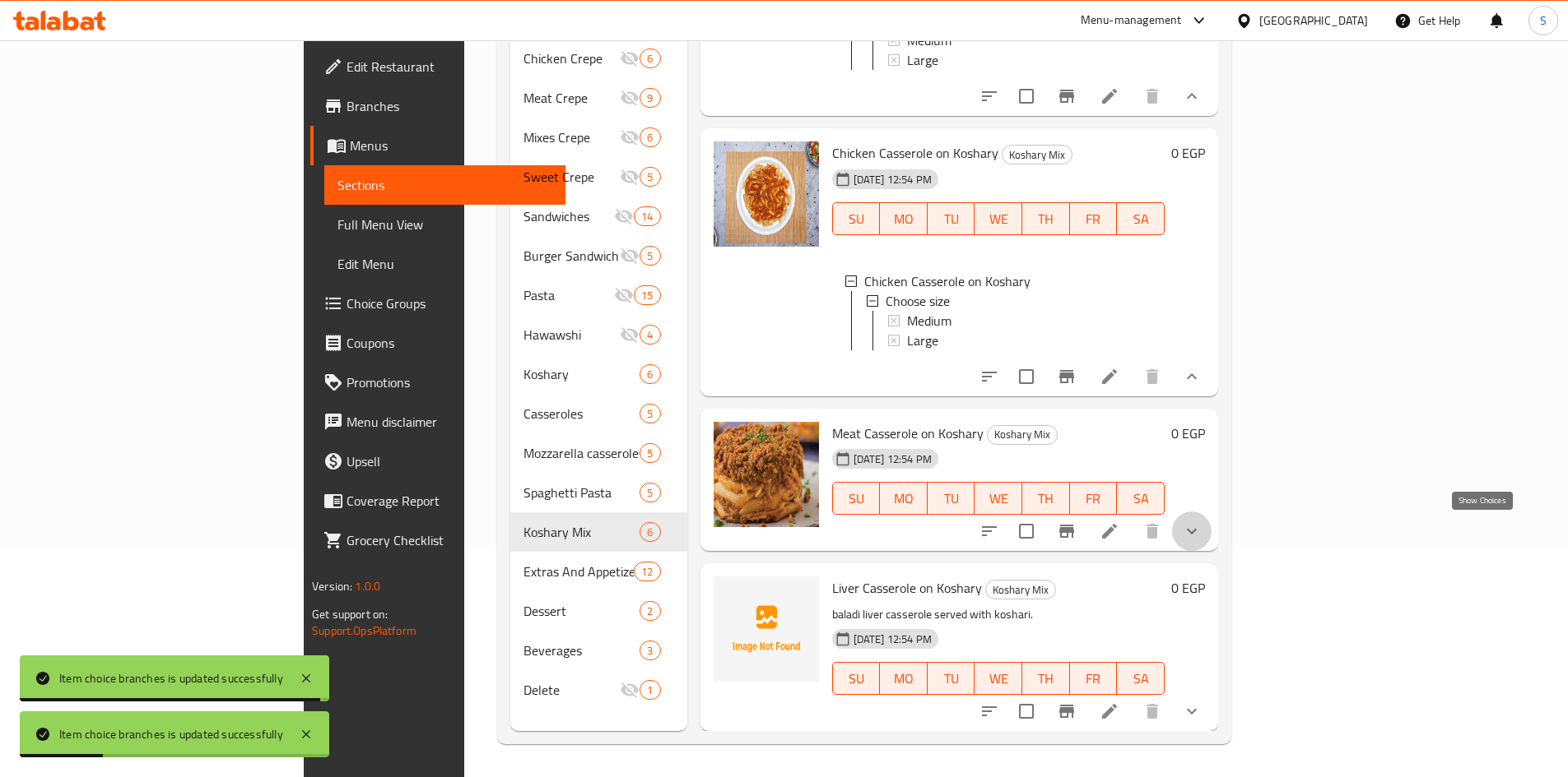
click icon "show more"
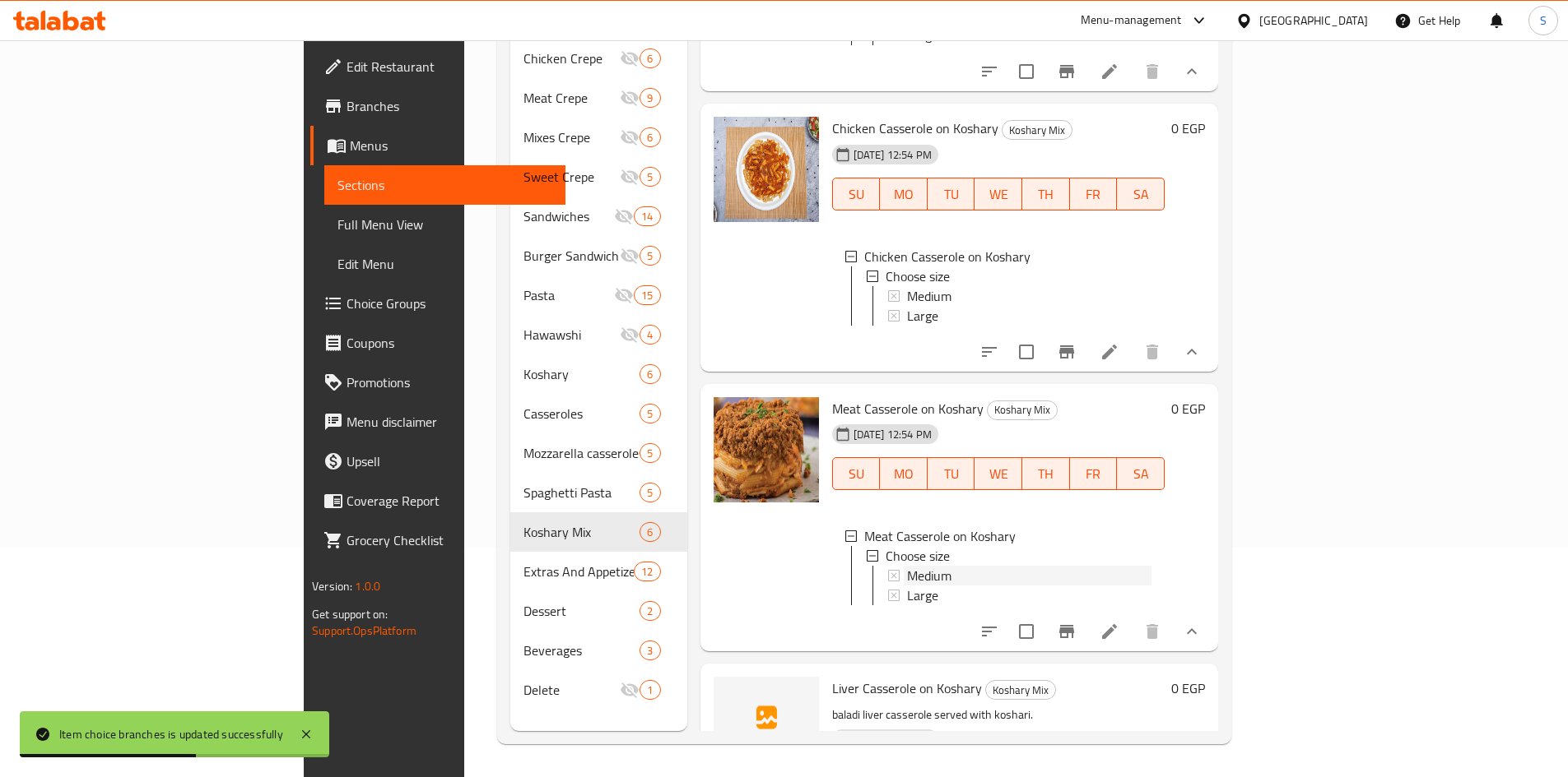
click div "Medium"
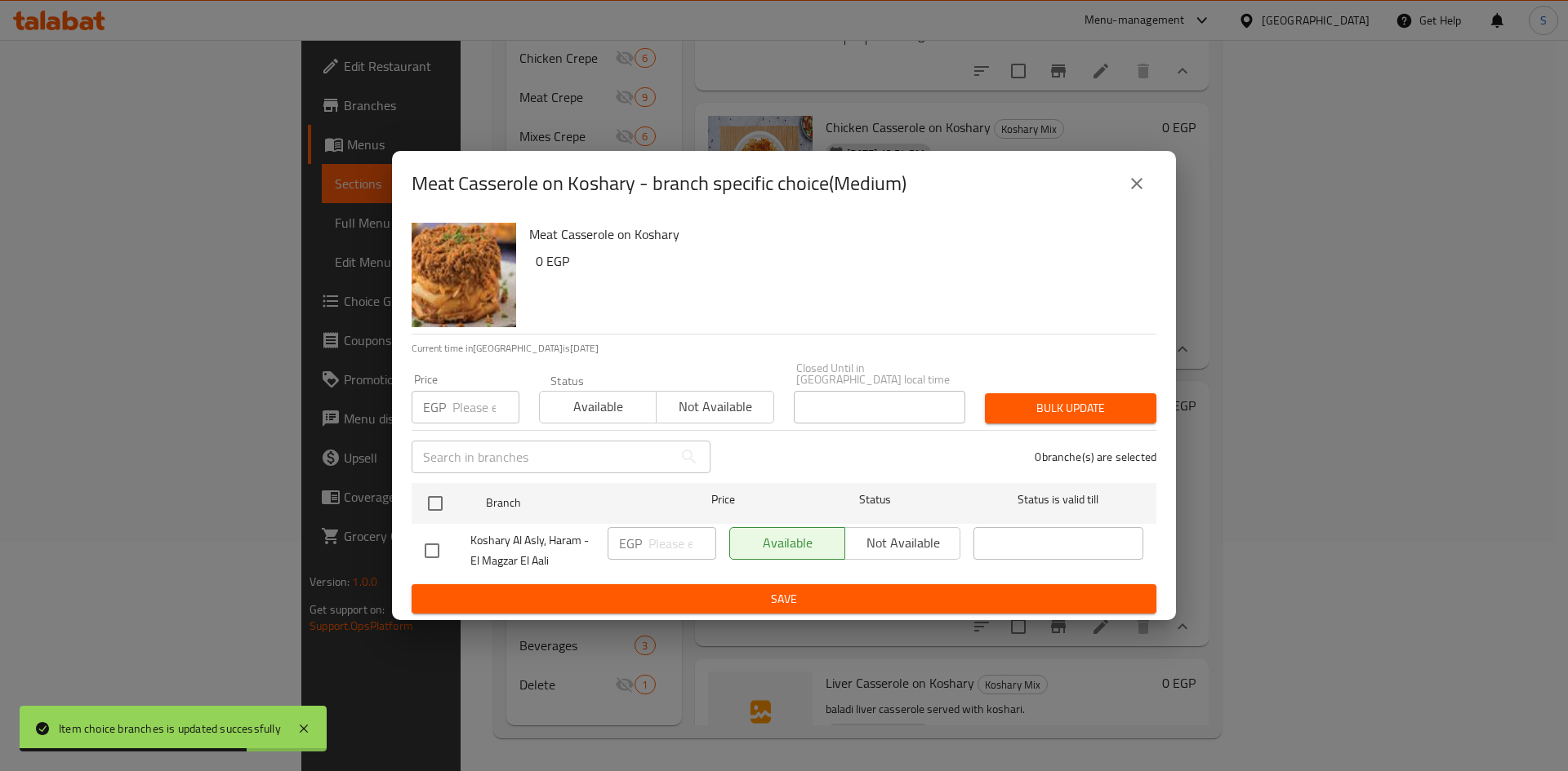
click input "number"
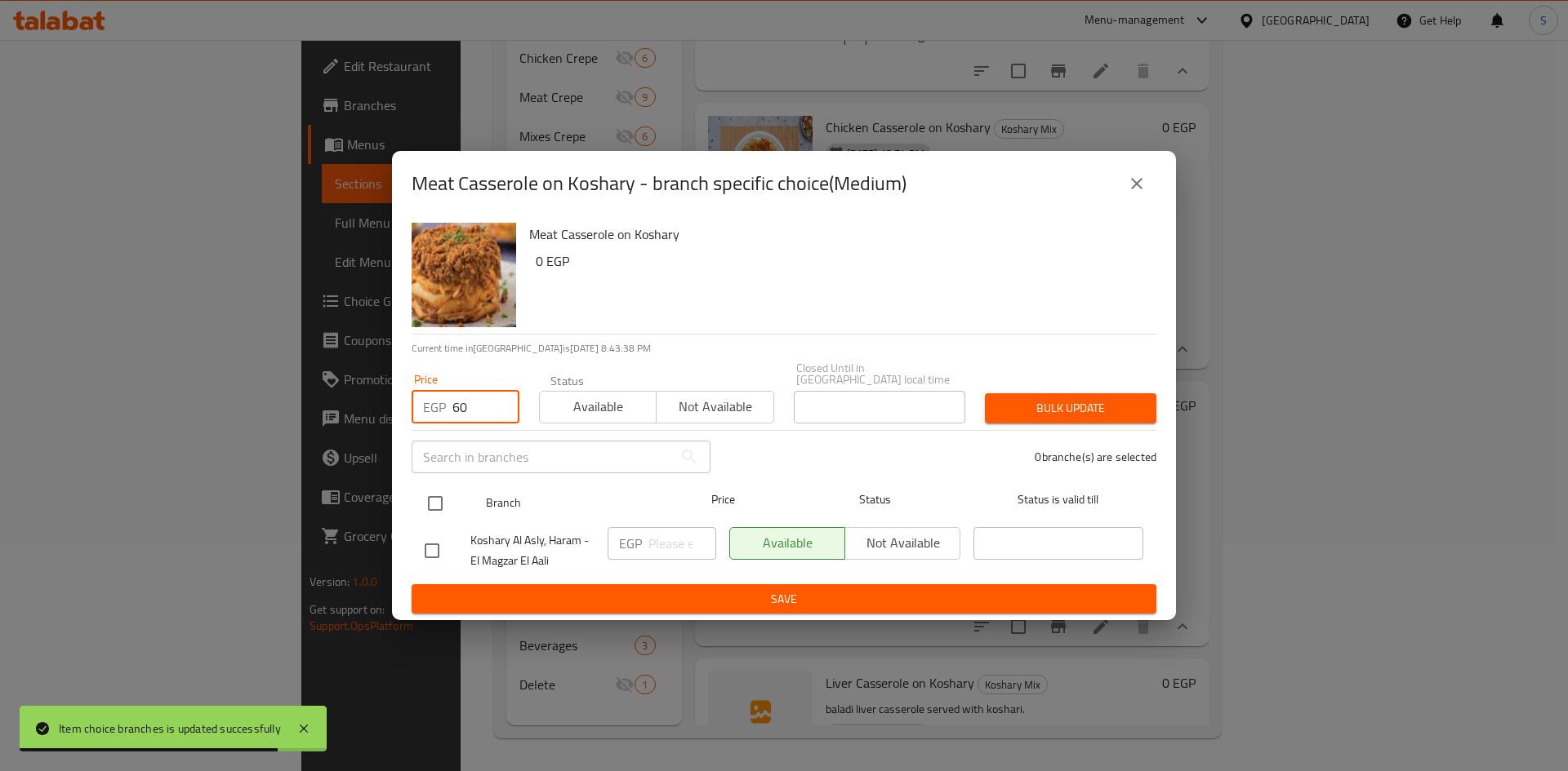
type input "60"
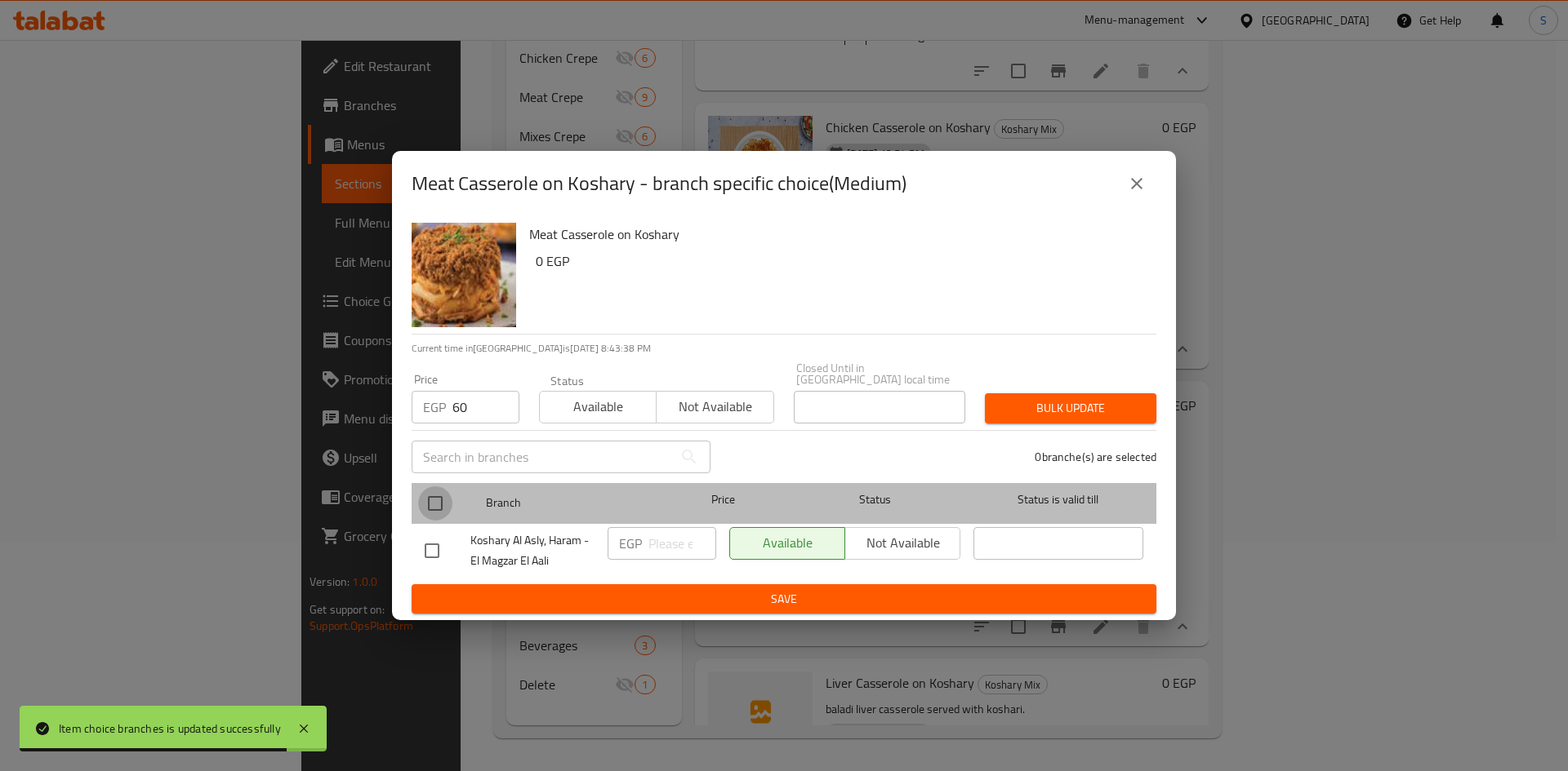
click input "checkbox"
checkbox input "true"
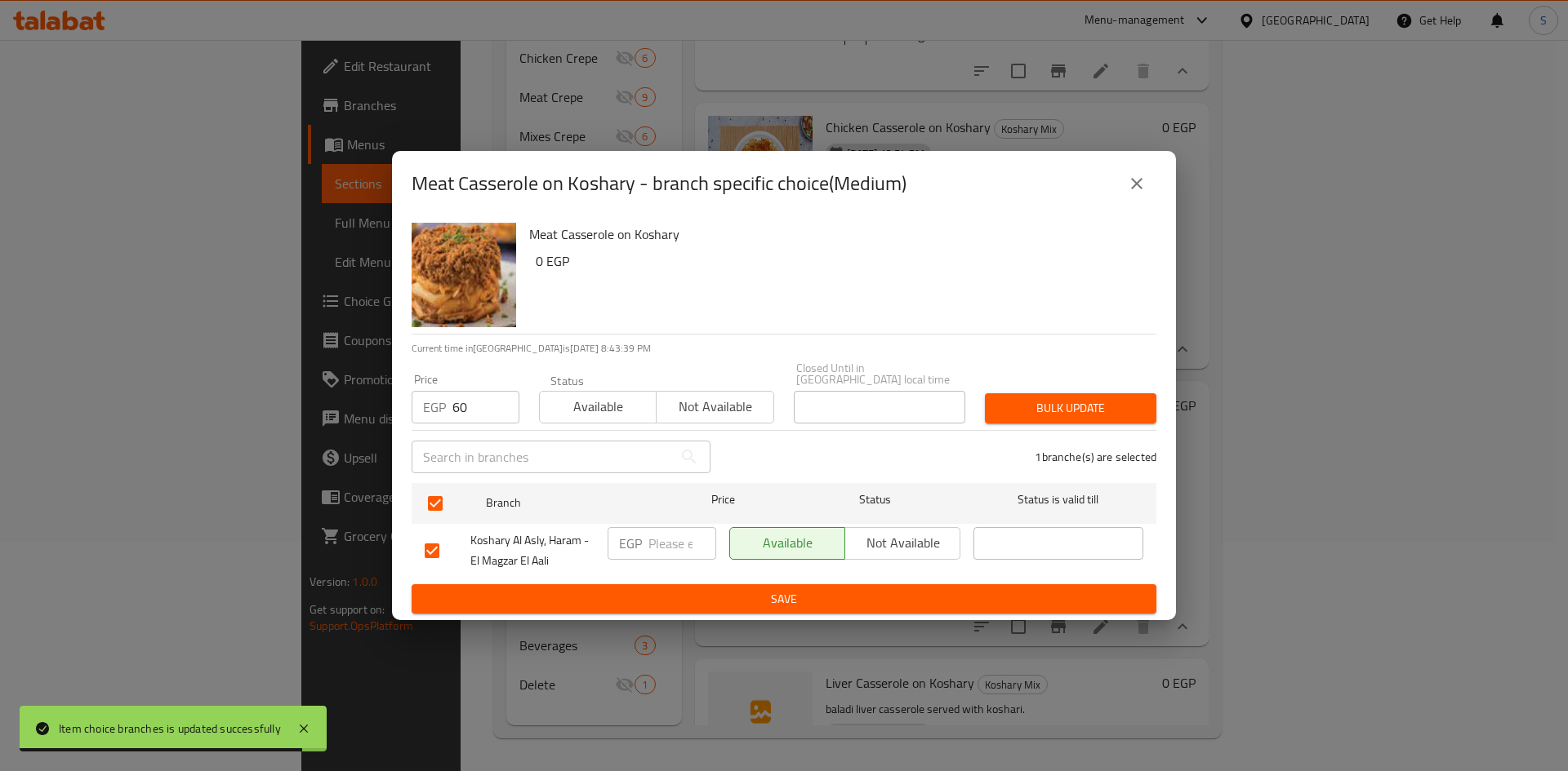
click span "Bulk update"
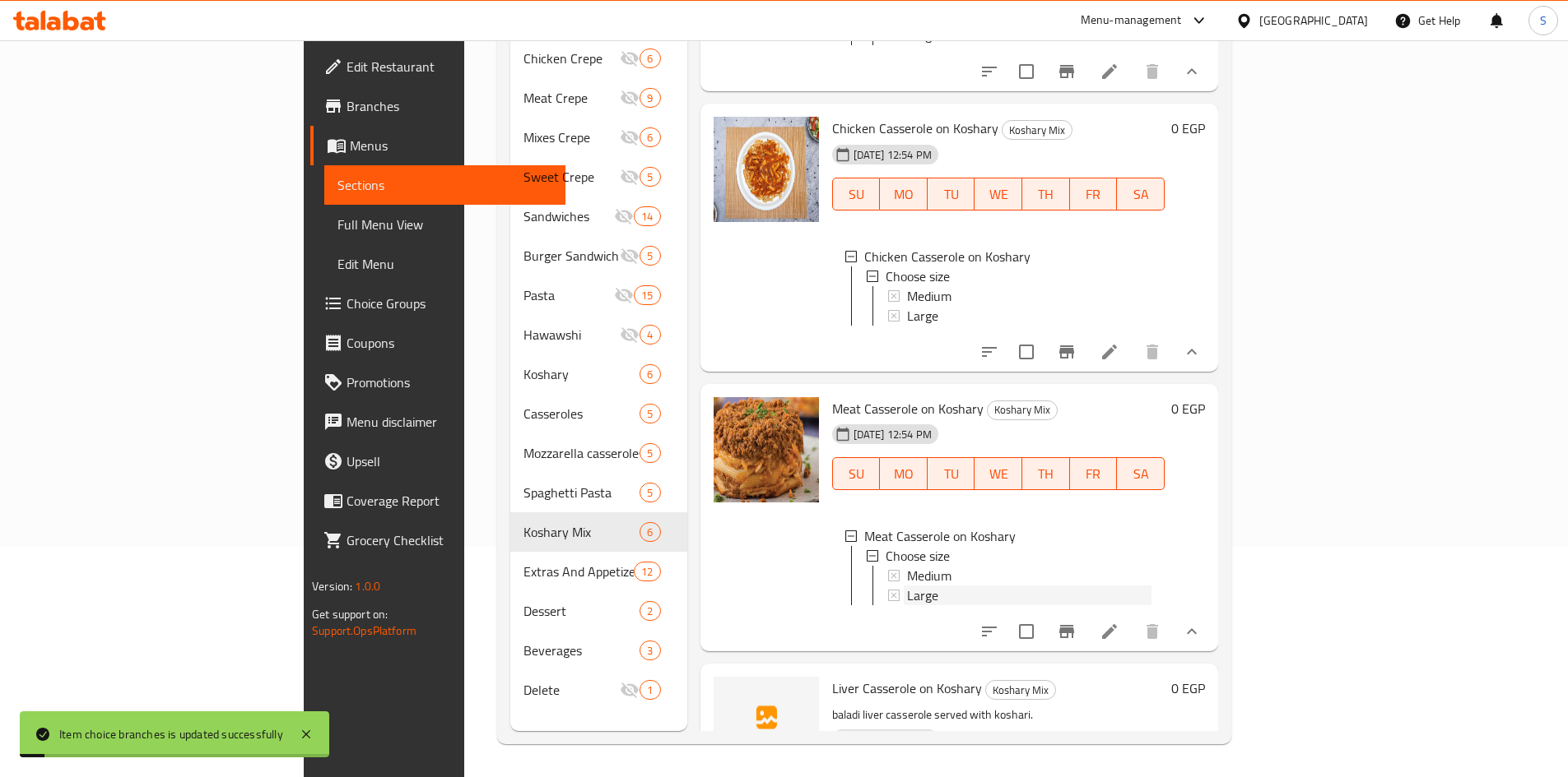
click div "Large"
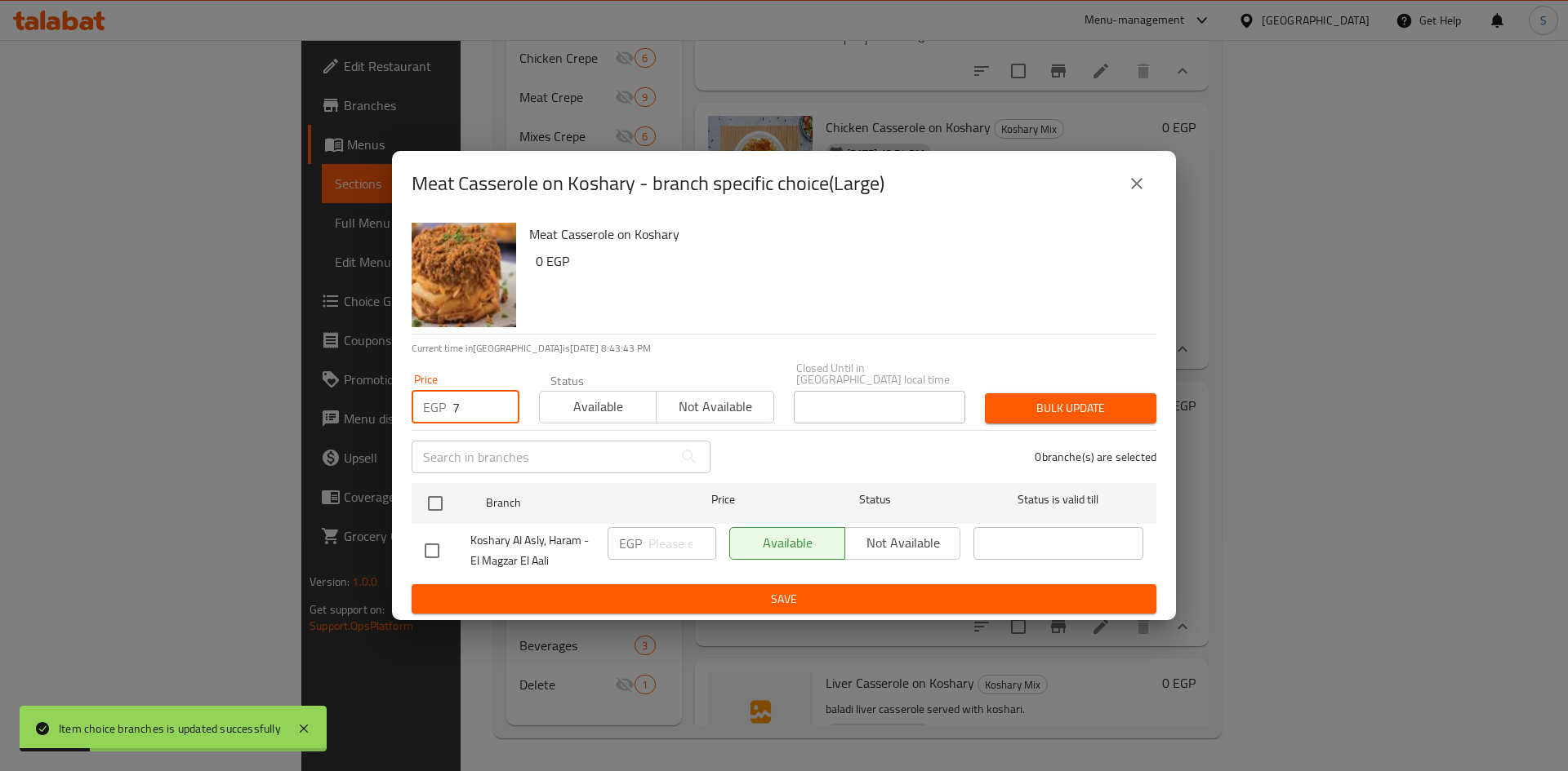
click input "7"
type input "75"
click input "checkbox"
checkbox input "true"
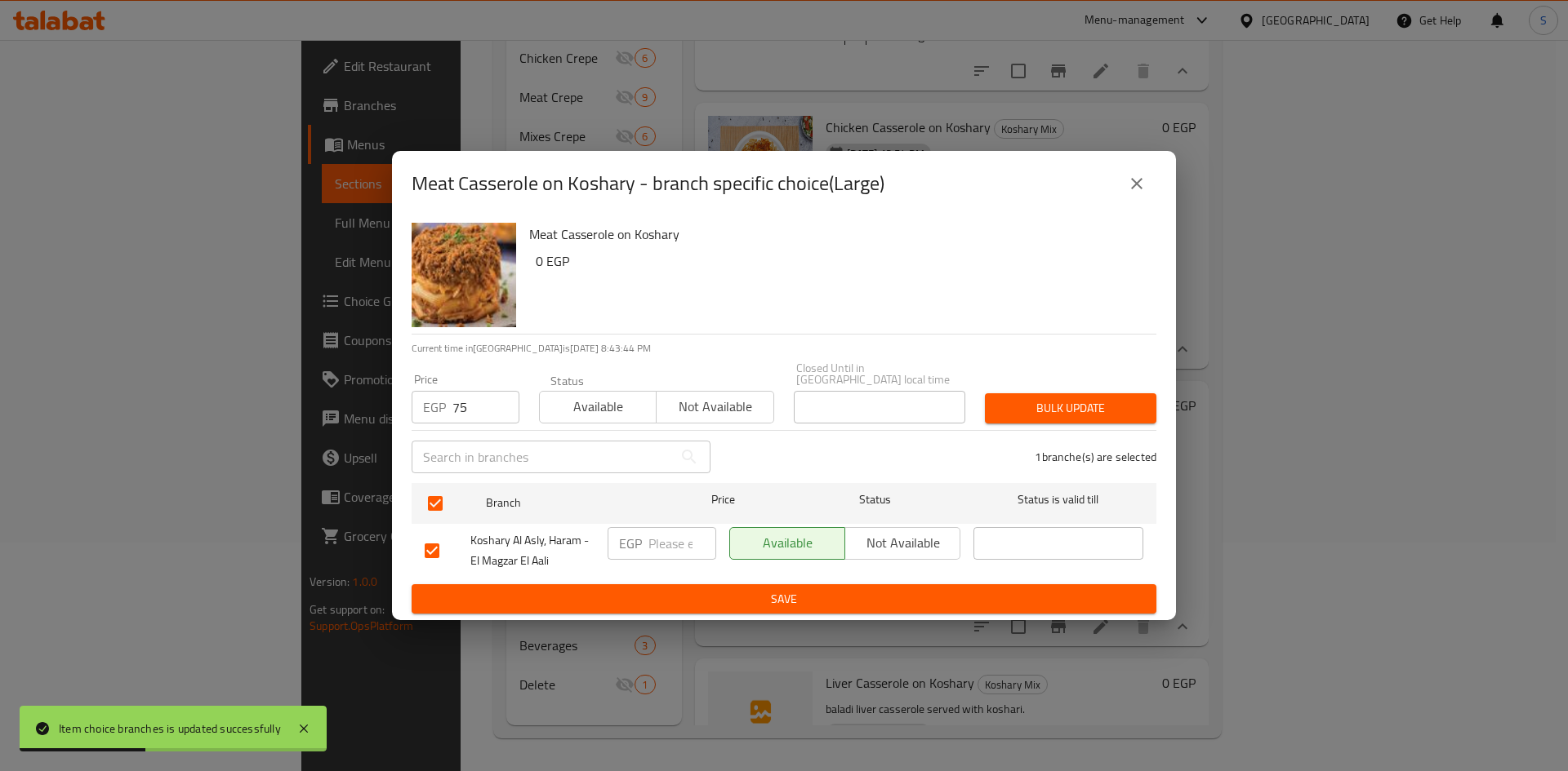
click span "Bulk update"
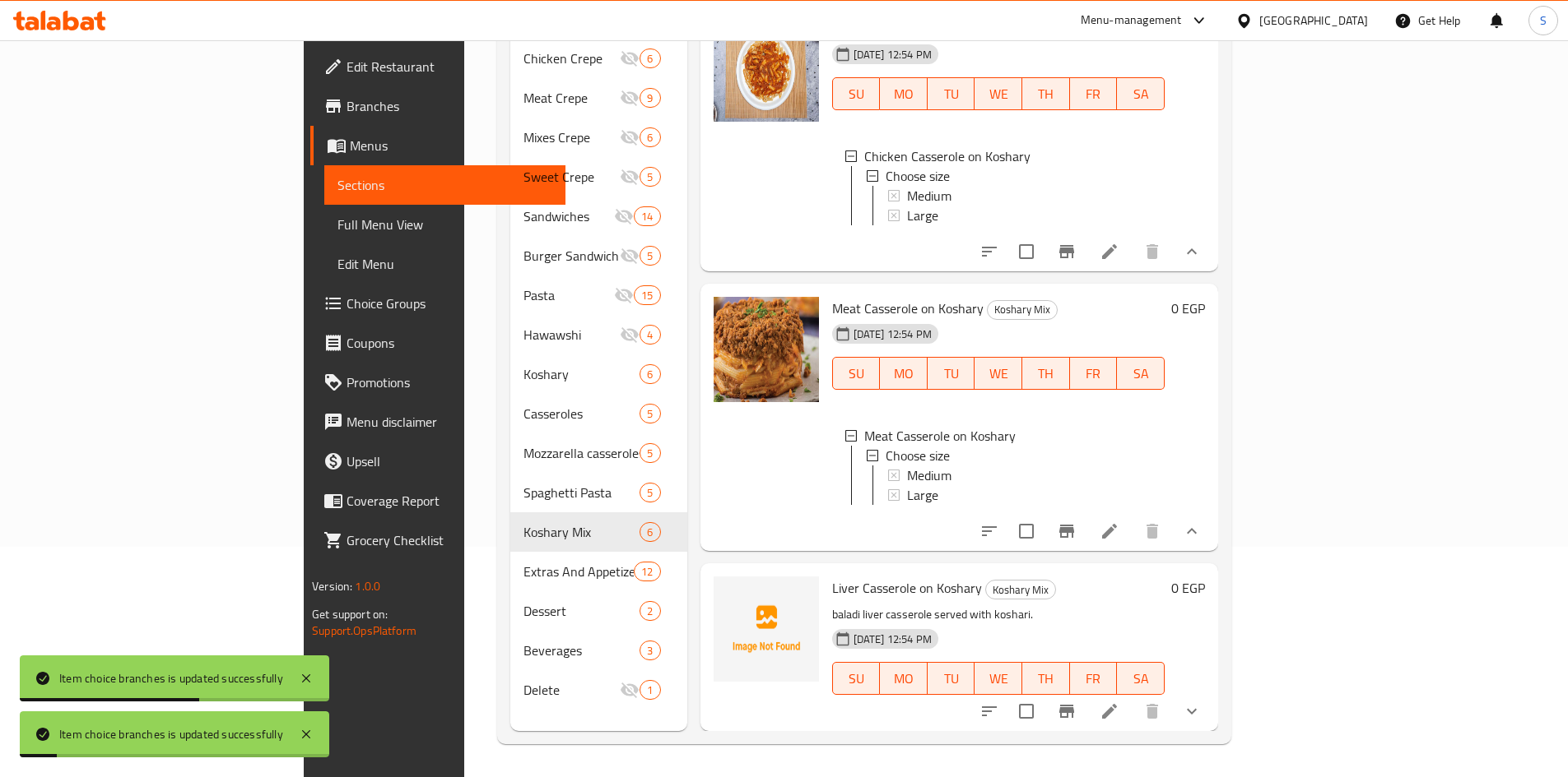
scroll to position [980, 0]
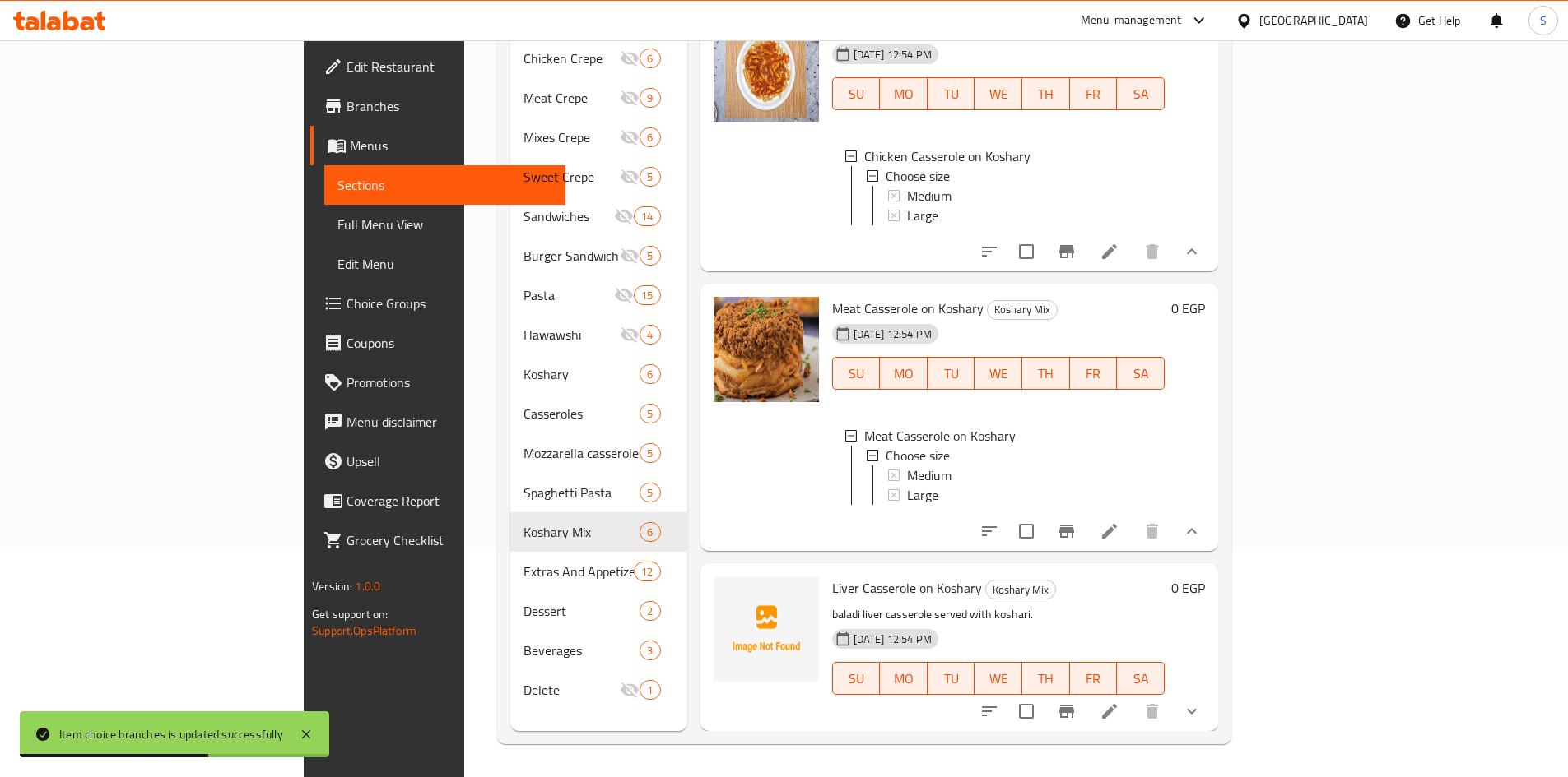
click button "show more"
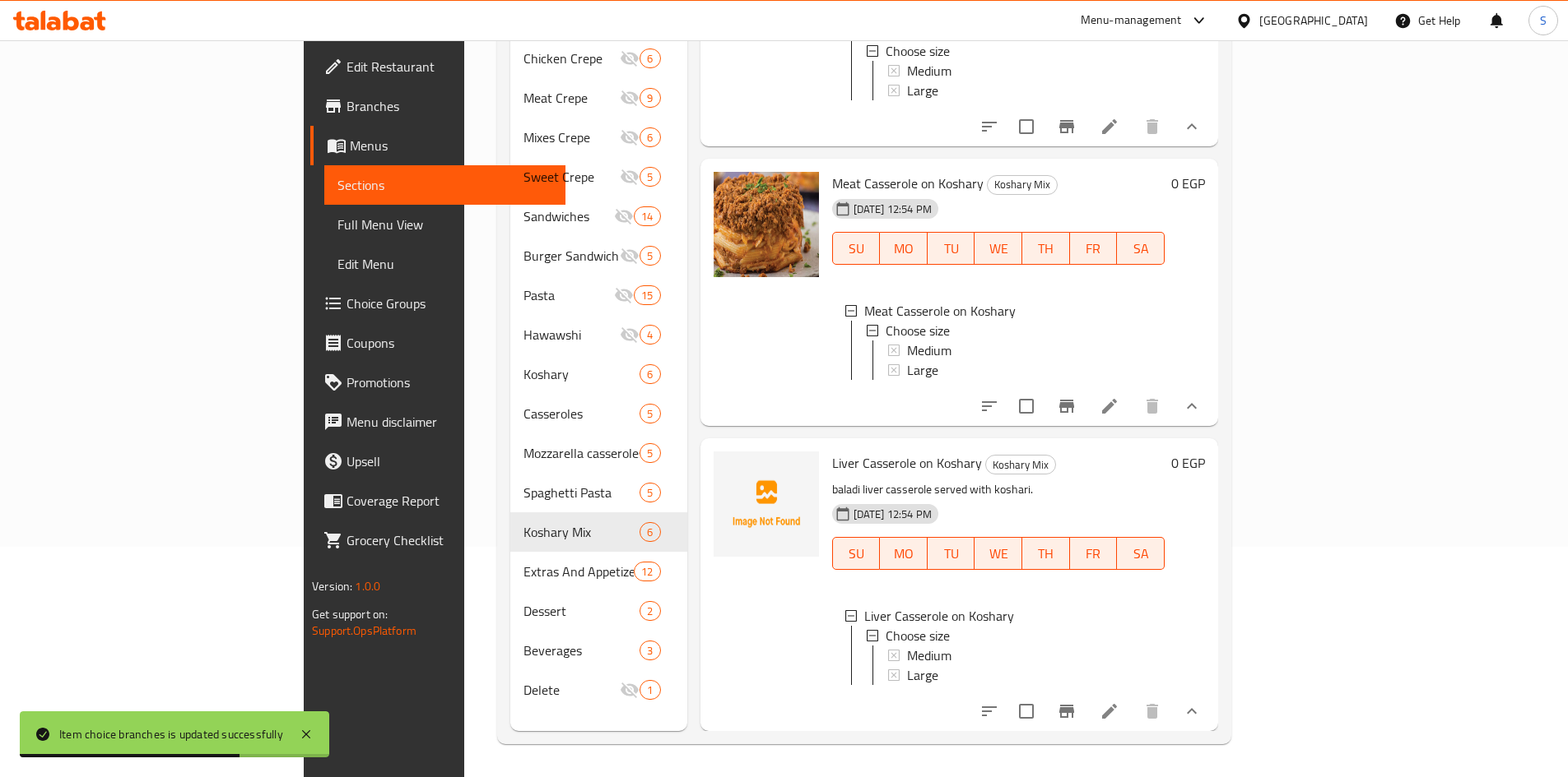
scroll to position [1117, 0]
click span "Medium"
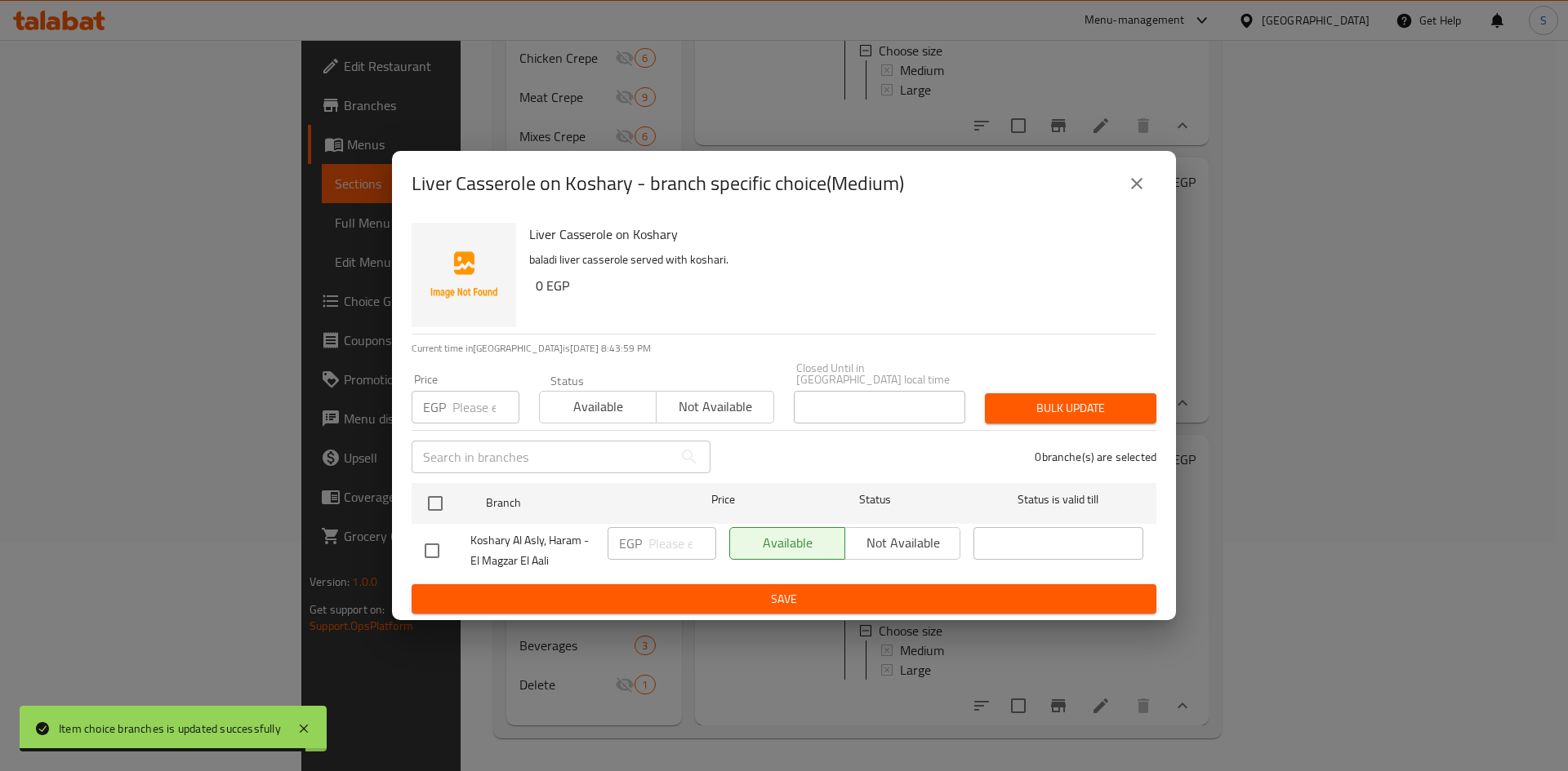
click input "number"
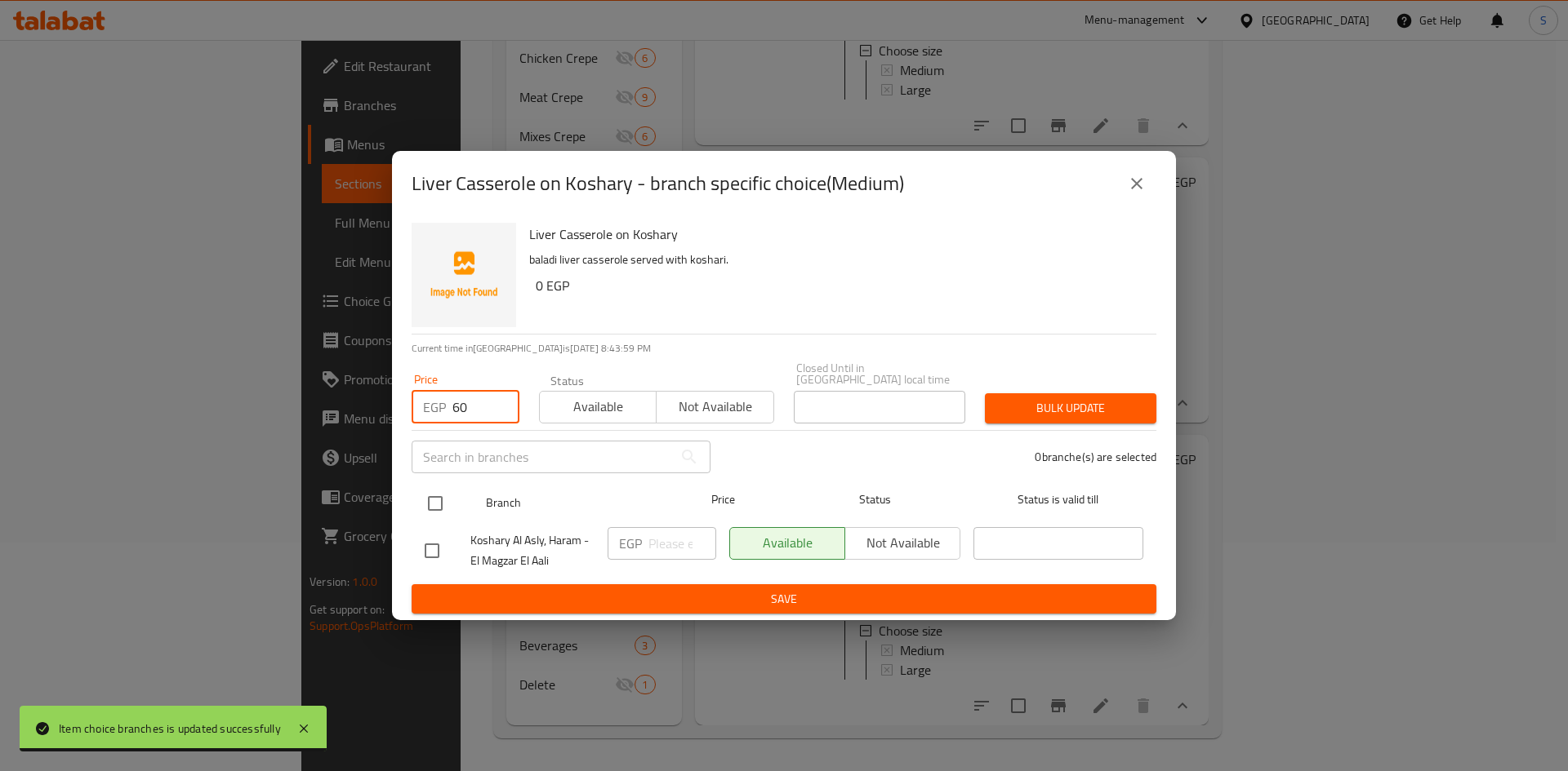
type input "60"
click input "checkbox"
checkbox input "true"
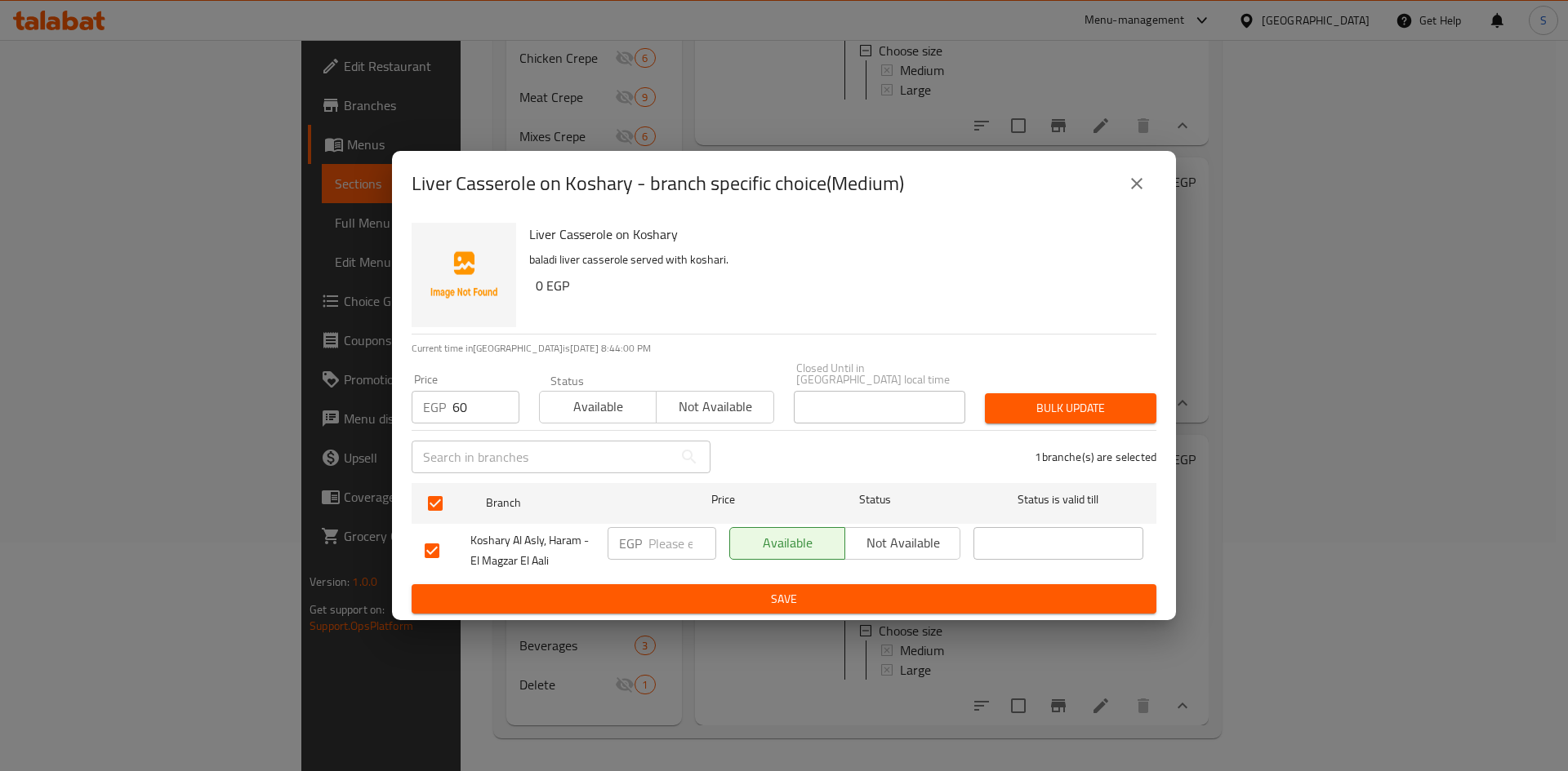
click span "Bulk update"
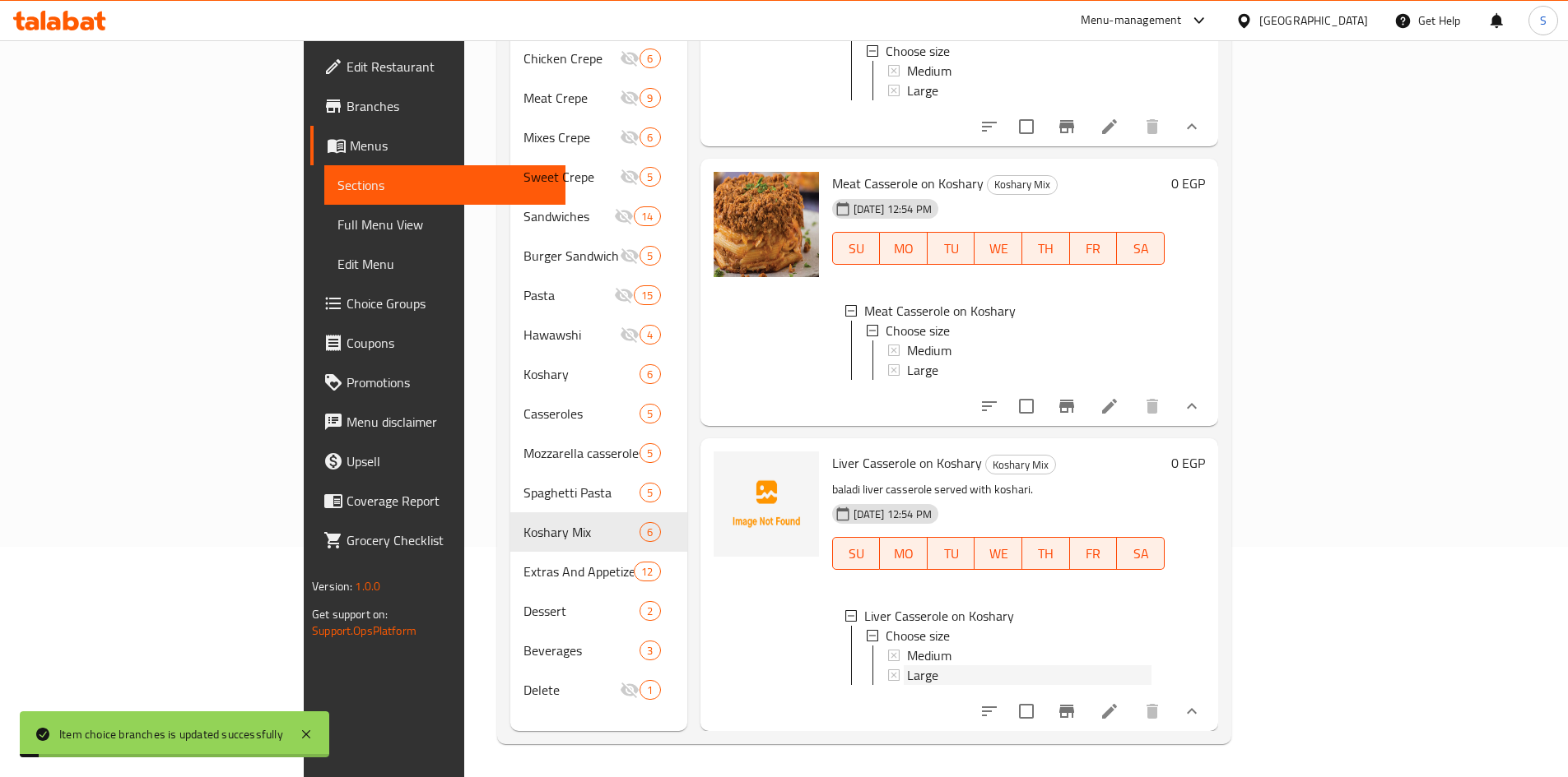
click span "Large"
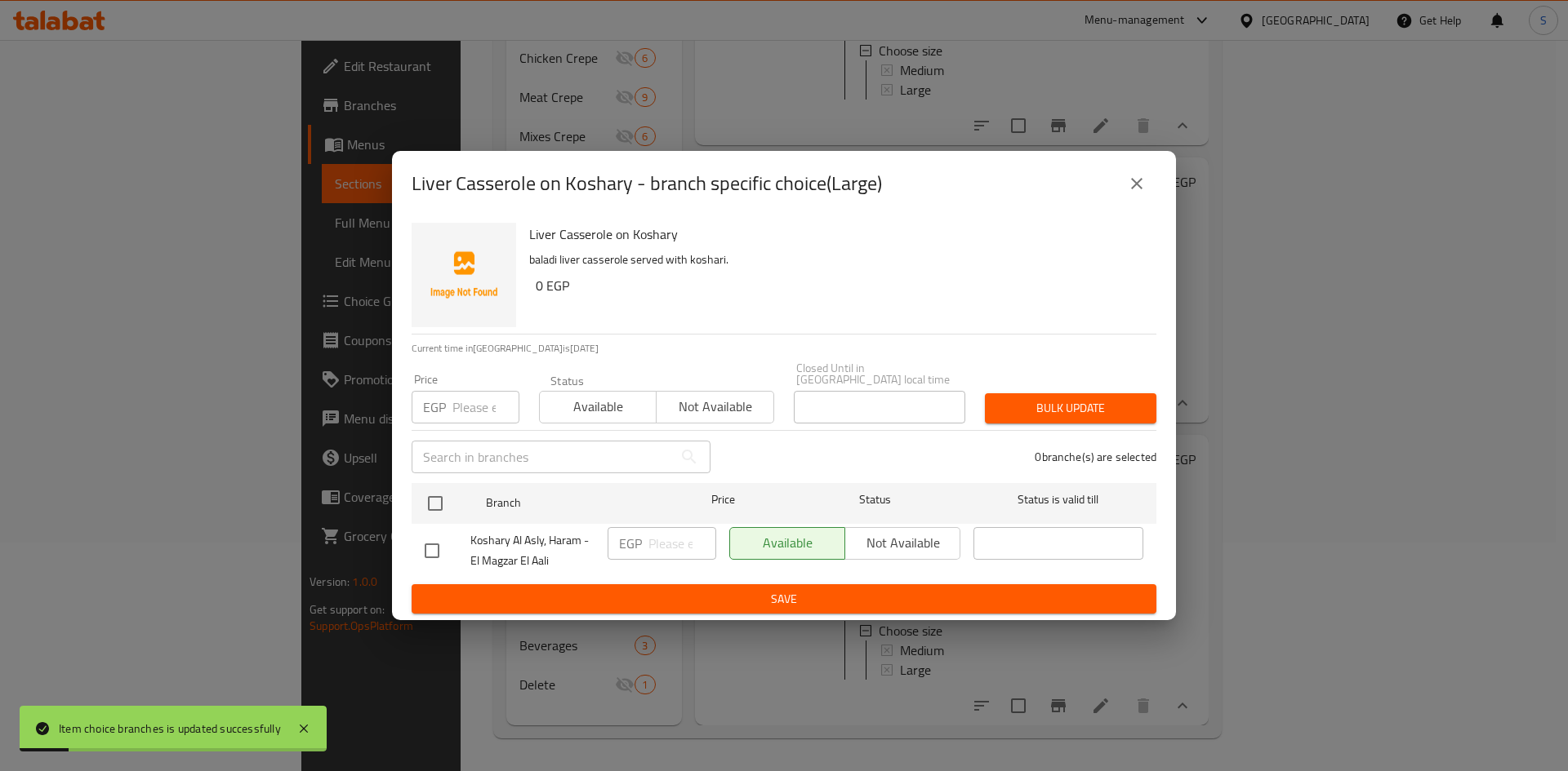
click input "number"
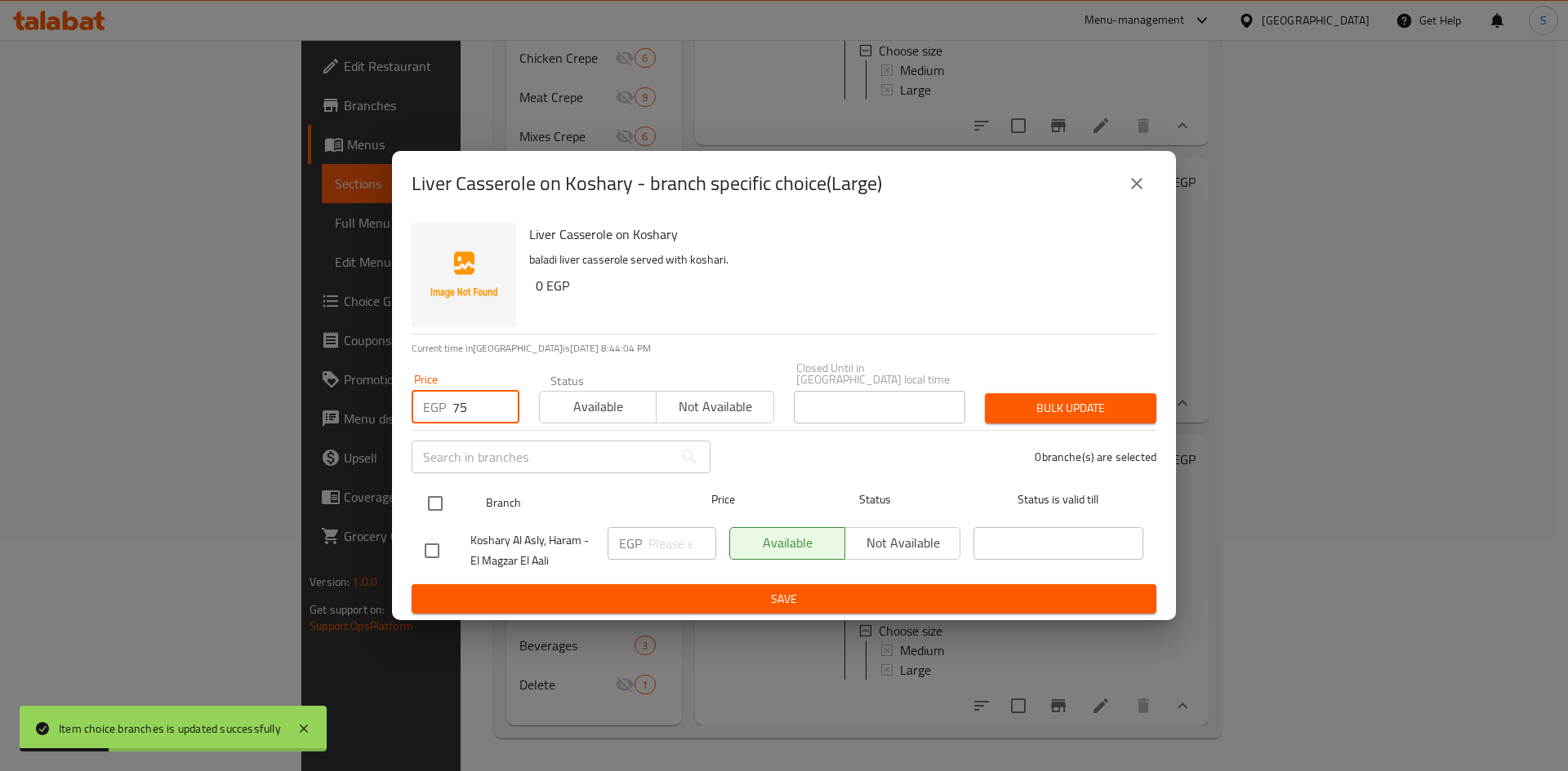
type input "75"
click input "checkbox"
checkbox input "true"
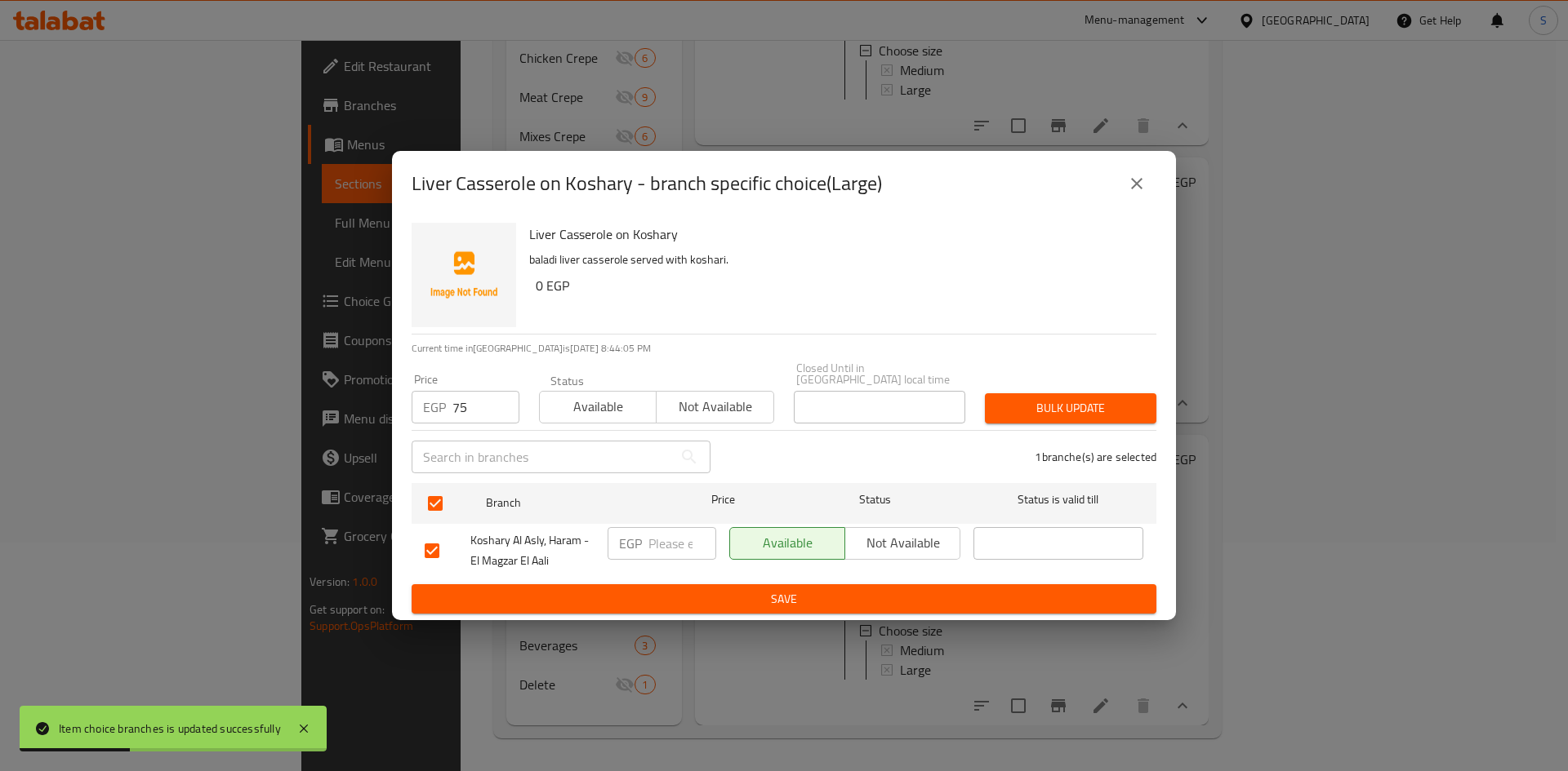
click span "Bulk update"
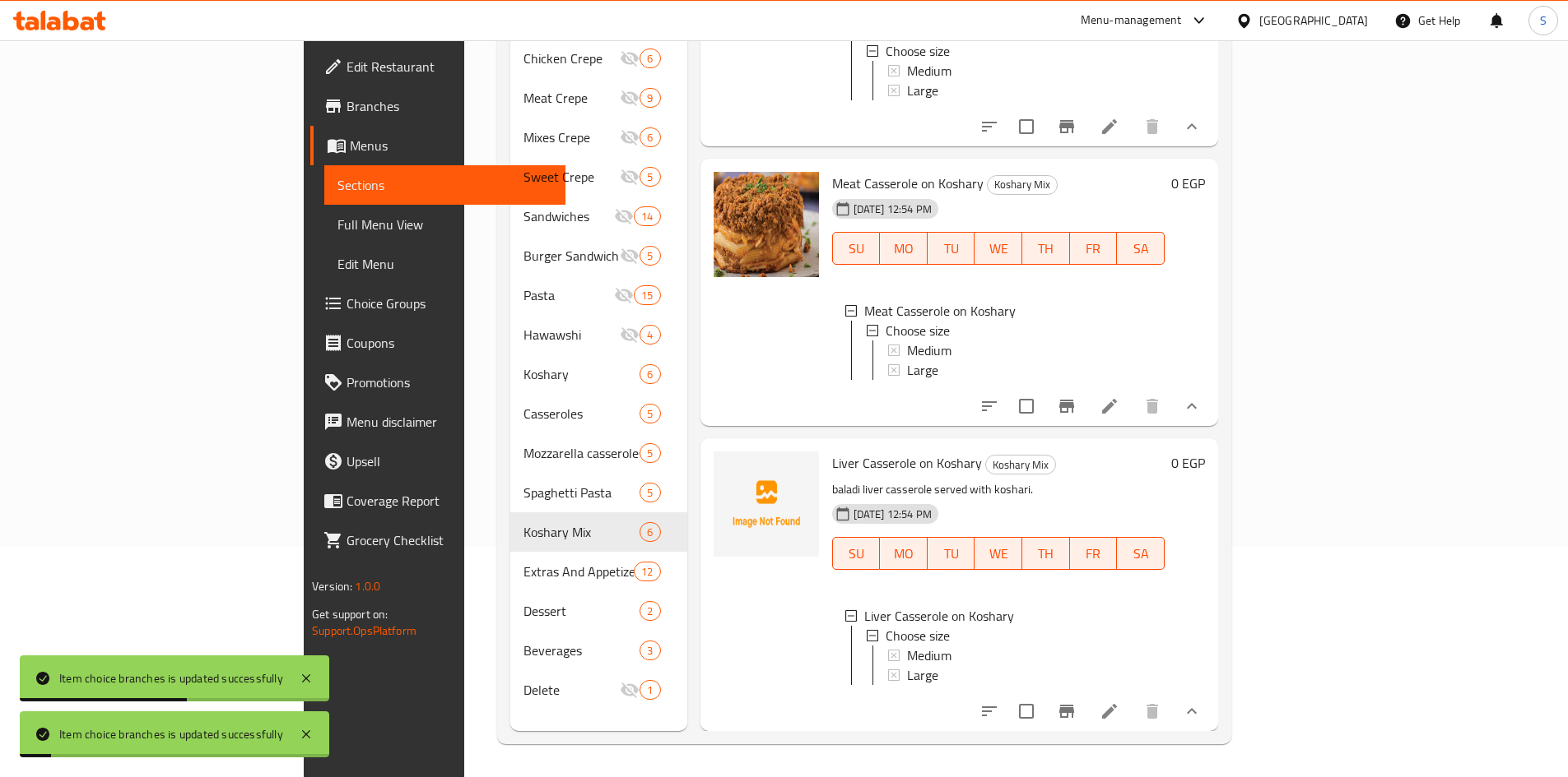
scroll to position [2, 0]
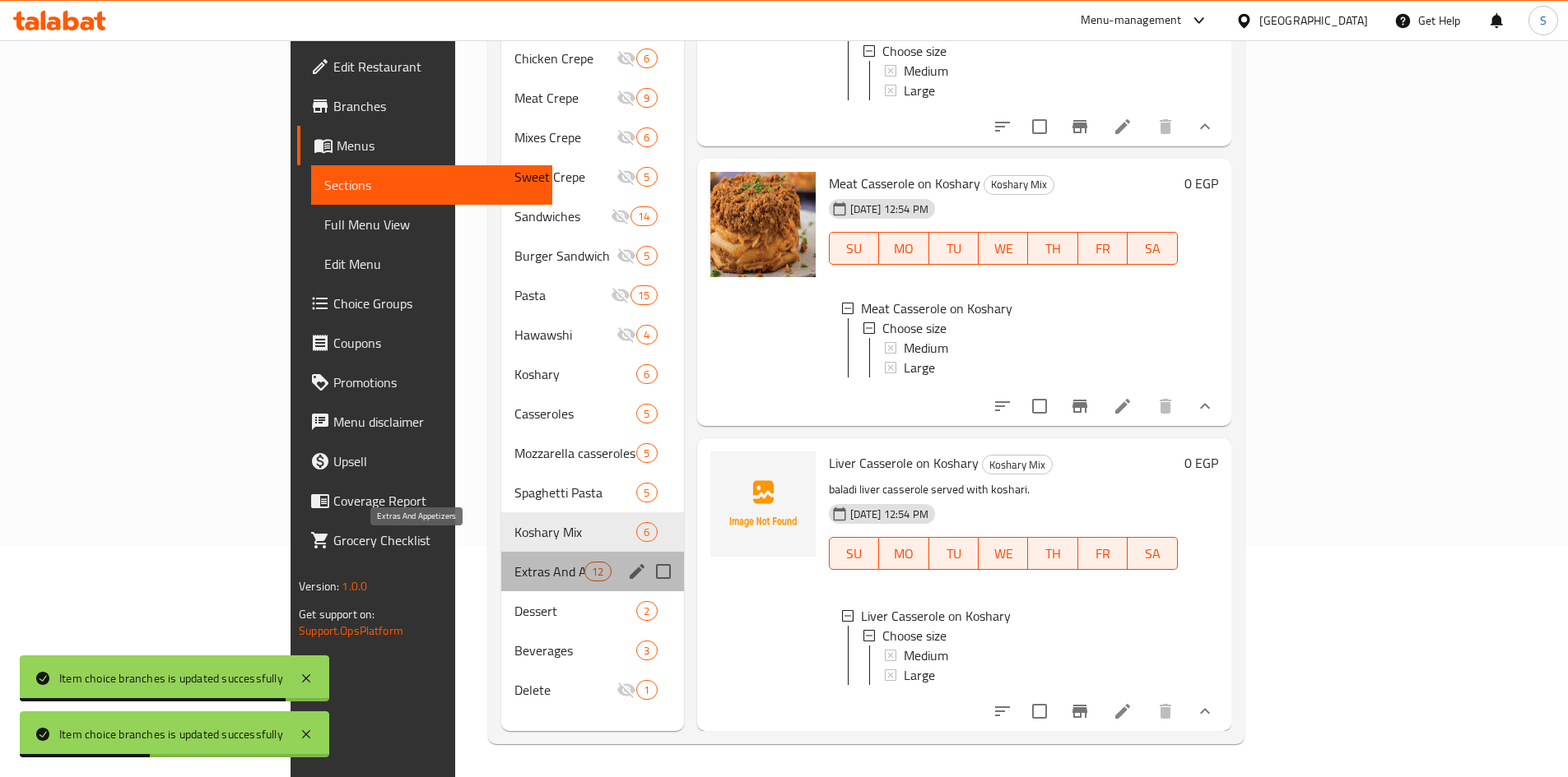
click span "Extras And Appetizers"
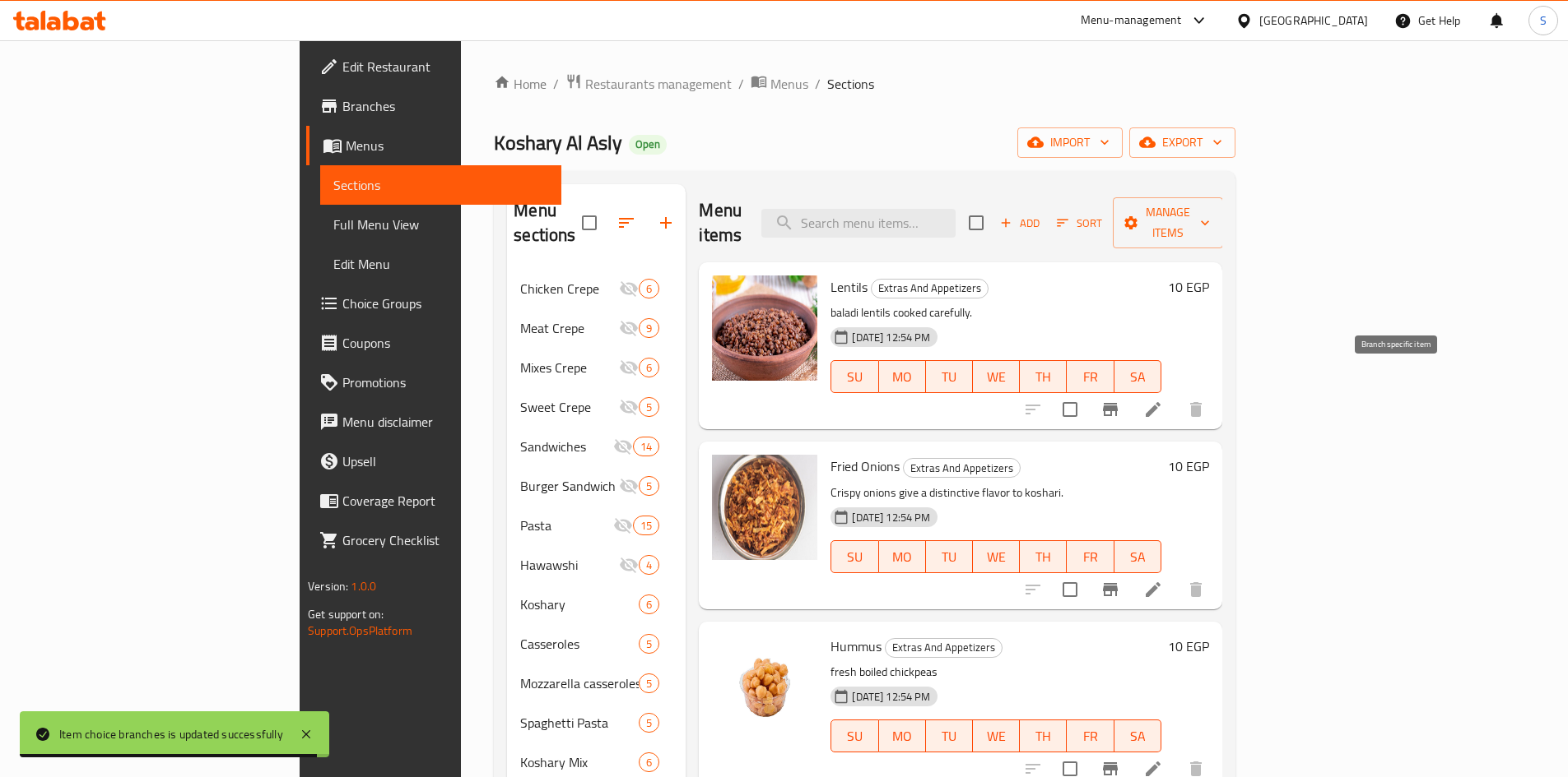
click icon "Branch-specific-item"
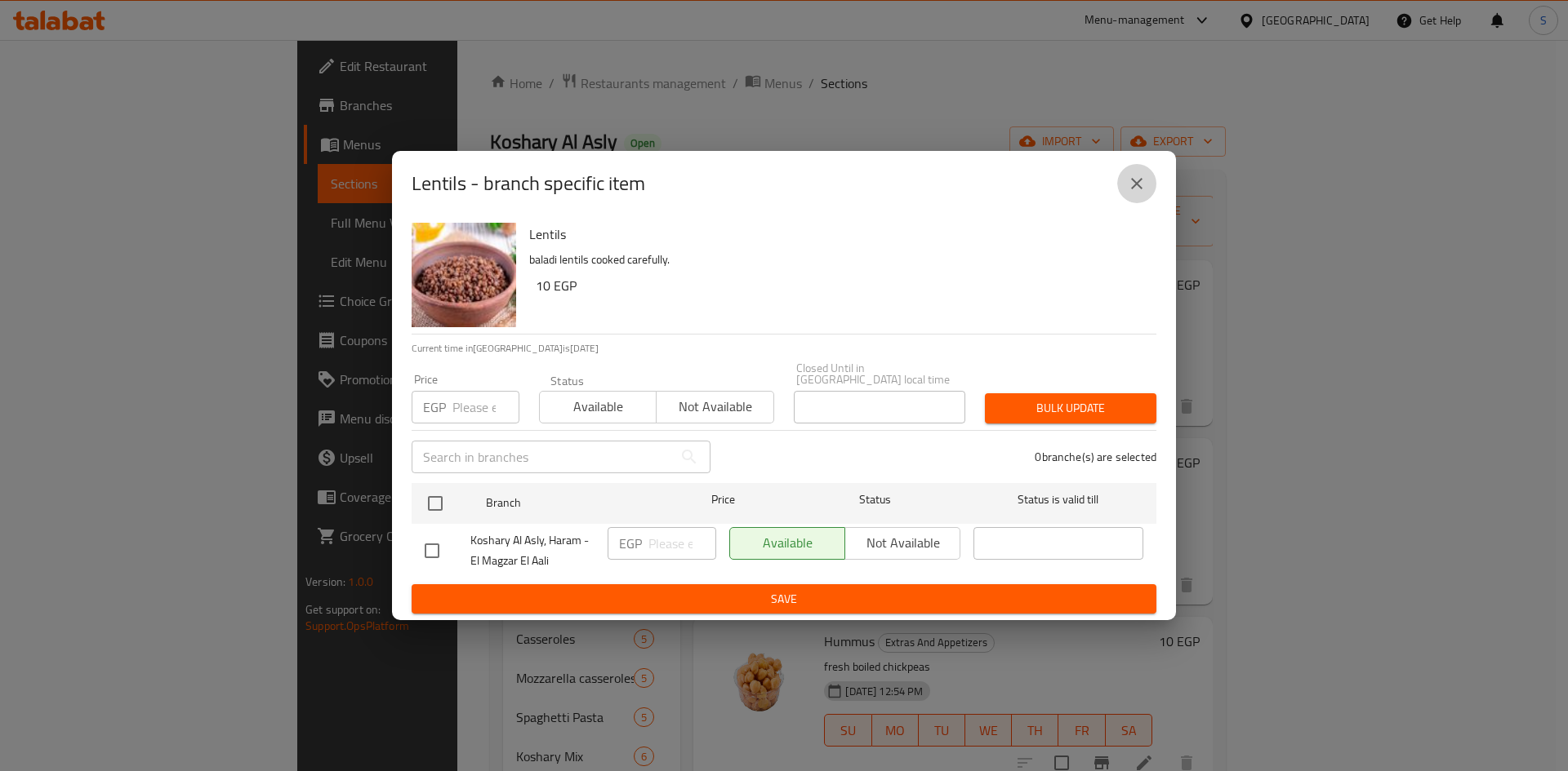
click icon "close"
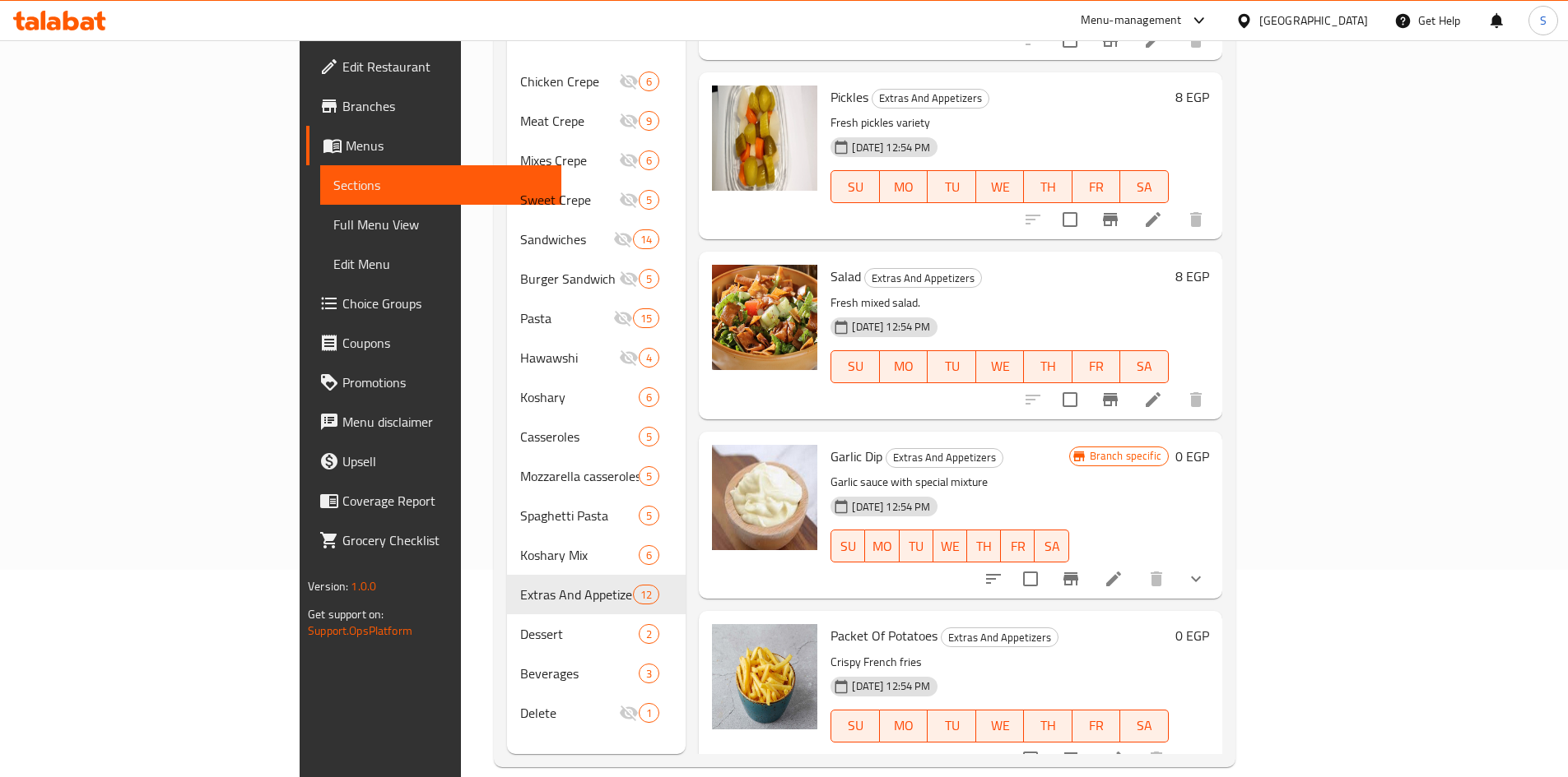
scroll to position [230, 0]
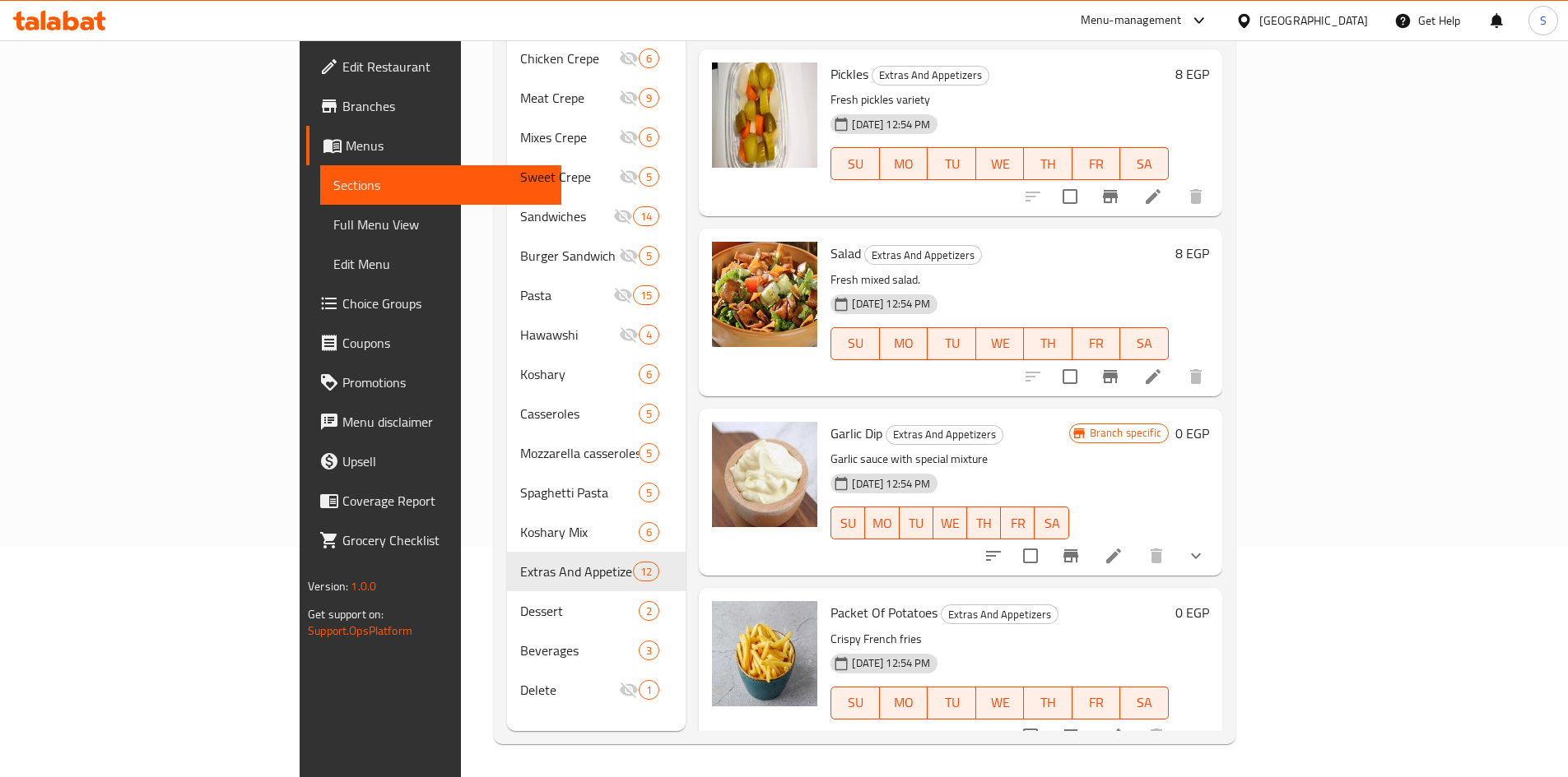
click button "show more"
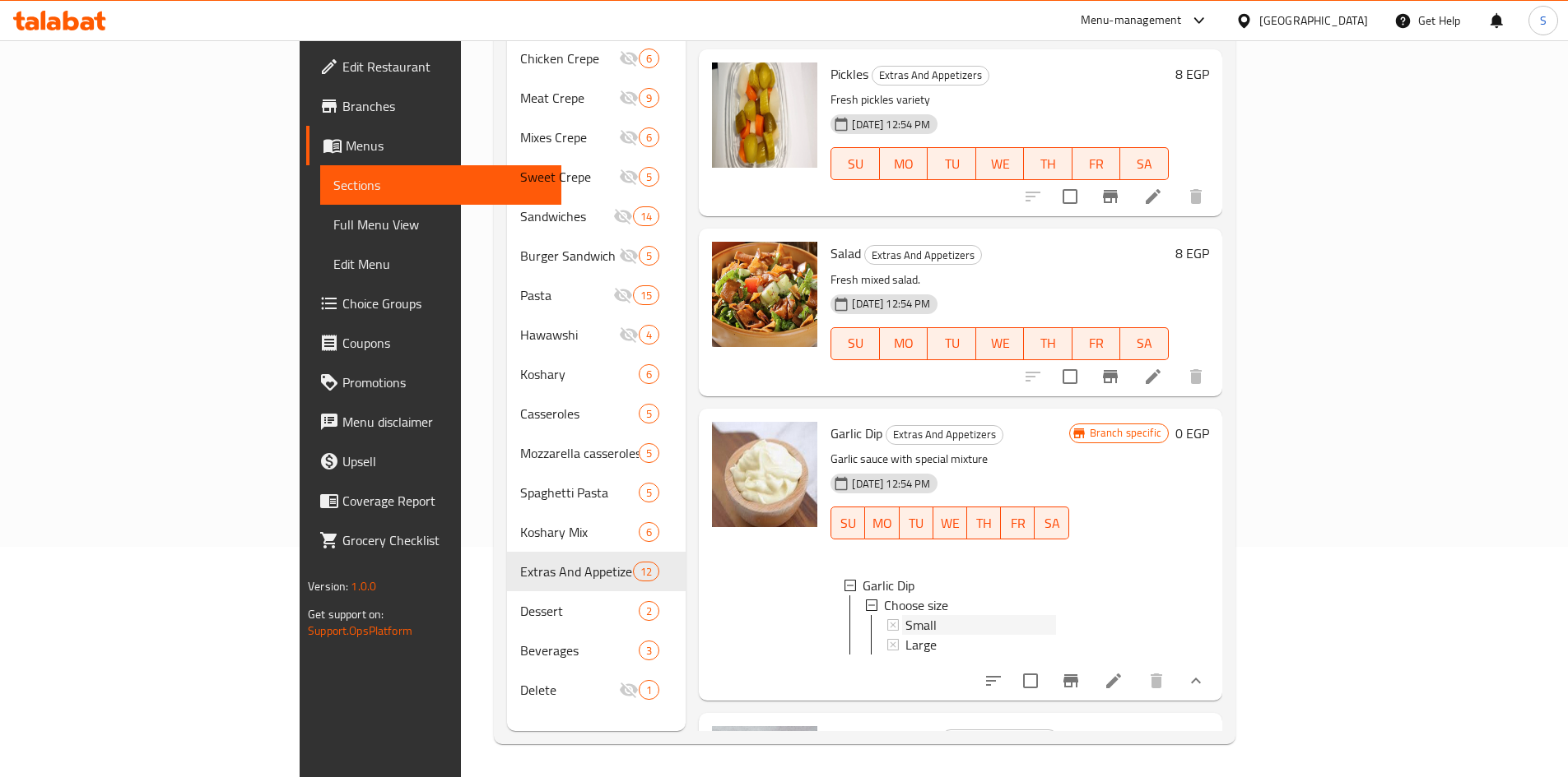
click span "Small"
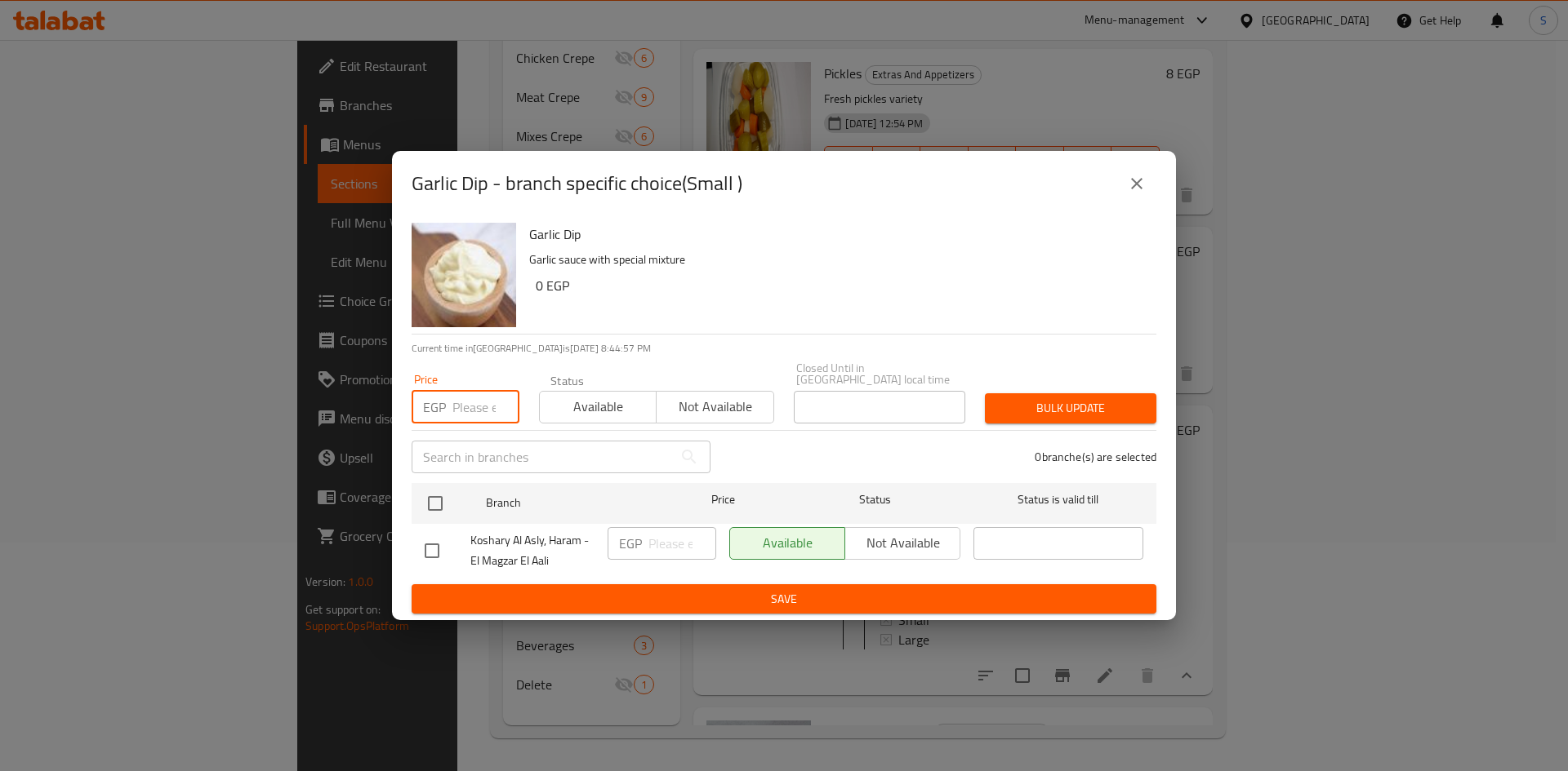
click input "number"
type input "10"
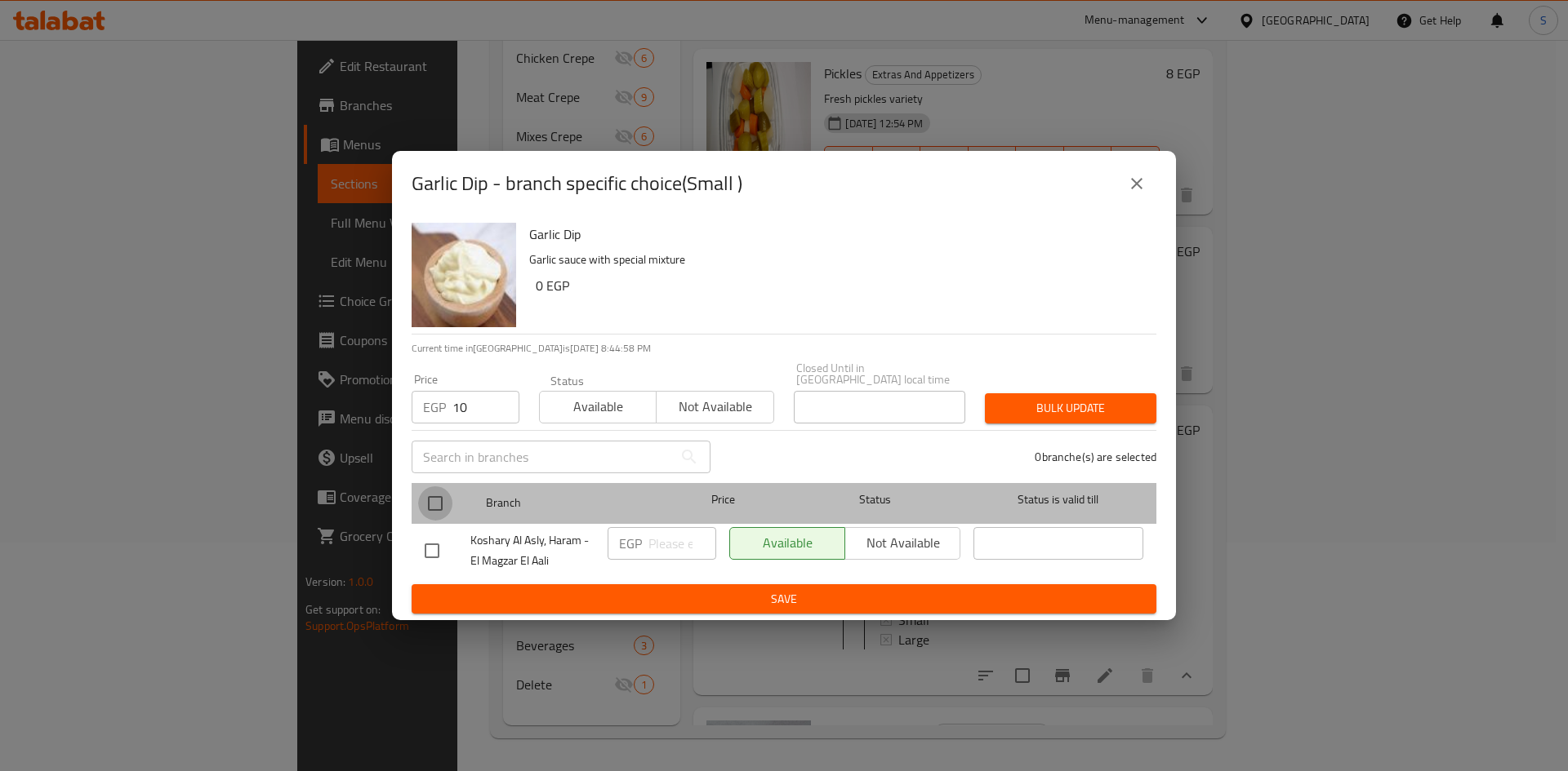
drag, startPoint x: 445, startPoint y: 496, endPoint x: 438, endPoint y: 505, distance: 11.4
click input "checkbox"
checkbox input "true"
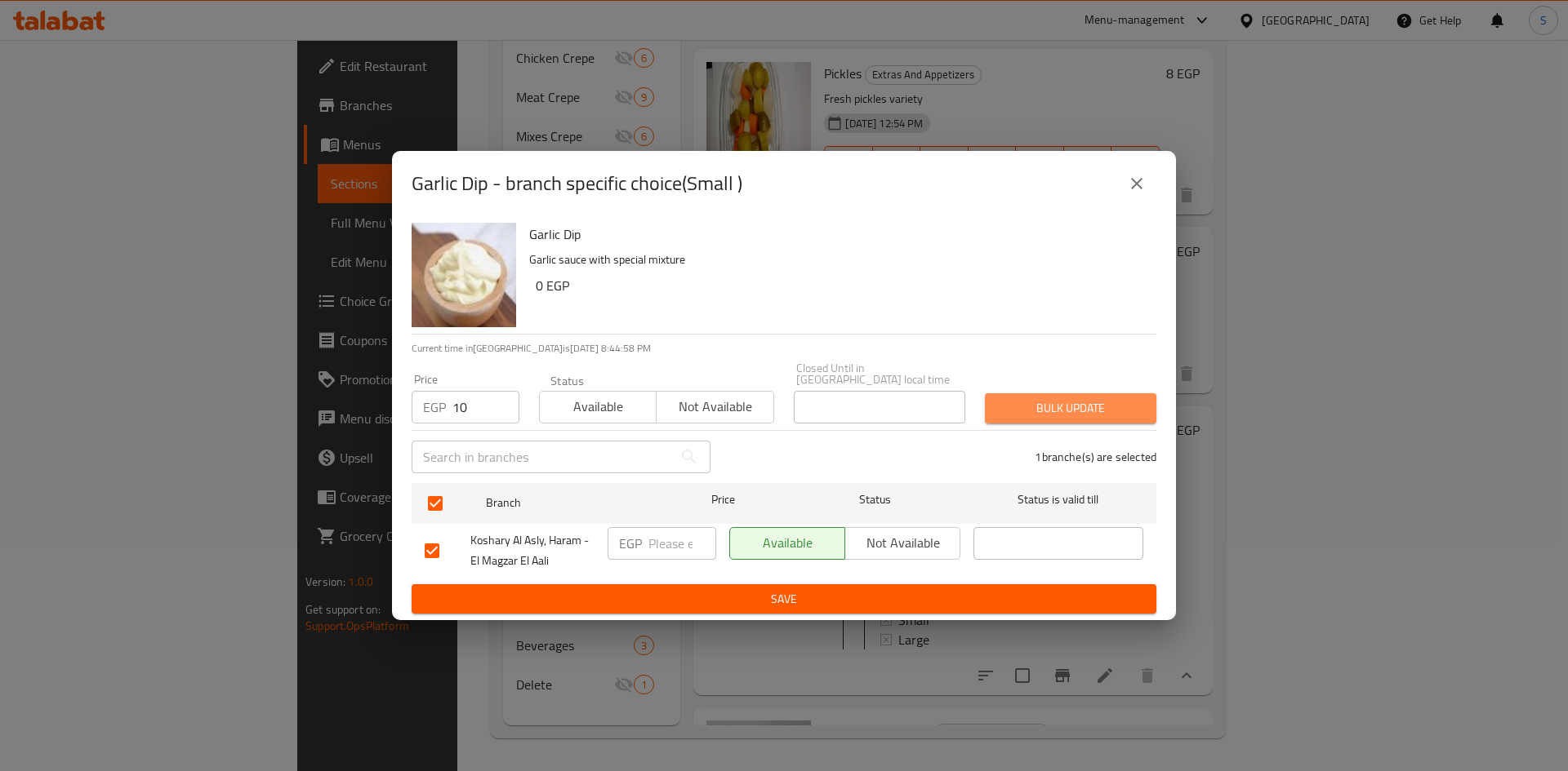
click span "Bulk update"
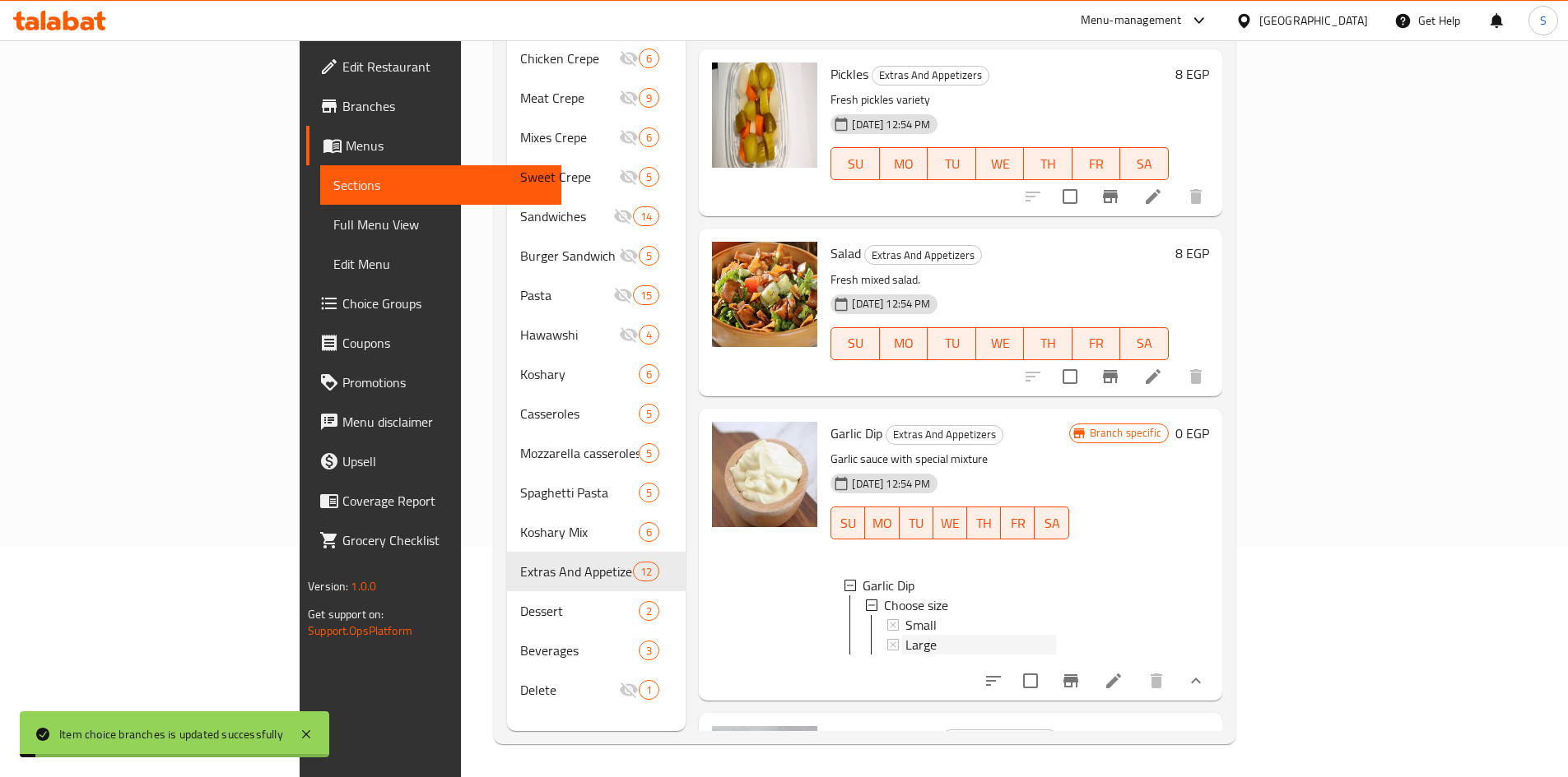
click span "Large"
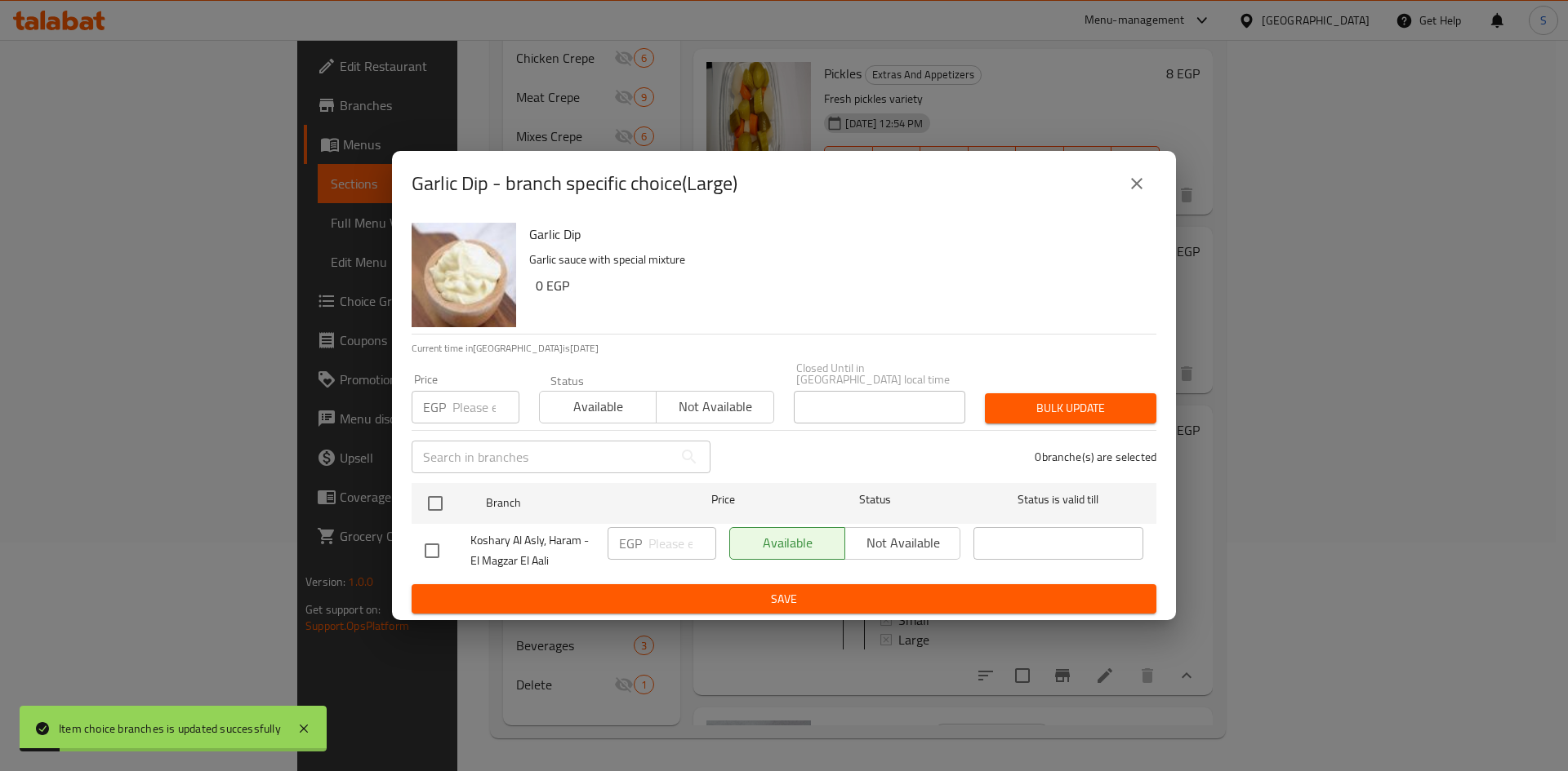
click input "number"
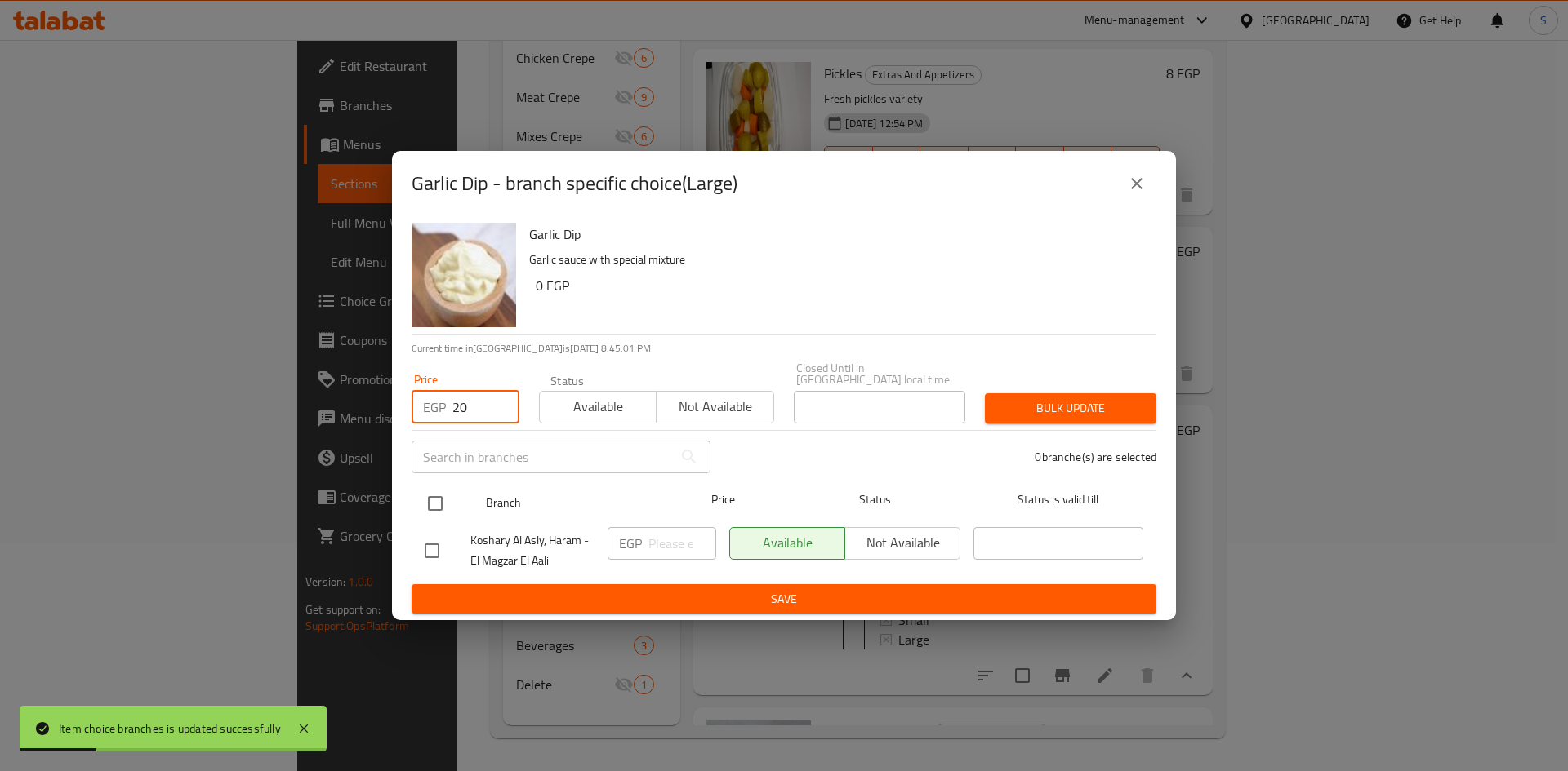
type input "20"
click input "checkbox"
checkbox input "true"
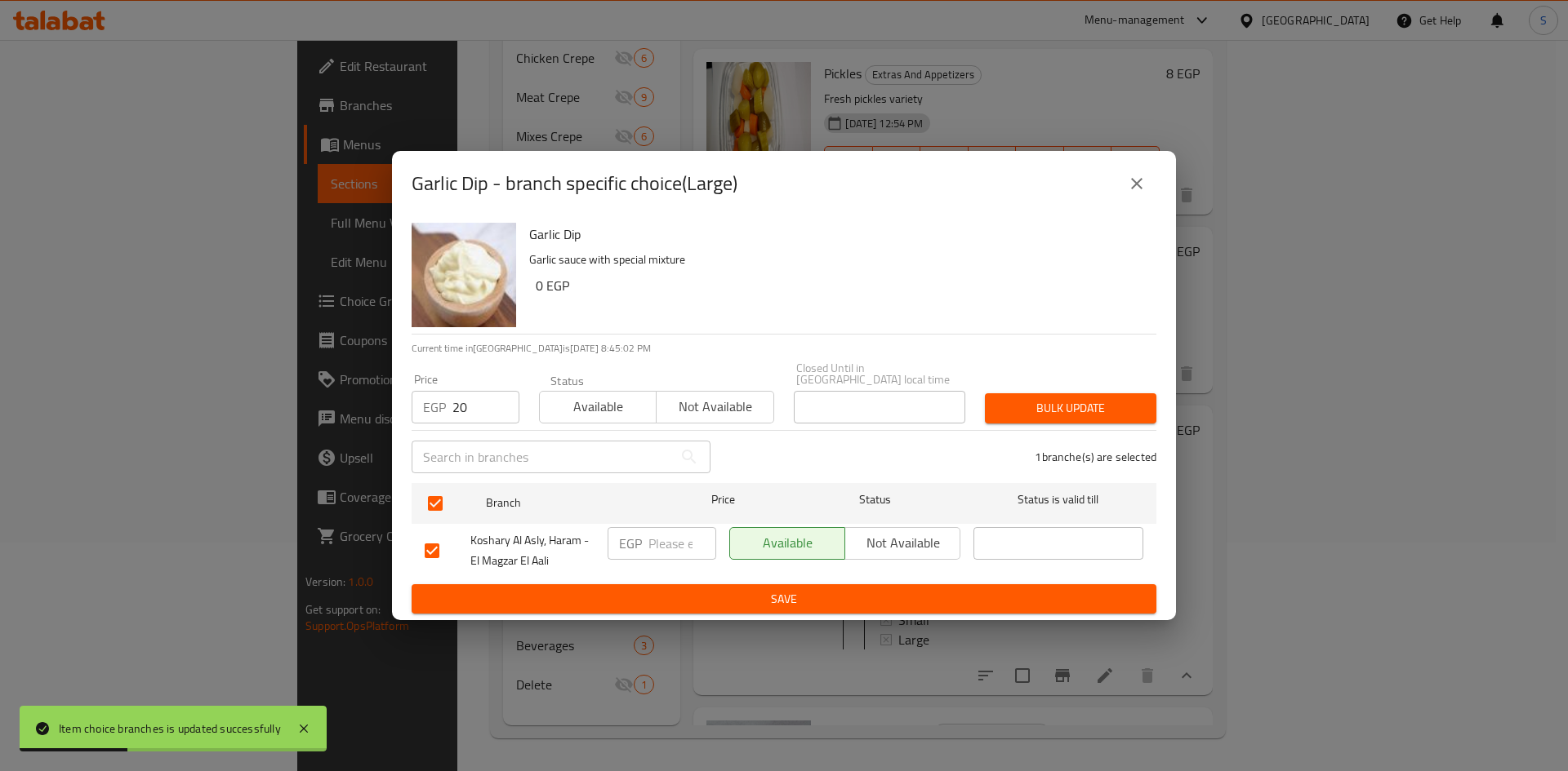
click span "Bulk update"
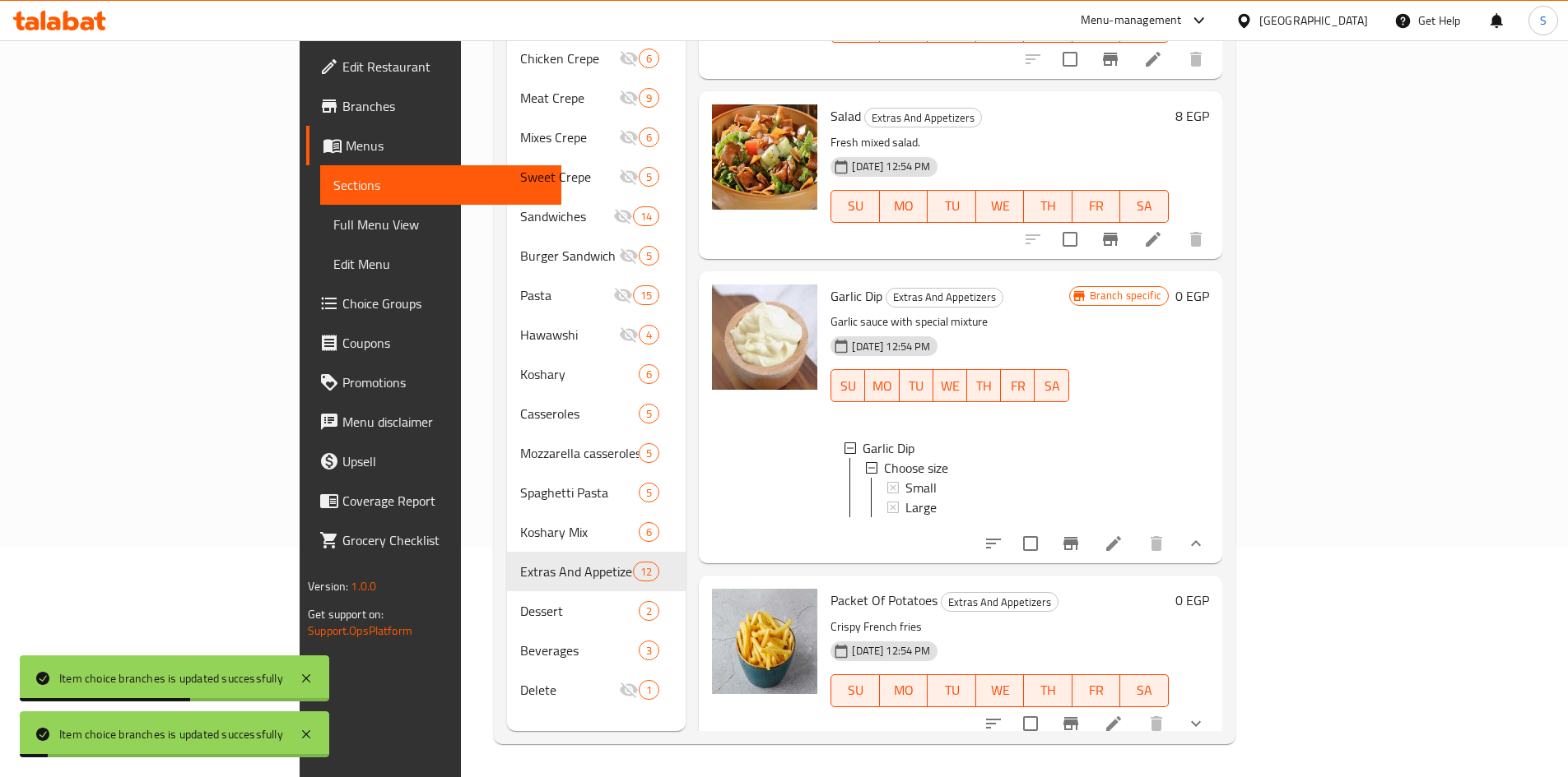
scroll to position [2, 0]
click button "show more"
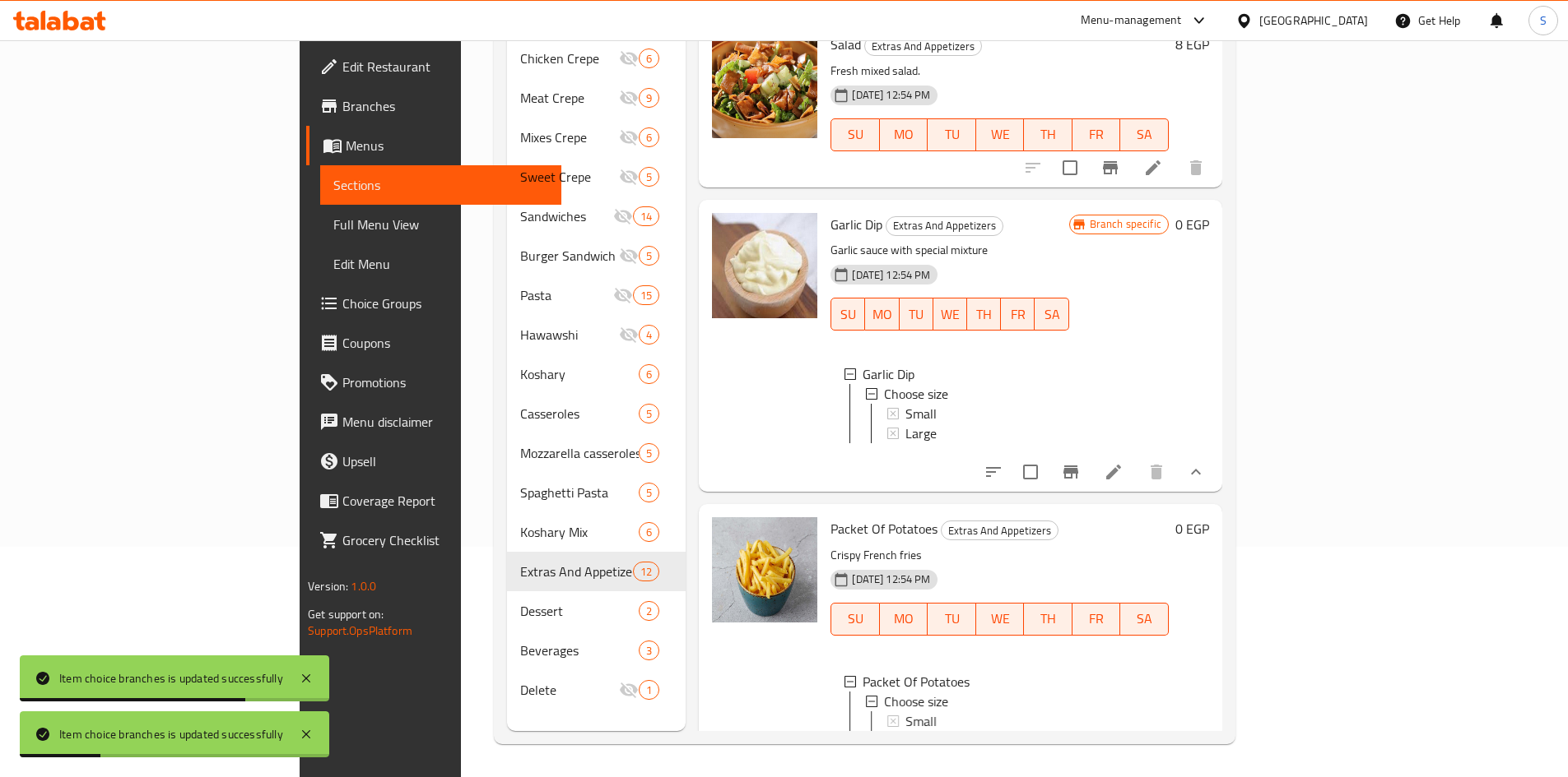
scroll to position [1671, 0]
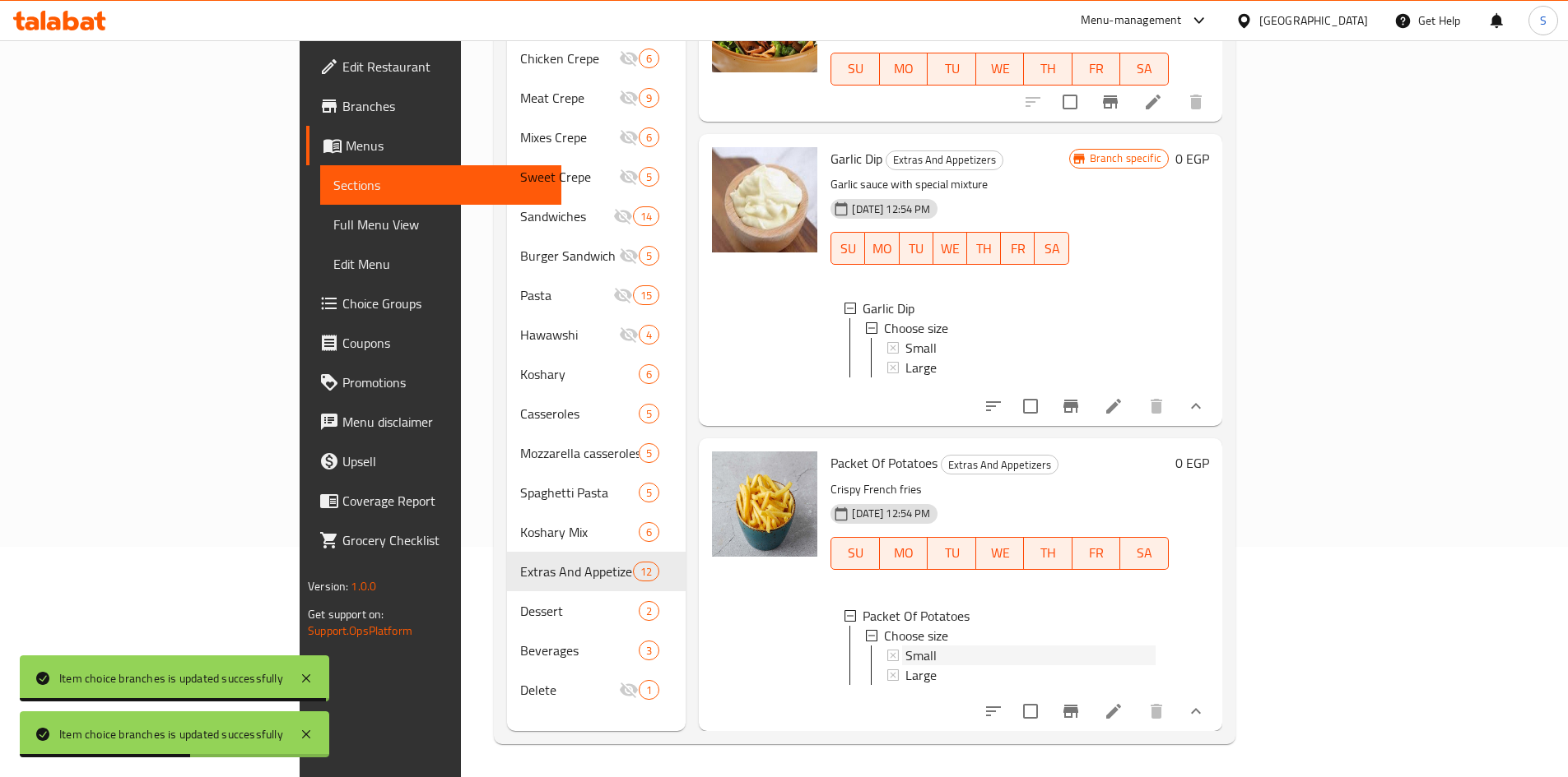
click span "Small"
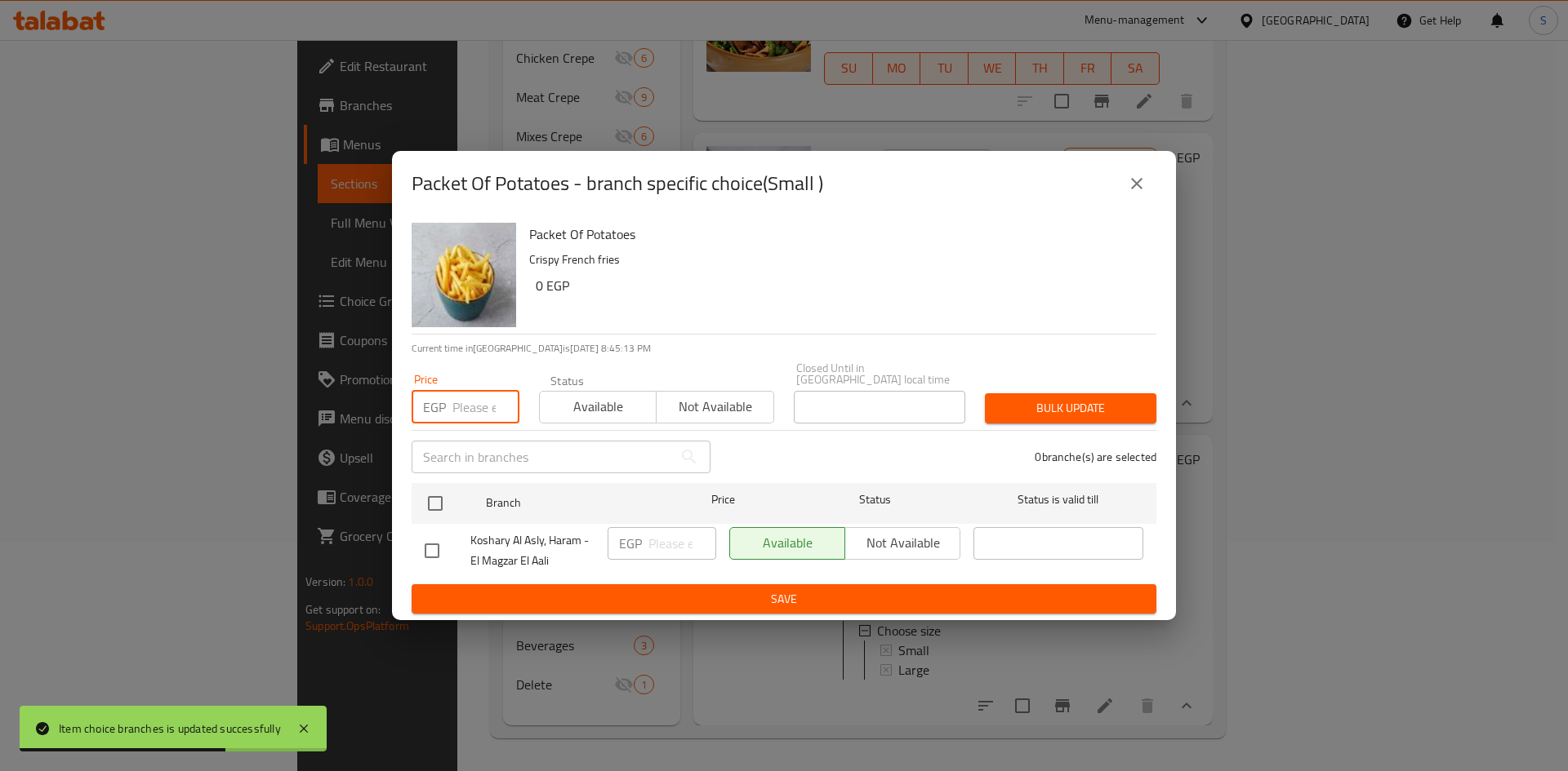
click input "number"
type input "15"
click input "checkbox"
checkbox input "true"
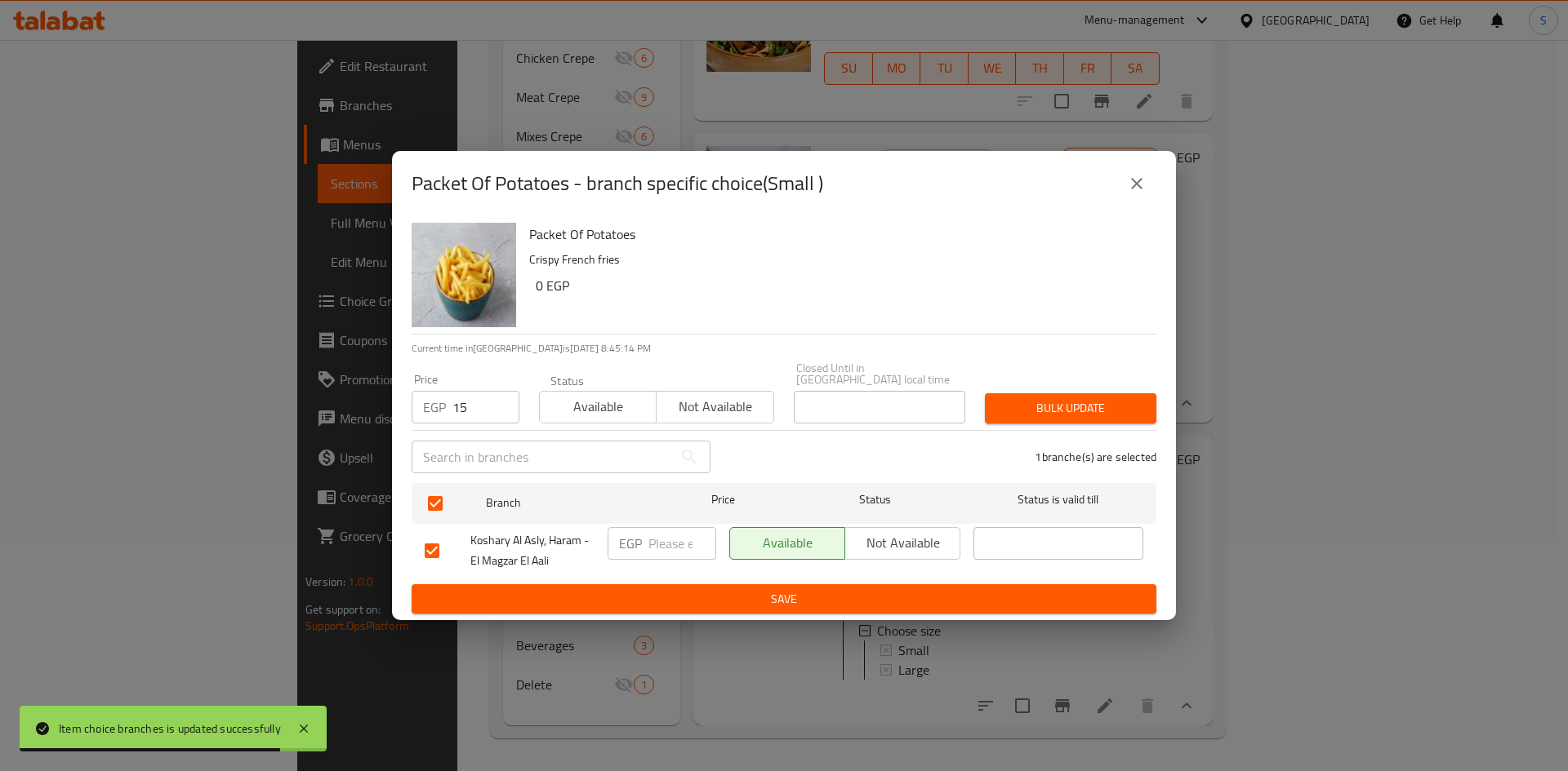
click span "Bulk update"
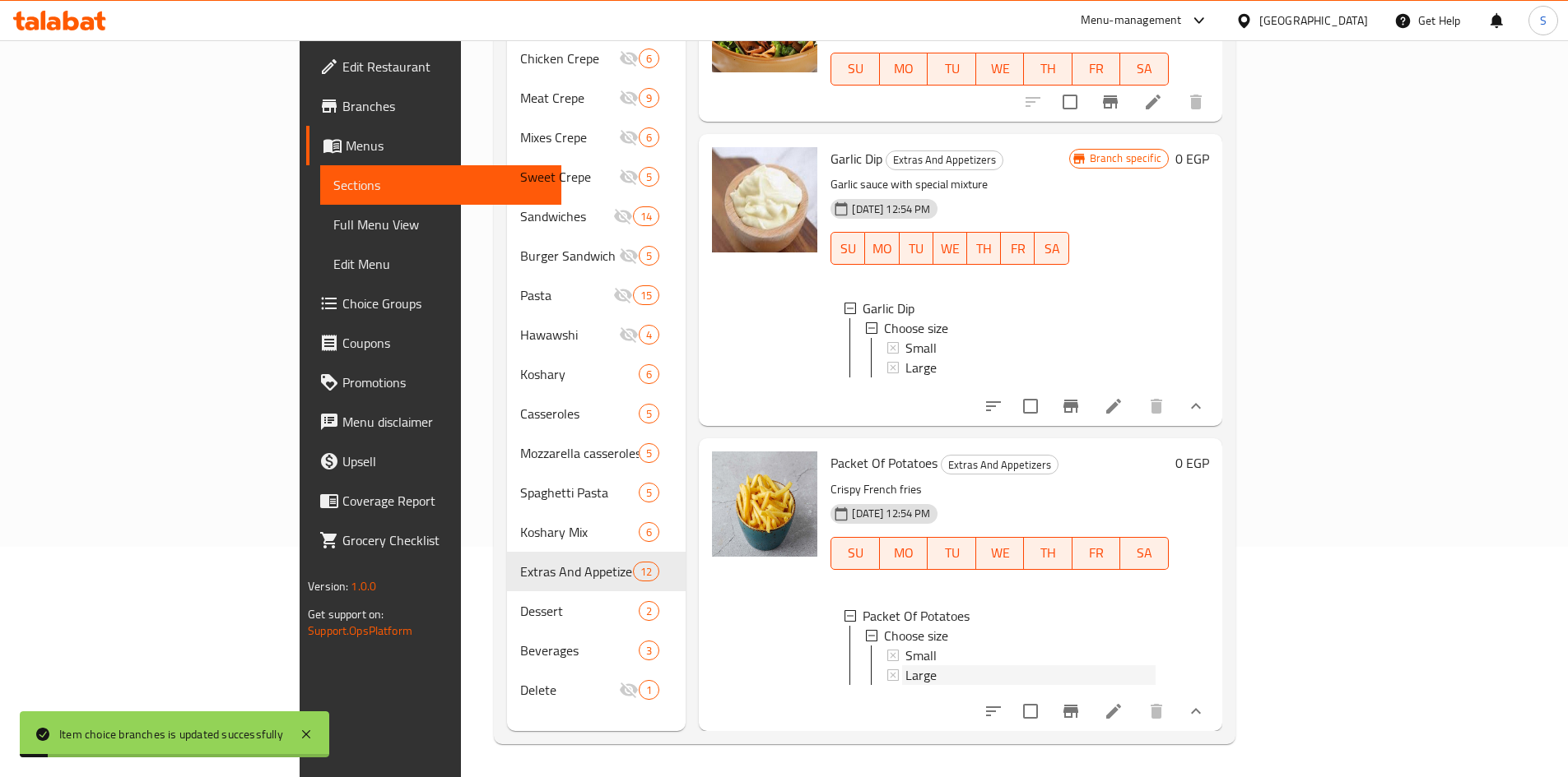
click div "Large"
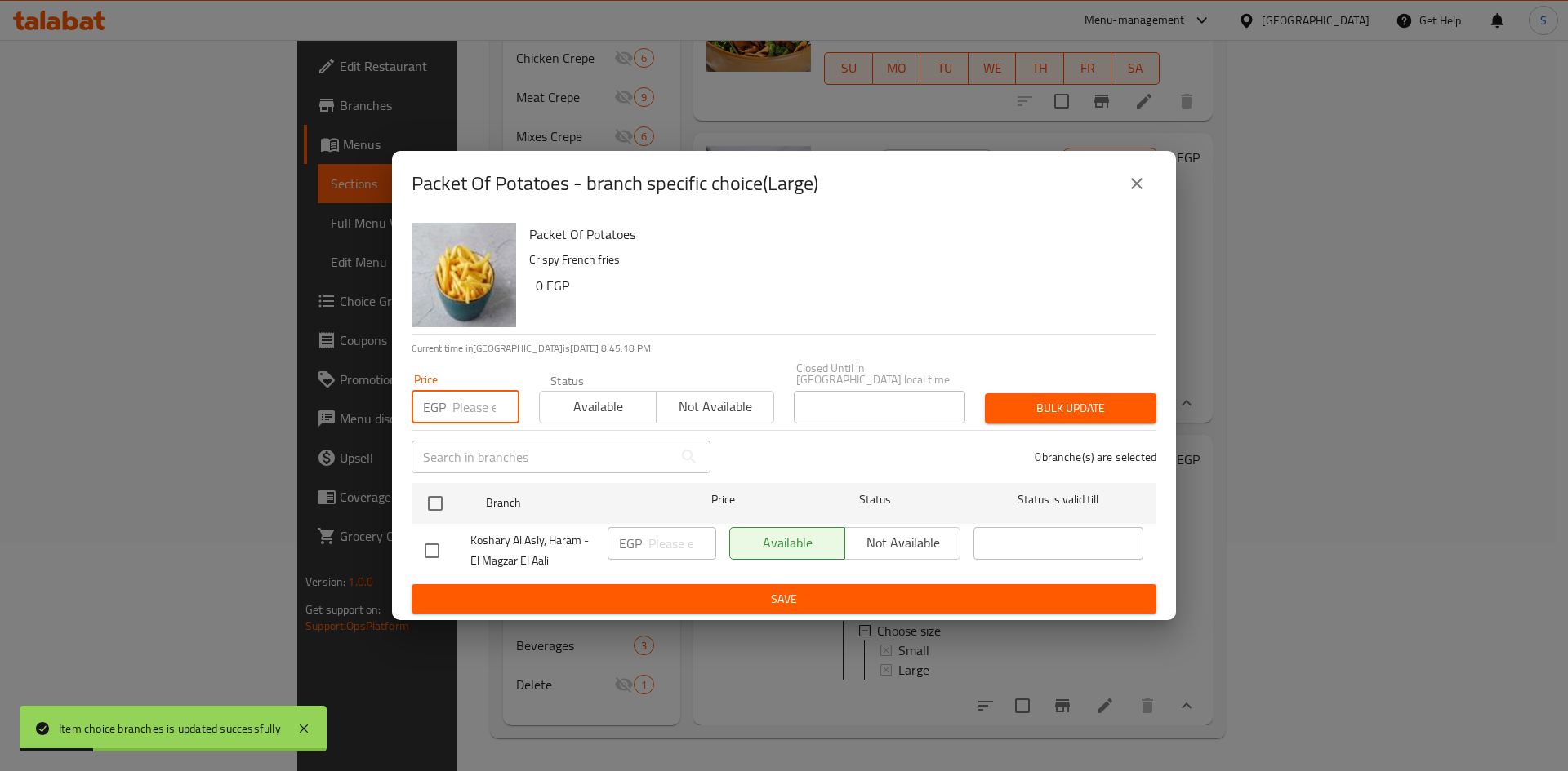
click input "number"
type input "25"
drag, startPoint x: 436, startPoint y: 503, endPoint x: 539, endPoint y: 504, distance: 103.0
click input "checkbox"
checkbox input "true"
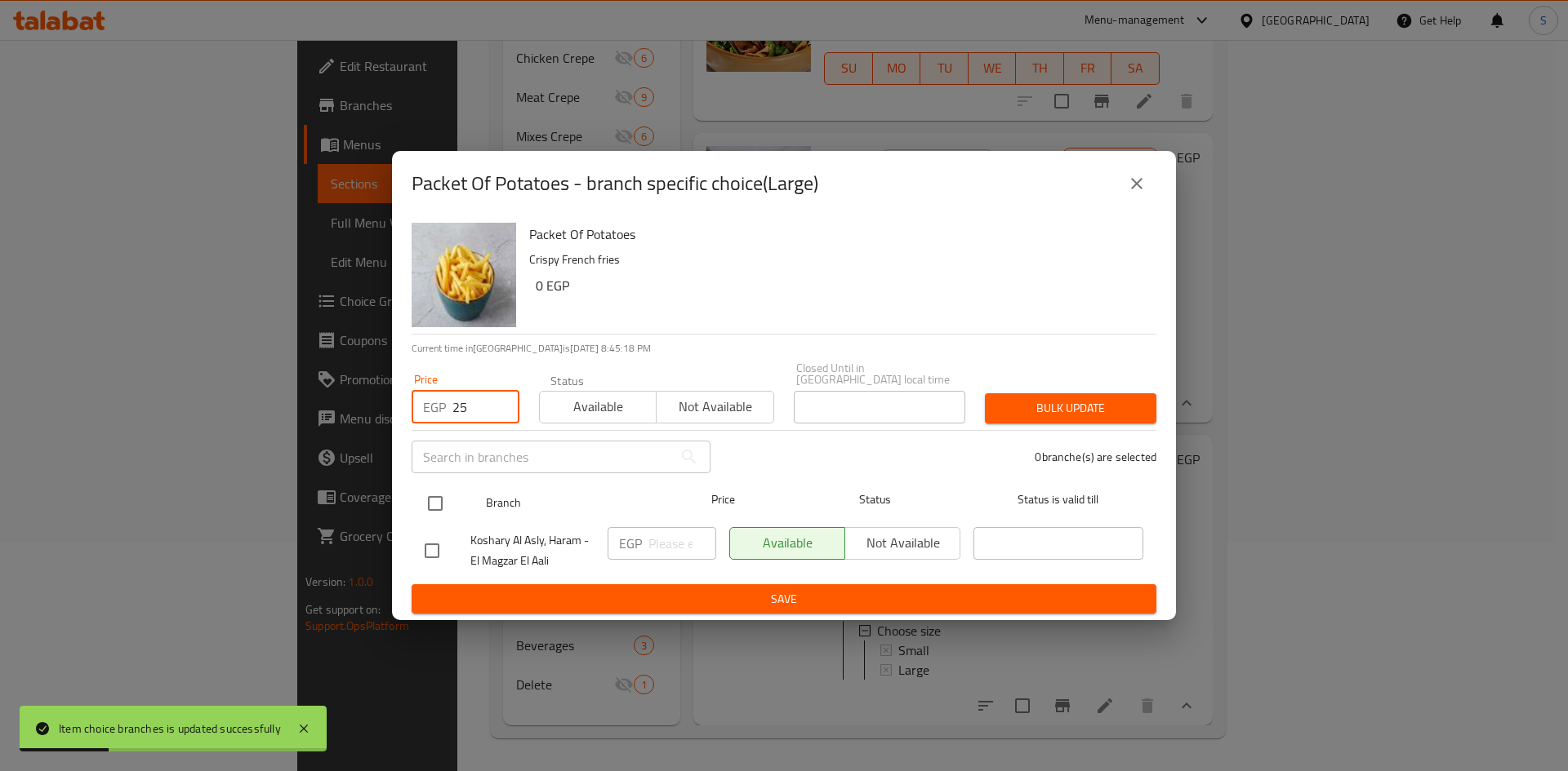
checkbox input "true"
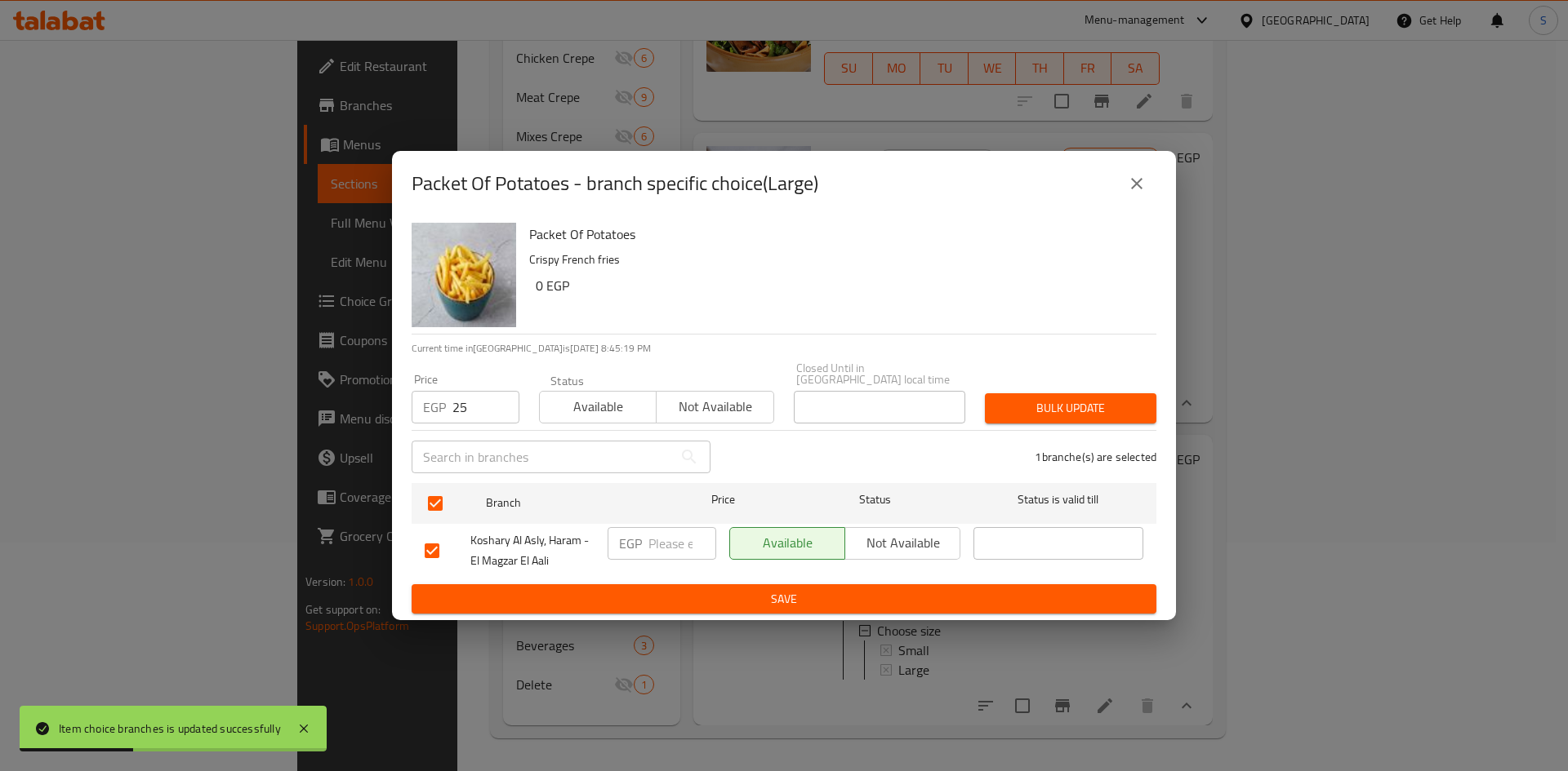
click span "Bulk update"
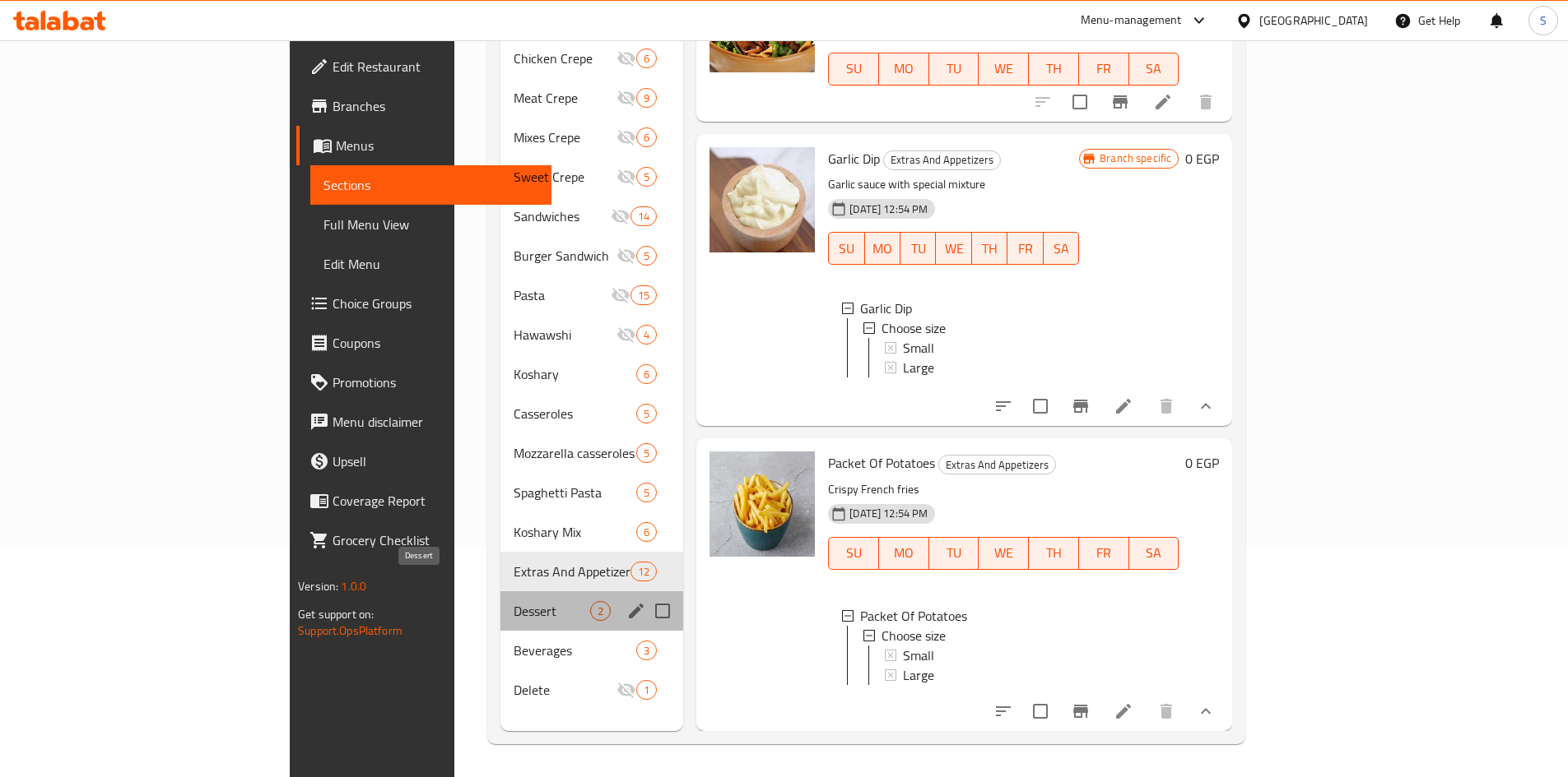
click span "Dessert"
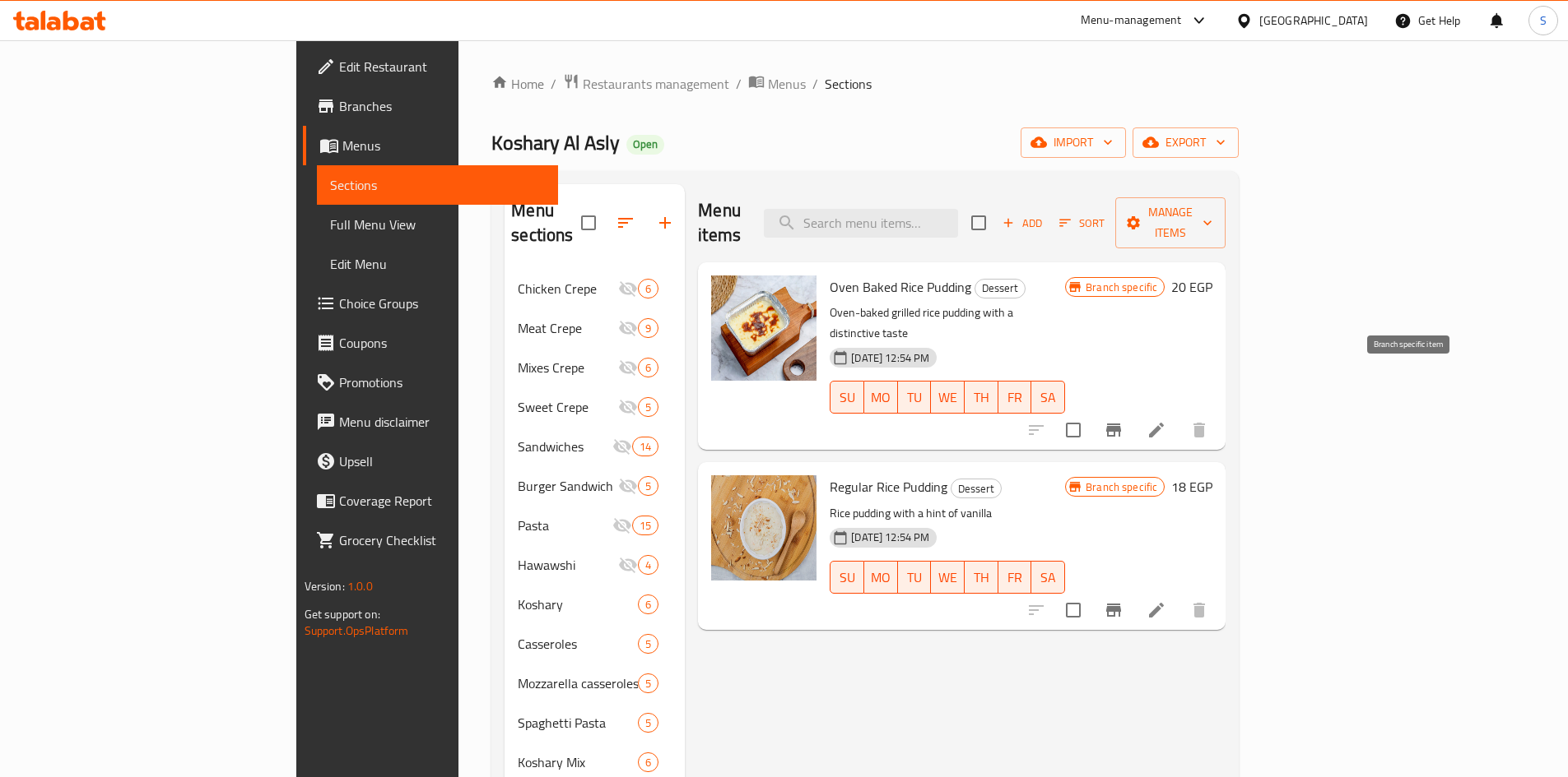
click icon "Branch-specific-item"
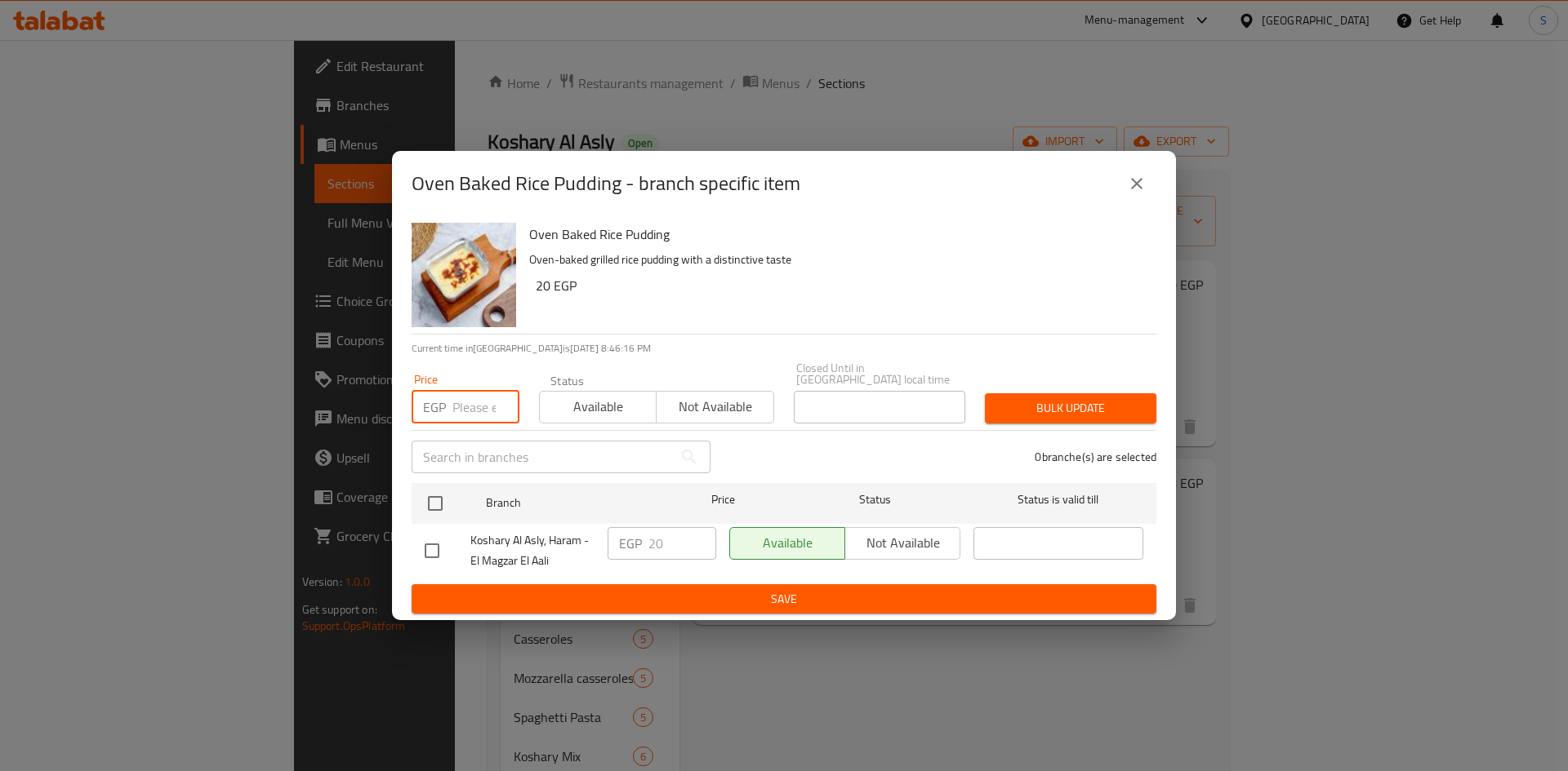
click input "number"
type input "17"
click input "checkbox"
checkbox input "true"
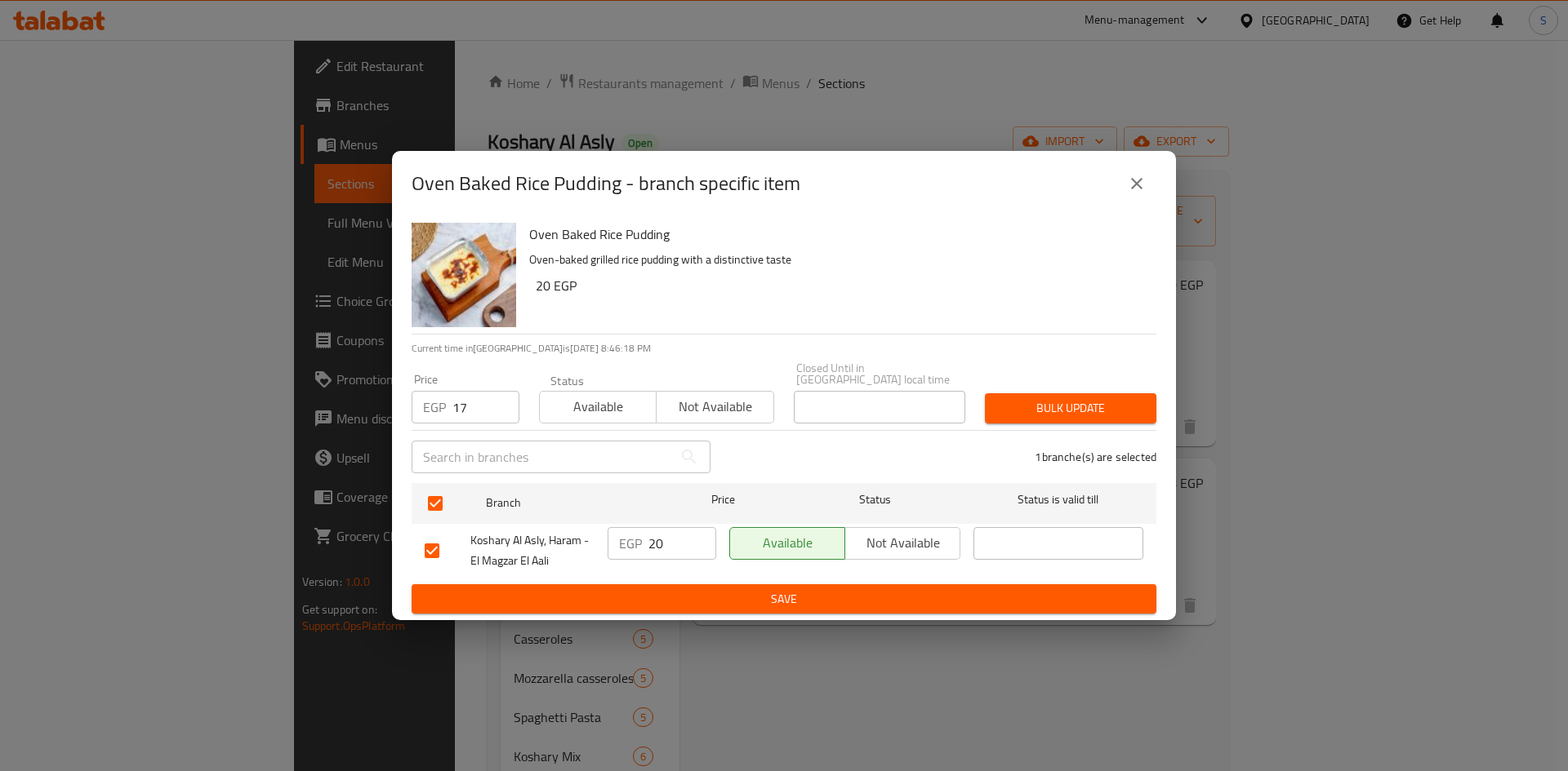
click button "Bulk update"
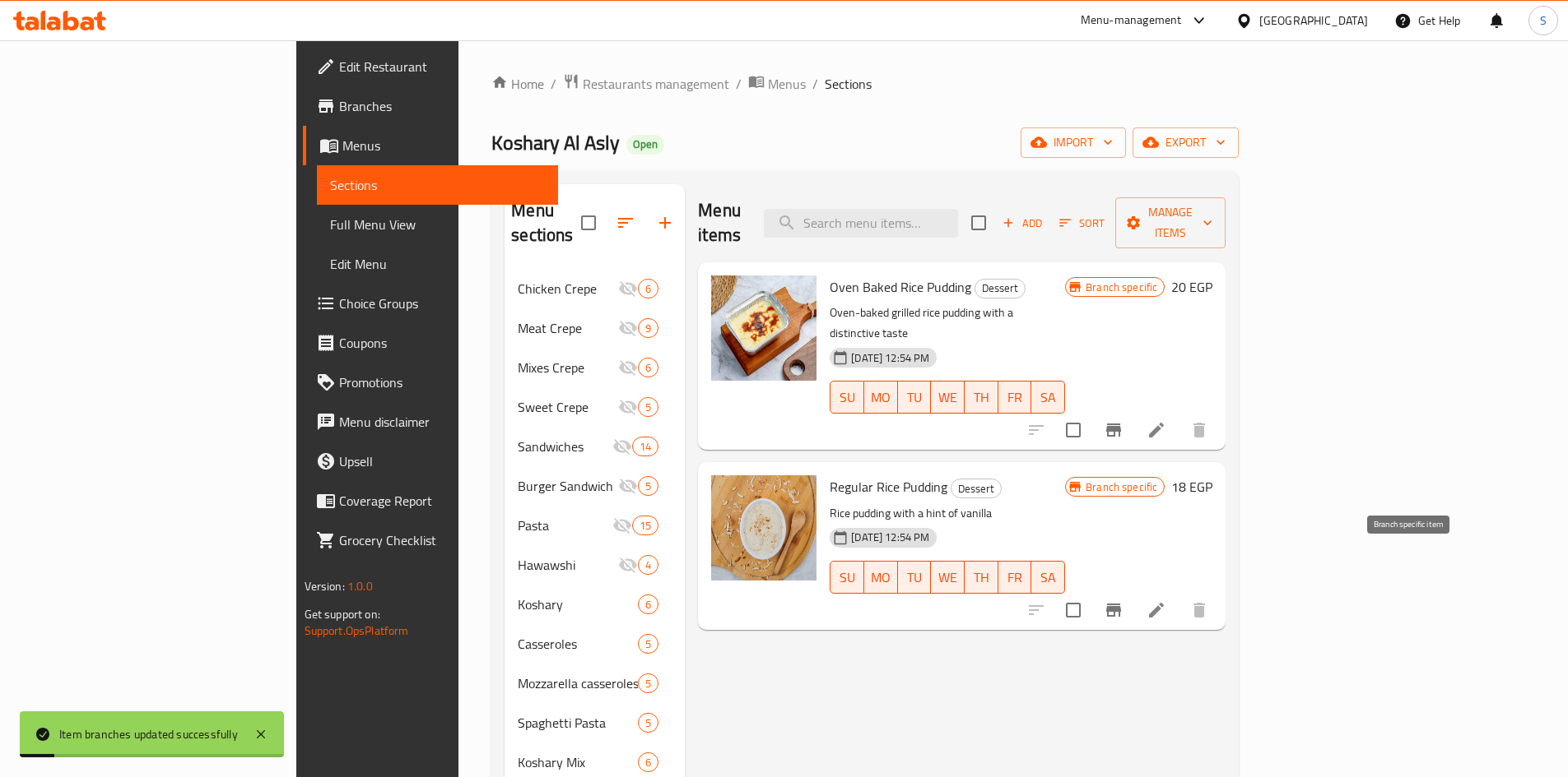
click icon "Branch-specific-item"
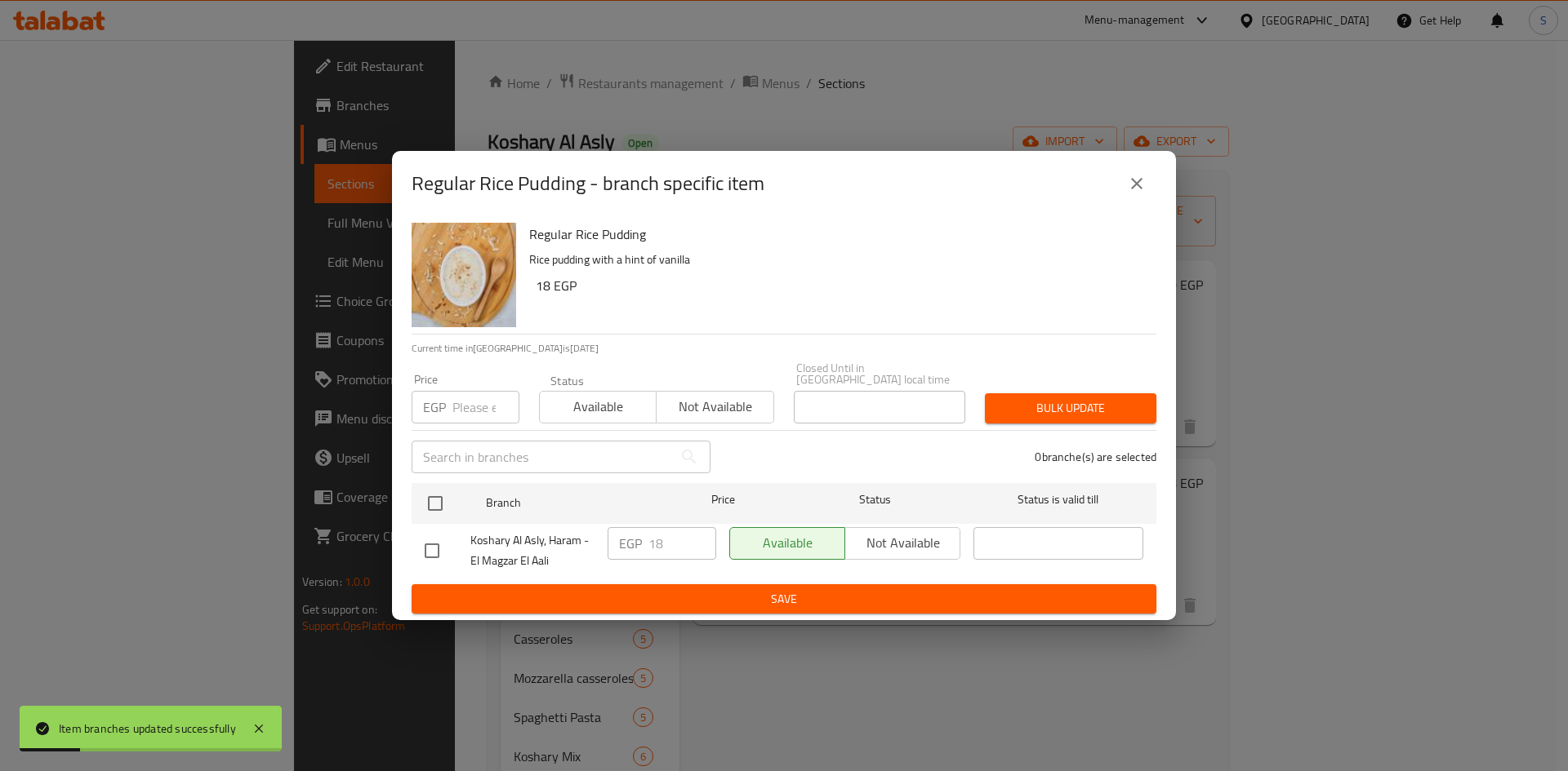
click input "number"
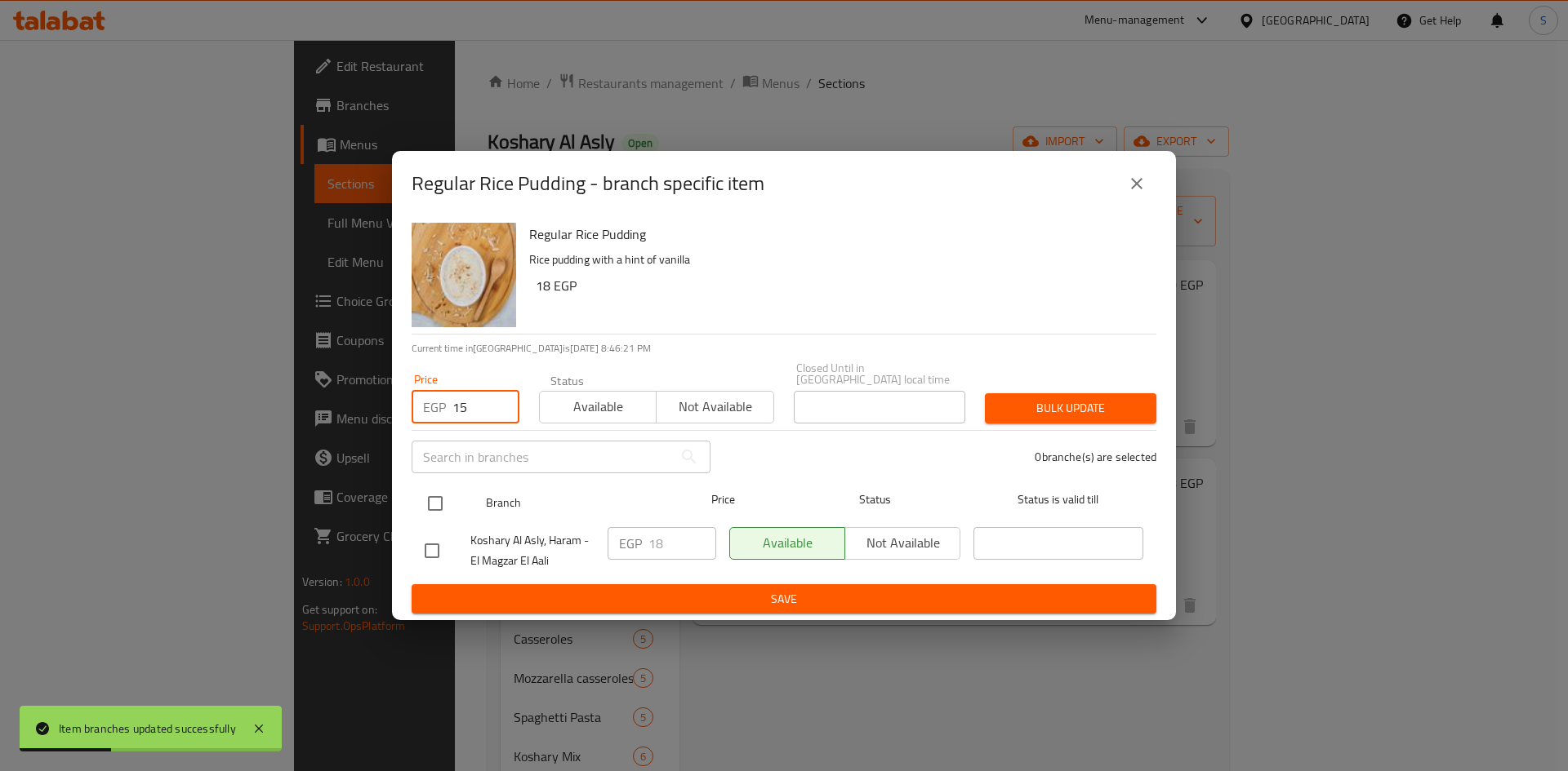
type input "15"
click input "checkbox"
checkbox input "true"
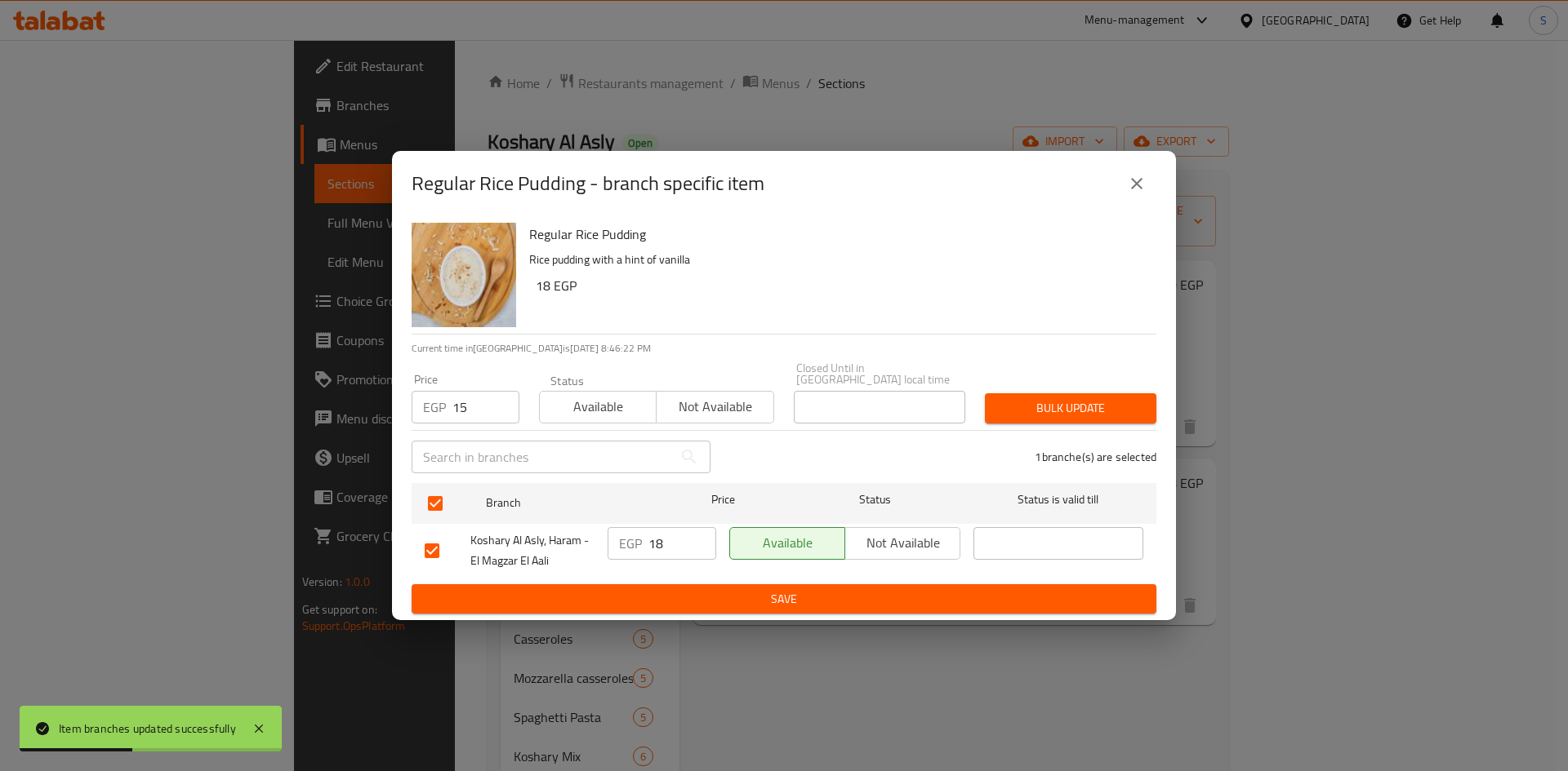
click button "Bulk update"
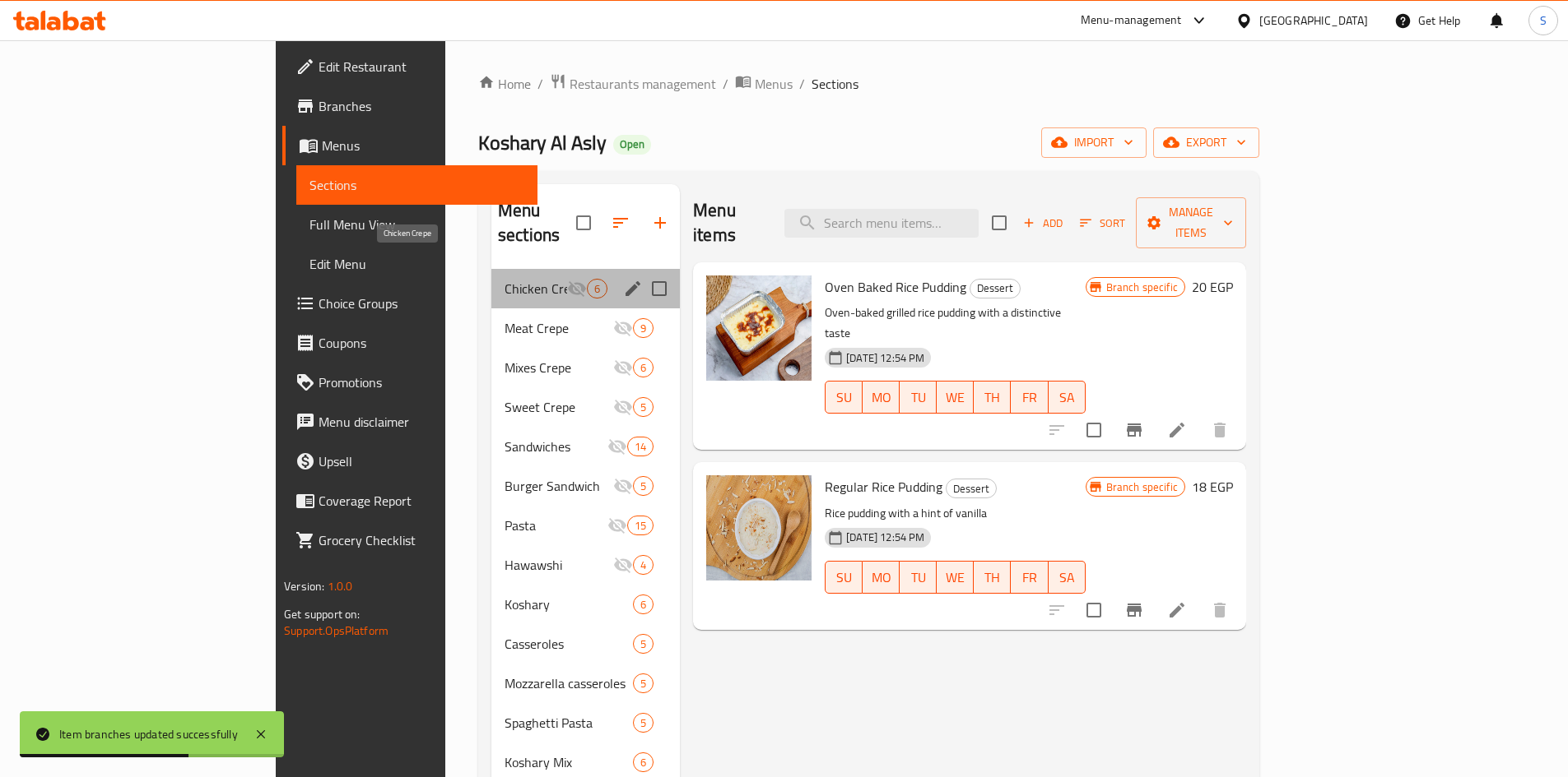
click span "Chicken Crepe"
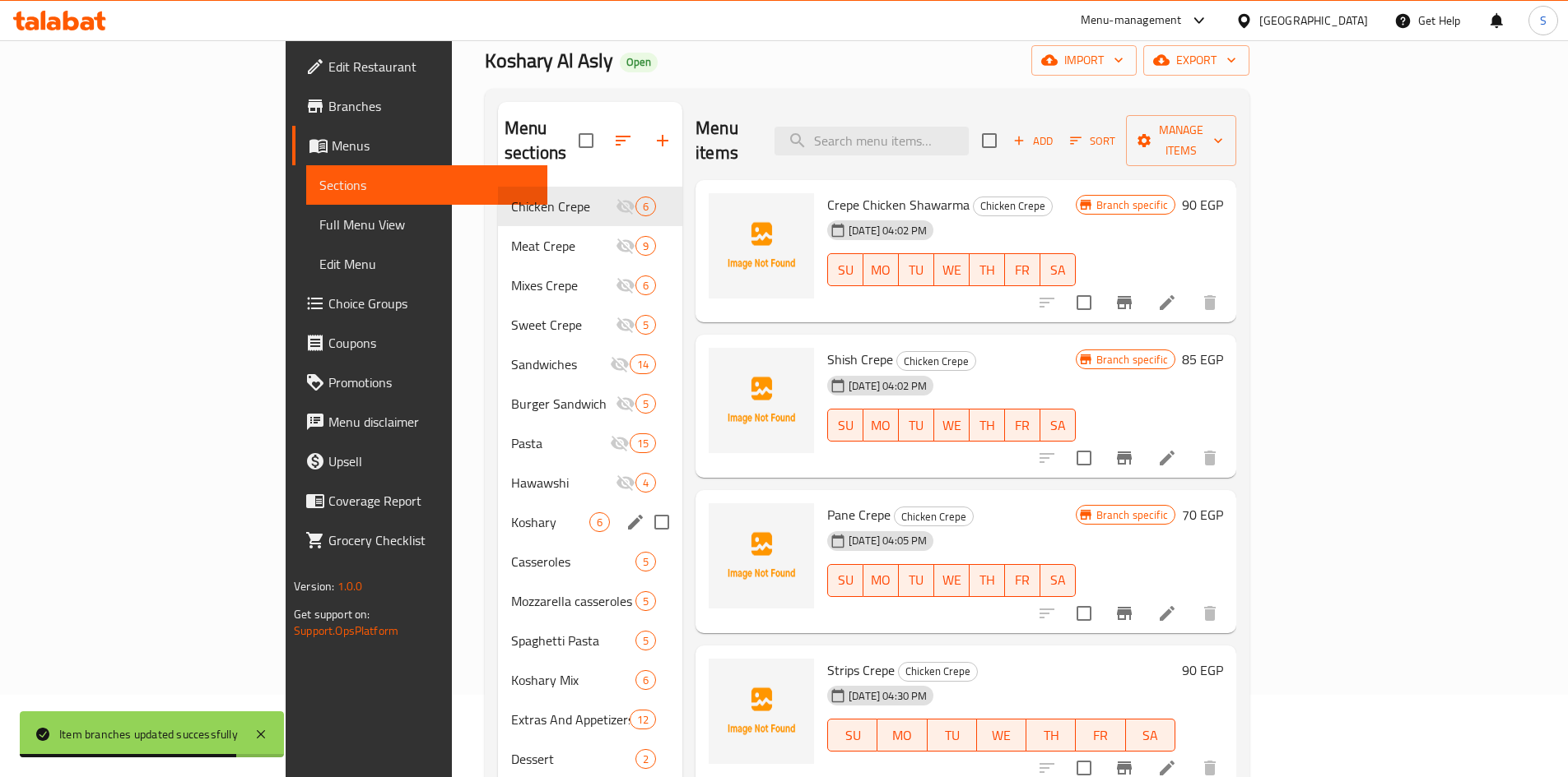
scroll to position [165, 0]
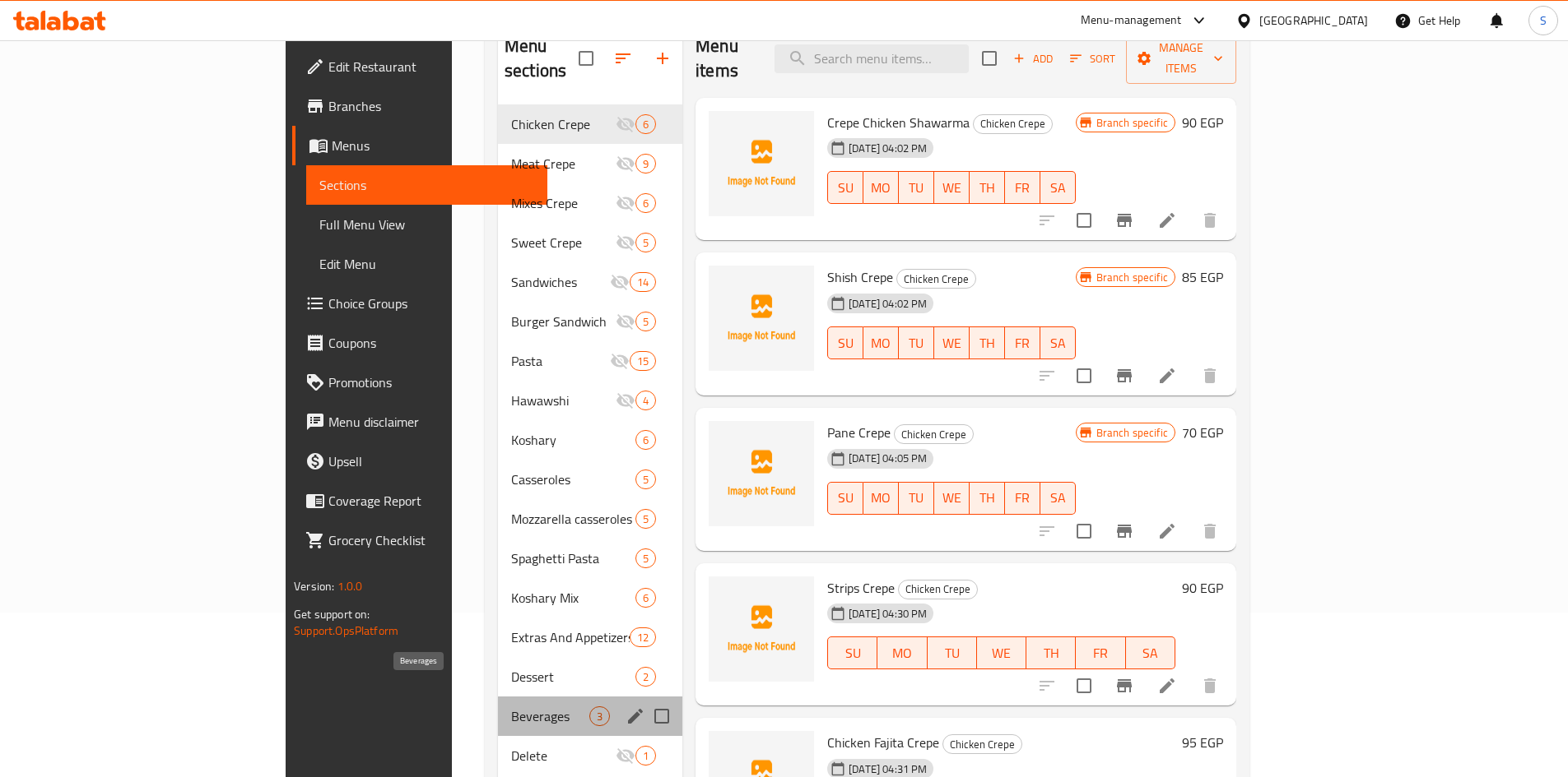
click span "Beverages"
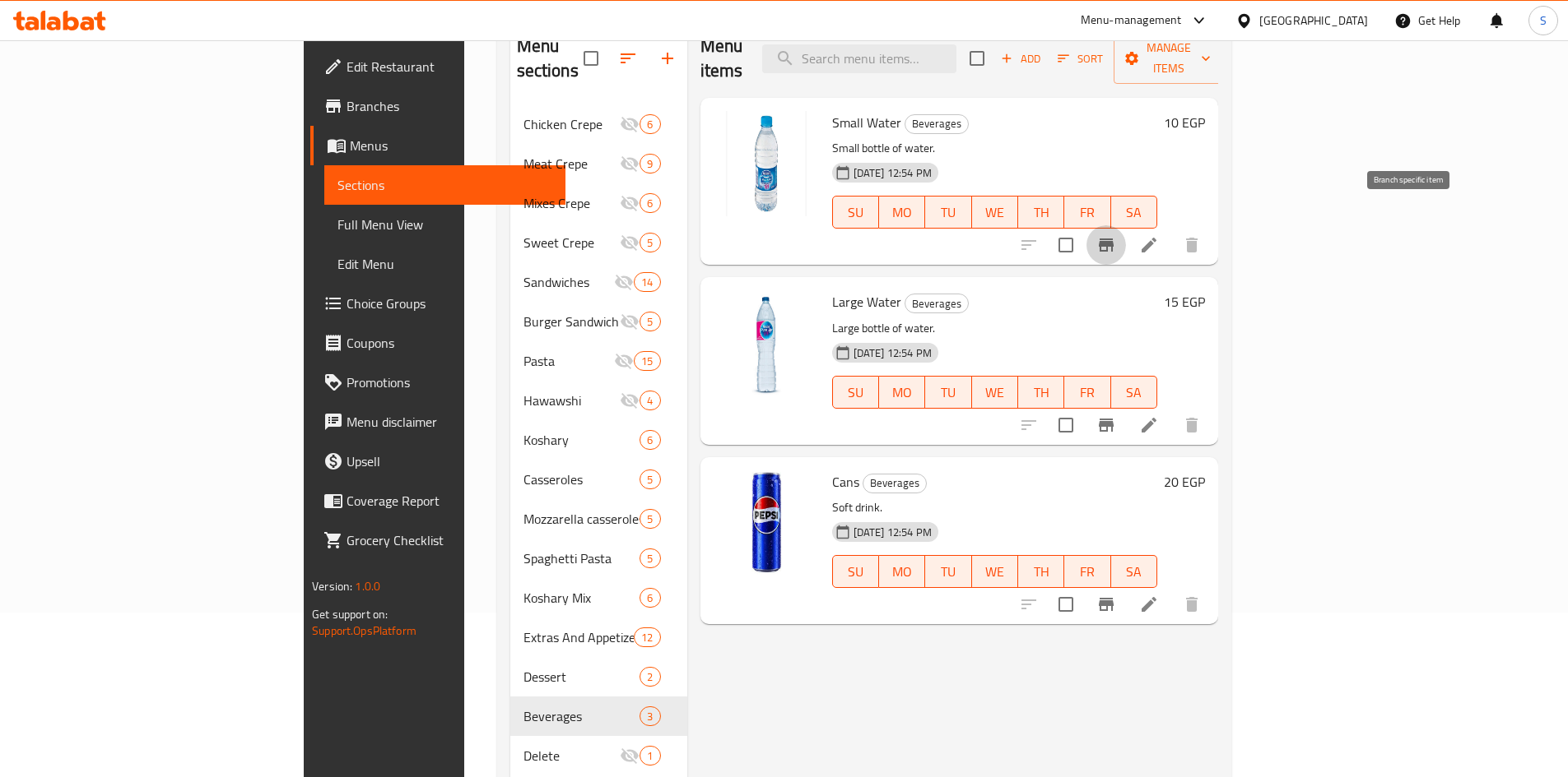
click icon "Branch-specific-item"
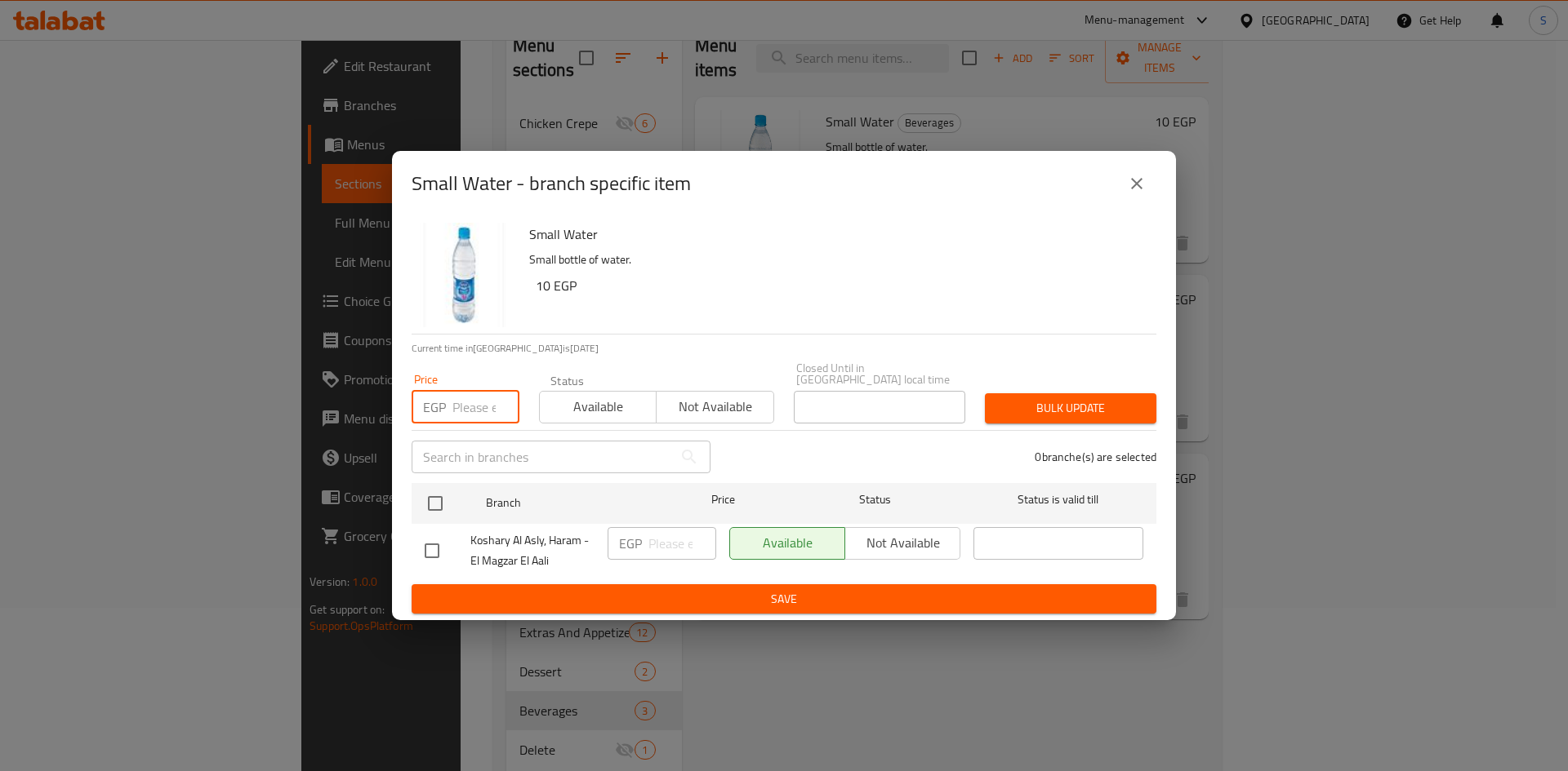
click input "number"
type input "7"
click ul "Branch Price Status Status is valid till Koshary Al Asly, Haram - El Magzar El …"
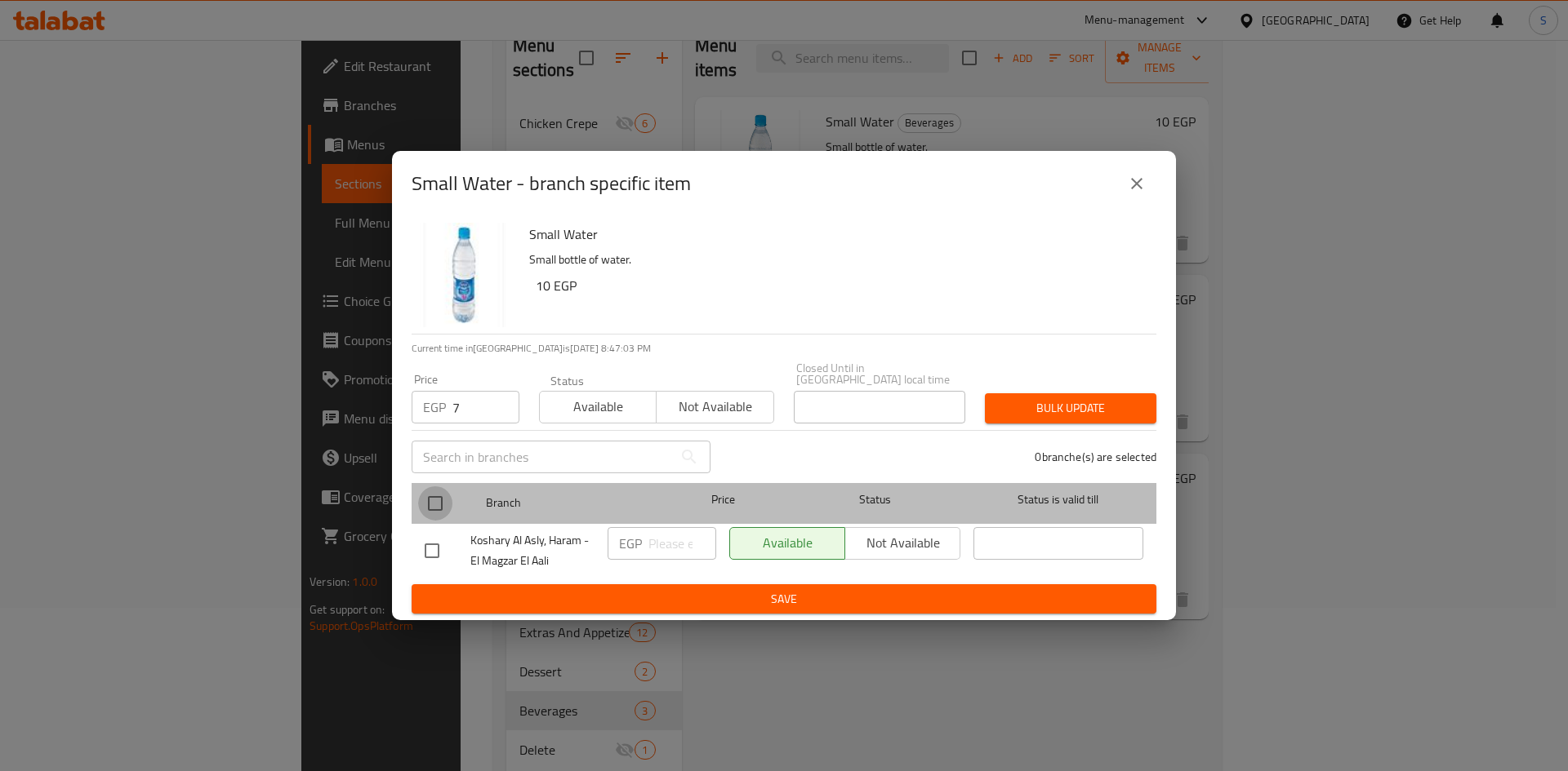
click input "checkbox"
checkbox input "true"
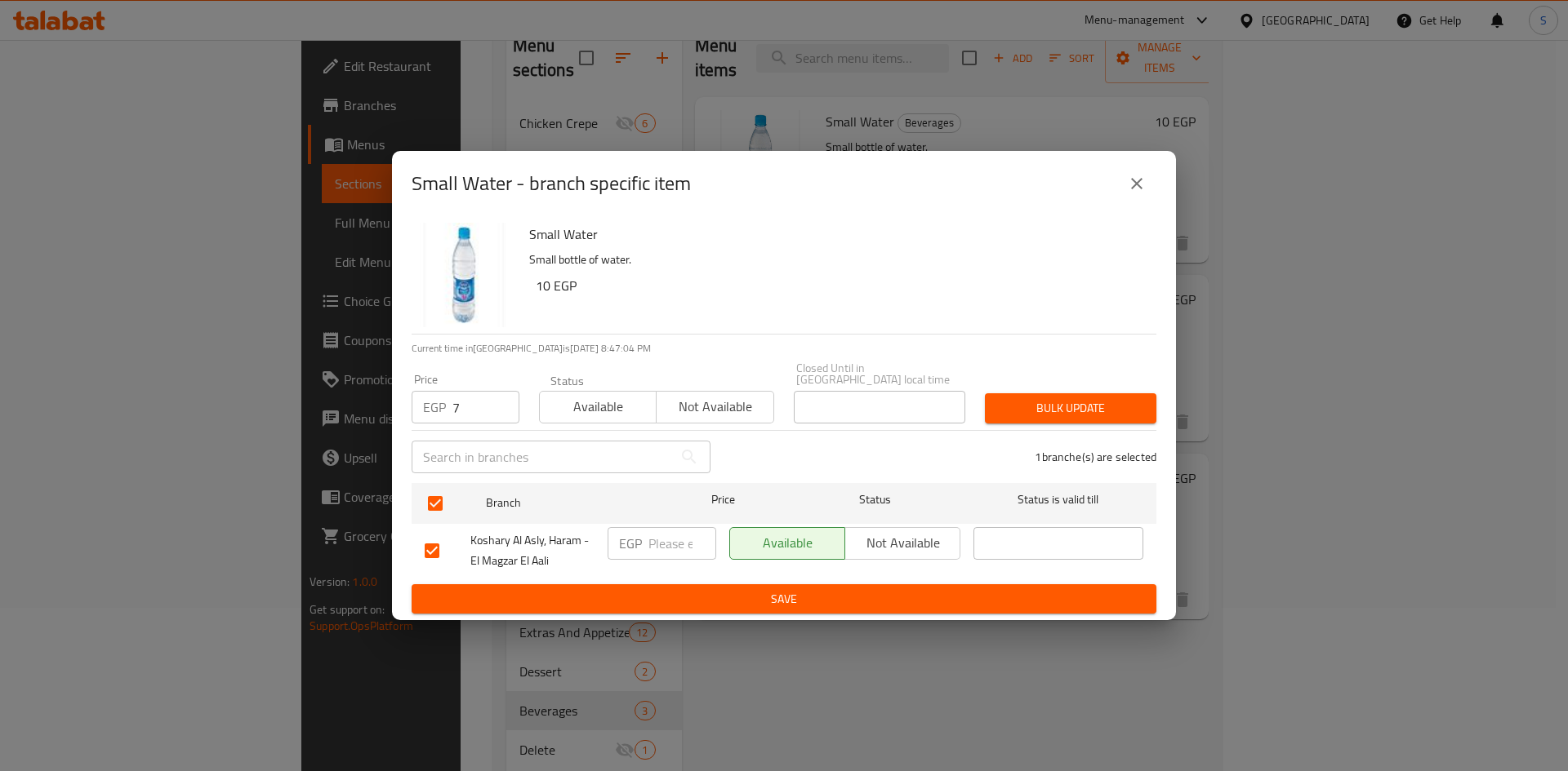
click span "Bulk update"
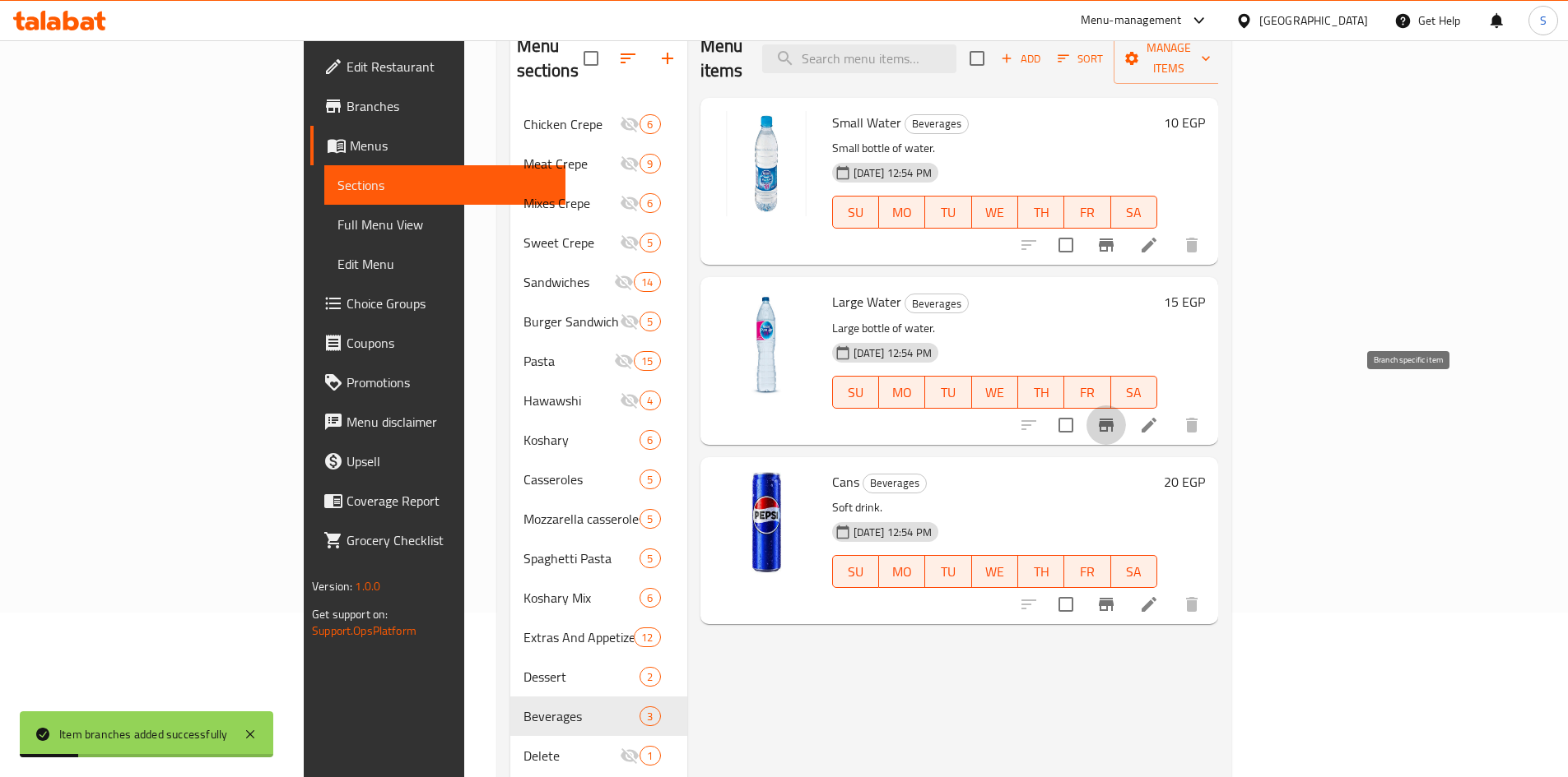
click button "Branch-specific-item"
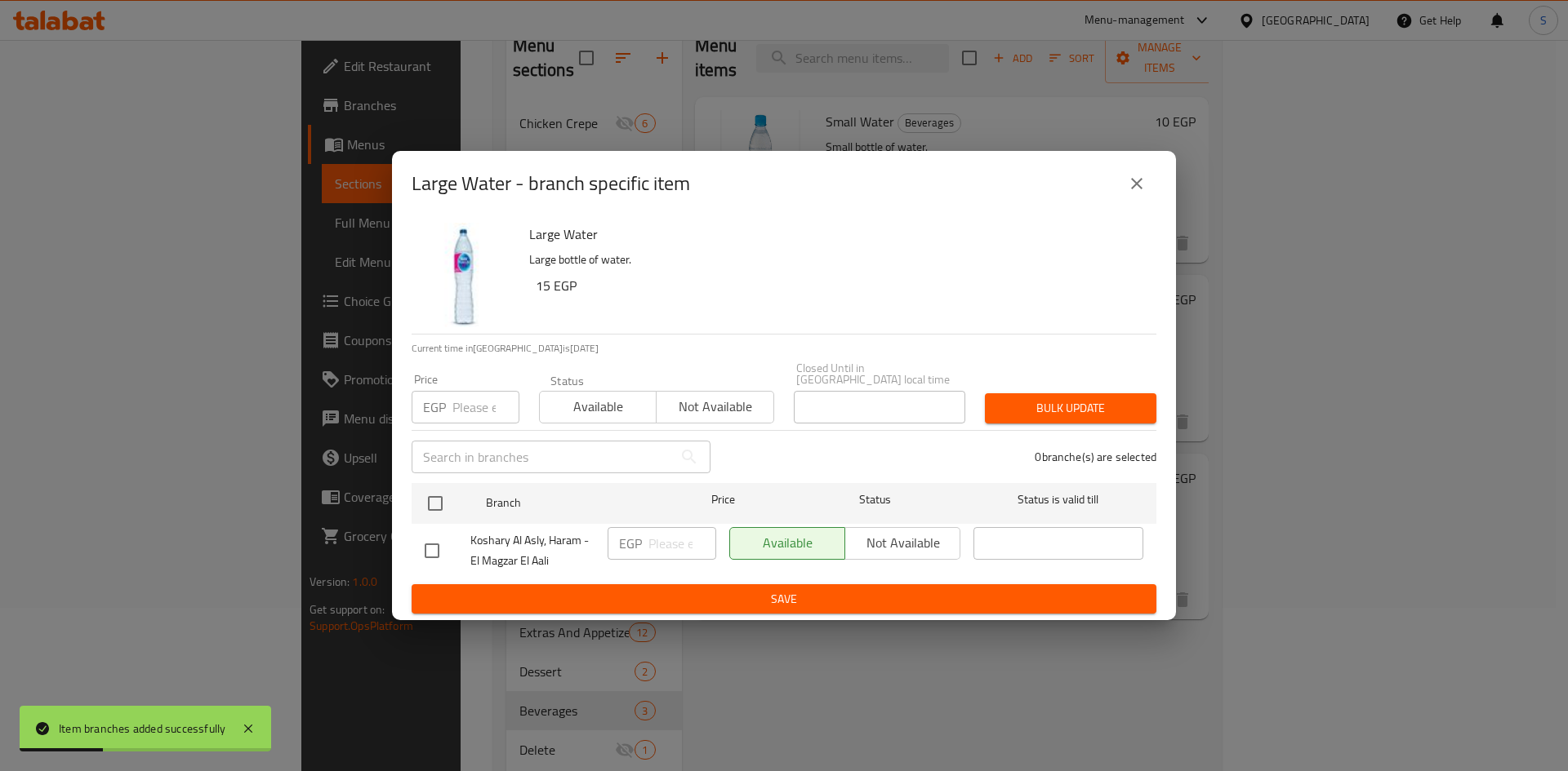
click input "number"
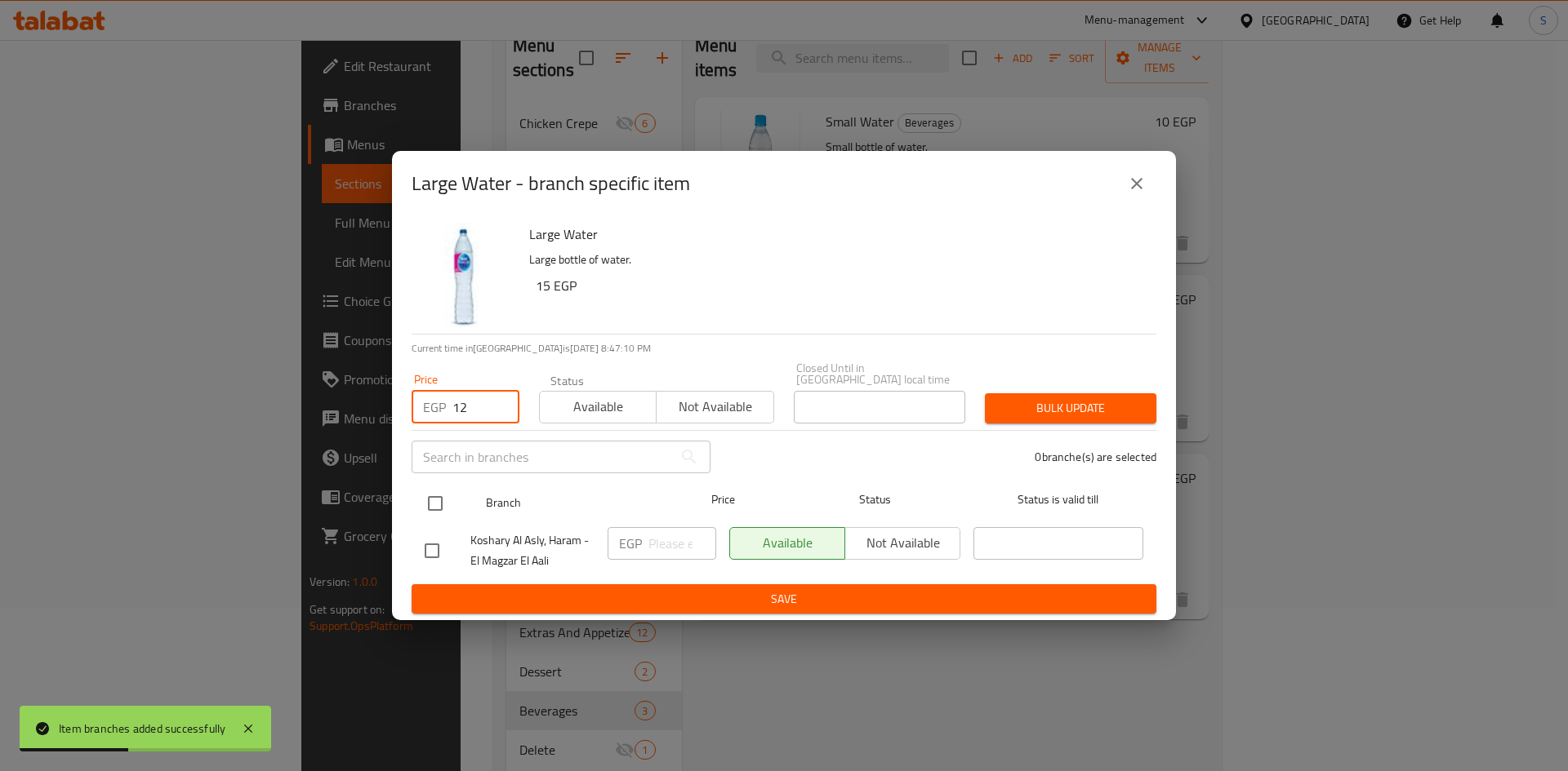
type input "12"
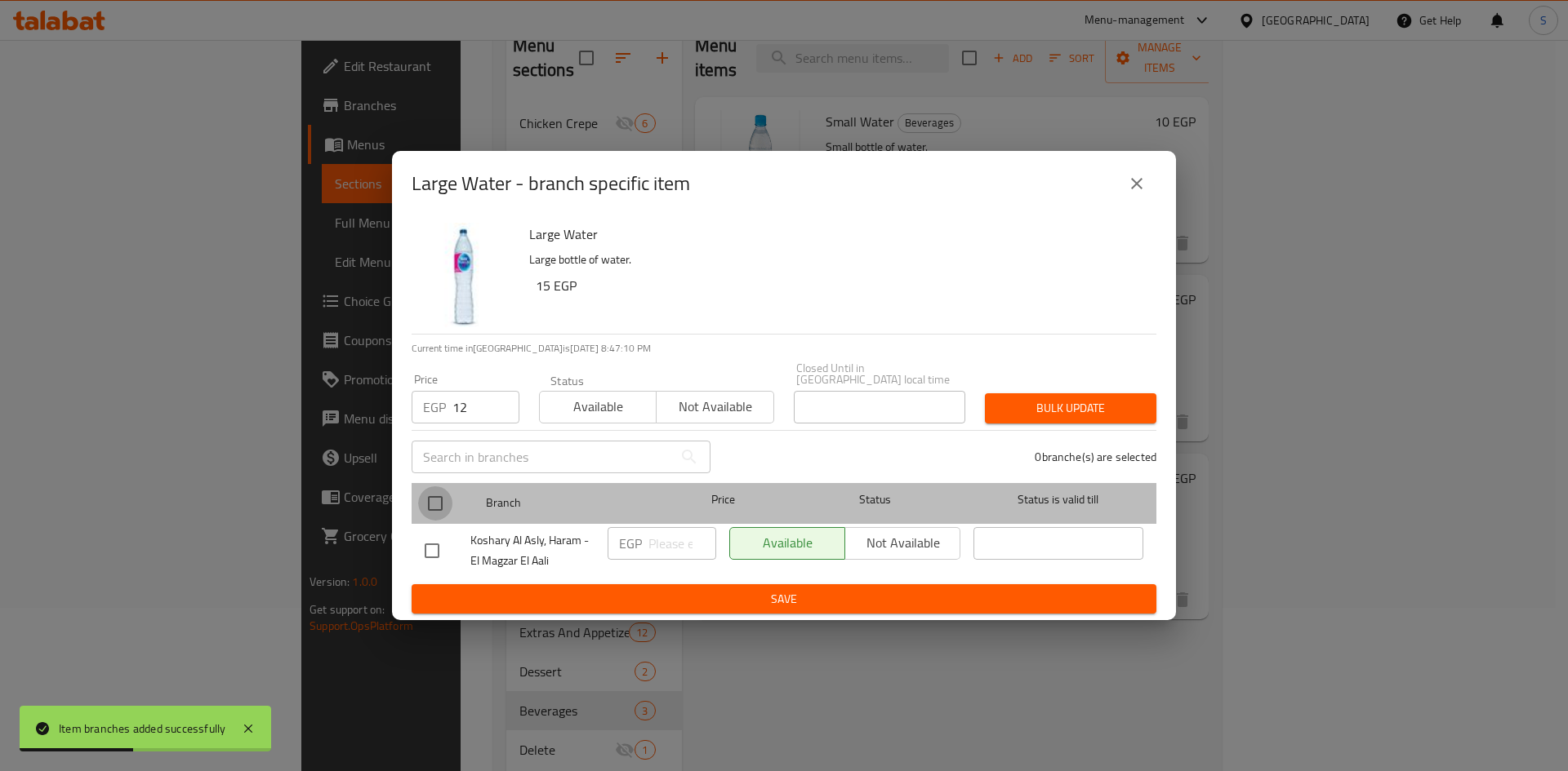
click input "checkbox"
checkbox input "true"
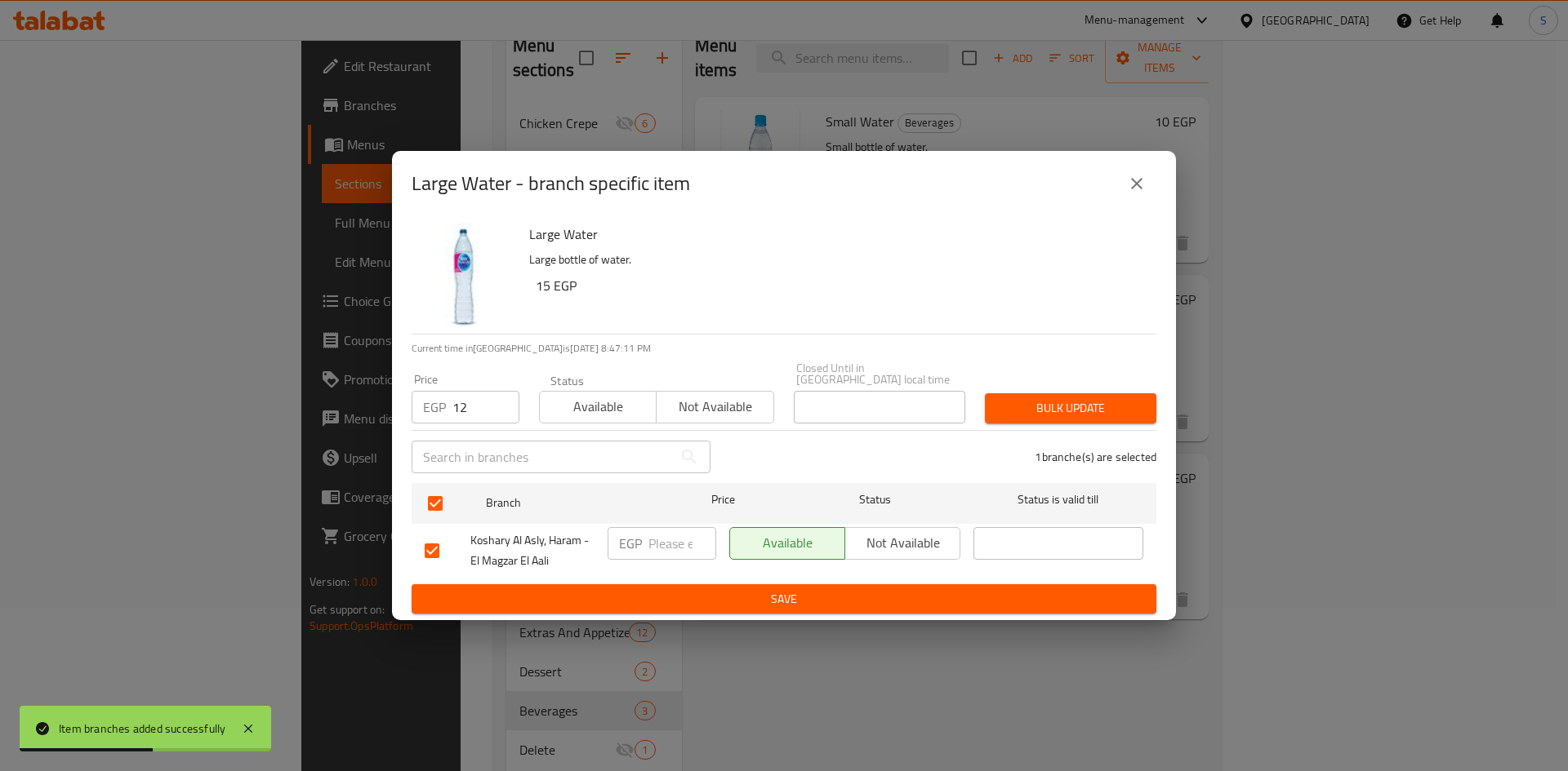
click div "Bulk update"
click span "Bulk update"
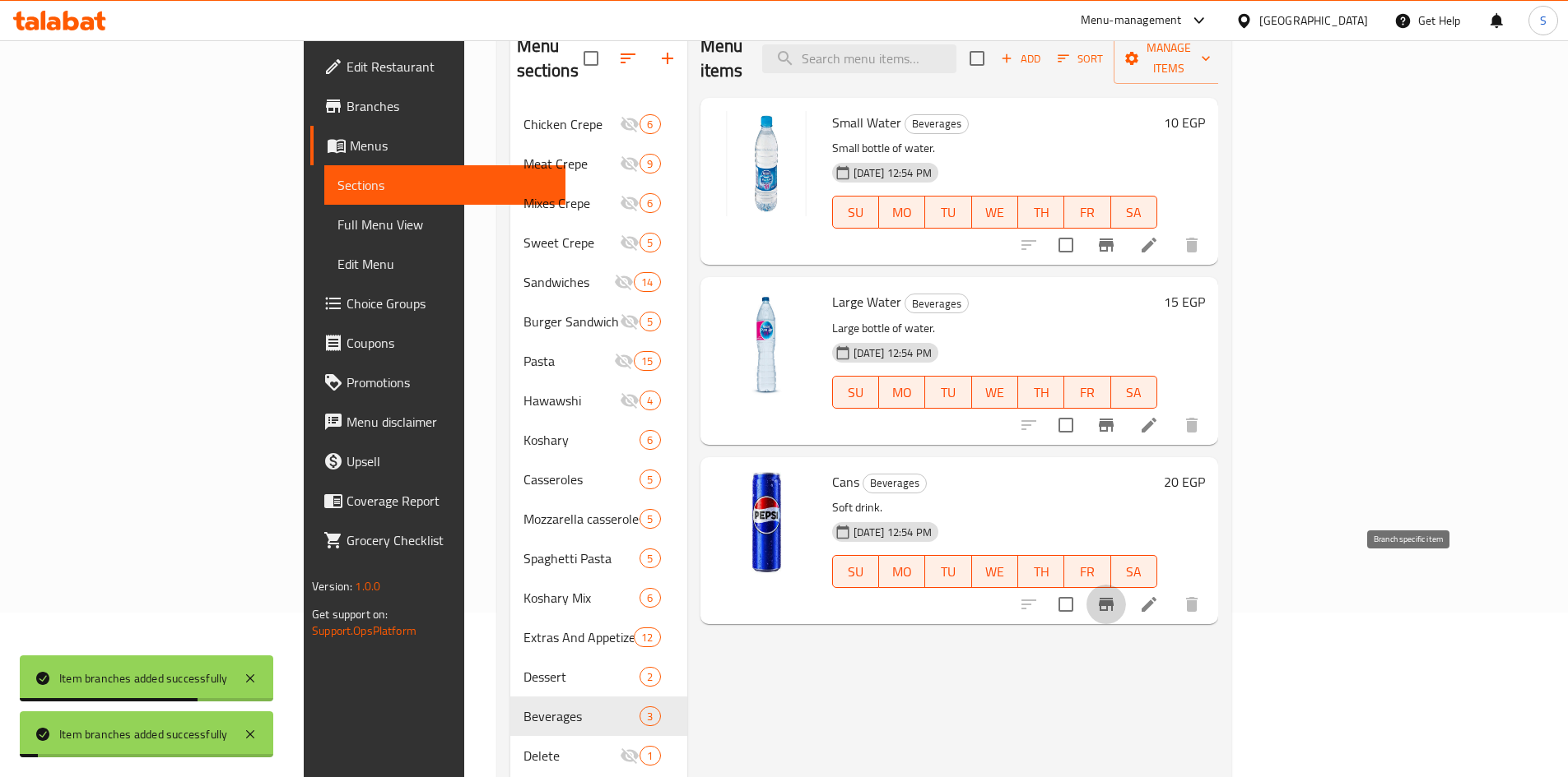
click icon "Branch-specific-item"
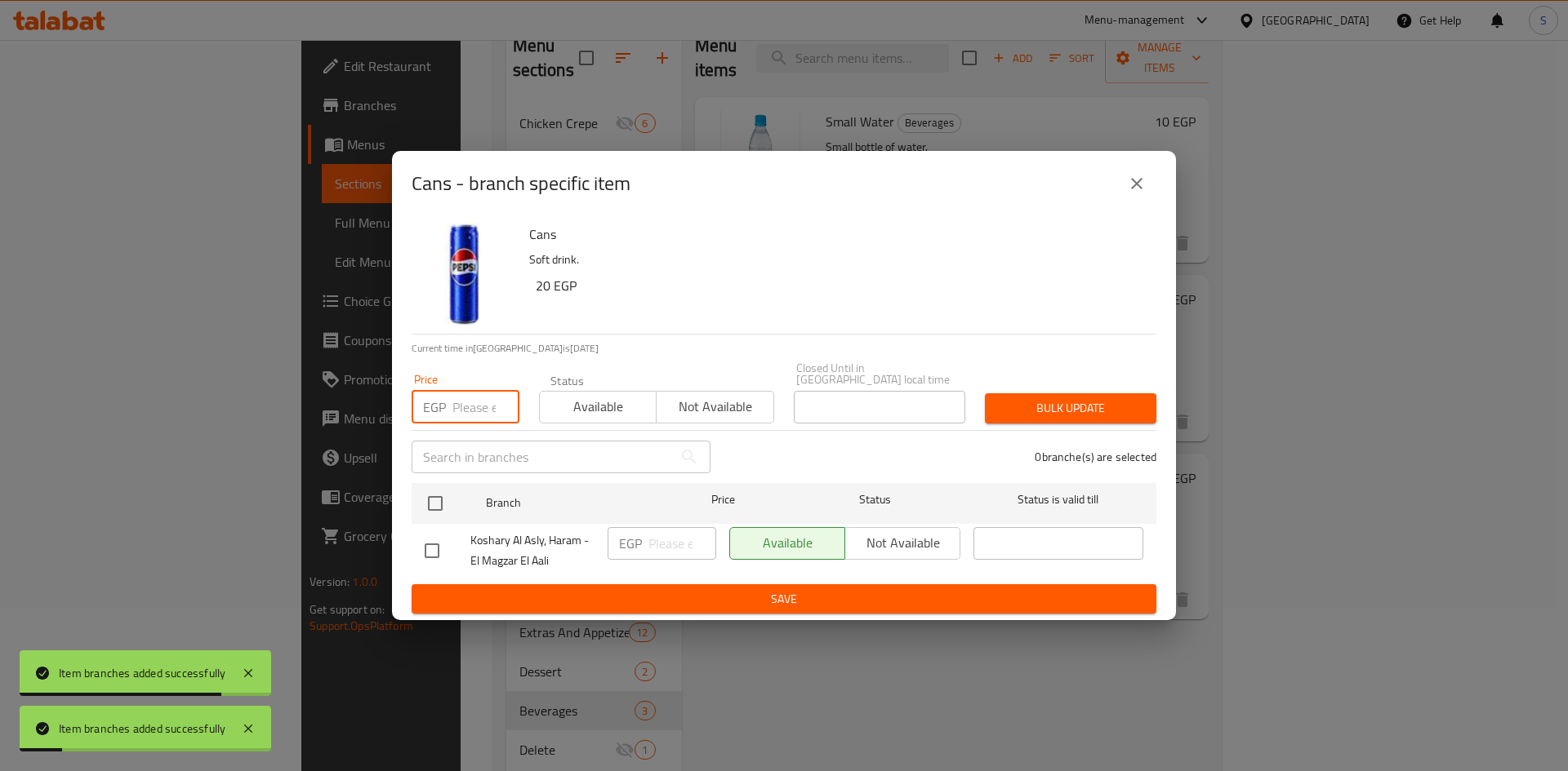
click input "number"
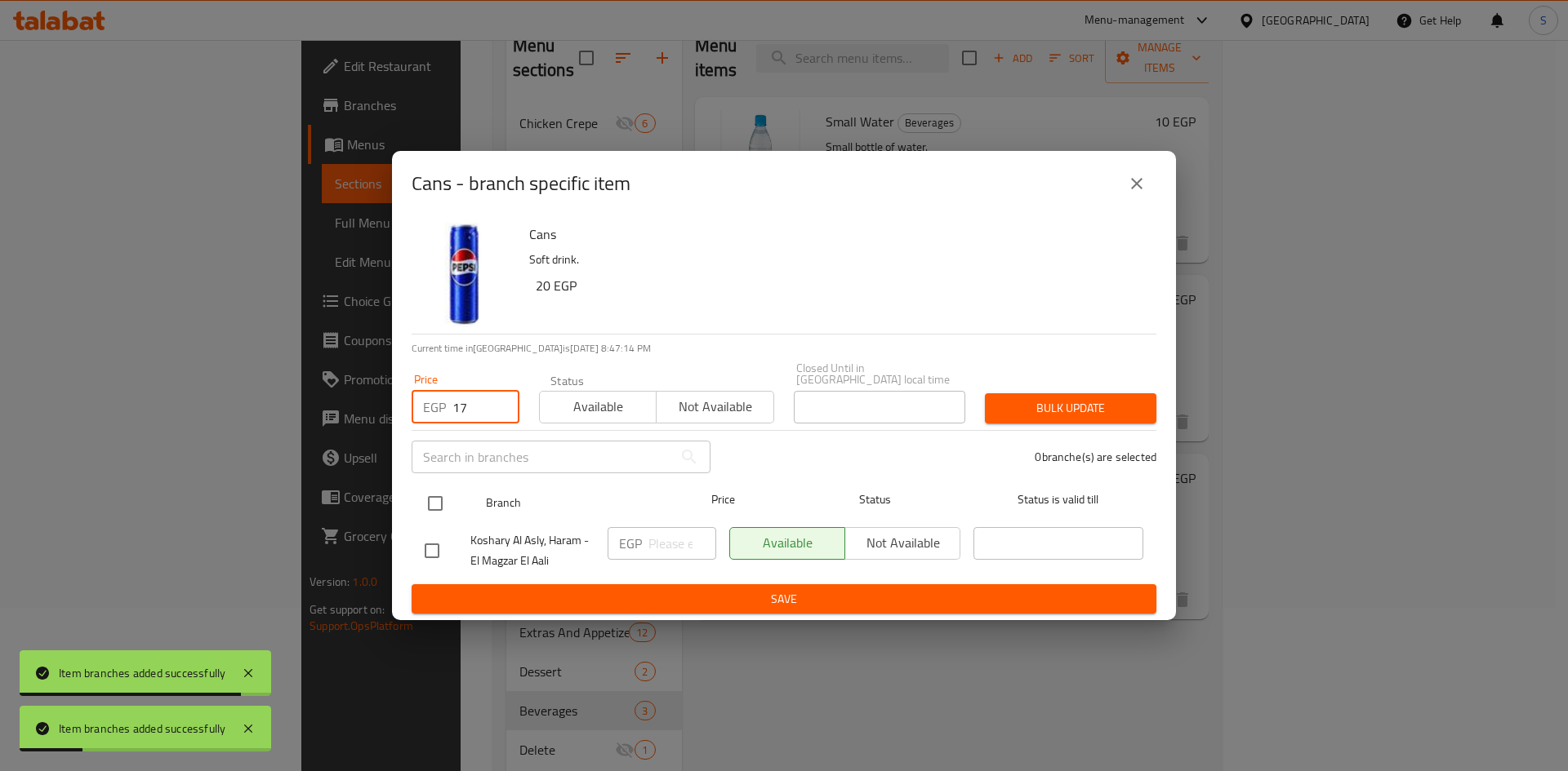
type input "17"
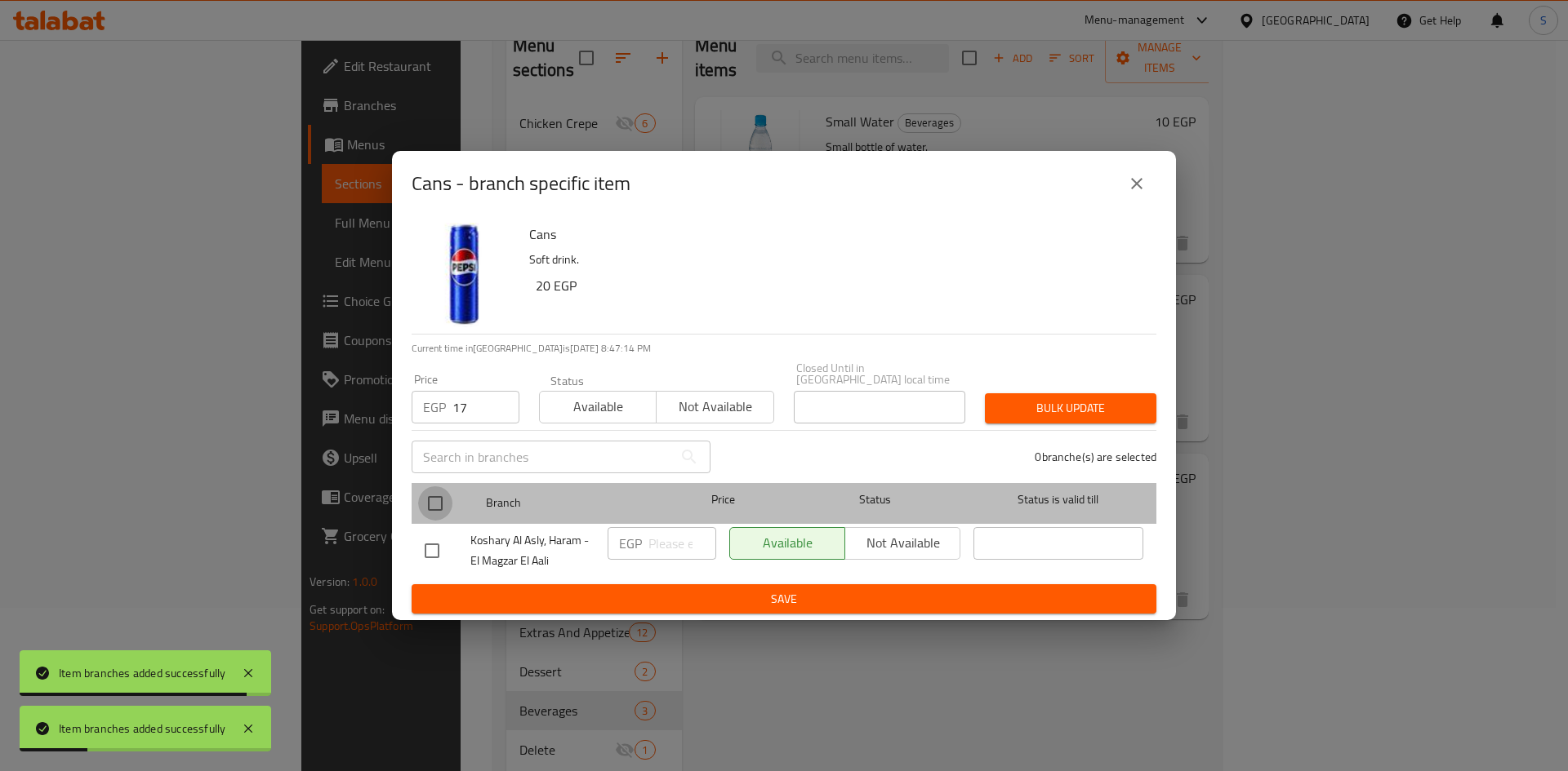
click input "checkbox"
checkbox input "true"
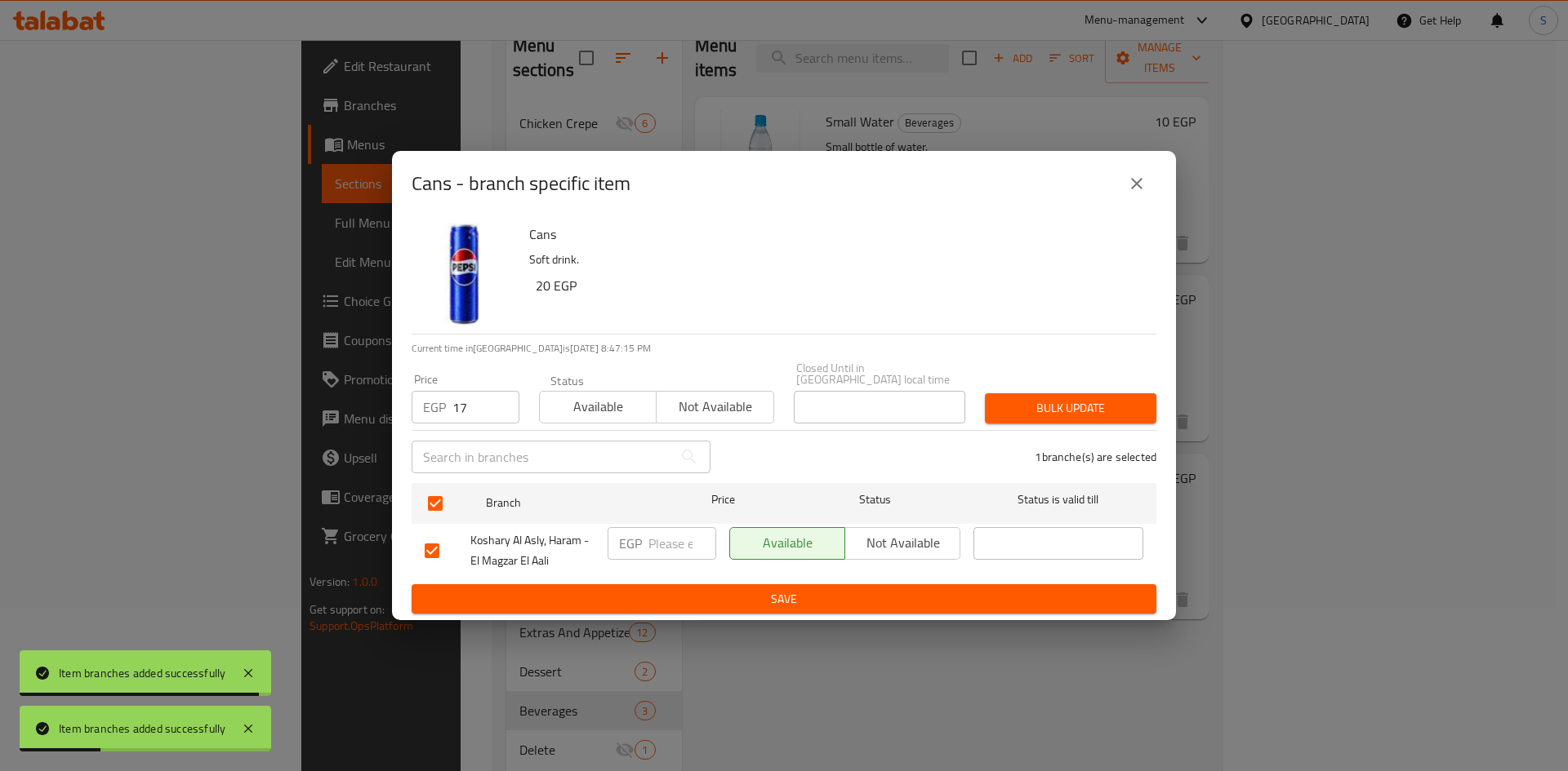
click div "1 branche(s) are selected"
click span "Bulk update"
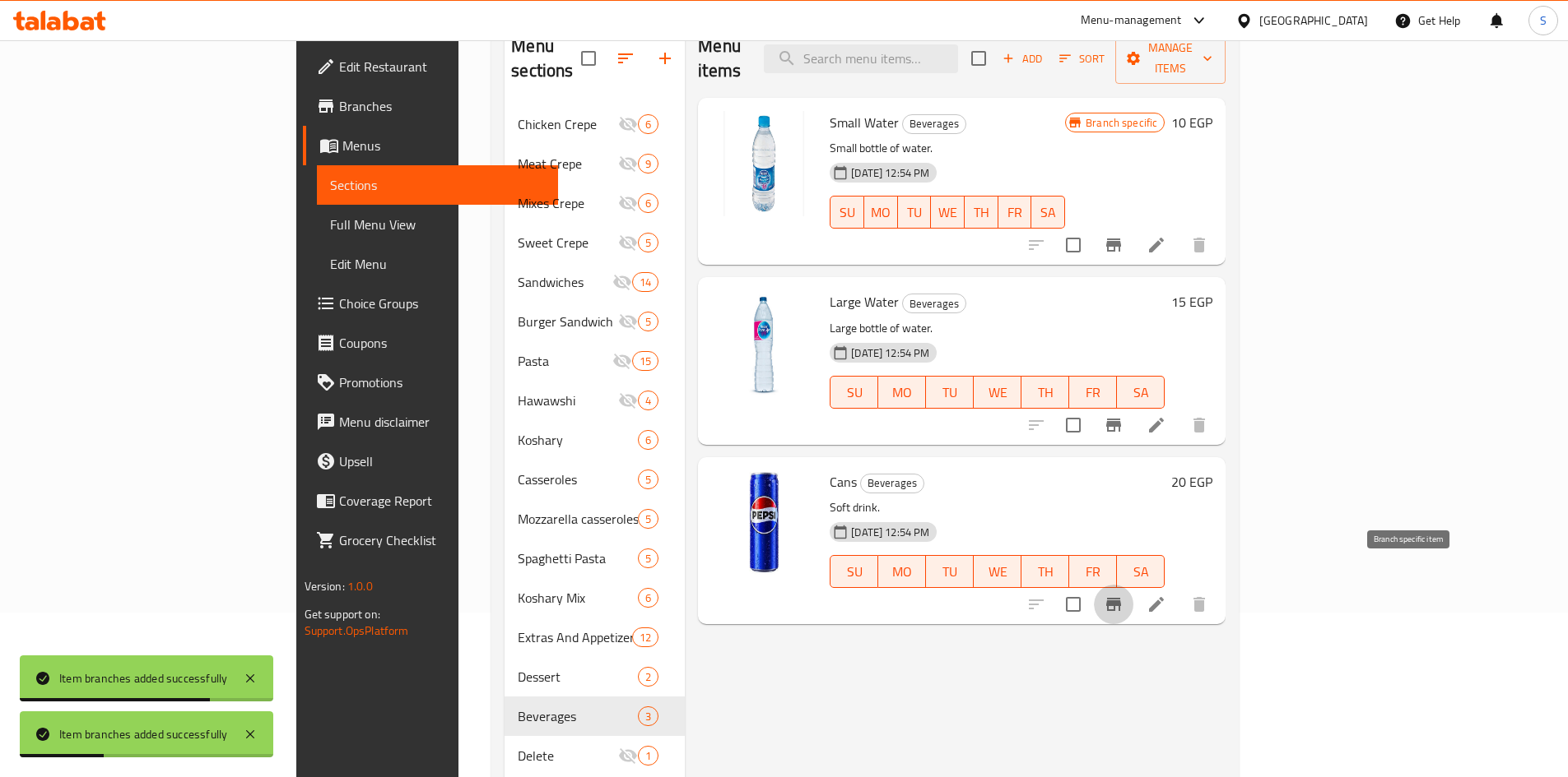
click icon "Branch-specific-item"
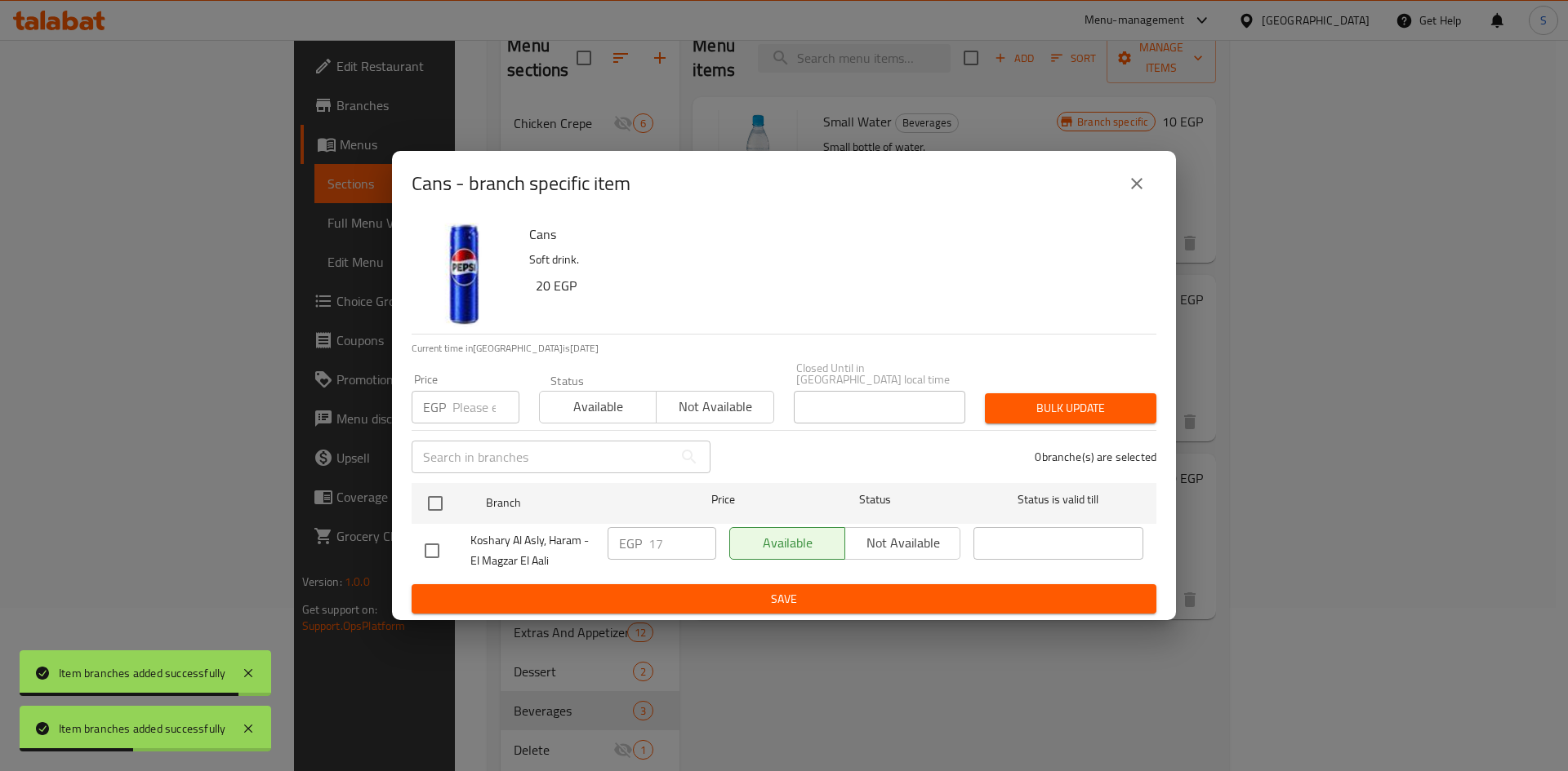
click icon "close"
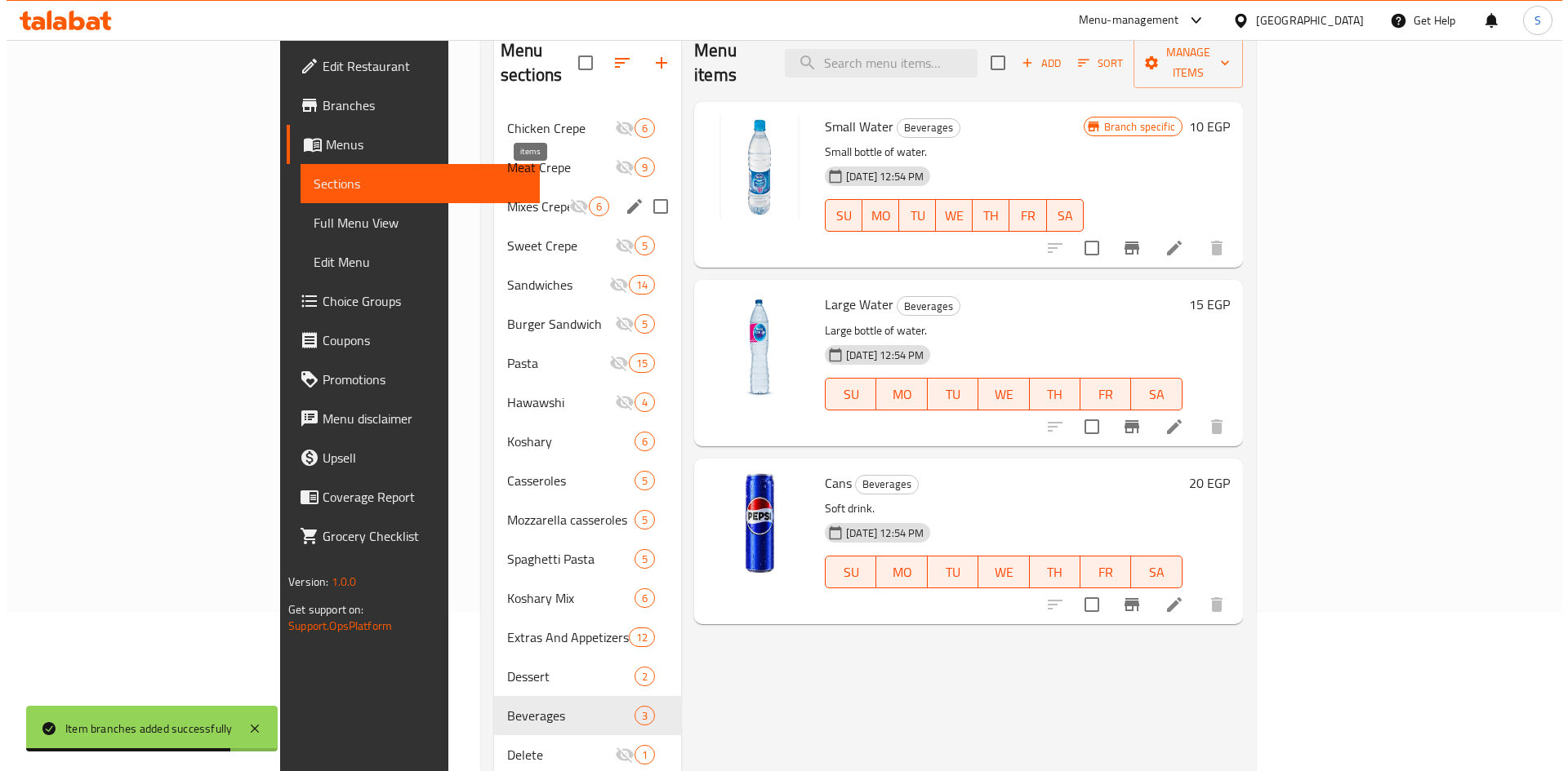
scroll to position [65, 0]
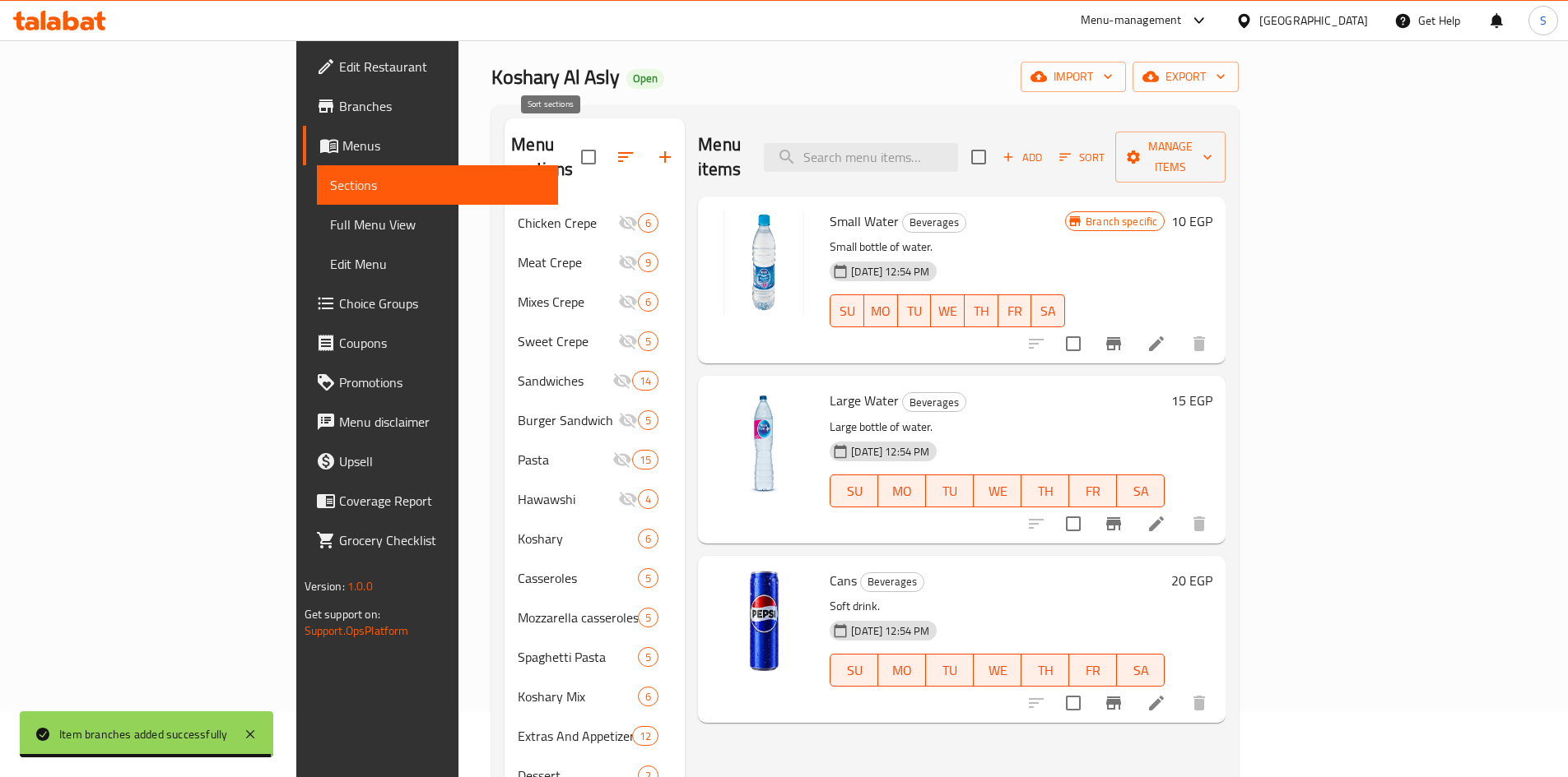
click icon "button"
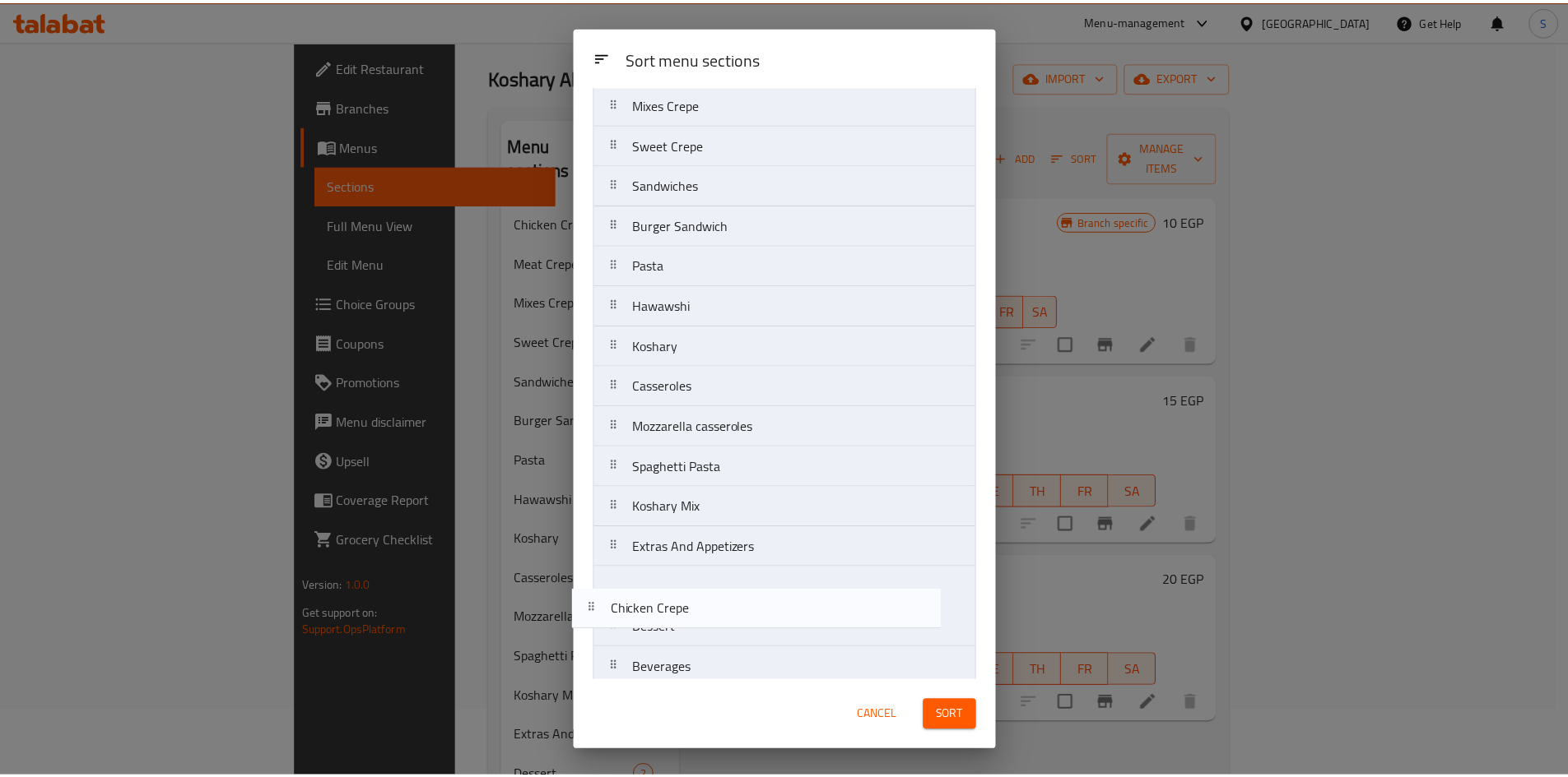
scroll to position [145, 0]
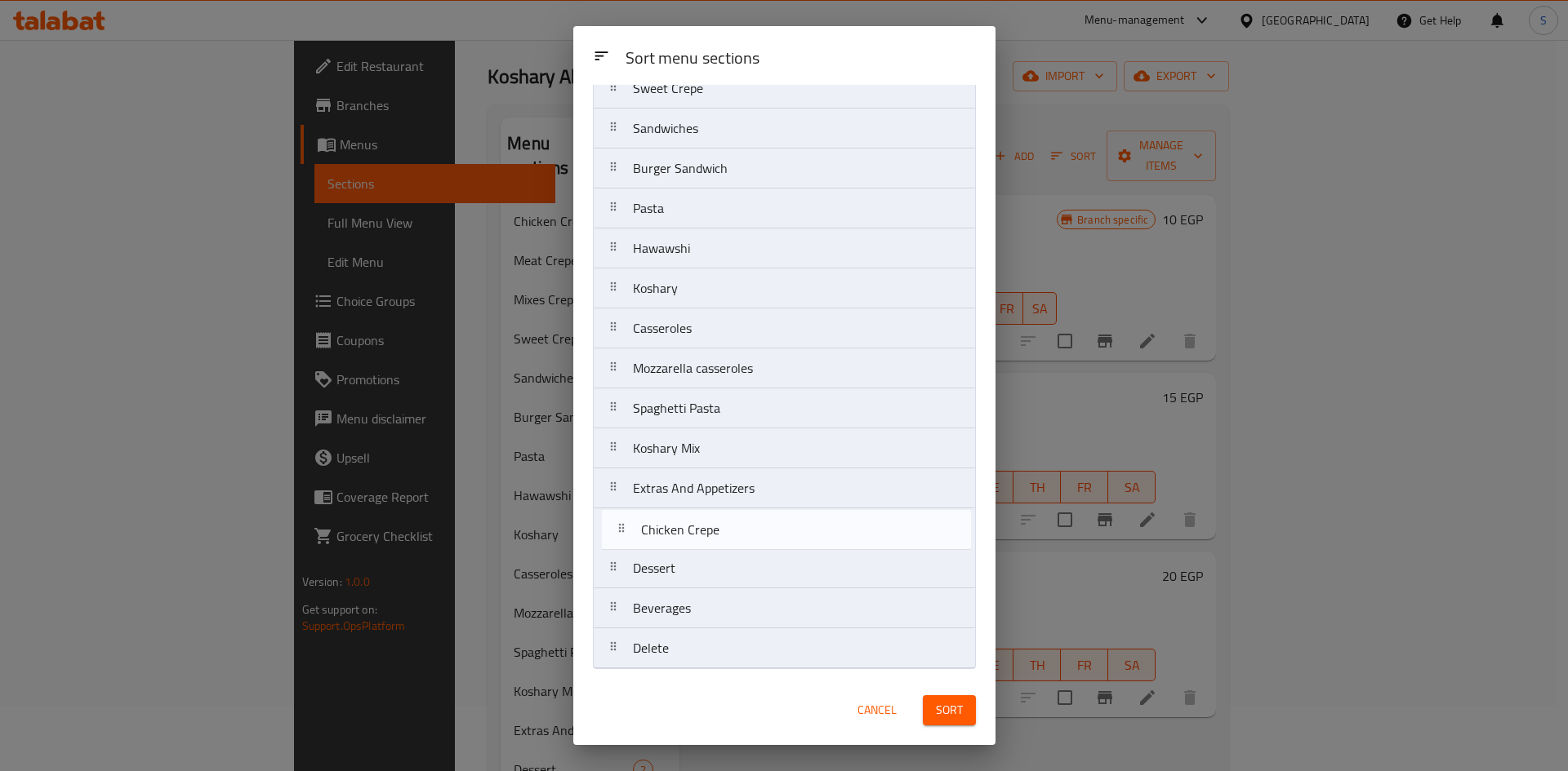
drag, startPoint x: 681, startPoint y: 164, endPoint x: 689, endPoint y: 546, distance: 382.1
click nav "Chicken Crepe Meat Crepe Mixes Crepe Sweet Crepe Sandwiches Burger Sandwich Pas…"
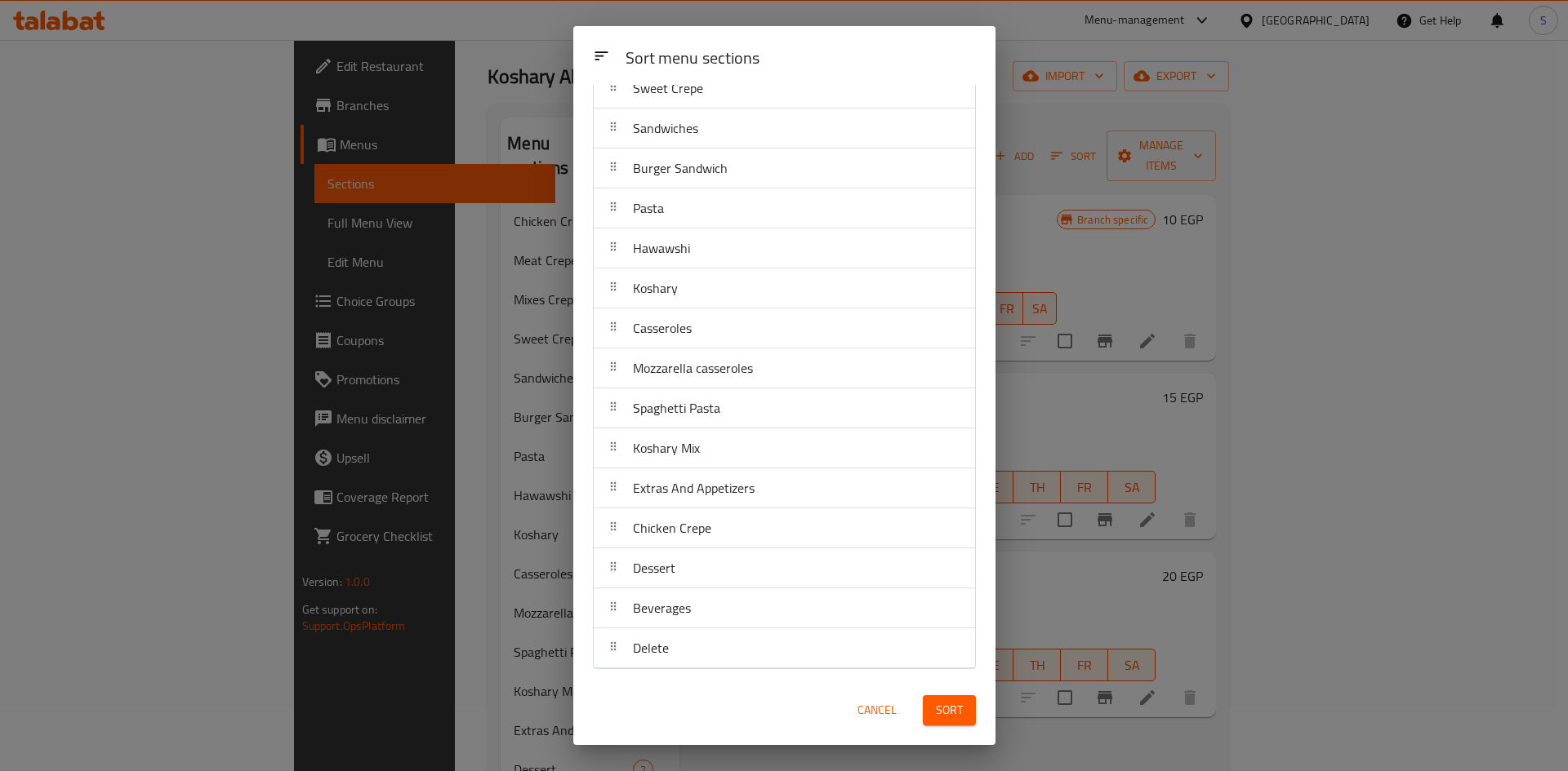
click div "Sort"
click button "Sort"
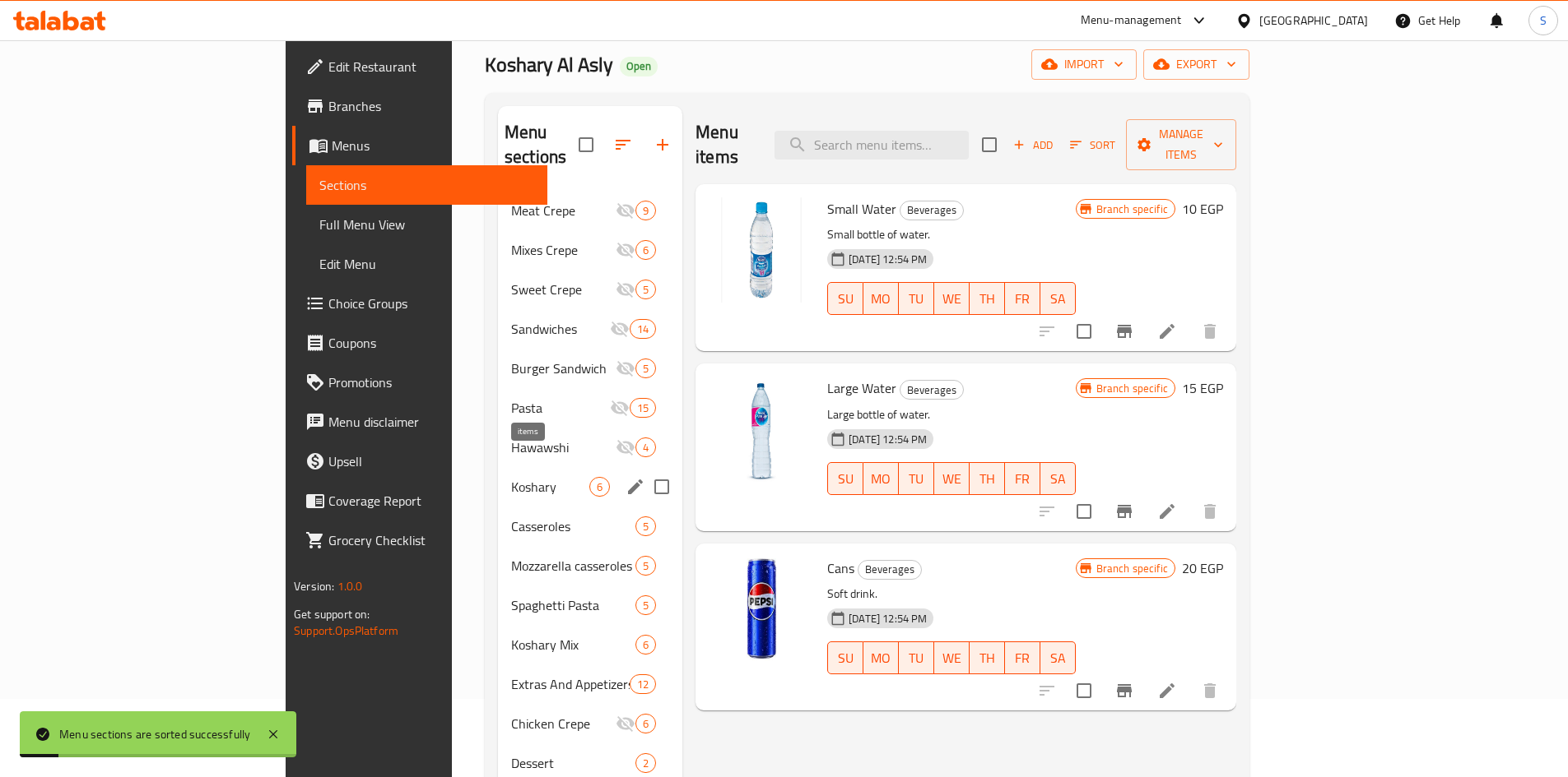
scroll to position [230, 0]
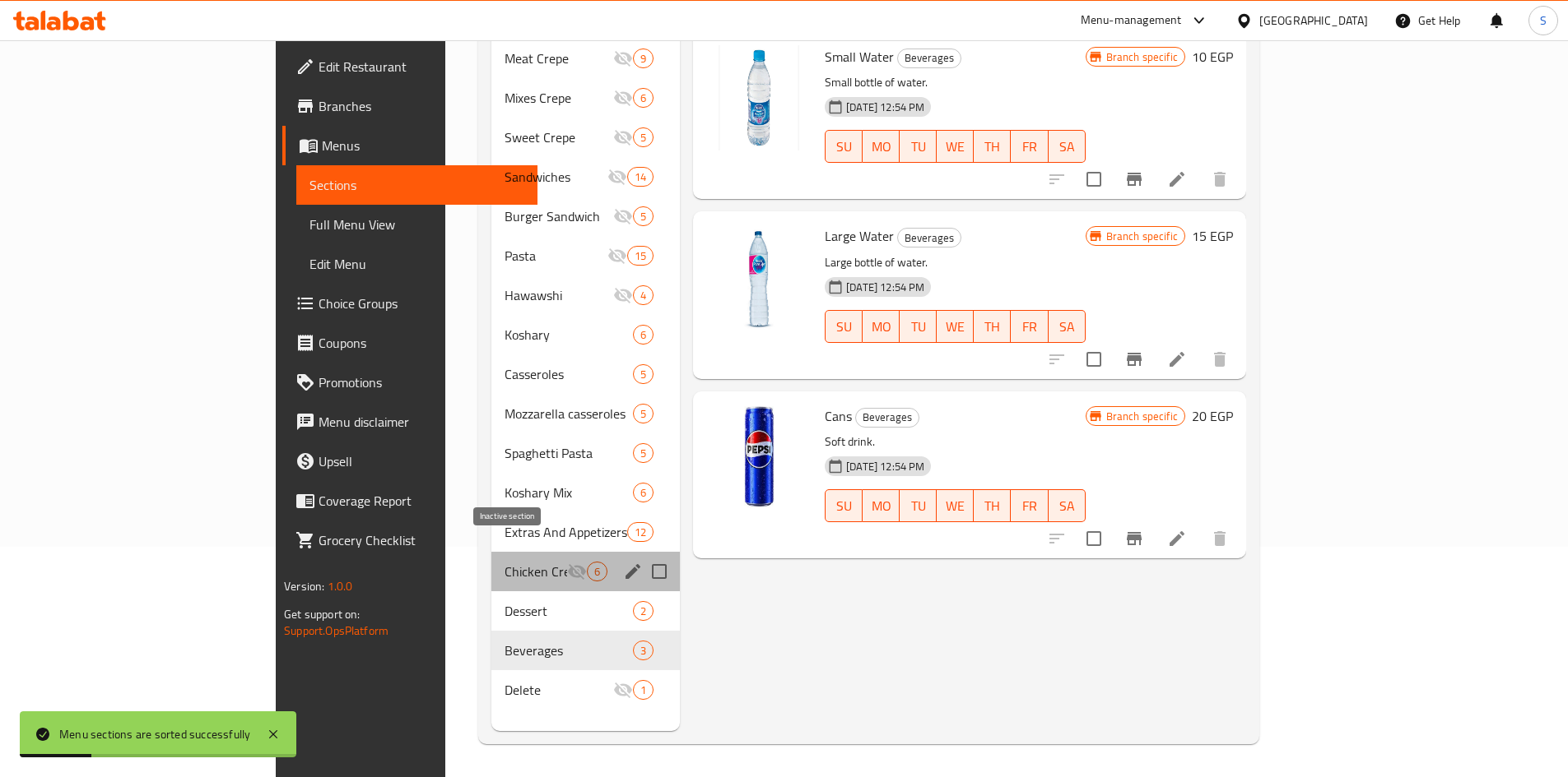
click icon "Menu sections"
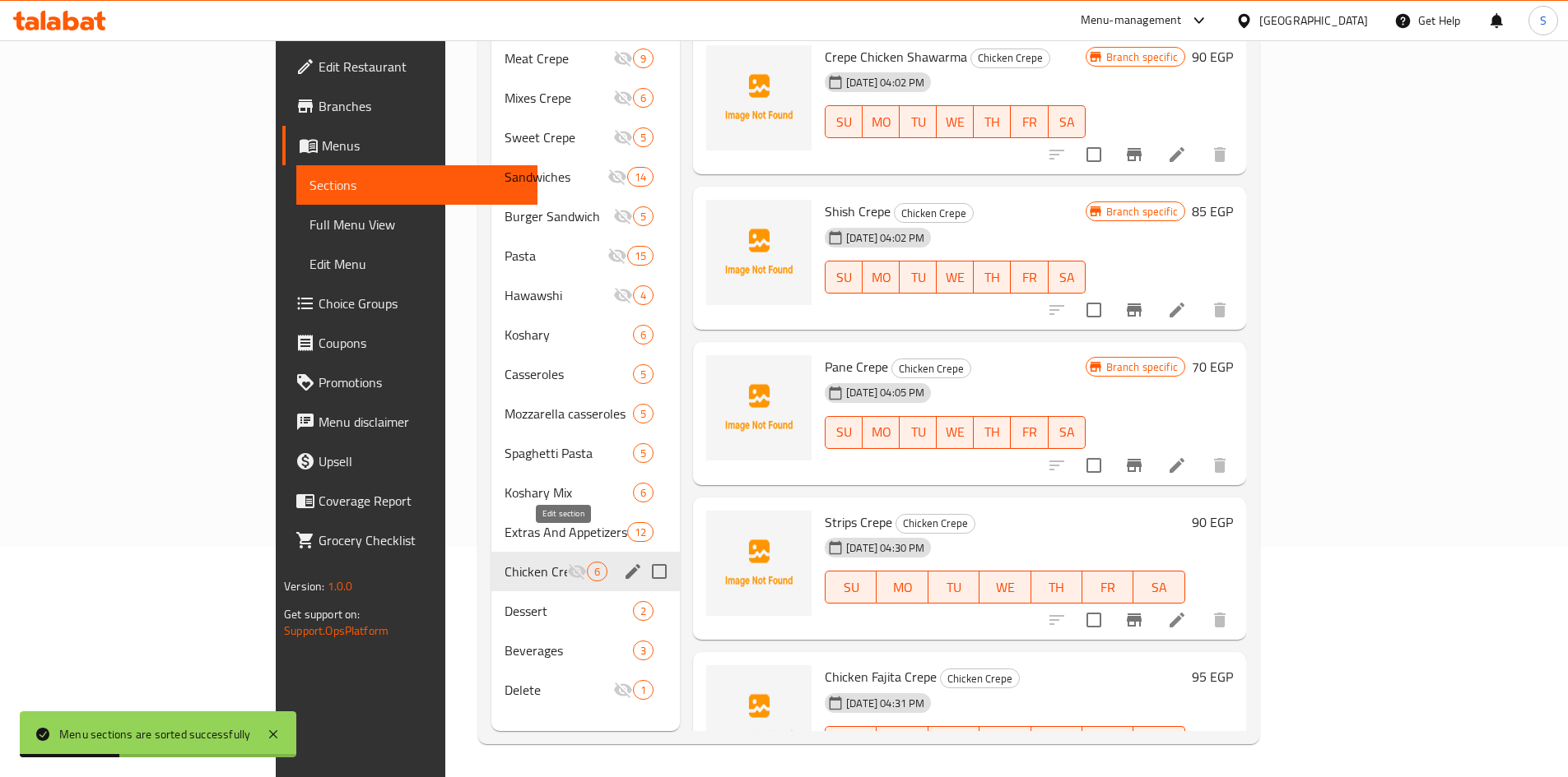
click icon "edit"
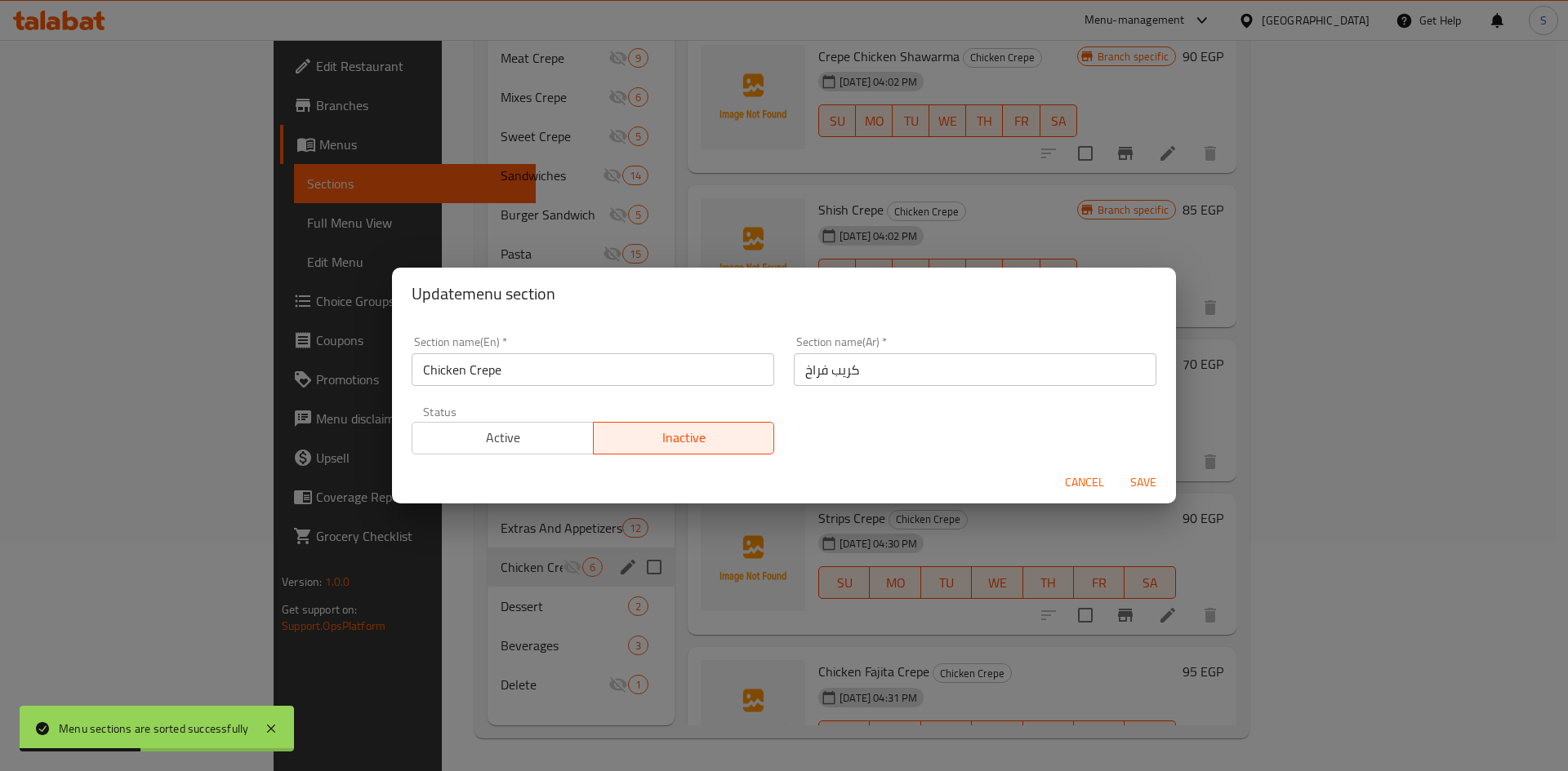
click span "Active"
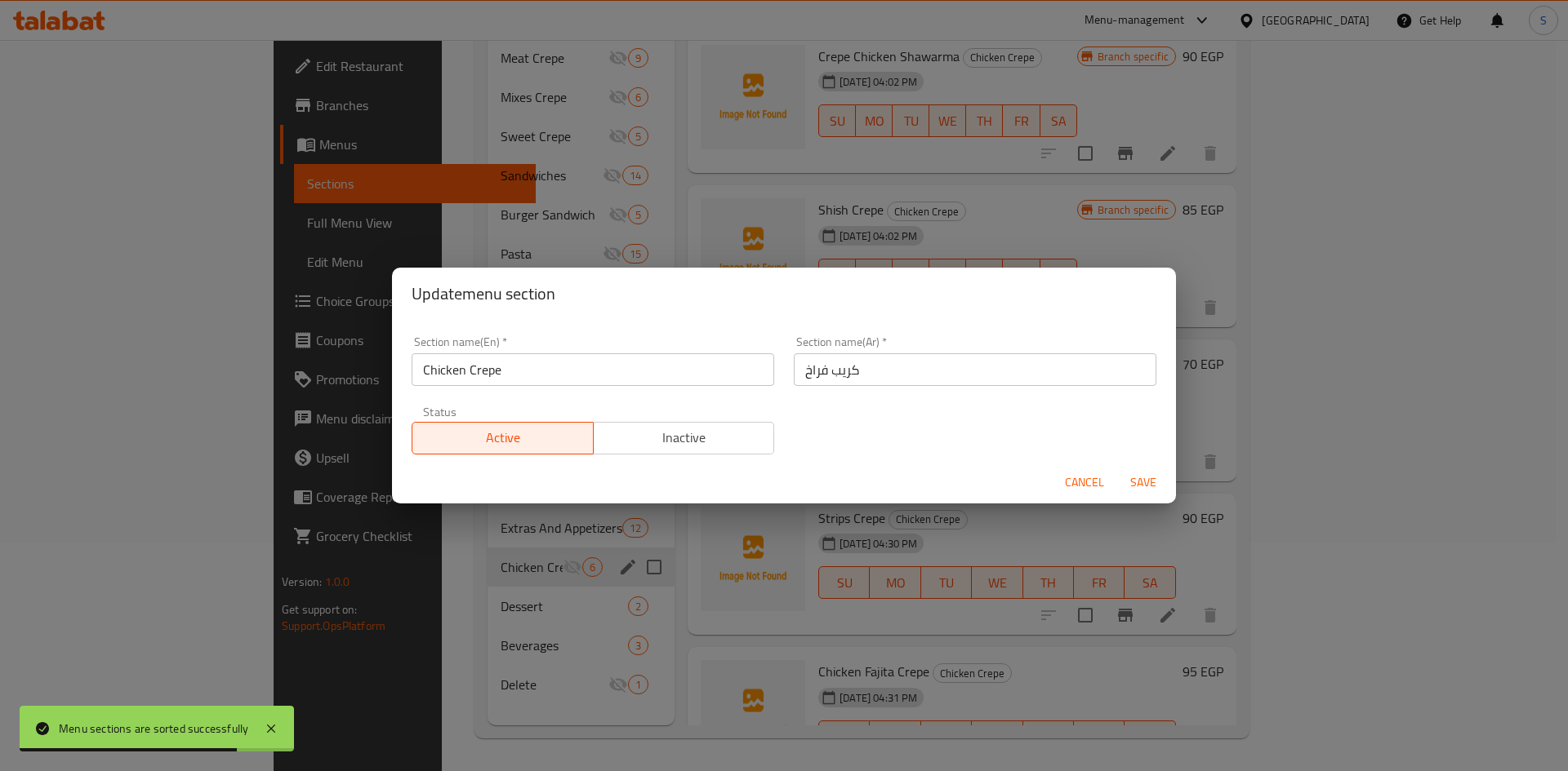
click span "Save"
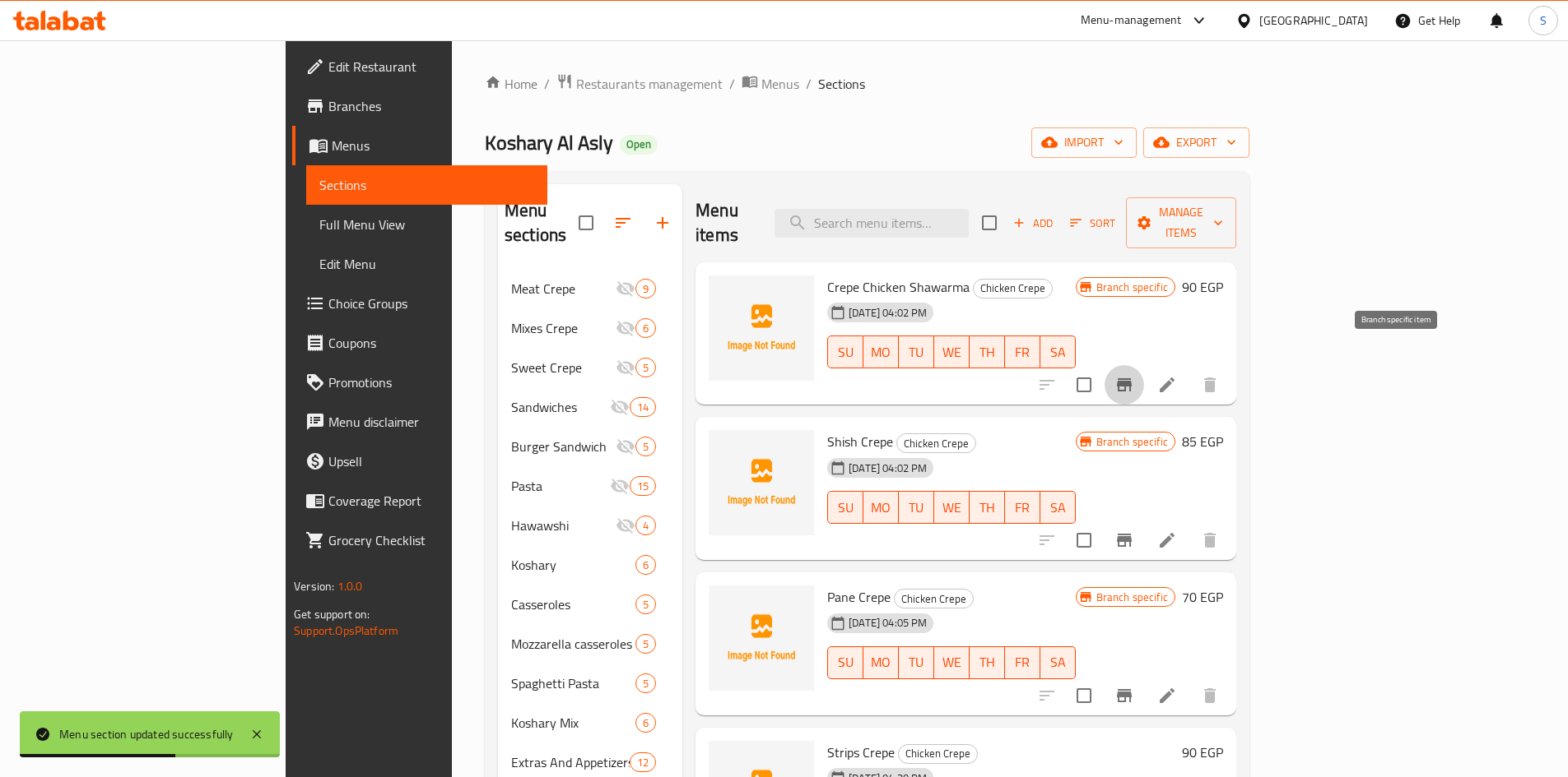
click icon "Branch-specific-item"
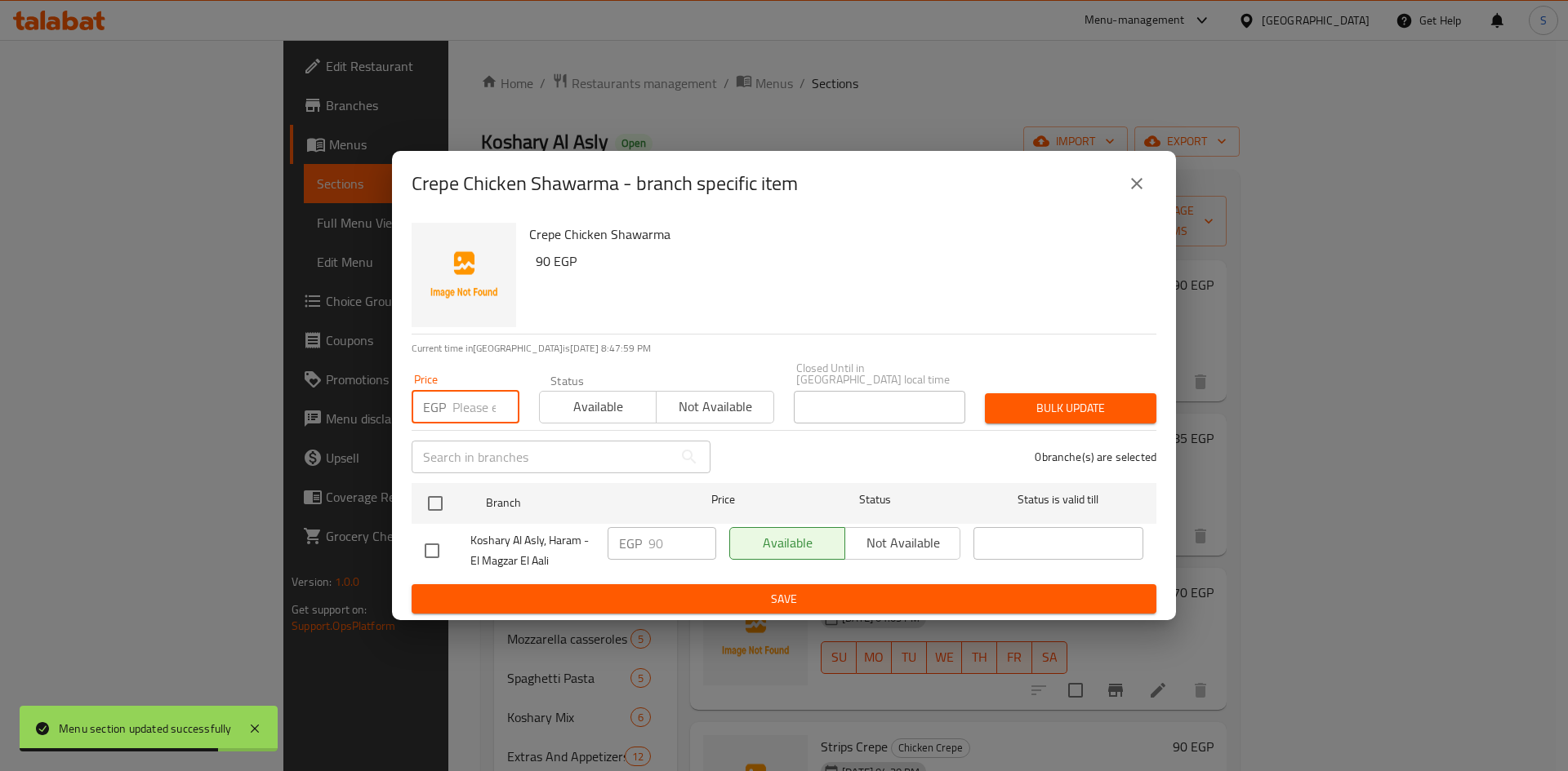
click input "number"
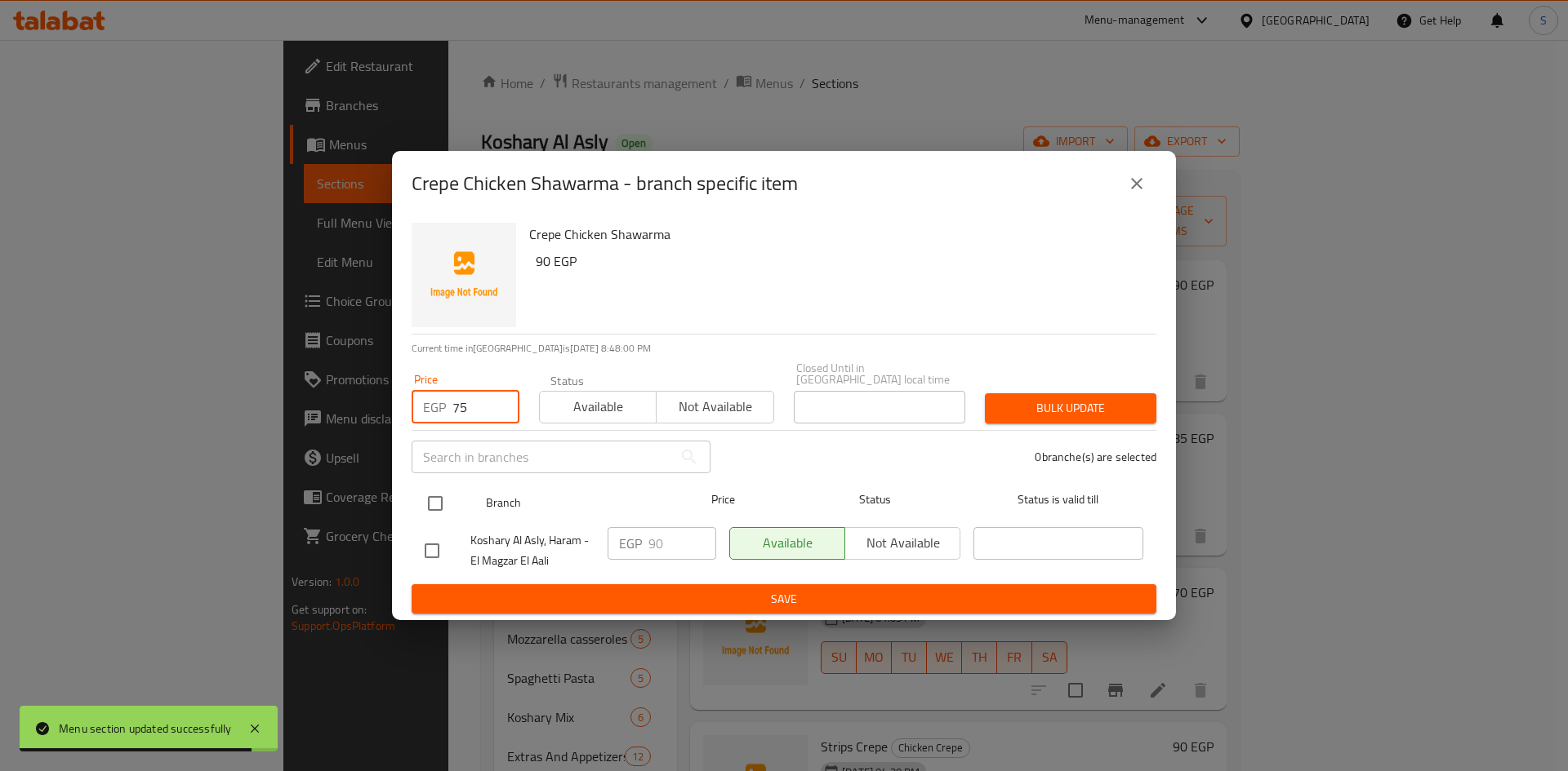
type input "75"
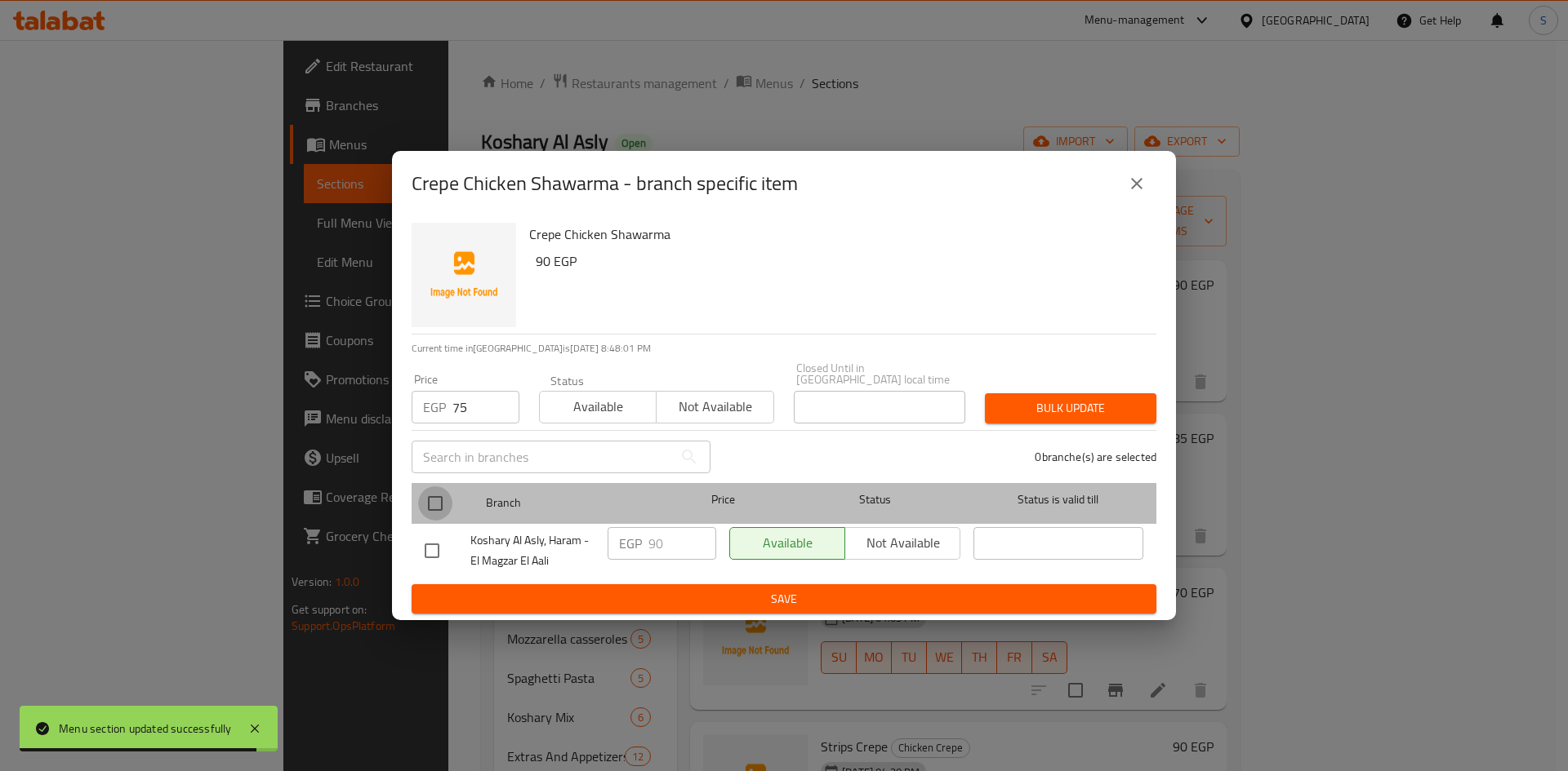
click input "checkbox"
checkbox input "true"
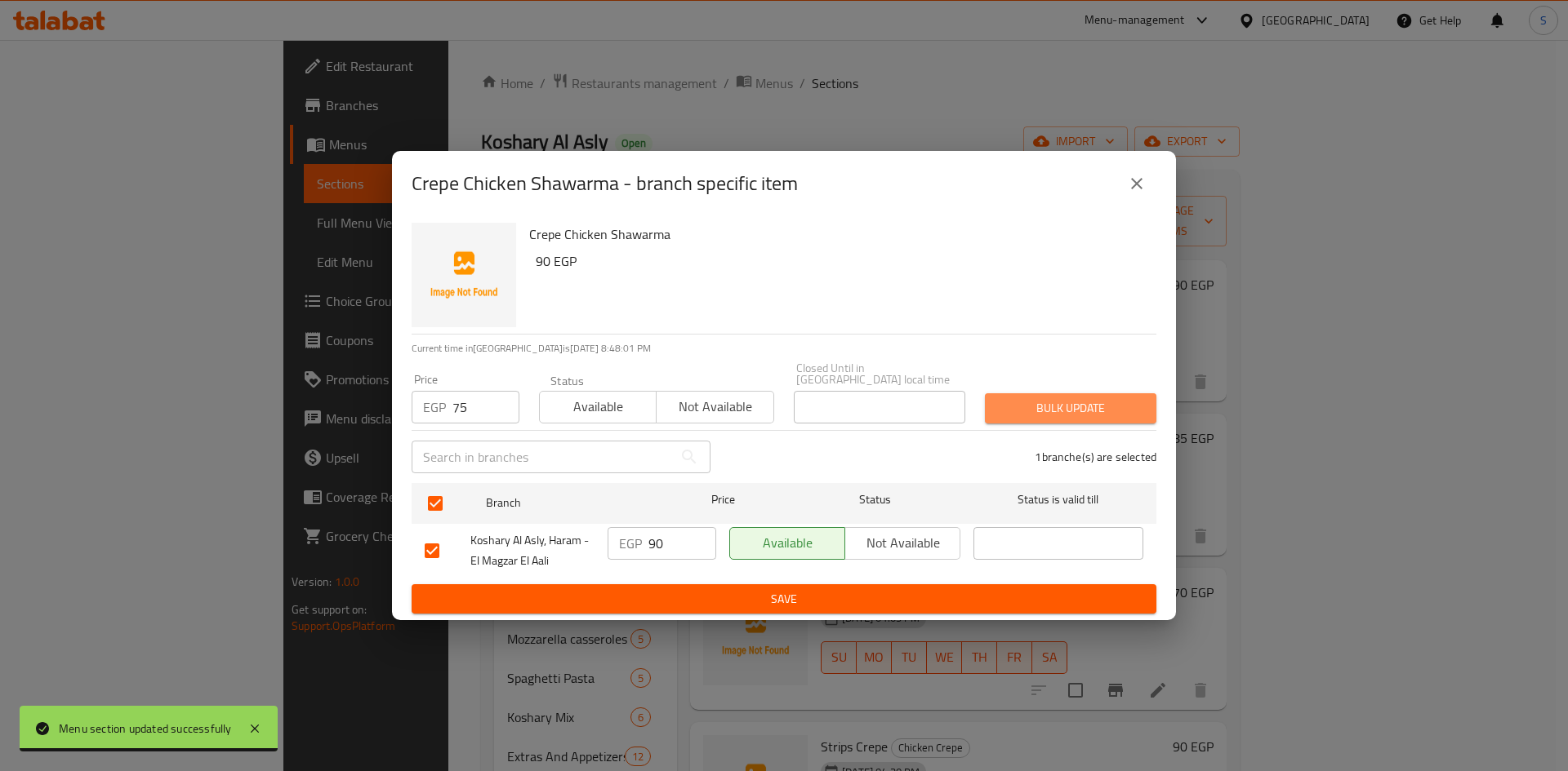
click button "Bulk update"
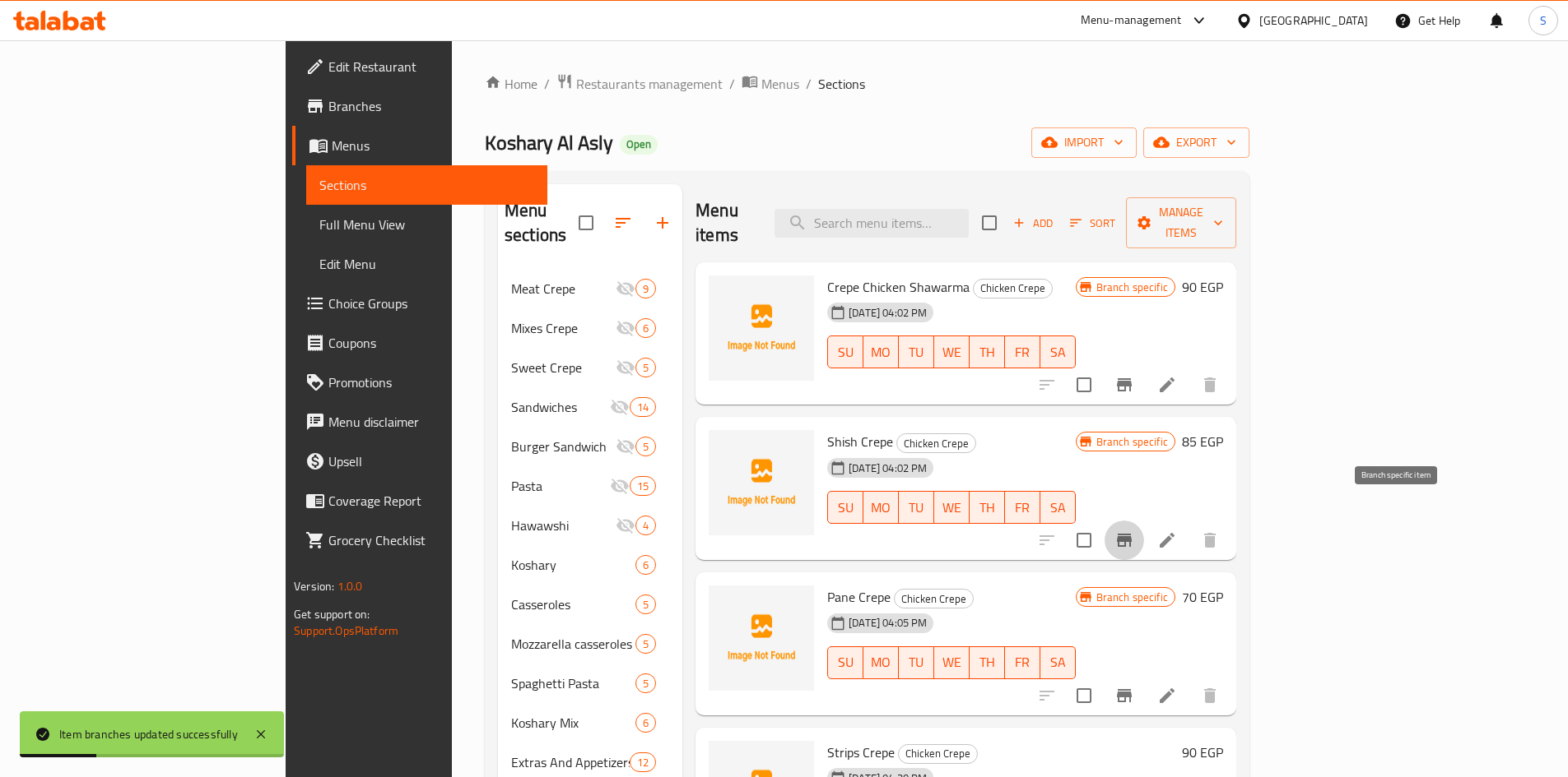
click button "Branch-specific-item"
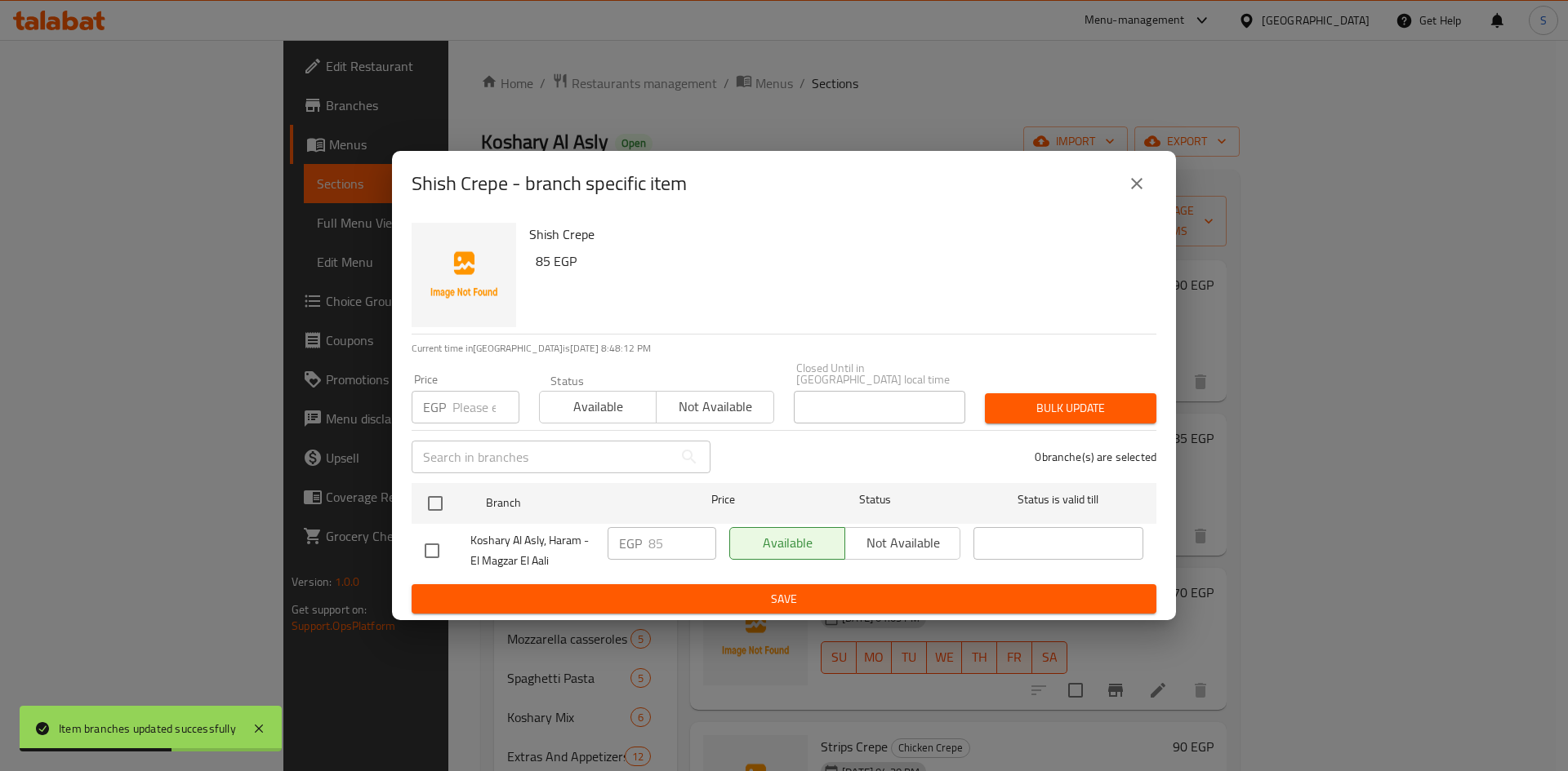
click input "number"
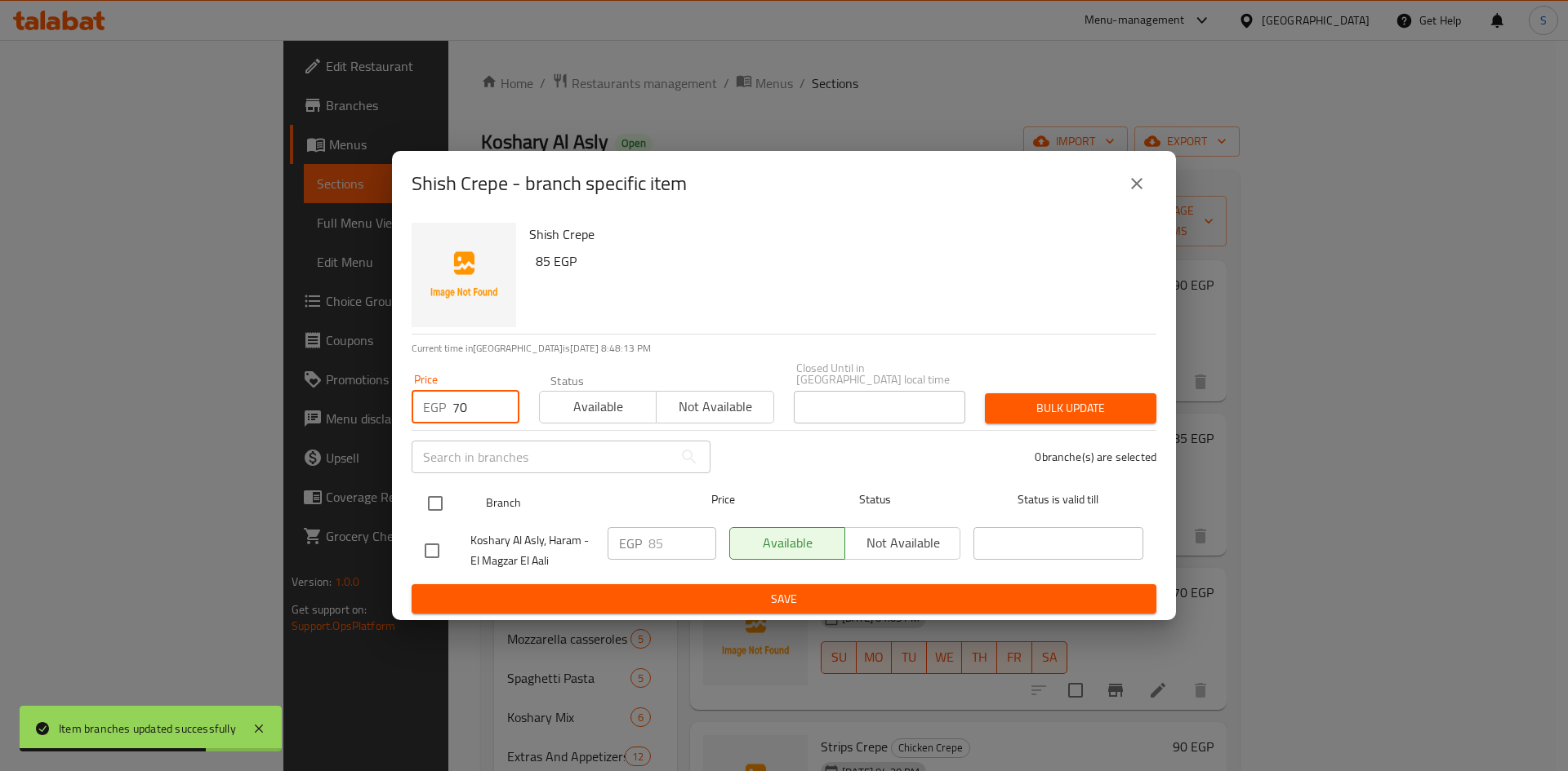
type input "70"
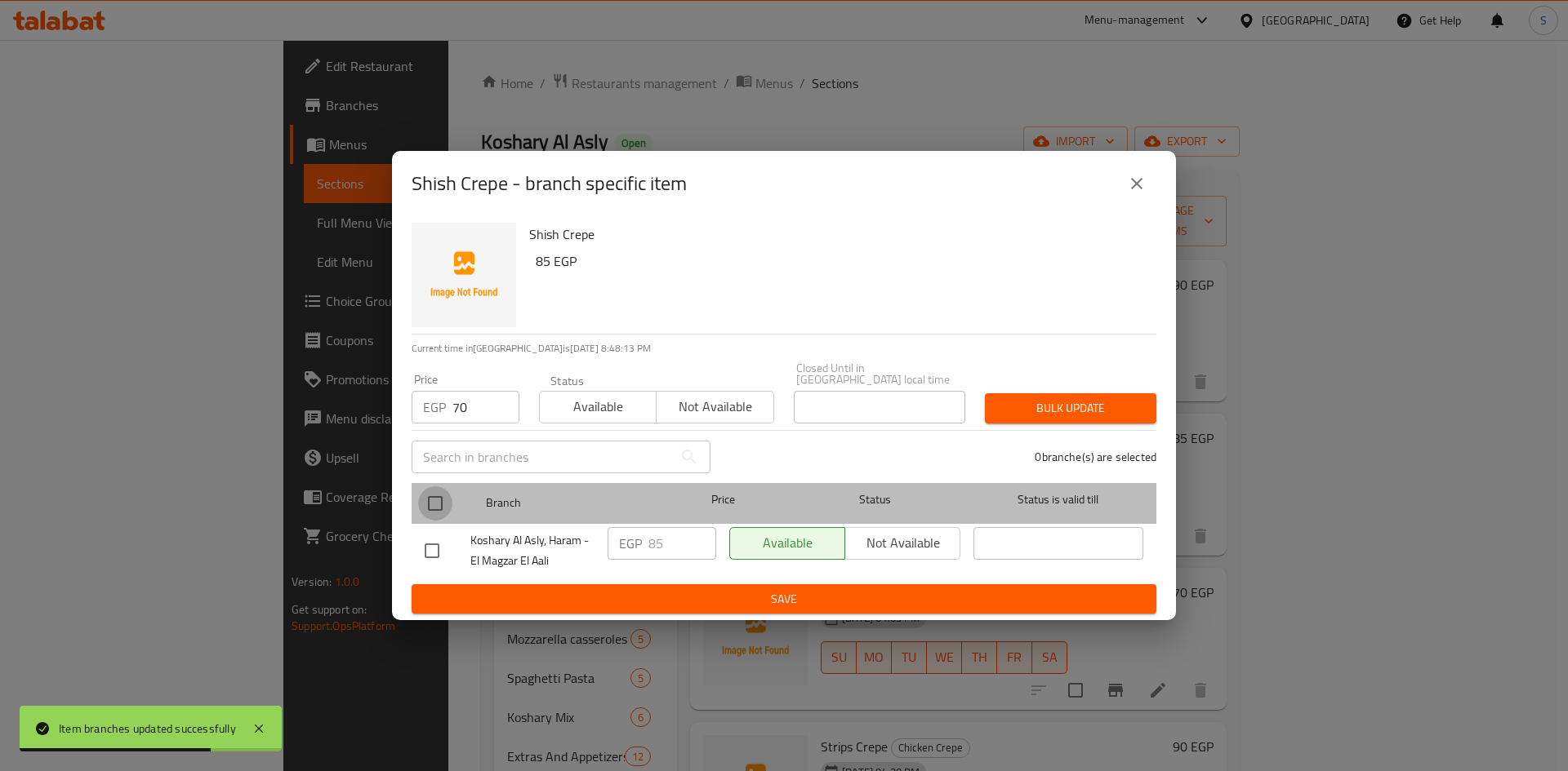
drag, startPoint x: 427, startPoint y: 483, endPoint x: 841, endPoint y: 496, distance: 414.2
click input "checkbox"
checkbox input "true"
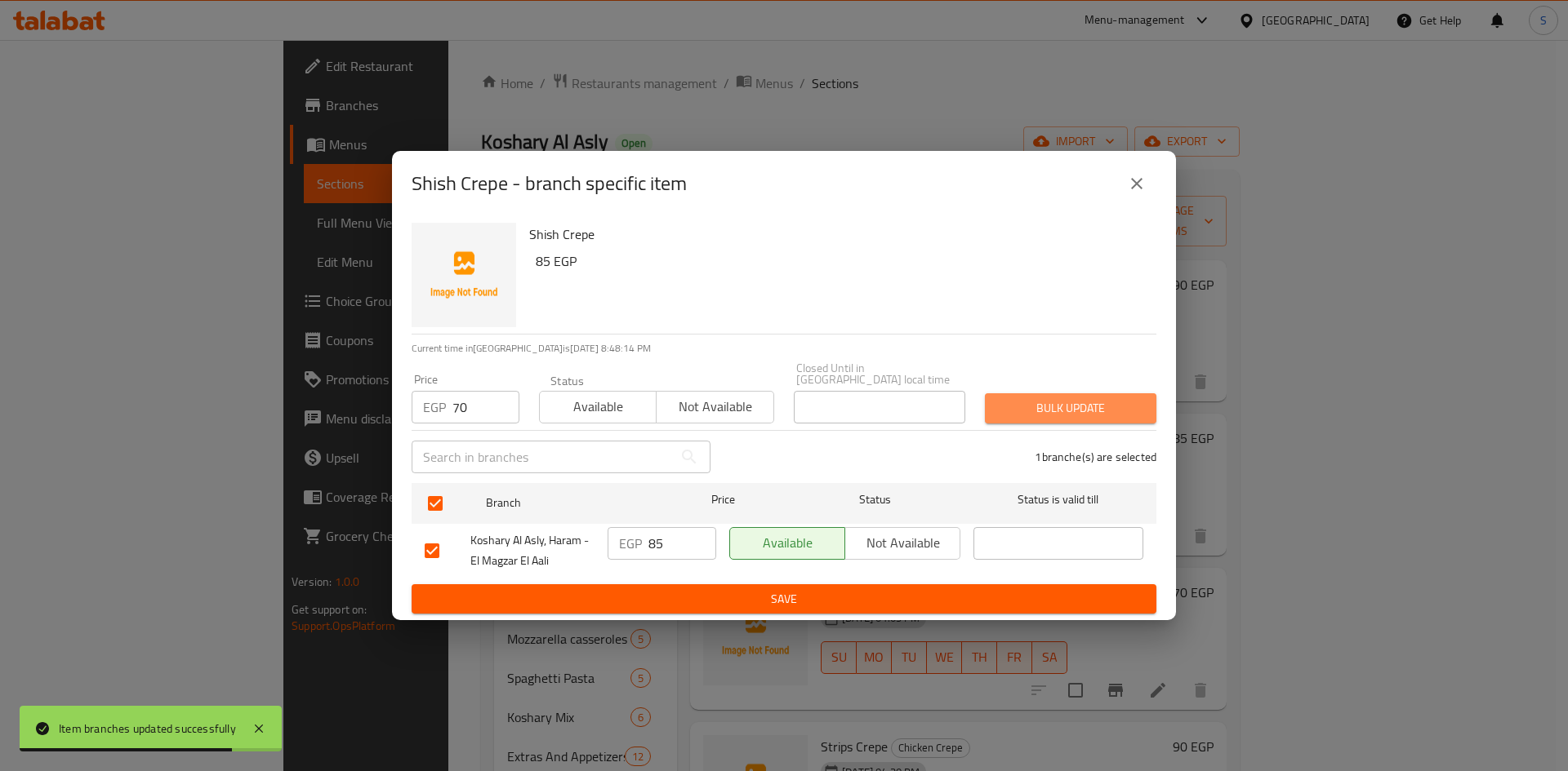
click span "Bulk update"
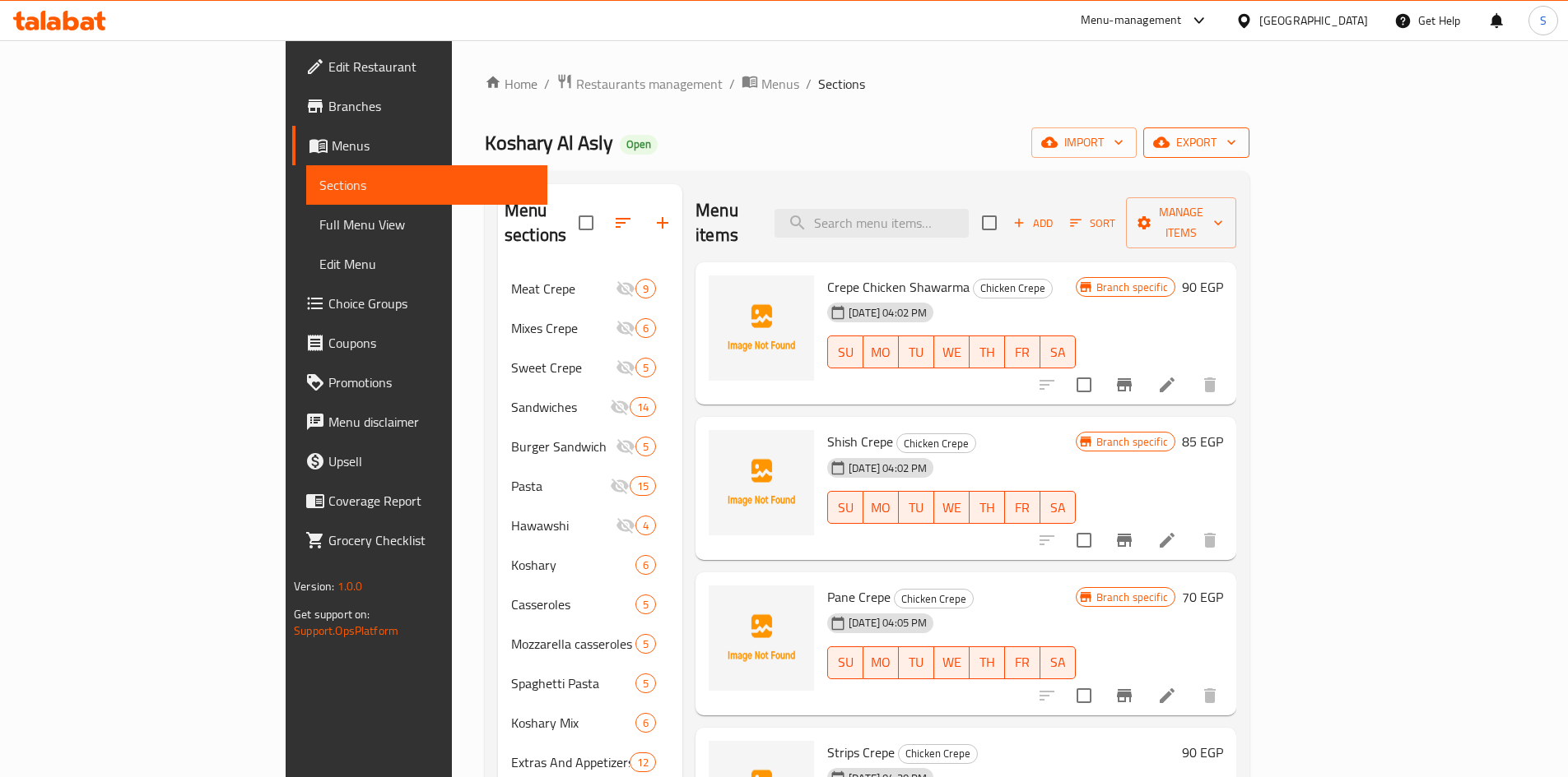
click span "export"
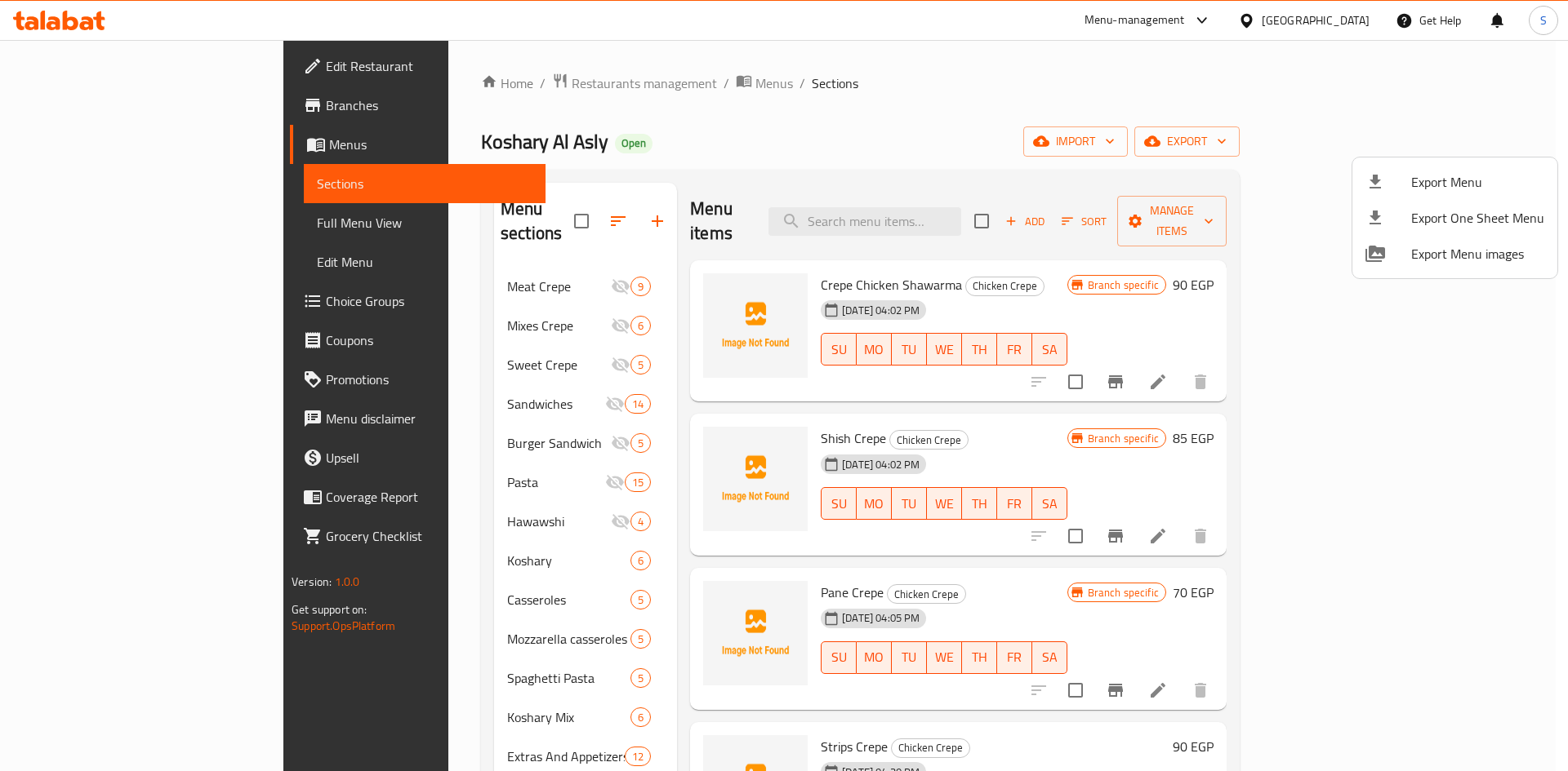
click span "Export Menu"
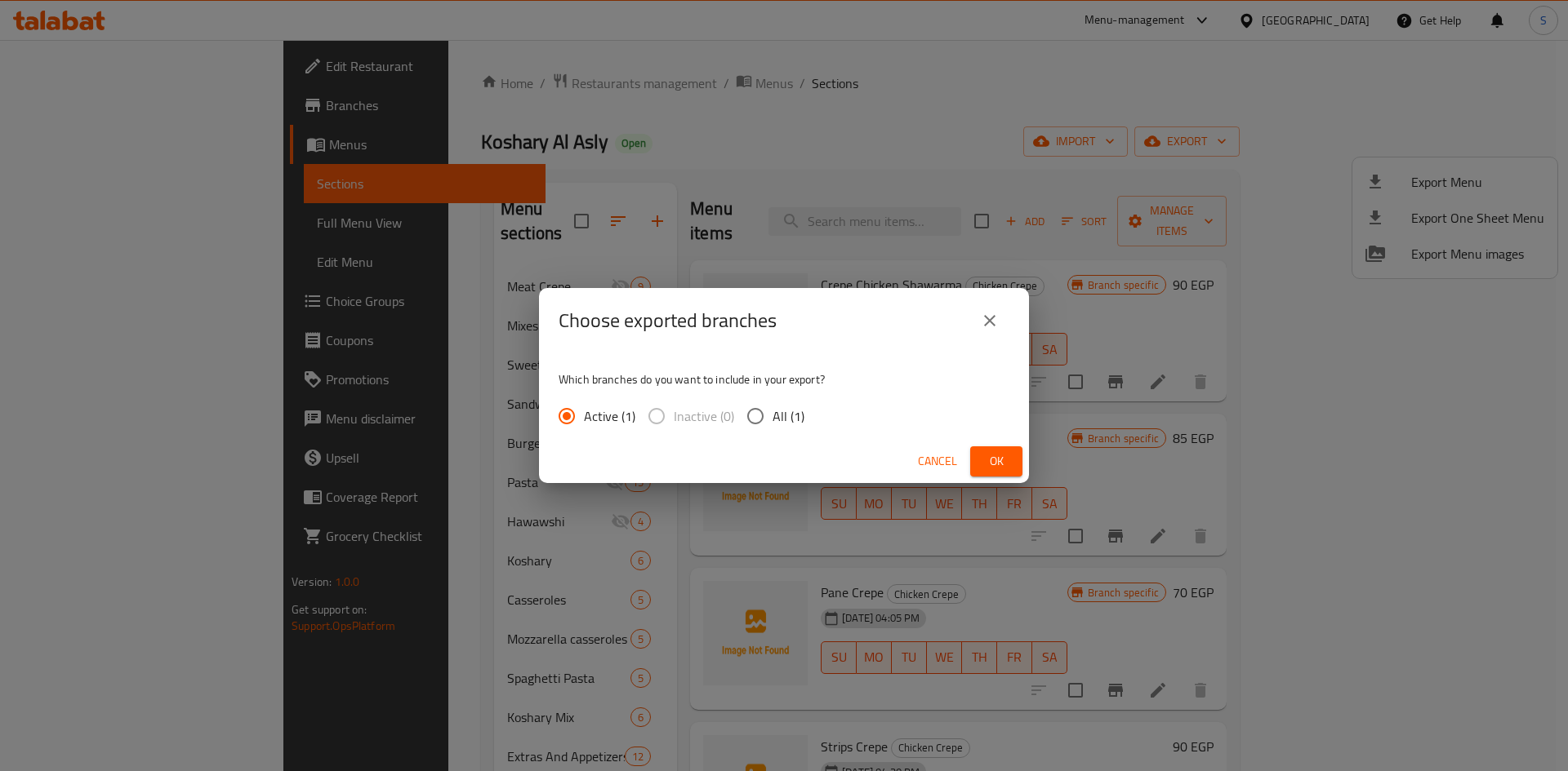
click input "All (1)"
radio input "true"
click span "Ok"
